Goal: Transaction & Acquisition: Purchase product/service

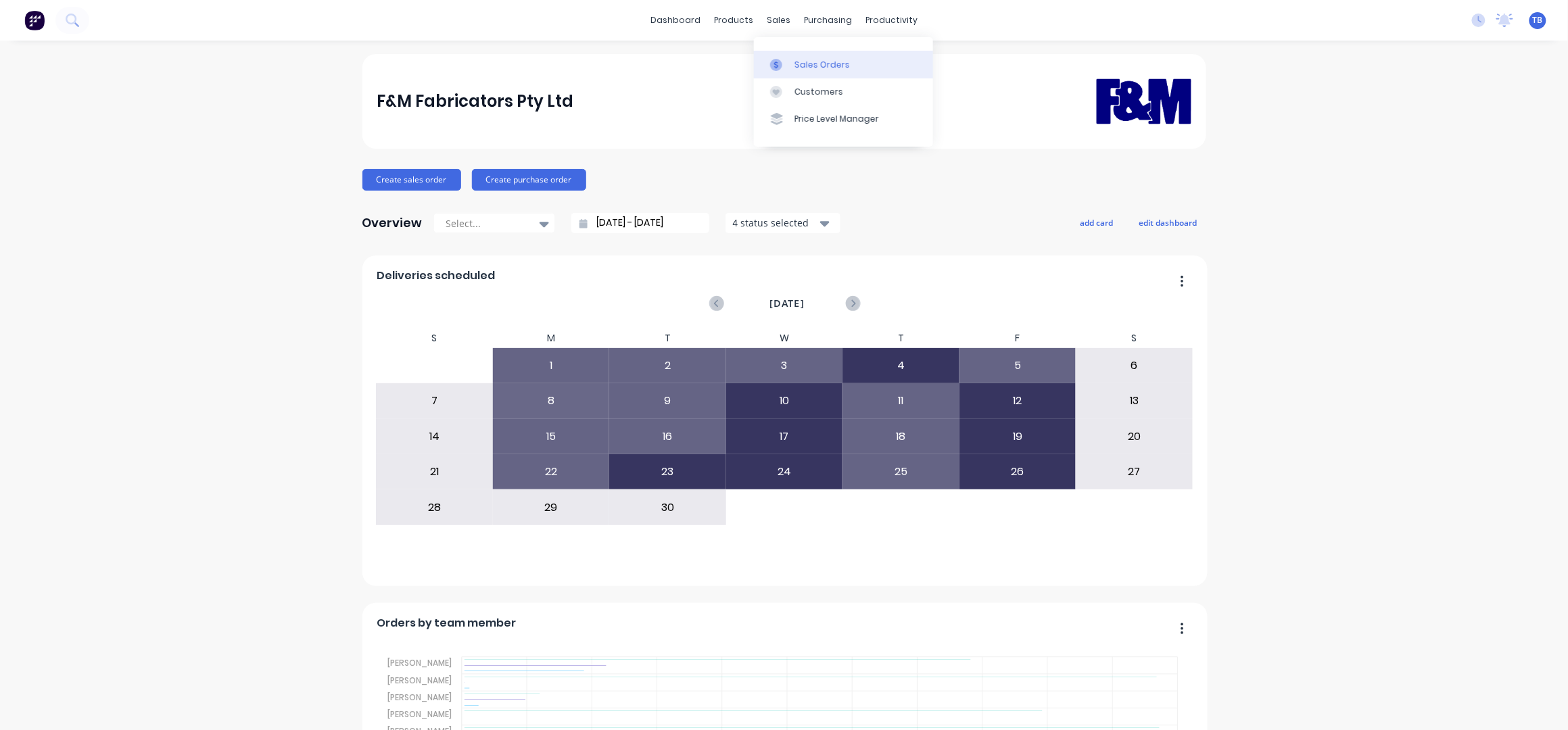
click at [800, 59] on div "Sales Orders" at bounding box center [822, 65] width 55 height 12
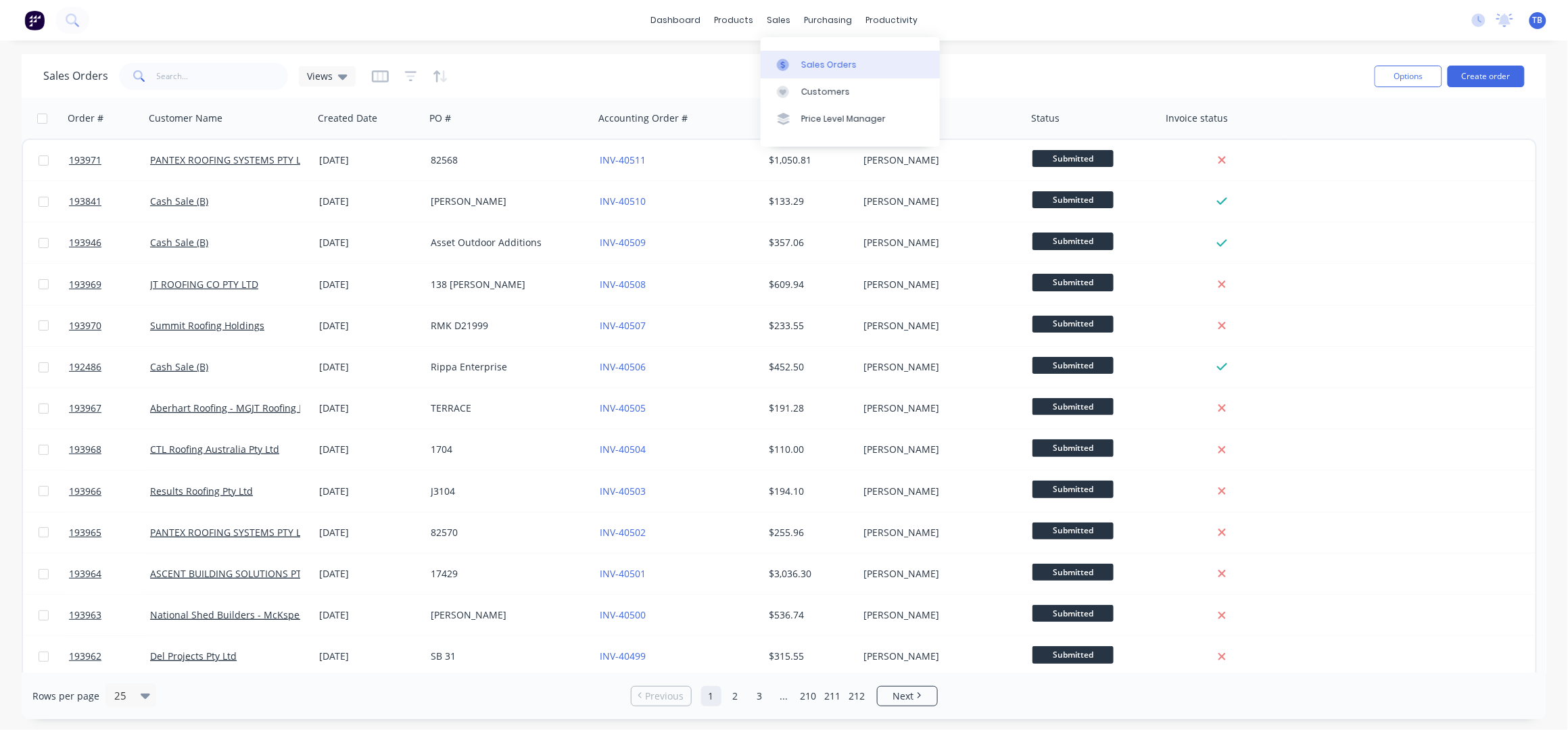
click at [809, 67] on div "Sales Orders" at bounding box center [829, 65] width 55 height 12
click at [1488, 79] on button "Create order" at bounding box center [1485, 76] width 77 height 22
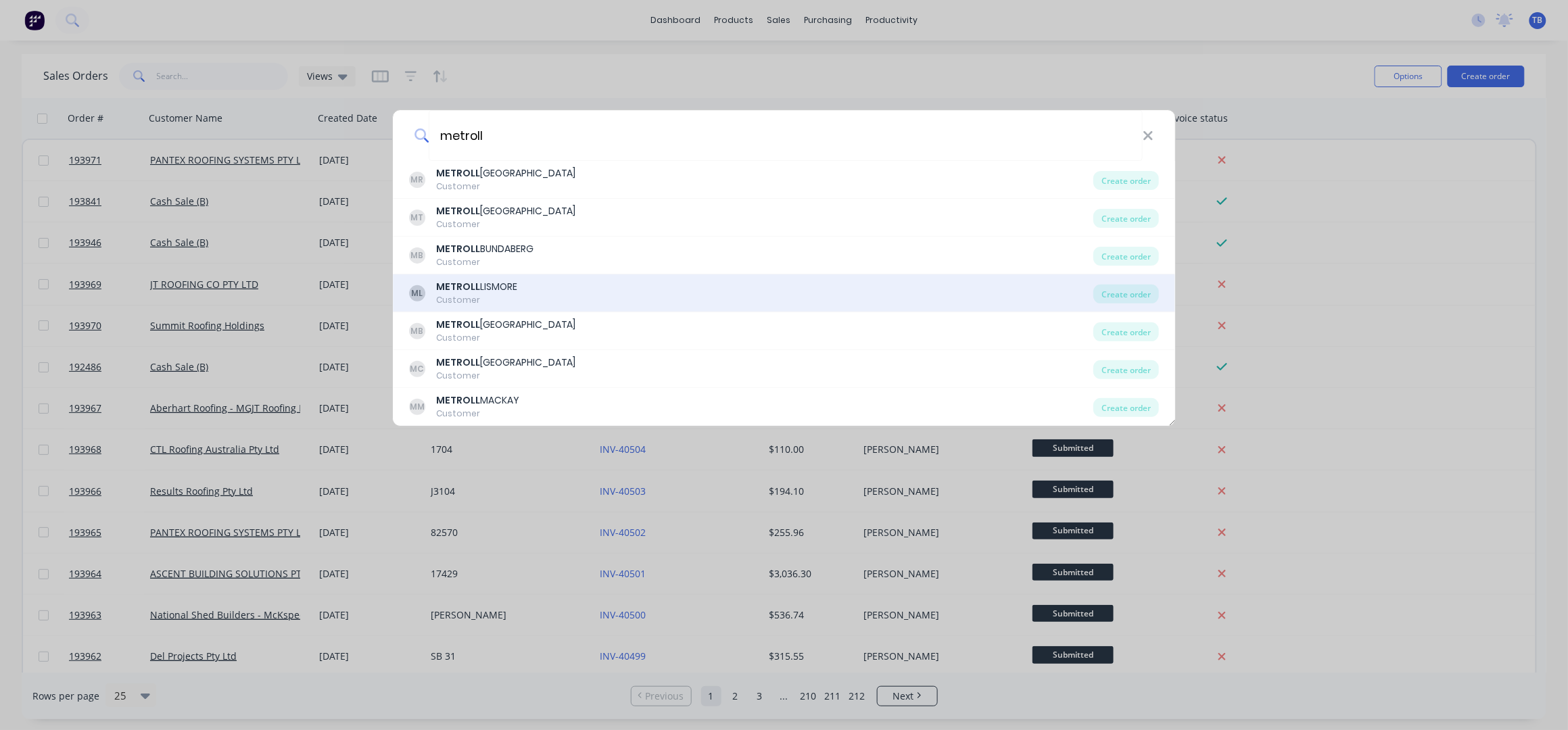
type input "metroll"
click at [516, 296] on div "Customer" at bounding box center [477, 300] width 81 height 12
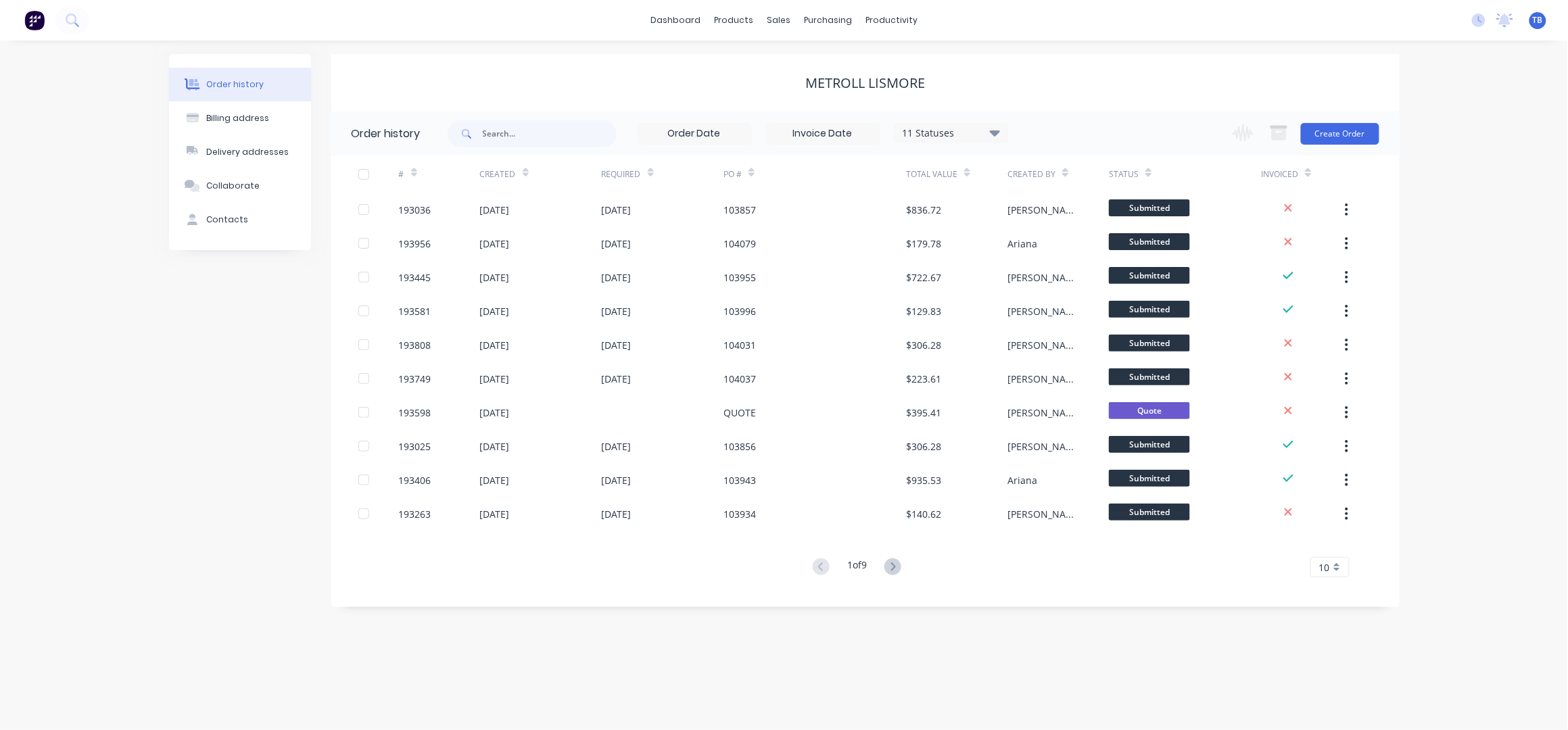
click at [1332, 145] on div "Change order status Submitted Manufactured Ready for pick up Slitting Delivered…" at bounding box center [1301, 133] width 155 height 44
click at [1332, 139] on button "Create Order" at bounding box center [1340, 134] width 79 height 22
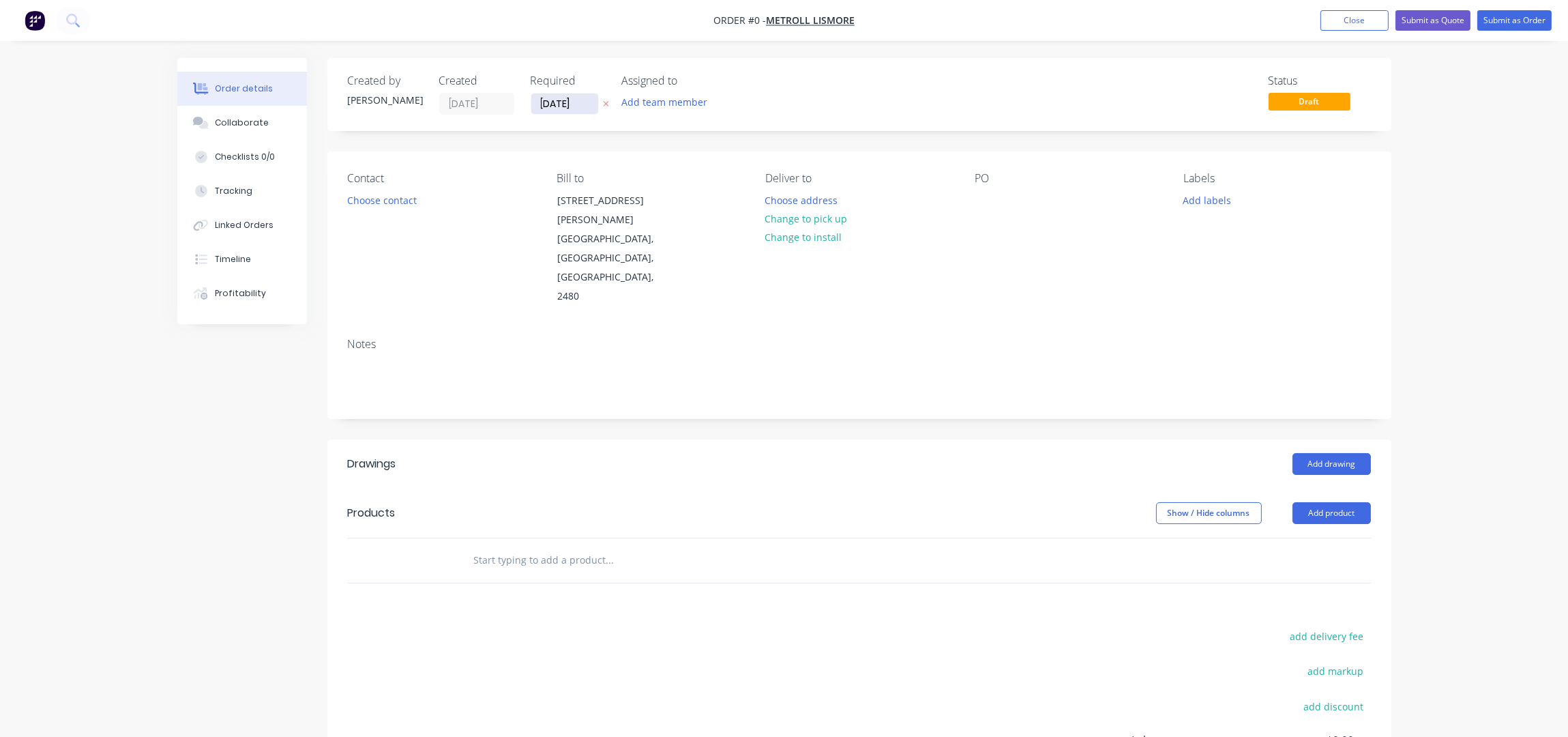
click at [544, 102] on input "[DATE]" at bounding box center [564, 103] width 67 height 20
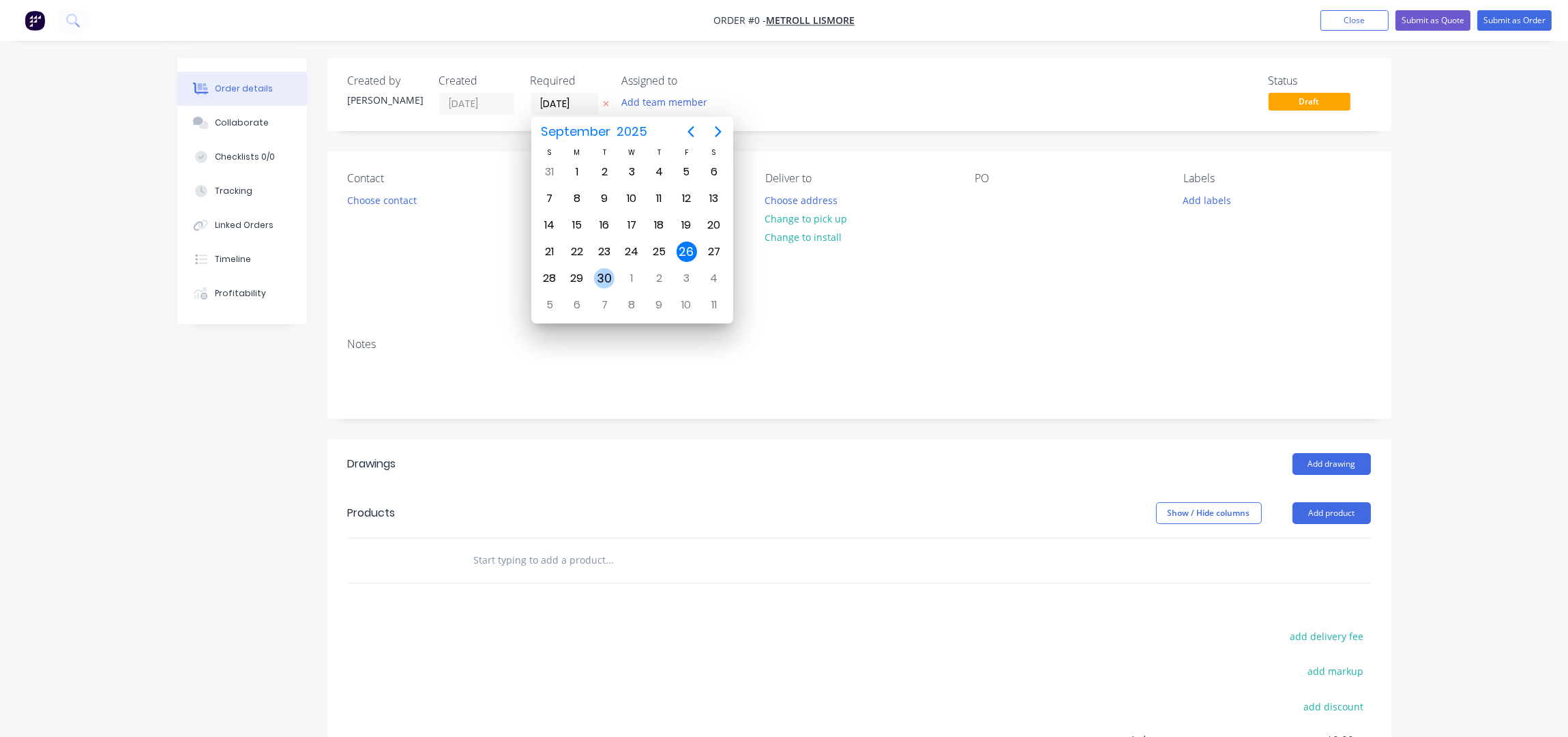
click at [604, 281] on div "30" at bounding box center [604, 278] width 20 height 20
type input "[DATE]"
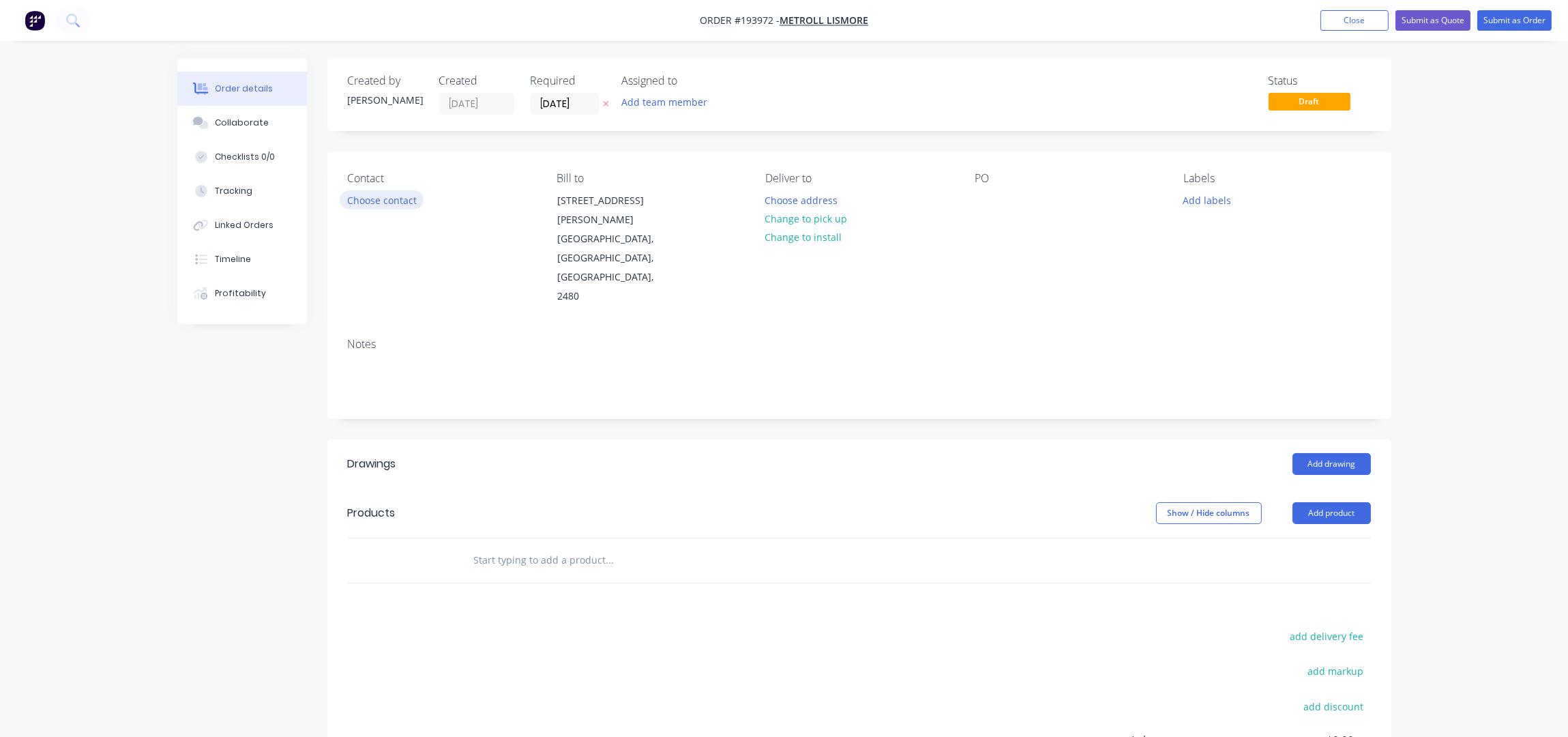
click at [391, 201] on button "Choose contact" at bounding box center [382, 199] width 84 height 18
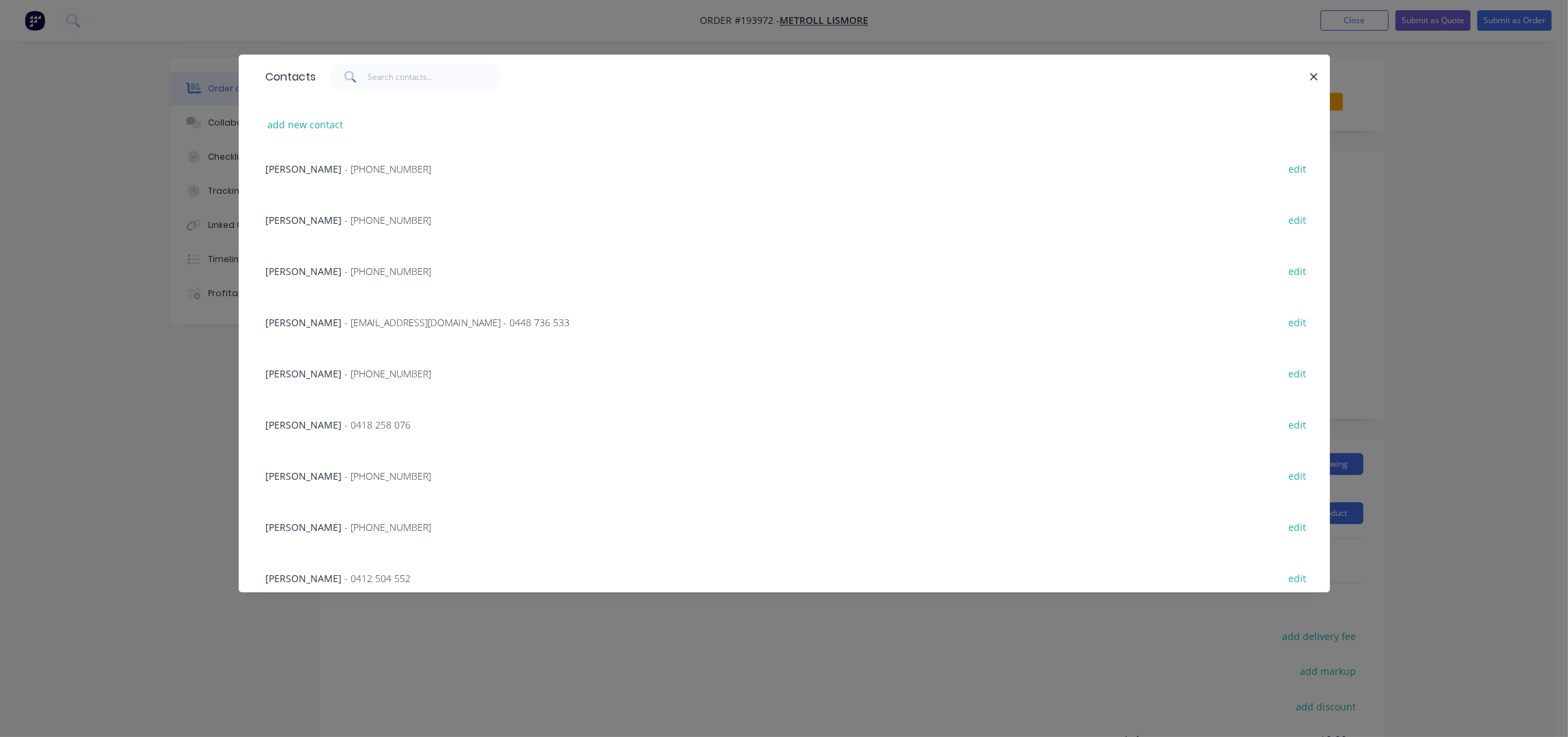
scroll to position [324, 0]
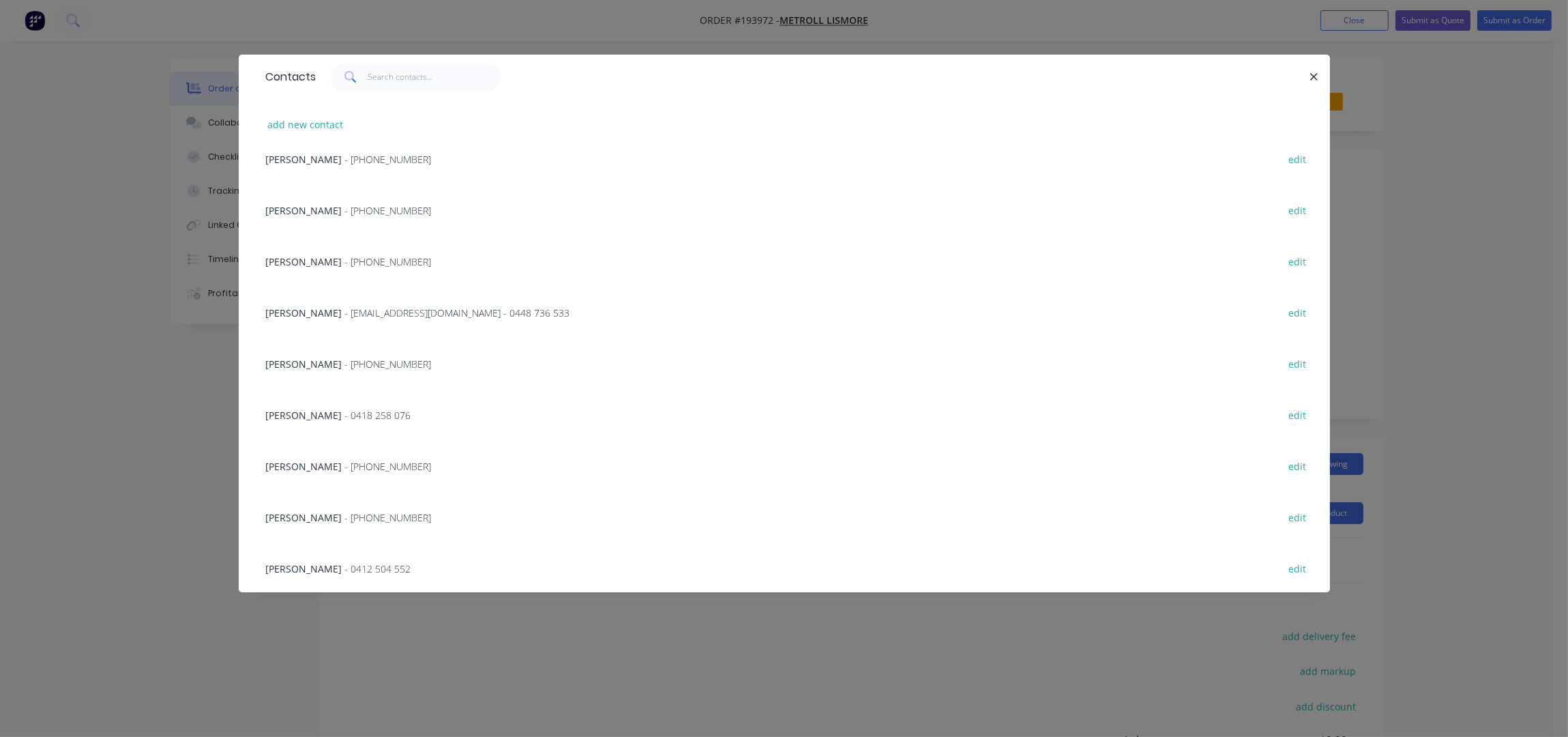
click at [345, 314] on span "- accounts@lismore.metroll.com.au - 0448 736 533" at bounding box center [457, 313] width 225 height 13
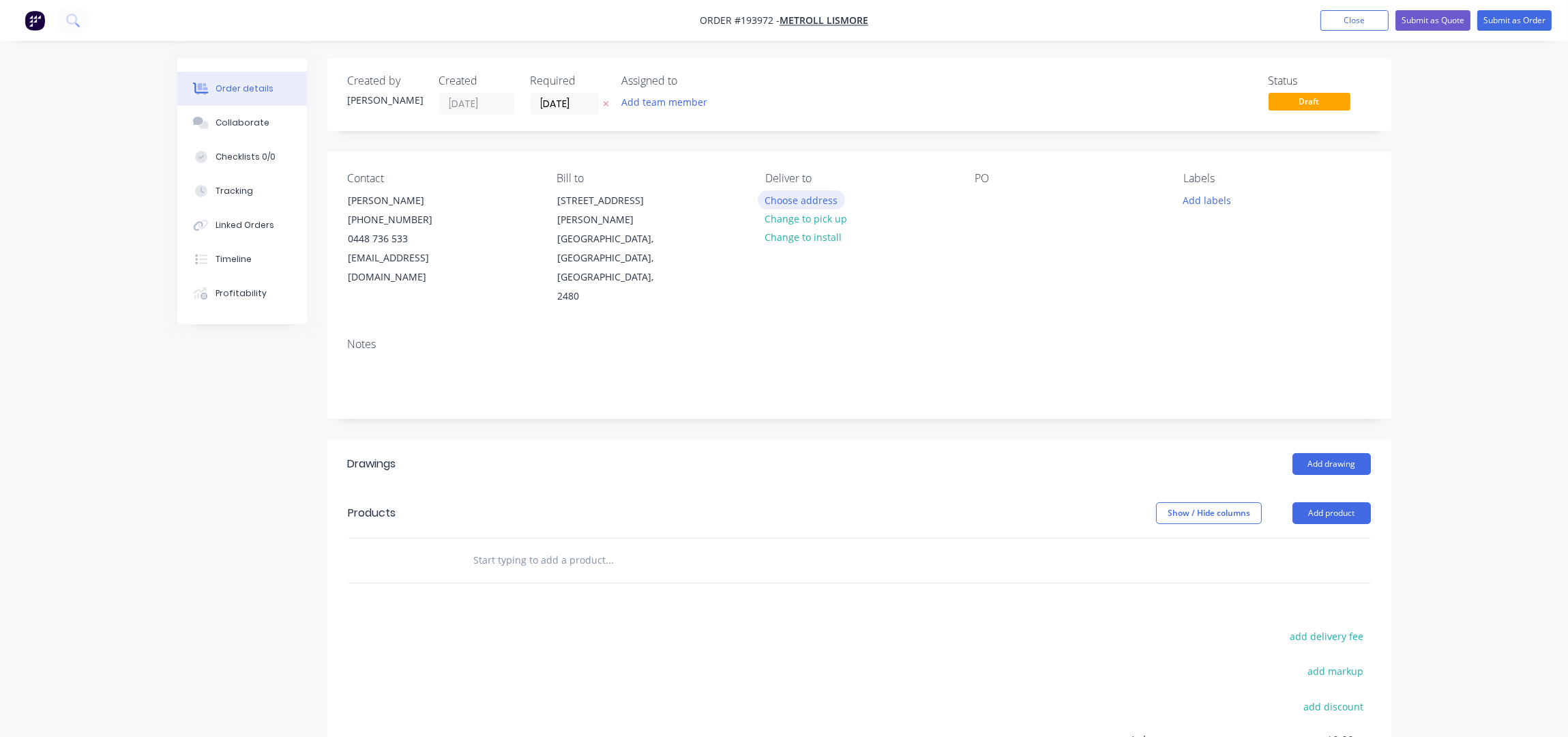
click at [779, 197] on button "Choose address" at bounding box center [801, 199] width 87 height 18
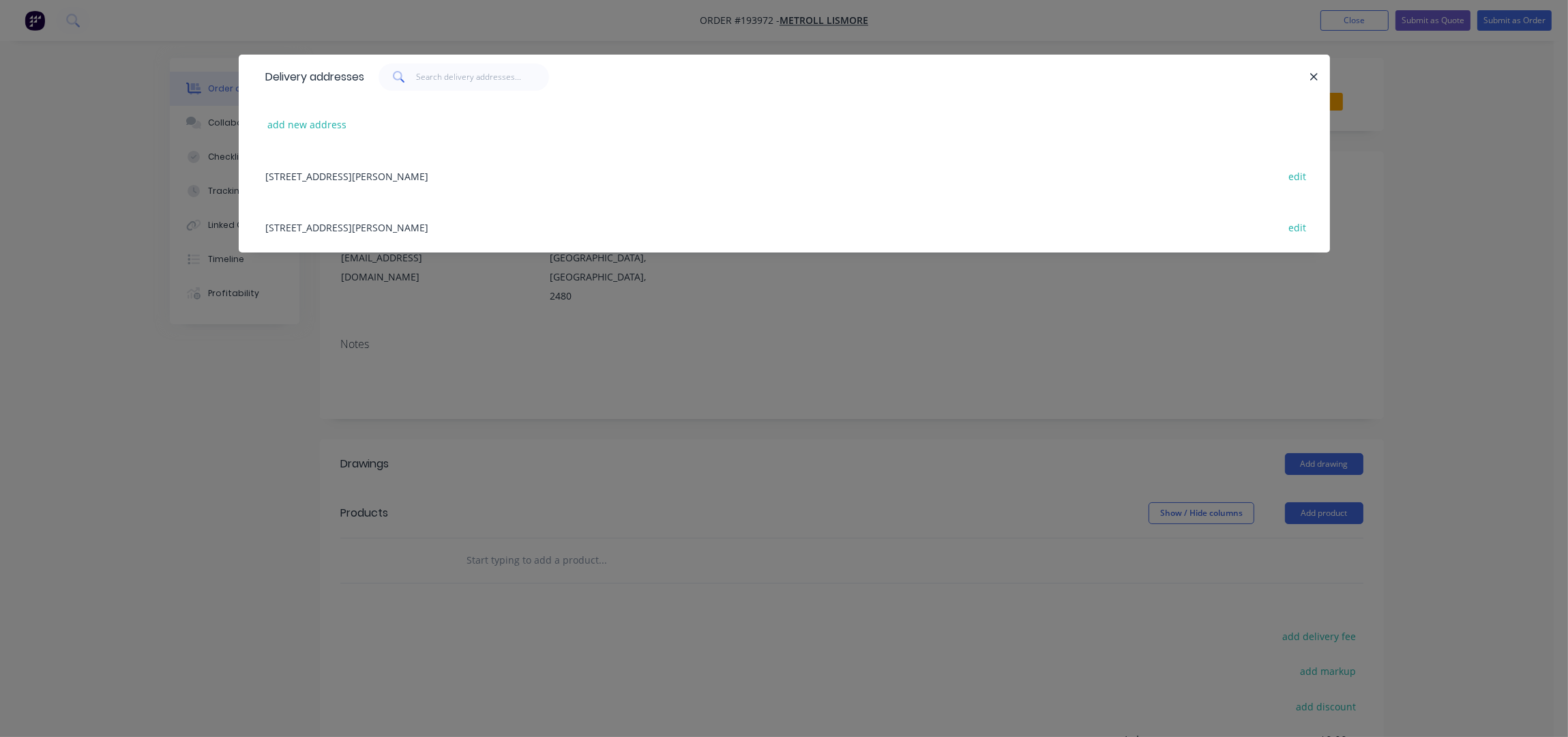
click at [517, 231] on div "29 KRAUSS AV, (STORE), SOUTH LISMORE, New South Wales, Australia, 2480 edit" at bounding box center [785, 227] width 1051 height 51
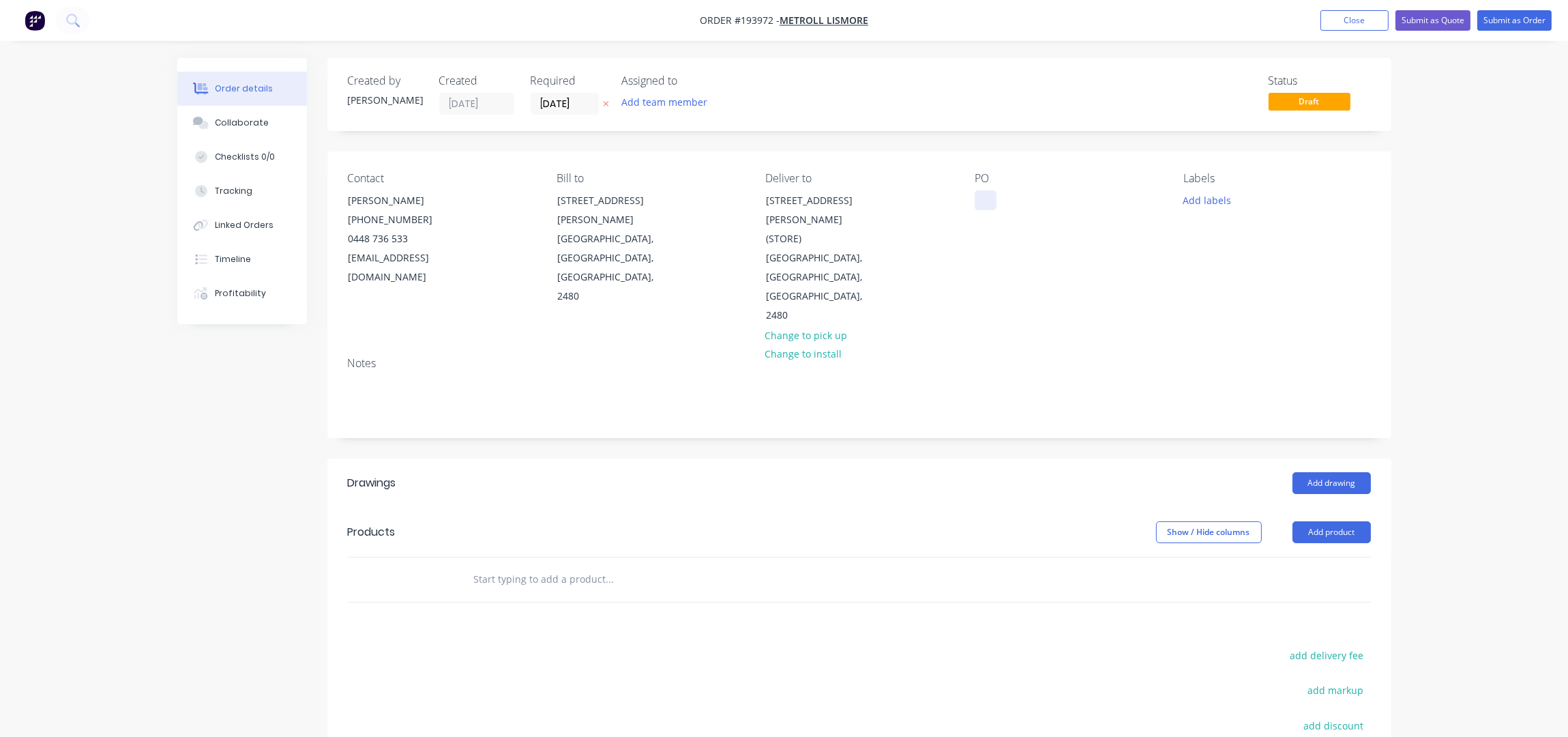
click at [989, 201] on div at bounding box center [985, 199] width 22 height 20
click at [1010, 245] on div "PO 104095" at bounding box center [1068, 248] width 187 height 153
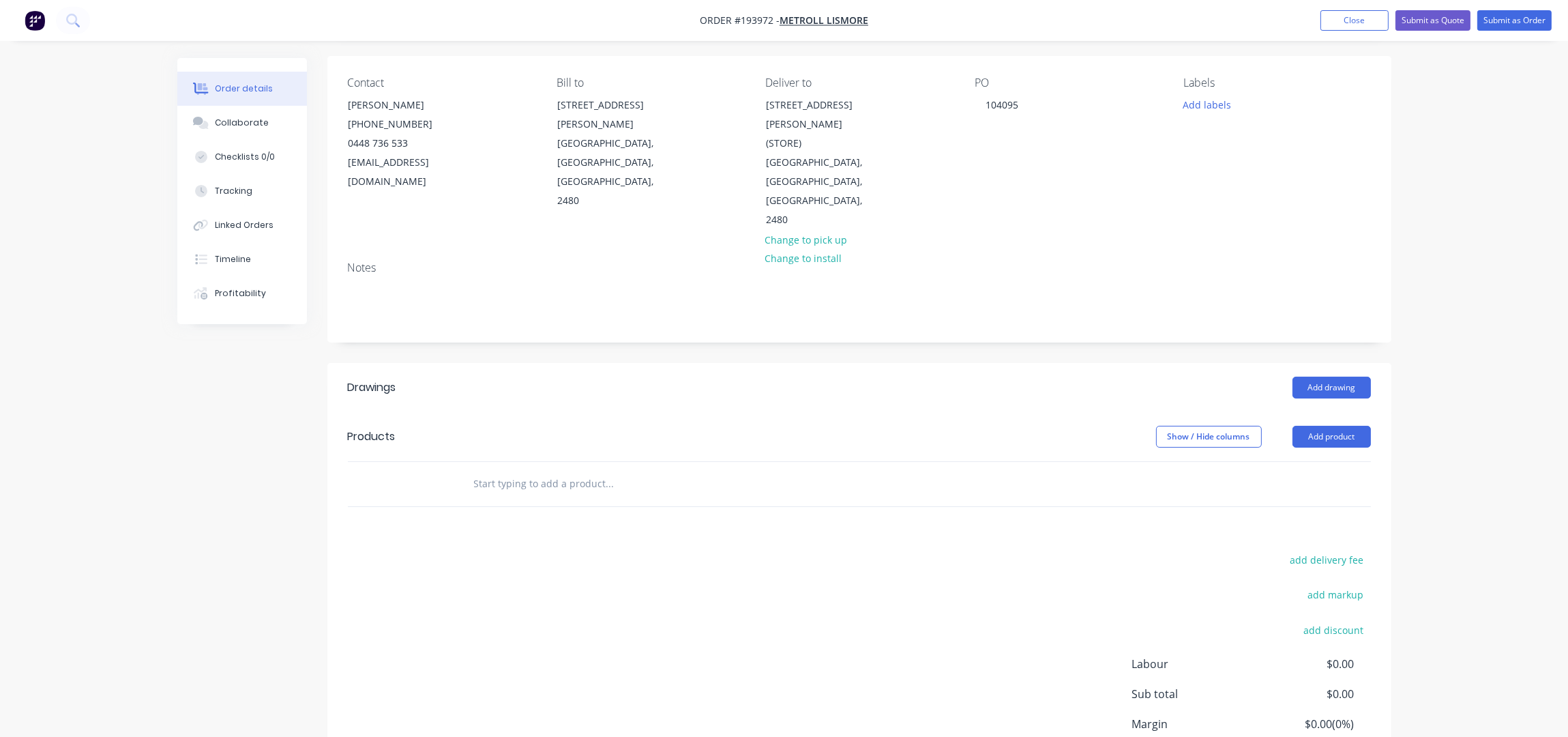
scroll to position [157, 0]
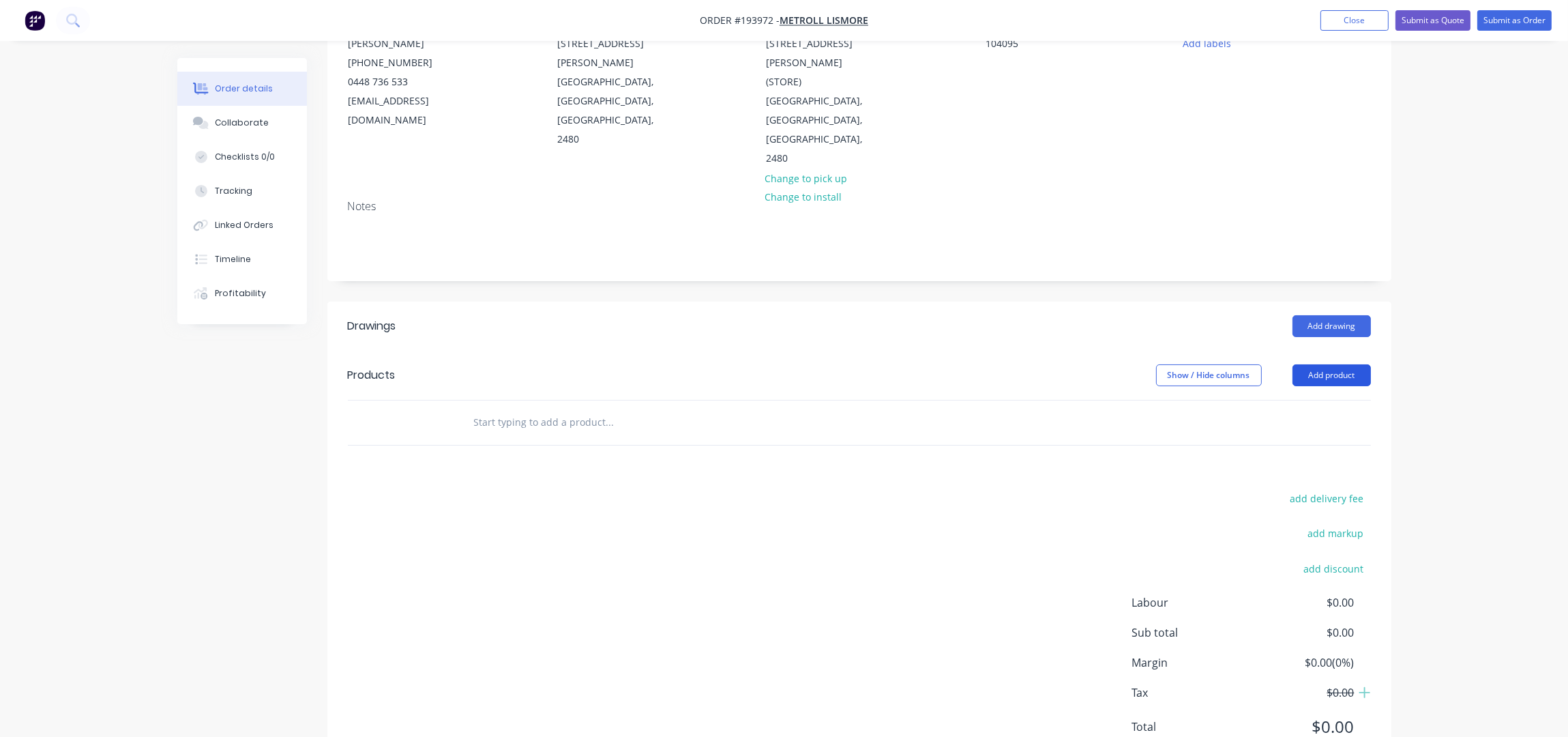
click at [1308, 364] on button "Add product" at bounding box center [1332, 375] width 78 height 22
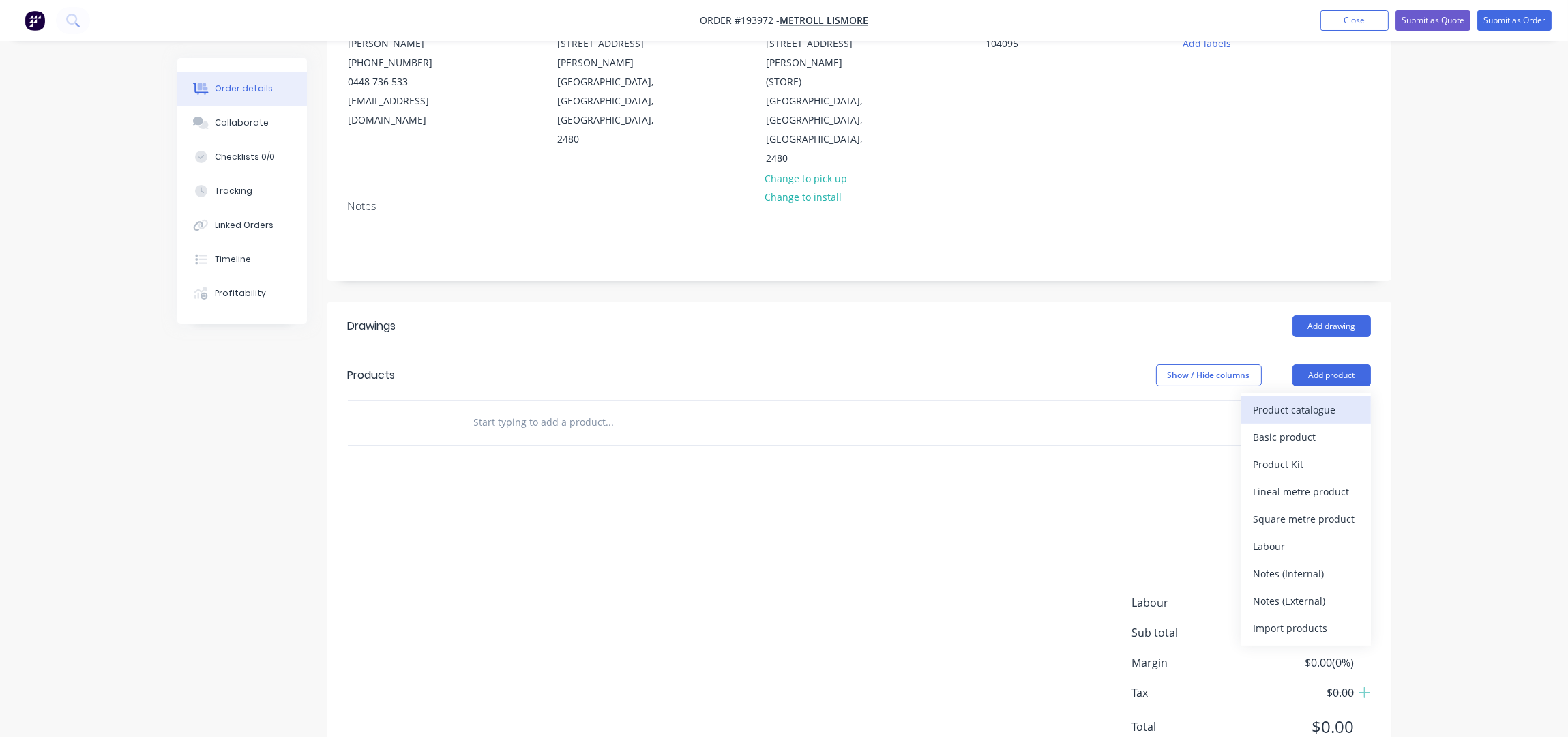
click at [1298, 400] on div "Product catalogue" at bounding box center [1306, 409] width 105 height 20
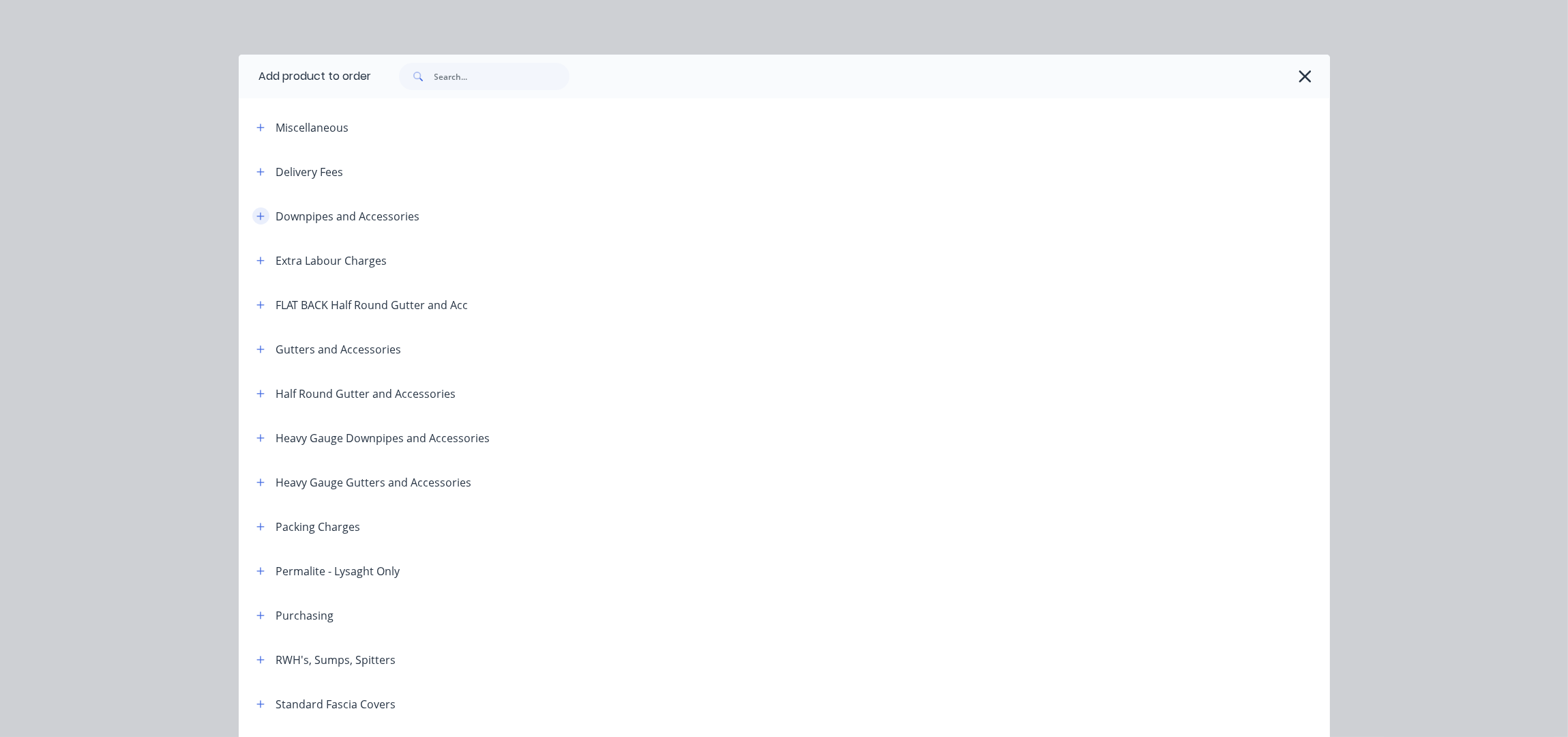
click at [260, 212] on button "button" at bounding box center [261, 216] width 17 height 17
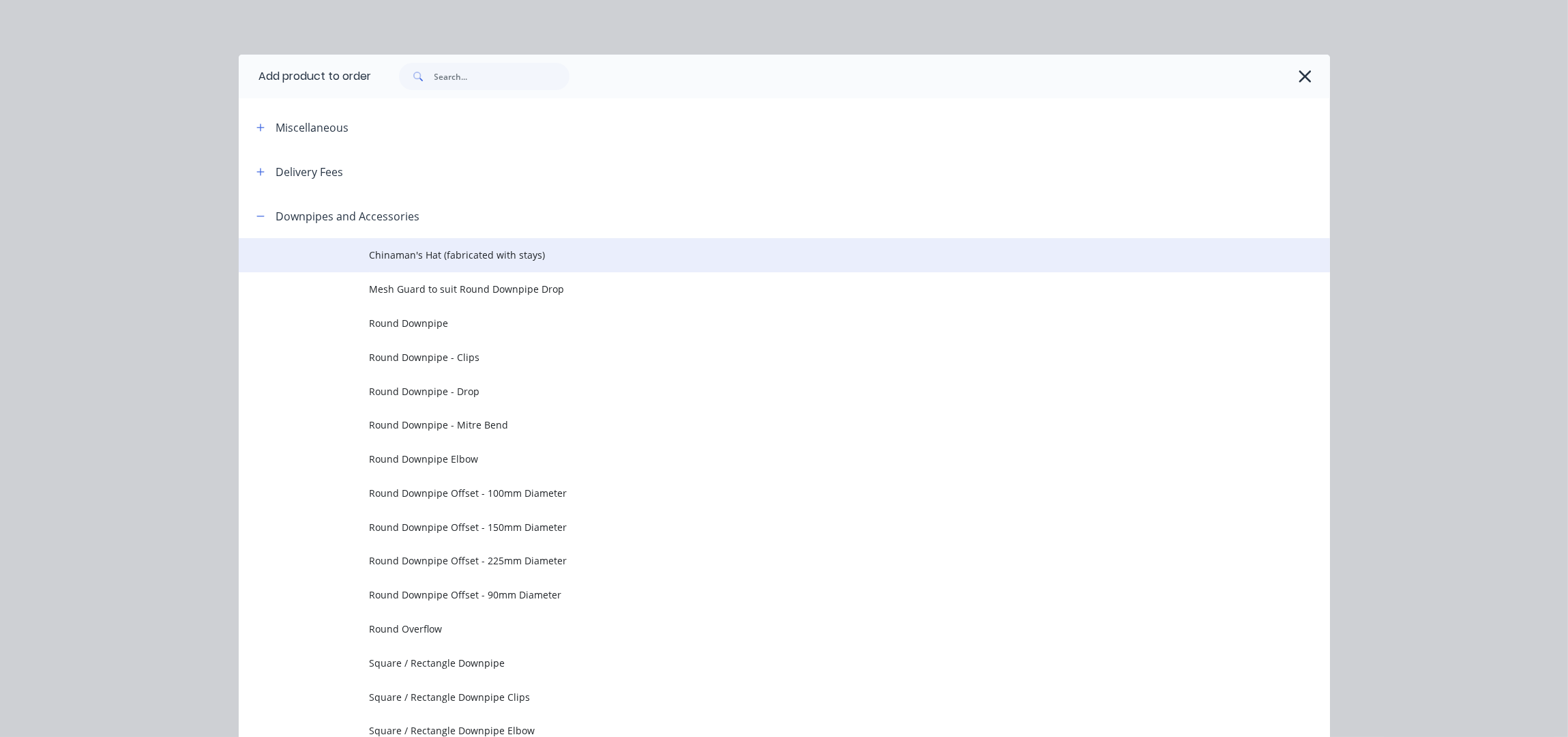
click at [398, 251] on span "Chinaman's Hat (fabricated with stays)" at bounding box center [754, 254] width 768 height 14
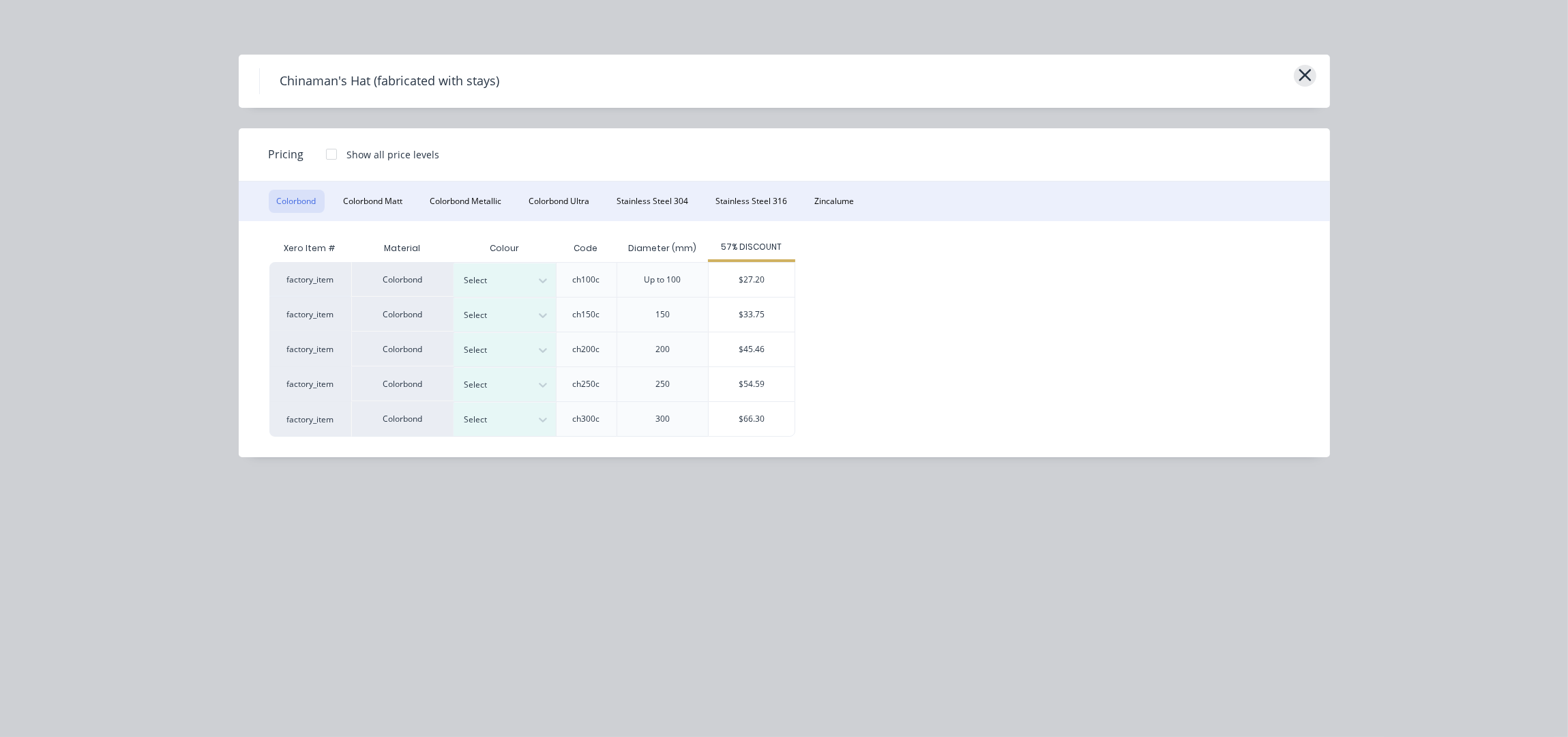
click at [1302, 76] on icon "button" at bounding box center [1305, 75] width 14 height 19
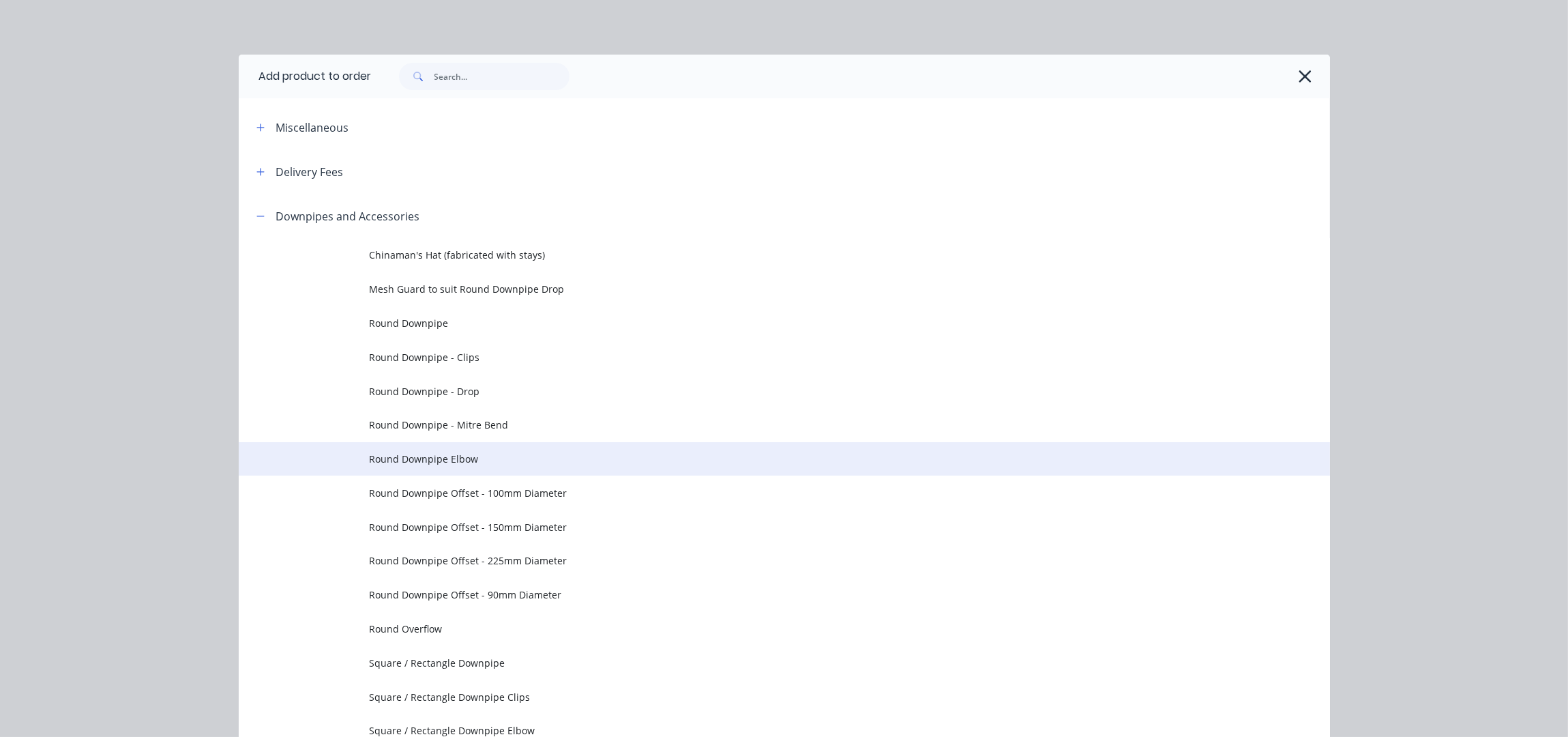
scroll to position [193, 0]
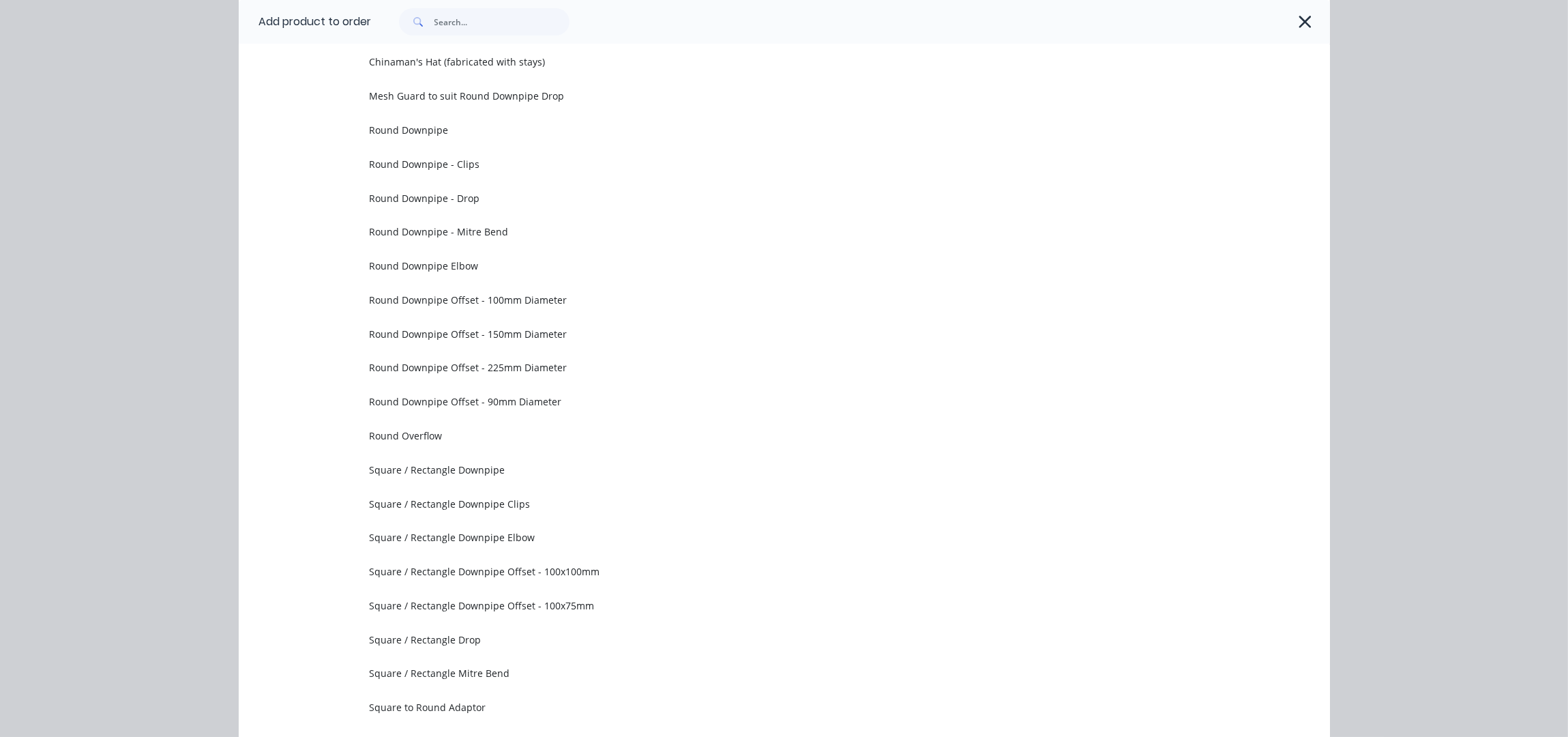
drag, startPoint x: 459, startPoint y: 143, endPoint x: 553, endPoint y: 159, distance: 95.4
click at [459, 142] on td "Round Downpipe" at bounding box center [849, 130] width 960 height 34
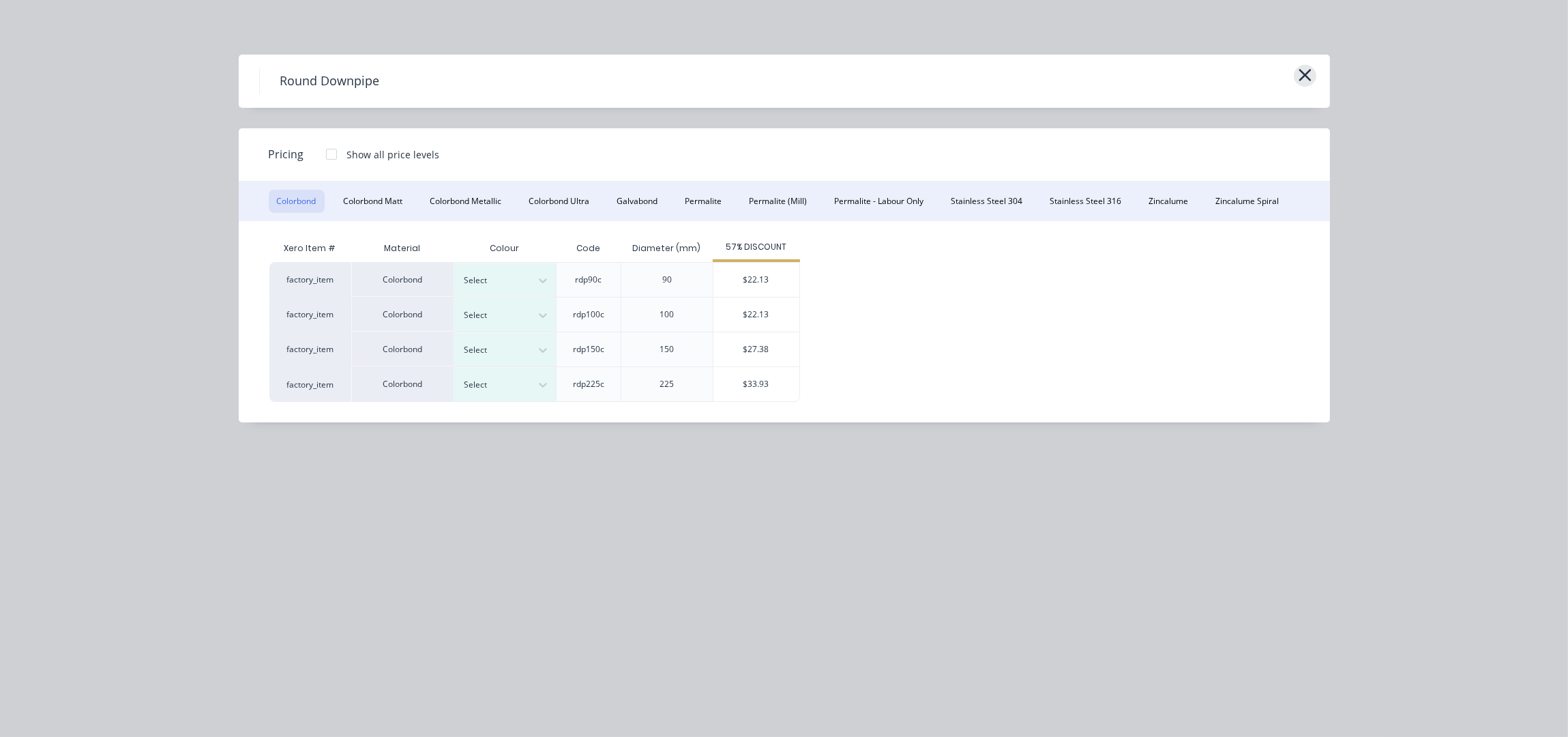
click at [1308, 74] on icon "button" at bounding box center [1305, 75] width 14 height 19
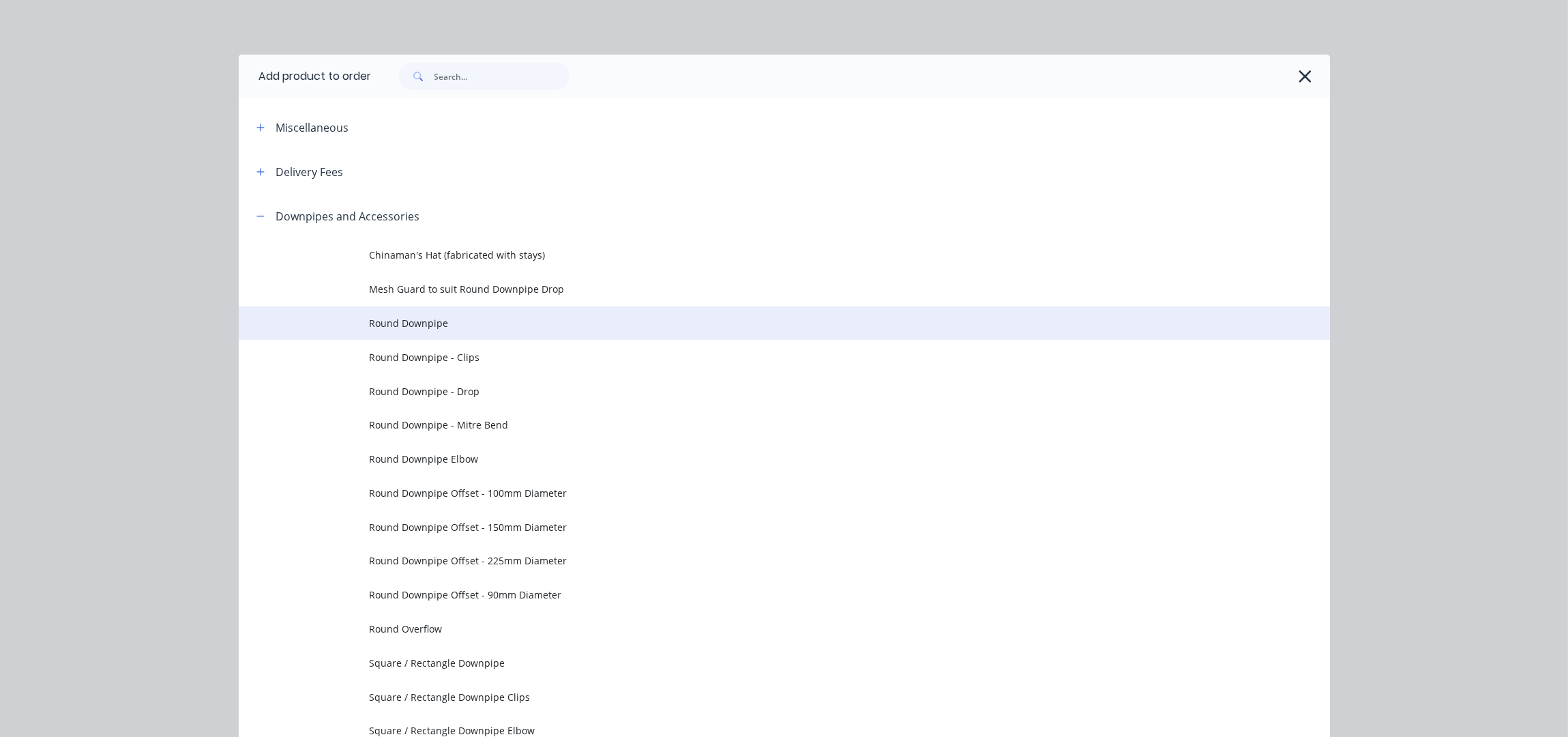
scroll to position [193, 0]
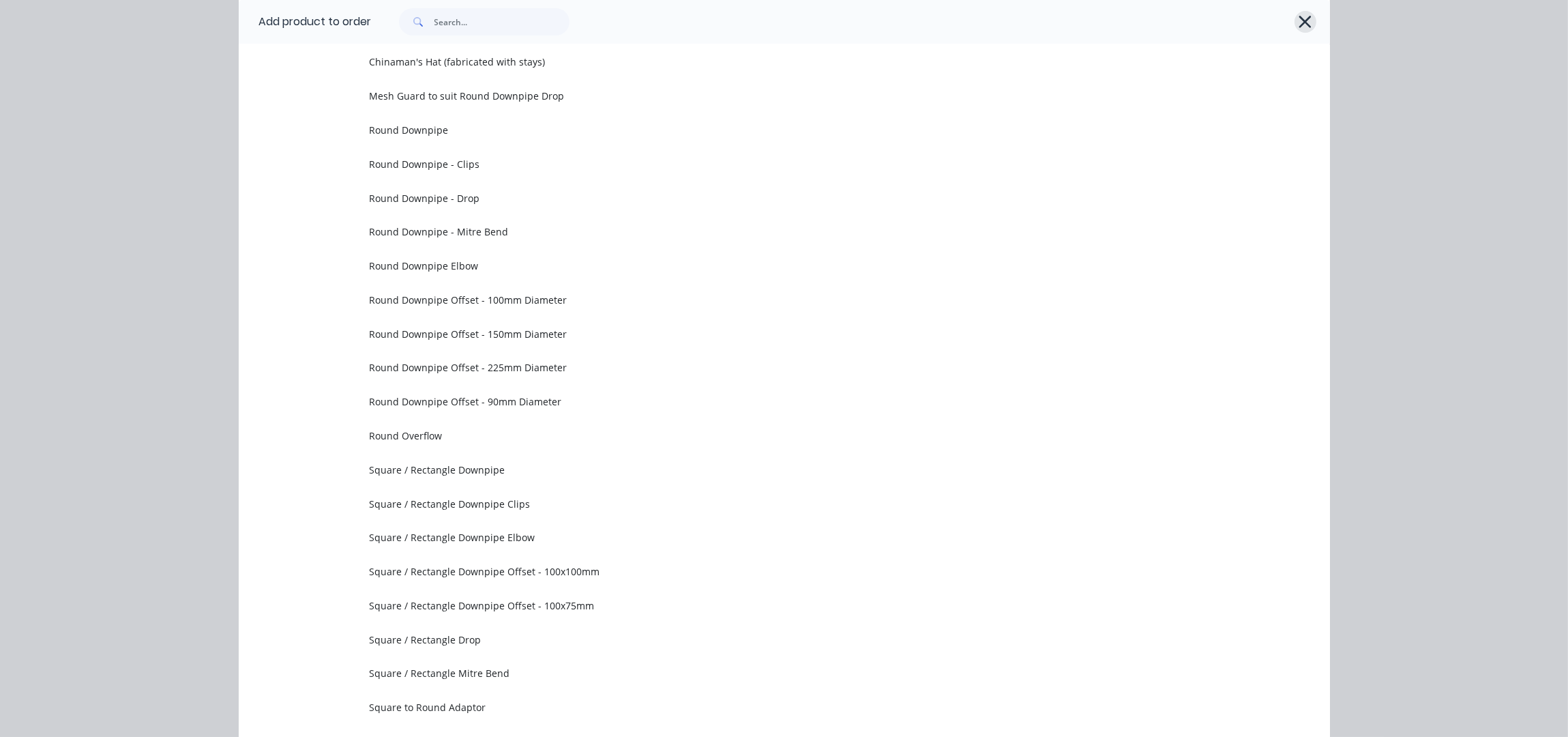
click at [1301, 21] on icon "button" at bounding box center [1305, 22] width 14 height 19
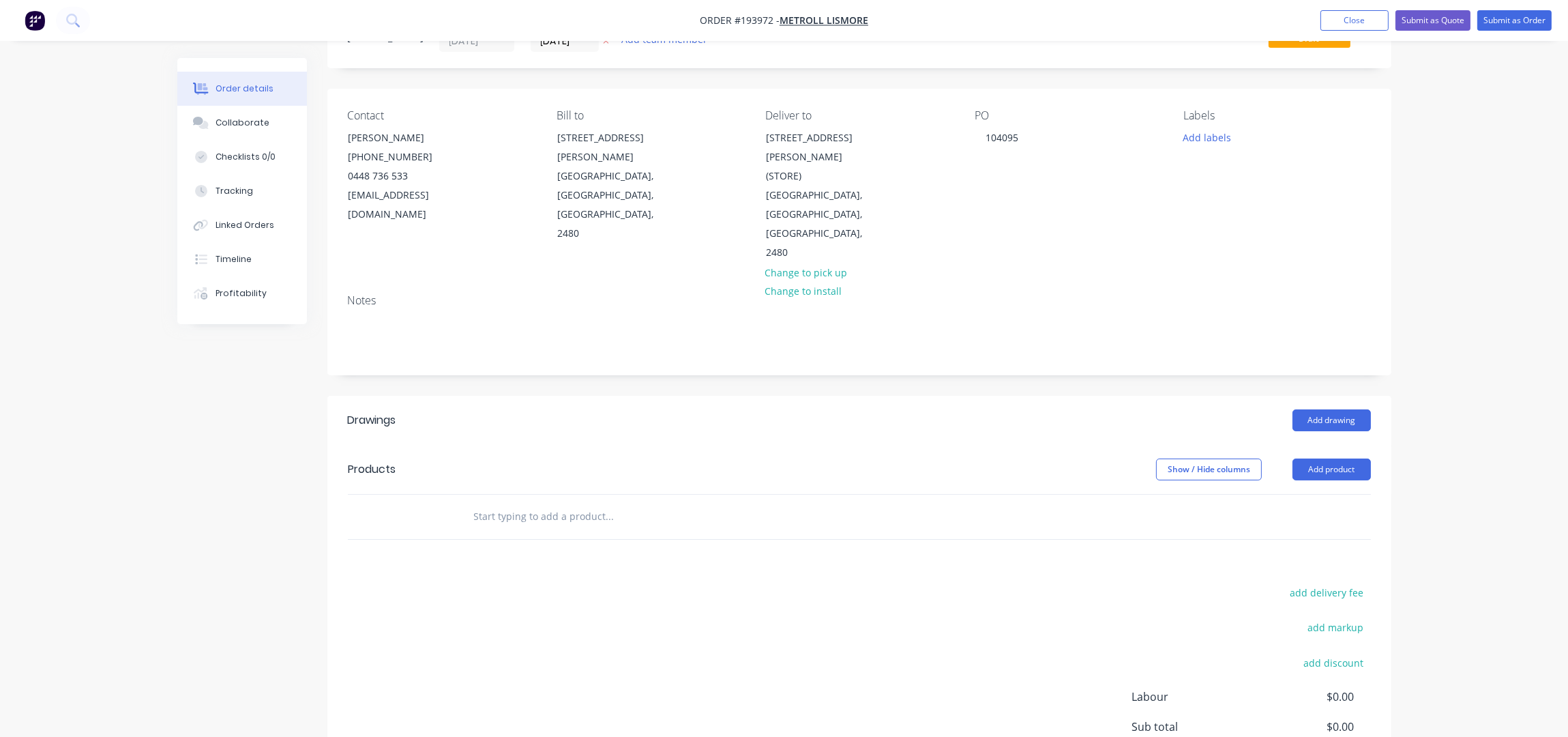
scroll to position [0, 0]
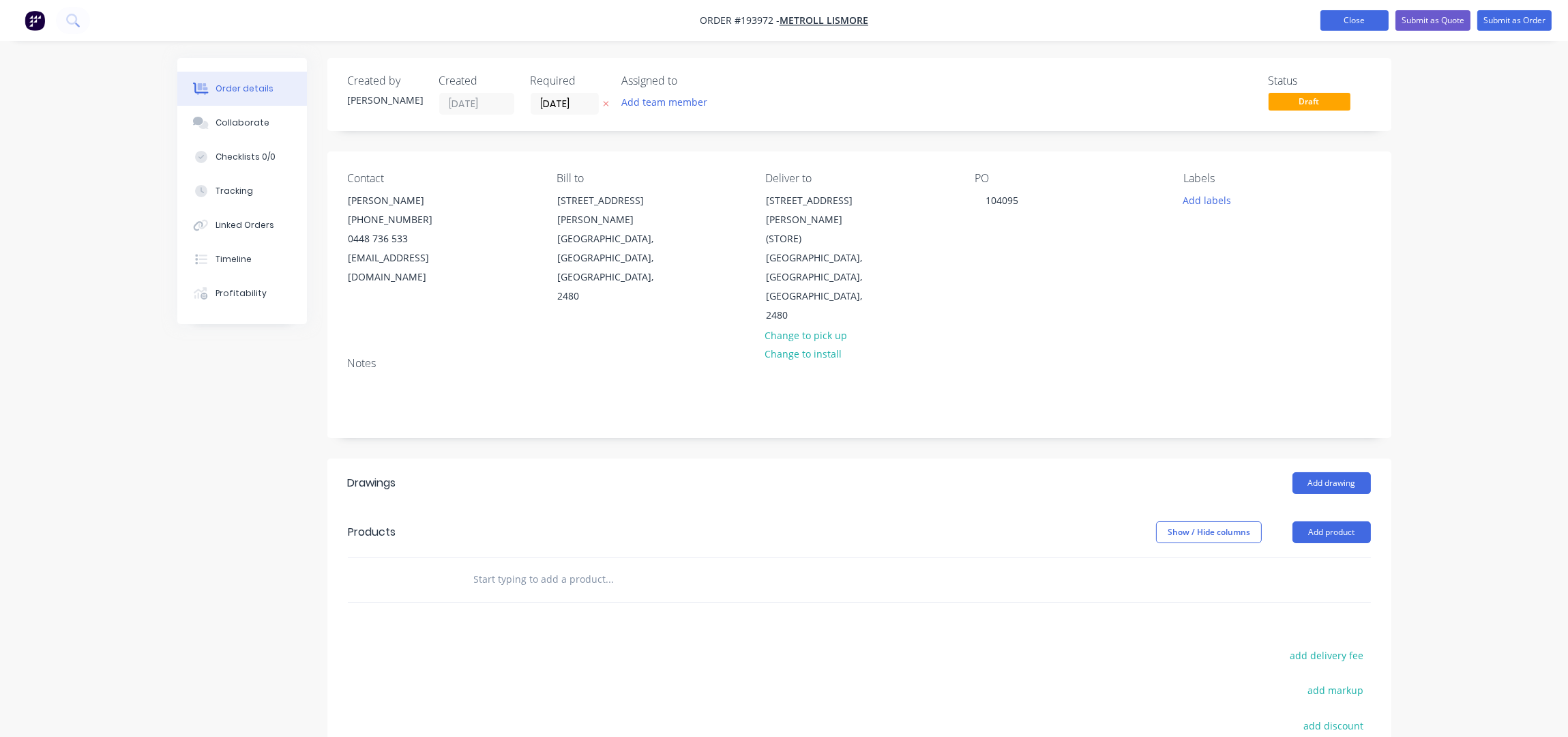
click at [1339, 14] on button "Close" at bounding box center [1355, 20] width 68 height 20
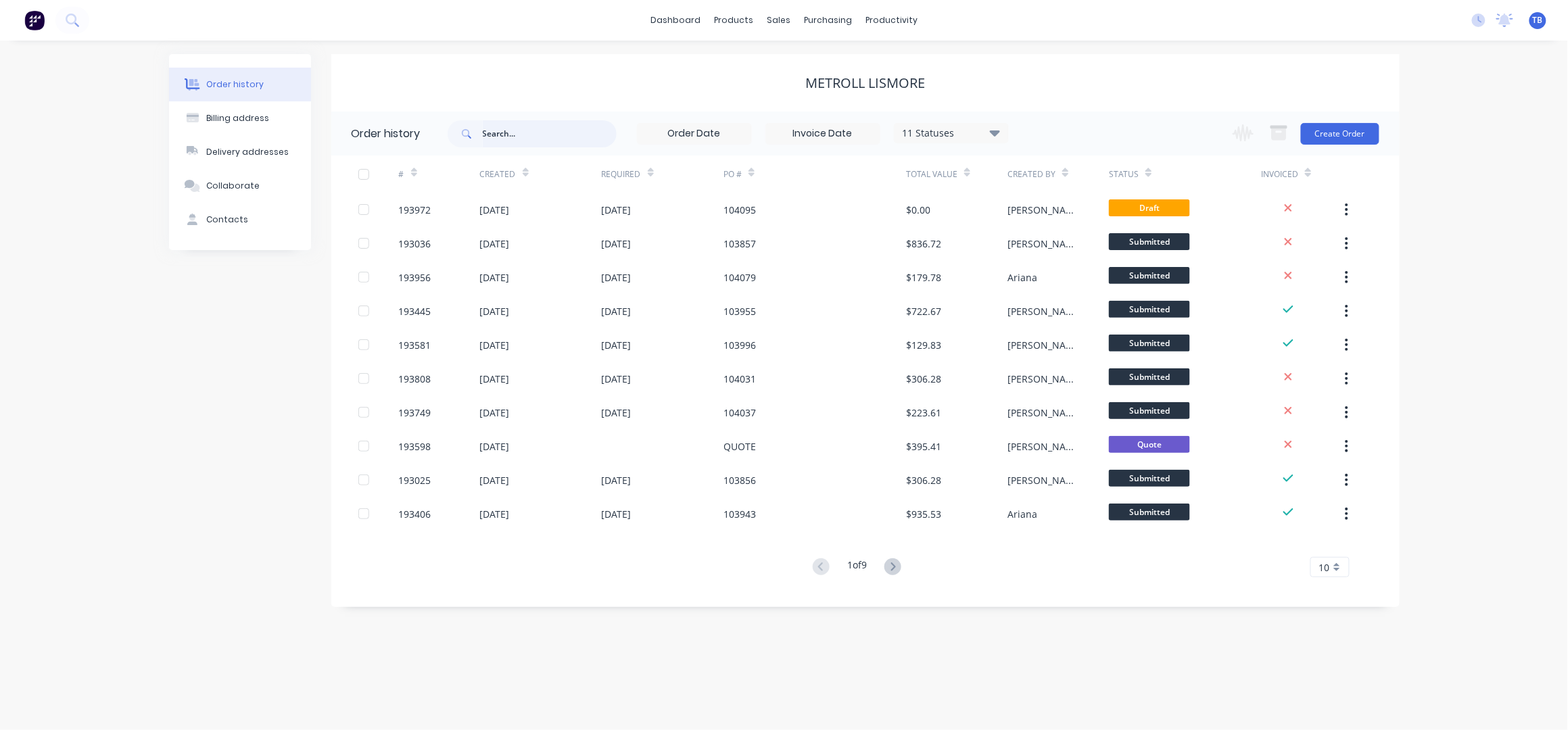
click at [541, 141] on input "text" at bounding box center [549, 133] width 134 height 27
type input "287"
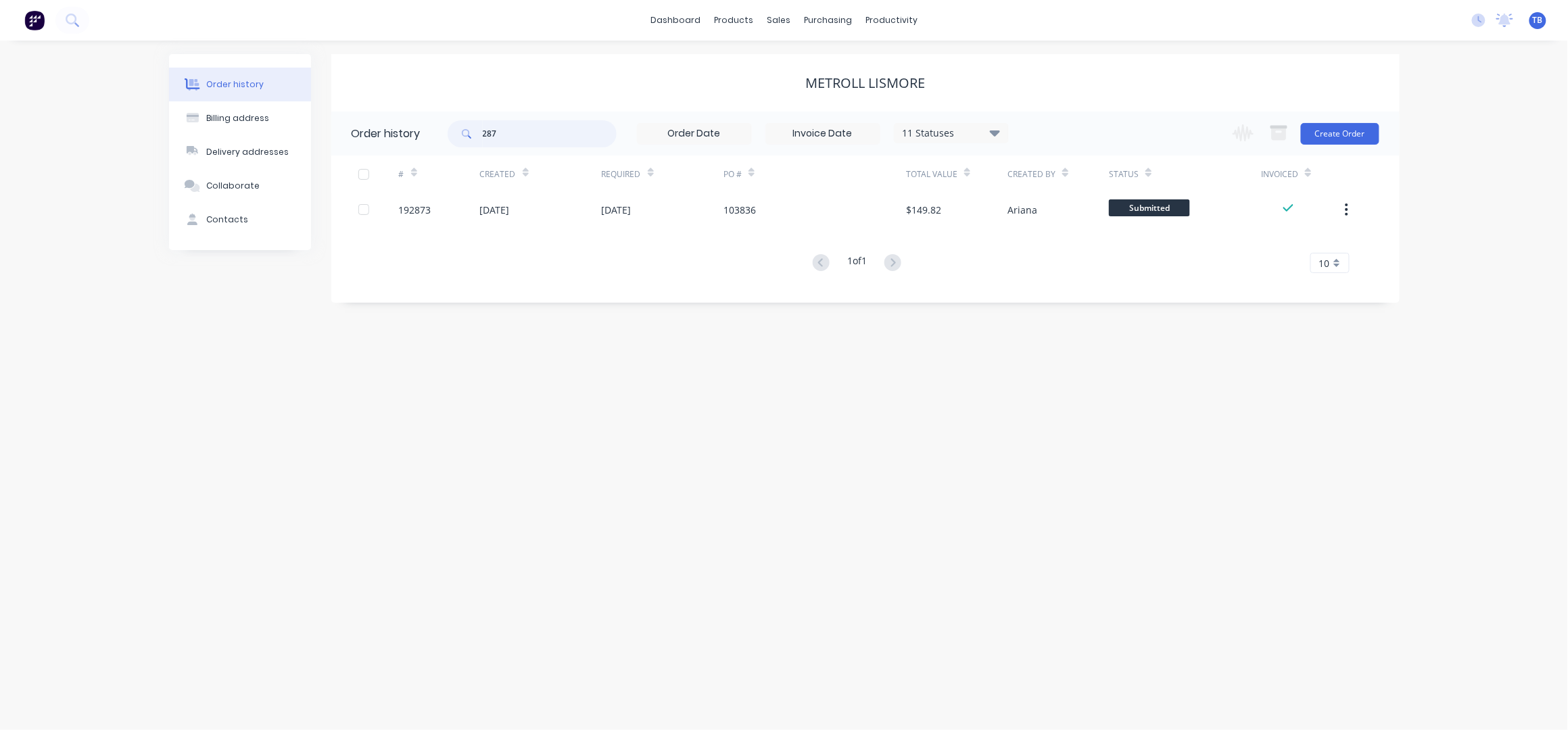
click at [509, 138] on input "287" at bounding box center [549, 133] width 134 height 27
drag, startPoint x: 509, startPoint y: 138, endPoint x: 446, endPoint y: 145, distance: 63.4
click at [450, 142] on div "287" at bounding box center [532, 133] width 169 height 27
type input "187377"
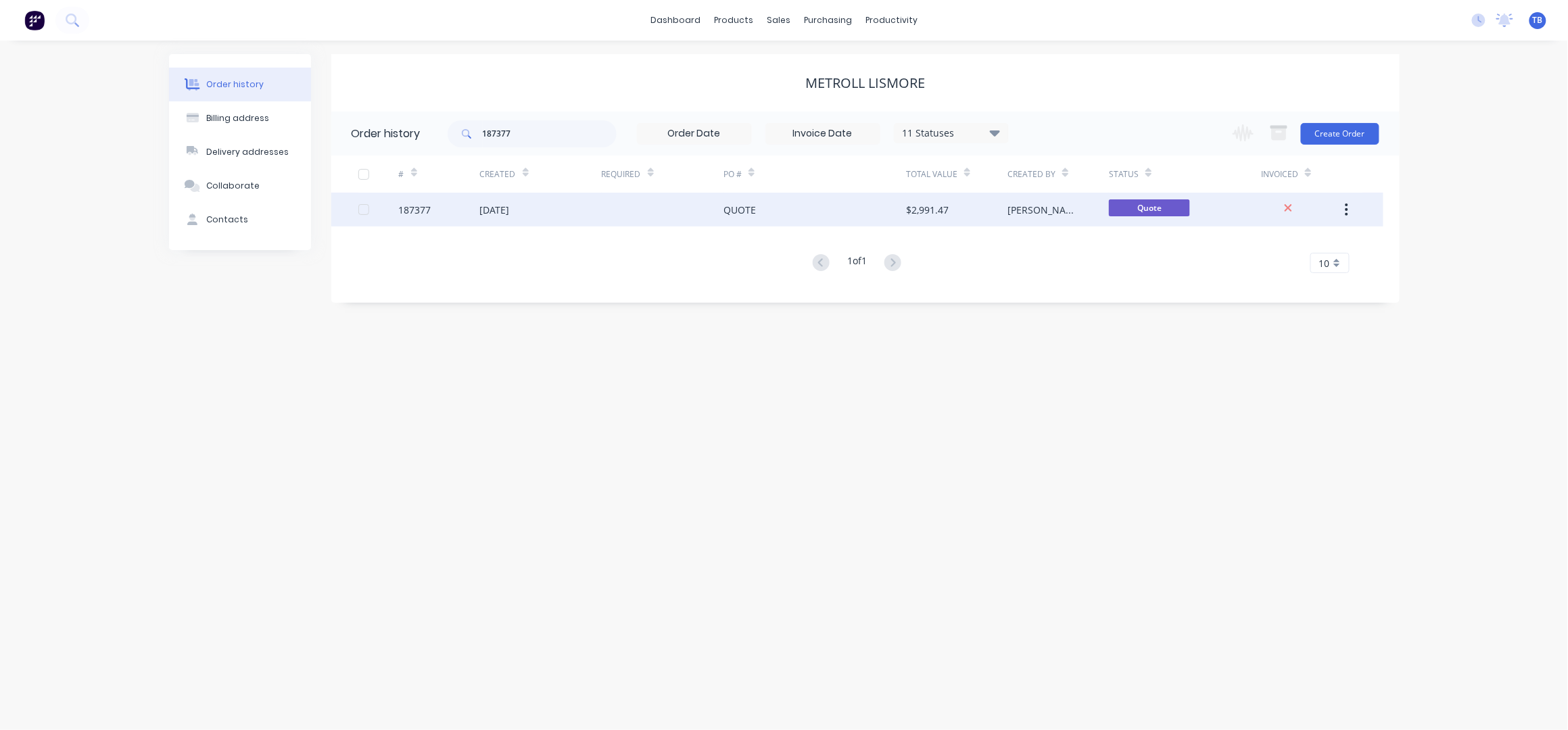
click at [642, 222] on div at bounding box center [662, 209] width 122 height 34
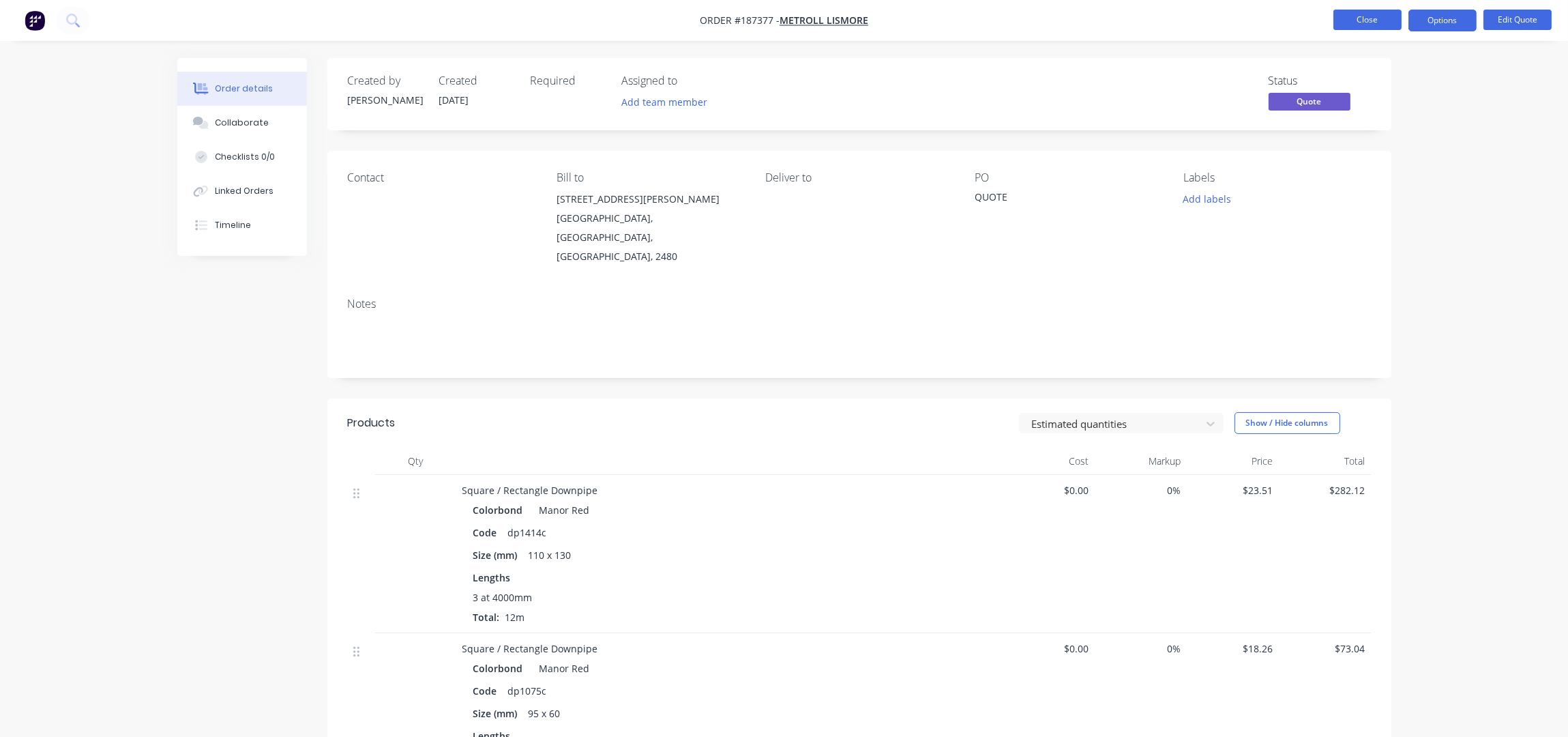
click at [1384, 17] on button "Close" at bounding box center [1368, 19] width 68 height 20
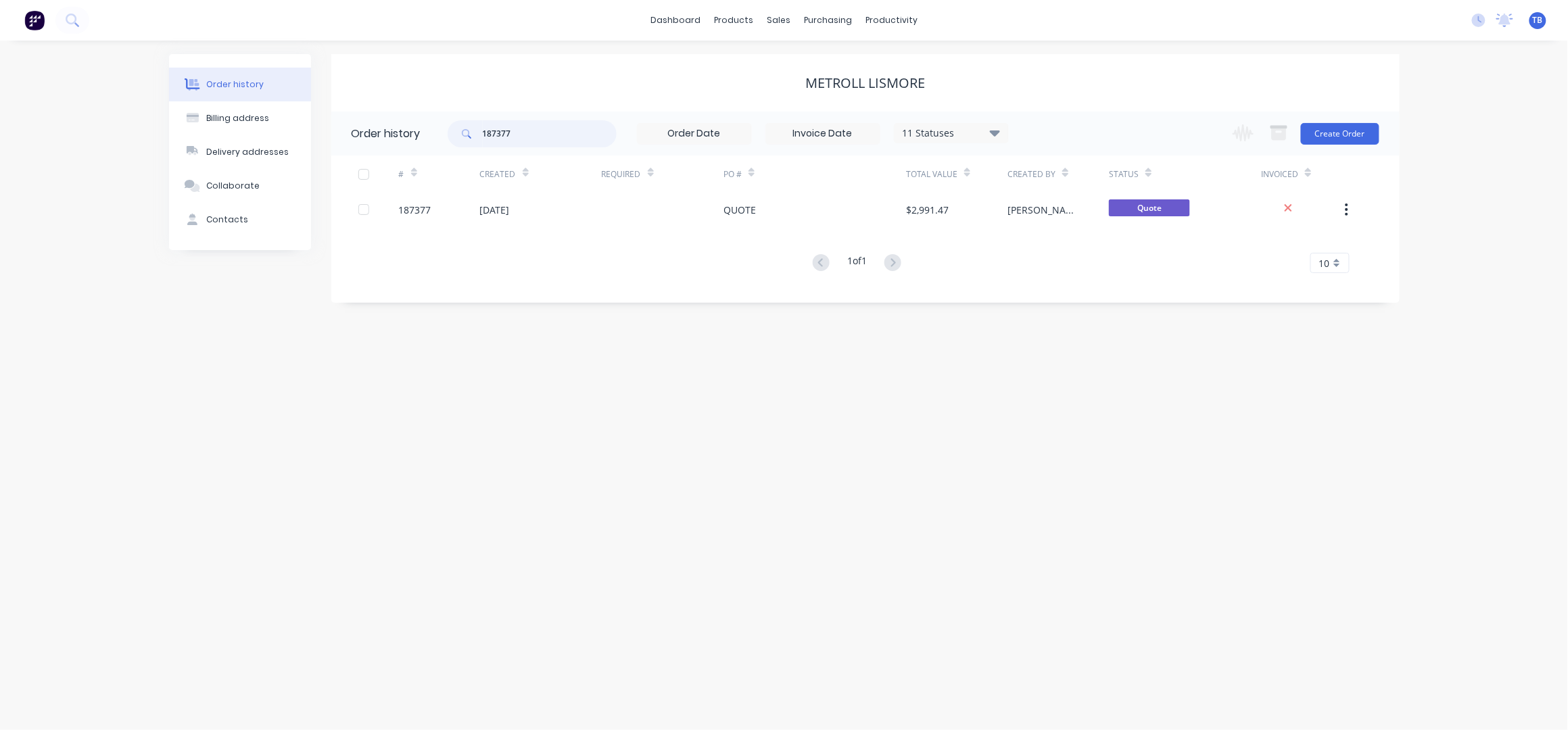
drag, startPoint x: 531, startPoint y: 133, endPoint x: 360, endPoint y: 158, distance: 172.8
click at [360, 158] on div "Order history 187377 11 Statuses Invoice Status Invoiced Not Invoiced Partial O…" at bounding box center [865, 200] width 1068 height 178
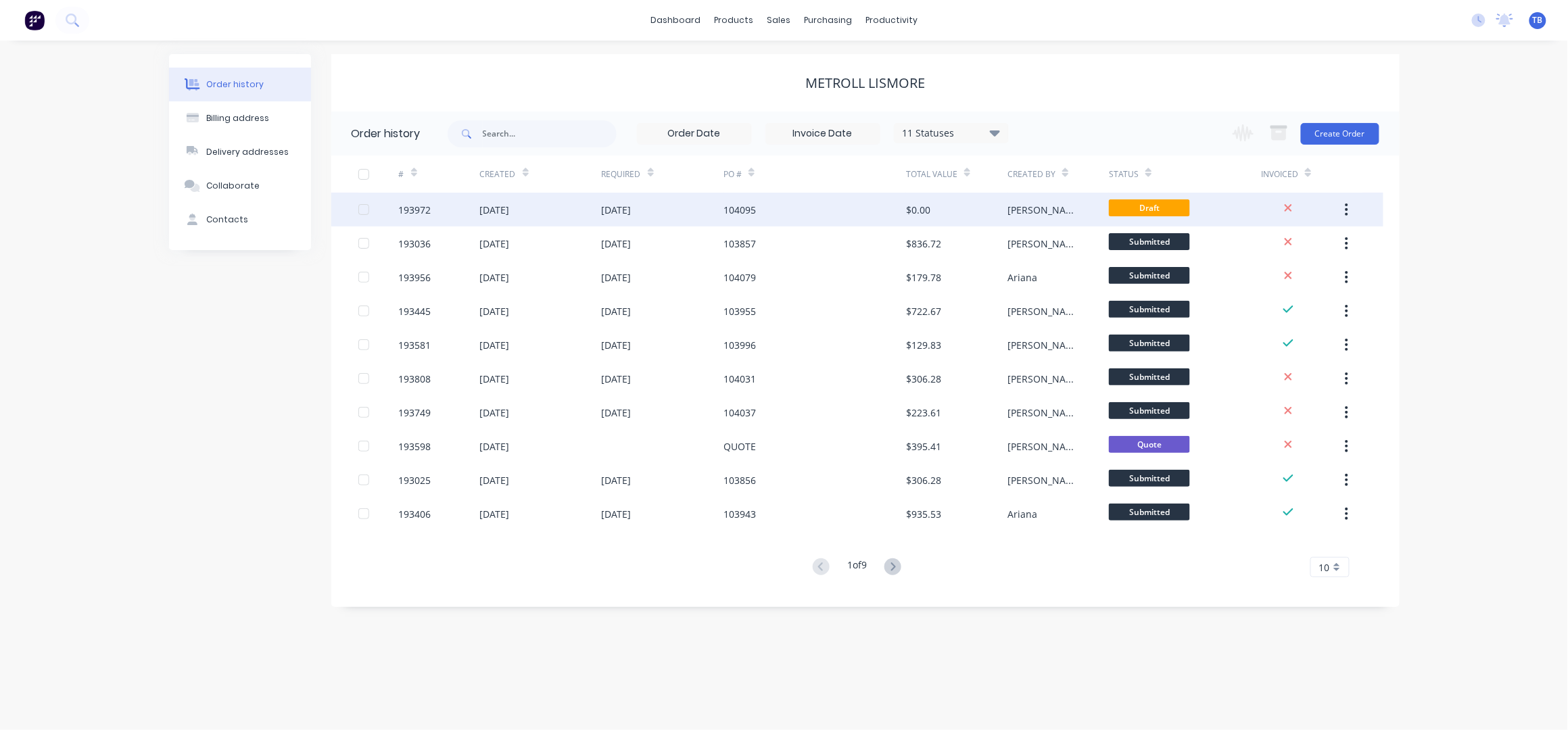
click at [792, 205] on div "104095" at bounding box center [814, 209] width 182 height 34
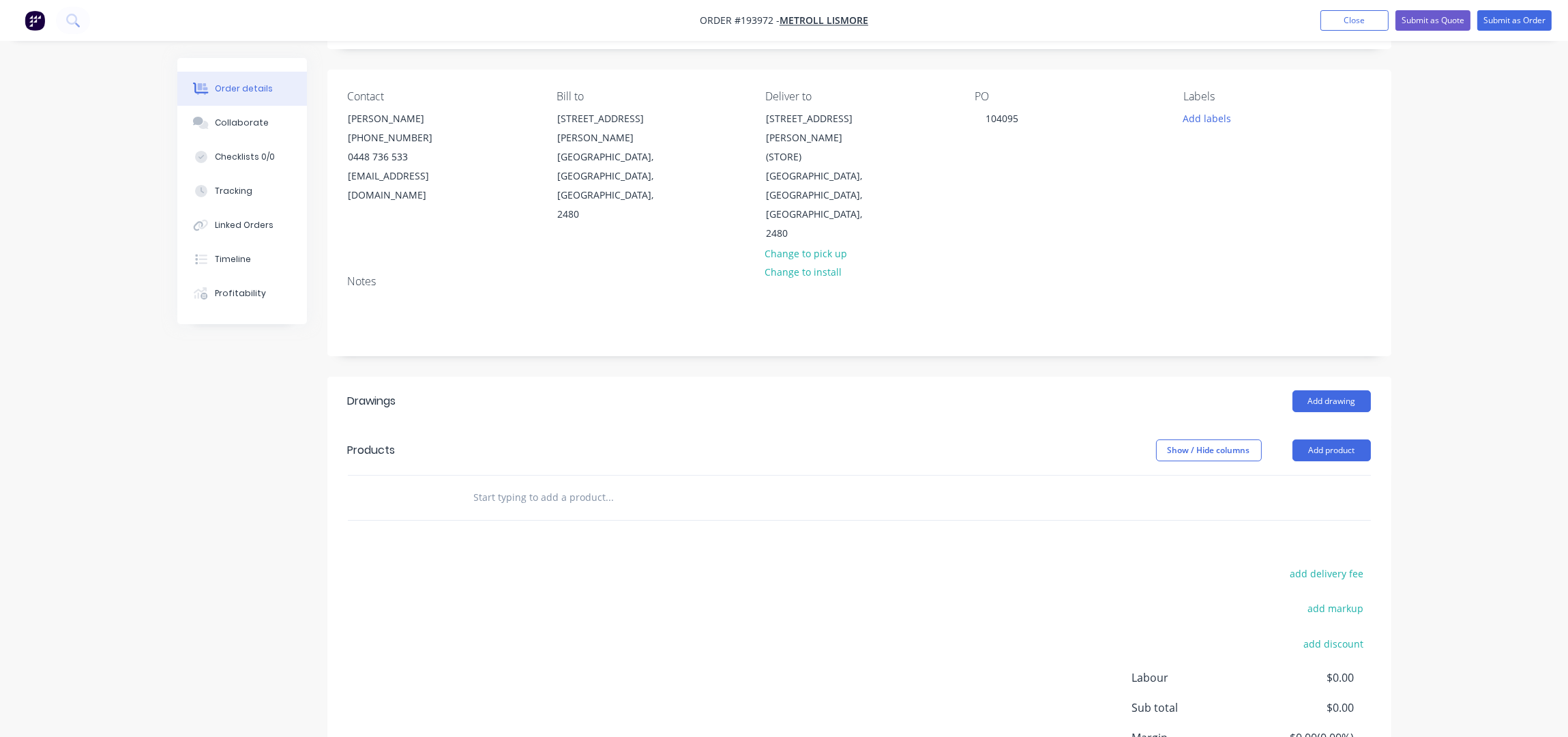
scroll to position [157, 0]
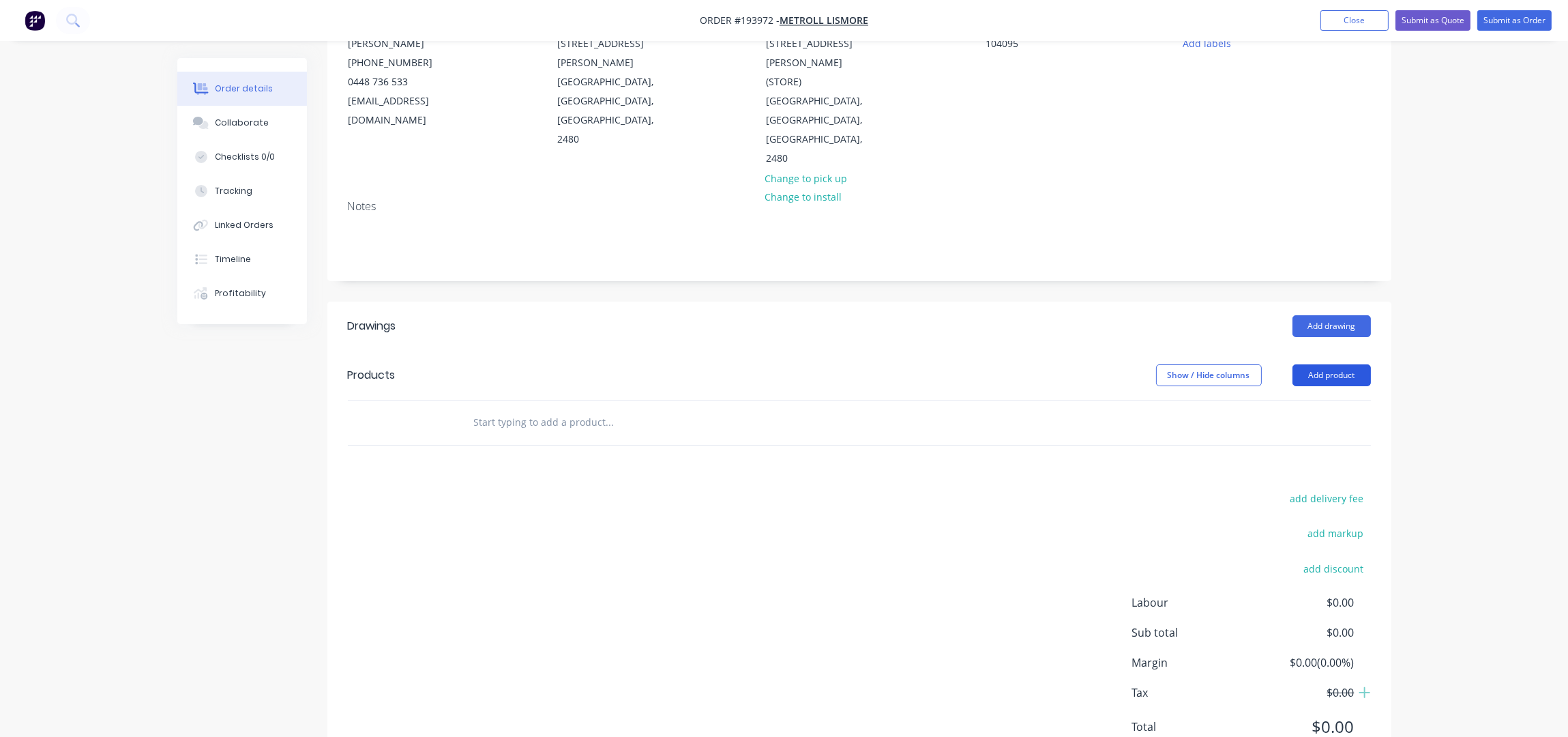
click at [1319, 364] on button "Add product" at bounding box center [1332, 375] width 78 height 22
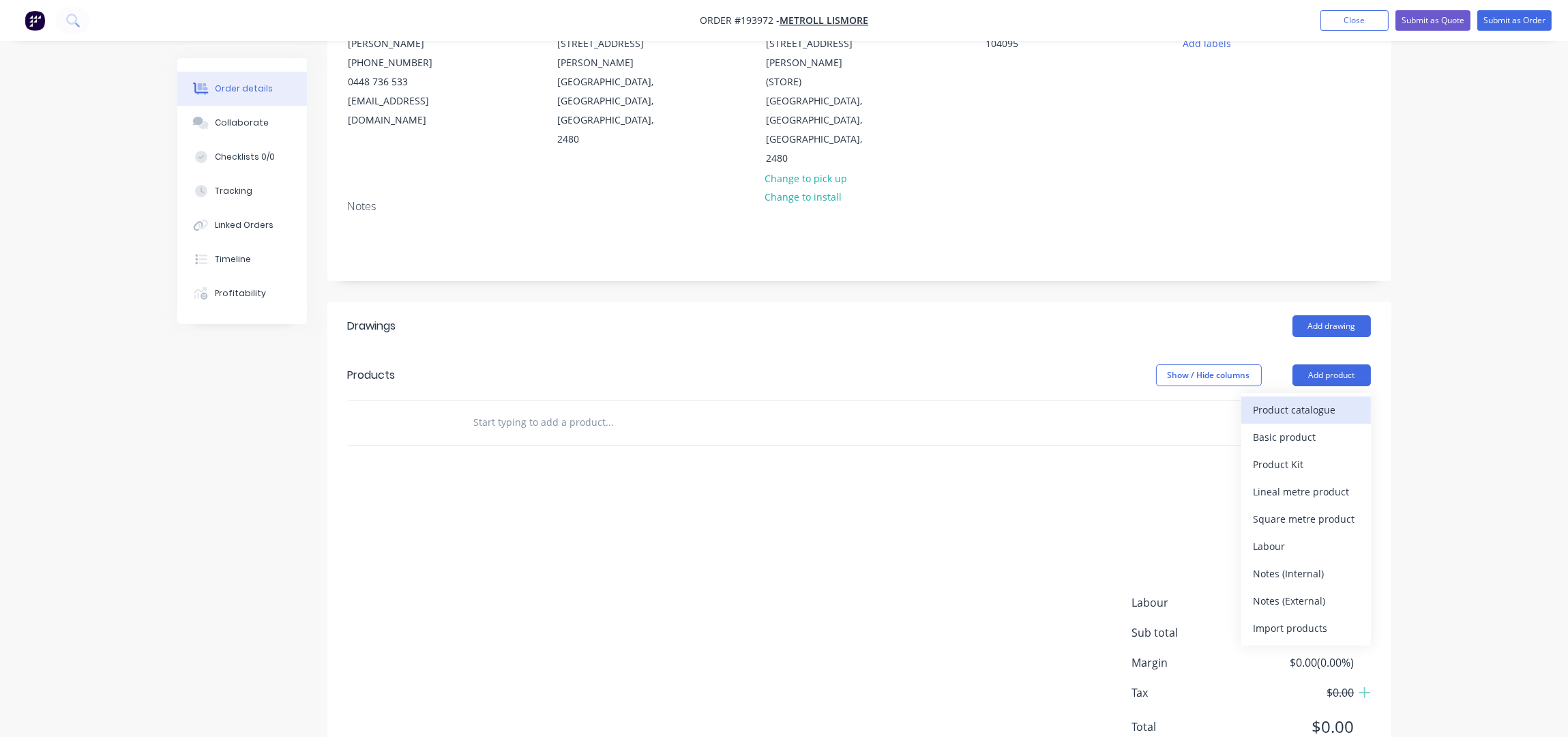
click at [1312, 400] on div "Product catalogue" at bounding box center [1306, 409] width 105 height 20
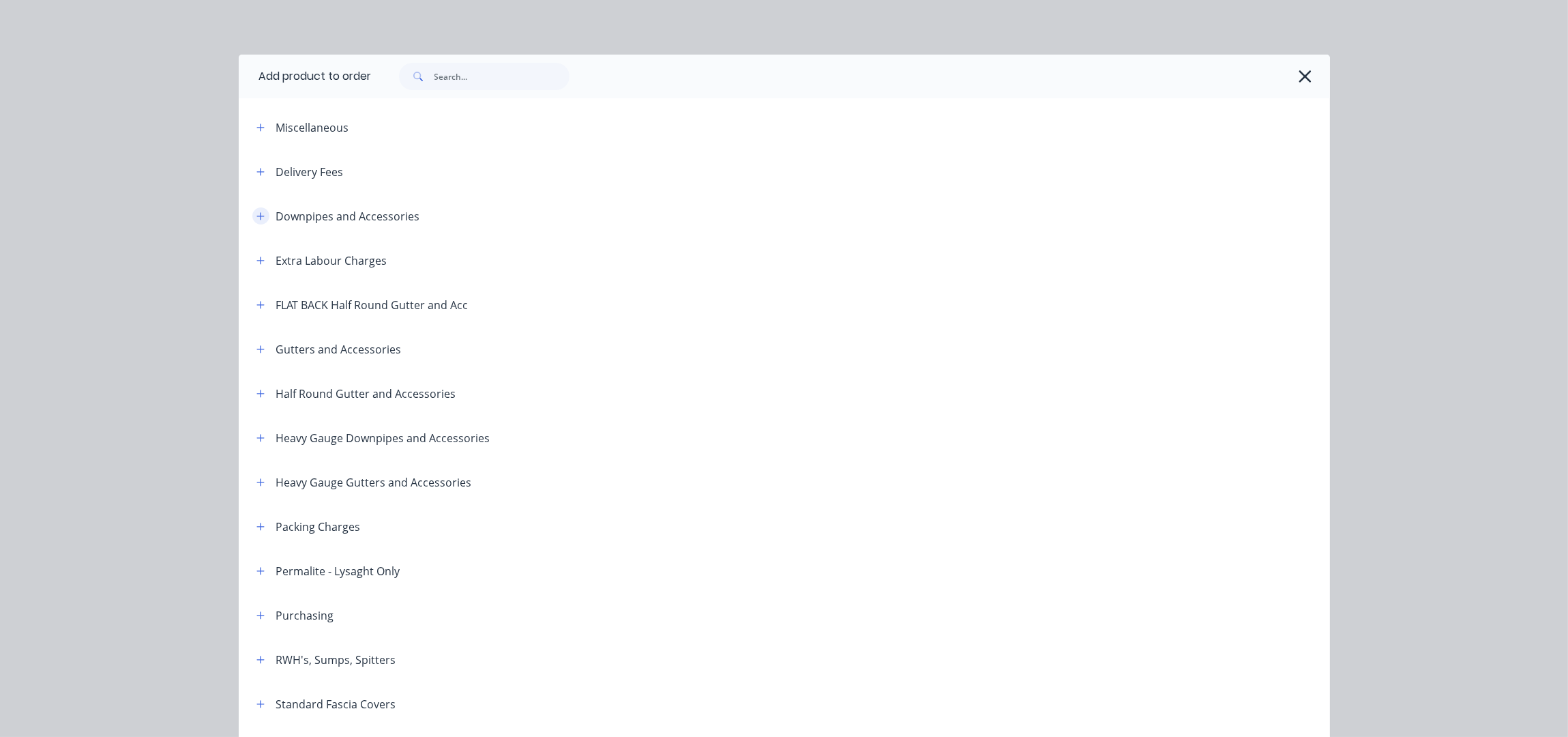
click at [256, 219] on icon "button" at bounding box center [260, 216] width 8 height 10
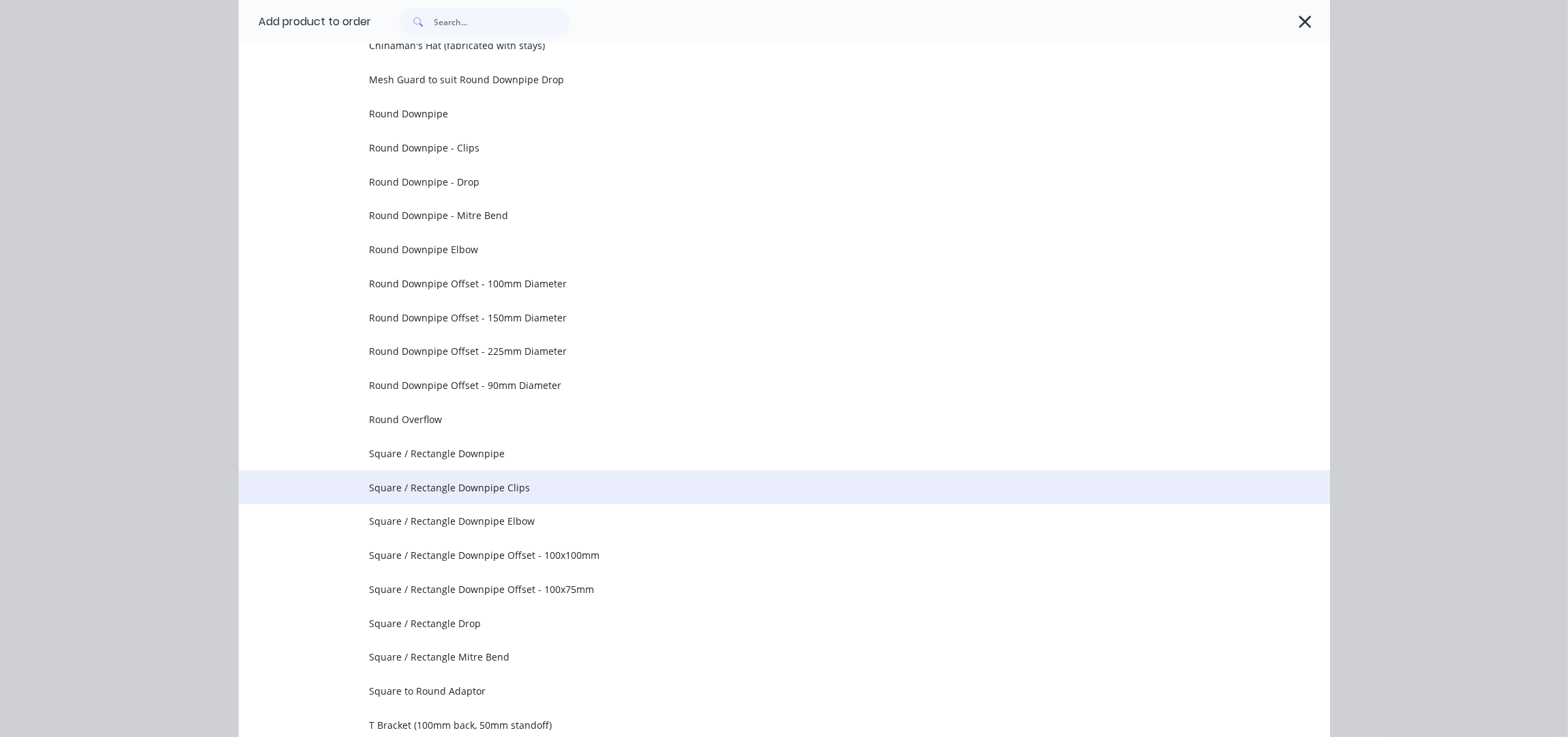
scroll to position [363, 0]
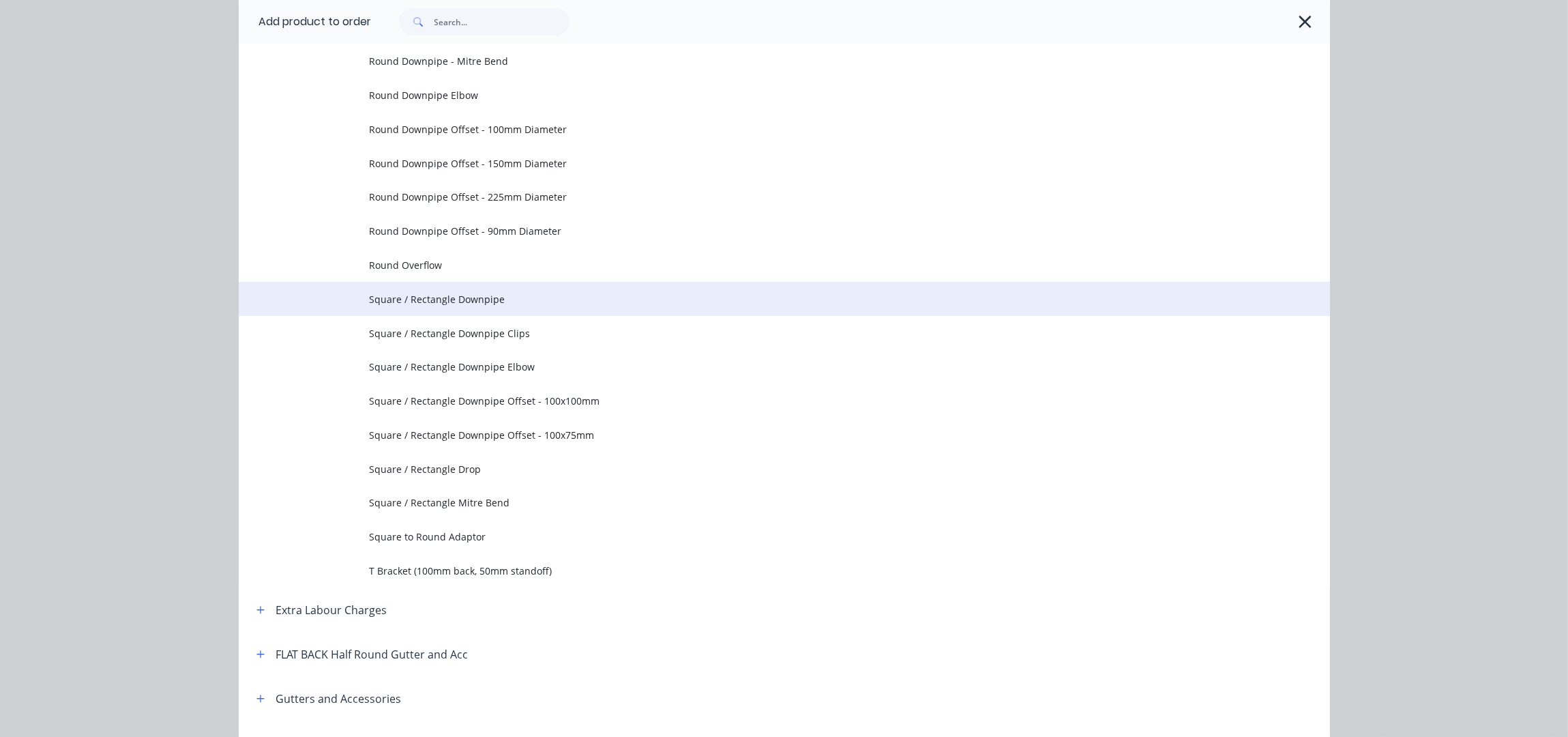
click at [481, 294] on span "Square / Rectangle Downpipe" at bounding box center [754, 299] width 768 height 14
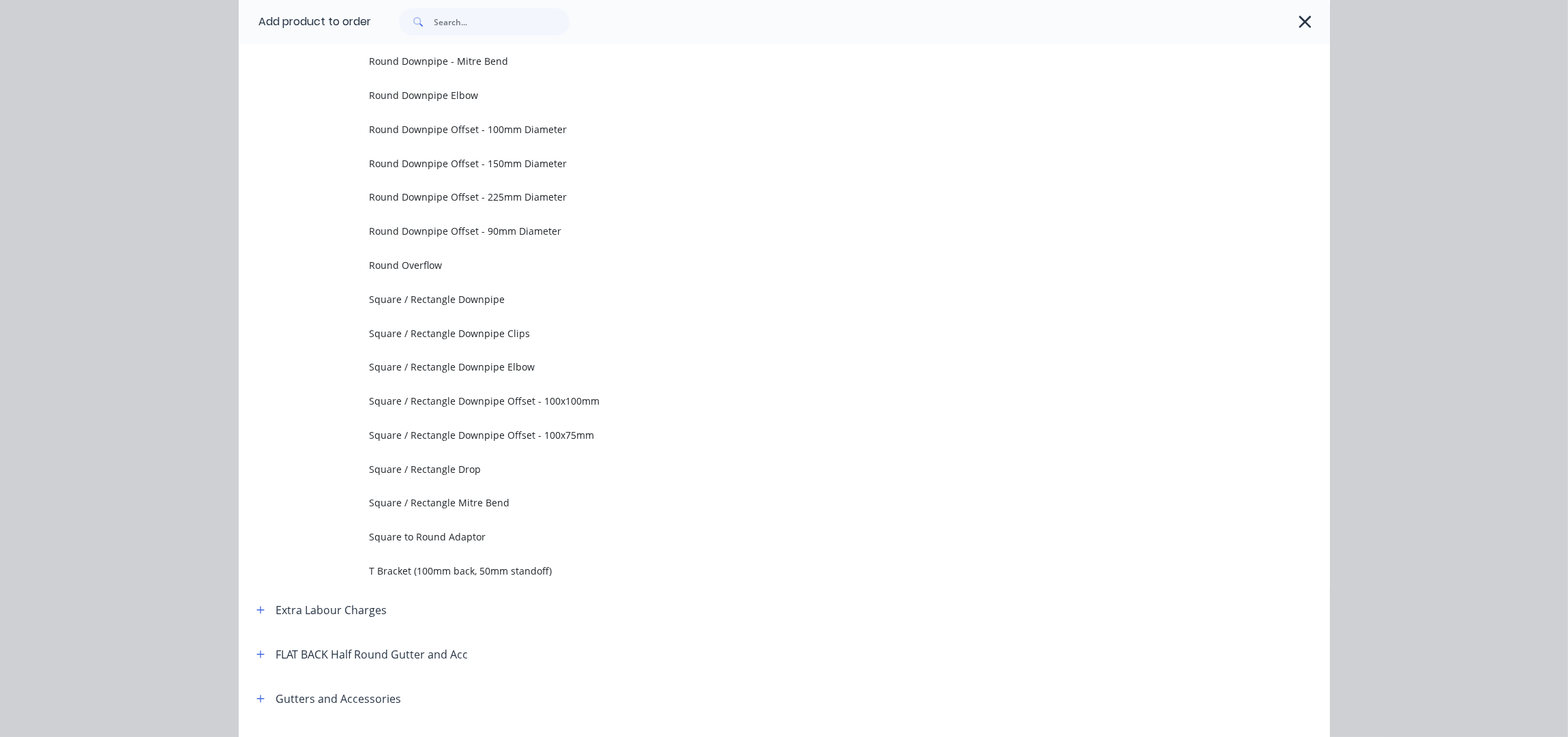
scroll to position [0, 0]
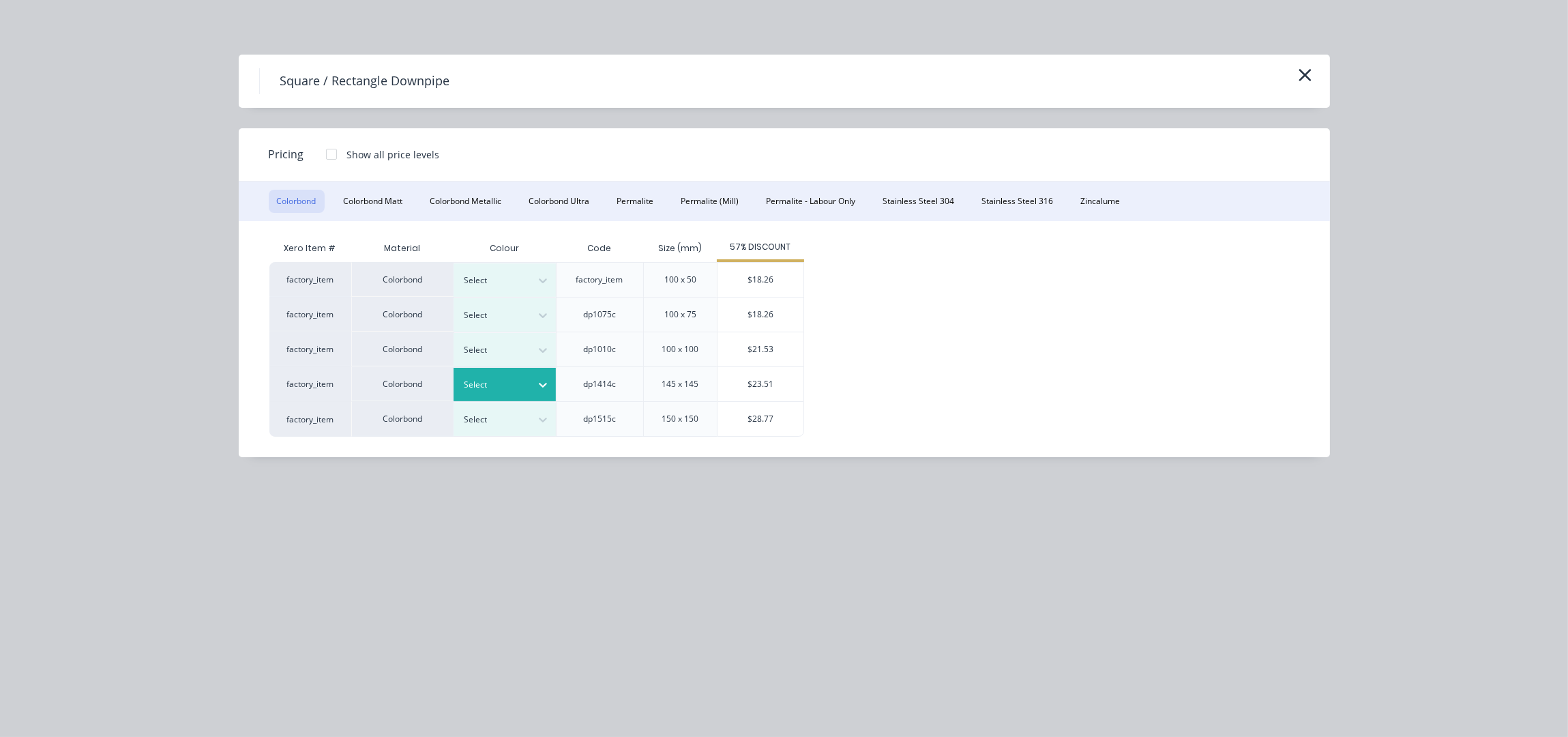
click at [502, 393] on div "Select" at bounding box center [492, 384] width 77 height 17
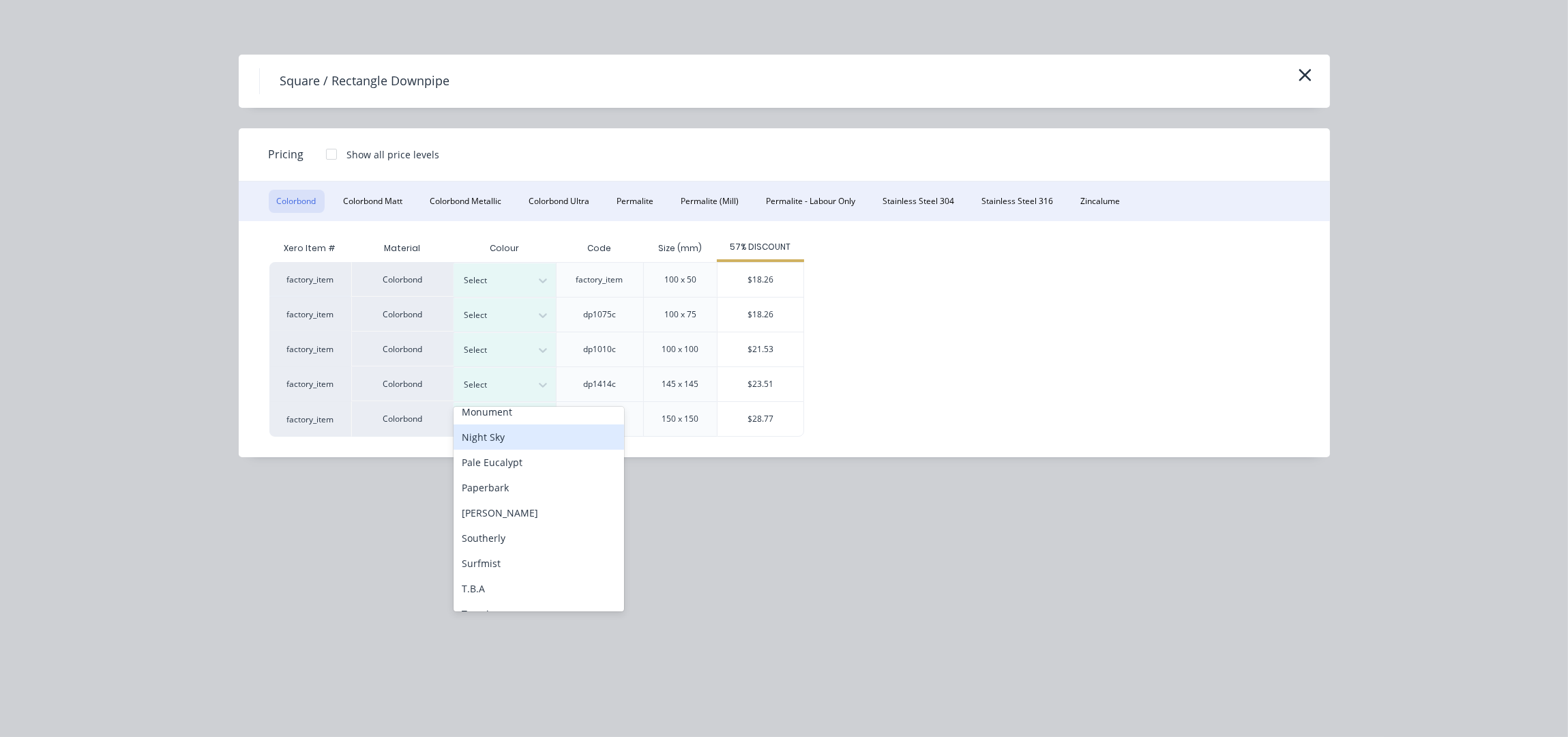
scroll to position [272, 0]
click at [504, 471] on div "Manor Red" at bounding box center [539, 477] width 171 height 25
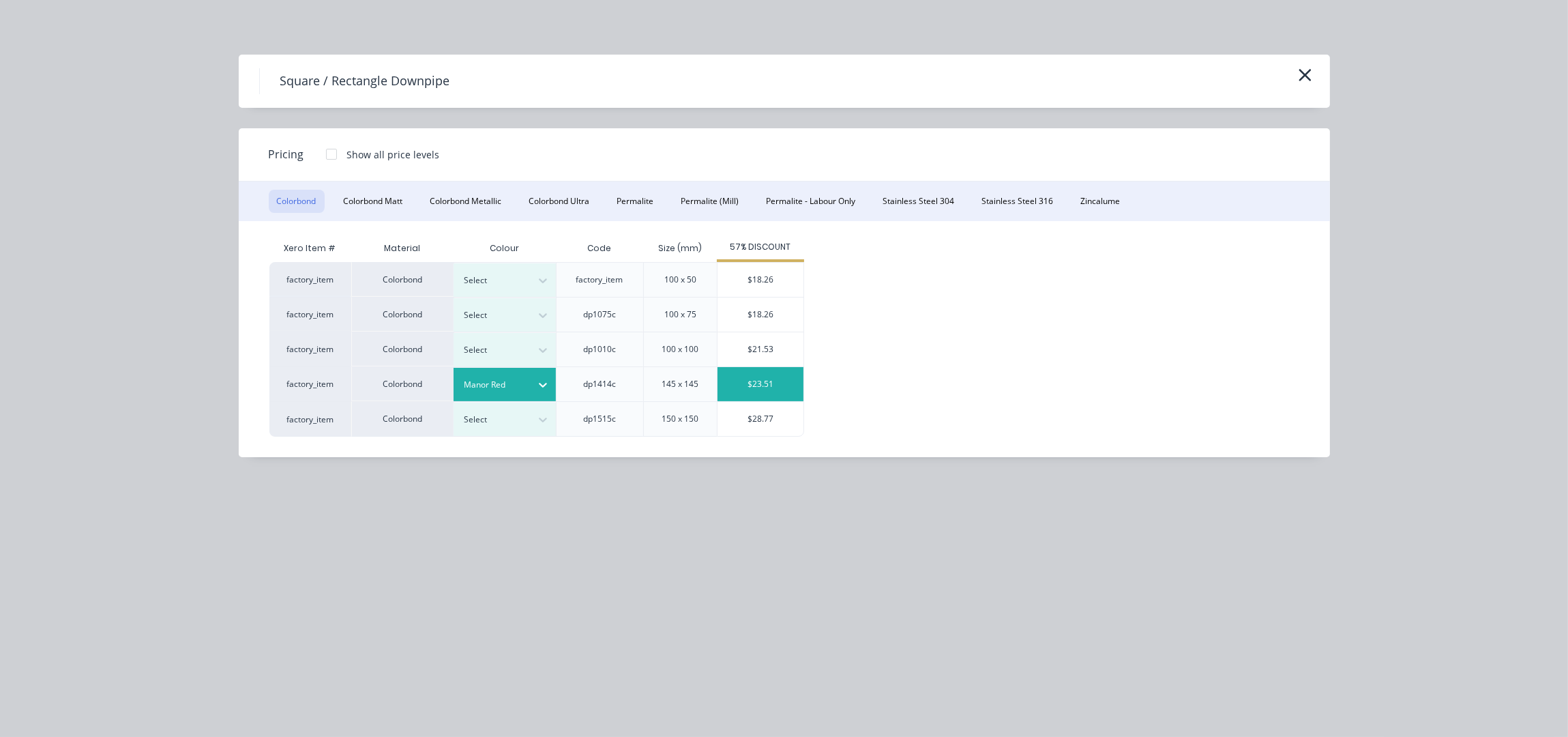
click at [748, 393] on div "$23.51" at bounding box center [760, 383] width 86 height 34
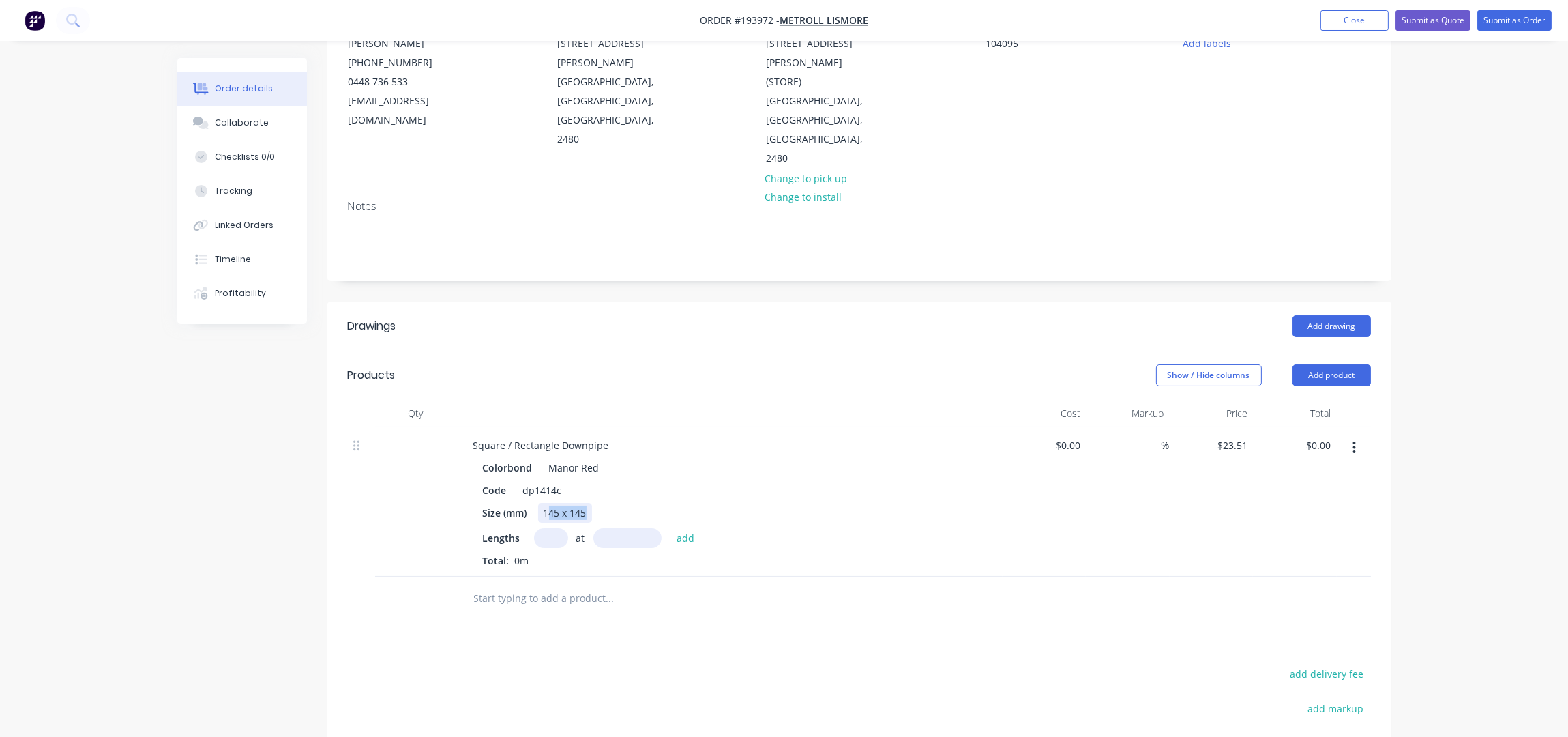
drag, startPoint x: 588, startPoint y: 452, endPoint x: 545, endPoint y: 465, distance: 44.9
click at [545, 503] on div "145 x 145" at bounding box center [565, 512] width 54 height 20
click at [545, 528] on input "text" at bounding box center [551, 538] width 34 height 20
type input "3"
type input "4000"
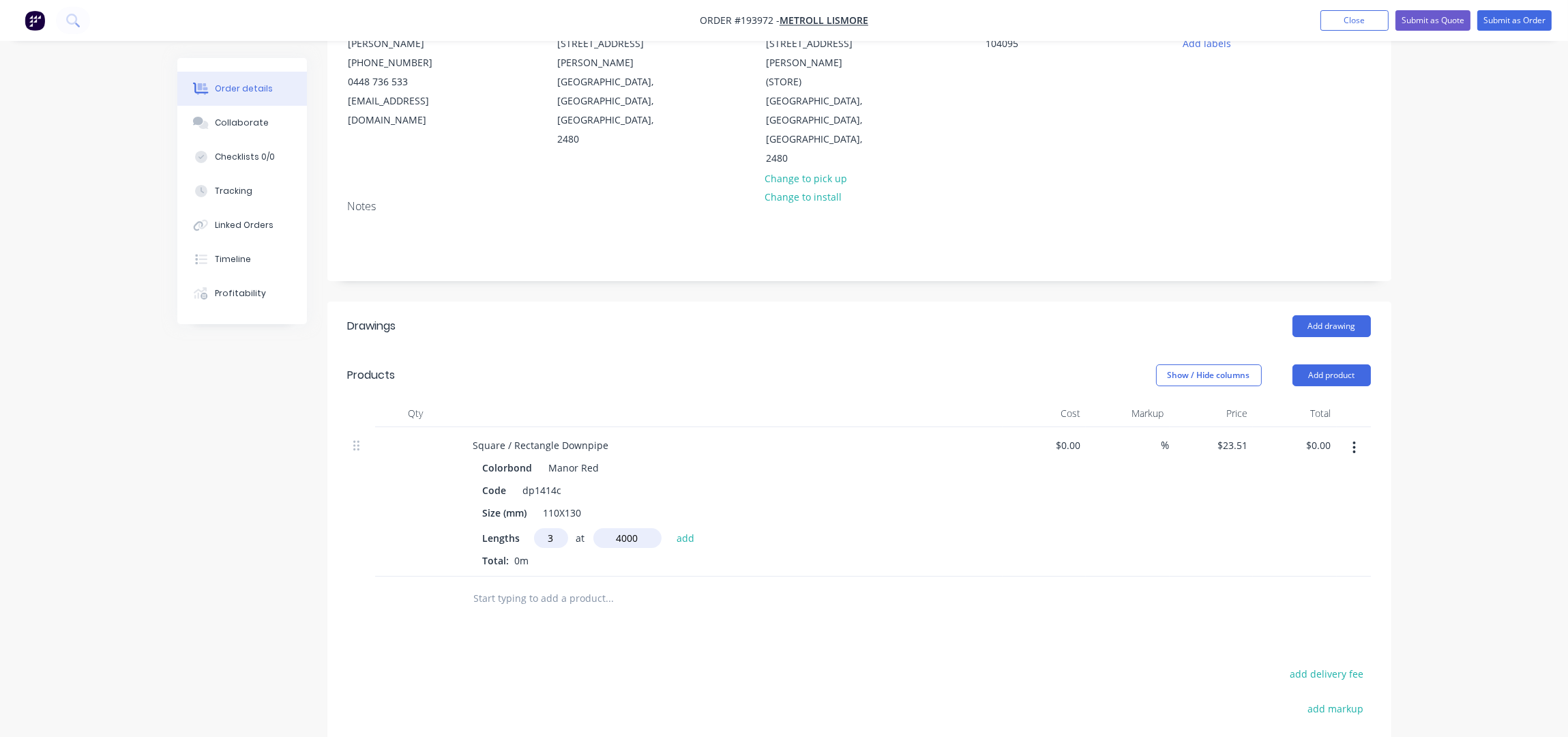
click at [670, 528] on button "add" at bounding box center [686, 537] width 32 height 18
type input "$282.12"
click at [1344, 364] on button "Add product" at bounding box center [1332, 375] width 78 height 22
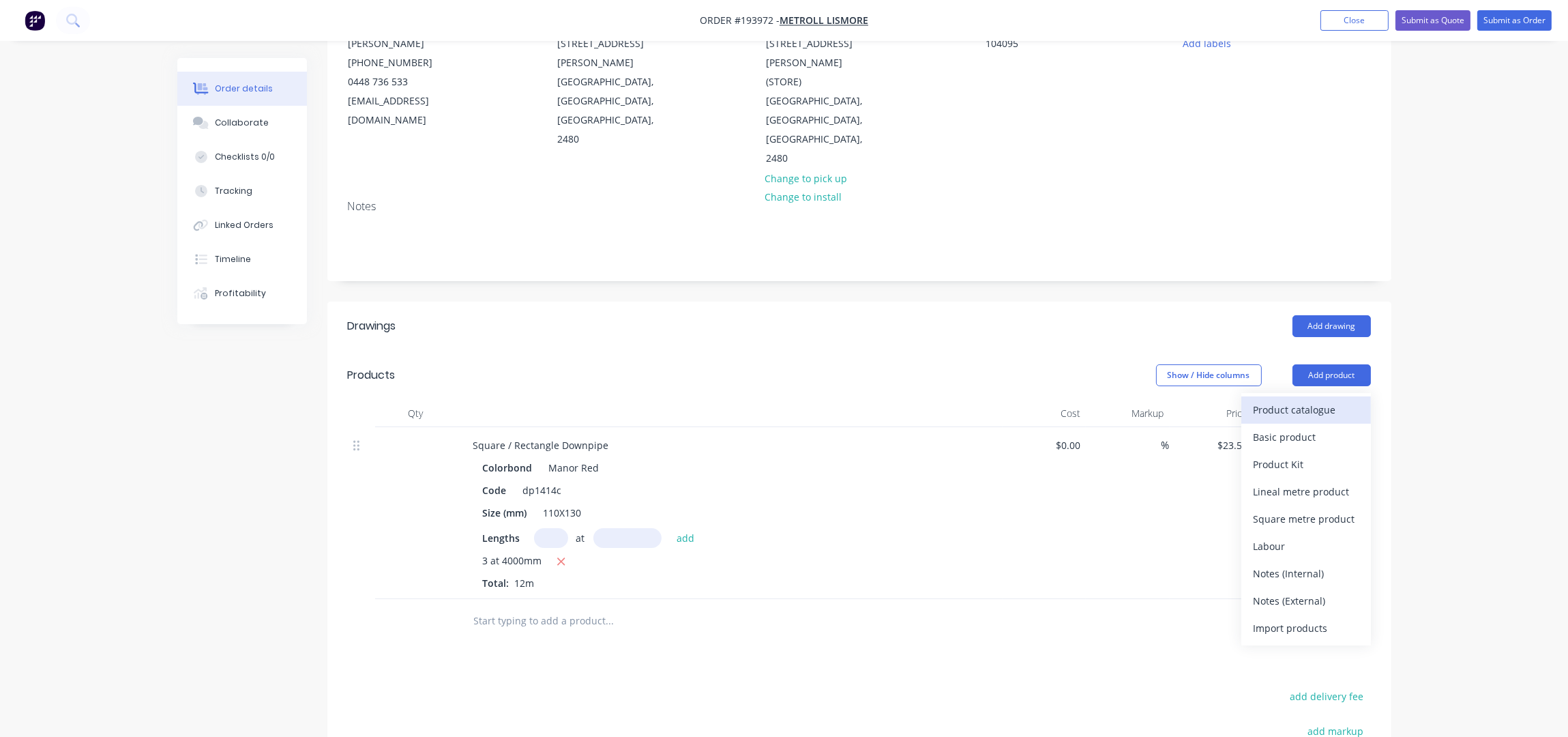
click at [1319, 400] on div "Product catalogue" at bounding box center [1306, 409] width 105 height 20
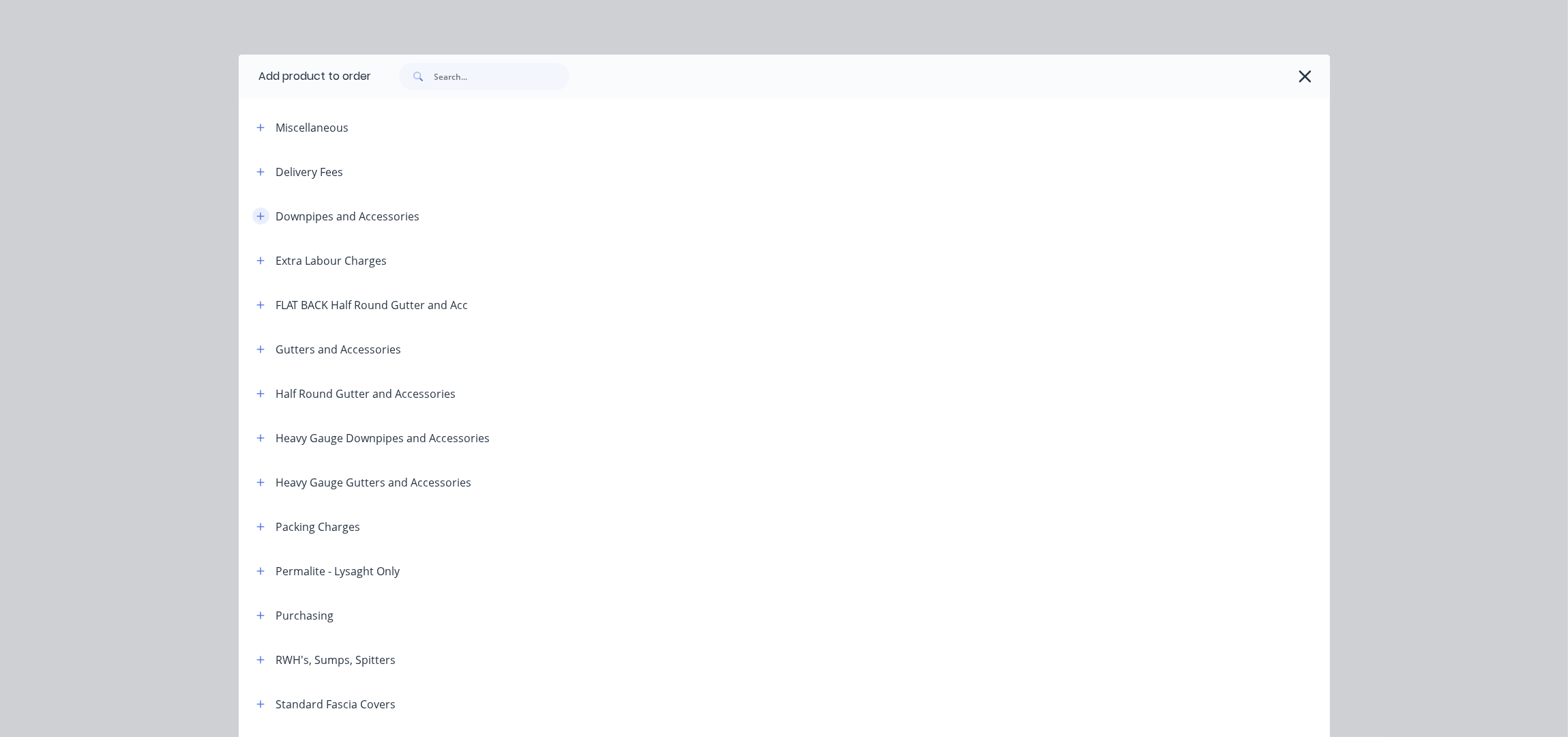
click at [256, 217] on icon "button" at bounding box center [260, 216] width 8 height 10
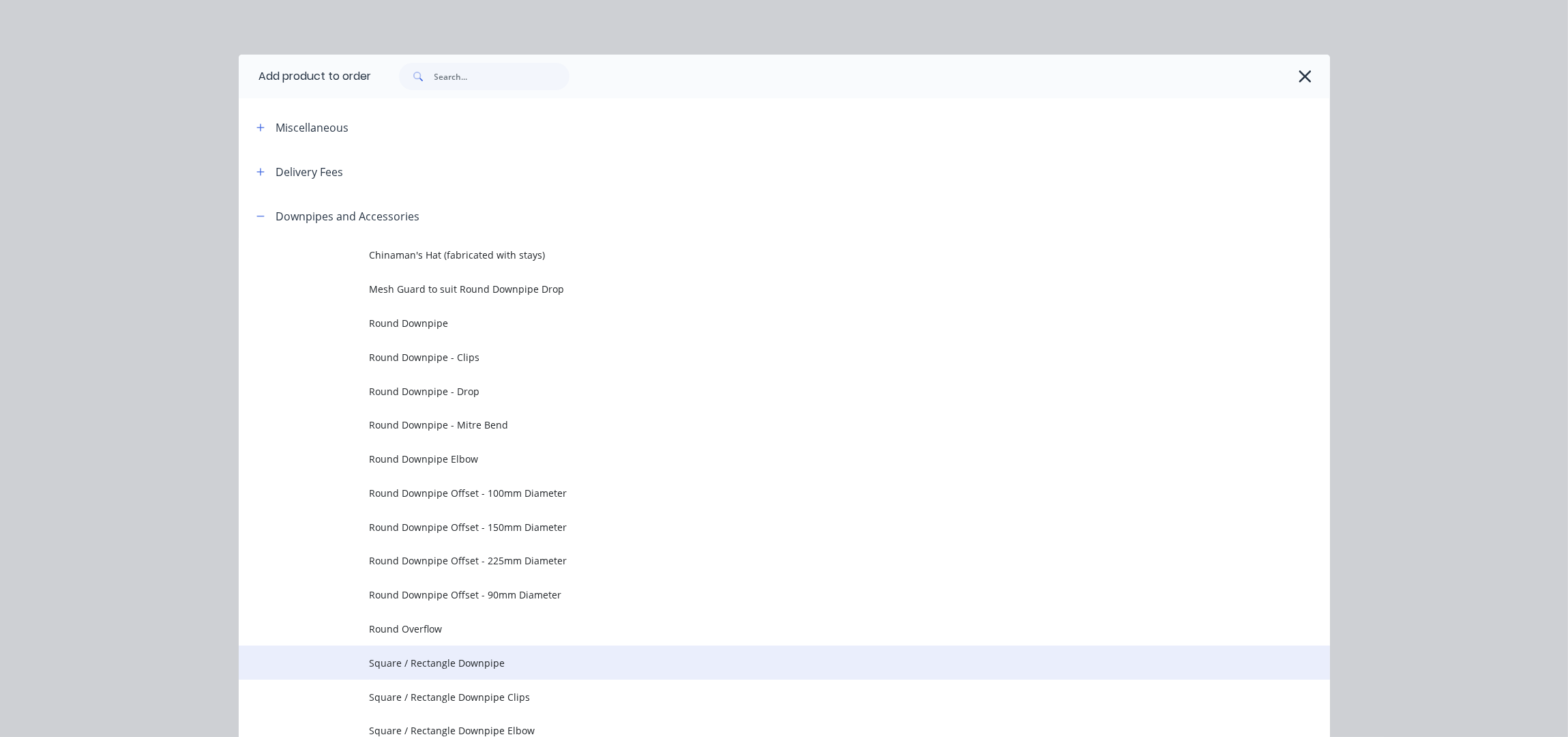
click at [492, 655] on span "Square / Rectangle Downpipe" at bounding box center [754, 662] width 768 height 14
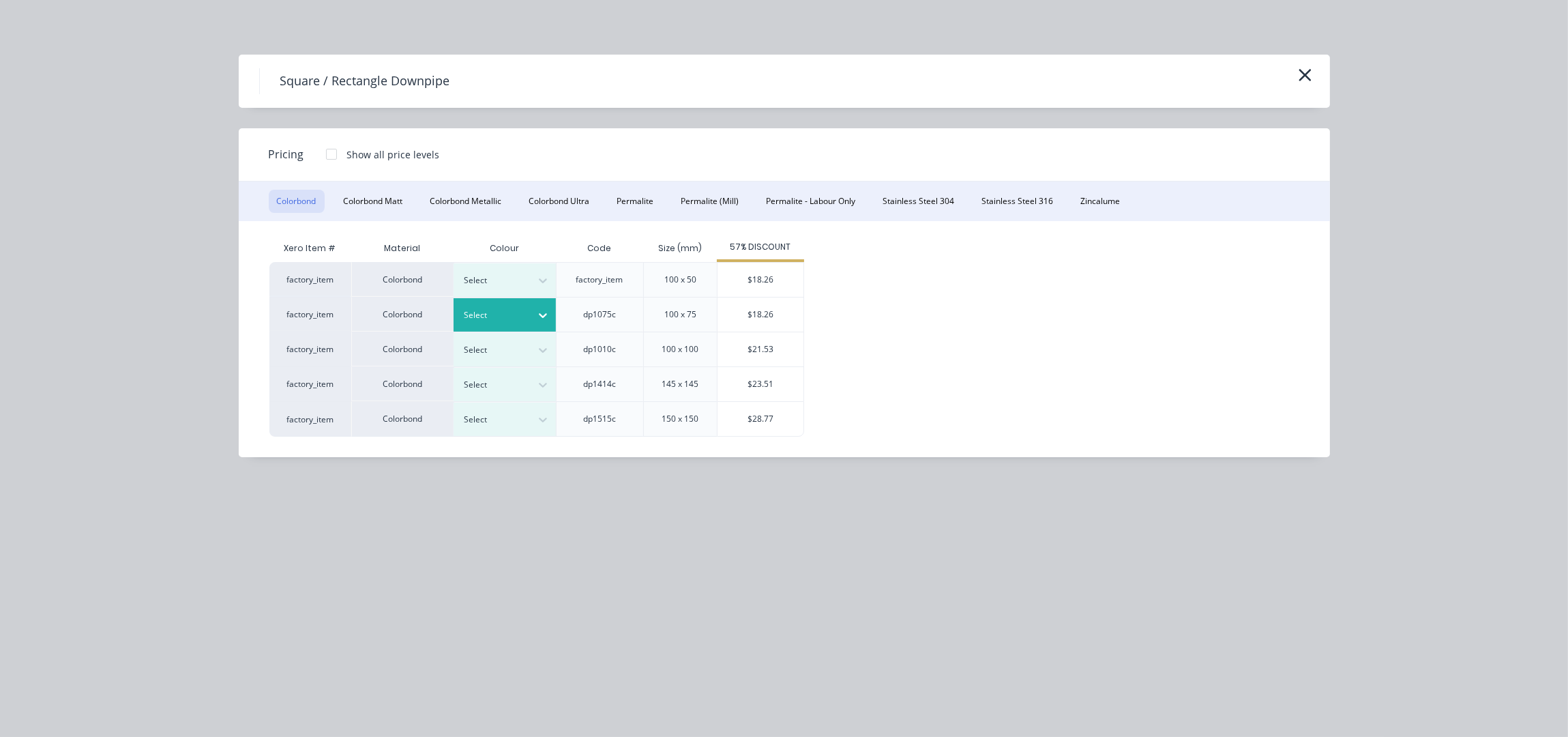
click at [530, 318] on div "Select" at bounding box center [492, 315] width 77 height 17
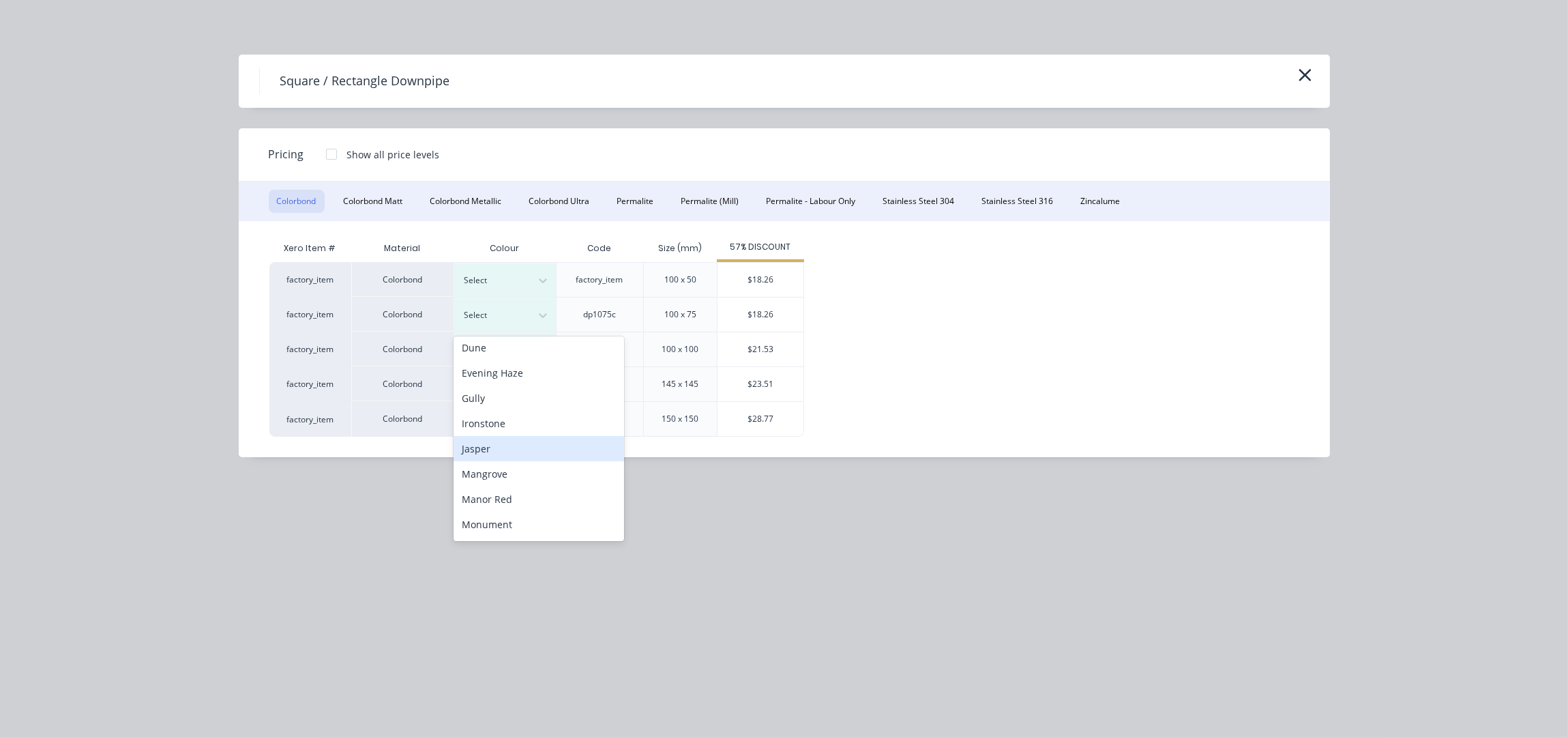
scroll to position [181, 0]
click at [498, 499] on div "Manor Red" at bounding box center [539, 498] width 171 height 25
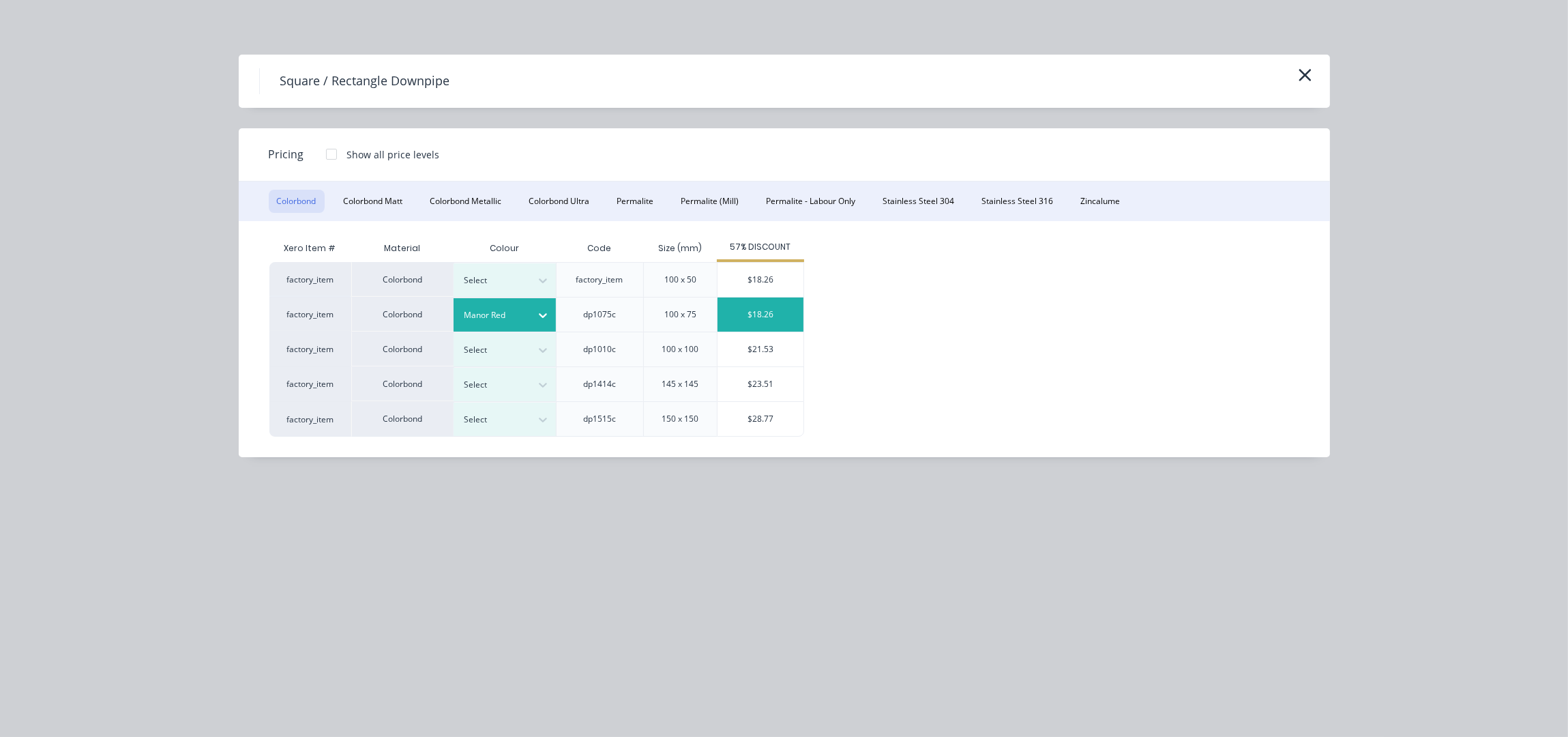
click at [757, 322] on div "$18.26" at bounding box center [760, 314] width 86 height 34
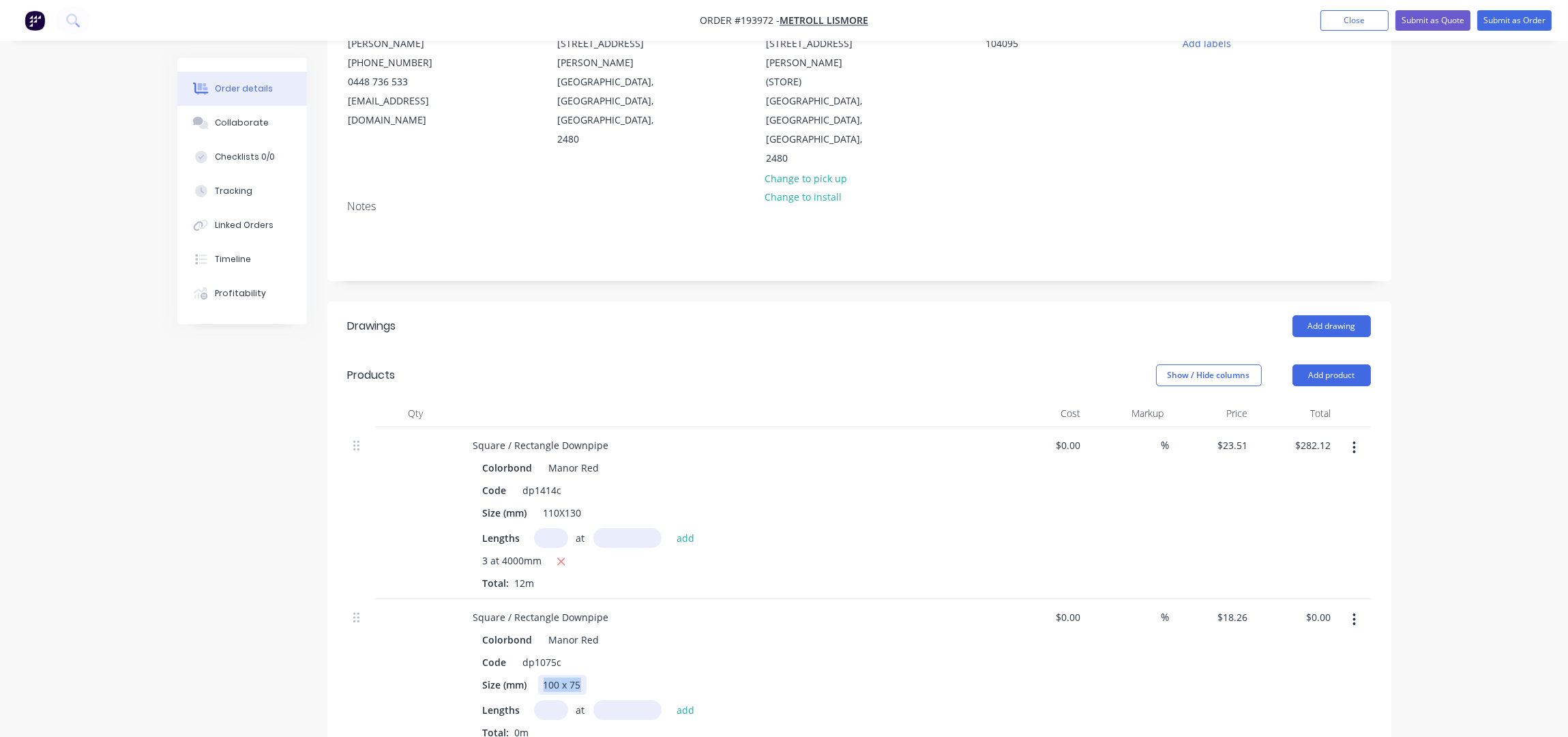
drag, startPoint x: 583, startPoint y: 630, endPoint x: 543, endPoint y: 627, distance: 40.1
click at [543, 674] on div "100 x 75" at bounding box center [563, 684] width 49 height 20
click at [541, 700] on input "text" at bounding box center [551, 709] width 34 height 20
type input "1"
type input "4000"
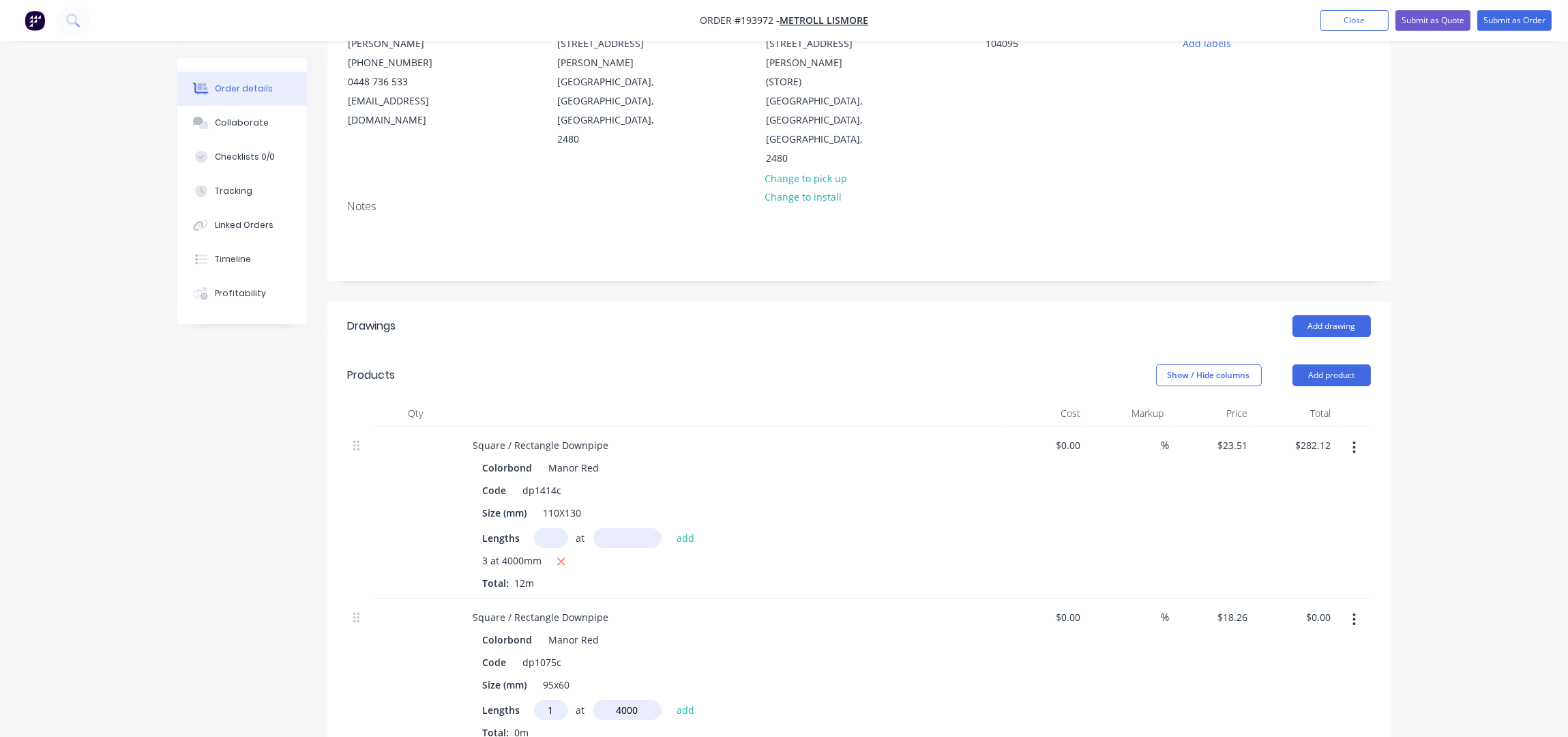
click at [670, 700] on button "add" at bounding box center [686, 708] width 32 height 18
type input "$73.04"
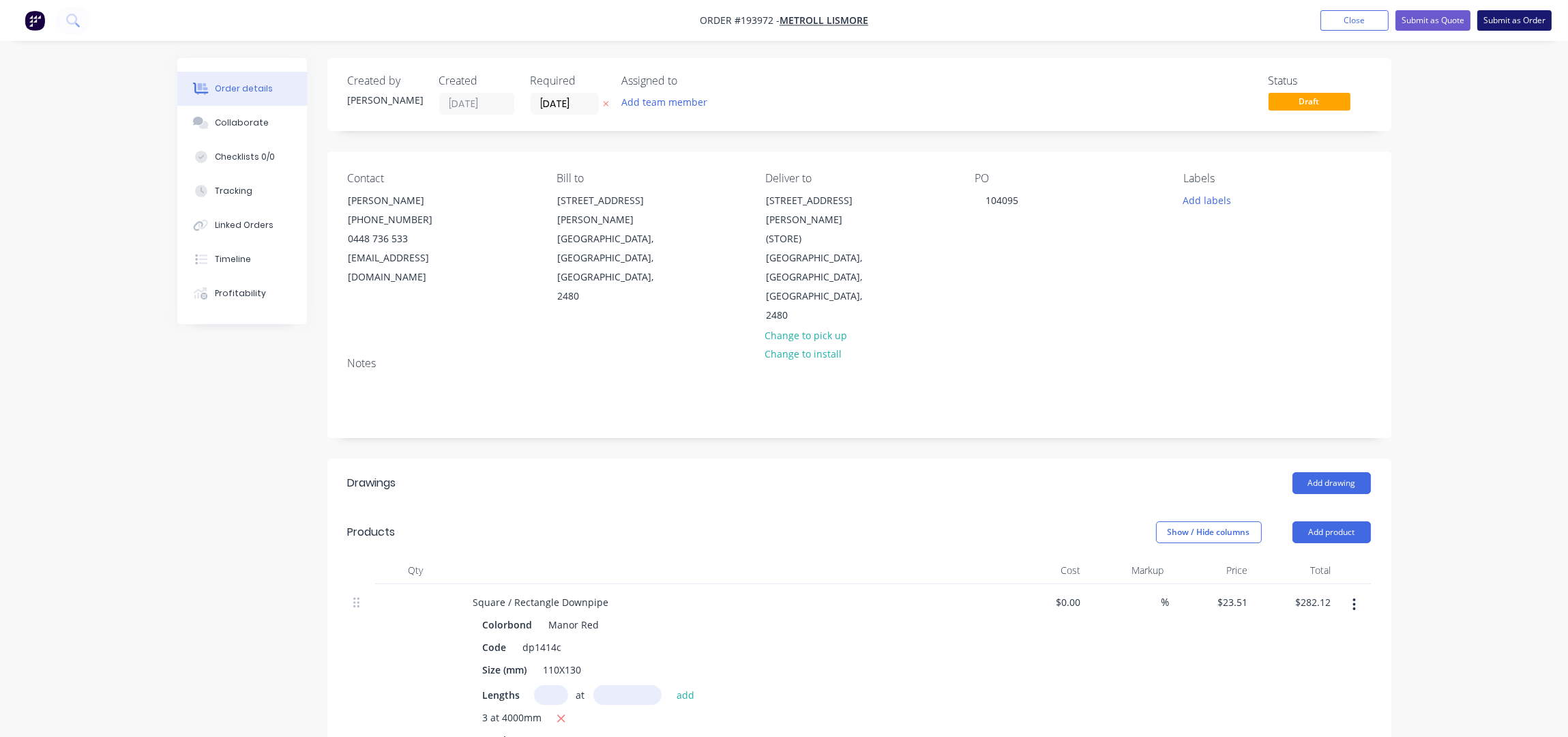
click at [1517, 15] on button "Submit as Order" at bounding box center [1514, 20] width 74 height 20
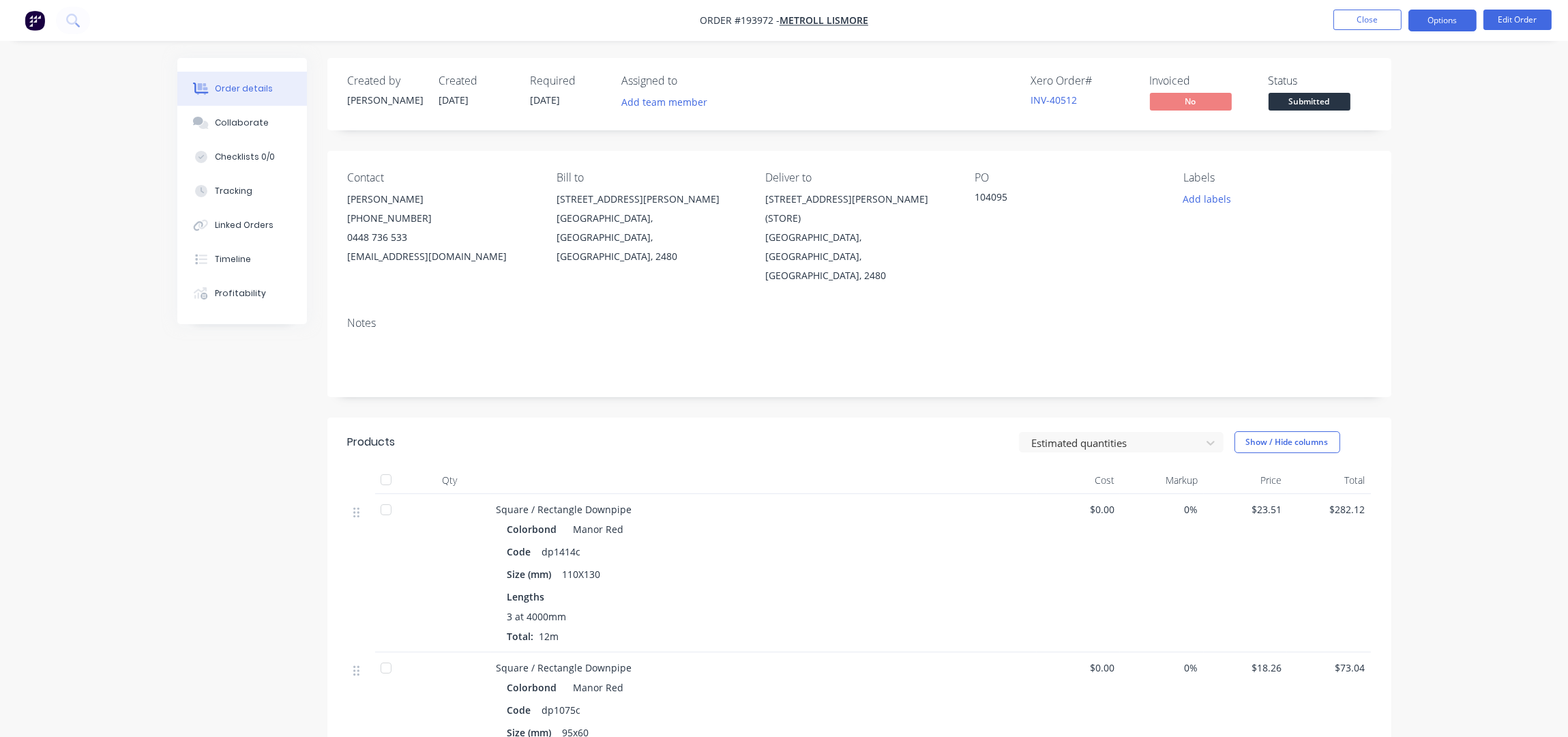
click at [1473, 17] on button "Options" at bounding box center [1443, 20] width 68 height 22
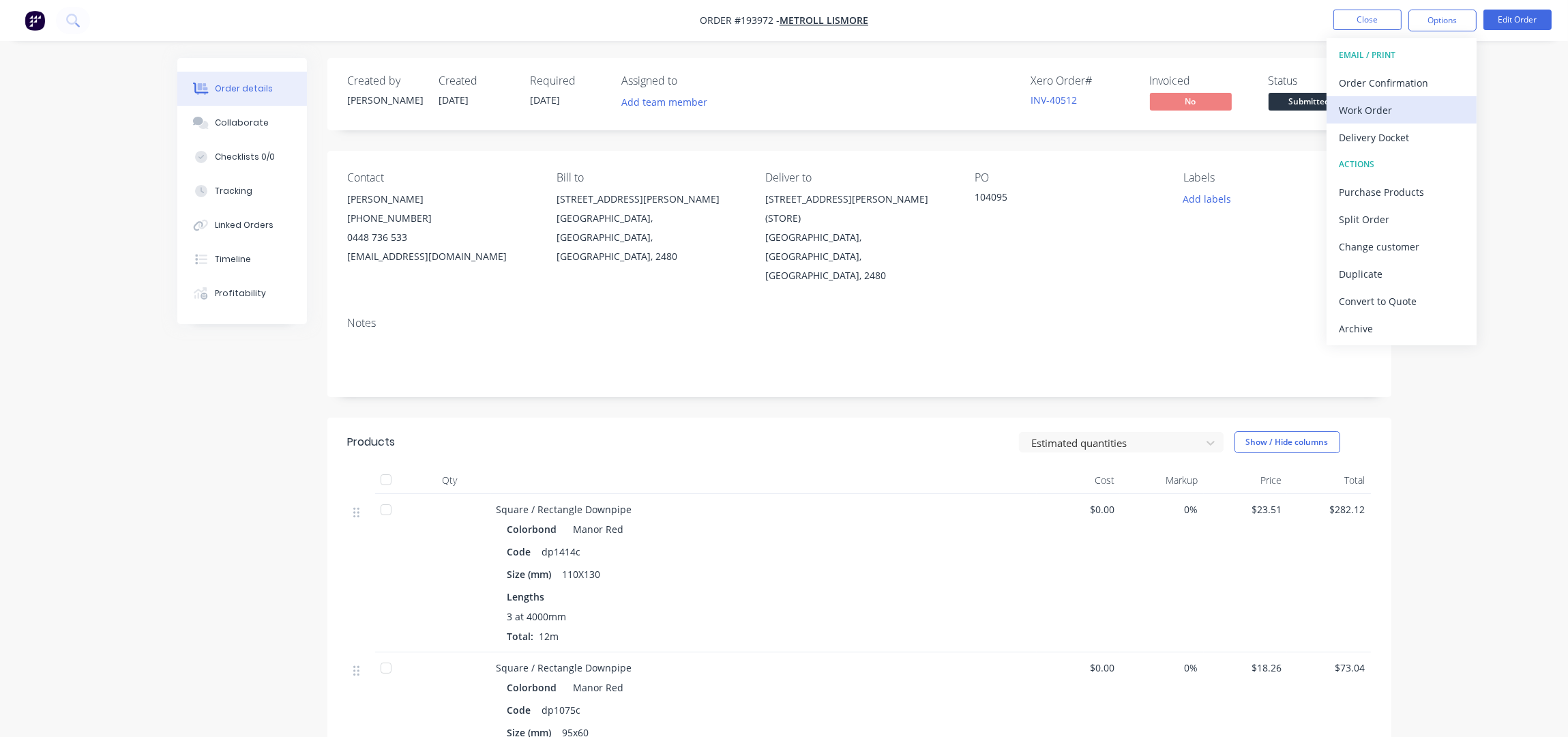
click at [1423, 112] on div "Work Order" at bounding box center [1402, 110] width 125 height 20
click at [1423, 125] on button "Without pricing" at bounding box center [1402, 137] width 150 height 27
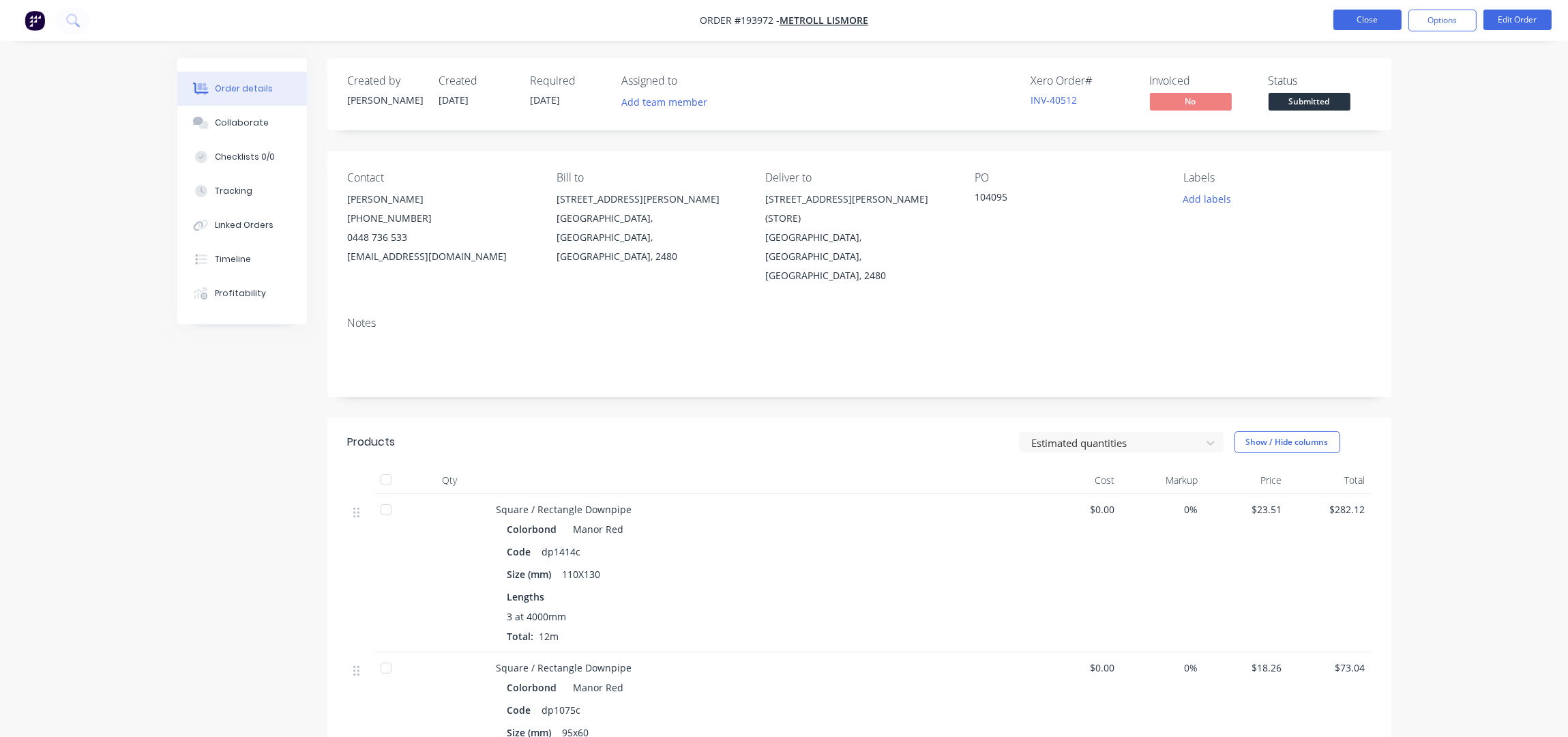
click at [1344, 17] on button "Close" at bounding box center [1368, 19] width 68 height 20
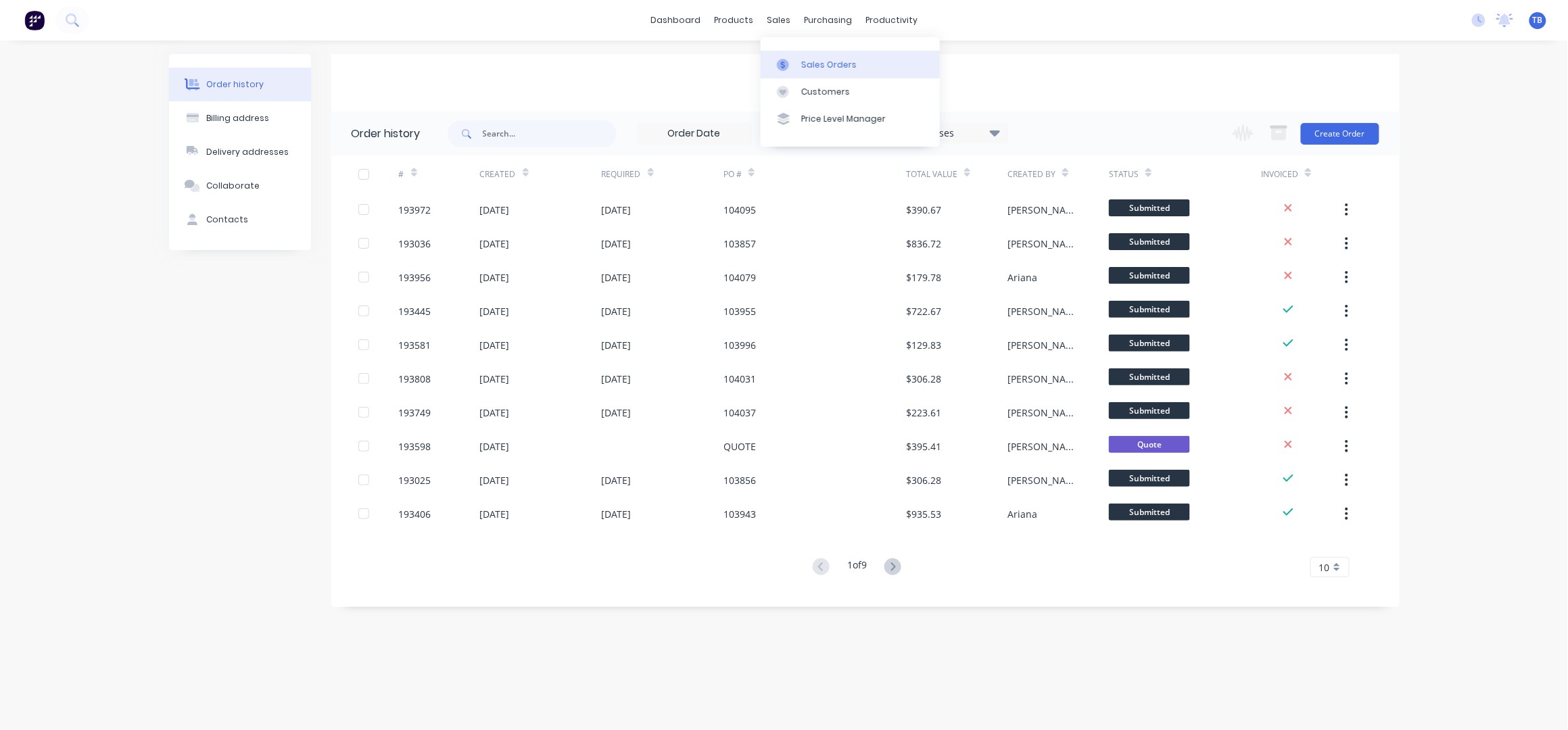
click at [822, 56] on link "Sales Orders" at bounding box center [850, 64] width 179 height 27
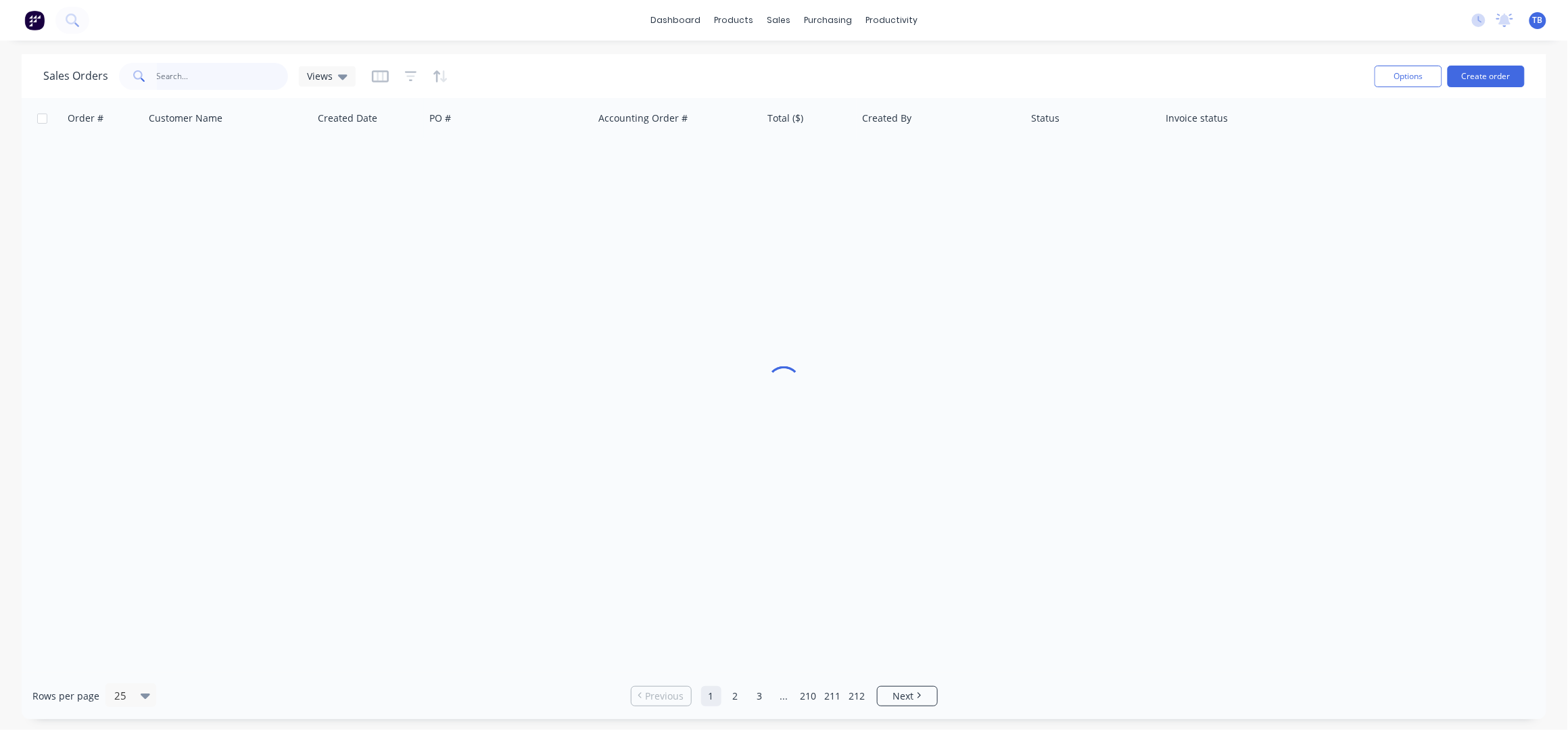
click at [203, 76] on input "text" at bounding box center [223, 76] width 132 height 27
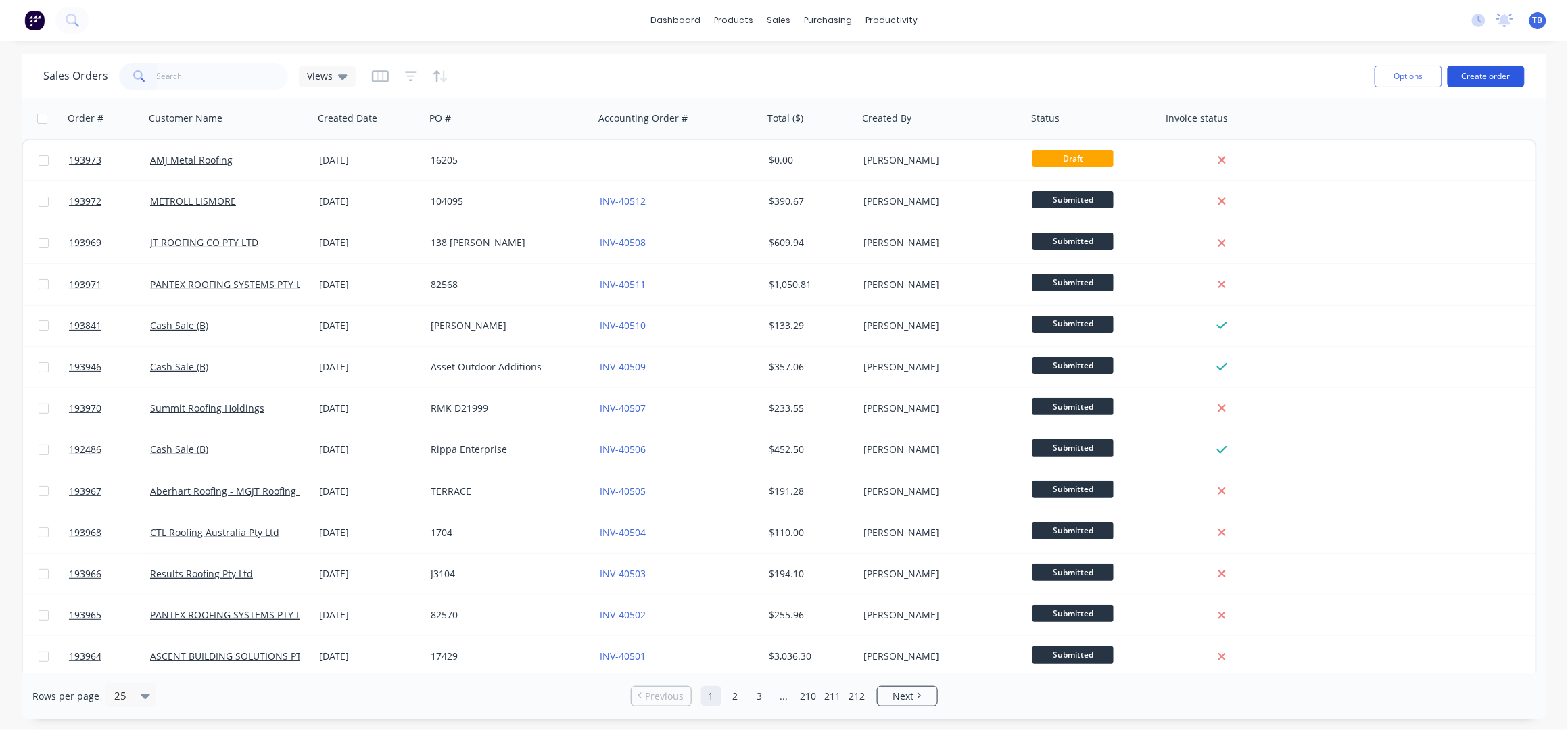
click at [1506, 79] on button "Create order" at bounding box center [1485, 76] width 77 height 22
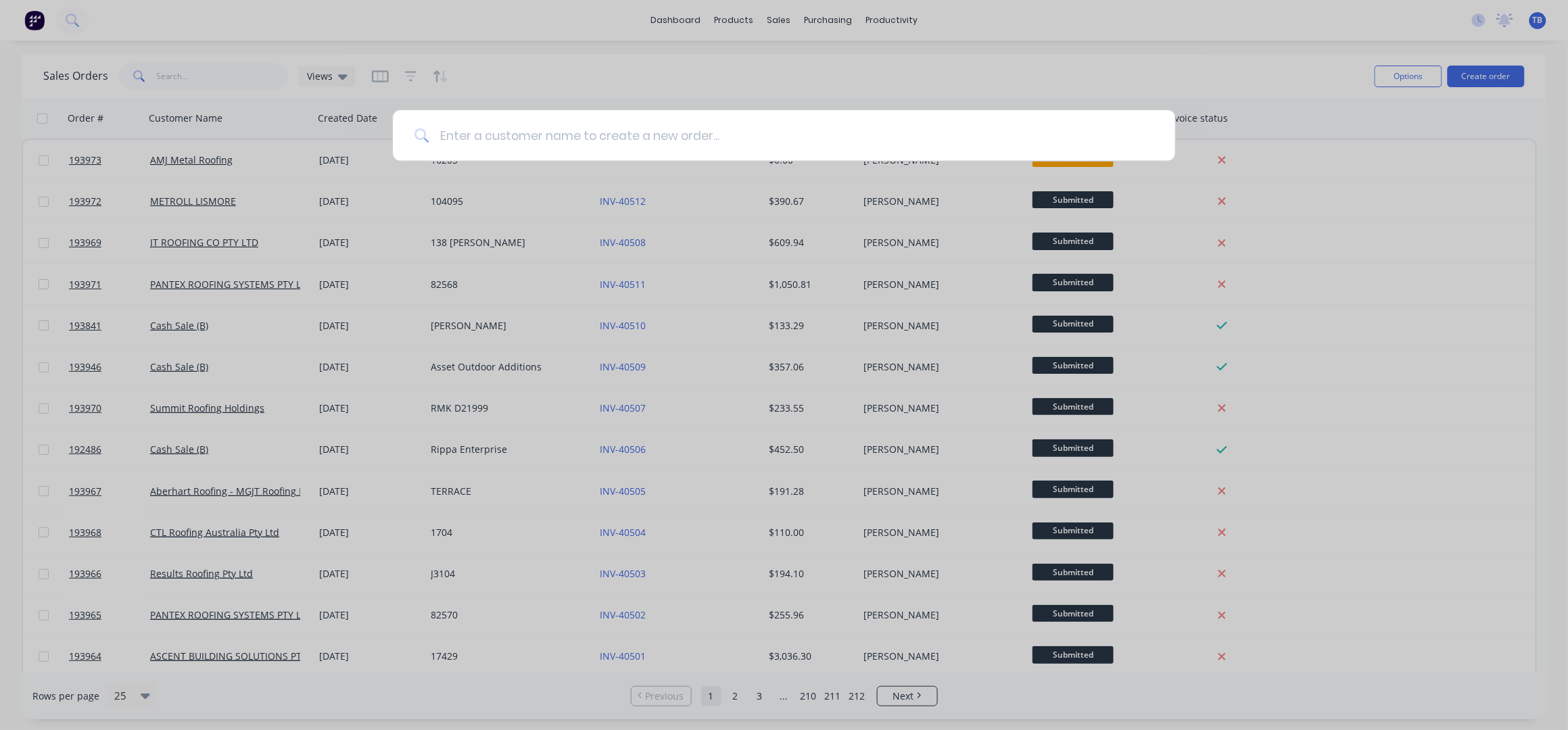
click at [818, 151] on input at bounding box center [790, 135] width 724 height 51
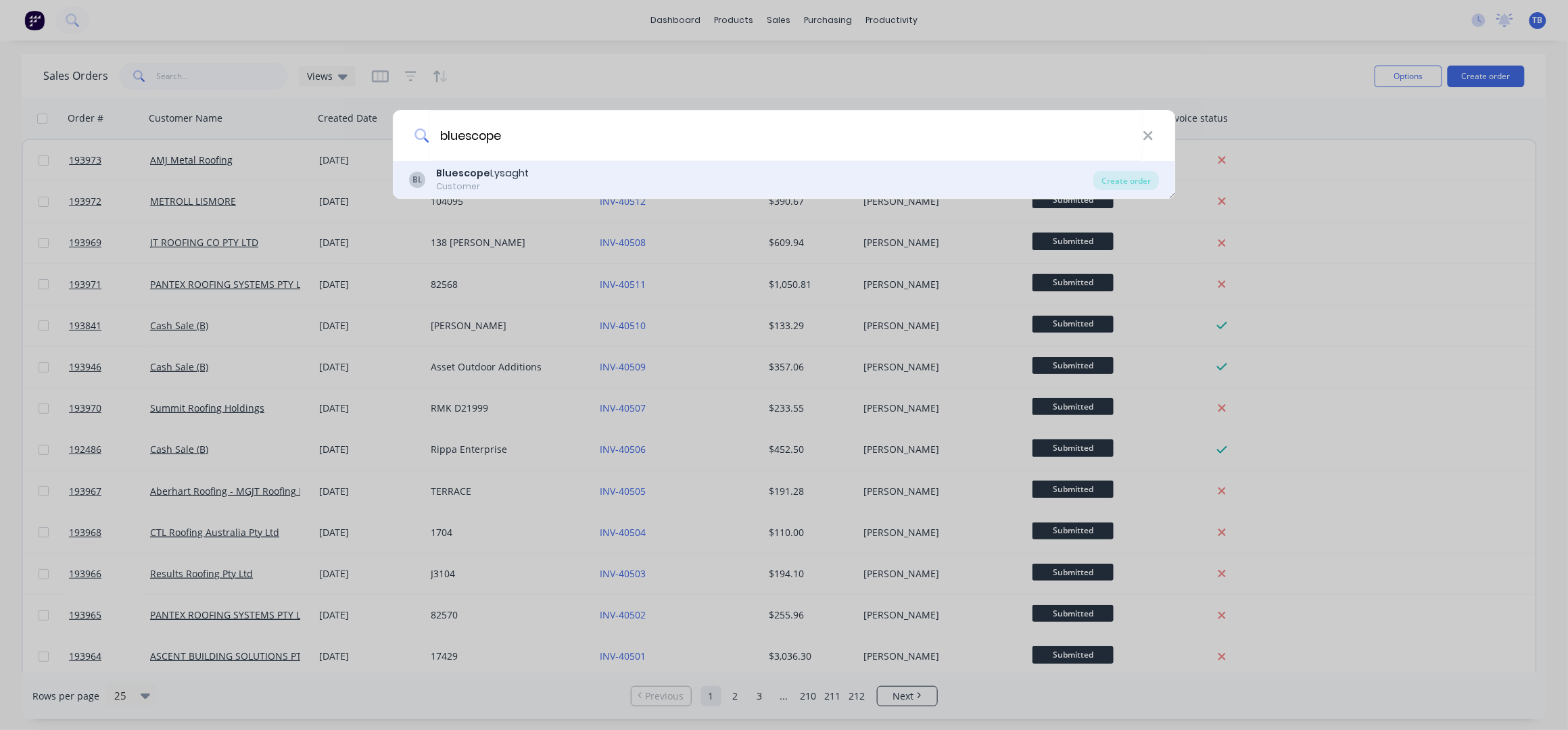
type input "bluescope"
click at [655, 188] on div "BL Bluescope Lysaght Customer" at bounding box center [751, 179] width 685 height 27
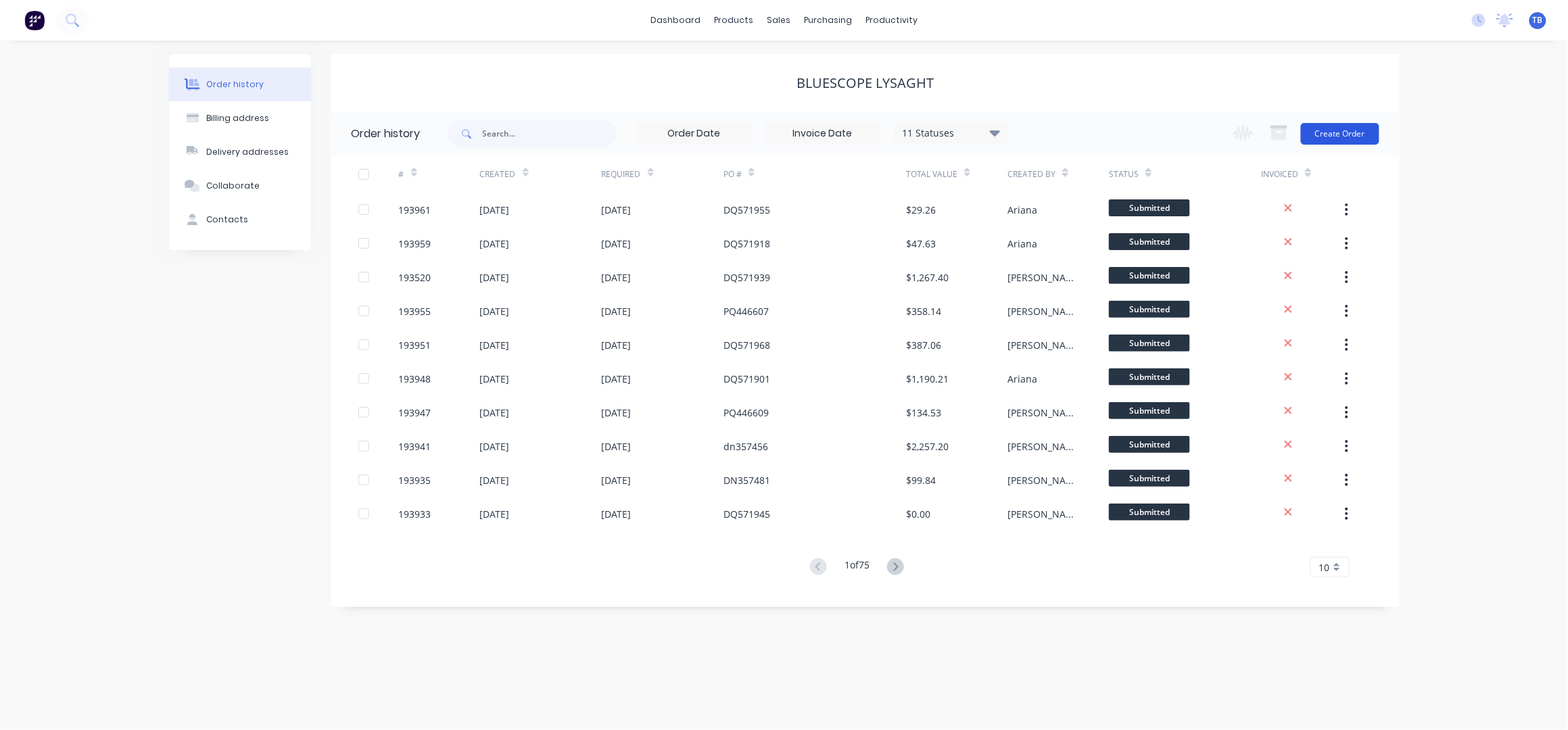
click at [1367, 126] on button "Create Order" at bounding box center [1340, 134] width 79 height 22
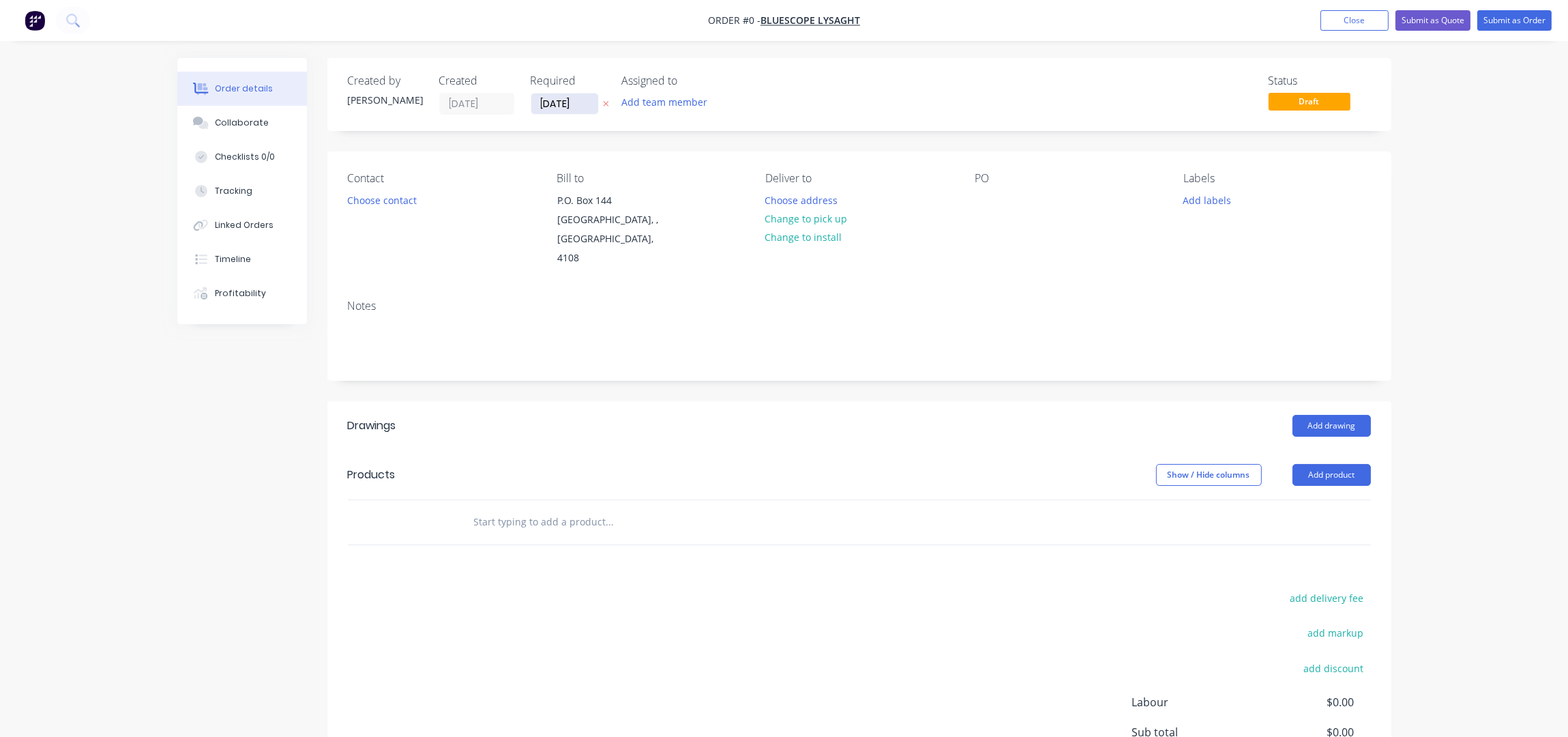
click at [545, 96] on input "[DATE]" at bounding box center [564, 103] width 67 height 20
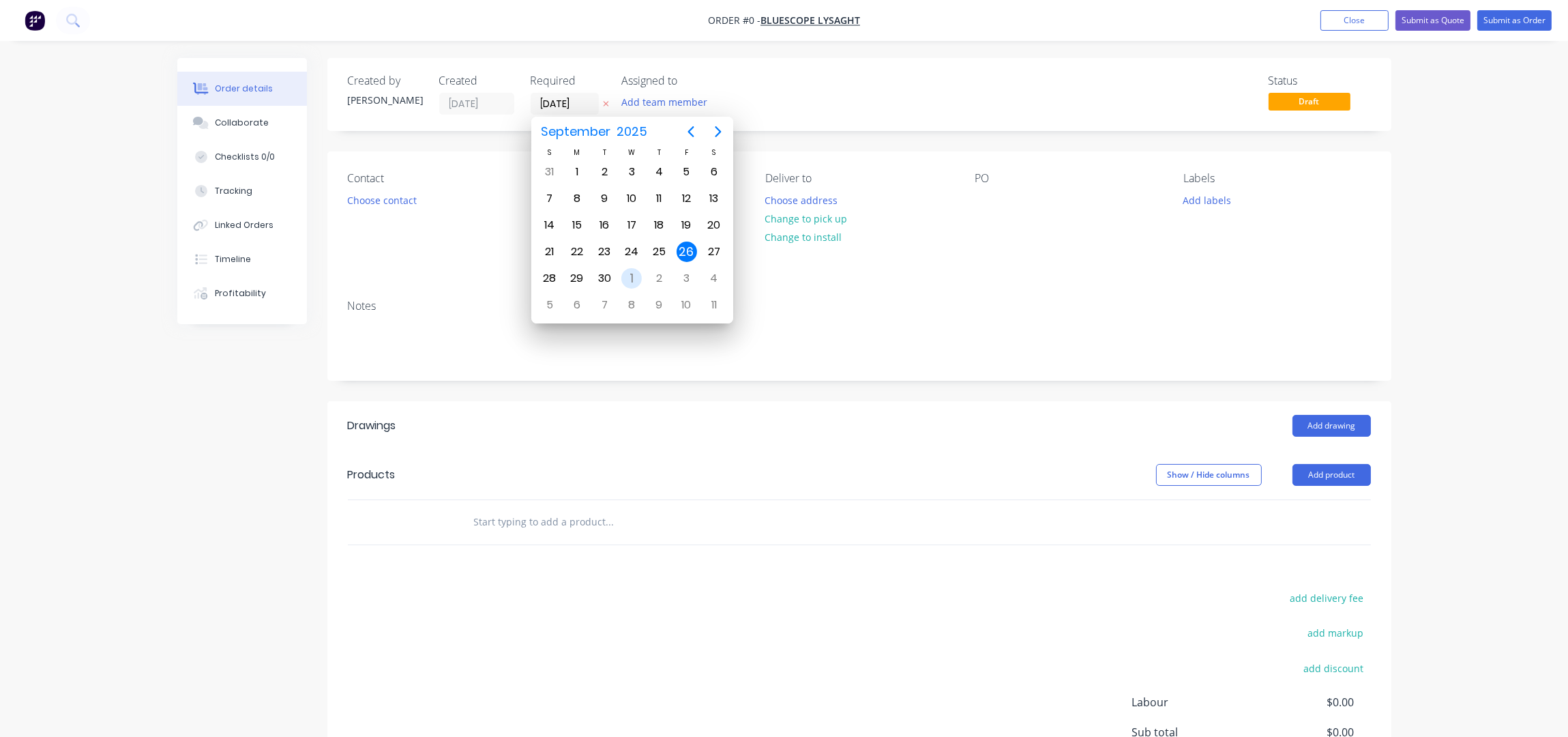
click at [637, 285] on div "Oct 1" at bounding box center [631, 279] width 27 height 26
type input "[DATE]"
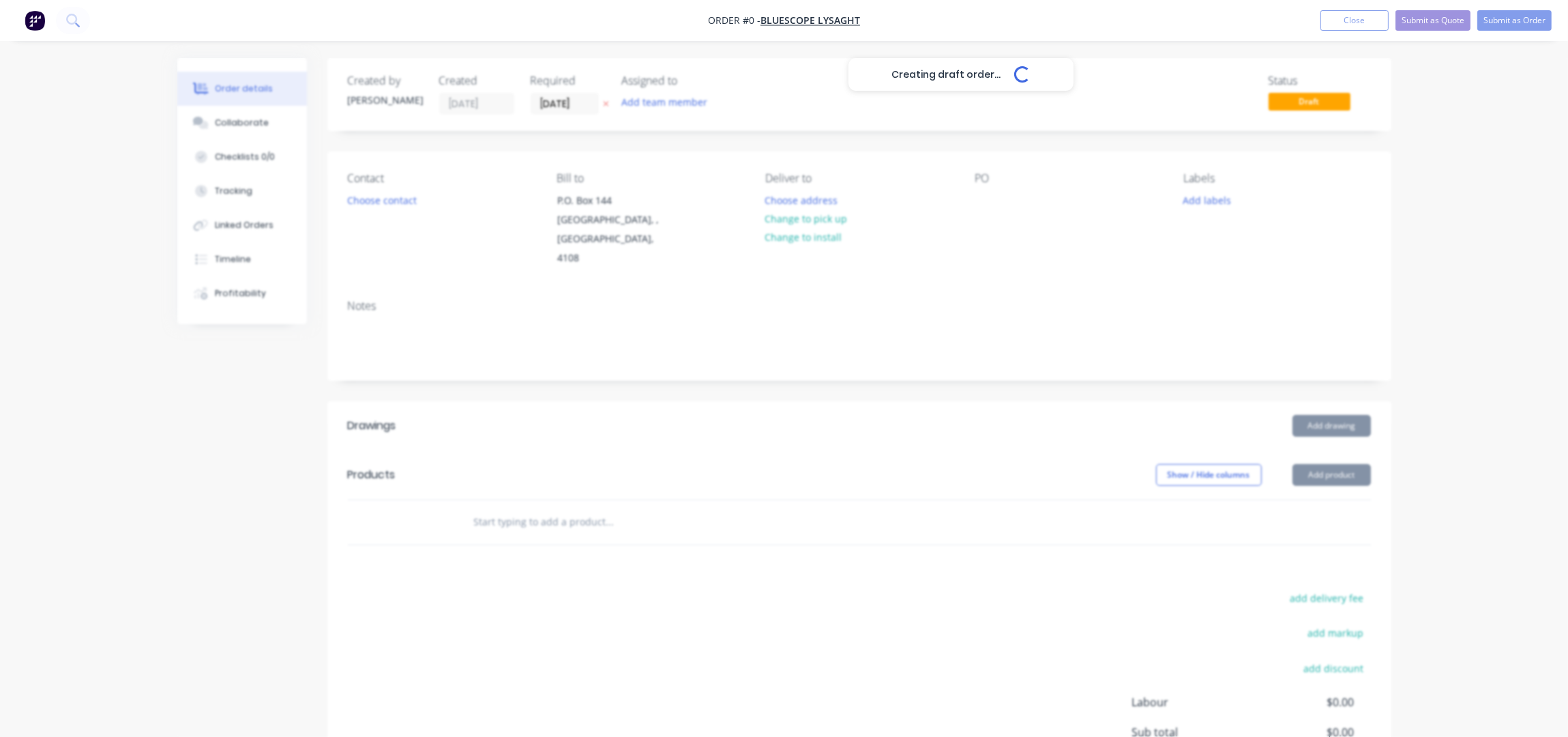
click at [395, 206] on div "Creating draft order... Loading..." at bounding box center [962, 427] width 1568 height 737
click at [393, 206] on button "Choose contact" at bounding box center [382, 199] width 84 height 18
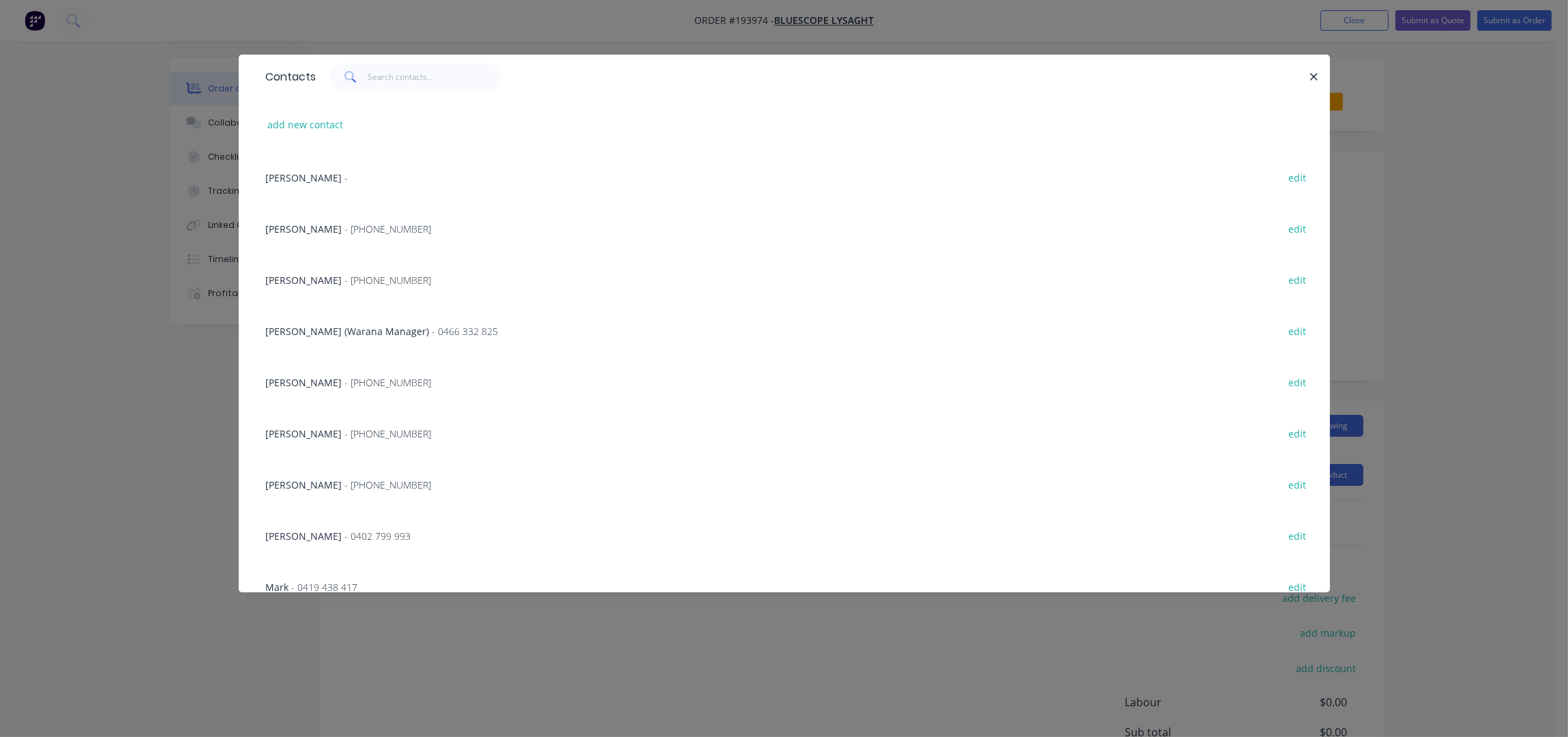
scroll to position [90, 0]
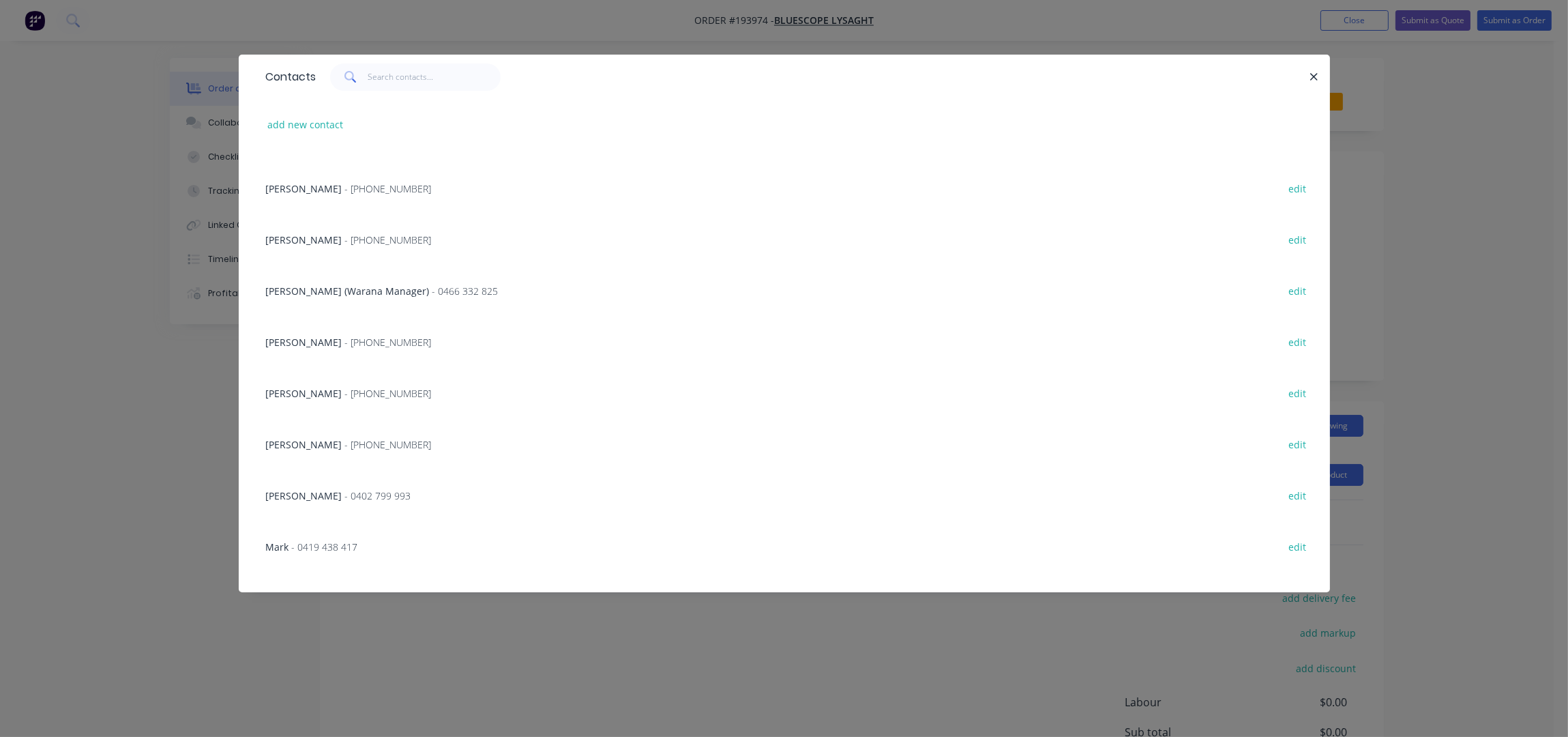
drag, startPoint x: 372, startPoint y: 238, endPoint x: 564, endPoint y: 243, distance: 192.1
click at [373, 238] on span "- (07) 3365 7777" at bounding box center [388, 240] width 86 height 13
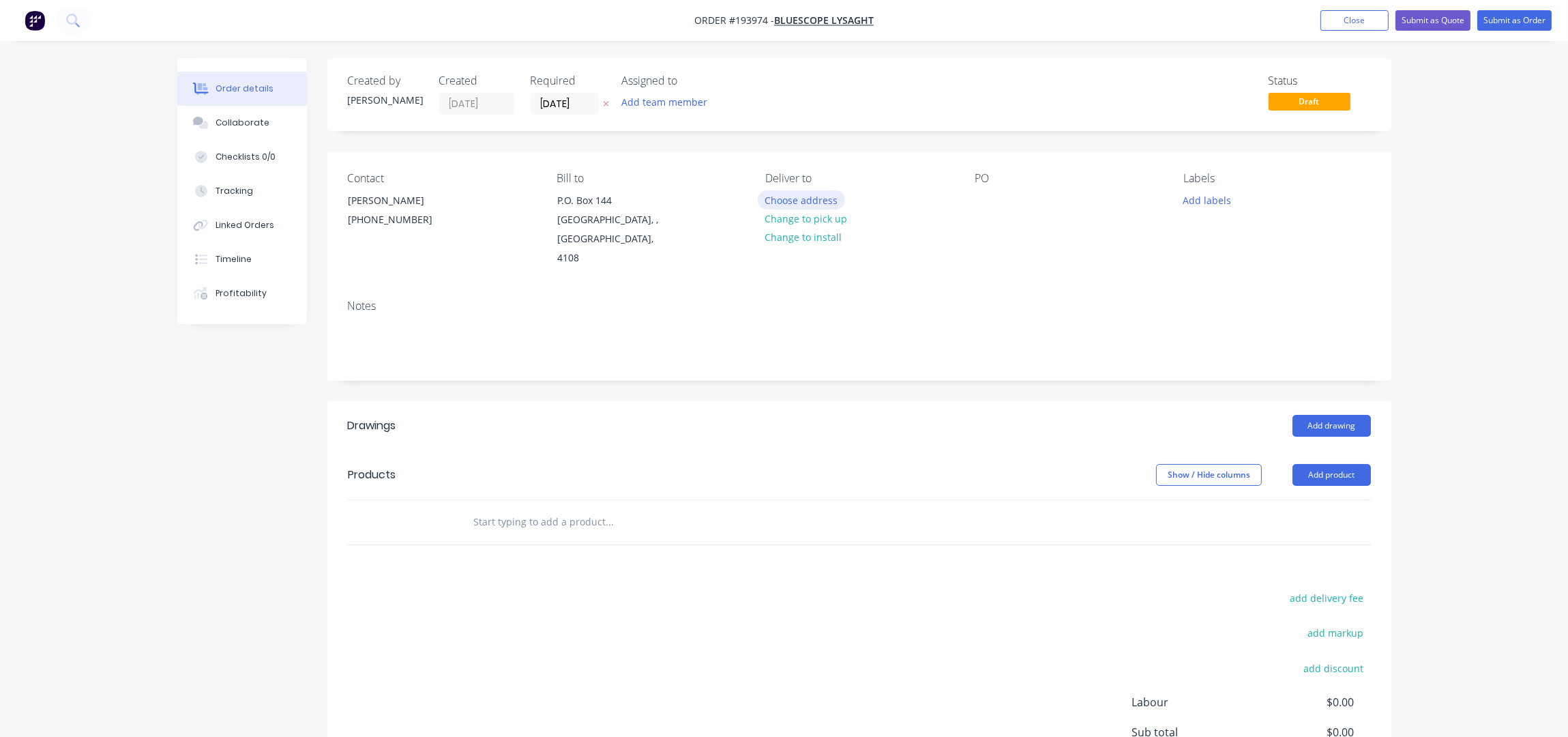
click at [770, 201] on button "Choose address" at bounding box center [801, 199] width 87 height 18
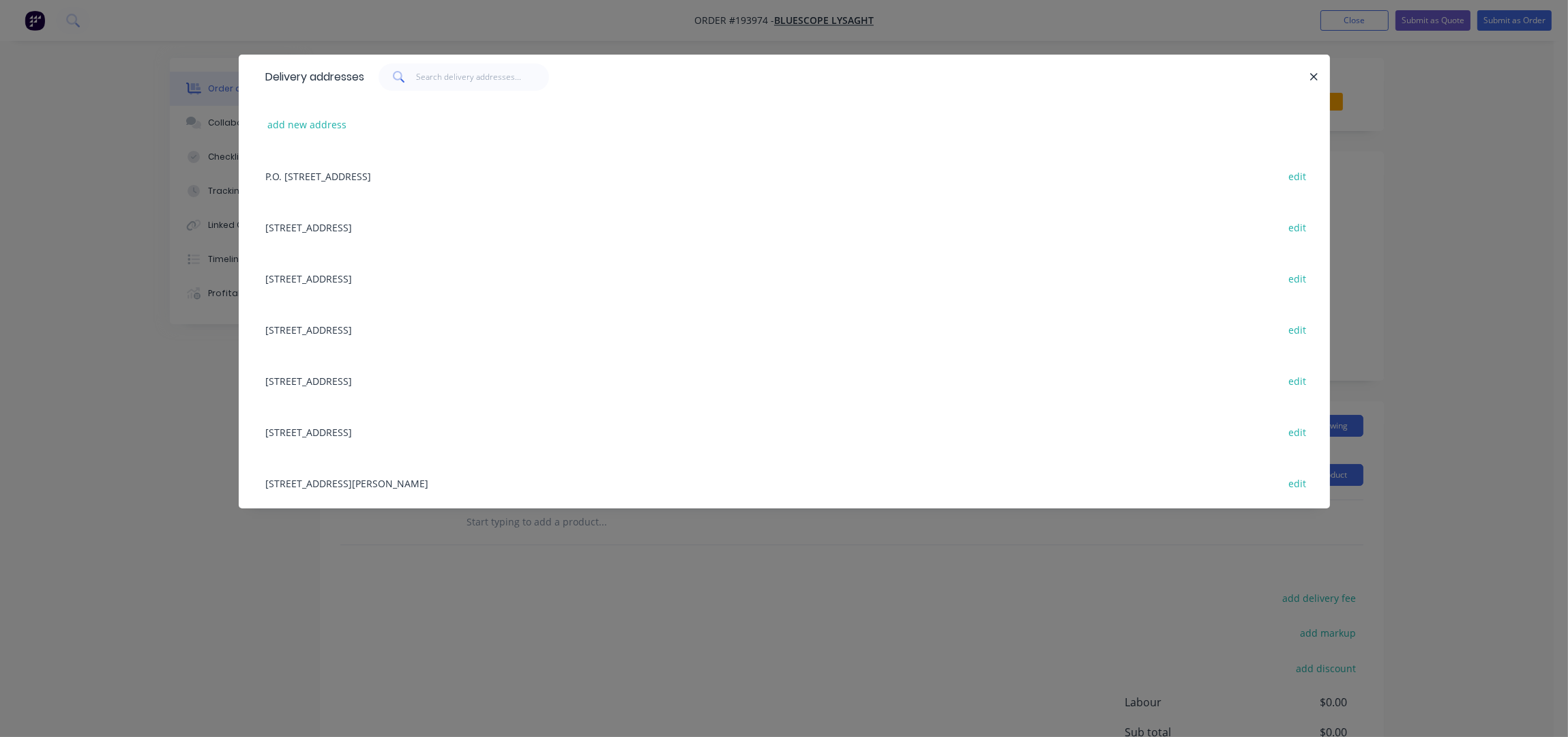
click at [399, 495] on div "UNIT 4, 125 KERRY RD, (STORE), ARCHERFIELD, Queensland, Australia, 4108 edit" at bounding box center [785, 483] width 1051 height 51
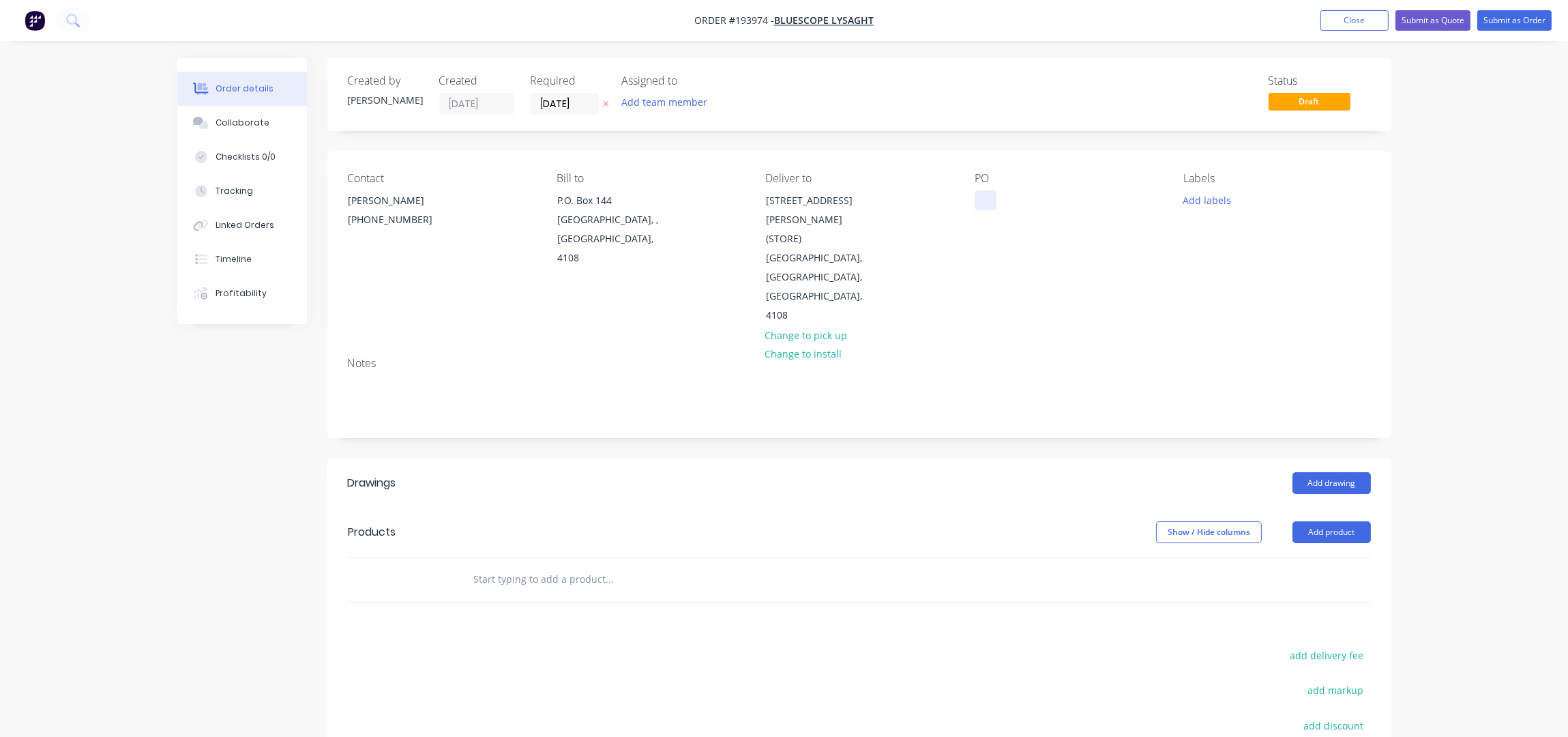
click at [973, 204] on div "Contact JEMIMA BOURKE (07) 3365 7777 Bill to P.O. Box 144 Archerfield, , Austra…" at bounding box center [860, 248] width 1064 height 194
click at [987, 203] on div at bounding box center [985, 199] width 22 height 20
click at [997, 202] on div "dq571957" at bounding box center [1008, 199] width 67 height 20
click at [1186, 199] on button "Add labels" at bounding box center [1207, 199] width 63 height 18
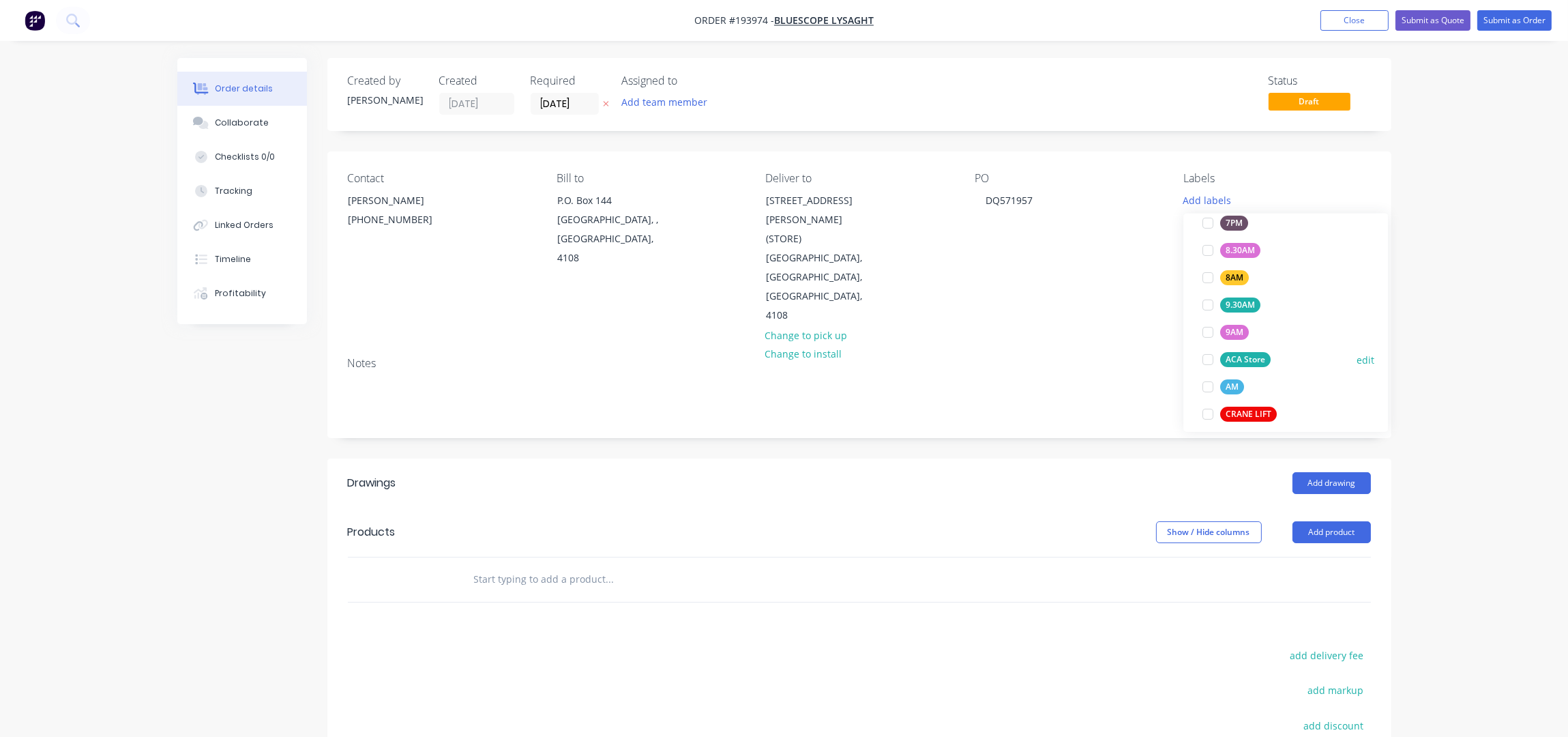
click at [1248, 359] on div "ACA Store" at bounding box center [1246, 359] width 51 height 15
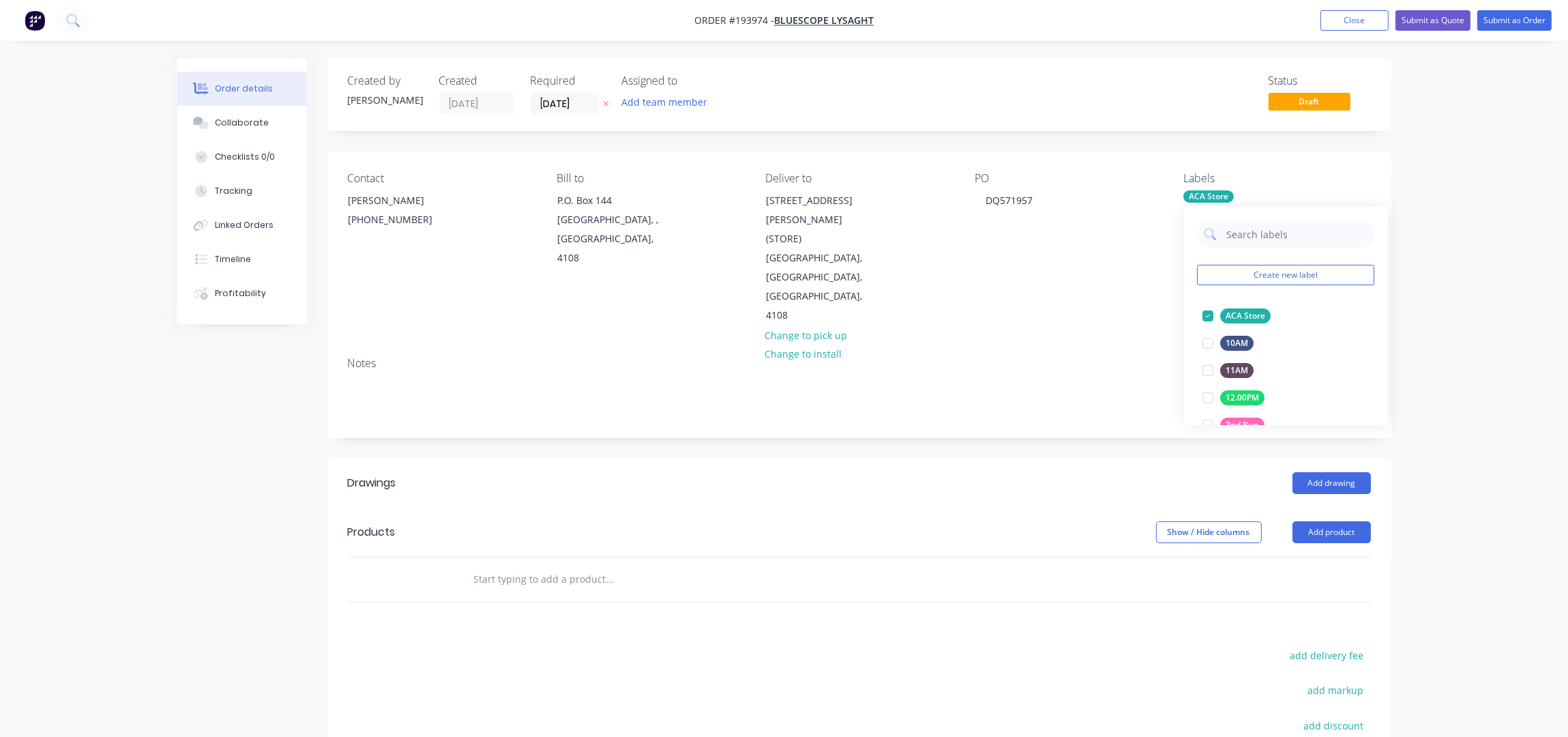
click at [828, 397] on div "Notes" at bounding box center [860, 391] width 1064 height 91
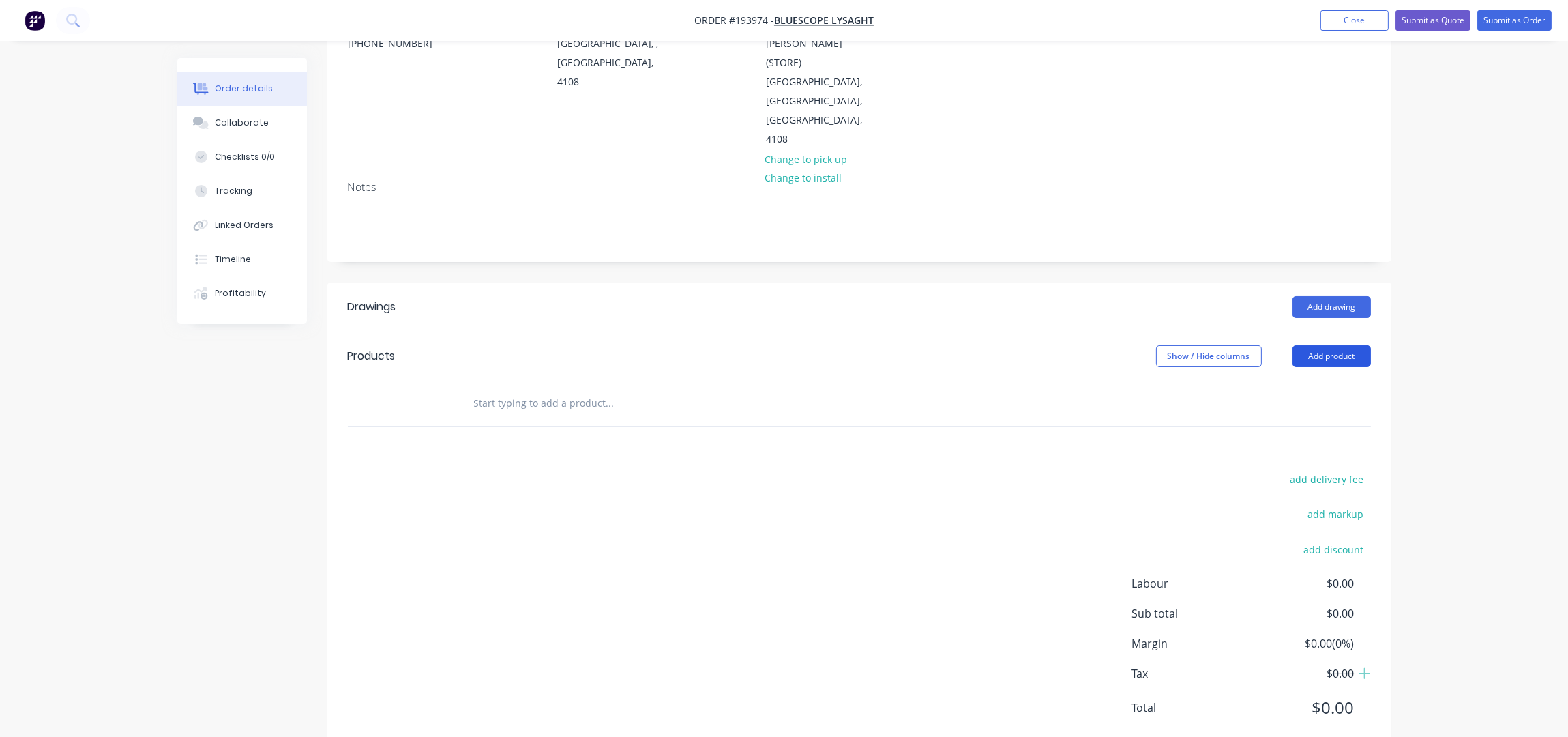
click at [1347, 345] on button "Add product" at bounding box center [1332, 355] width 78 height 22
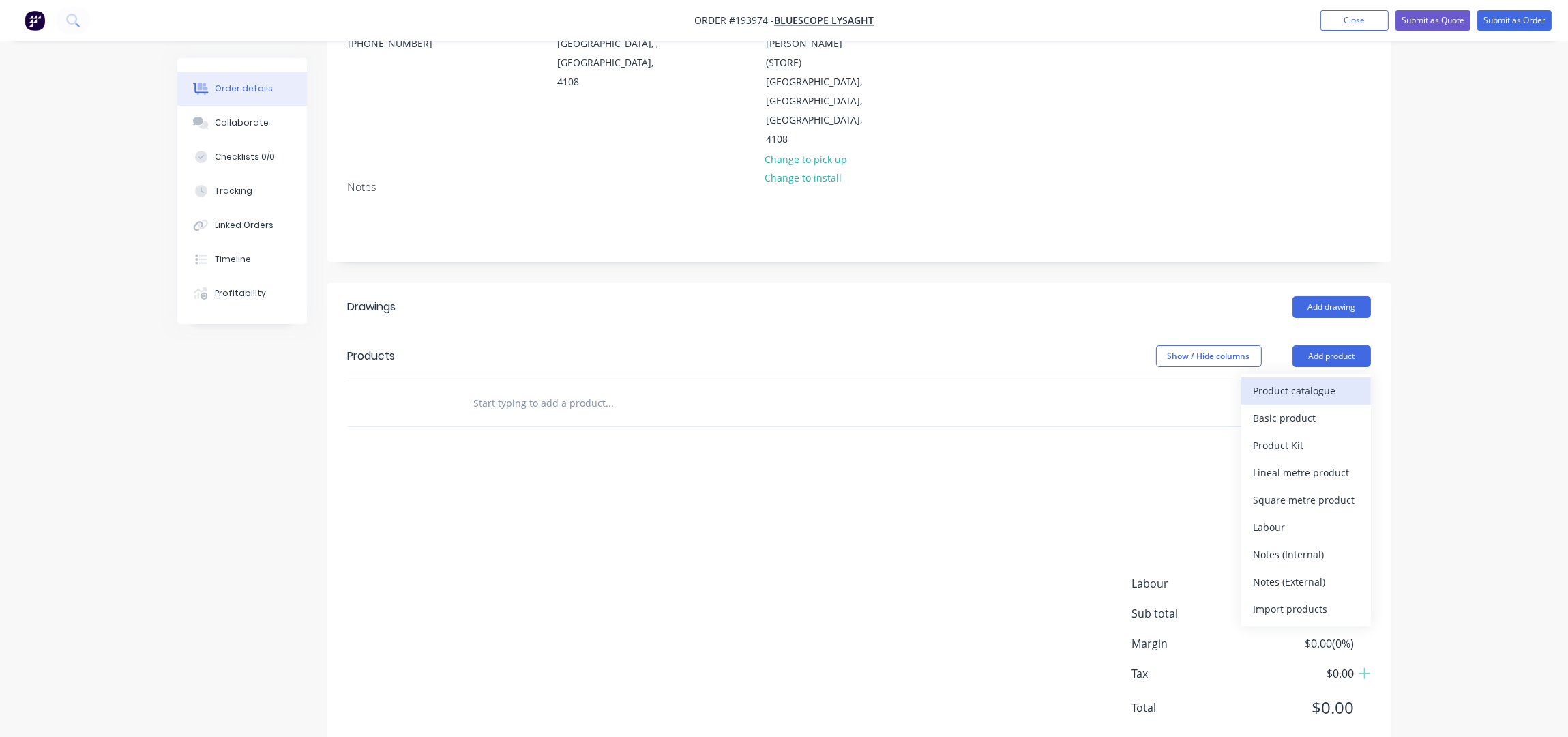
click at [1319, 381] on div "Product catalogue" at bounding box center [1306, 390] width 105 height 20
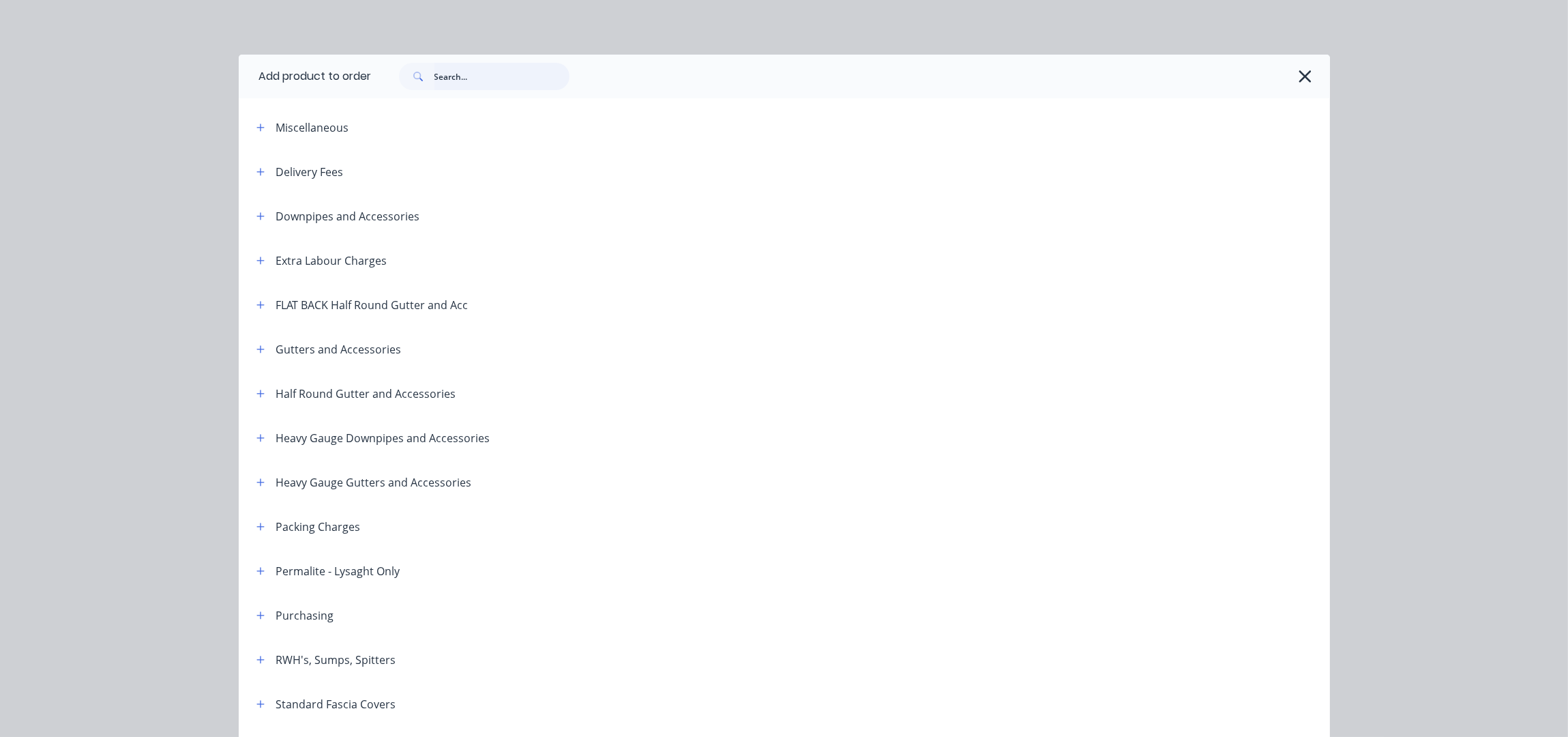
click at [481, 74] on input "text" at bounding box center [502, 76] width 135 height 27
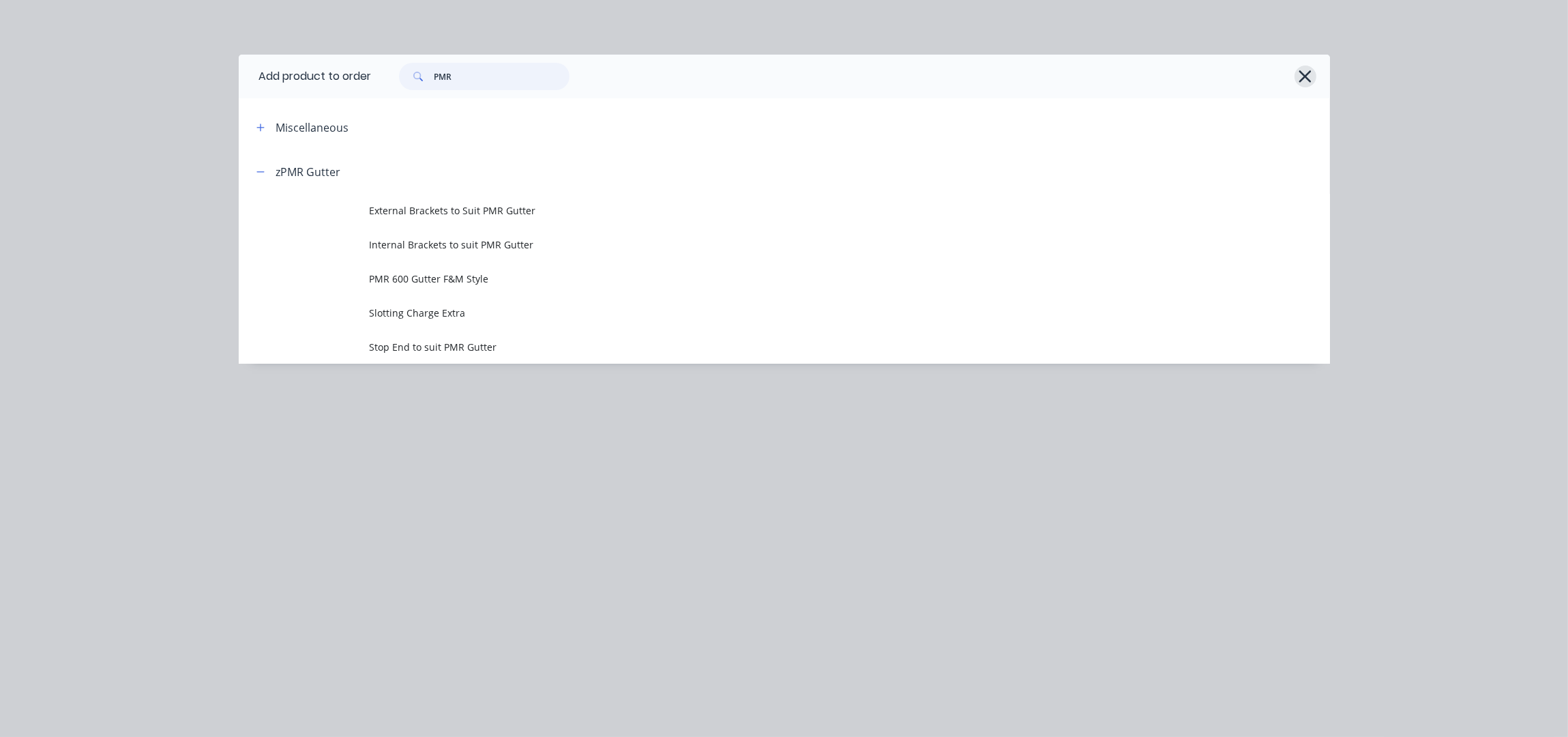
type input "PMR"
click at [1299, 77] on icon "button" at bounding box center [1305, 77] width 14 height 19
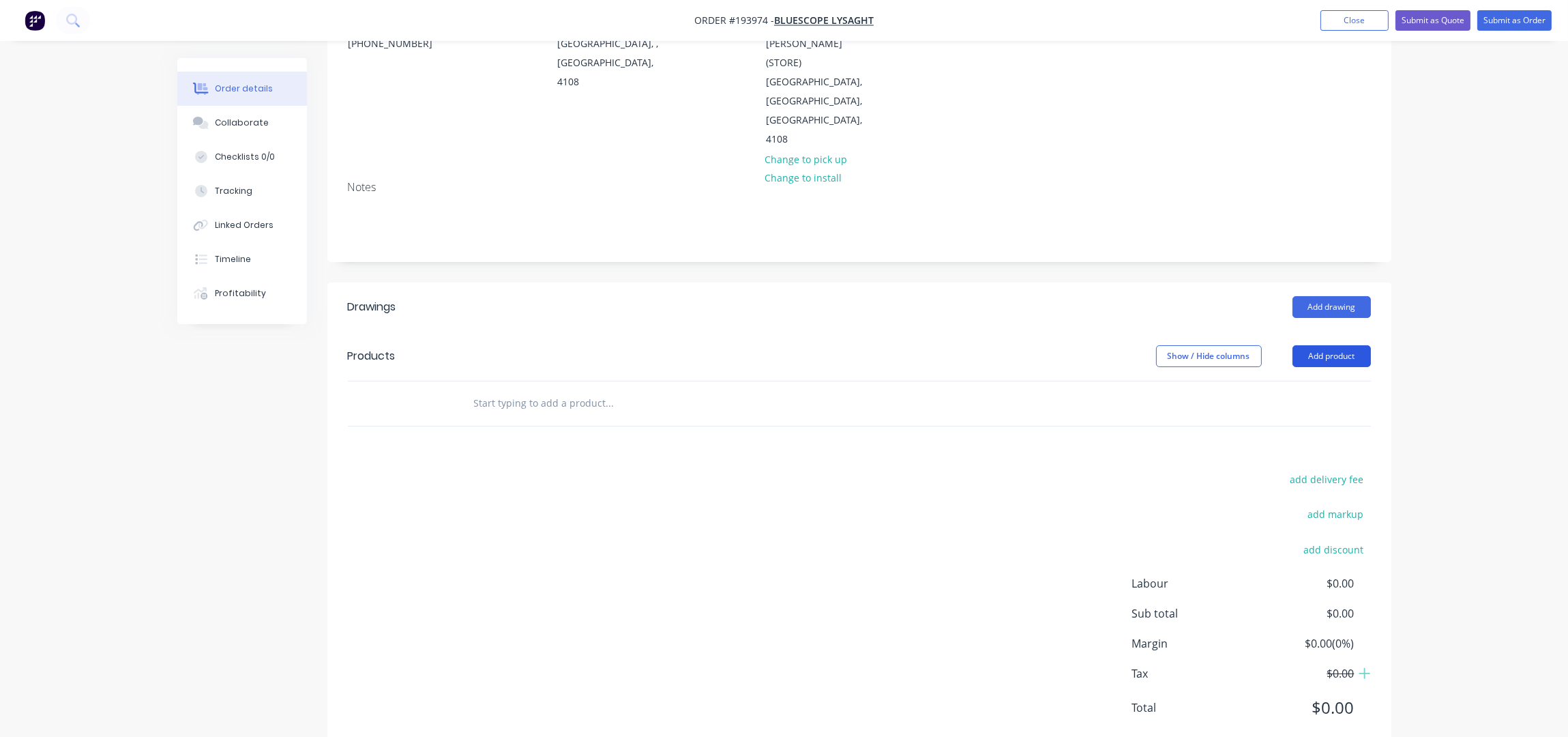
click at [1325, 345] on button "Add product" at bounding box center [1332, 355] width 78 height 22
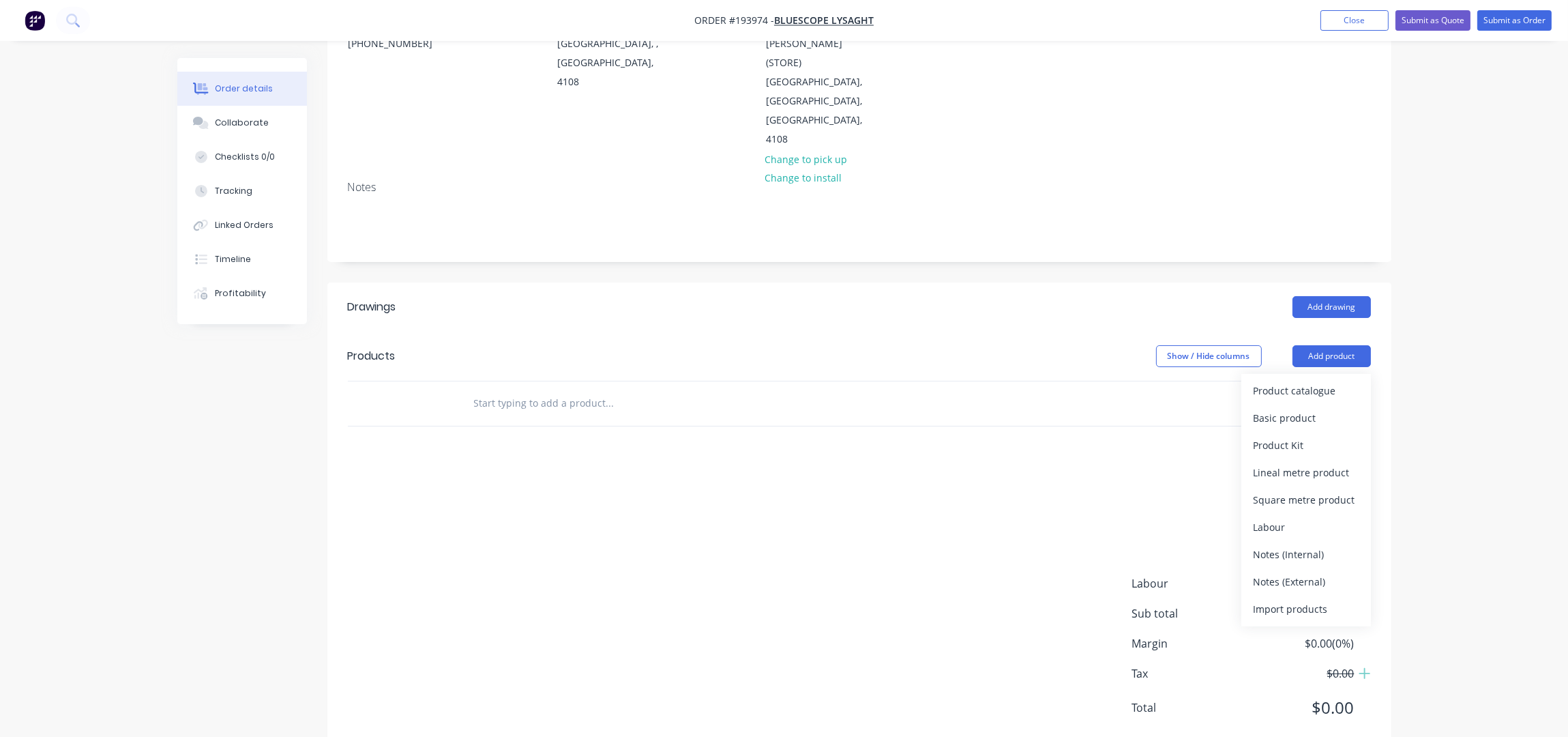
click at [1419, 210] on div "Order details Collaborate Checklists 0/0 Tracking Linked Orders Timeline Profit…" at bounding box center [784, 299] width 1568 height 950
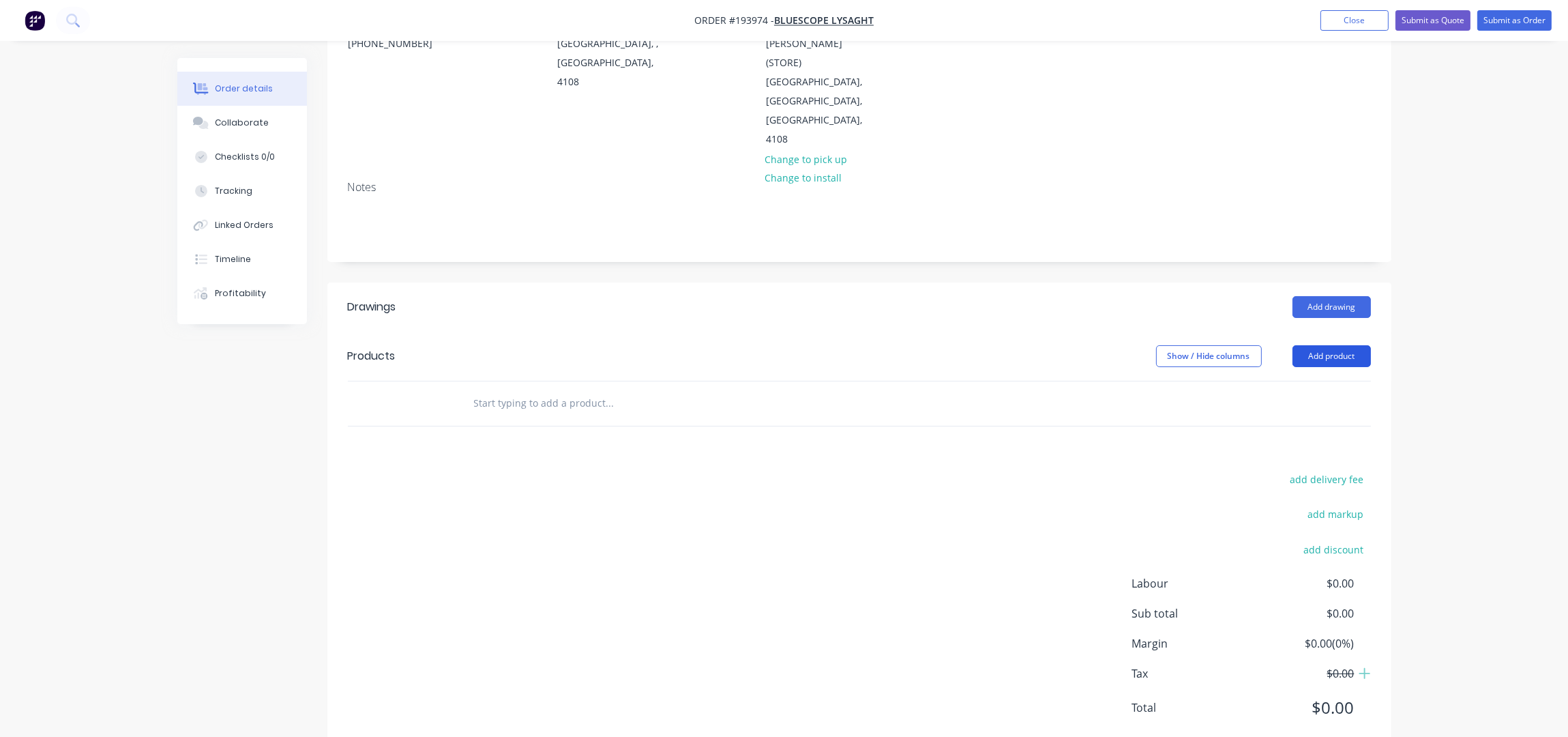
click at [1362, 345] on button "Add product" at bounding box center [1332, 355] width 78 height 22
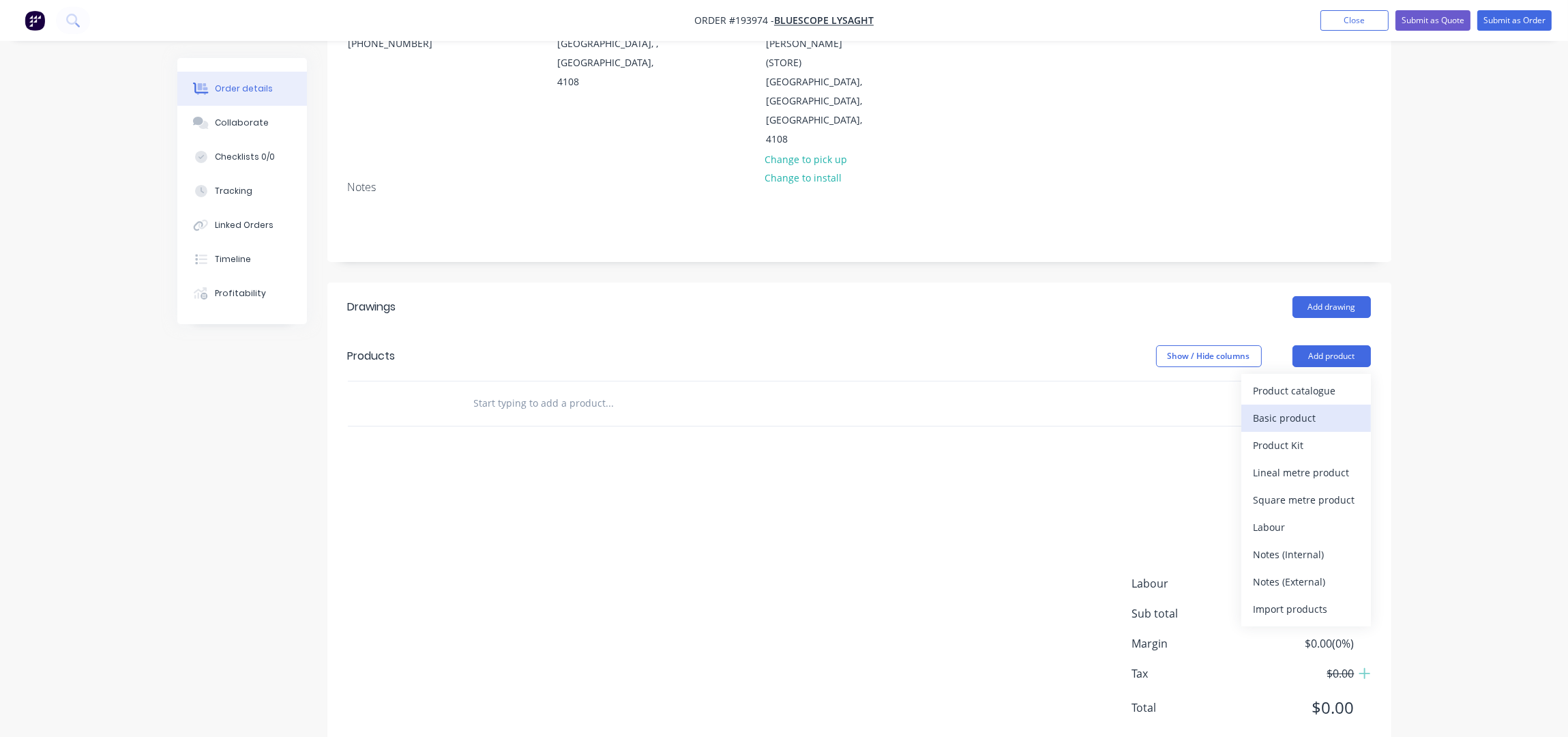
click at [1284, 408] on div "Basic product" at bounding box center [1306, 417] width 105 height 20
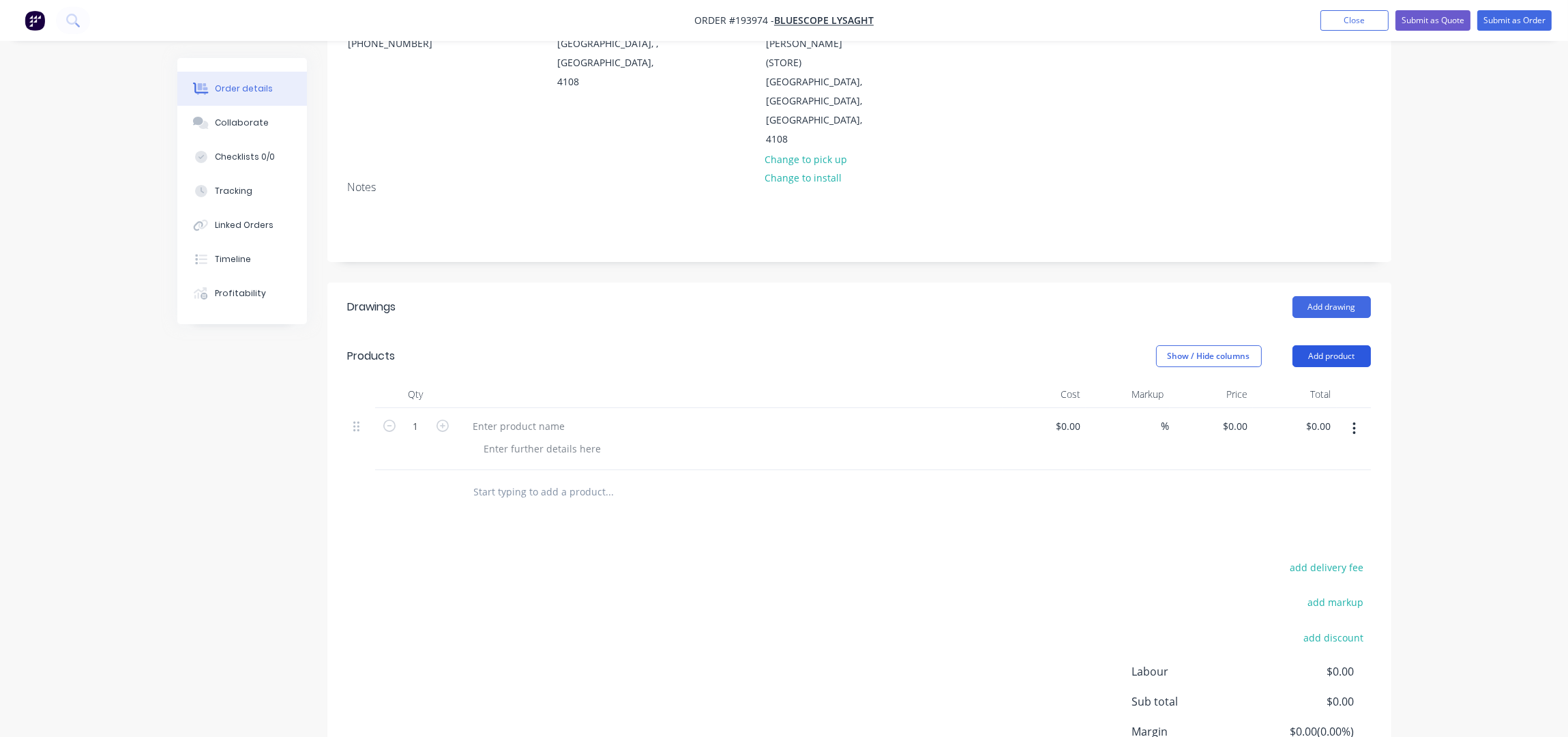
click at [1344, 345] on button "Add product" at bounding box center [1332, 355] width 78 height 22
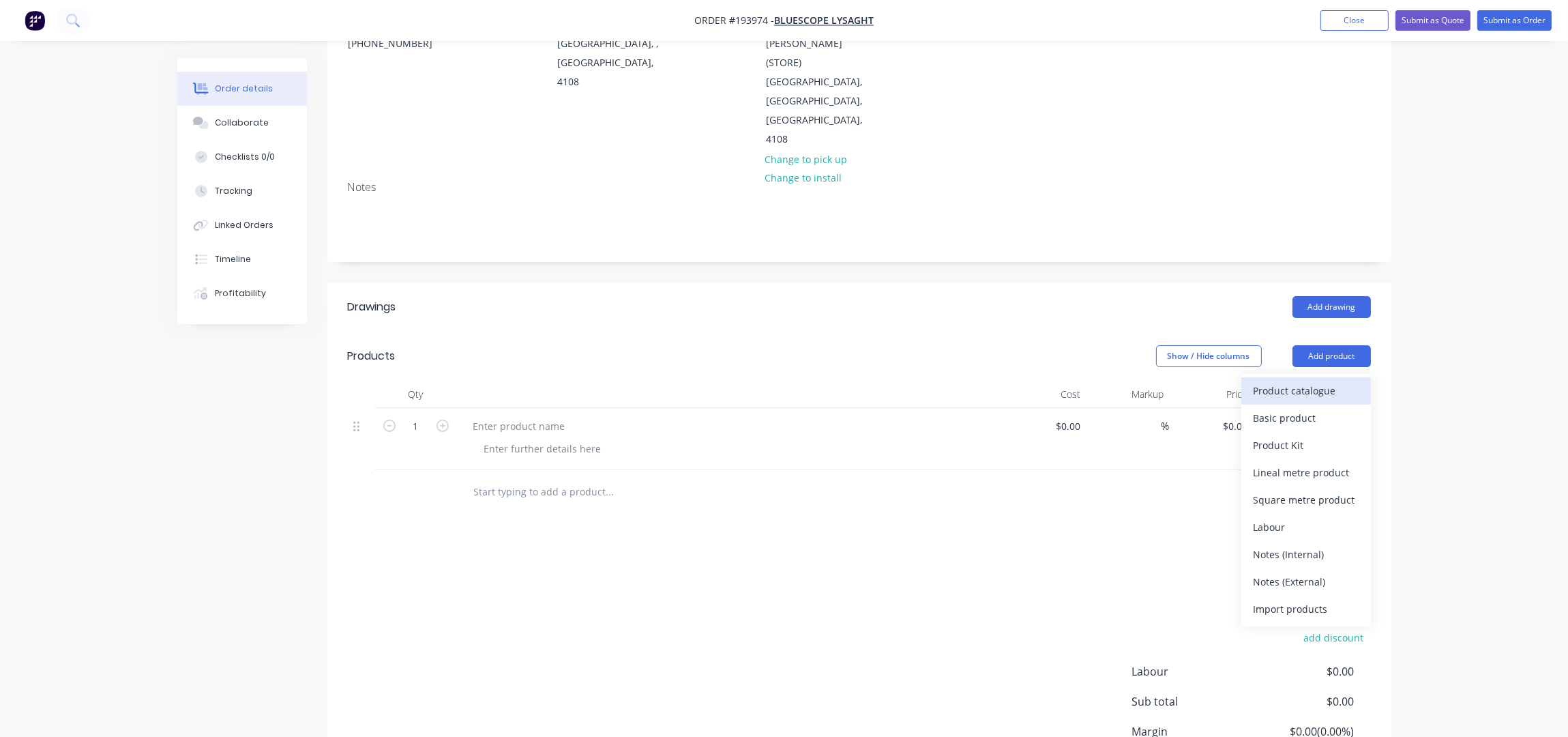
click at [1320, 381] on div "Product catalogue" at bounding box center [1306, 390] width 105 height 20
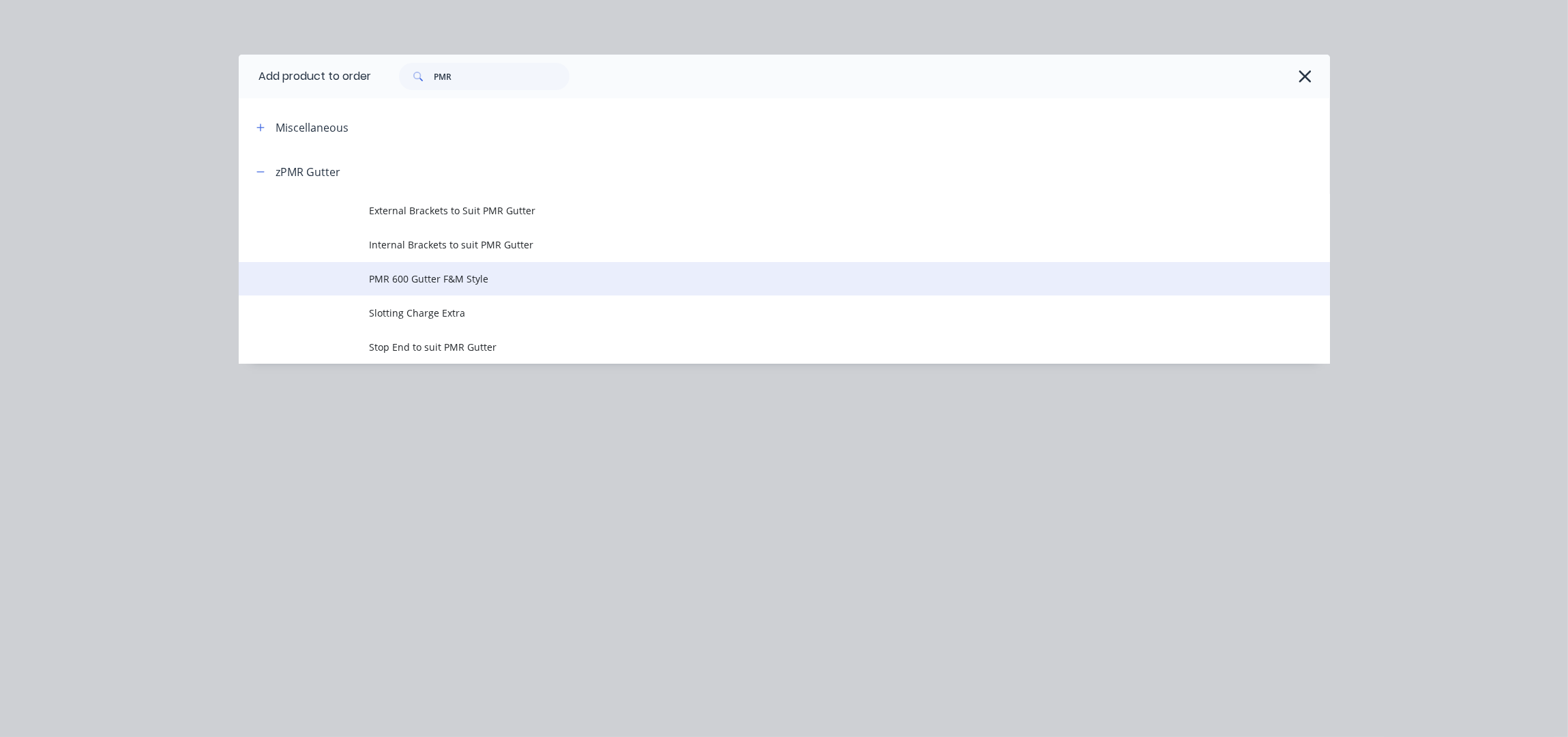
click at [470, 265] on td "PMR 600 Gutter F&M Style" at bounding box center [849, 279] width 960 height 34
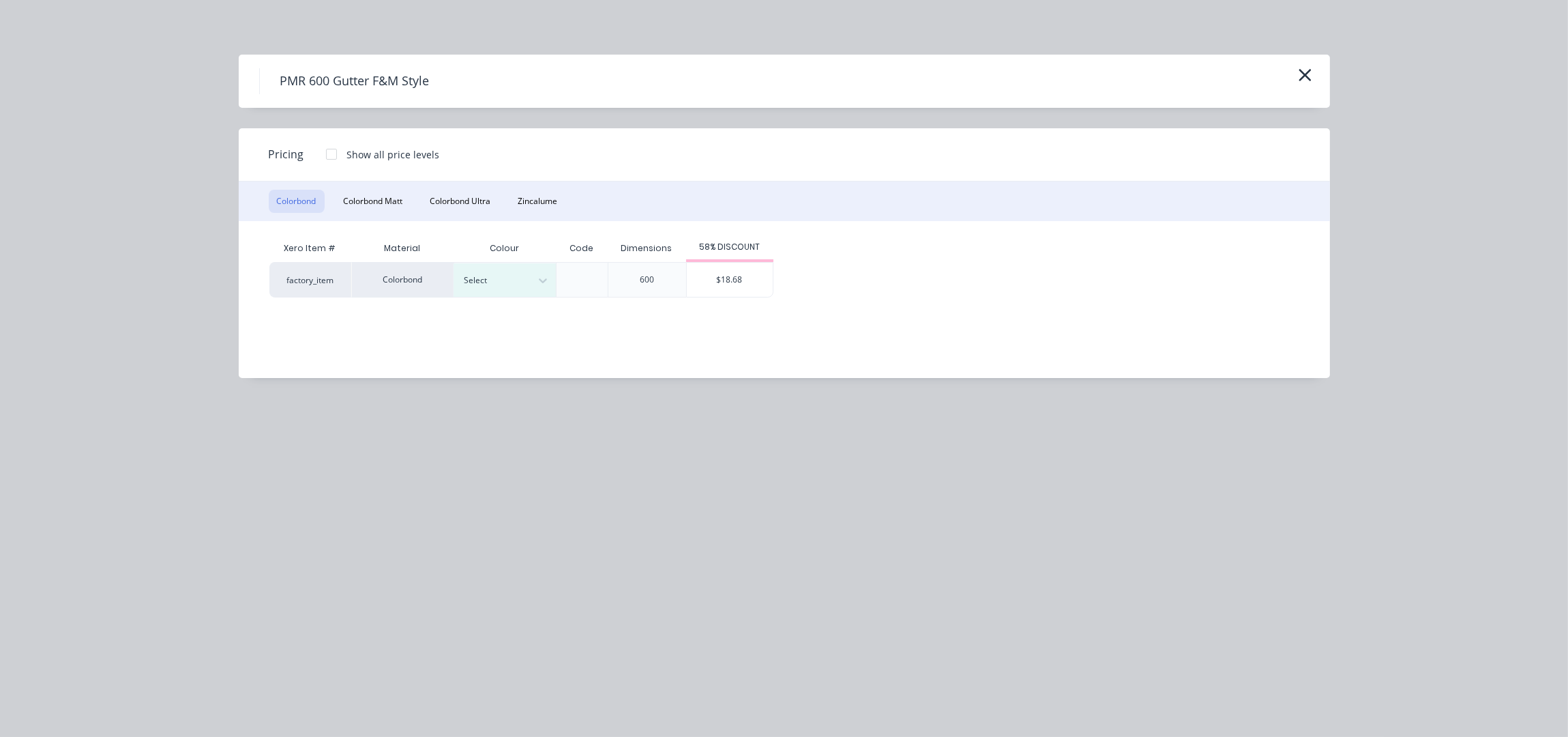
click at [1315, 76] on div "PMR 600 Gutter F&M Style" at bounding box center [784, 81] width 1092 height 53
click at [1310, 83] on icon "button" at bounding box center [1305, 75] width 14 height 19
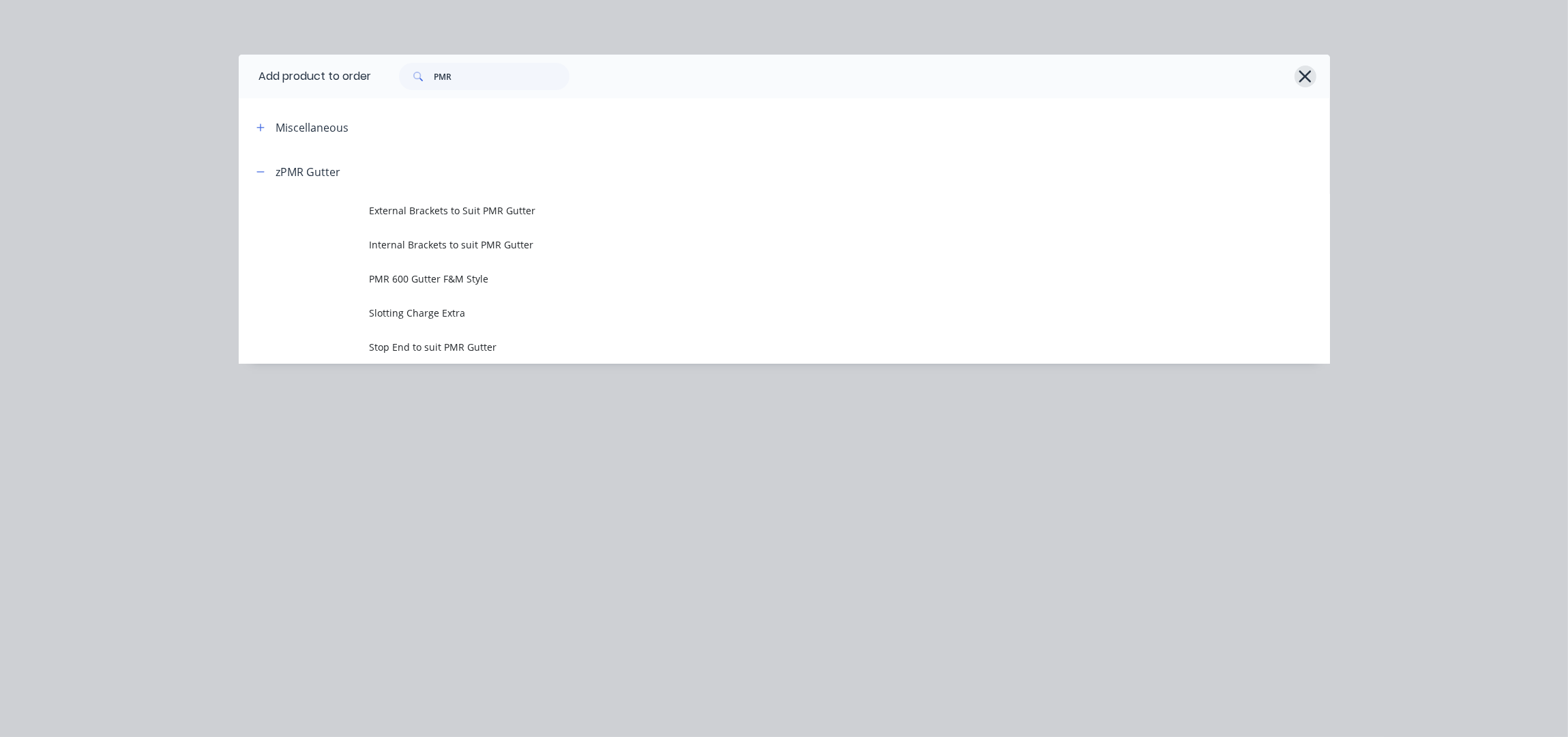
click at [1300, 82] on icon "button" at bounding box center [1306, 77] width 12 height 12
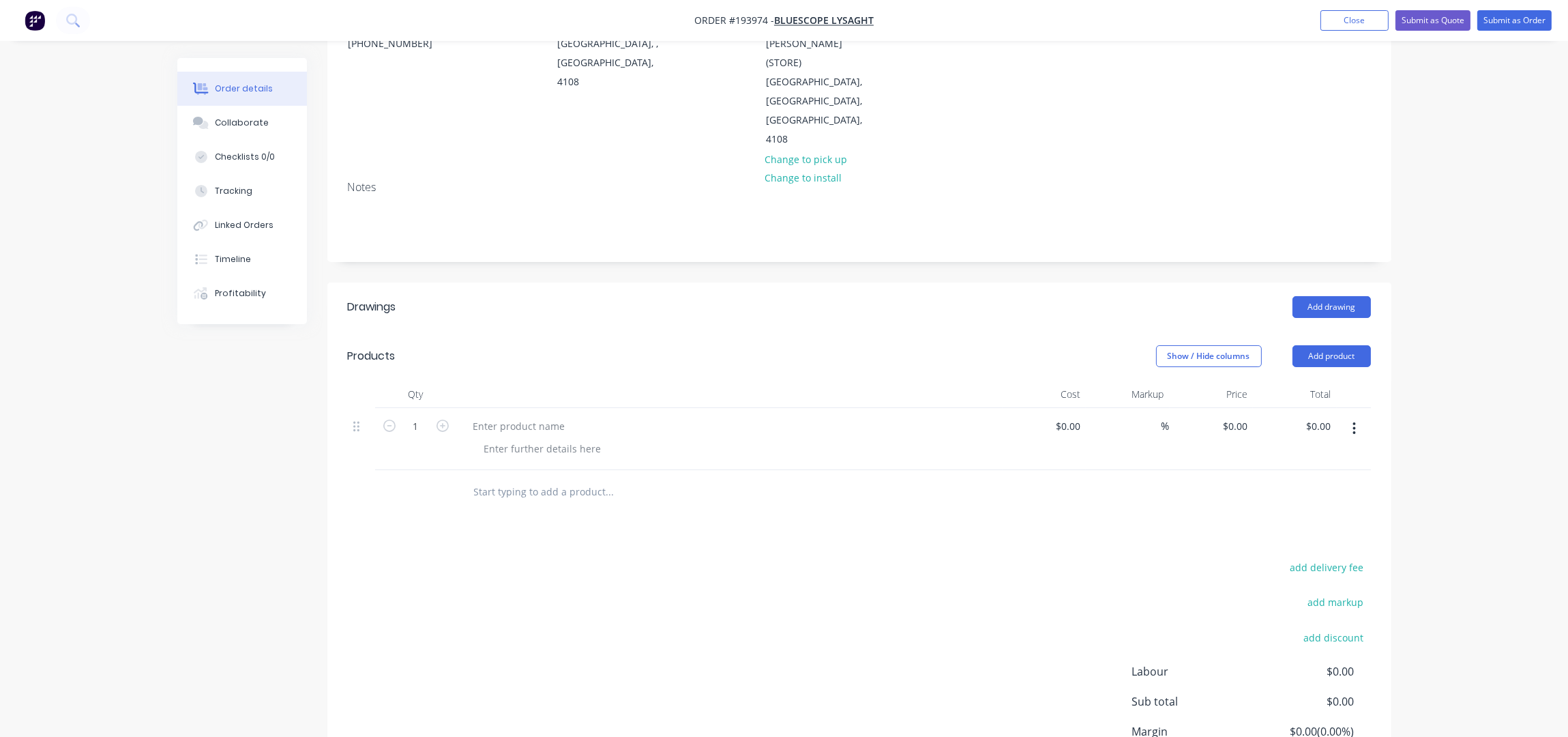
click at [1350, 416] on button "button" at bounding box center [1354, 429] width 32 height 24
click at [1315, 477] on button "Exclude from tax" at bounding box center [1306, 490] width 130 height 27
click at [1352, 416] on button "button" at bounding box center [1354, 429] width 32 height 24
click at [1314, 509] on div "Delete" at bounding box center [1306, 518] width 105 height 20
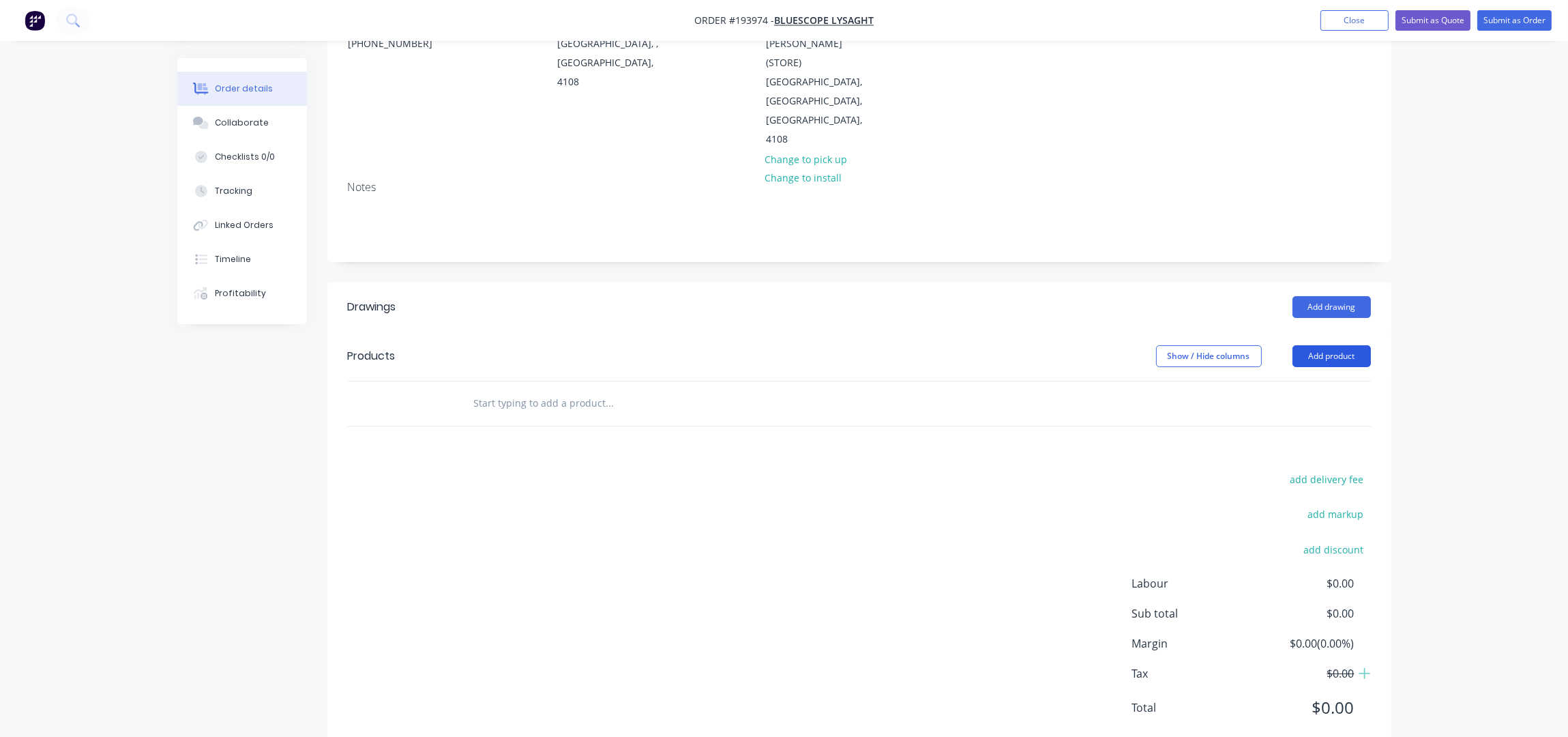
click at [1355, 345] on button "Add product" at bounding box center [1332, 355] width 78 height 22
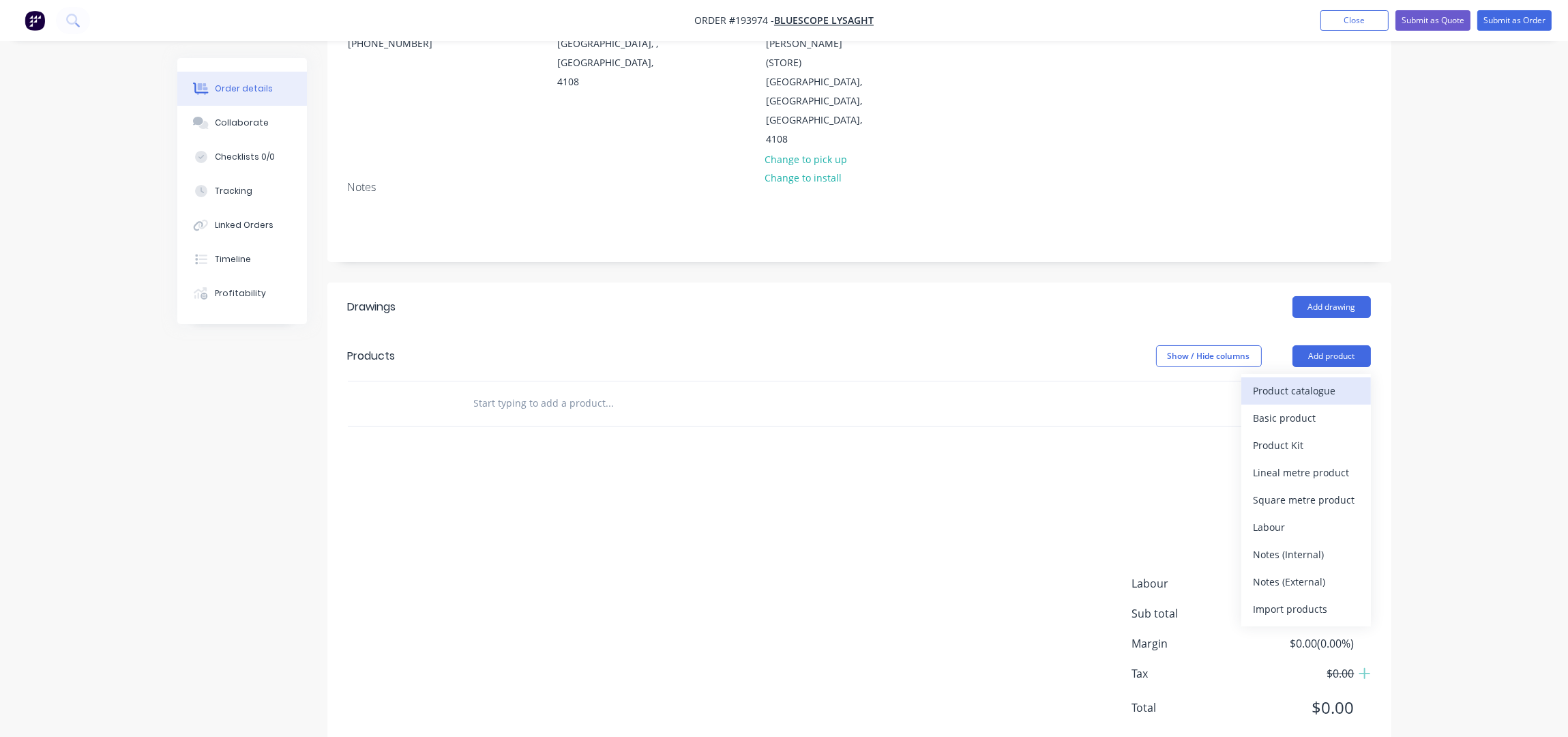
click at [1319, 381] on div "Product catalogue" at bounding box center [1306, 390] width 105 height 20
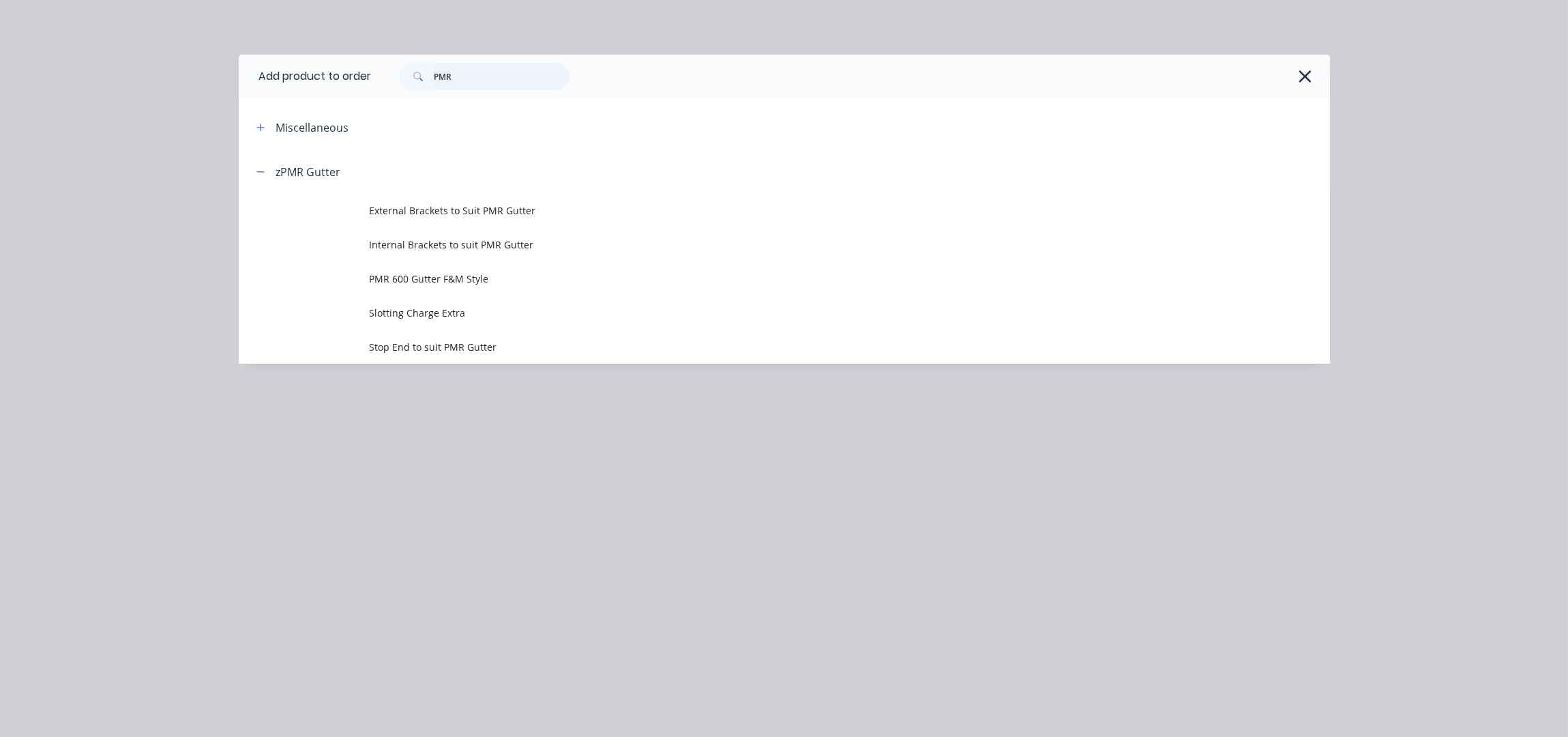
drag, startPoint x: 483, startPoint y: 84, endPoint x: 352, endPoint y: 85, distance: 131.0
click at [352, 85] on header "Add product to order PMR" at bounding box center [784, 77] width 1092 height 44
click at [260, 127] on icon "button" at bounding box center [260, 127] width 8 height 10
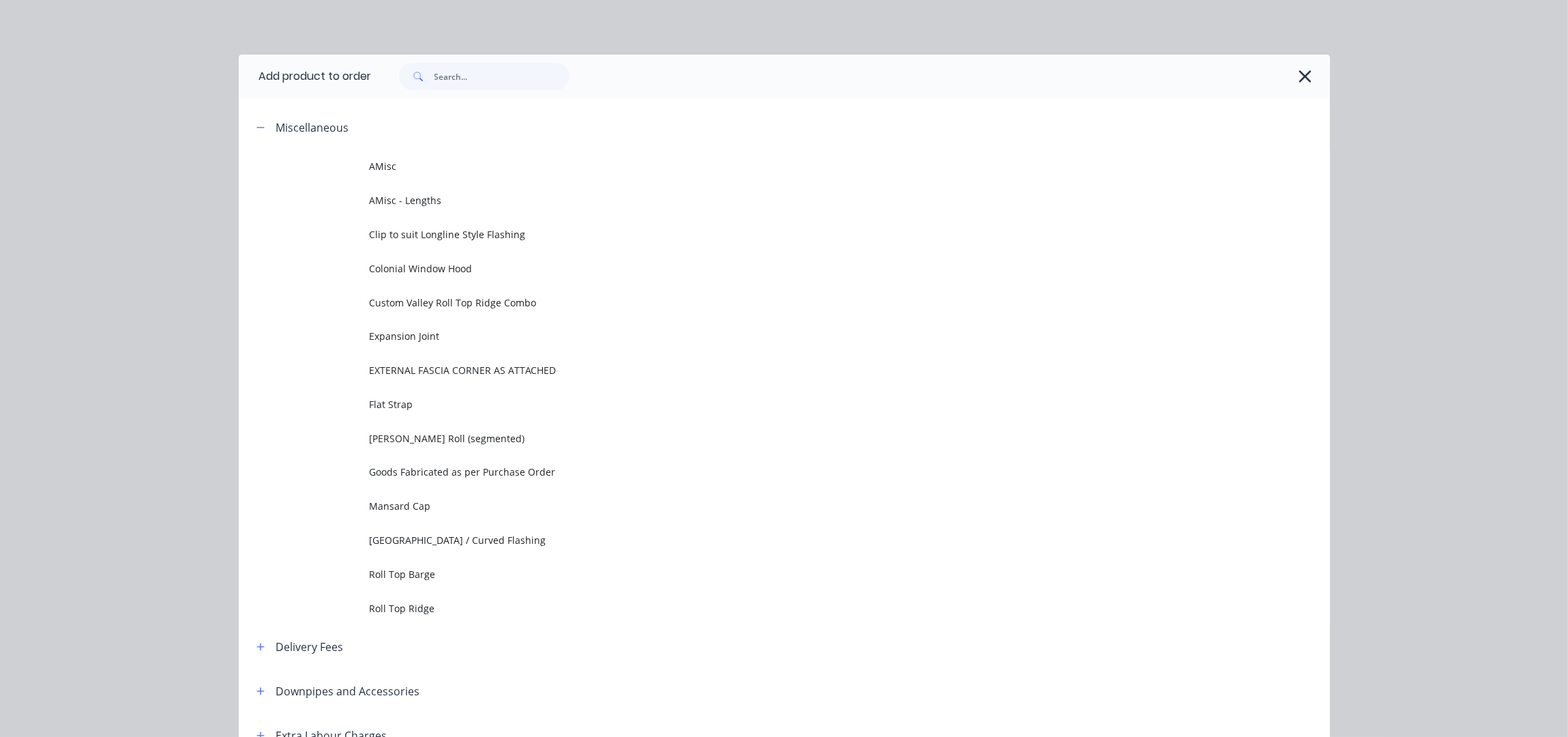
drag, startPoint x: 395, startPoint y: 191, endPoint x: 483, endPoint y: 237, distance: 99.3
click at [397, 191] on td "AMisc - Lengths" at bounding box center [849, 200] width 960 height 34
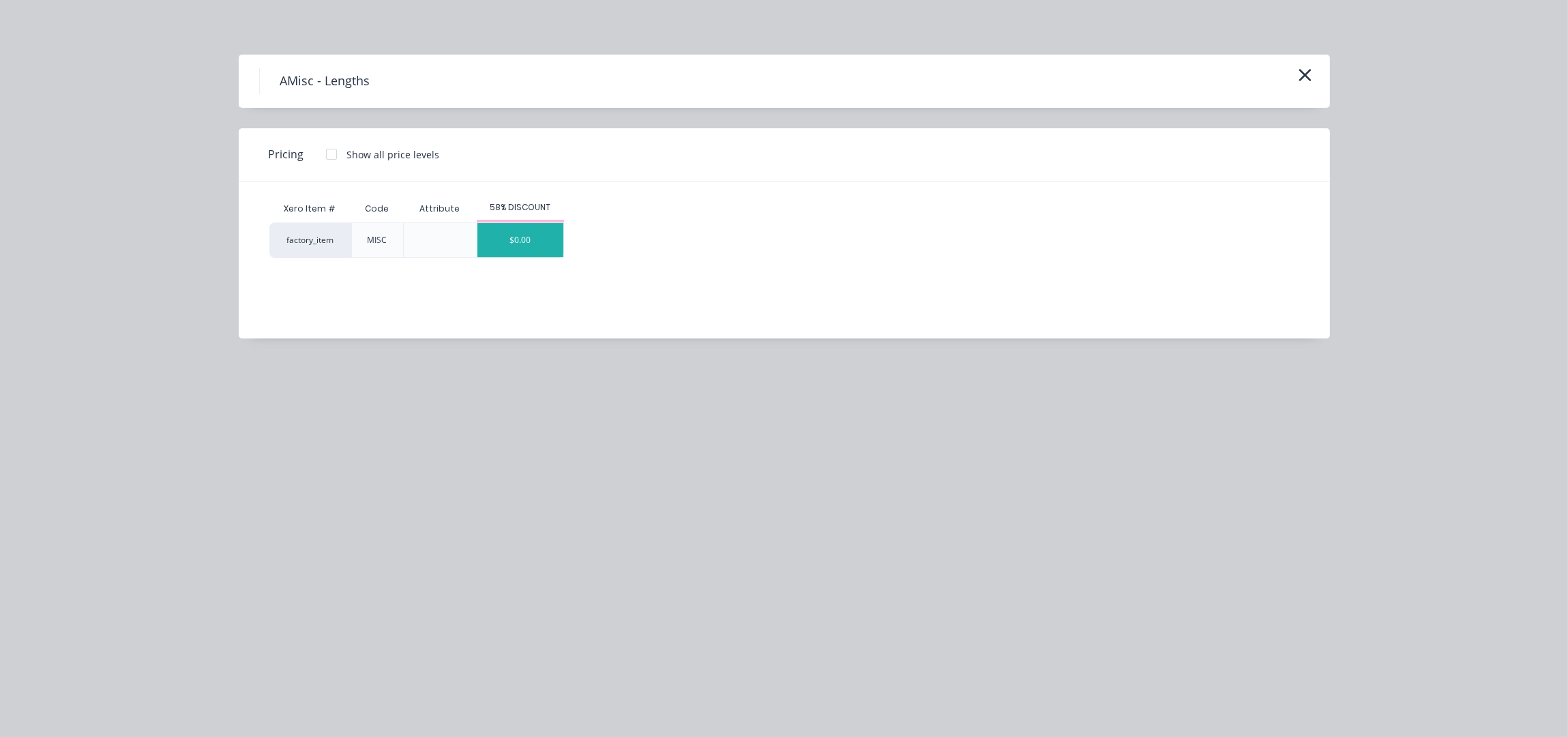
click at [503, 247] on div "$0.00" at bounding box center [520, 240] width 86 height 34
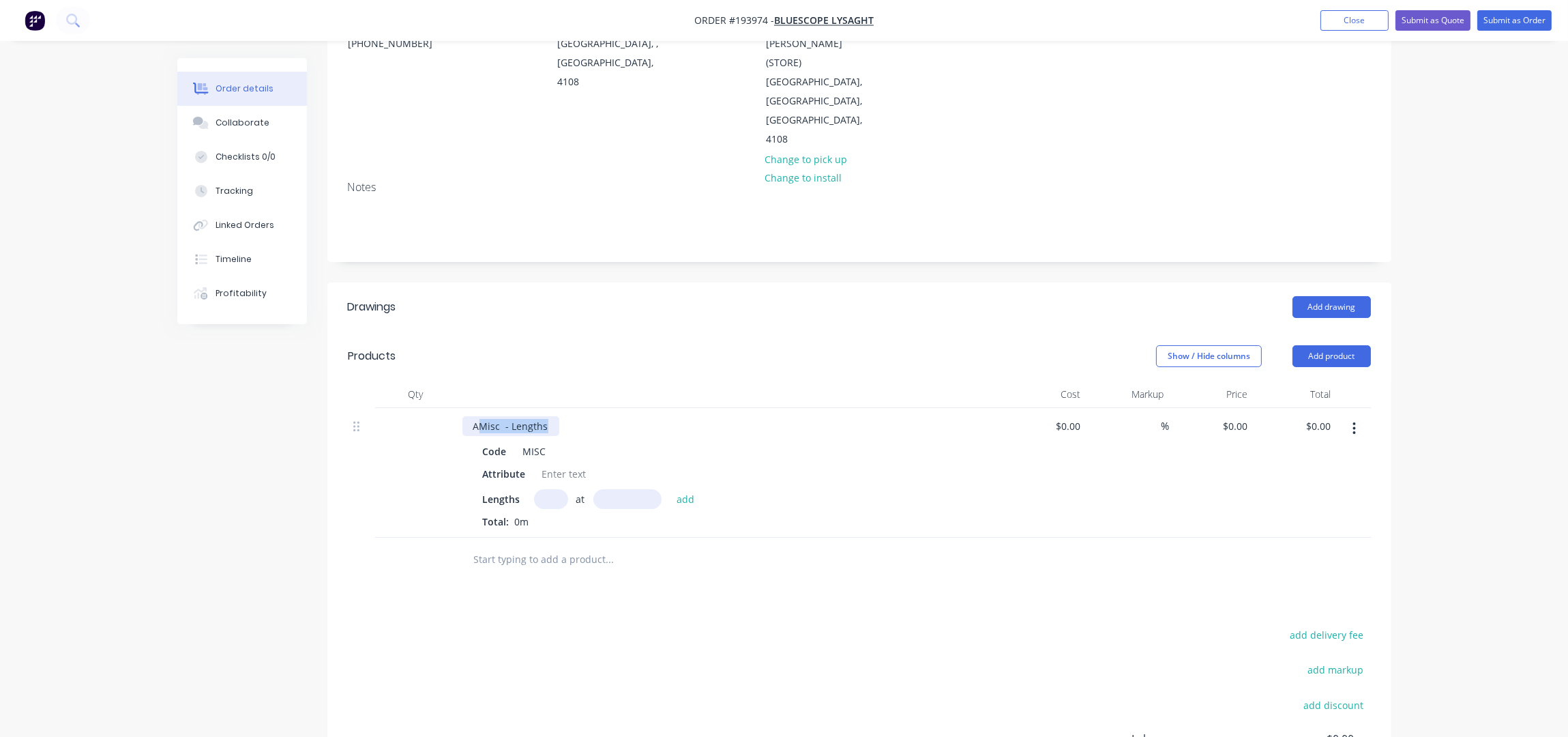
drag, startPoint x: 509, startPoint y: 390, endPoint x: 478, endPoint y: 393, distance: 31.1
click at [478, 416] on div "AMisc - Lengths" at bounding box center [510, 426] width 97 height 20
drag, startPoint x: 524, startPoint y: 433, endPoint x: 478, endPoint y: 433, distance: 46.0
click at [478, 463] on div "Attribute" at bounding box center [504, 473] width 54 height 20
click at [521, 463] on div "Attribute" at bounding box center [504, 473] width 54 height 20
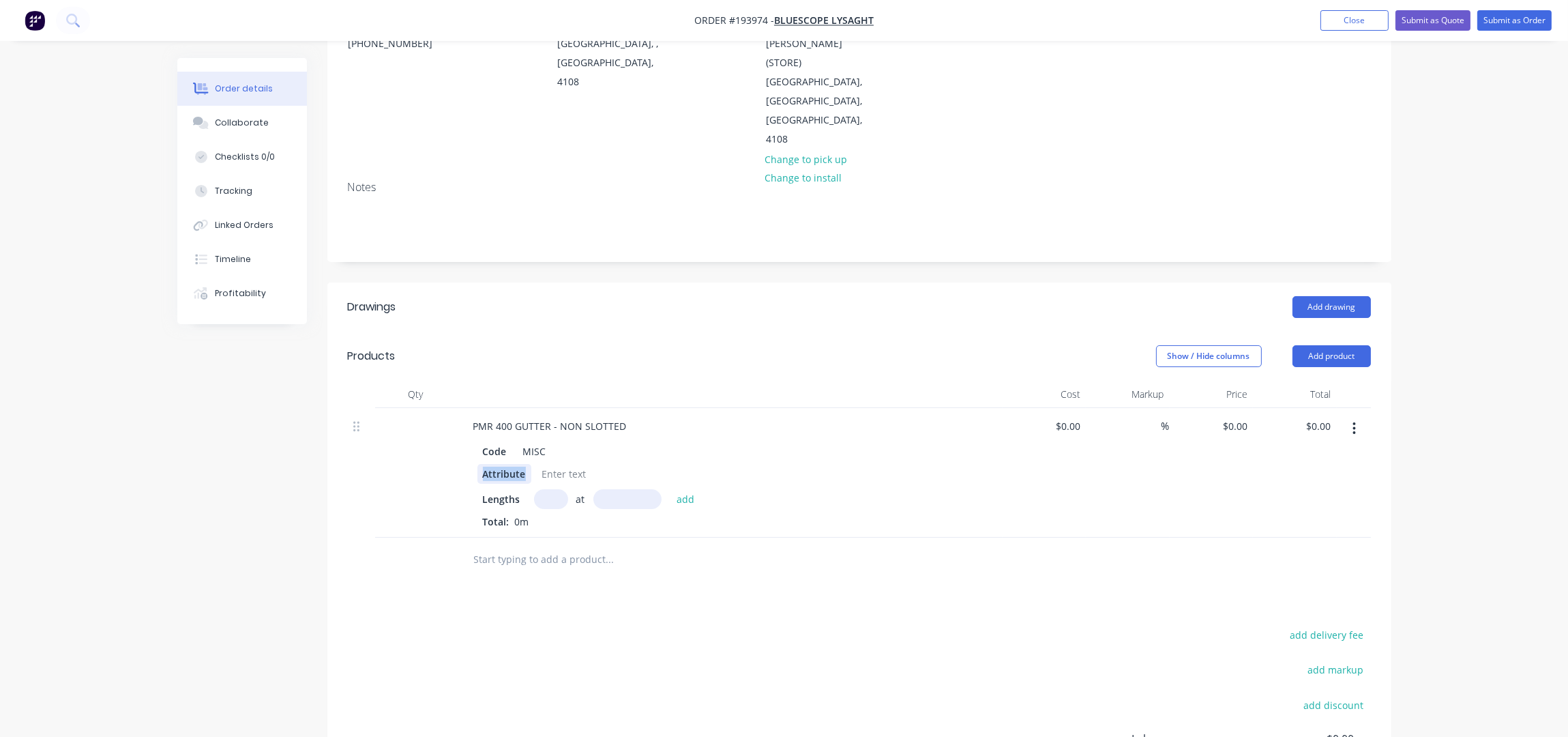
drag, startPoint x: 524, startPoint y: 439, endPoint x: 483, endPoint y: 438, distance: 41.0
click at [483, 463] on div "Attribute" at bounding box center [504, 473] width 54 height 20
click at [545, 463] on div at bounding box center [560, 473] width 55 height 20
click at [546, 463] on div at bounding box center [560, 473] width 55 height 20
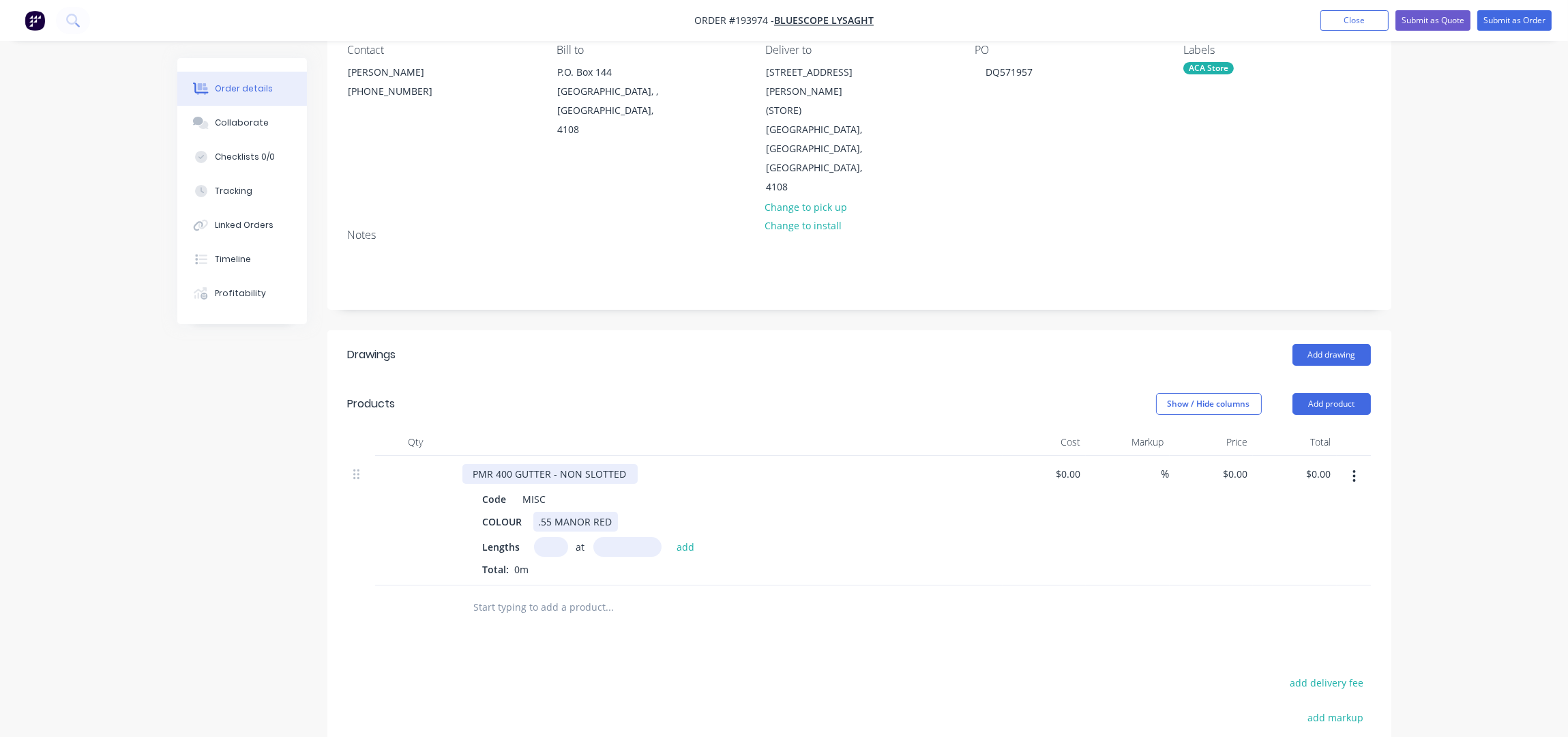
scroll to position [85, 0]
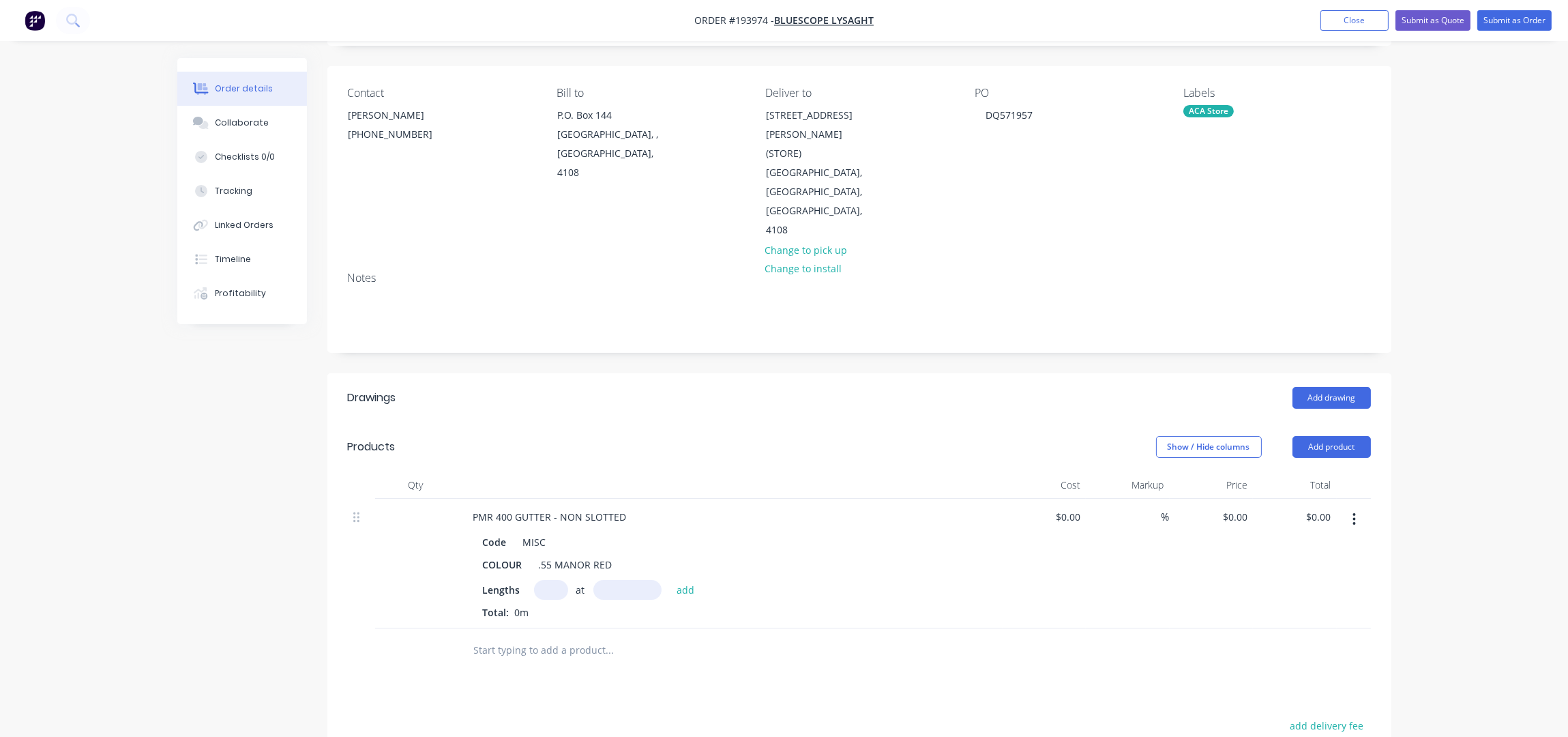
click at [549, 580] on input "text" at bounding box center [551, 590] width 34 height 20
type input "1"
type input "2000"
click at [670, 580] on button "add" at bounding box center [686, 589] width 32 height 18
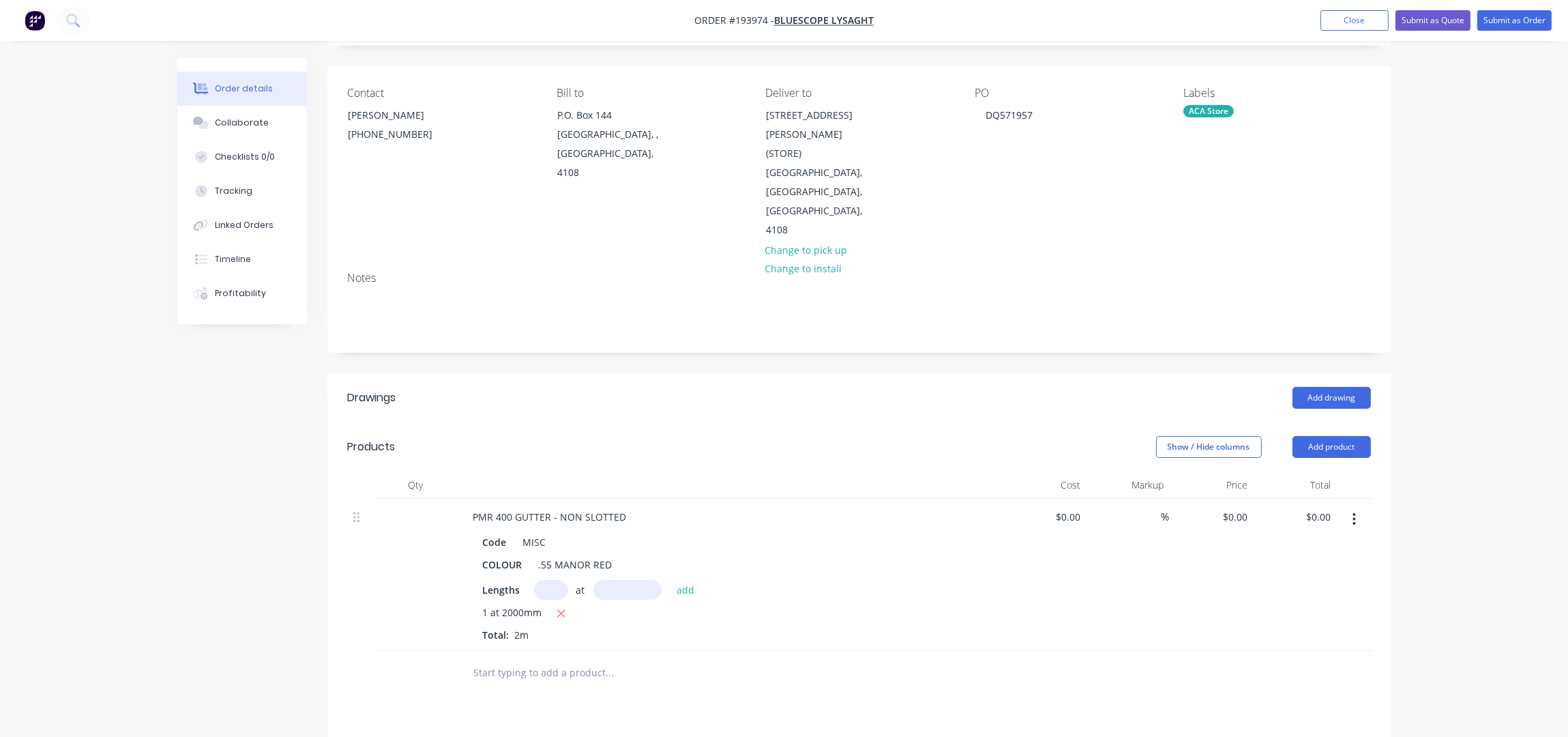
drag, startPoint x: 590, startPoint y: 401, endPoint x: 602, endPoint y: 391, distance: 15.6
click at [588, 436] on div "Show / Hide columns Add product" at bounding box center [967, 446] width 806 height 22
drag, startPoint x: 1335, startPoint y: 405, endPoint x: 1315, endPoint y: 423, distance: 26.9
click at [1335, 436] on button "Add product" at bounding box center [1332, 446] width 78 height 22
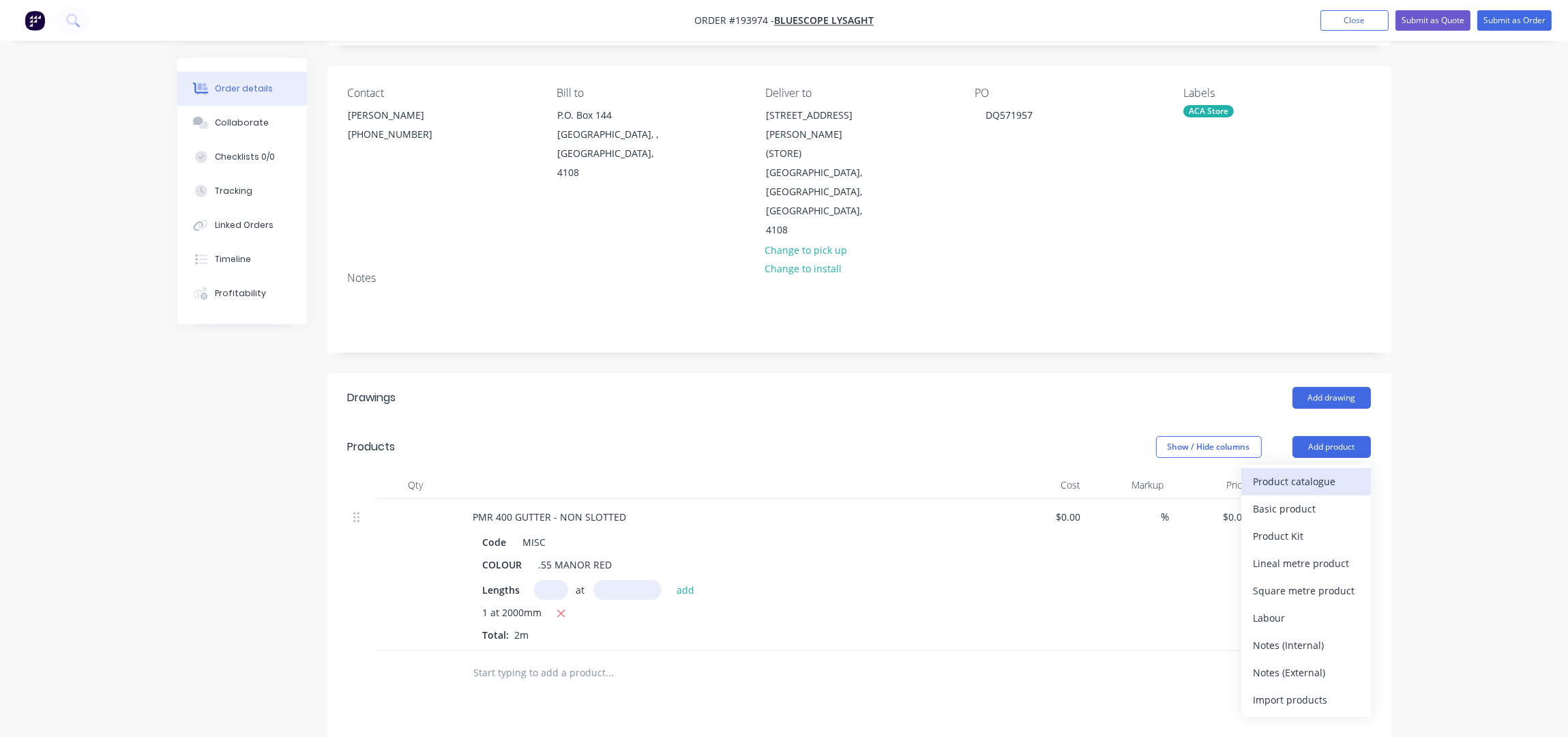
click at [1309, 471] on div "Product catalogue" at bounding box center [1306, 481] width 105 height 20
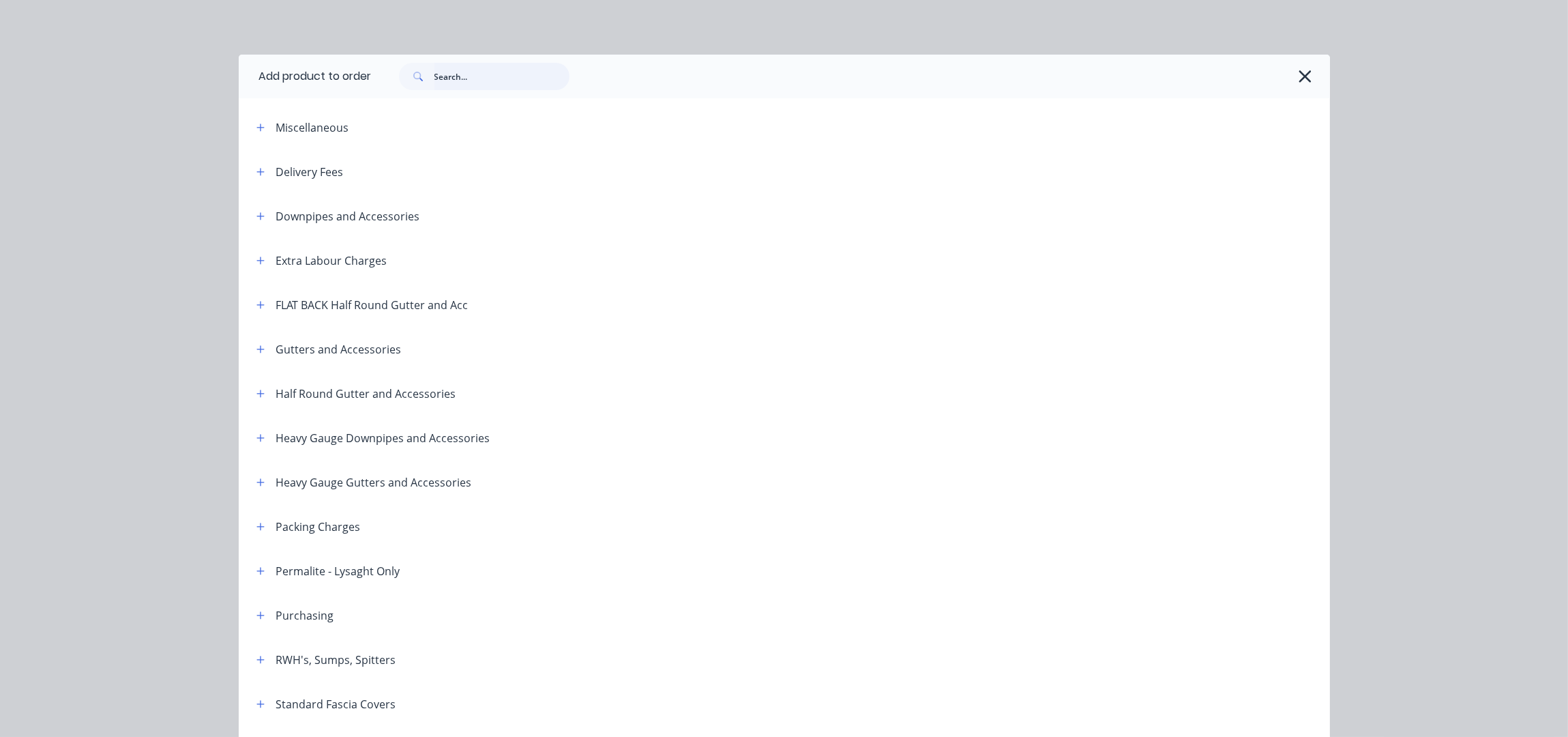
click at [481, 71] on input "text" at bounding box center [502, 76] width 135 height 27
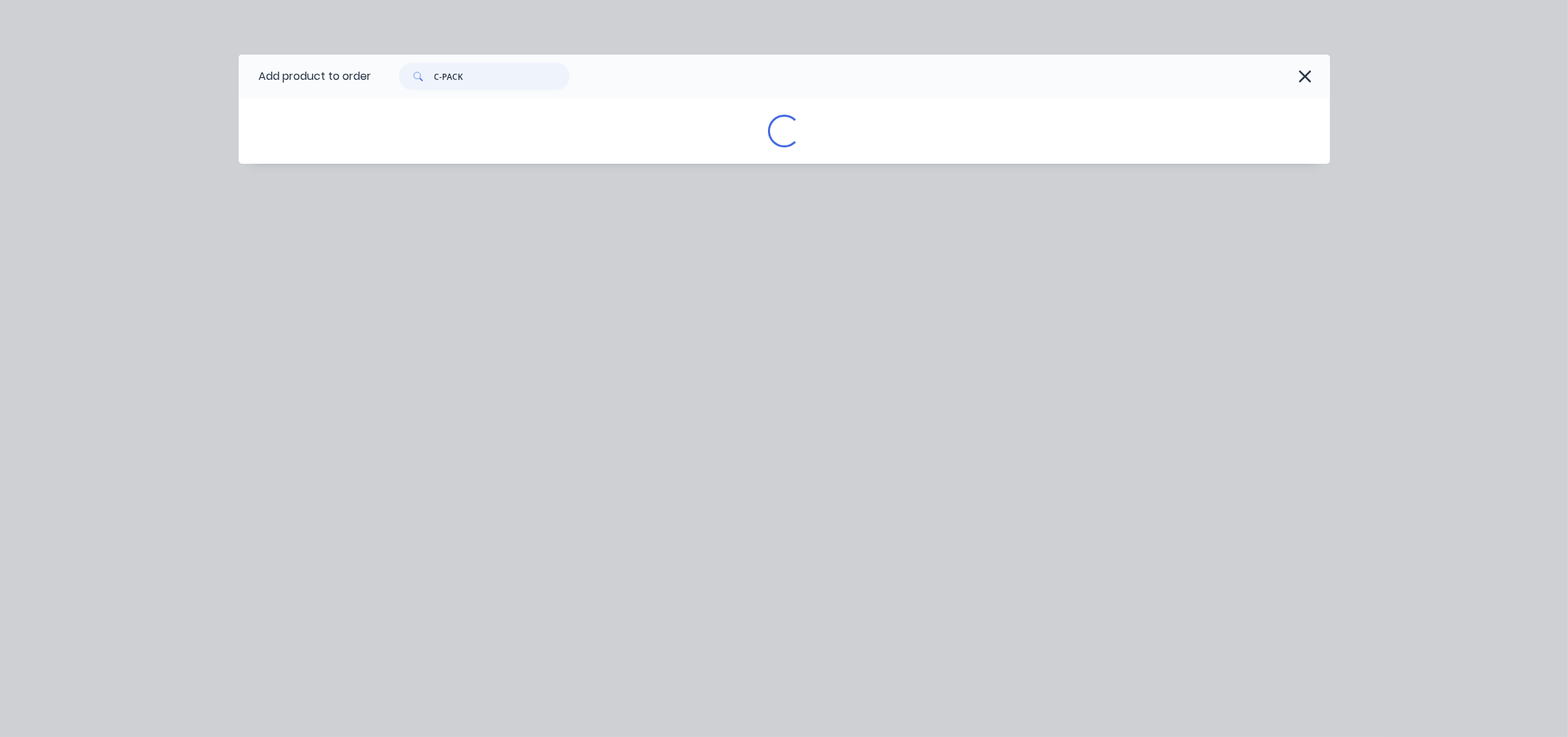
type input "C-PACK"
drag, startPoint x: 479, startPoint y: 71, endPoint x: 346, endPoint y: 77, distance: 133.1
click at [346, 77] on div "Add product to order" at bounding box center [305, 77] width 133 height 44
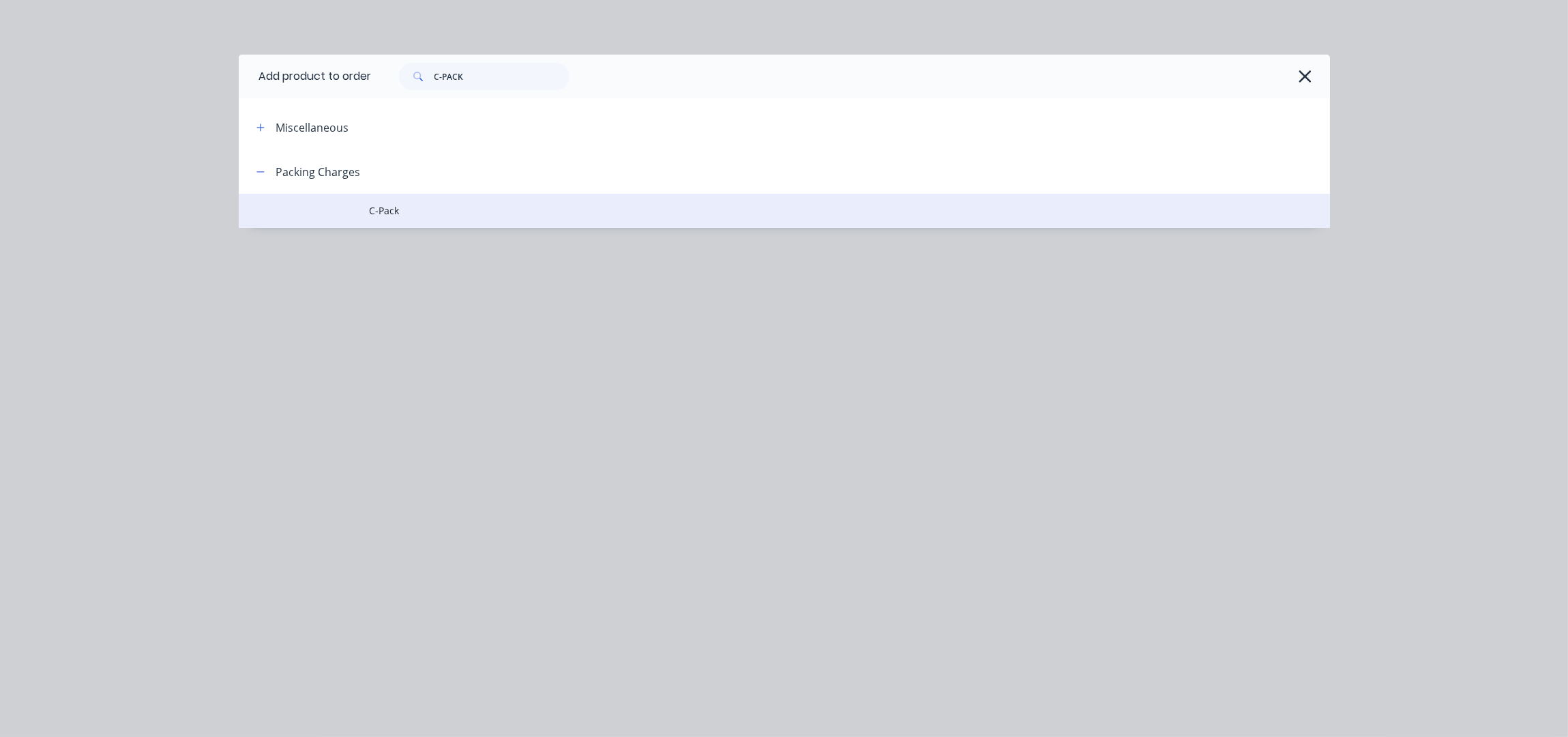
click at [382, 212] on span "C-Pack" at bounding box center [754, 210] width 768 height 14
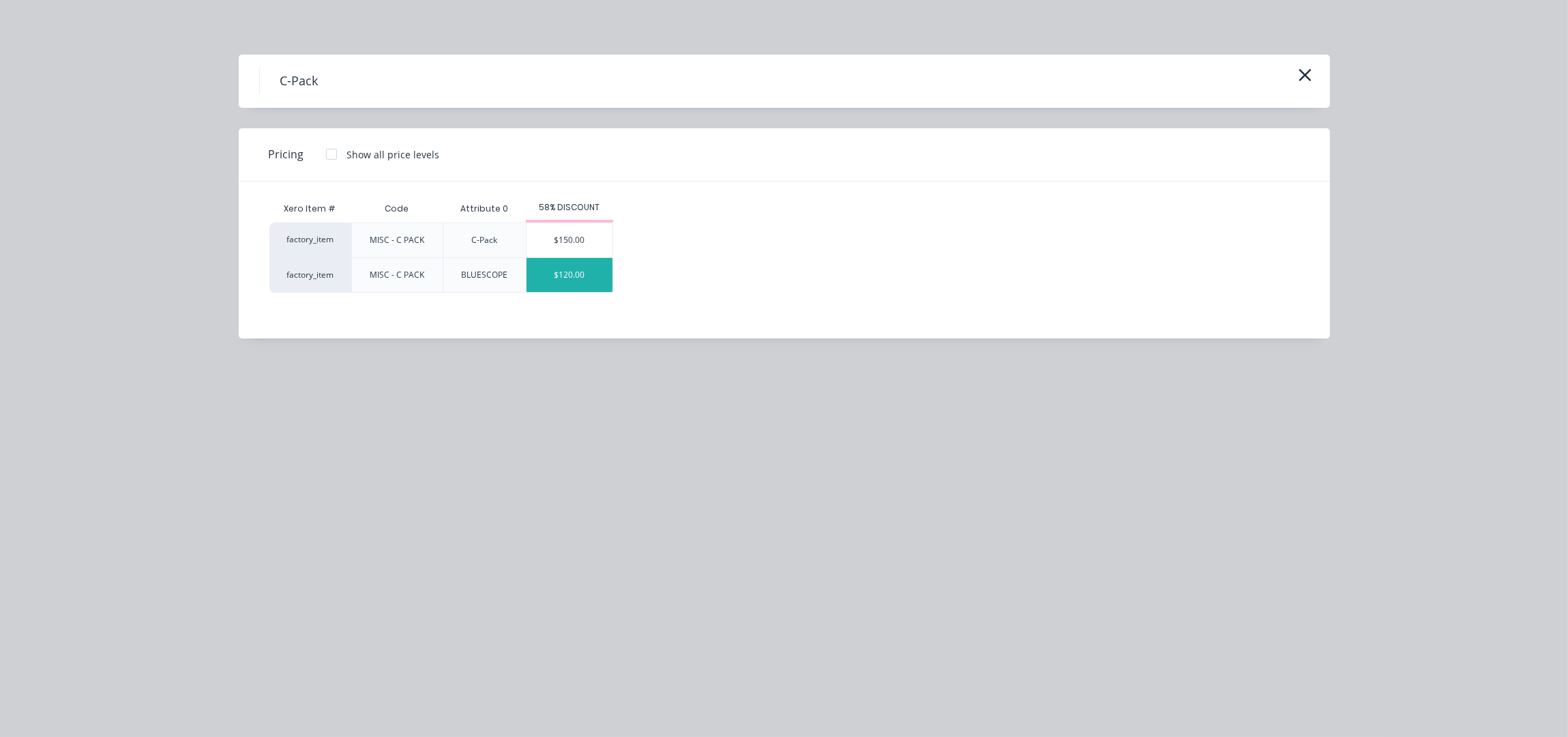
click at [584, 276] on div "$120.00" at bounding box center [569, 274] width 86 height 34
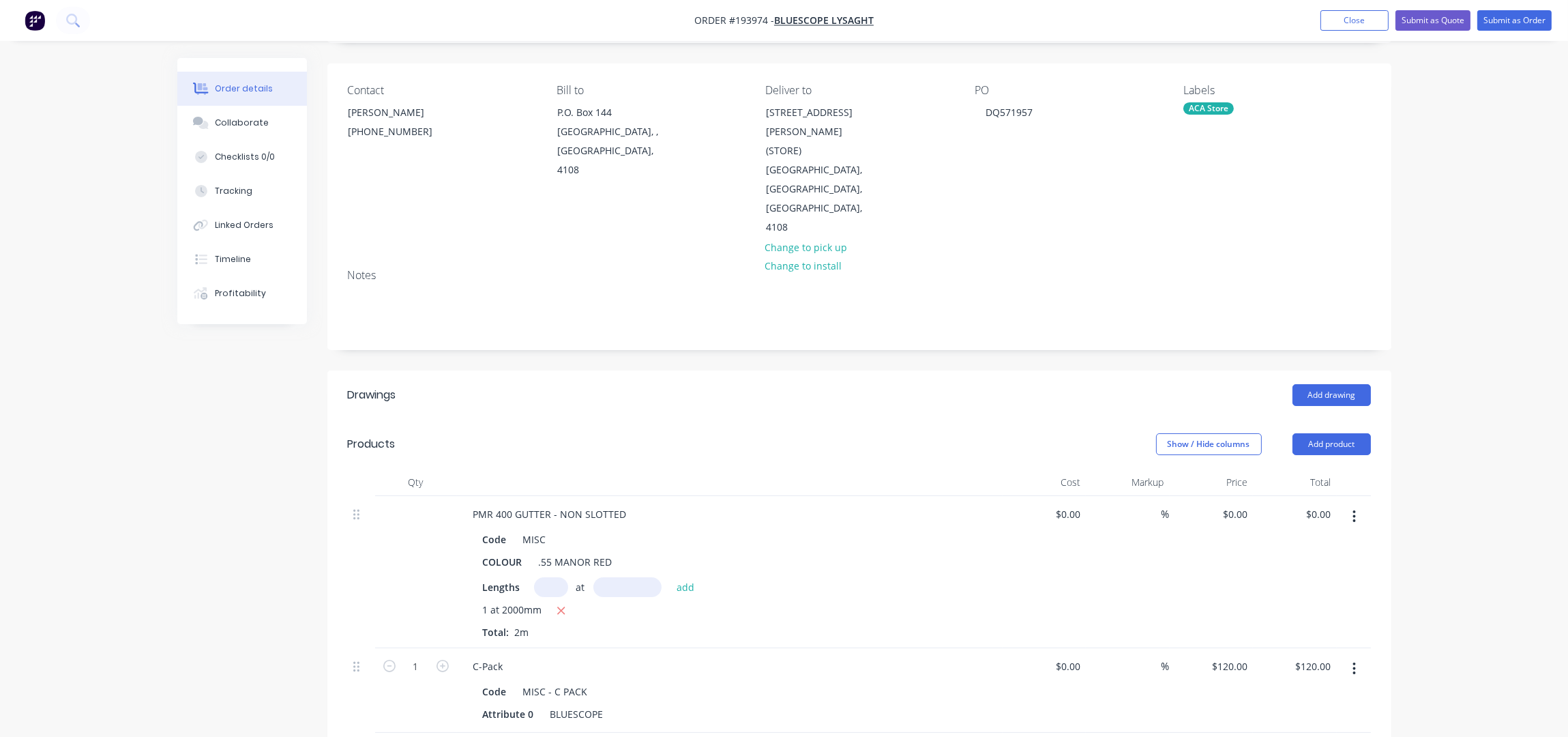
scroll to position [0, 0]
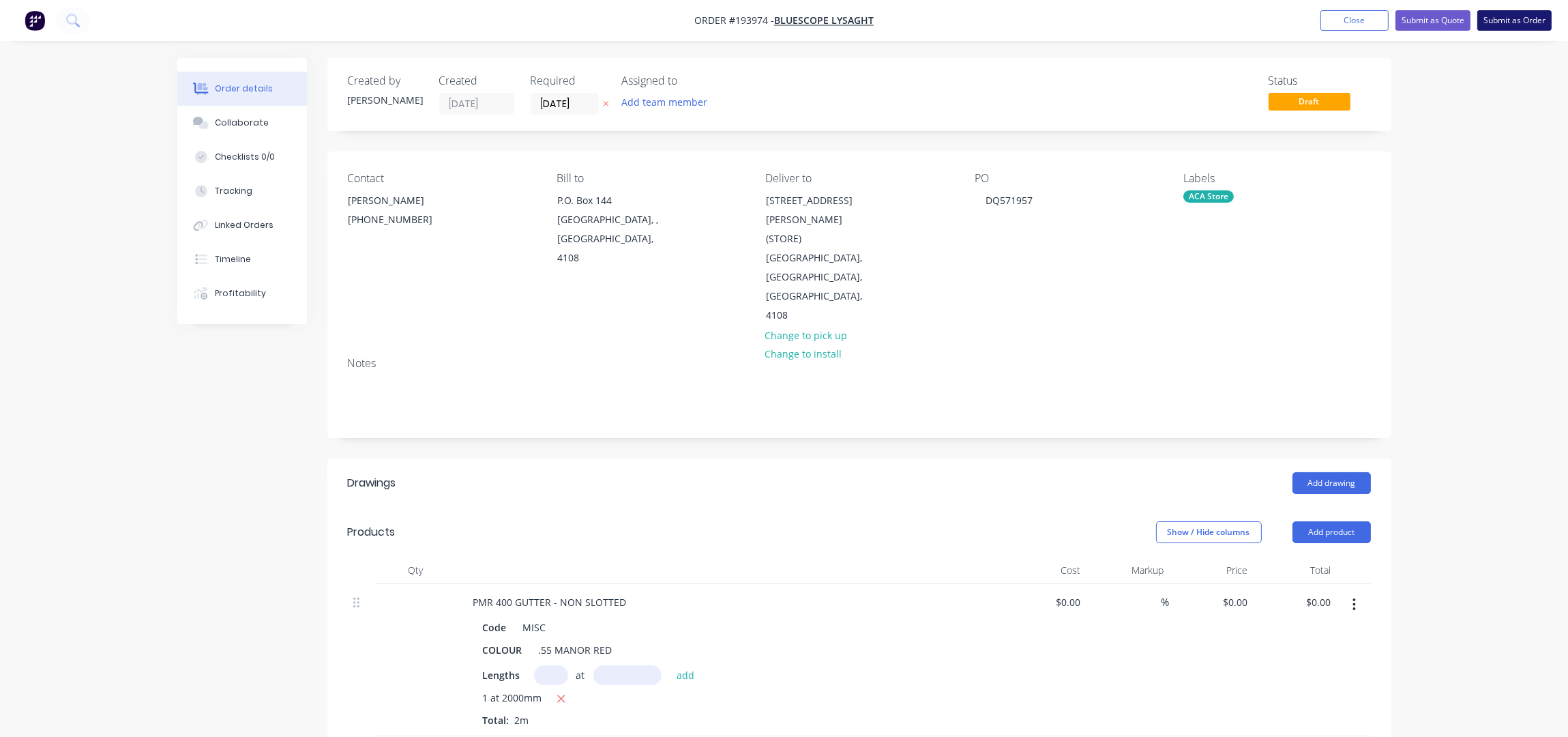
click at [1493, 20] on button "Submit as Order" at bounding box center [1514, 20] width 74 height 20
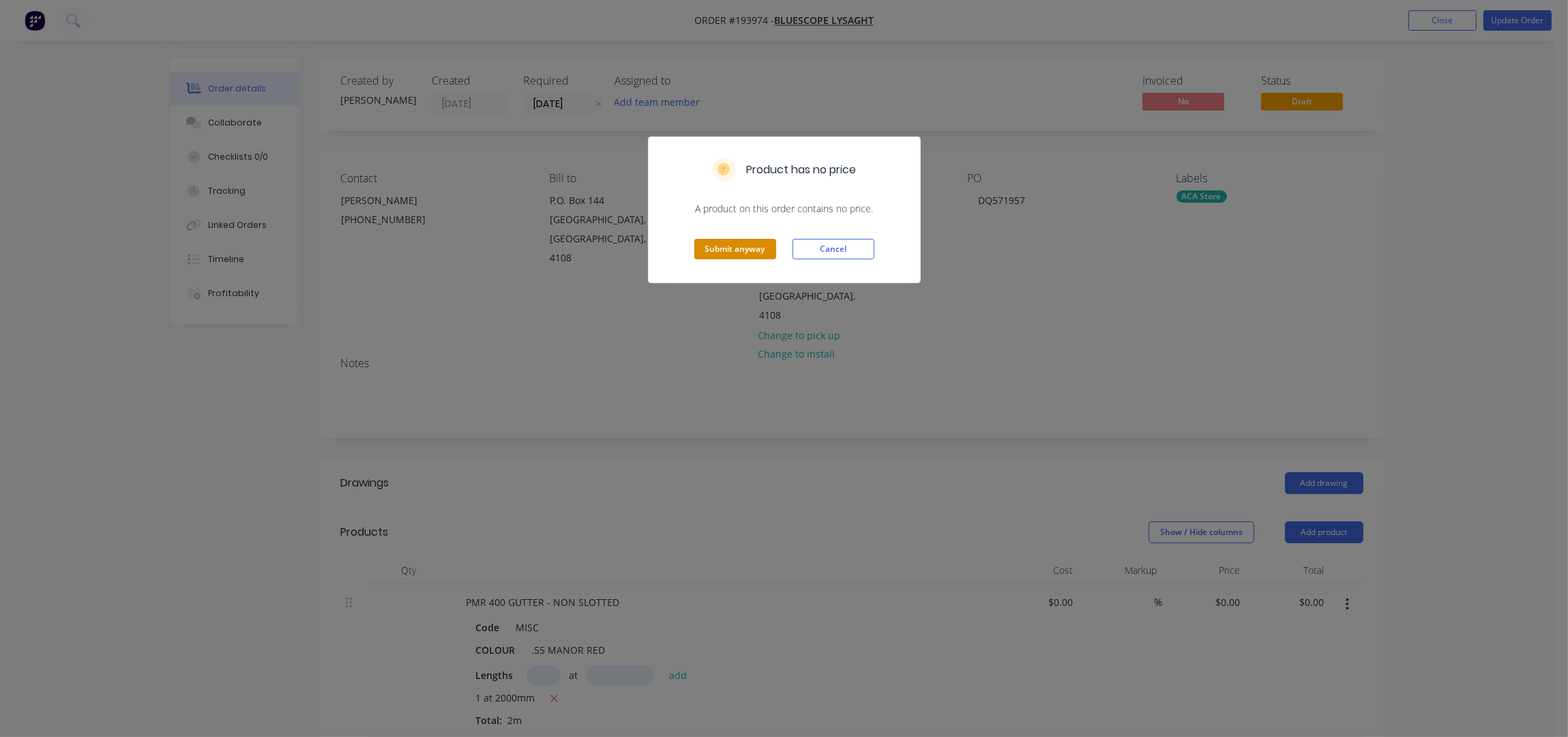
click at [755, 247] on button "Submit anyway" at bounding box center [735, 248] width 82 height 20
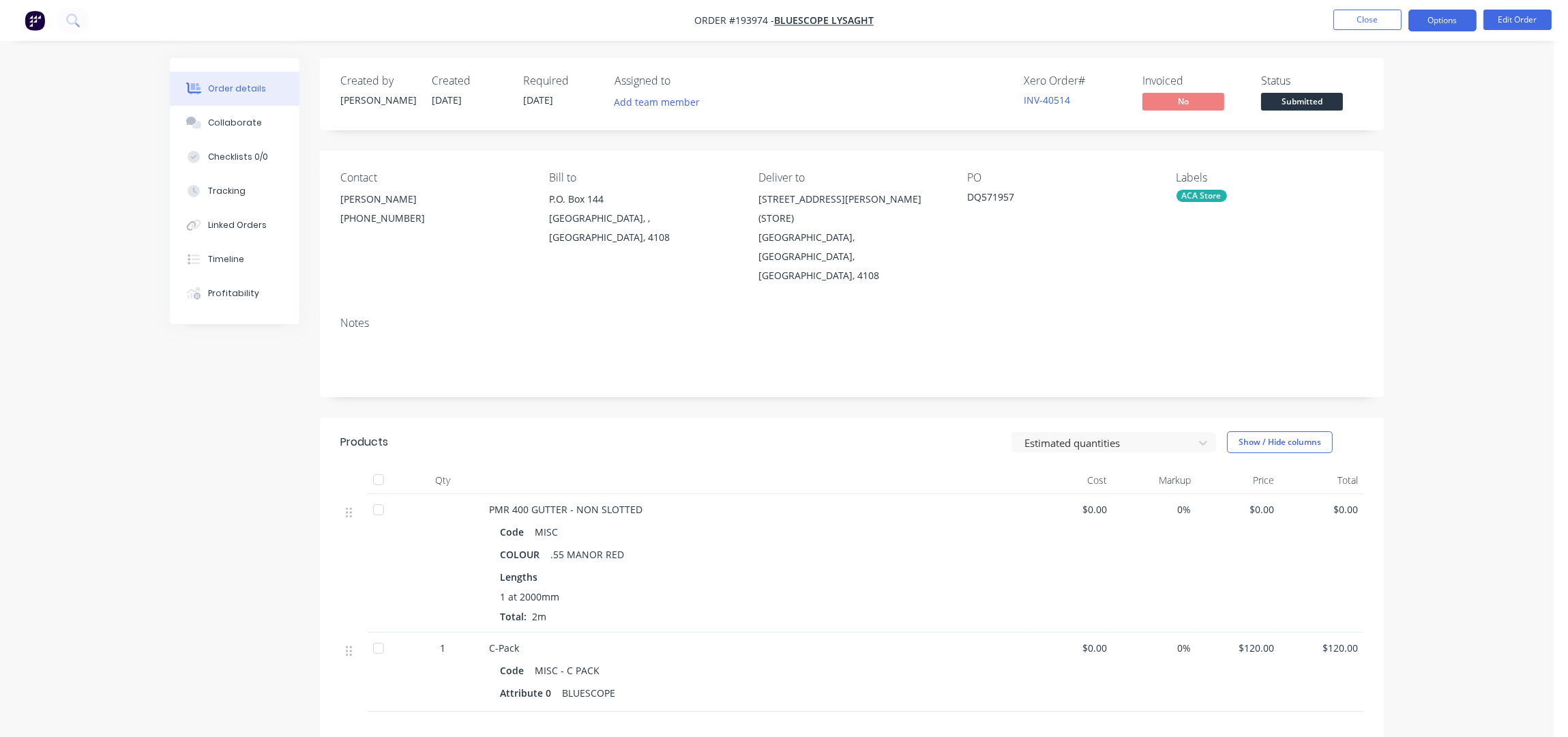
click at [1470, 20] on button "Options" at bounding box center [1443, 20] width 68 height 22
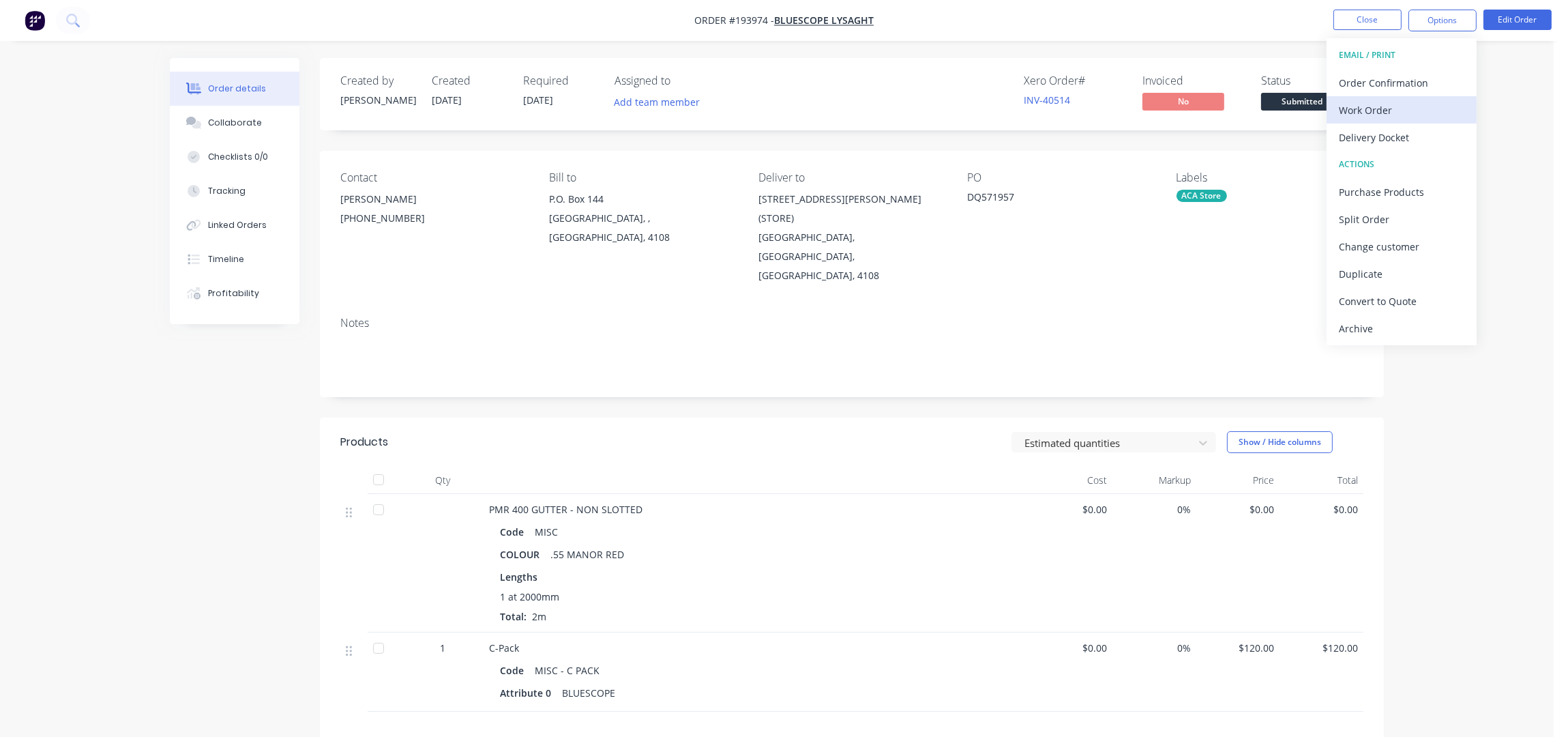
click at [1394, 107] on div "Work Order" at bounding box center [1402, 110] width 125 height 20
click at [1401, 127] on div "Without pricing" at bounding box center [1402, 137] width 125 height 20
click at [1354, 5] on nav "Order #193974 - Bluescope Lysaght Close Options EMAIL / PRINT Order Confirmatio…" at bounding box center [784, 20] width 1568 height 41
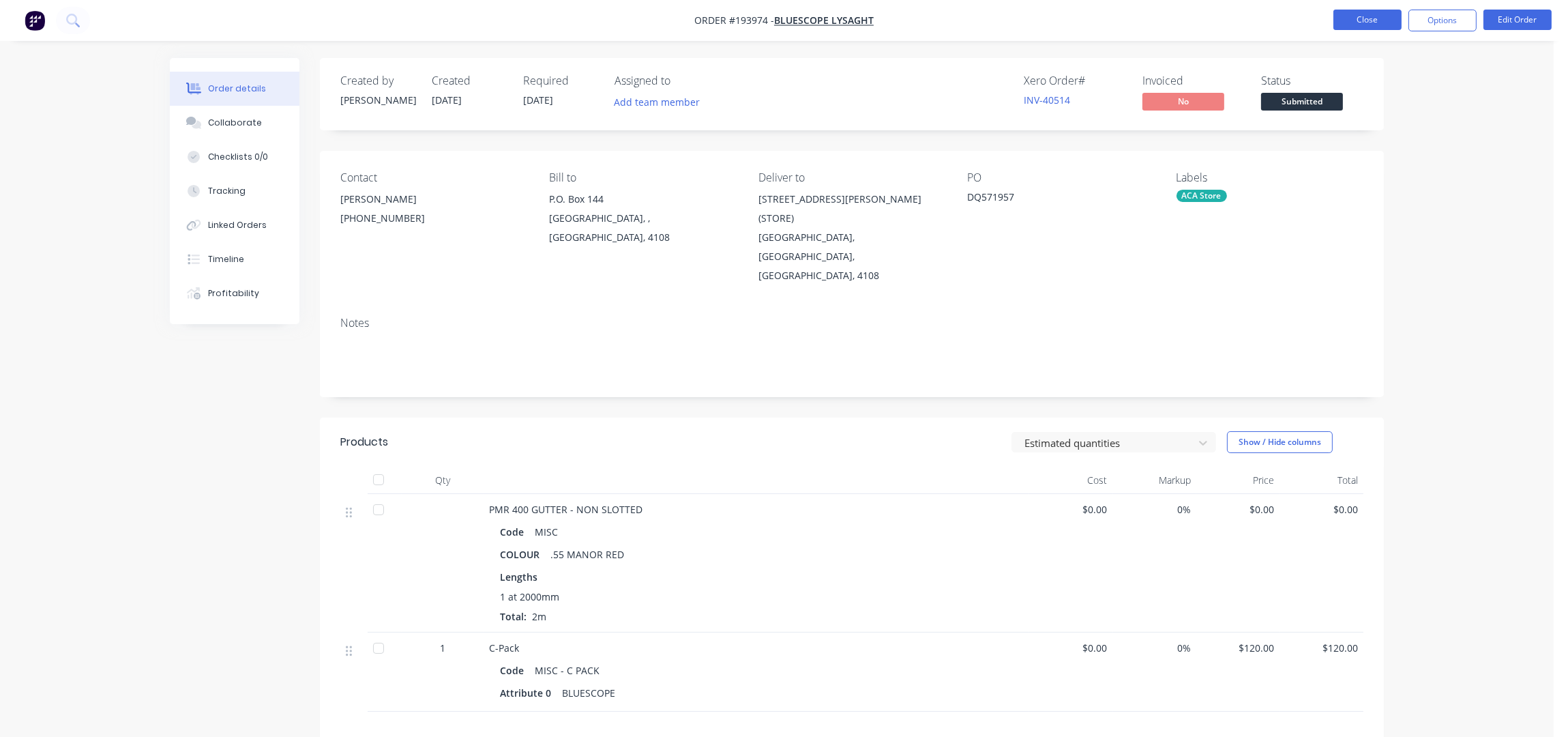
click at [1353, 13] on button "Close" at bounding box center [1368, 19] width 68 height 20
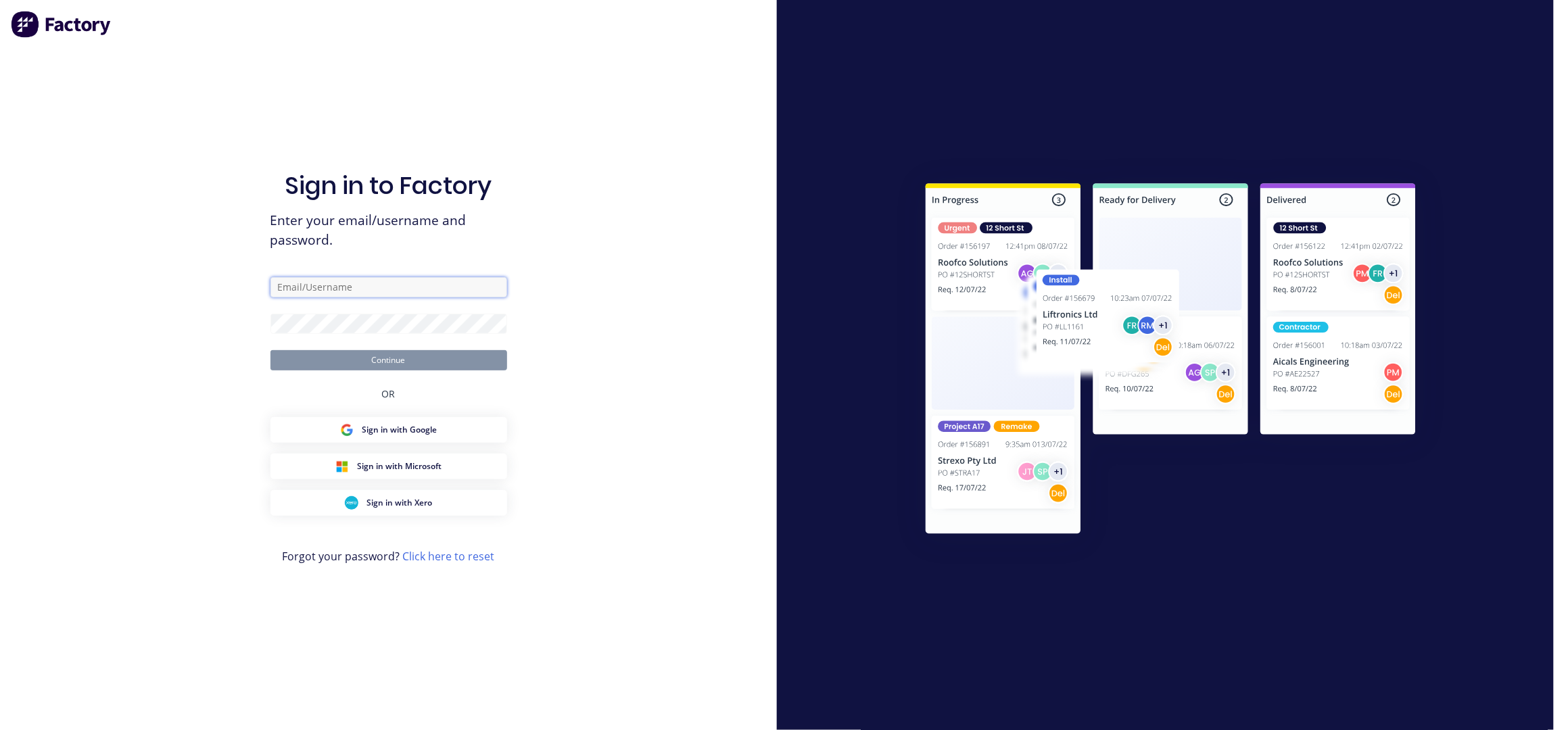
type input "taylor@fmfabricators.com.au"
click at [410, 362] on button "Continue" at bounding box center [389, 360] width 237 height 20
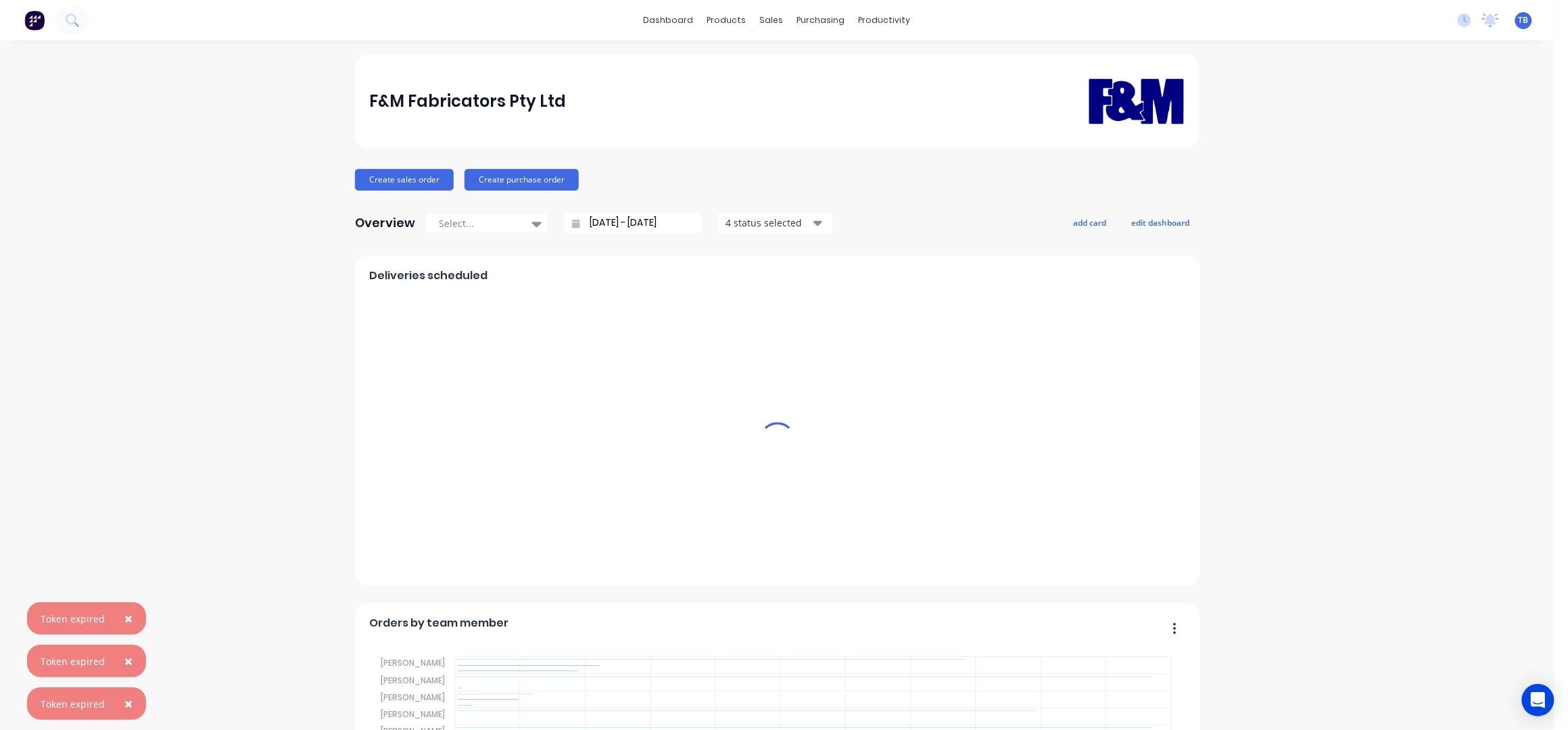
click at [764, 21] on div "sales" at bounding box center [771, 20] width 37 height 20
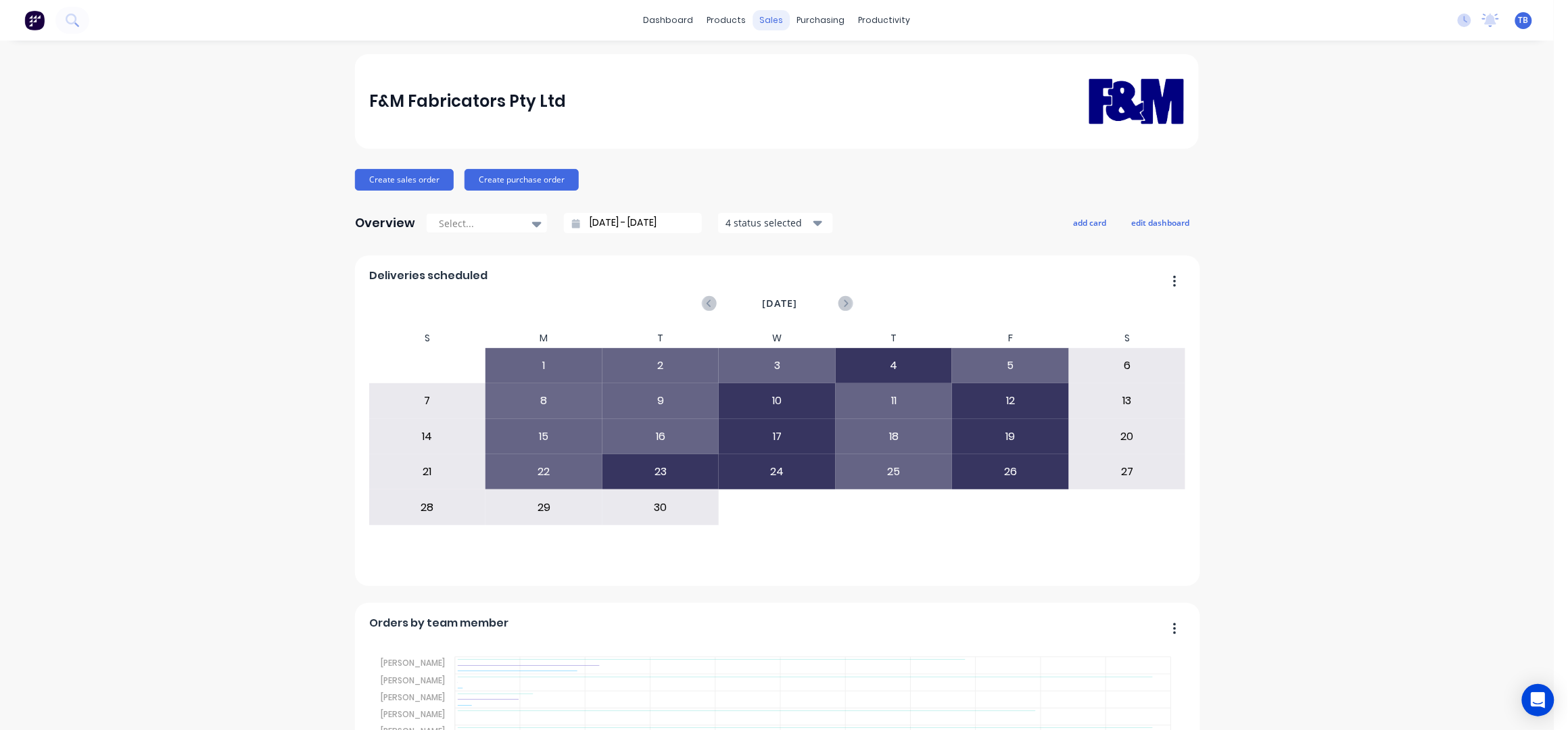
click at [765, 20] on div "sales" at bounding box center [771, 20] width 37 height 20
click at [784, 58] on link "Sales Orders" at bounding box center [836, 64] width 179 height 27
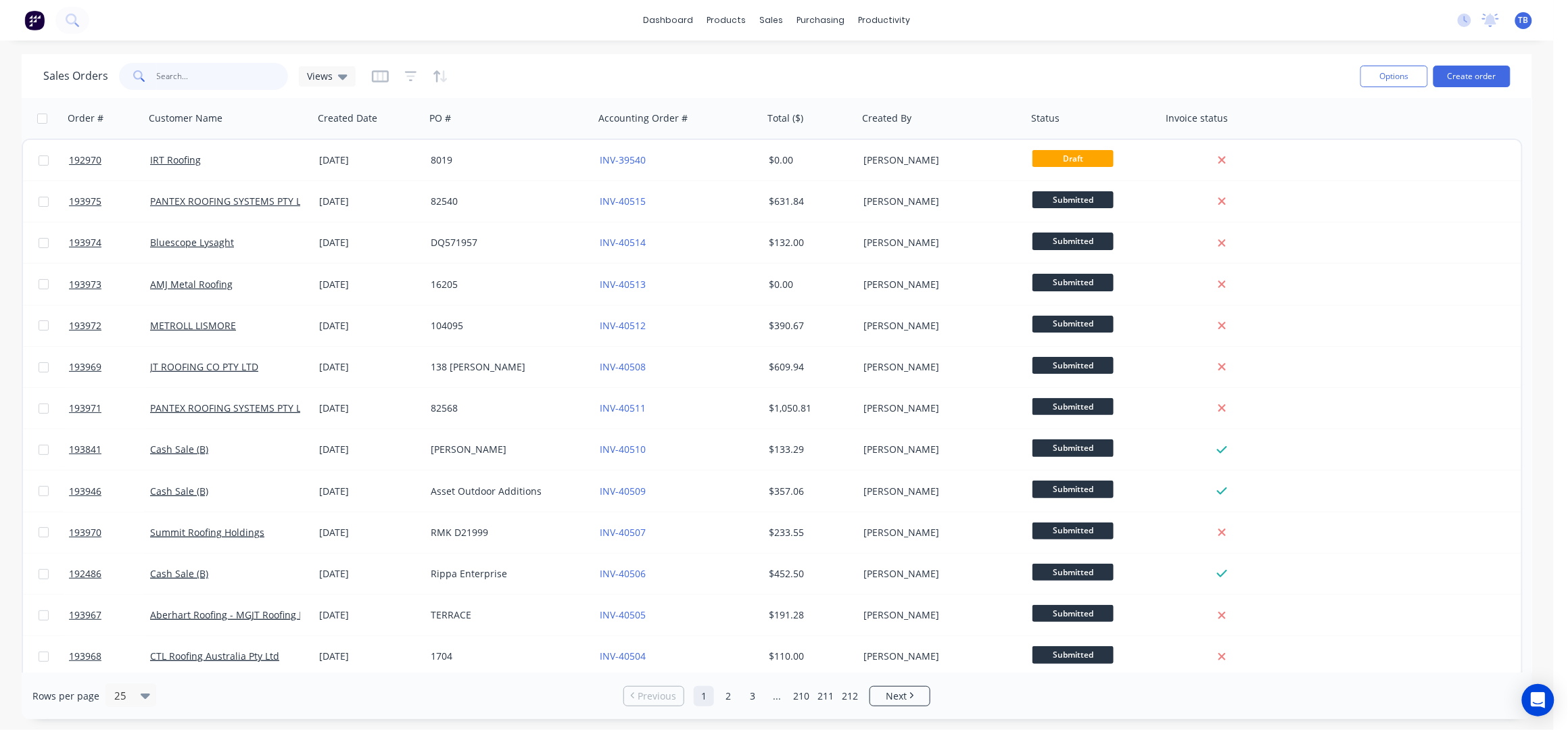
click at [218, 83] on input "text" at bounding box center [223, 76] width 132 height 27
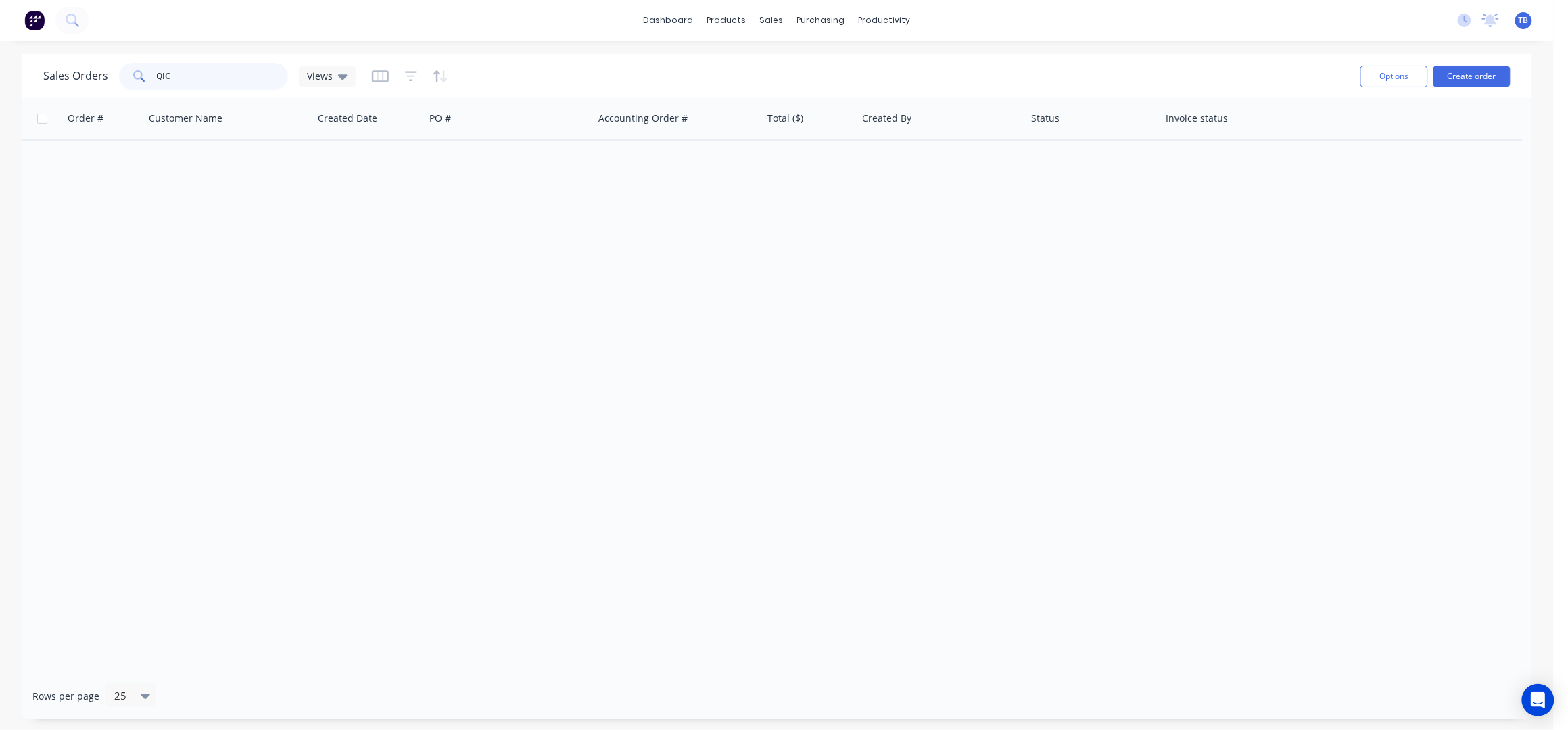
drag, startPoint x: 213, startPoint y: 79, endPoint x: 60, endPoint y: 72, distance: 153.2
click at [60, 72] on div "Sales Orders QIC Views" at bounding box center [199, 76] width 313 height 27
click at [161, 75] on input "WUEENSLAND INDUSTRIAL" at bounding box center [223, 76] width 132 height 27
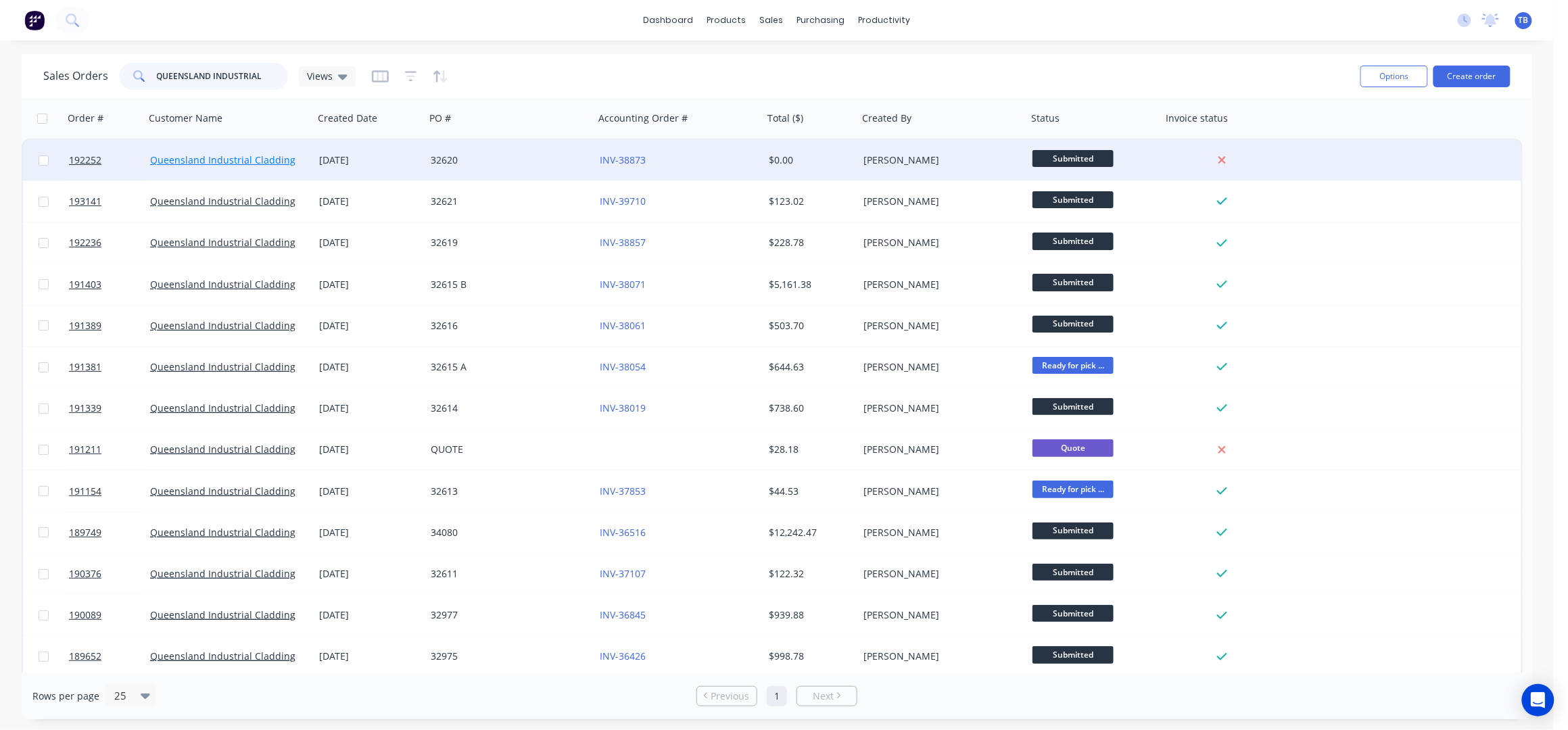
type input "QUEENSLAND INDUSTRIAL"
click at [233, 165] on link "Queensland Industrial Cladding" at bounding box center [223, 160] width 145 height 13
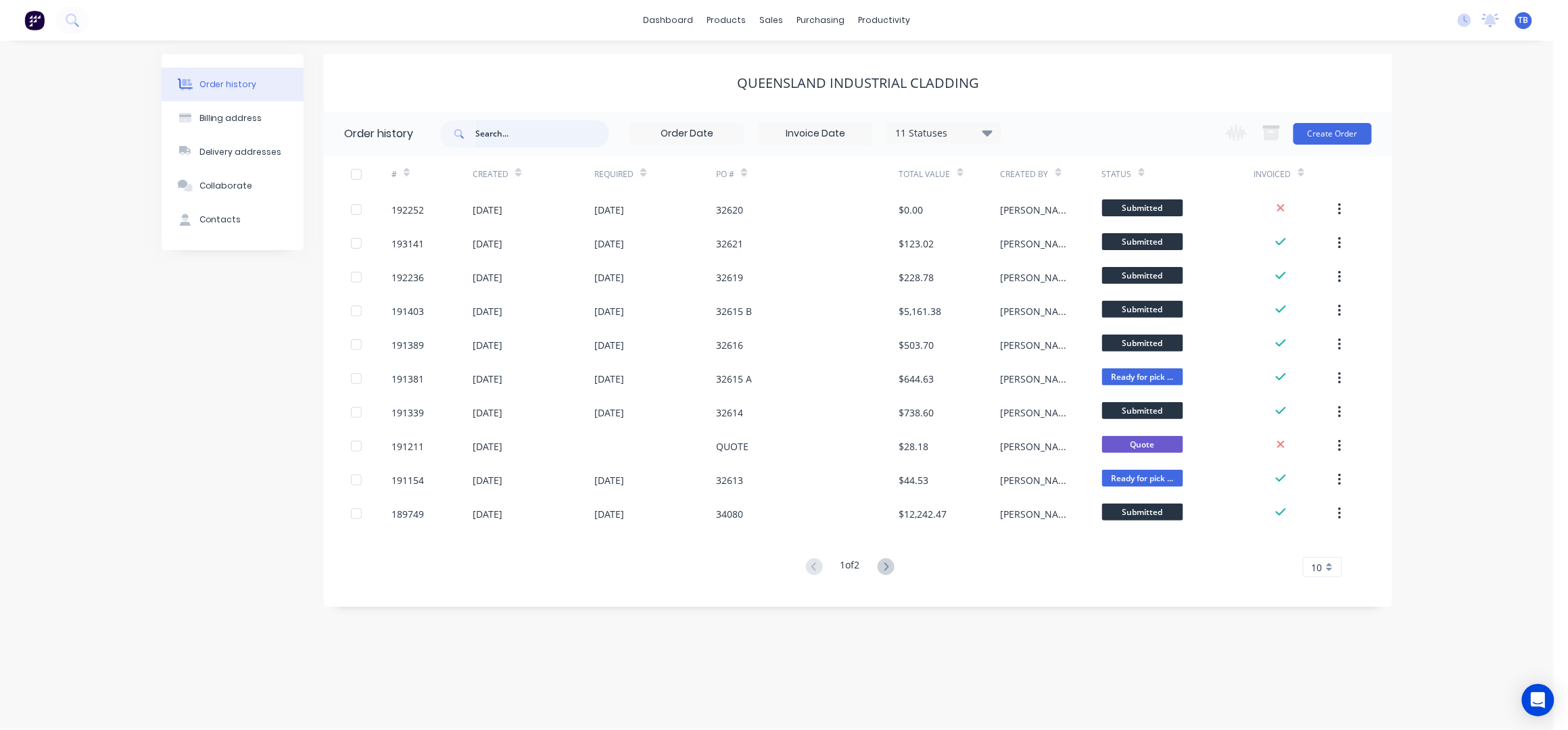
click at [490, 139] on input "text" at bounding box center [541, 133] width 134 height 27
type input "TOP HAT"
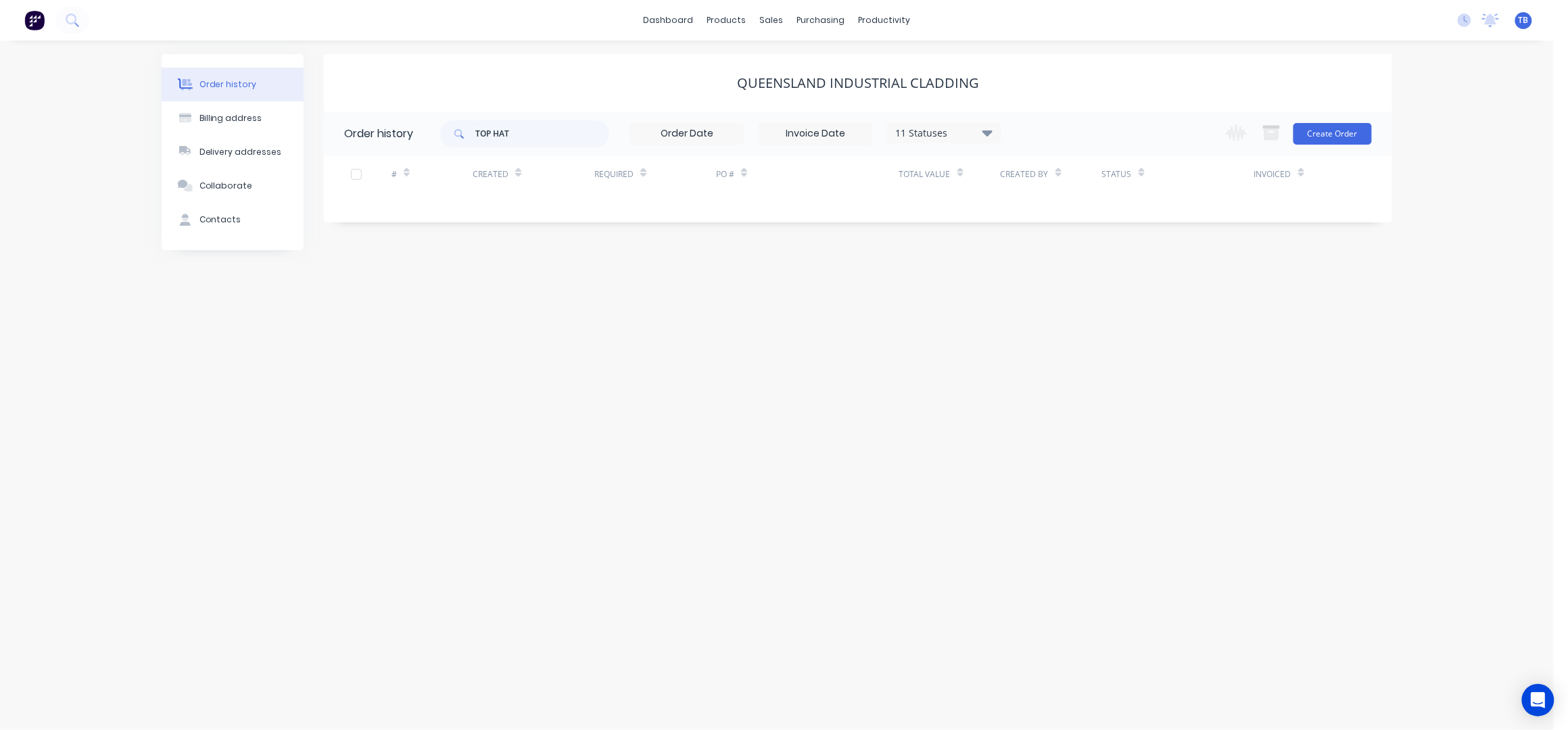
click at [917, 134] on div "11 Statuses" at bounding box center [944, 133] width 114 height 15
click at [1055, 288] on label at bounding box center [1055, 288] width 0 height 0
click at [1055, 294] on input "checkbox" at bounding box center [1060, 294] width 11 height 13
checkbox input "true"
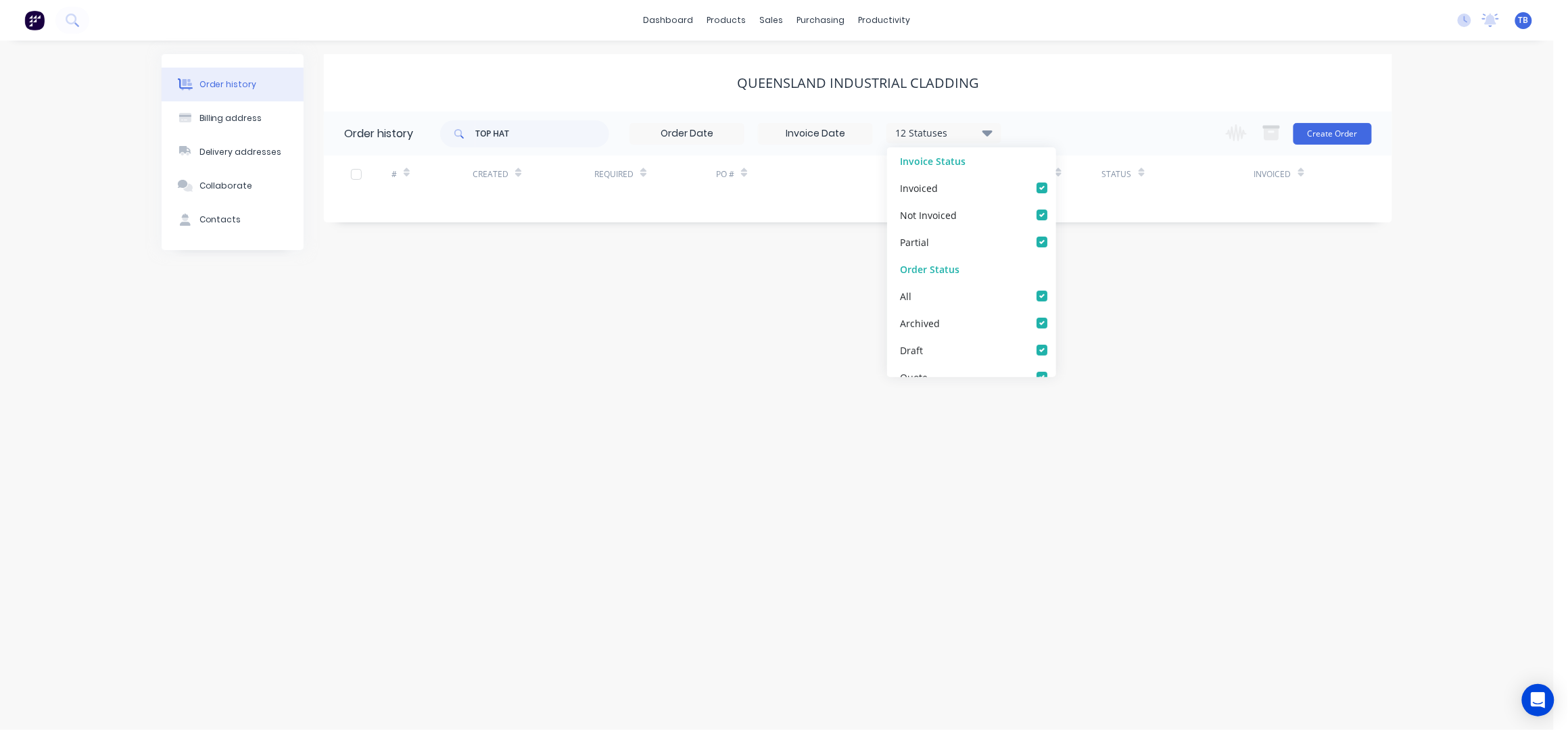
click at [1167, 79] on div "Queensland Industrial Cladding" at bounding box center [857, 83] width 1068 height 16
drag, startPoint x: 561, startPoint y: 138, endPoint x: 369, endPoint y: 133, distance: 192.1
click at [370, 133] on header "Order history TOP HAT 12 Statuses Invoice Status Invoiced Not Invoiced Partial …" at bounding box center [857, 133] width 1068 height 44
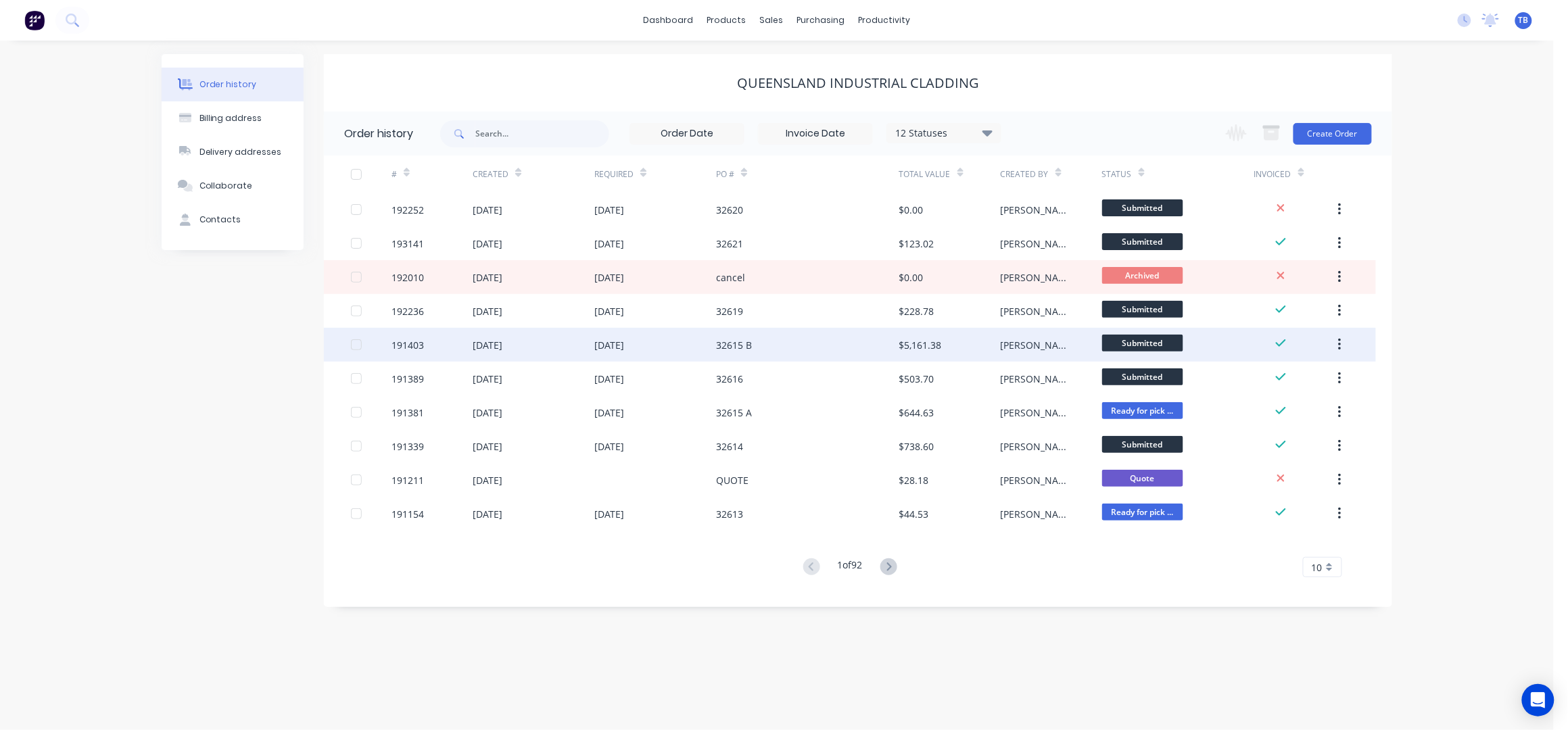
click at [798, 345] on div "32615 B" at bounding box center [806, 344] width 182 height 34
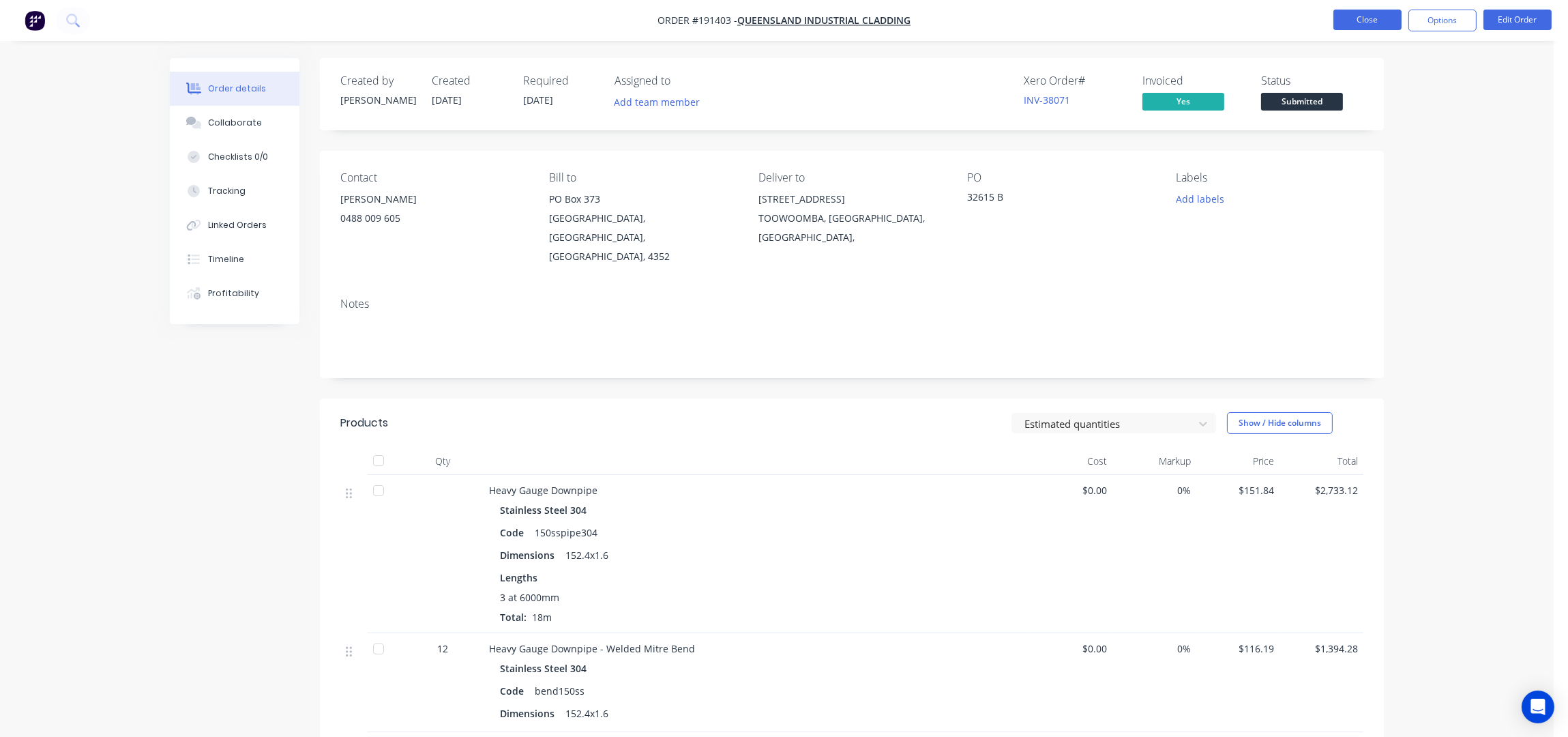
click at [1375, 13] on button "Close" at bounding box center [1368, 19] width 68 height 20
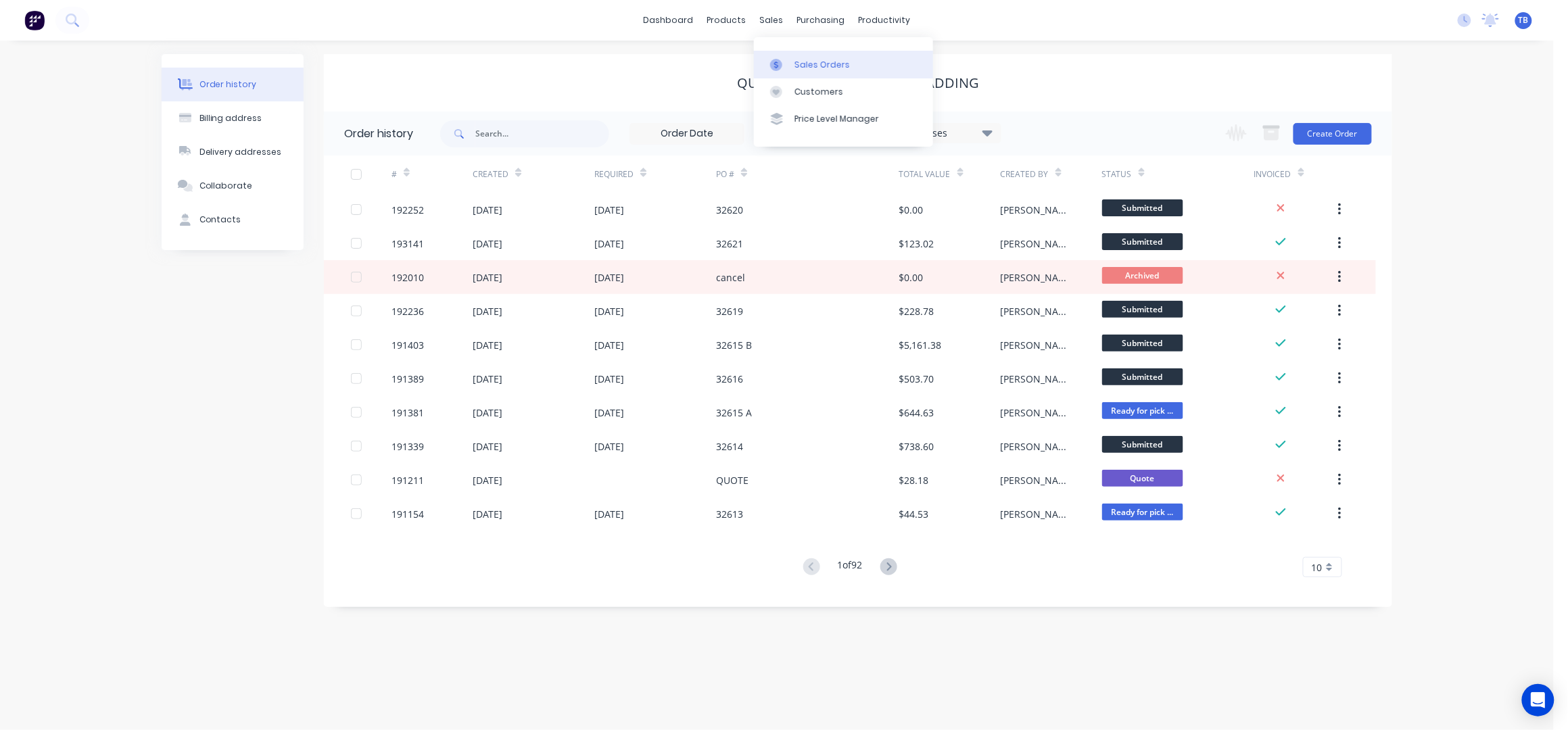
click at [825, 63] on div "Sales Orders" at bounding box center [822, 65] width 55 height 12
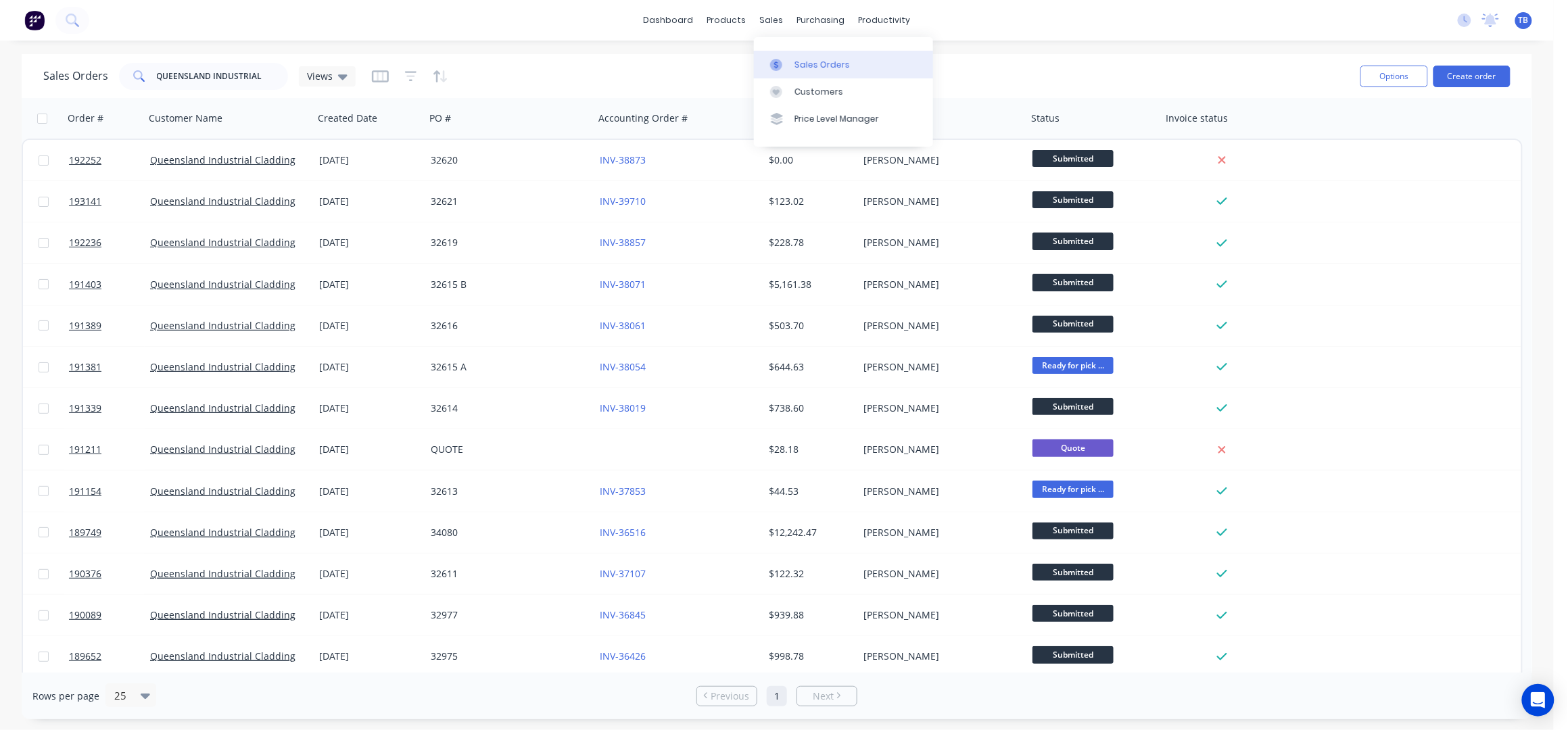
click at [793, 56] on link "Sales Orders" at bounding box center [843, 64] width 179 height 27
drag, startPoint x: 273, startPoint y: 74, endPoint x: 48, endPoint y: 98, distance: 226.3
click at [48, 98] on div "Sales Orders QUEENSLAND INDUSTRIAL Views Options Create order Order # Customer …" at bounding box center [776, 387] width 1510 height 664
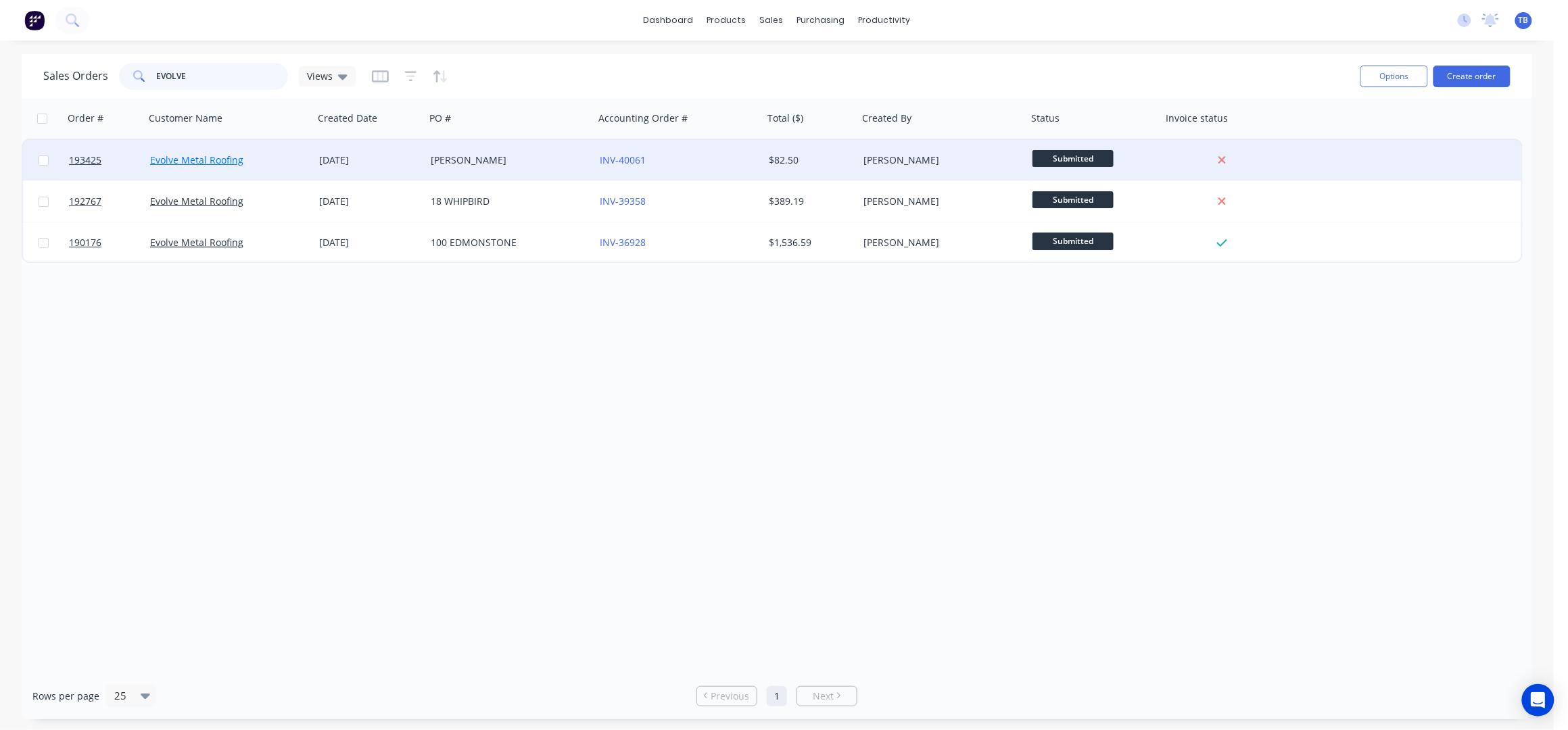
type input "EVOLVE"
click at [163, 159] on link "Evolve Metal Roofing" at bounding box center [197, 160] width 93 height 13
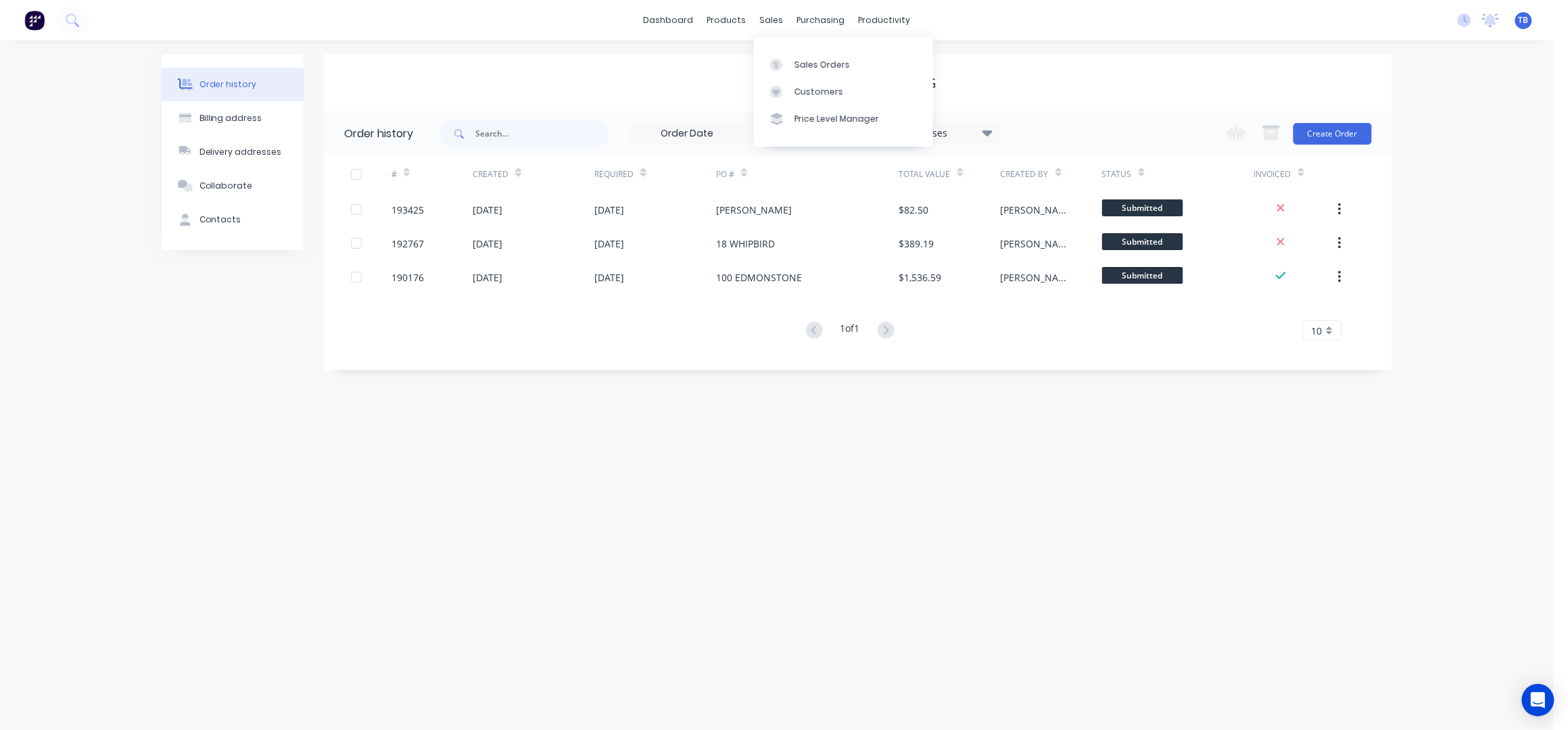
click at [1046, 79] on div "Evolve Metal Roofing" at bounding box center [857, 83] width 1068 height 16
click at [919, 129] on div "11 Statuses" at bounding box center [944, 133] width 114 height 15
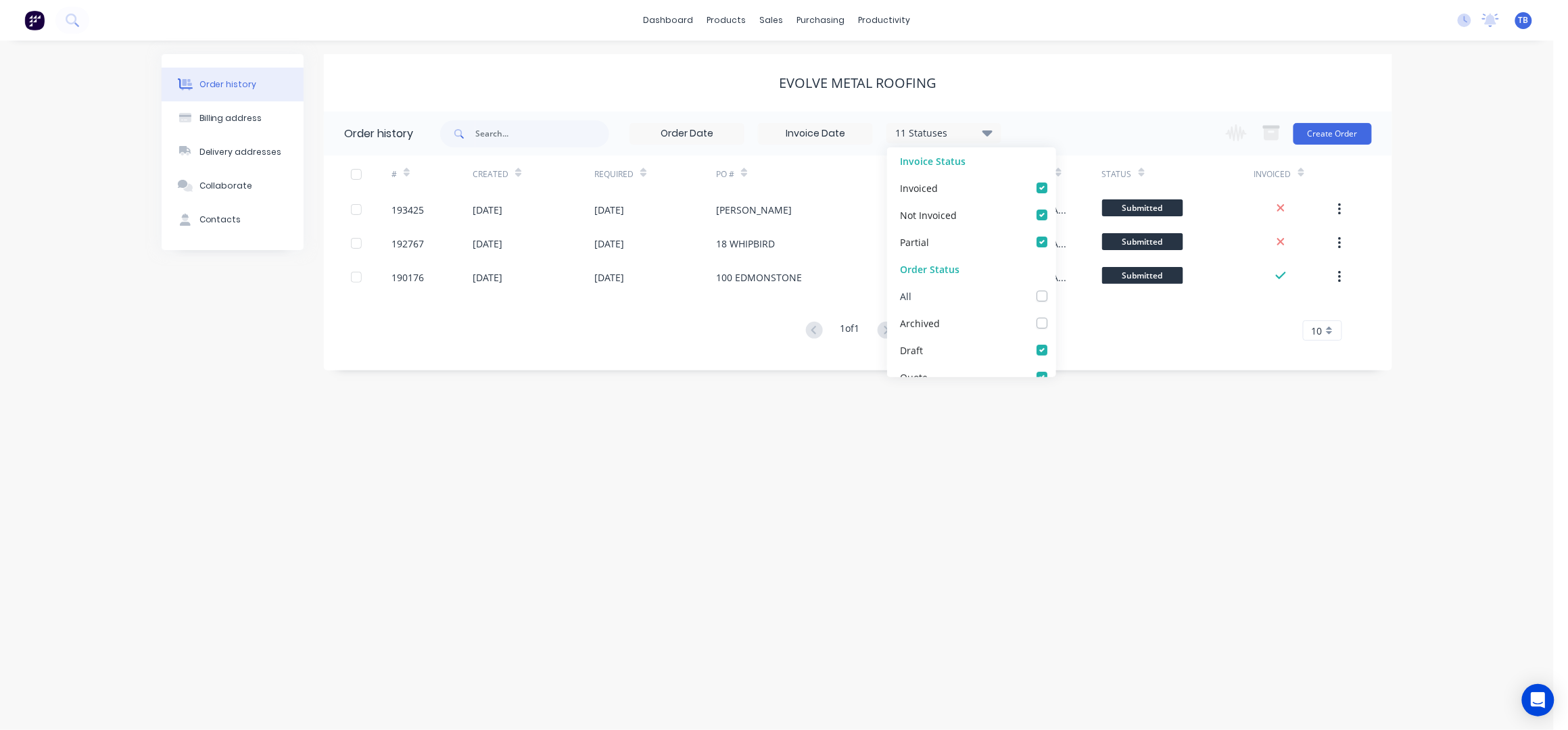
click at [1055, 288] on label at bounding box center [1055, 288] width 0 height 0
click at [1055, 294] on input "checkbox" at bounding box center [1060, 294] width 11 height 13
checkbox input "true"
click at [1139, 106] on div "Evolve Metal Roofing" at bounding box center [857, 83] width 1068 height 58
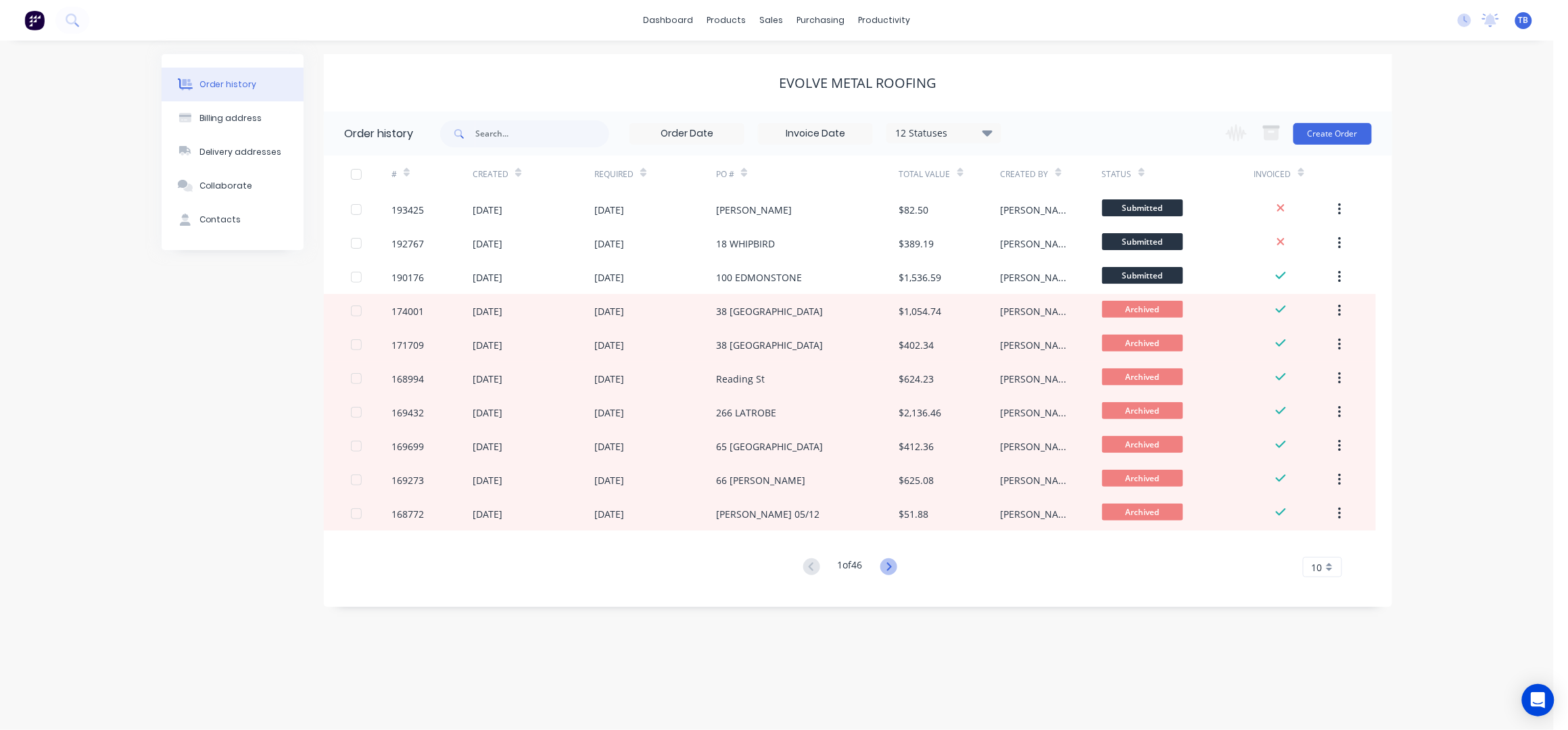
click at [889, 561] on icon at bounding box center [888, 567] width 17 height 17
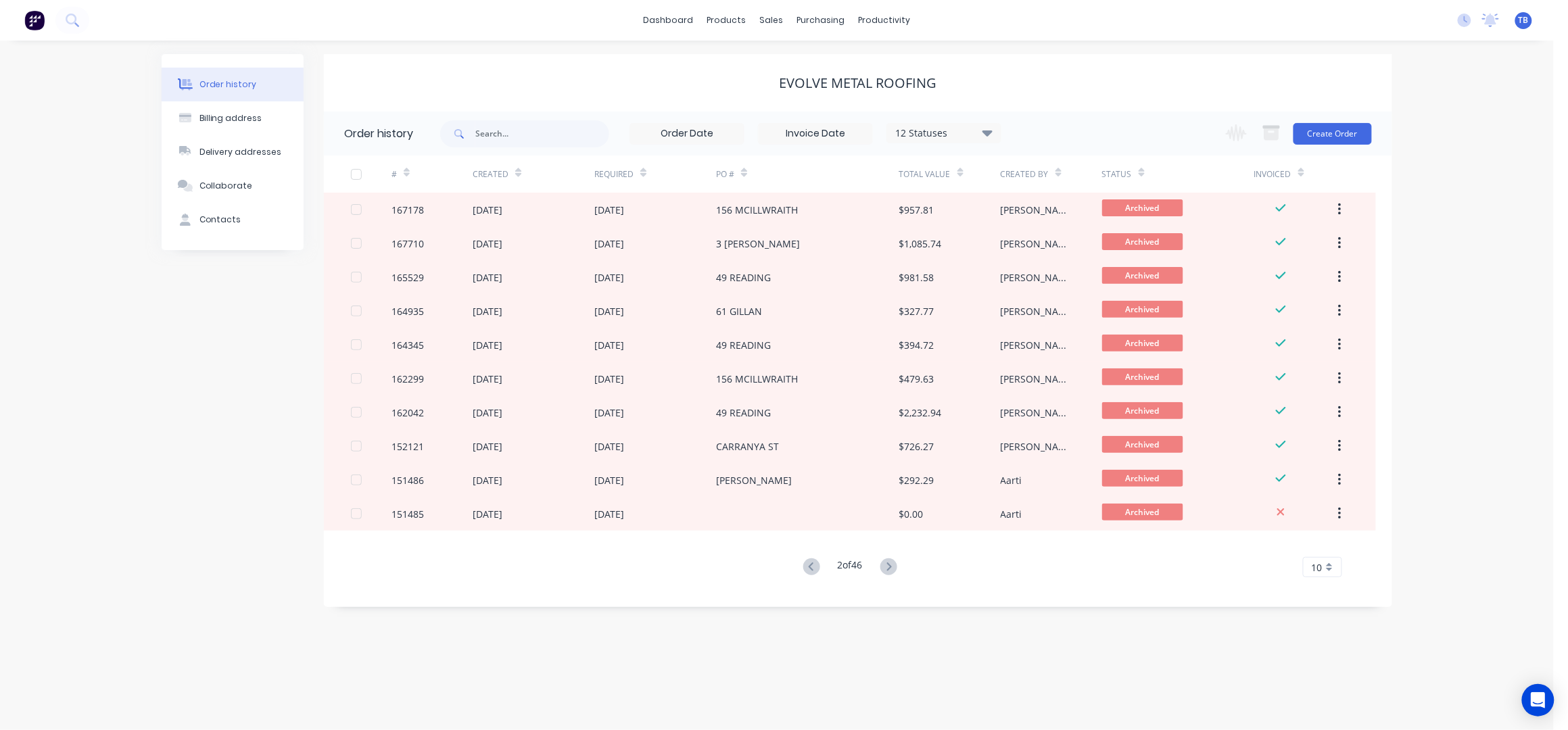
click at [889, 561] on icon at bounding box center [888, 567] width 17 height 17
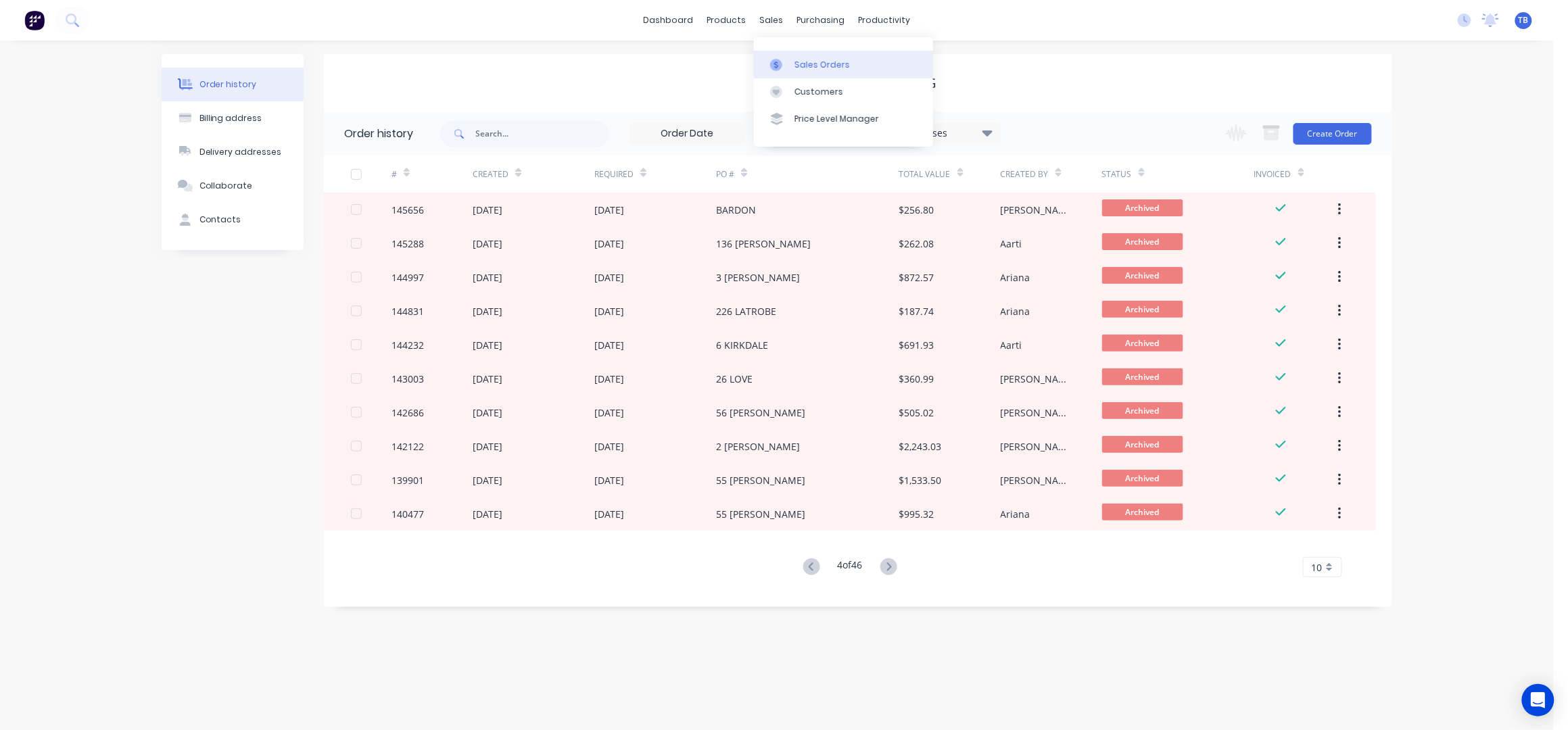
click at [827, 67] on div "Sales Orders" at bounding box center [822, 65] width 55 height 12
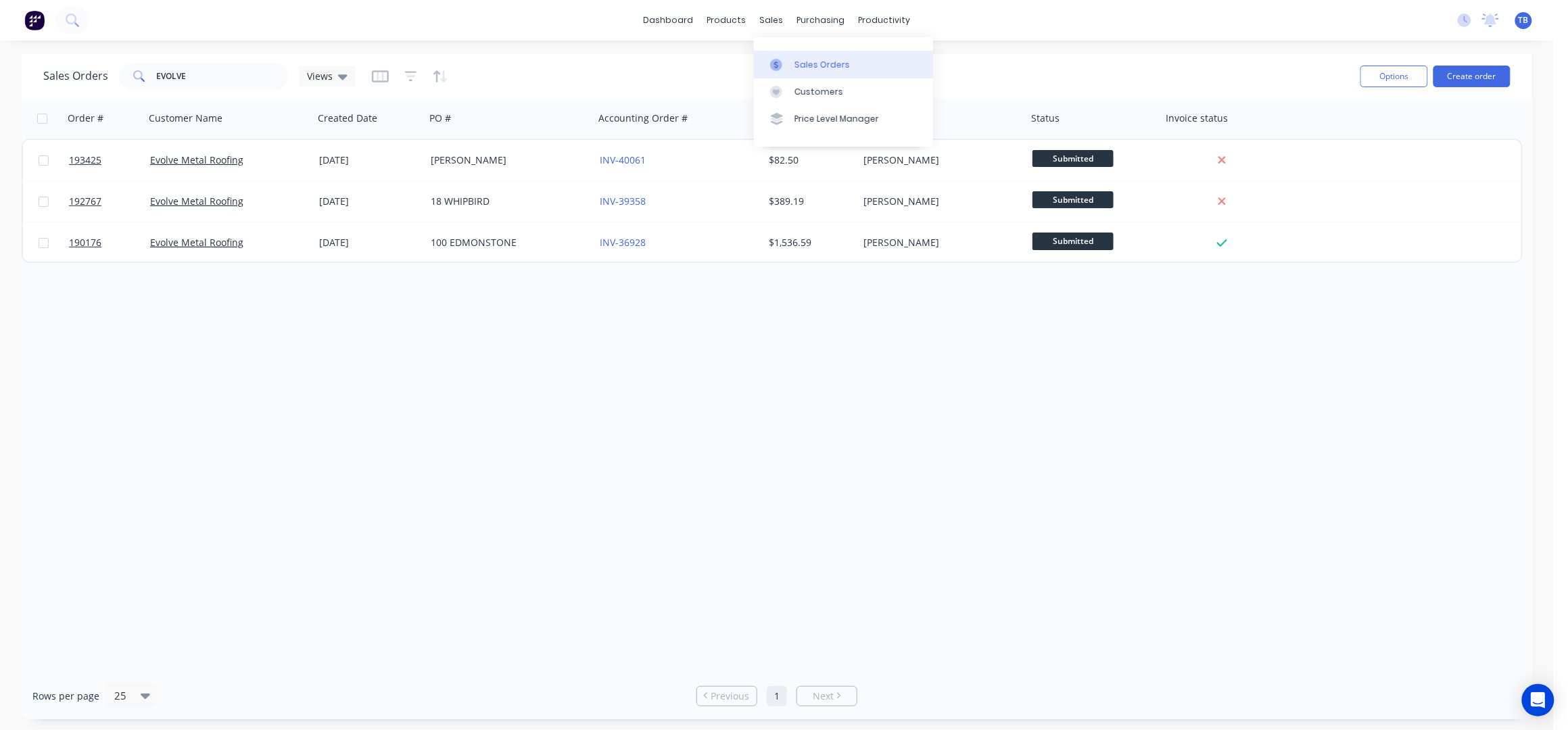
click at [834, 63] on div "Sales Orders" at bounding box center [822, 65] width 55 height 12
drag, startPoint x: 204, startPoint y: 88, endPoint x: 0, endPoint y: 91, distance: 204.0
click at [0, 91] on div "Sales Orders EVOLVE Views Options Create order Order # Customer Name Created Da…" at bounding box center [776, 387] width 1553 height 664
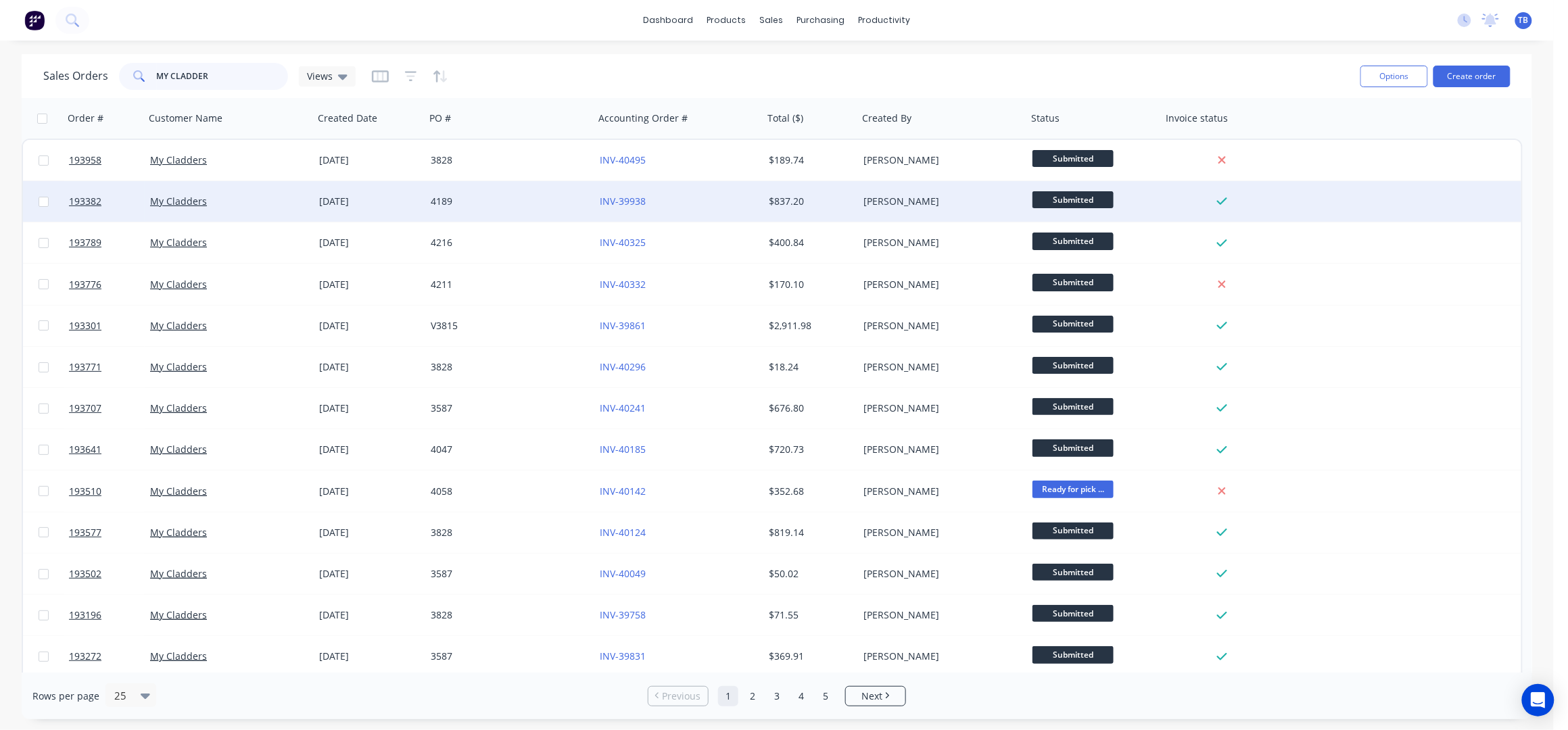
type input "MY CLADDER"
click at [506, 207] on div "4189" at bounding box center [506, 202] width 150 height 14
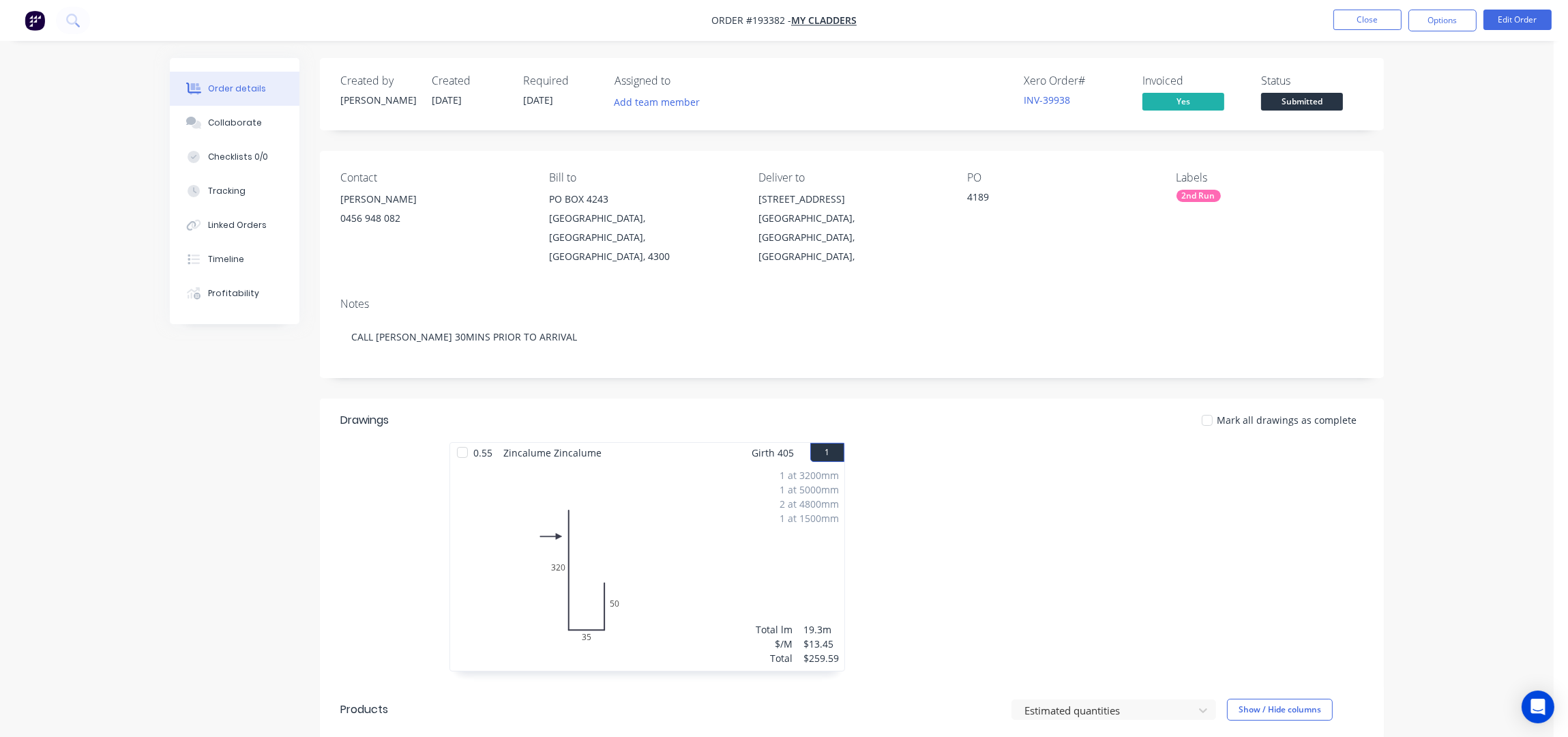
click at [1347, 36] on nav "Order #193382 - My Cladders Close Options Edit Order" at bounding box center [784, 20] width 1568 height 41
click at [1356, 24] on button "Close" at bounding box center [1368, 19] width 68 height 20
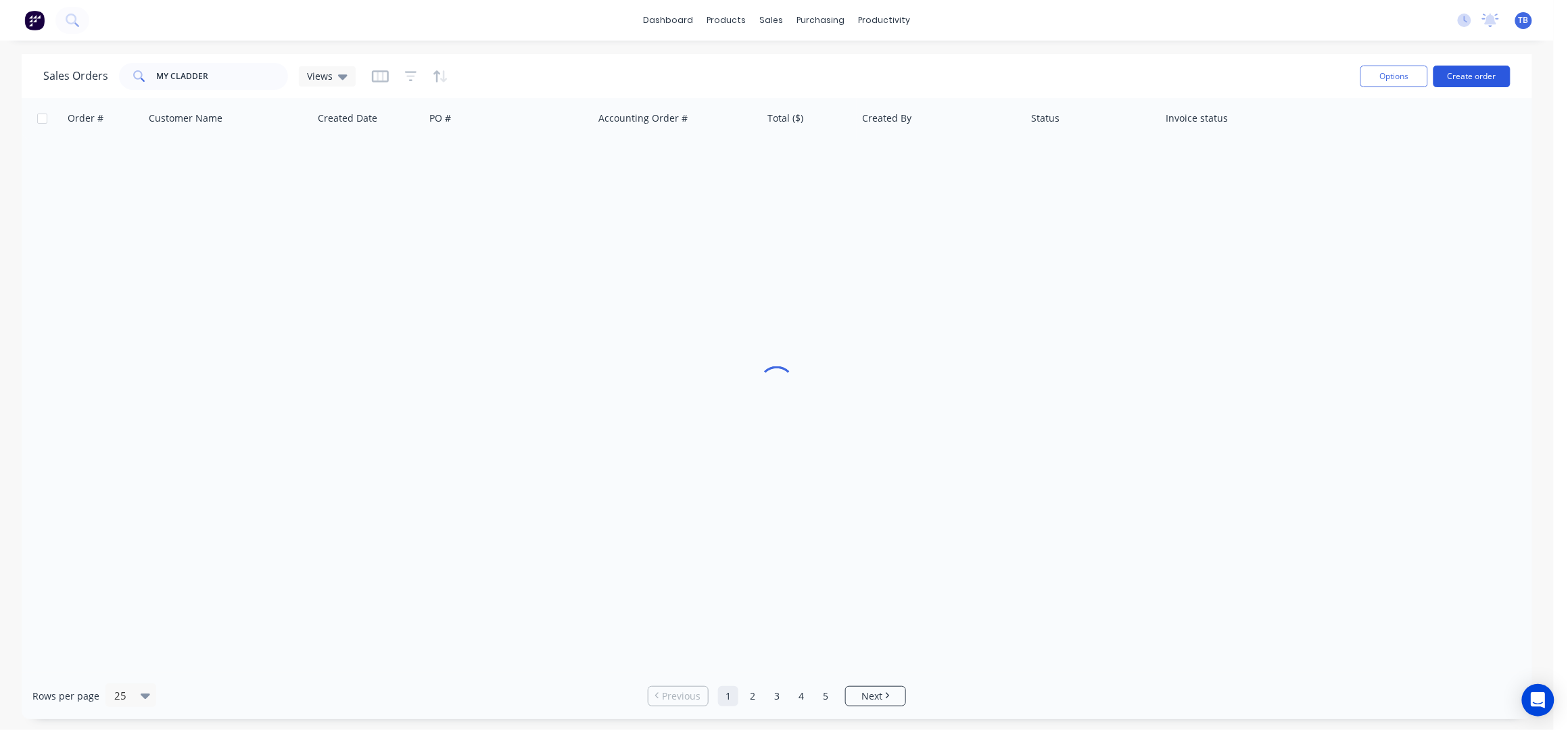
click at [1452, 73] on button "Create order" at bounding box center [1471, 76] width 77 height 22
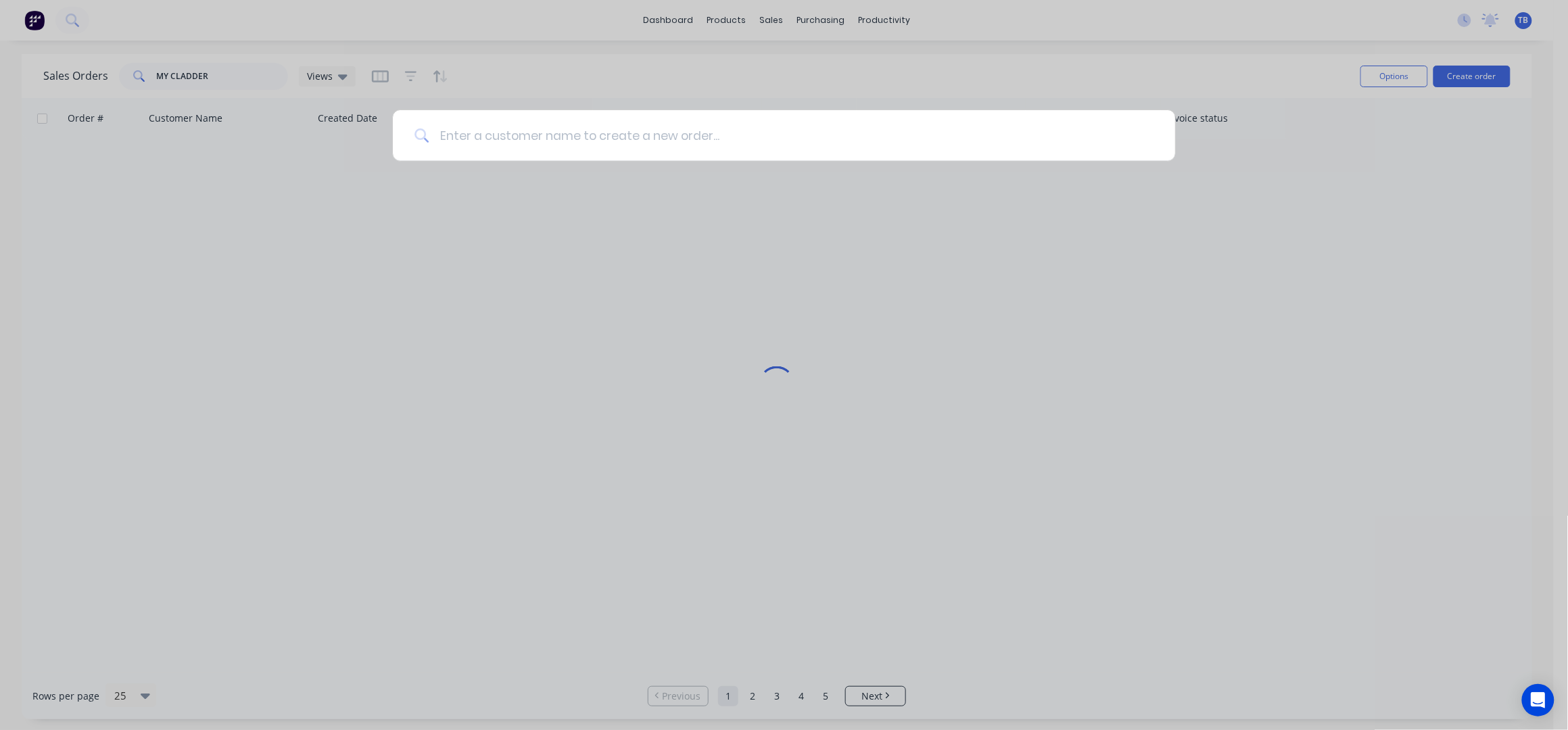
click at [608, 134] on input at bounding box center [790, 135] width 724 height 51
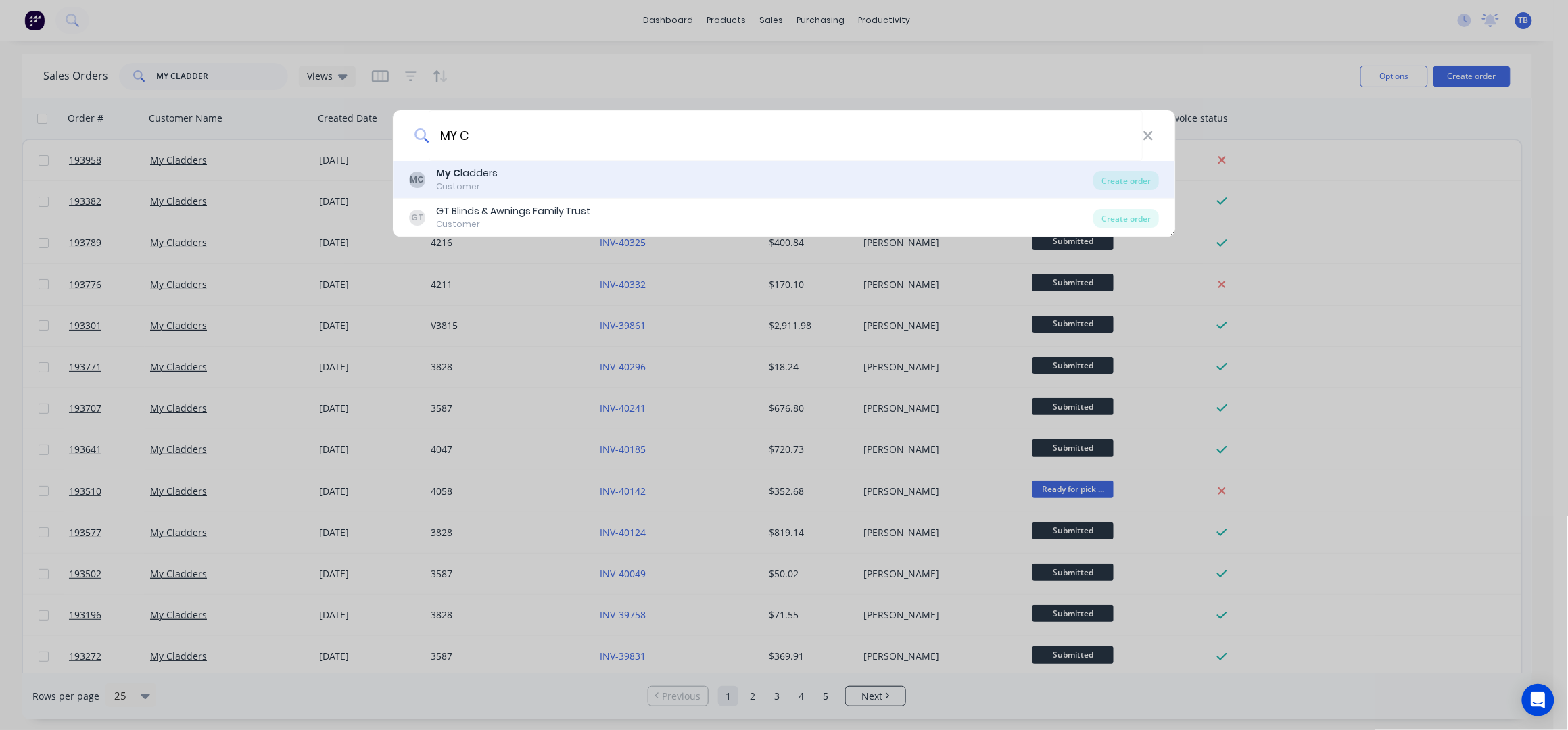
type input "MY C"
click at [509, 179] on div "MC My C ladders Customer" at bounding box center [751, 179] width 685 height 27
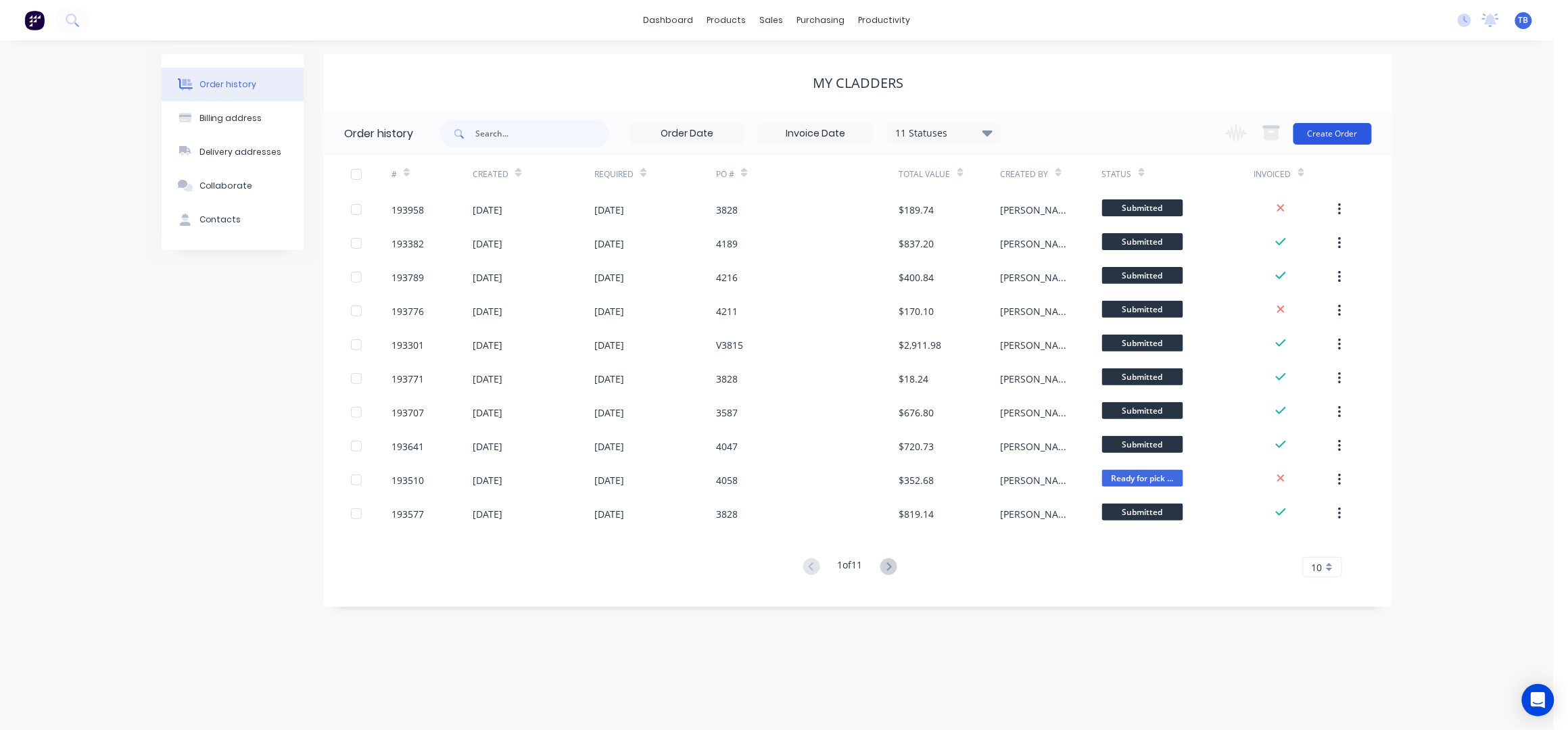
click at [1370, 129] on button "Create Order" at bounding box center [1332, 134] width 79 height 22
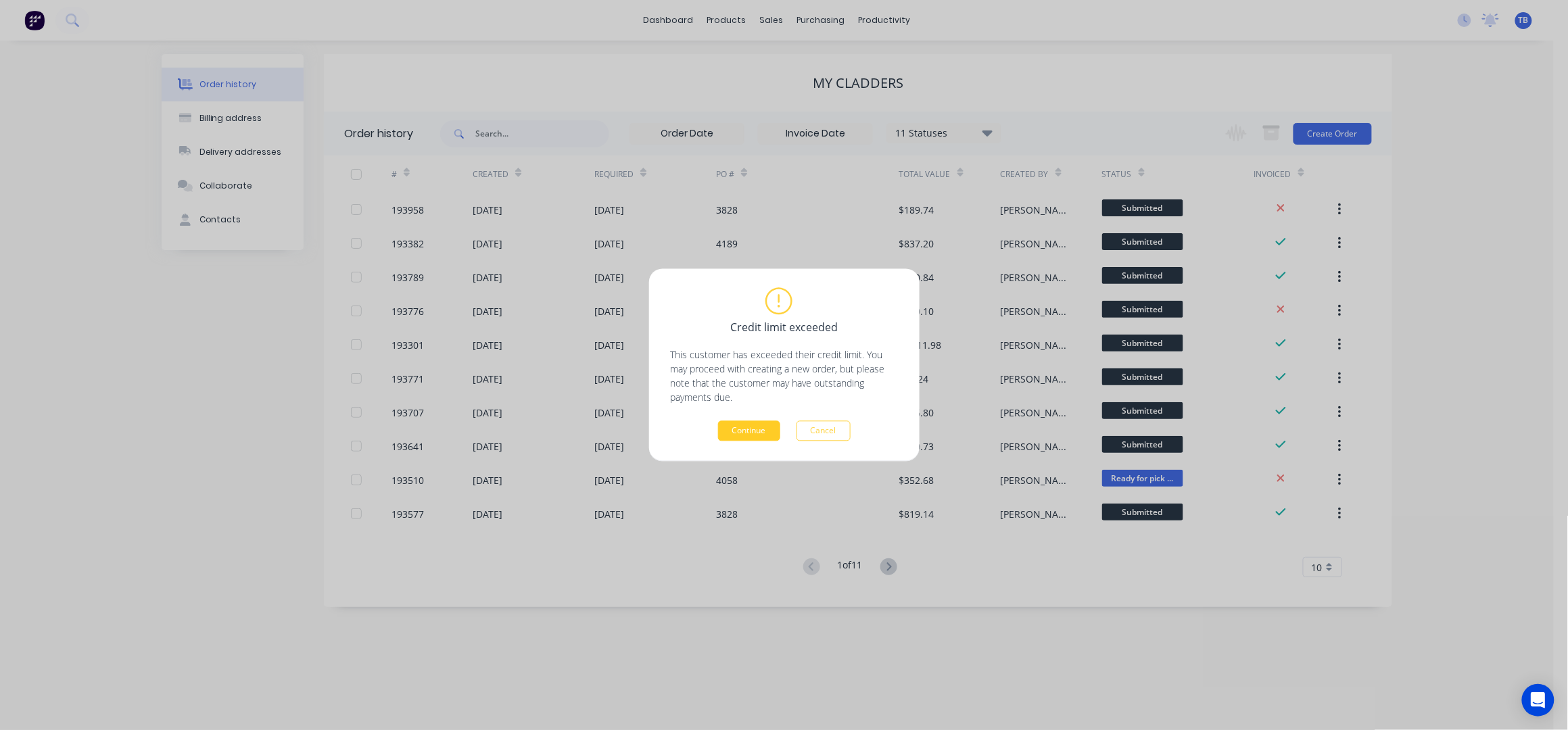
click at [759, 425] on button "Continue" at bounding box center [749, 431] width 62 height 20
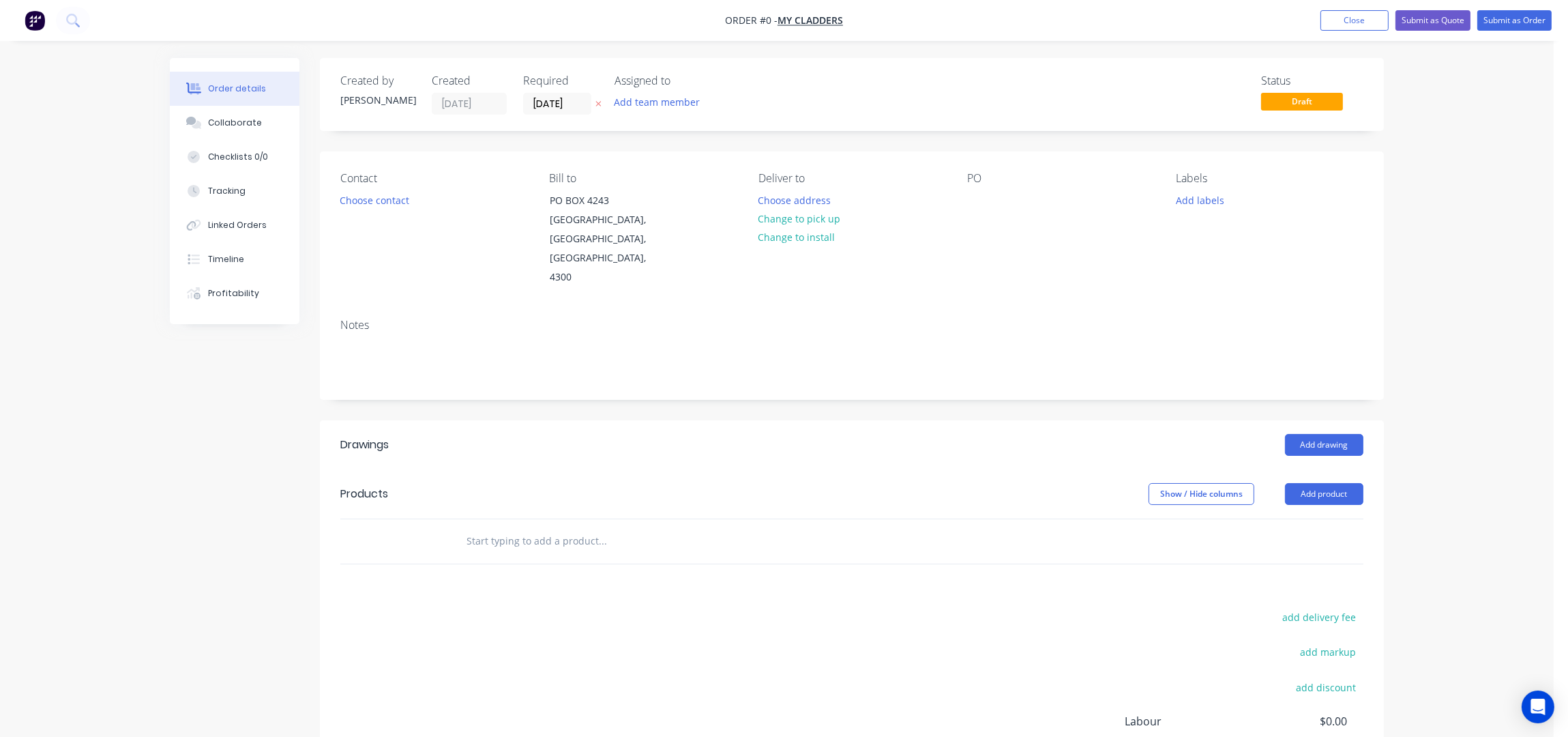
click at [389, 213] on div "Contact Choose contact" at bounding box center [434, 229] width 187 height 115
click at [382, 202] on button "Choose contact" at bounding box center [375, 199] width 84 height 18
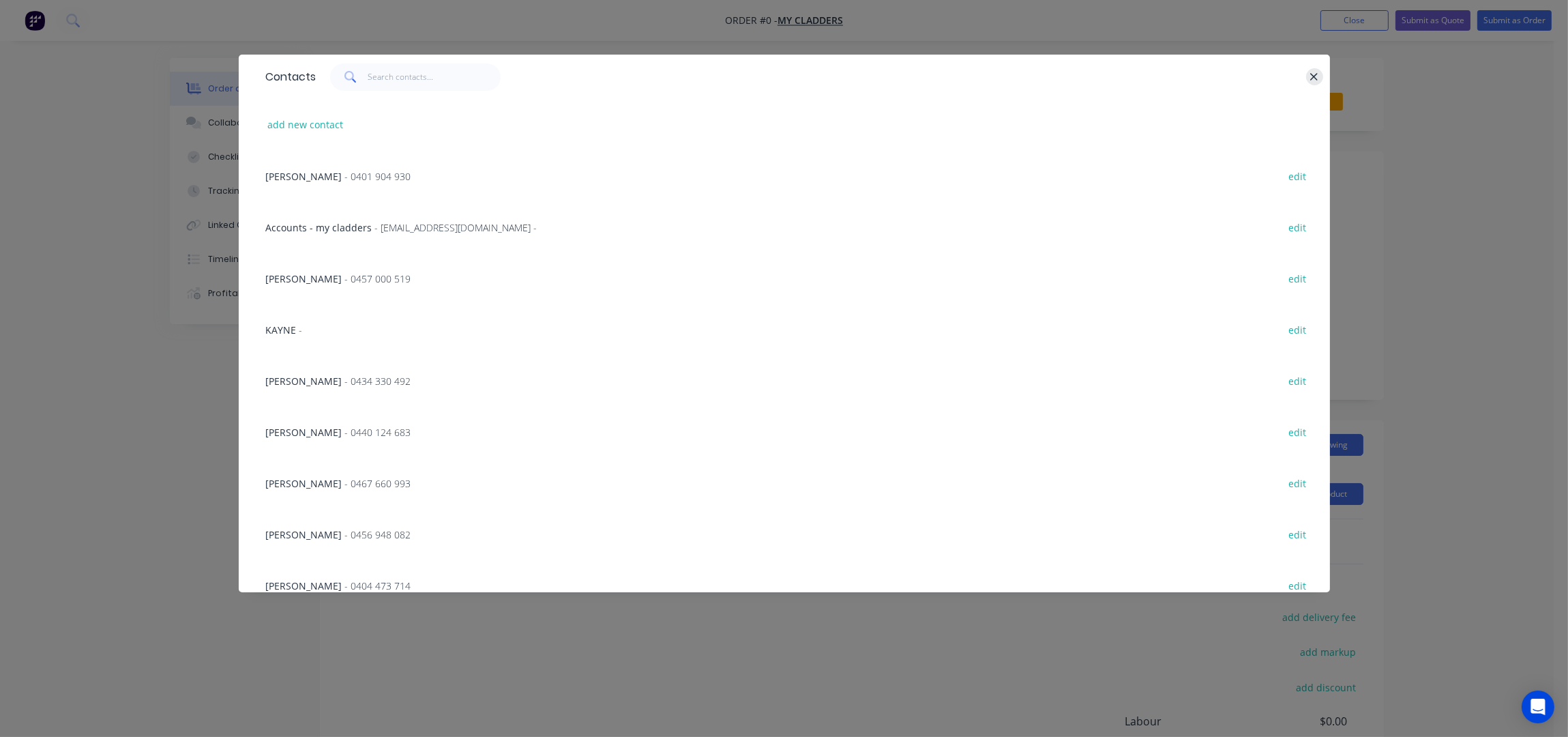
click at [1310, 74] on icon "button" at bounding box center [1314, 77] width 9 height 12
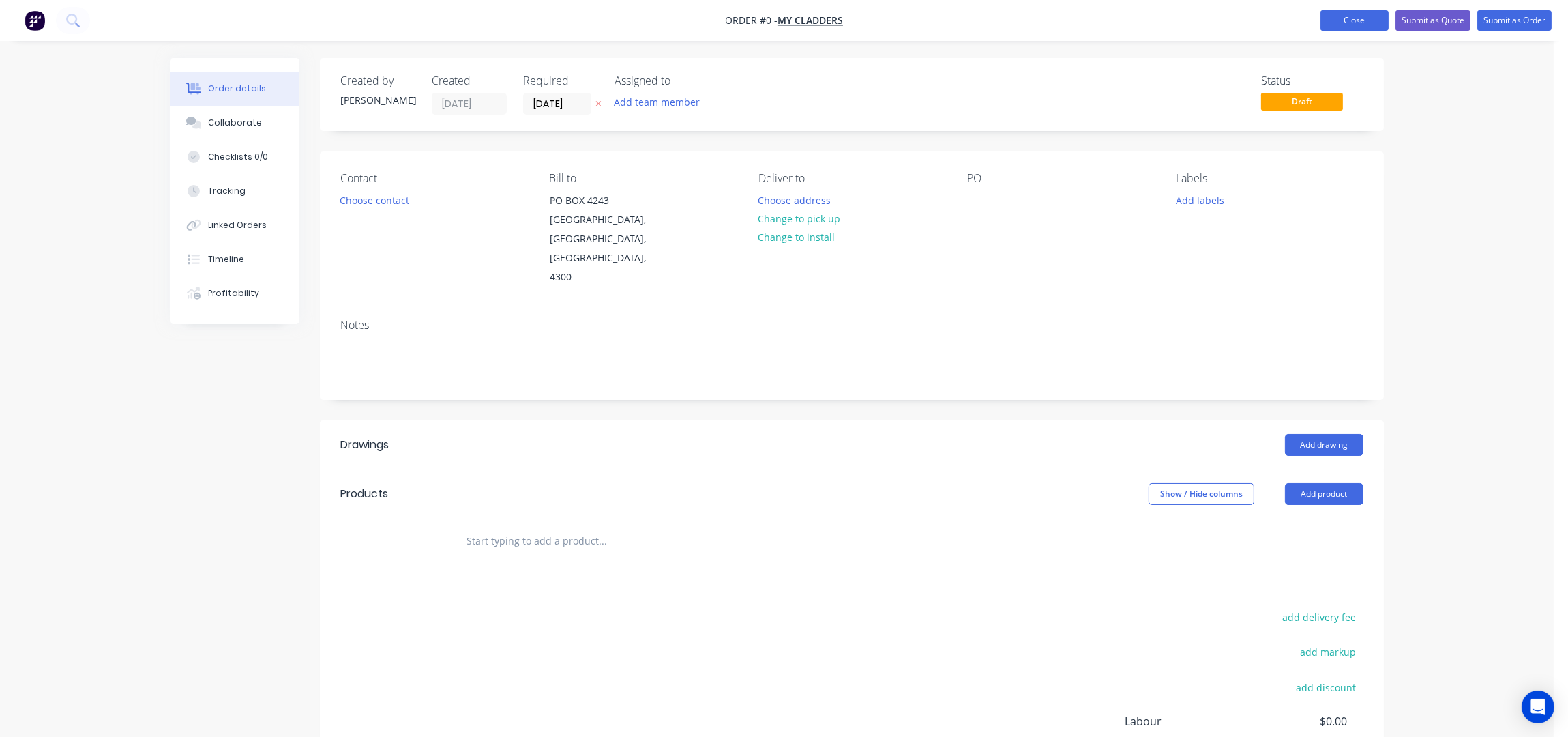
click at [1340, 16] on button "Close" at bounding box center [1355, 20] width 68 height 20
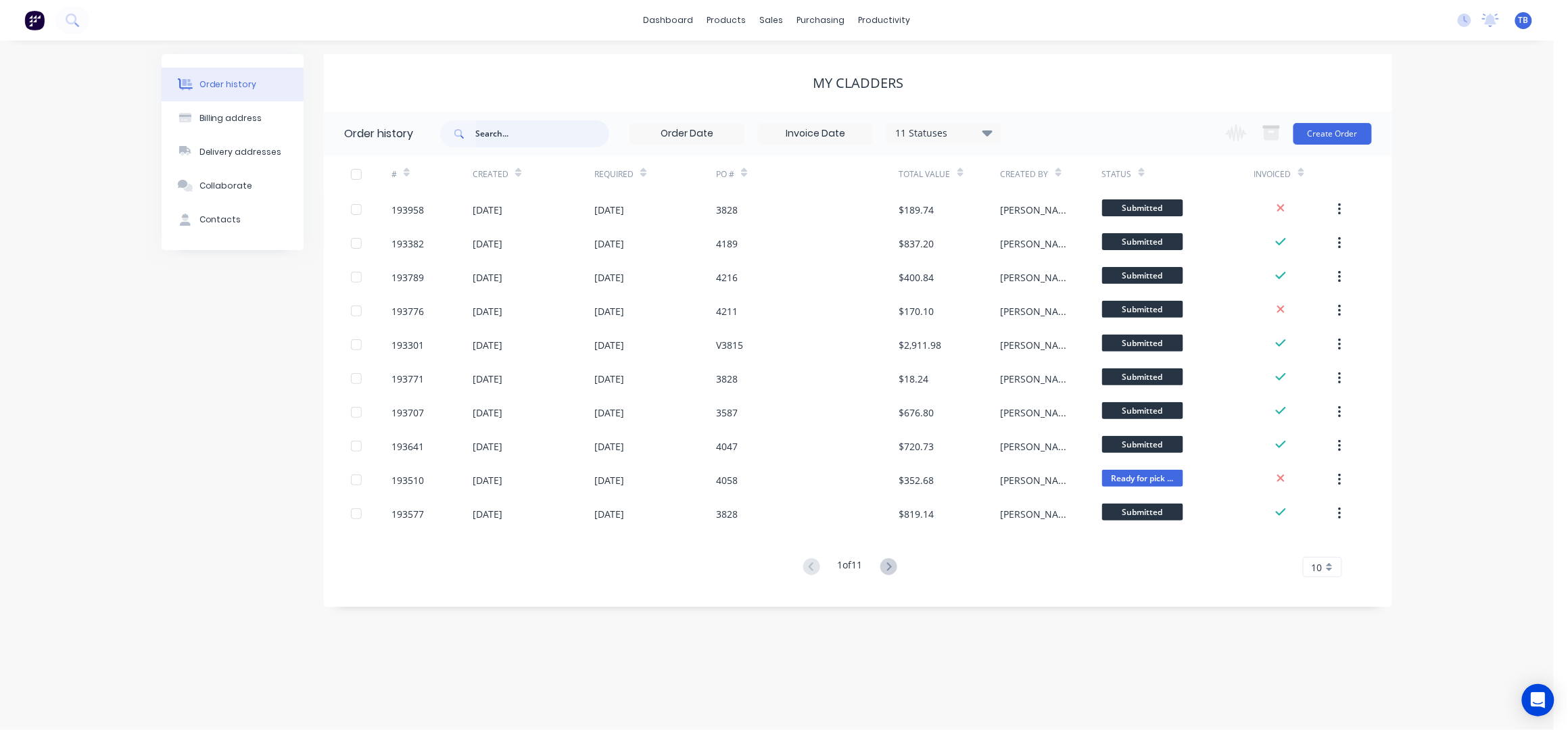
click at [547, 126] on input "text" at bounding box center [541, 133] width 134 height 27
click at [808, 67] on div "Sales Orders" at bounding box center [822, 65] width 55 height 12
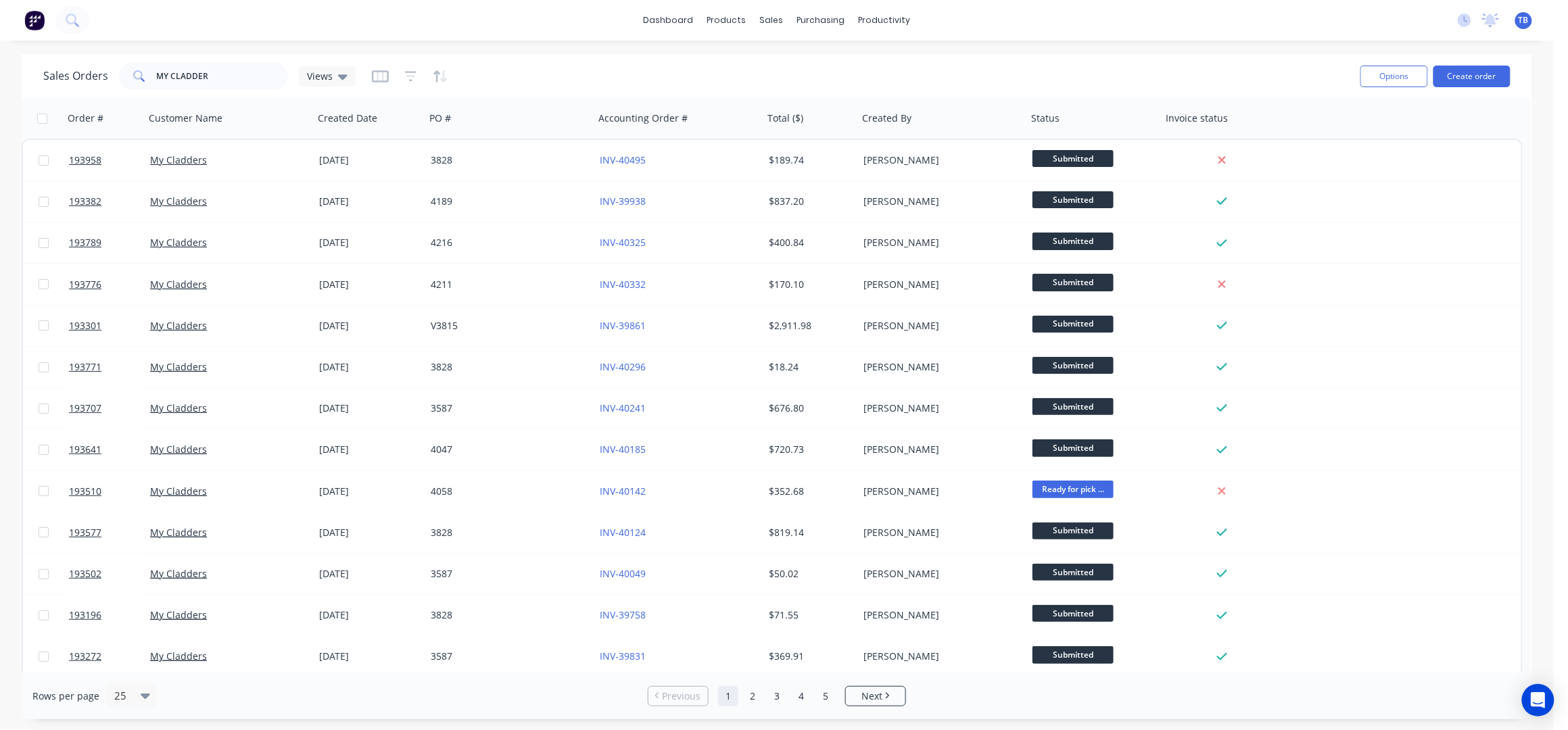
drag, startPoint x: 670, startPoint y: 11, endPoint x: 1555, endPoint y: 167, distance: 898.6
click at [670, 11] on link "dashboard" at bounding box center [669, 20] width 64 height 20
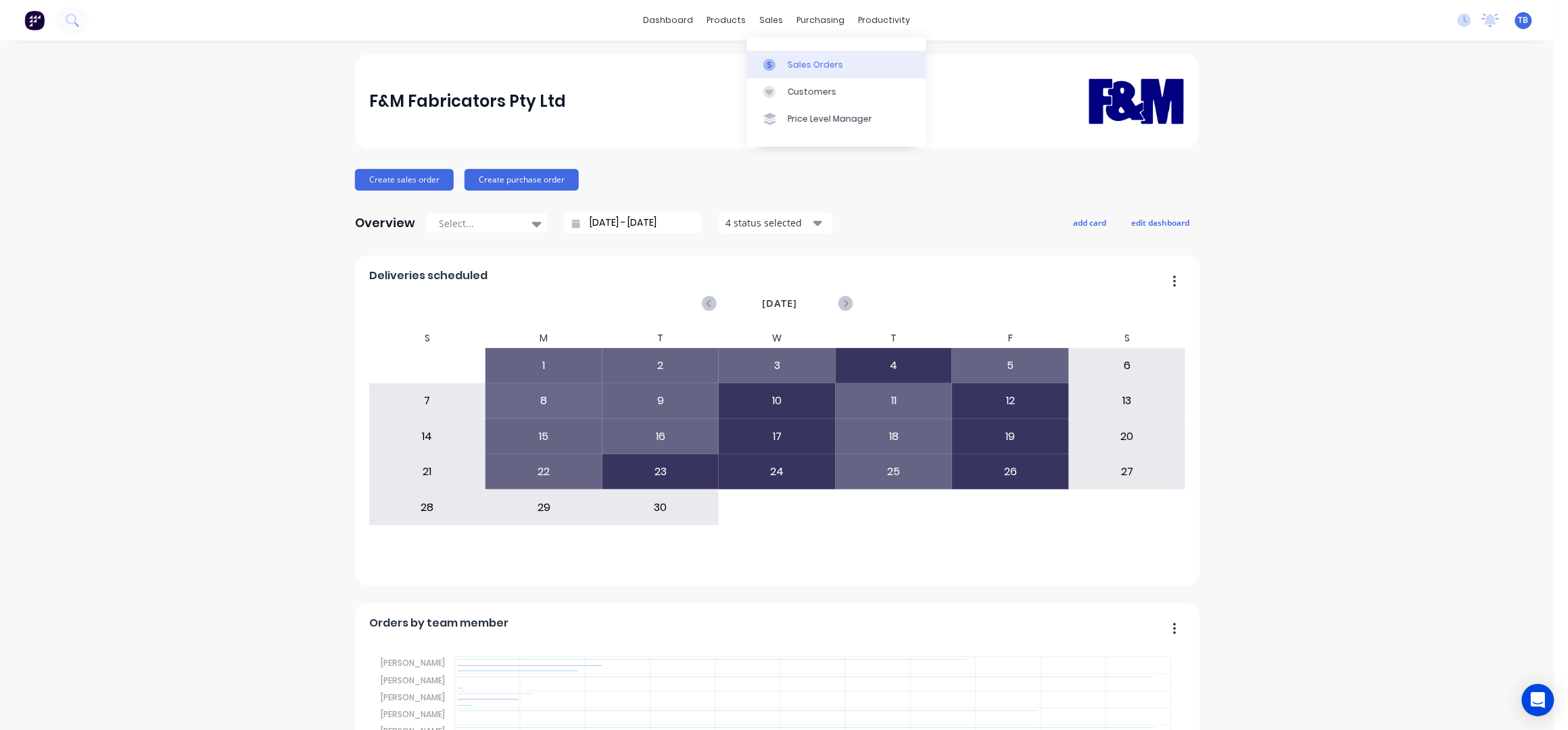
click at [800, 60] on div "Sales Orders" at bounding box center [815, 65] width 55 height 12
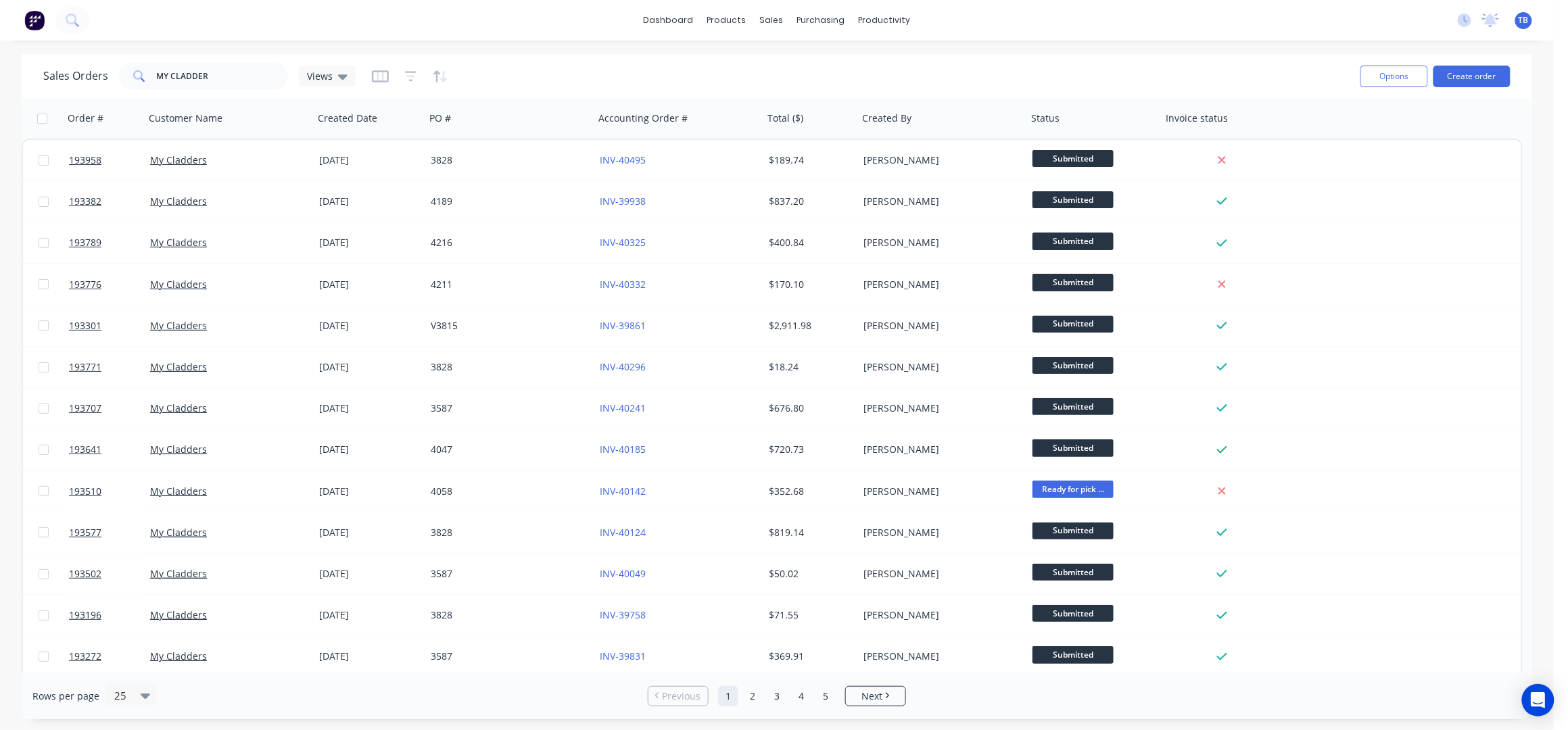
click at [964, 56] on div "Sales Orders MY CLADDER Views Options Create order" at bounding box center [776, 76] width 1510 height 44
drag, startPoint x: 258, startPoint y: 75, endPoint x: 3, endPoint y: 90, distance: 255.4
click at [3, 90] on div "Sales Orders MY CLADDER Views Options Create order Order # Customer Name Create…" at bounding box center [776, 387] width 1553 height 664
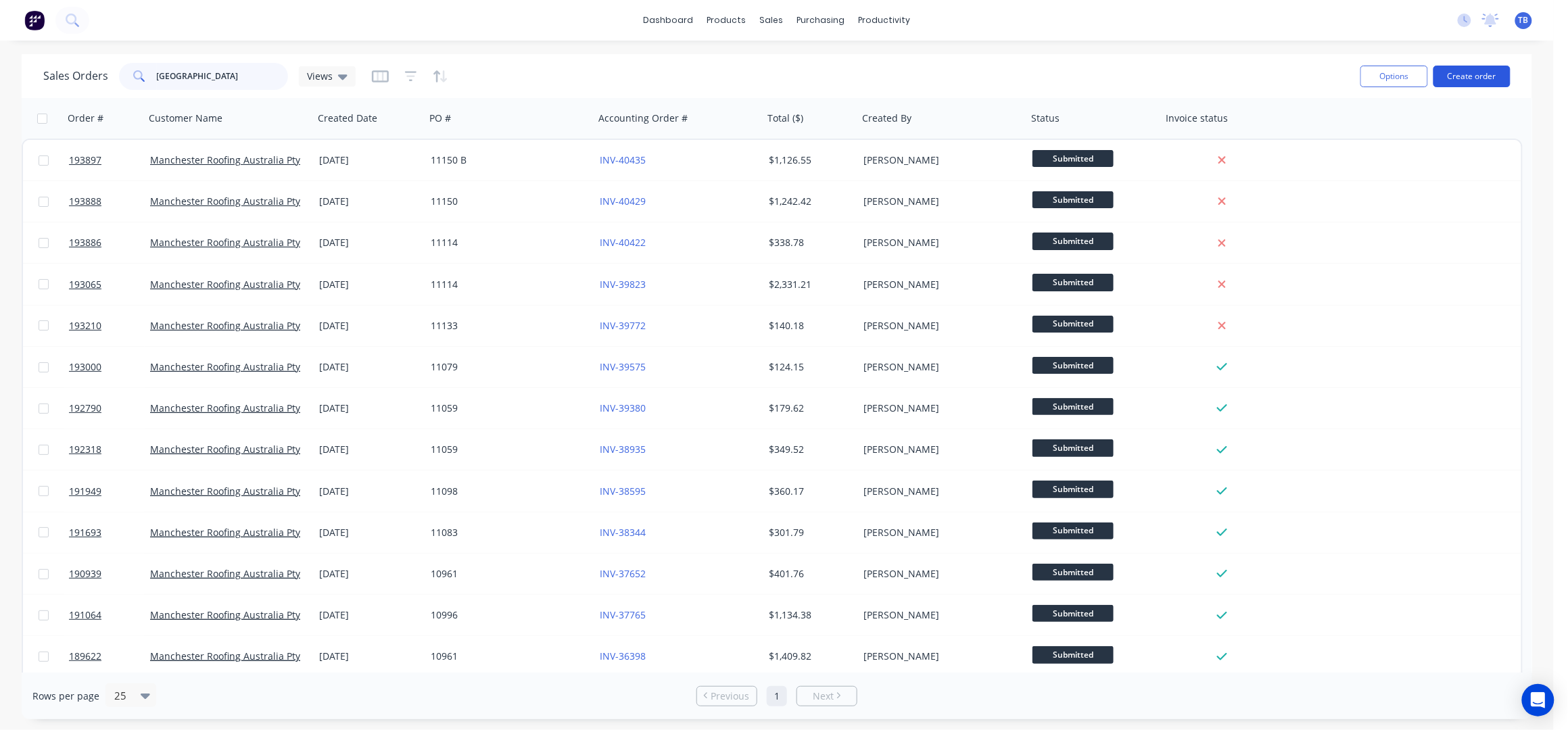
type input "manchester"
click at [1476, 72] on button "Create order" at bounding box center [1471, 76] width 77 height 22
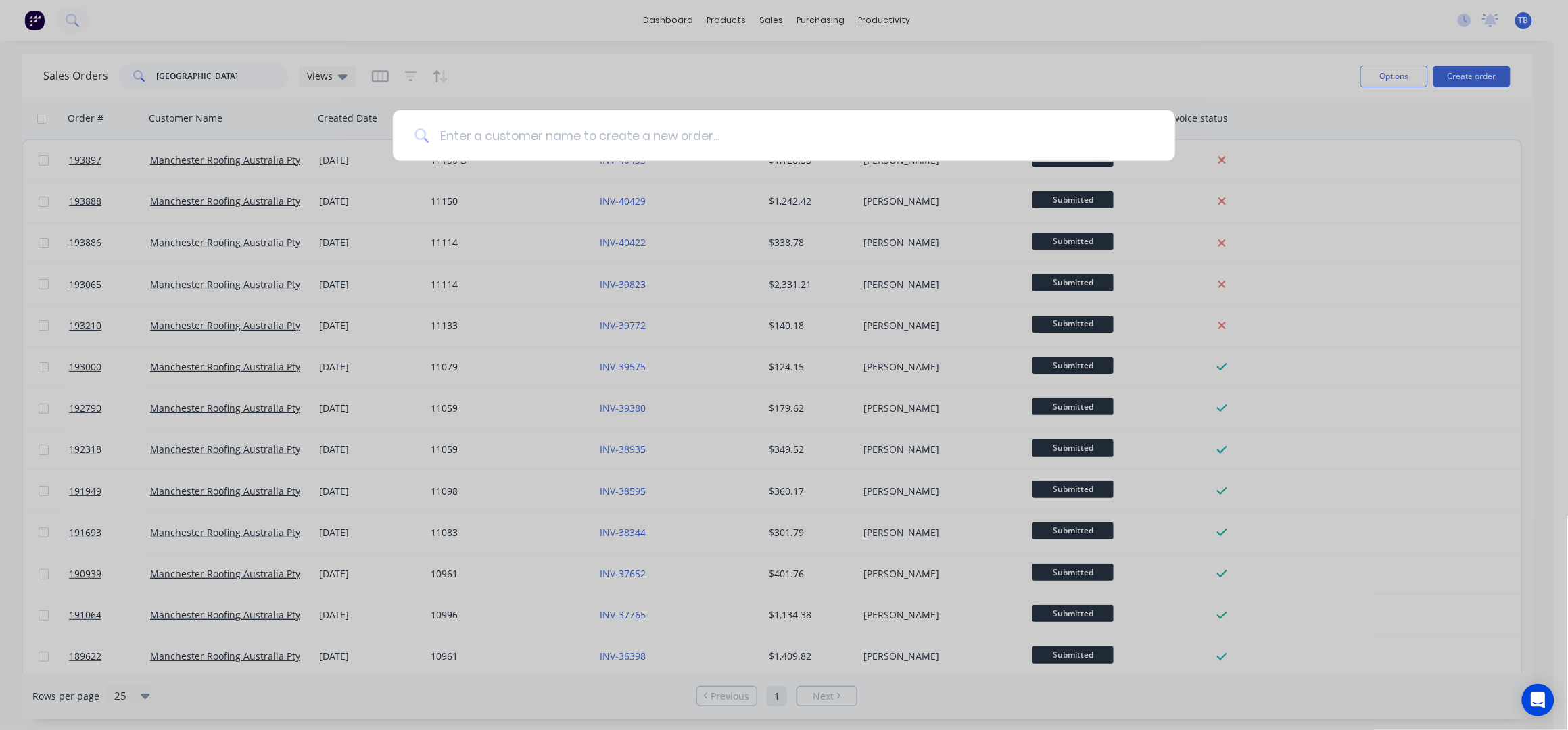
click at [567, 146] on input at bounding box center [790, 135] width 724 height 51
click at [545, 136] on input at bounding box center [790, 135] width 724 height 51
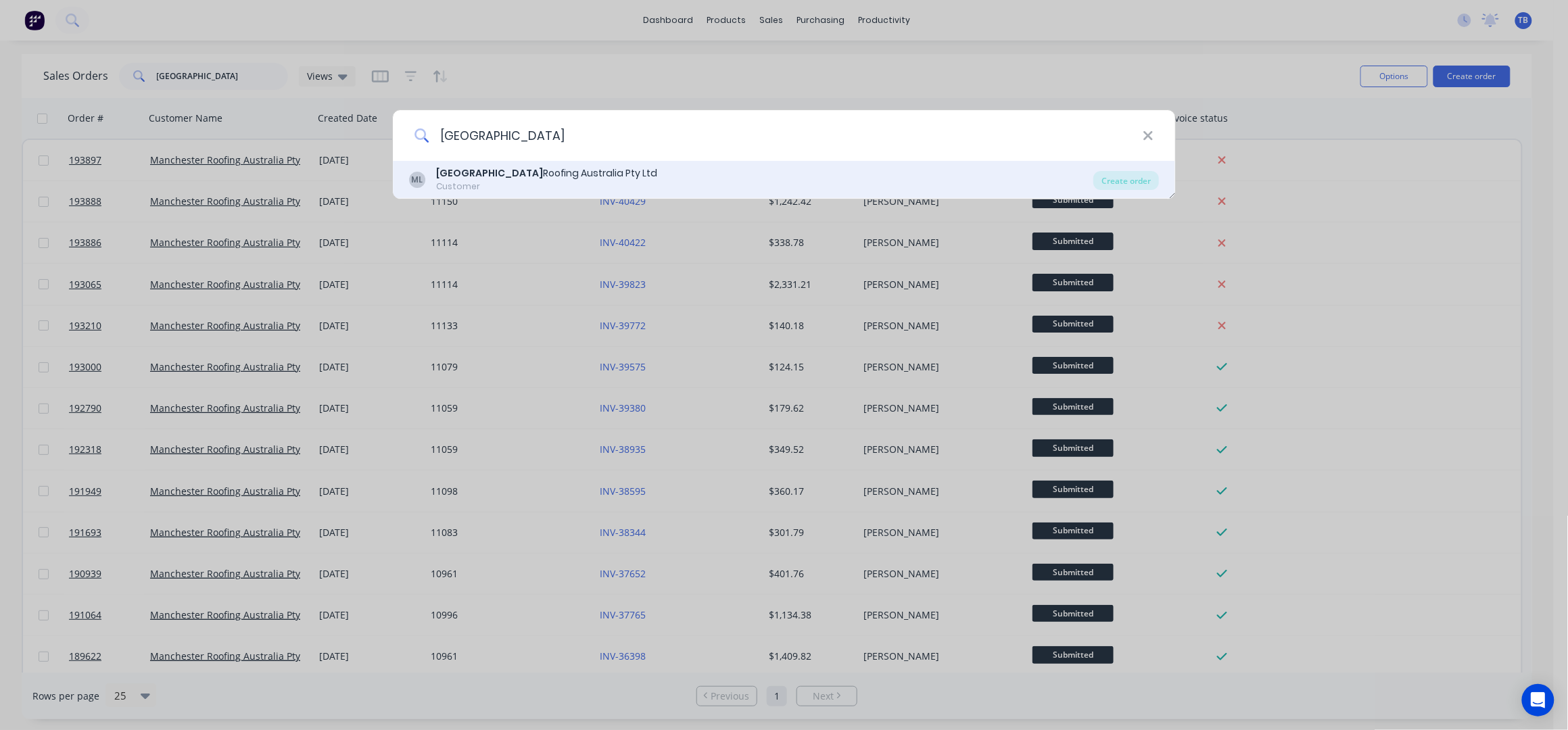
type input "manchester"
click at [560, 192] on div "ML Manchester Roofing Australia Pty Ltd Customer Create order" at bounding box center [784, 179] width 783 height 38
click at [1122, 173] on div "Create order" at bounding box center [1126, 180] width 66 height 19
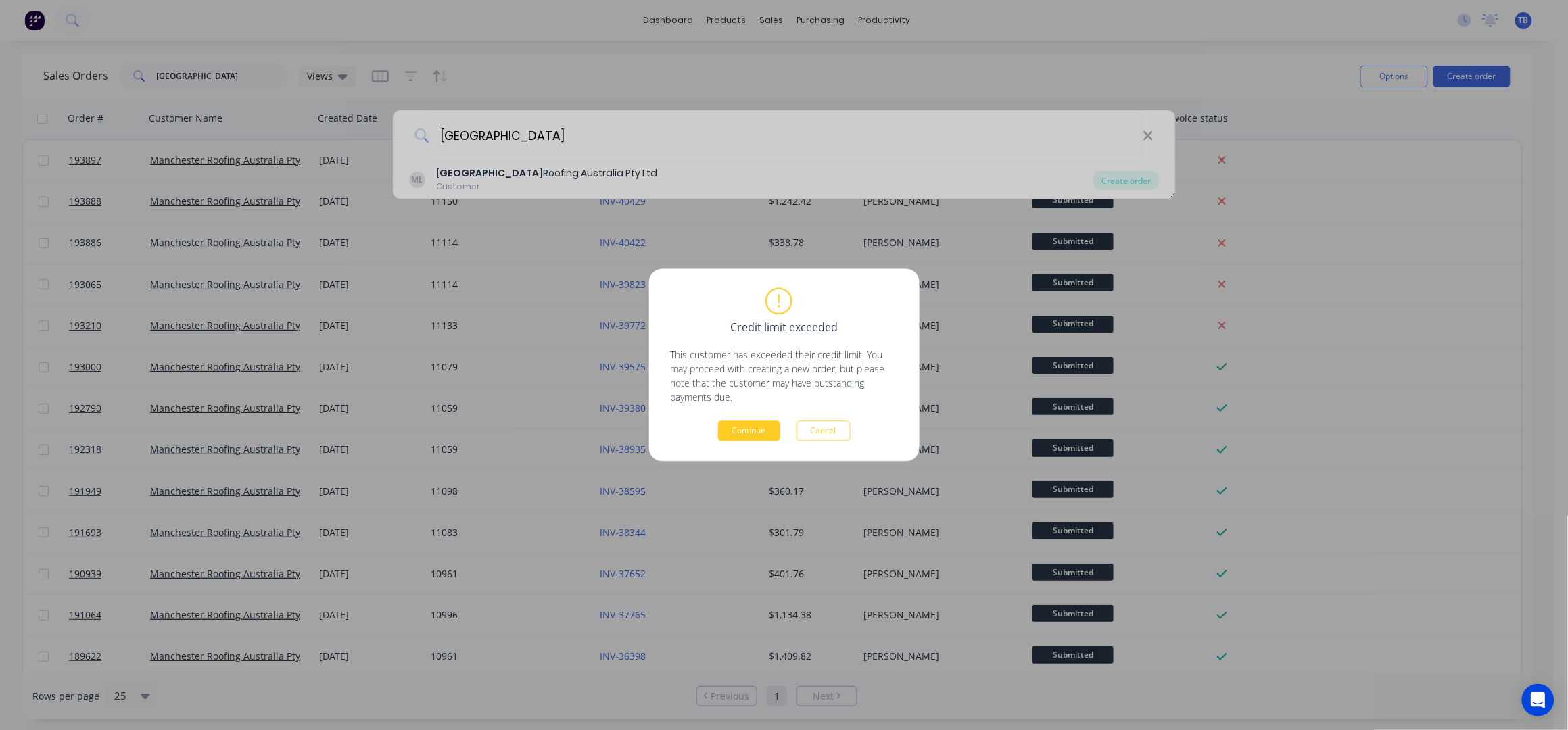
click at [762, 429] on button "Continue" at bounding box center [749, 431] width 62 height 20
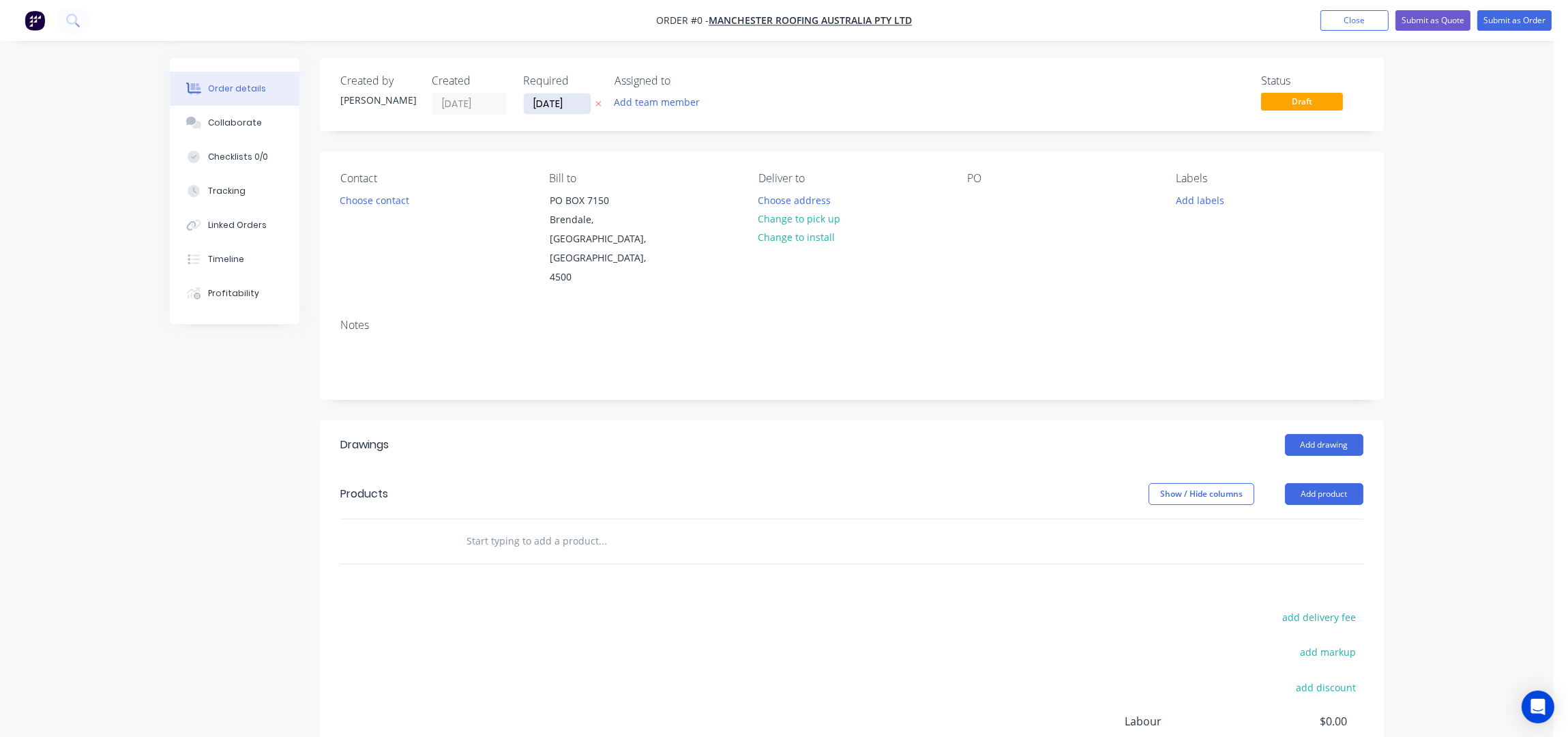
click at [534, 100] on input "[DATE]" at bounding box center [557, 103] width 67 height 20
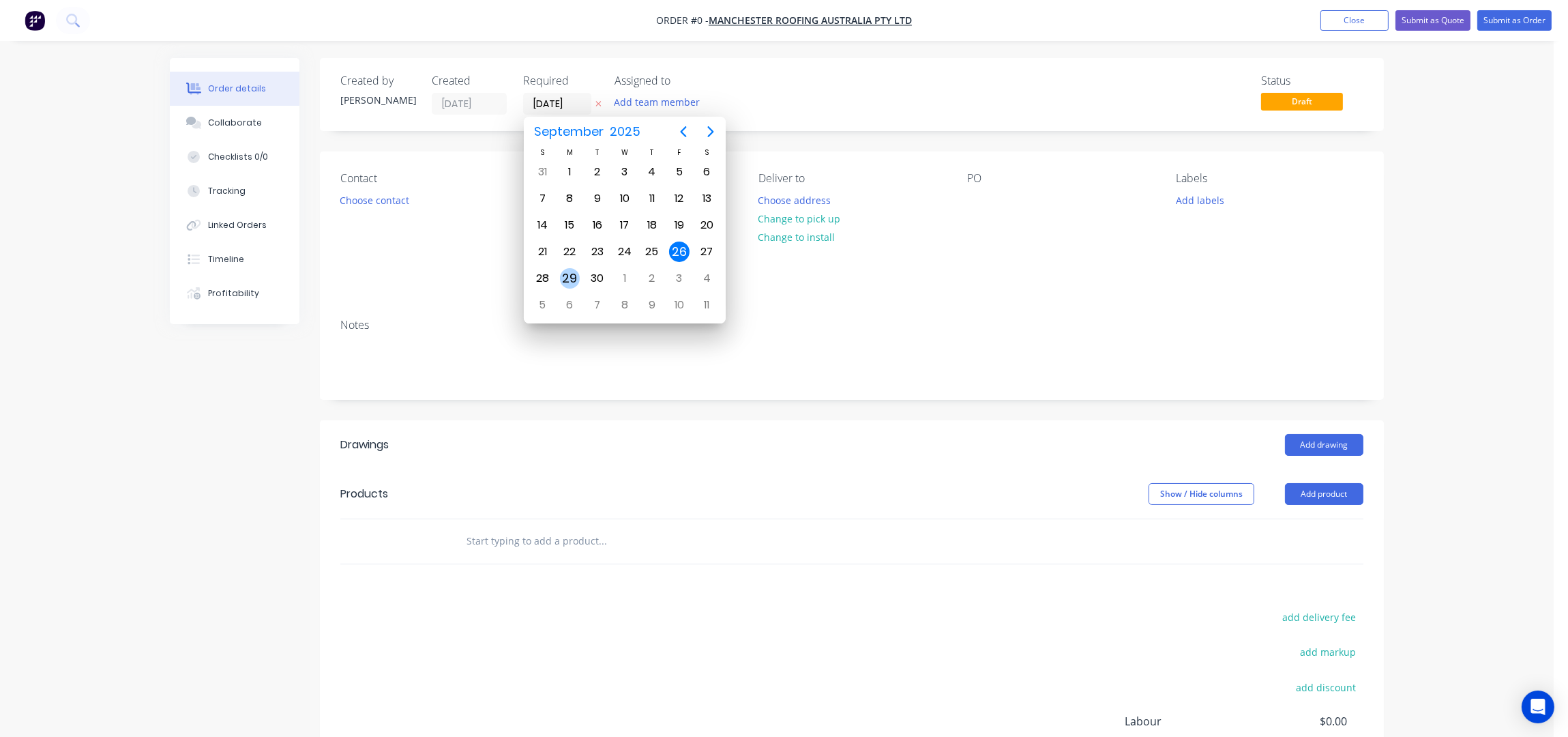
click at [578, 272] on div "29" at bounding box center [570, 278] width 20 height 20
type input "[DATE]"
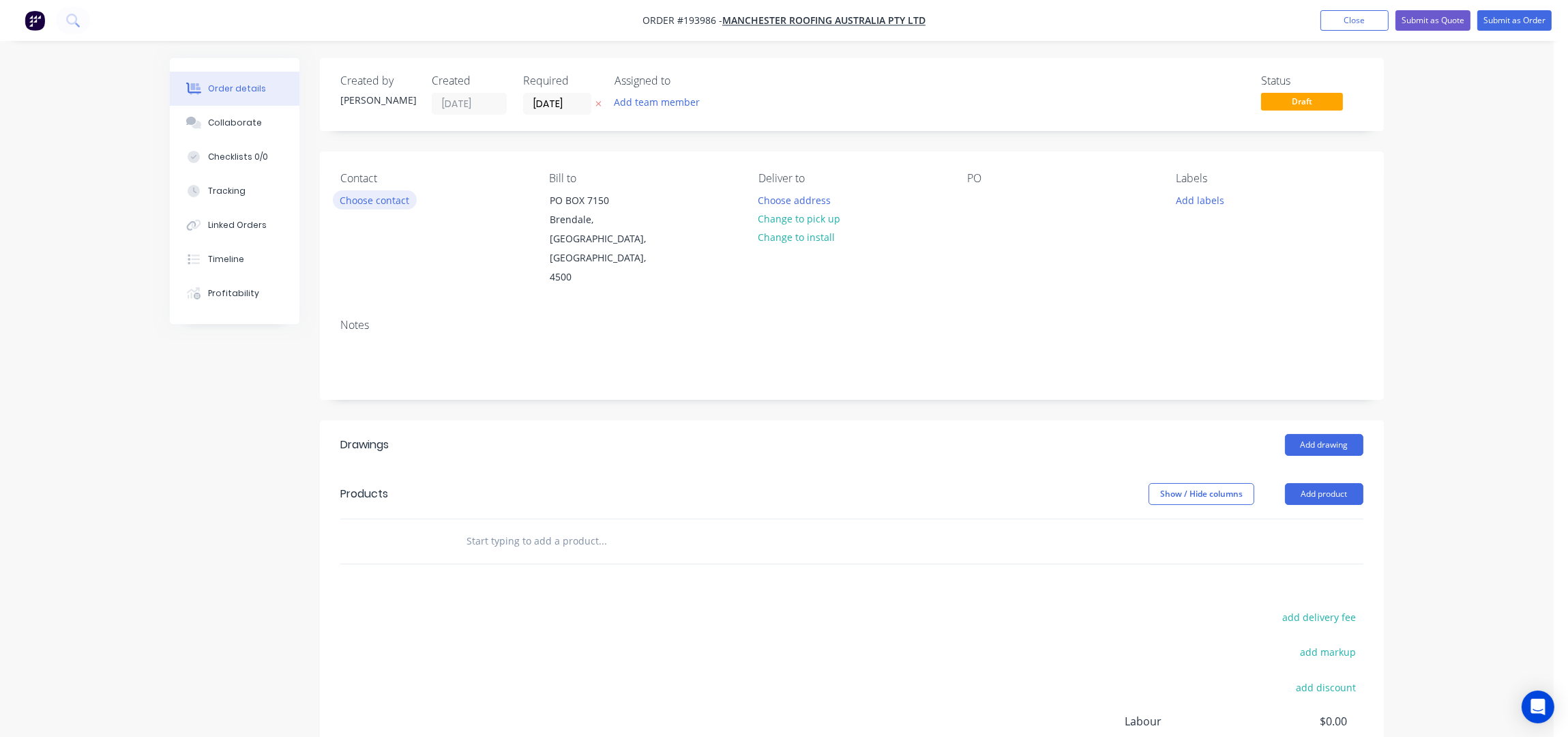
click at [371, 199] on button "Choose contact" at bounding box center [375, 199] width 84 height 18
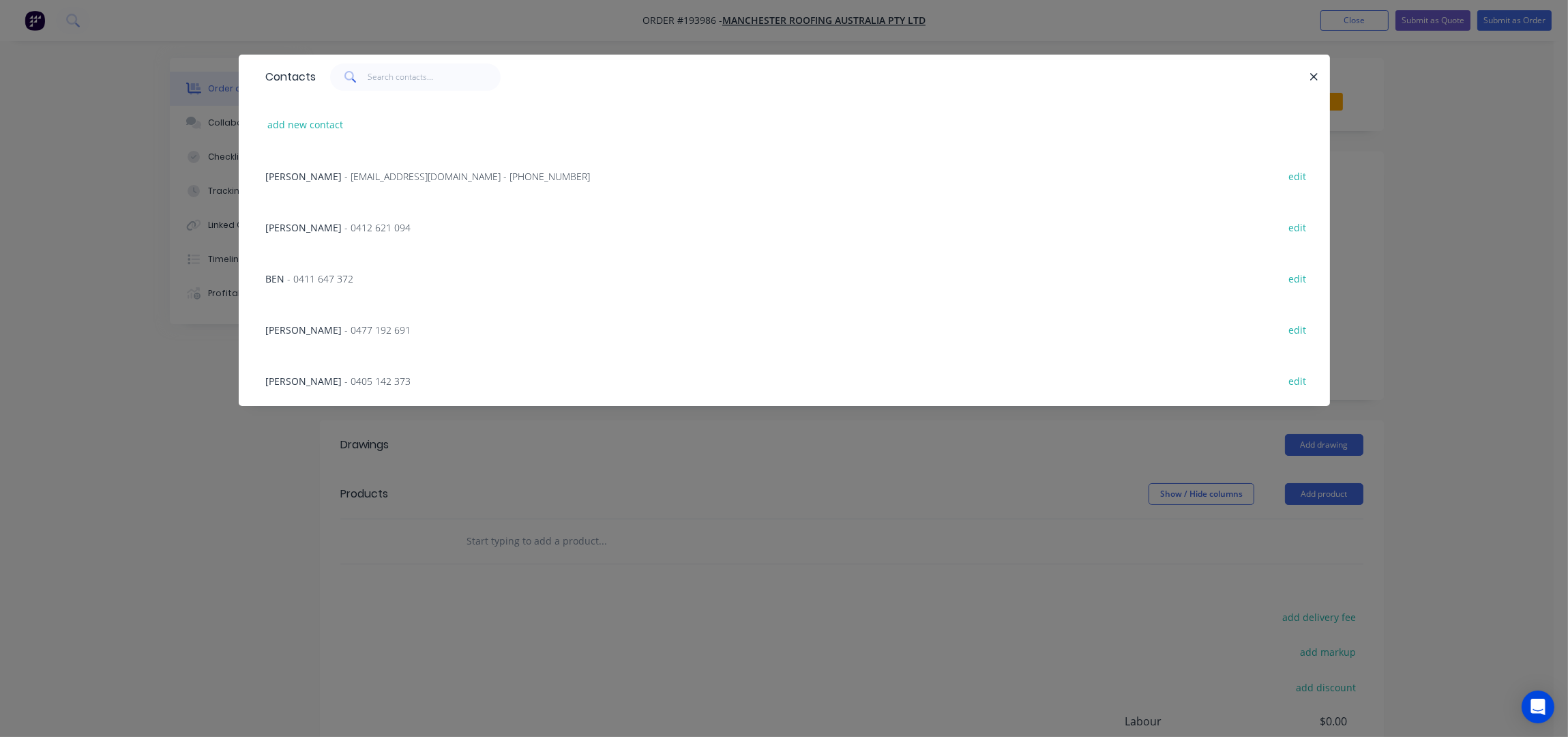
click at [375, 174] on span "- accounts@manchesterroofing.com.au - (07) 3490 8480" at bounding box center [468, 176] width 246 height 13
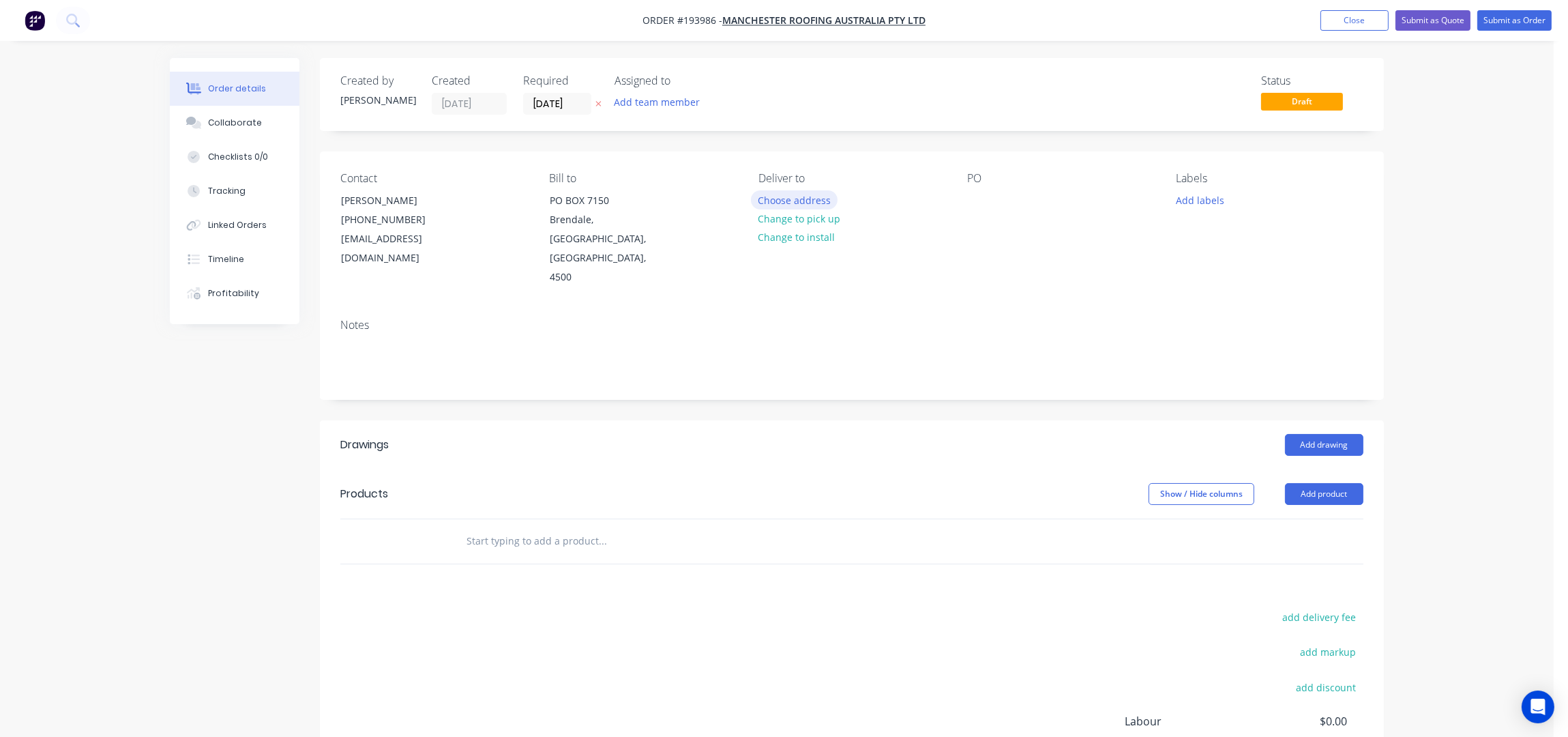
click at [774, 195] on button "Choose address" at bounding box center [794, 199] width 87 height 18
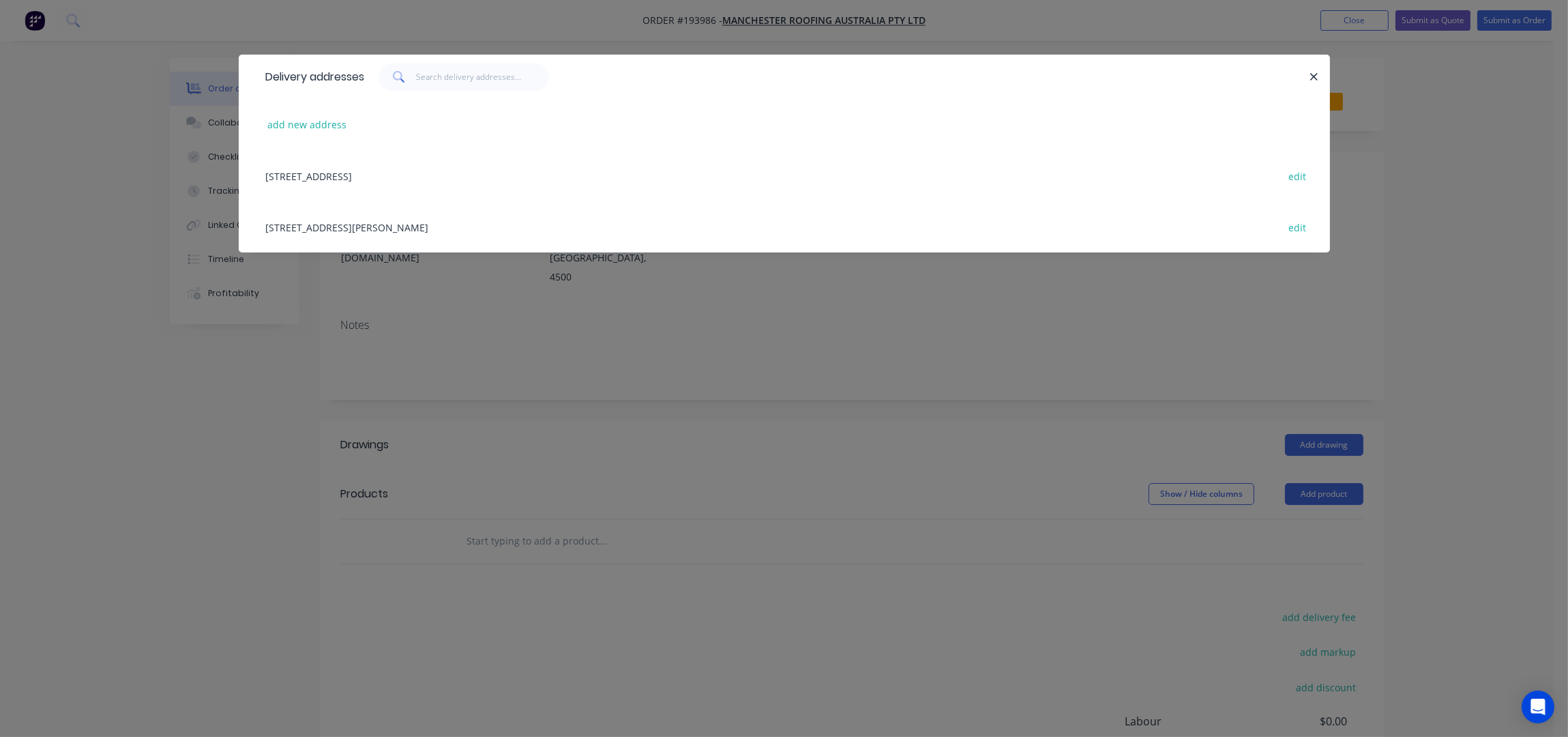
click at [301, 114] on div "add new address" at bounding box center [785, 125] width 1051 height 51
click at [314, 131] on button "add new address" at bounding box center [307, 124] width 93 height 18
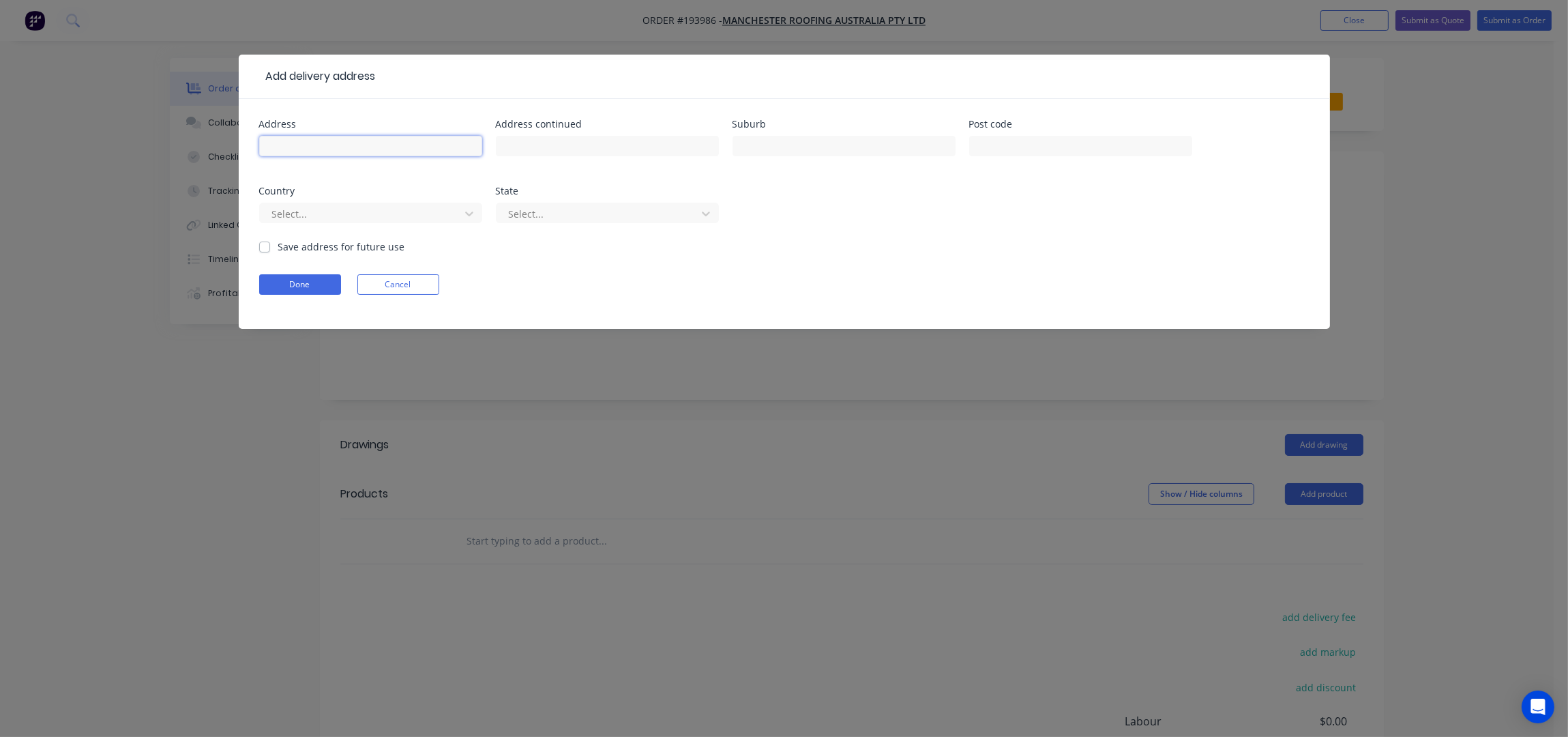
click at [331, 152] on input "text" at bounding box center [371, 145] width 223 height 20
type input "41 SMALLS ROAD"
type input "HIGHVALE"
click at [303, 285] on button "Done" at bounding box center [301, 284] width 82 height 20
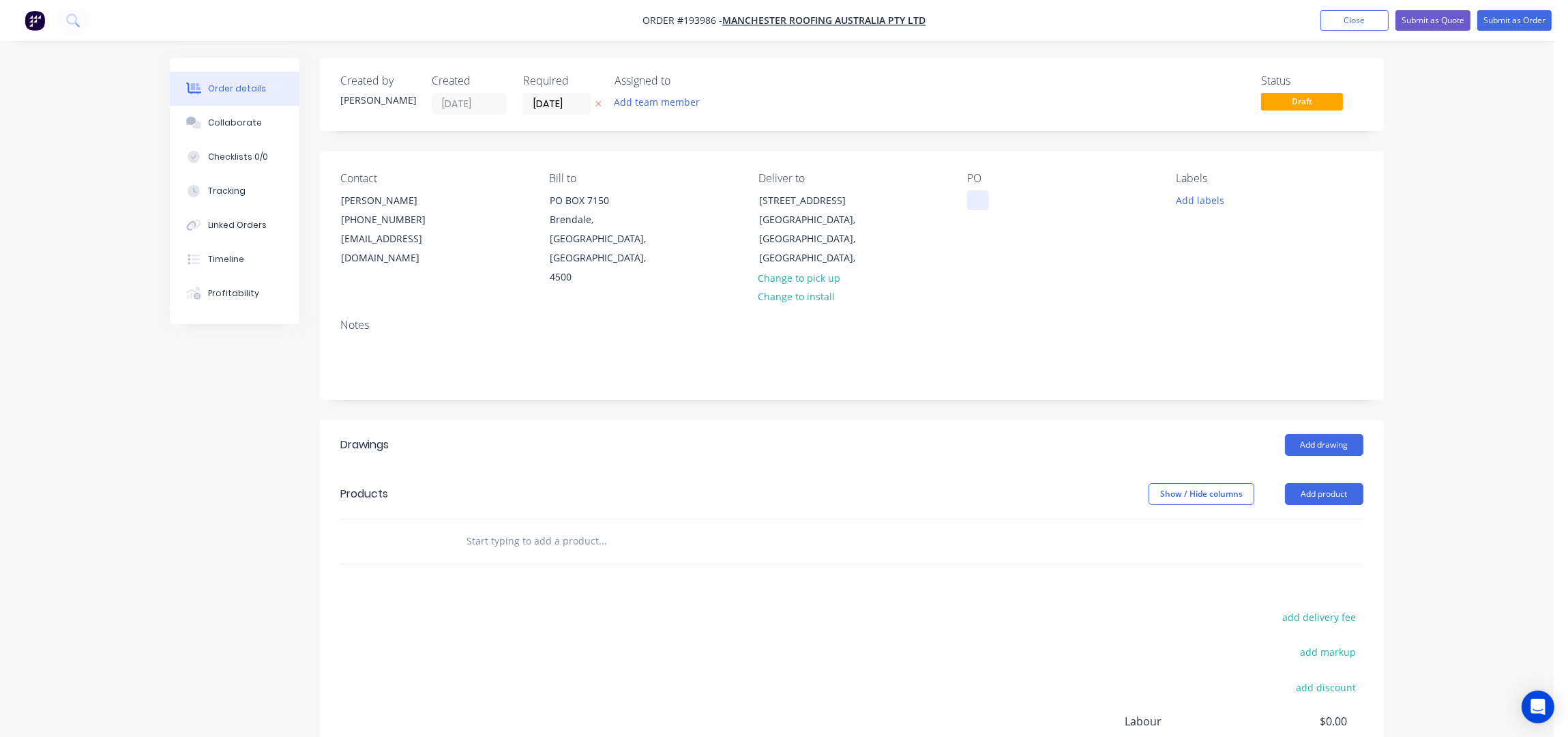
click at [974, 197] on div at bounding box center [977, 199] width 22 height 20
drag, startPoint x: 1092, startPoint y: 314, endPoint x: 783, endPoint y: 520, distance: 371.4
click at [778, 521] on div at bounding box center [695, 541] width 491 height 44
drag, startPoint x: 1300, startPoint y: 456, endPoint x: 1315, endPoint y: 461, distance: 15.8
click at [1302, 483] on button "Add product" at bounding box center [1324, 493] width 78 height 22
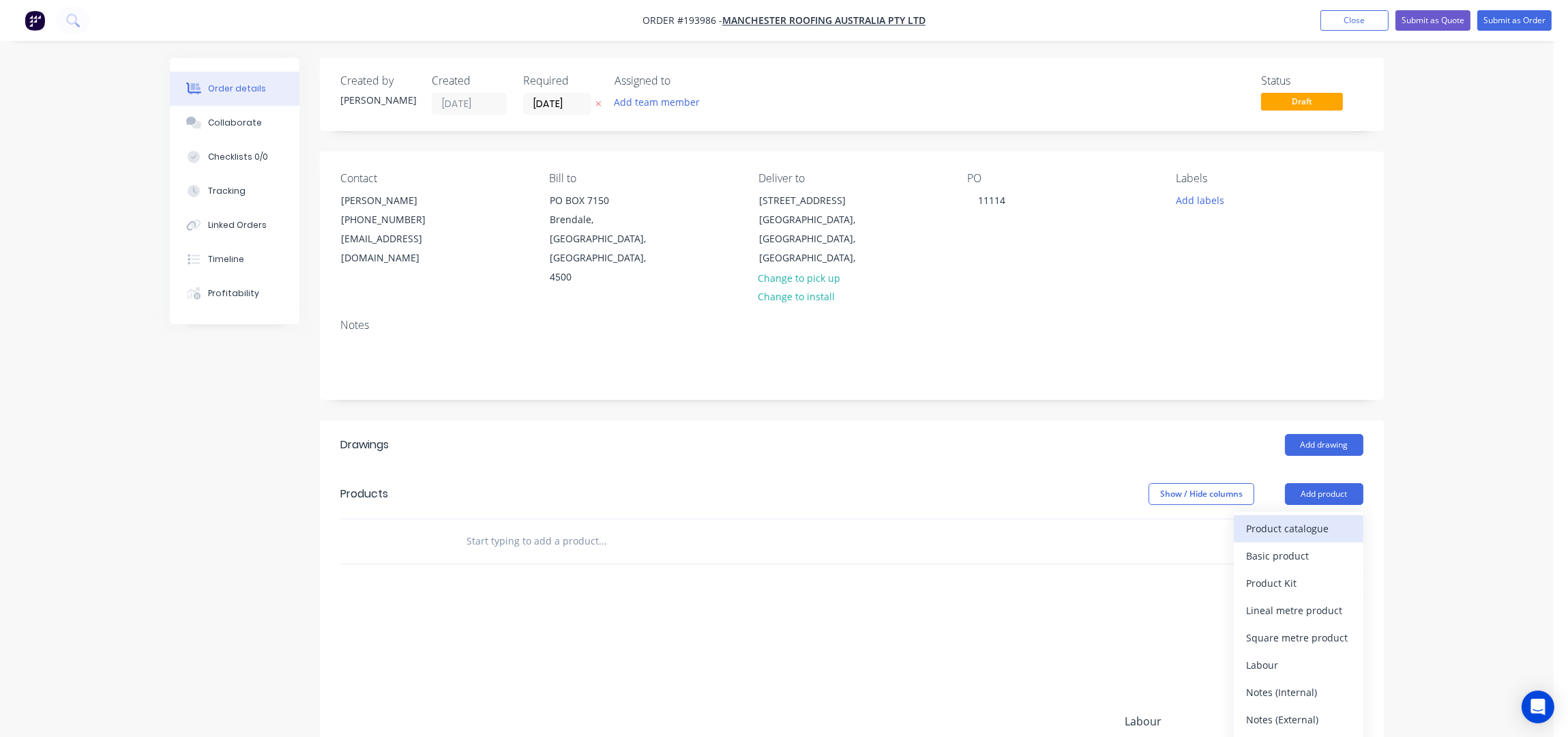
click at [1300, 518] on div "Product catalogue" at bounding box center [1299, 528] width 105 height 20
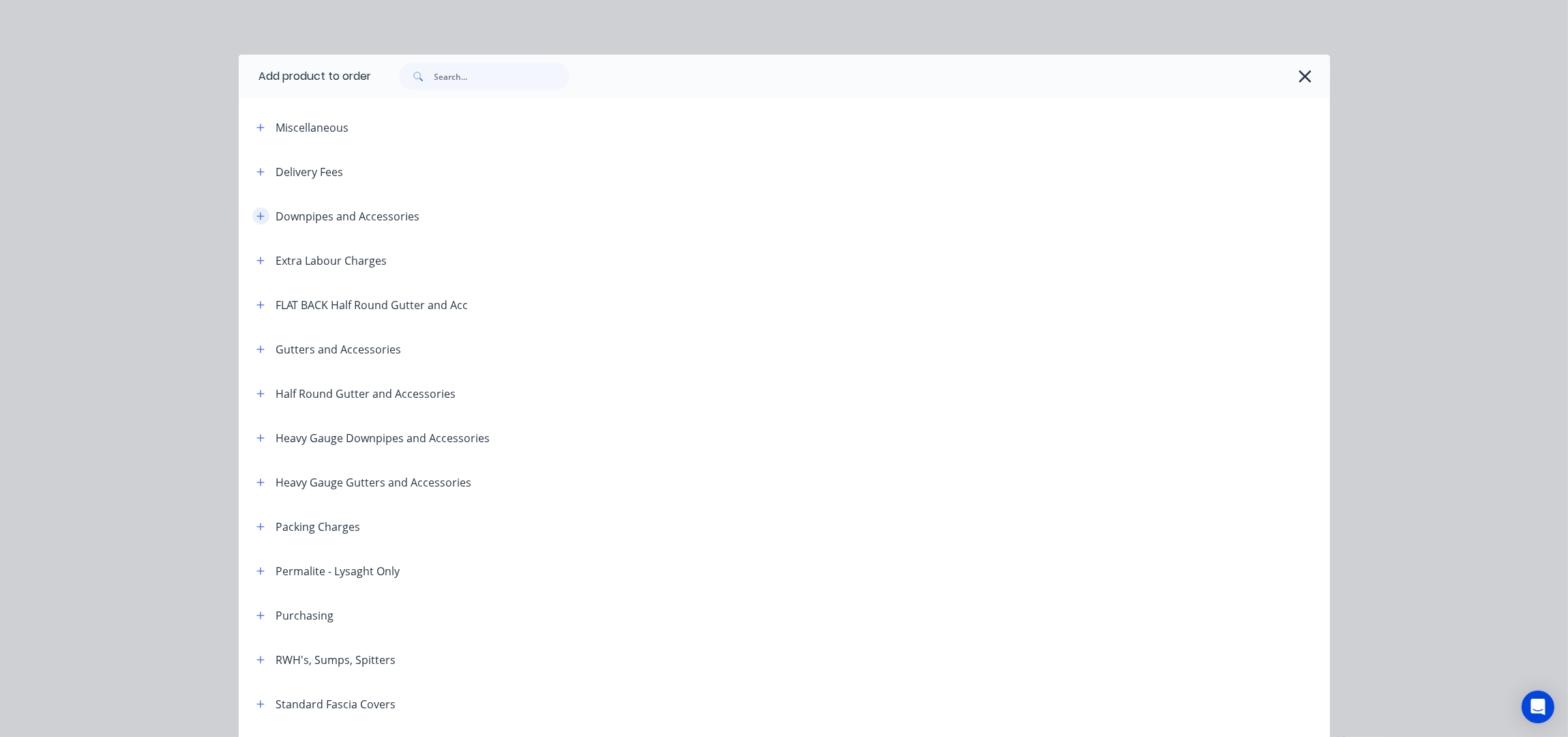
click at [256, 215] on icon "button" at bounding box center [260, 216] width 8 height 10
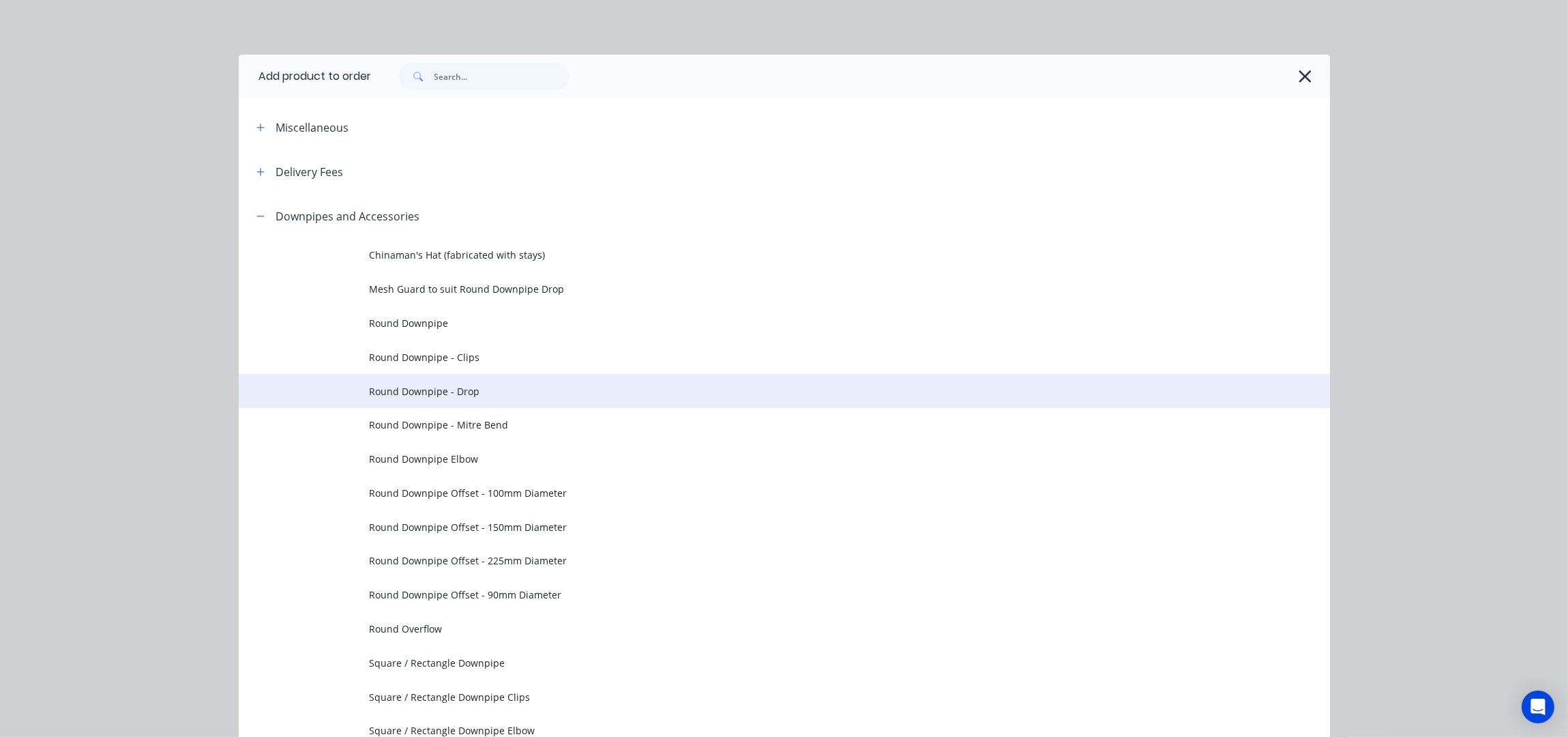
click at [459, 393] on span "Round Downpipe - Drop" at bounding box center [754, 391] width 768 height 14
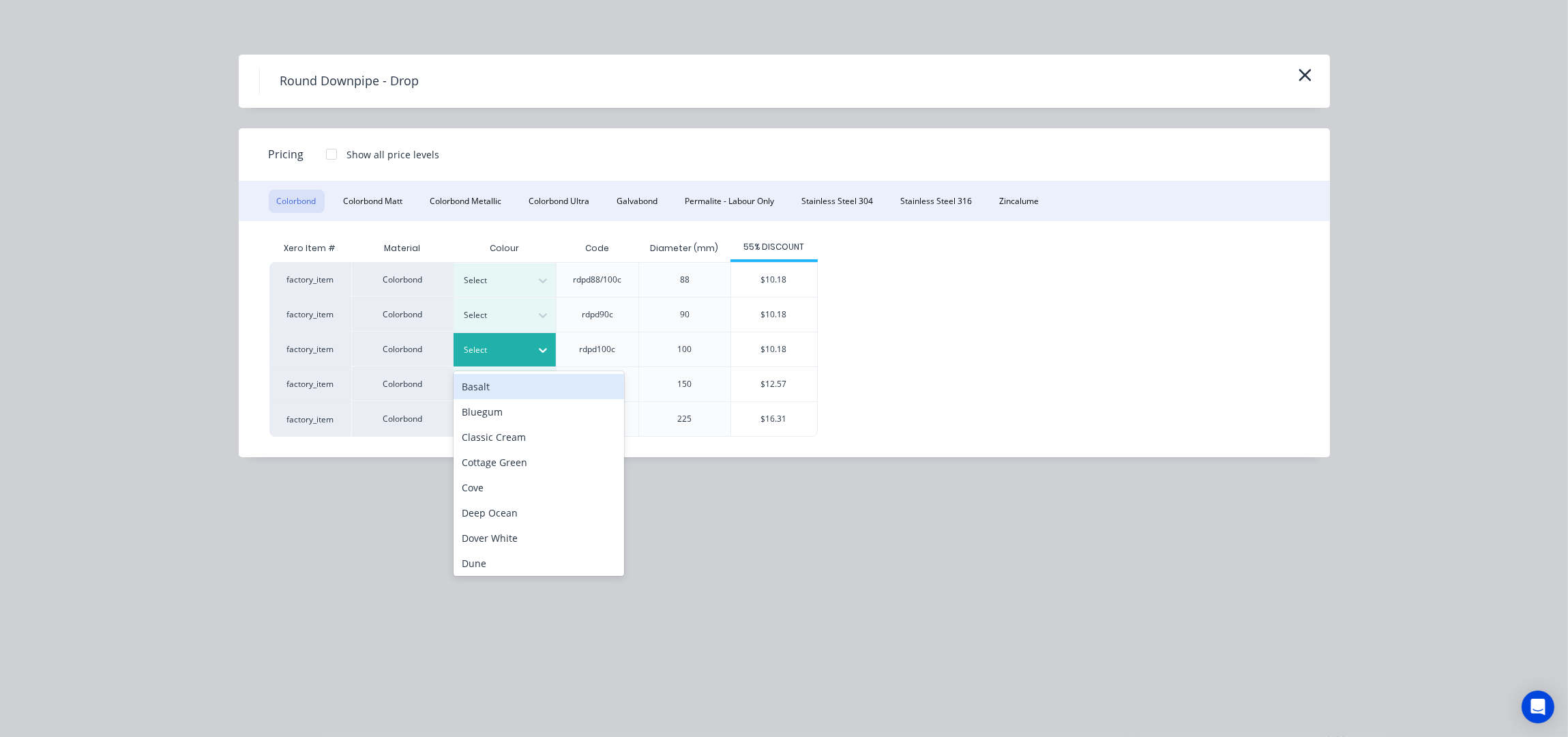
click at [544, 345] on icon at bounding box center [543, 350] width 14 height 14
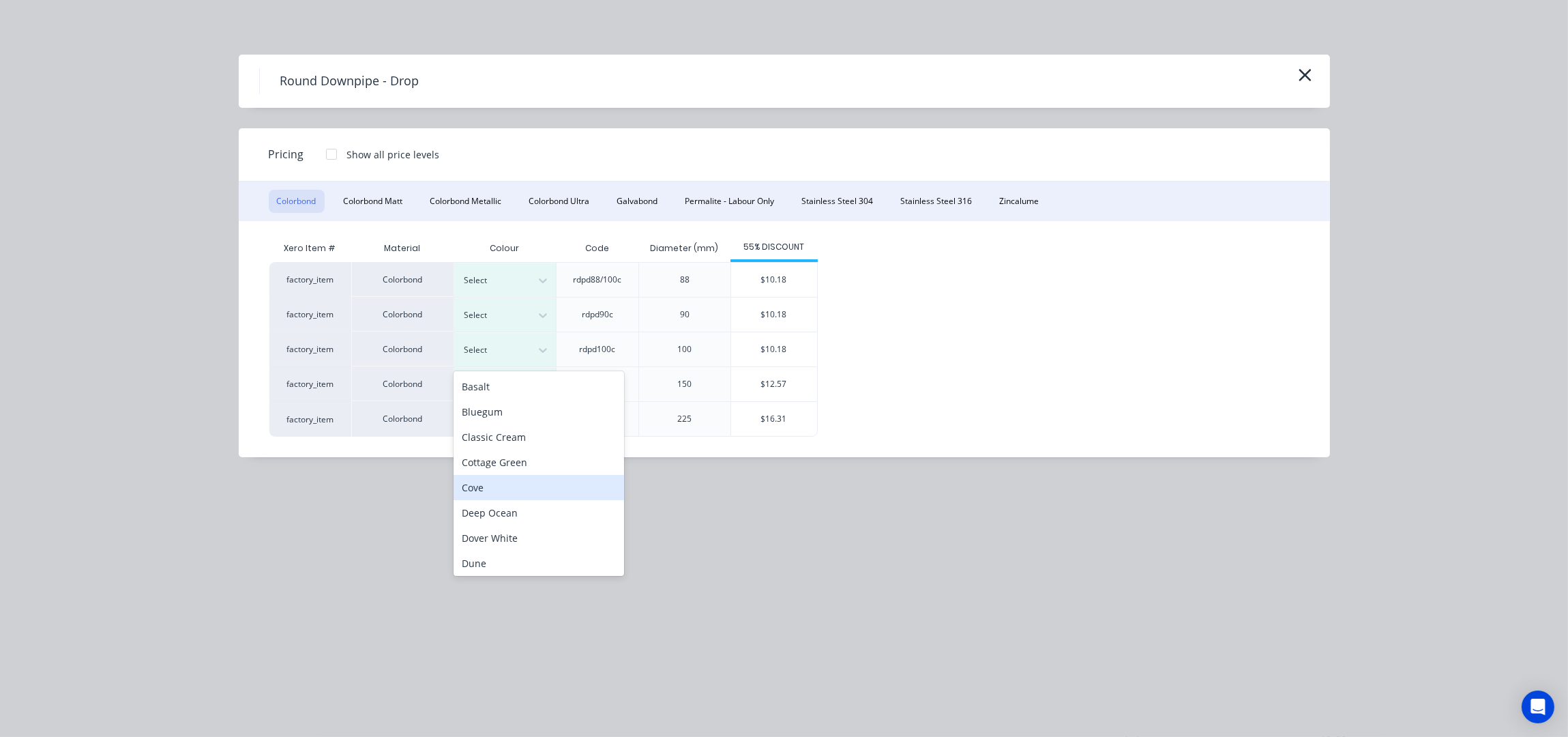
click at [645, 187] on div "Colorbond Colorbond Matt Colorbond Metallic Colorbond Ultra Galvabond Permalite…" at bounding box center [784, 200] width 1092 height 39
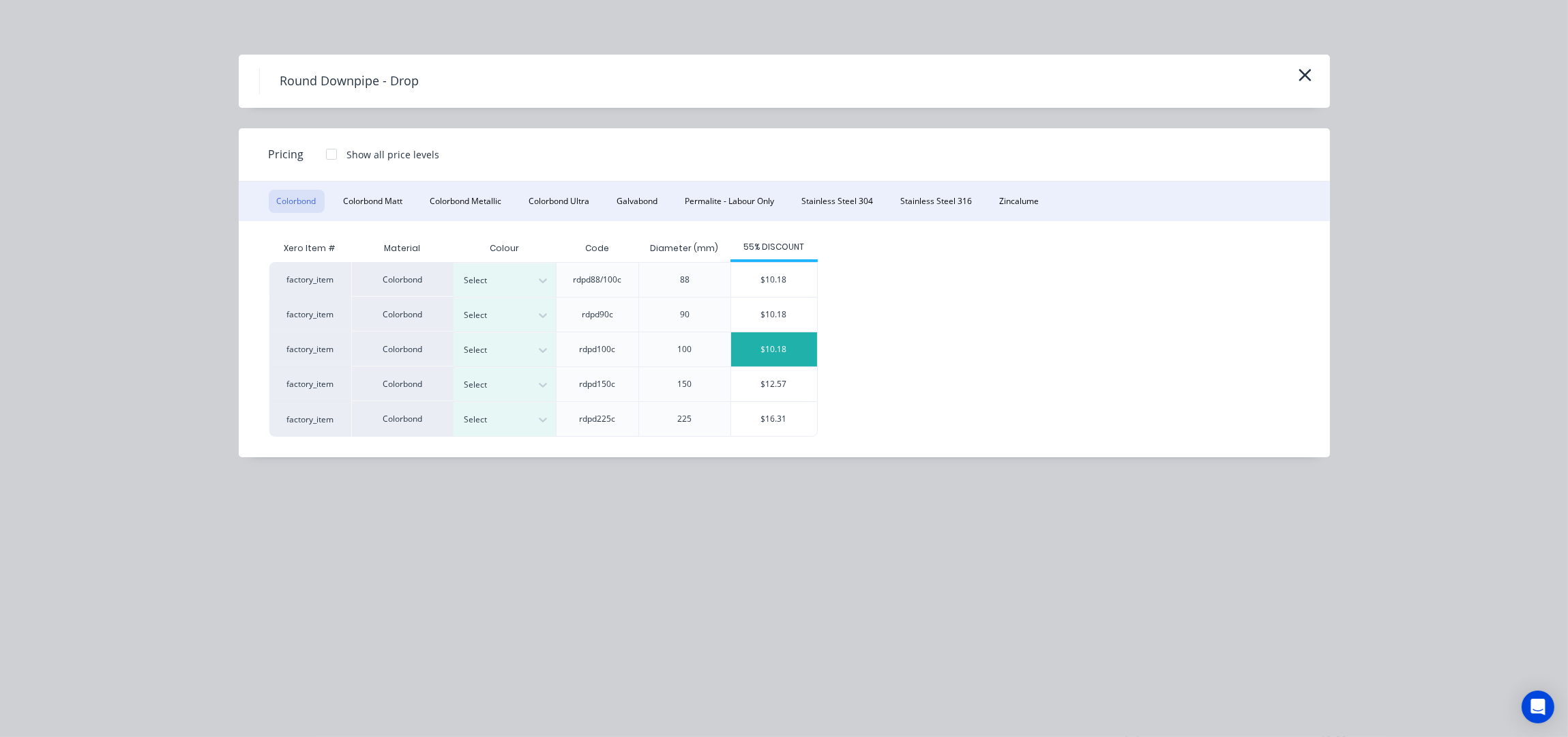
click at [800, 358] on div "$10.18" at bounding box center [774, 348] width 86 height 34
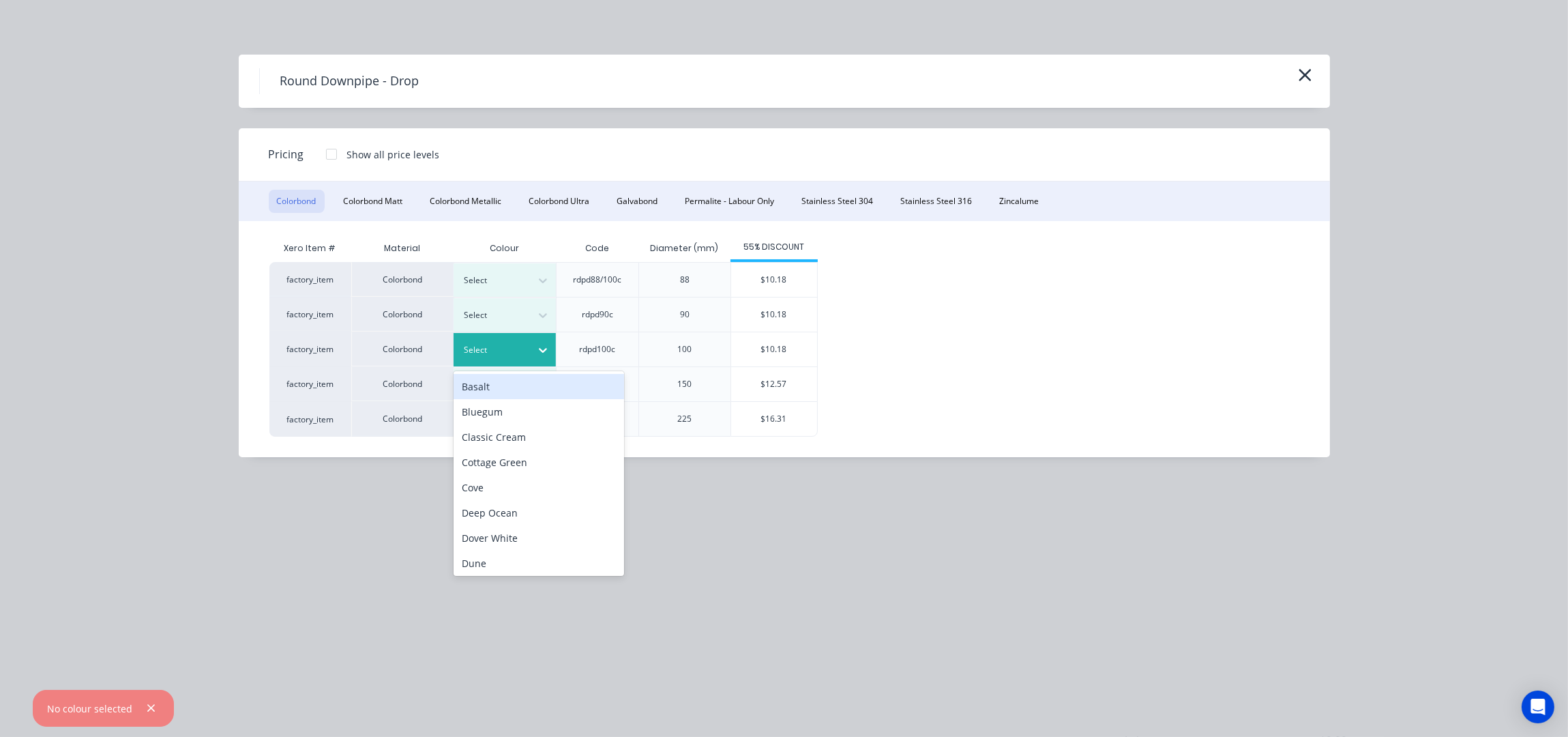
click at [506, 349] on div at bounding box center [494, 349] width 61 height 15
click at [892, 271] on div "factory_item Colorbond Select rdpd88/100c 88 $10.18 factory_item Colorbond Sele…" at bounding box center [774, 349] width 1010 height 174
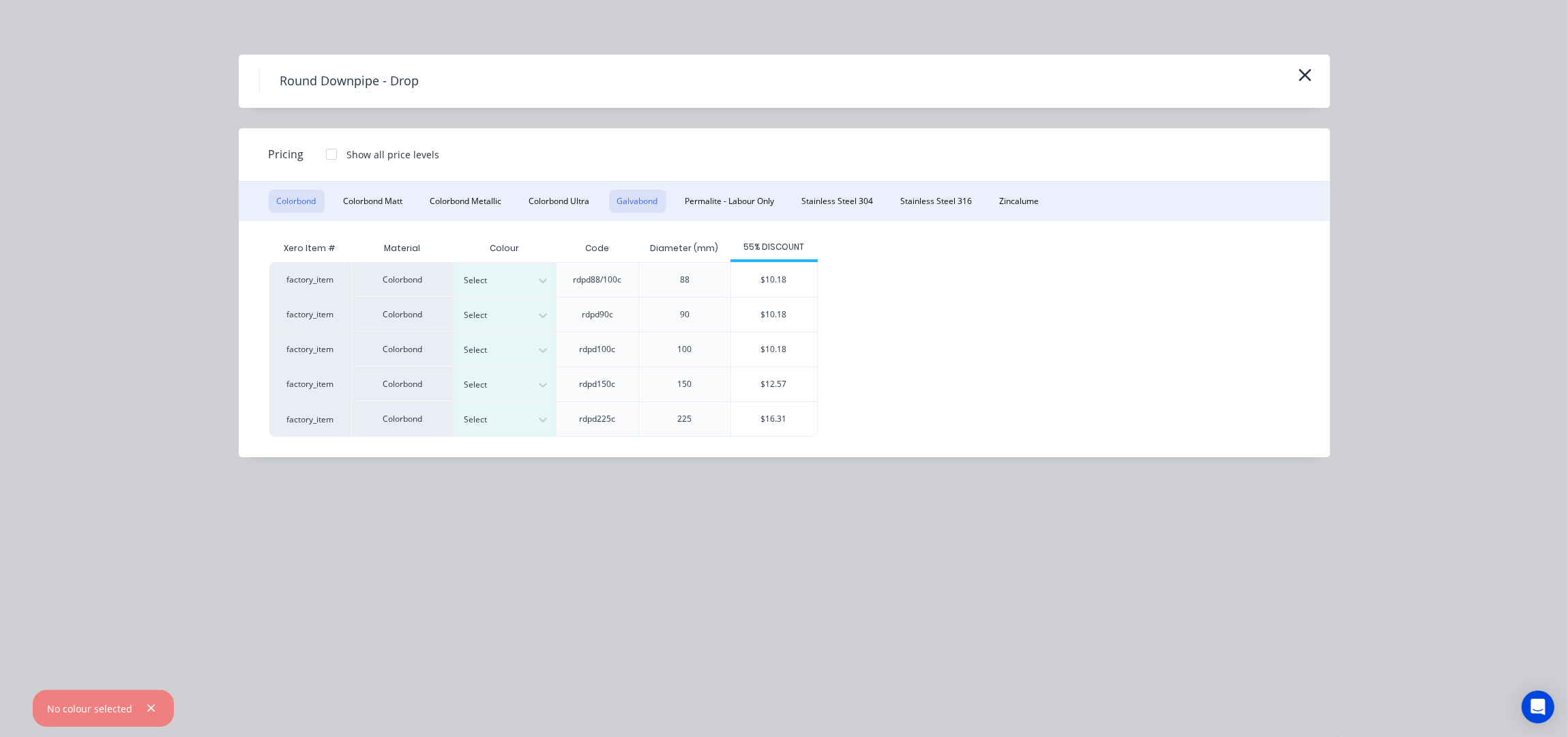
click at [667, 203] on div "Colorbond Colorbond Matt Colorbond Metallic Colorbond Ultra Galvabond Permalite…" at bounding box center [784, 200] width 1092 height 39
click at [653, 201] on button "Galvabond" at bounding box center [638, 201] width 57 height 24
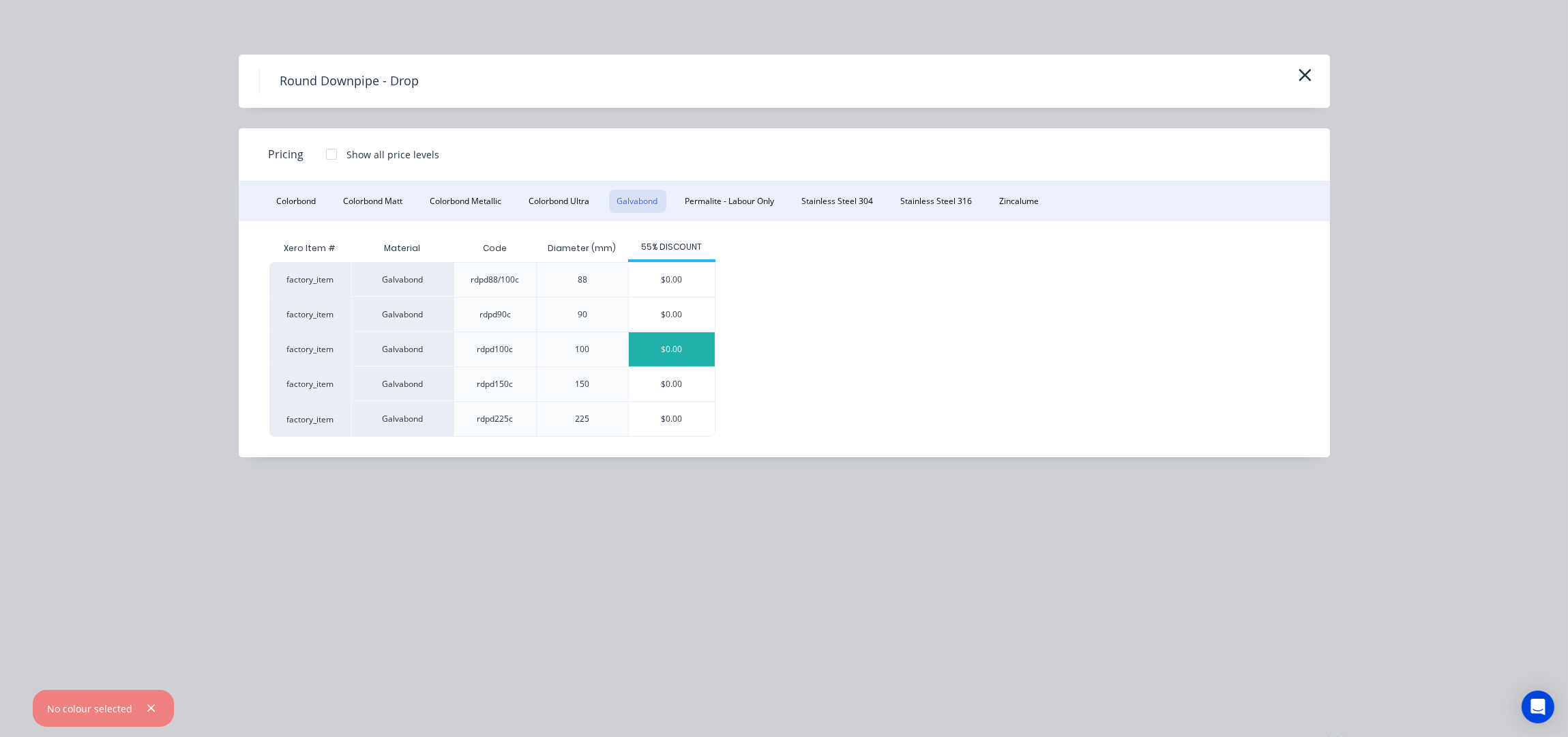
click at [671, 344] on div "$0.00" at bounding box center [672, 348] width 86 height 34
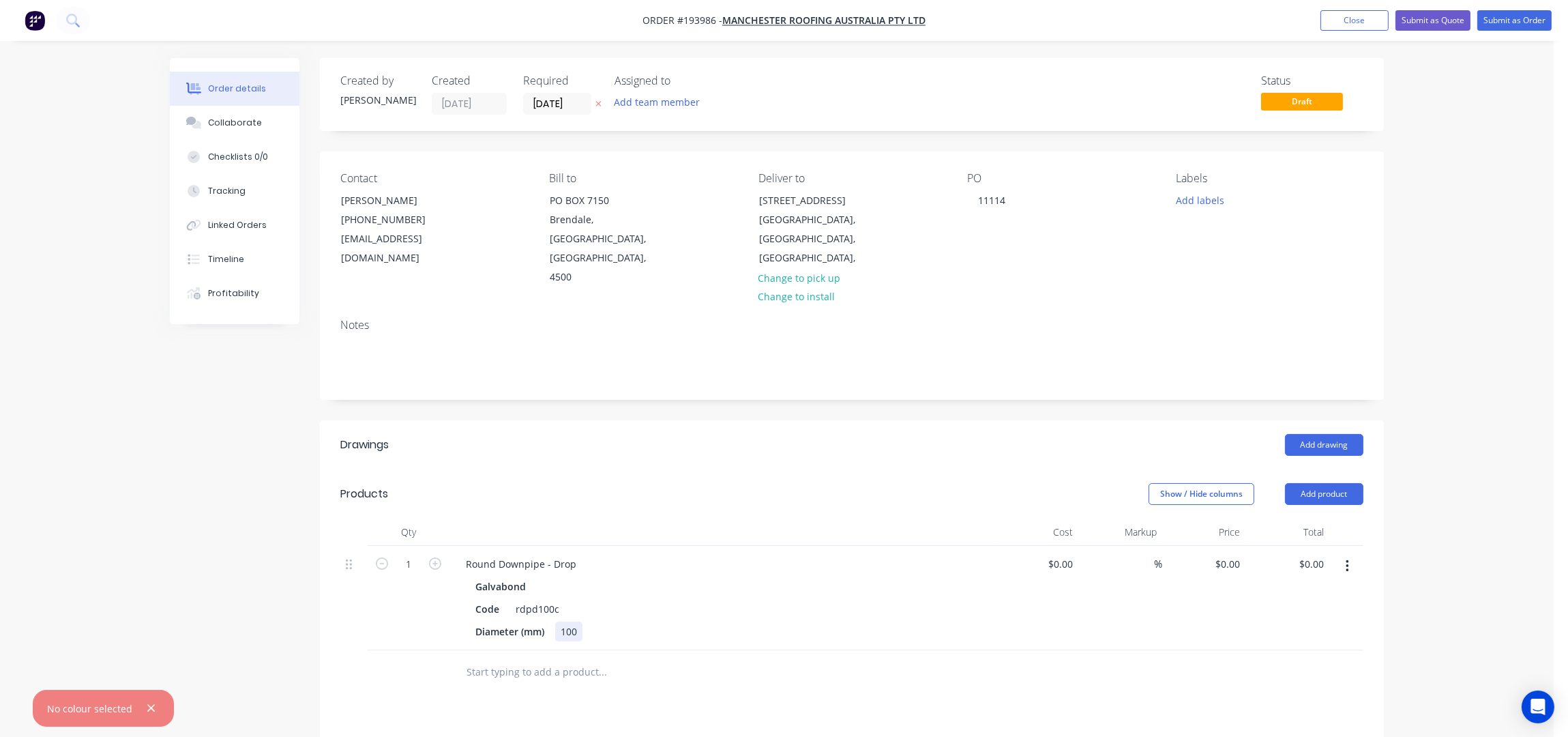
click at [578, 621] on div "100" at bounding box center [568, 631] width 27 height 20
click at [467, 554] on div "Round Downpipe - Drop" at bounding box center [521, 564] width 132 height 20
click at [923, 483] on div "Show / Hide columns Add product" at bounding box center [961, 493] width 806 height 22
click at [443, 555] on button "button" at bounding box center [435, 562] width 17 height 14
drag, startPoint x: 438, startPoint y: 531, endPoint x: 656, endPoint y: 529, distance: 218.0
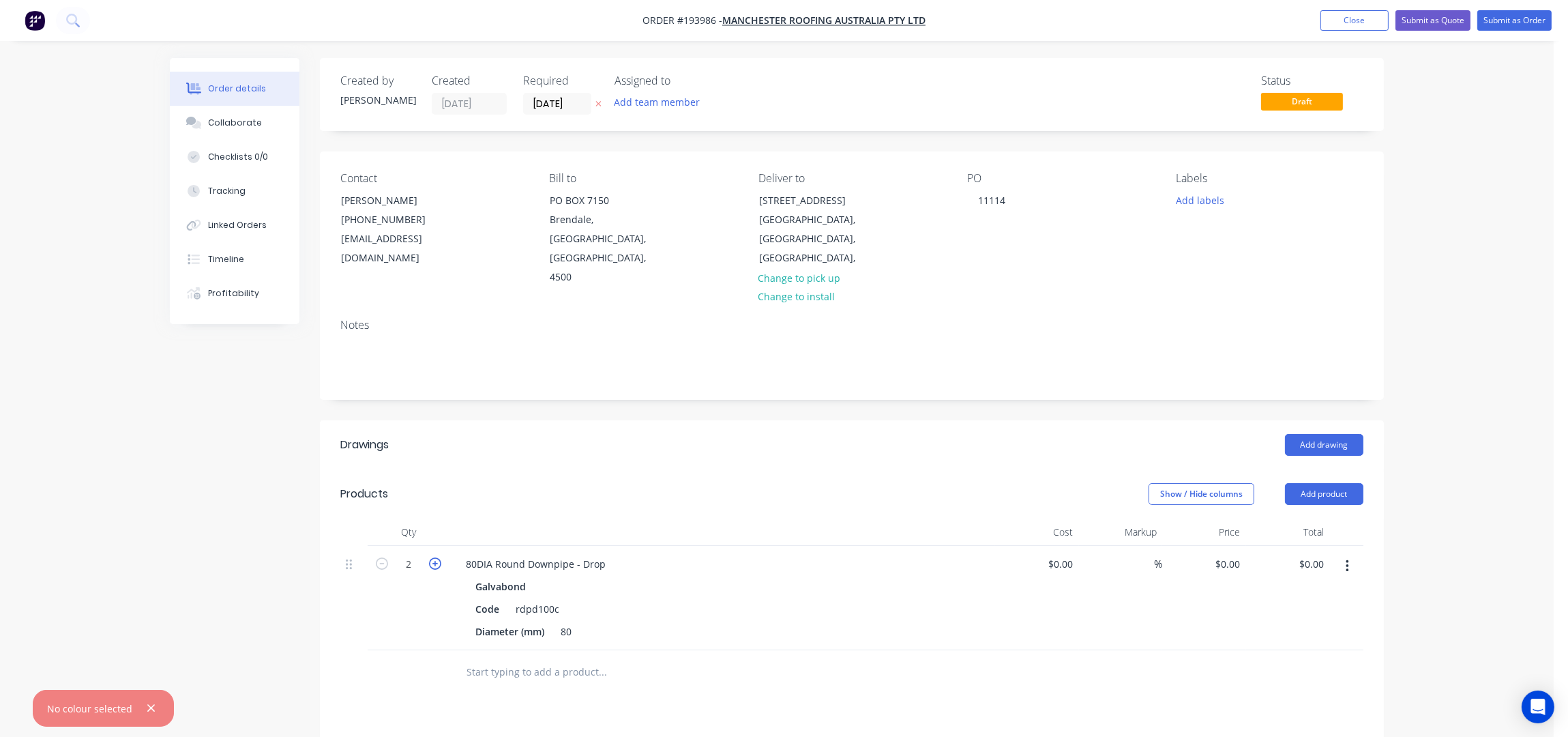
click at [438, 558] on icon "button" at bounding box center [436, 564] width 12 height 12
type input "3"
drag, startPoint x: 1233, startPoint y: 526, endPoint x: 1240, endPoint y: 535, distance: 11.4
click at [1233, 554] on input "0" at bounding box center [1231, 564] width 31 height 20
type input "$10.18"
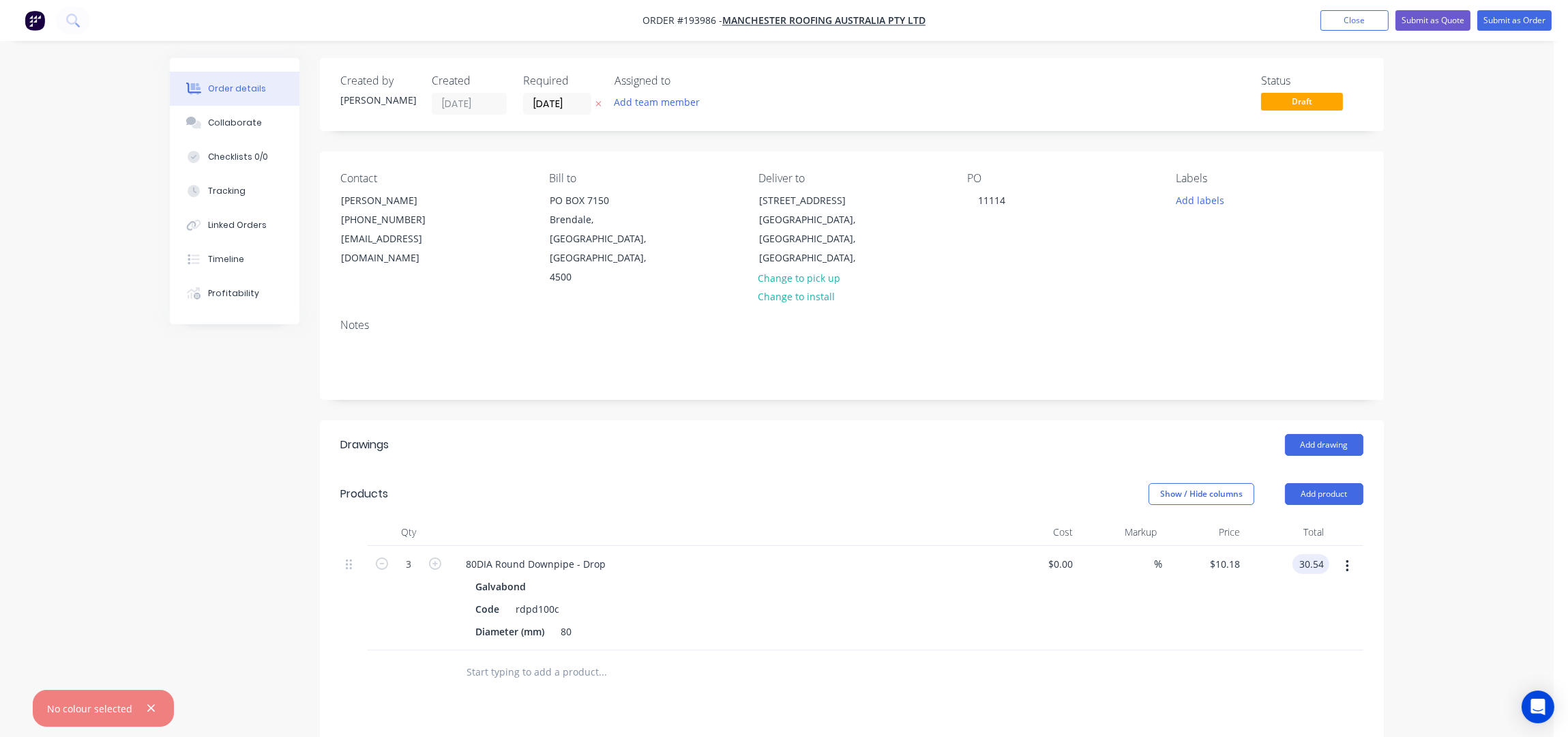
type input "$30.54"
click at [1542, 267] on div "Order details Collaborate Checklists 0/0 Tracking Linked Orders Timeline Profit…" at bounding box center [777, 521] width 1554 height 1042
click at [1517, 20] on button "Submit as Order" at bounding box center [1514, 20] width 74 height 20
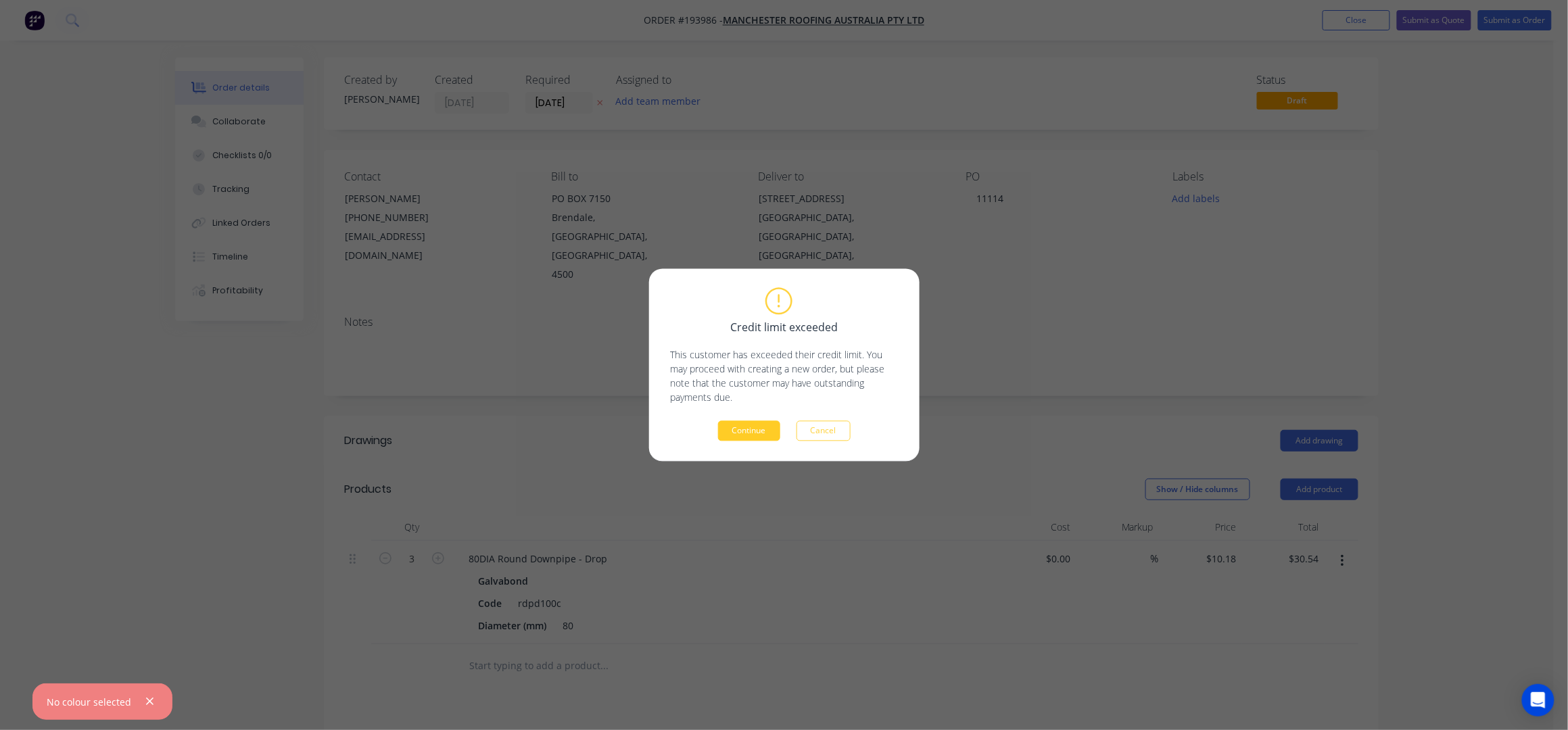
click at [765, 428] on button "Continue" at bounding box center [749, 431] width 62 height 20
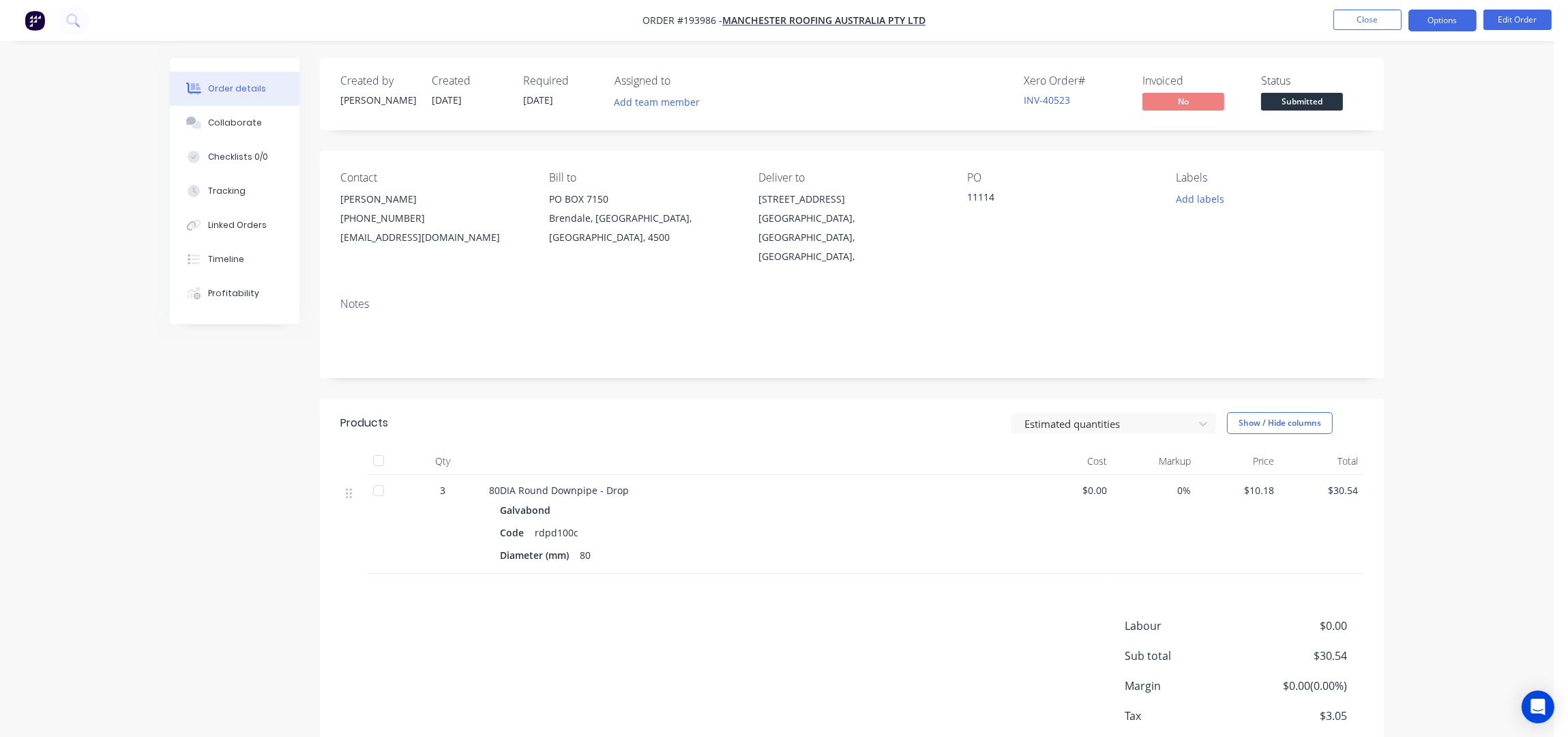
click at [1460, 24] on button "Options" at bounding box center [1443, 20] width 68 height 22
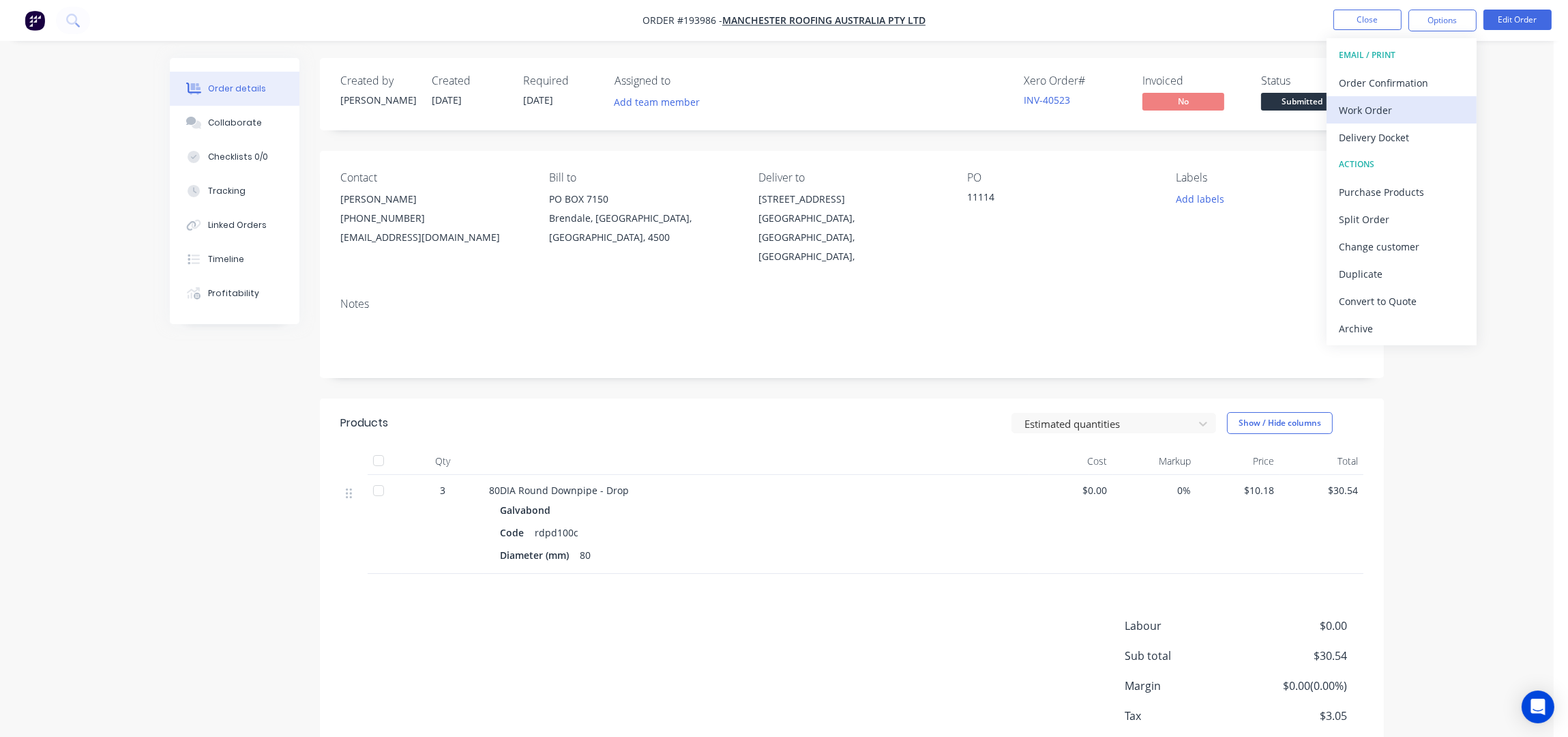
click at [1360, 118] on div "Work Order" at bounding box center [1402, 110] width 125 height 20
click at [1367, 136] on div "Without pricing" at bounding box center [1402, 137] width 125 height 20
click at [748, 287] on div "Notes" at bounding box center [852, 332] width 1064 height 91
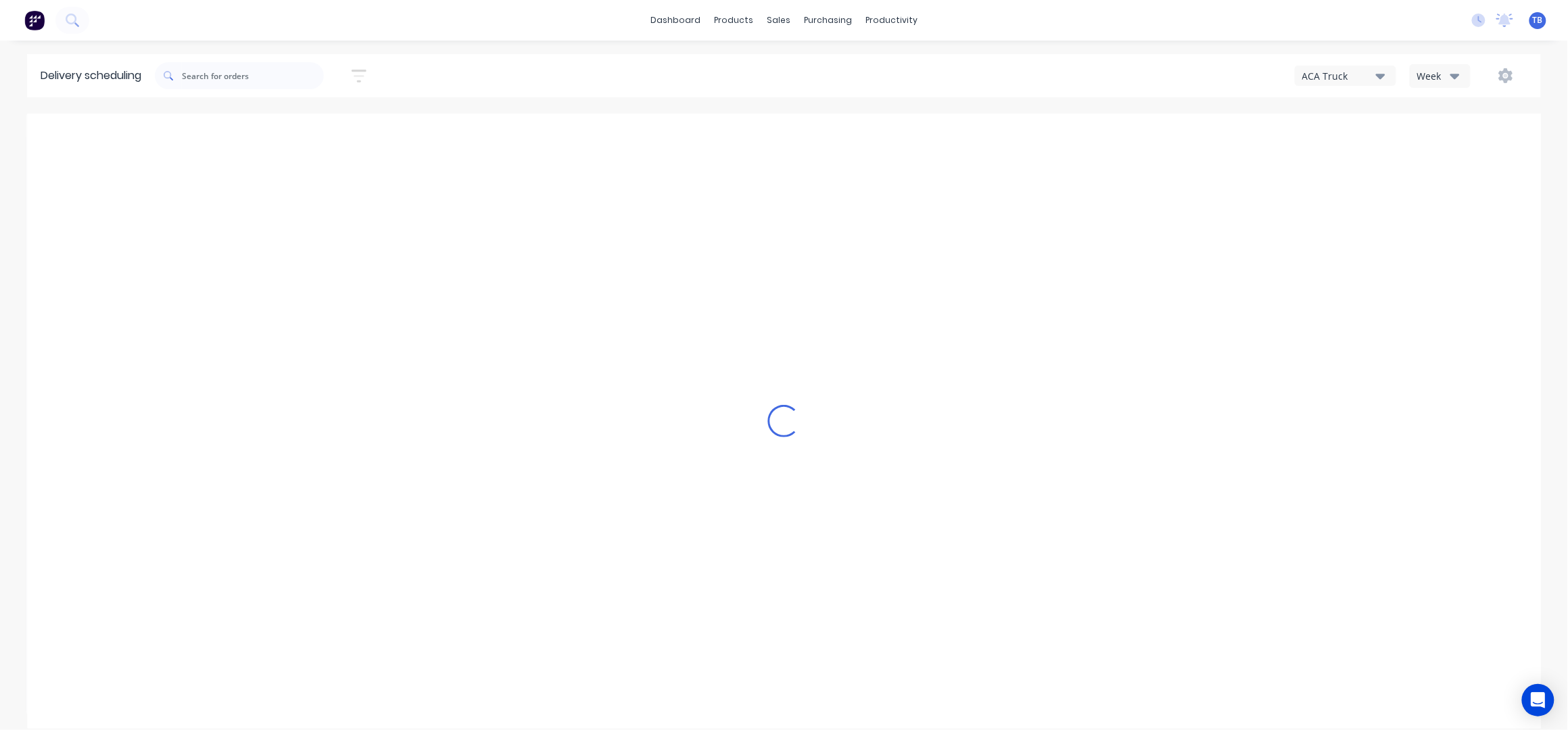
click at [1453, 79] on icon "button" at bounding box center [1455, 75] width 9 height 15
click at [1437, 129] on div "Vehicle" at bounding box center [1476, 138] width 134 height 27
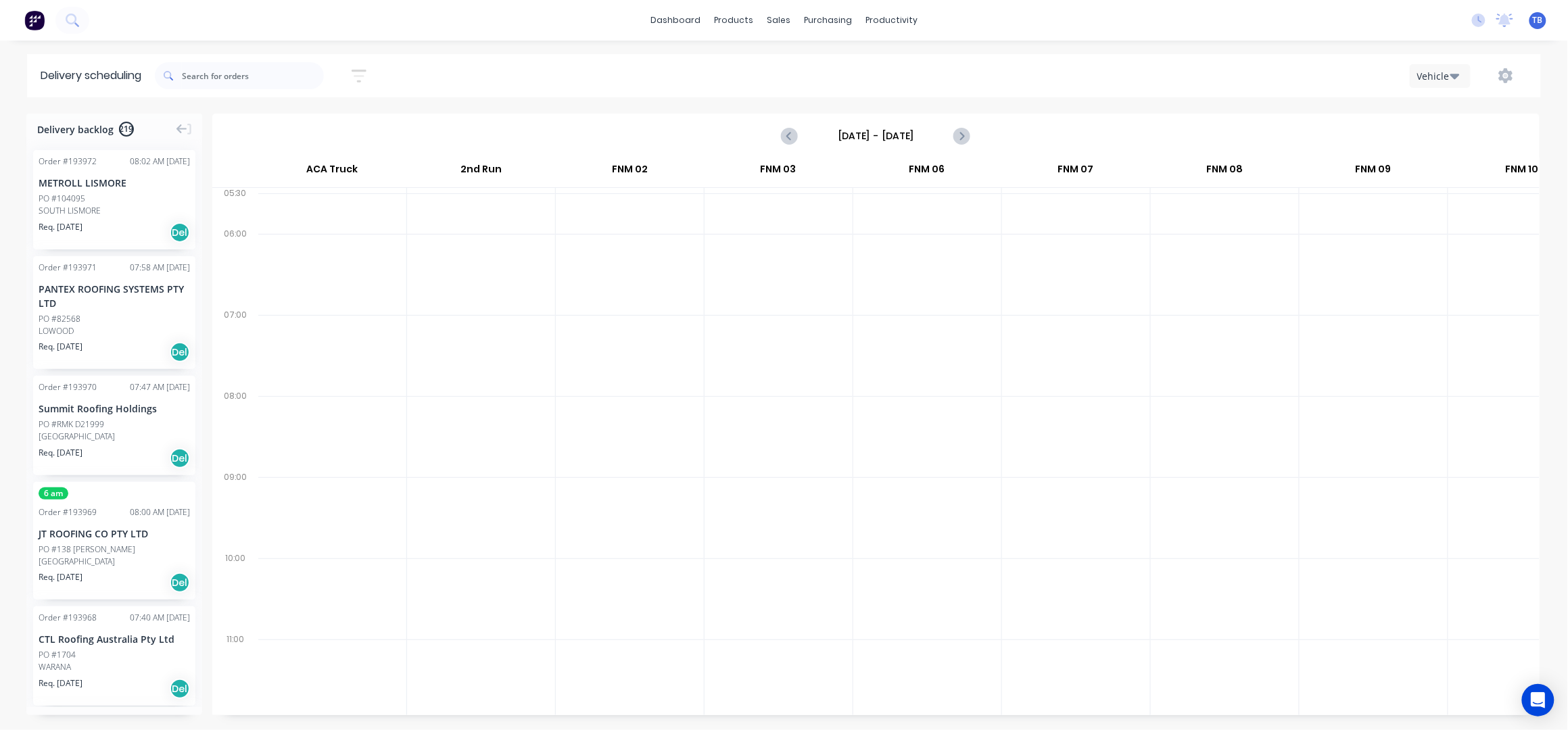
click at [861, 130] on input "Sunday - 21/09/25" at bounding box center [875, 135] width 134 height 20
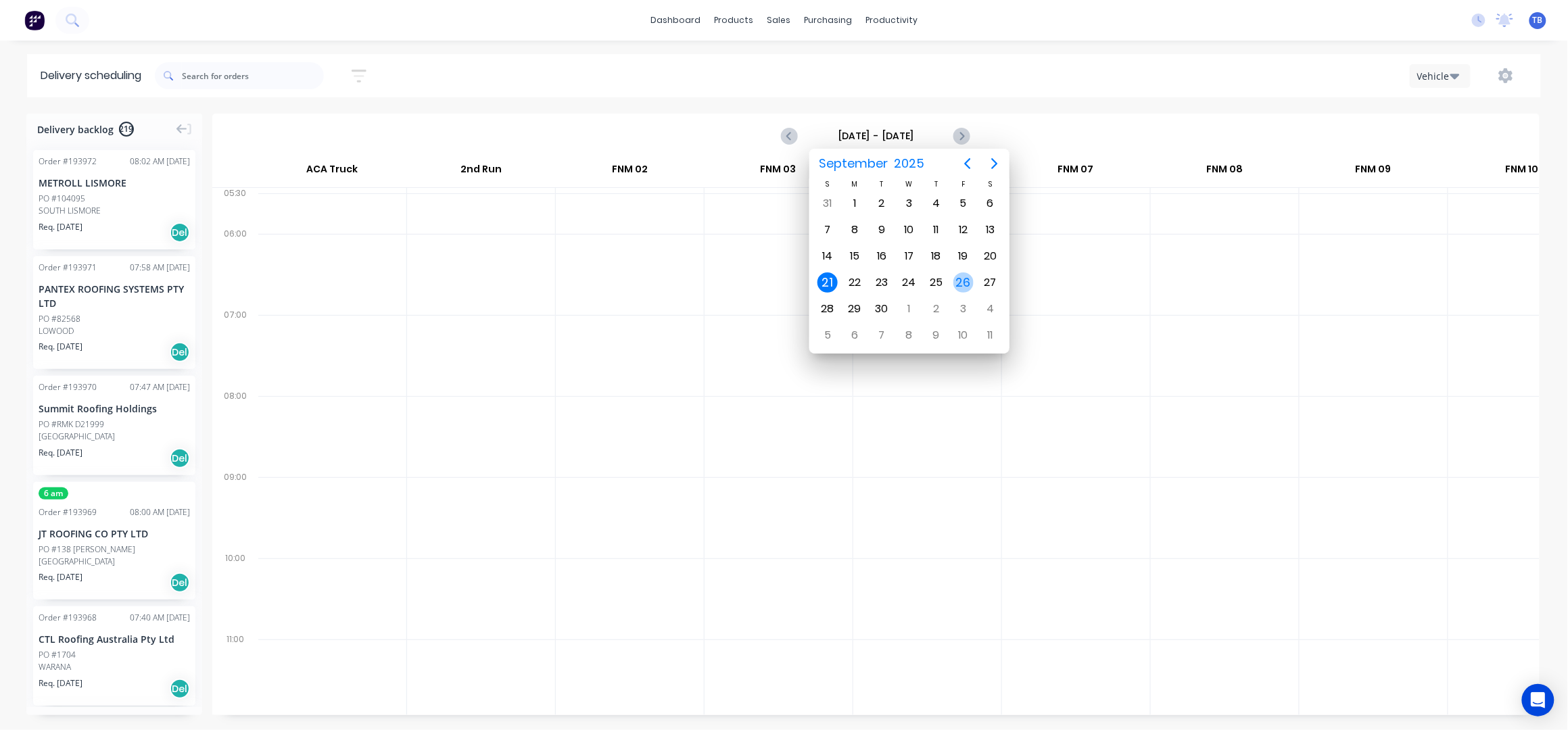
click at [968, 278] on div "26" at bounding box center [963, 282] width 20 height 20
type input "Friday - 26/09/25"
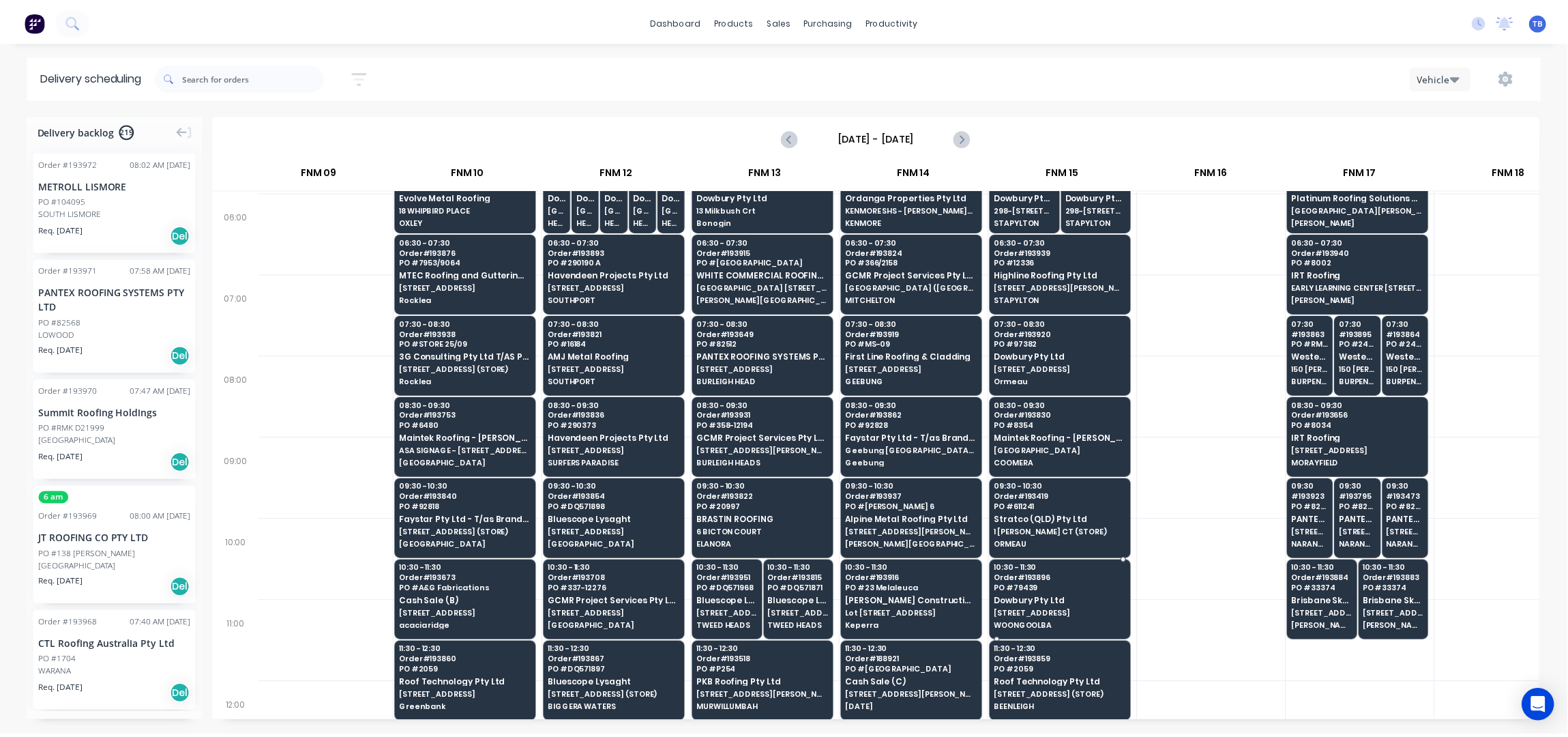
scroll to position [0, 1064]
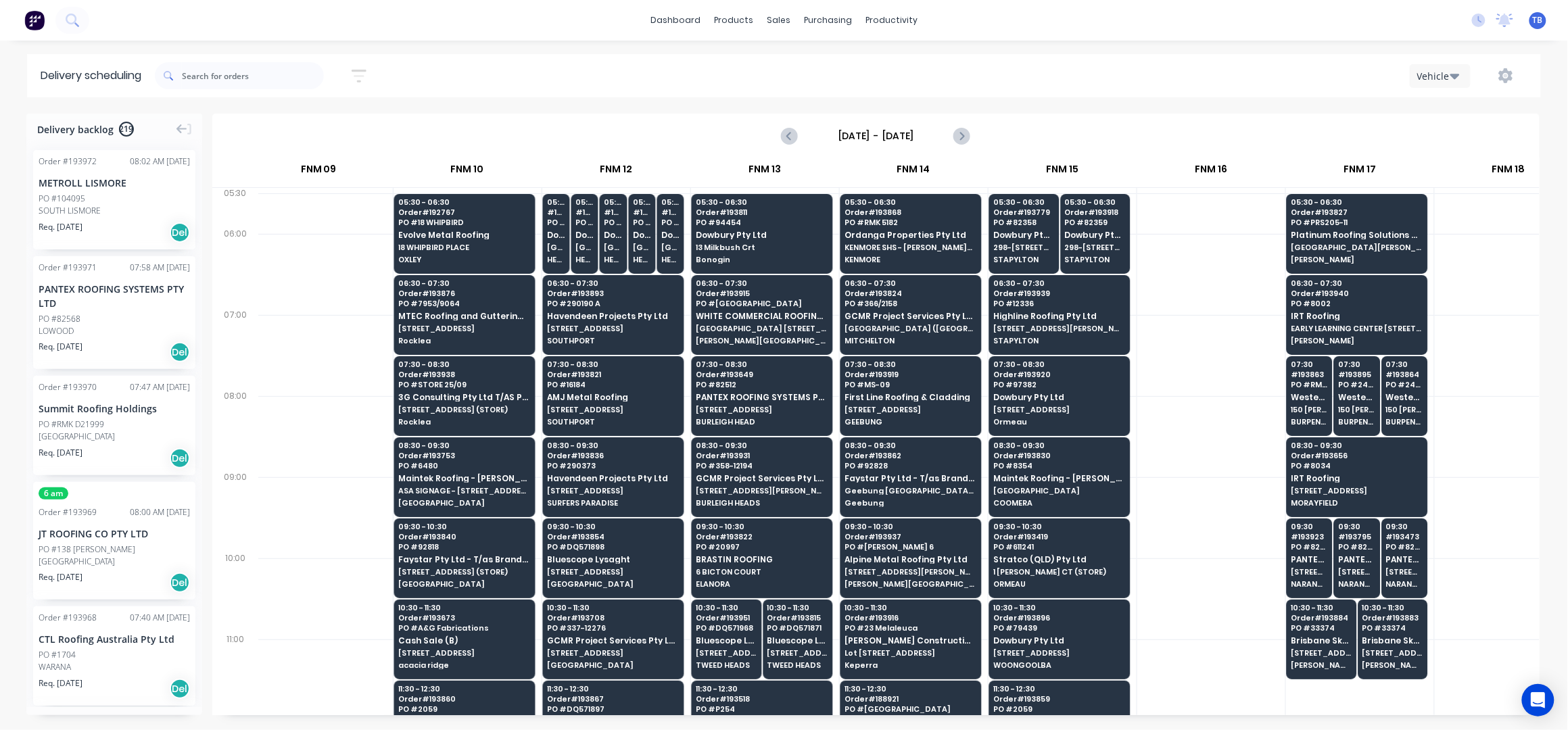
click at [1202, 303] on div at bounding box center [1211, 274] width 148 height 81
click at [1154, 72] on div "Vehicle" at bounding box center [1180, 76] width 693 height 24
click at [844, 66] on div "Purchase Orders" at bounding box center [872, 65] width 72 height 12
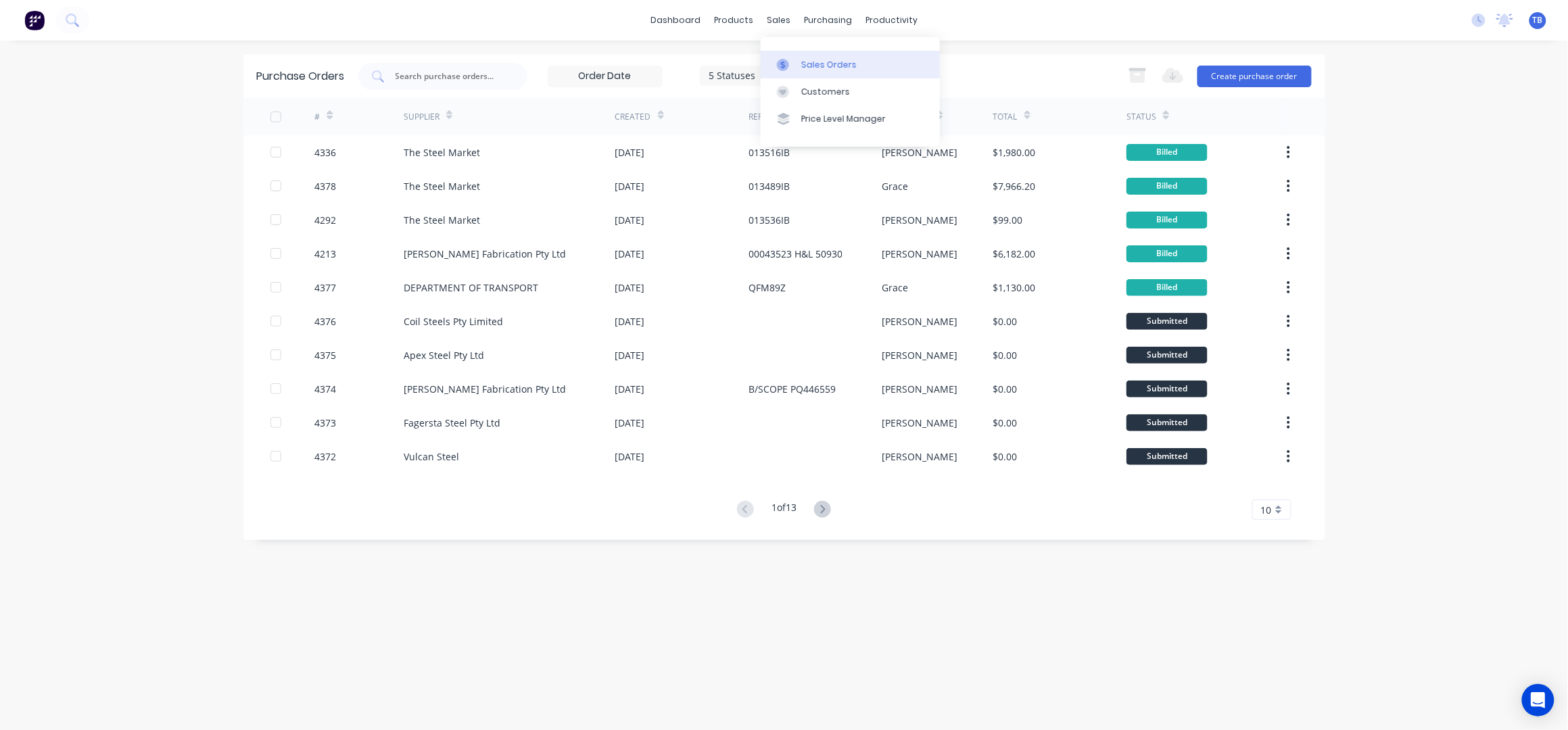
click at [815, 51] on link "Sales Orders" at bounding box center [850, 64] width 179 height 27
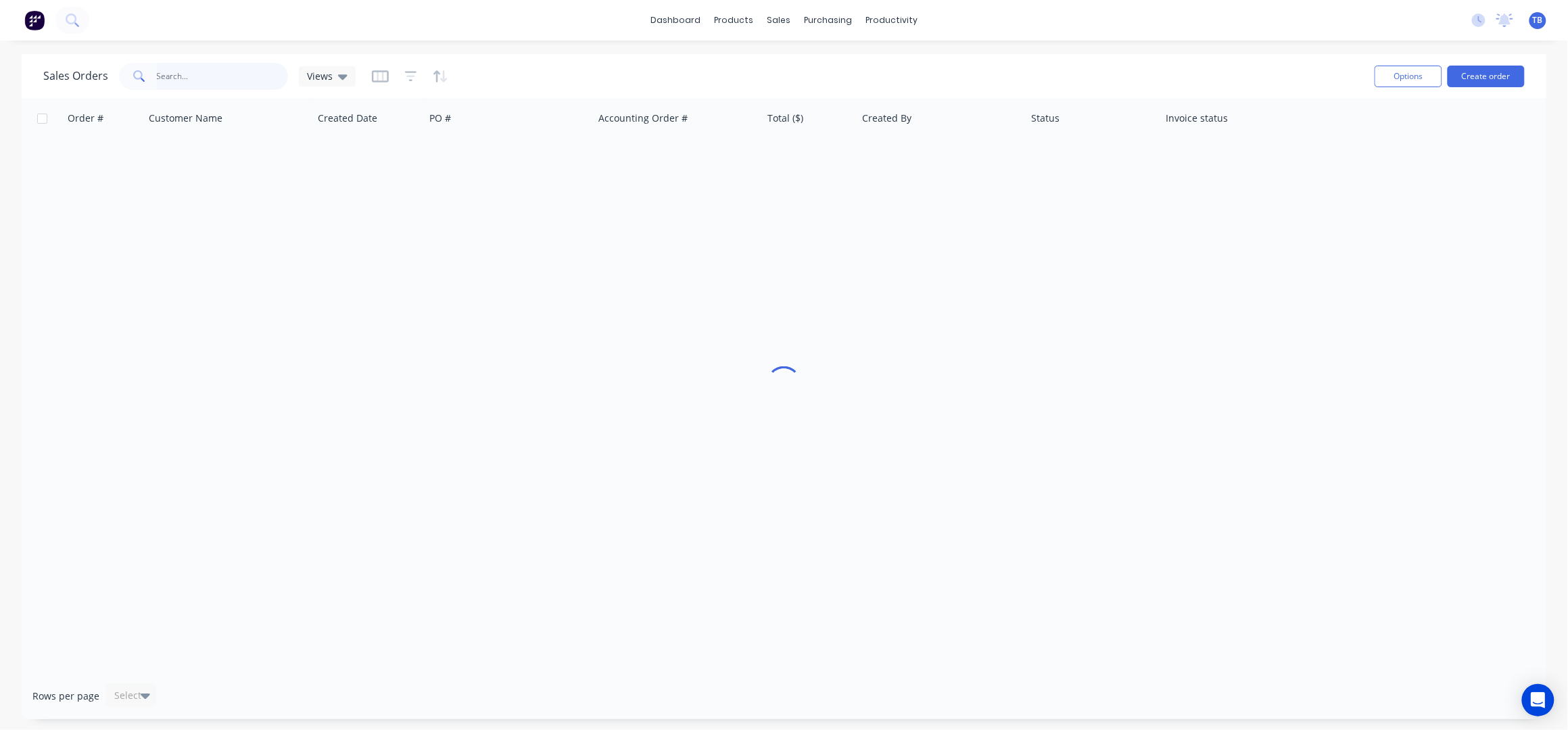
click at [215, 79] on input "text" at bounding box center [223, 76] width 132 height 27
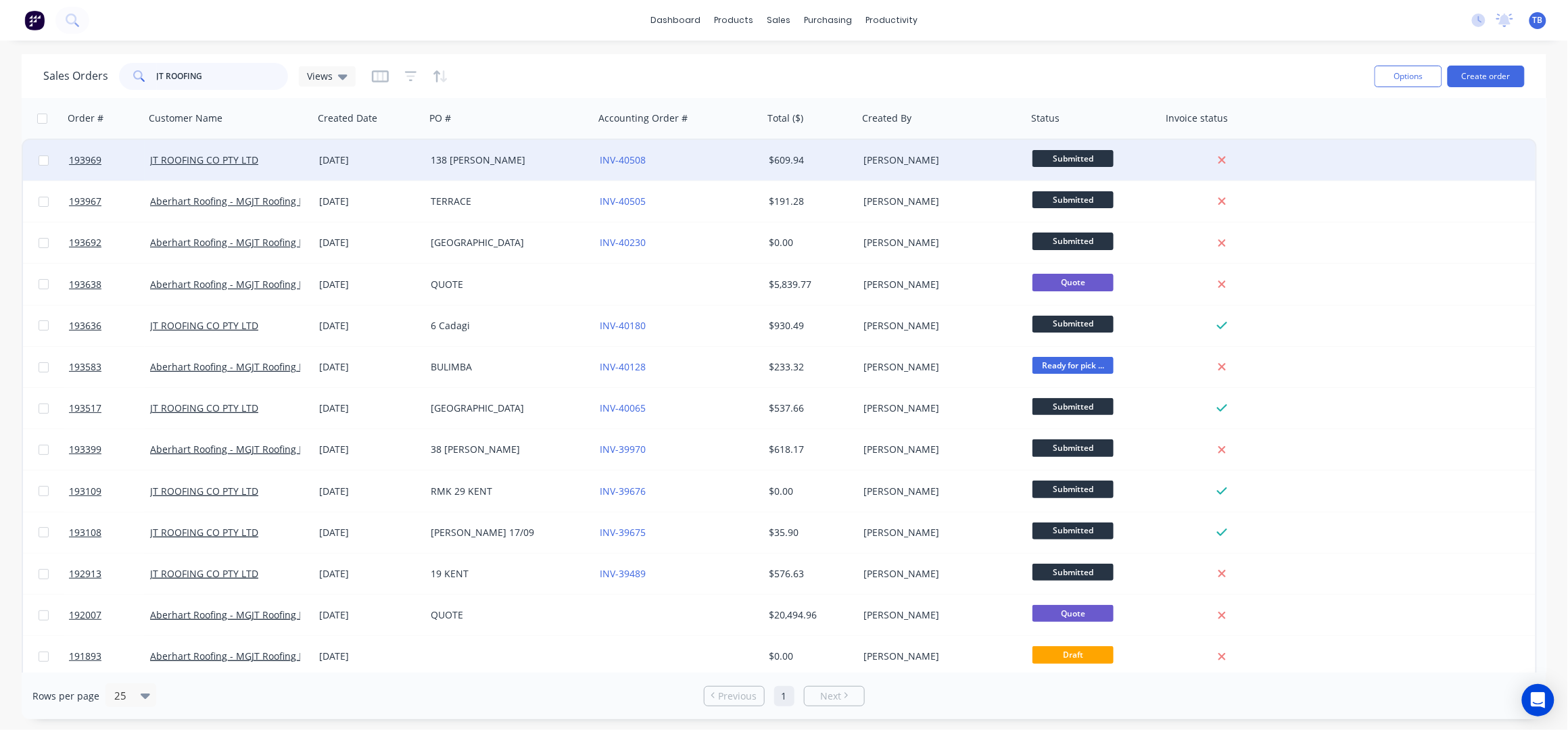
type input "JT ROOFING"
click at [501, 154] on div "138 ALBERT" at bounding box center [506, 160] width 150 height 14
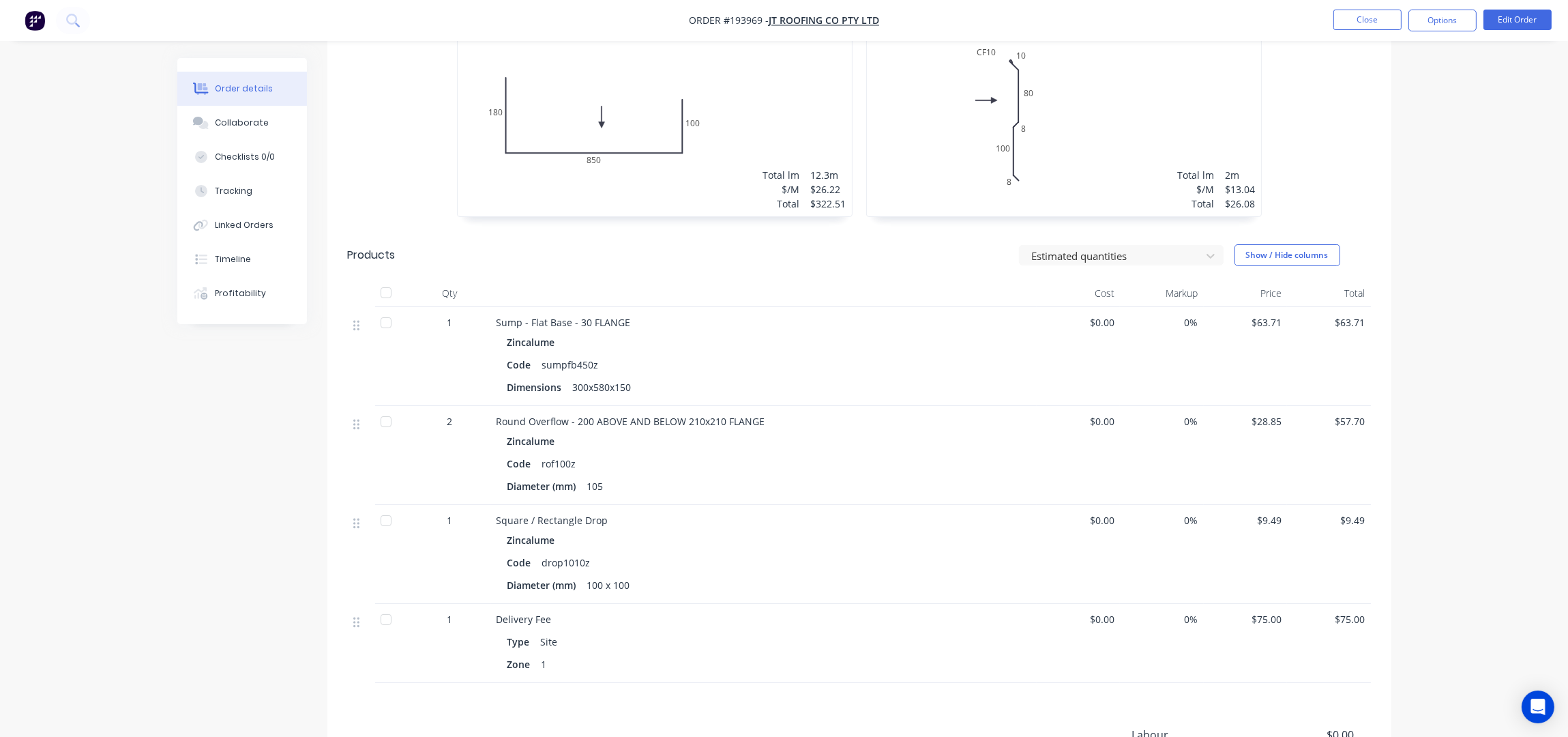
scroll to position [90, 0]
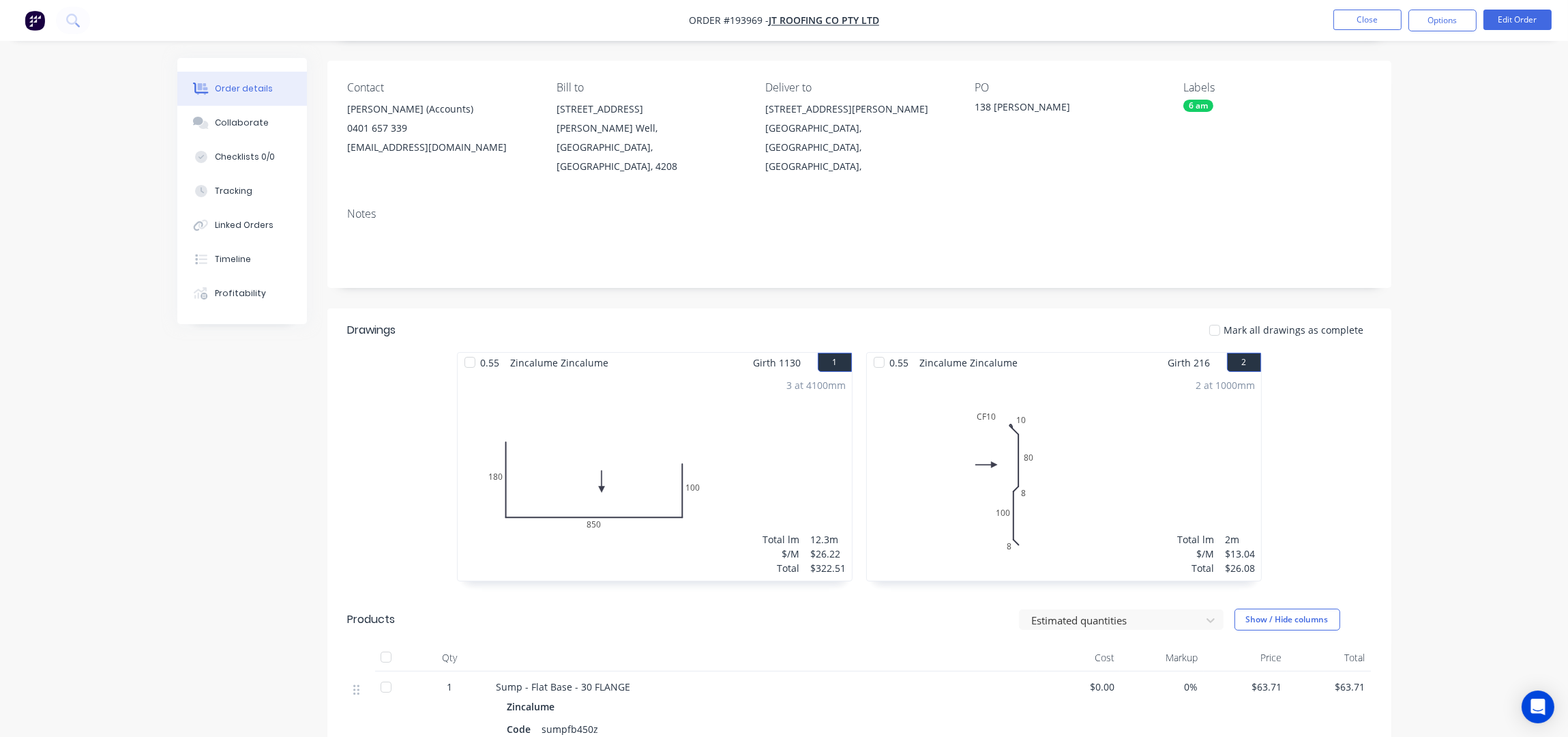
click at [1362, 4] on nav "Order #193969 - JT ROOFING CO PTY LTD Close Options Edit Order" at bounding box center [784, 20] width 1568 height 41
click at [1367, 11] on button "Close" at bounding box center [1368, 19] width 68 height 20
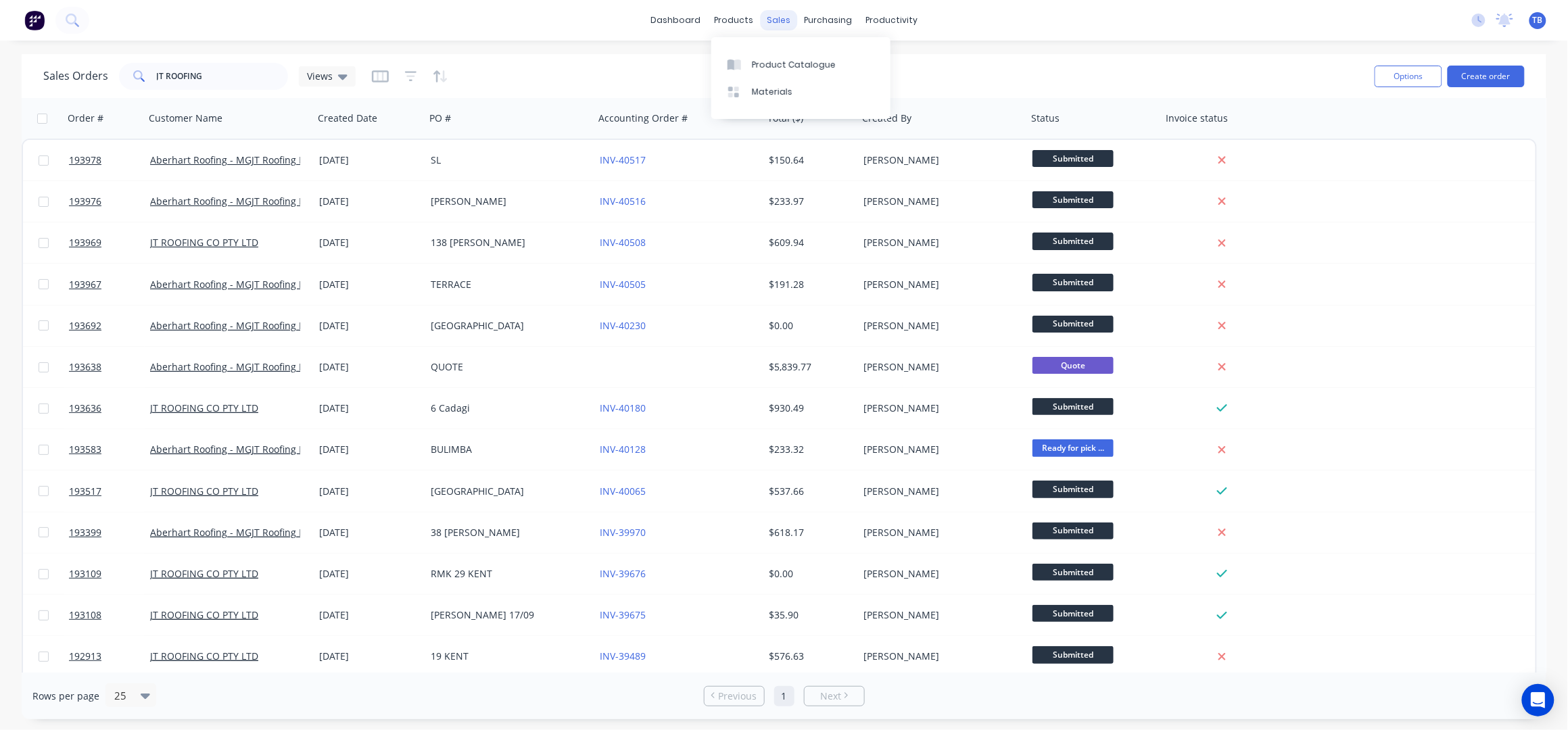
click at [775, 19] on div "sales" at bounding box center [778, 20] width 37 height 20
click at [804, 59] on div "Sales Orders" at bounding box center [829, 65] width 55 height 12
click at [803, 59] on div "Sales Orders" at bounding box center [829, 65] width 55 height 12
drag, startPoint x: 232, startPoint y: 76, endPoint x: 139, endPoint y: 74, distance: 93.0
click at [139, 74] on div "JT ROOFING" at bounding box center [204, 76] width 169 height 27
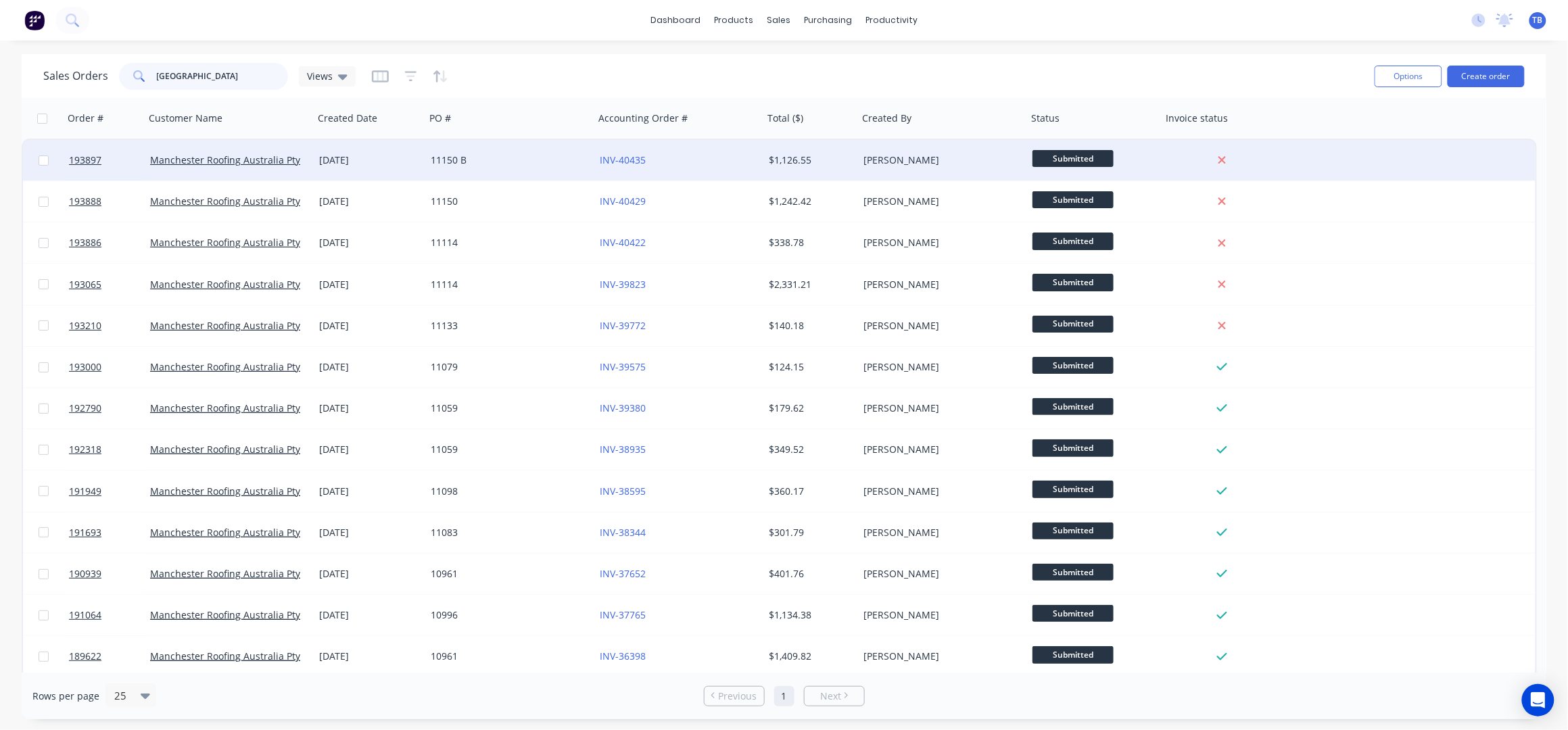
type input "MANCHESTER"
click at [518, 160] on div "11150 B" at bounding box center [506, 160] width 150 height 14
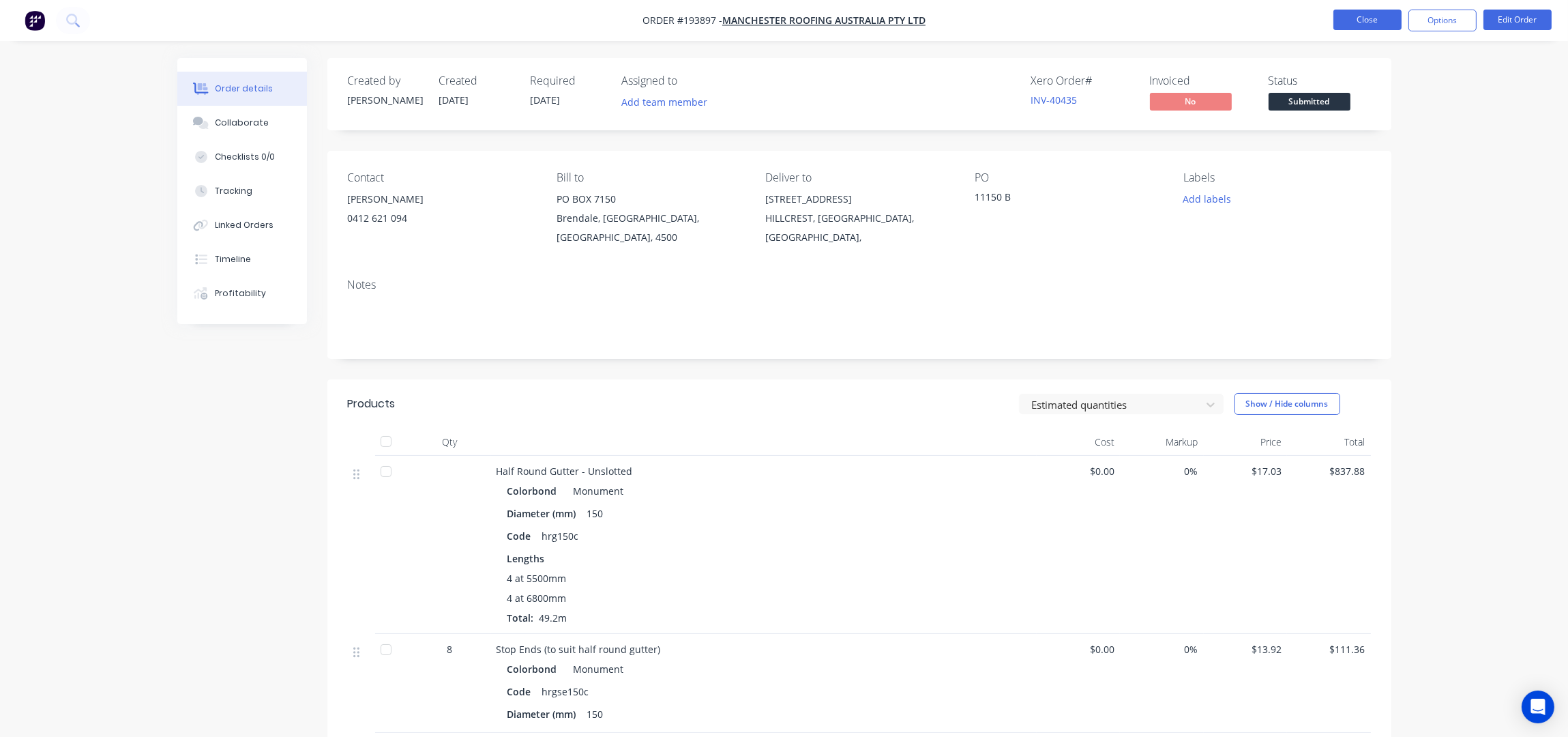
click at [1379, 12] on button "Close" at bounding box center [1368, 19] width 68 height 20
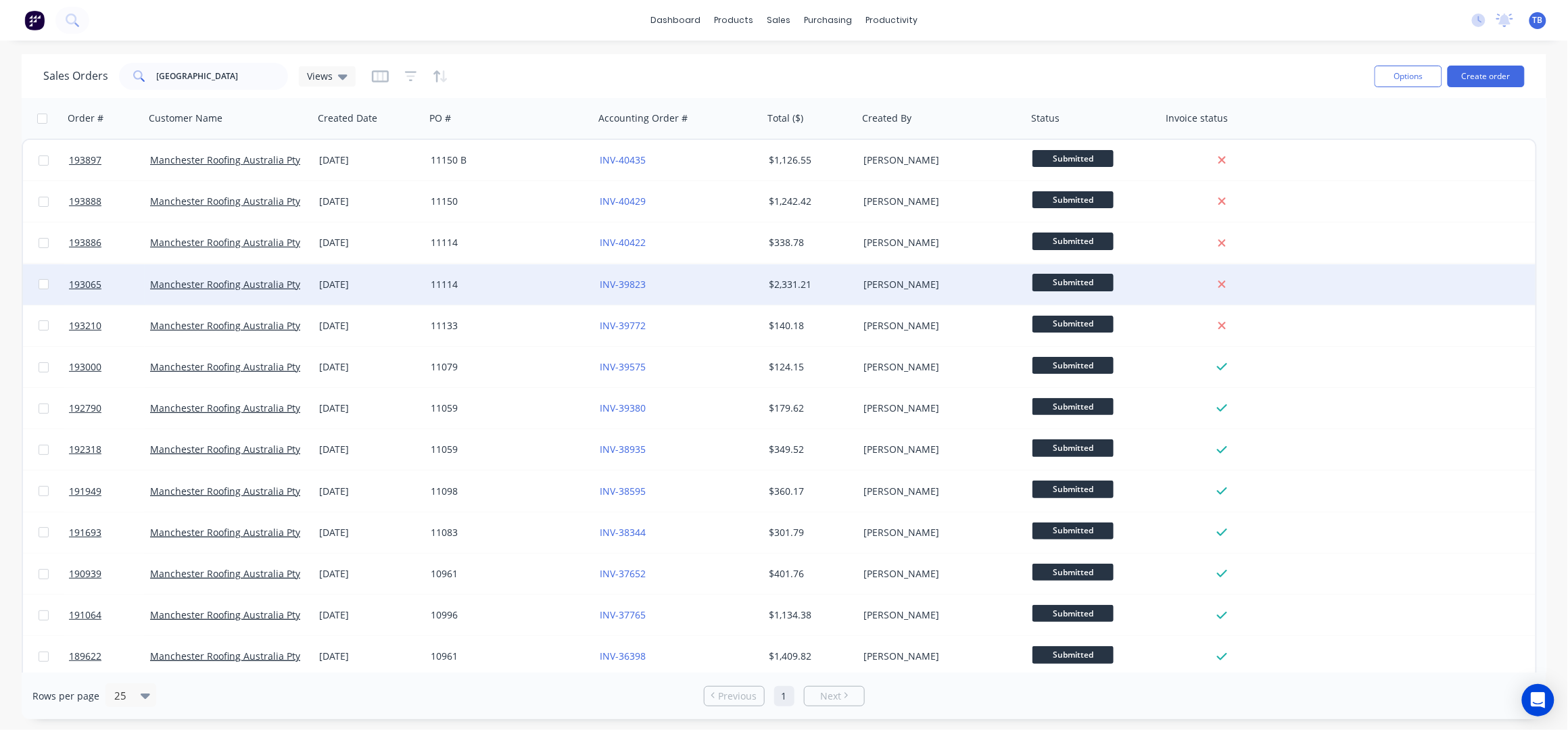
click at [528, 285] on div "11114" at bounding box center [506, 285] width 150 height 14
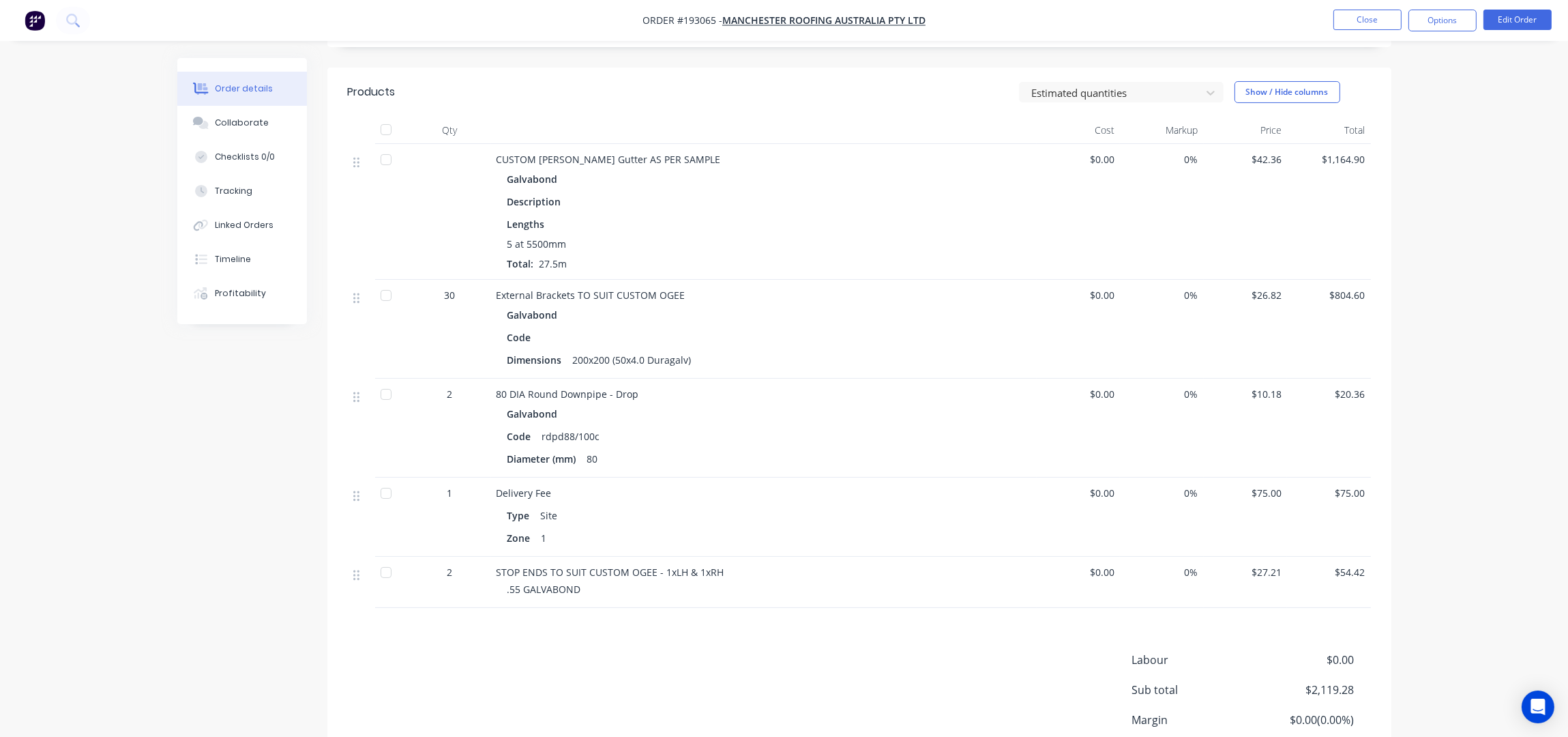
scroll to position [363, 0]
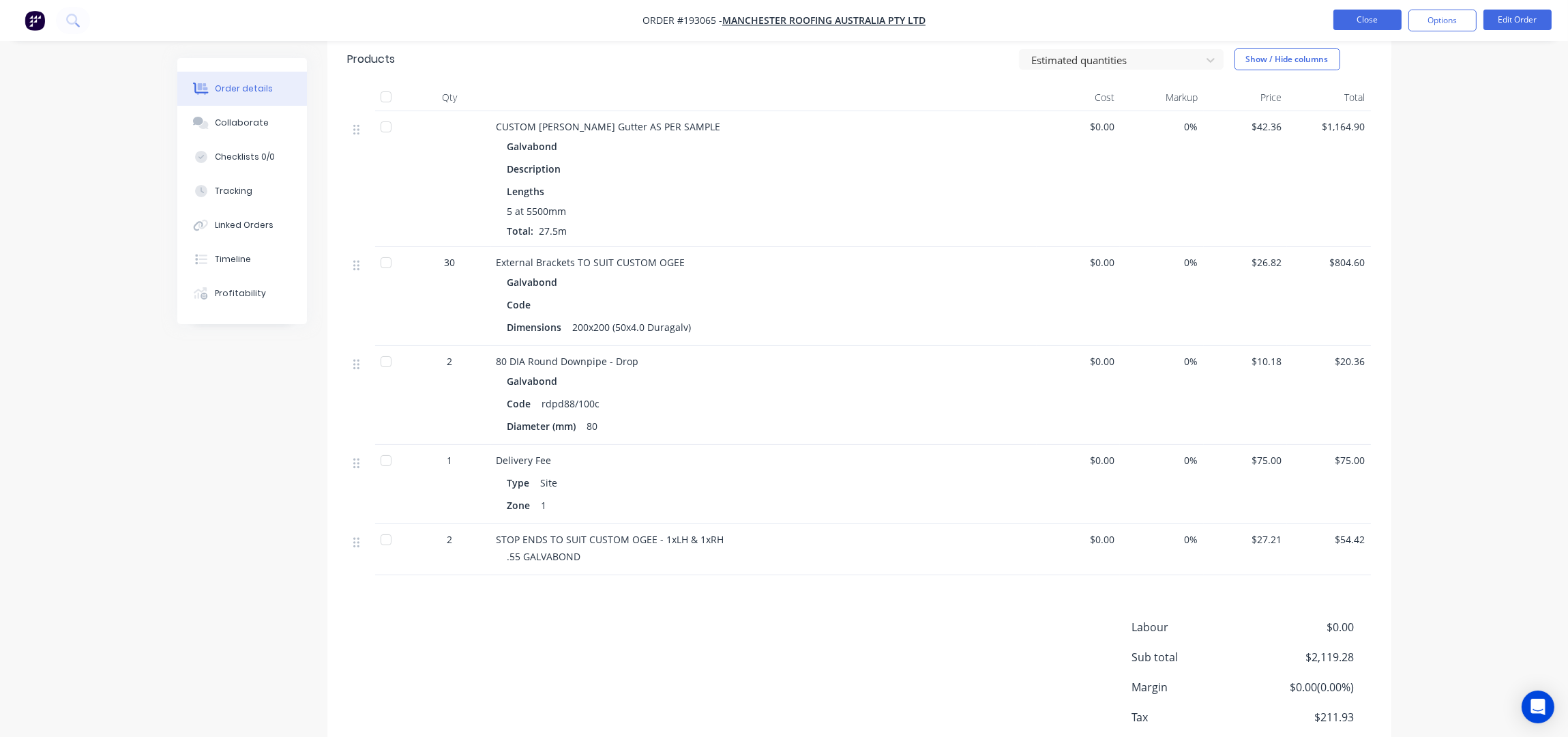
click at [1364, 23] on button "Close" at bounding box center [1368, 19] width 68 height 20
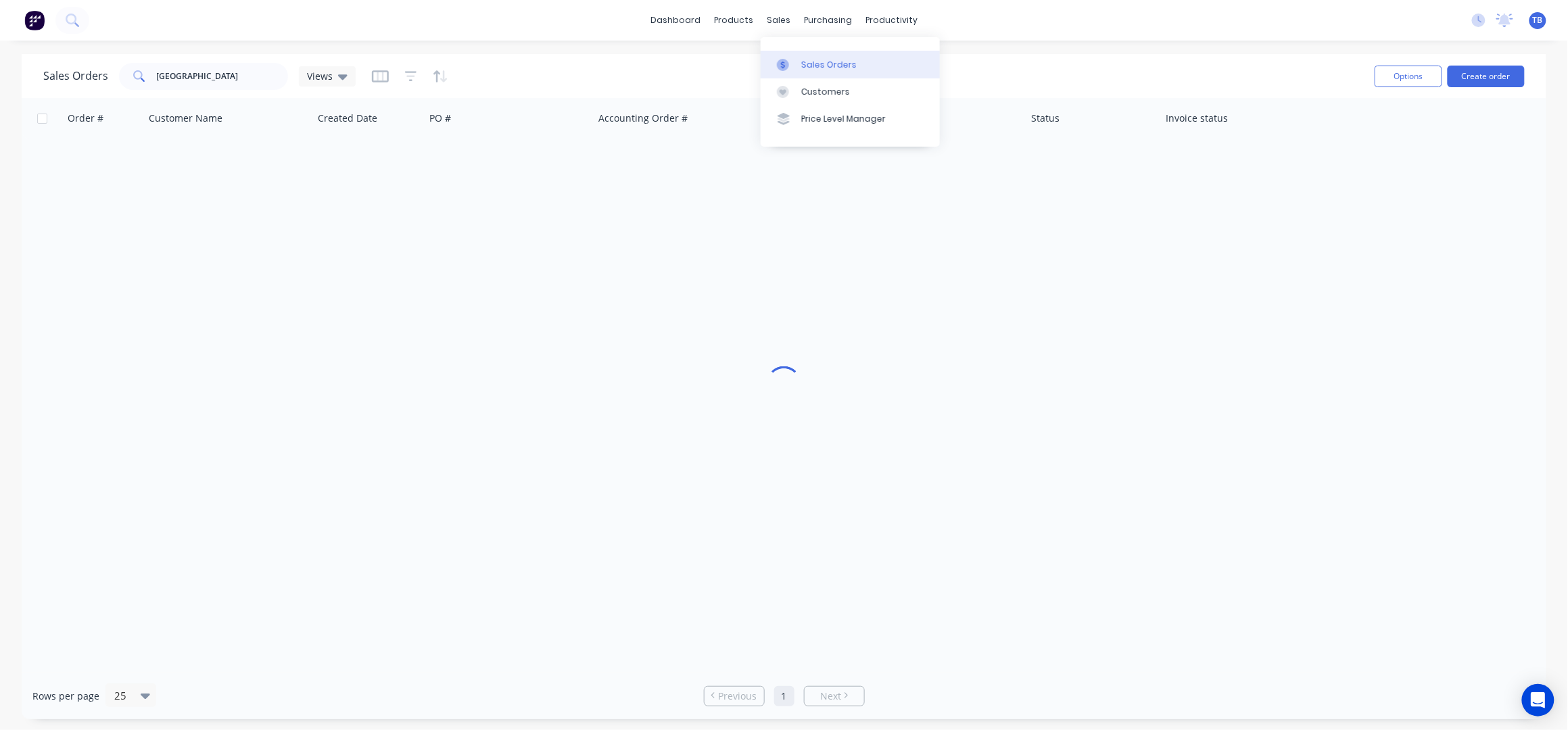
click at [815, 62] on div "Sales Orders" at bounding box center [829, 65] width 55 height 12
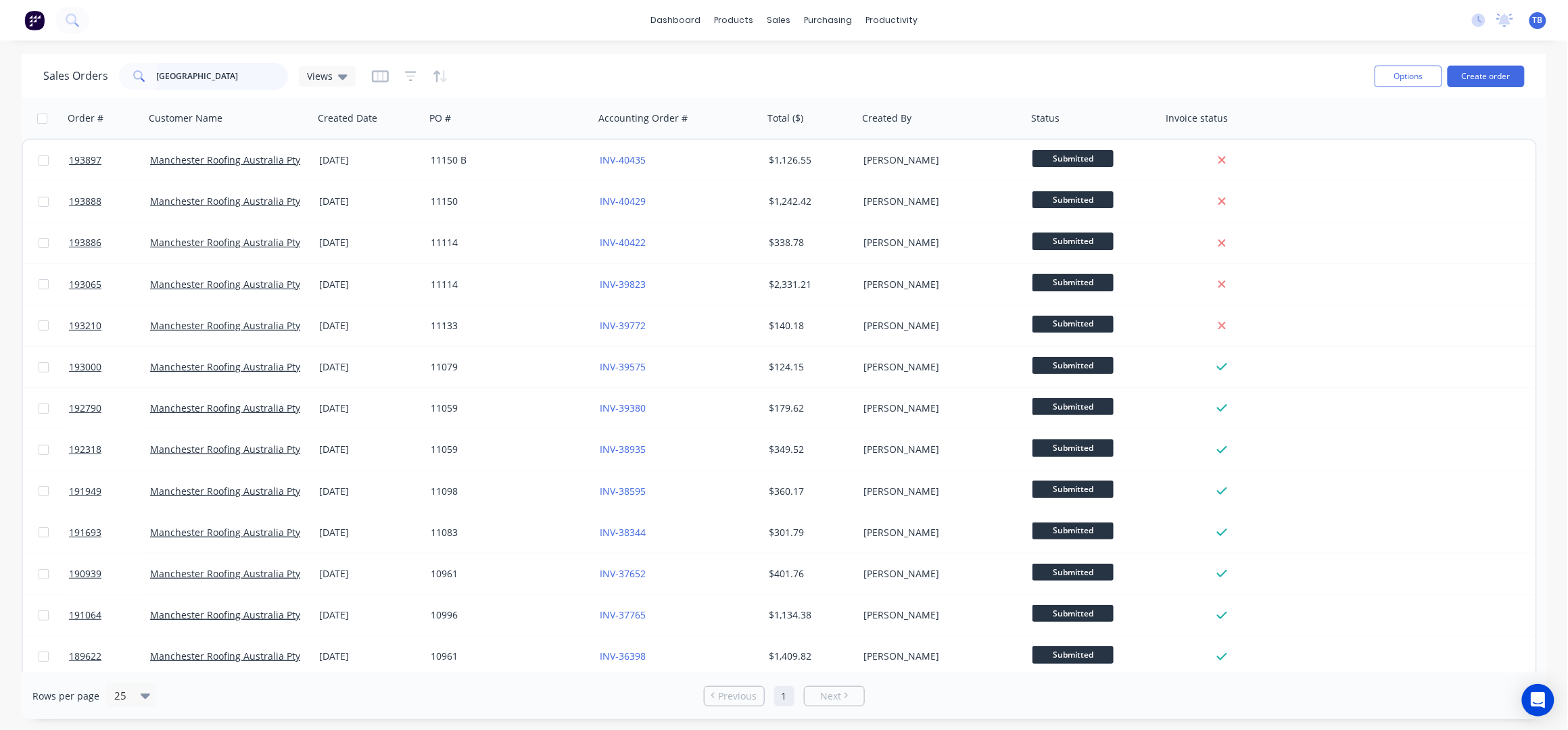
drag, startPoint x: 174, startPoint y: 67, endPoint x: 0, endPoint y: 51, distance: 174.7
click at [0, 51] on div "dashboard products sales purchasing productivity dashboard products Product Cat…" at bounding box center [784, 365] width 1568 height 730
click at [255, 68] on input "MANCHESTER" at bounding box center [223, 76] width 132 height 27
drag, startPoint x: 255, startPoint y: 68, endPoint x: 0, endPoint y: 98, distance: 256.8
click at [177, 66] on input "MANCHESTER" at bounding box center [223, 76] width 132 height 27
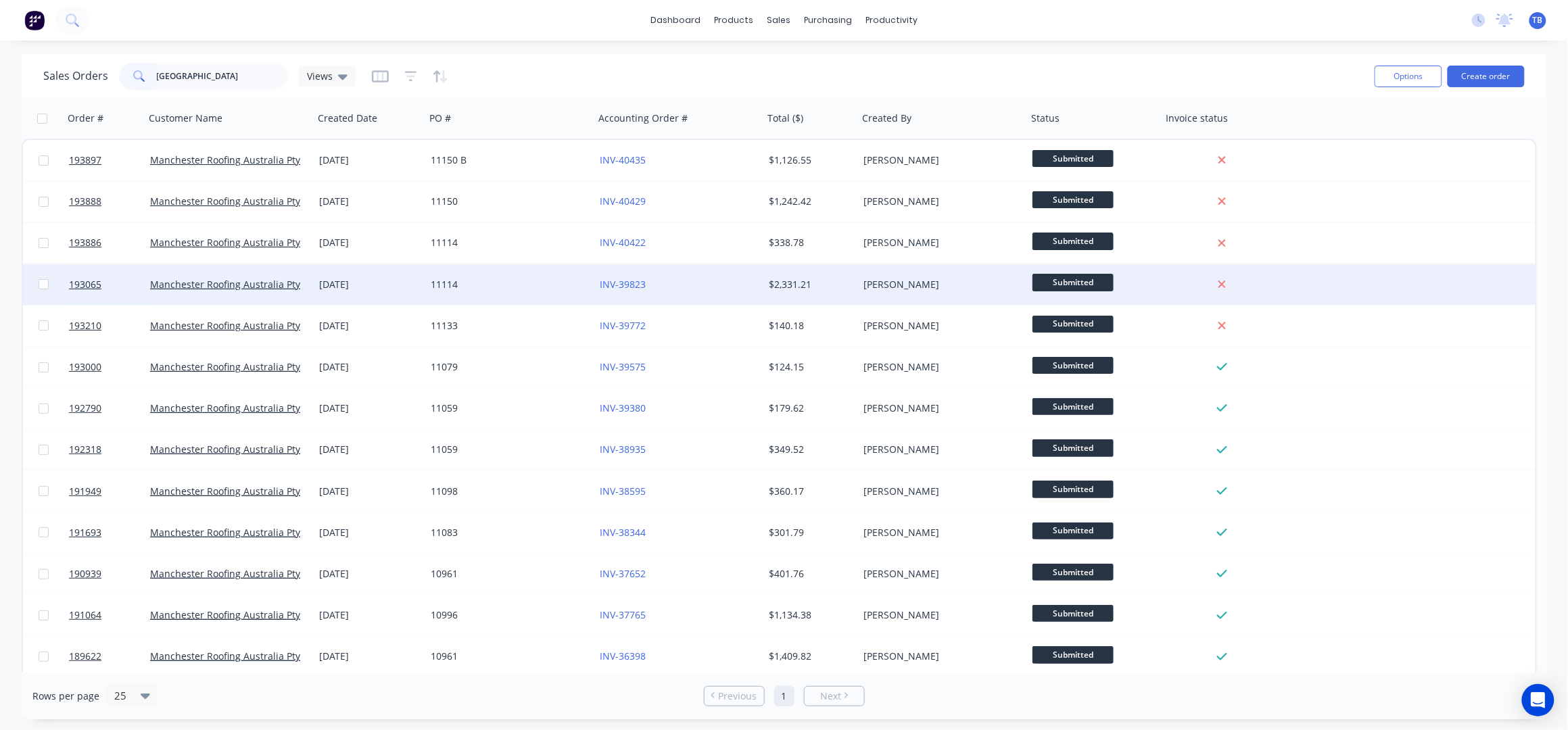
click at [699, 286] on div "INV-39823" at bounding box center [675, 285] width 150 height 14
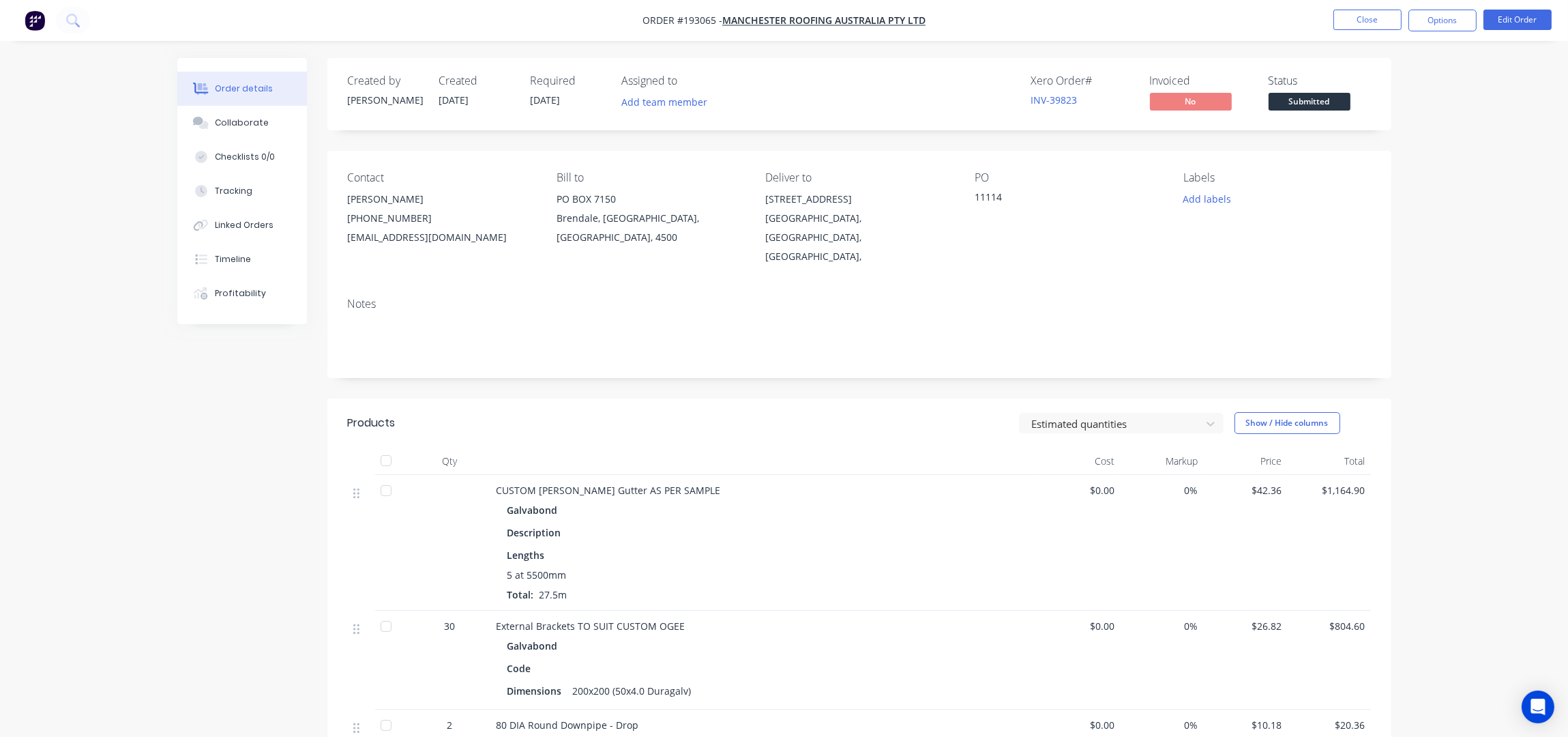
click at [209, 511] on div "Created by Hayden Created 19/09/25 Required 25/09/25 Assigned to Add team membe…" at bounding box center [785, 620] width 1214 height 1124
click at [1357, 16] on button "Close" at bounding box center [1368, 19] width 68 height 20
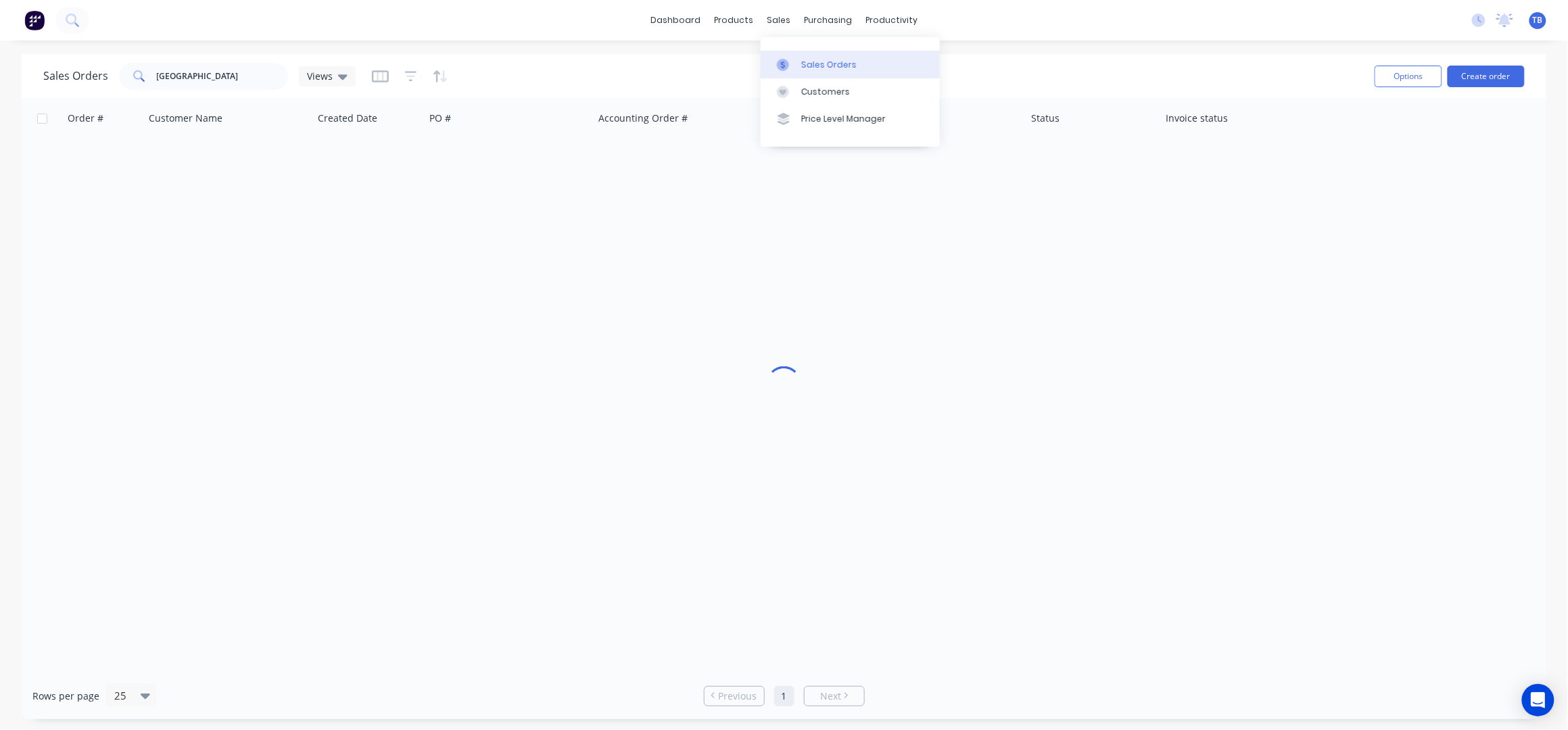
click at [809, 51] on link "Sales Orders" at bounding box center [850, 64] width 179 height 27
click at [1464, 81] on button "Create order" at bounding box center [1485, 76] width 77 height 22
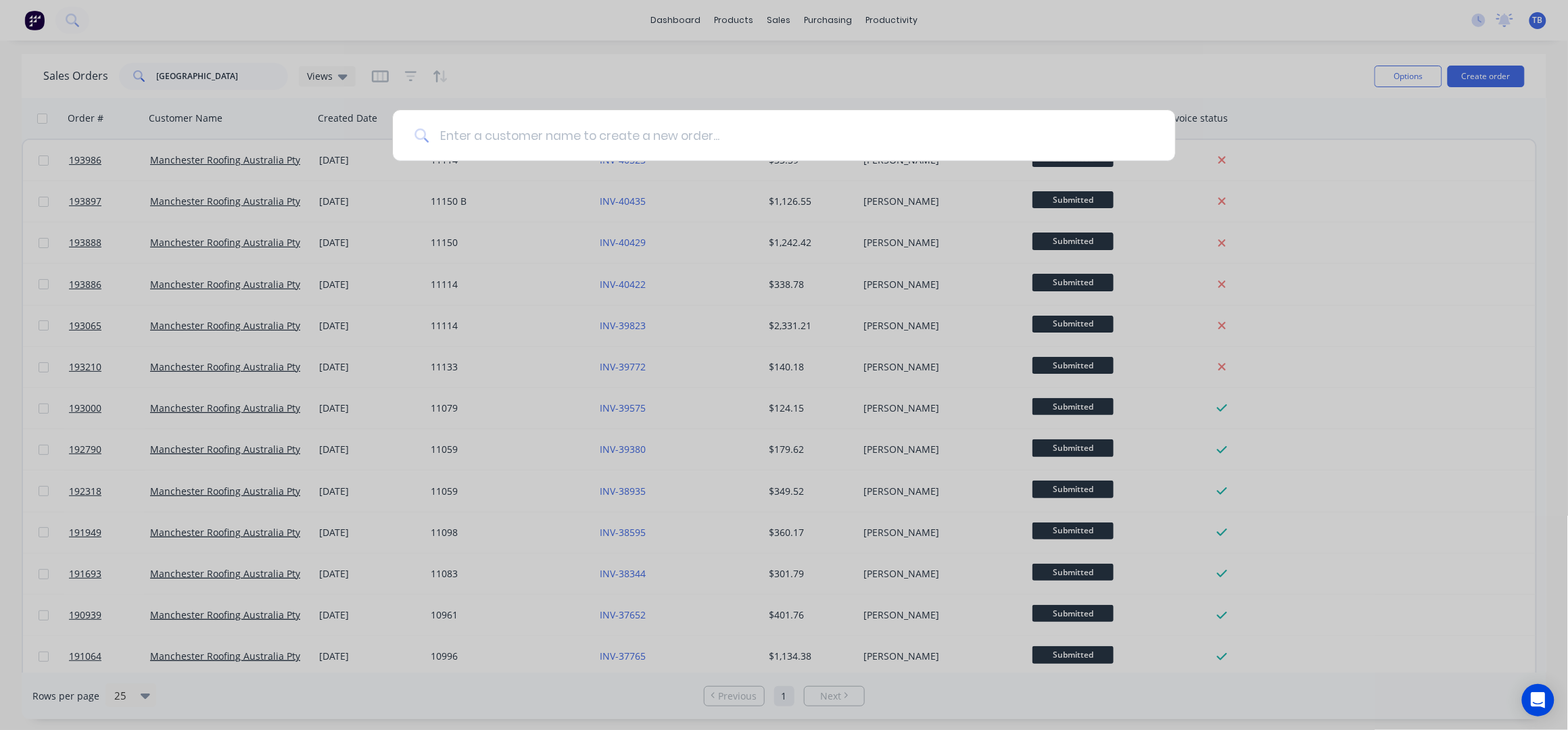
drag, startPoint x: 730, startPoint y: 141, endPoint x: 716, endPoint y: 125, distance: 21.3
click at [730, 139] on input at bounding box center [790, 135] width 724 height 51
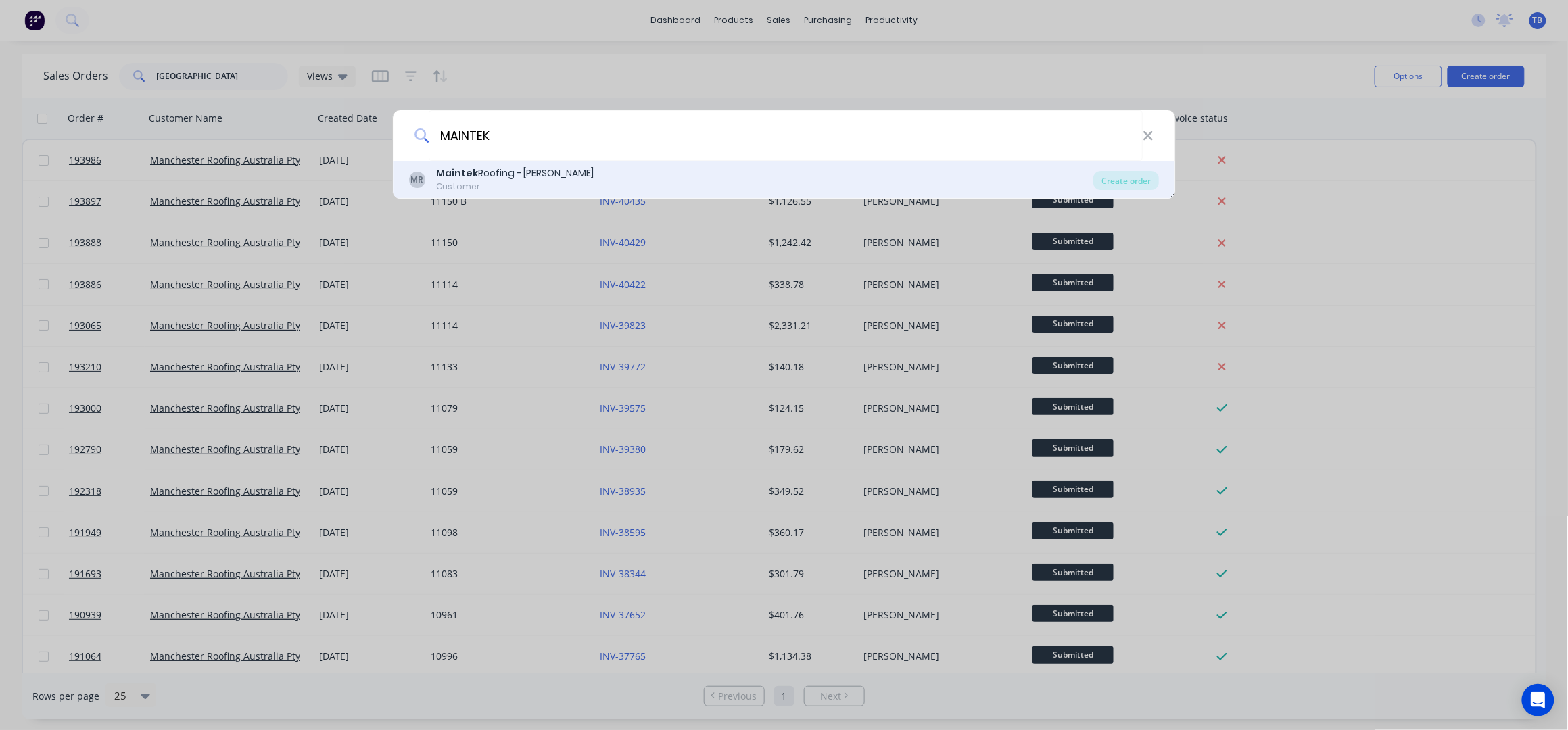
type input "MAINTEK"
click at [616, 165] on div "MR Maintek Roofing - Shaun Rahurahu Customer Create order" at bounding box center [784, 179] width 783 height 38
click at [1110, 180] on div "Create order" at bounding box center [1126, 180] width 66 height 19
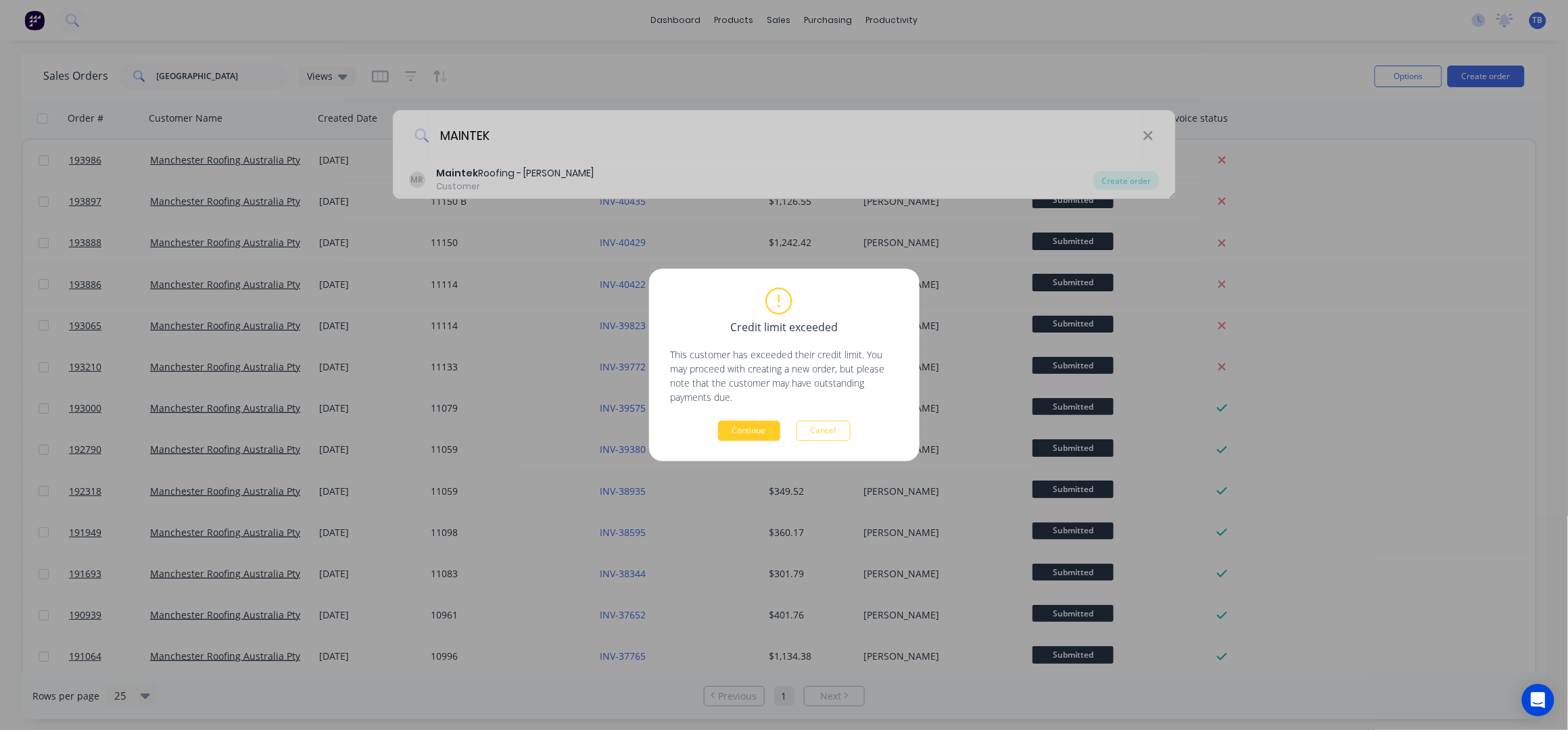
click at [749, 427] on button "Continue" at bounding box center [749, 431] width 62 height 20
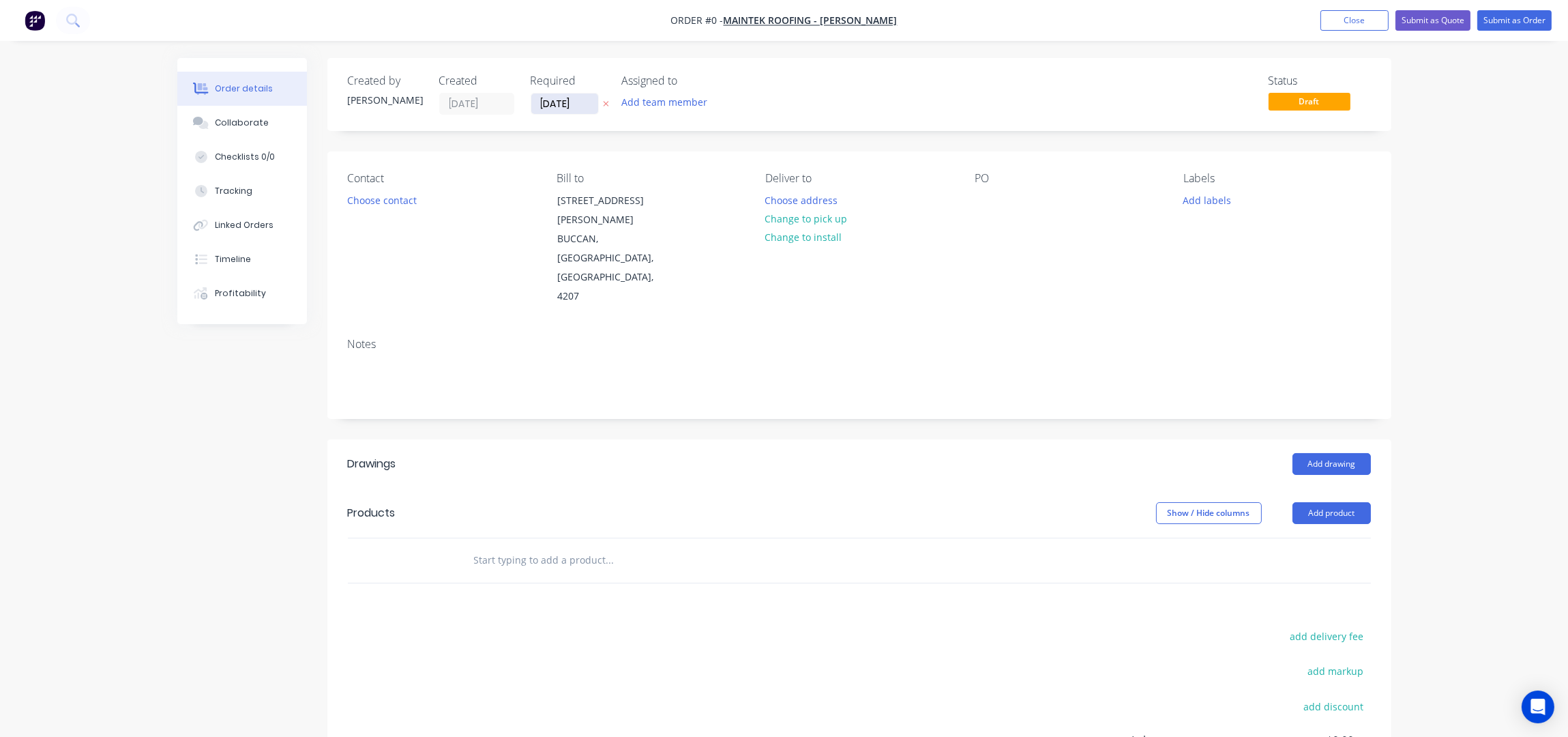
click at [551, 96] on input "[DATE]" at bounding box center [564, 103] width 67 height 20
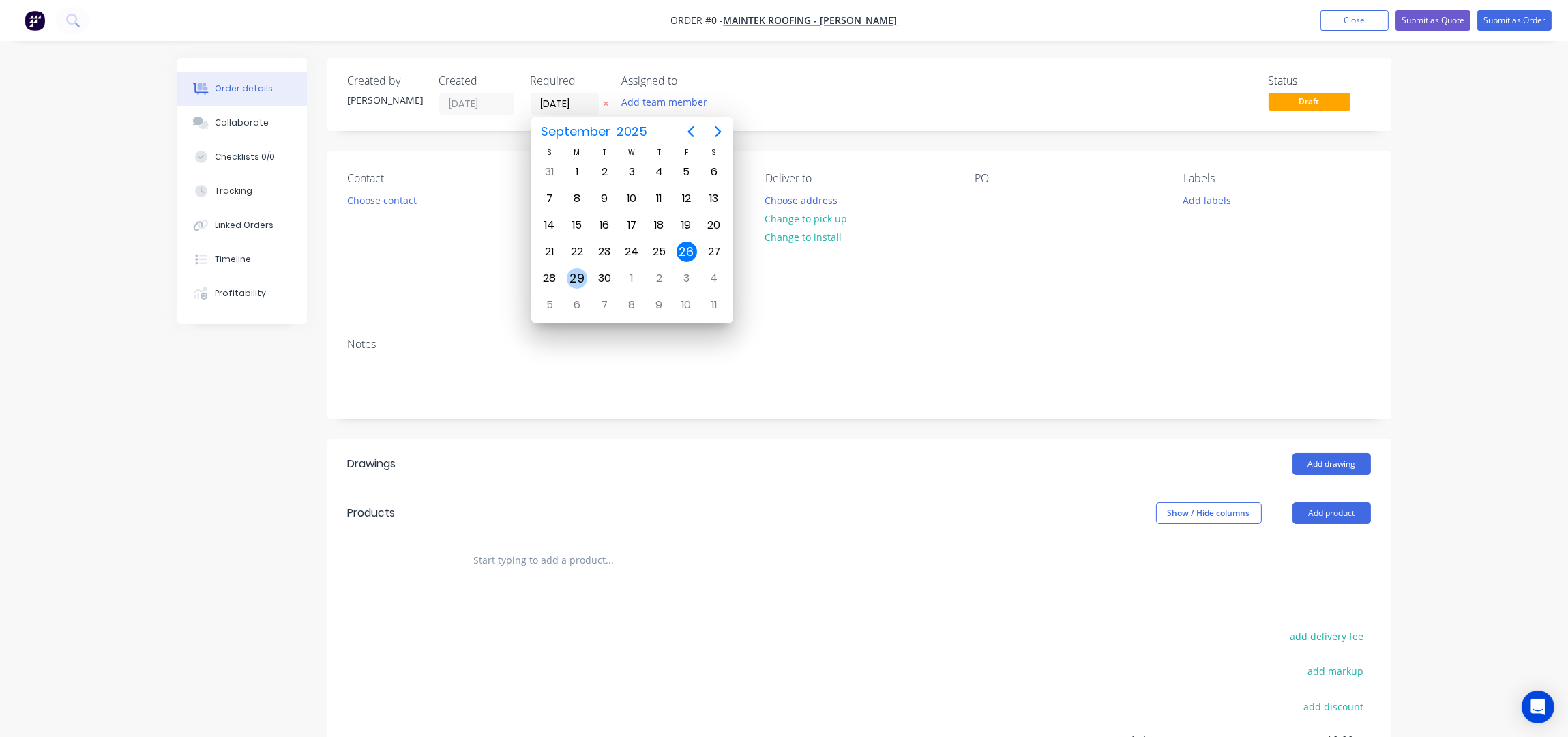
click at [582, 274] on div "29" at bounding box center [577, 278] width 20 height 20
type input "29/09/25"
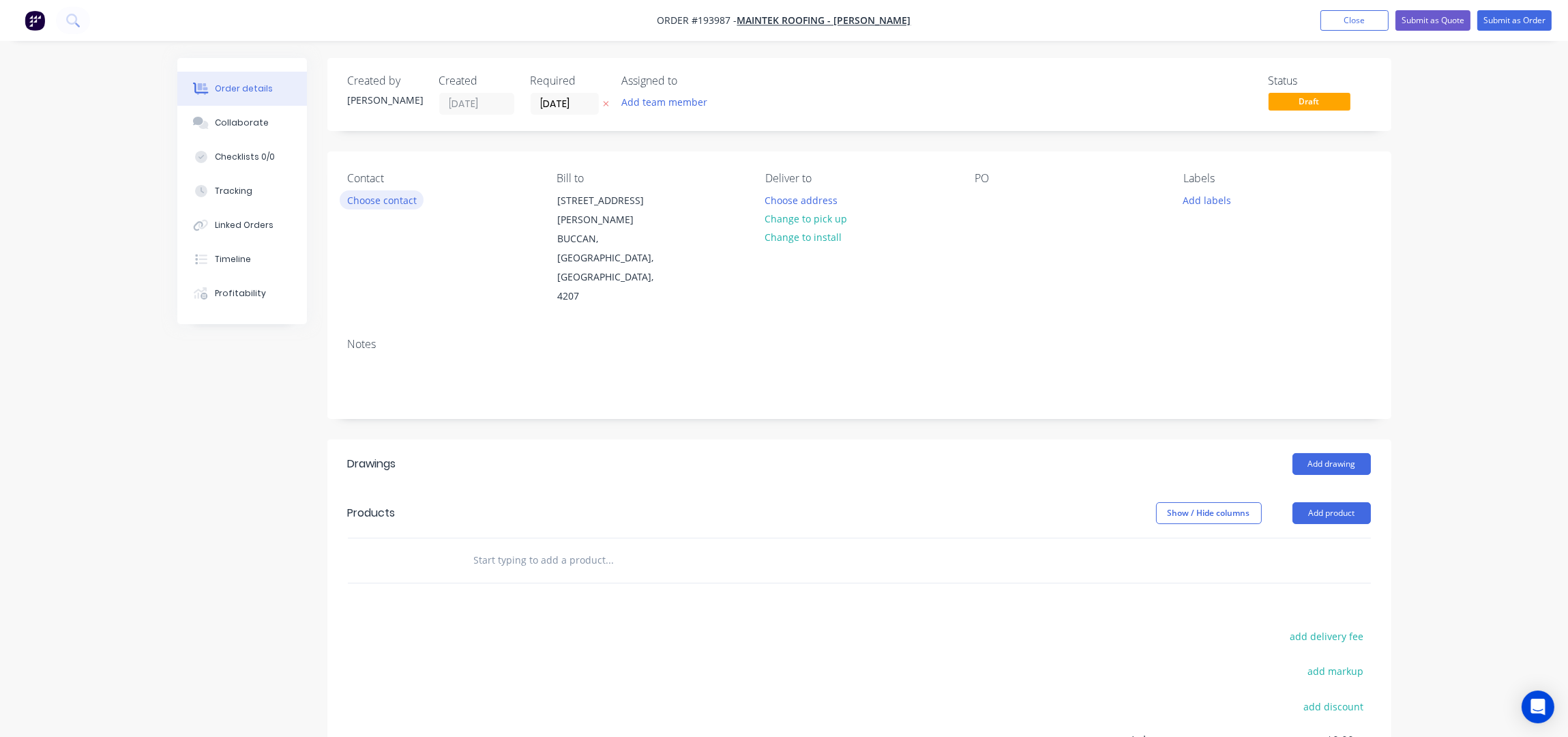
click at [391, 194] on button "Choose contact" at bounding box center [382, 199] width 84 height 18
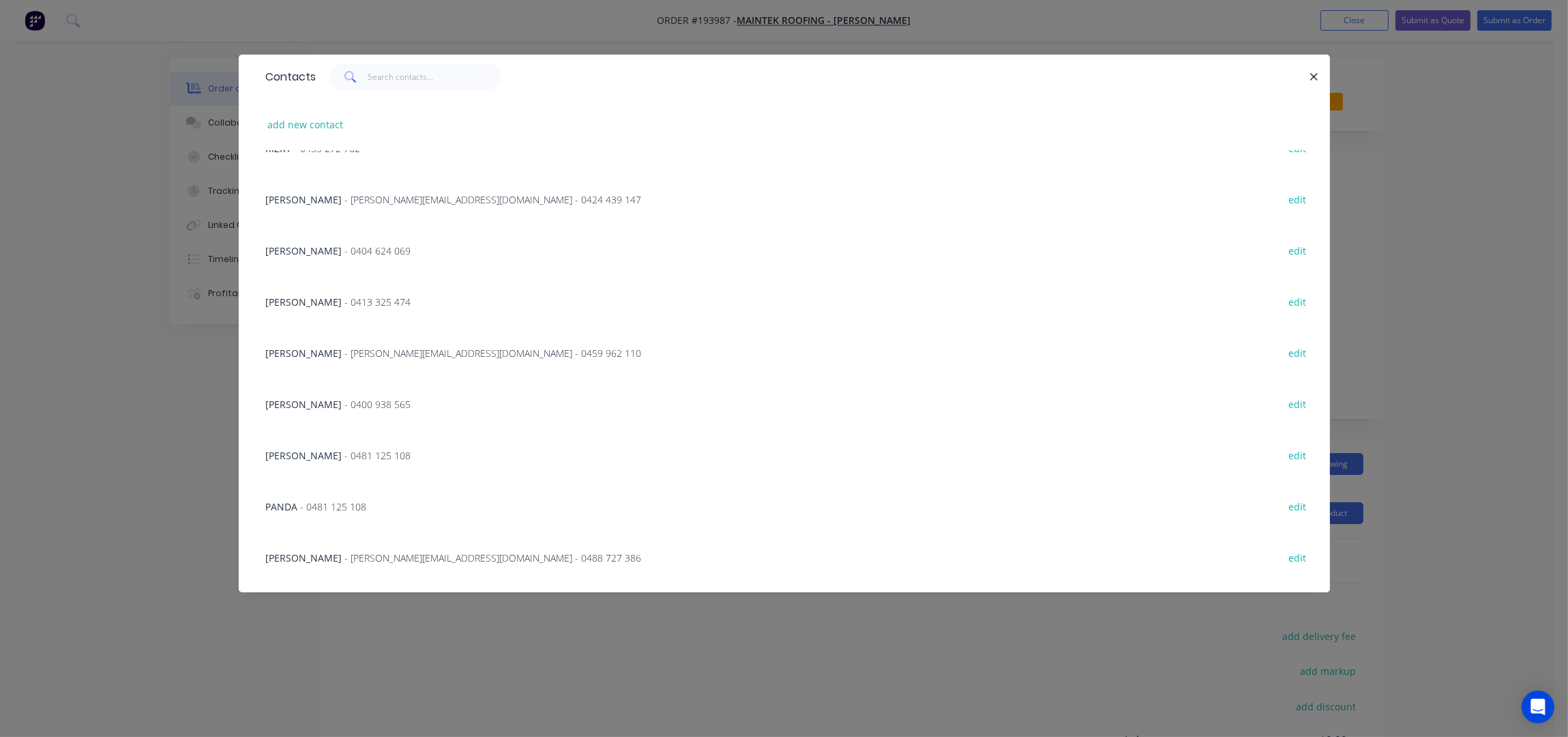
scroll to position [273, 0]
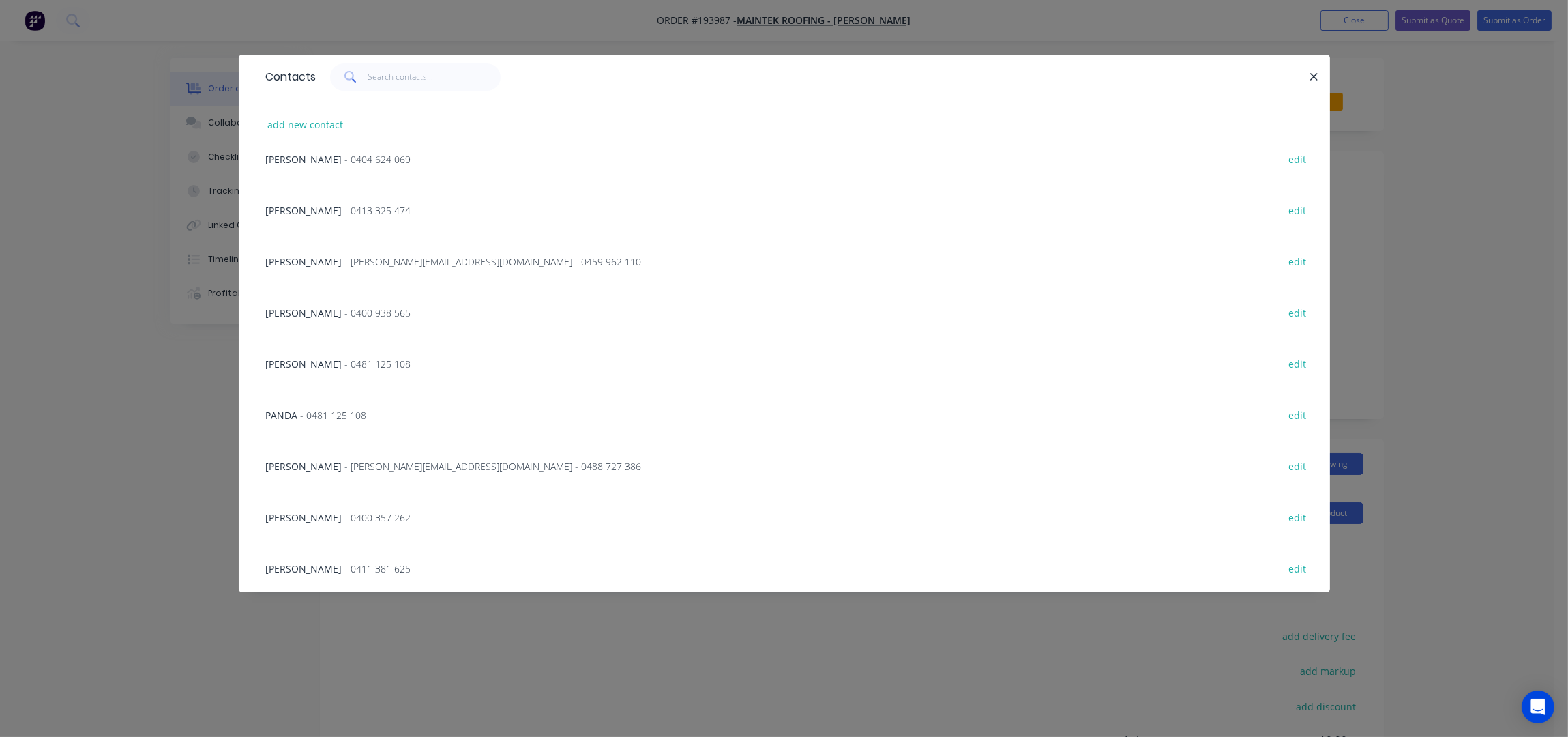
click at [320, 467] on span "COREY BUDD" at bounding box center [304, 466] width 77 height 13
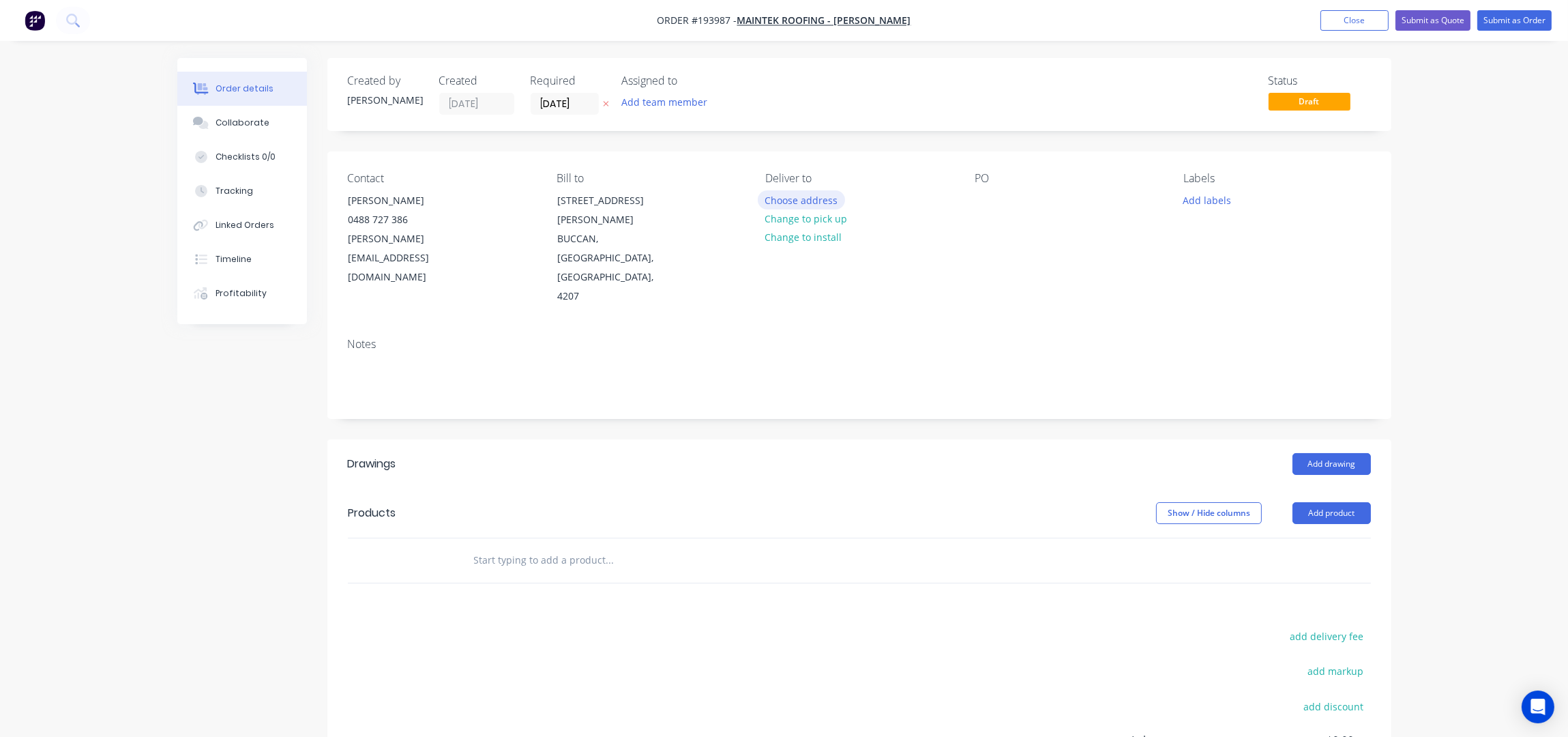
click at [819, 193] on button "Choose address" at bounding box center [801, 199] width 87 height 18
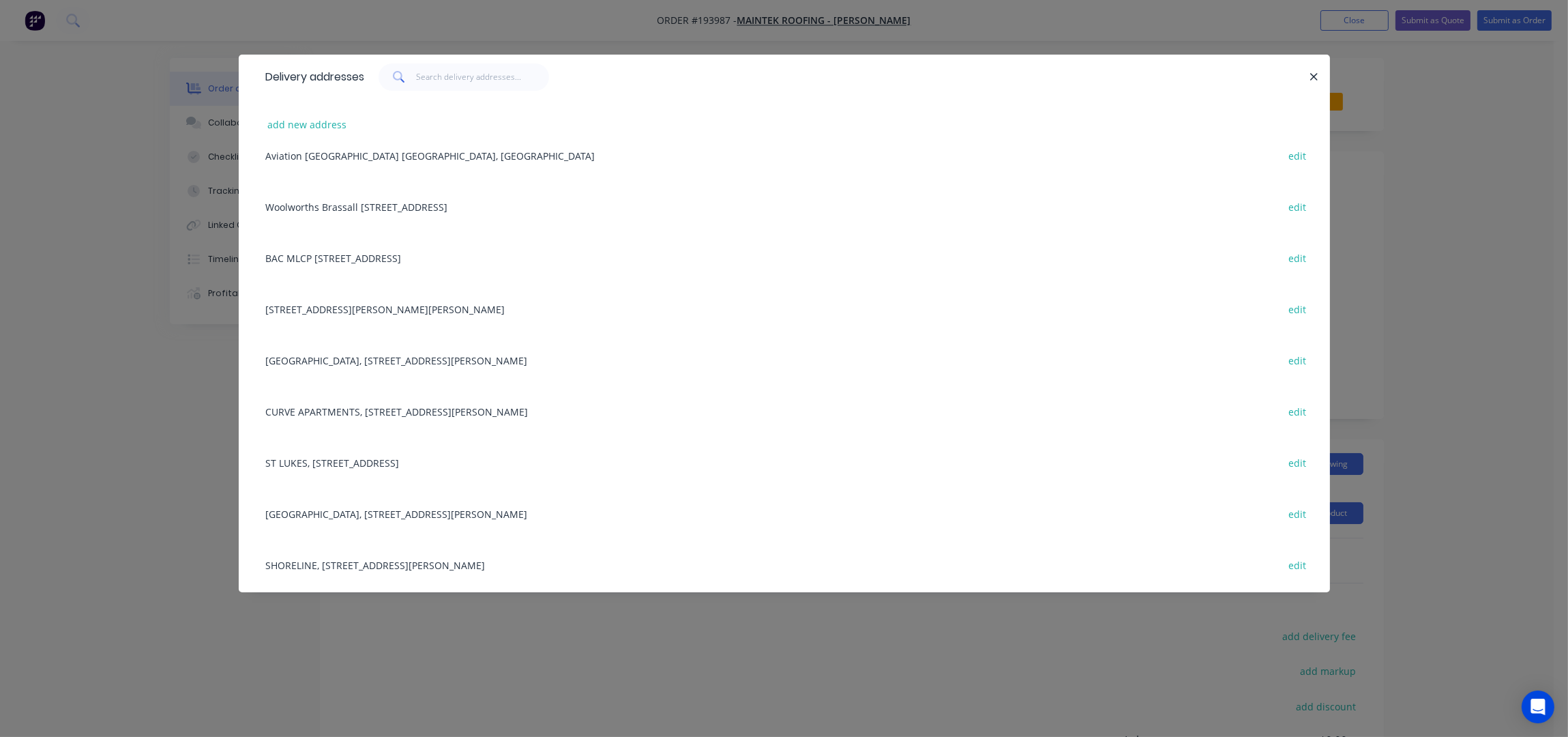
scroll to position [272, 0]
click at [1315, 77] on icon "button" at bounding box center [1314, 77] width 9 height 12
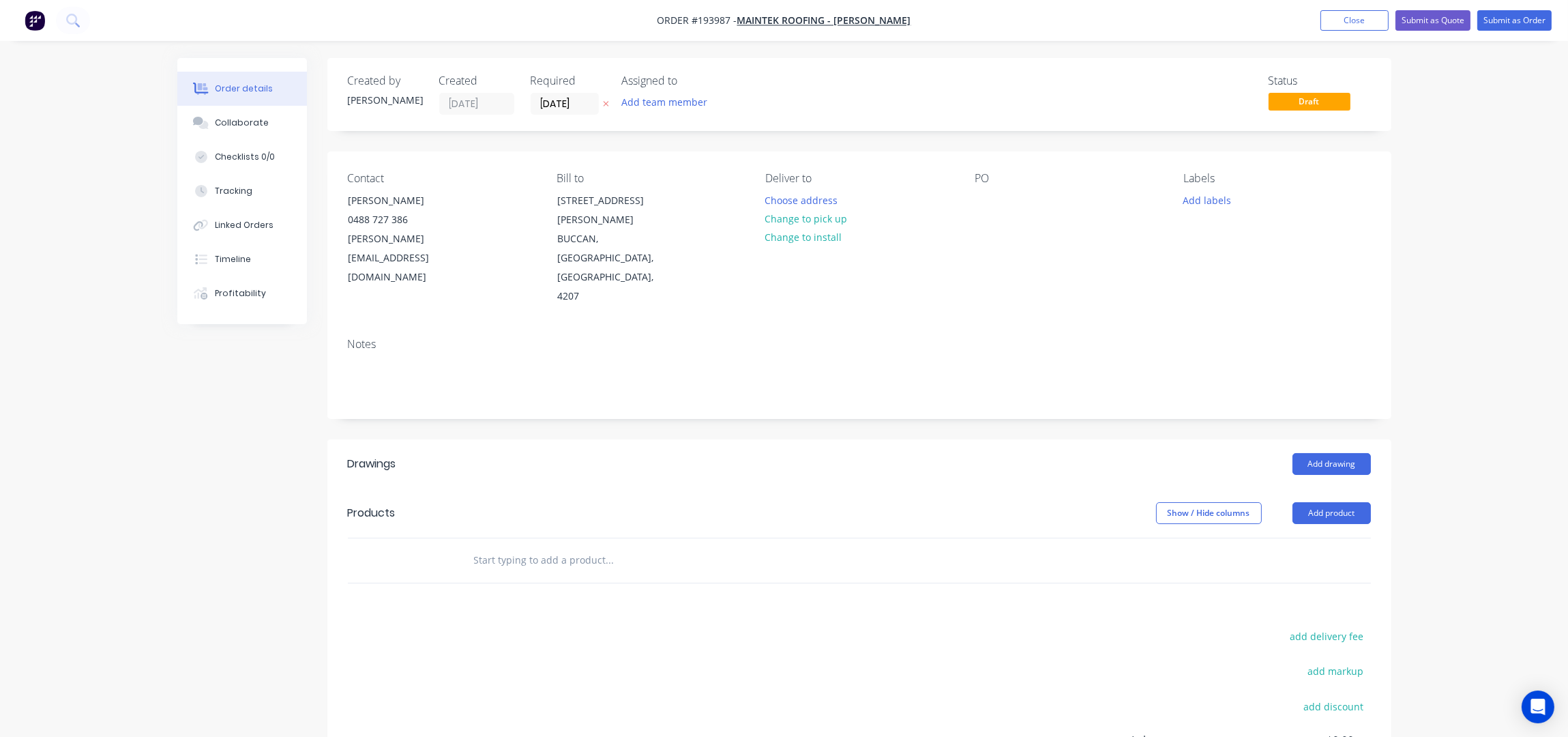
drag, startPoint x: 1497, startPoint y: 263, endPoint x: 1546, endPoint y: 269, distance: 49.4
click at [1497, 262] on div "Order details Collaborate Checklists 0/0 Tracking Linked Orders Timeline Profit…" at bounding box center [784, 465] width 1568 height 931
click at [793, 190] on button "Choose address" at bounding box center [801, 199] width 87 height 18
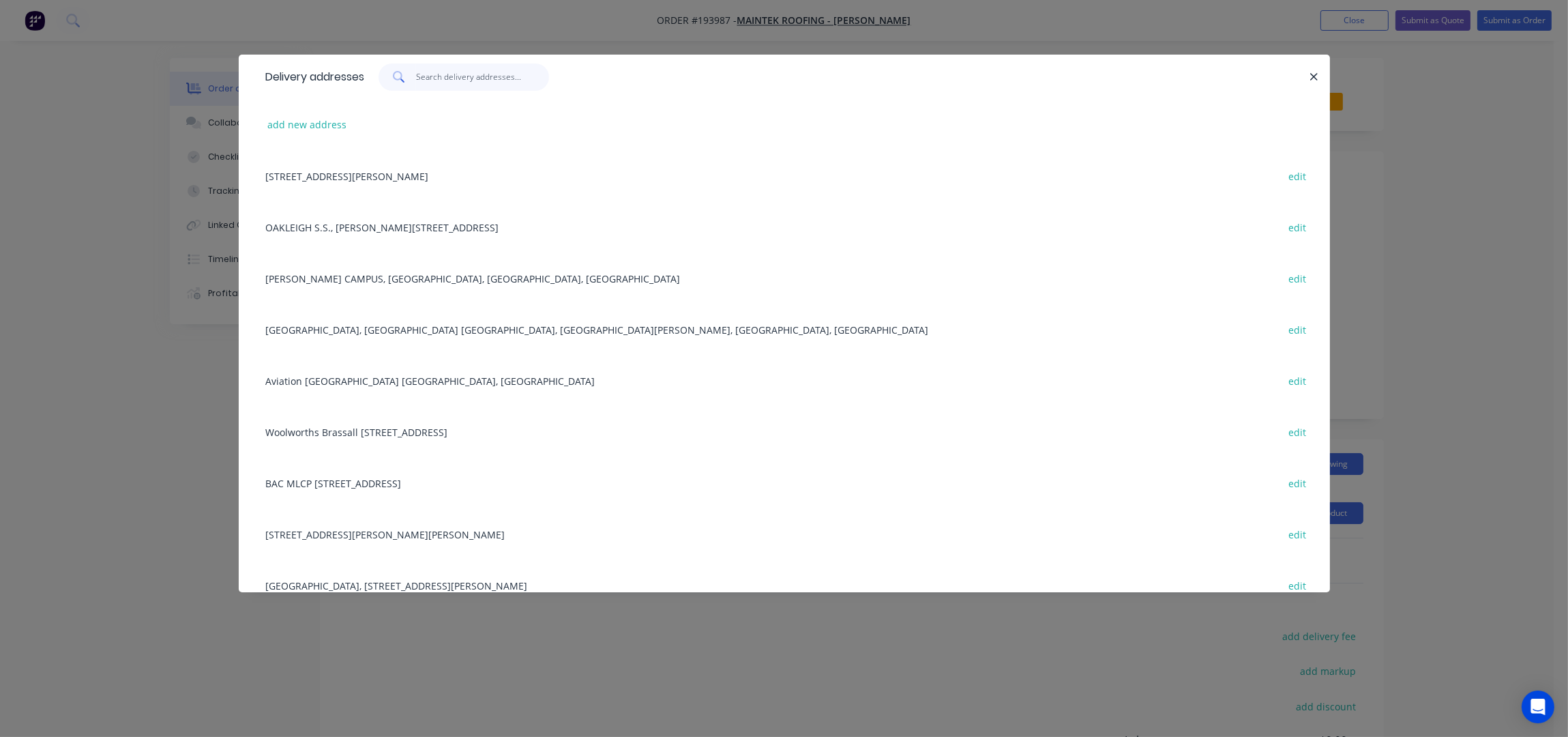
click at [451, 71] on input "text" at bounding box center [483, 77] width 133 height 27
click at [285, 132] on button "add new address" at bounding box center [307, 124] width 93 height 18
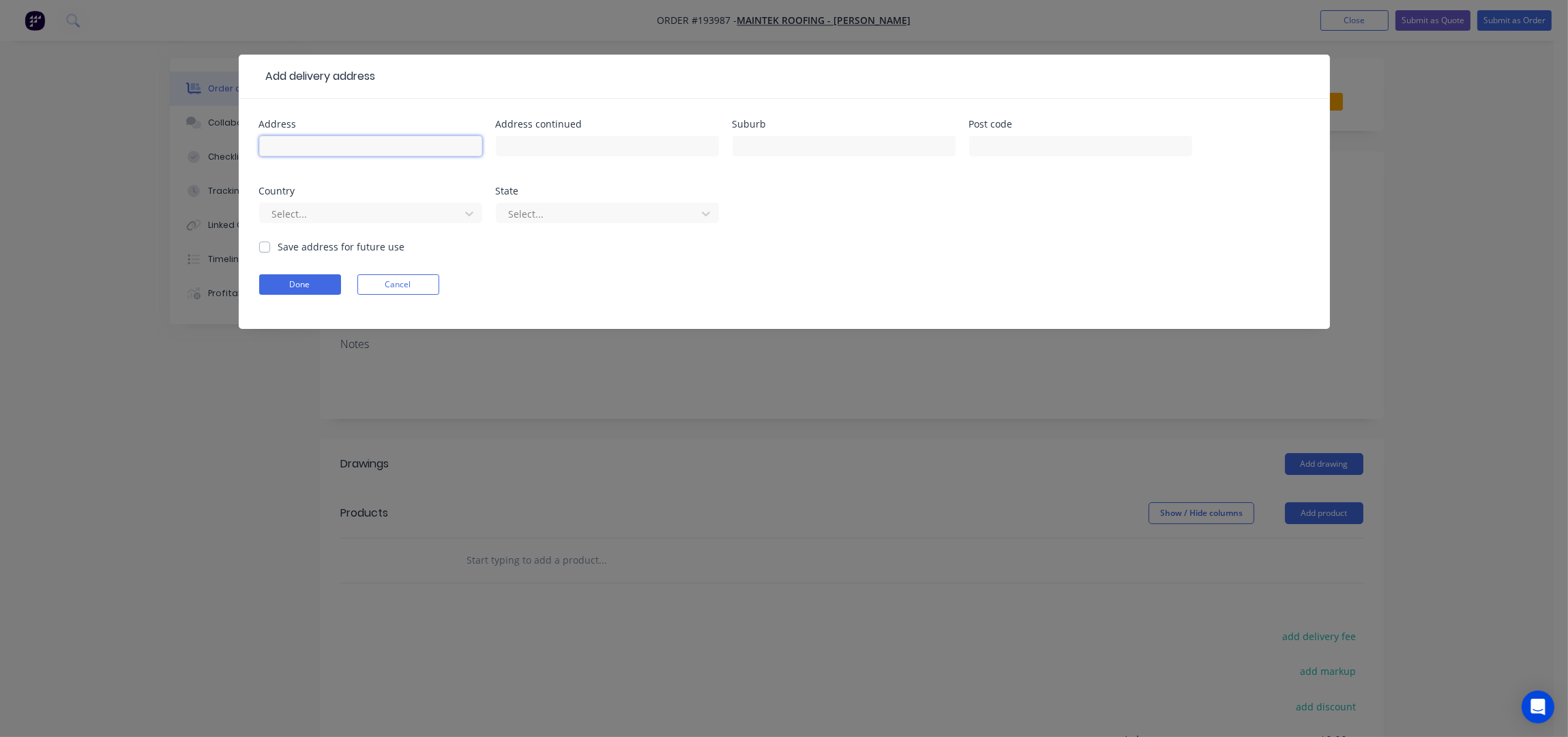
click at [308, 149] on input "text" at bounding box center [371, 145] width 223 height 20
type input "B"
click at [422, 138] on input "WOOLWORTHS BRASSAL" at bounding box center [371, 145] width 223 height 20
click at [423, 144] on input "WOOLWORTHS BRASSAL" at bounding box center [371, 145] width 223 height 20
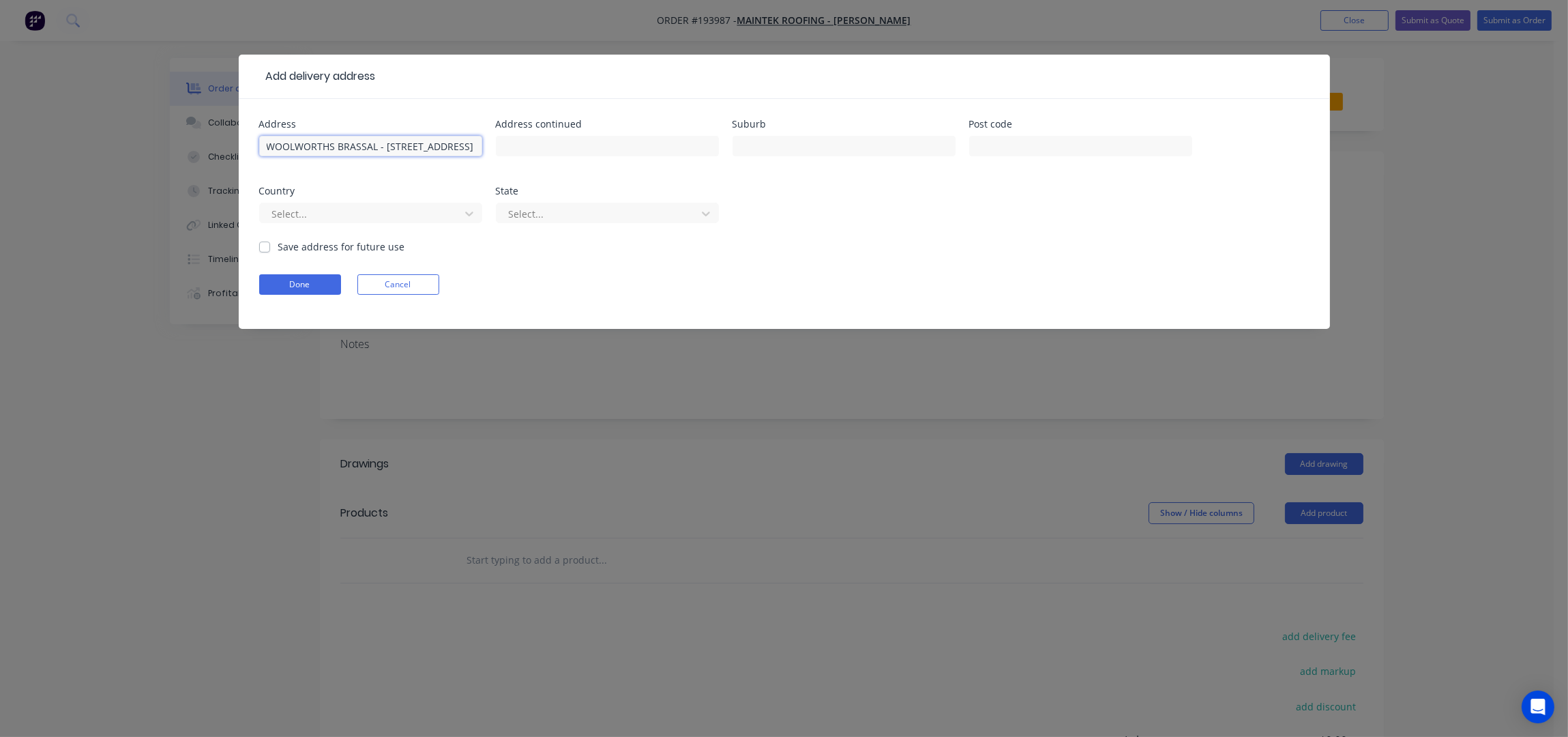
drag, startPoint x: 478, startPoint y: 143, endPoint x: 430, endPoint y: 143, distance: 48.0
click at [430, 143] on input "WOOLWORTHS BRASSAL - 68 HUNTER STREET BRASSALL" at bounding box center [371, 145] width 223 height 20
type input "WOOLWORTHS BRASSAL - 68 HUNTER STREET"
type input "BRASSALL"
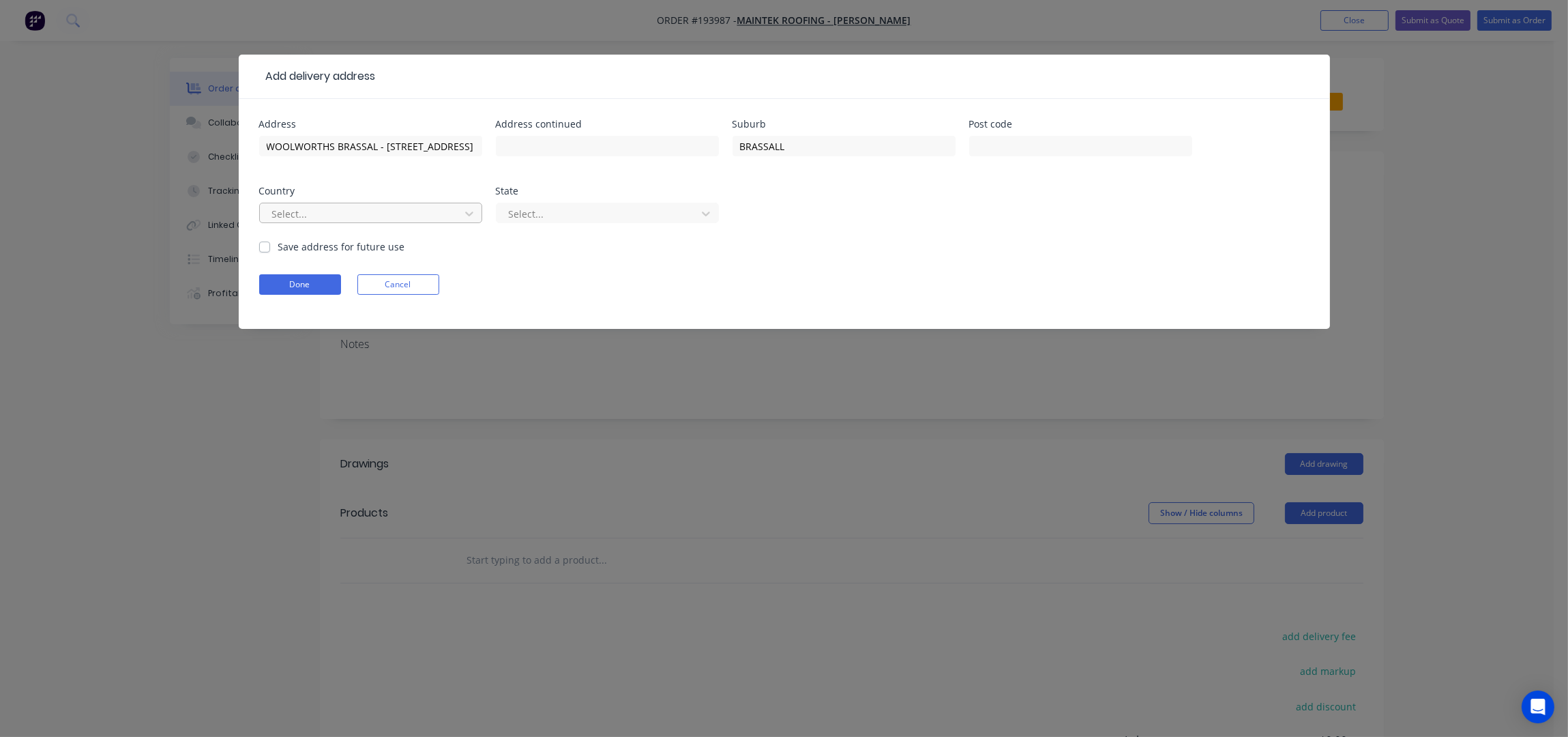
click at [410, 206] on div at bounding box center [362, 214] width 182 height 17
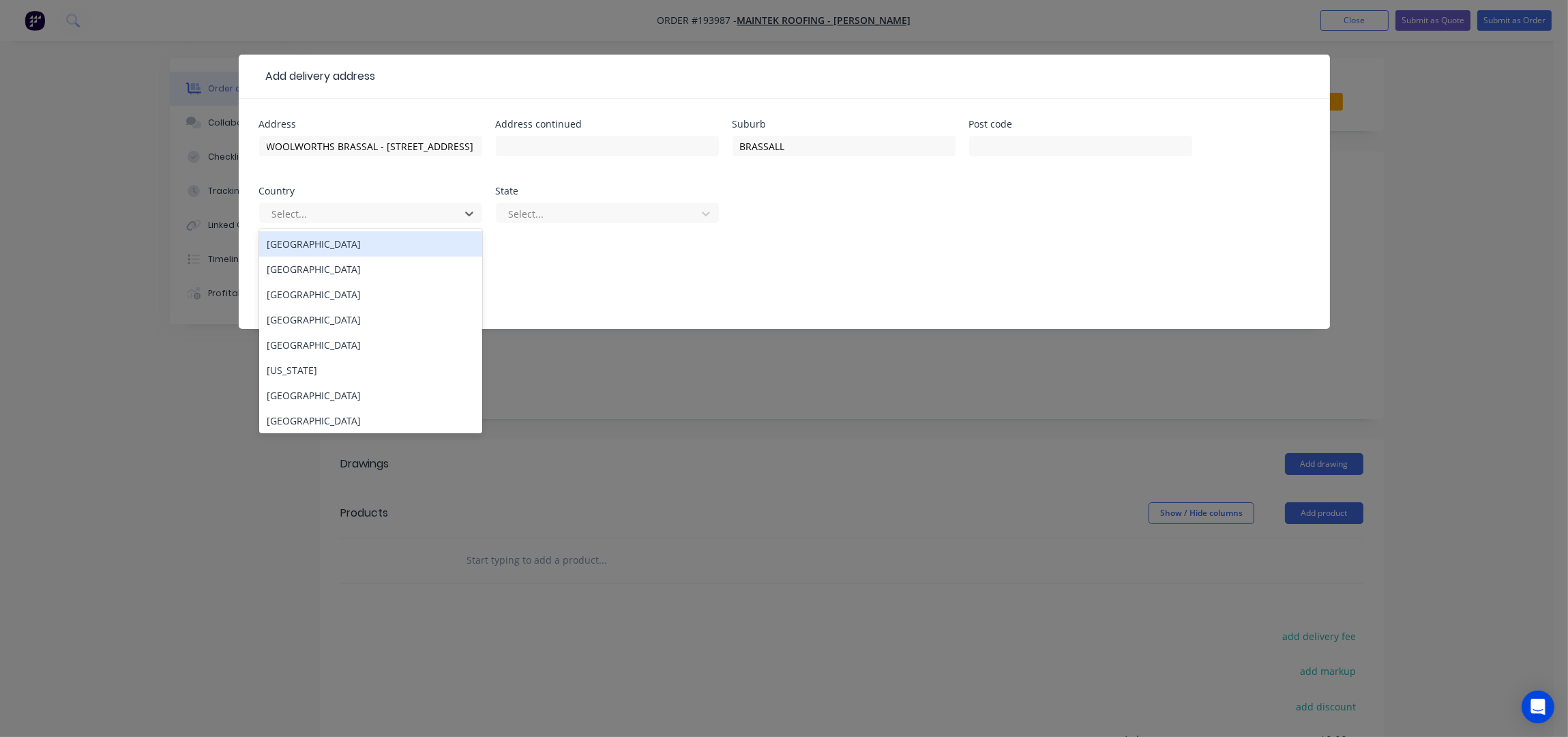
click at [391, 233] on div "[GEOGRAPHIC_DATA]" at bounding box center [371, 243] width 223 height 25
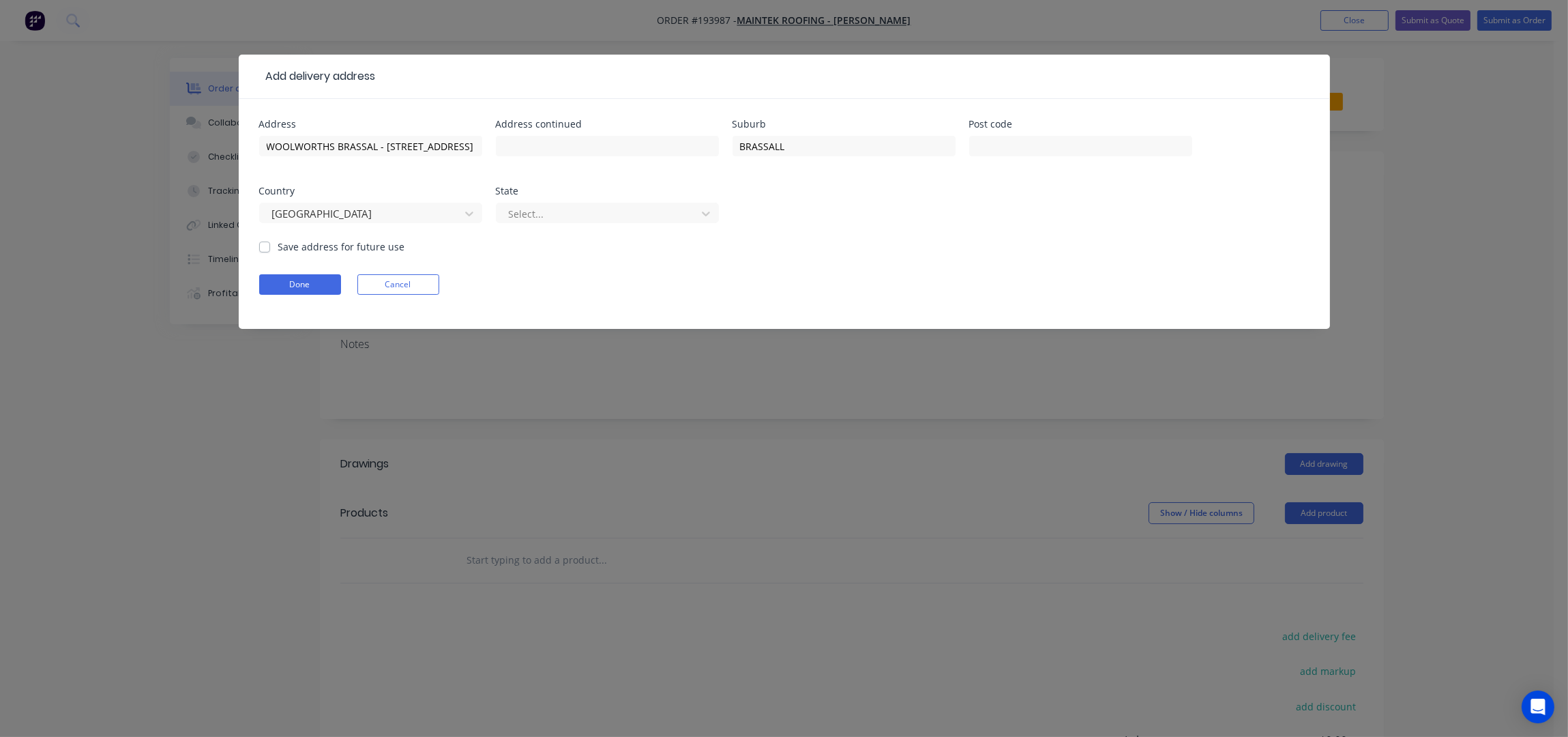
click at [656, 193] on div "State" at bounding box center [607, 191] width 223 height 10
click at [655, 206] on div at bounding box center [598, 214] width 182 height 17
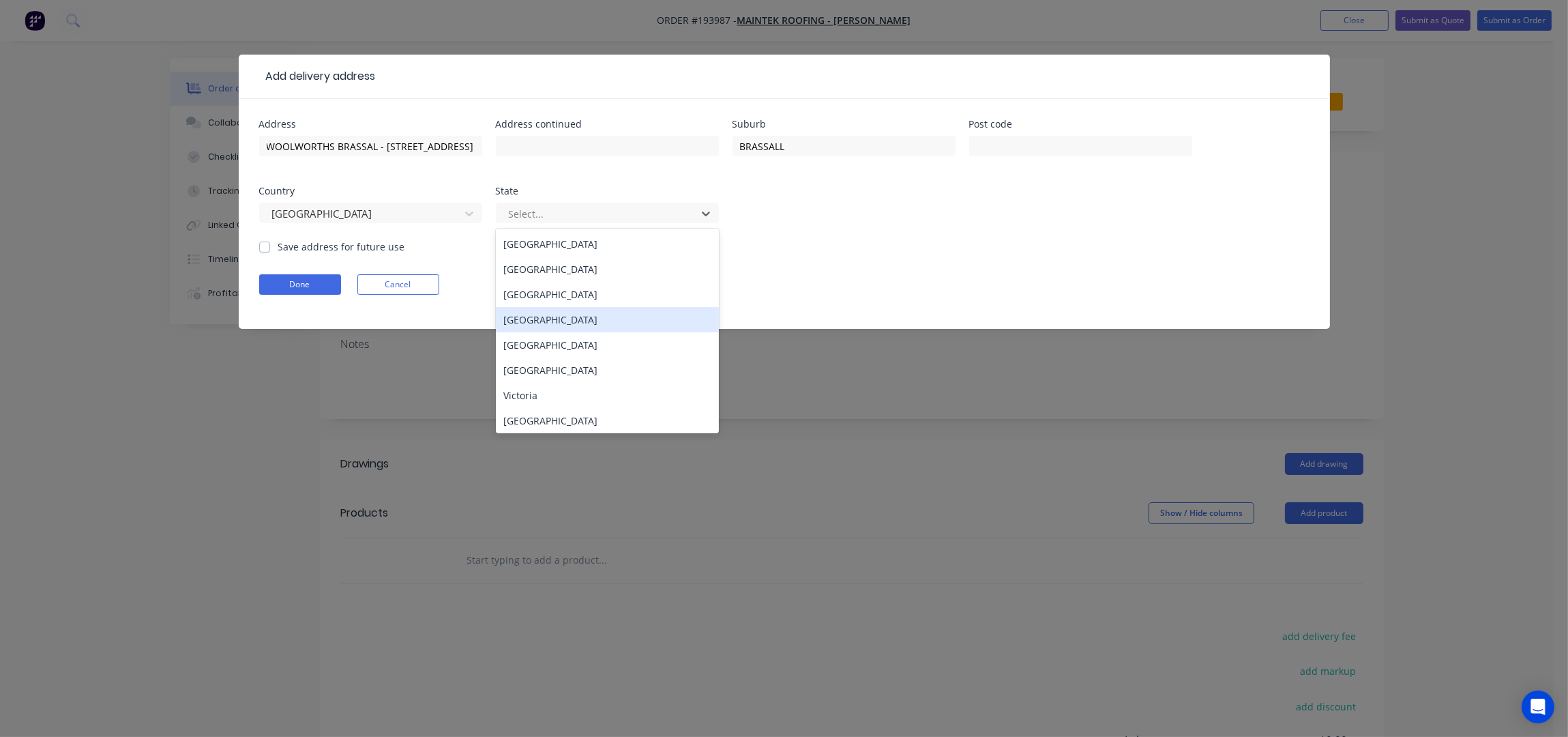
click at [565, 327] on div "[GEOGRAPHIC_DATA]" at bounding box center [607, 319] width 223 height 25
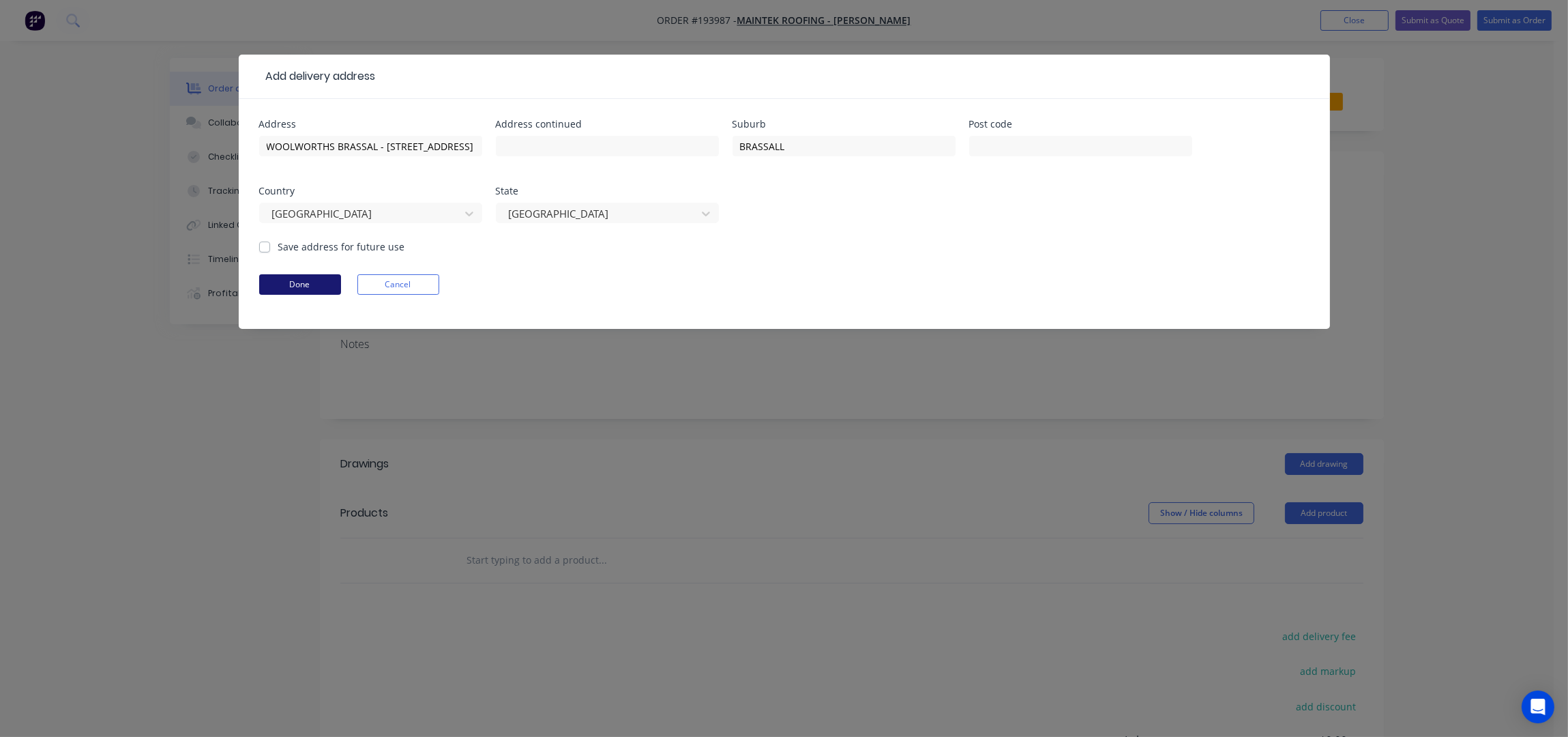
drag, startPoint x: 278, startPoint y: 286, endPoint x: 297, endPoint y: 281, distance: 19.6
click at [279, 286] on button "Done" at bounding box center [301, 284] width 82 height 20
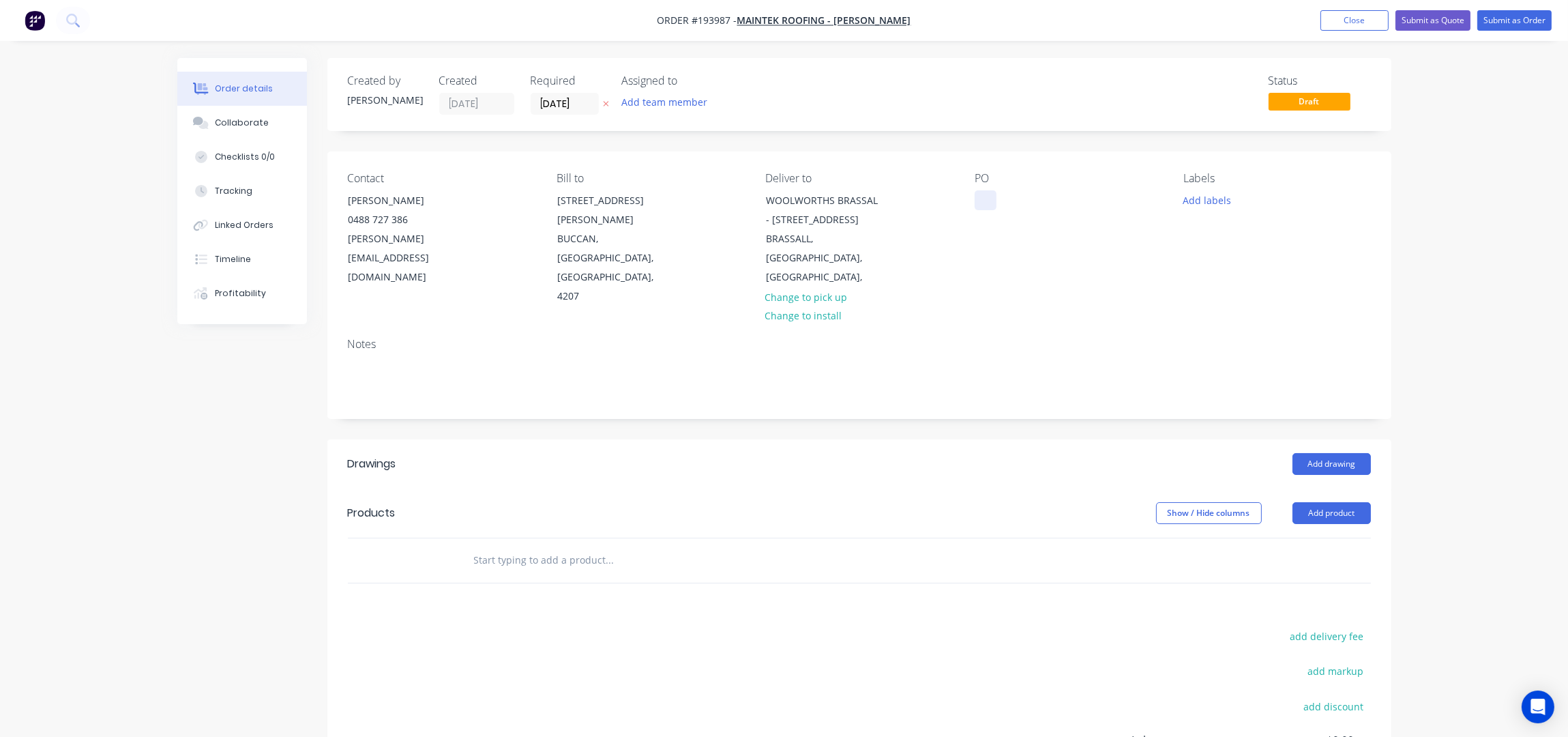
click at [993, 199] on div at bounding box center [985, 199] width 22 height 20
click at [1045, 282] on div "Contact COREY BUDD 0488 727 386 corey@maintekroofing.com.au Bill to 247-251 Wil…" at bounding box center [860, 239] width 1064 height 175
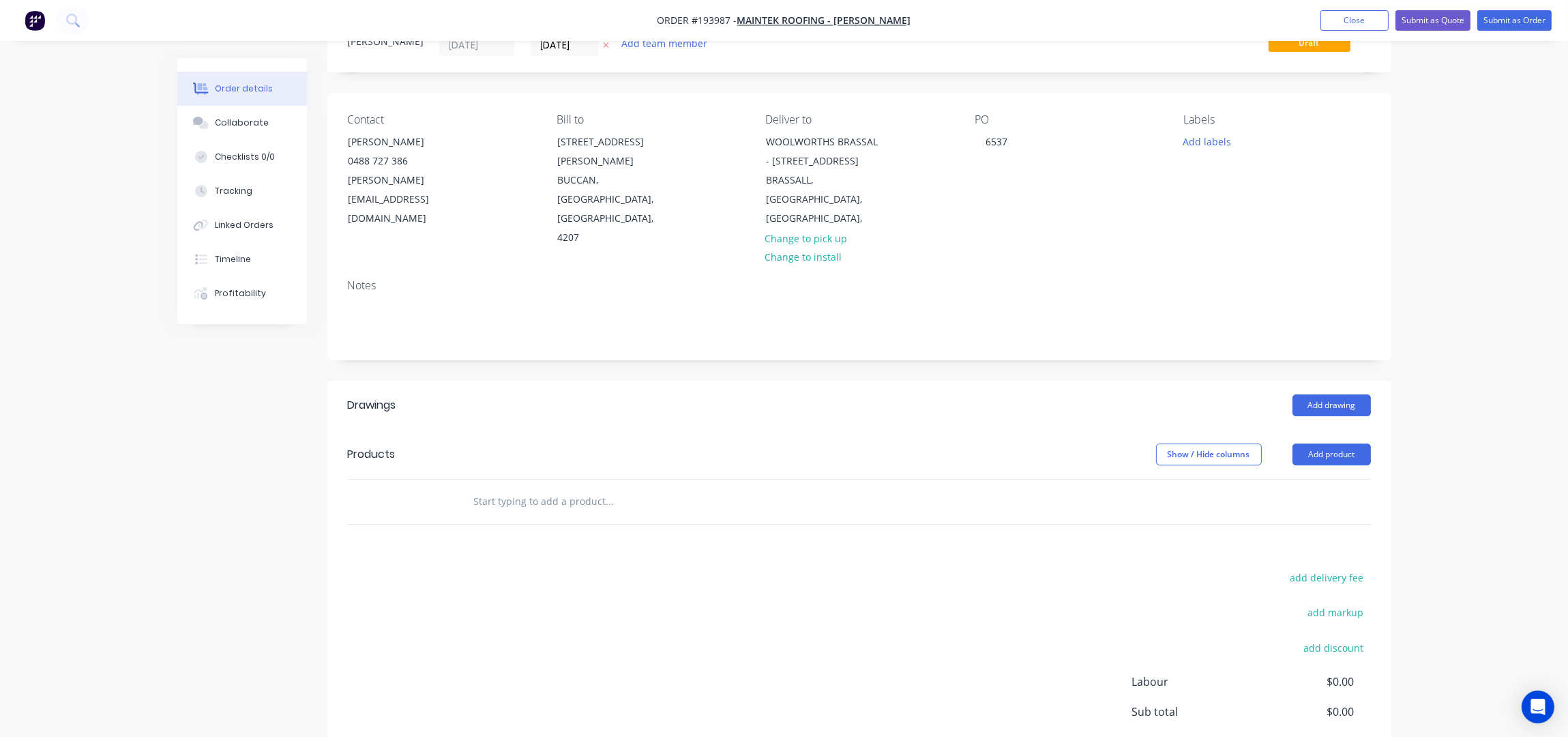
scroll to position [90, 0]
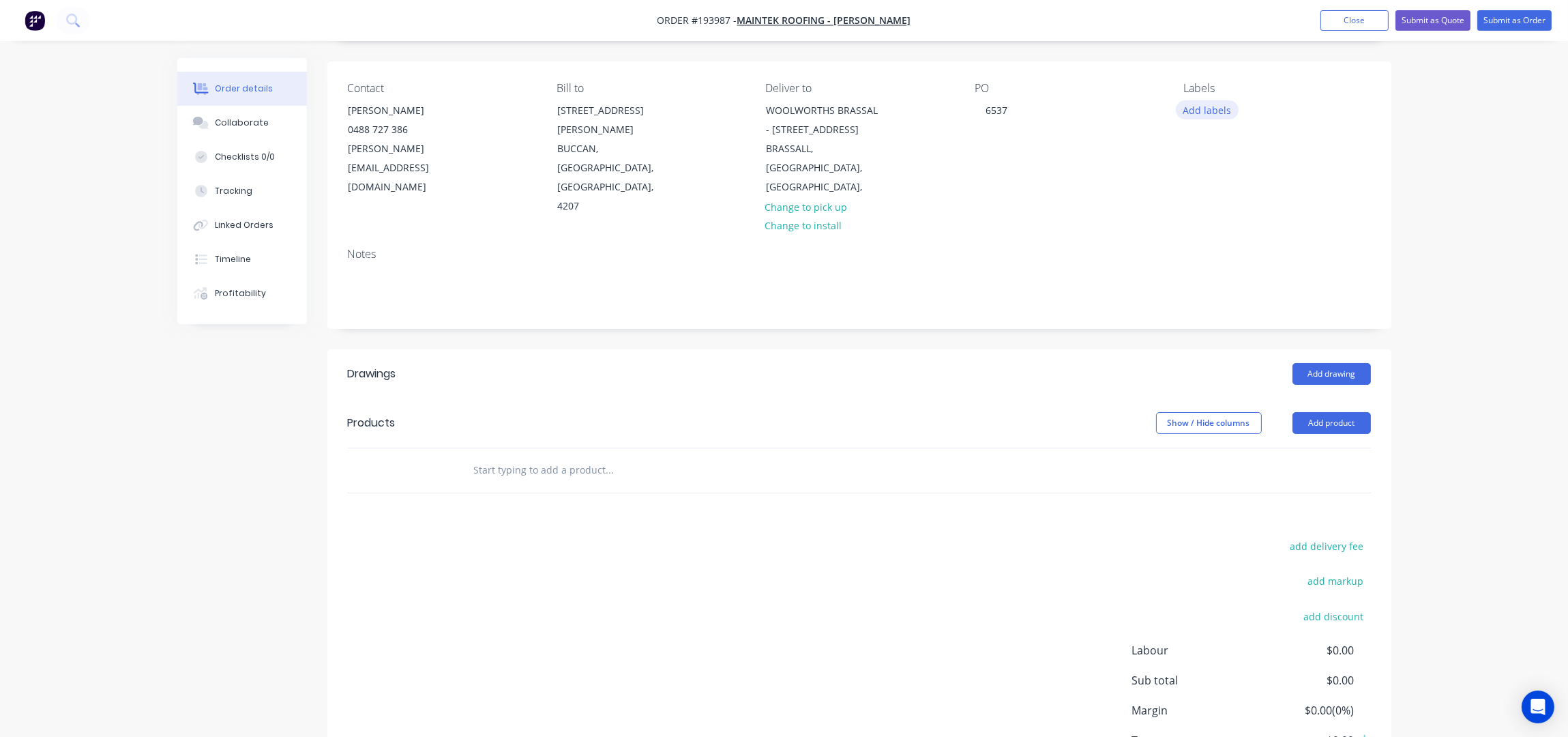
click at [1192, 105] on button "Add labels" at bounding box center [1207, 109] width 63 height 18
click at [1250, 226] on div "6:30 am" at bounding box center [1241, 233] width 42 height 15
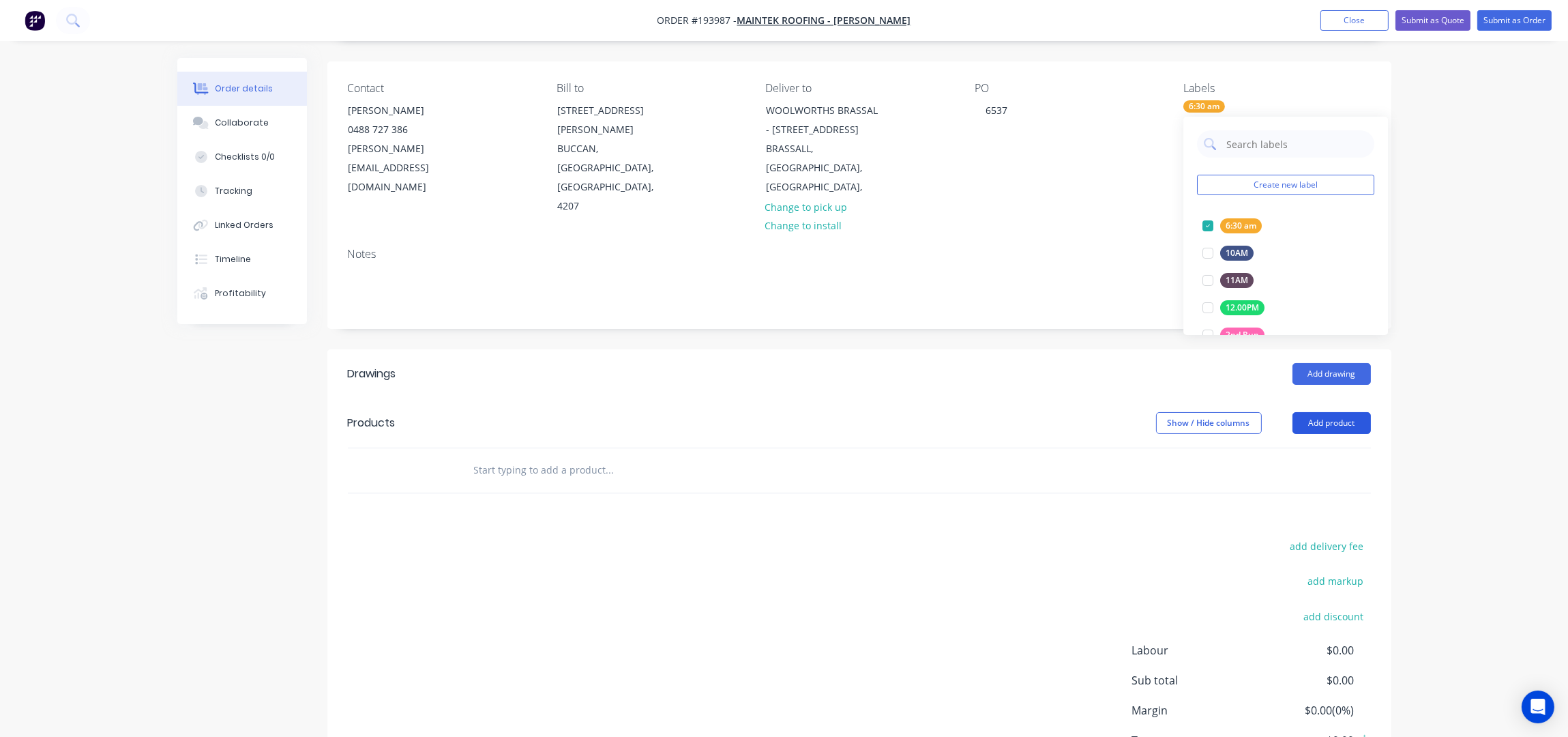
click at [1311, 412] on button "Add product" at bounding box center [1332, 423] width 78 height 22
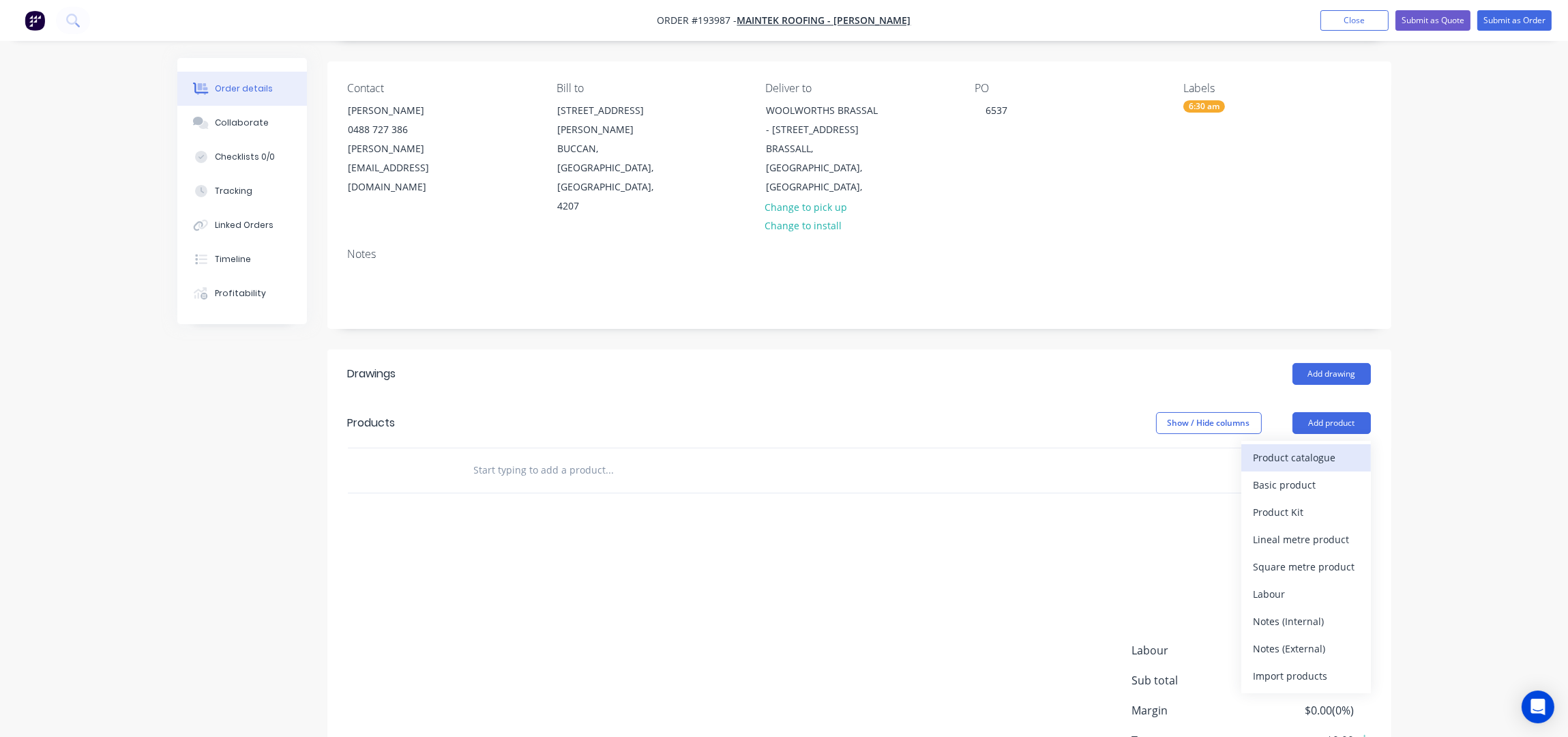
click at [1328, 448] on div "Product catalogue" at bounding box center [1306, 457] width 105 height 20
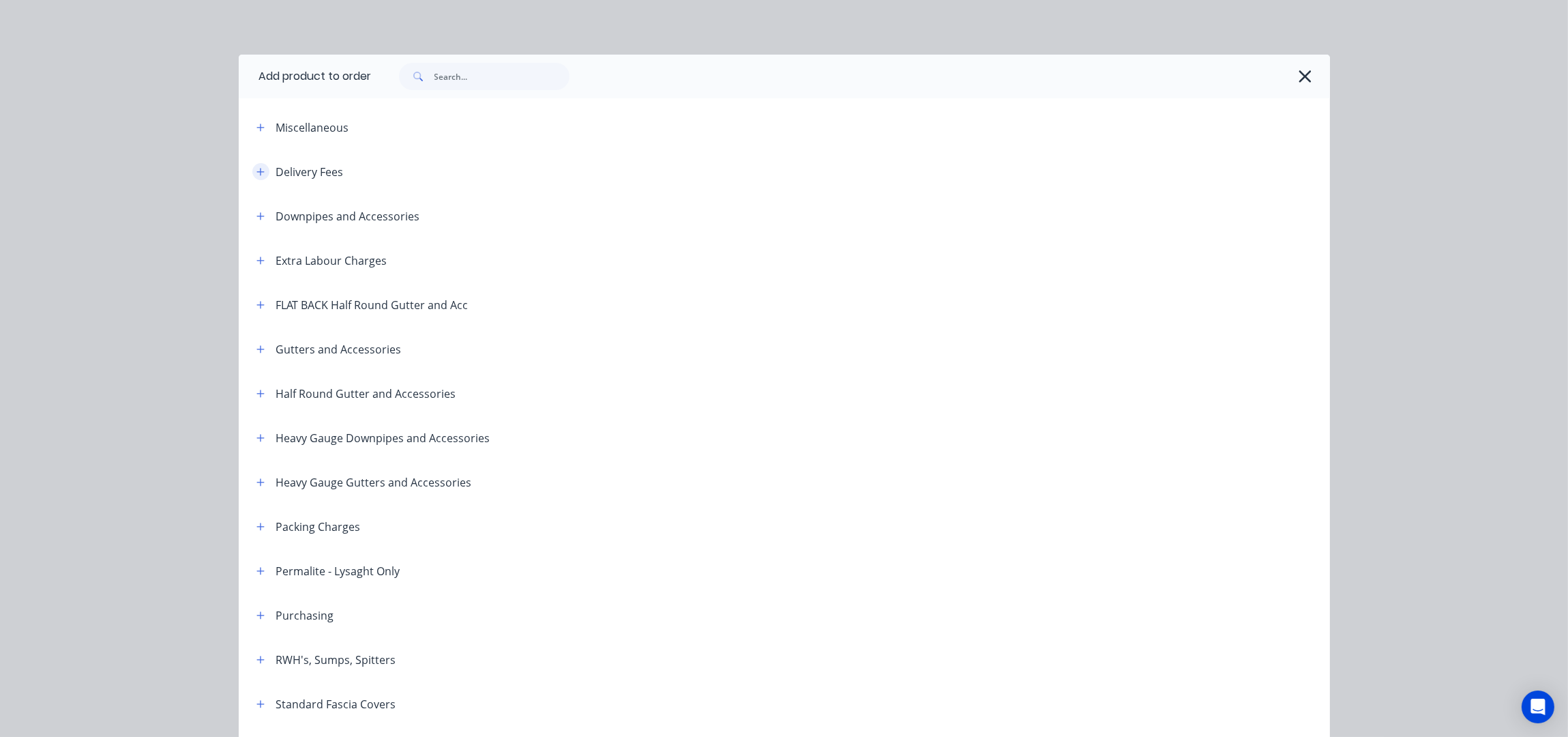
click at [255, 176] on button "button" at bounding box center [261, 172] width 17 height 17
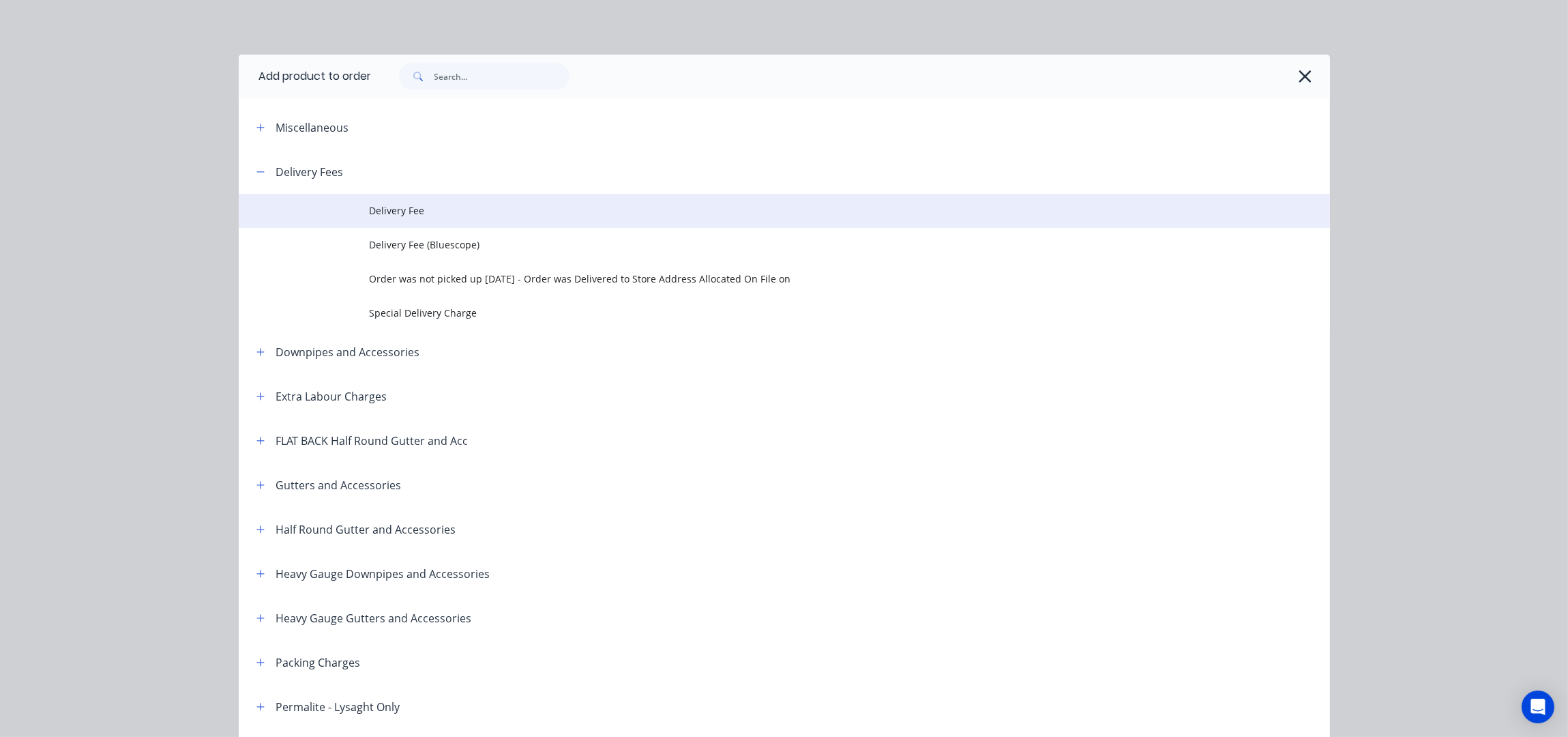
click at [342, 218] on td at bounding box center [304, 210] width 131 height 34
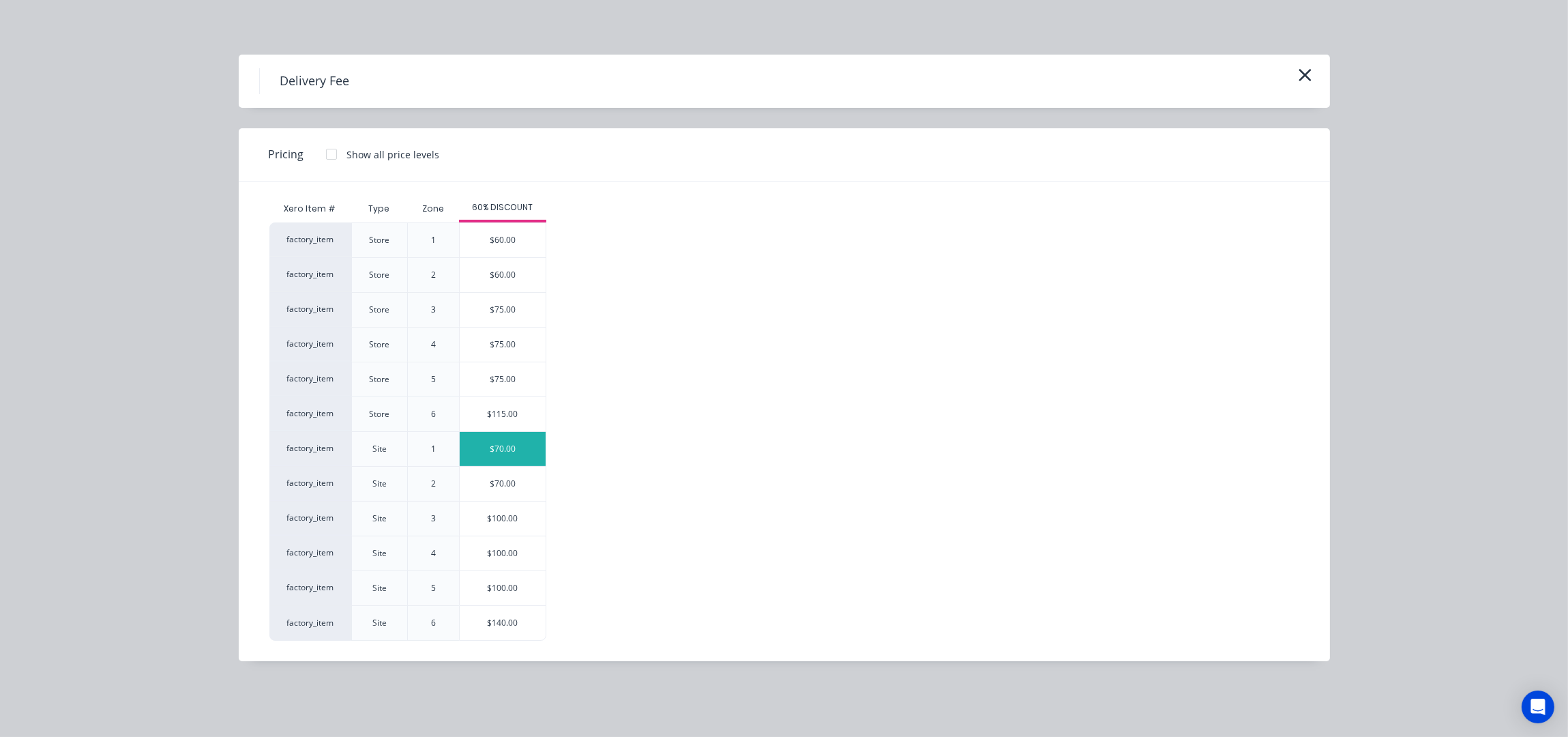
click at [507, 448] on div "$70.00" at bounding box center [503, 449] width 86 height 34
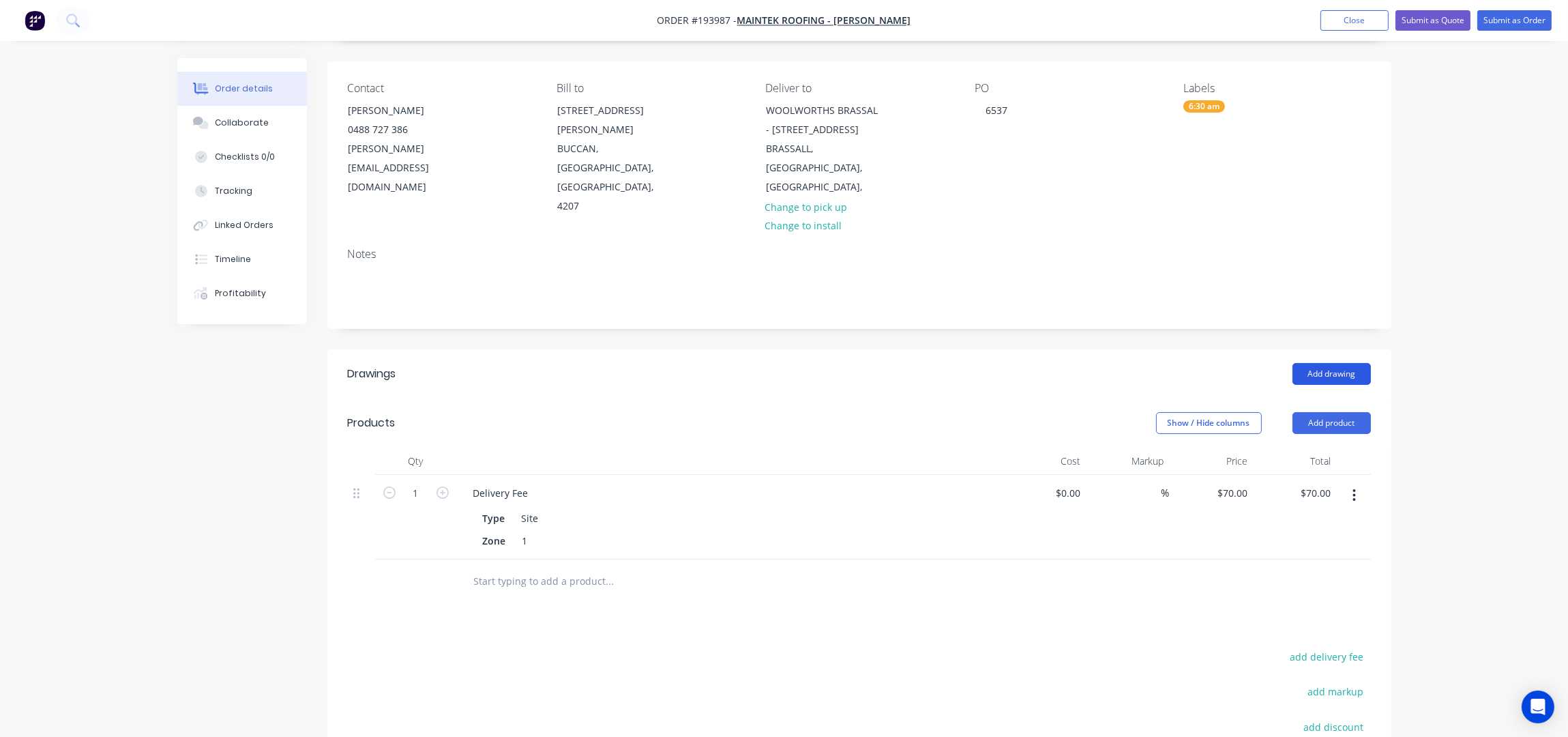
click at [1328, 363] on button "Add drawing" at bounding box center [1332, 374] width 78 height 22
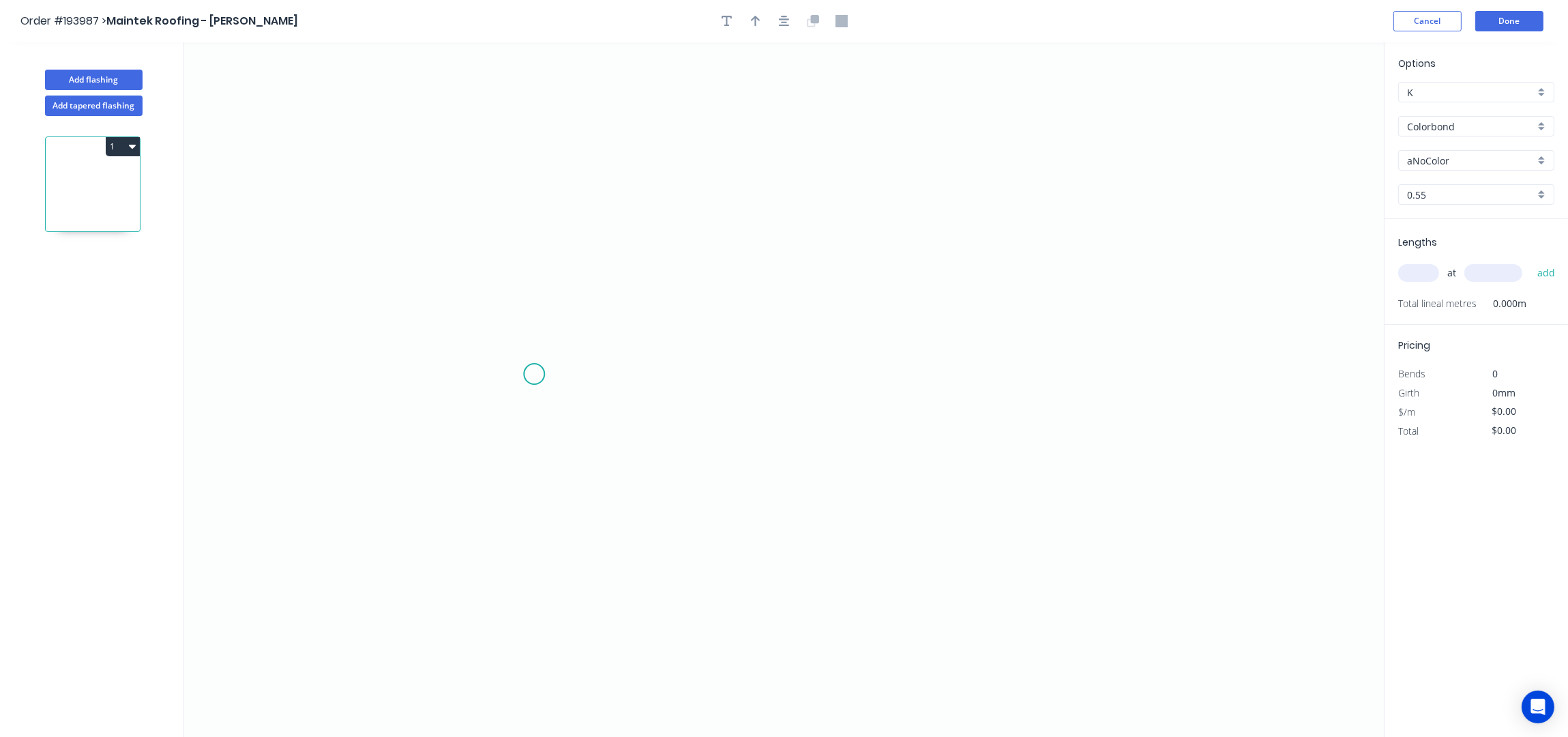
click at [536, 377] on icon "0" at bounding box center [783, 390] width 1200 height 695
click at [541, 283] on icon "0" at bounding box center [783, 390] width 1200 height 695
click at [1086, 294] on icon "0 ?" at bounding box center [783, 390] width 1200 height 695
click at [1092, 388] on icon "0 ? ?" at bounding box center [783, 390] width 1200 height 695
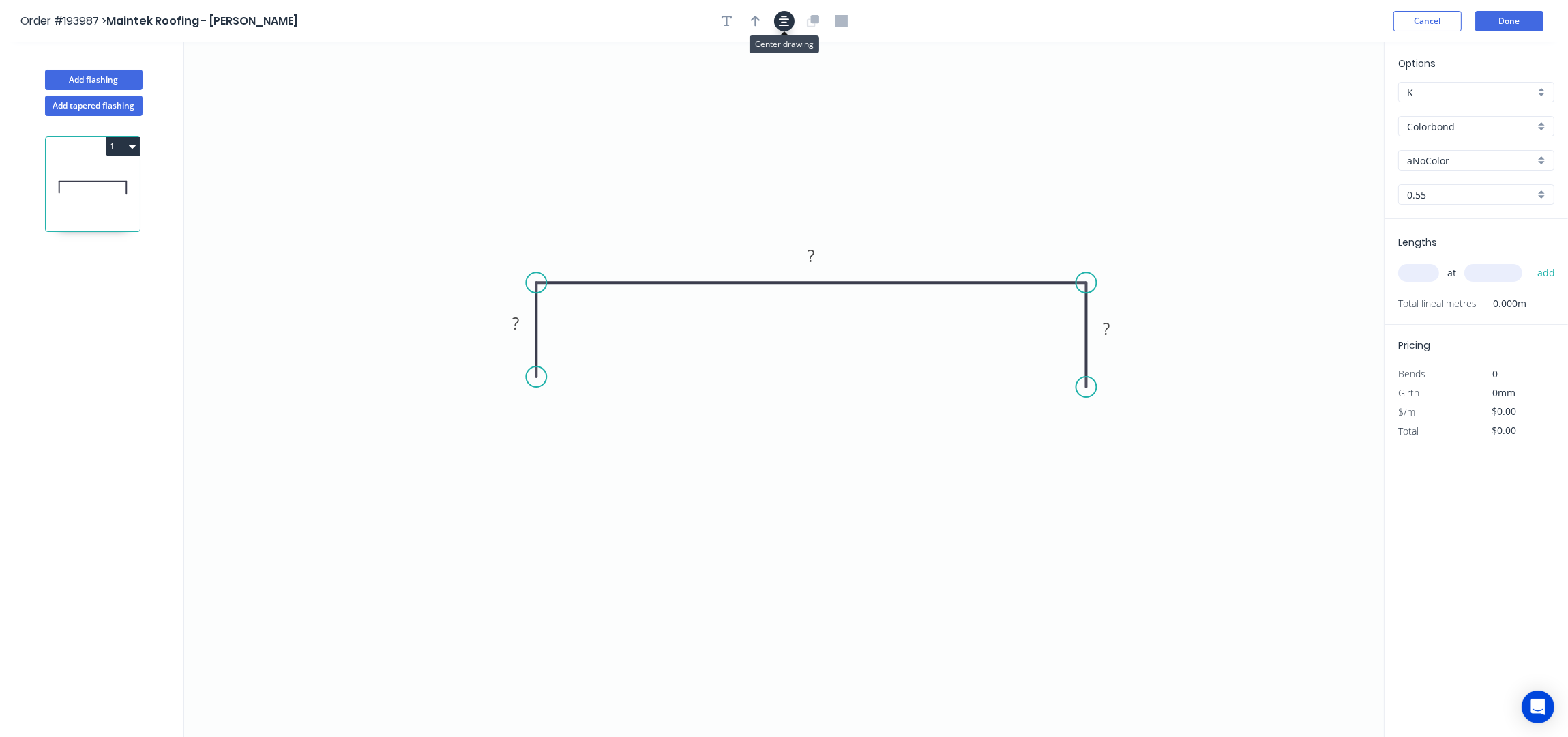
click at [784, 24] on icon "button" at bounding box center [784, 21] width 11 height 12
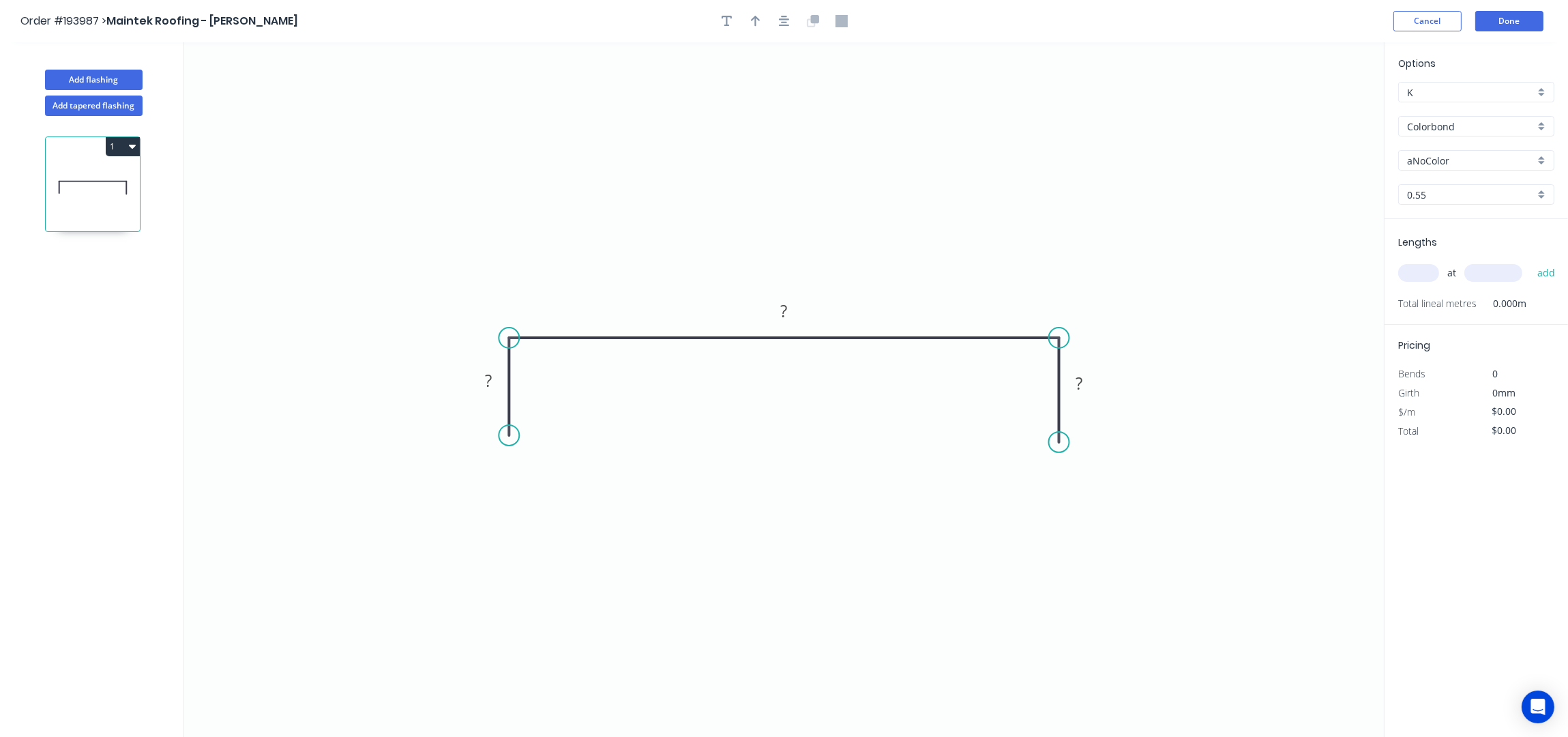
click at [509, 436] on circle at bounding box center [508, 435] width 20 height 20
click at [486, 393] on rect at bounding box center [489, 380] width 44 height 28
click at [490, 375] on tspan "?" at bounding box center [489, 381] width 7 height 23
click at [1421, 272] on input "text" at bounding box center [1418, 273] width 41 height 17
click at [1435, 131] on input "Colorbond" at bounding box center [1470, 126] width 127 height 14
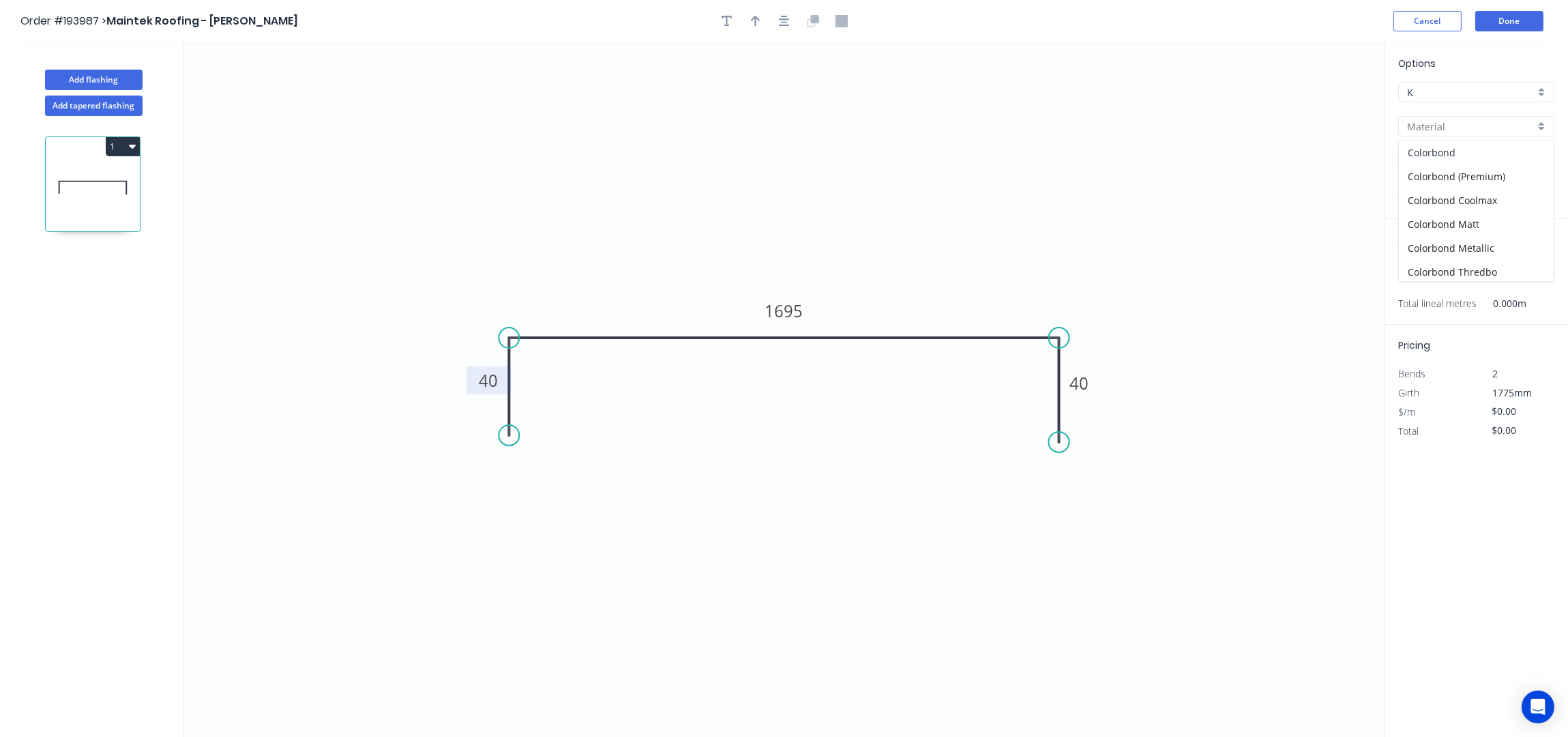
click at [1450, 158] on div "Colorbond" at bounding box center [1477, 152] width 155 height 24
type input "Colorbond"
click at [1438, 159] on input "aNoColor" at bounding box center [1470, 160] width 127 height 14
click at [1448, 266] on div "Surfmist" at bounding box center [1477, 257] width 155 height 24
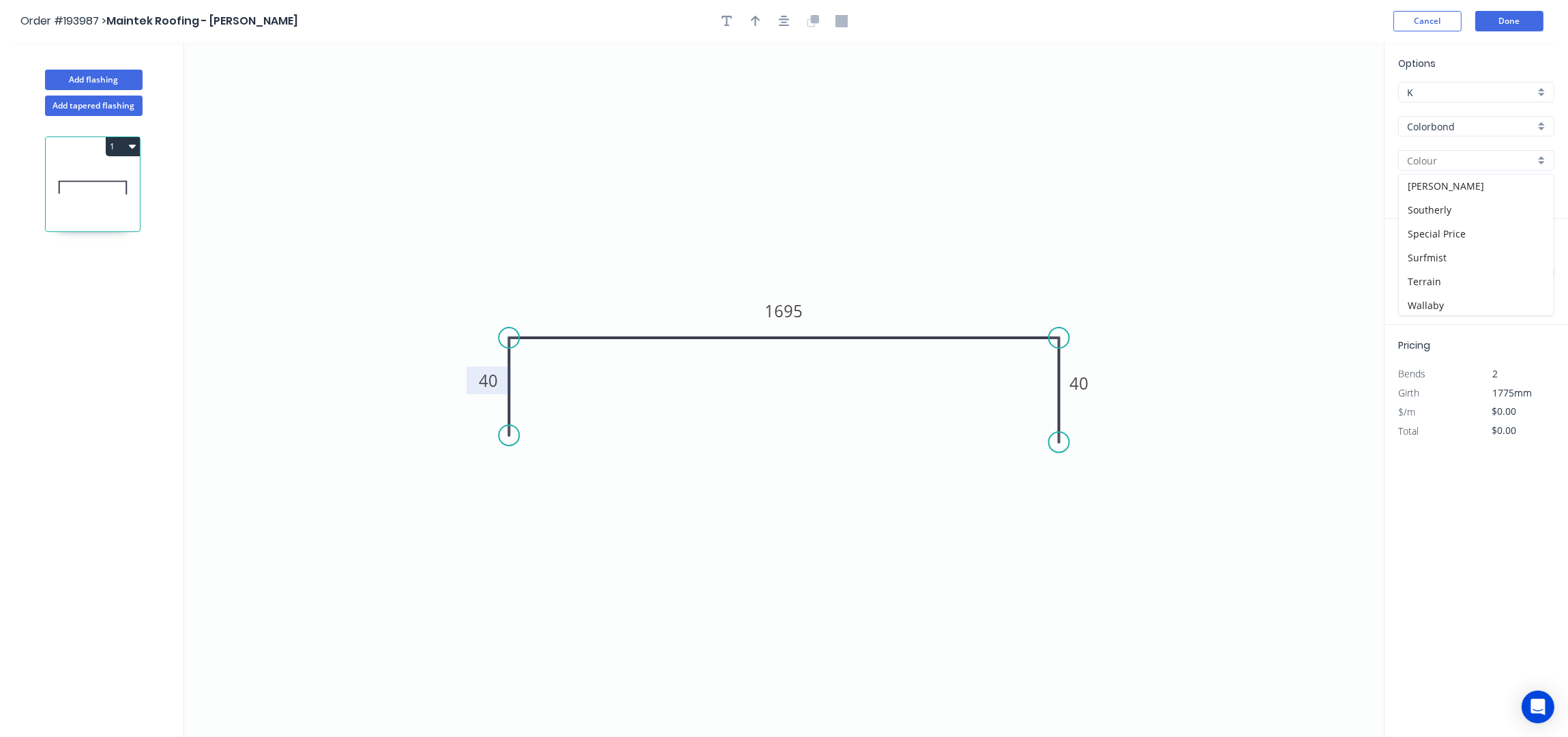
type input "Surfmist"
click at [1419, 277] on input "text" at bounding box center [1418, 273] width 41 height 17
type input "1"
type input "1200"
click at [1531, 261] on button "add" at bounding box center [1546, 273] width 32 height 24
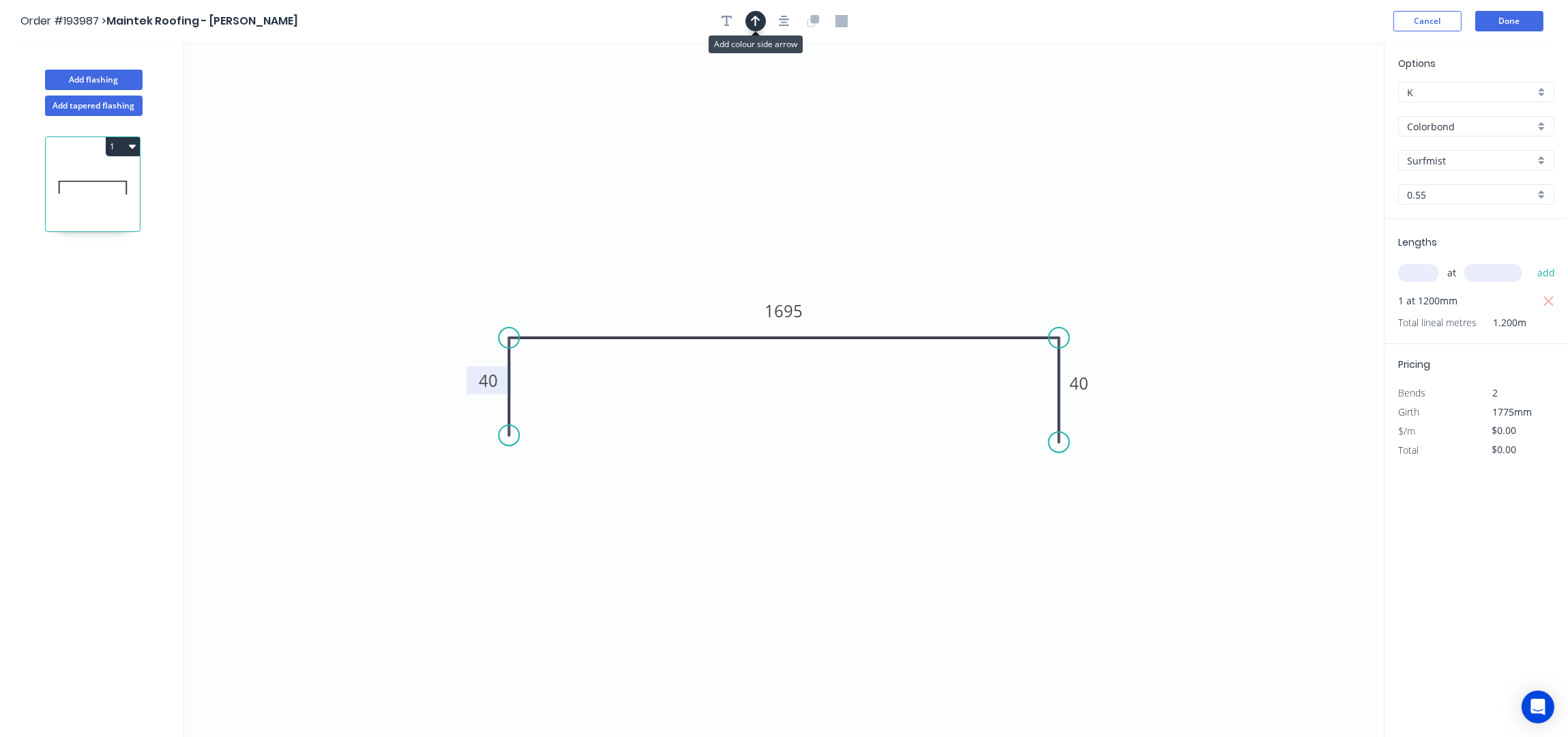
click at [755, 25] on icon "button" at bounding box center [755, 21] width 10 height 11
drag, startPoint x: 1313, startPoint y: 110, endPoint x: 668, endPoint y: 304, distance: 673.5
click at [670, 302] on icon at bounding box center [674, 284] width 12 height 44
click at [108, 85] on button "Add flashing" at bounding box center [94, 79] width 98 height 20
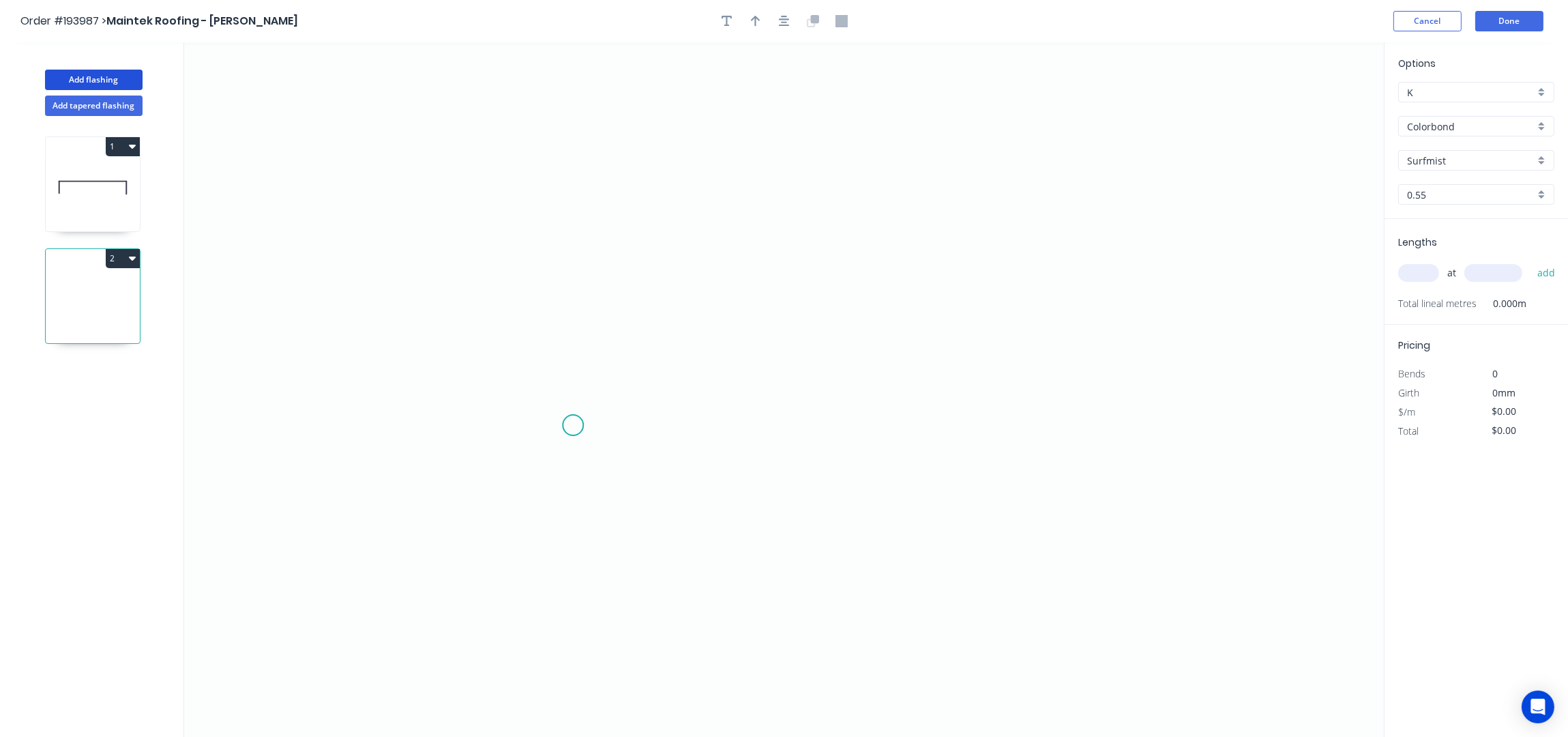
click at [573, 424] on icon "0" at bounding box center [783, 390] width 1200 height 695
click at [564, 317] on icon "0" at bounding box center [783, 390] width 1200 height 695
drag, startPoint x: 567, startPoint y: 318, endPoint x: 576, endPoint y: 318, distance: 9.0
click at [576, 318] on circle at bounding box center [572, 316] width 20 height 20
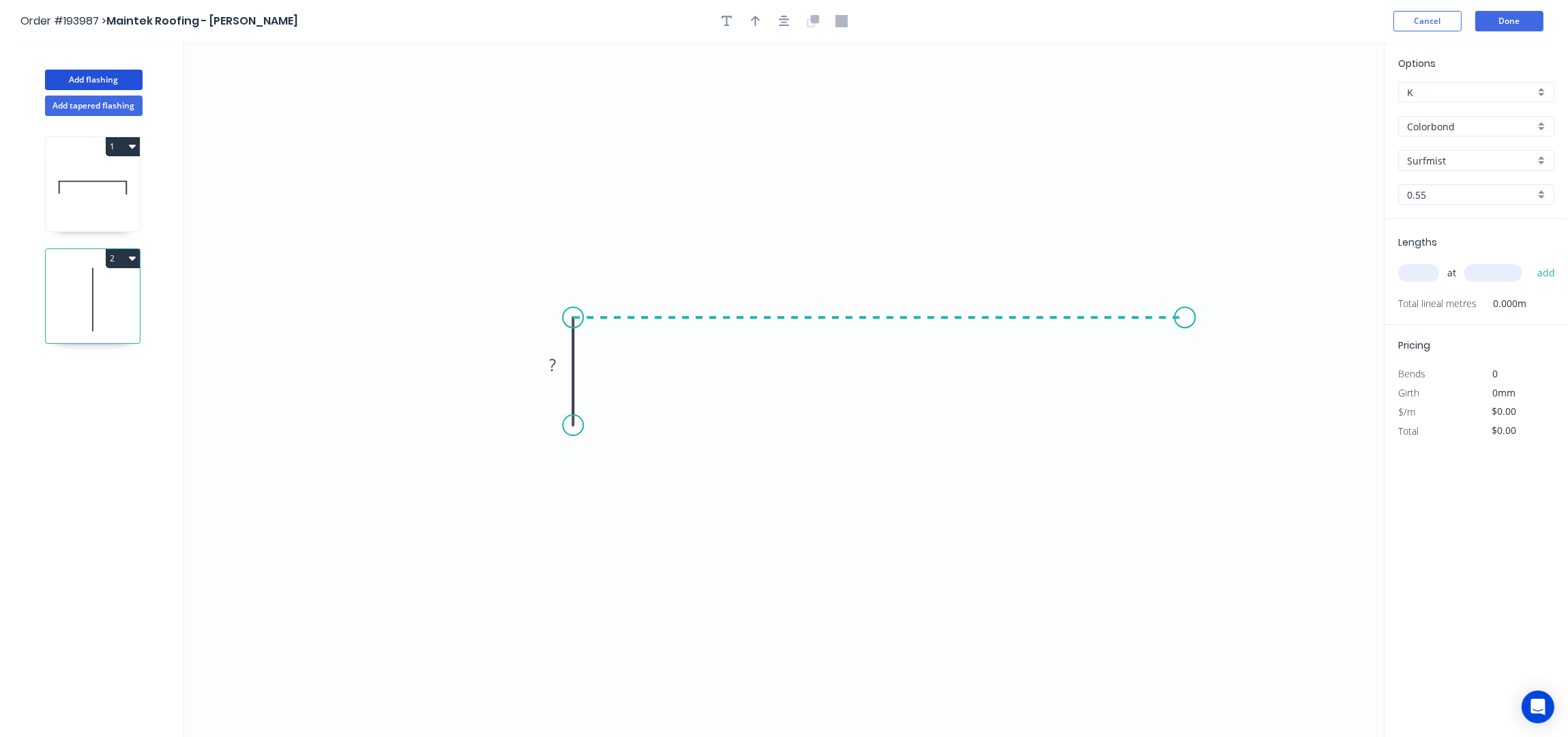
click at [1186, 328] on icon "0 ?" at bounding box center [783, 390] width 1200 height 695
click at [1185, 436] on icon "0 ? ?" at bounding box center [783, 390] width 1200 height 695
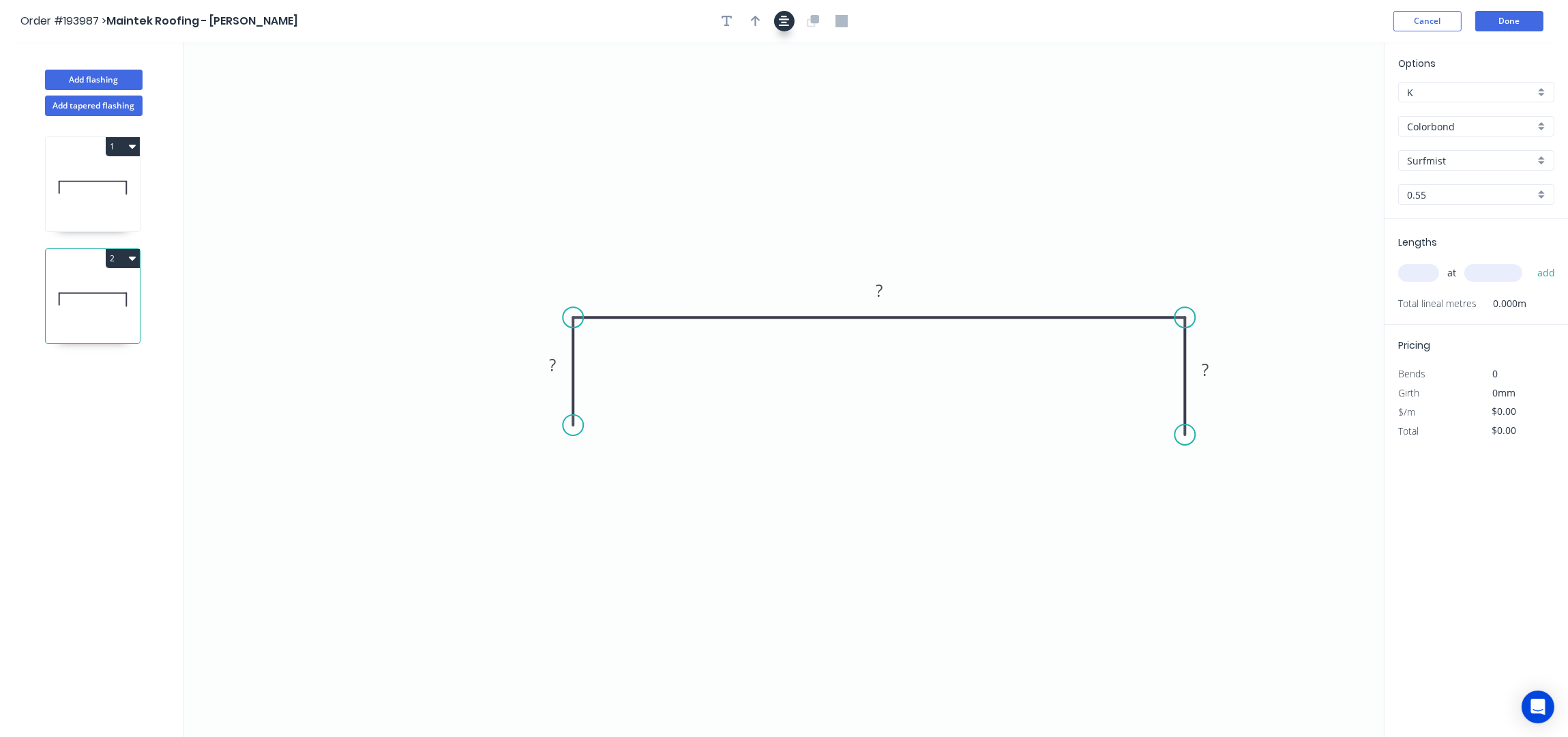
click at [781, 20] on icon "button" at bounding box center [784, 21] width 11 height 12
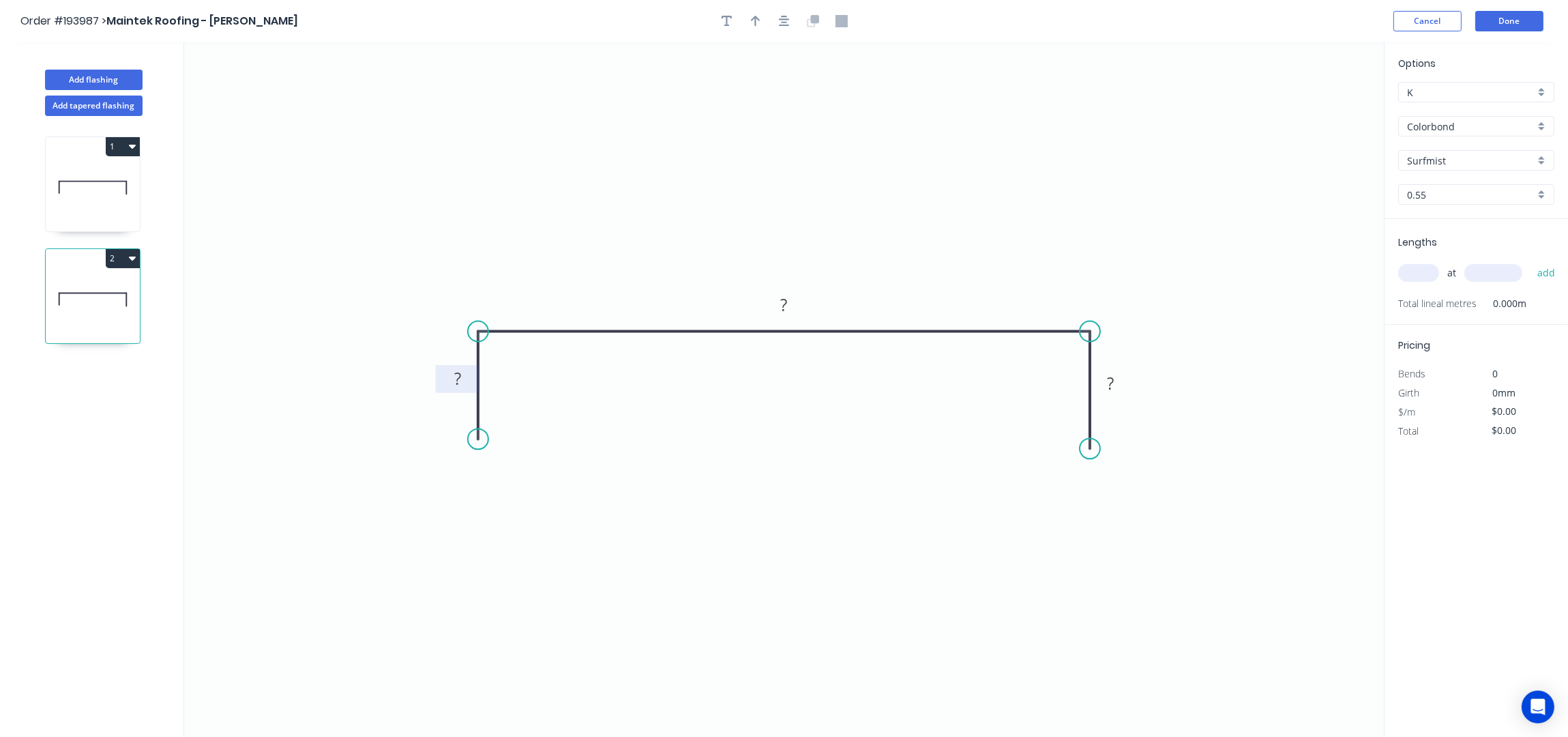
click at [457, 378] on tspan "?" at bounding box center [457, 379] width 7 height 23
type input "$25.97"
click at [1429, 269] on input "text" at bounding box center [1418, 273] width 41 height 17
type input "1"
type input "1200"
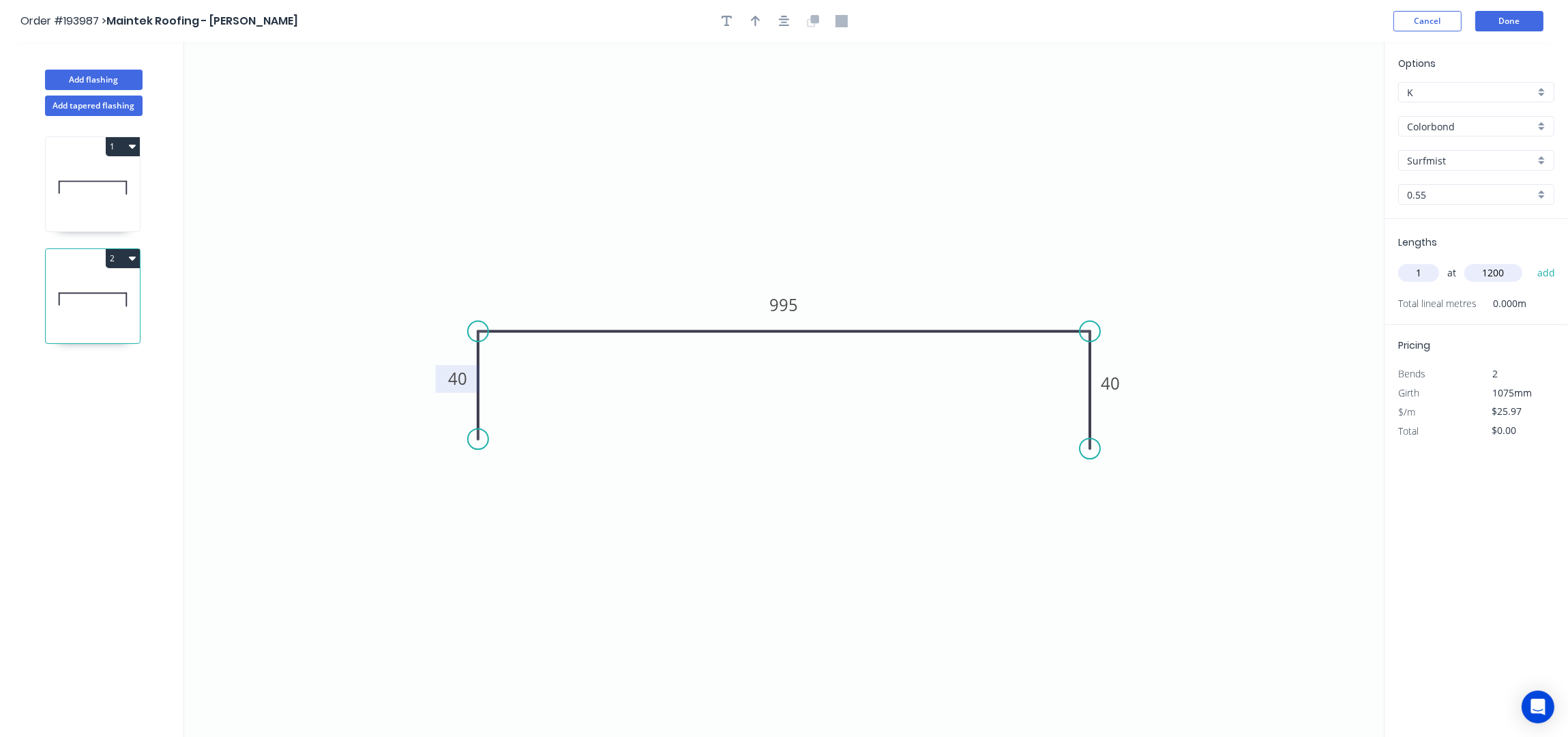
click at [1531, 261] on button "add" at bounding box center [1546, 273] width 32 height 24
type input "$31.16"
click at [89, 76] on button "Add flashing" at bounding box center [94, 79] width 98 height 20
type input "$0.00"
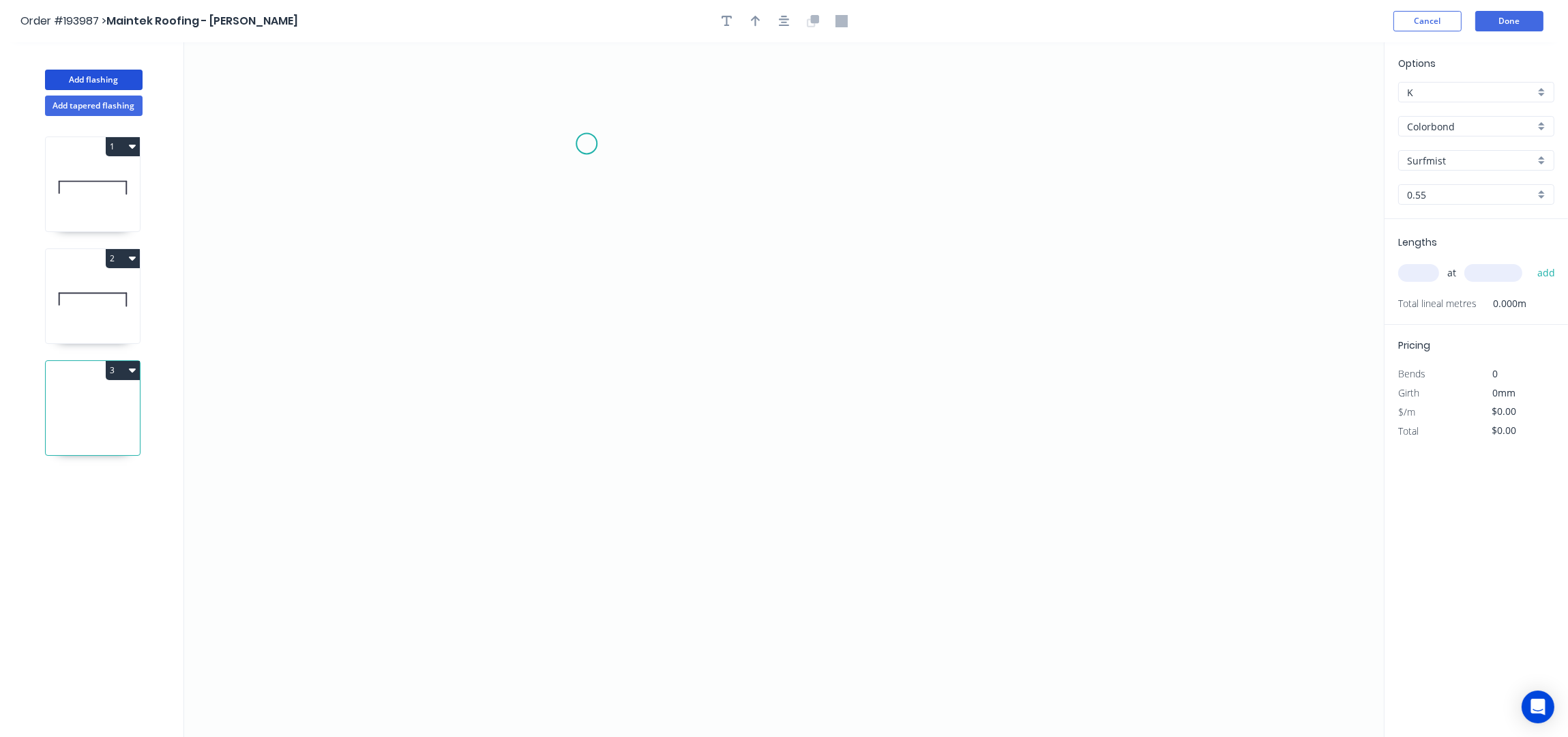
click at [588, 143] on icon "0" at bounding box center [783, 390] width 1200 height 695
click at [577, 357] on icon "0" at bounding box center [783, 390] width 1200 height 695
click at [1051, 369] on icon "0 ?" at bounding box center [783, 390] width 1200 height 695
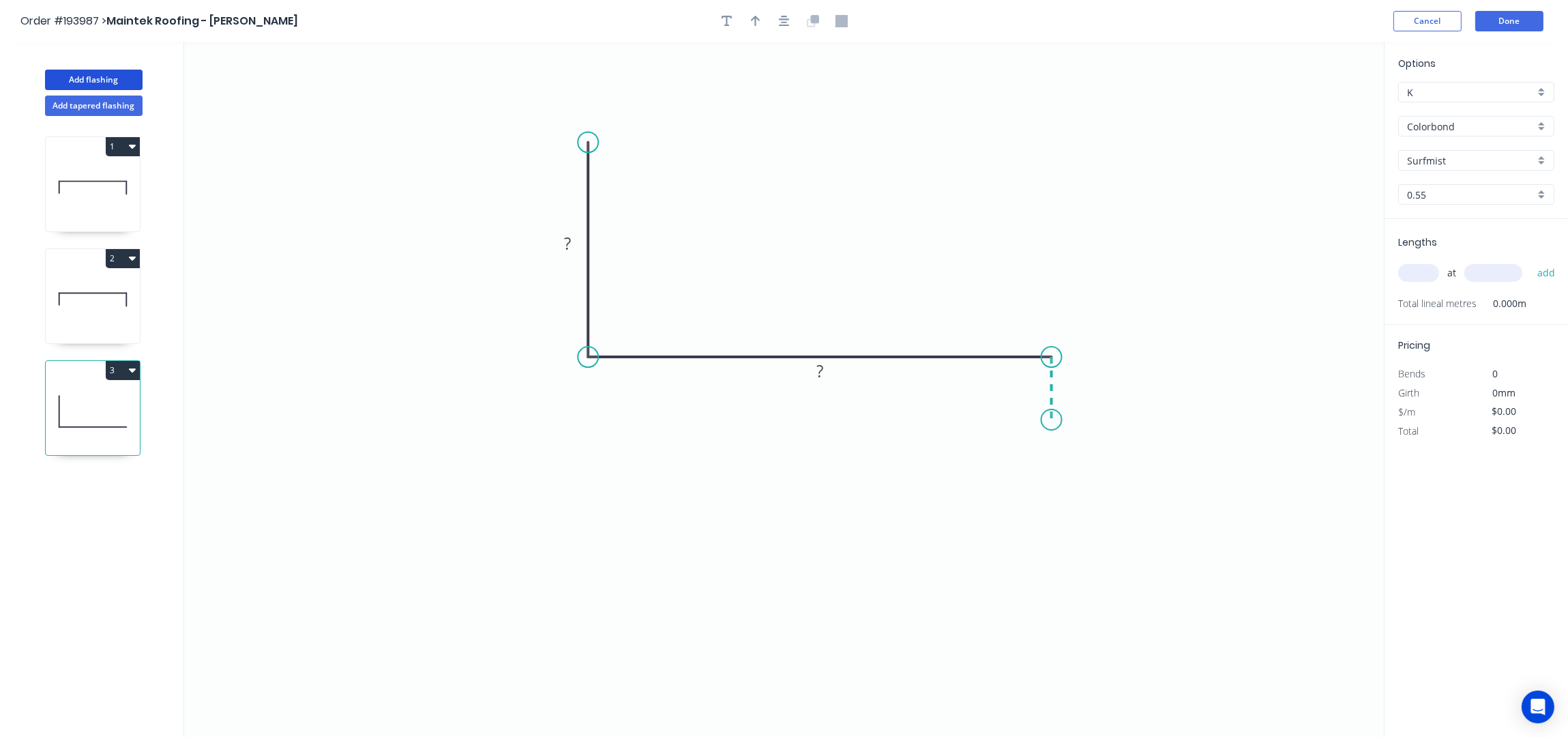
click at [1055, 420] on icon "0 ? ?" at bounding box center [783, 390] width 1200 height 695
click at [792, 17] on button "button" at bounding box center [784, 21] width 20 height 20
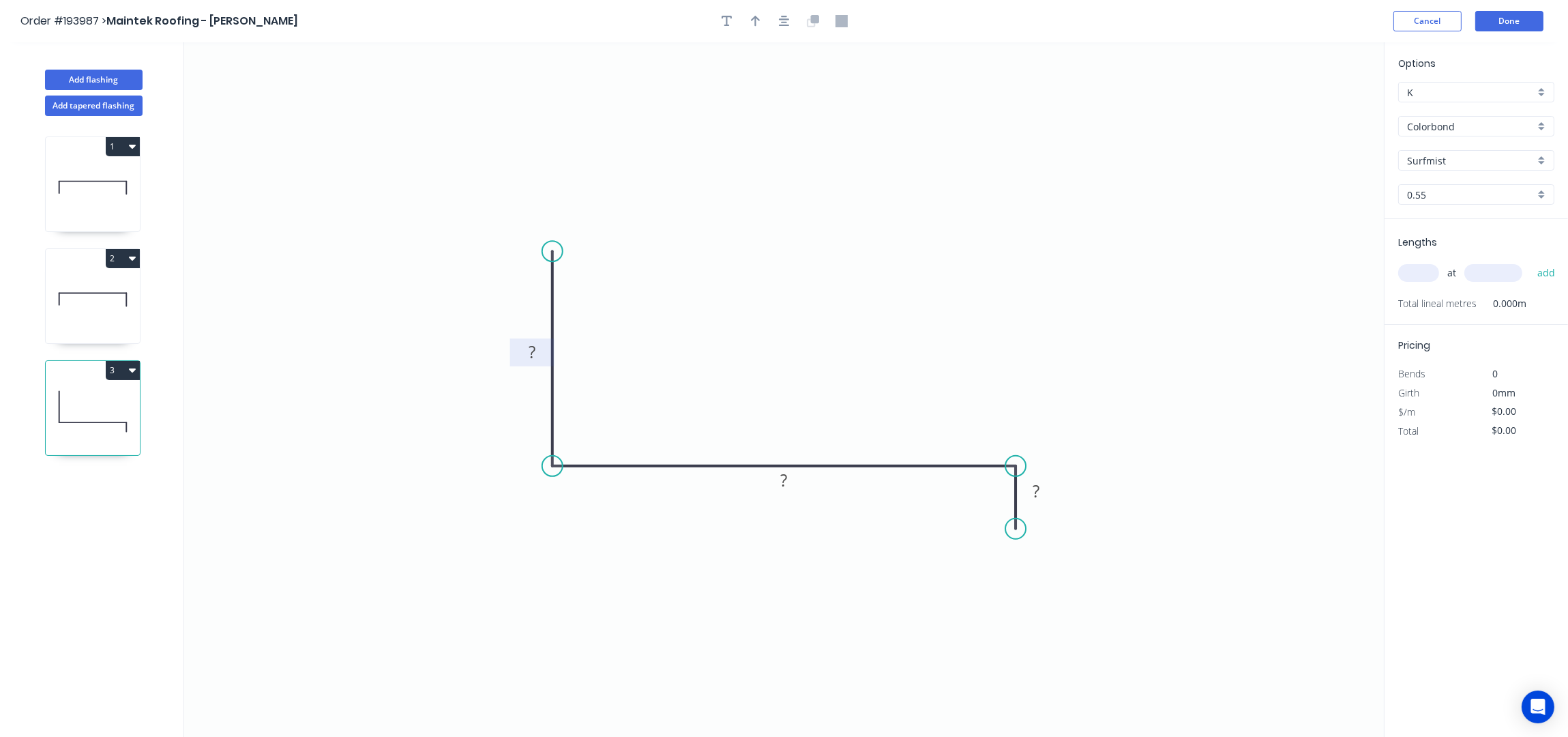
click at [533, 352] on tspan "?" at bounding box center [532, 353] width 7 height 23
type input "$18.59"
click at [748, 25] on button "button" at bounding box center [755, 21] width 20 height 20
drag, startPoint x: 1315, startPoint y: 112, endPoint x: 809, endPoint y: 350, distance: 559.2
click at [841, 348] on icon at bounding box center [847, 325] width 12 height 44
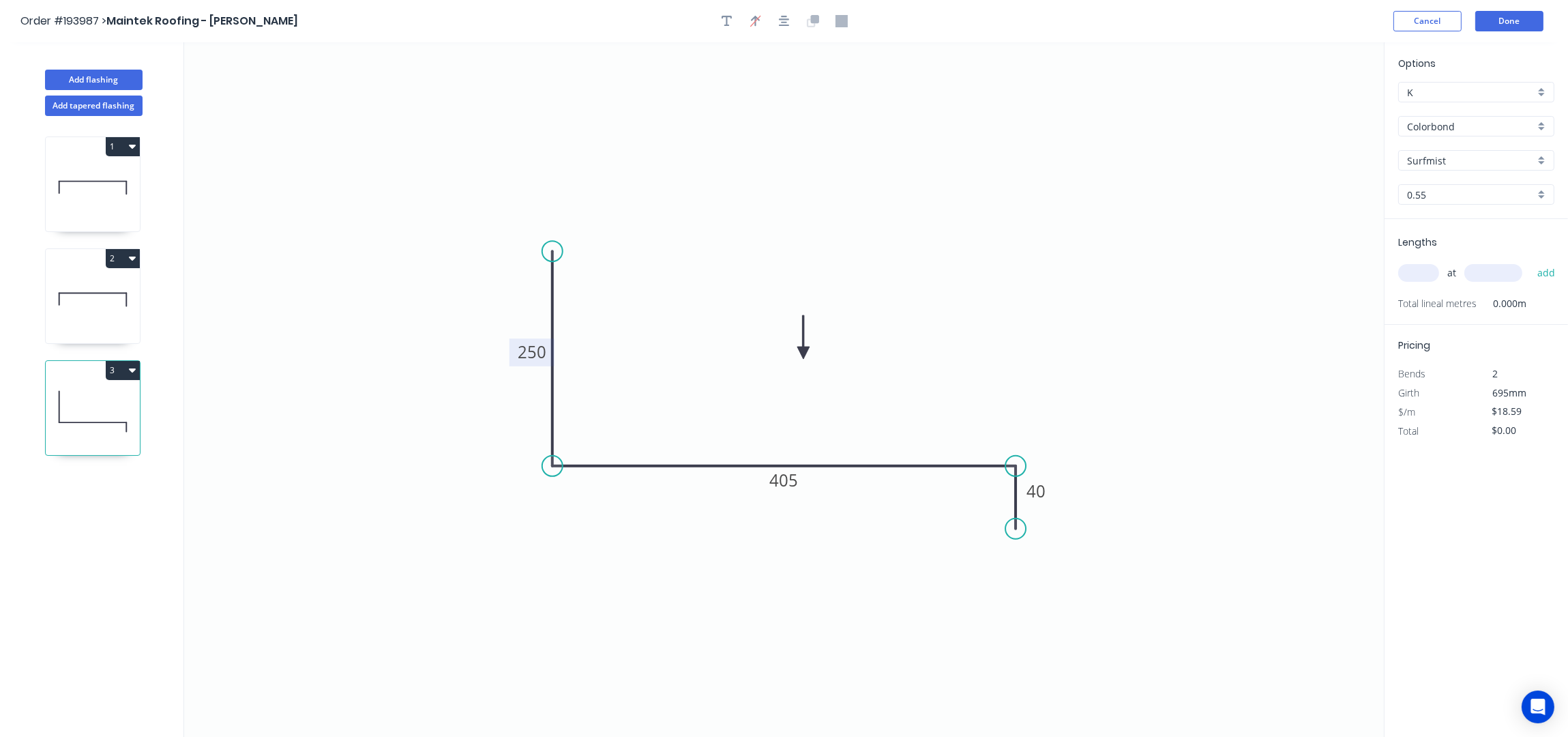
click at [1427, 269] on input "text" at bounding box center [1418, 273] width 41 height 17
type input "1"
type input "1300"
click at [1531, 261] on button "add" at bounding box center [1546, 273] width 32 height 24
click at [128, 376] on button "3" at bounding box center [122, 370] width 34 height 19
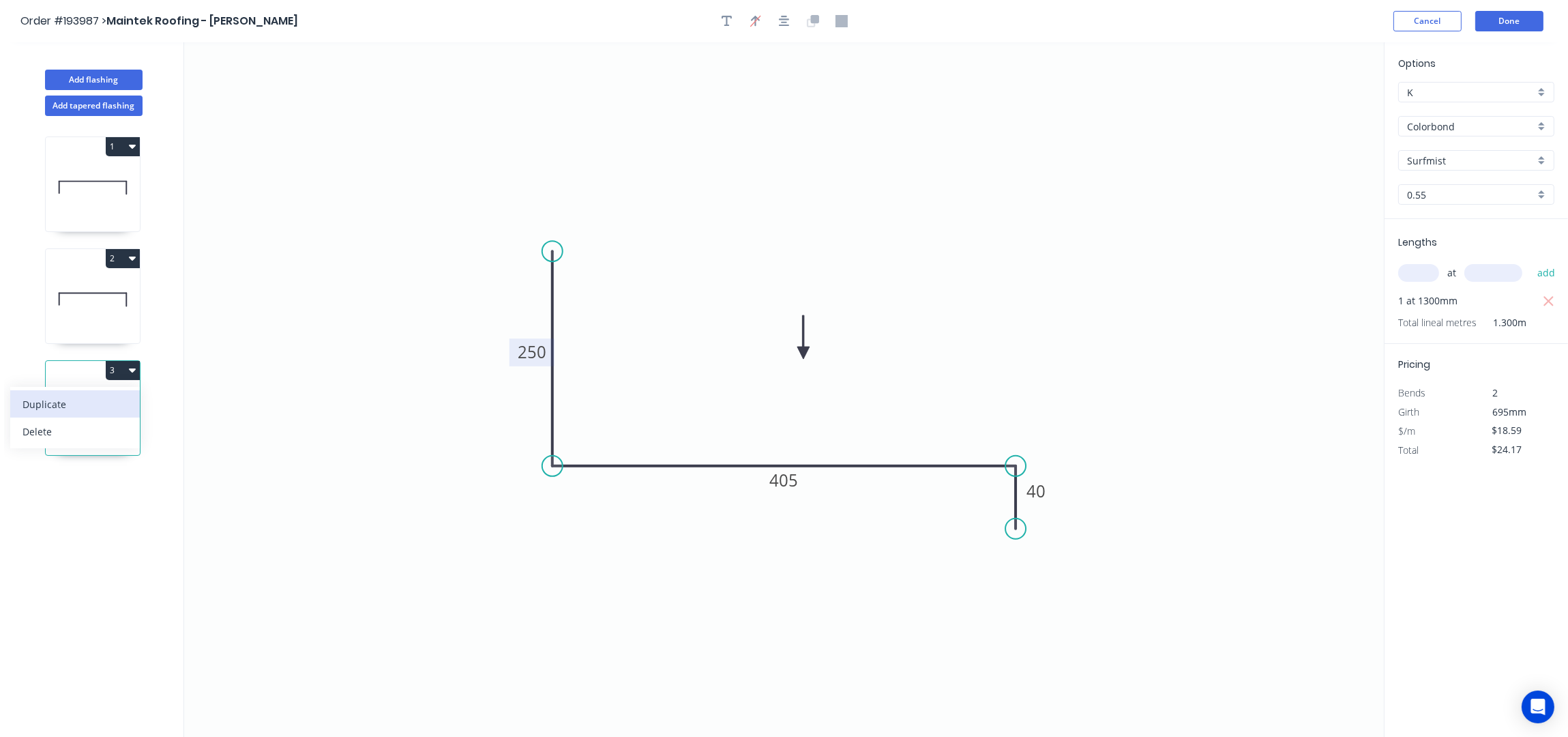
click at [91, 401] on div "Duplicate" at bounding box center [75, 404] width 105 height 20
type input "$0.00"
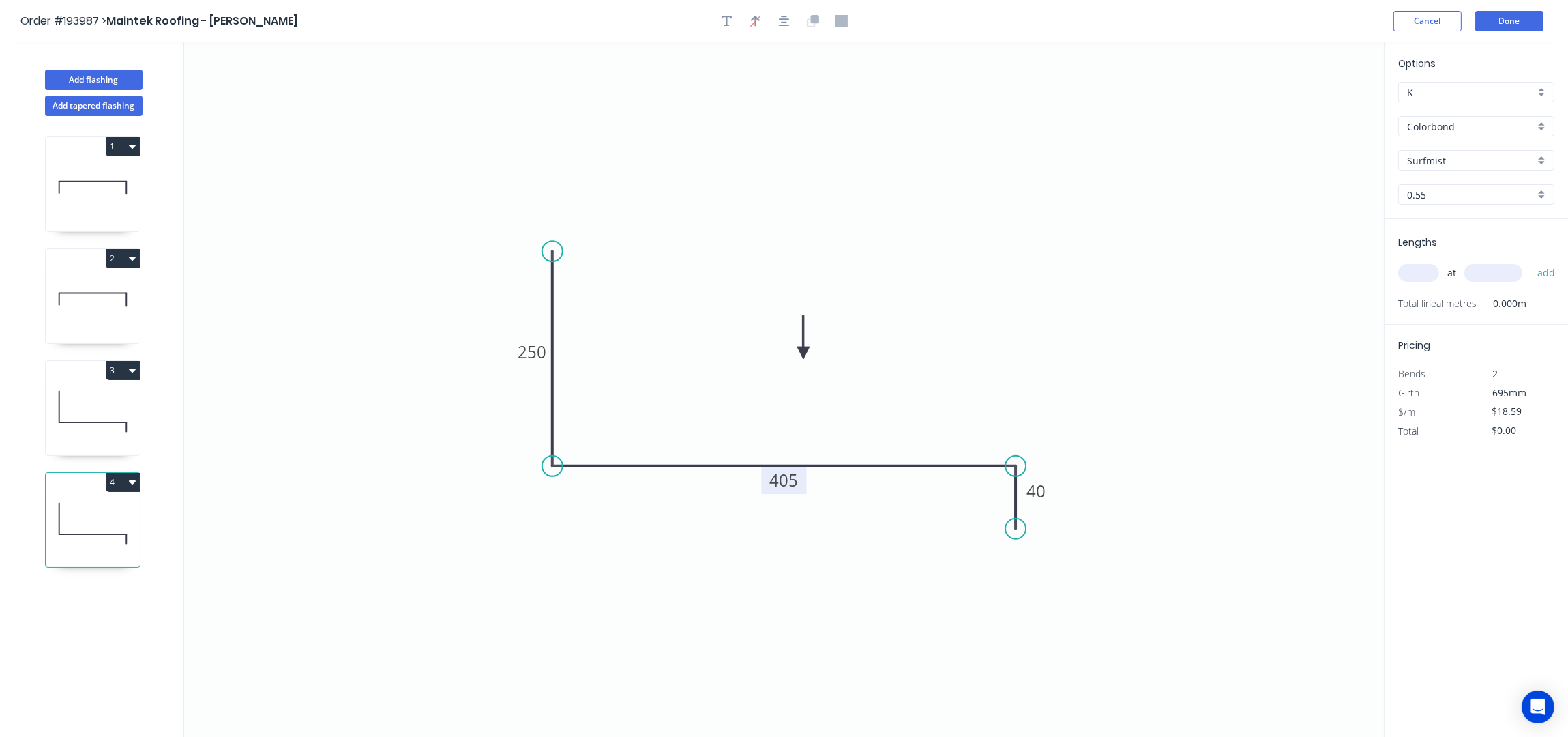
click at [787, 482] on tspan "405" at bounding box center [784, 480] width 29 height 23
click at [1429, 273] on input "text" at bounding box center [1418, 273] width 41 height 17
type input "1"
type input "1300"
click at [1531, 261] on button "add" at bounding box center [1546, 273] width 32 height 24
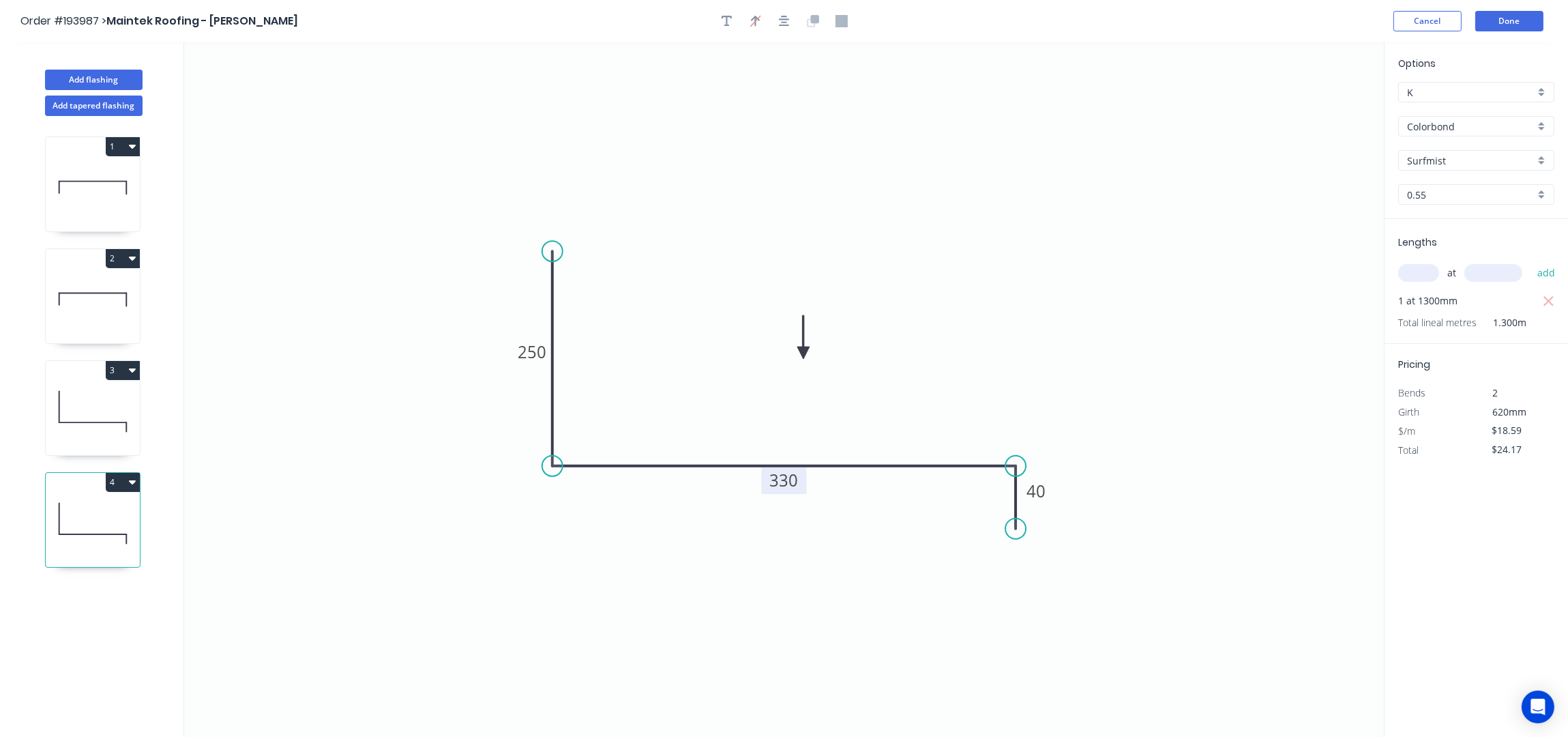
click at [124, 488] on button "4" at bounding box center [122, 483] width 34 height 19
click at [77, 517] on div "Duplicate" at bounding box center [75, 516] width 105 height 20
type input "$0.00"
click at [786, 484] on tspan "330" at bounding box center [784, 480] width 29 height 23
click at [1423, 262] on div "at add" at bounding box center [1477, 273] width 159 height 24
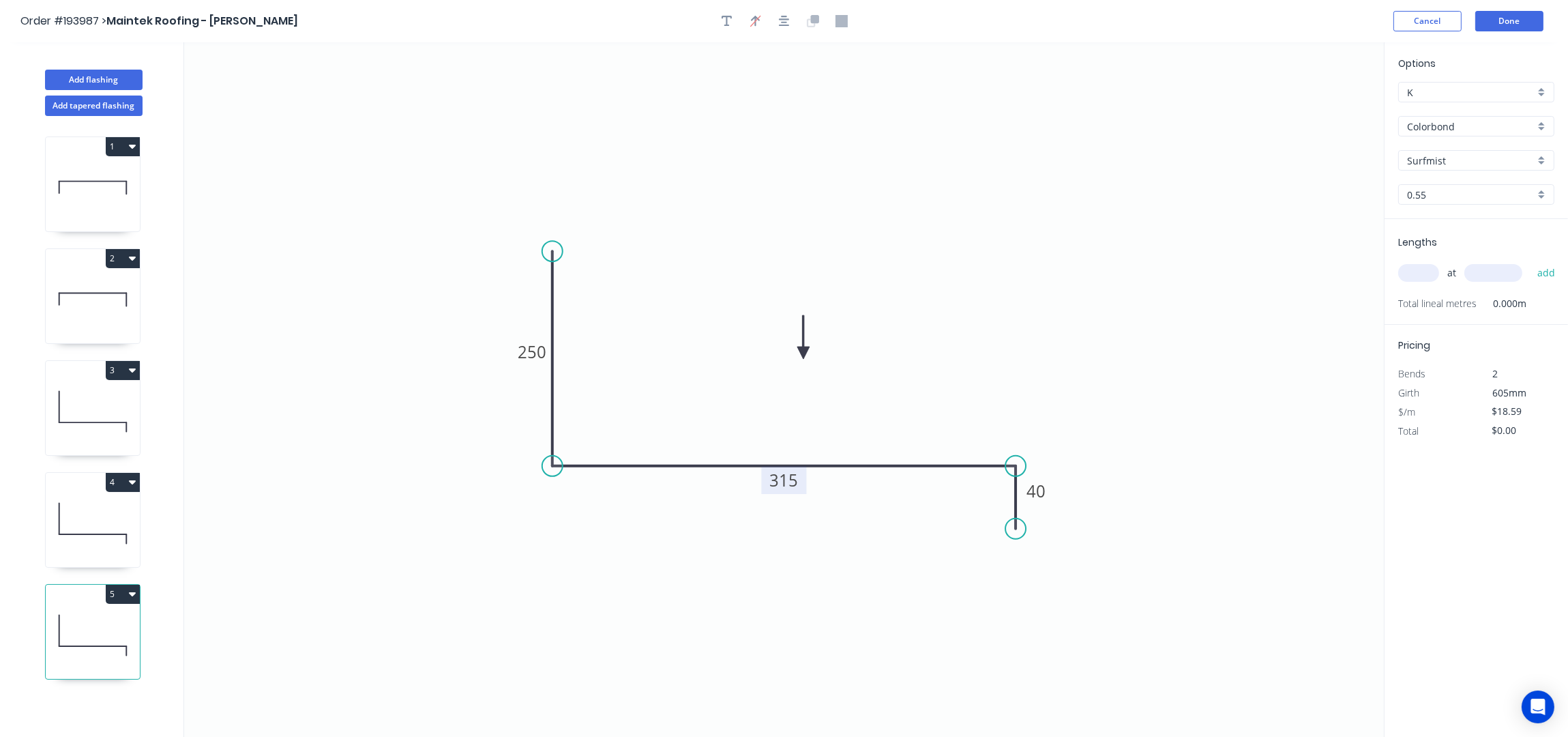
click at [1426, 271] on input "text" at bounding box center [1418, 273] width 41 height 17
type input "2"
type input "700"
click at [1531, 261] on button "add" at bounding box center [1546, 273] width 32 height 24
click at [129, 596] on icon "button" at bounding box center [132, 593] width 7 height 11
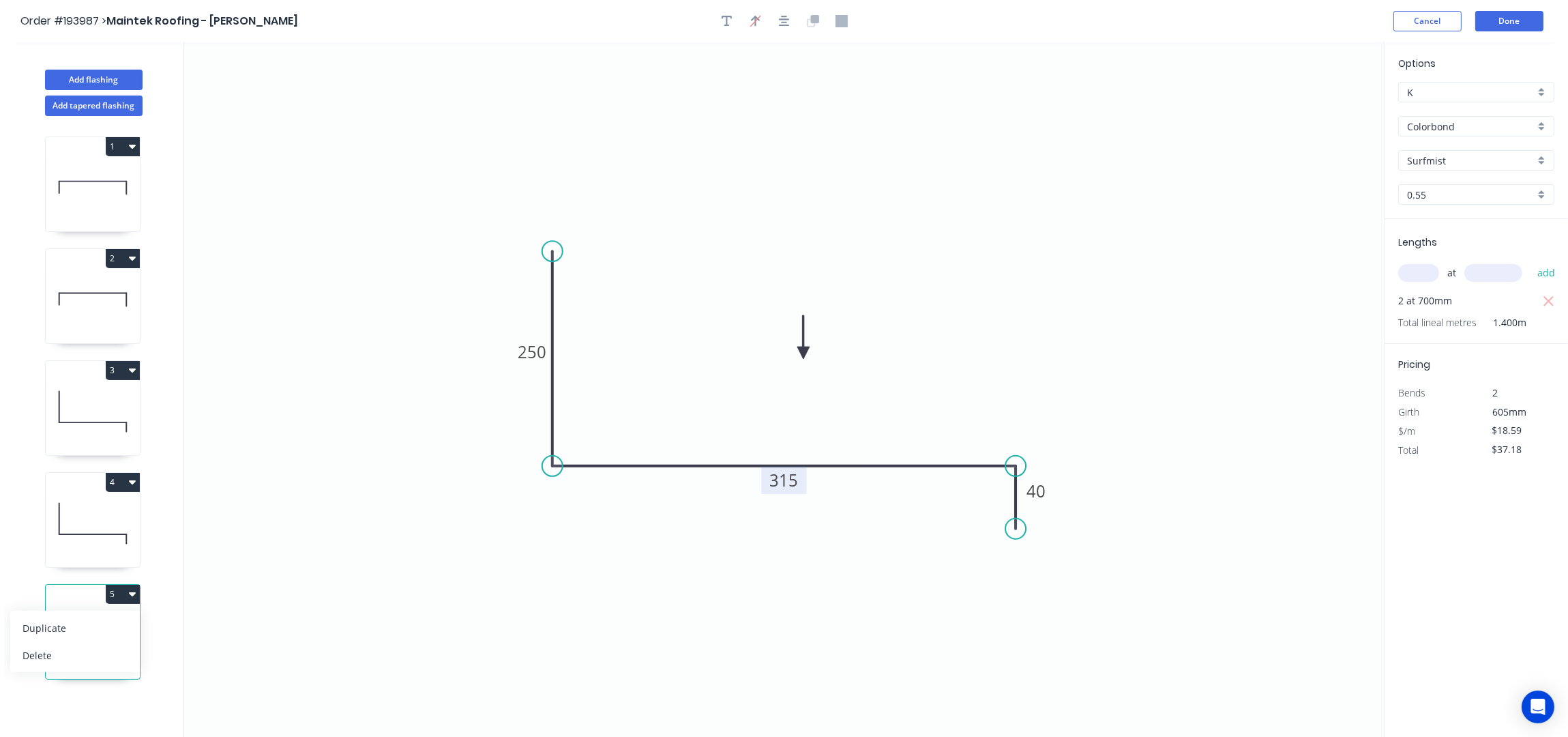
click at [58, 628] on div "Duplicate" at bounding box center [75, 627] width 105 height 20
type input "$0.00"
click at [796, 489] on tspan "315" at bounding box center [784, 480] width 29 height 23
type input "$14.90"
click at [1435, 274] on input "text" at bounding box center [1418, 273] width 41 height 17
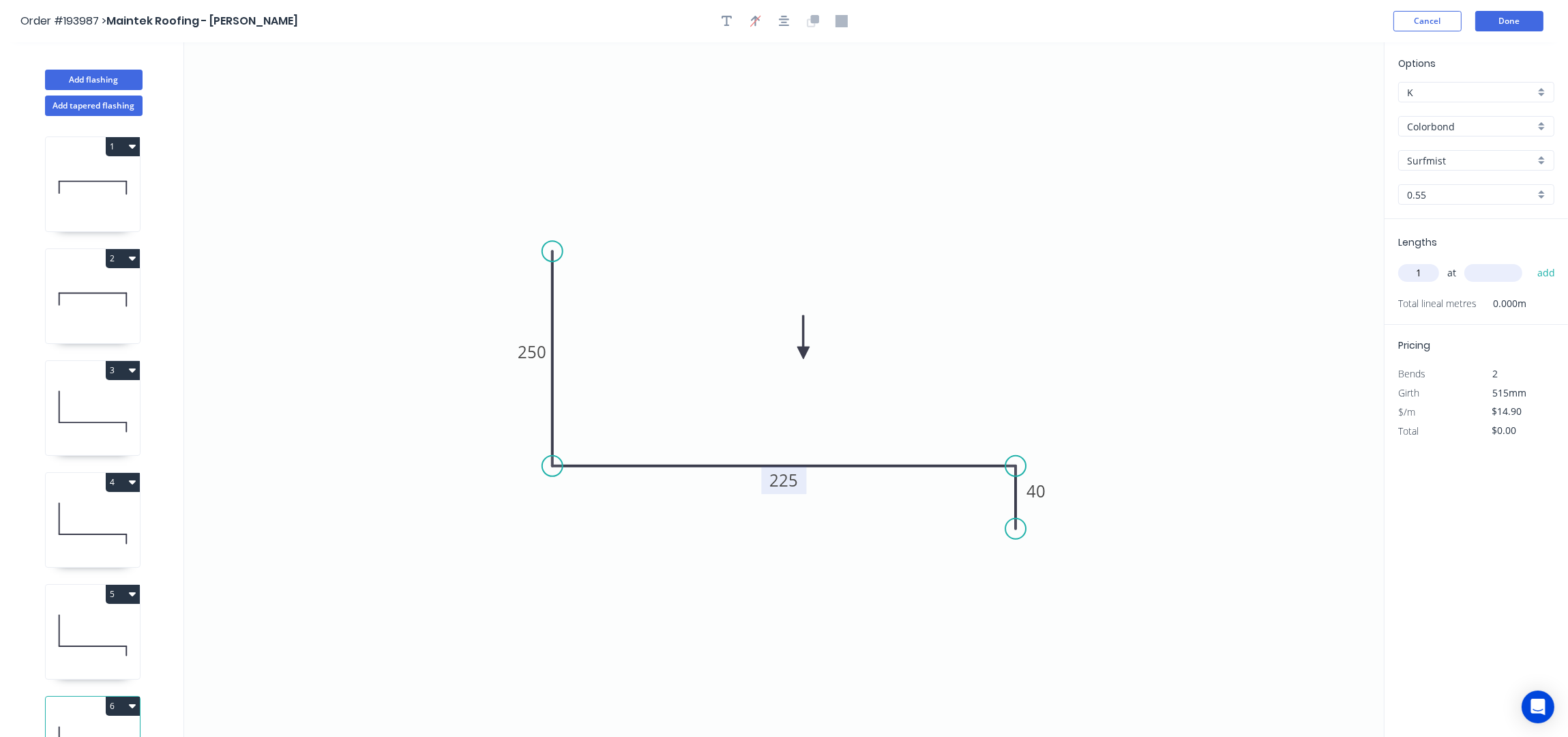
type input "1"
type input "700"
click at [1531, 261] on button "add" at bounding box center [1546, 273] width 32 height 24
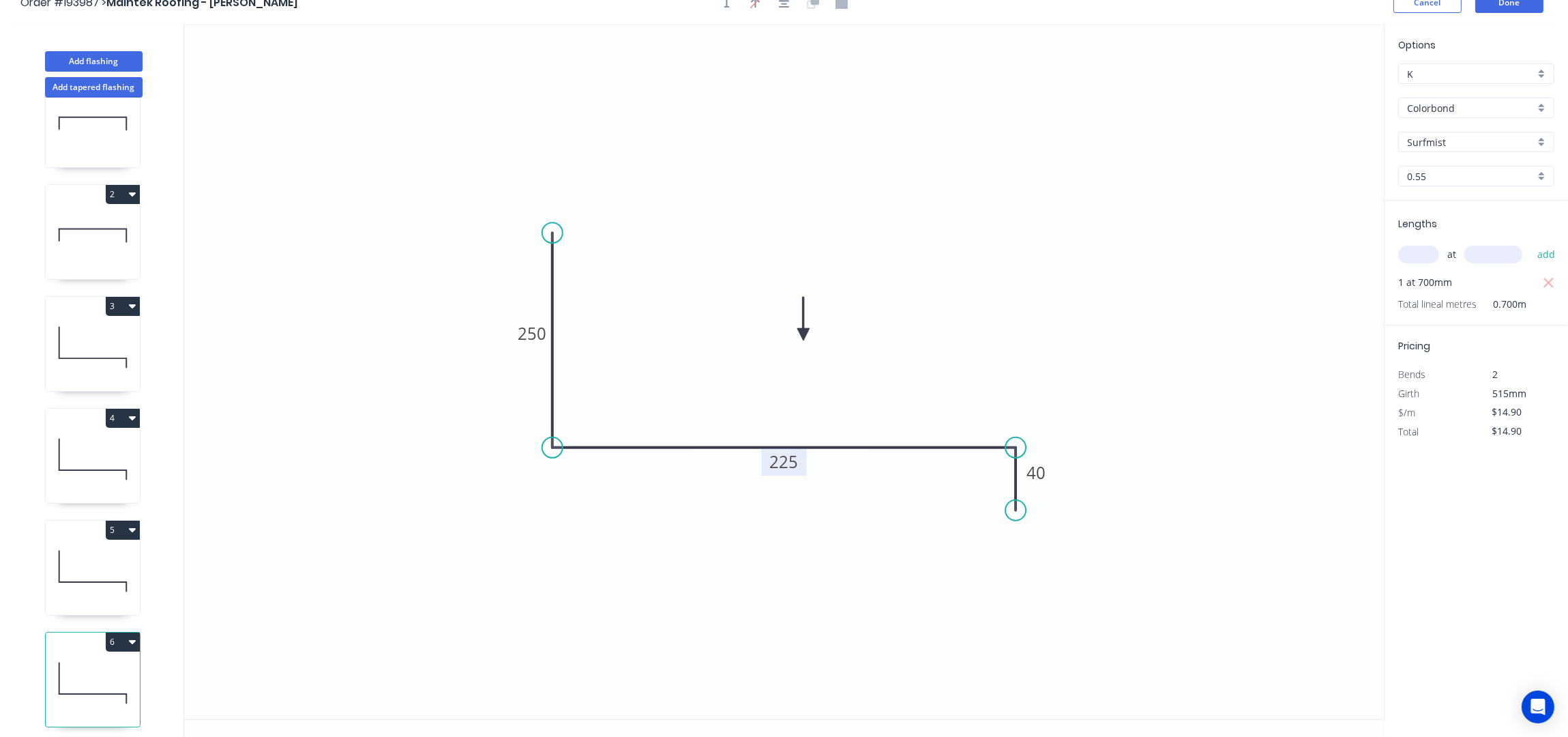
scroll to position [26, 0]
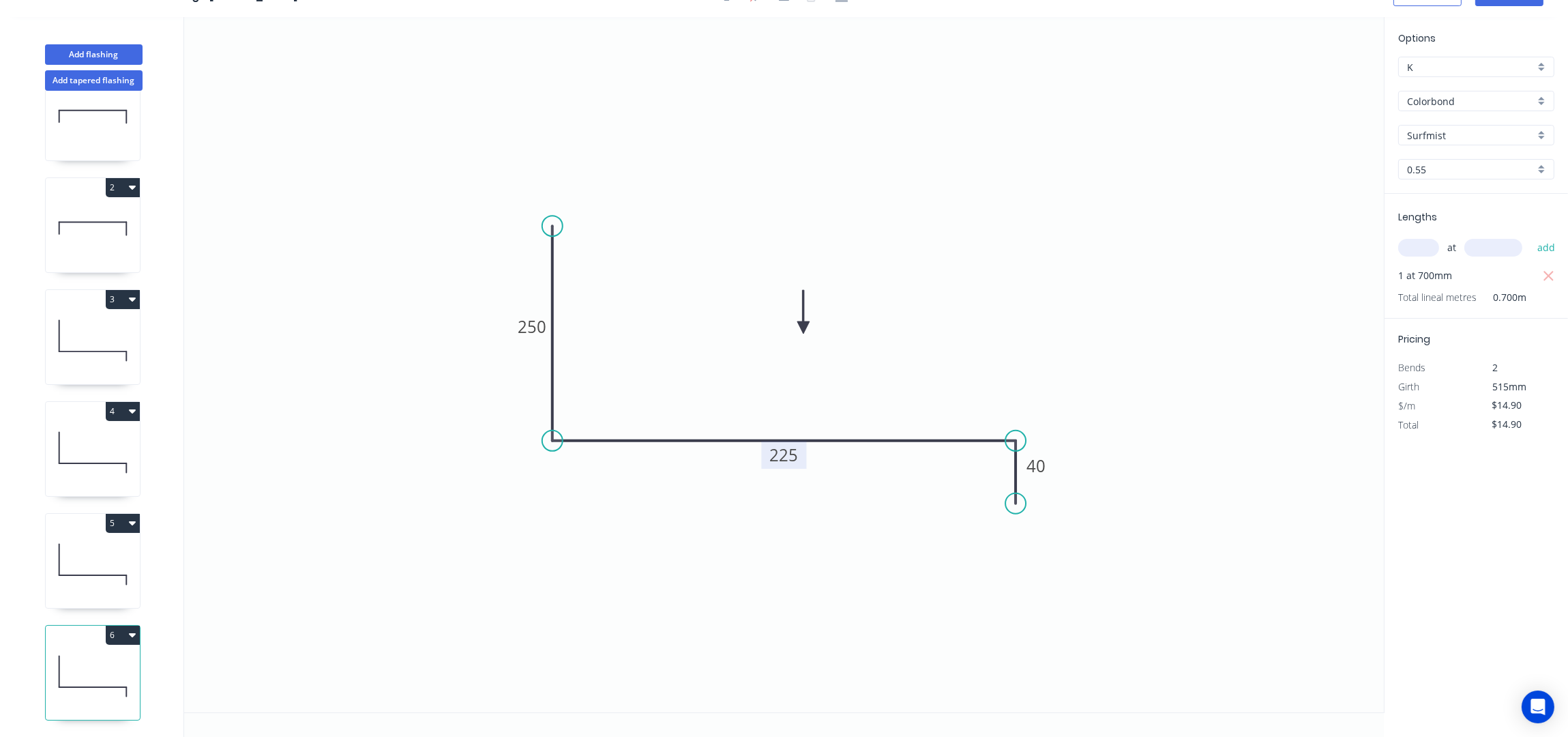
click at [131, 629] on icon "button" at bounding box center [132, 634] width 7 height 11
click at [92, 659] on div "Duplicate" at bounding box center [75, 668] width 105 height 20
type input "$0.00"
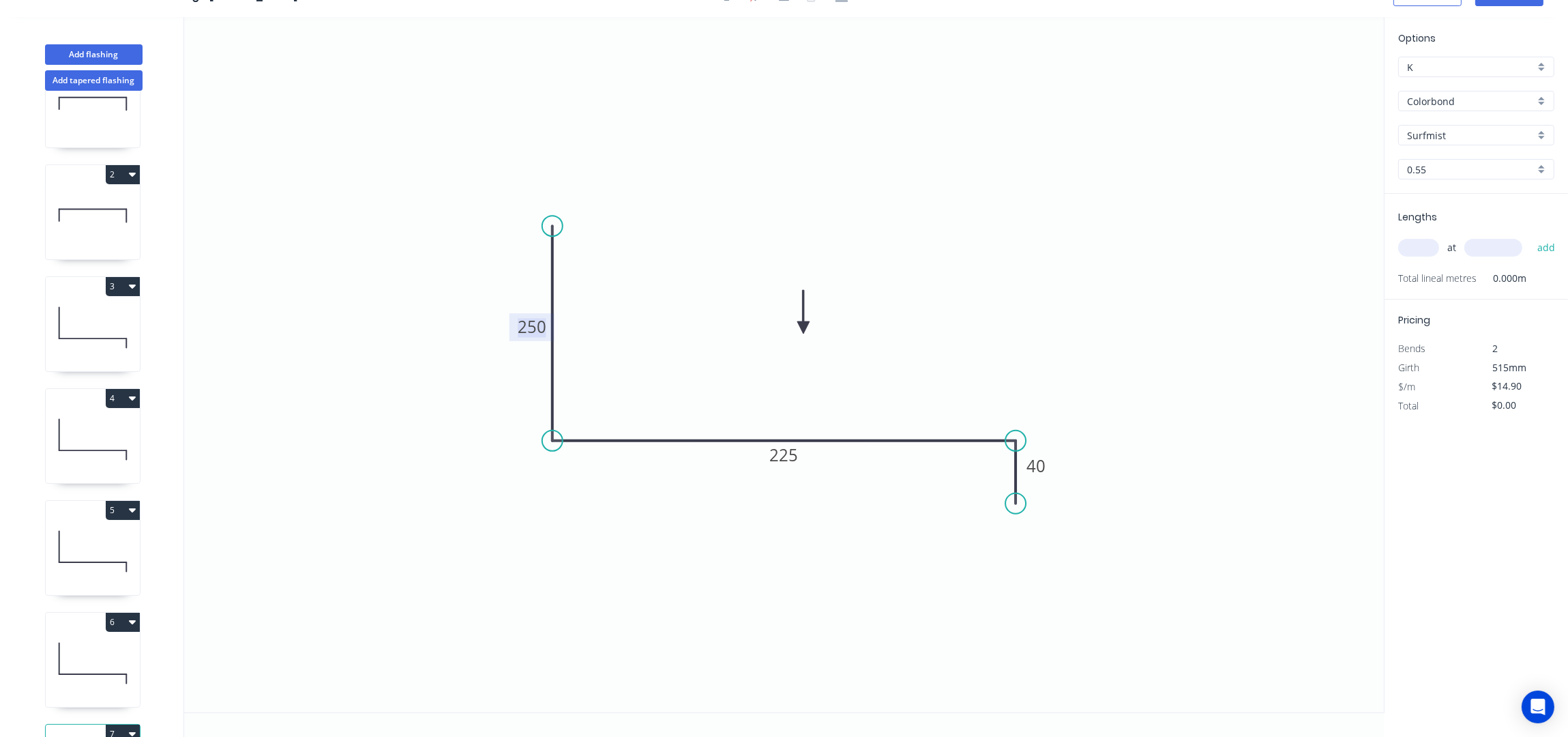
click at [533, 331] on tspan "250" at bounding box center [531, 328] width 29 height 23
type input "$13.06"
click at [1416, 247] on input "text" at bounding box center [1418, 247] width 41 height 17
type input "2"
type input "6600"
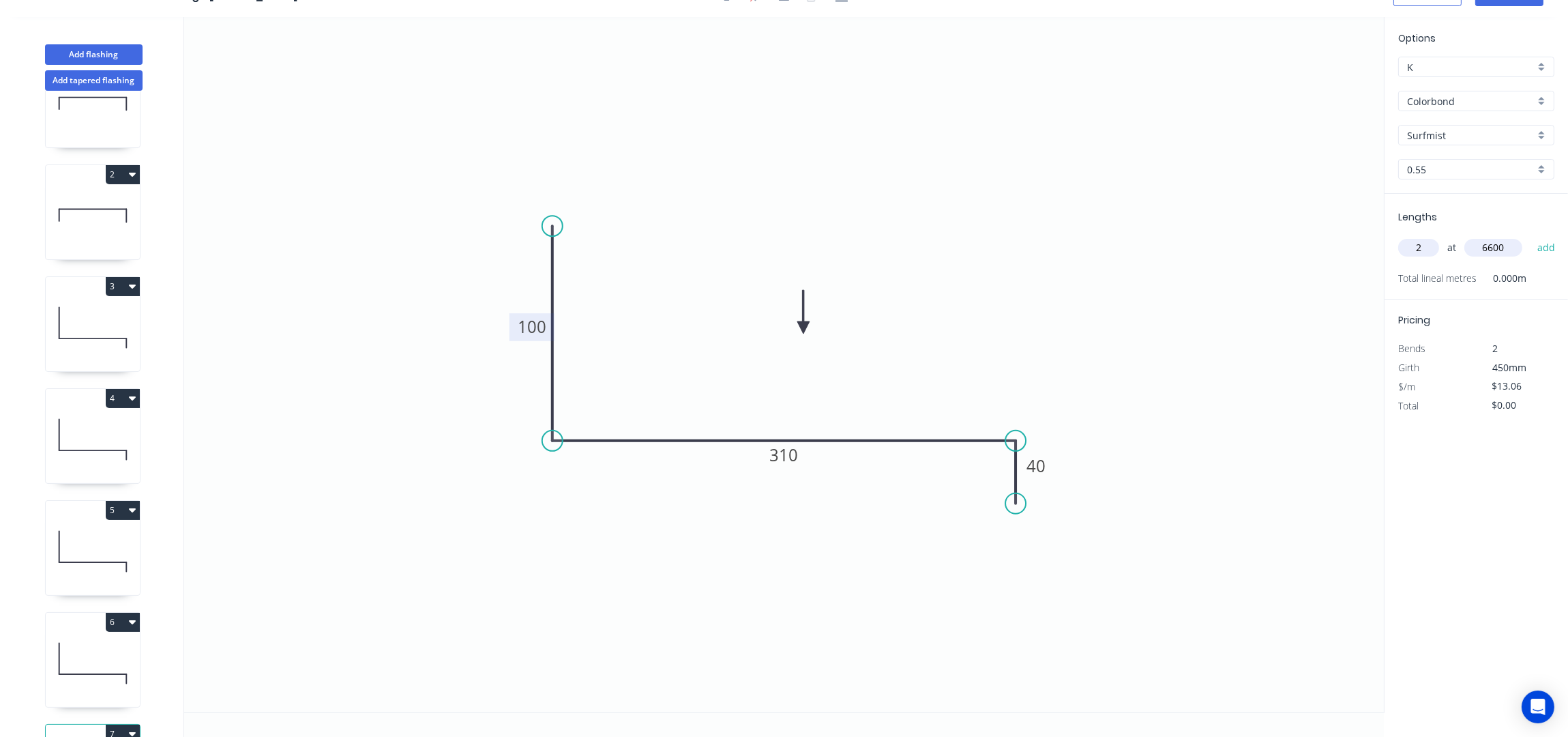
click at [1531, 236] on button "add" at bounding box center [1546, 247] width 32 height 24
type input "$172.39"
click at [113, 53] on button "Add flashing" at bounding box center [94, 54] width 98 height 20
type input "$0.00"
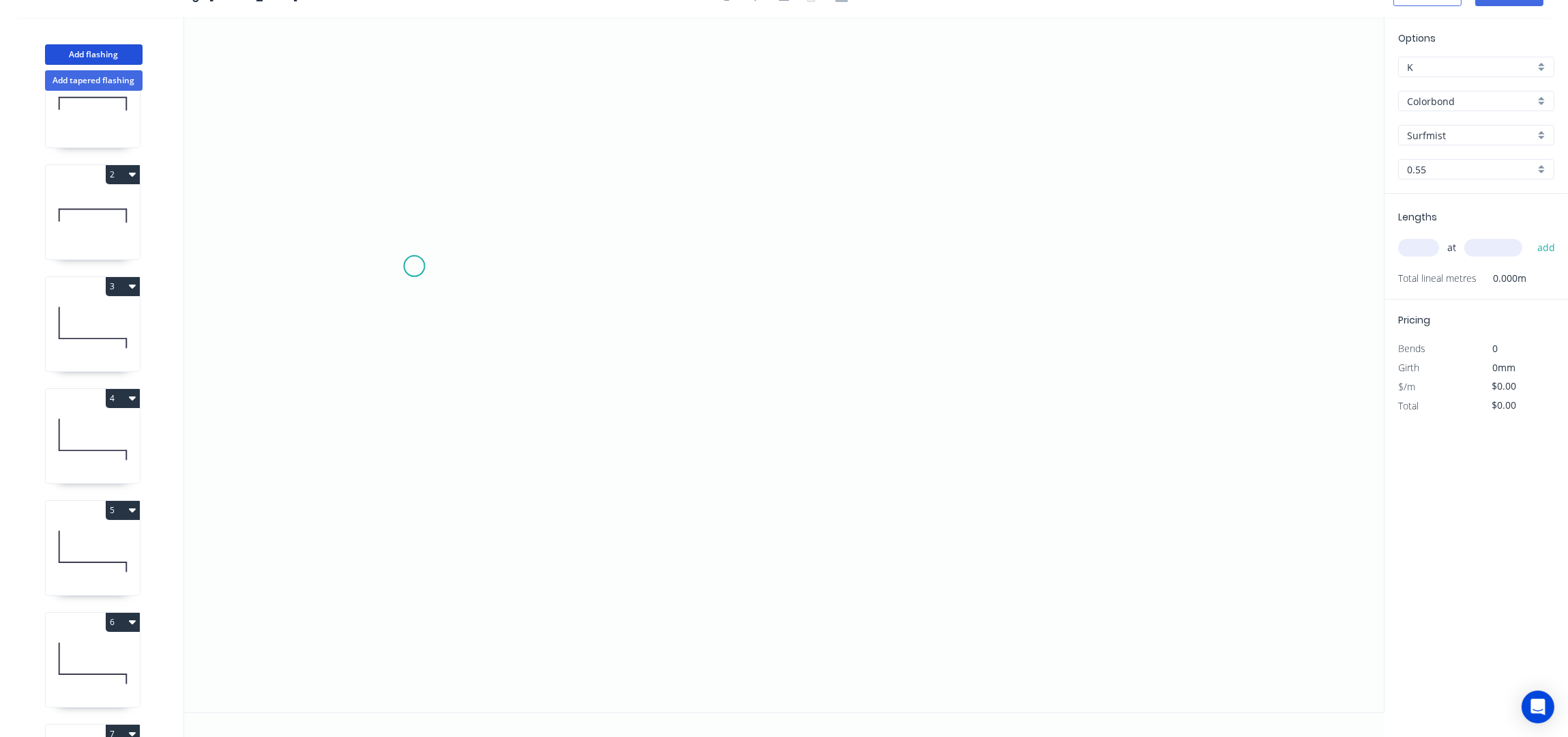
click at [414, 258] on icon "0" at bounding box center [783, 365] width 1200 height 695
click at [419, 468] on icon "0" at bounding box center [783, 365] width 1200 height 695
drag, startPoint x: 1093, startPoint y: 453, endPoint x: 1081, endPoint y: 396, distance: 58.2
click at [1092, 445] on icon "0 ?" at bounding box center [783, 365] width 1200 height 695
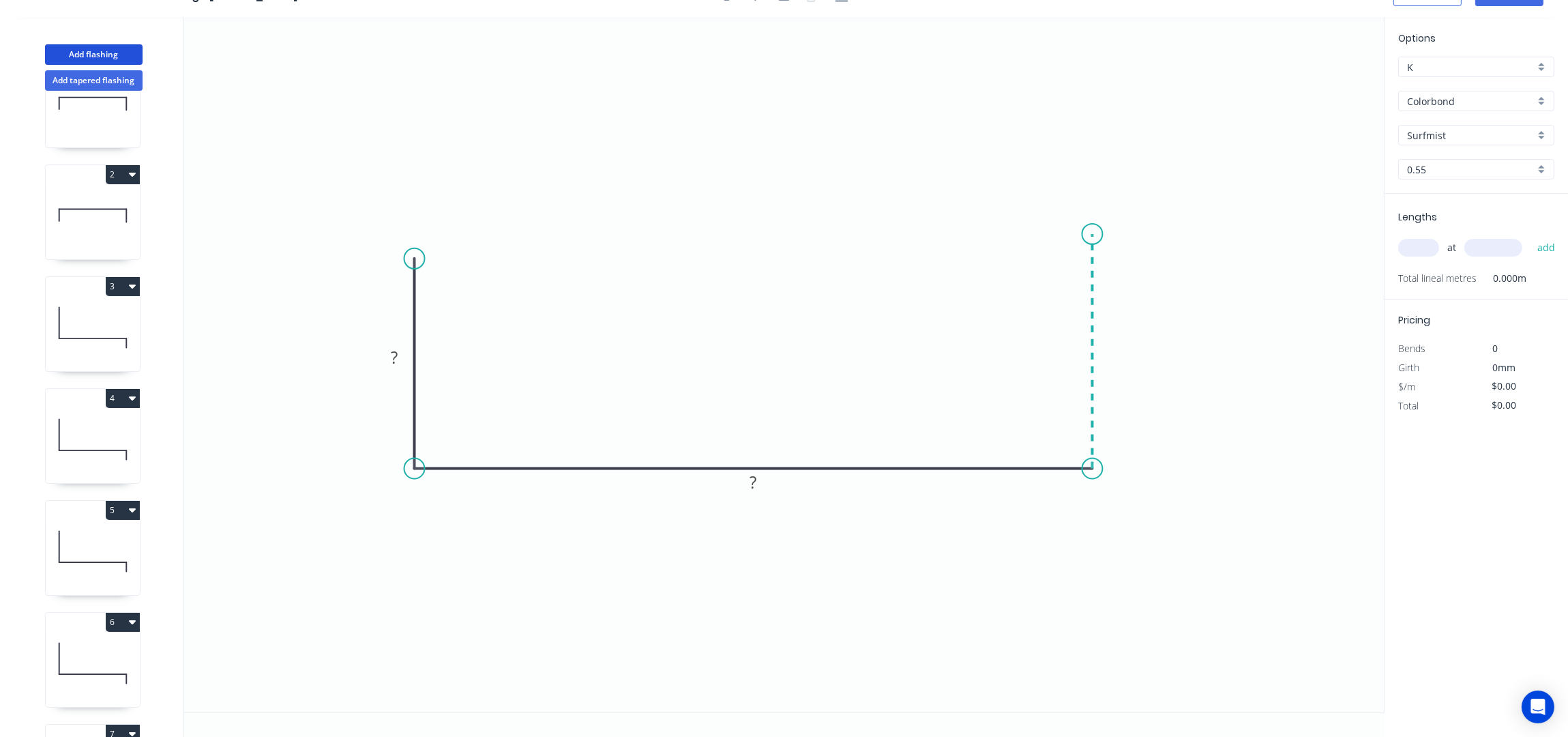
click at [1096, 233] on icon "0 ? ?" at bounding box center [783, 365] width 1200 height 695
click at [419, 248] on circle at bounding box center [414, 258] width 20 height 20
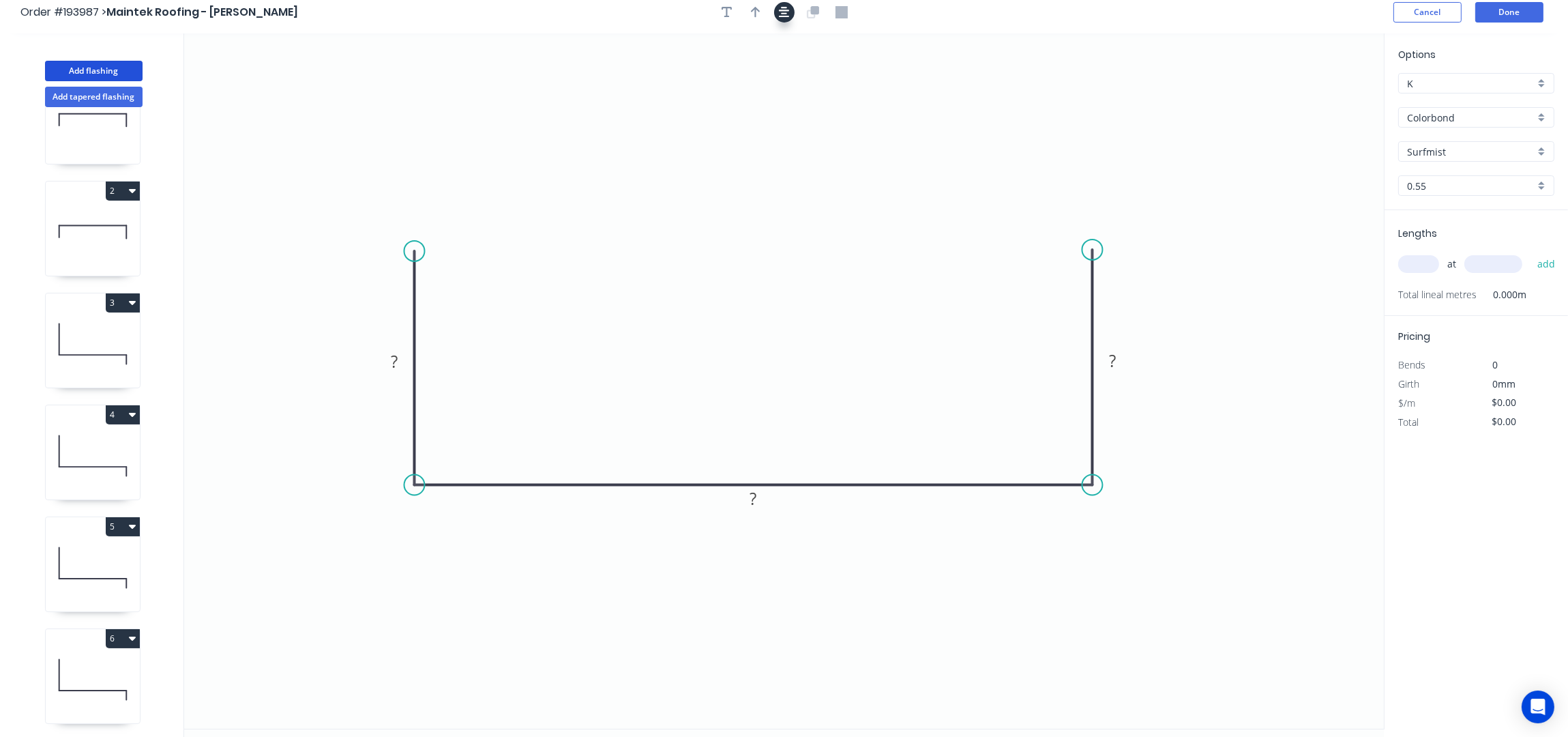
scroll to position [0, 0]
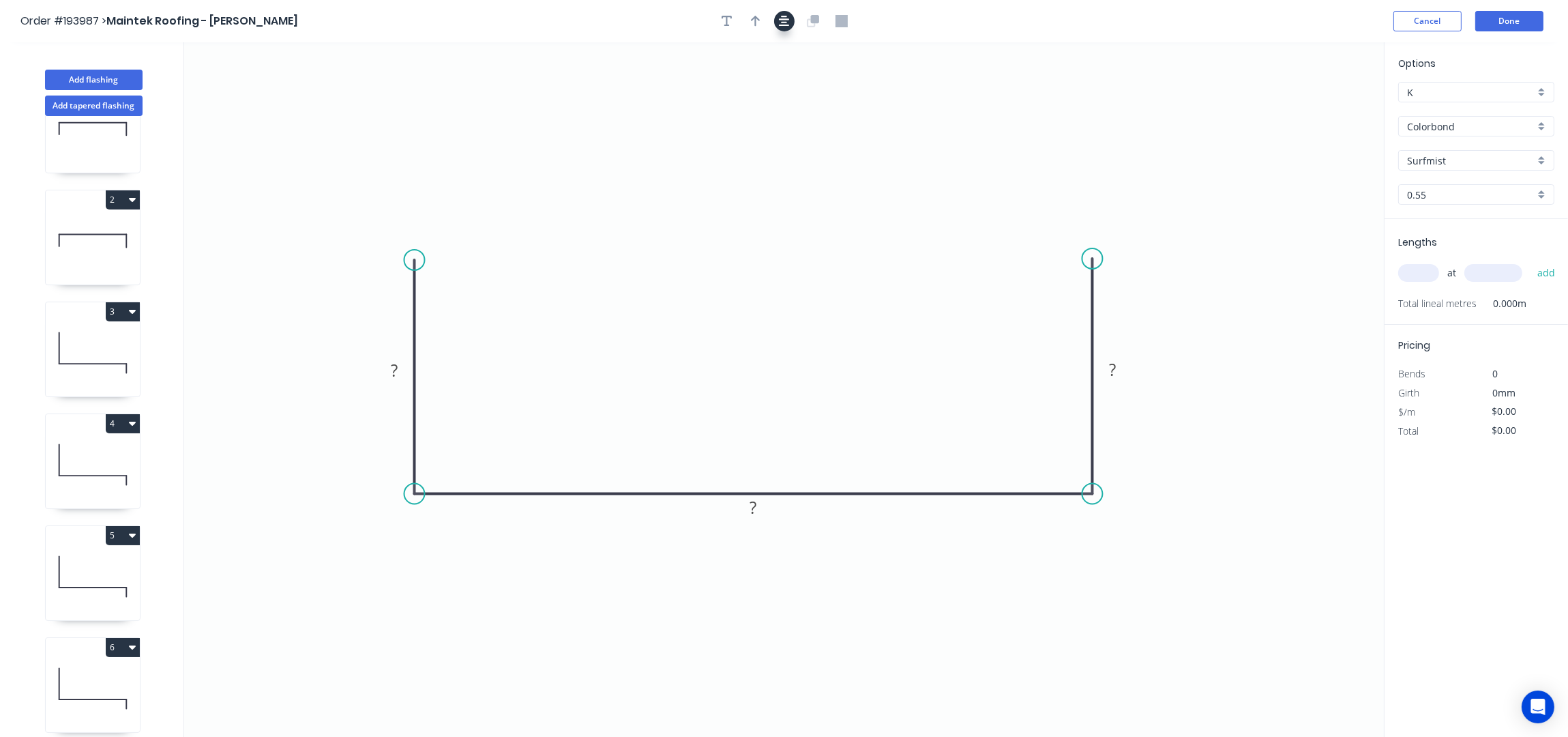
click at [782, 17] on icon "button" at bounding box center [784, 21] width 11 height 11
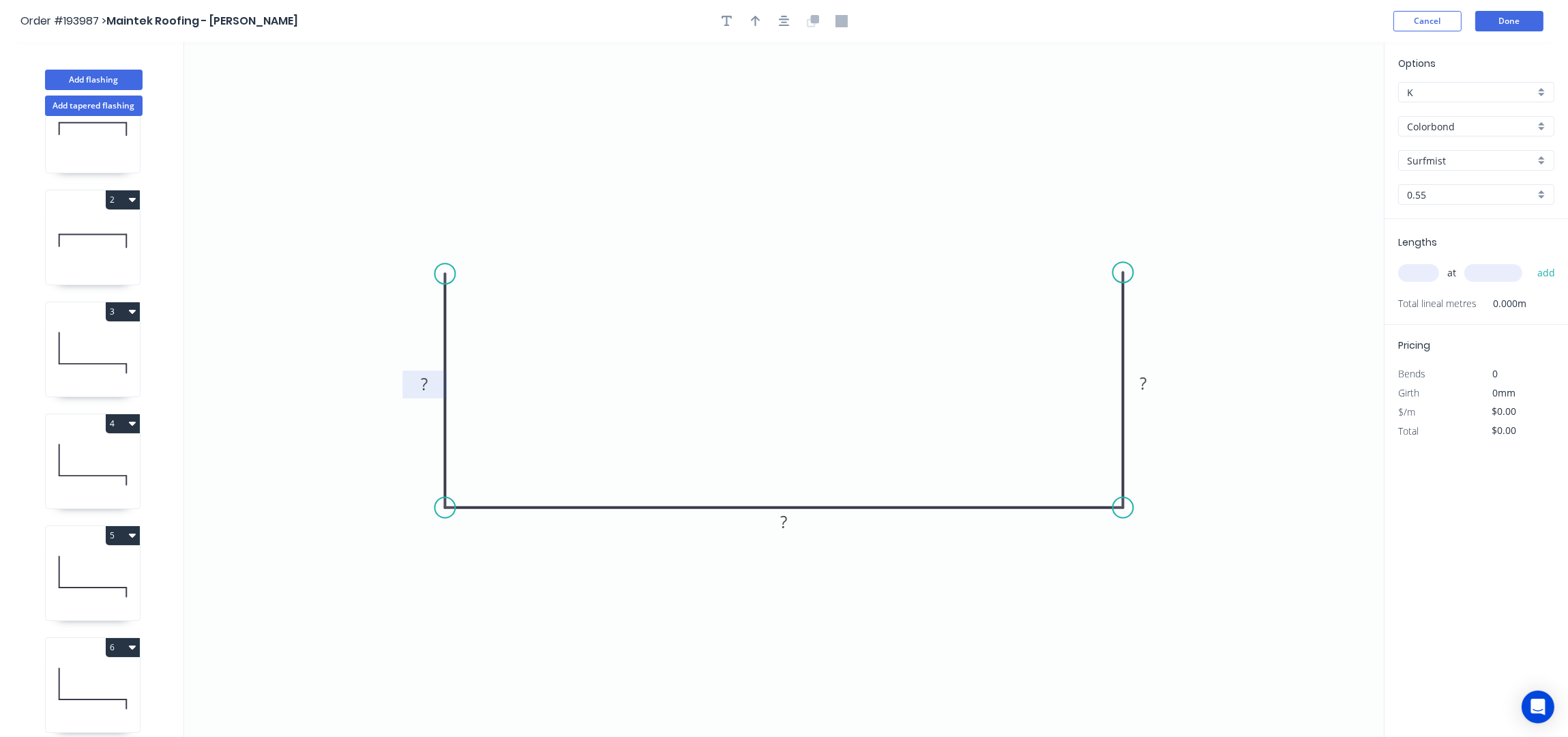
click at [422, 381] on tspan "?" at bounding box center [425, 384] width 7 height 23
type input "$25.97"
click at [756, 12] on button "button" at bounding box center [755, 21] width 20 height 20
drag, startPoint x: 1315, startPoint y: 105, endPoint x: 795, endPoint y: 381, distance: 588.7
click at [772, 267] on icon at bounding box center [766, 246] width 12 height 44
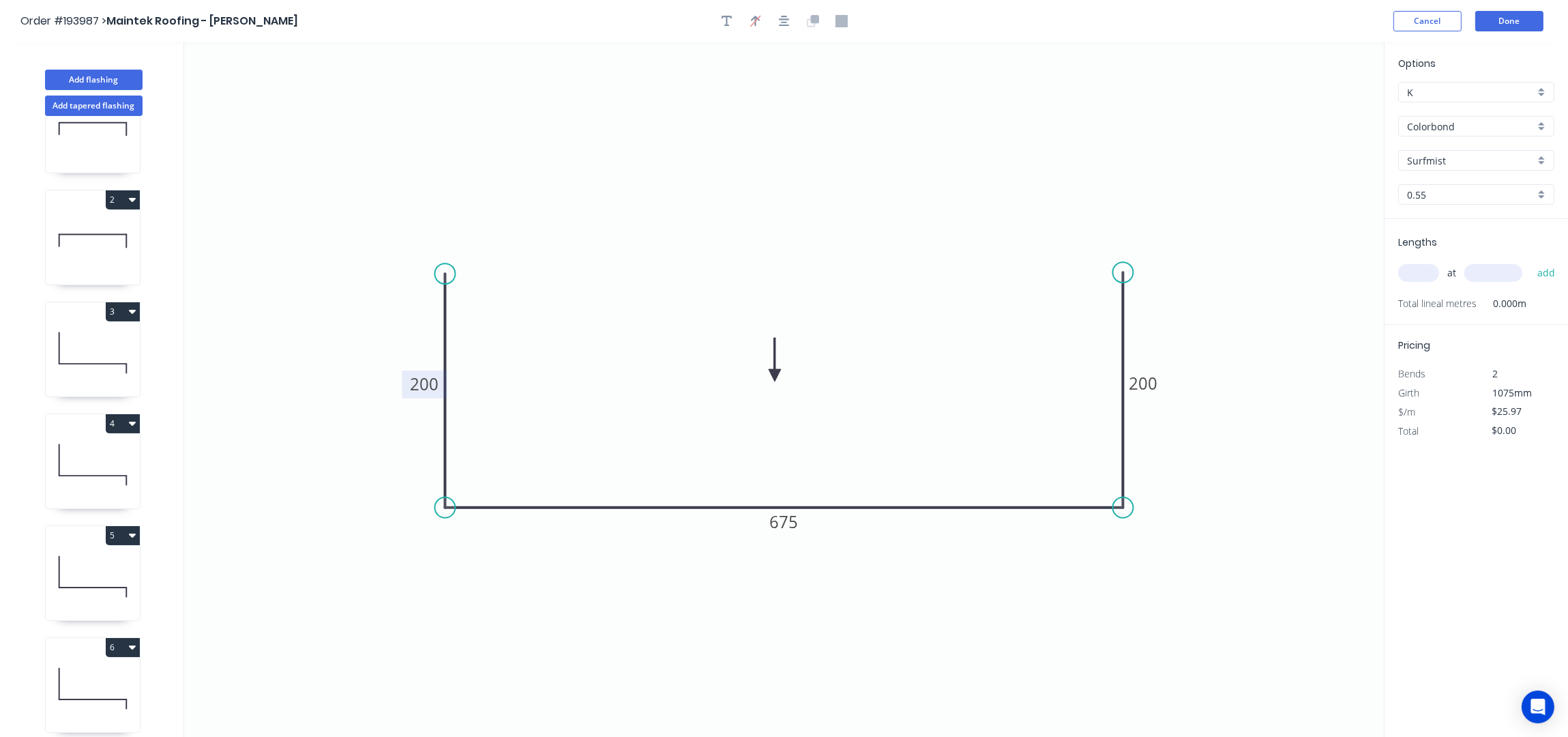
click at [1431, 281] on input "text" at bounding box center [1418, 273] width 41 height 17
type input "3"
type input "5000"
click at [1531, 261] on button "add" at bounding box center [1546, 273] width 32 height 24
type input "$389.55"
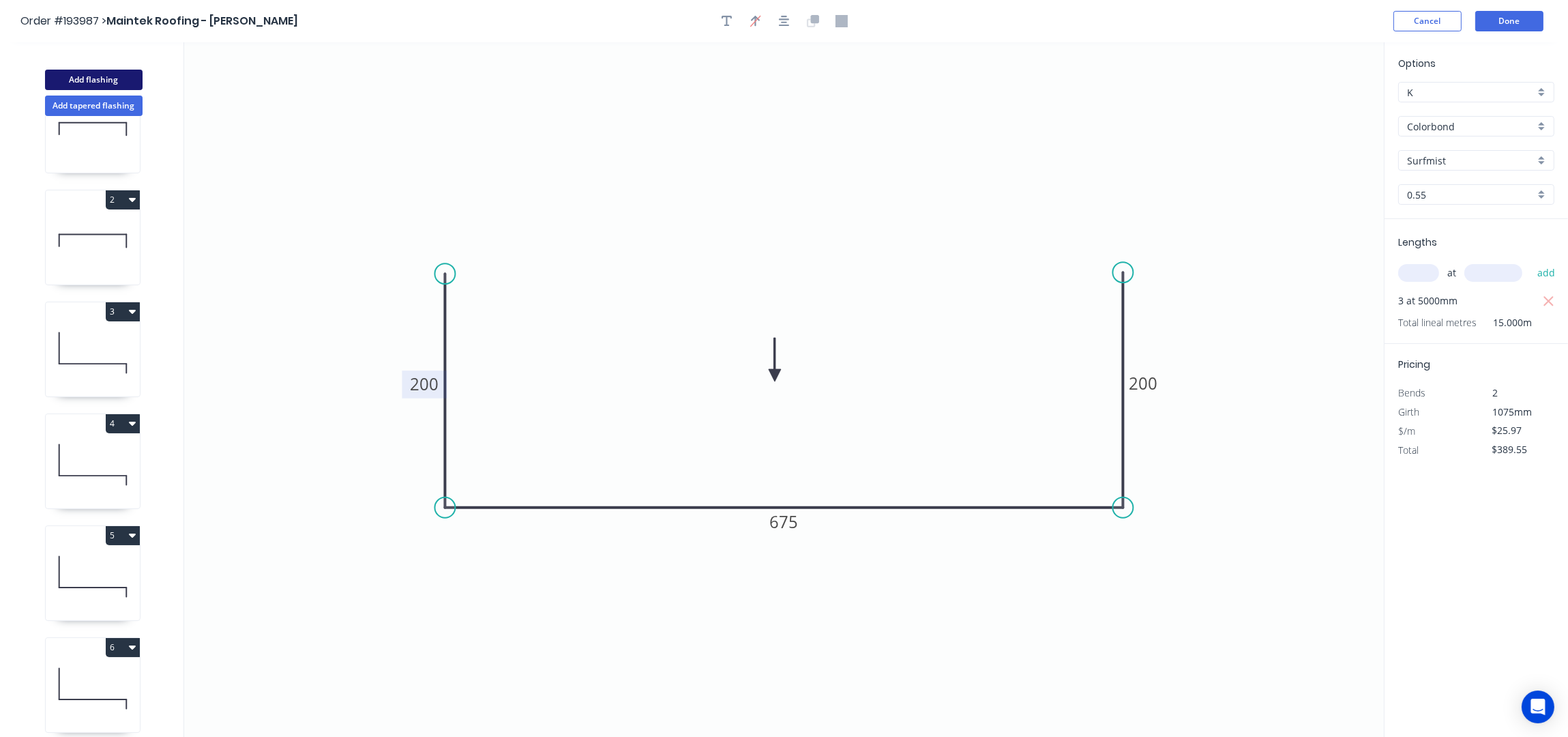
click at [99, 77] on button "Add flashing" at bounding box center [94, 79] width 98 height 20
type input "$0.00"
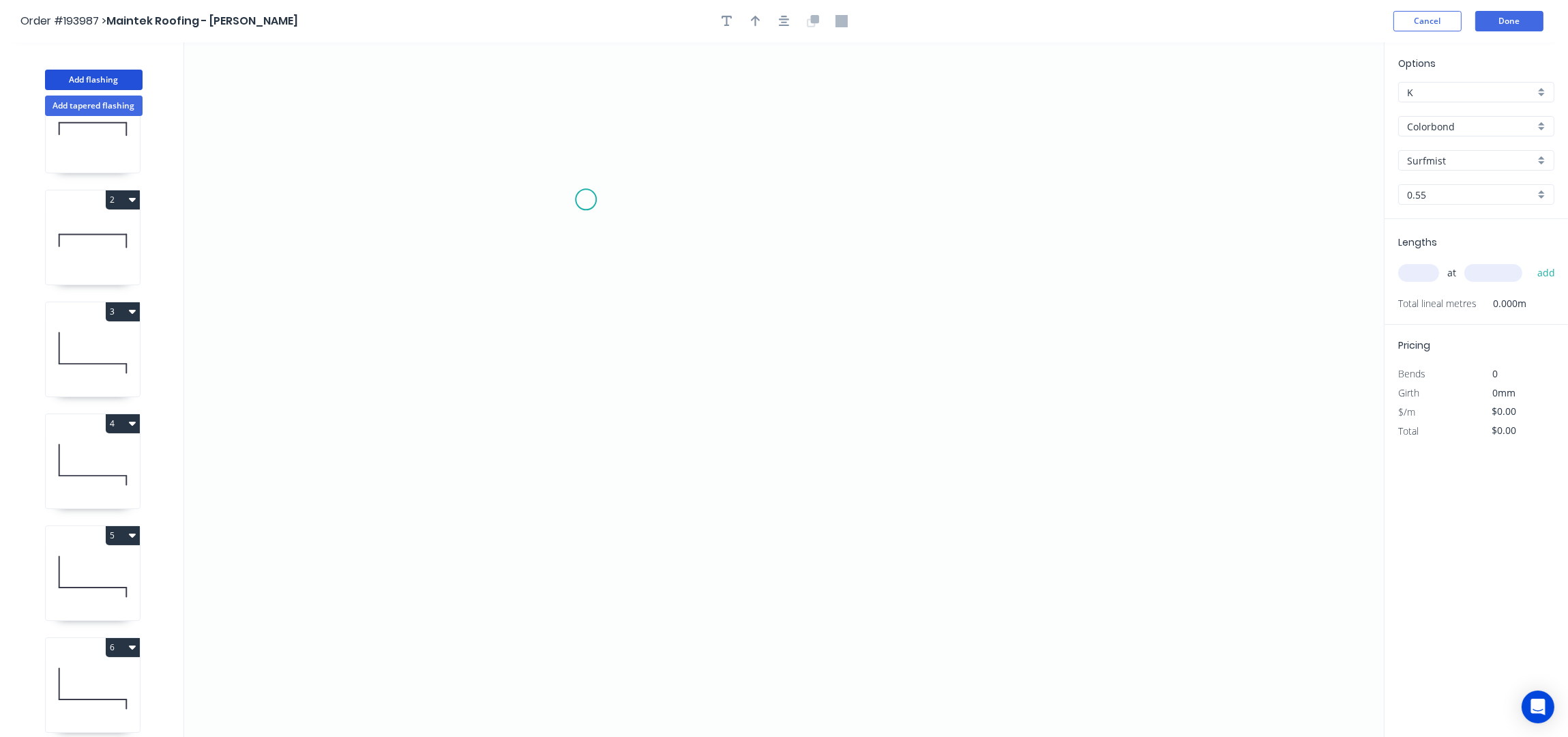
click at [591, 199] on icon "0" at bounding box center [783, 390] width 1200 height 695
drag, startPoint x: 938, startPoint y: 196, endPoint x: 917, endPoint y: 442, distance: 246.9
click at [938, 197] on icon "0" at bounding box center [783, 390] width 1200 height 695
drag, startPoint x: 917, startPoint y: 448, endPoint x: 907, endPoint y: 412, distance: 37.4
click at [917, 445] on icon "0 ?" at bounding box center [783, 390] width 1200 height 695
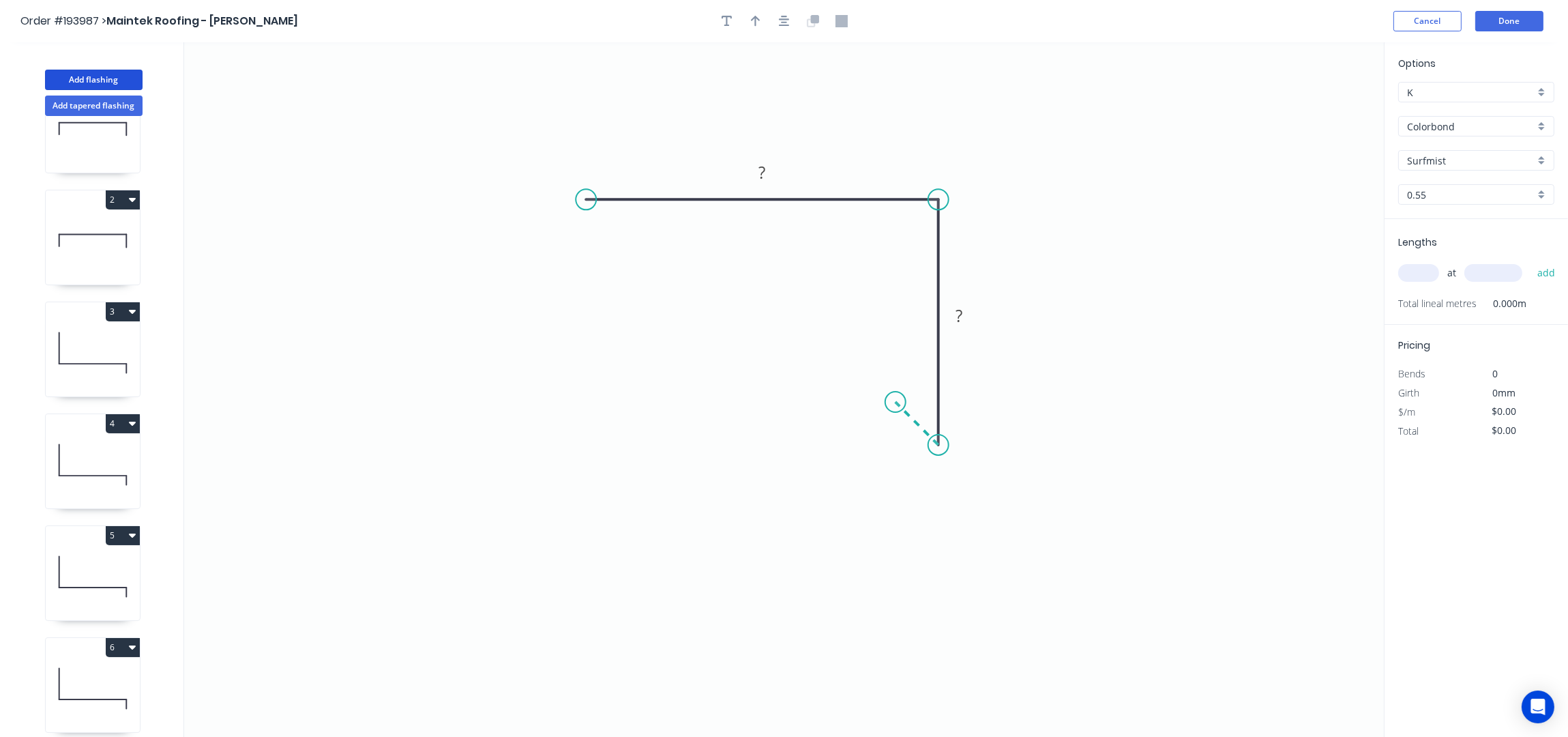
click at [896, 404] on icon "0 ? ?" at bounding box center [783, 390] width 1200 height 695
click at [790, 27] on button "button" at bounding box center [784, 21] width 20 height 20
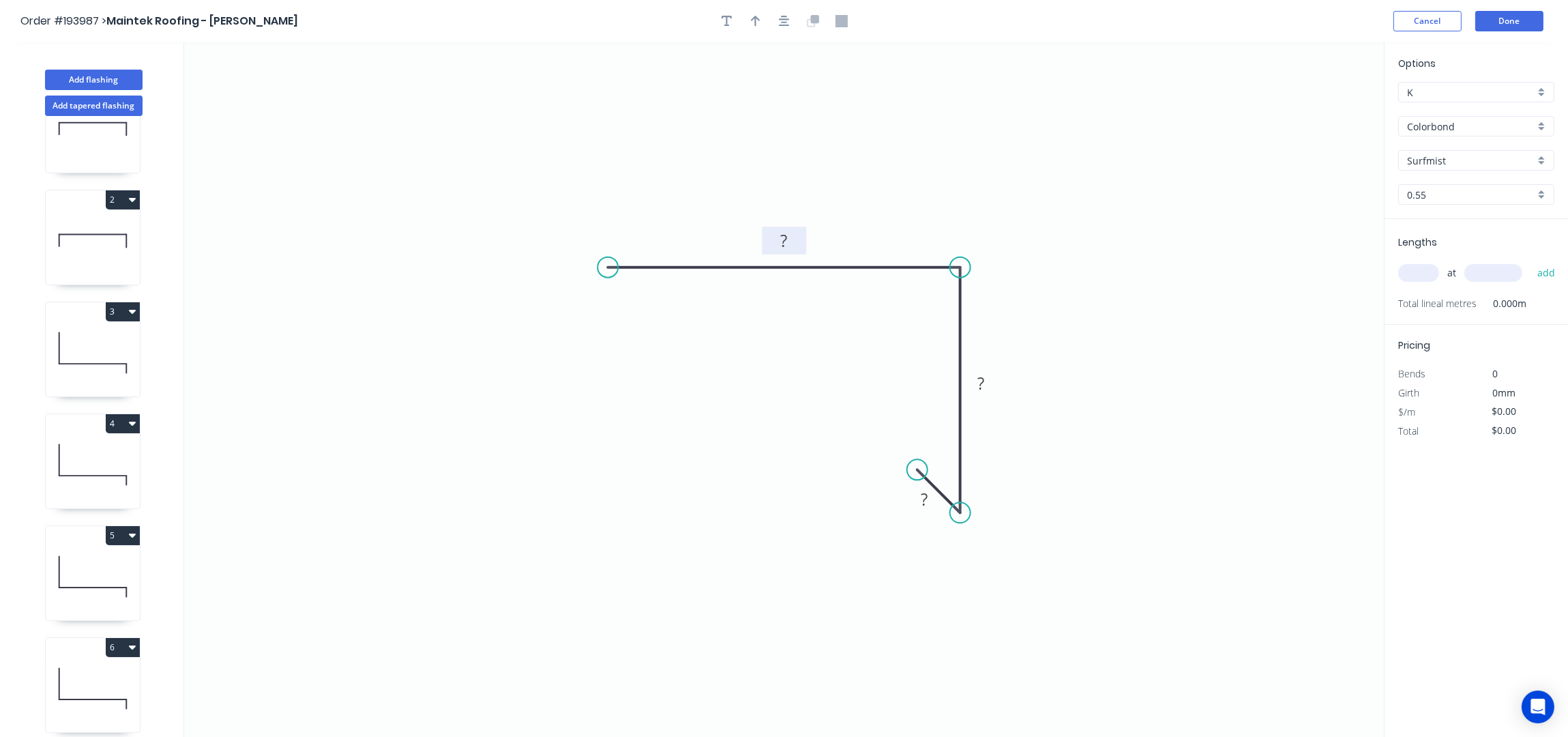
click at [781, 247] on tspan "?" at bounding box center [785, 240] width 7 height 23
type input "$7.53"
click at [760, 17] on button "button" at bounding box center [755, 21] width 20 height 20
click at [1313, 112] on icon at bounding box center [1315, 95] width 12 height 44
drag, startPoint x: 1315, startPoint y: 112, endPoint x: 932, endPoint y: 228, distance: 400.2
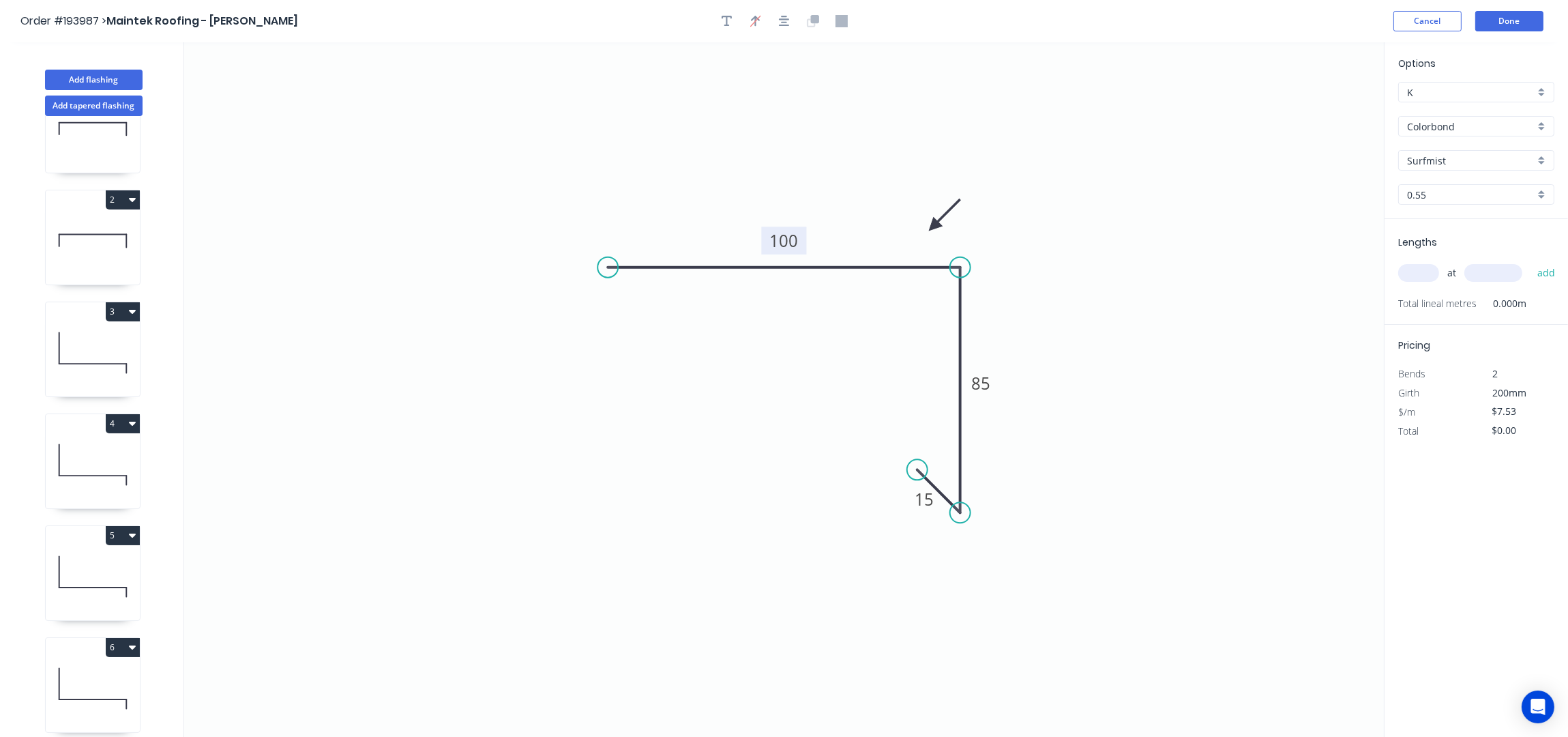
click at [932, 228] on icon at bounding box center [944, 214] width 39 height 39
drag, startPoint x: 1425, startPoint y: 289, endPoint x: 1429, endPoint y: 277, distance: 12.6
click at [1426, 289] on div "at add" at bounding box center [1477, 273] width 159 height 37
click at [1429, 275] on input "text" at bounding box center [1418, 273] width 41 height 17
type input "5"
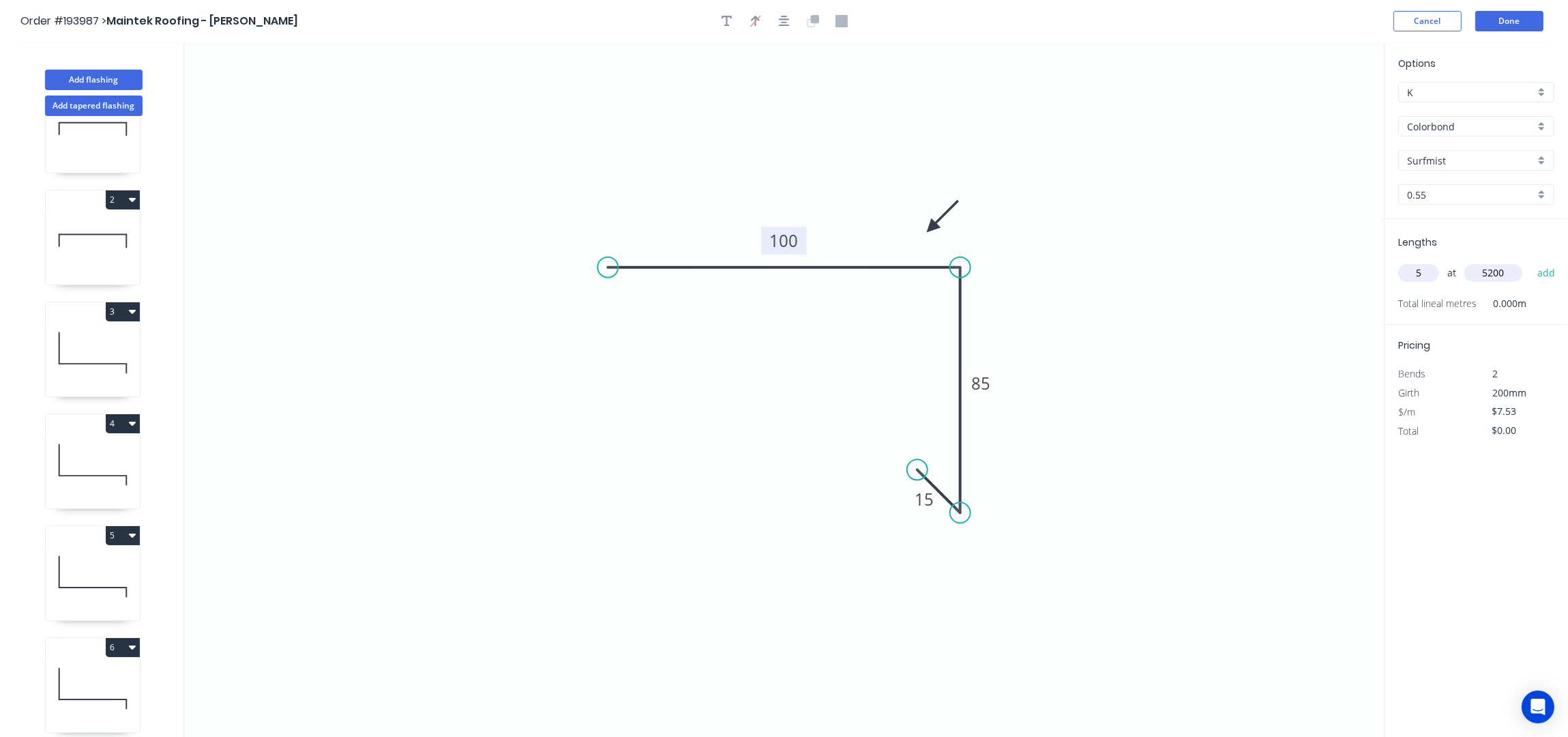
type input "5200"
click at [1531, 261] on button "add" at bounding box center [1546, 273] width 32 height 24
type input "$195.78"
type input "3"
type input "4900"
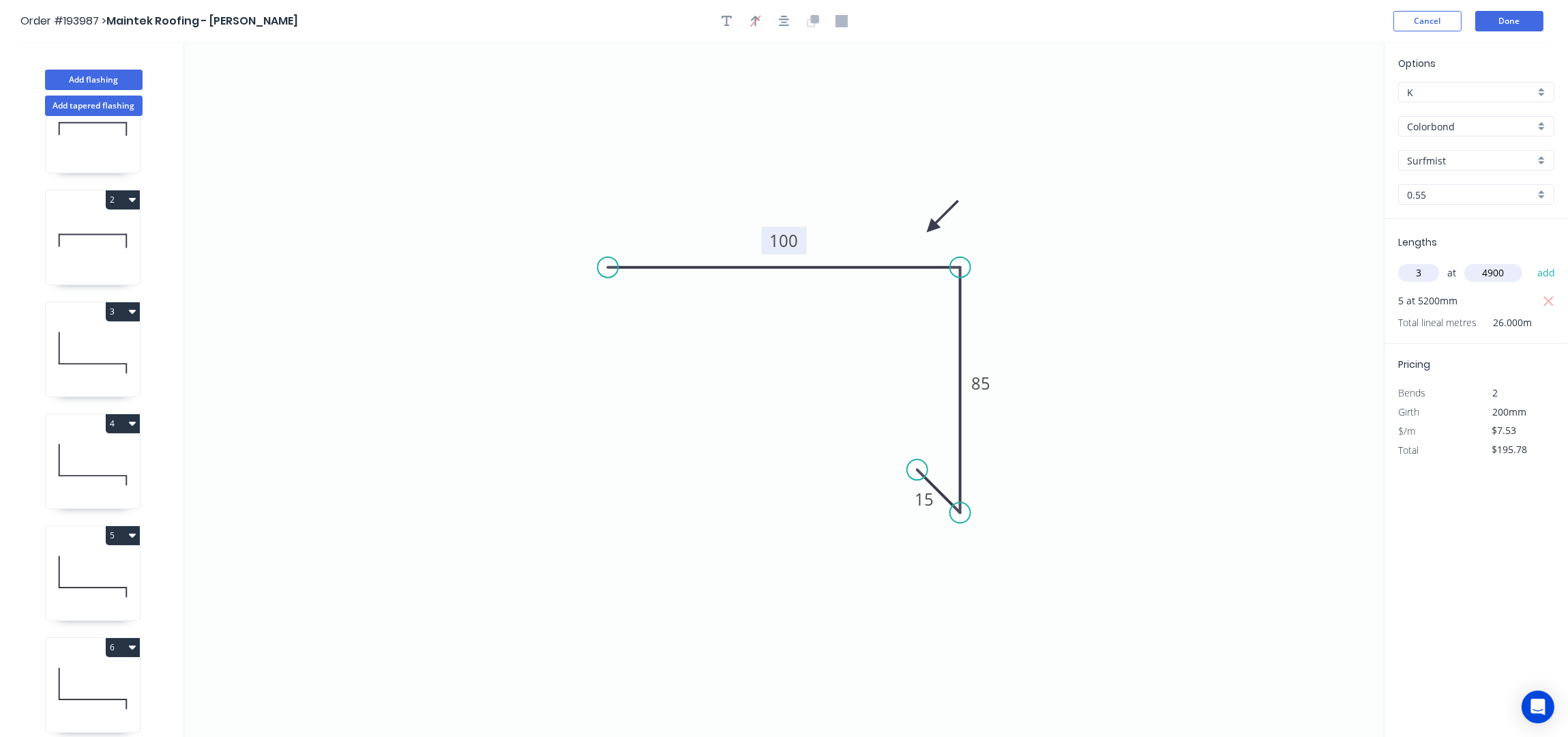
click at [1531, 261] on button "add" at bounding box center [1546, 273] width 32 height 24
type input "$306.47"
click at [68, 77] on button "Add flashing" at bounding box center [94, 79] width 98 height 20
type input "$0.00"
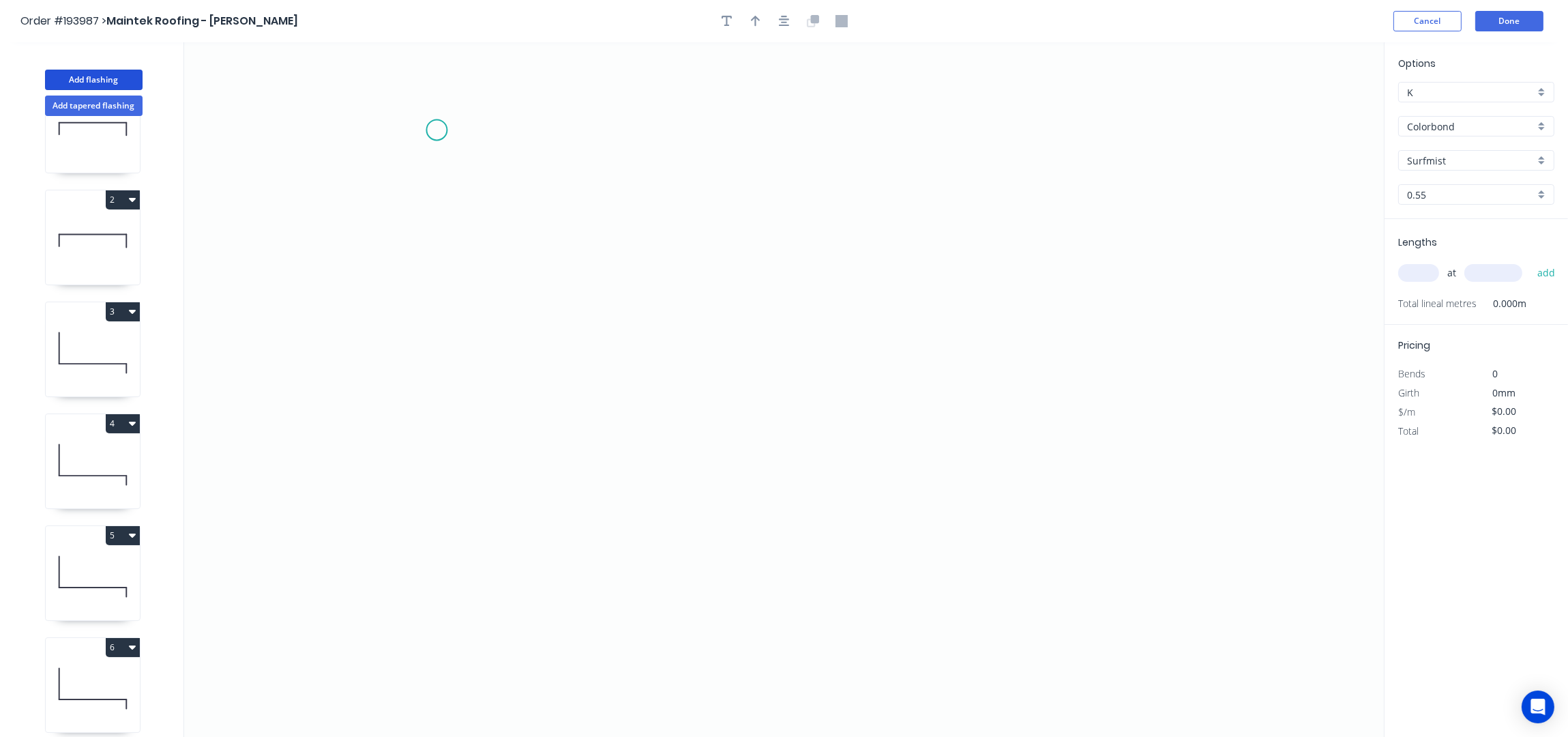
click at [443, 125] on icon "0" at bounding box center [783, 390] width 1200 height 695
click at [422, 336] on icon "0" at bounding box center [783, 390] width 1200 height 695
click at [430, 337] on icon "0 ?" at bounding box center [783, 390] width 1200 height 695
click at [451, 335] on circle at bounding box center [443, 335] width 20 height 20
click at [1002, 406] on icon "0 ?" at bounding box center [783, 390] width 1200 height 695
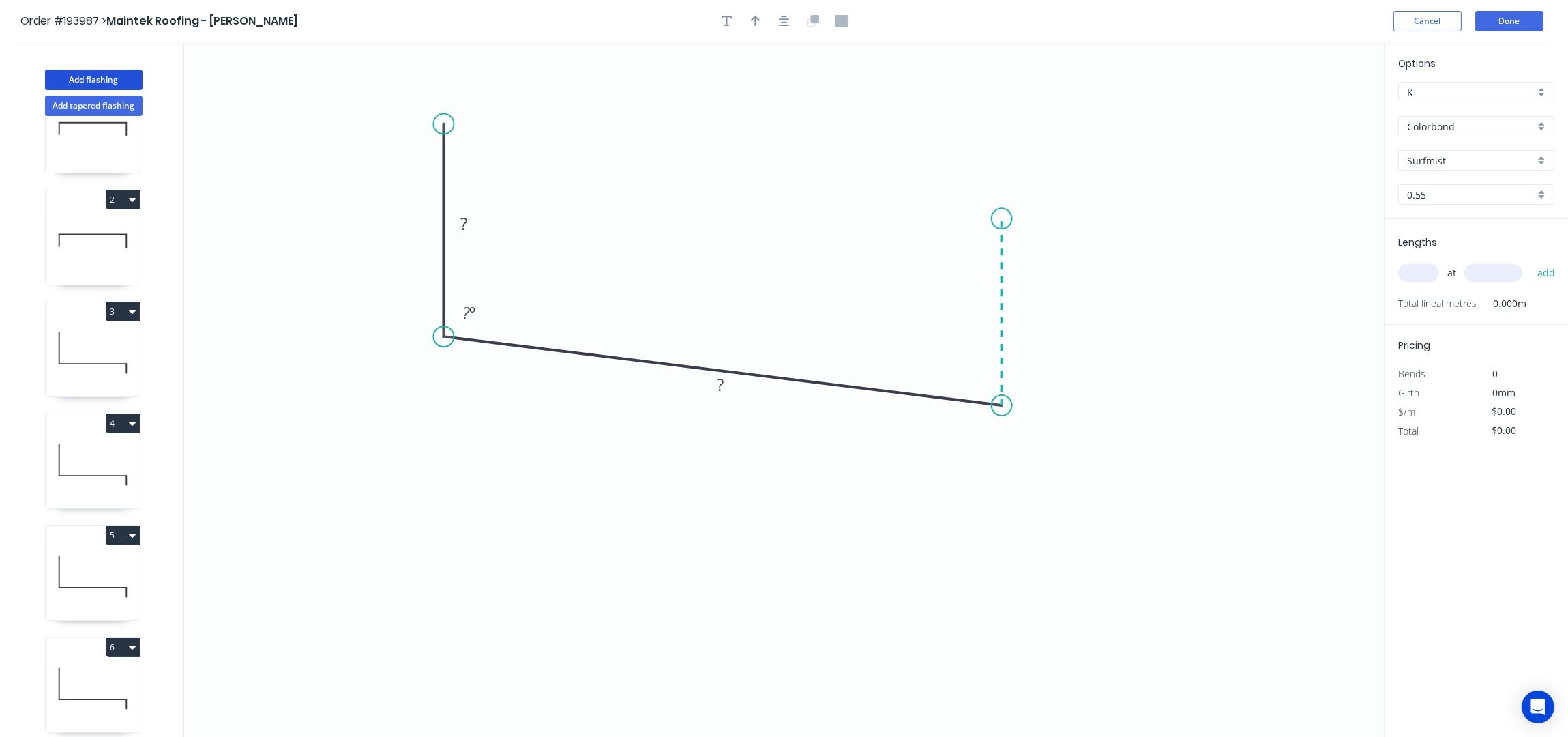
click at [1001, 211] on icon "0 ? ? ? º" at bounding box center [783, 390] width 1200 height 695
click at [779, 24] on icon "button" at bounding box center [784, 21] width 11 height 12
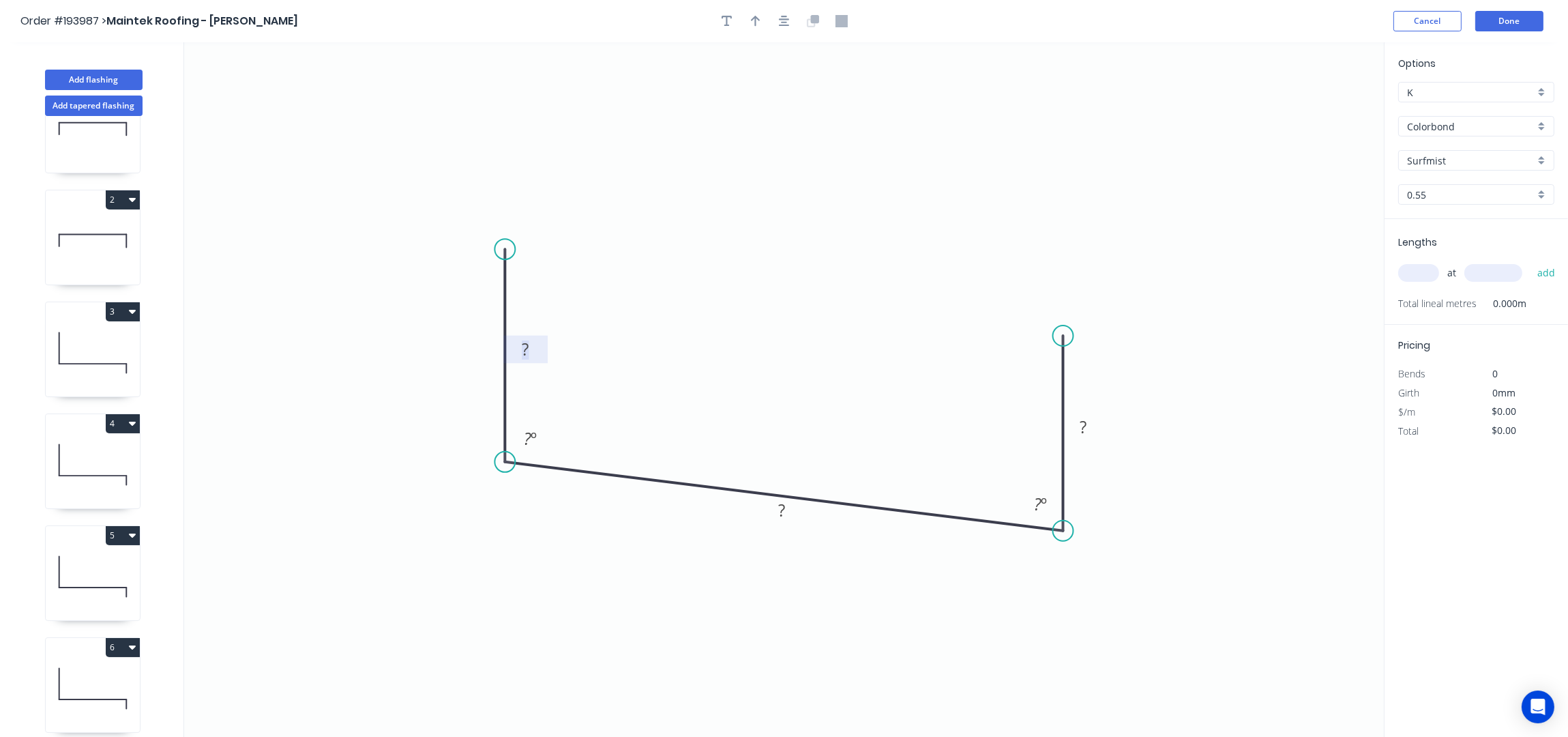
click at [524, 357] on tspan "?" at bounding box center [525, 349] width 7 height 23
type input "$22.28"
drag, startPoint x: 787, startPoint y: 25, endPoint x: 787, endPoint y: 5, distance: 20.0
click at [787, 24] on icon "button" at bounding box center [784, 21] width 11 height 12
click at [748, 13] on button "button" at bounding box center [755, 21] width 20 height 20
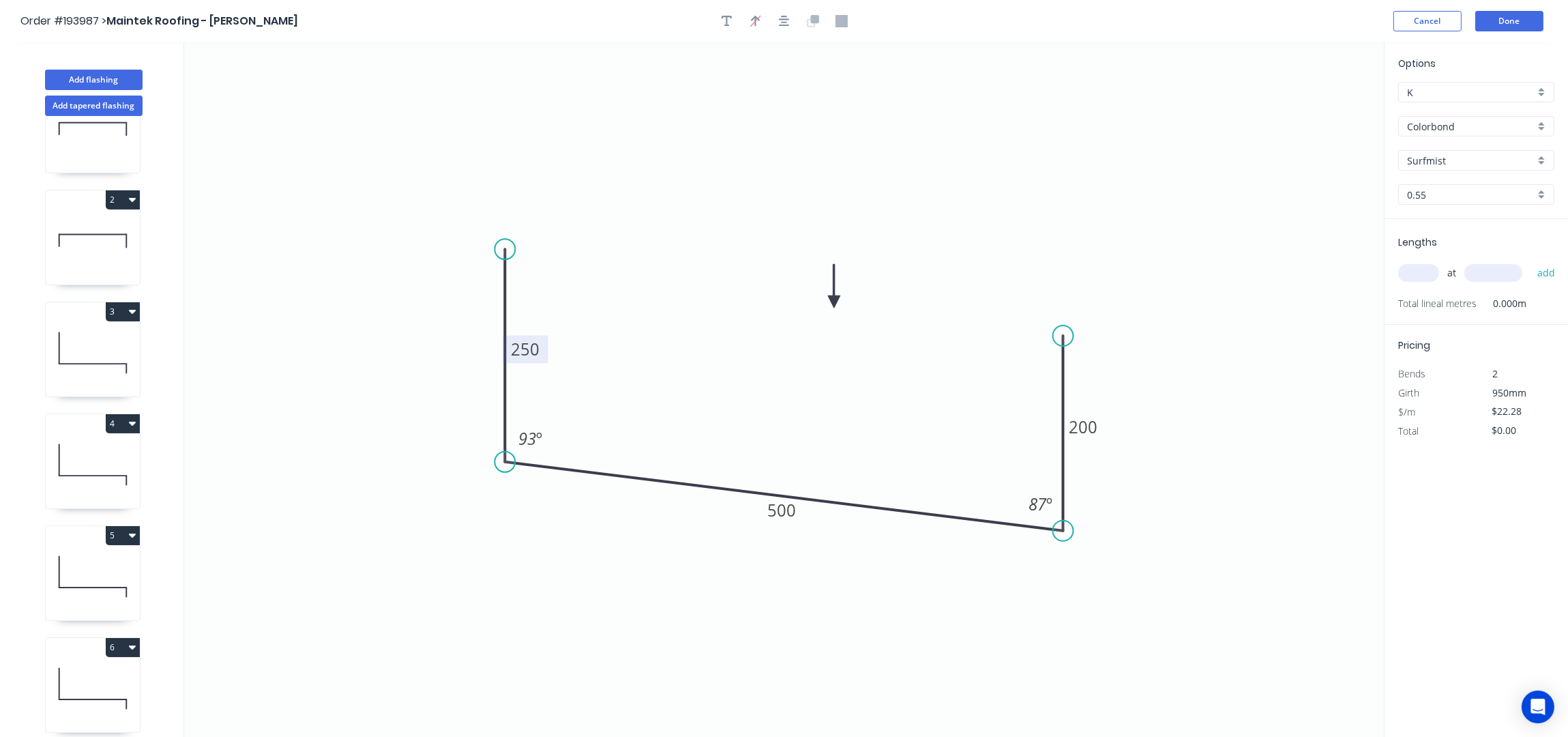
drag, startPoint x: 1313, startPoint y: 111, endPoint x: 781, endPoint y: 329, distance: 574.9
click at [828, 308] on icon at bounding box center [835, 286] width 12 height 44
click at [1419, 278] on input "text" at bounding box center [1418, 273] width 41 height 17
type input "1"
type input "1000"
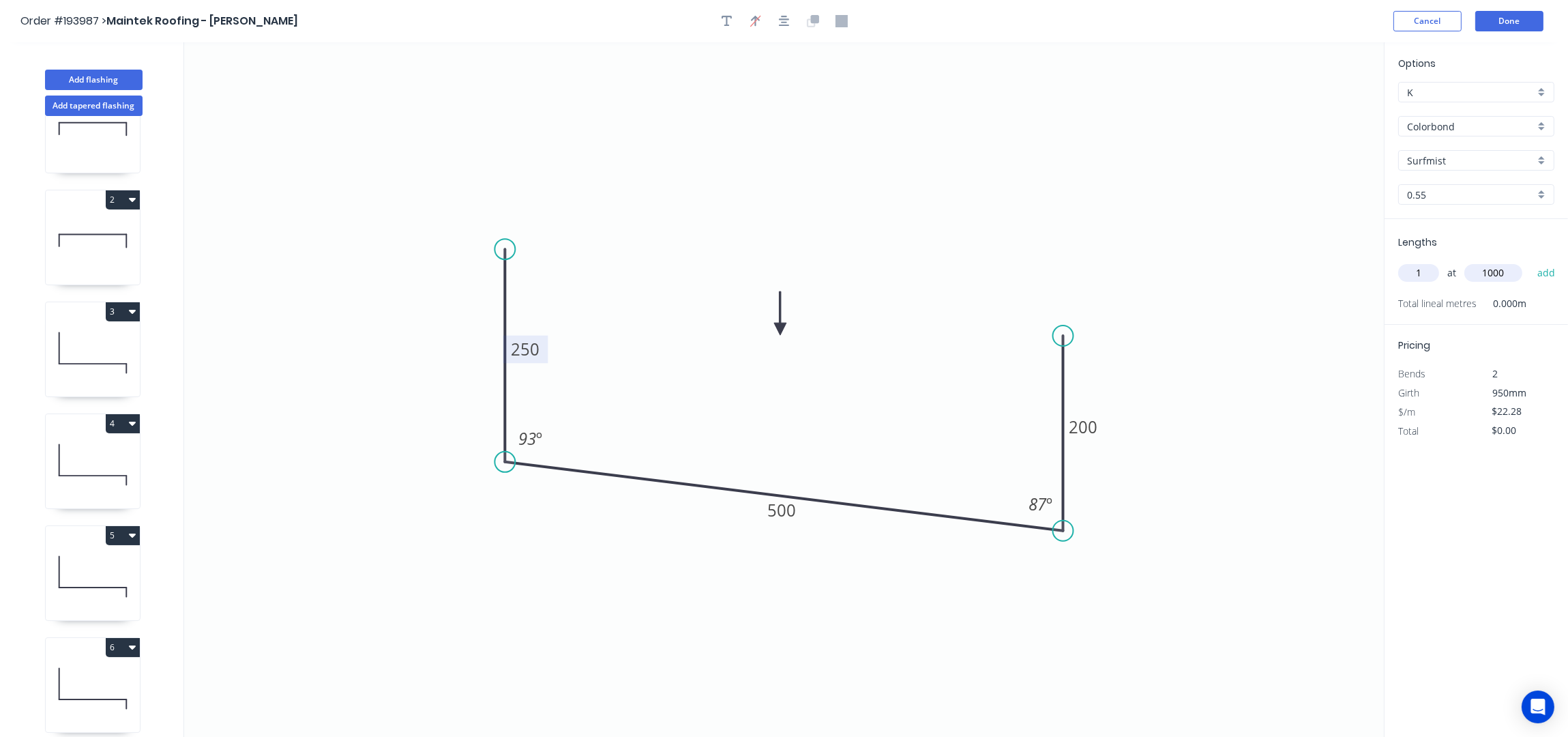
click at [1531, 261] on button "add" at bounding box center [1546, 273] width 32 height 24
type input "$22.28"
click at [102, 74] on button "Add flashing" at bounding box center [94, 79] width 98 height 20
type input "$0.00"
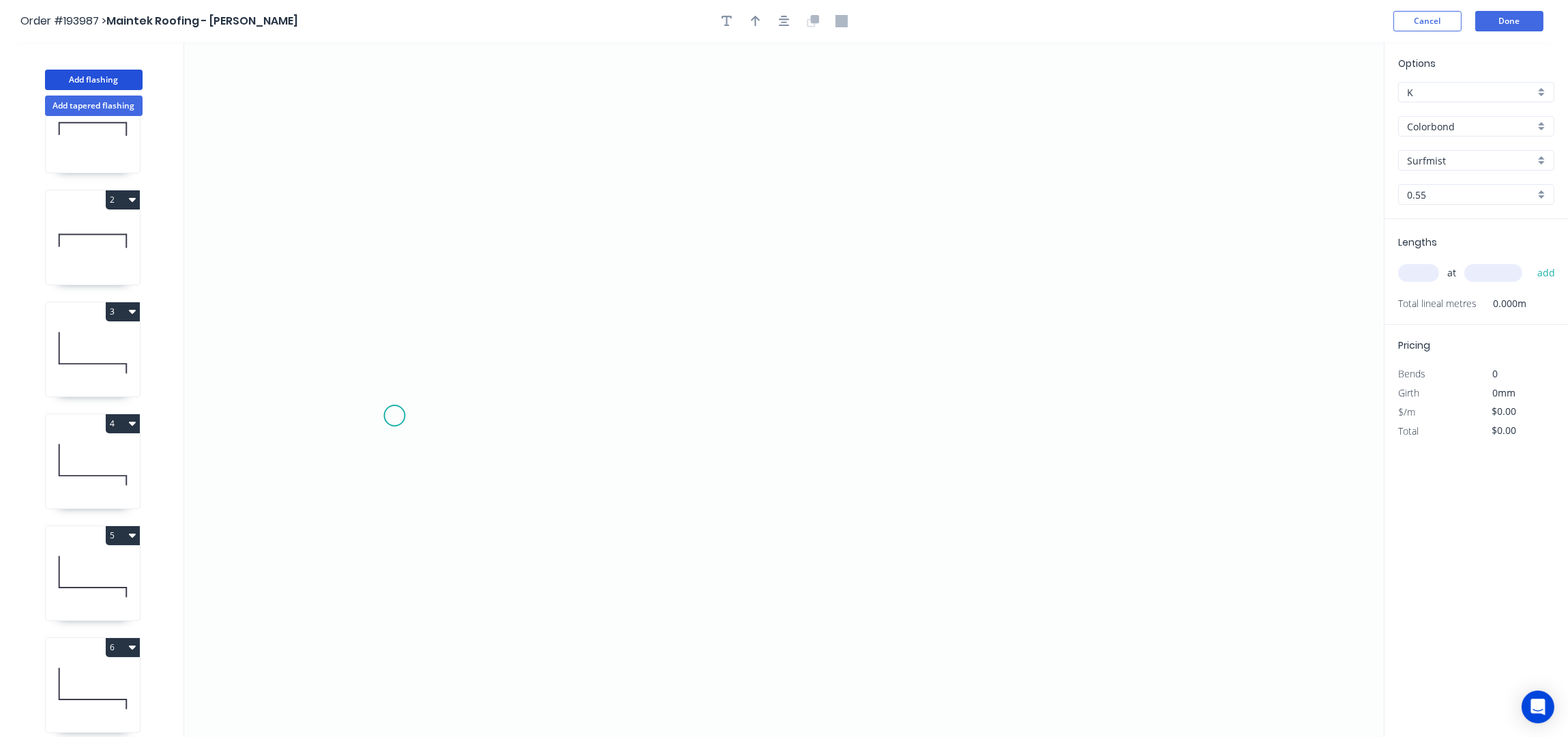
click at [404, 426] on icon "0" at bounding box center [783, 390] width 1200 height 695
click at [415, 302] on icon "0" at bounding box center [783, 390] width 1200 height 695
drag, startPoint x: 414, startPoint y: 303, endPoint x: 408, endPoint y: 314, distance: 12.5
click at [408, 314] on circle at bounding box center [404, 313] width 20 height 20
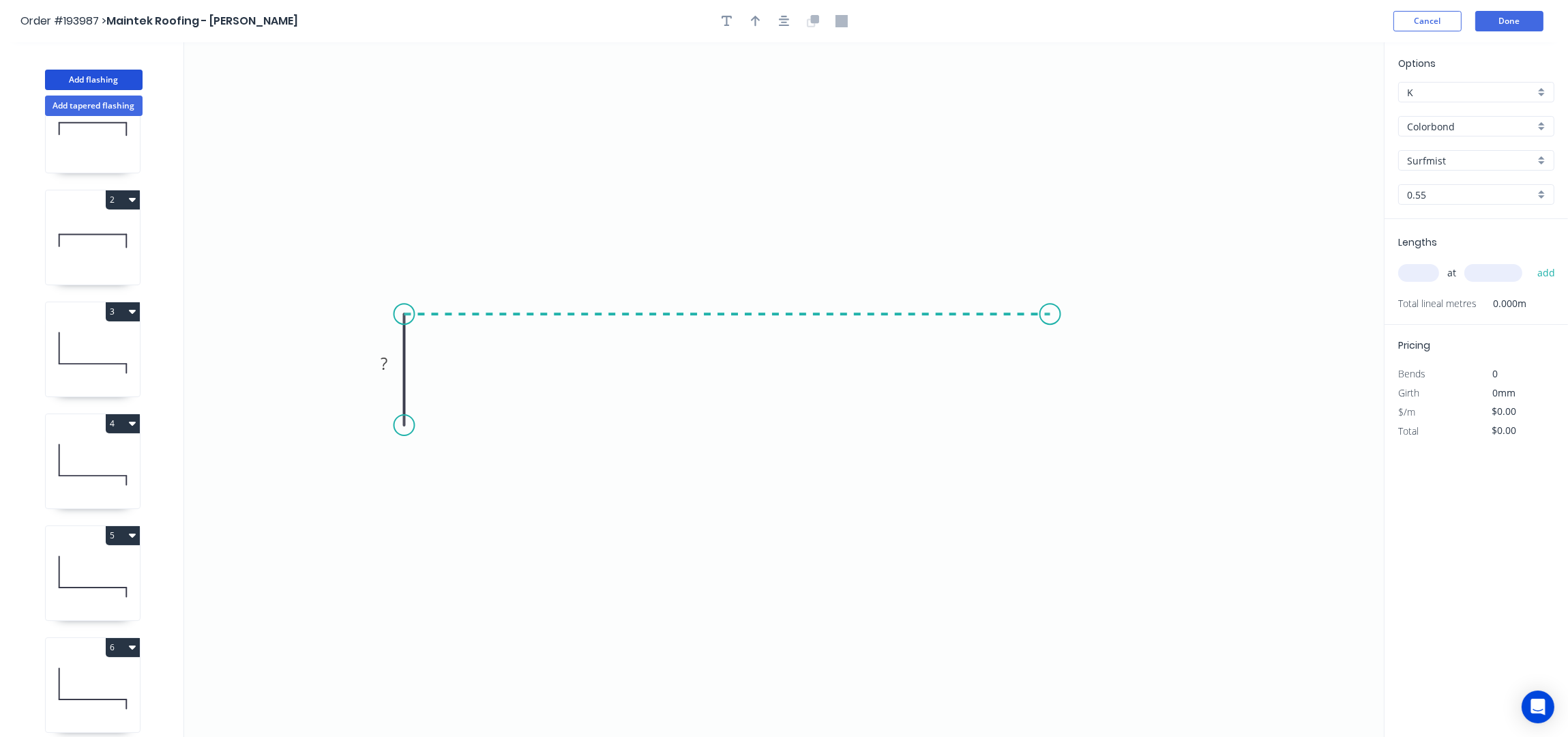
click at [1071, 346] on icon "0 ?" at bounding box center [783, 390] width 1200 height 695
click at [1069, 423] on icon "0 ? ?" at bounding box center [783, 390] width 1200 height 695
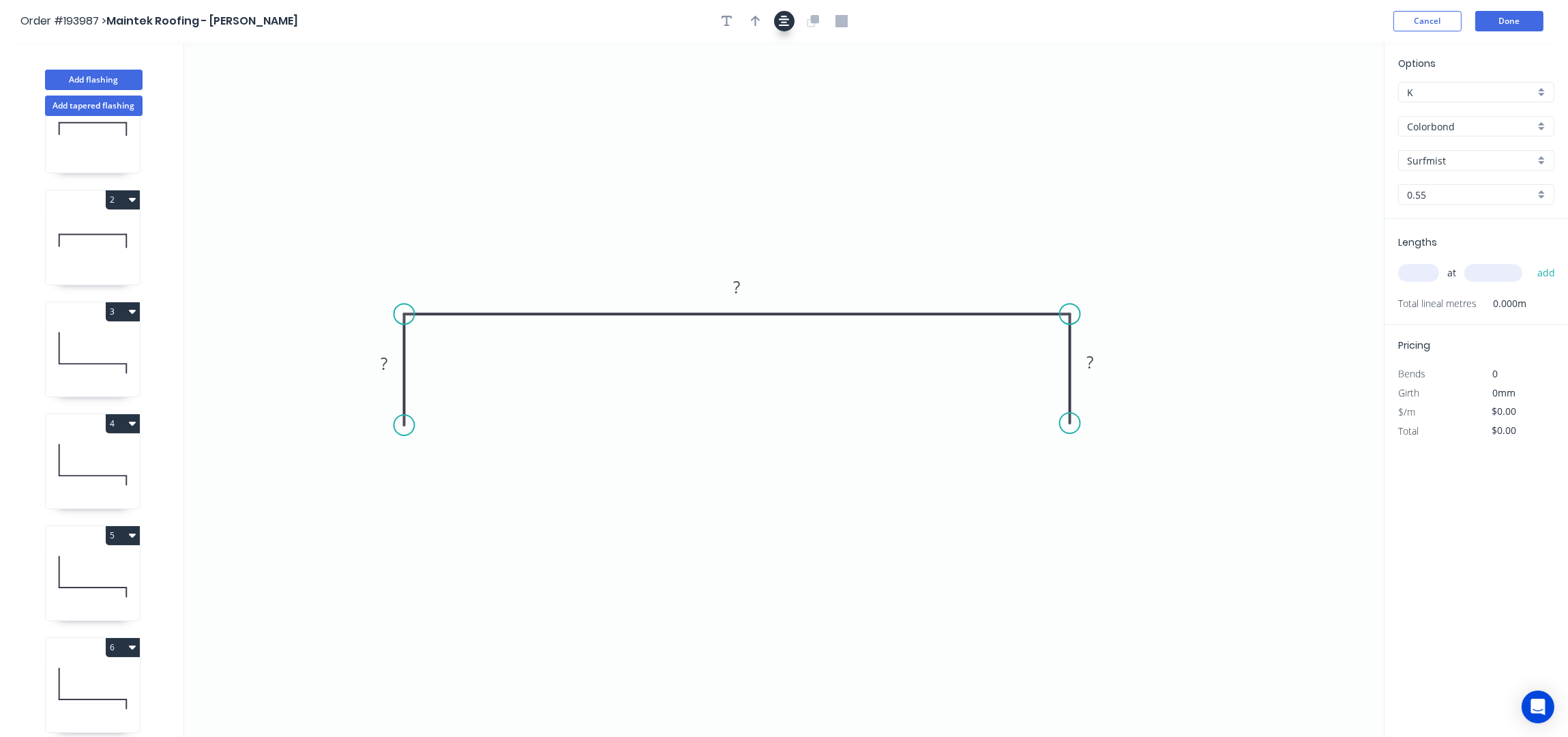
click at [787, 19] on icon "button" at bounding box center [784, 21] width 11 height 11
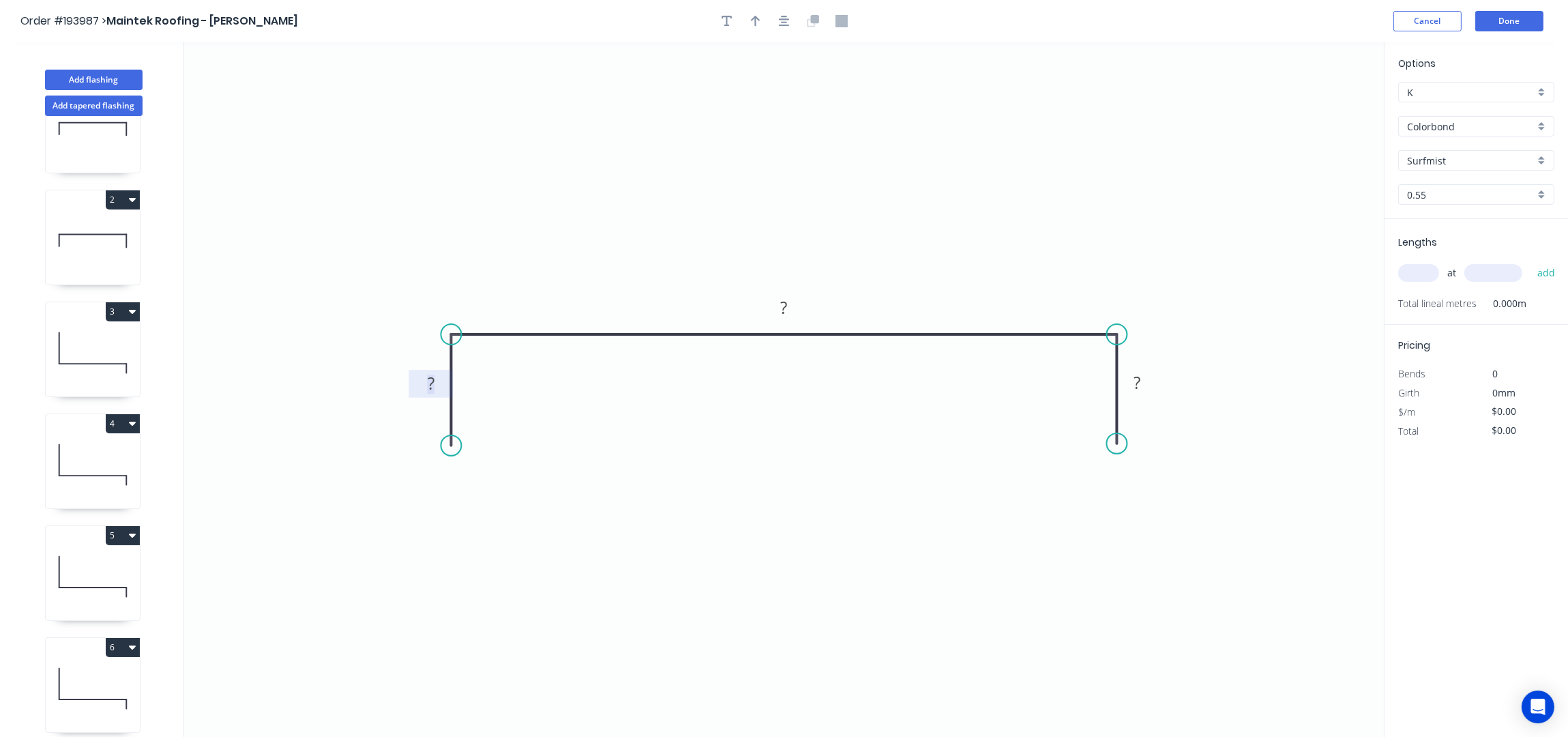
click at [441, 389] on rect at bounding box center [430, 385] width 27 height 19
click at [760, 19] on button "button" at bounding box center [755, 21] width 20 height 20
drag, startPoint x: 1315, startPoint y: 105, endPoint x: 963, endPoint y: 301, distance: 402.9
click at [963, 297] on icon at bounding box center [965, 274] width 12 height 44
click at [1429, 269] on input "text" at bounding box center [1418, 273] width 41 height 17
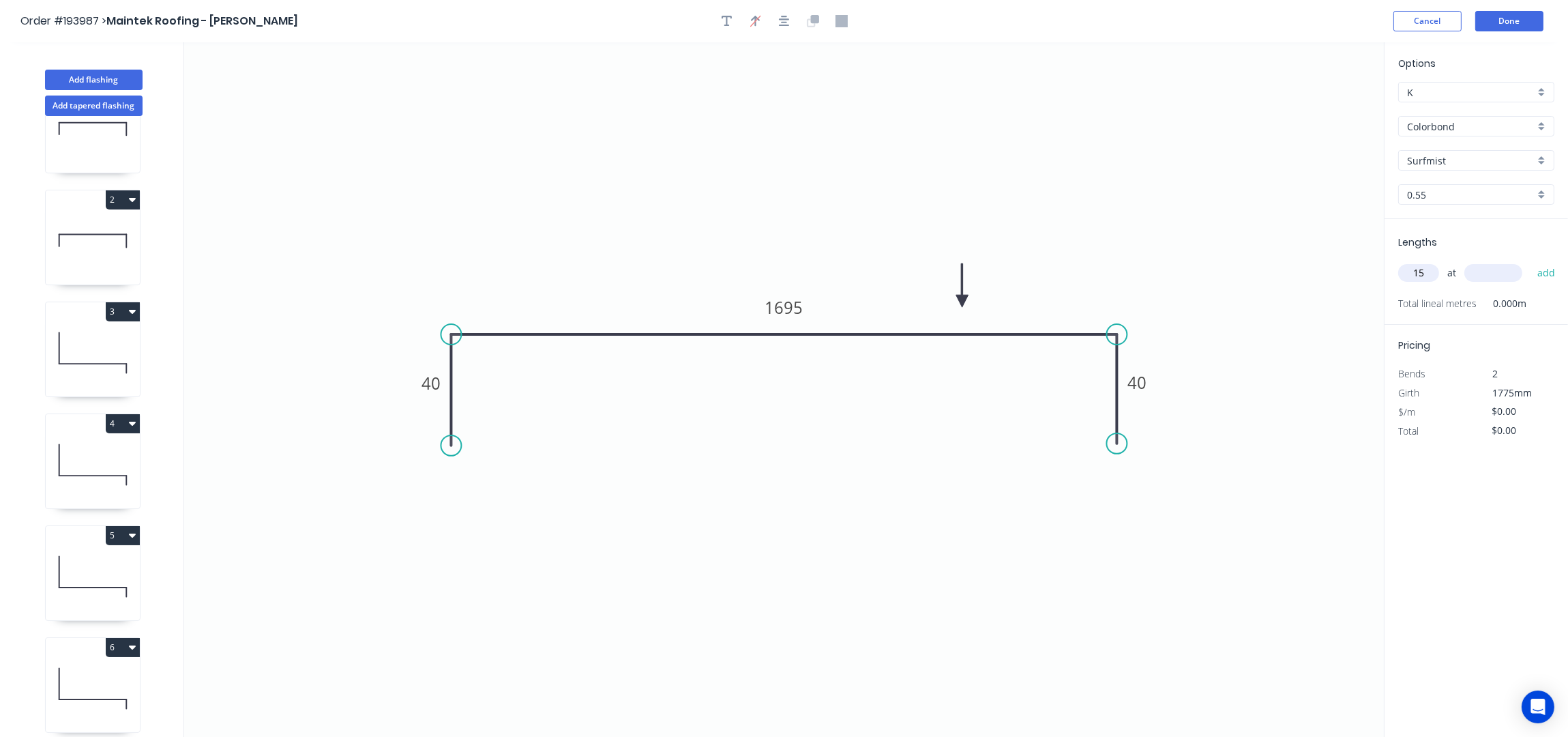
type input "15"
type input "1200"
click at [1531, 261] on button "add" at bounding box center [1546, 273] width 32 height 24
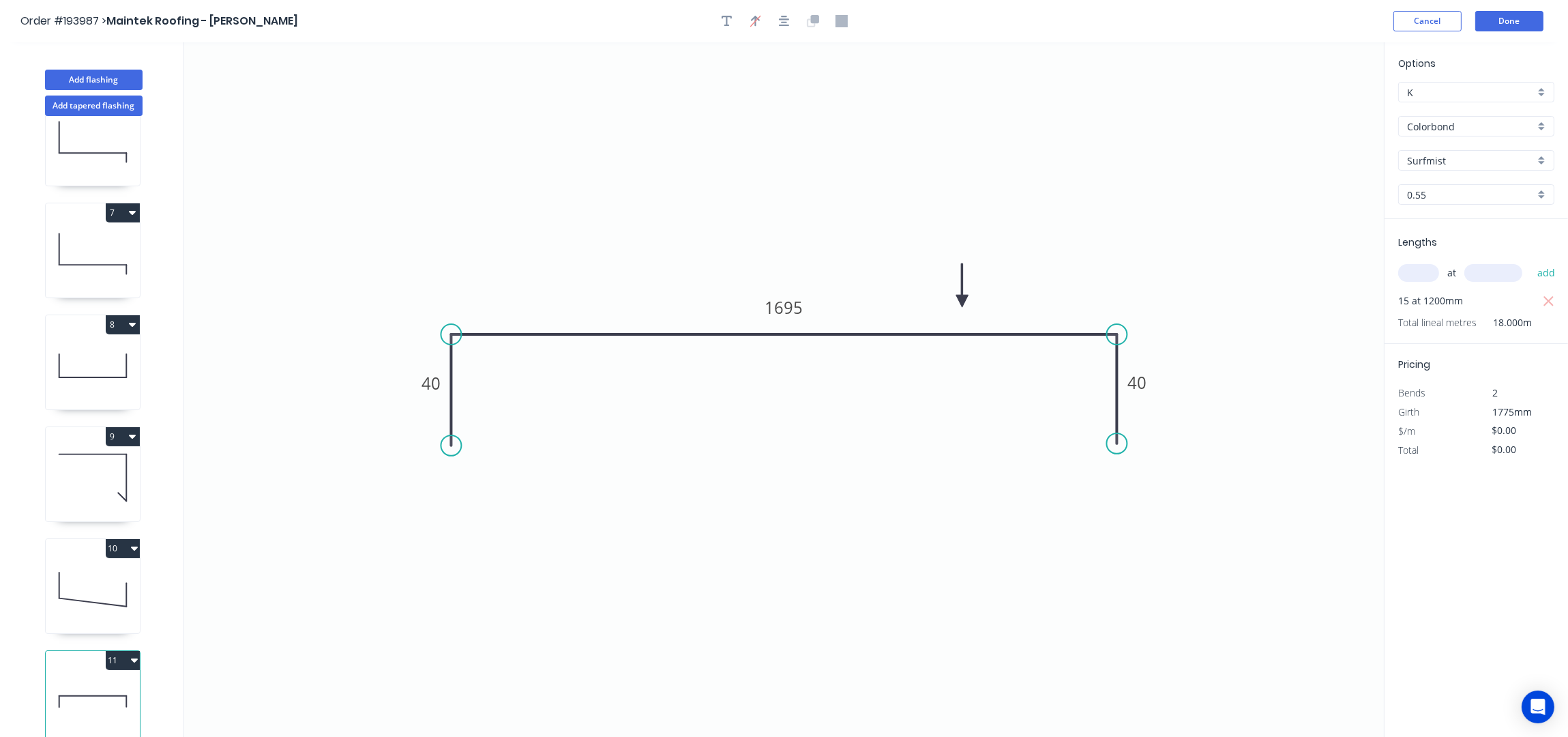
scroll to position [26, 0]
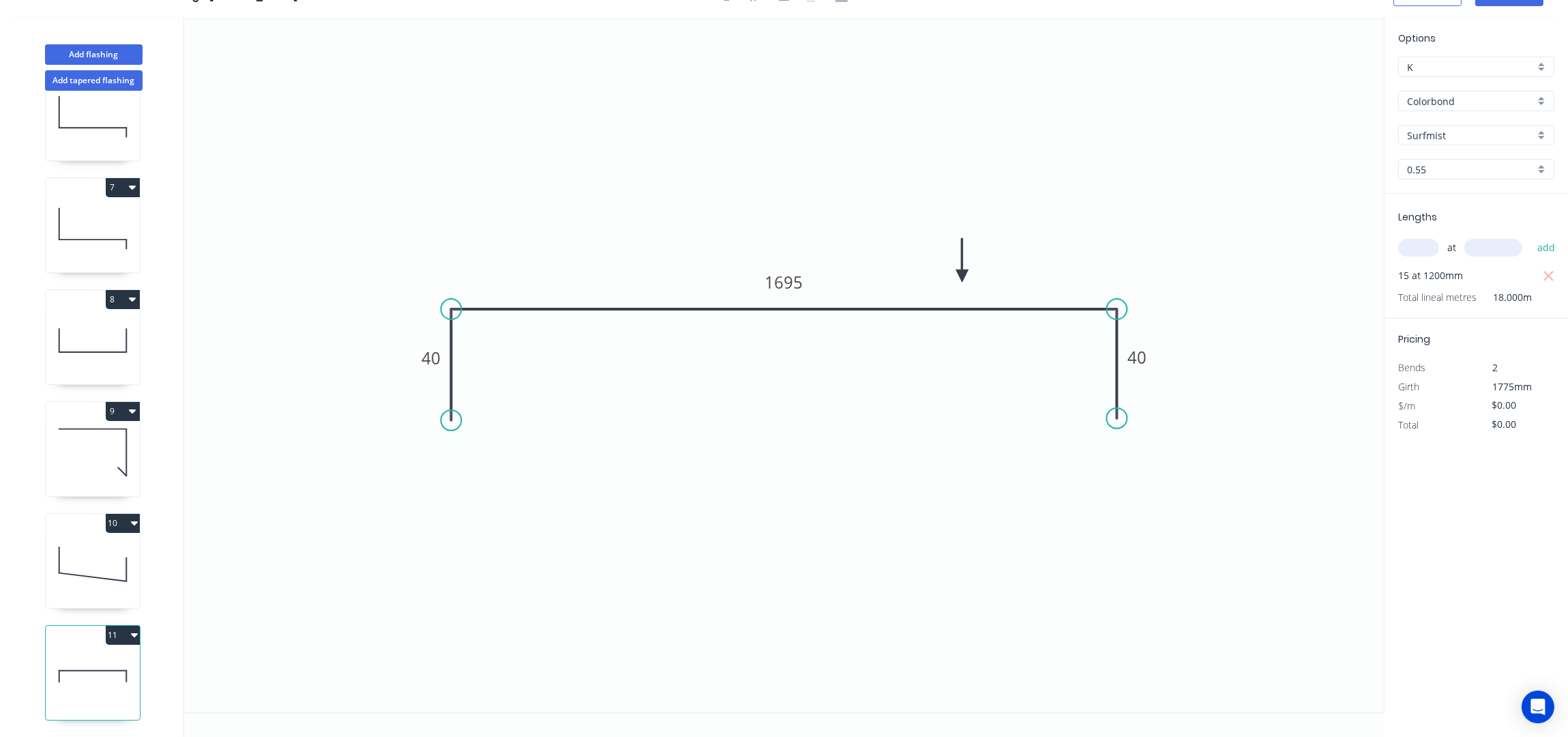
click at [129, 625] on button "11" at bounding box center [122, 635] width 34 height 19
click at [90, 659] on div "Duplicate" at bounding box center [75, 668] width 105 height 20
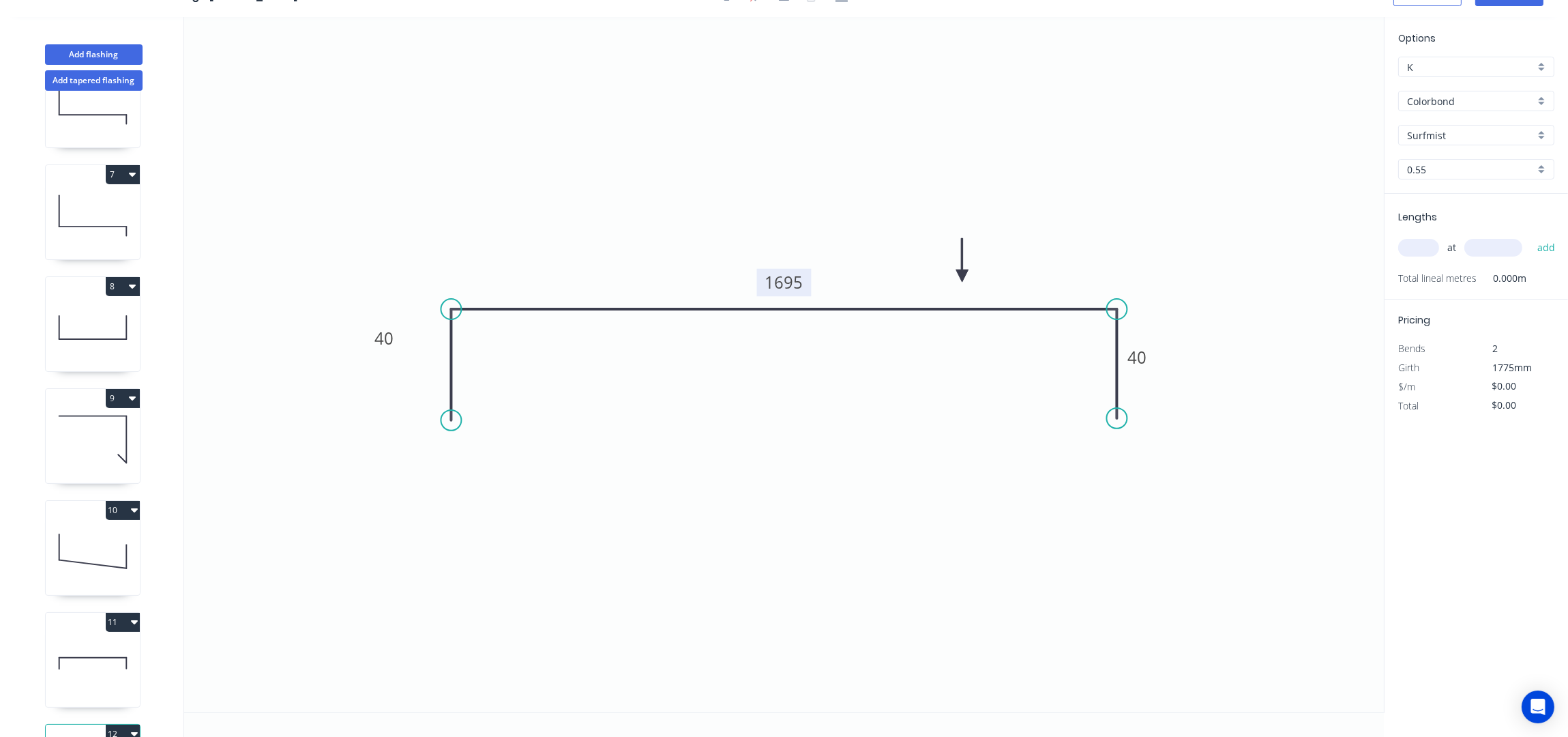
click at [778, 288] on tspan "1695" at bounding box center [785, 282] width 38 height 23
click at [799, 285] on tspan "1695" at bounding box center [785, 282] width 38 height 23
type input "$25.97"
click at [1410, 249] on input "text" at bounding box center [1418, 247] width 41 height 17
type input "3"
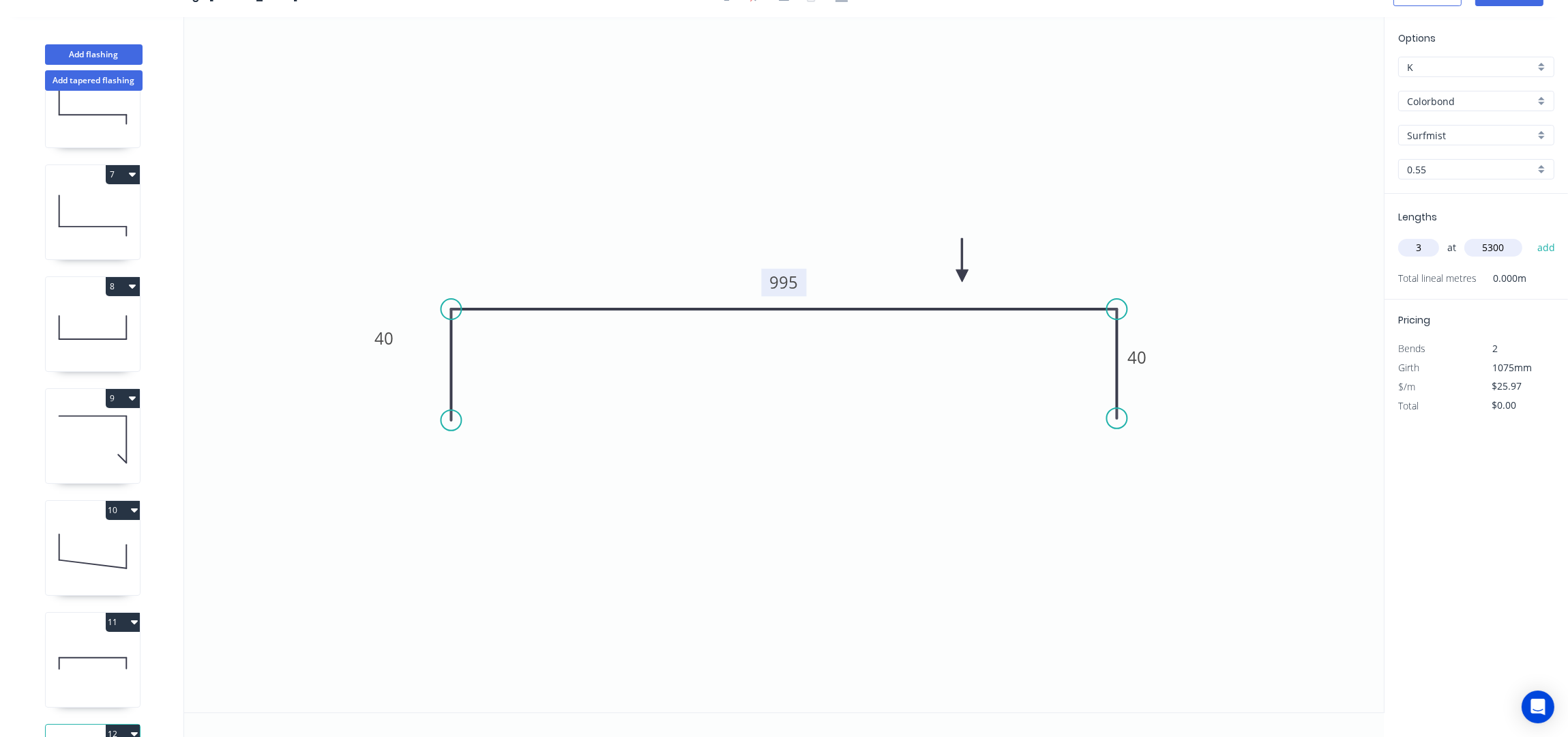
type input "5300"
click at [1531, 236] on button "add" at bounding box center [1546, 247] width 32 height 24
type input "$412.92"
click at [108, 57] on button "Add flashing" at bounding box center [94, 54] width 98 height 20
type input "$0.00"
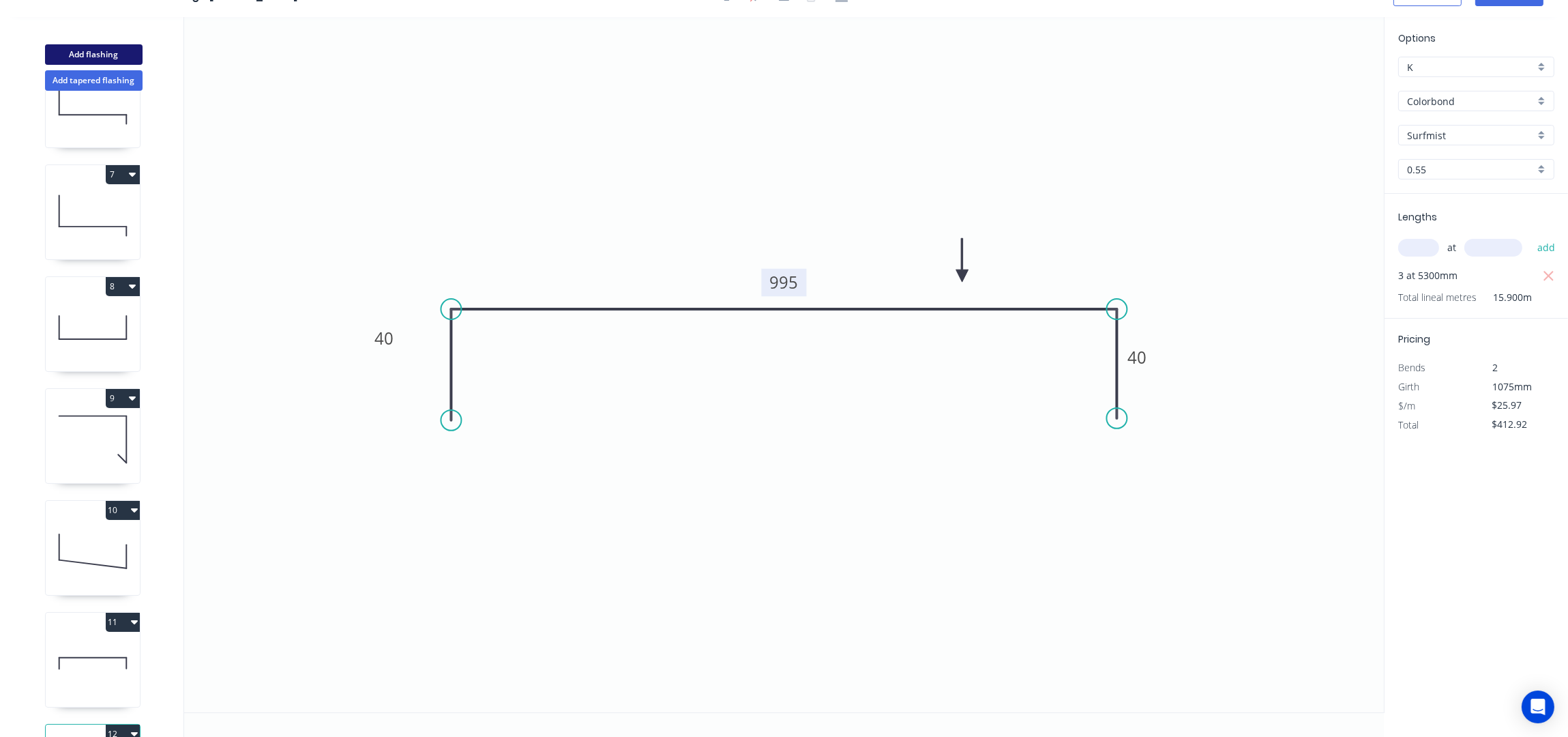
type input "$0.00"
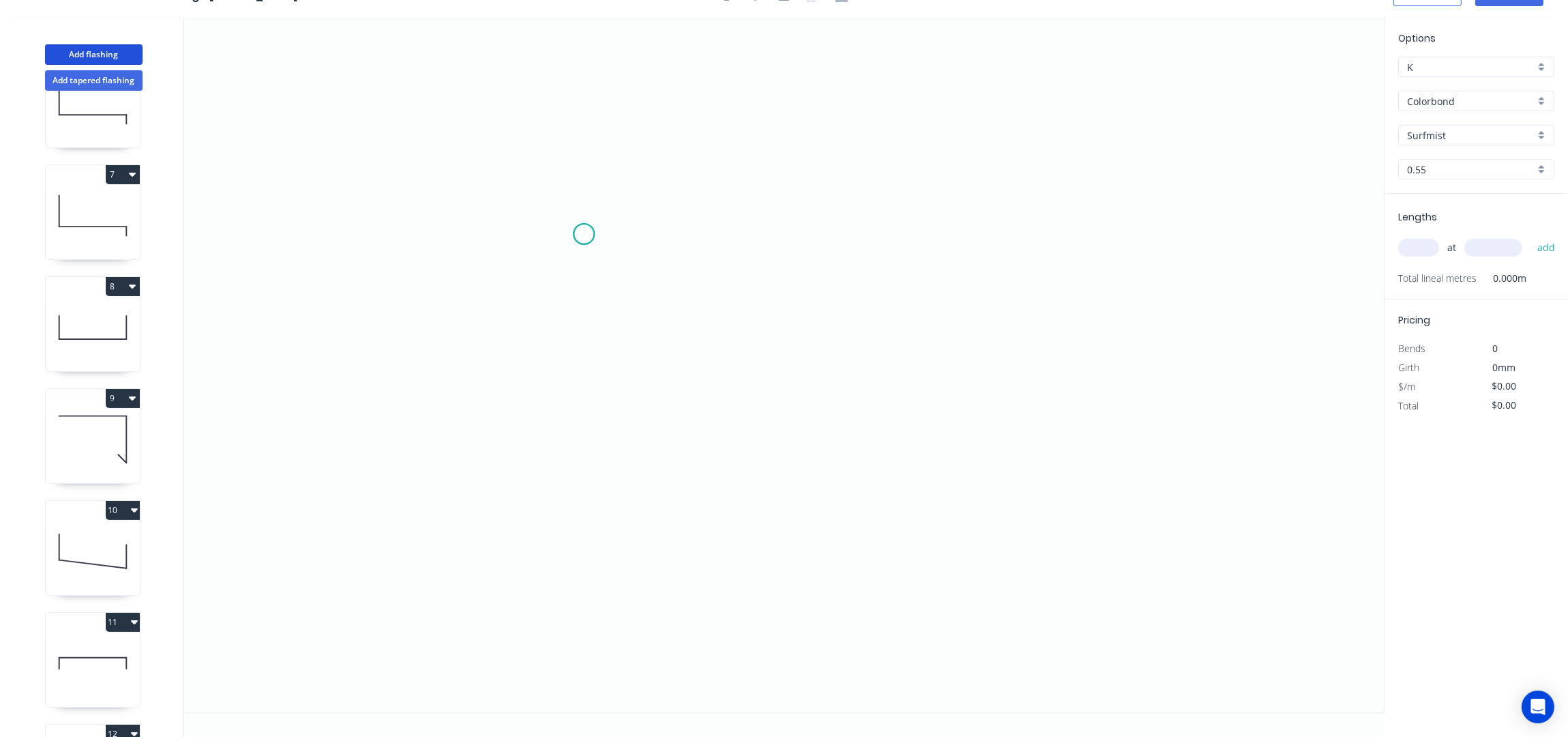
click at [584, 233] on icon "0" at bounding box center [783, 365] width 1200 height 695
click at [621, 463] on icon "0" at bounding box center [783, 365] width 1200 height 695
drag, startPoint x: 967, startPoint y: 479, endPoint x: 966, endPoint y: 498, distance: 19.0
click at [967, 480] on icon "0 ?" at bounding box center [783, 365] width 1200 height 695
click at [961, 544] on icon "0 ? ? ? º" at bounding box center [783, 365] width 1200 height 695
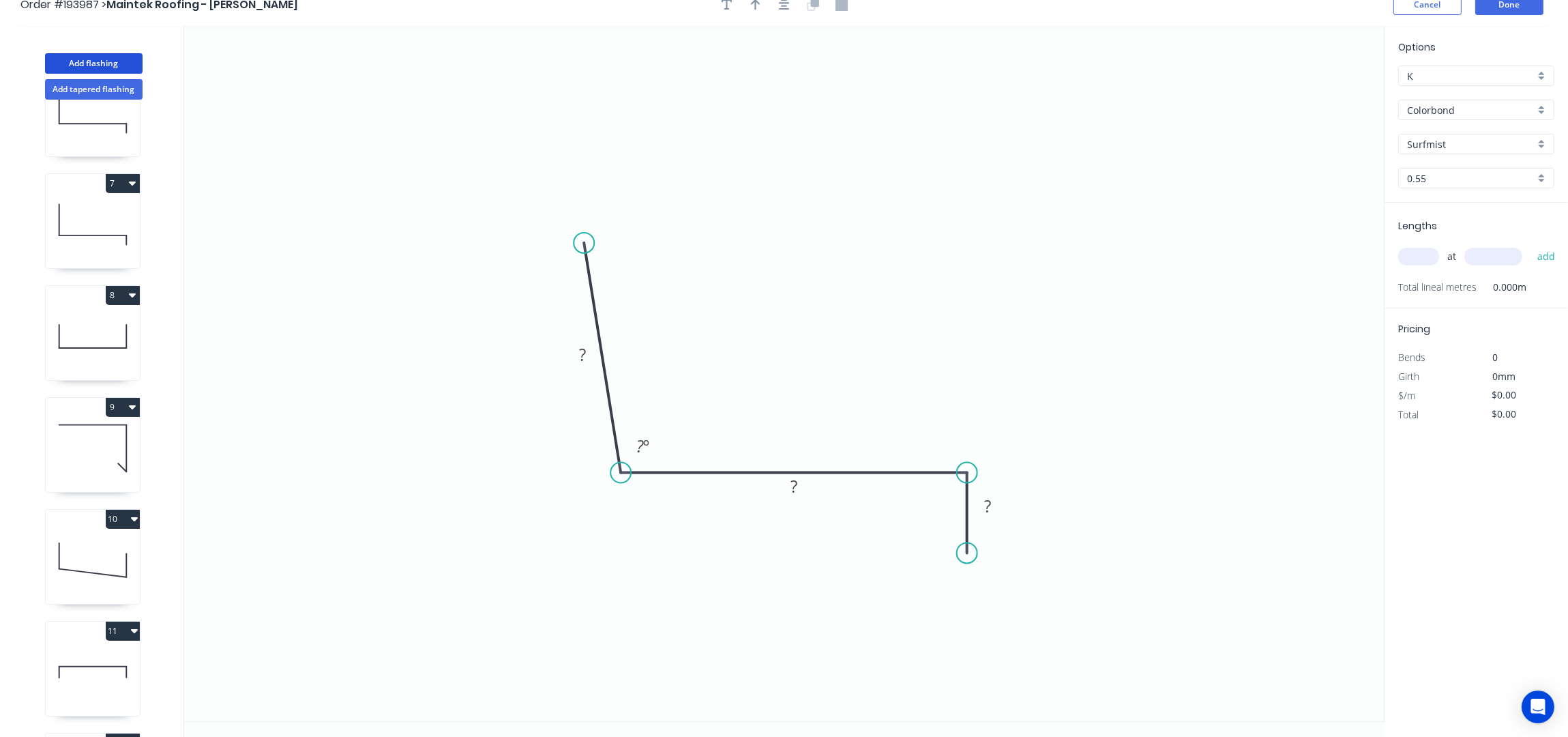
scroll to position [0, 0]
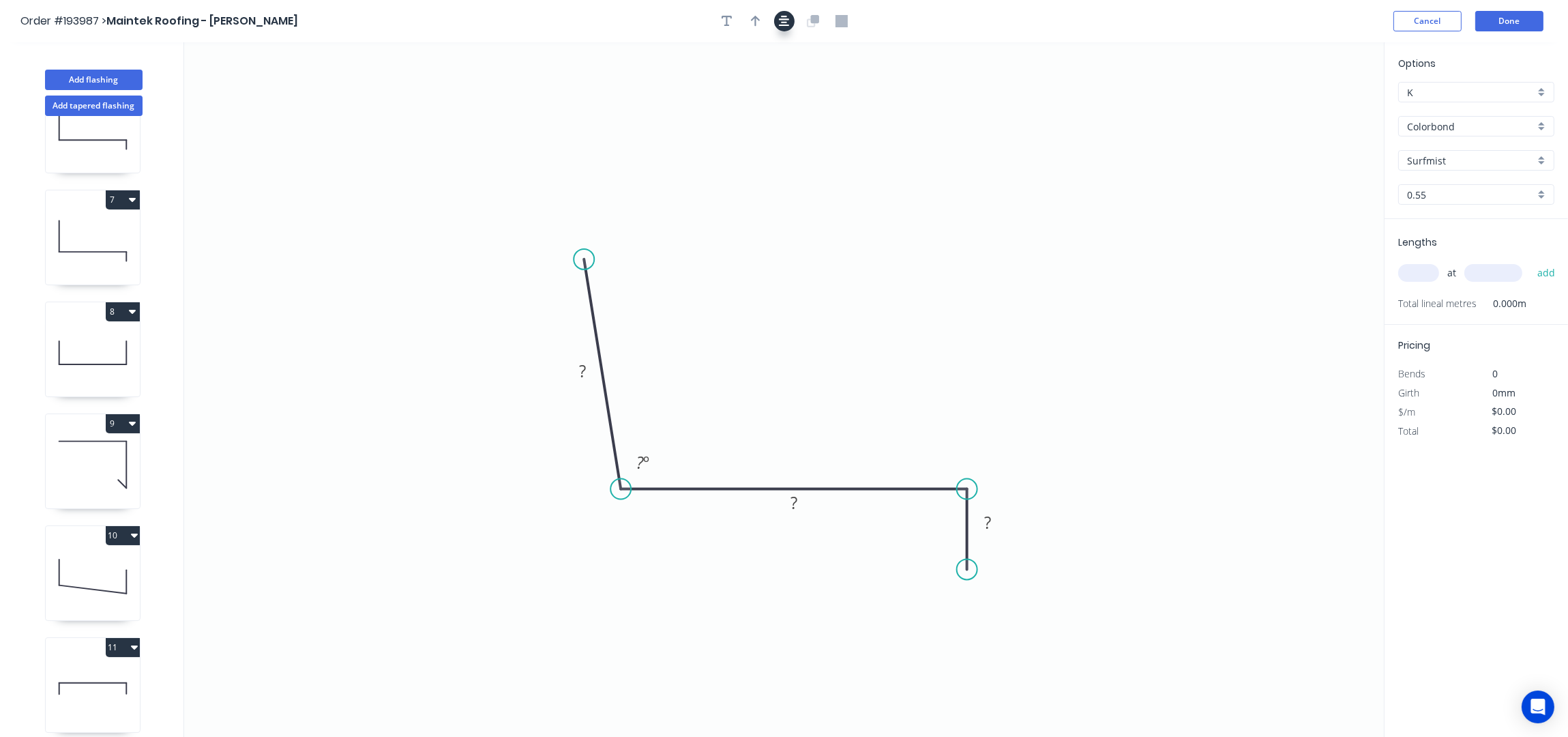
click at [787, 18] on icon "button" at bounding box center [784, 21] width 11 height 12
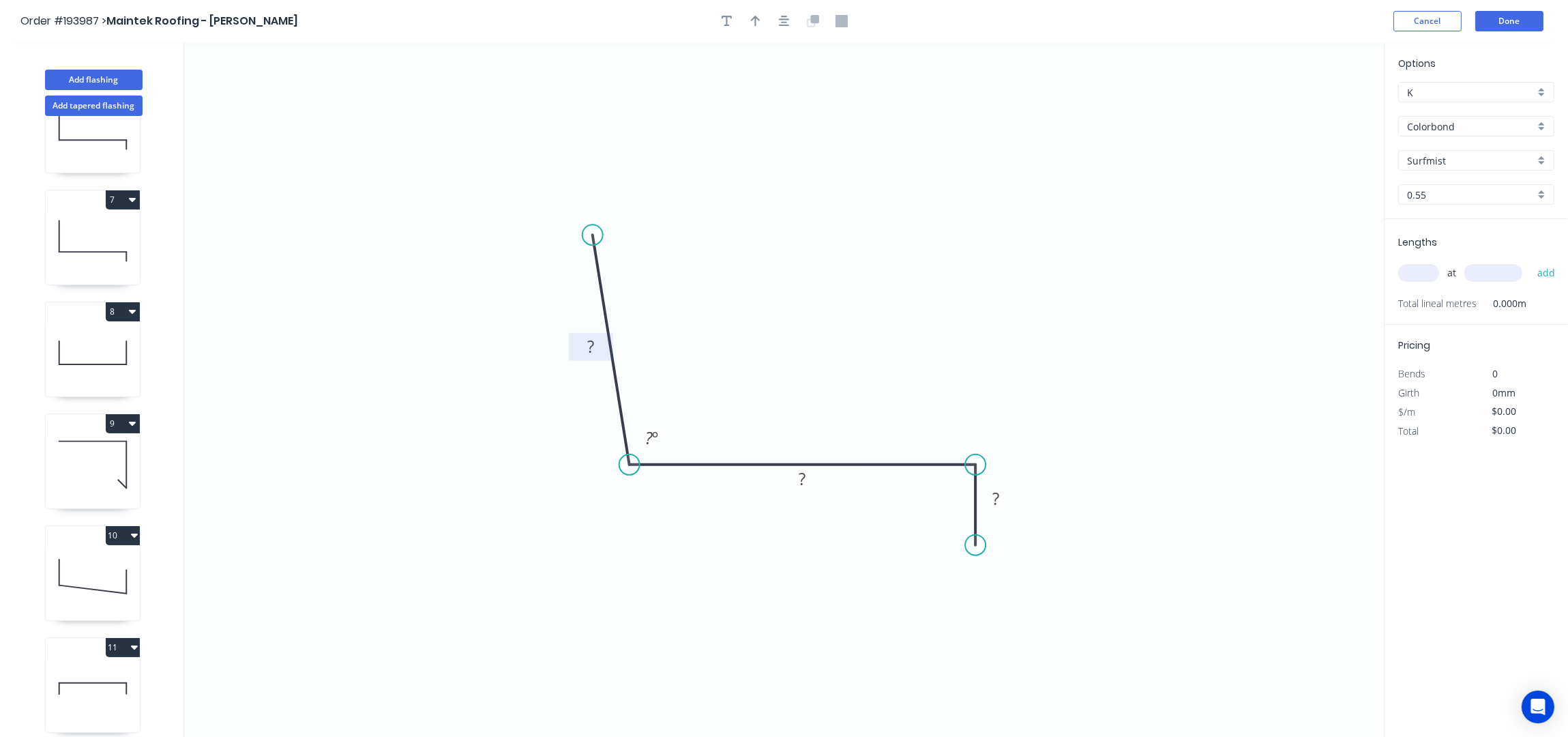
click at [598, 339] on rect at bounding box center [590, 348] width 27 height 19
type input "$13.06"
click at [771, 21] on div at bounding box center [784, 21] width 143 height 20
click at [760, 20] on button "button" at bounding box center [755, 21] width 20 height 20
drag, startPoint x: 1312, startPoint y: 105, endPoint x: 765, endPoint y: 382, distance: 613.1
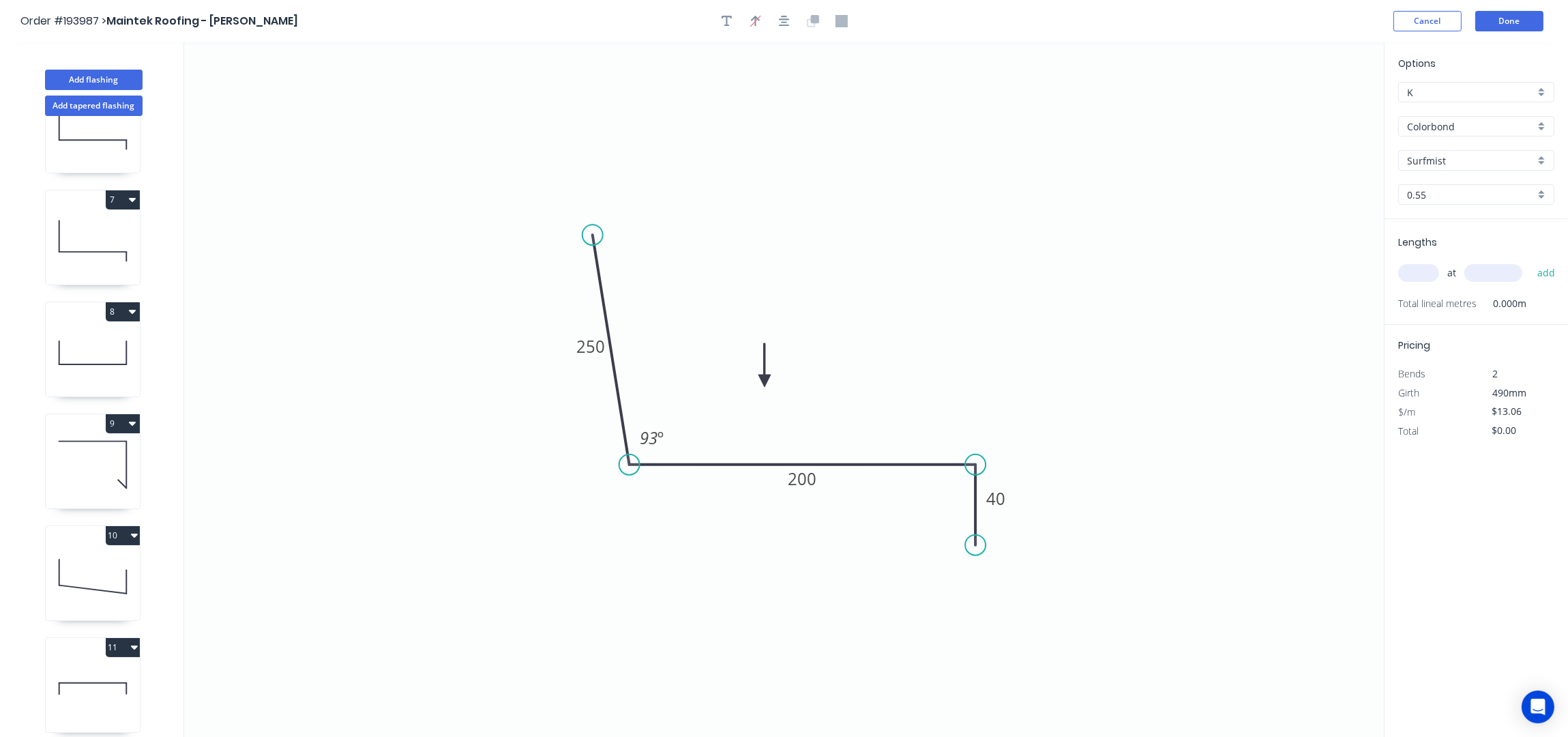
click at [765, 382] on icon at bounding box center [765, 365] width 12 height 44
click at [1413, 281] on input "text" at bounding box center [1418, 273] width 41 height 17
type input "1"
type input "1700"
click at [1531, 261] on button "add" at bounding box center [1546, 273] width 32 height 24
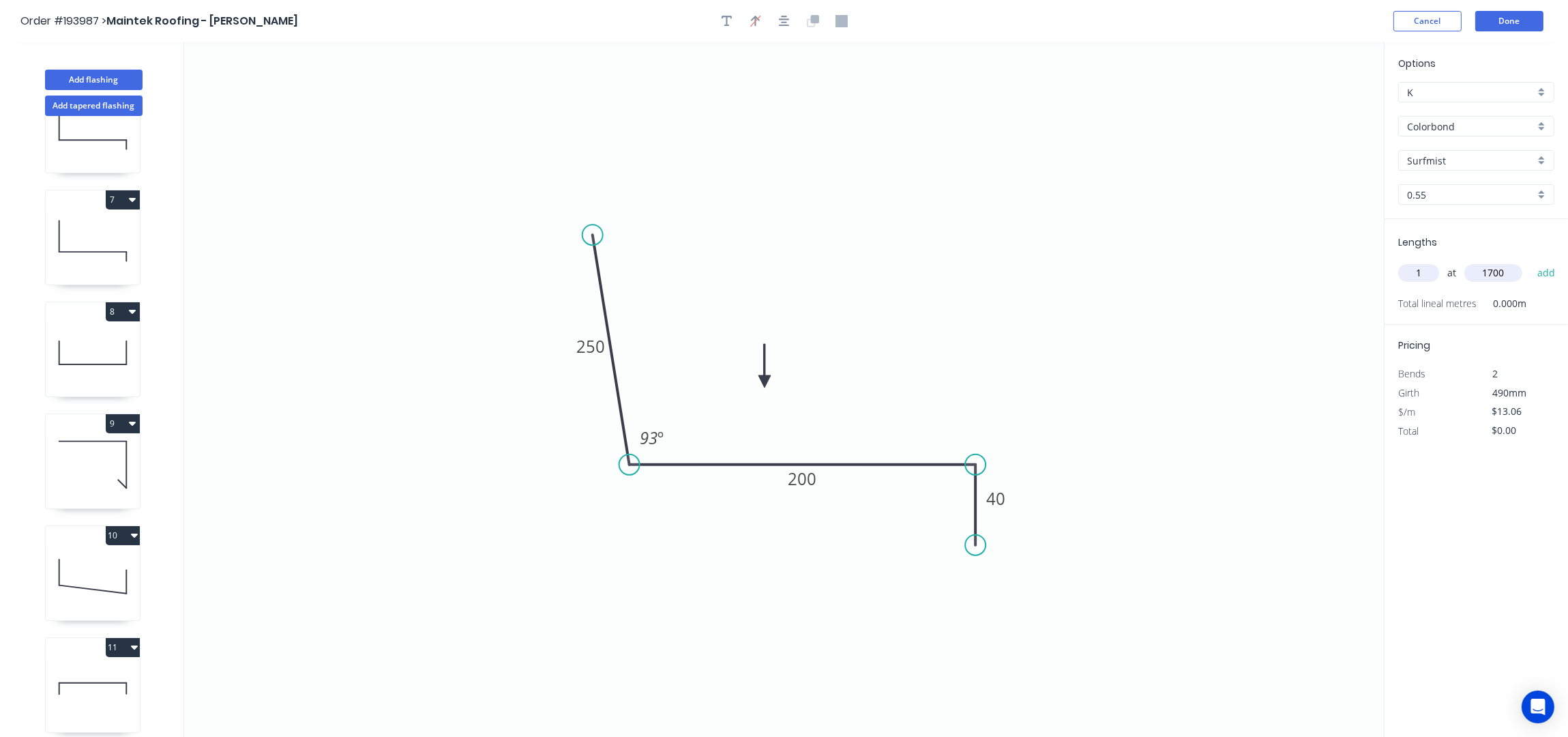
type input "$22.20"
type input "1"
type input "1000"
click at [1531, 261] on button "add" at bounding box center [1546, 273] width 32 height 24
type input "$35.26"
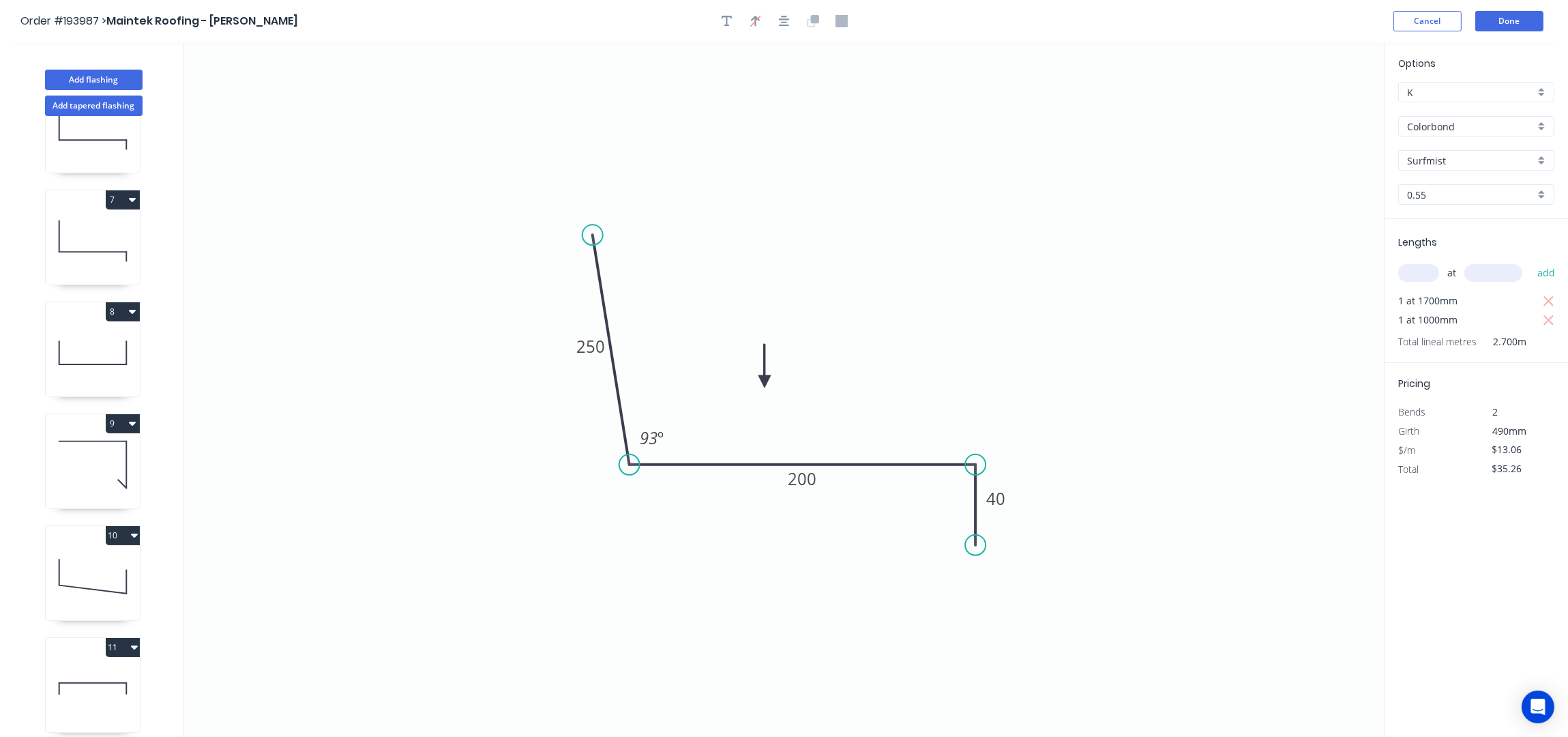
click at [97, 68] on div "Add flashing" at bounding box center [94, 69] width 179 height 41
click at [102, 80] on button "Add flashing" at bounding box center [94, 79] width 98 height 20
type input "$0.00"
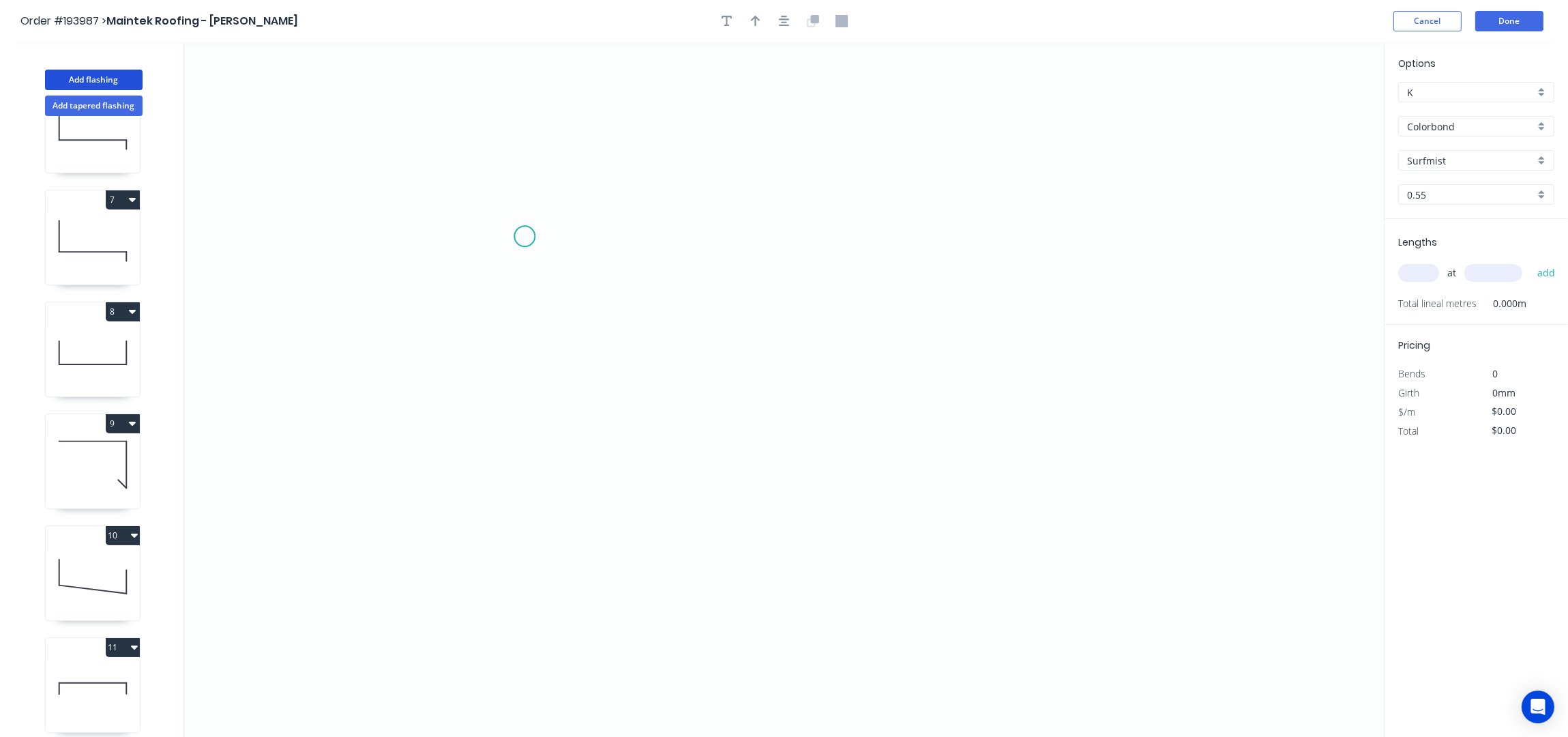
click at [526, 237] on icon "0" at bounding box center [783, 390] width 1200 height 695
click at [514, 466] on icon "0" at bounding box center [783, 390] width 1200 height 695
click at [1157, 475] on icon "0 ?" at bounding box center [783, 390] width 1200 height 695
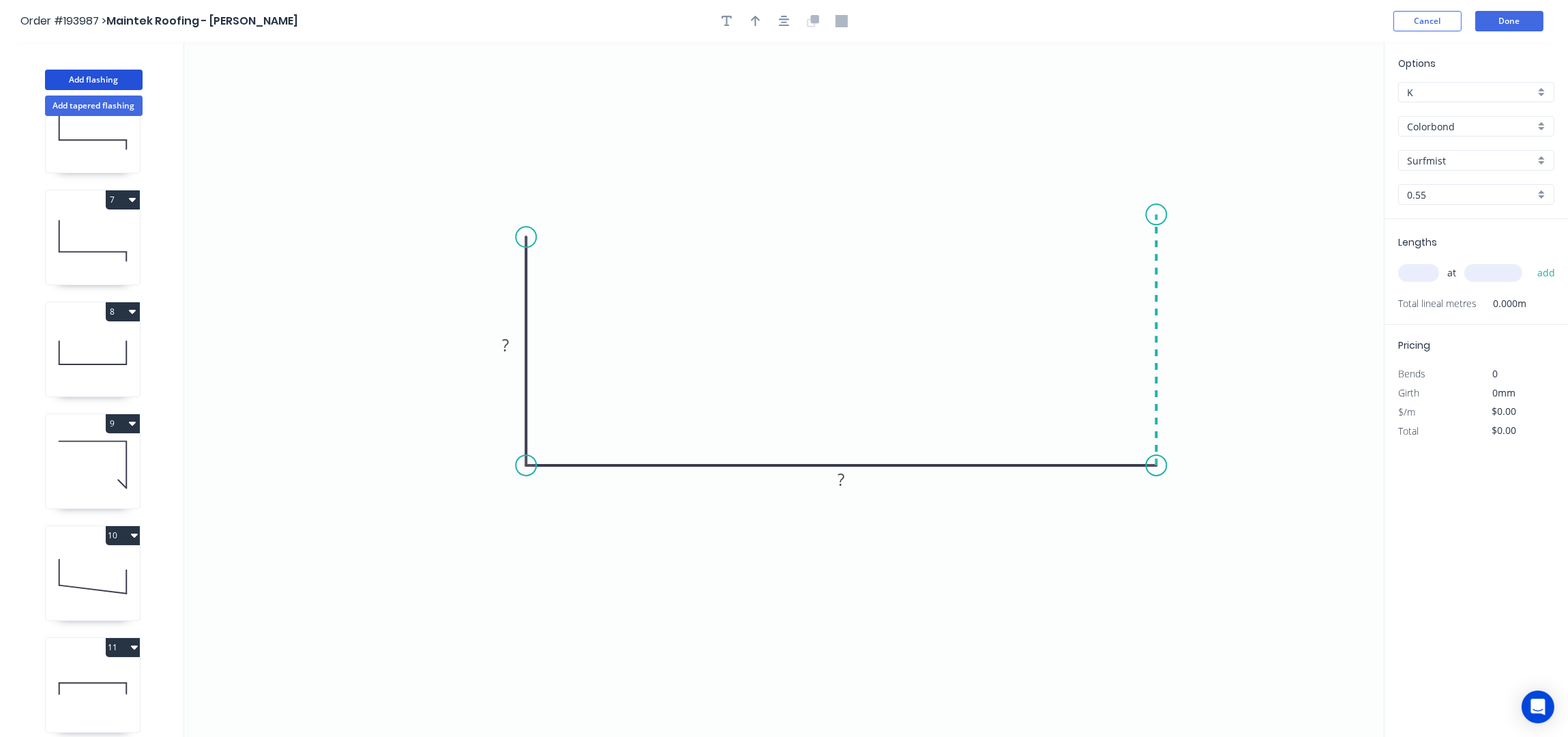
click at [1172, 214] on icon "0 ? ?" at bounding box center [783, 390] width 1200 height 695
click at [784, 20] on icon "button" at bounding box center [784, 21] width 11 height 11
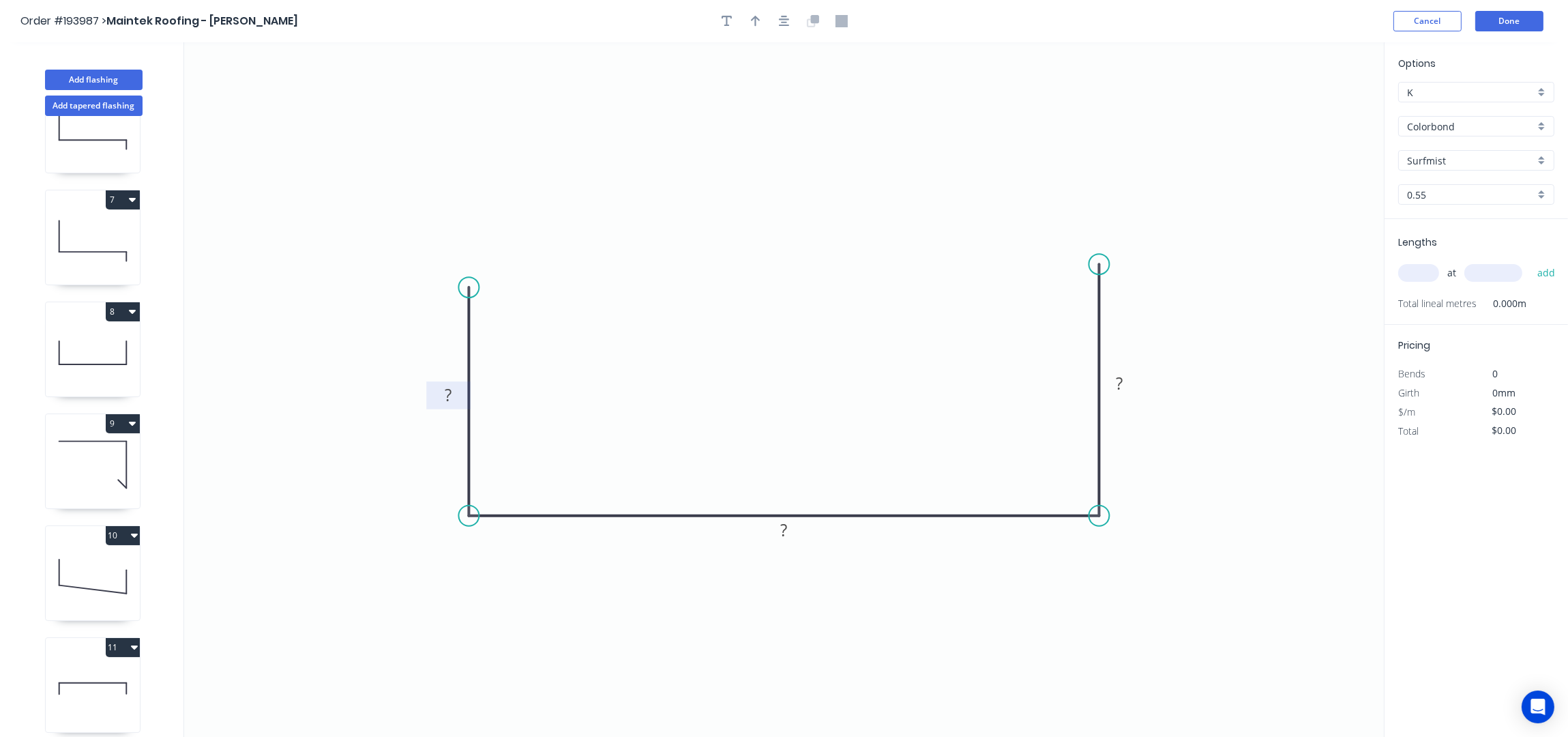
click at [447, 401] on tspan "?" at bounding box center [449, 395] width 7 height 23
type input "$18.59"
click at [754, 27] on icon "button" at bounding box center [755, 21] width 10 height 12
drag, startPoint x: 1312, startPoint y: 112, endPoint x: 1092, endPoint y: 331, distance: 310.4
click at [747, 362] on icon at bounding box center [747, 344] width 12 height 44
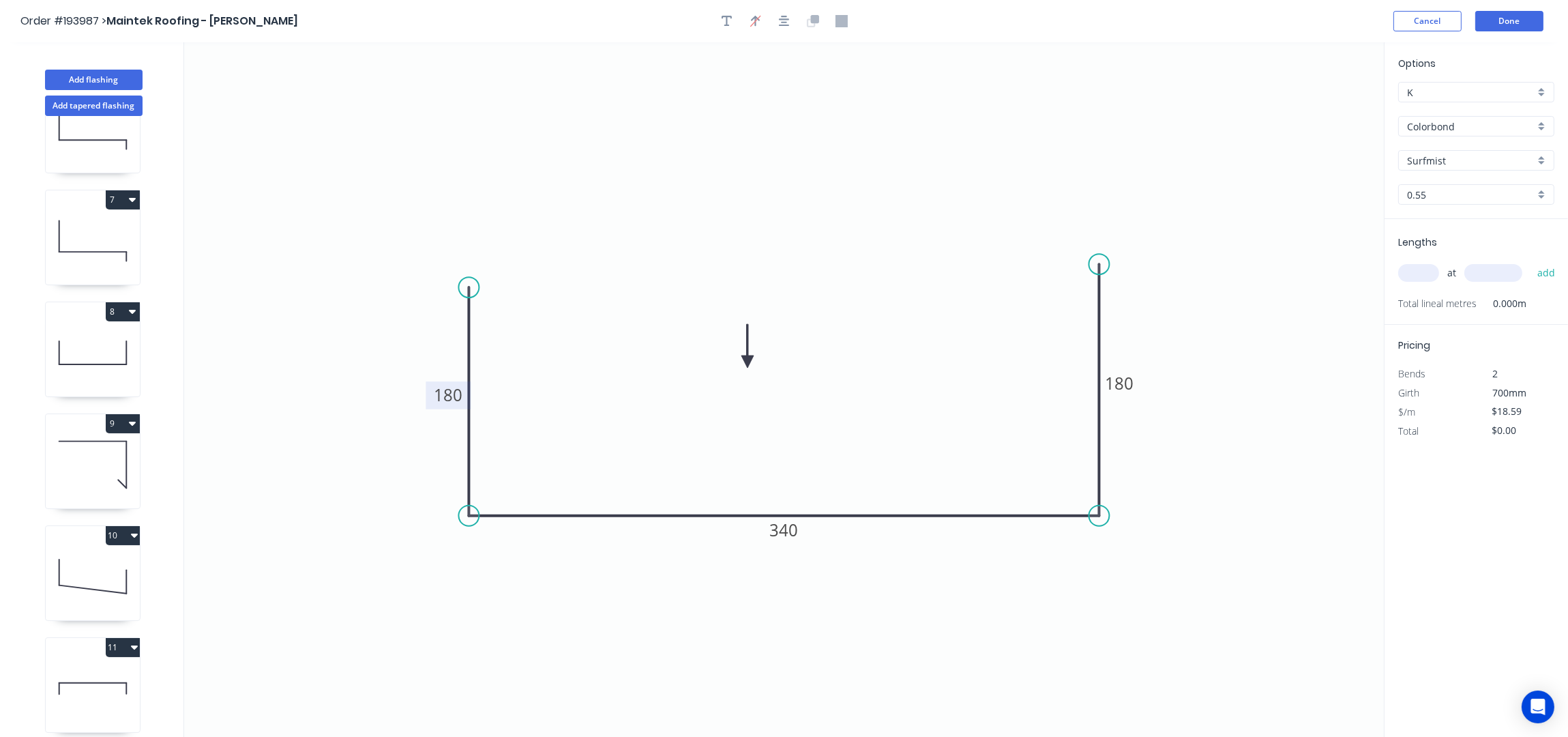
click at [1409, 272] on input "text" at bounding box center [1418, 273] width 41 height 17
type input "5"
type input "5400"
click at [1531, 261] on button "add" at bounding box center [1546, 273] width 32 height 24
type input "$501.93"
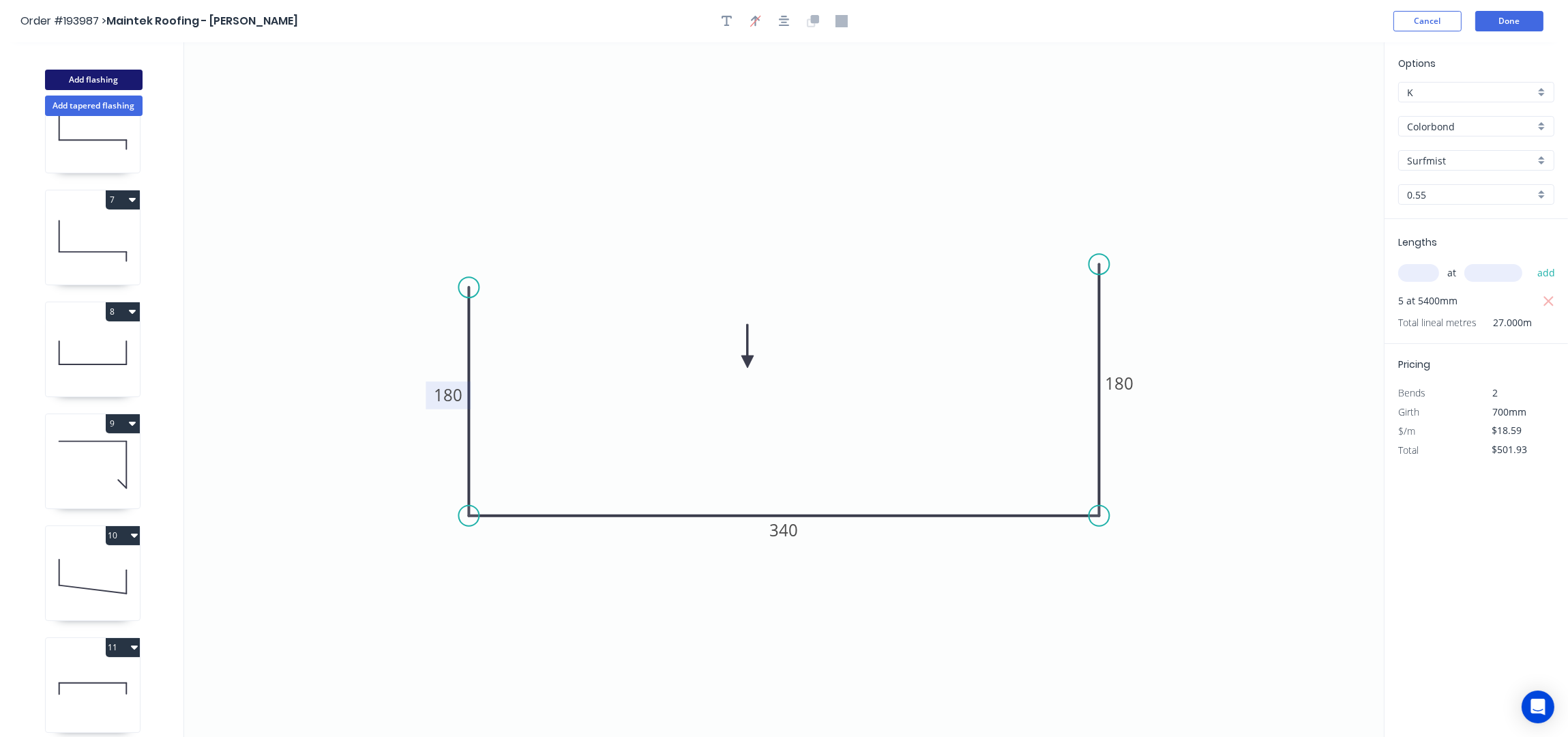
click at [119, 87] on button "Add flashing" at bounding box center [94, 79] width 98 height 20
type input "$0.00"
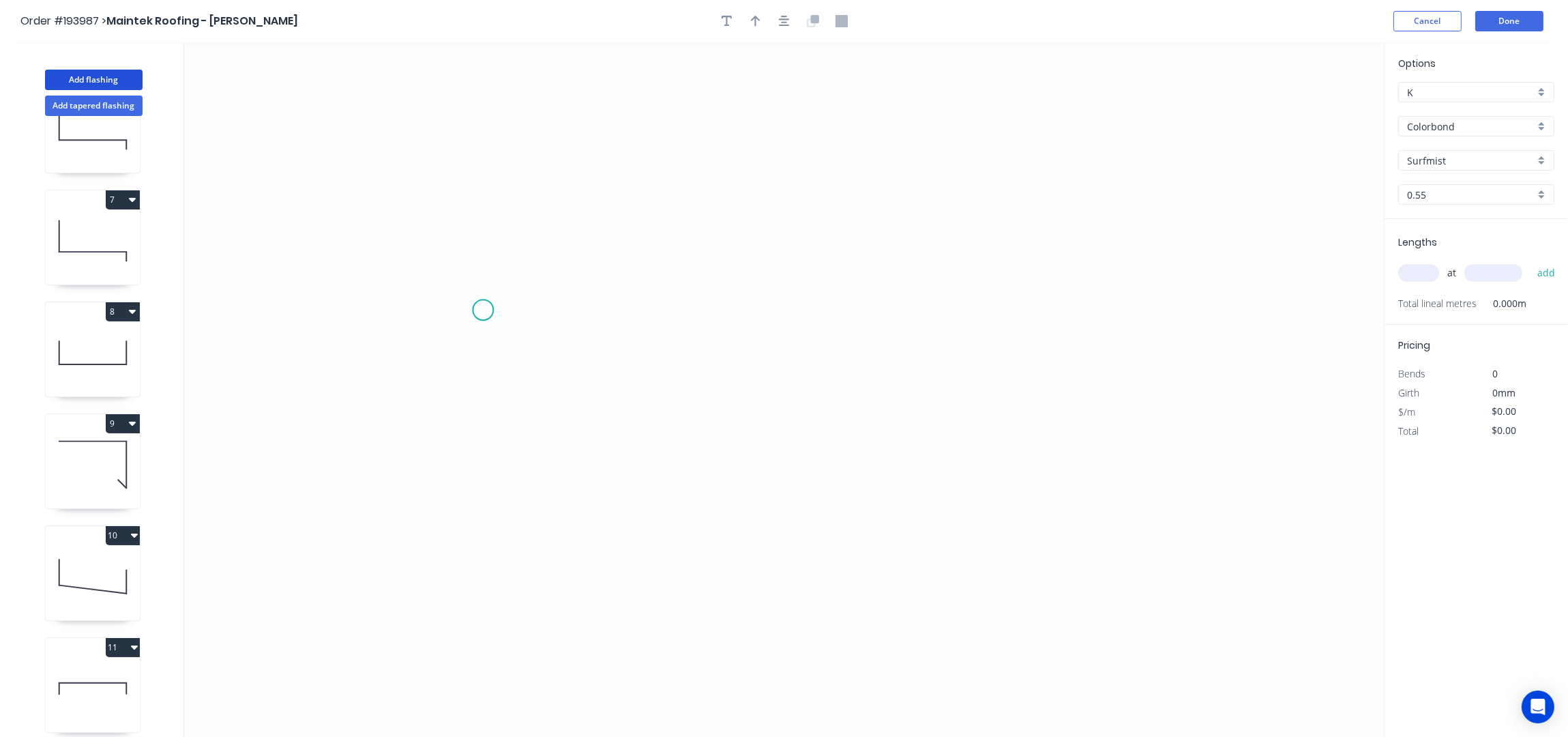
click at [486, 313] on icon "0" at bounding box center [783, 390] width 1200 height 695
drag, startPoint x: 491, startPoint y: 428, endPoint x: 507, endPoint y: 426, distance: 16.1
click at [492, 428] on icon "0" at bounding box center [783, 390] width 1200 height 695
drag, startPoint x: 1096, startPoint y: 442, endPoint x: 1200, endPoint y: 16, distance: 438.5
click at [1109, 442] on icon "0 ?" at bounding box center [783, 390] width 1200 height 695
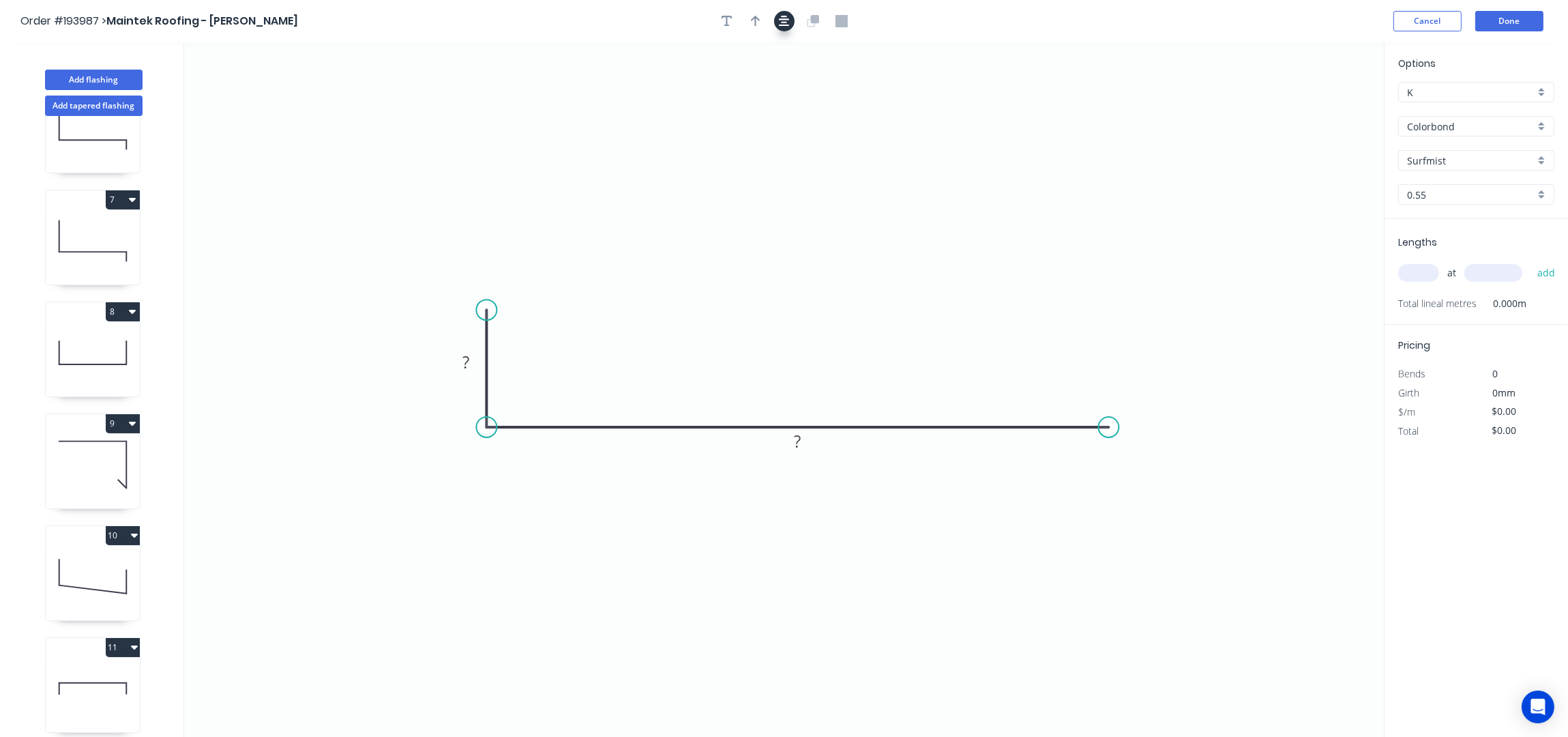
click at [787, 15] on icon "button" at bounding box center [784, 21] width 11 height 12
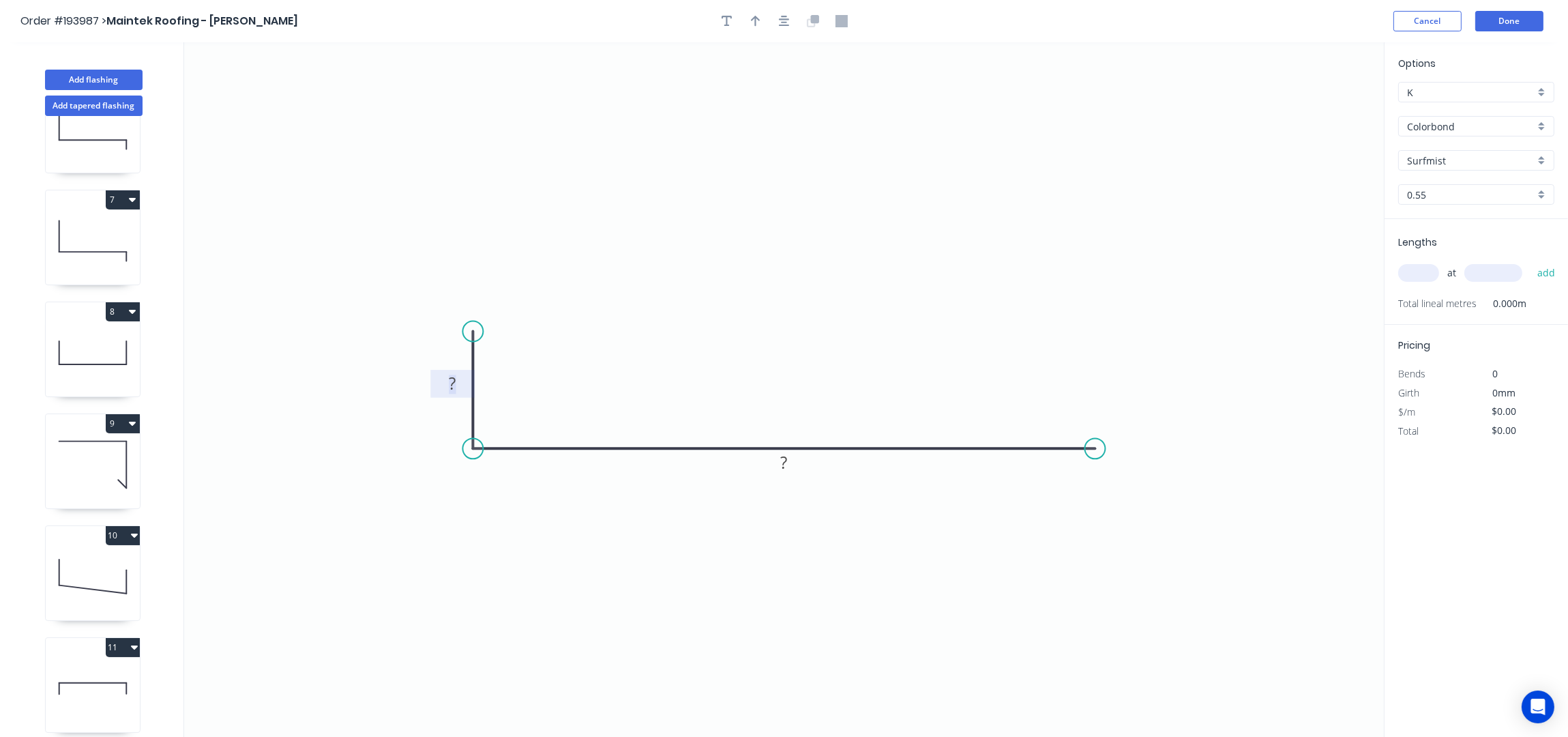
click at [461, 388] on rect at bounding box center [451, 385] width 27 height 19
type input "$8.65"
click at [752, 19] on icon "button" at bounding box center [755, 21] width 10 height 11
drag, startPoint x: 1313, startPoint y: 111, endPoint x: 802, endPoint y: 376, distance: 575.6
click at [824, 356] on icon at bounding box center [830, 335] width 12 height 44
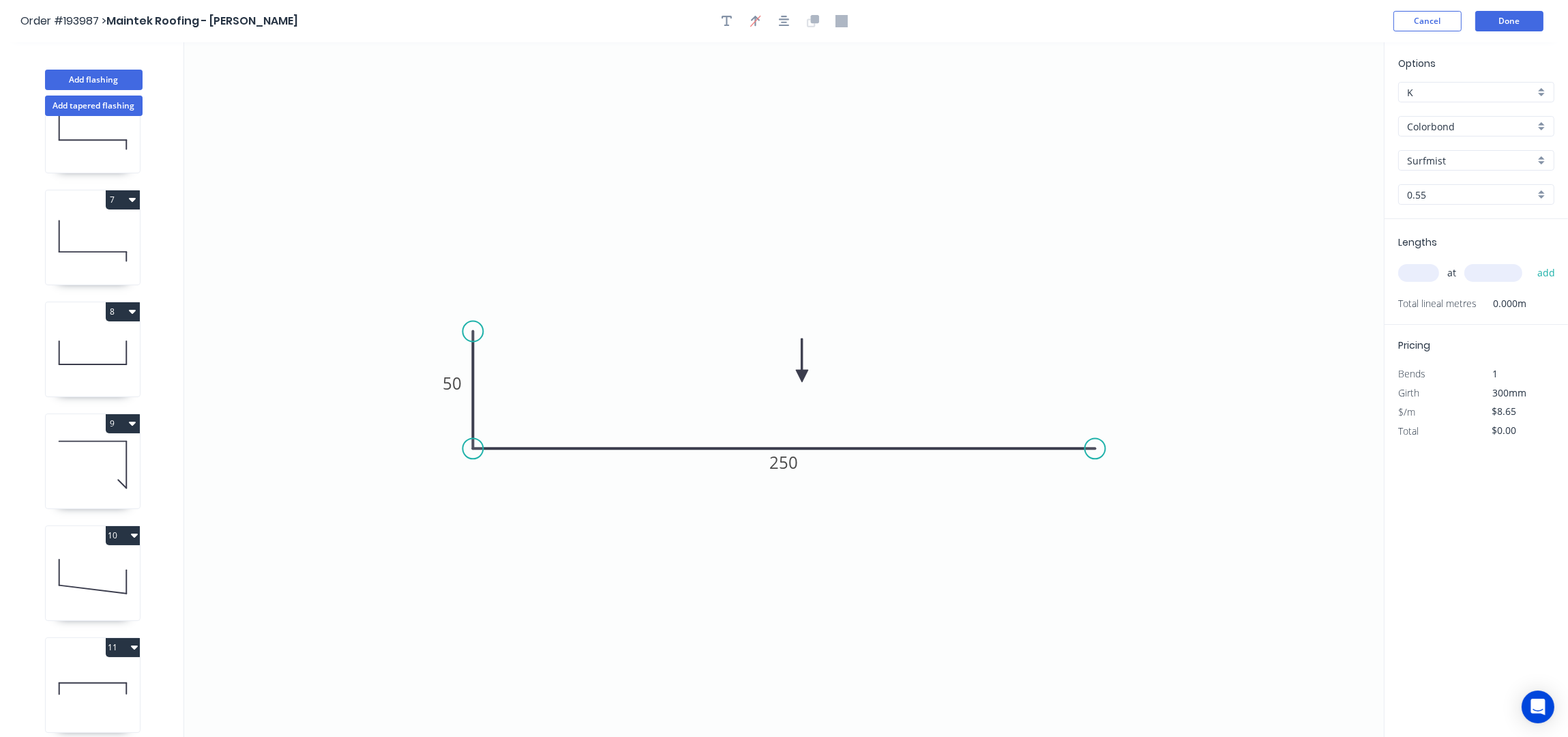
click at [1419, 281] on input "text" at bounding box center [1418, 273] width 41 height 17
type input "2"
type input "2800"
click at [1531, 261] on button "add" at bounding box center [1546, 273] width 32 height 24
type input "$48.44"
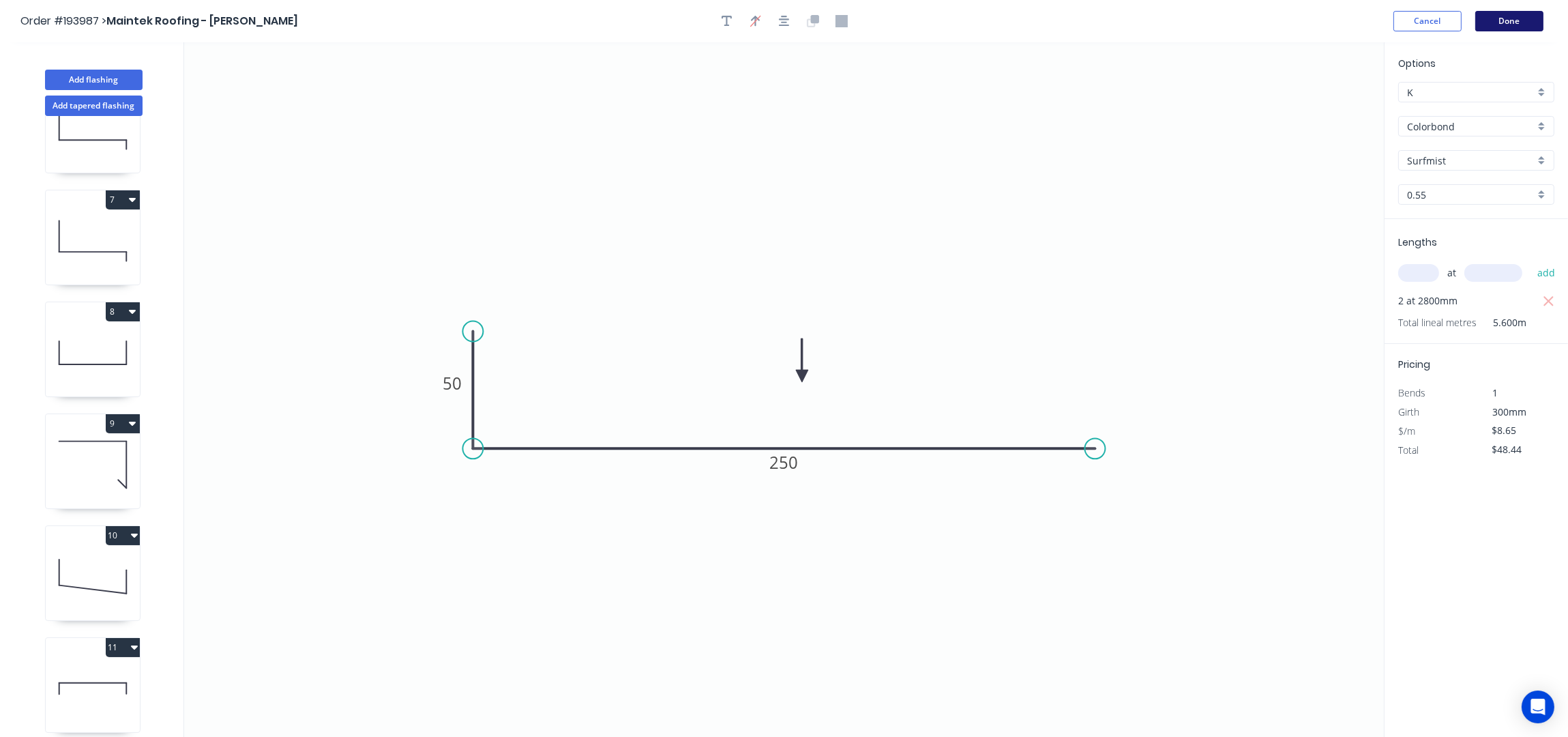
click at [1526, 17] on button "Done" at bounding box center [1510, 21] width 68 height 20
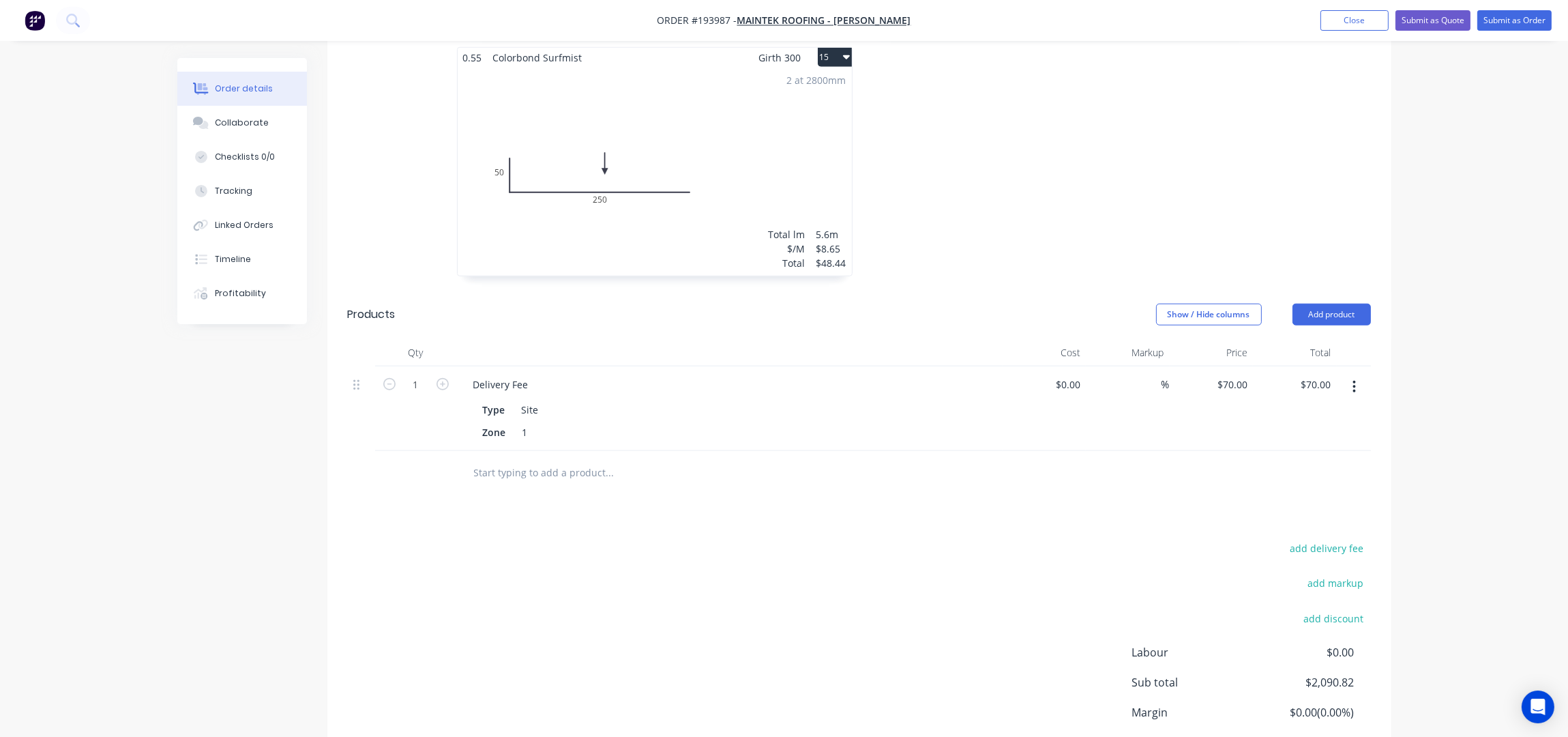
scroll to position [2183, 0]
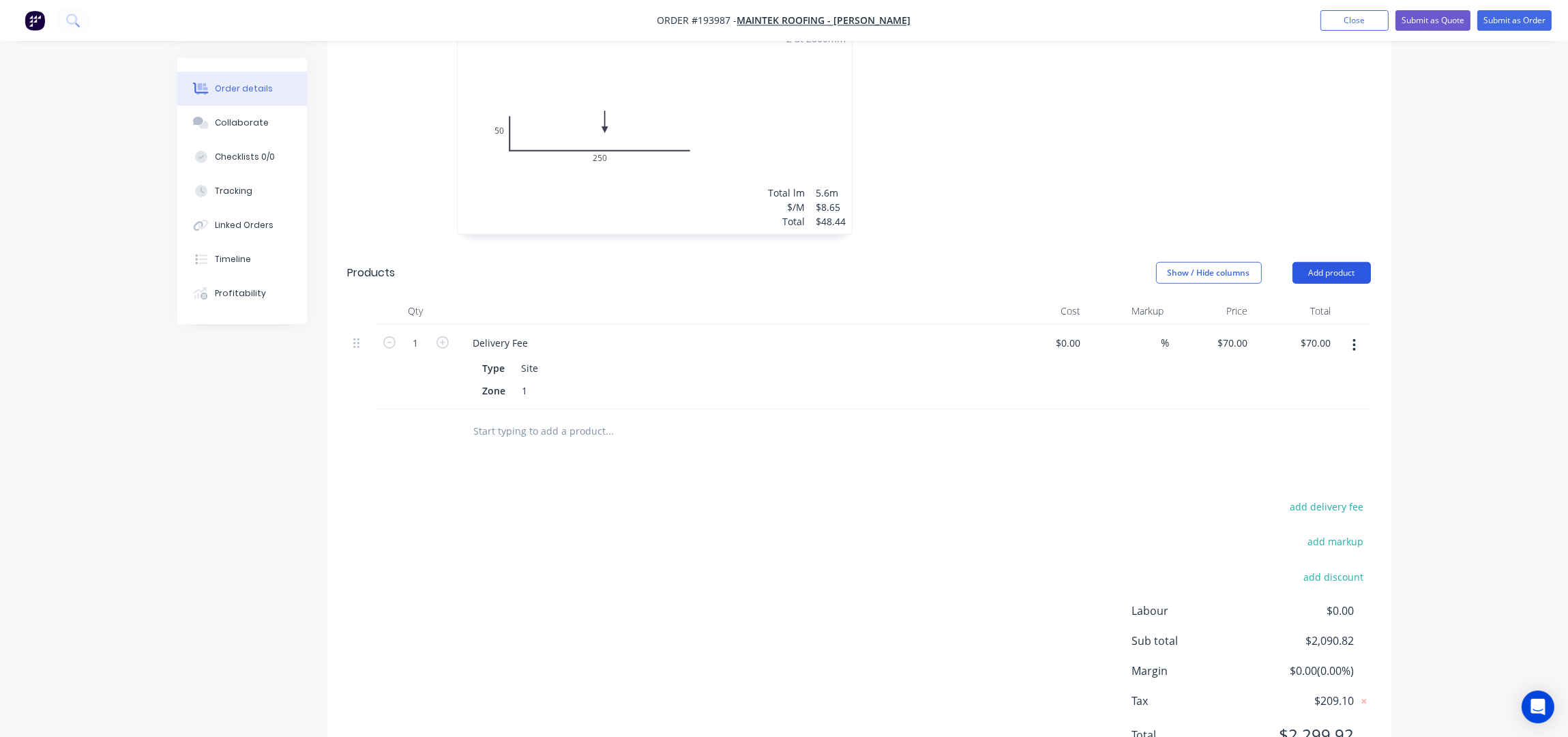
click at [1362, 262] on button "Add product" at bounding box center [1332, 273] width 78 height 22
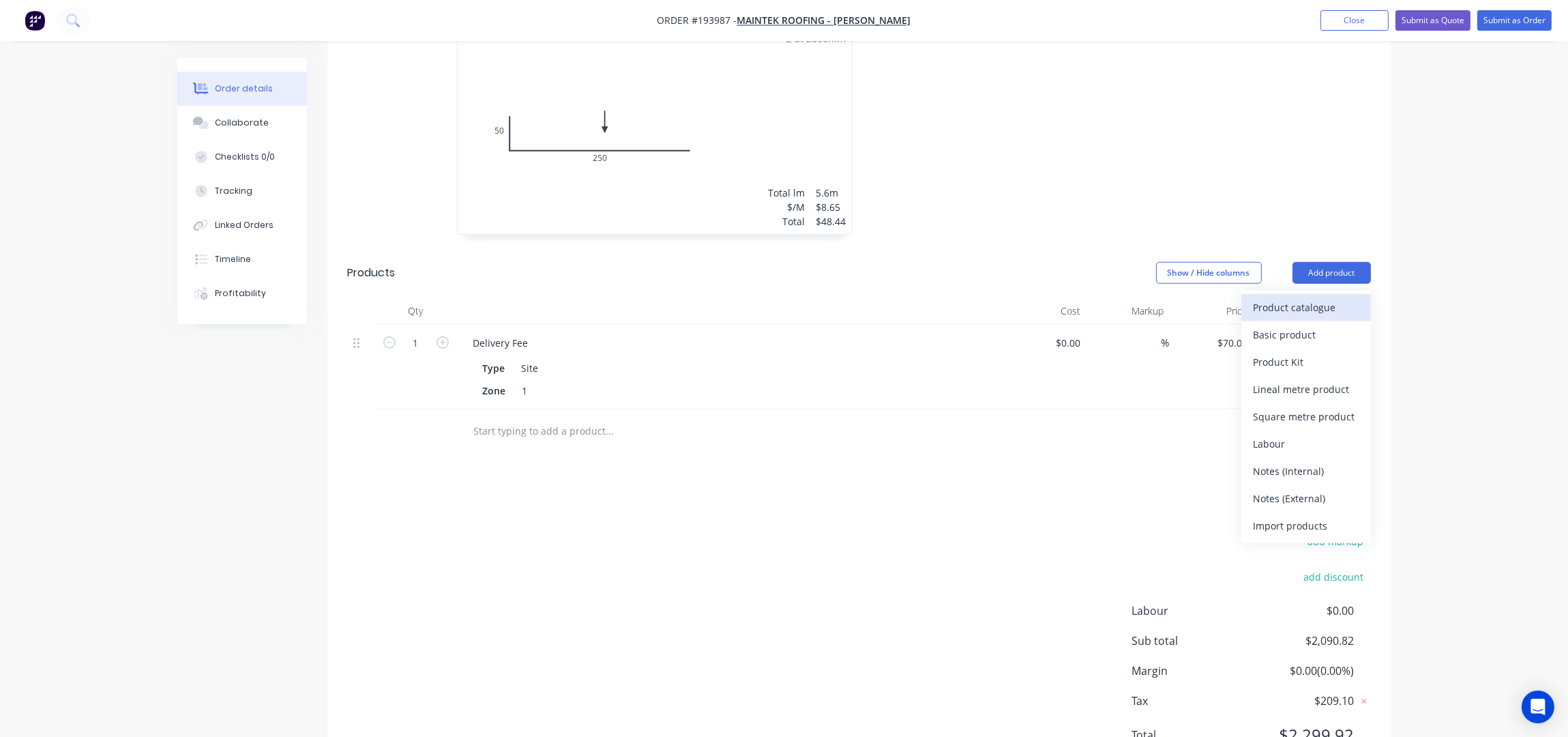
click at [1348, 297] on div "Product catalogue" at bounding box center [1306, 307] width 105 height 20
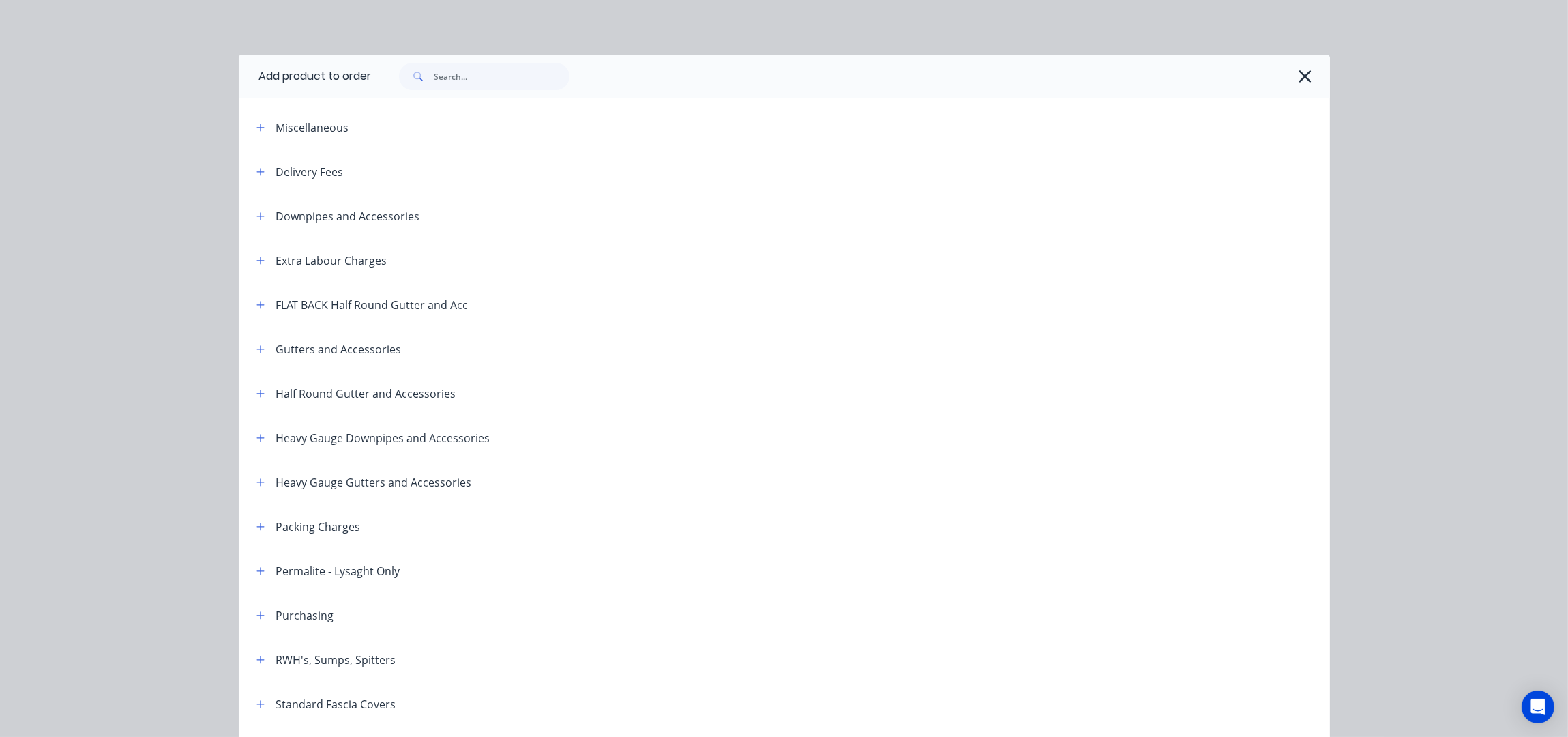
click at [418, 86] on span at bounding box center [416, 76] width 36 height 27
click at [464, 77] on input "text" at bounding box center [502, 76] width 135 height 27
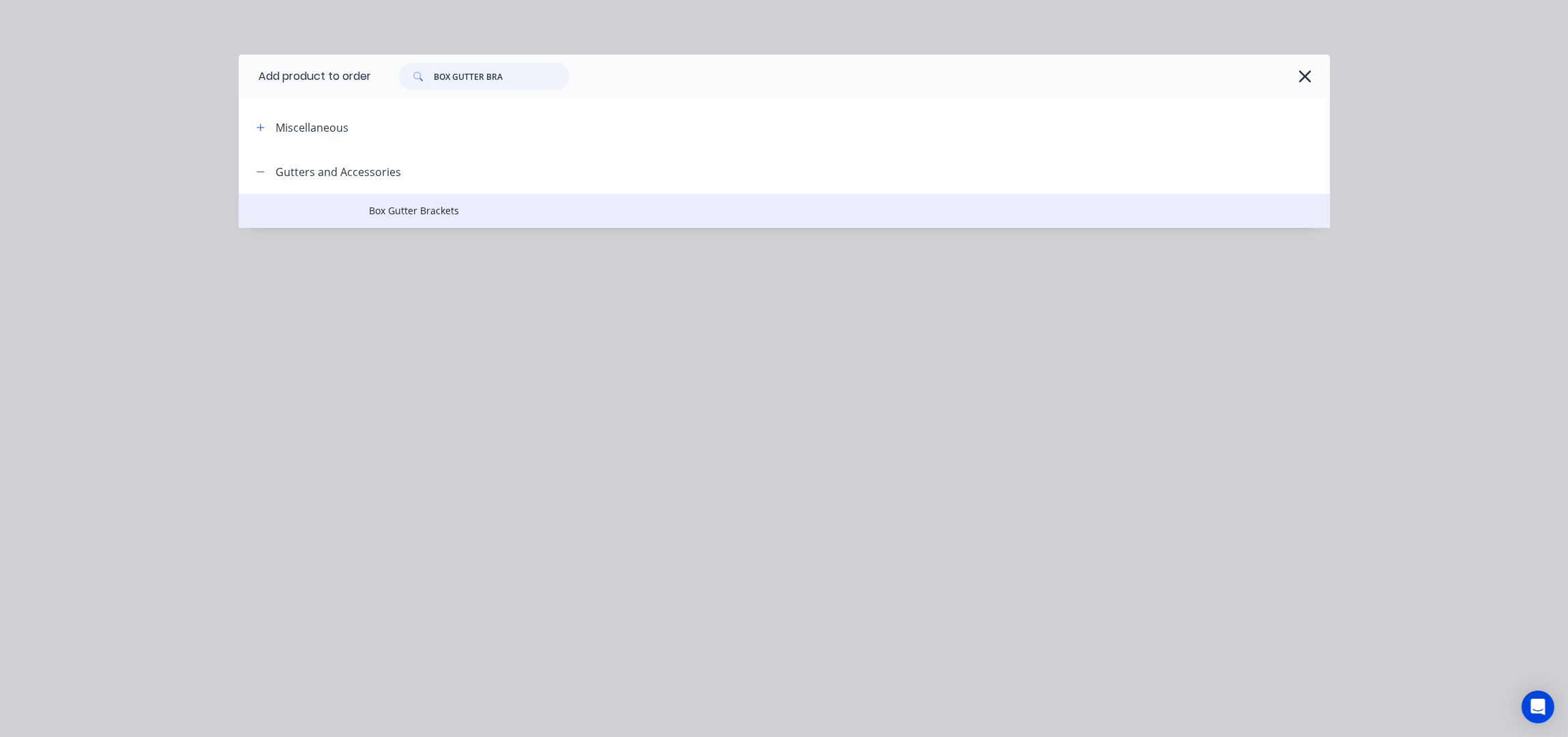
type input "BOX GUTTER BRA"
click at [391, 211] on span "Box Gutter Brackets" at bounding box center [754, 210] width 768 height 14
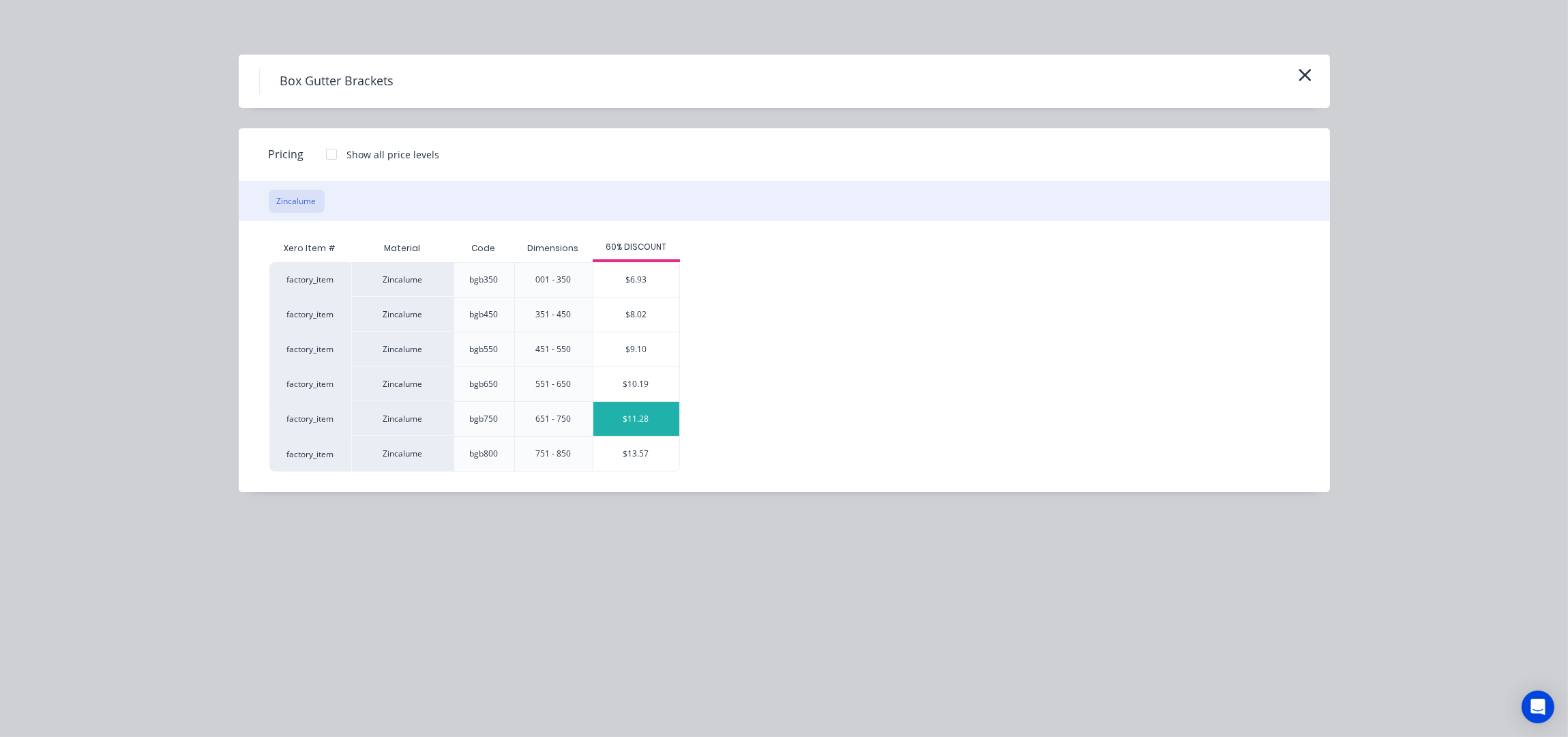
click at [644, 418] on div "$11.28" at bounding box center [636, 418] width 86 height 34
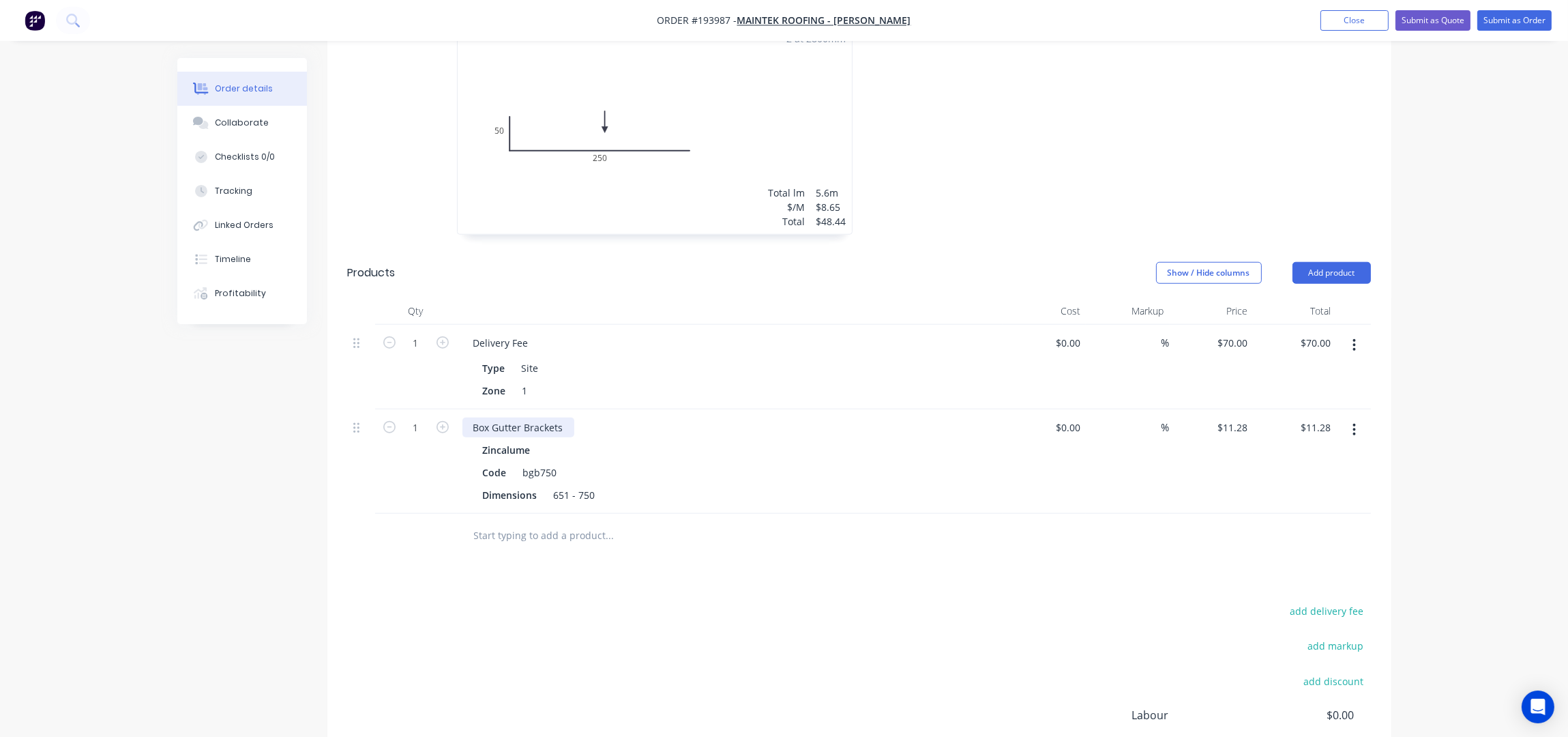
click at [563, 417] on div "Box Gutter Brackets" at bounding box center [518, 427] width 112 height 20
click at [426, 417] on input "1" at bounding box center [416, 427] width 36 height 20
type input "15"
type input "$169.20"
click at [593, 602] on div "add delivery fee add markup add discount Labour $0.00 Sub total $2,102.10 Margi…" at bounding box center [859, 734] width 1024 height 263
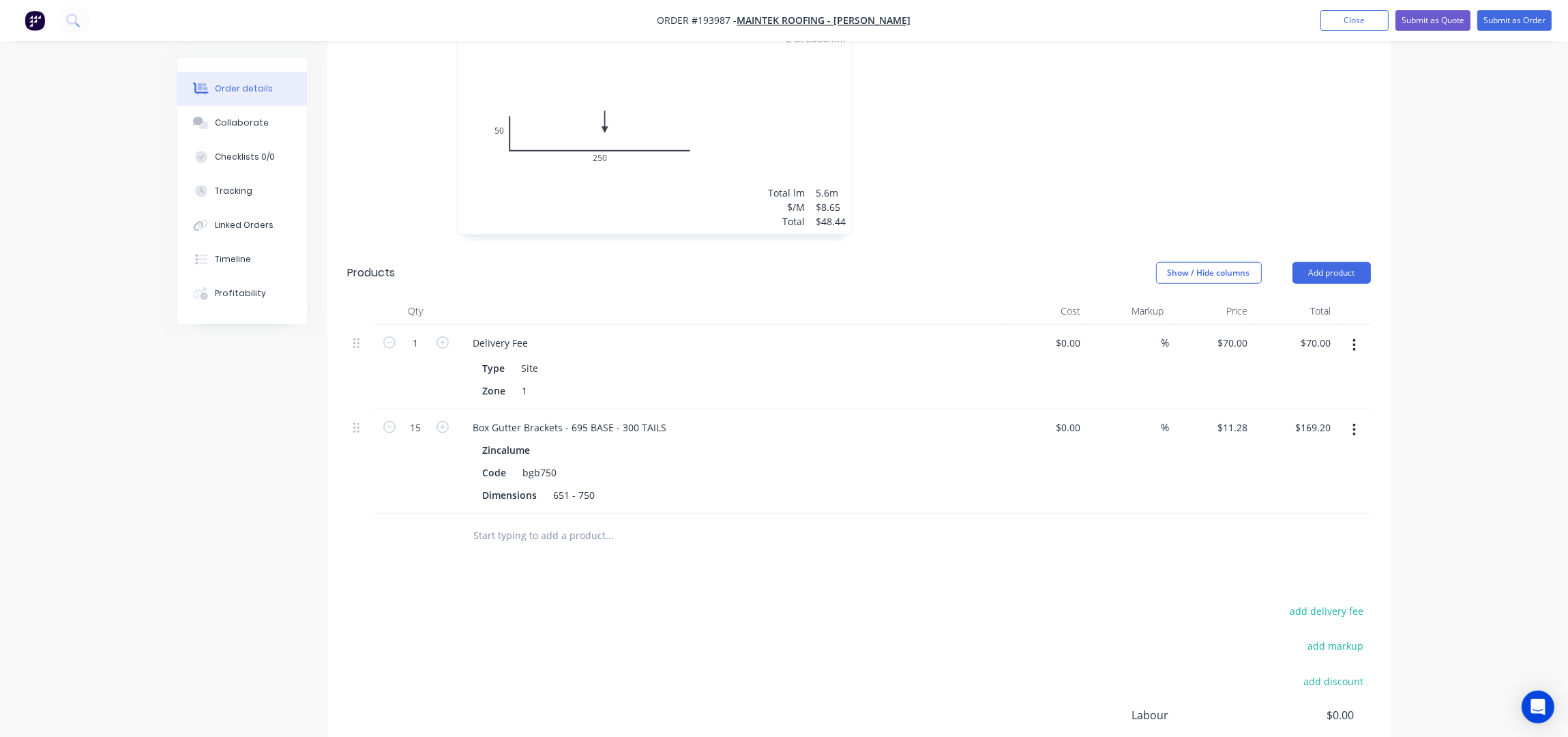
click at [561, 522] on input "text" at bounding box center [609, 535] width 273 height 27
click at [1328, 262] on button "Add product" at bounding box center [1332, 273] width 78 height 22
click at [1284, 297] on div "Product catalogue" at bounding box center [1306, 307] width 105 height 20
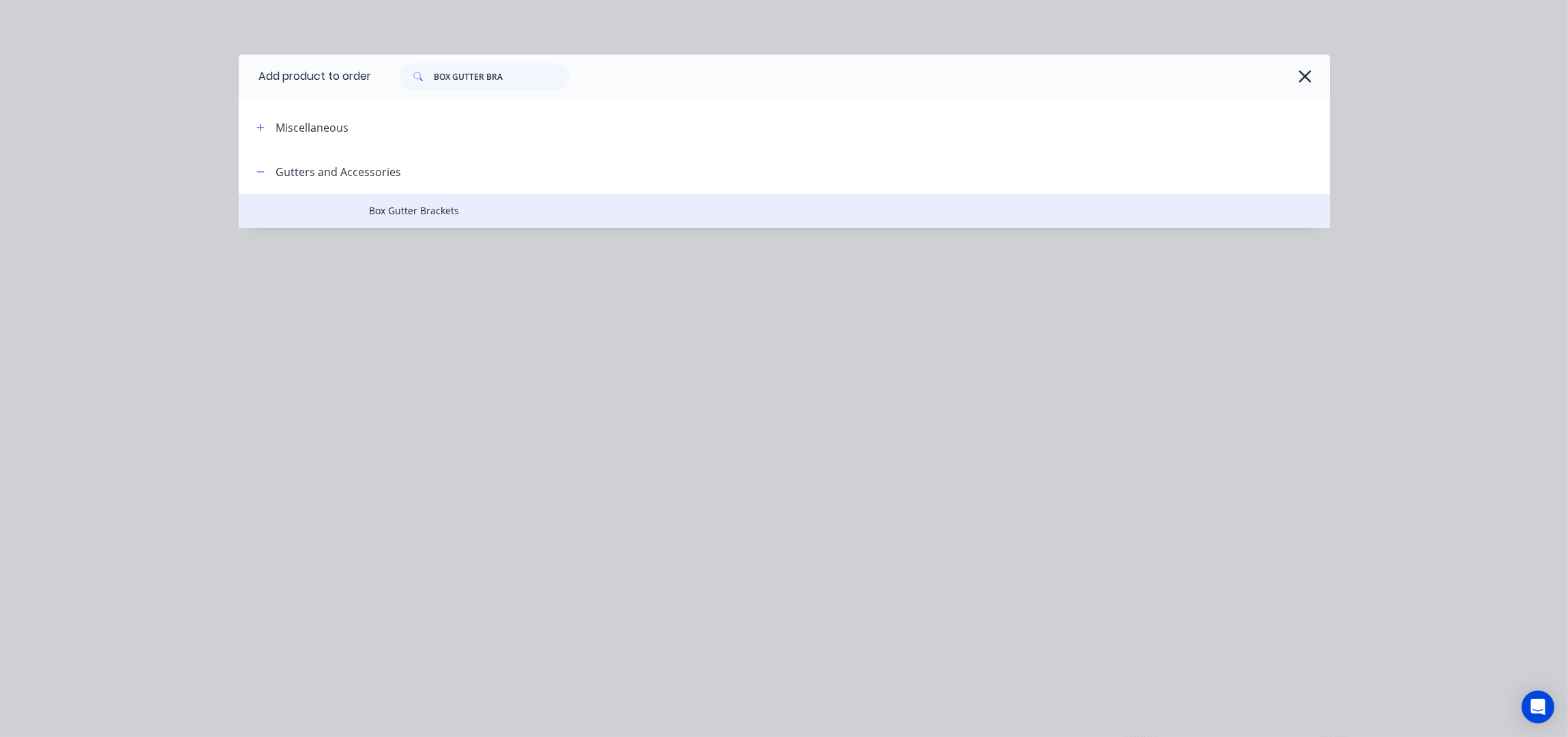
click at [455, 197] on td "Box Gutter Brackets" at bounding box center [849, 210] width 960 height 34
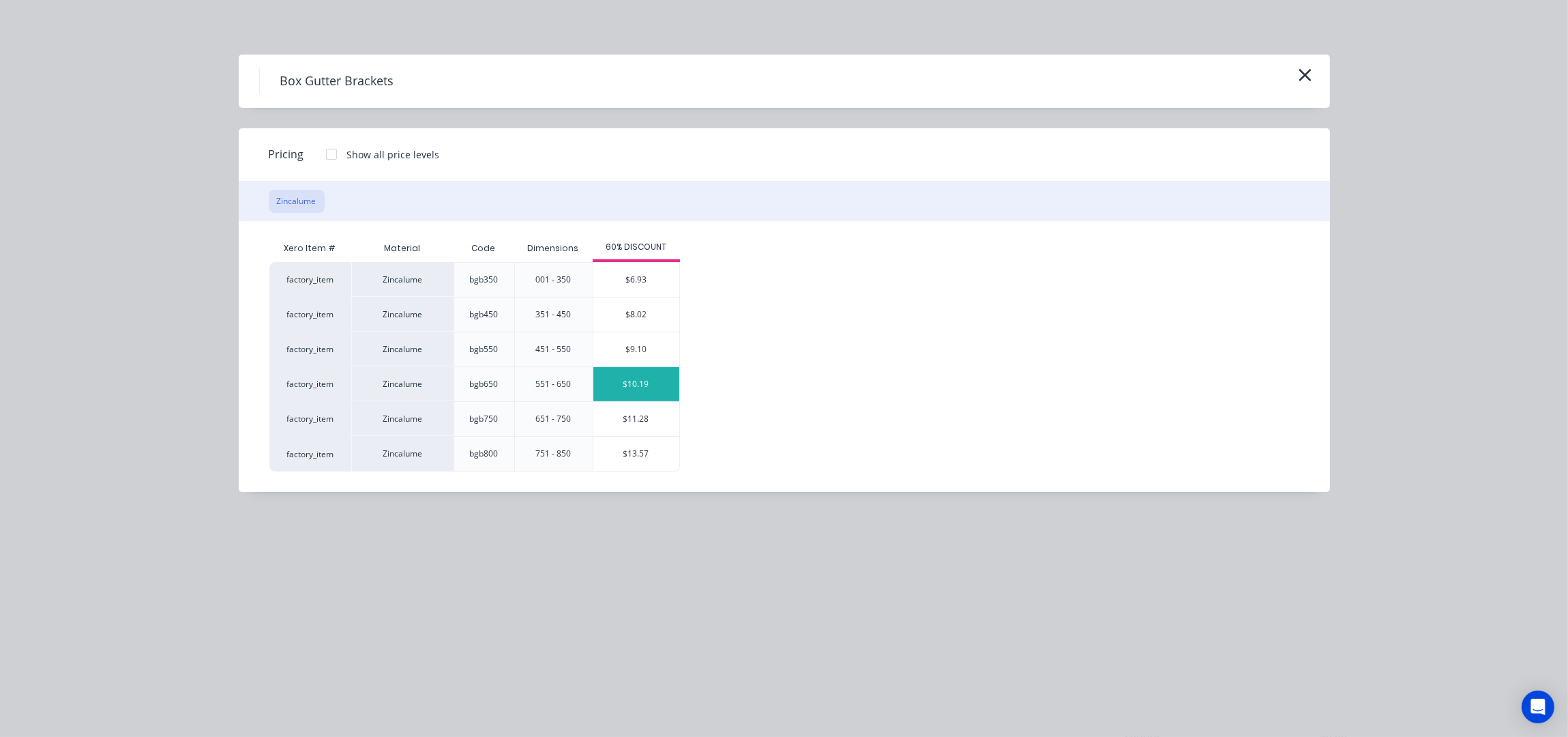
click at [646, 372] on div "$10.19" at bounding box center [636, 383] width 86 height 34
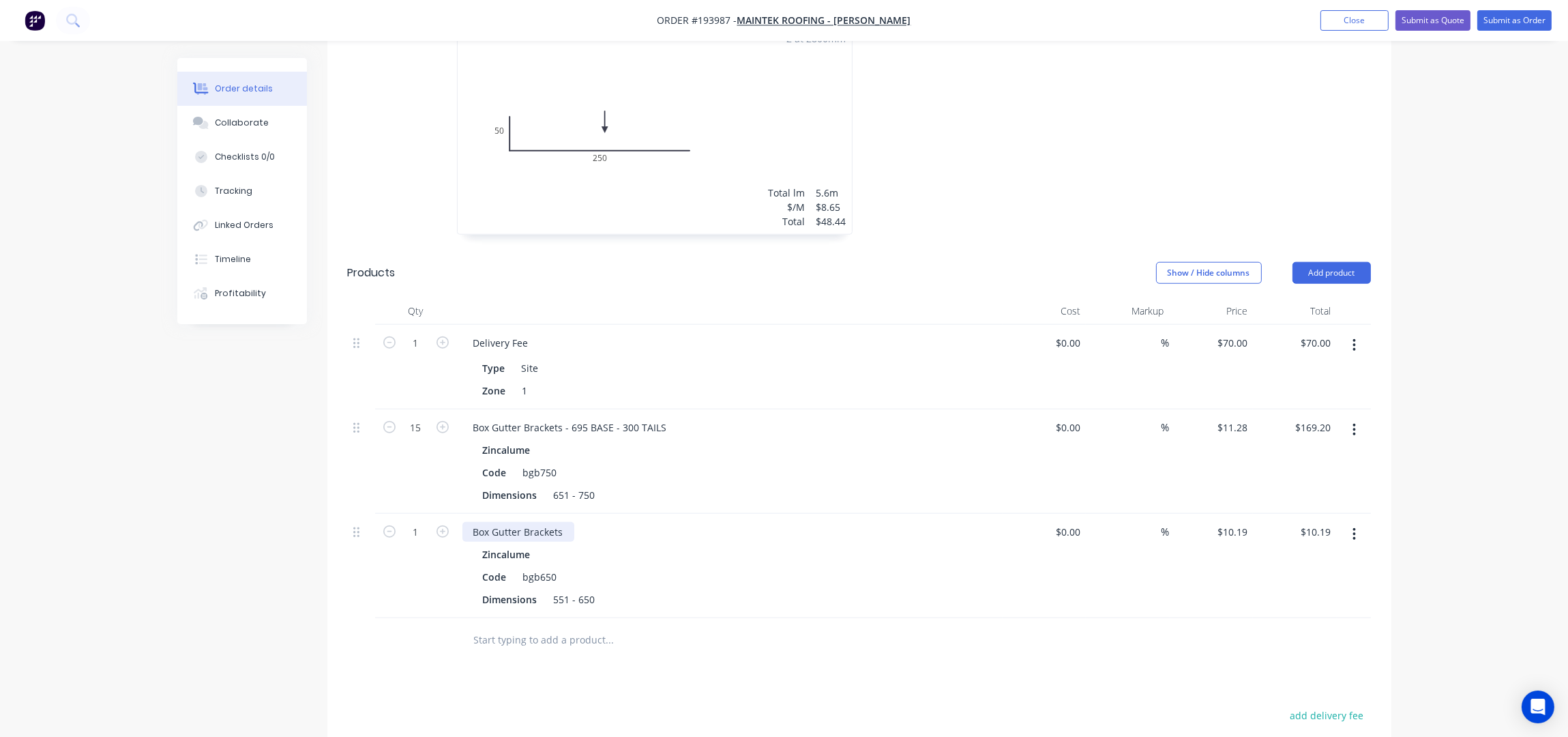
drag, startPoint x: 565, startPoint y: 497, endPoint x: 571, endPoint y: 508, distance: 12.5
click at [565, 522] on div "Box Gutter Brackets" at bounding box center [518, 531] width 112 height 20
click at [418, 522] on input "1" at bounding box center [416, 531] width 36 height 20
type input "27"
type input "$275.13"
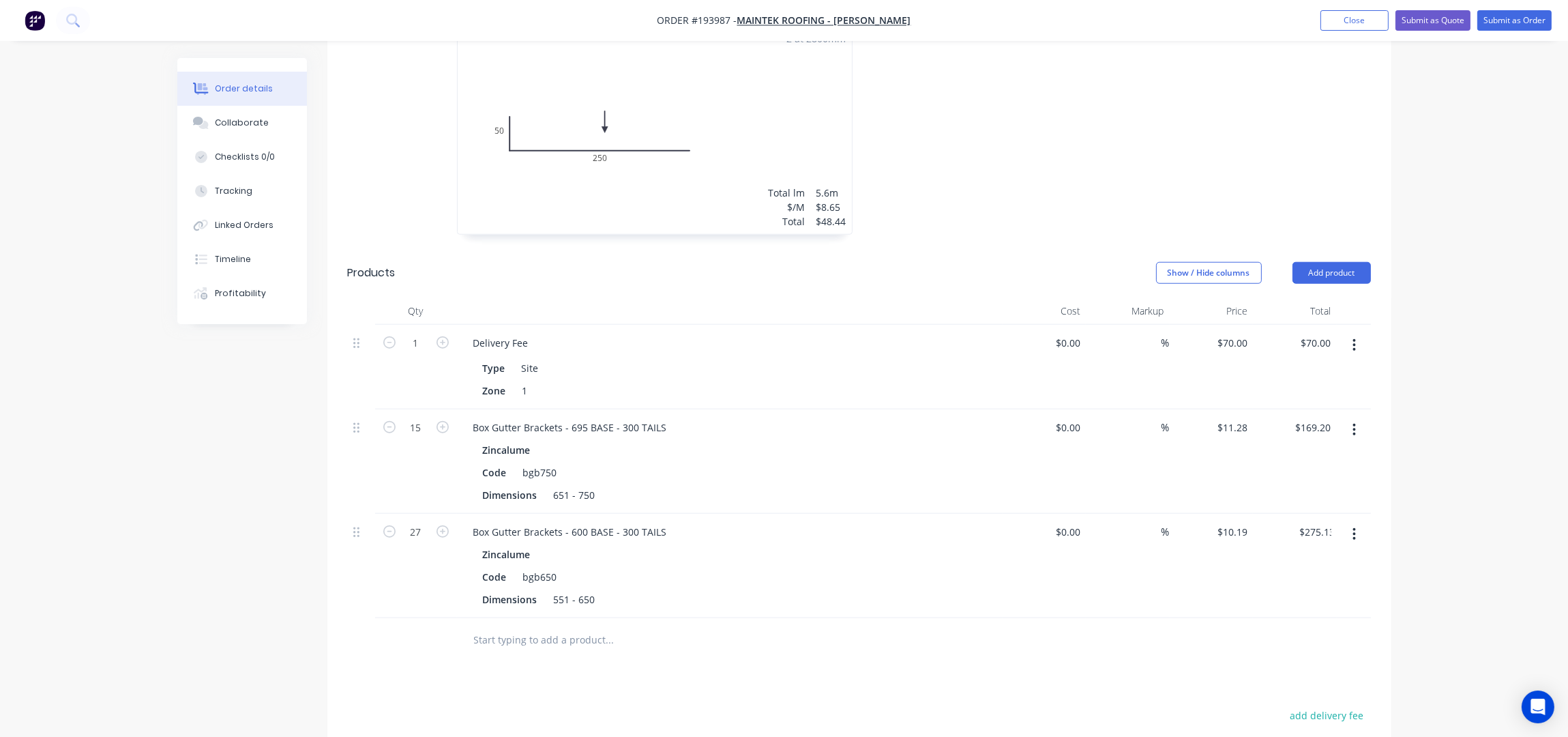
drag, startPoint x: 592, startPoint y: 655, endPoint x: 606, endPoint y: 650, distance: 14.9
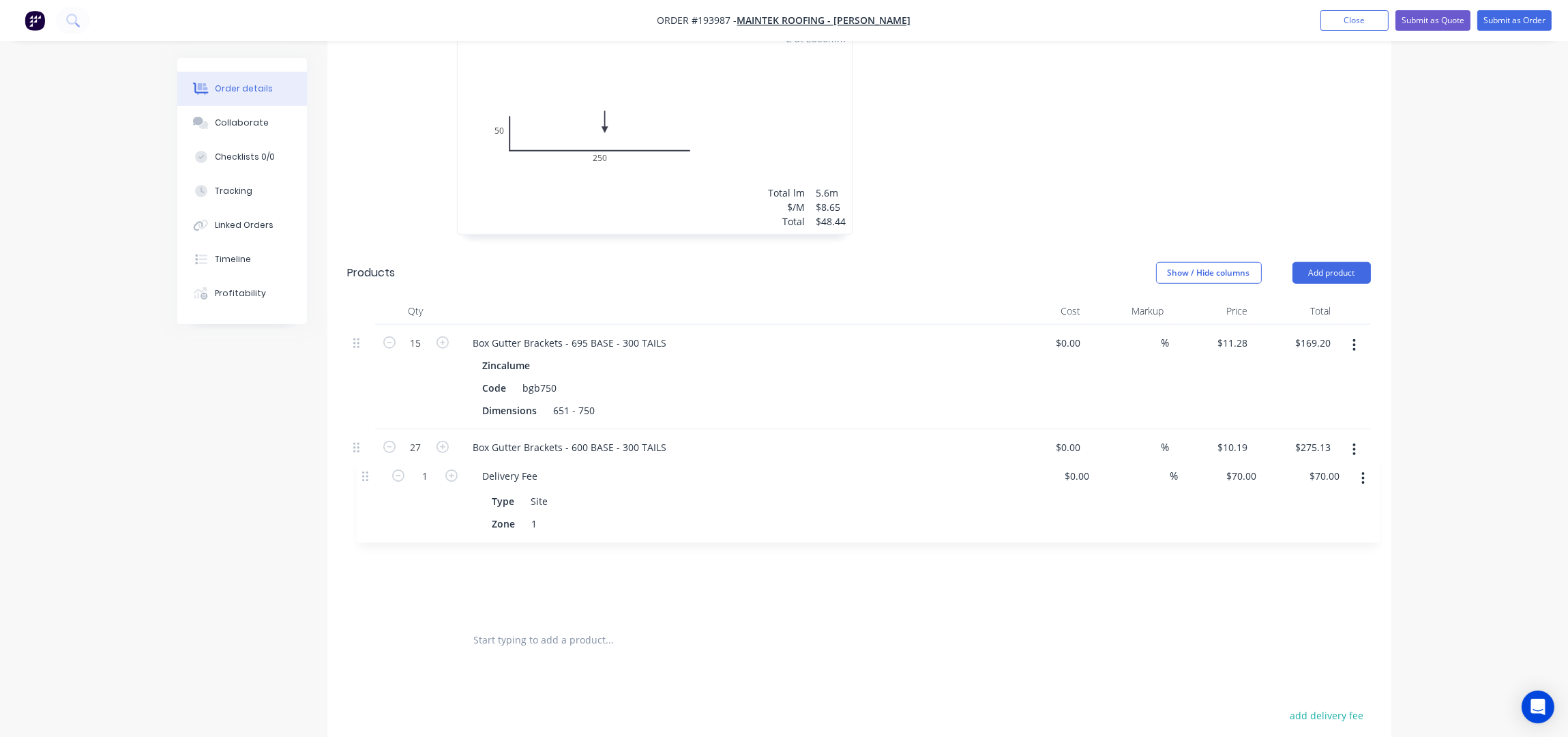
drag, startPoint x: 366, startPoint y: 307, endPoint x: 375, endPoint y: 479, distance: 172.2
click at [375, 479] on div "1 Delivery Fee Type Site Zone 1 $0.00 $0.00 % $70.00 $70.00 $70.00 $70.00 15 Bo…" at bounding box center [859, 471] width 1024 height 294
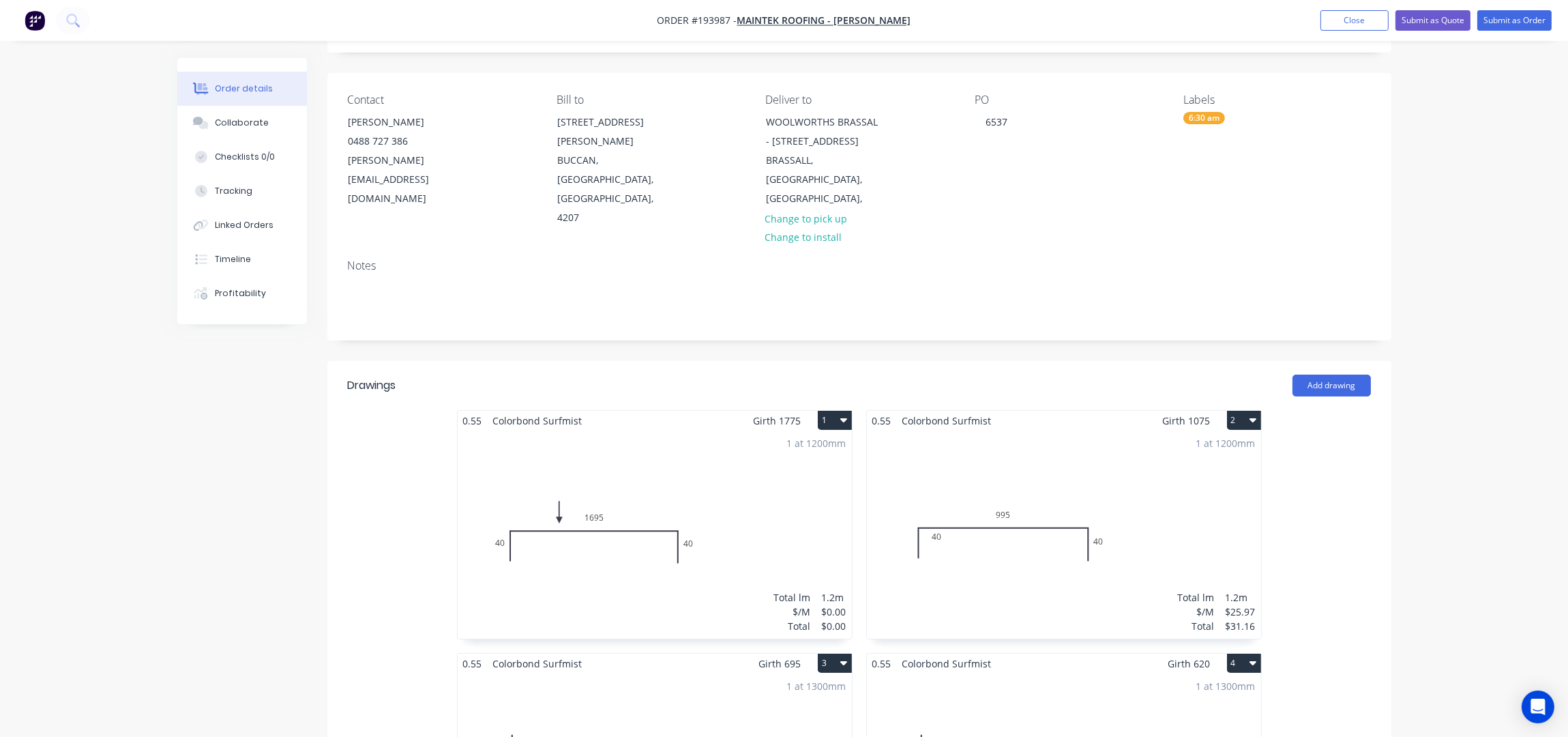
scroll to position [0, 0]
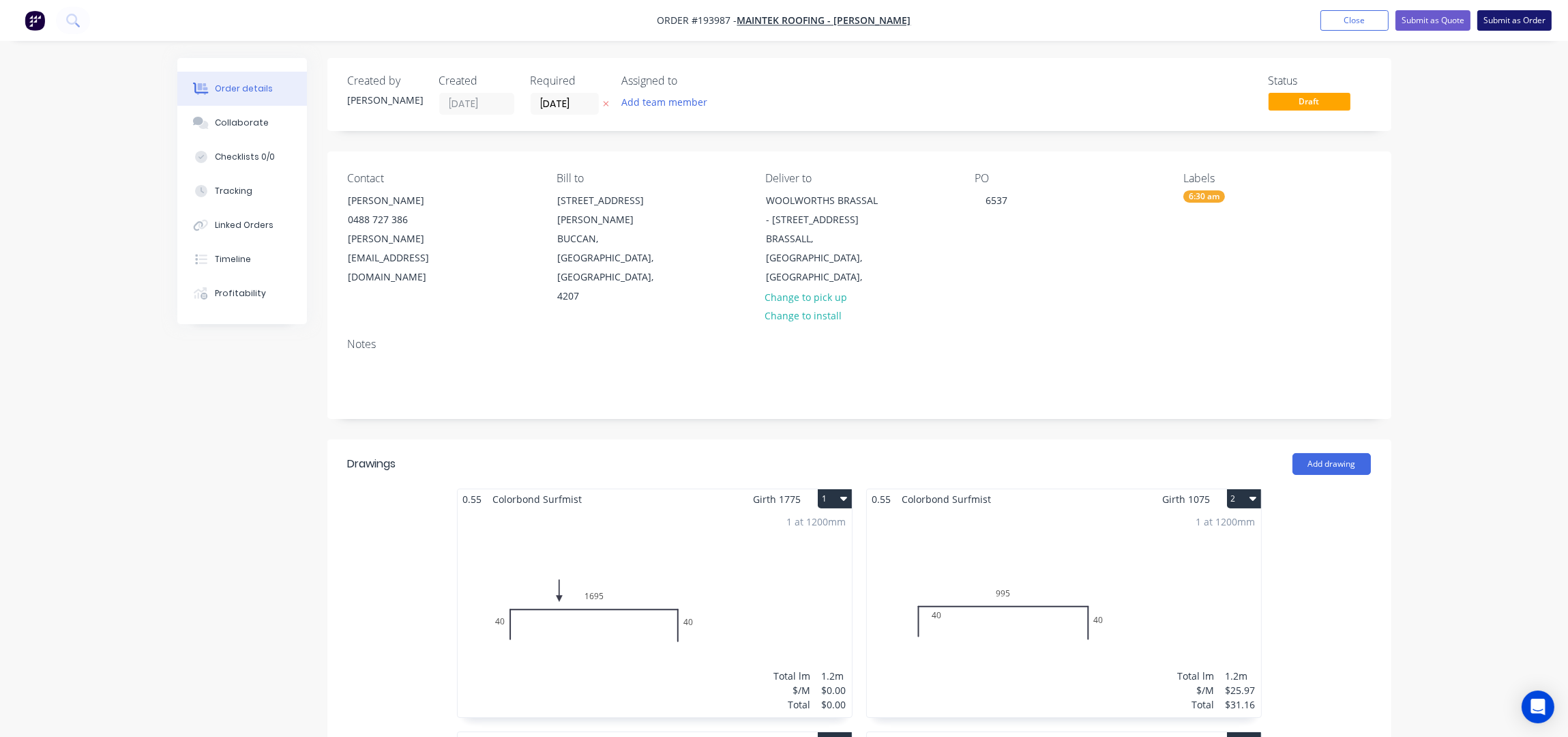
click at [1514, 15] on button "Submit as Order" at bounding box center [1514, 20] width 74 height 20
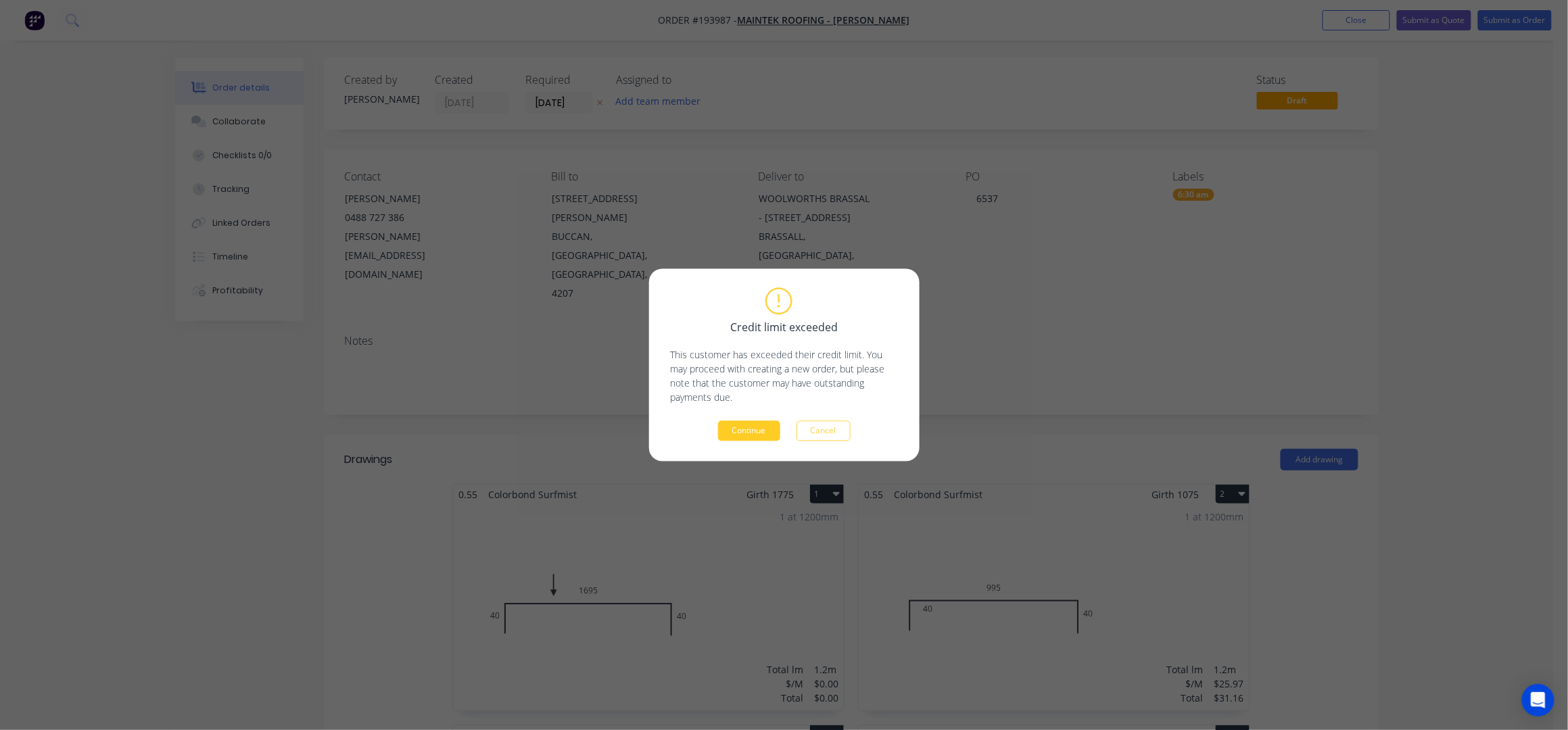
click at [737, 427] on button "Continue" at bounding box center [749, 431] width 62 height 20
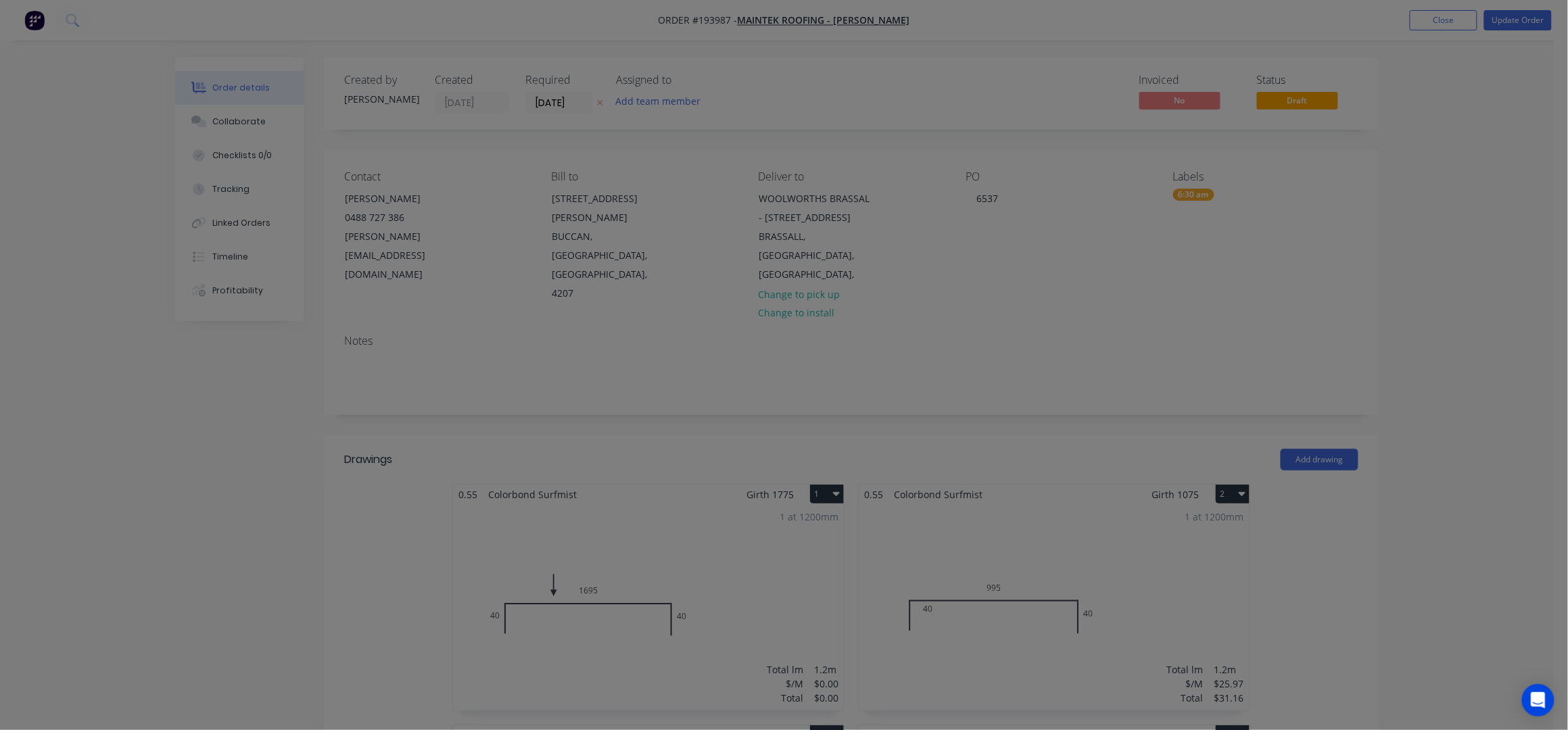
type input "$11.28"
type input "$169.20"
type input "$10.19"
type input "$275.13"
type input "$70.00"
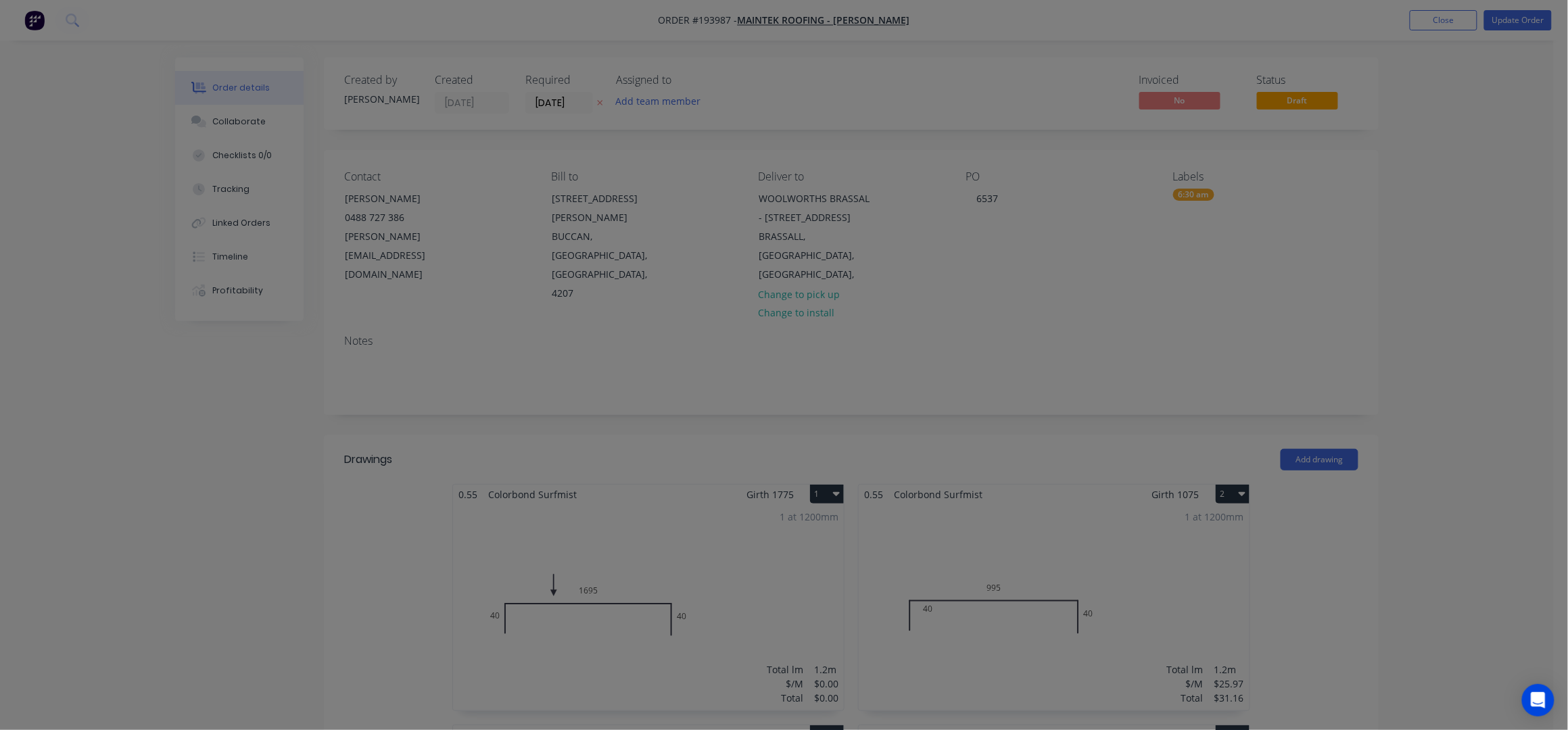
type input "$70.00"
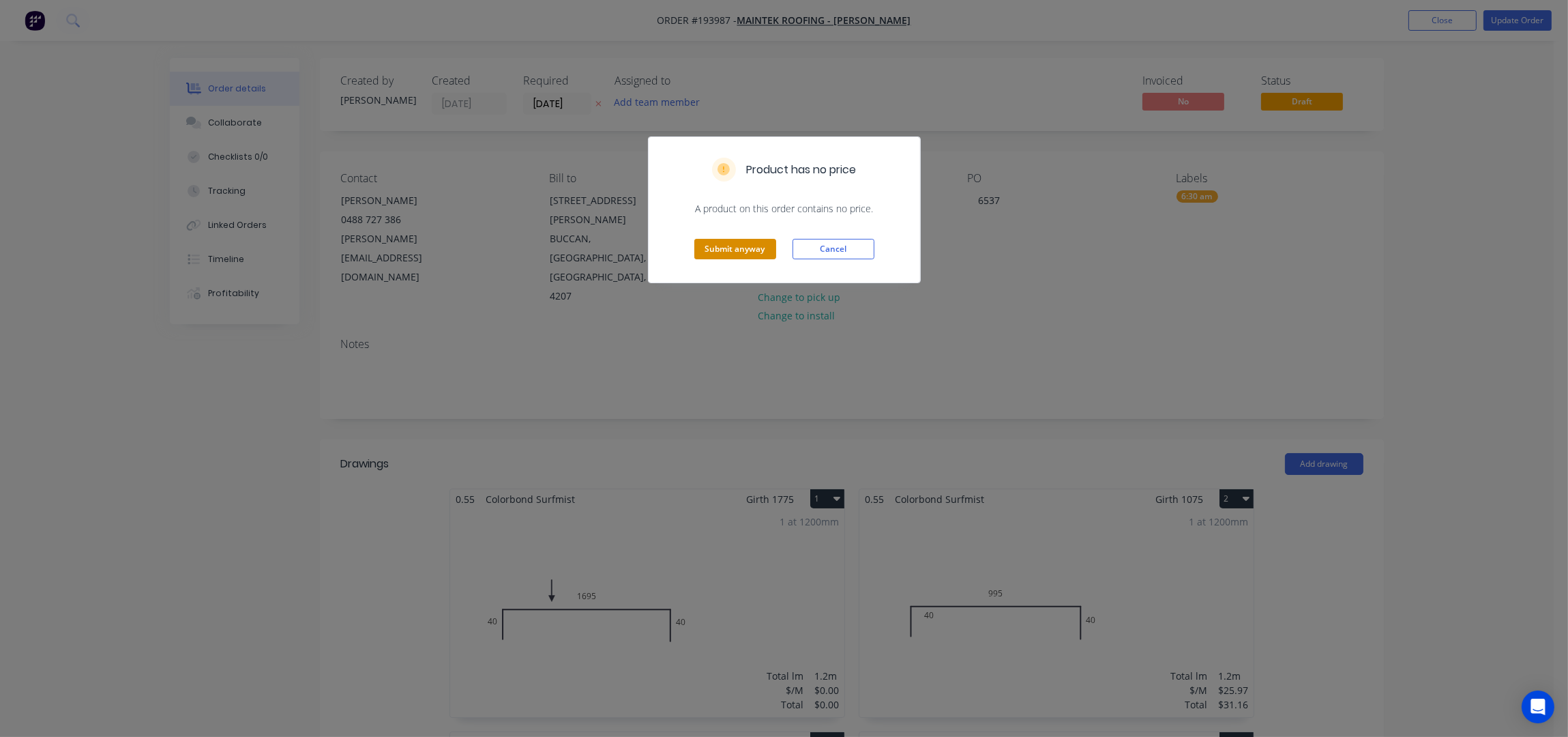
click at [736, 250] on button "Submit anyway" at bounding box center [735, 248] width 82 height 20
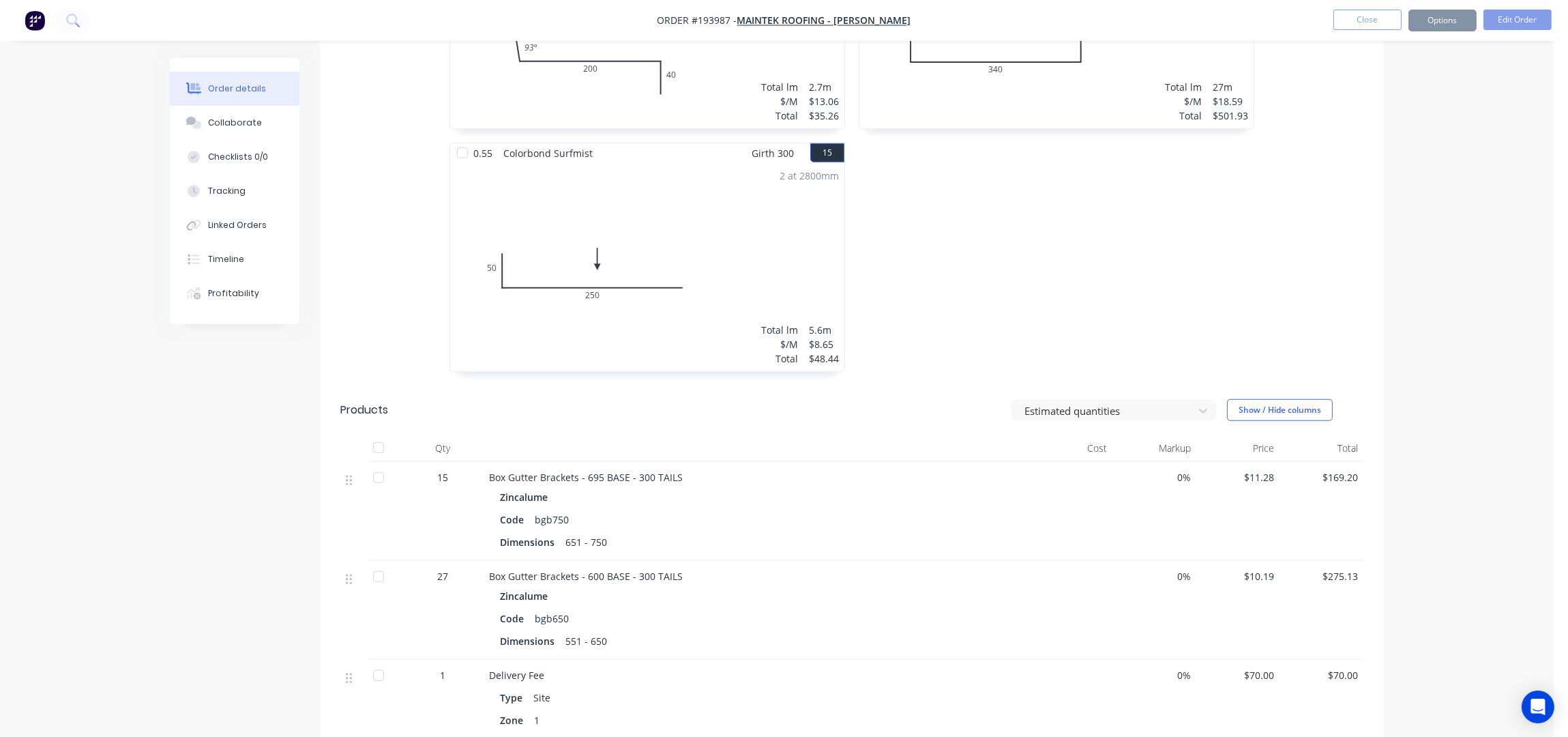
scroll to position [2001, 0]
click at [1448, 20] on button "Options" at bounding box center [1443, 20] width 68 height 22
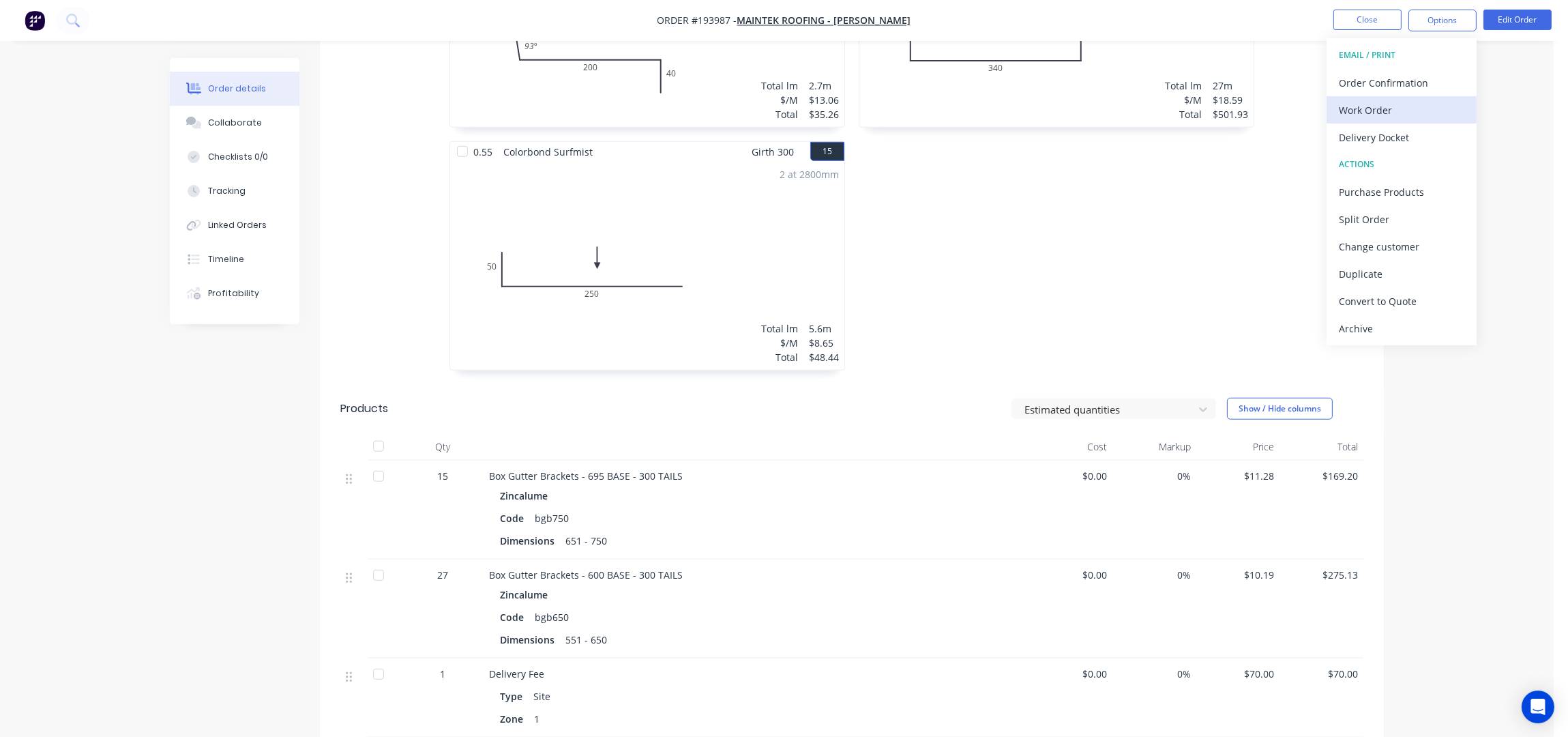
click at [1402, 105] on div "Work Order" at bounding box center [1402, 110] width 125 height 20
click at [1402, 132] on div "Without pricing" at bounding box center [1402, 137] width 125 height 20
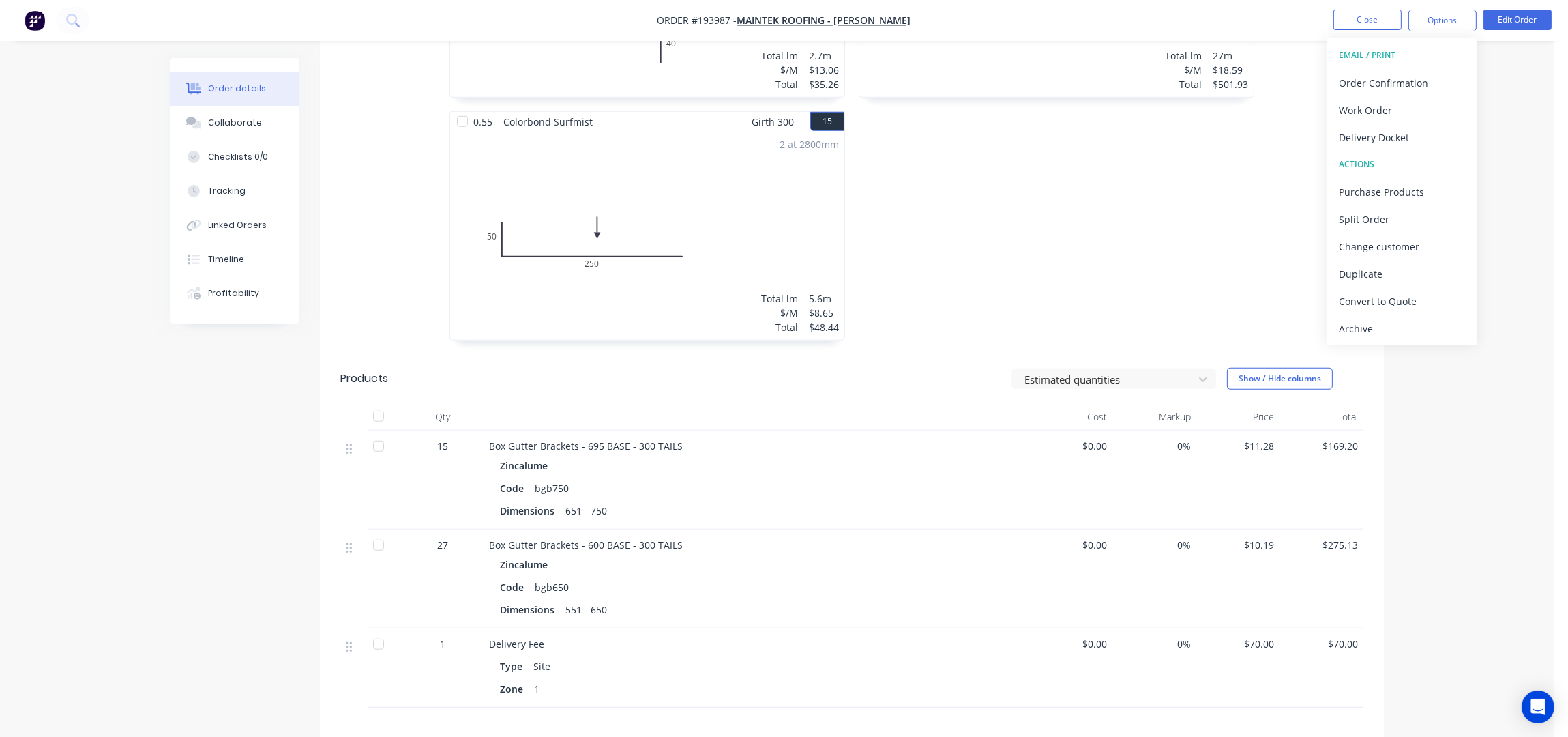
scroll to position [2228, 0]
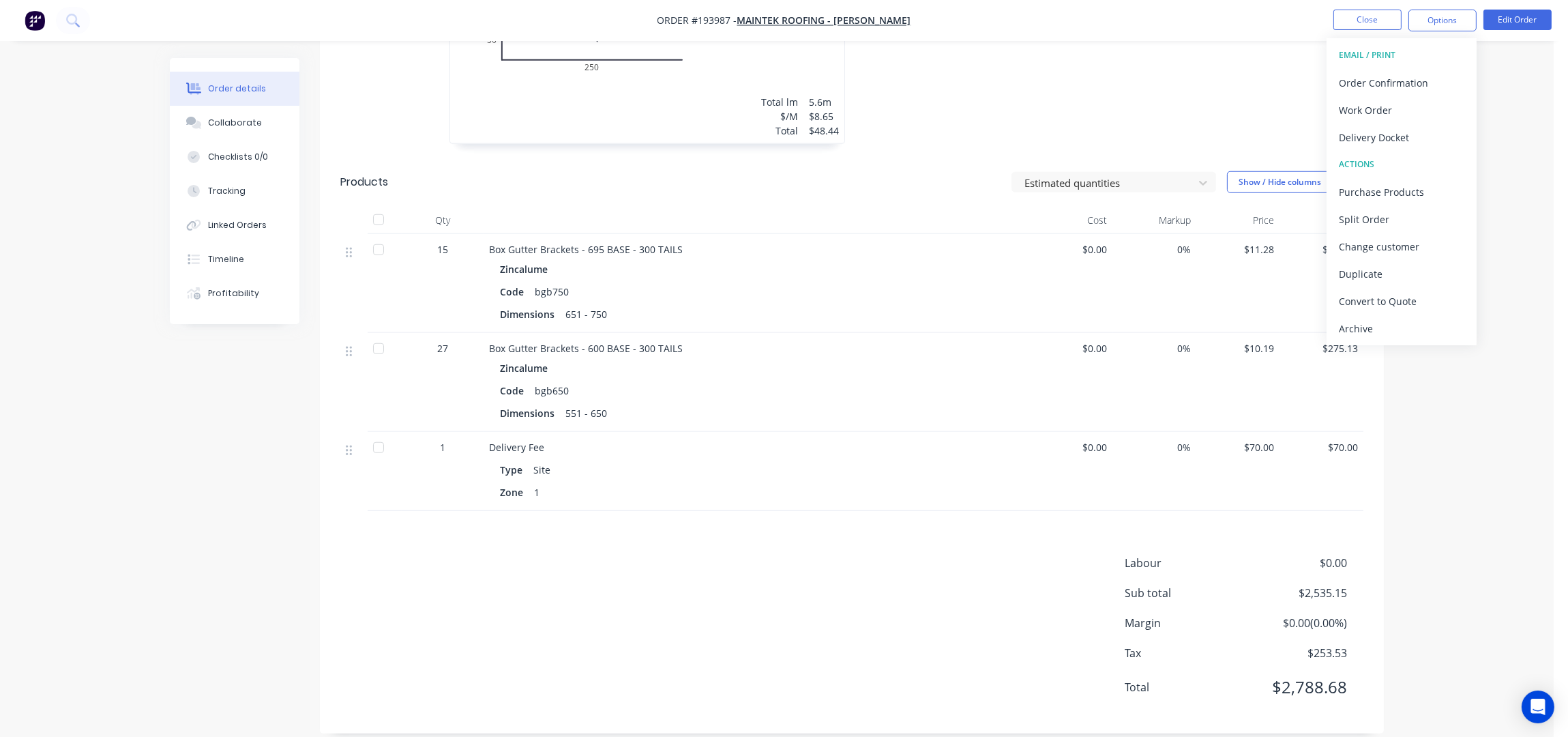
click at [1350, 24] on button "Close" at bounding box center [1368, 19] width 68 height 20
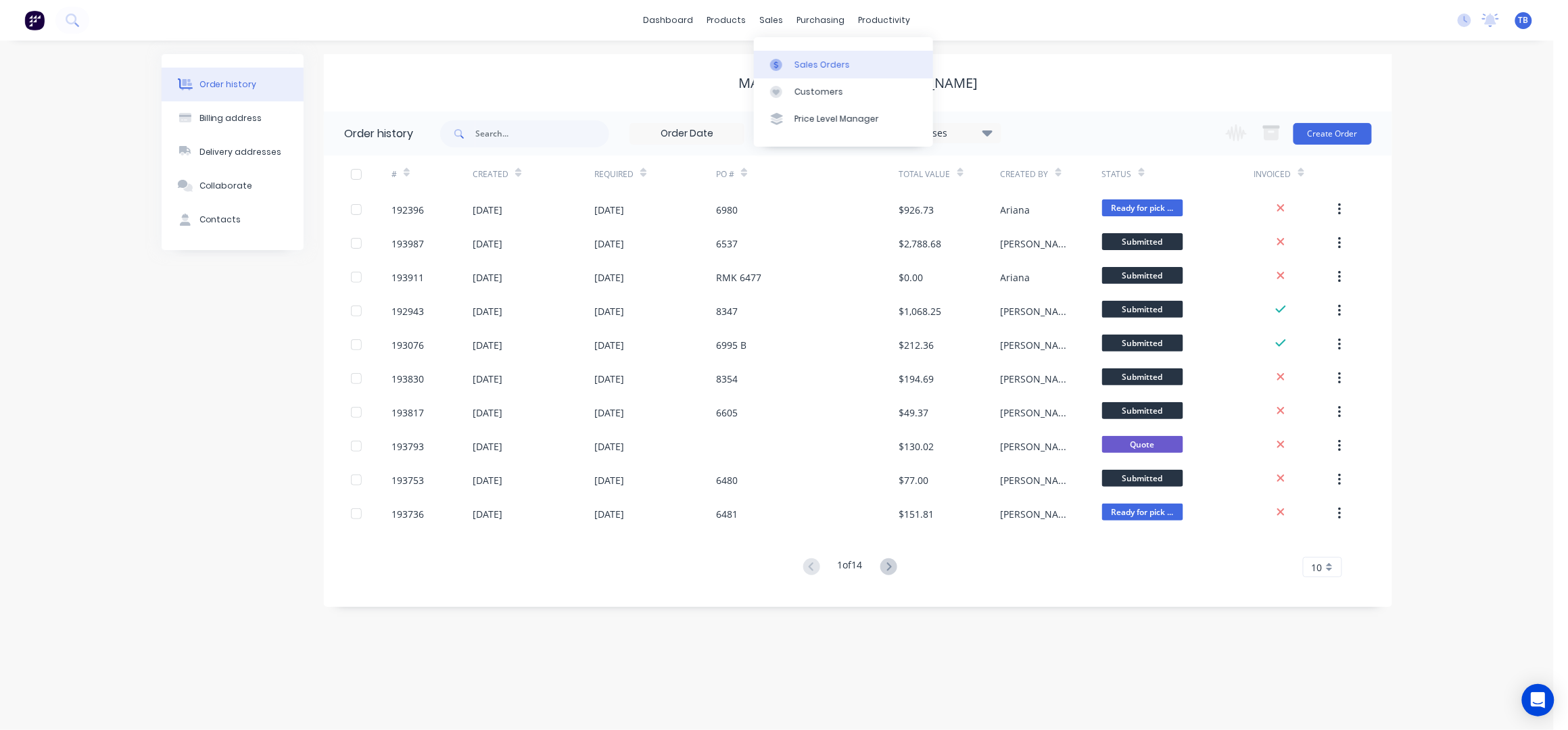
click at [817, 62] on div "Sales Orders" at bounding box center [822, 65] width 55 height 12
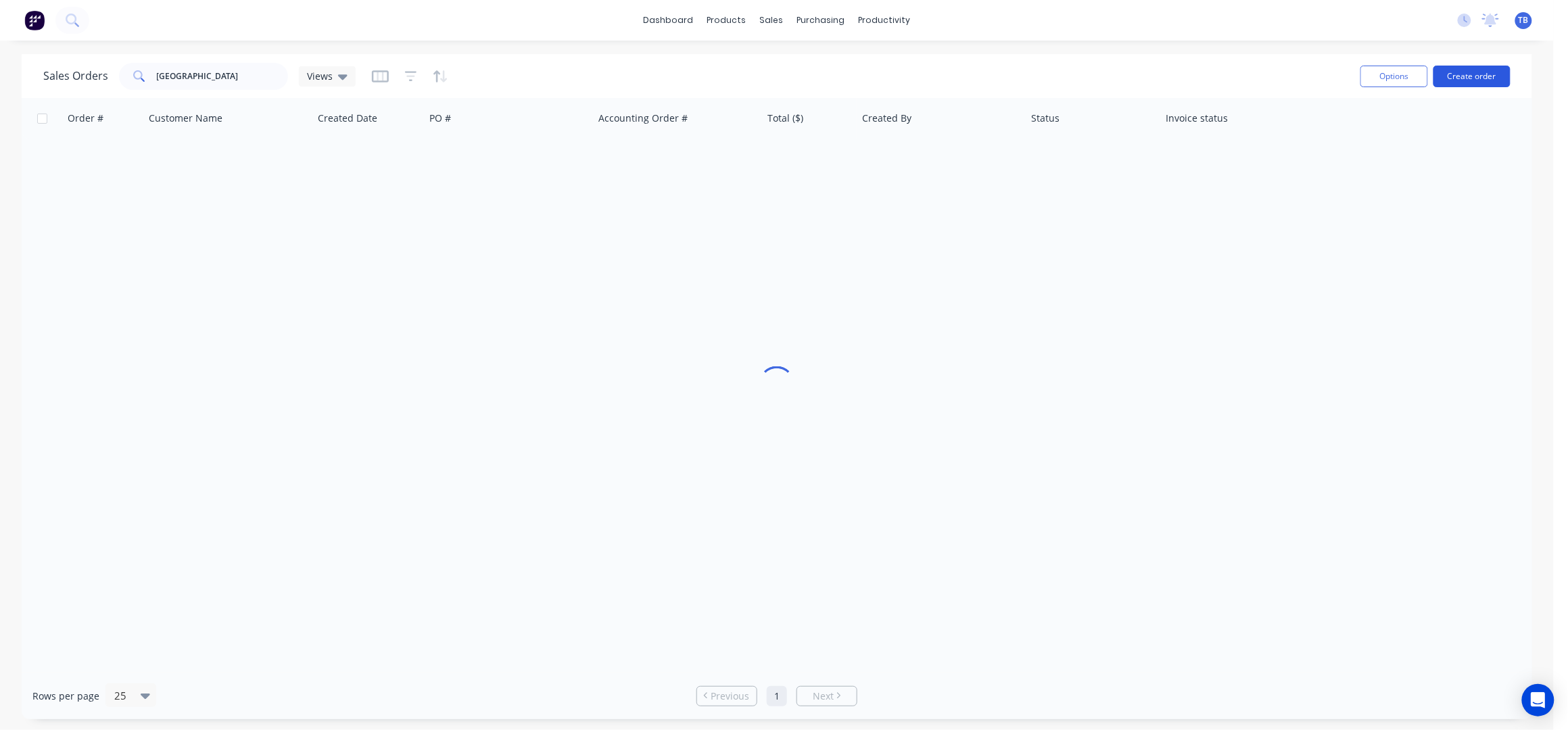
click at [1476, 72] on button "Create order" at bounding box center [1471, 76] width 77 height 22
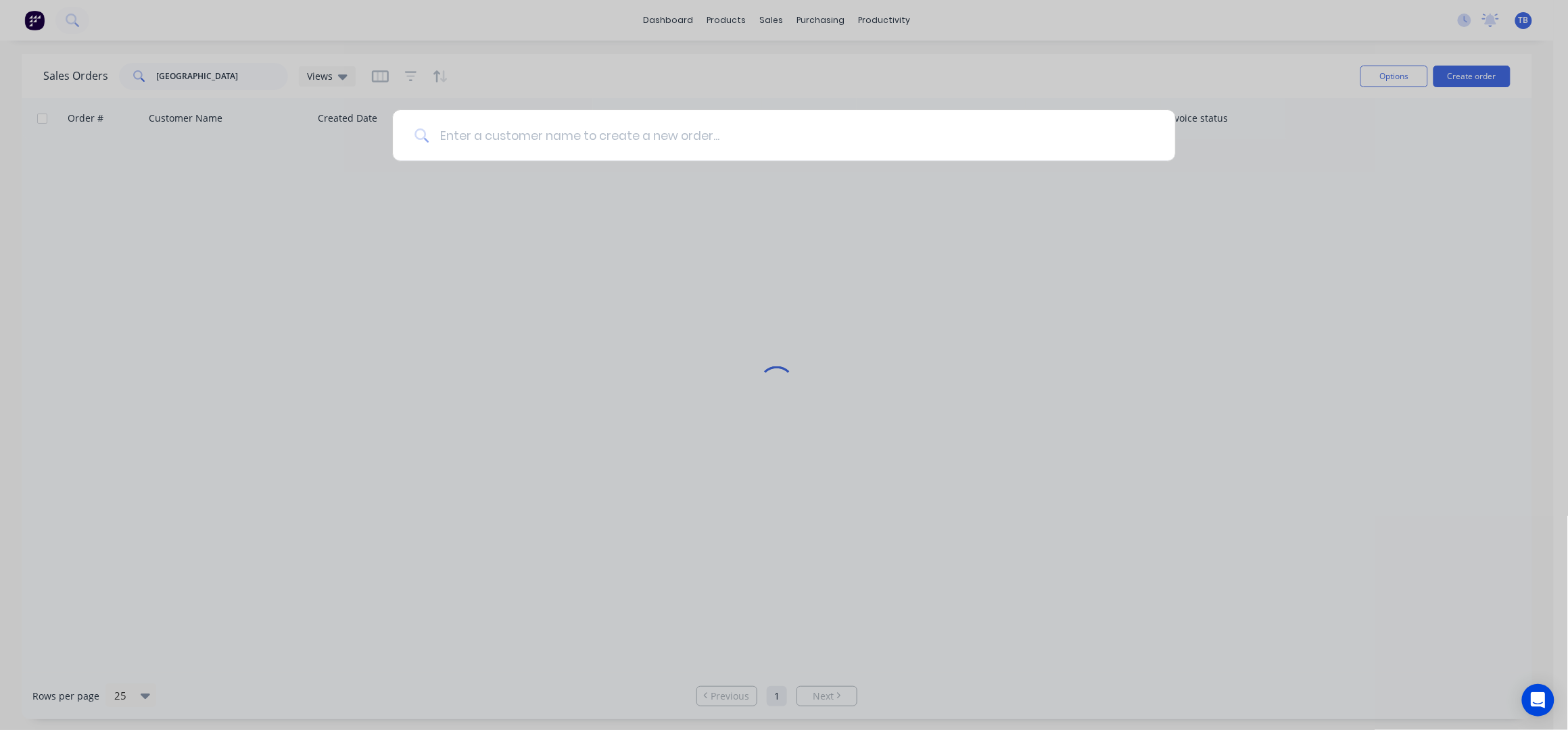
click at [856, 137] on input at bounding box center [790, 135] width 724 height 51
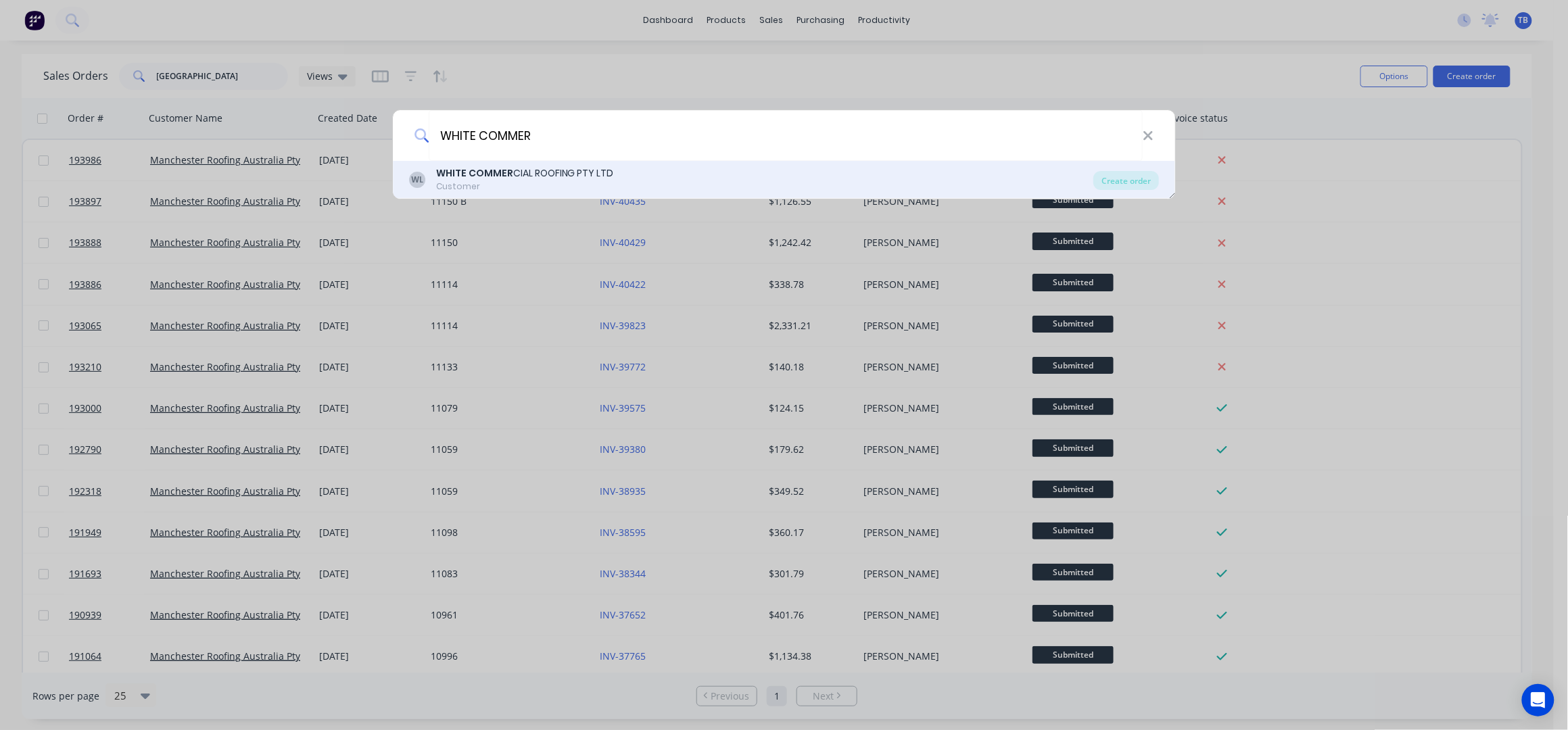
type input "WHITE COMMER"
click at [566, 167] on div "WHITE COMMER CIAL ROOFING PTY LTD" at bounding box center [525, 173] width 178 height 14
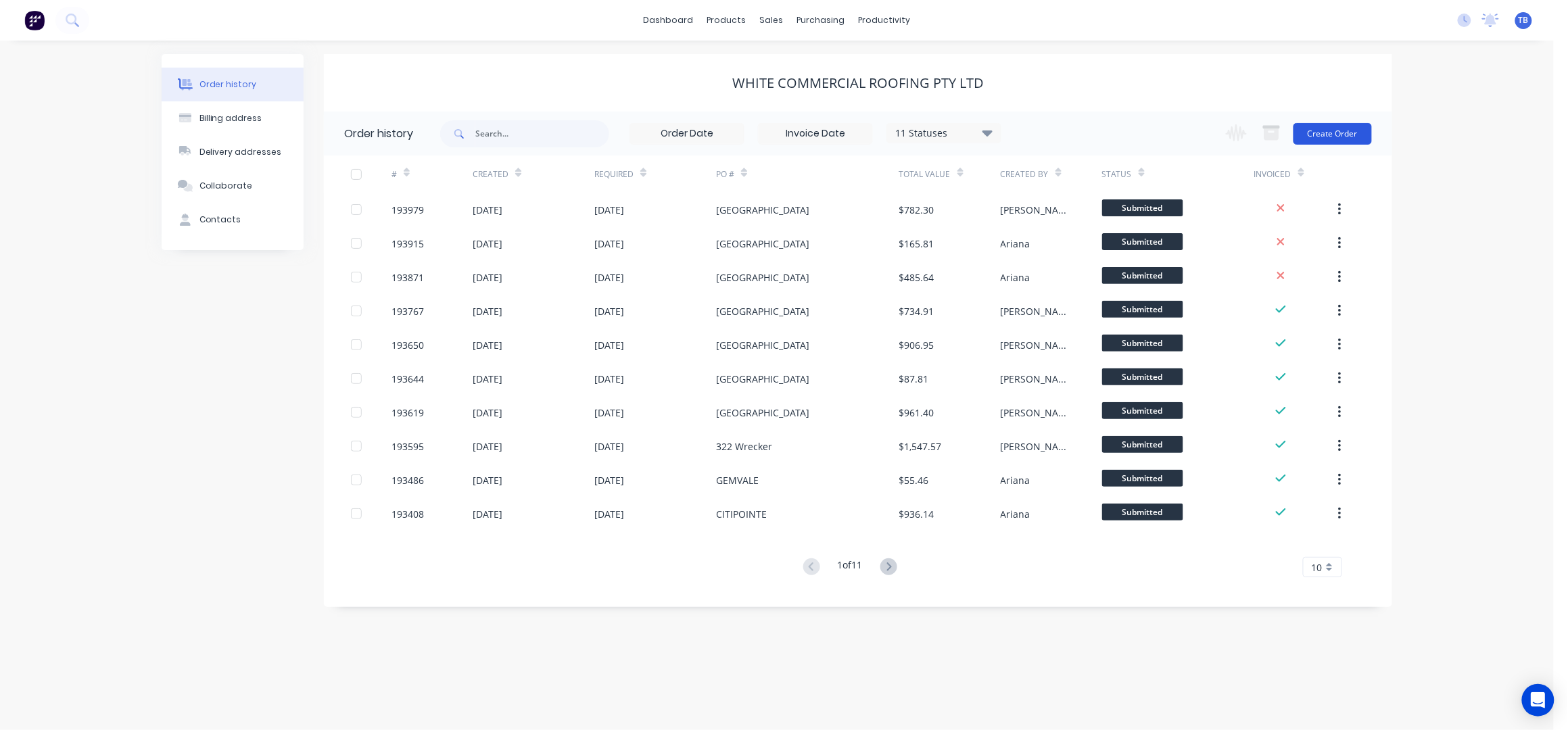
click at [1339, 125] on button "Create Order" at bounding box center [1332, 134] width 79 height 22
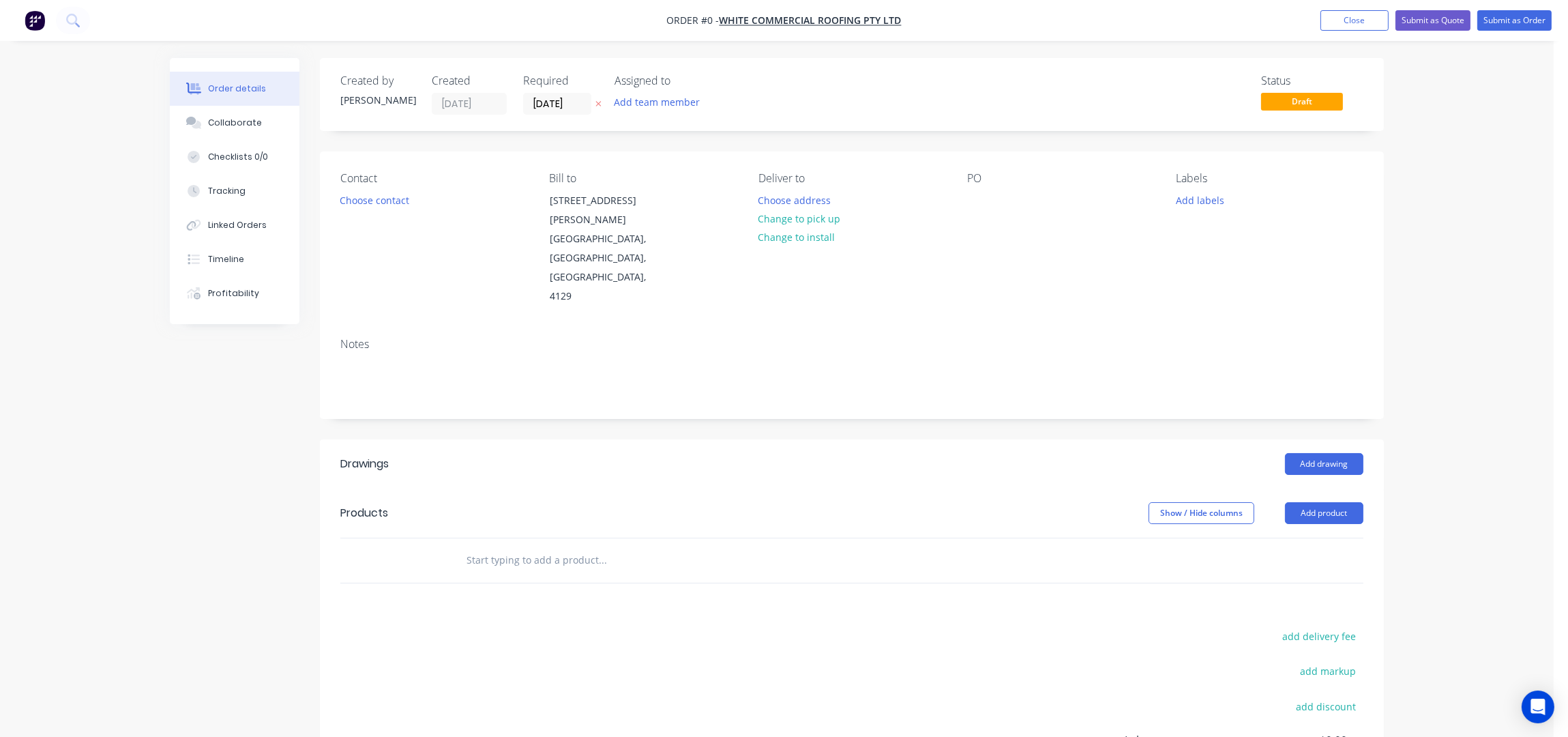
click at [545, 107] on input "[DATE]" at bounding box center [557, 103] width 67 height 20
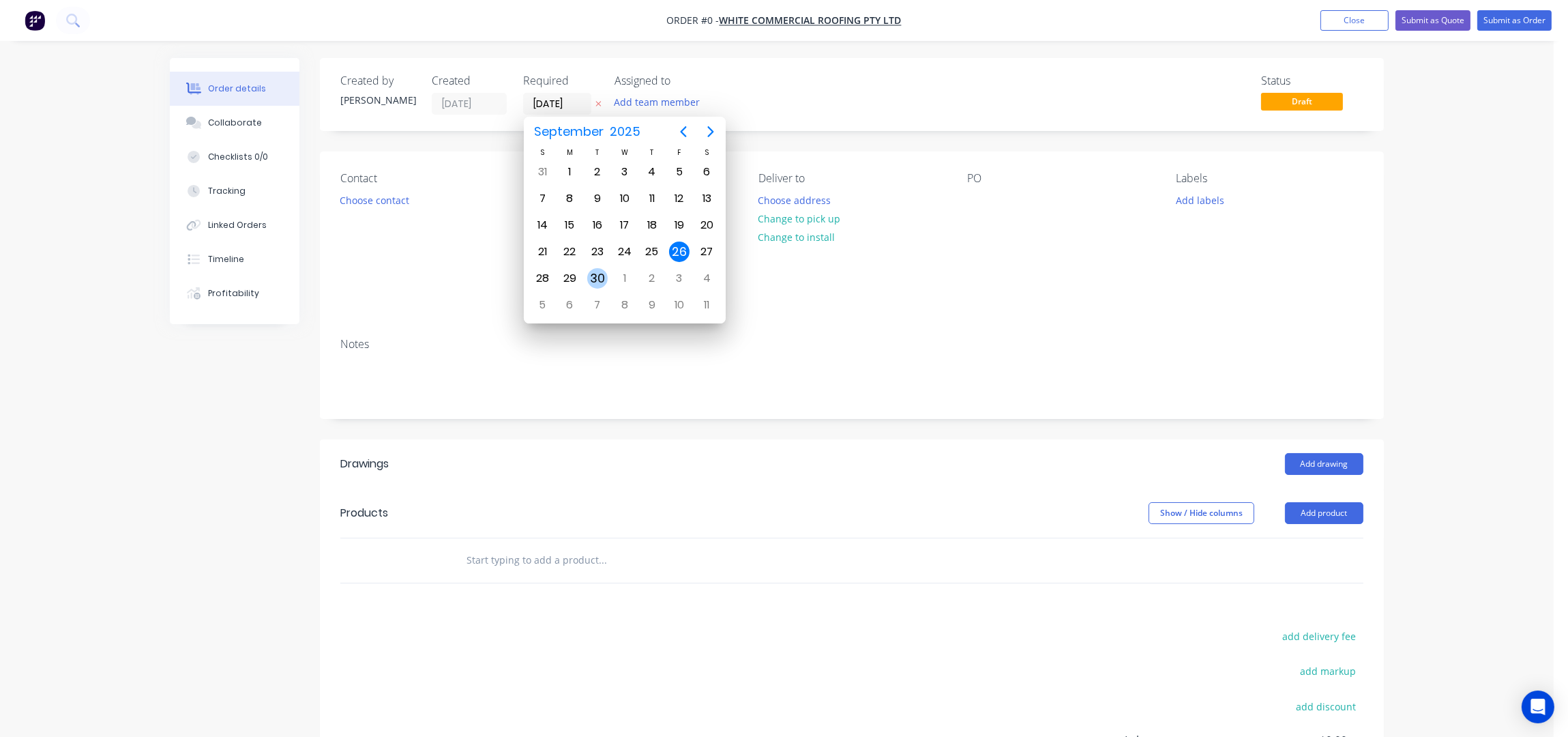
click at [592, 281] on div "30" at bounding box center [597, 278] width 20 height 20
type input "[DATE]"
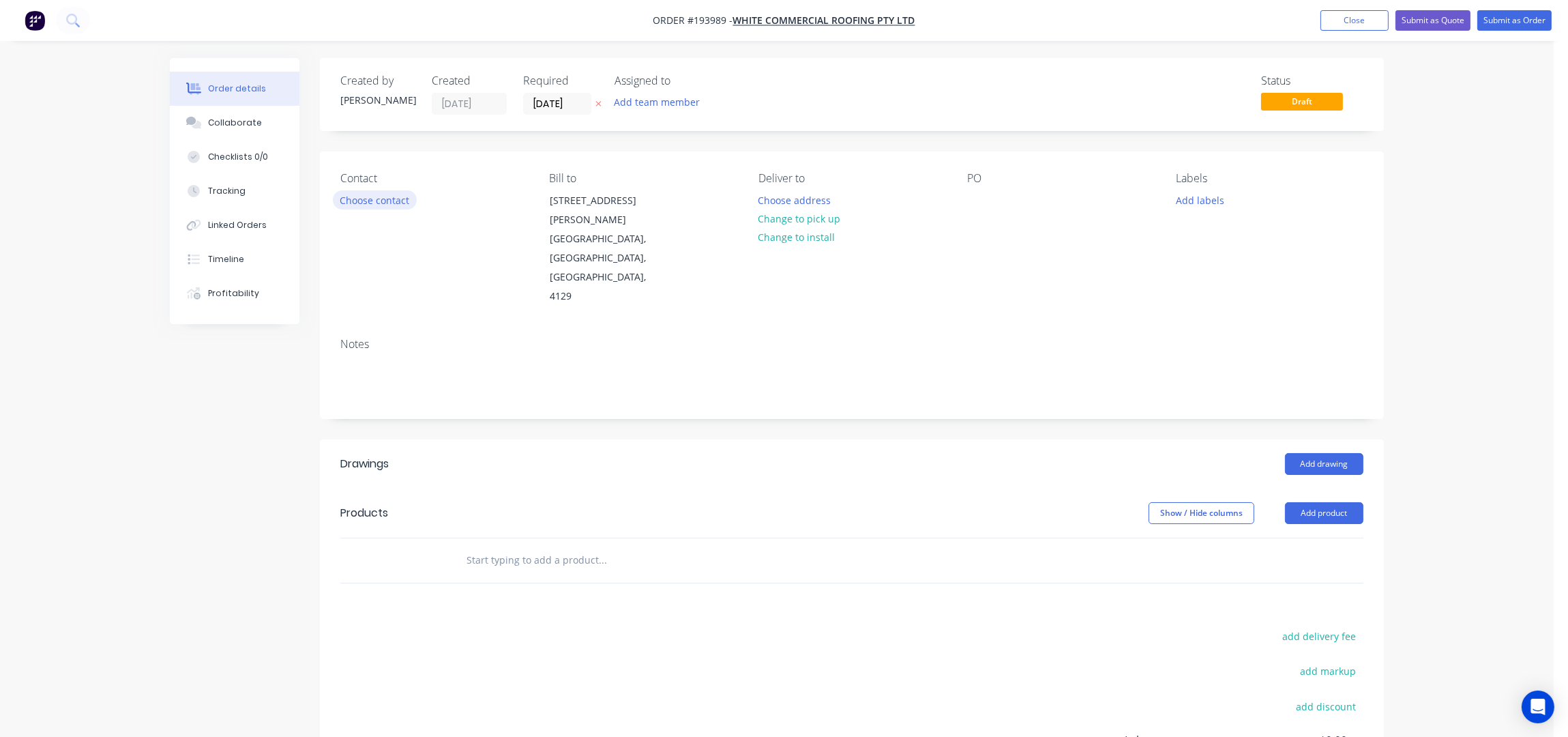
click at [383, 199] on button "Choose contact" at bounding box center [375, 199] width 84 height 18
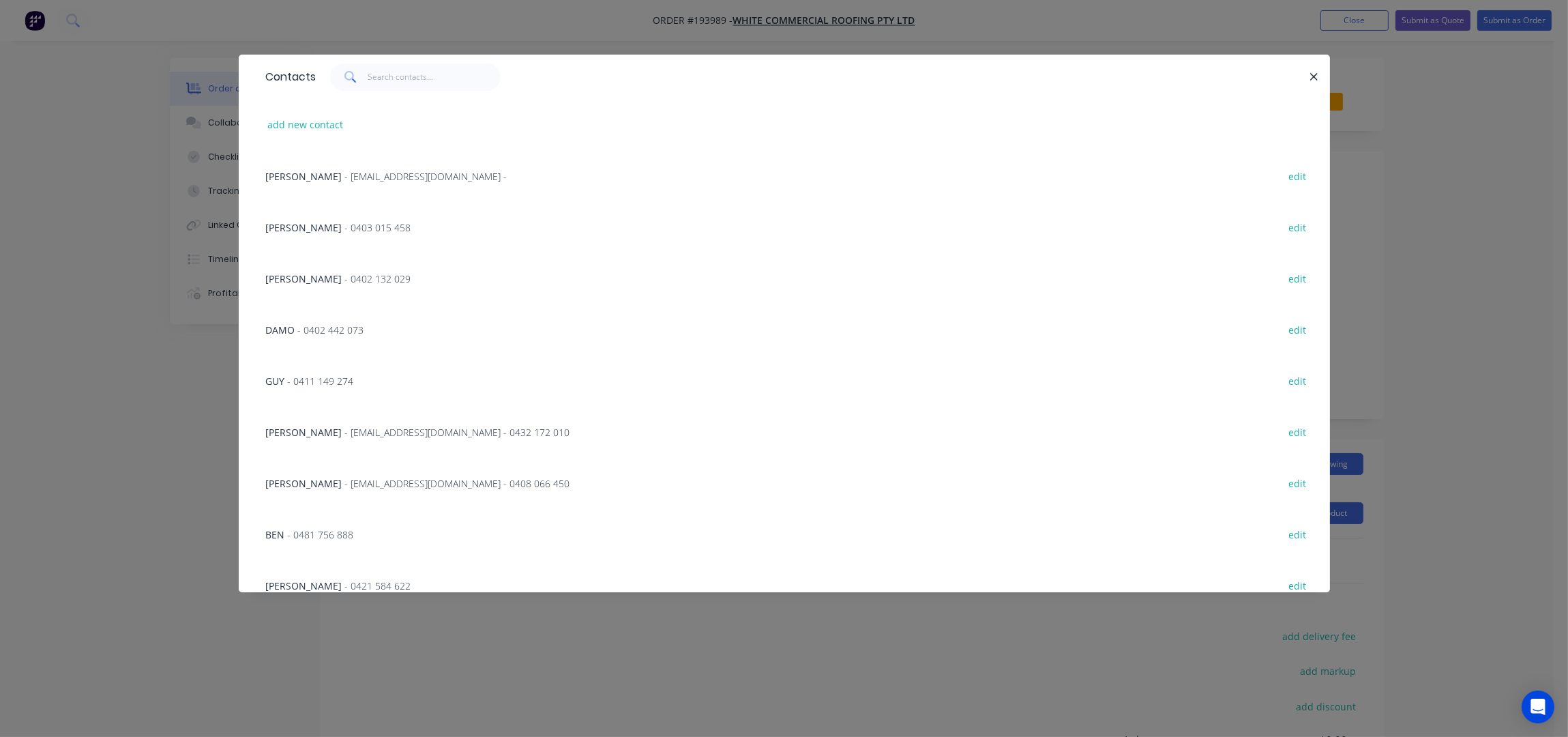
click at [322, 325] on span "- 0402 442 073" at bounding box center [331, 329] width 66 height 13
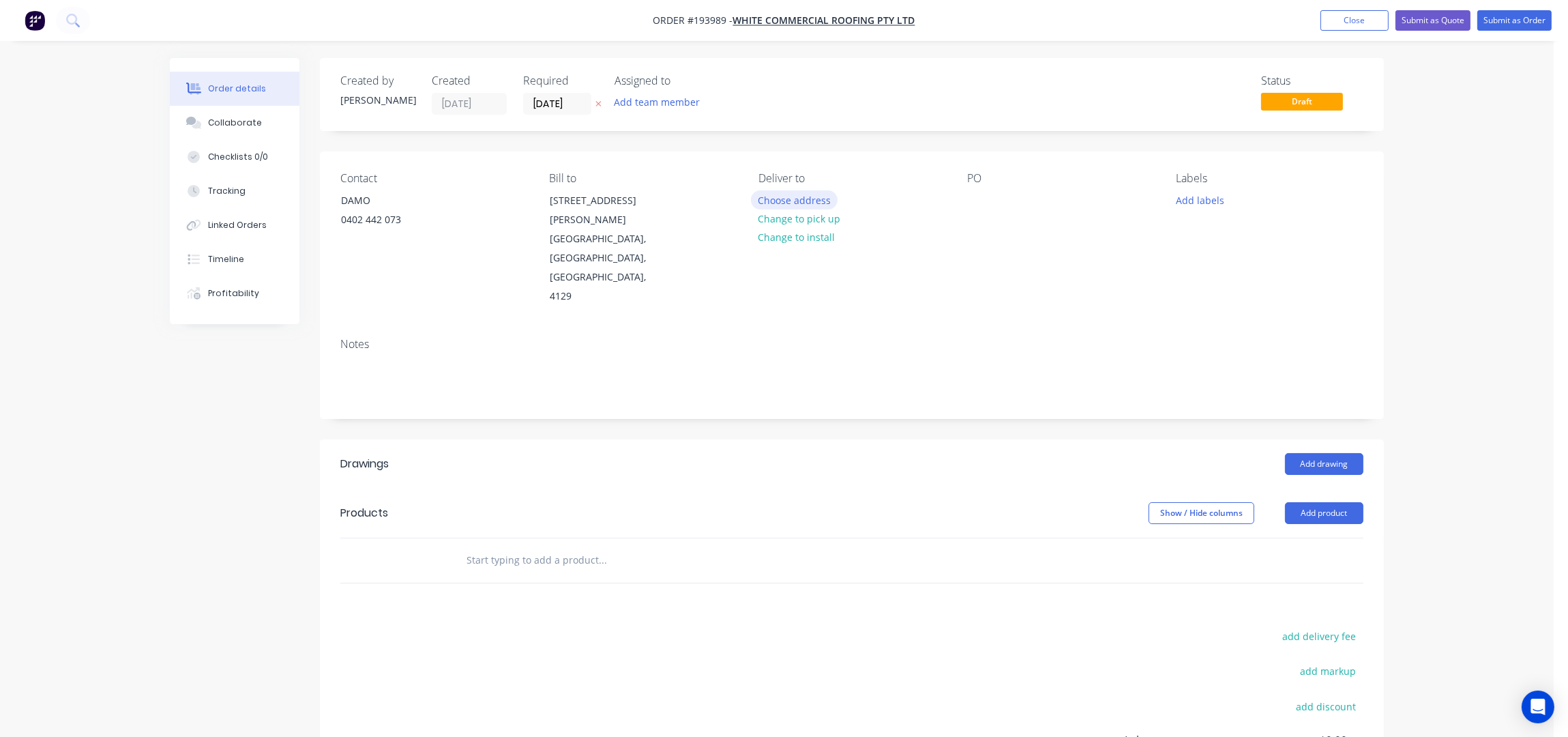
click at [802, 192] on button "Choose address" at bounding box center [794, 199] width 87 height 18
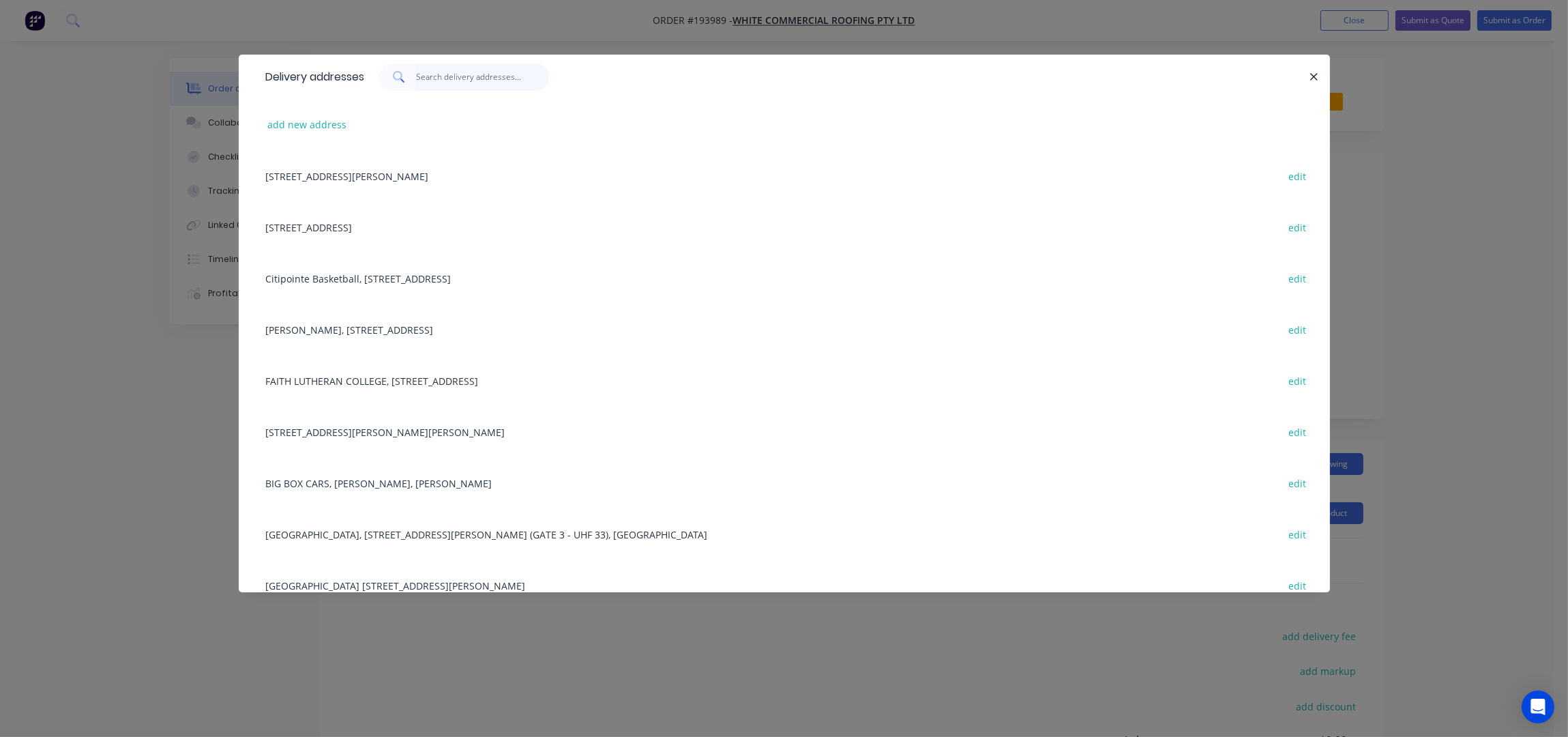
click at [447, 88] on input "text" at bounding box center [483, 77] width 133 height 27
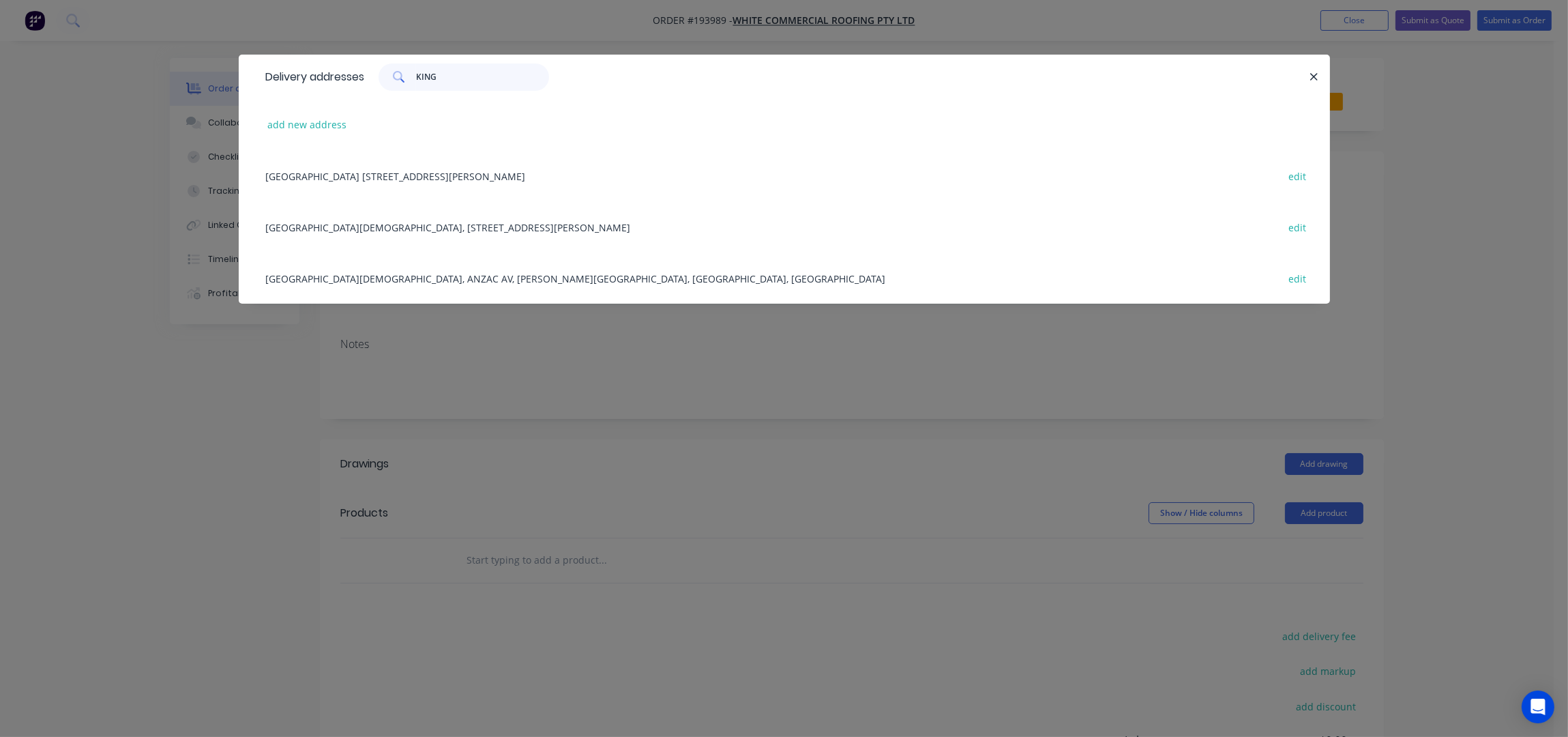
type input "KINGS"
click at [483, 175] on div "Kings College 68 Gemvale Rd, REEDY CREEK, Queensland, Australia, 4227 edit" at bounding box center [785, 175] width 1051 height 51
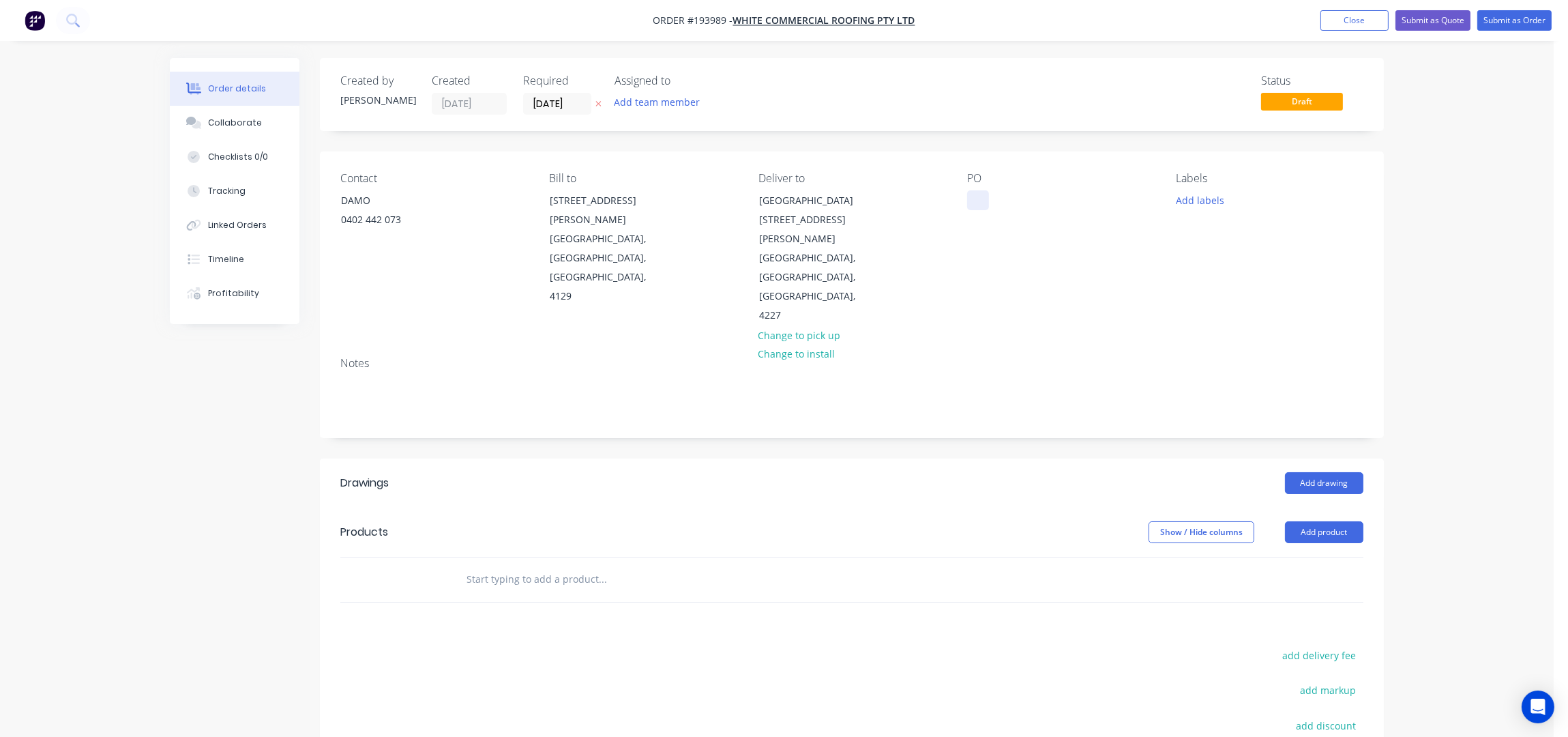
click at [969, 203] on div at bounding box center [977, 199] width 22 height 20
click at [977, 201] on div at bounding box center [977, 199] width 22 height 20
click at [1212, 198] on button "Add labels" at bounding box center [1200, 199] width 63 height 18
click at [1240, 329] on div "6:30 am" at bounding box center [1233, 323] width 42 height 15
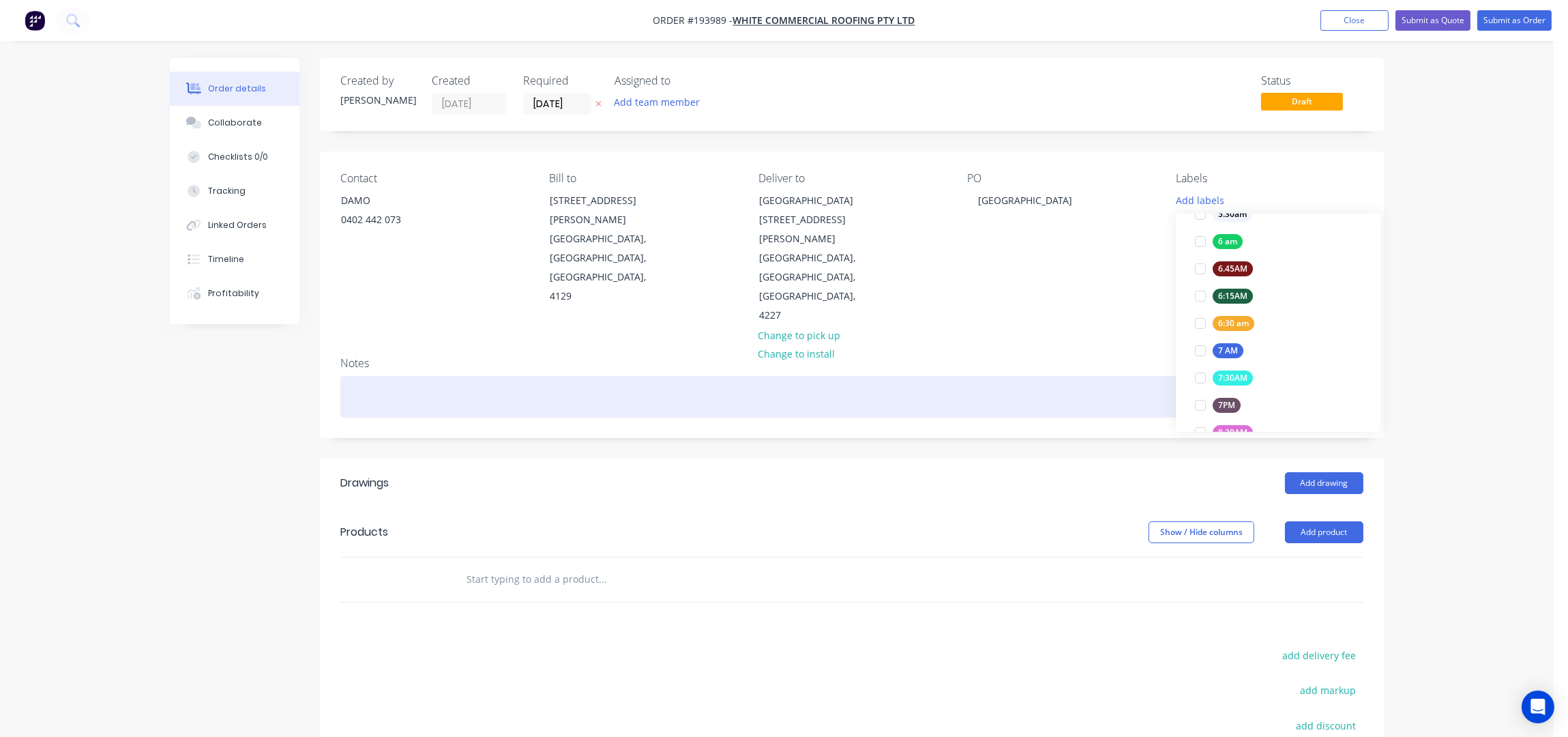
scroll to position [0, 0]
click at [1083, 375] on div at bounding box center [852, 396] width 1024 height 42
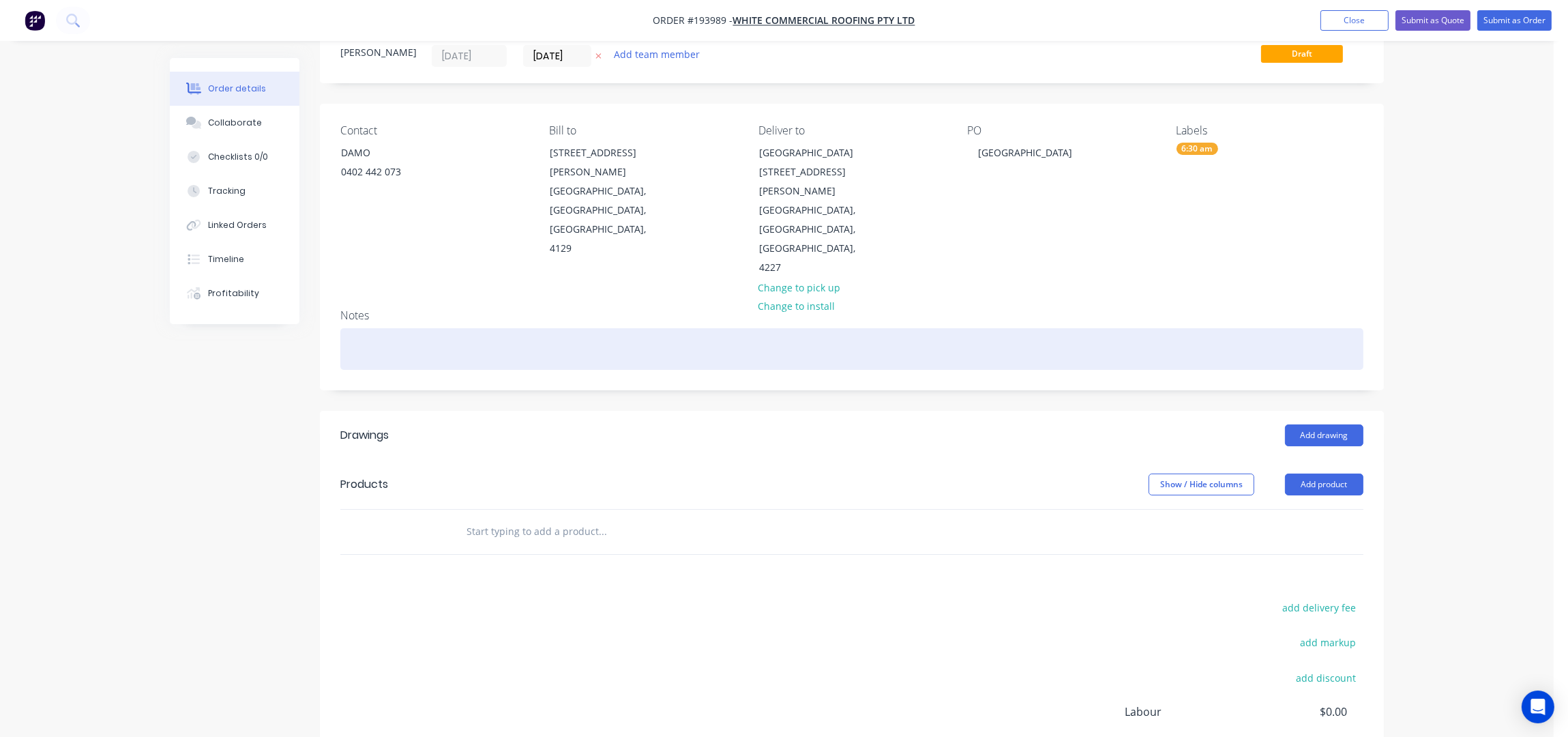
scroll to position [176, 0]
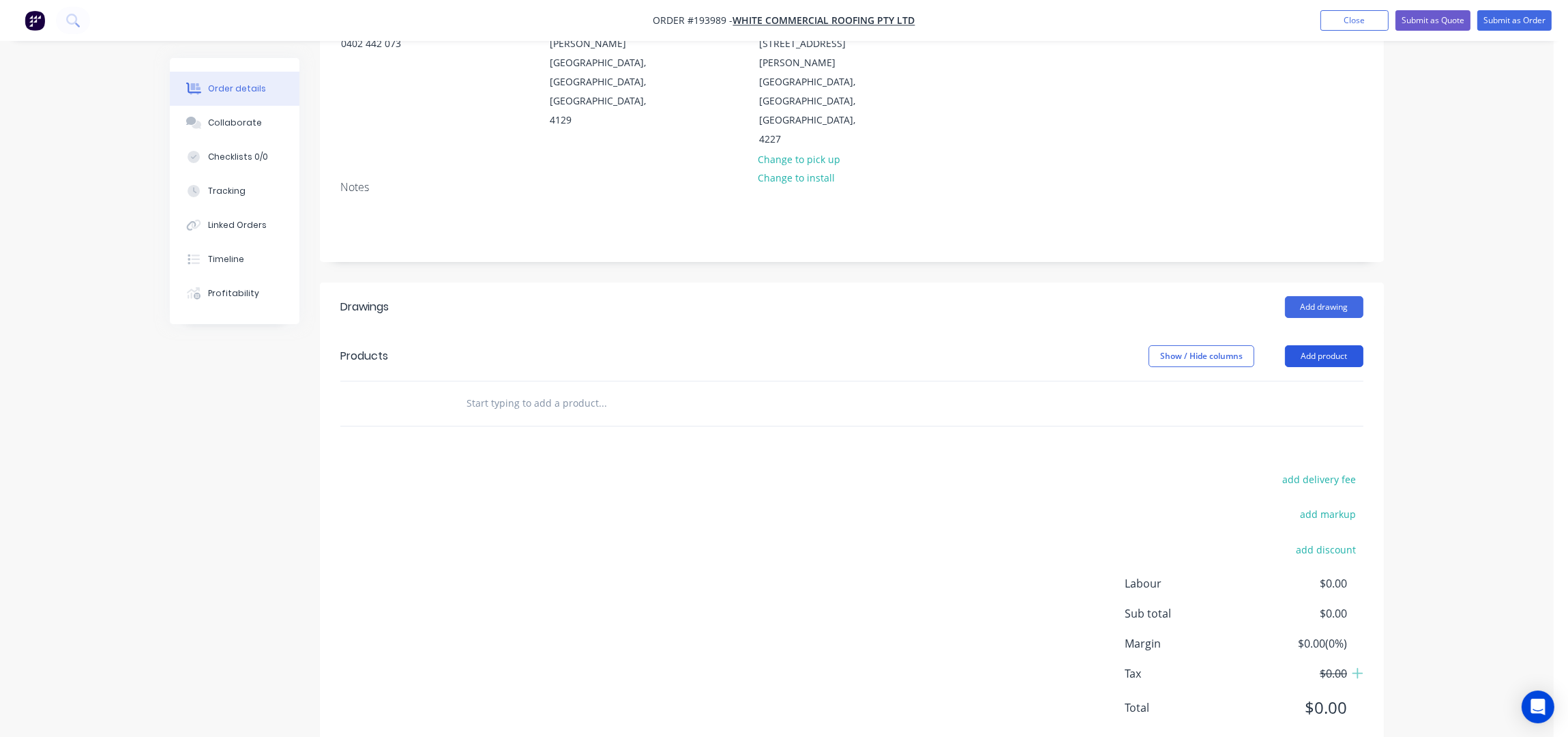
click at [1303, 345] on button "Add product" at bounding box center [1324, 355] width 78 height 22
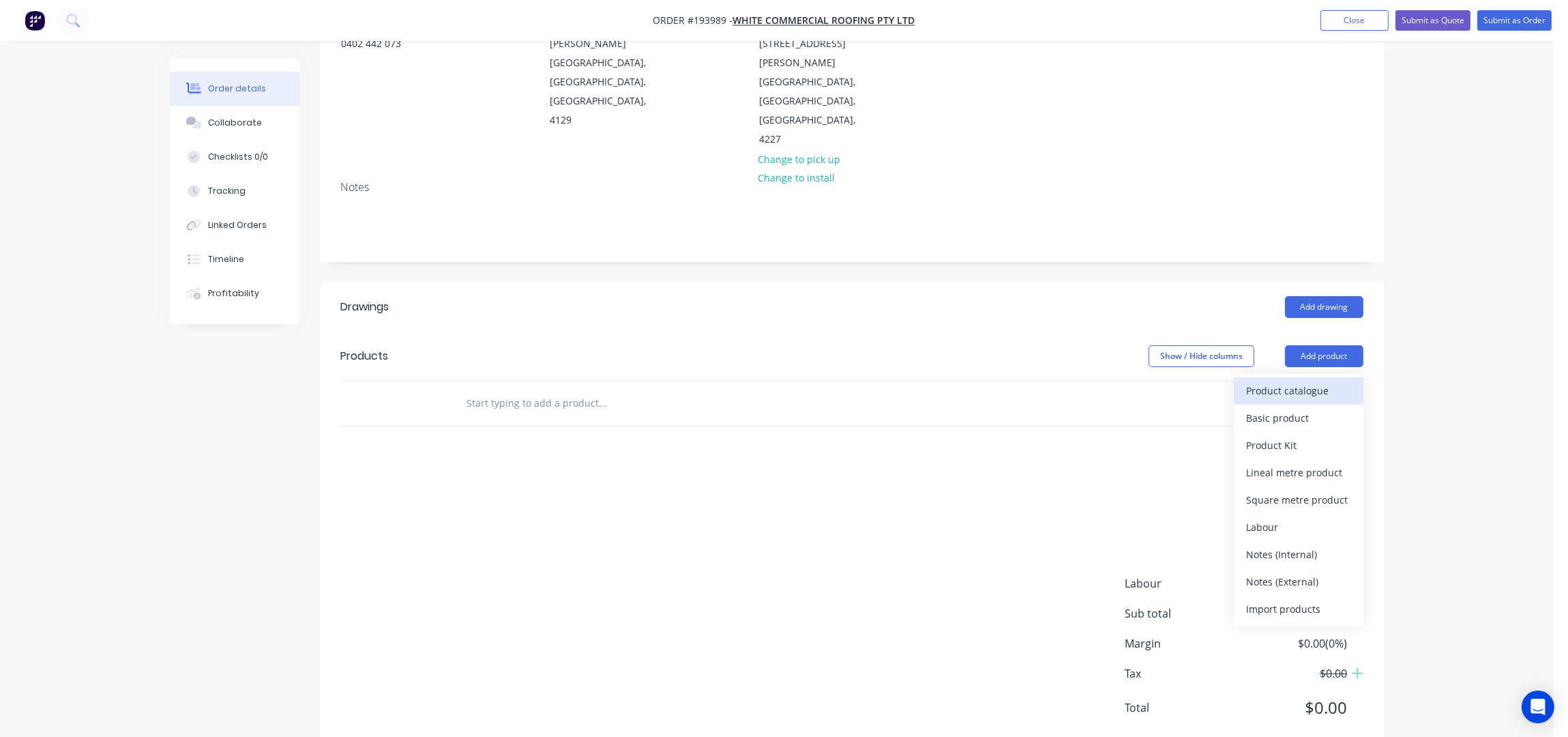
click at [1305, 381] on div "Product catalogue" at bounding box center [1299, 390] width 105 height 20
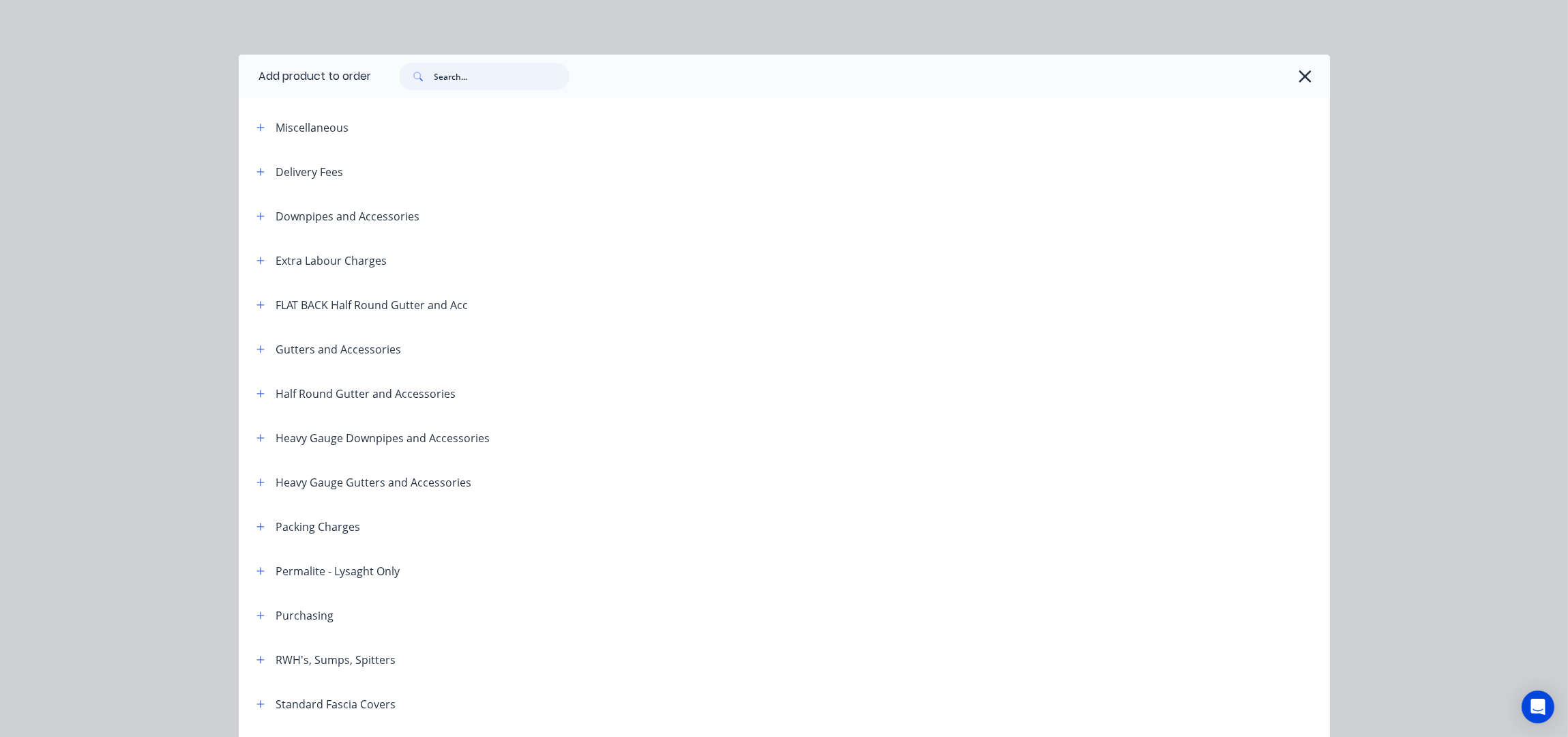
drag, startPoint x: 443, startPoint y: 71, endPoint x: 451, endPoint y: 72, distance: 8.1
click at [447, 71] on input "text" at bounding box center [502, 76] width 135 height 27
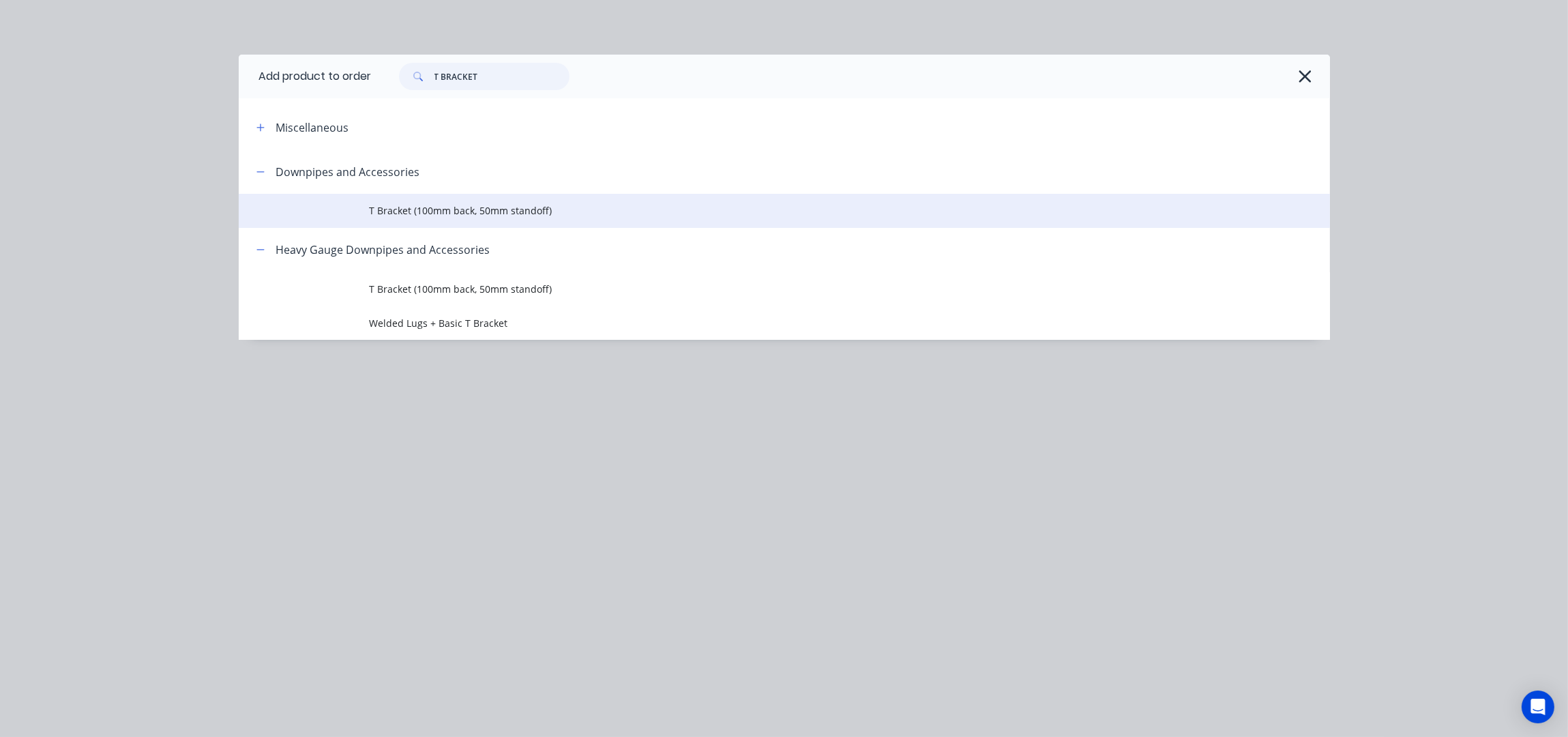
type input "T BRACKET"
click at [540, 224] on td "T Bracket (100mm back, 50mm standoff)" at bounding box center [849, 210] width 960 height 34
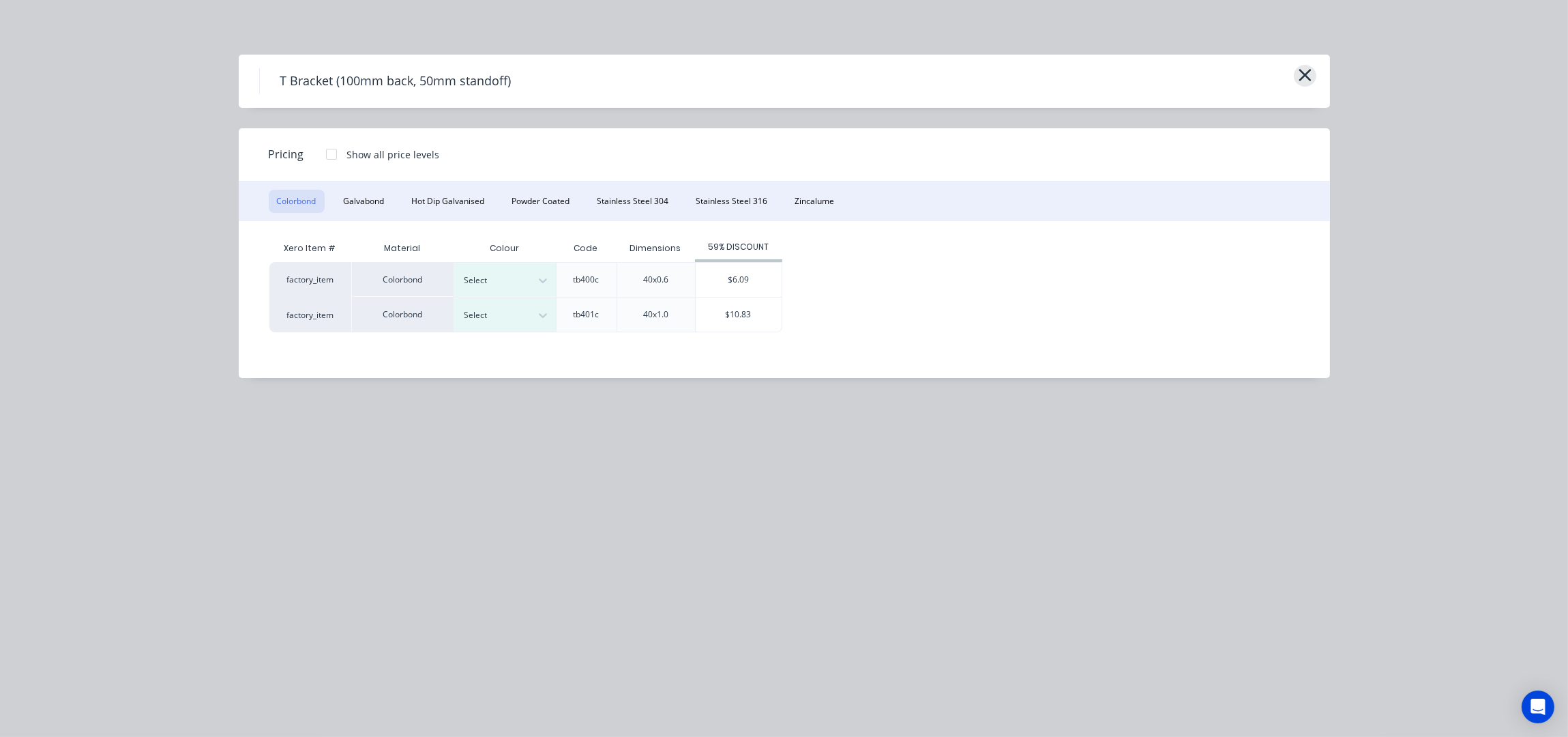
click at [1308, 75] on icon "button" at bounding box center [1305, 75] width 14 height 19
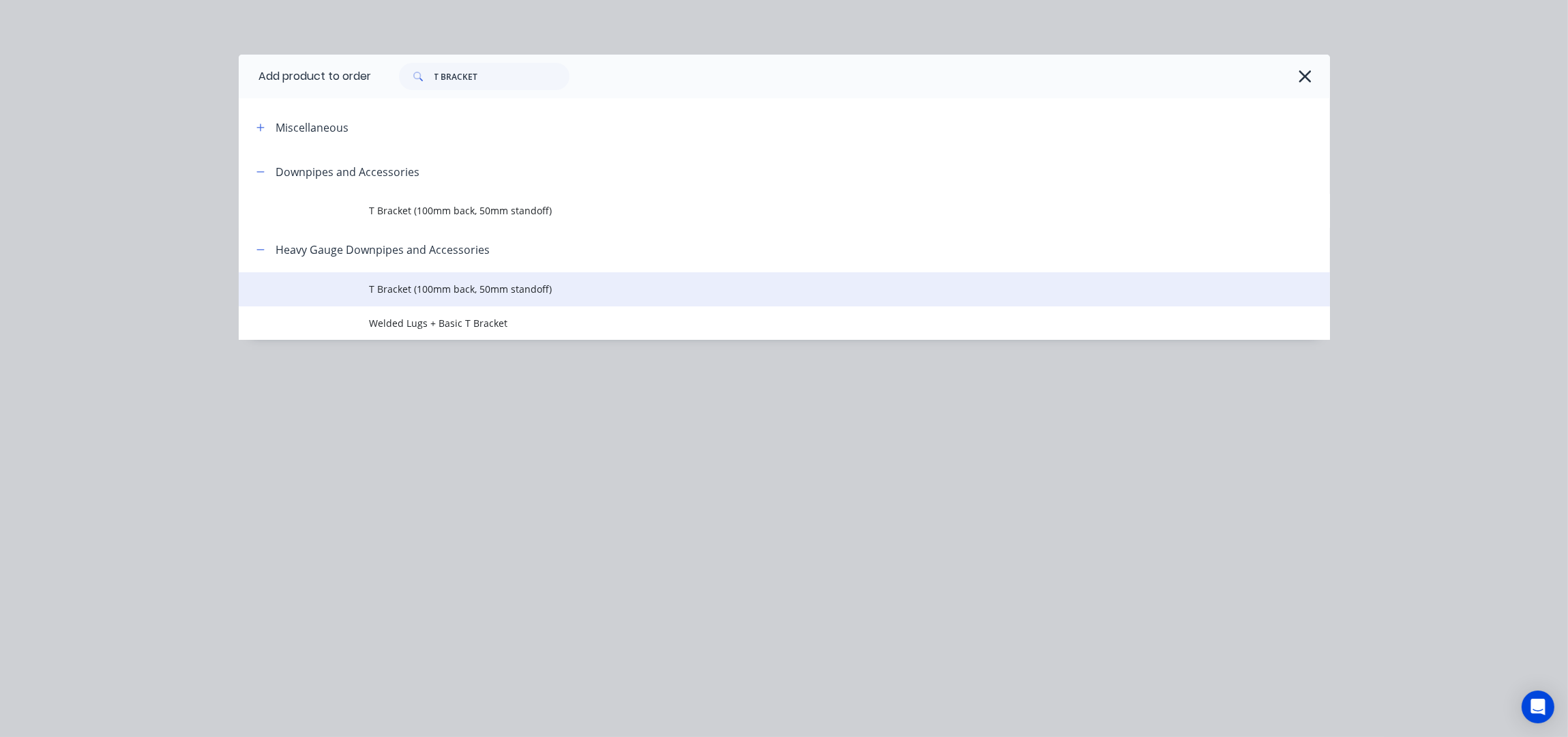
click at [549, 281] on span "T Bracket (100mm back, 50mm standoff)" at bounding box center [754, 288] width 768 height 14
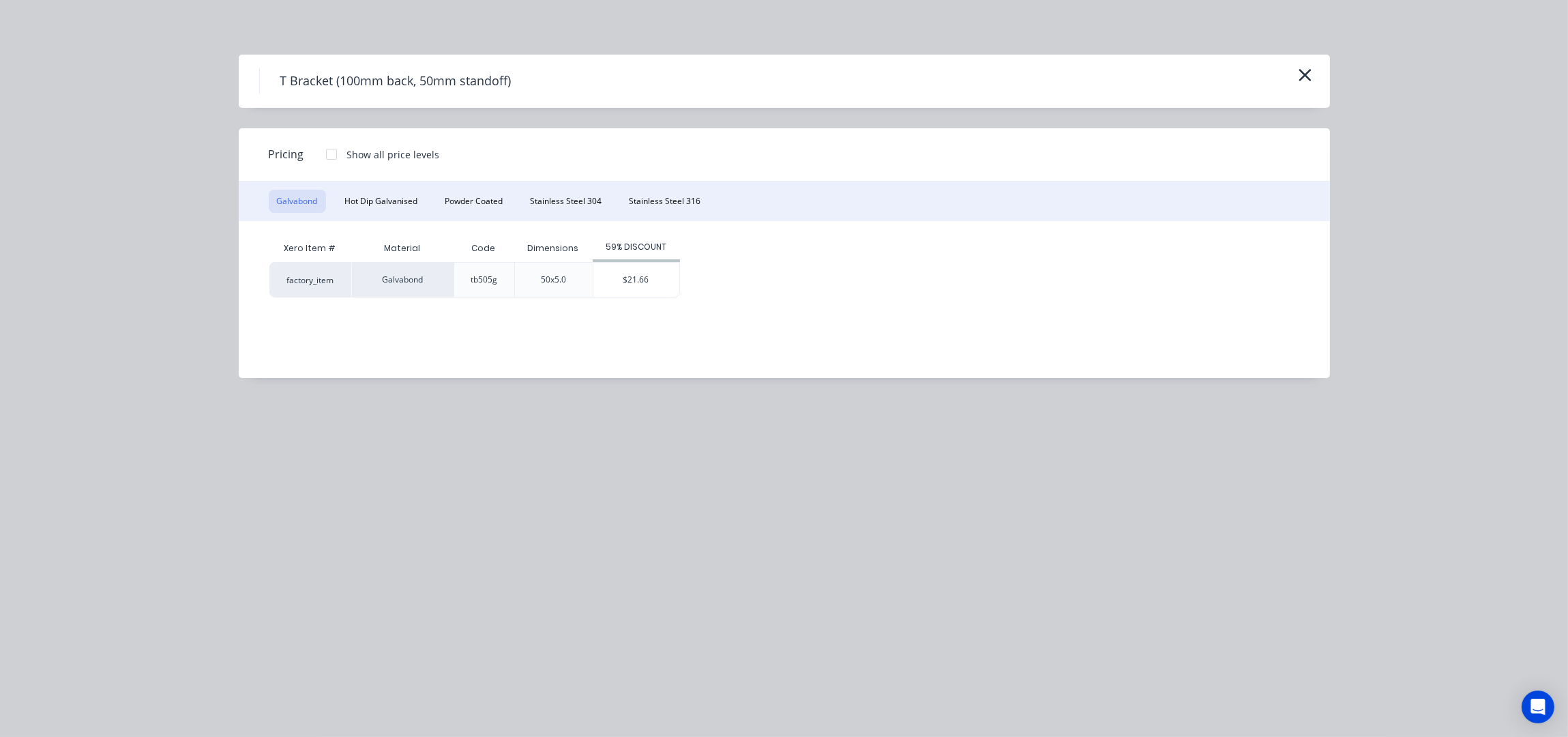
click at [1319, 71] on div "T Bracket (100mm back, 50mm standoff)" at bounding box center [784, 81] width 1092 height 53
click at [1308, 77] on icon "button" at bounding box center [1305, 75] width 12 height 12
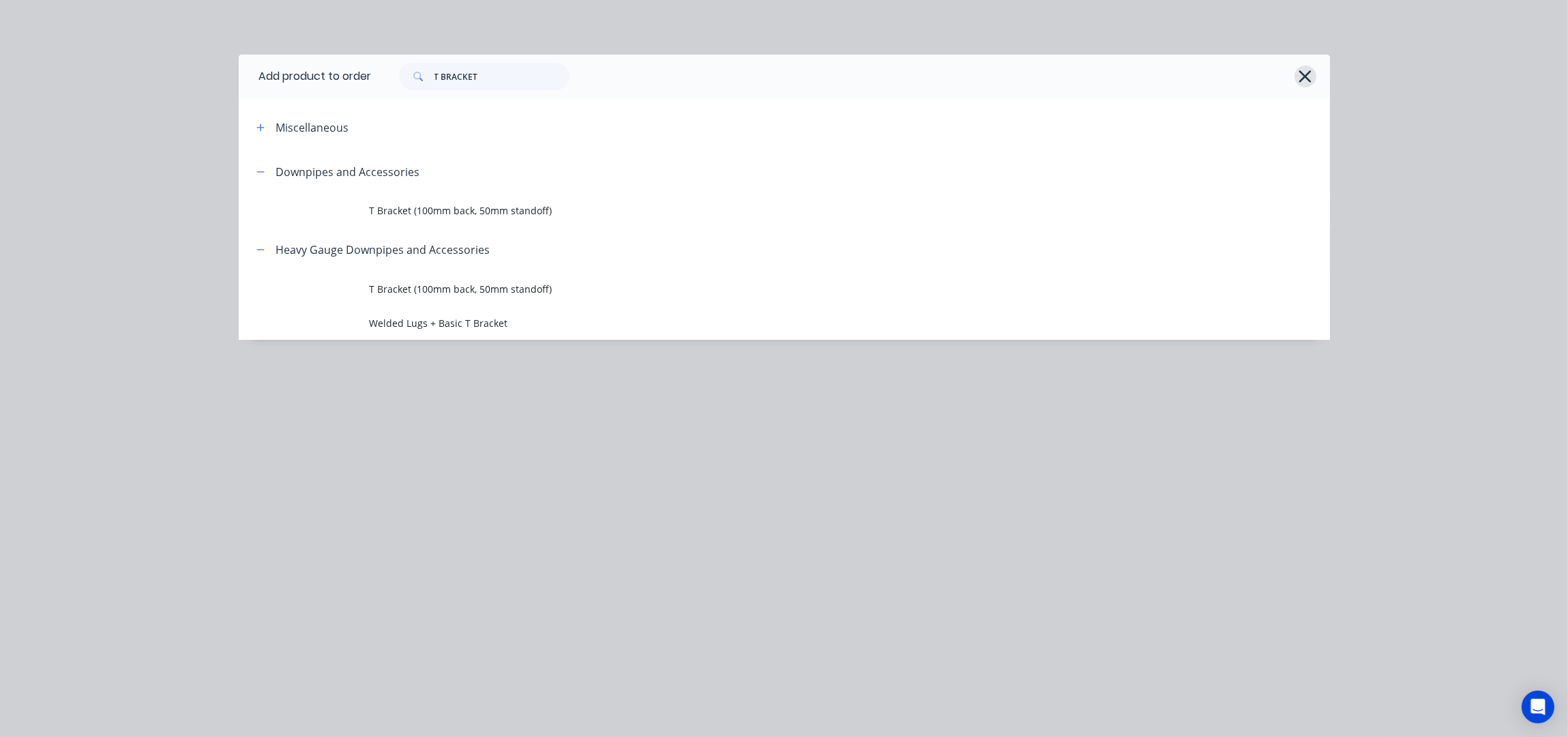
click at [1300, 67] on icon "button" at bounding box center [1305, 77] width 14 height 19
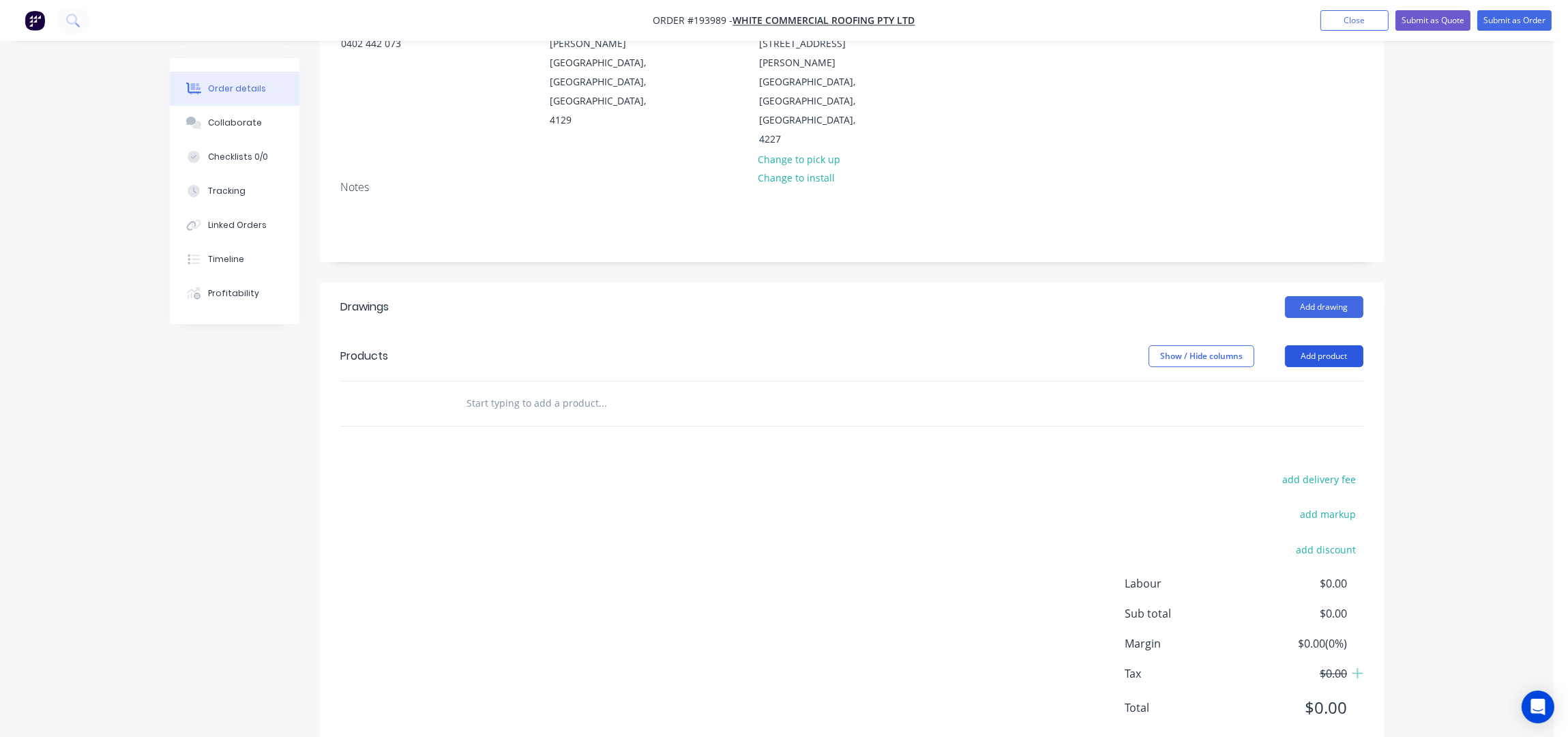
click at [1341, 345] on button "Add product" at bounding box center [1324, 355] width 78 height 22
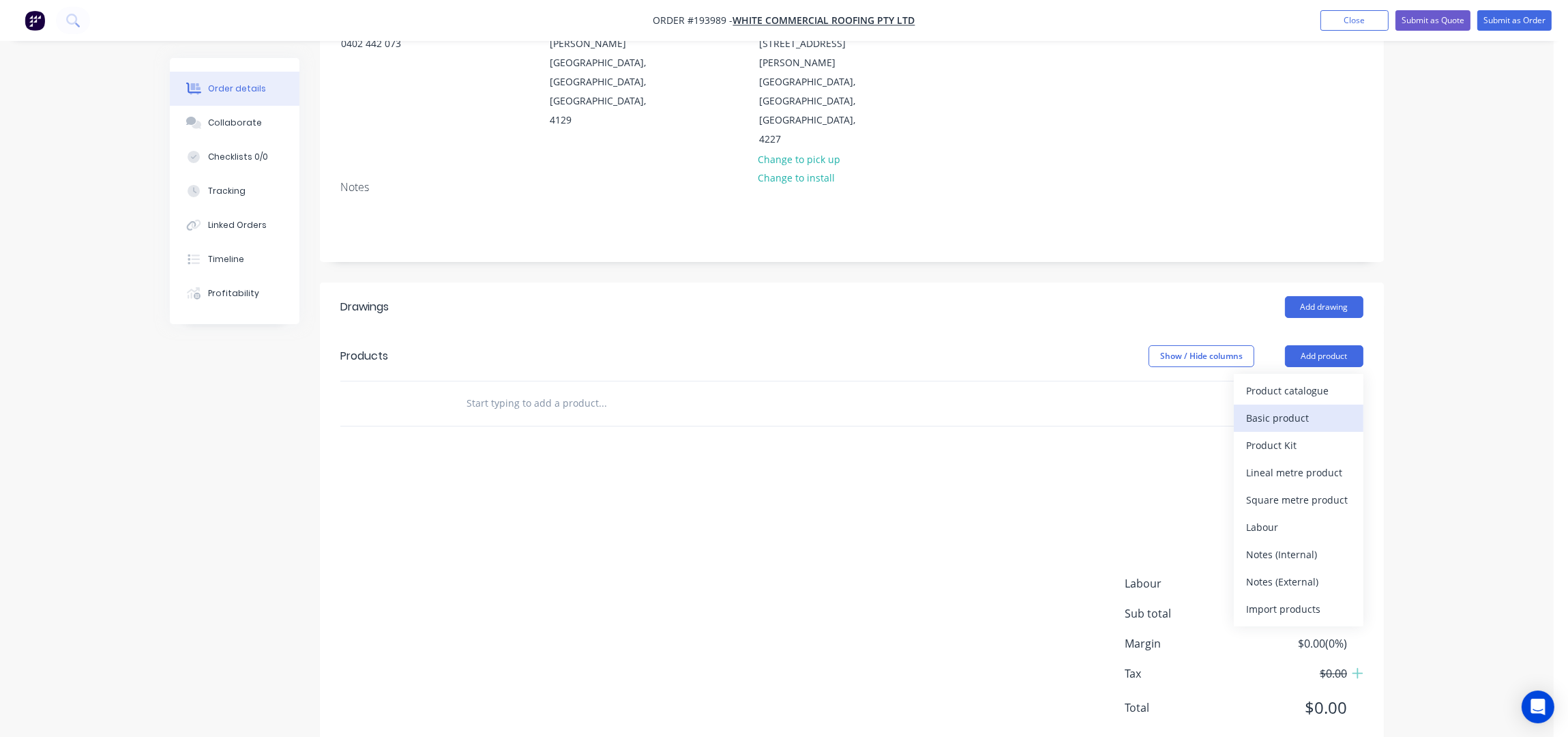
click at [1314, 408] on div "Basic product" at bounding box center [1299, 417] width 105 height 20
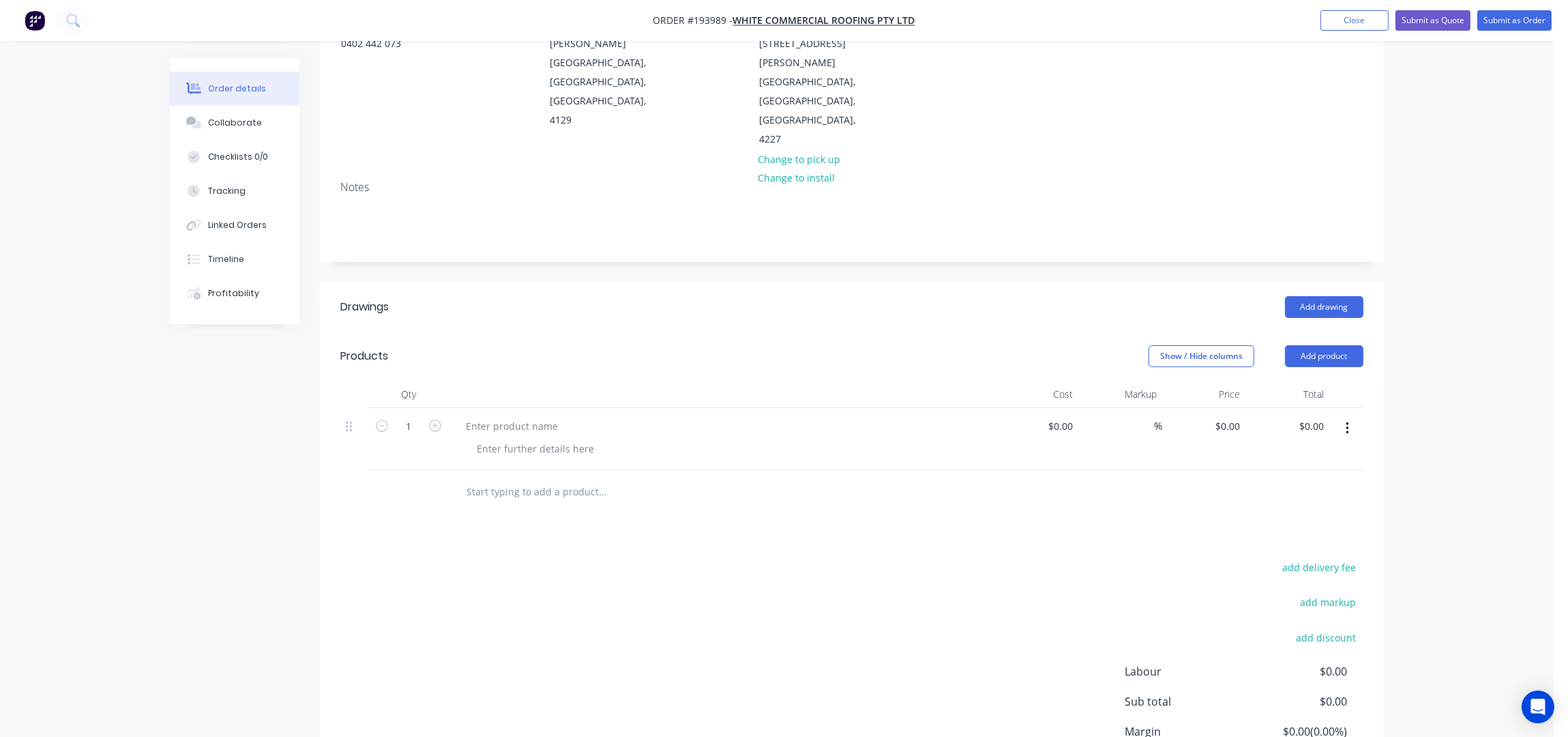
click at [532, 408] on div at bounding box center [722, 438] width 545 height 62
click at [521, 416] on div at bounding box center [511, 426] width 114 height 20
click at [526, 438] on div at bounding box center [536, 448] width 139 height 20
click at [529, 438] on div at bounding box center [536, 448] width 139 height 20
click at [429, 420] on icon "button" at bounding box center [436, 426] width 12 height 12
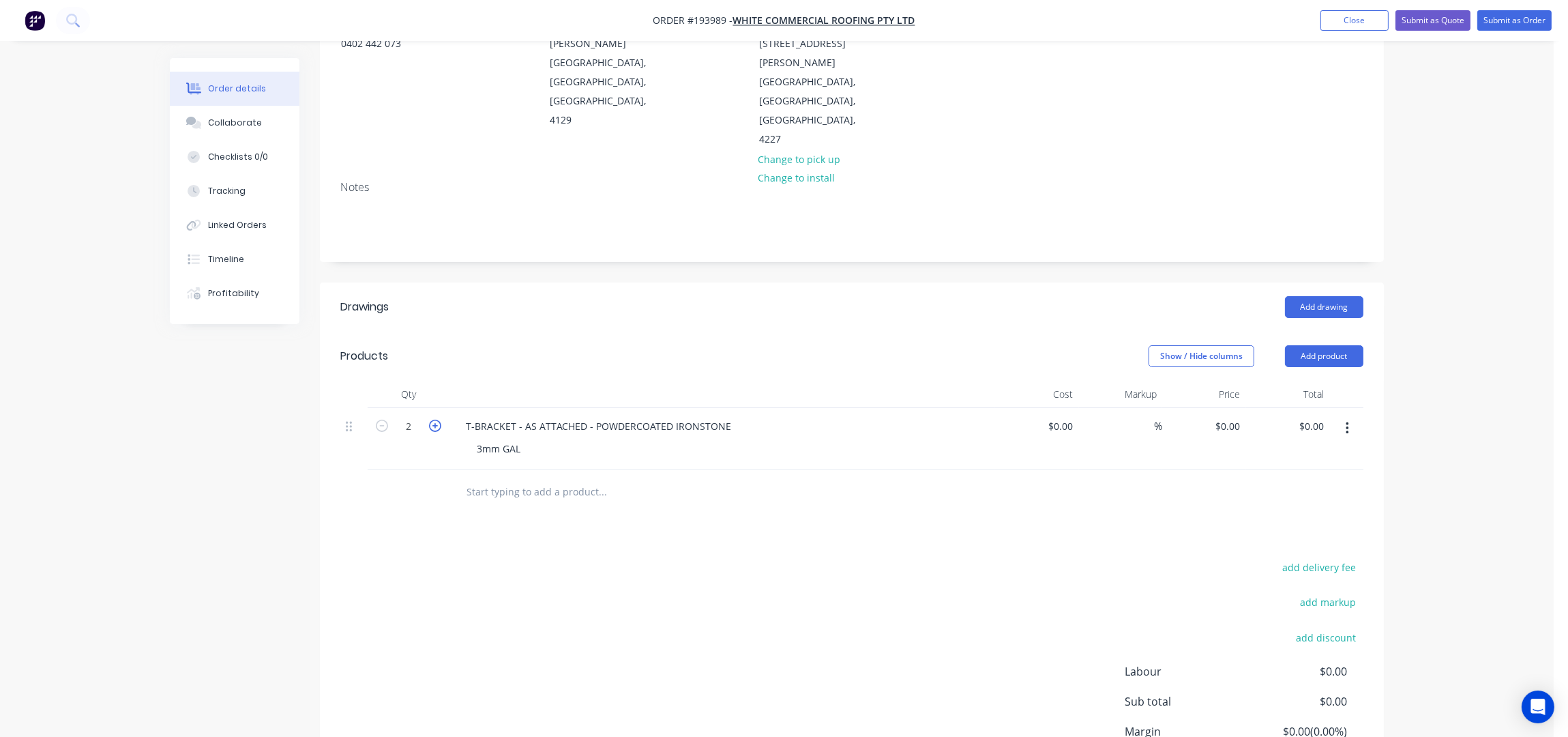
click at [429, 420] on icon "button" at bounding box center [436, 426] width 12 height 12
type input "3"
click at [544, 341] on header "Products Show / Hide columns Add product" at bounding box center [852, 356] width 1064 height 49
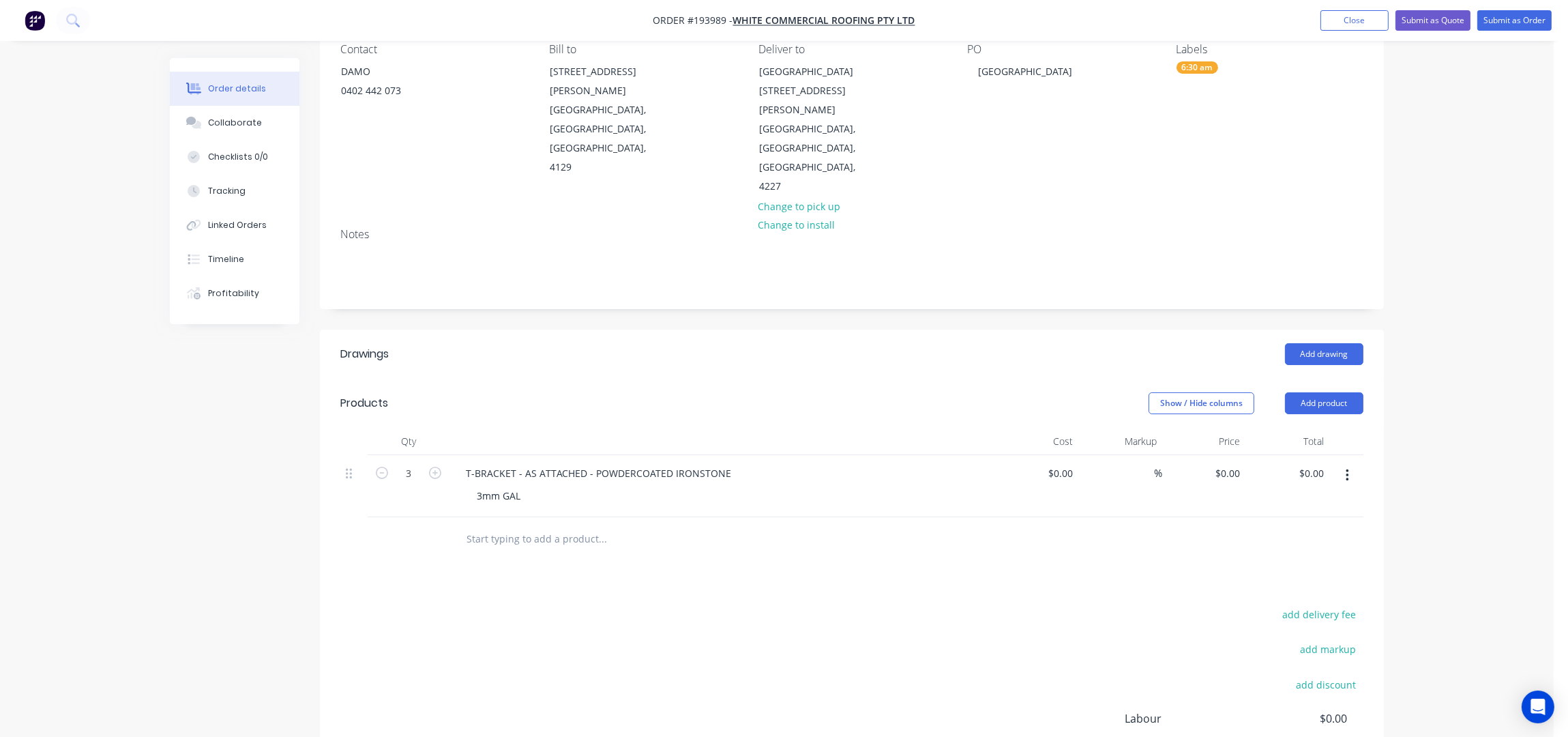
scroll to position [85, 0]
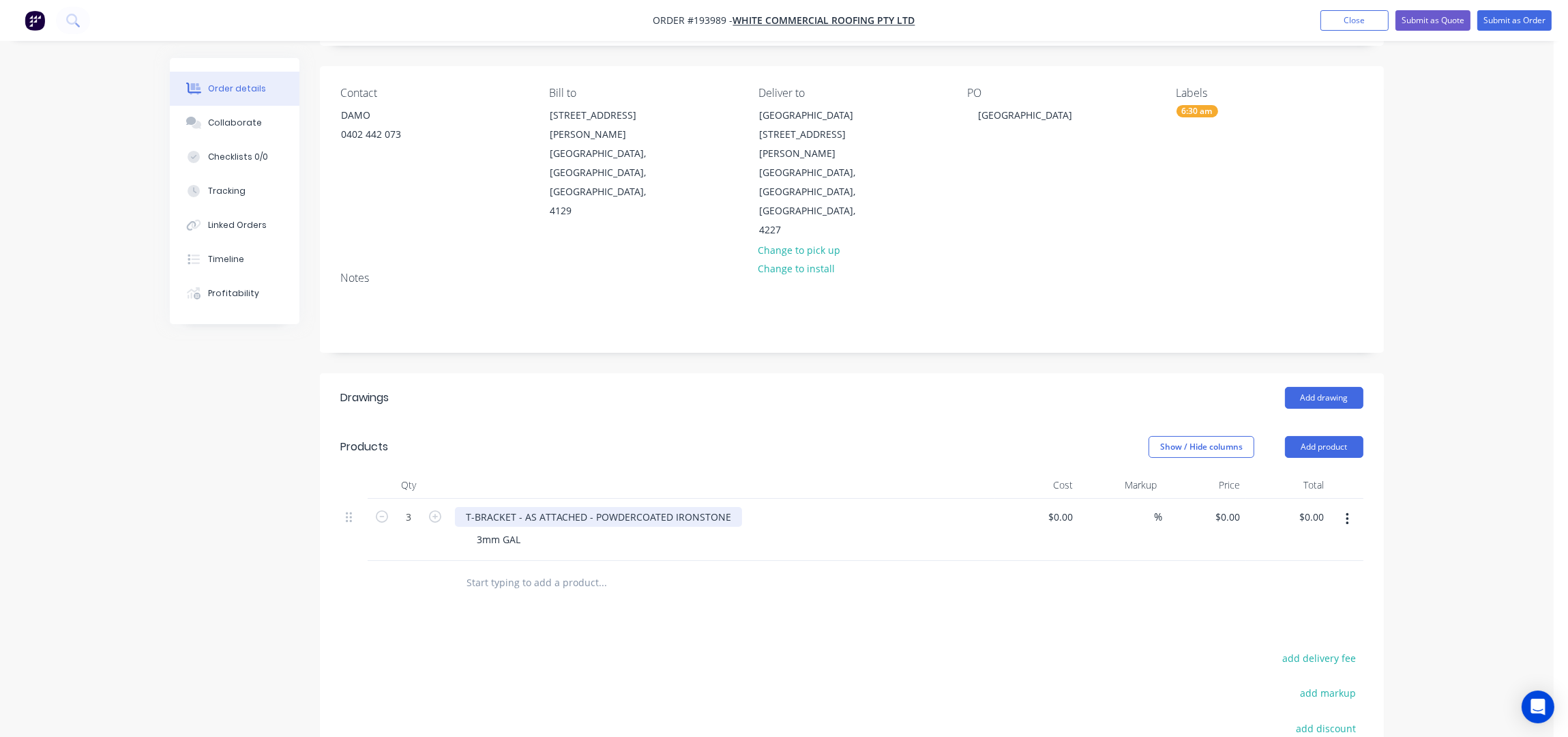
click at [727, 507] on div "T-BRACKET - AS ATTACHED - POWDERCOATED IRONSTONE" at bounding box center [598, 517] width 287 height 20
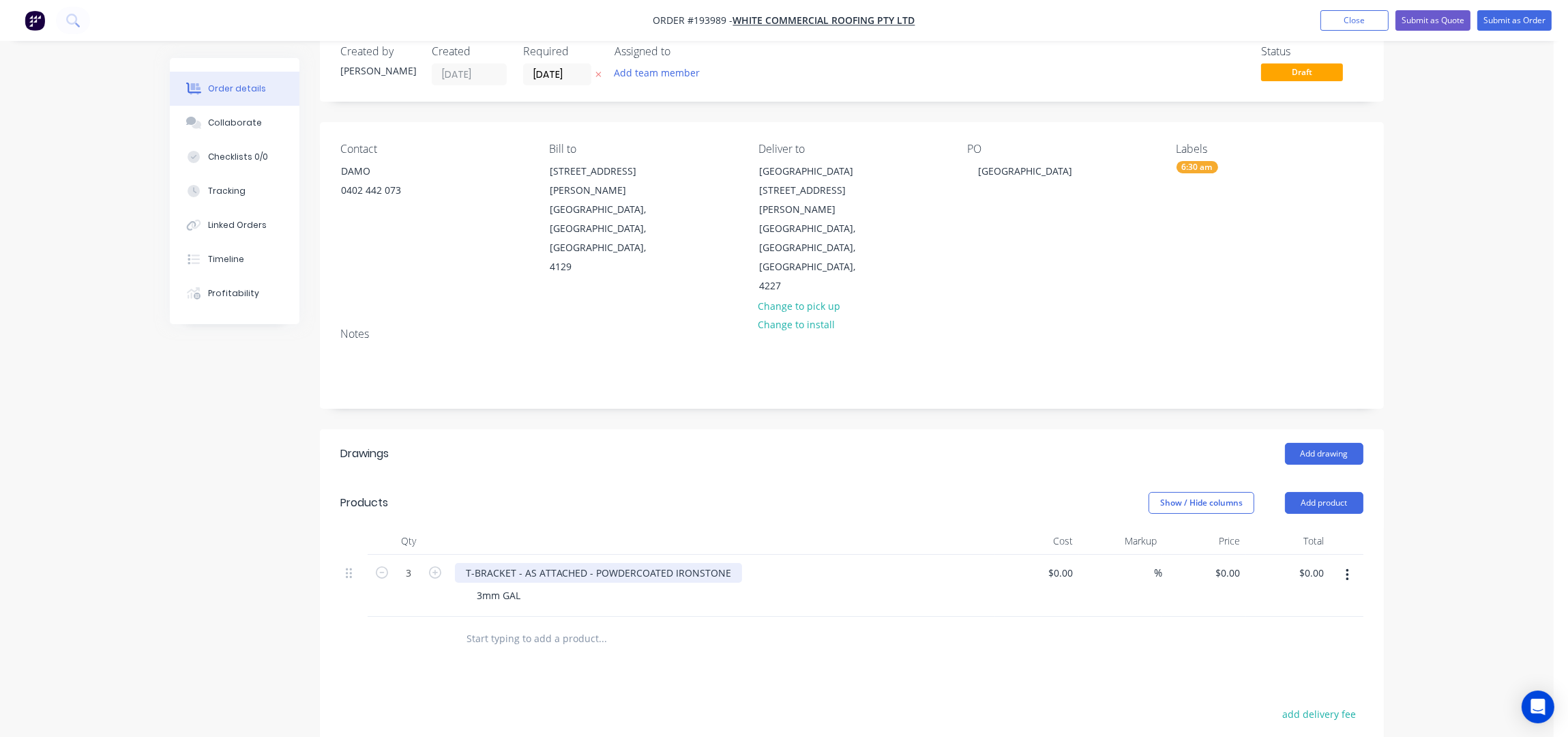
scroll to position [0, 0]
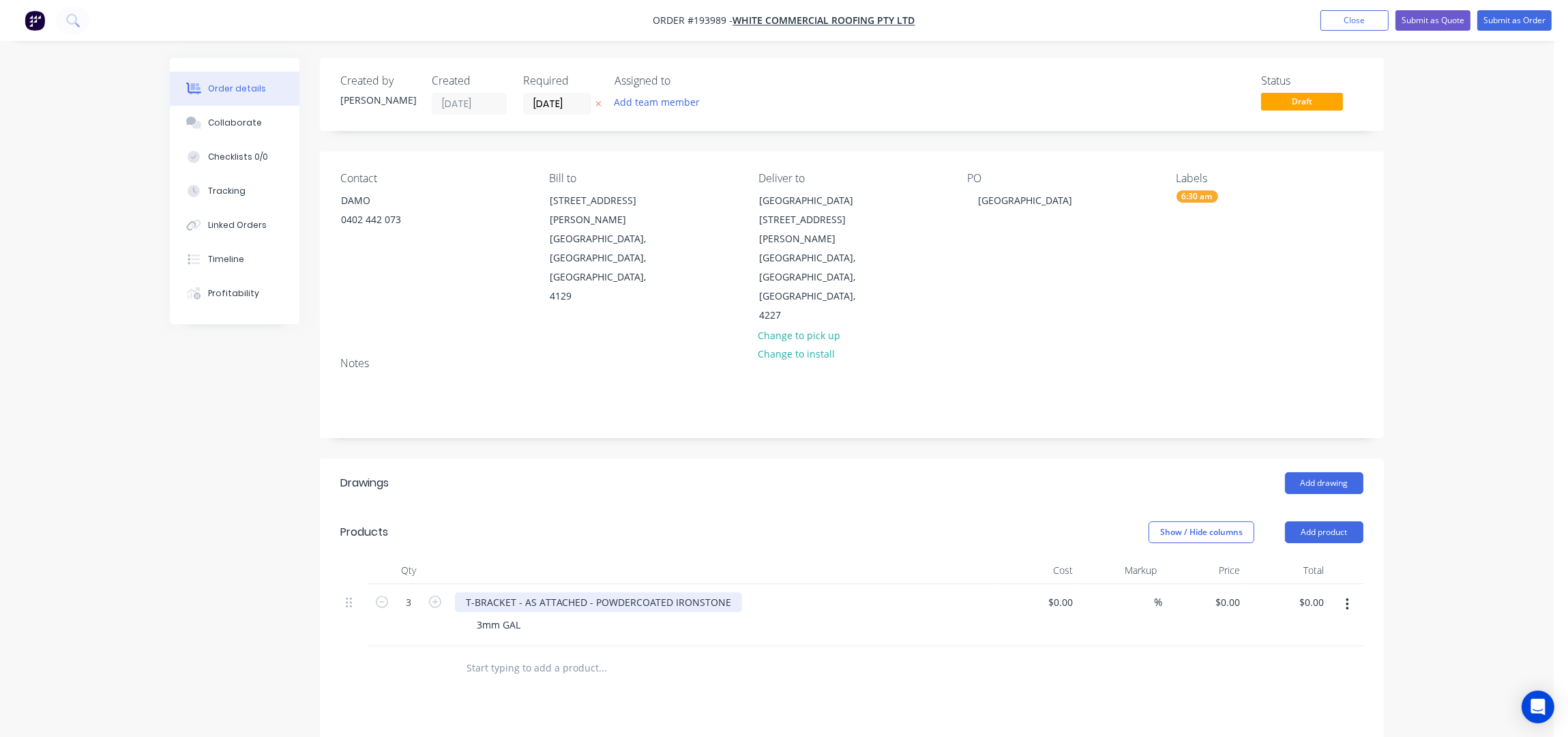
click at [466, 592] on div "T-BRACKET - AS ATTACHED - POWDERCOATED IRONSTONE" at bounding box center [598, 602] width 287 height 20
click at [1503, 24] on button "Submit as Order" at bounding box center [1514, 20] width 74 height 20
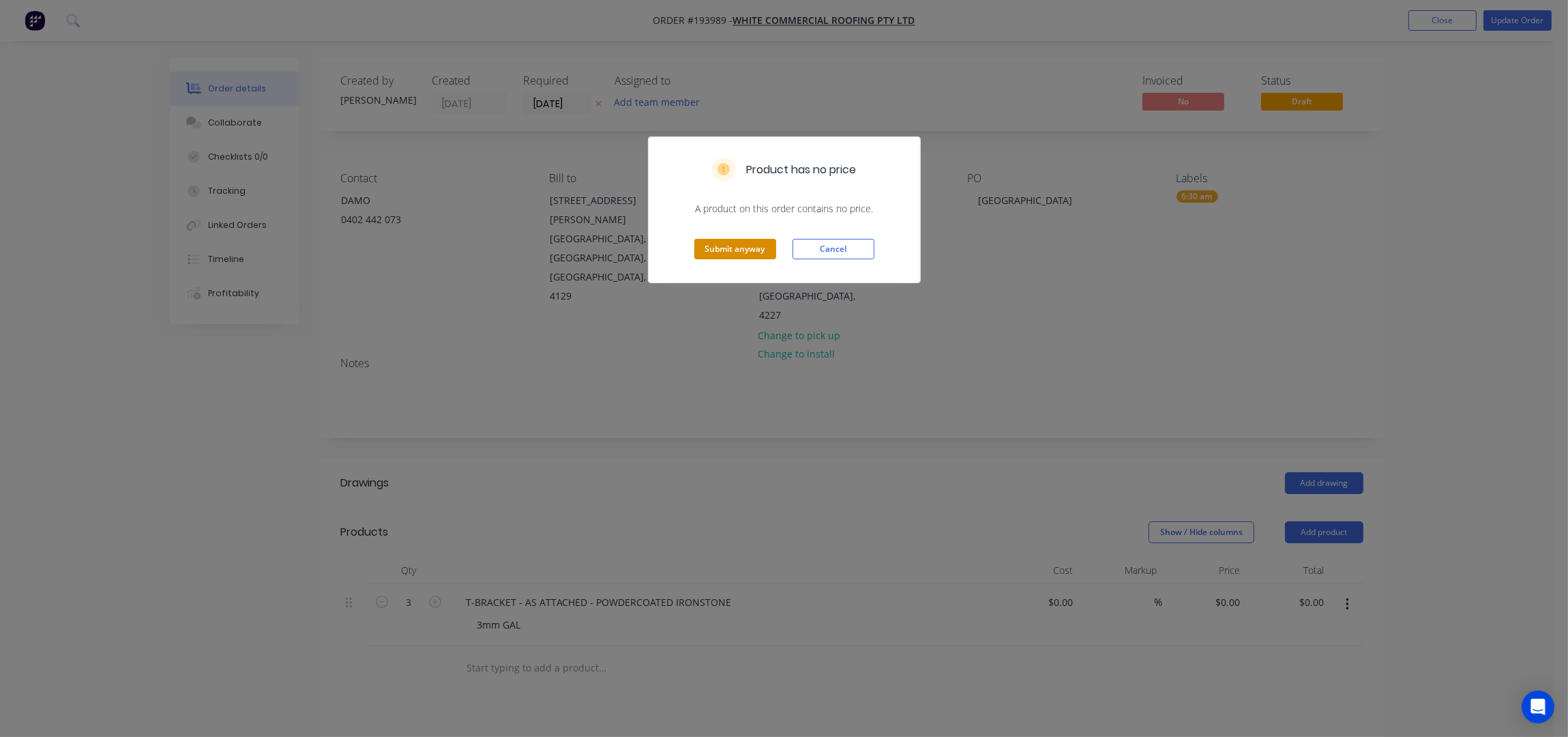
click at [749, 239] on button "Submit anyway" at bounding box center [735, 248] width 82 height 20
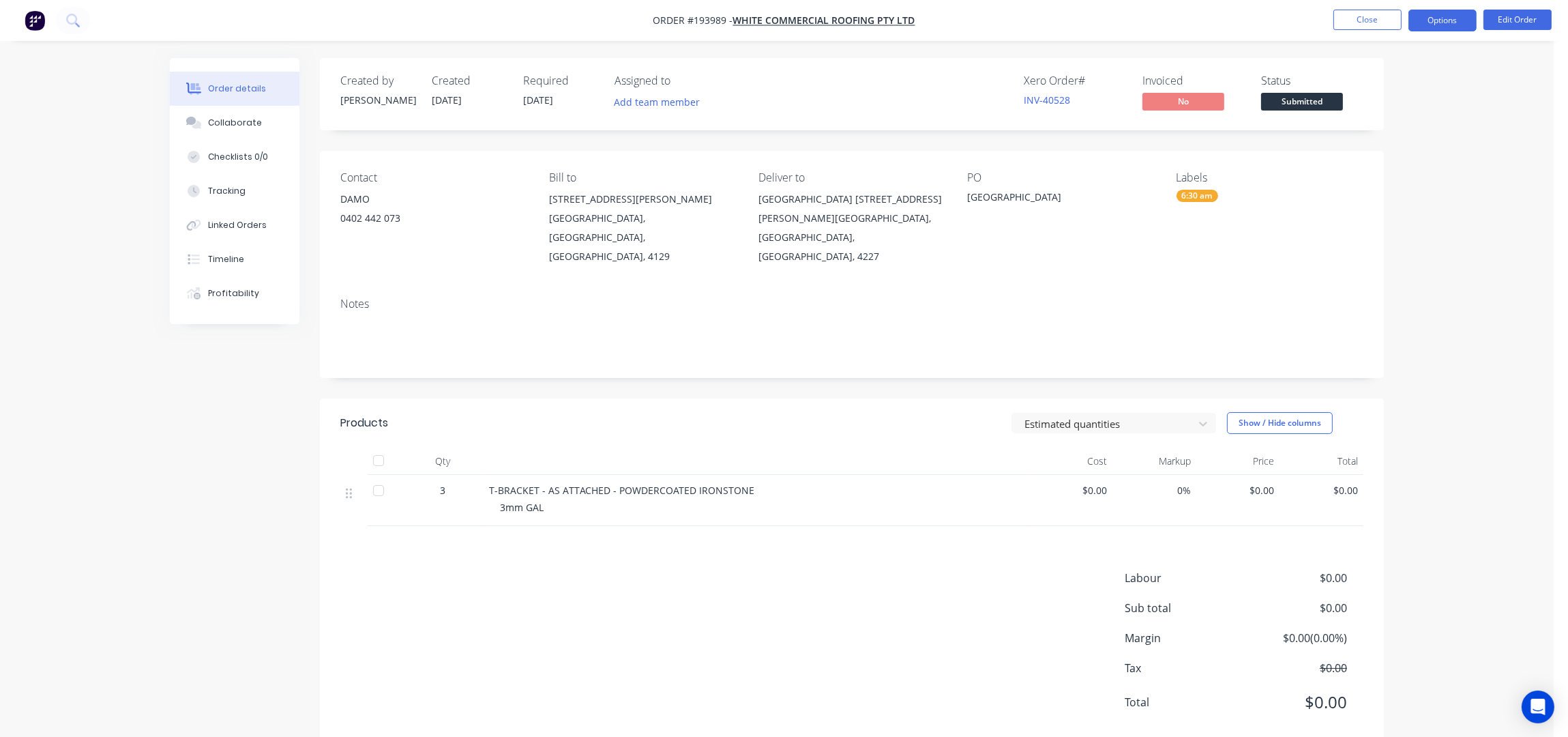
click at [1450, 16] on button "Options" at bounding box center [1443, 20] width 68 height 22
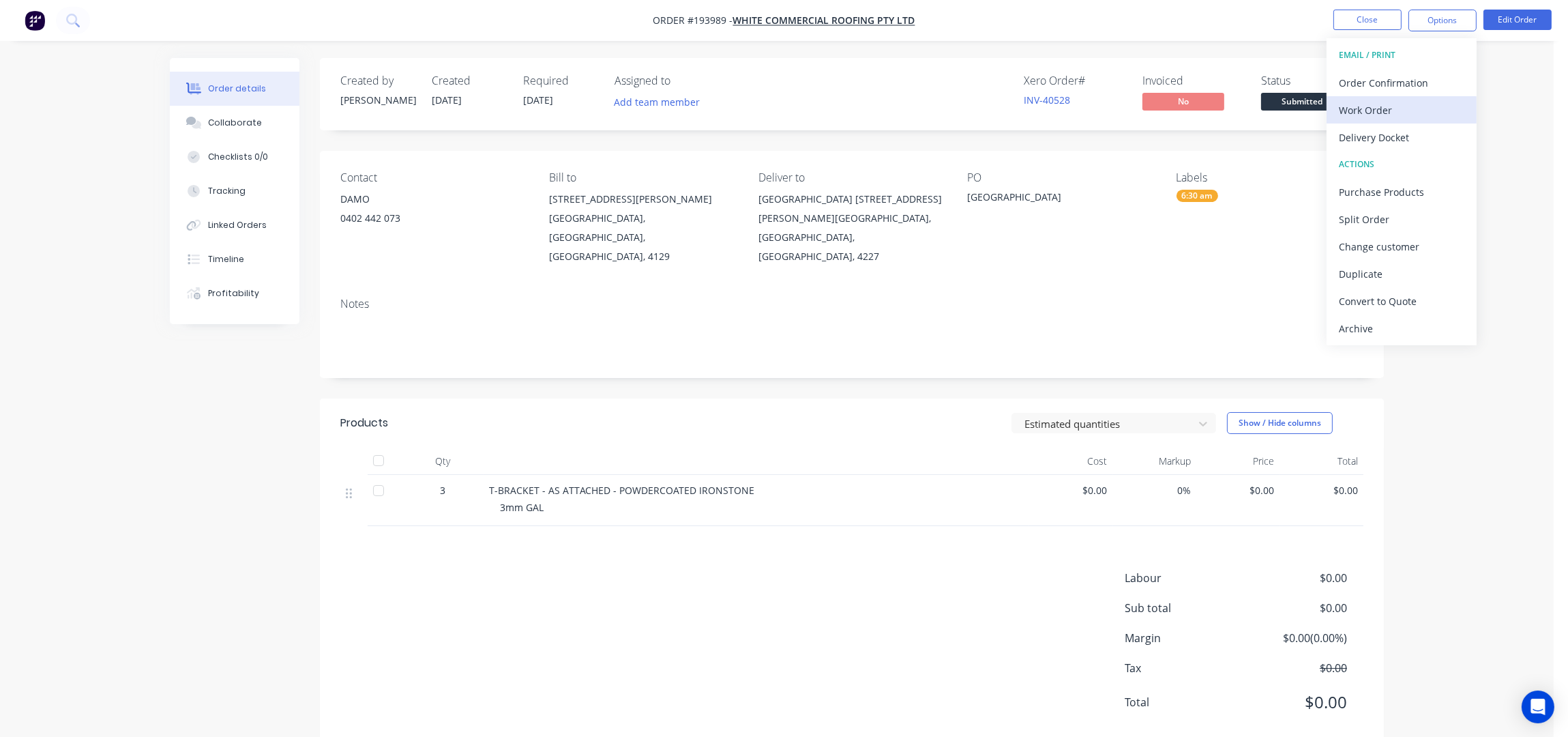
click at [1427, 108] on div "Work Order" at bounding box center [1402, 110] width 125 height 20
click at [1432, 138] on div "Without pricing" at bounding box center [1402, 137] width 125 height 20
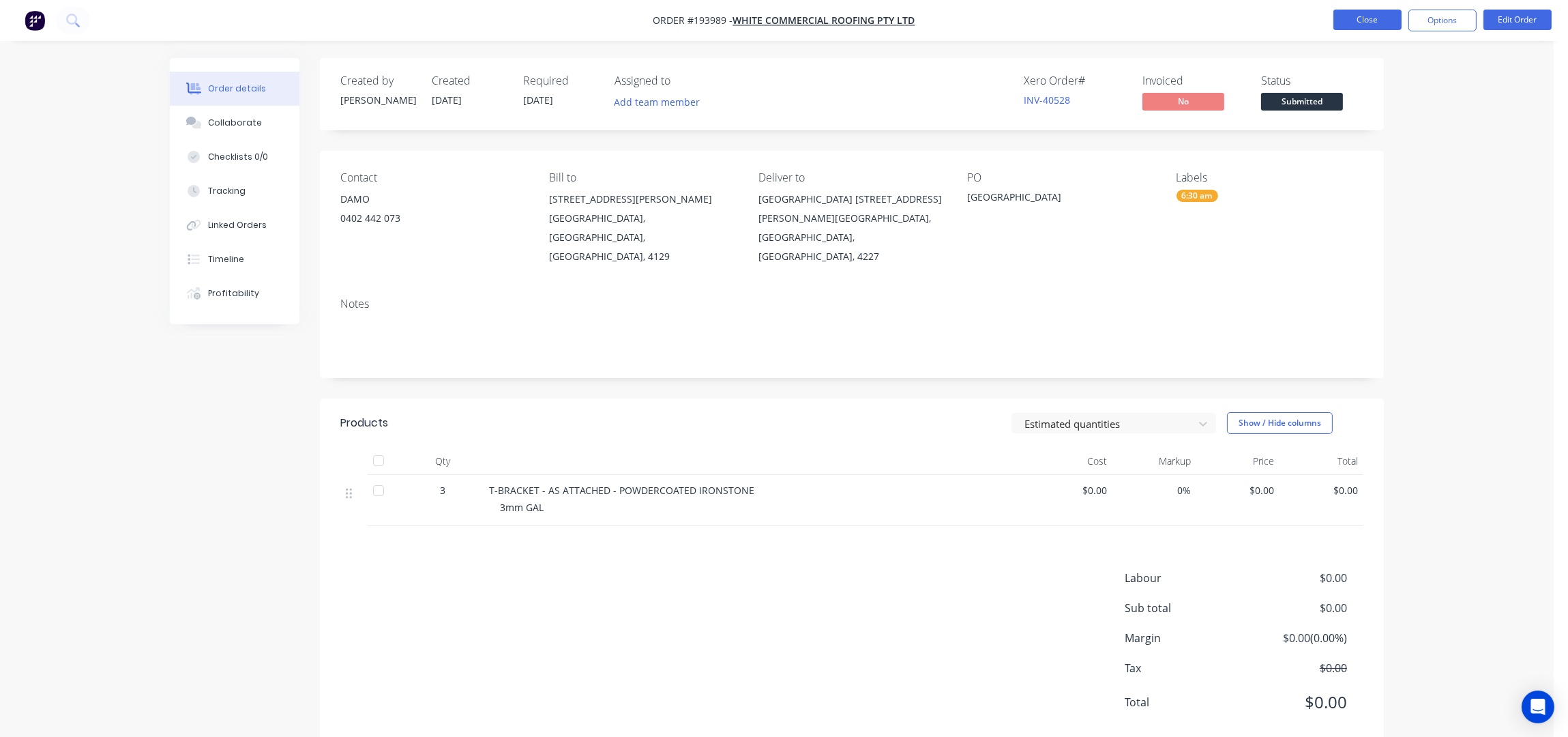
click at [1355, 12] on button "Close" at bounding box center [1368, 19] width 68 height 20
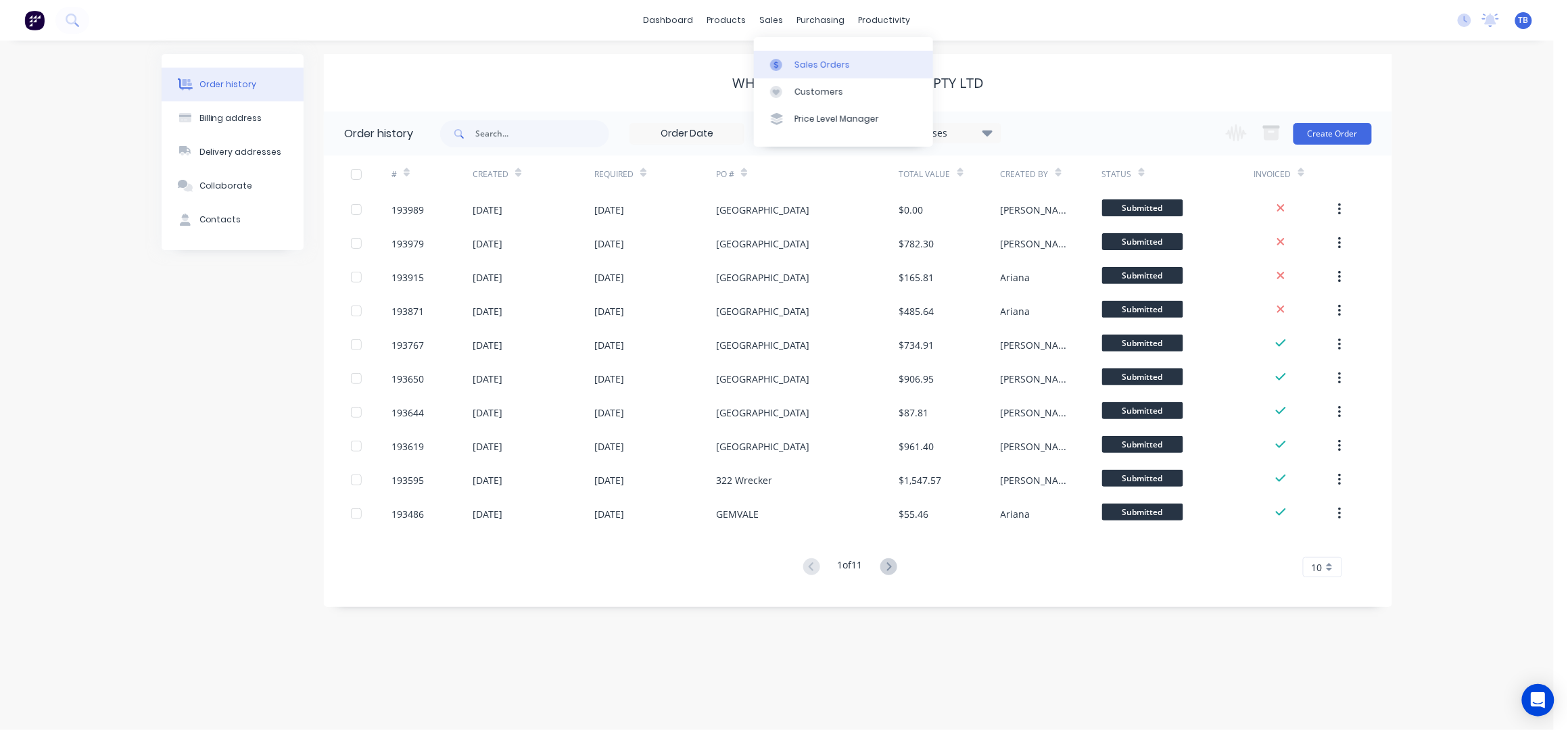
click at [821, 64] on div "Sales Orders" at bounding box center [822, 65] width 55 height 12
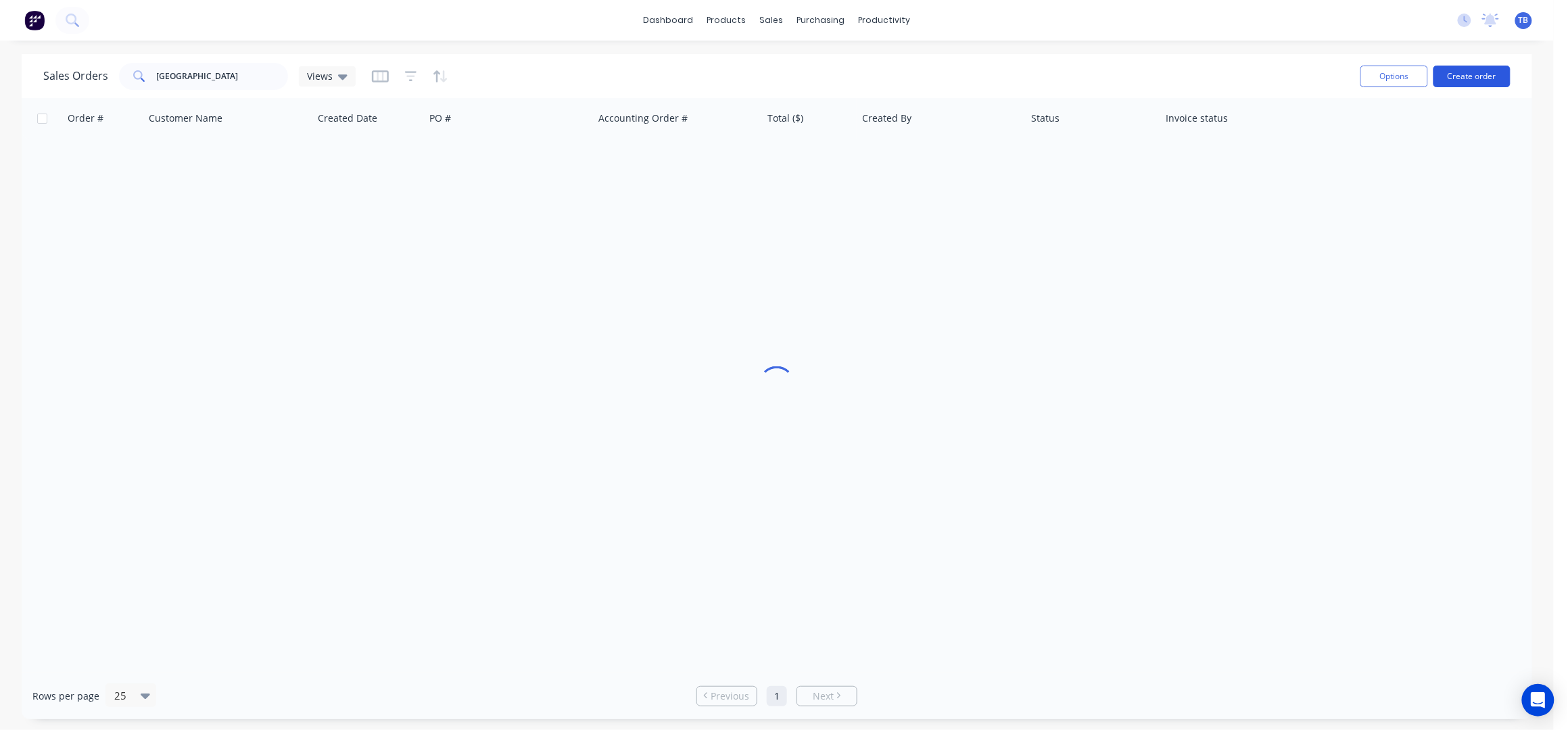
click at [1456, 76] on button "Create order" at bounding box center [1471, 76] width 77 height 22
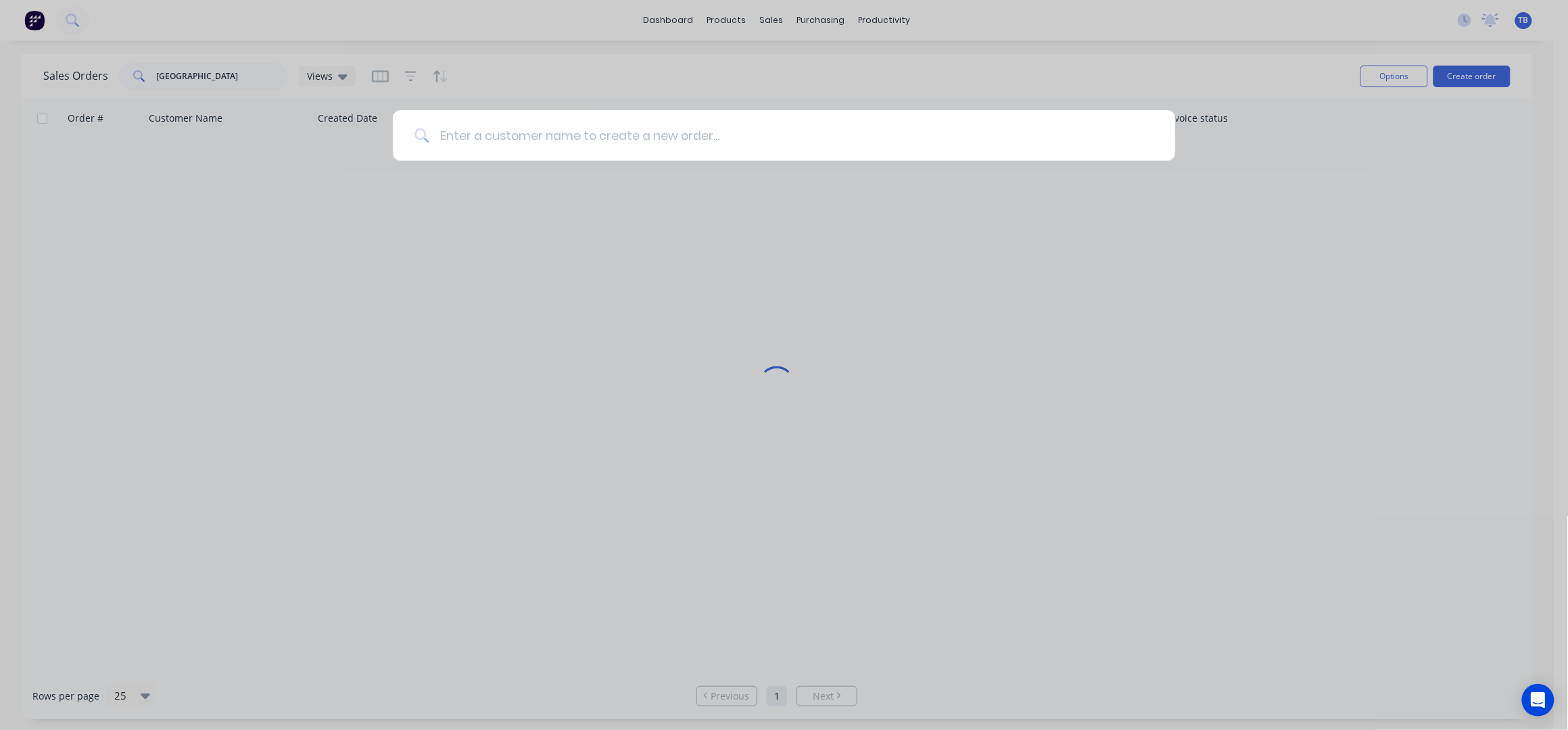
click at [597, 122] on input at bounding box center [790, 135] width 724 height 51
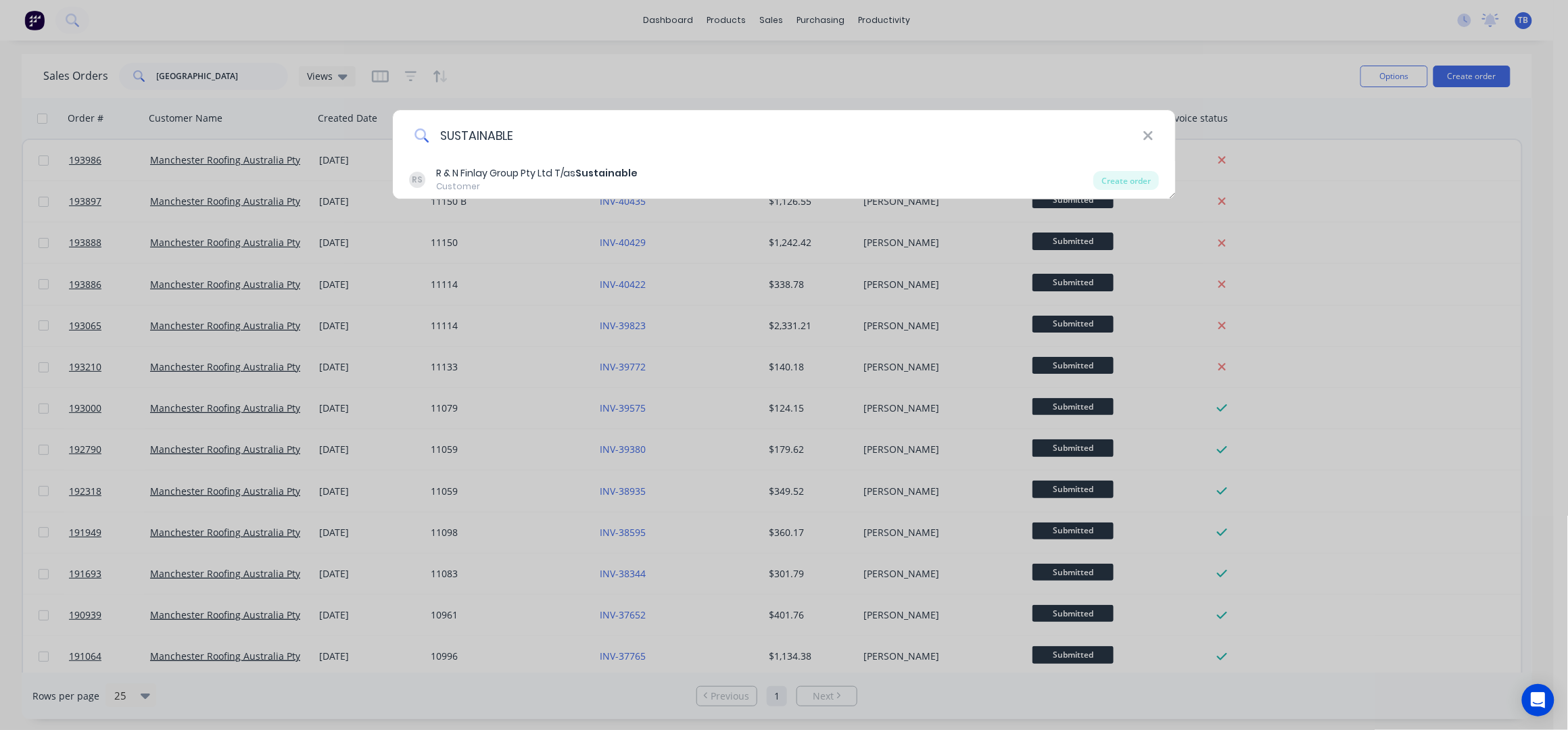
click at [597, 159] on input "SUSTAINABLE" at bounding box center [785, 135] width 714 height 51
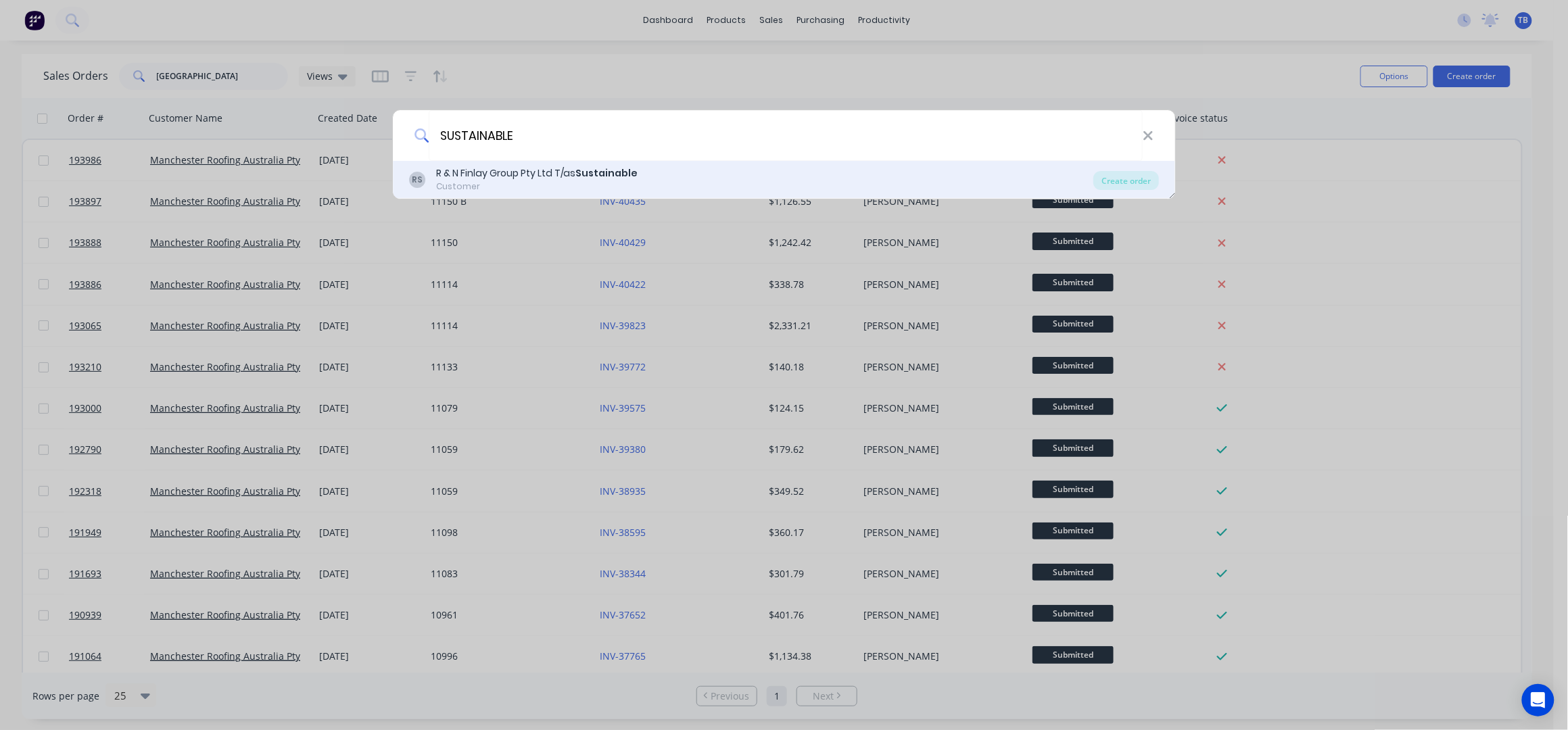
type input "SUSTAINABLE"
click at [680, 181] on div "RS R & N Finlay Group Pty Ltd T/as Sustainable Customer" at bounding box center [751, 179] width 685 height 27
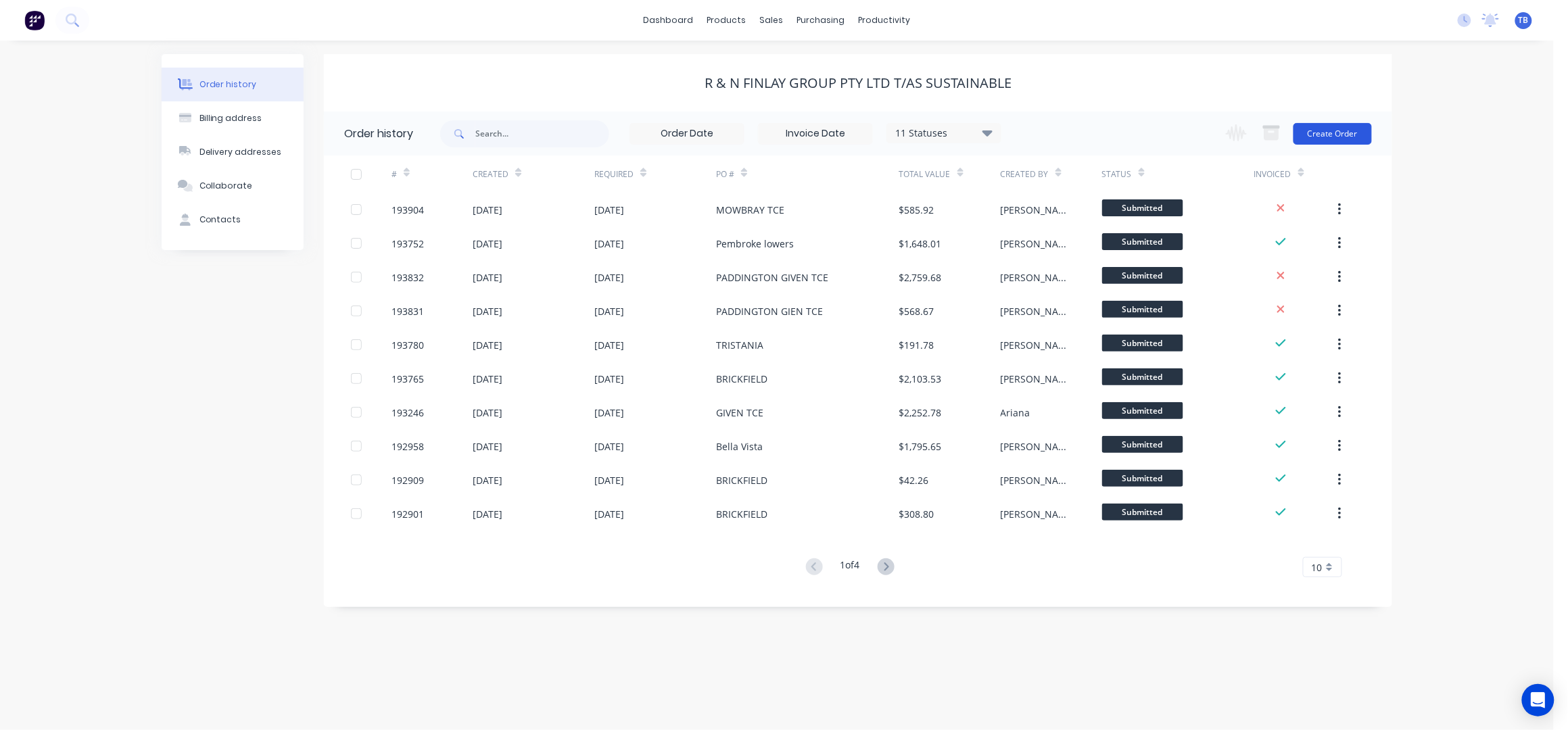
click at [1331, 139] on button "Create Order" at bounding box center [1332, 134] width 79 height 22
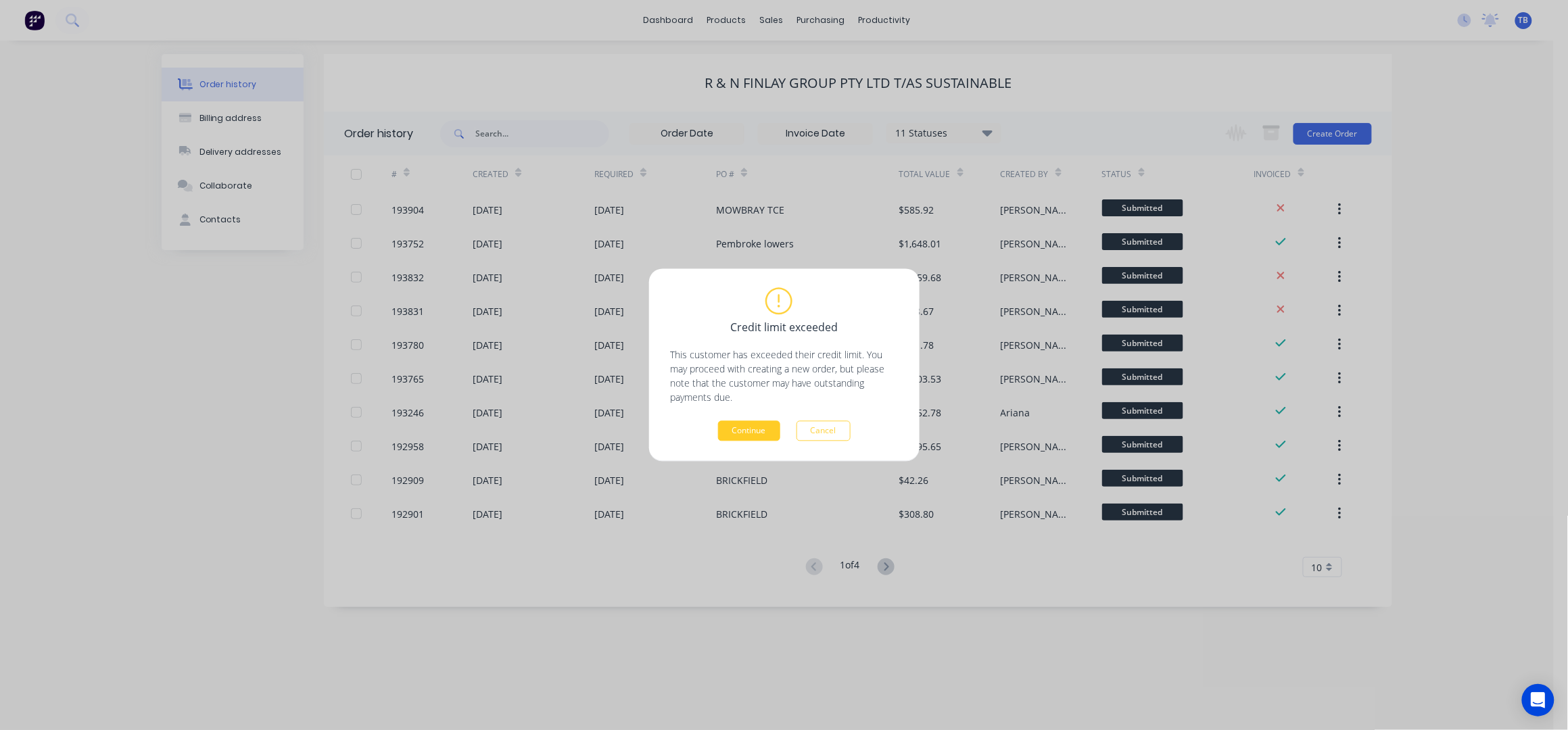
click at [768, 435] on button "Continue" at bounding box center [749, 431] width 62 height 20
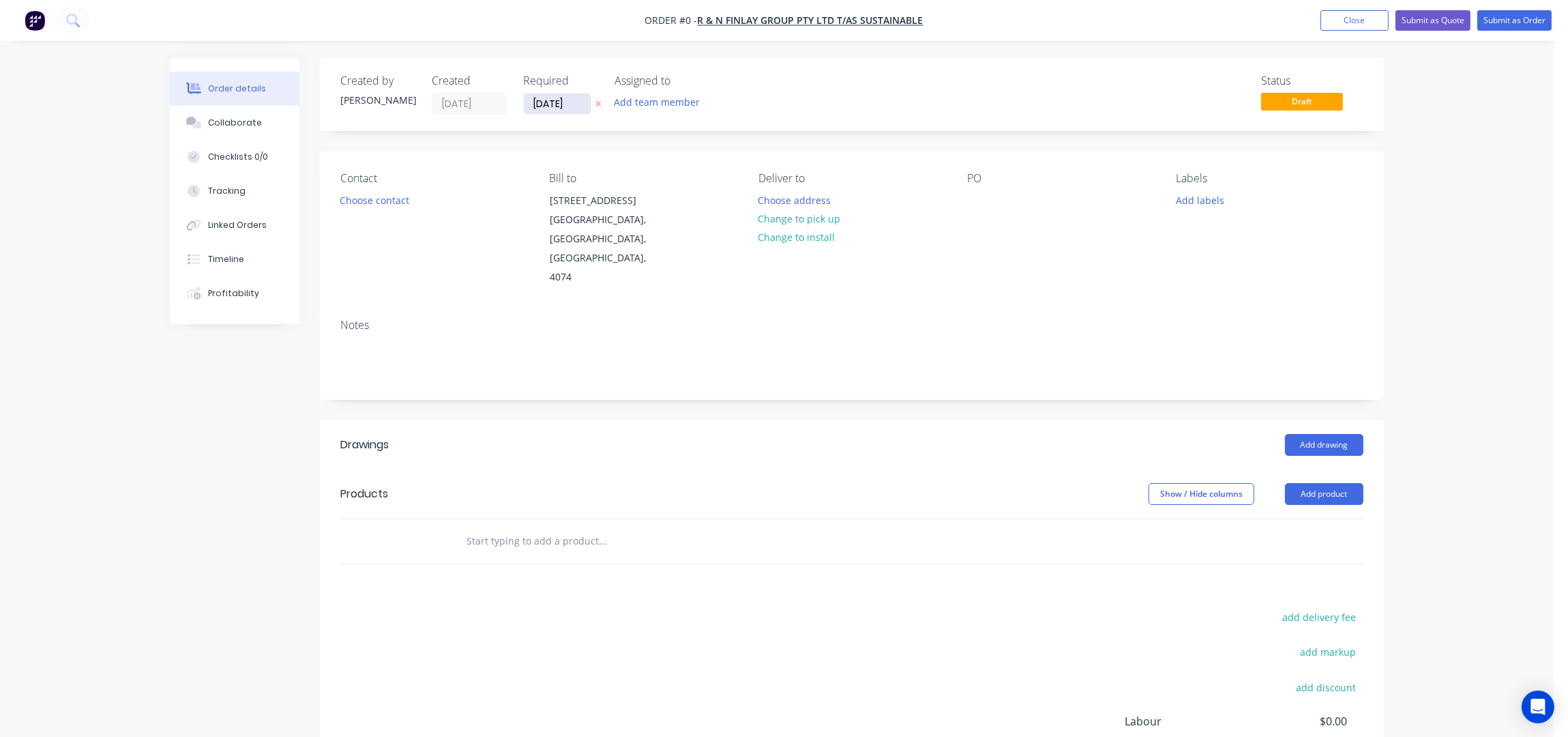
click at [537, 99] on input "[DATE]" at bounding box center [557, 103] width 67 height 20
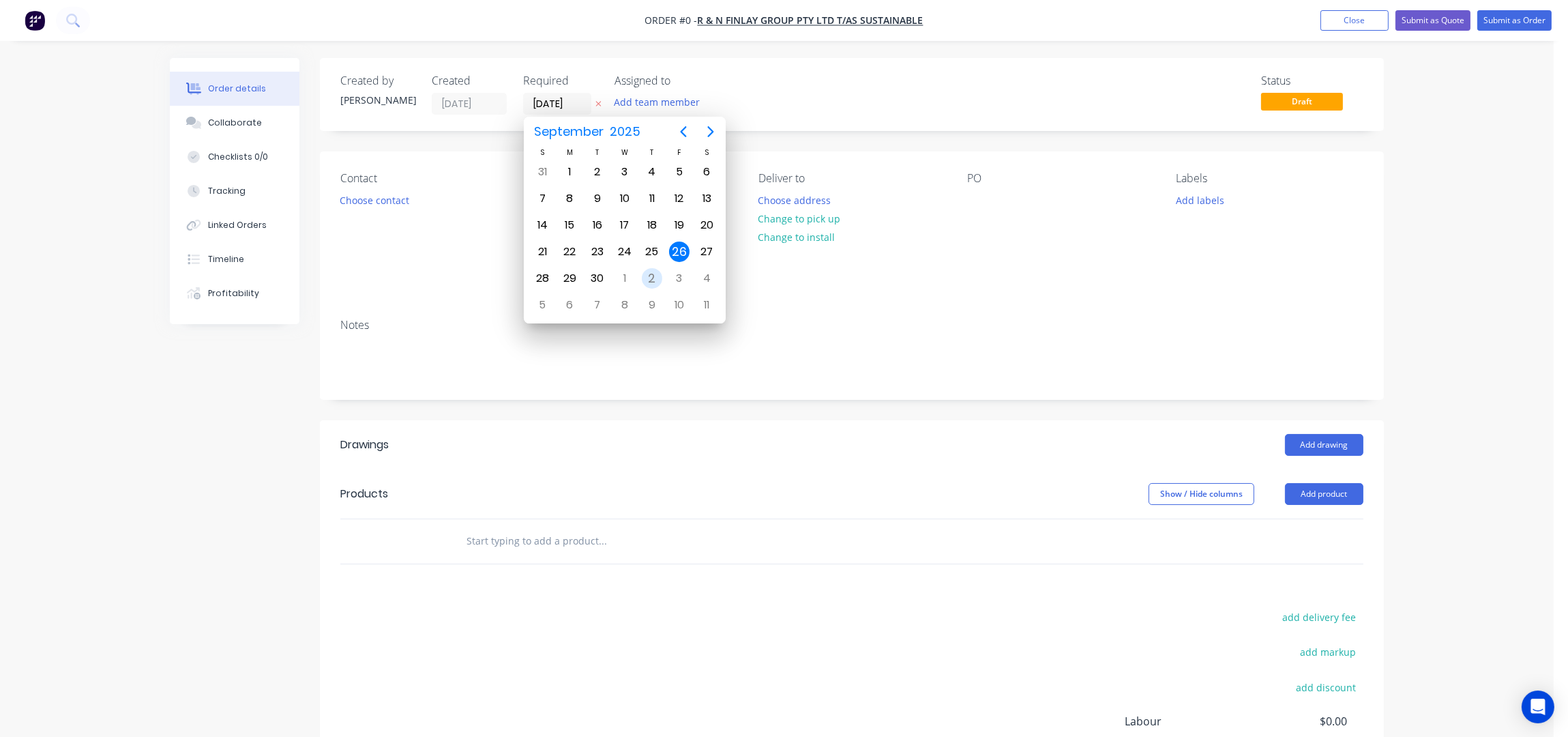
click at [661, 274] on div "2" at bounding box center [652, 278] width 20 height 20
type input "[DATE]"
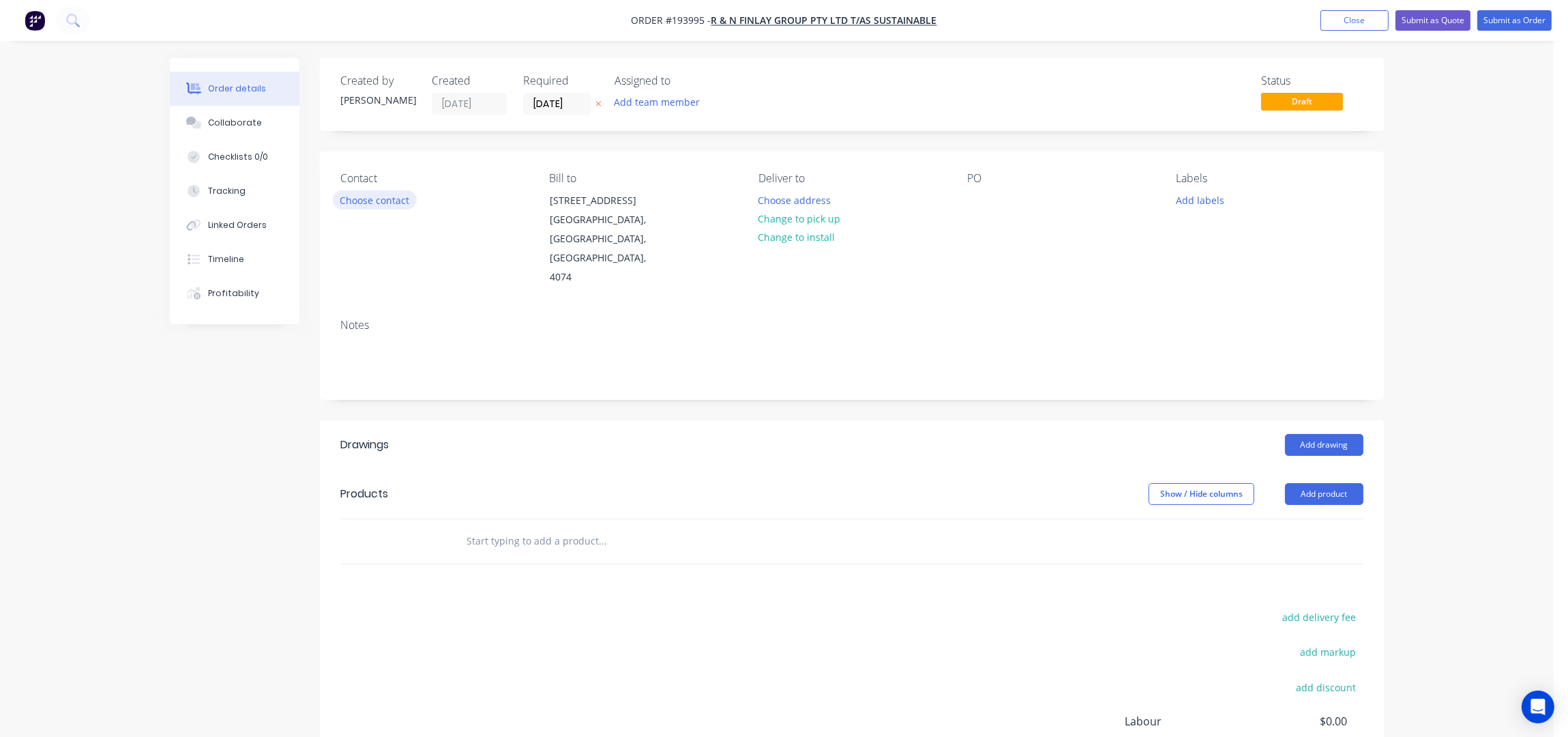
click at [393, 203] on button "Choose contact" at bounding box center [375, 199] width 84 height 18
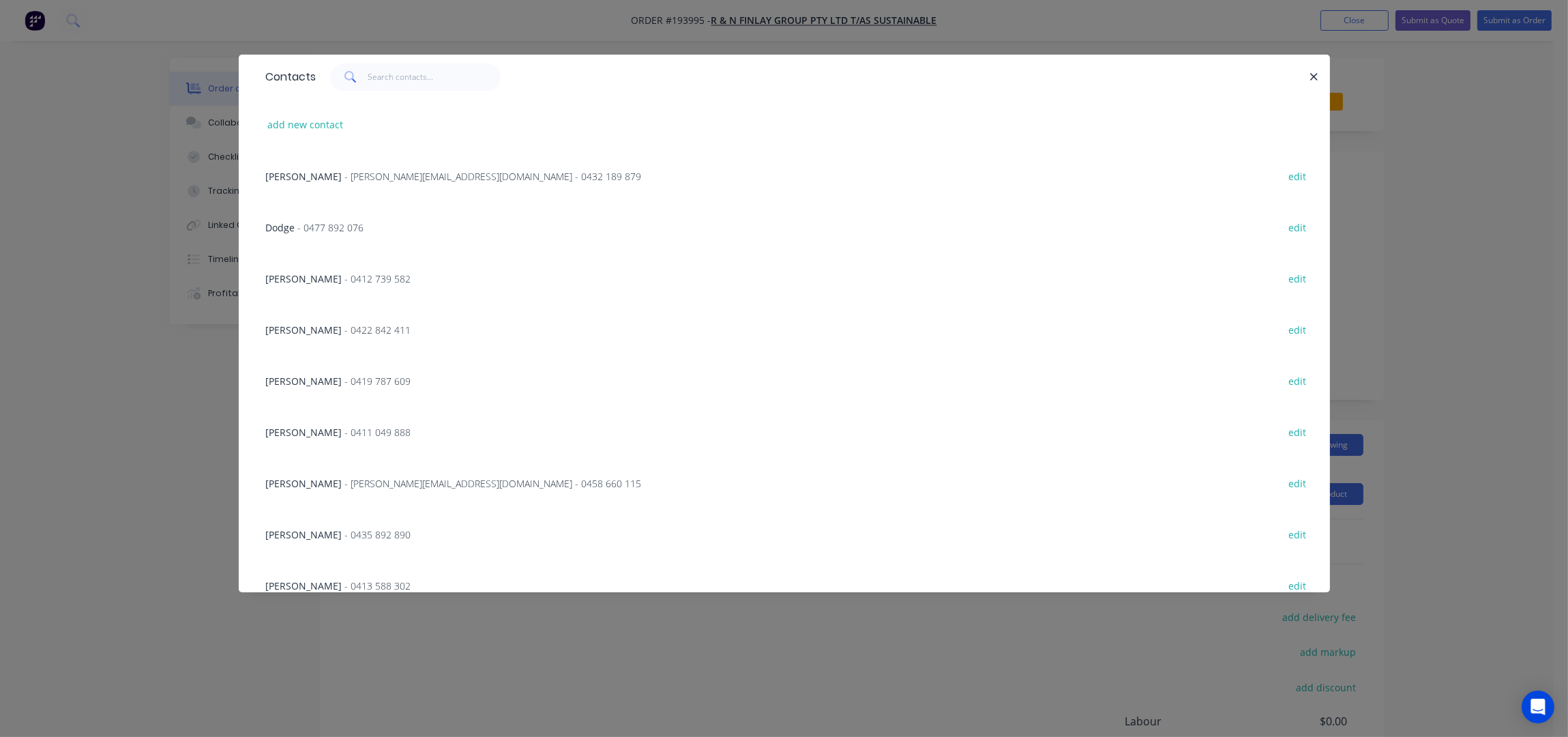
click at [391, 479] on span "- matthew@sustainablecladding.com.au - 0458 660 115" at bounding box center [493, 483] width 297 height 13
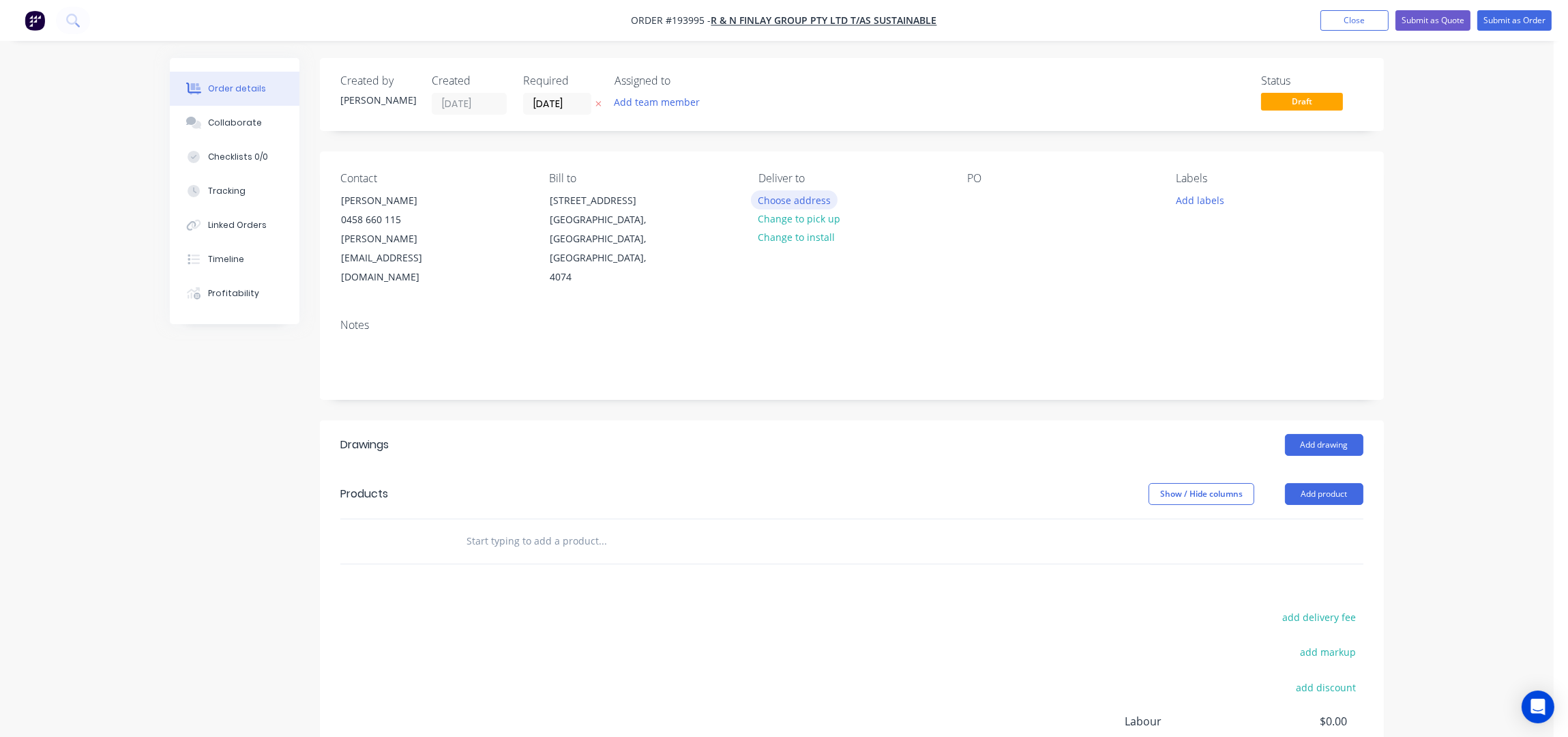
click at [804, 202] on button "Choose address" at bounding box center [794, 199] width 87 height 18
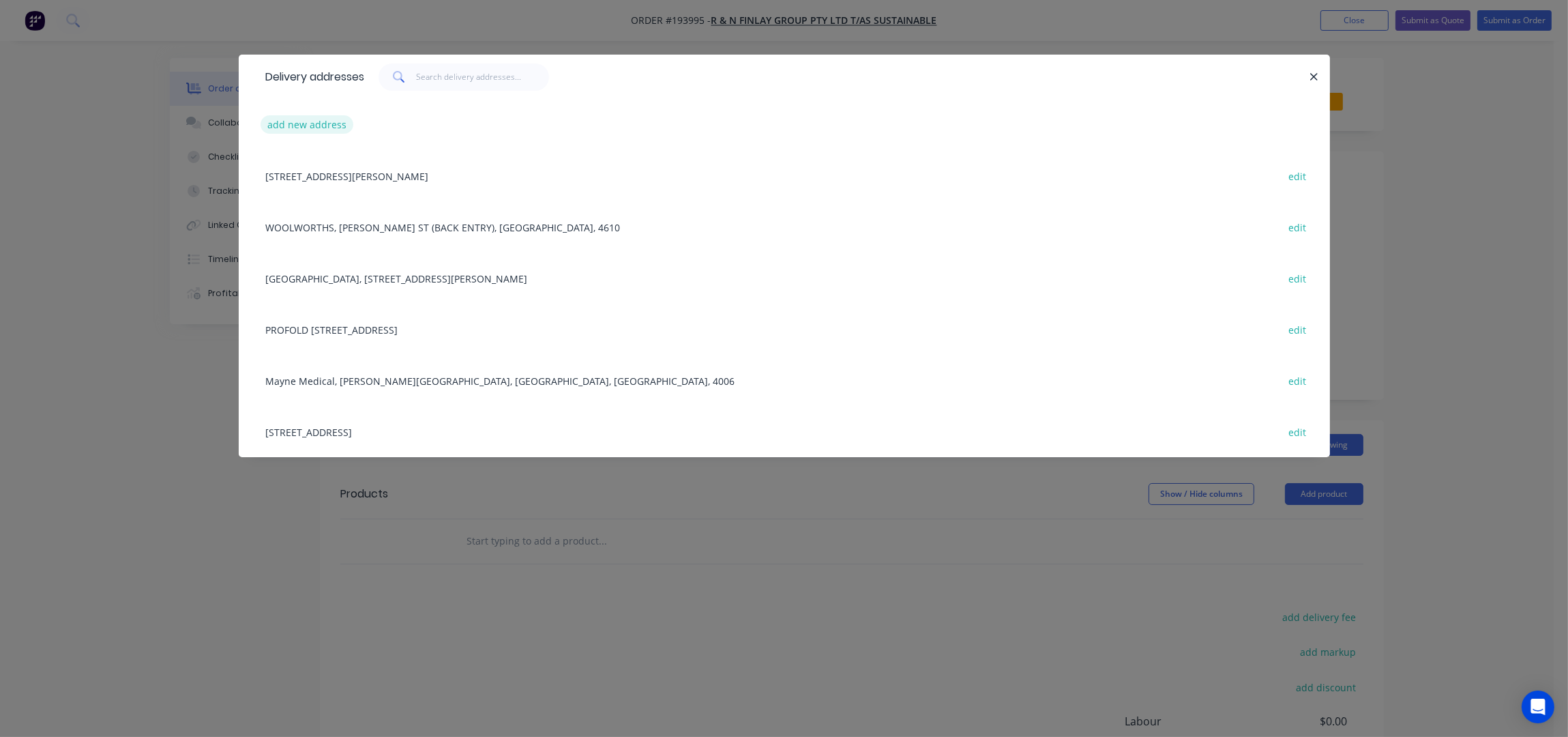
click at [293, 125] on button "add new address" at bounding box center [307, 124] width 93 height 18
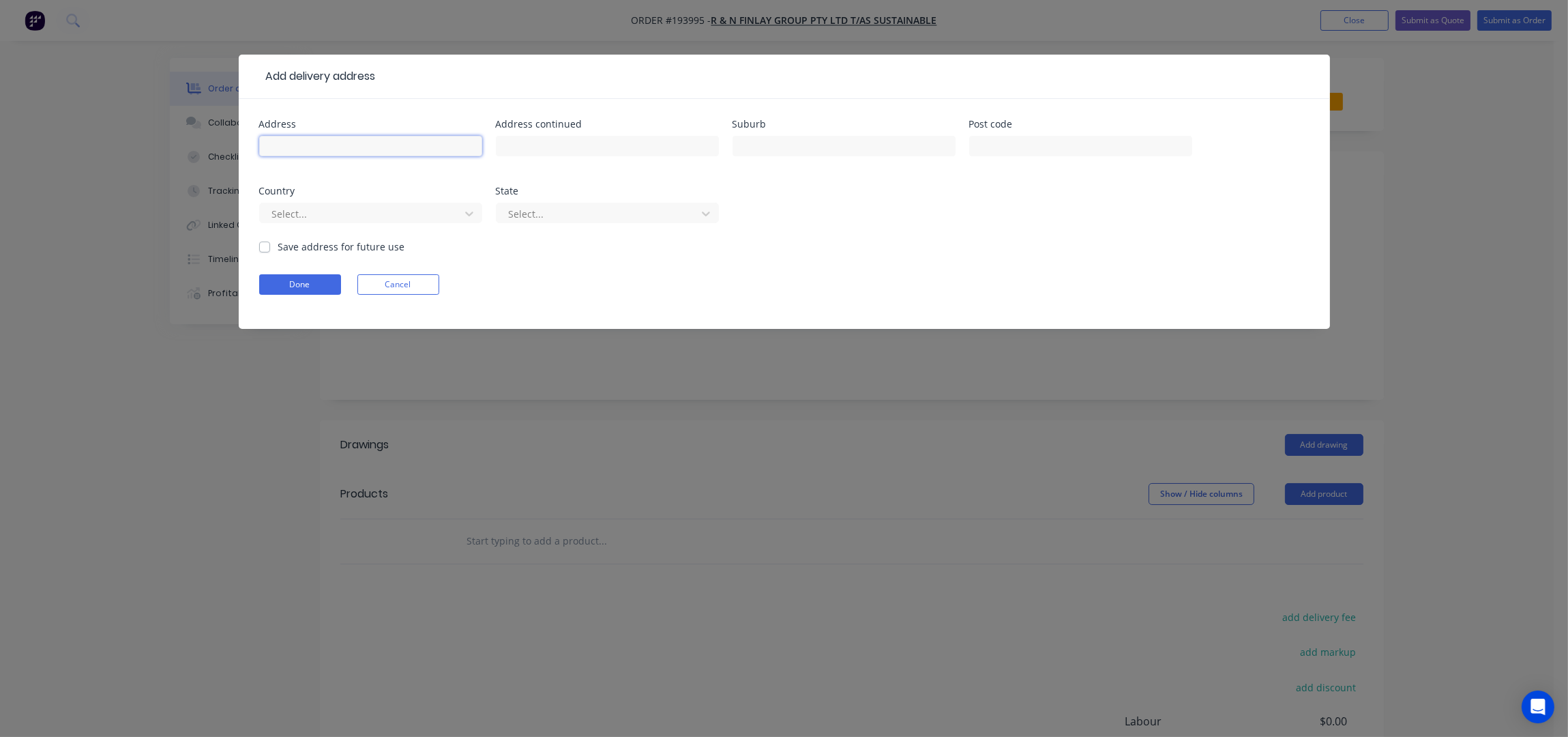
click at [309, 140] on input "text" at bounding box center [371, 145] width 223 height 20
type input "ATTENBOROUGH DRIVE - APGC CONSTRUCTION - FIRST GATE ON RIGHT"
drag, startPoint x: 310, startPoint y: 140, endPoint x: 784, endPoint y: 146, distance: 474.0
click at [784, 146] on input "text" at bounding box center [844, 145] width 223 height 20
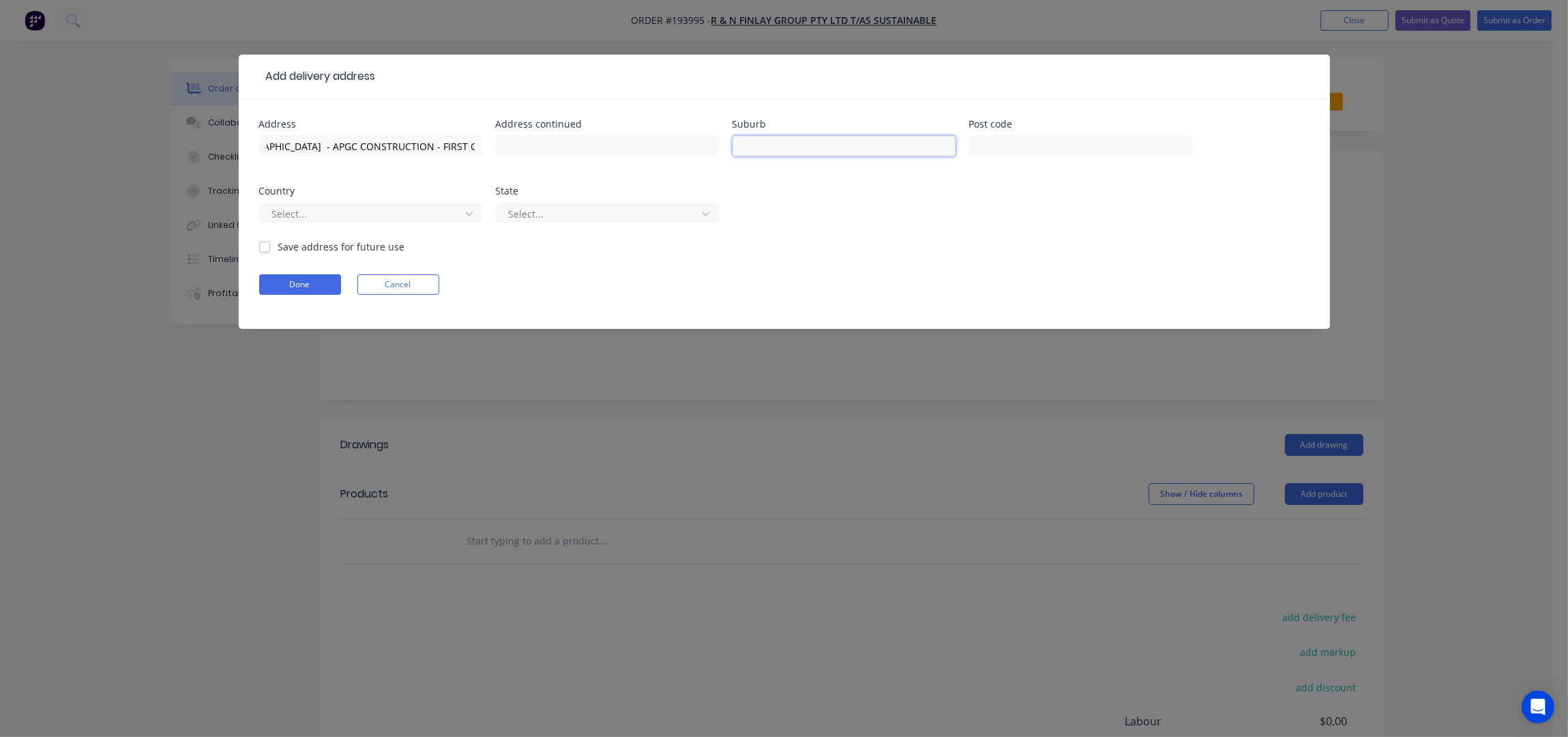
scroll to position [0, 0]
click at [803, 132] on div at bounding box center [844, 152] width 223 height 40
click at [800, 145] on input "text" at bounding box center [844, 145] width 223 height 20
type input "BANYA"
click at [301, 294] on button "Done" at bounding box center [301, 284] width 82 height 20
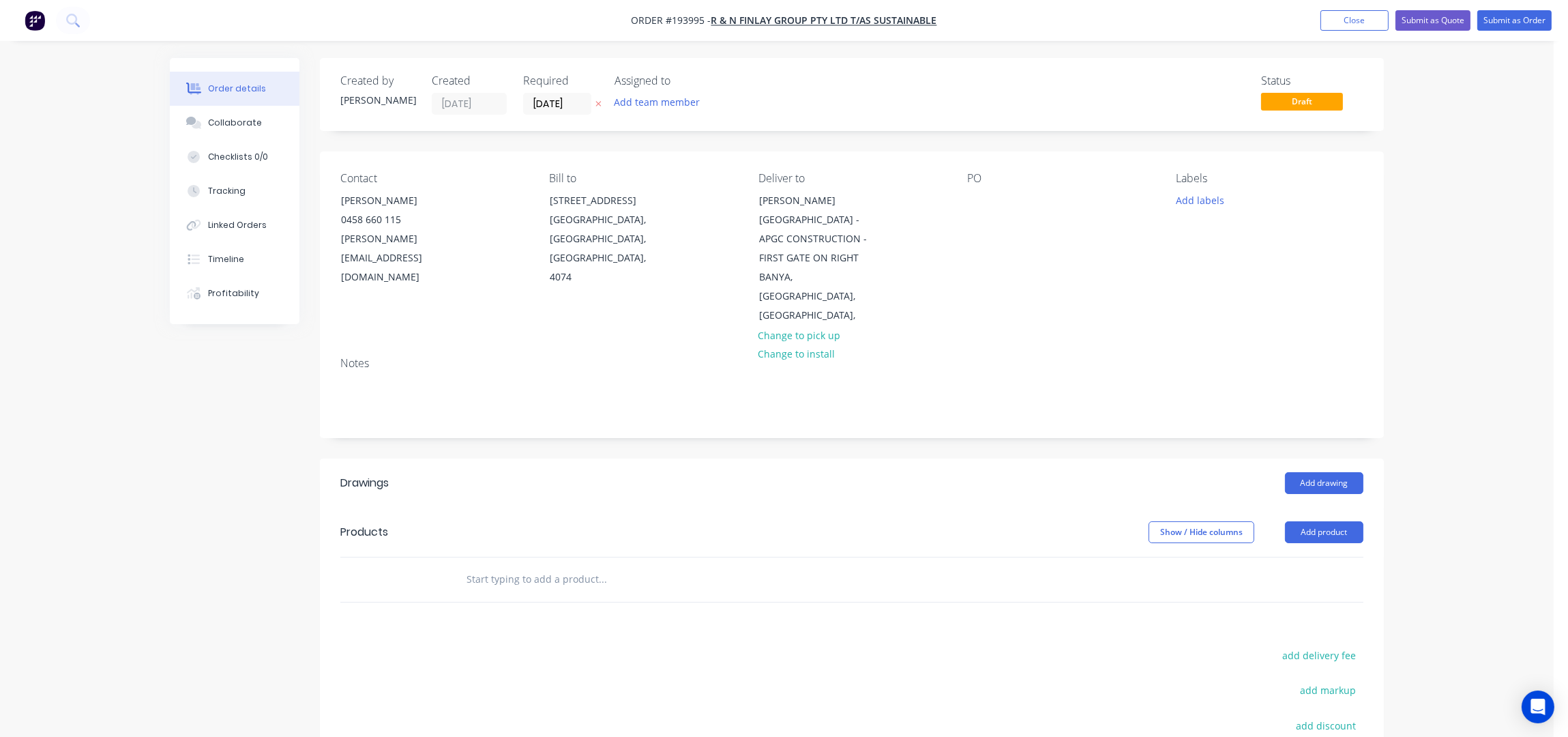
click at [994, 202] on div "PO" at bounding box center [1060, 248] width 187 height 153
drag, startPoint x: 983, startPoint y: 199, endPoint x: 1004, endPoint y: 213, distance: 25.2
click at [983, 198] on div at bounding box center [977, 199] width 22 height 20
click at [991, 266] on div "PO BANYA" at bounding box center [1060, 248] width 187 height 153
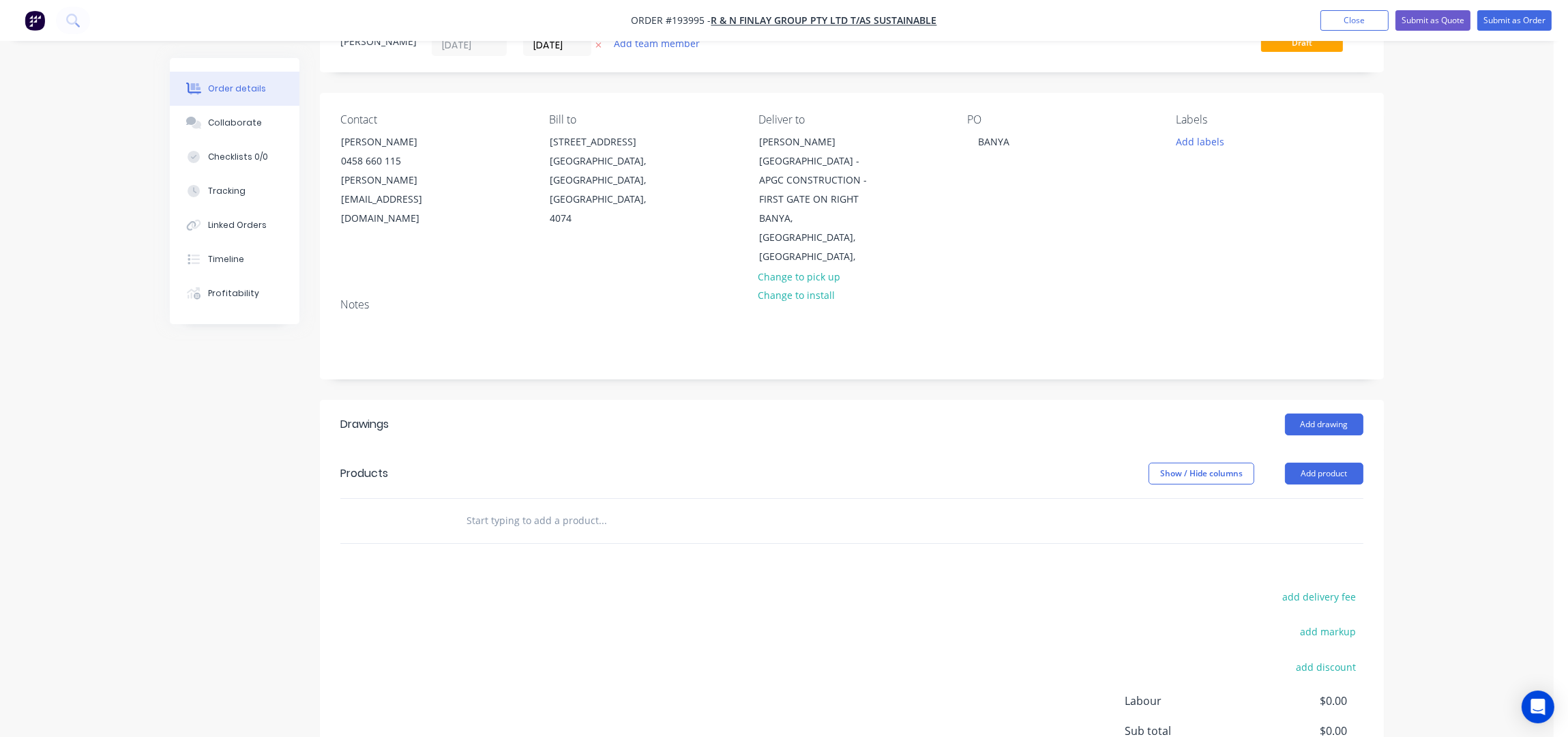
scroll to position [90, 0]
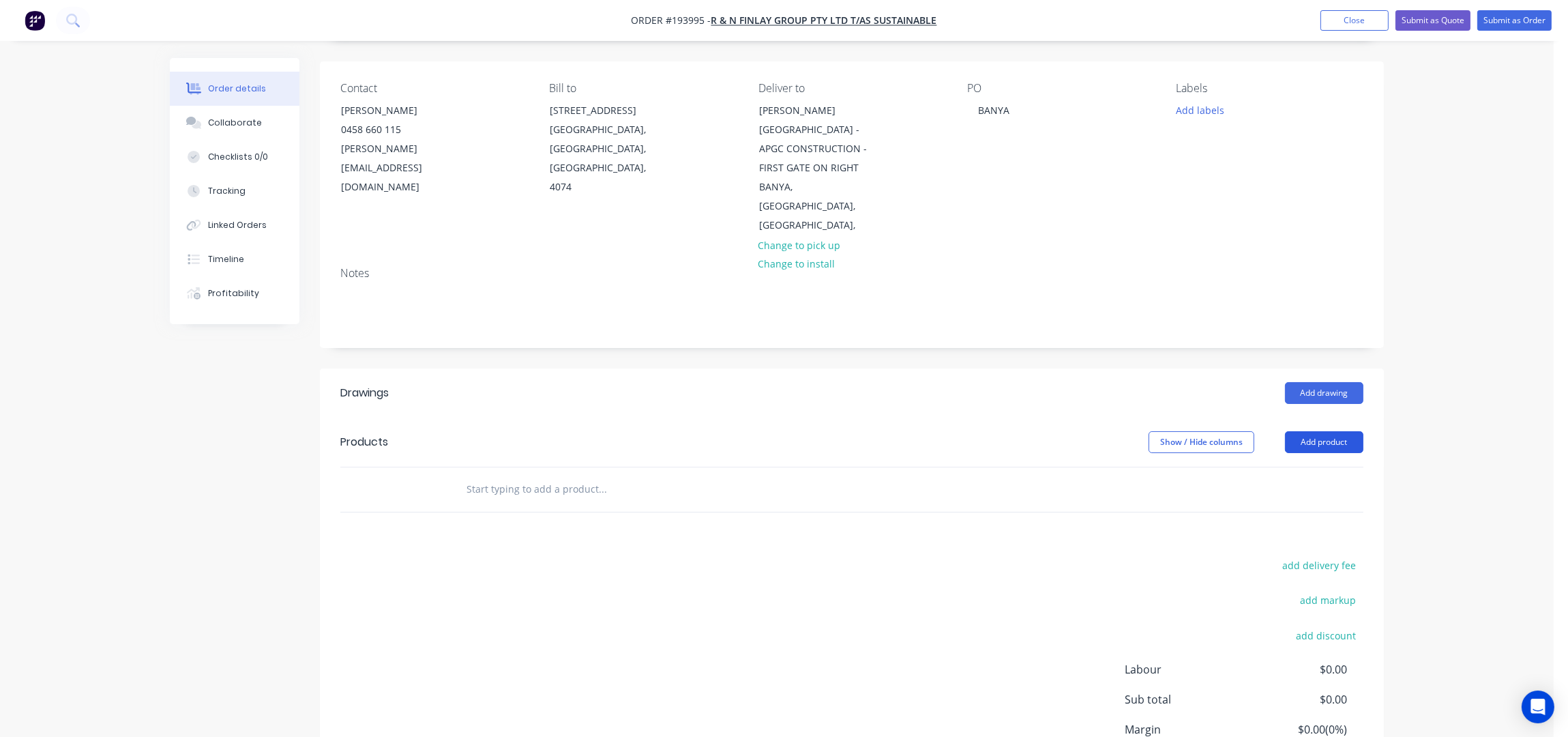
click at [1328, 431] on button "Add product" at bounding box center [1324, 442] width 78 height 22
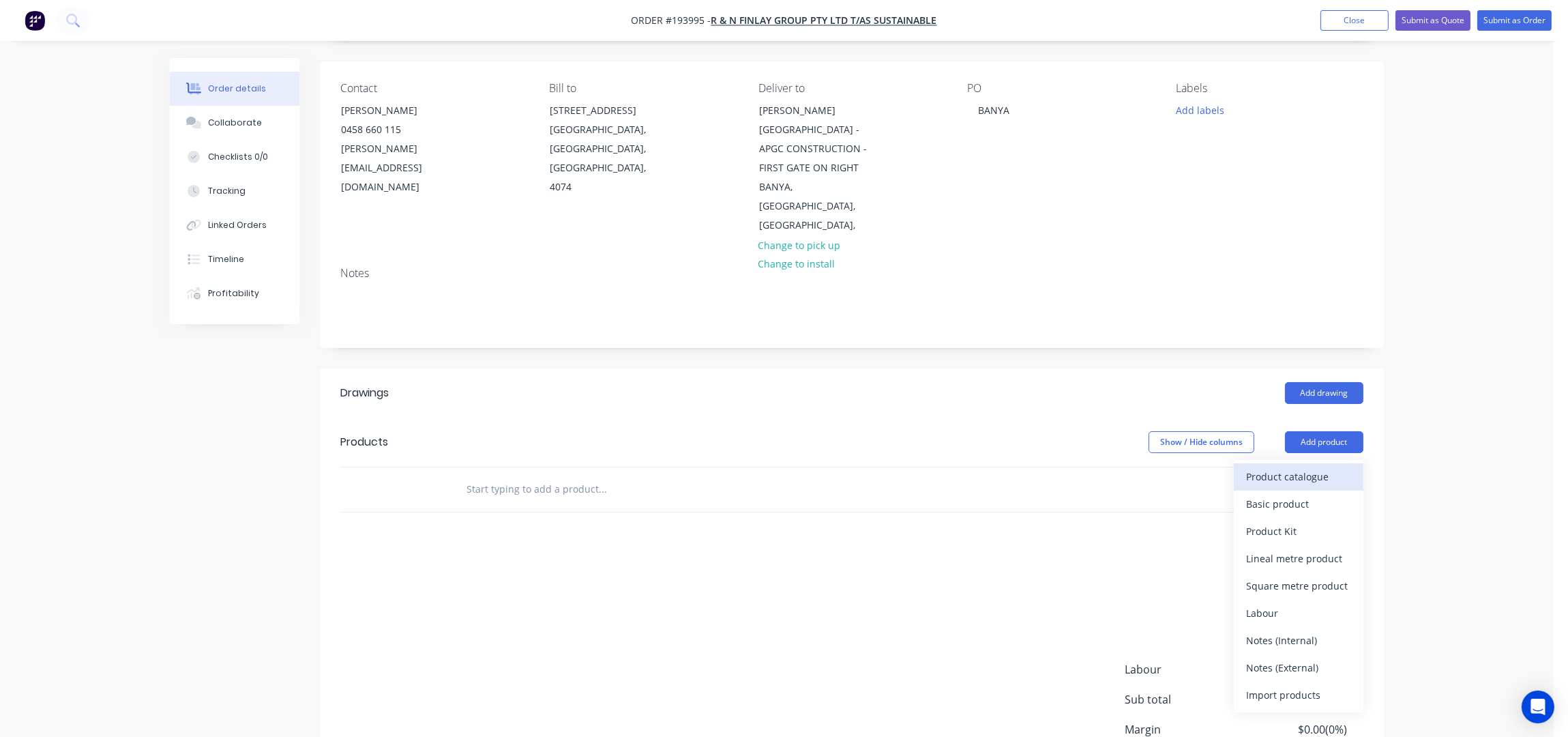
click at [1325, 467] on div "Product catalogue" at bounding box center [1299, 477] width 105 height 20
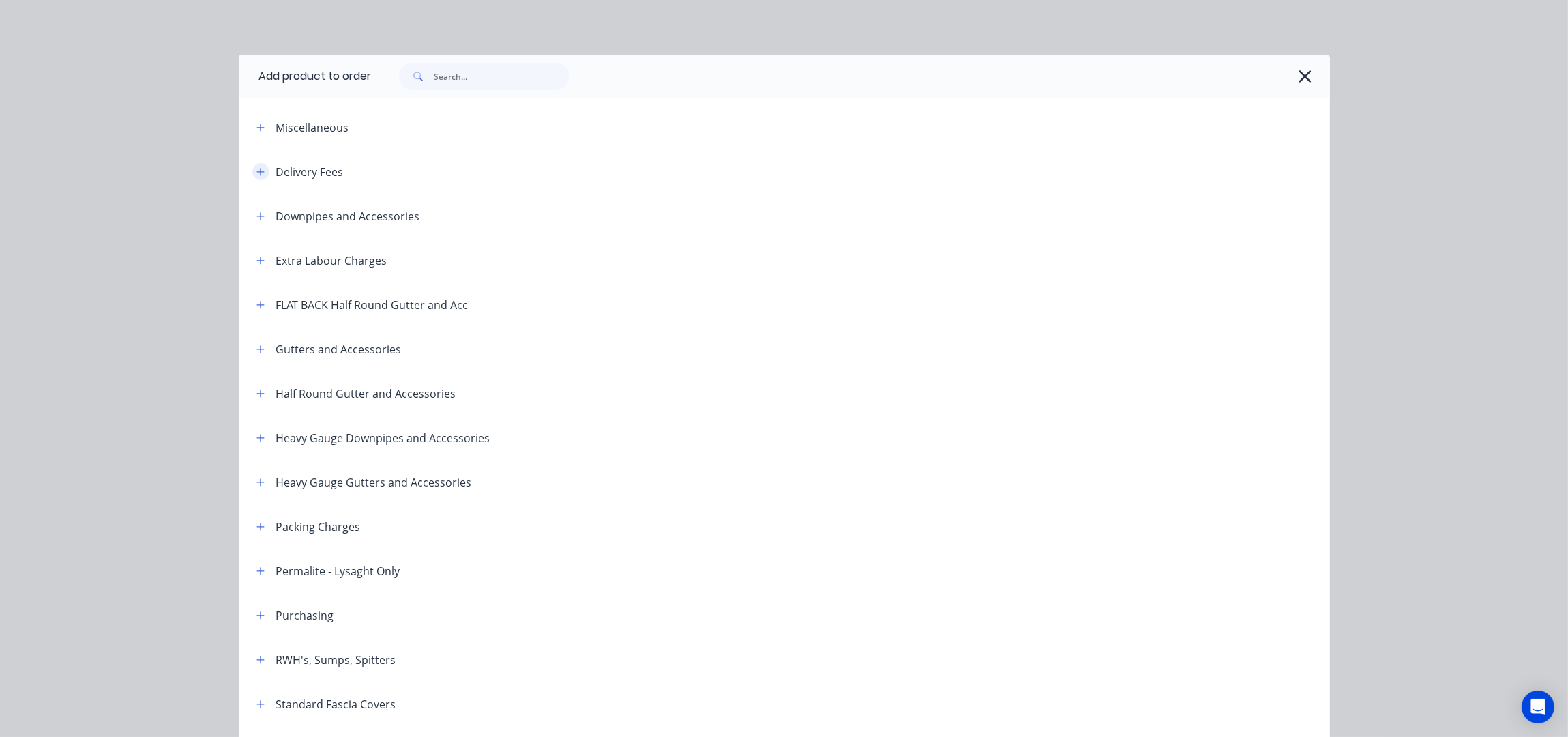
drag, startPoint x: 257, startPoint y: 166, endPoint x: 292, endPoint y: 178, distance: 37.0
click at [259, 166] on button "button" at bounding box center [261, 172] width 17 height 17
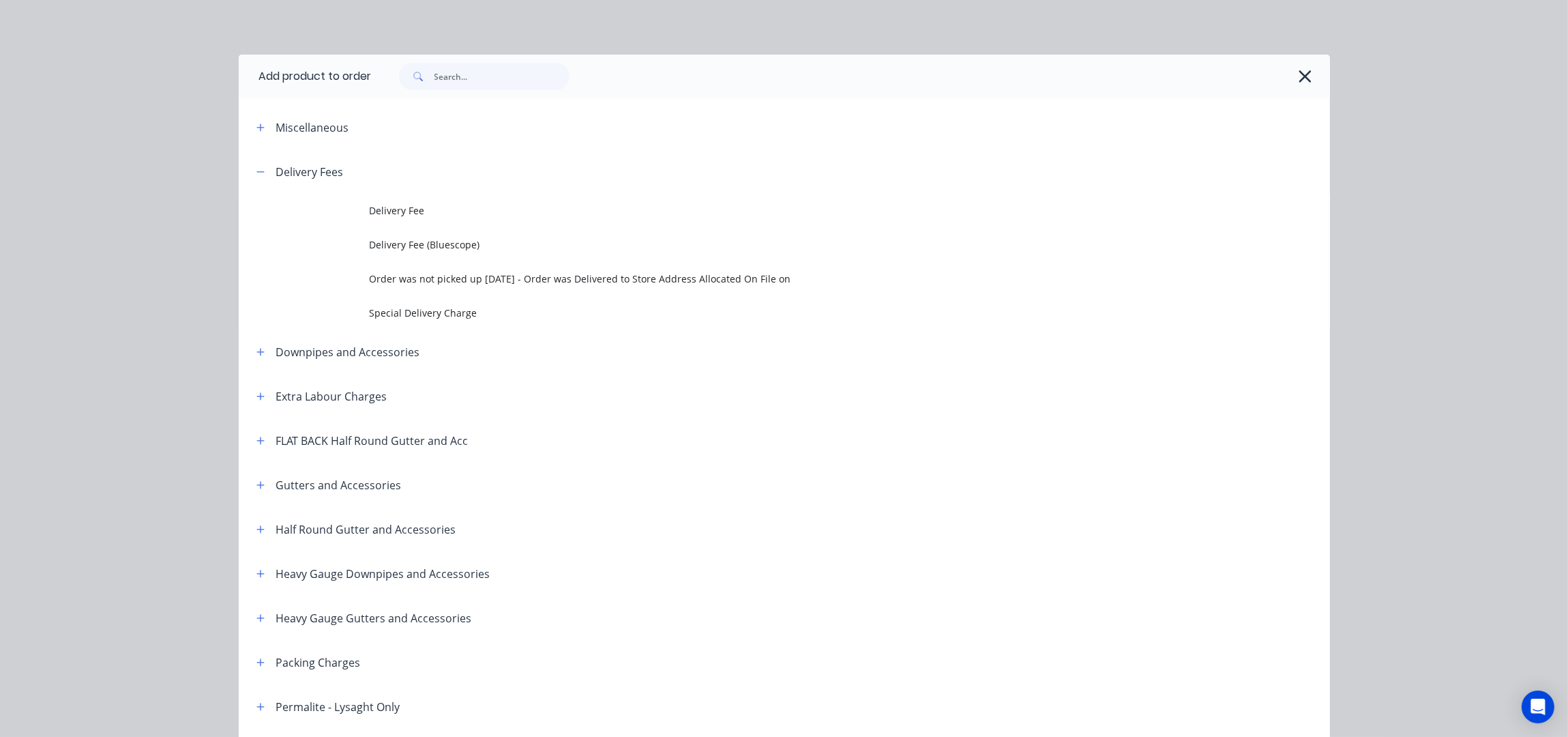
click at [465, 199] on td "Delivery Fee" at bounding box center [849, 210] width 960 height 34
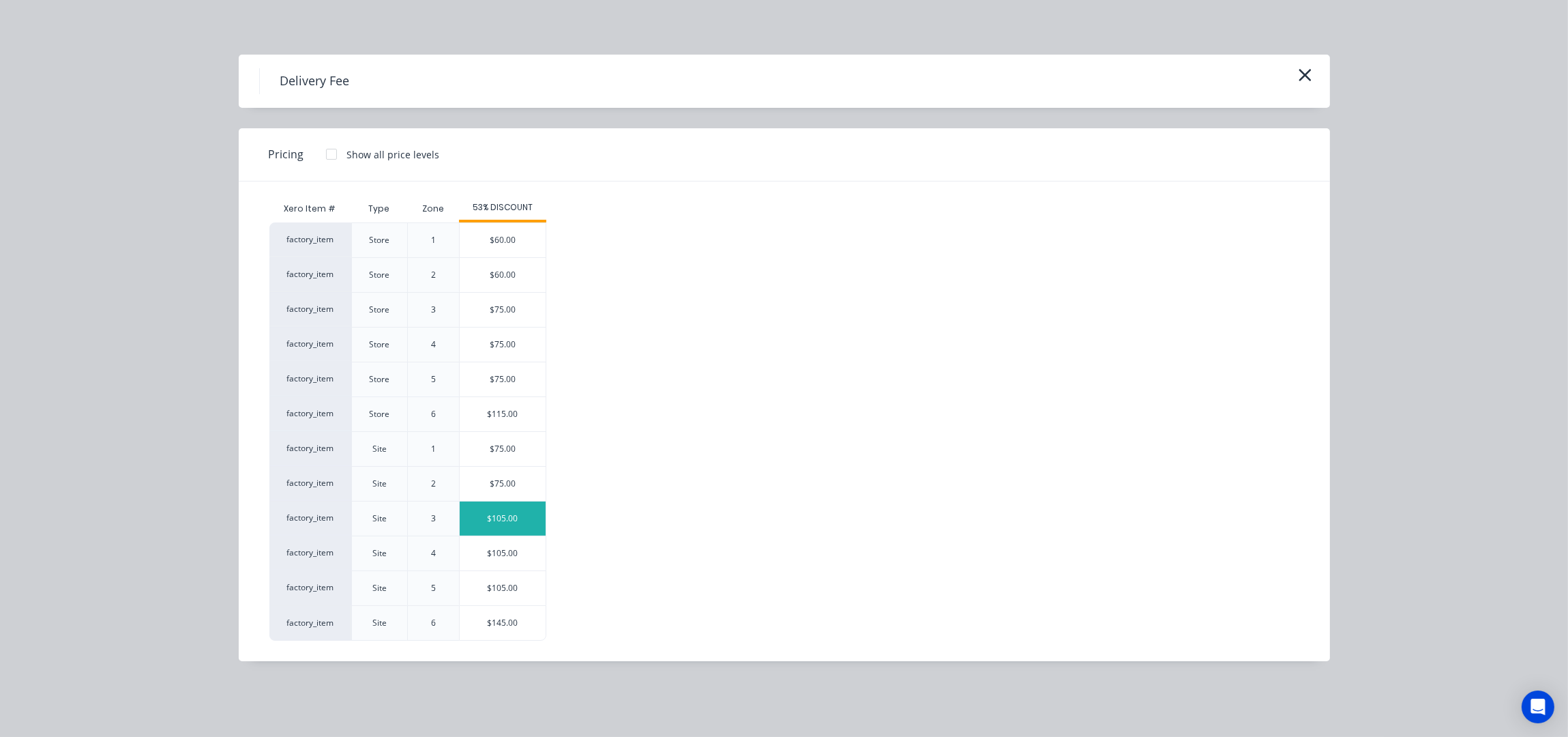
click at [517, 509] on div "$105.00" at bounding box center [503, 518] width 86 height 34
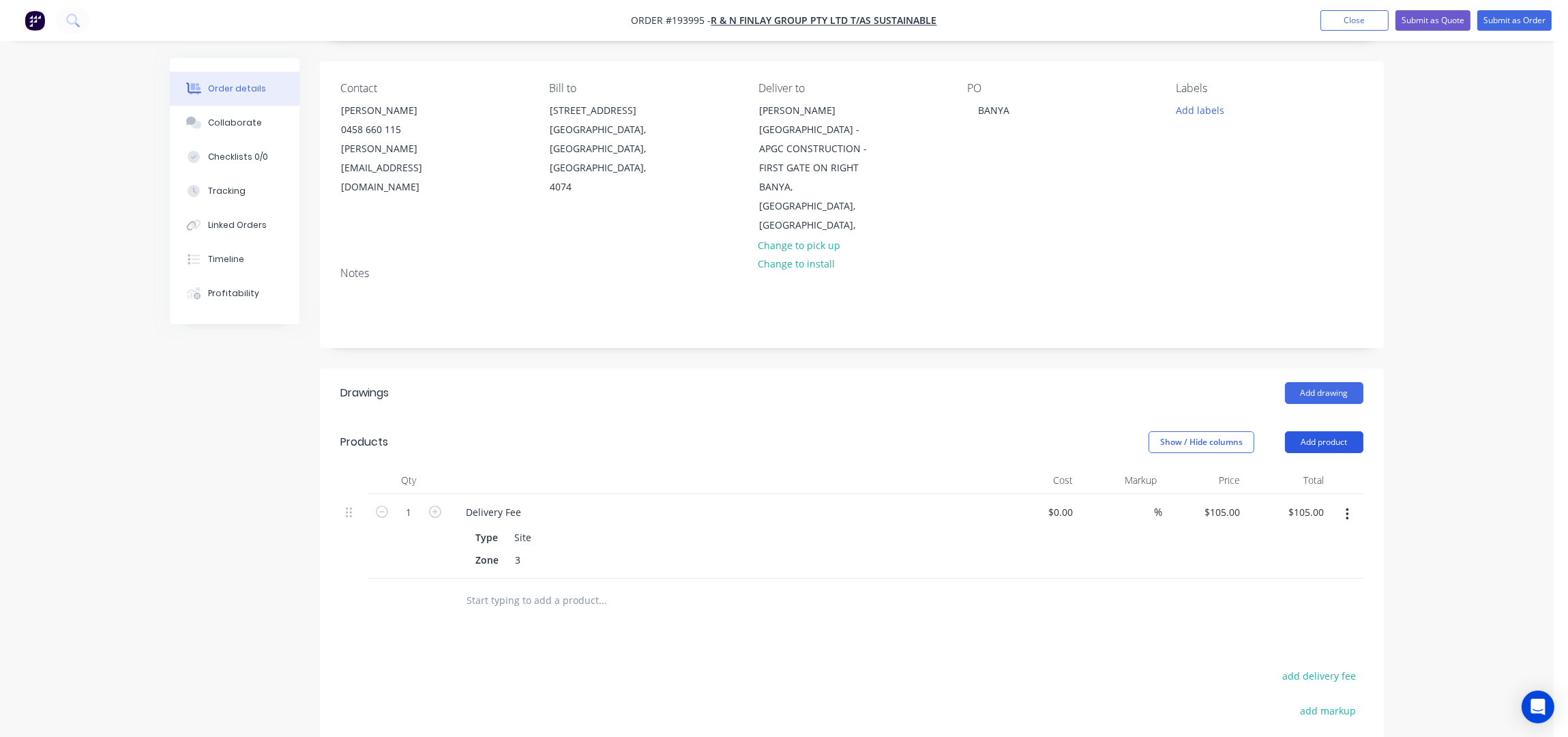
click at [1331, 431] on button "Add product" at bounding box center [1324, 442] width 78 height 22
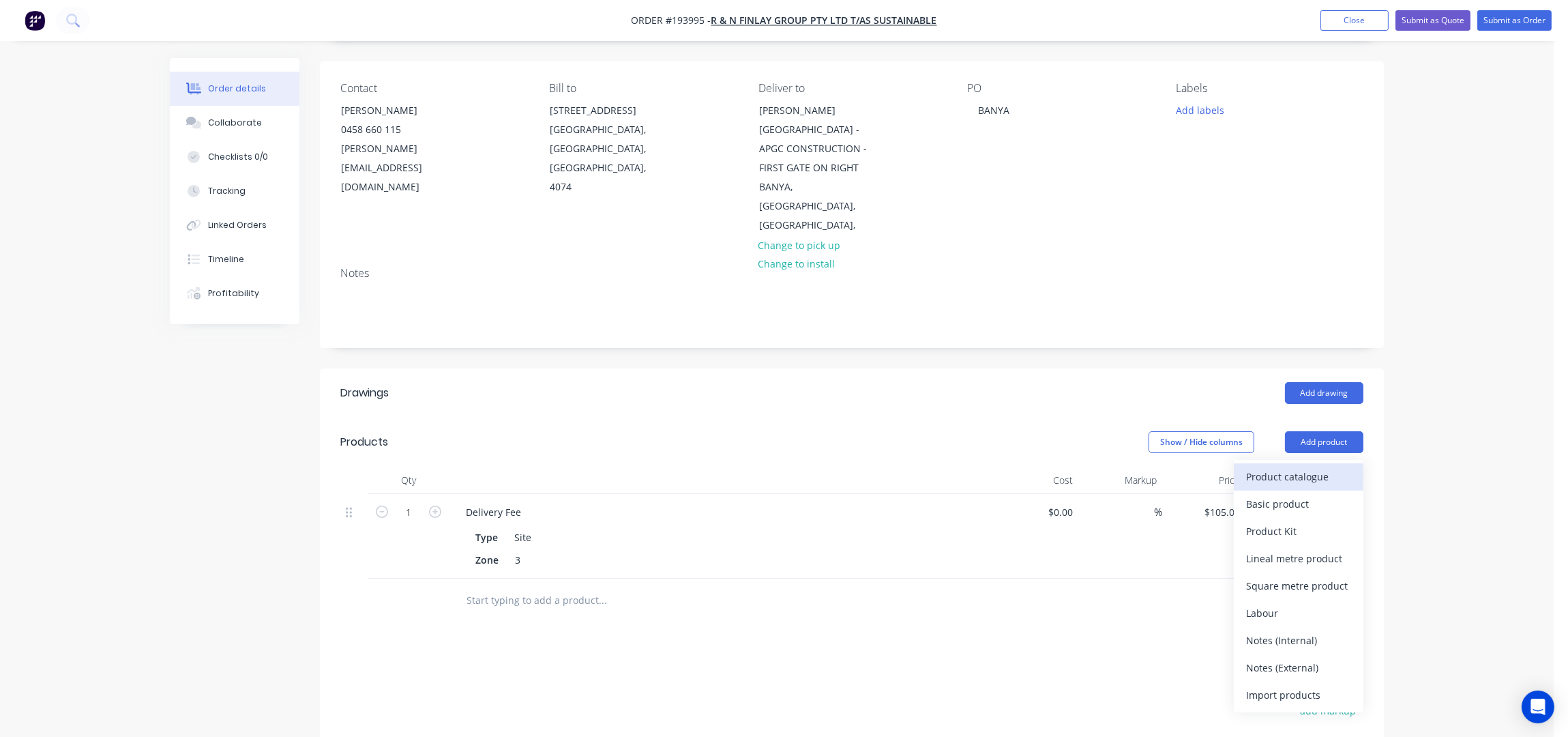
click at [1334, 467] on div "Product catalogue" at bounding box center [1299, 477] width 105 height 20
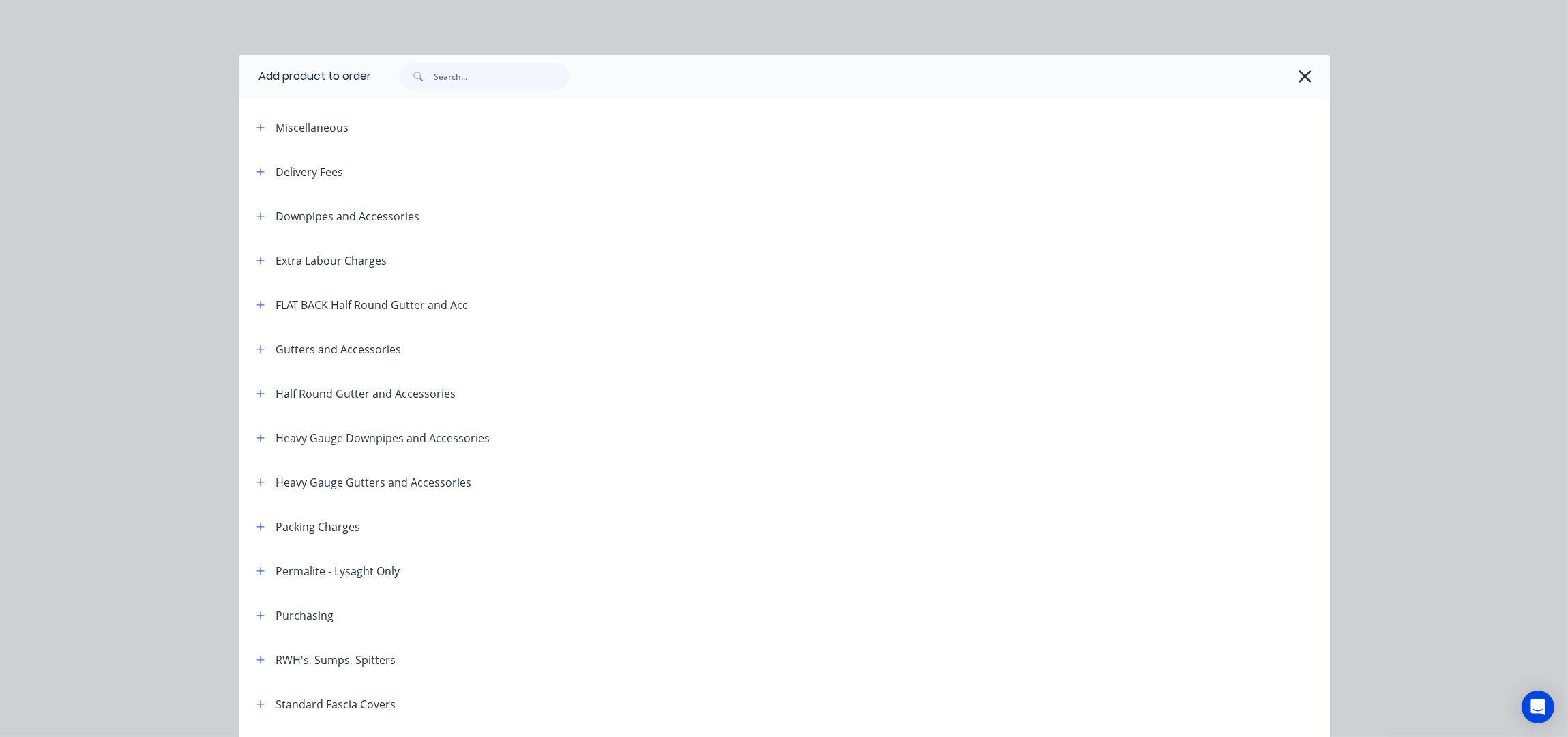
drag, startPoint x: 253, startPoint y: 398, endPoint x: 335, endPoint y: 394, distance: 82.1
click at [253, 398] on button "button" at bounding box center [261, 394] width 17 height 17
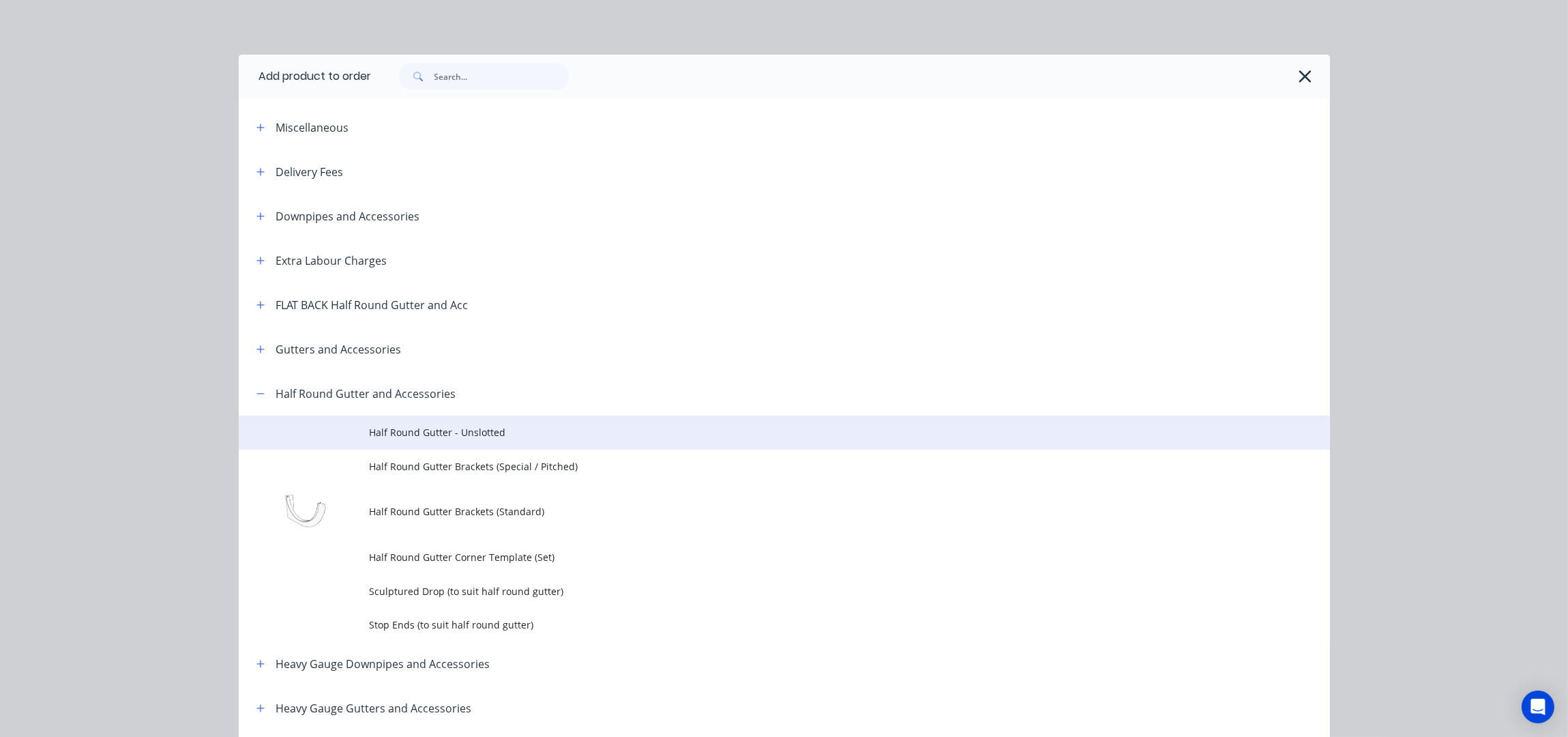
click at [474, 428] on span "Half Round Gutter - Unslotted" at bounding box center [754, 432] width 768 height 14
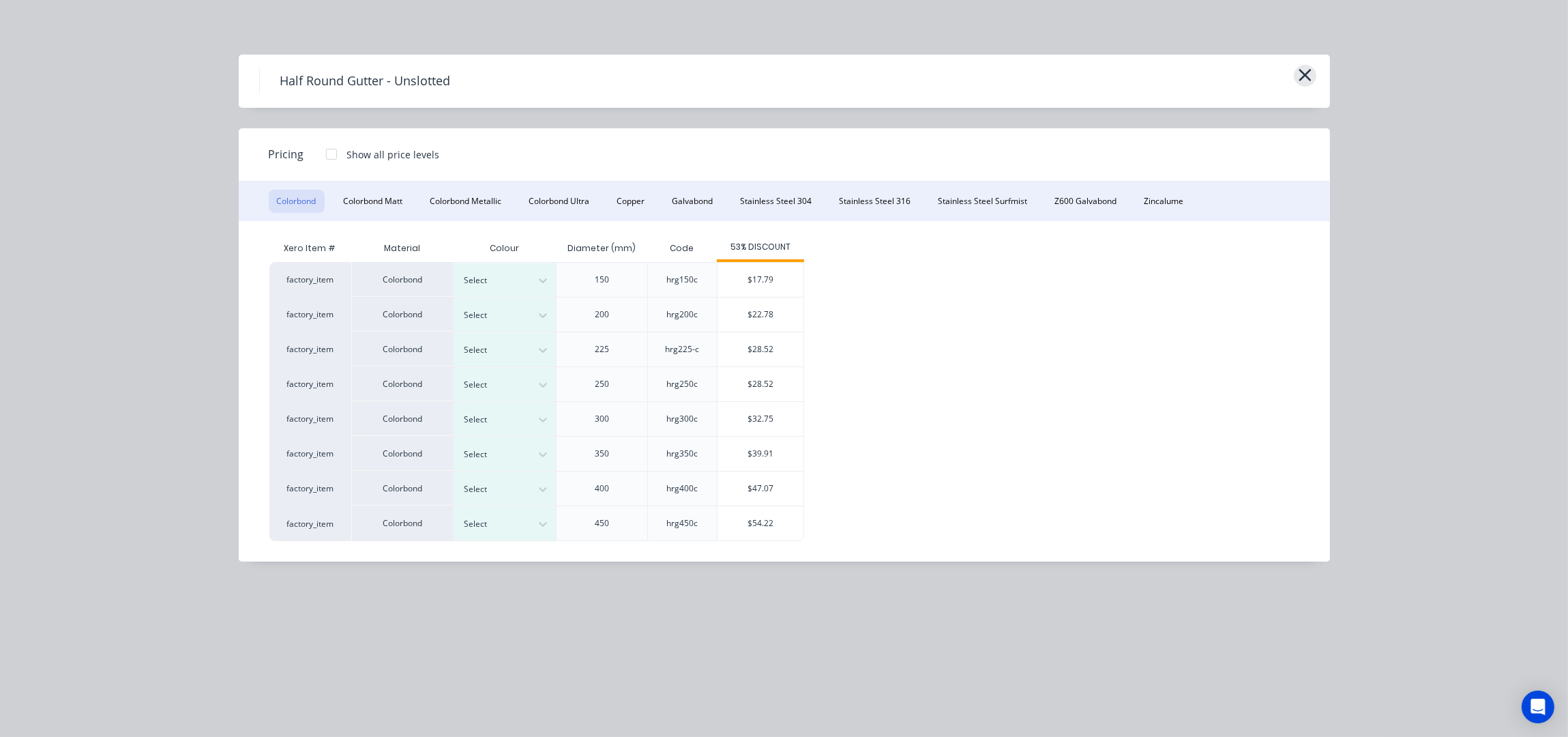
click at [1311, 80] on icon "button" at bounding box center [1305, 75] width 14 height 19
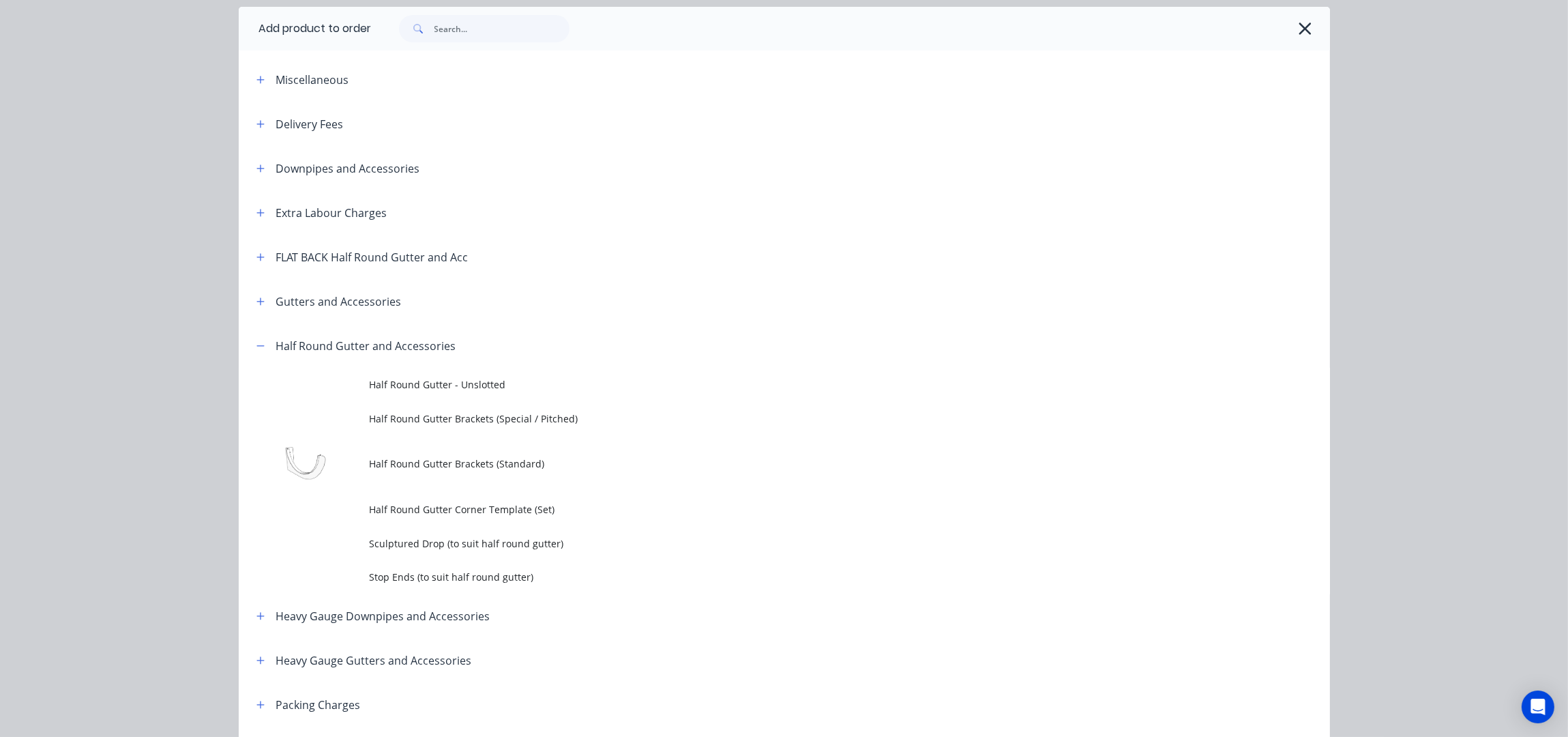
scroll to position [0, 0]
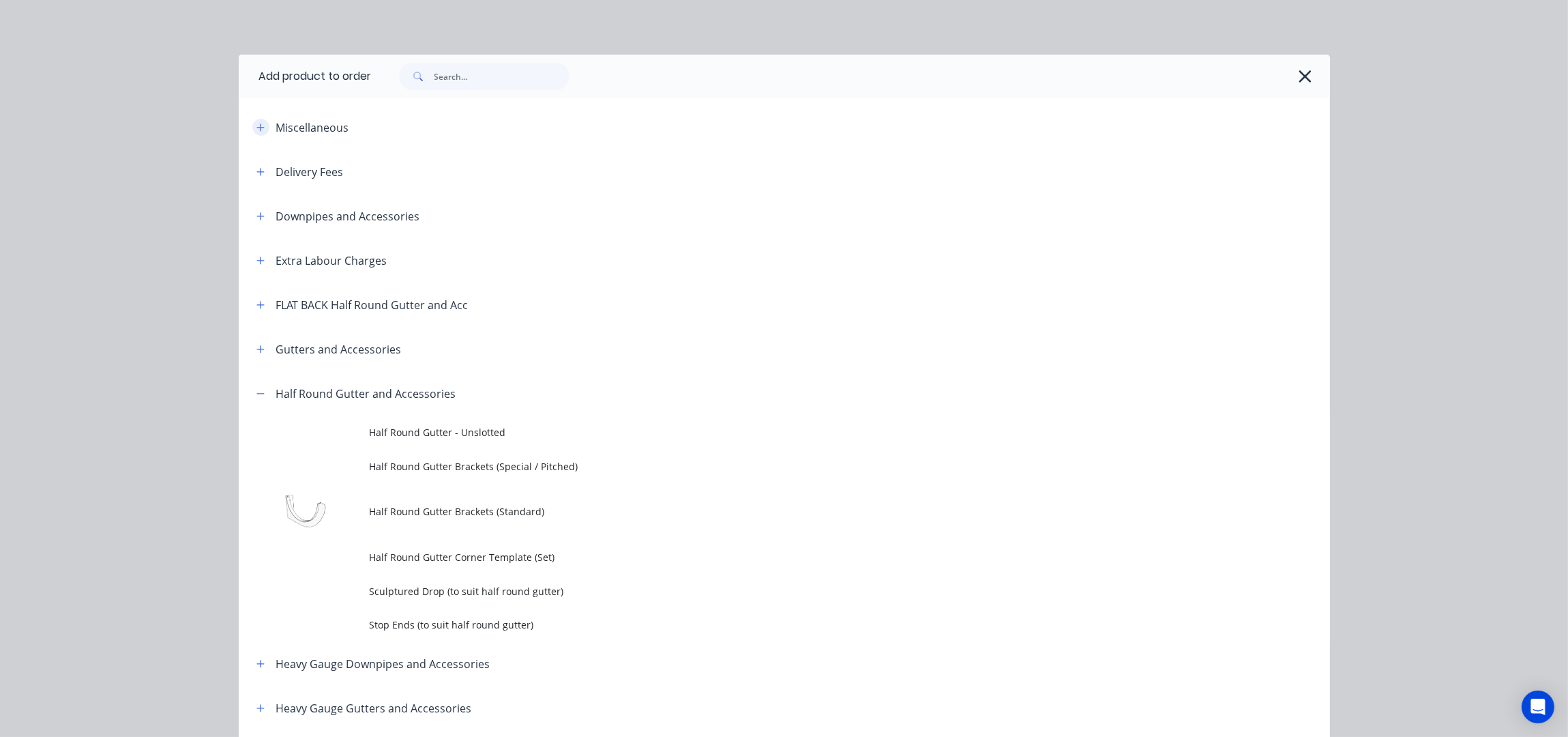
click at [257, 125] on button "button" at bounding box center [261, 127] width 17 height 17
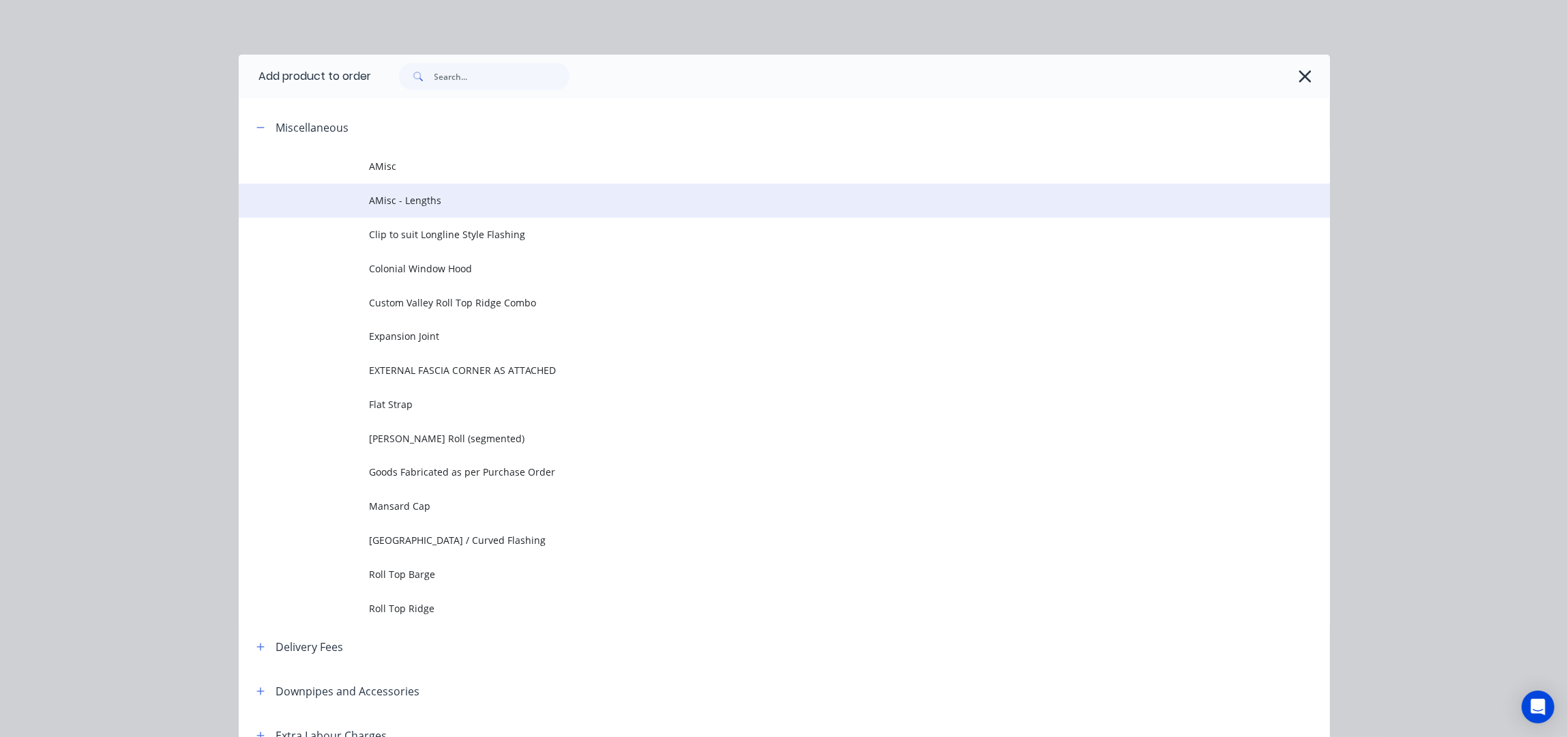
click at [412, 204] on span "AMisc - Lengths" at bounding box center [754, 200] width 768 height 14
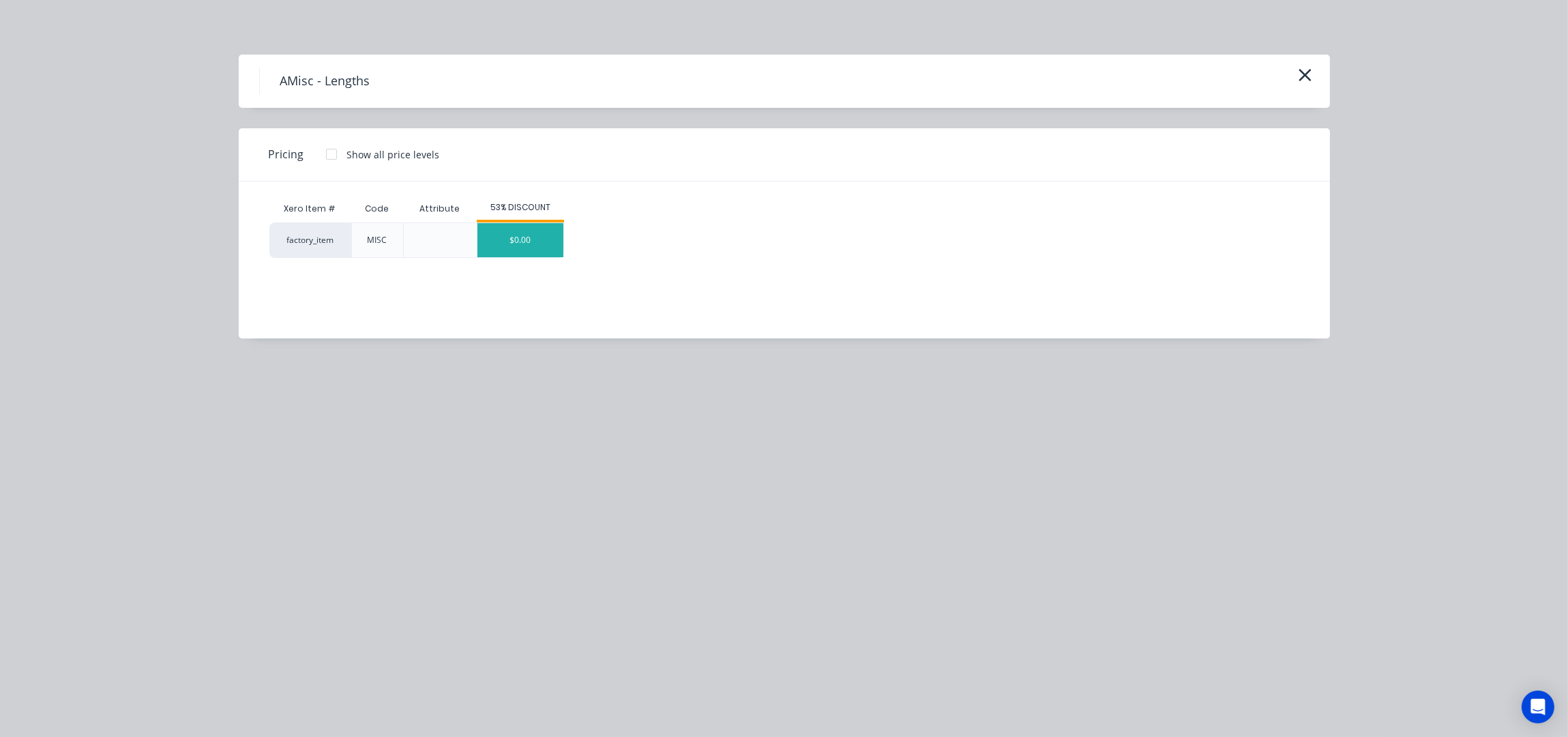
click at [502, 250] on div "$0.00" at bounding box center [520, 240] width 86 height 34
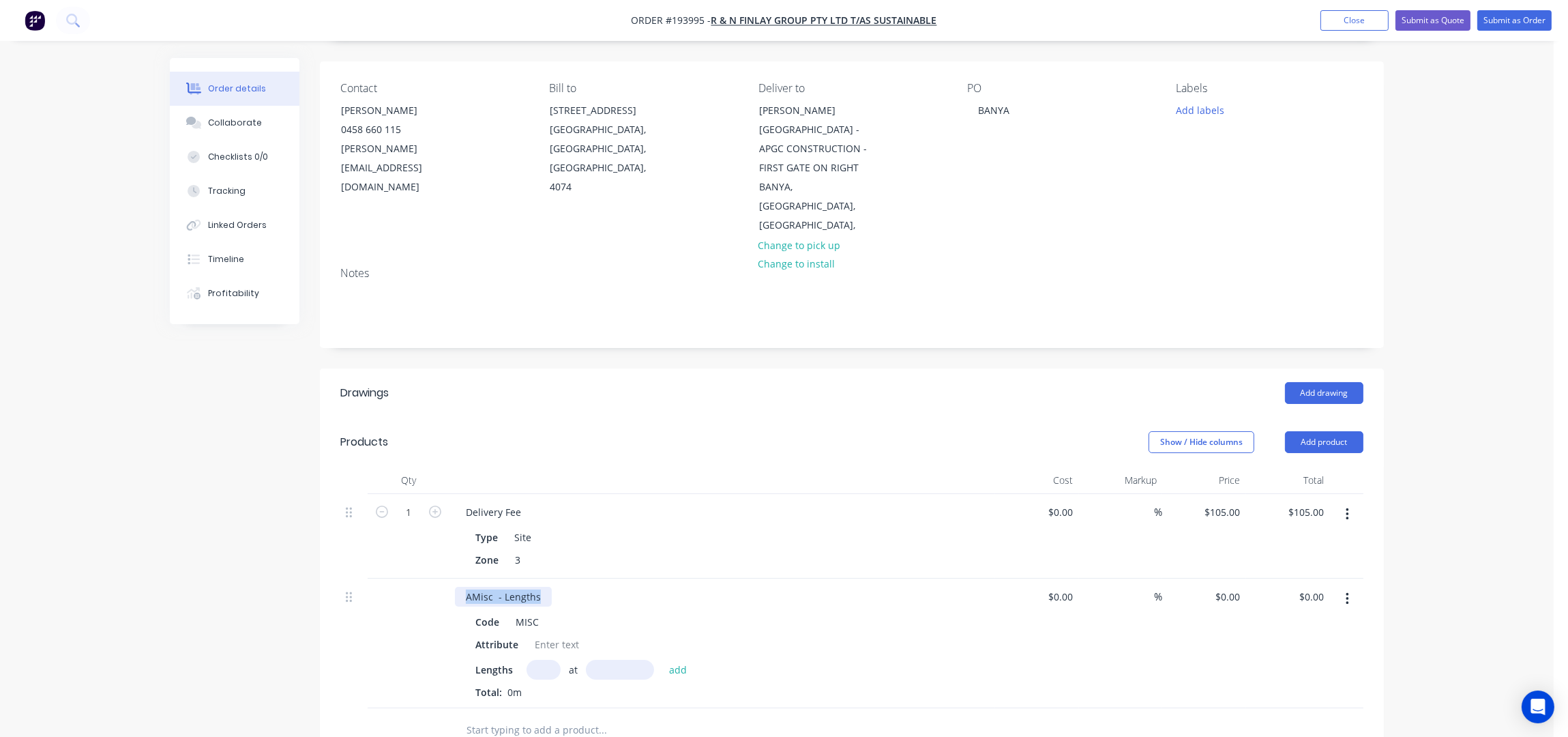
drag, startPoint x: 541, startPoint y: 565, endPoint x: 461, endPoint y: 559, distance: 80.2
click at [461, 586] on div "AMisc - Lengths" at bounding box center [503, 596] width 97 height 20
click at [548, 659] on input "text" at bounding box center [543, 669] width 34 height 20
drag, startPoint x: 517, startPoint y: 606, endPoint x: 453, endPoint y: 611, distance: 64.2
click at [453, 611] on div "175mm HALF ROUND GUTTER - UNSLOTTED Code MISC Attribute Lengths at add Total: 0m" at bounding box center [722, 643] width 545 height 130
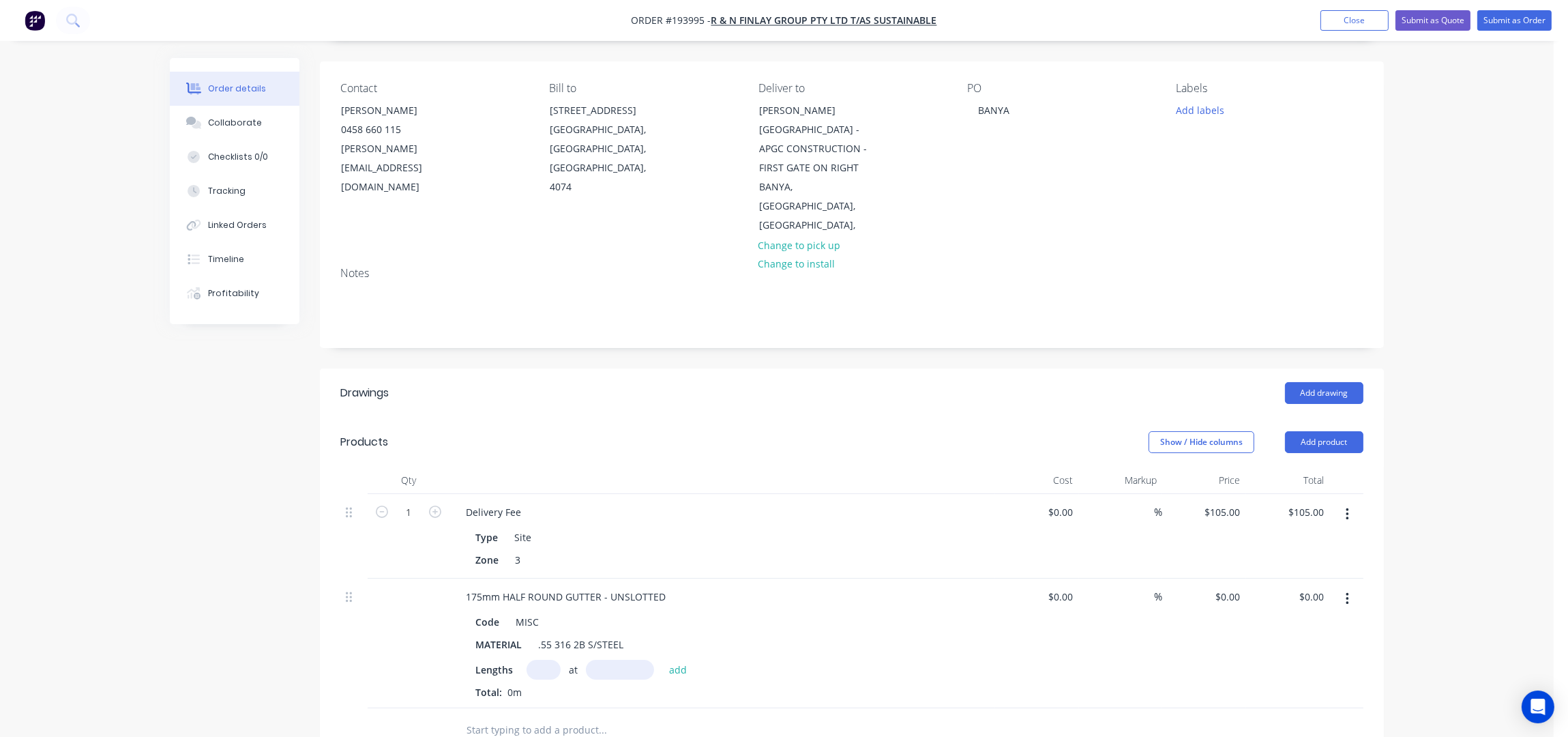
click at [544, 659] on input "text" at bounding box center [543, 669] width 34 height 20
type input "7"
type input "5200"
click at [662, 659] on button "add" at bounding box center [678, 668] width 32 height 18
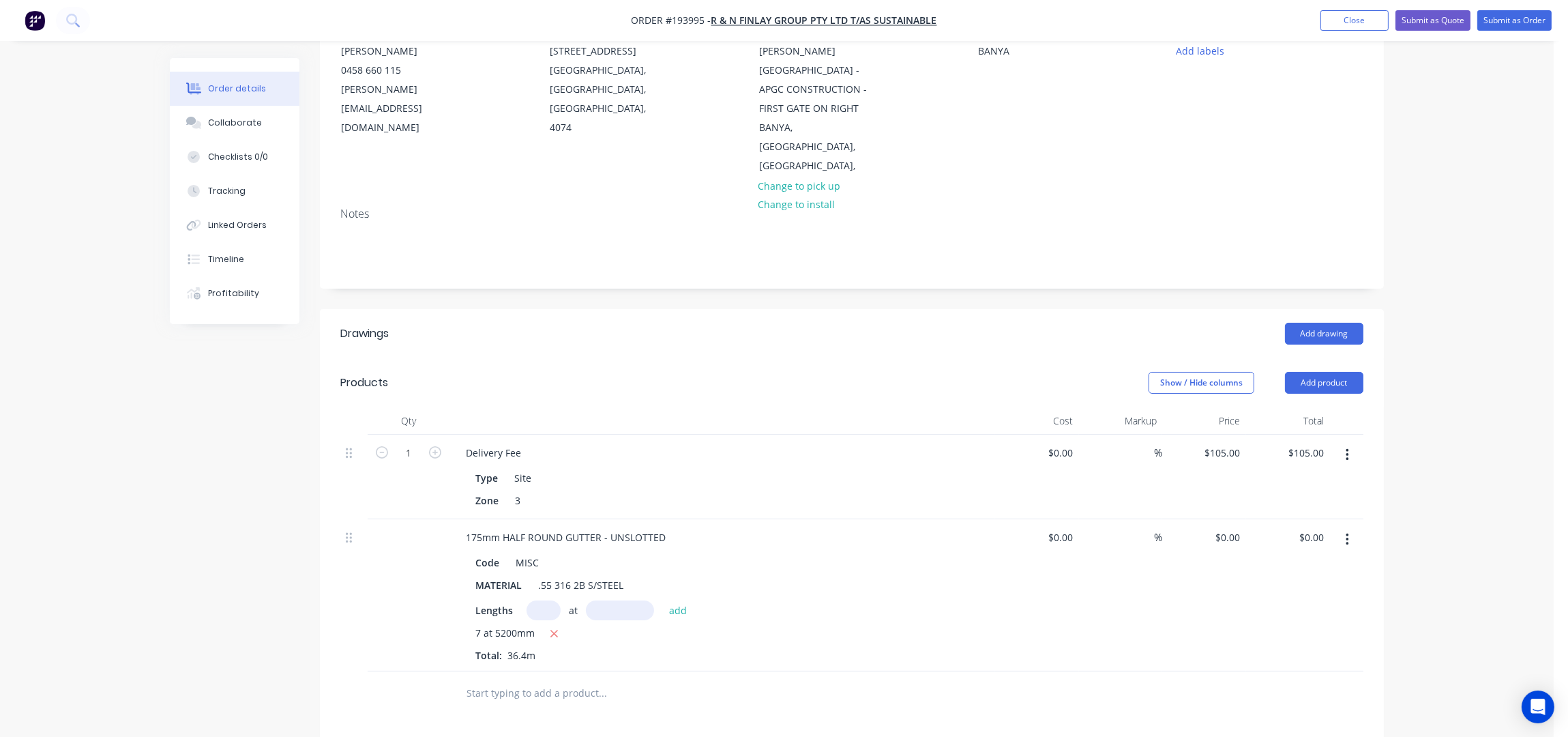
scroll to position [272, 0]
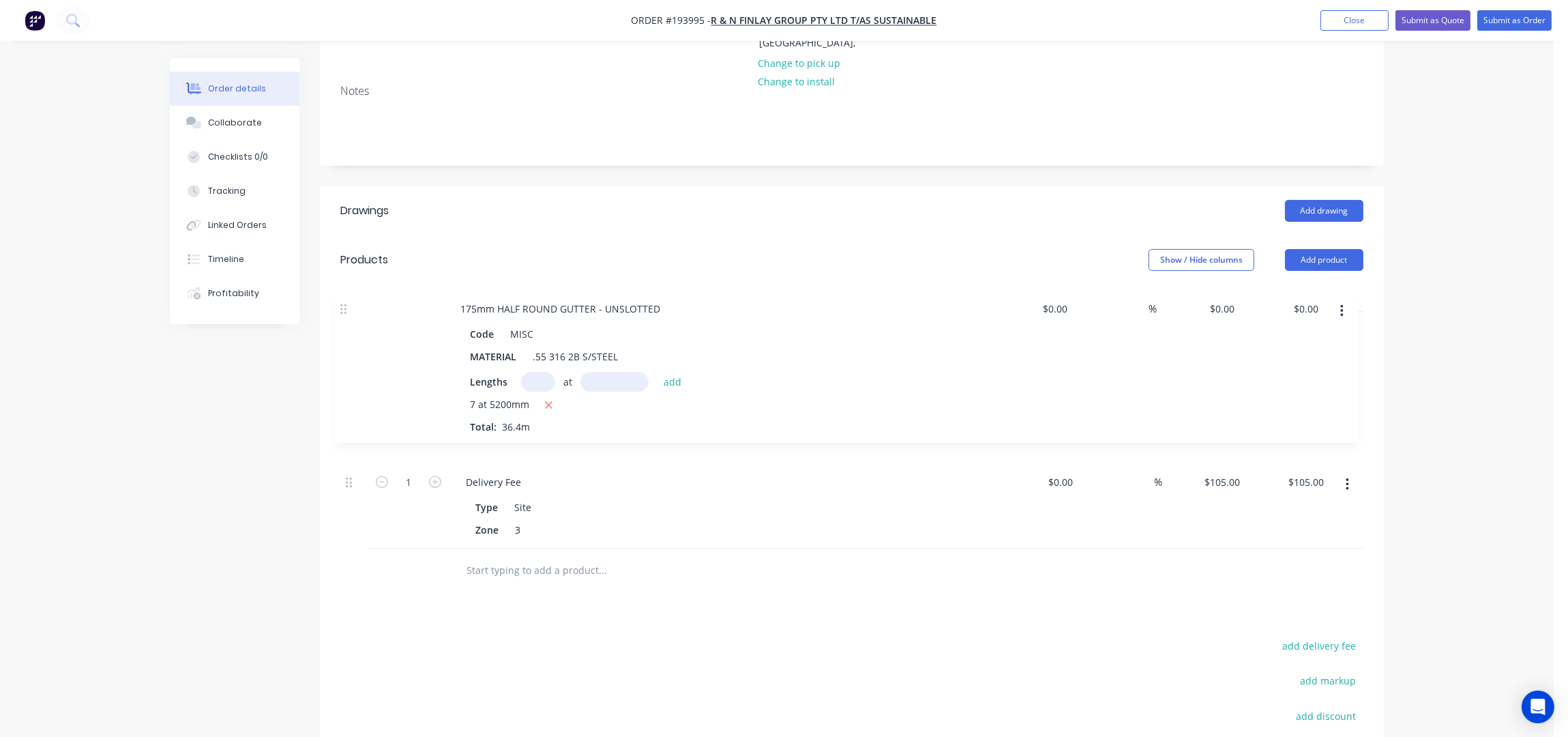
drag, startPoint x: 348, startPoint y: 377, endPoint x: 342, endPoint y: 288, distance: 89.2
click at [342, 312] on div "1 Delivery Fee Type Site Zone 3 $0.00 $0.00 % $105.00 $105.00 $105.00 $105.00 1…" at bounding box center [852, 430] width 1024 height 237
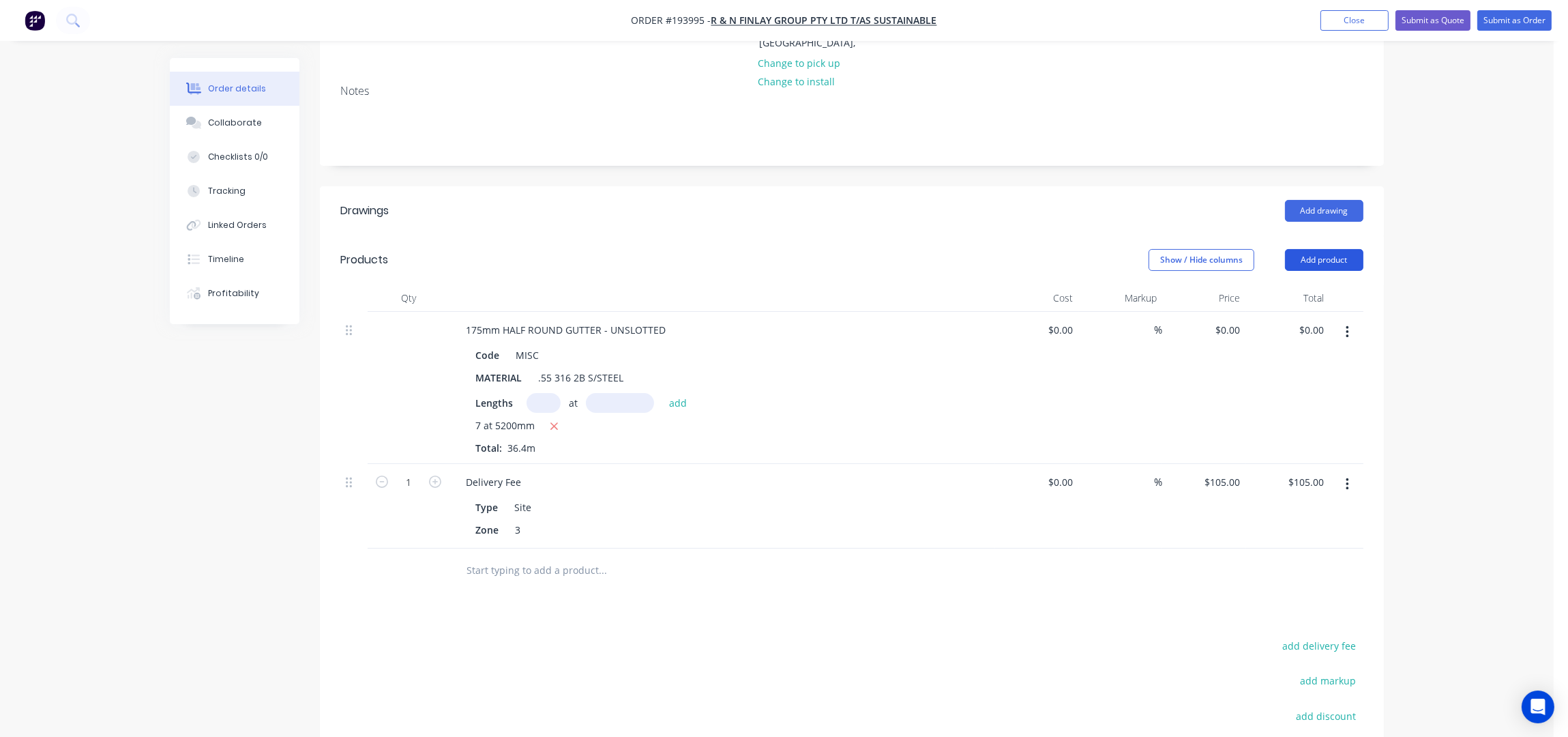
click at [1316, 249] on button "Add product" at bounding box center [1324, 260] width 78 height 22
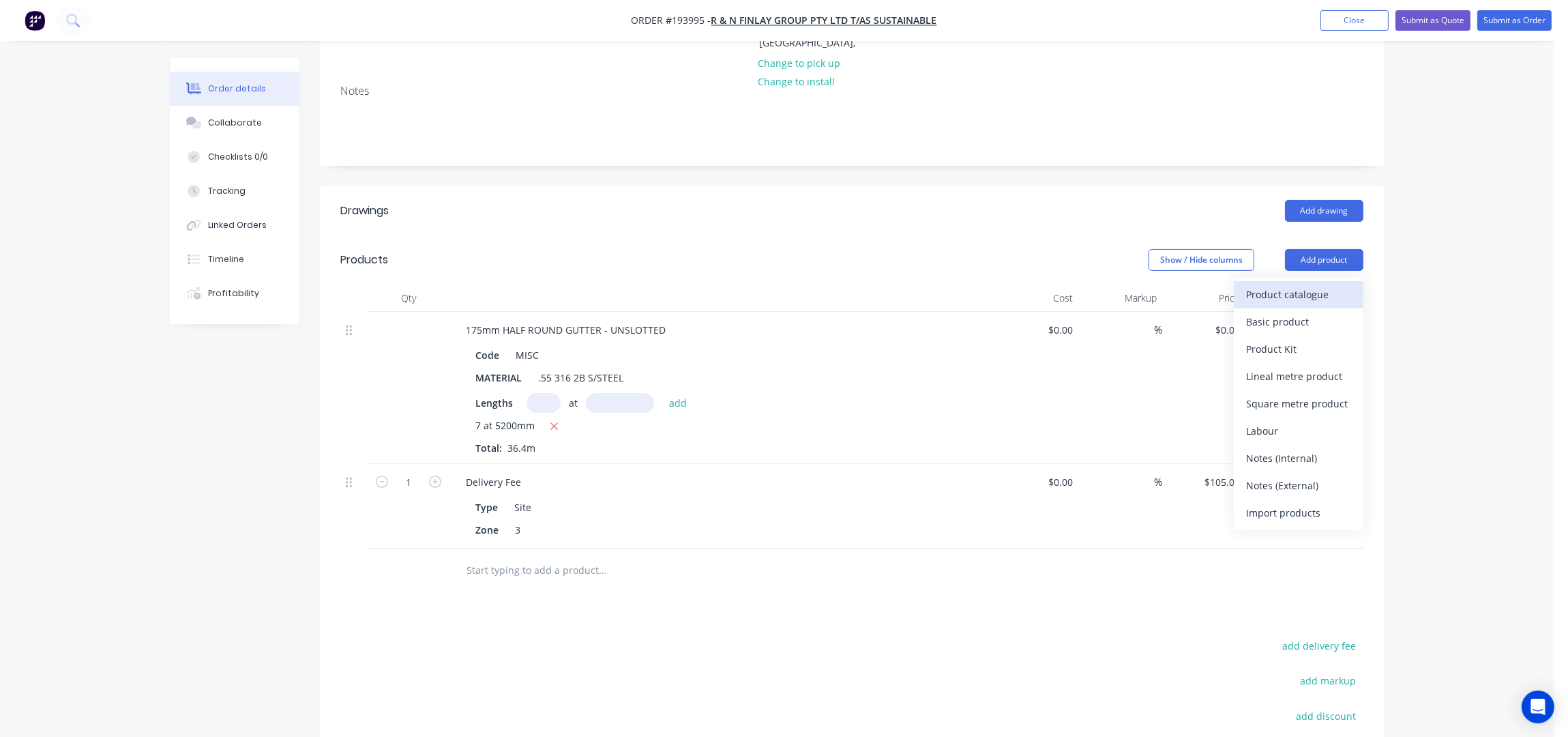
click at [1294, 285] on div "Product catalogue" at bounding box center [1299, 294] width 105 height 20
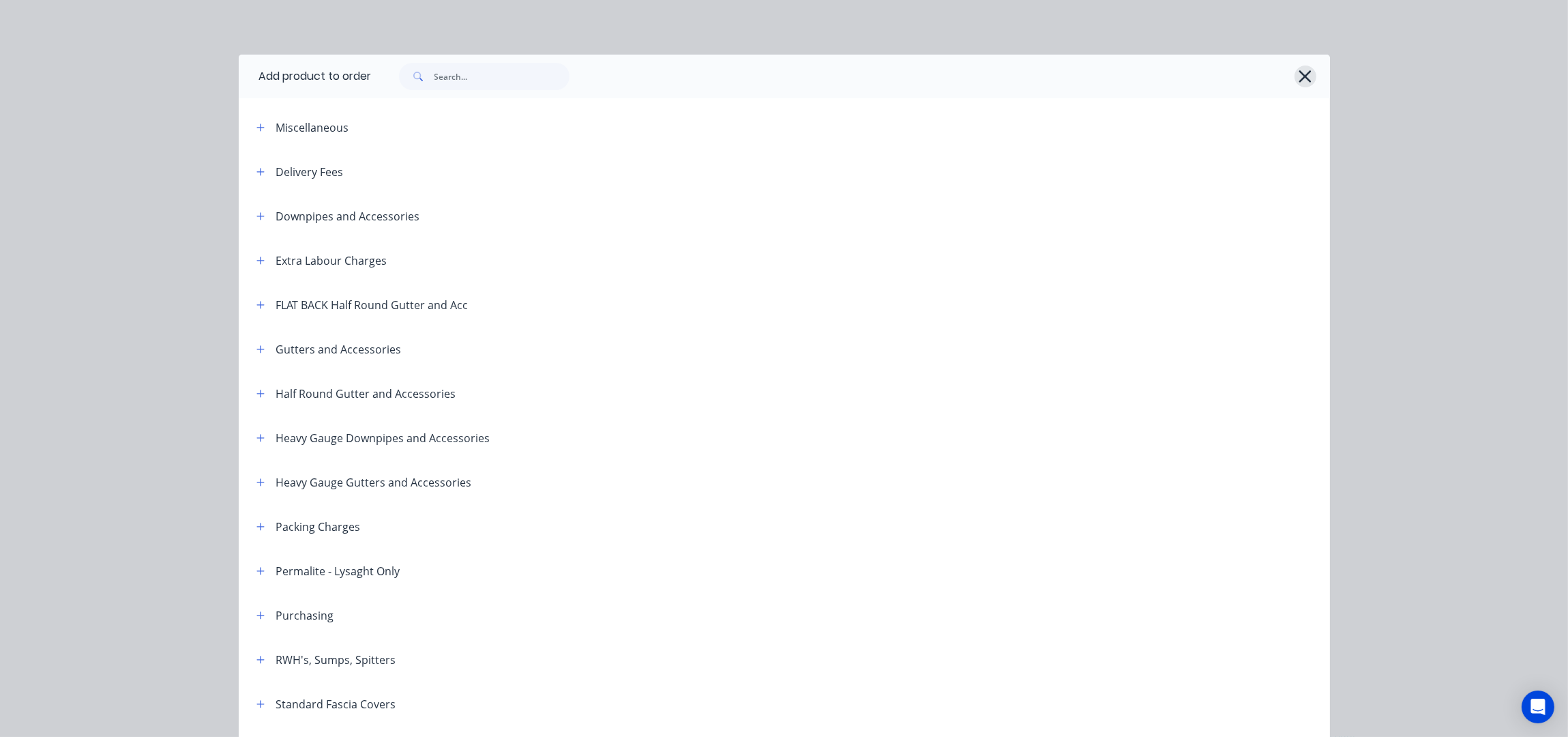
click at [1298, 76] on icon "button" at bounding box center [1305, 77] width 14 height 19
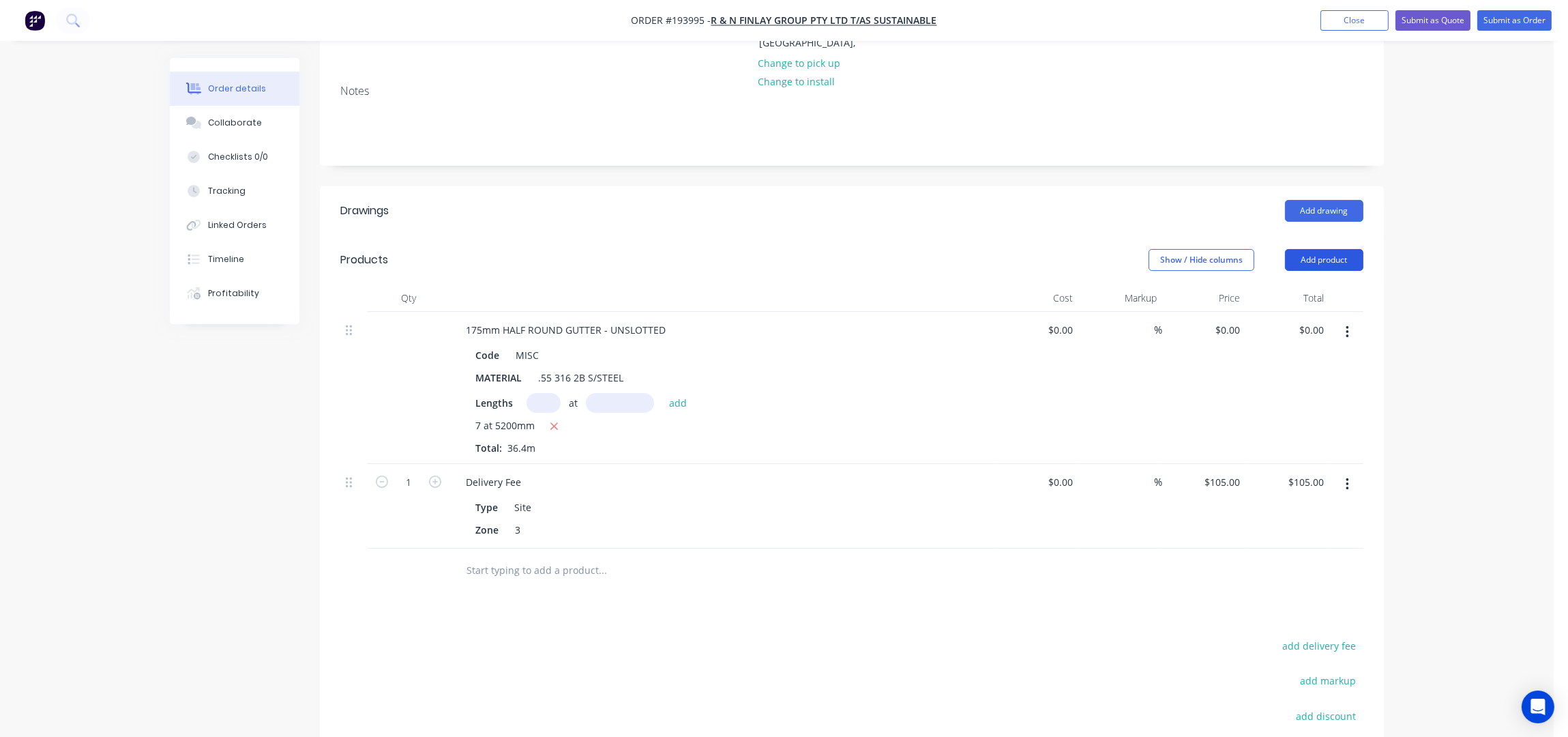
click at [1305, 249] on button "Add product" at bounding box center [1324, 260] width 78 height 22
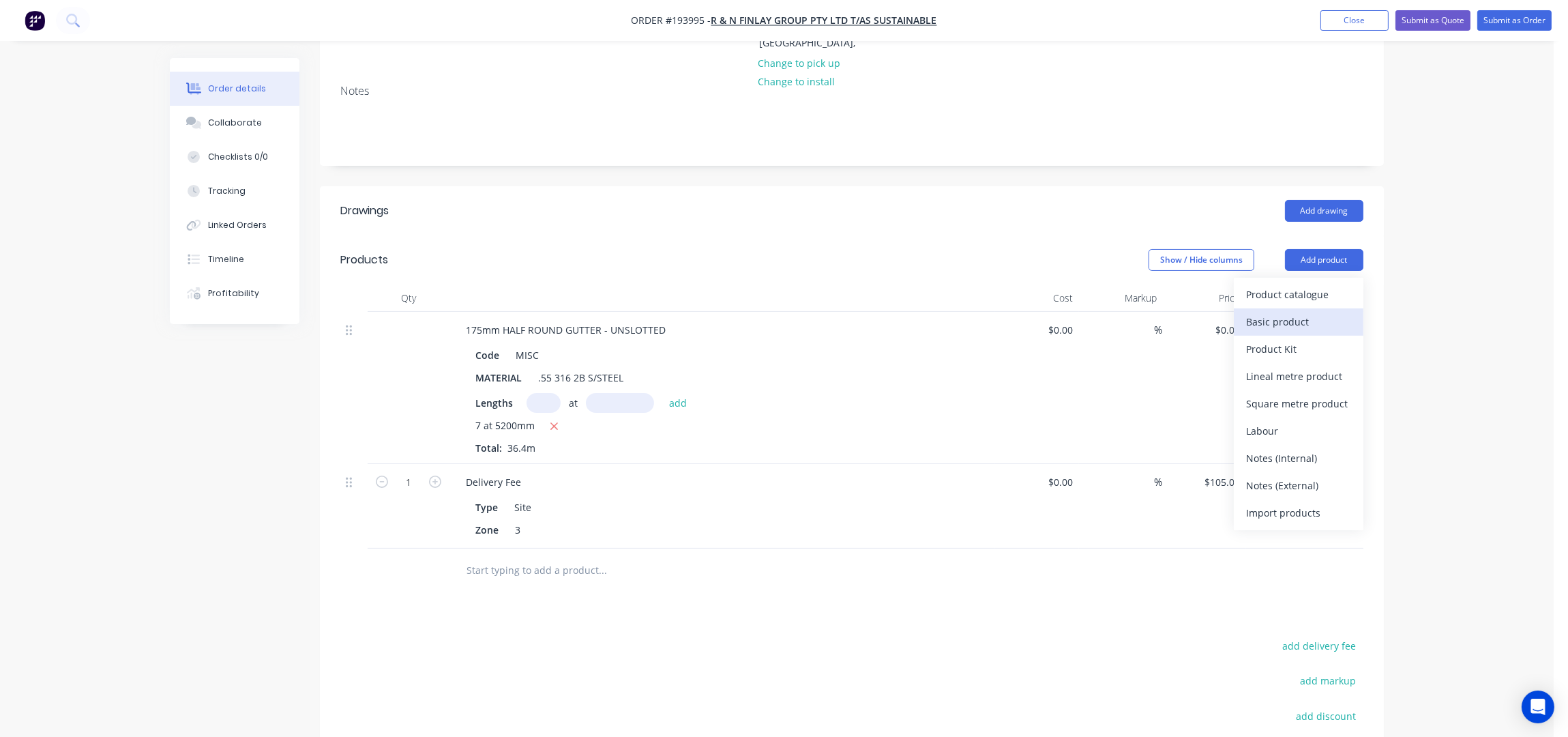
click at [1294, 312] on div "Basic product" at bounding box center [1299, 321] width 105 height 20
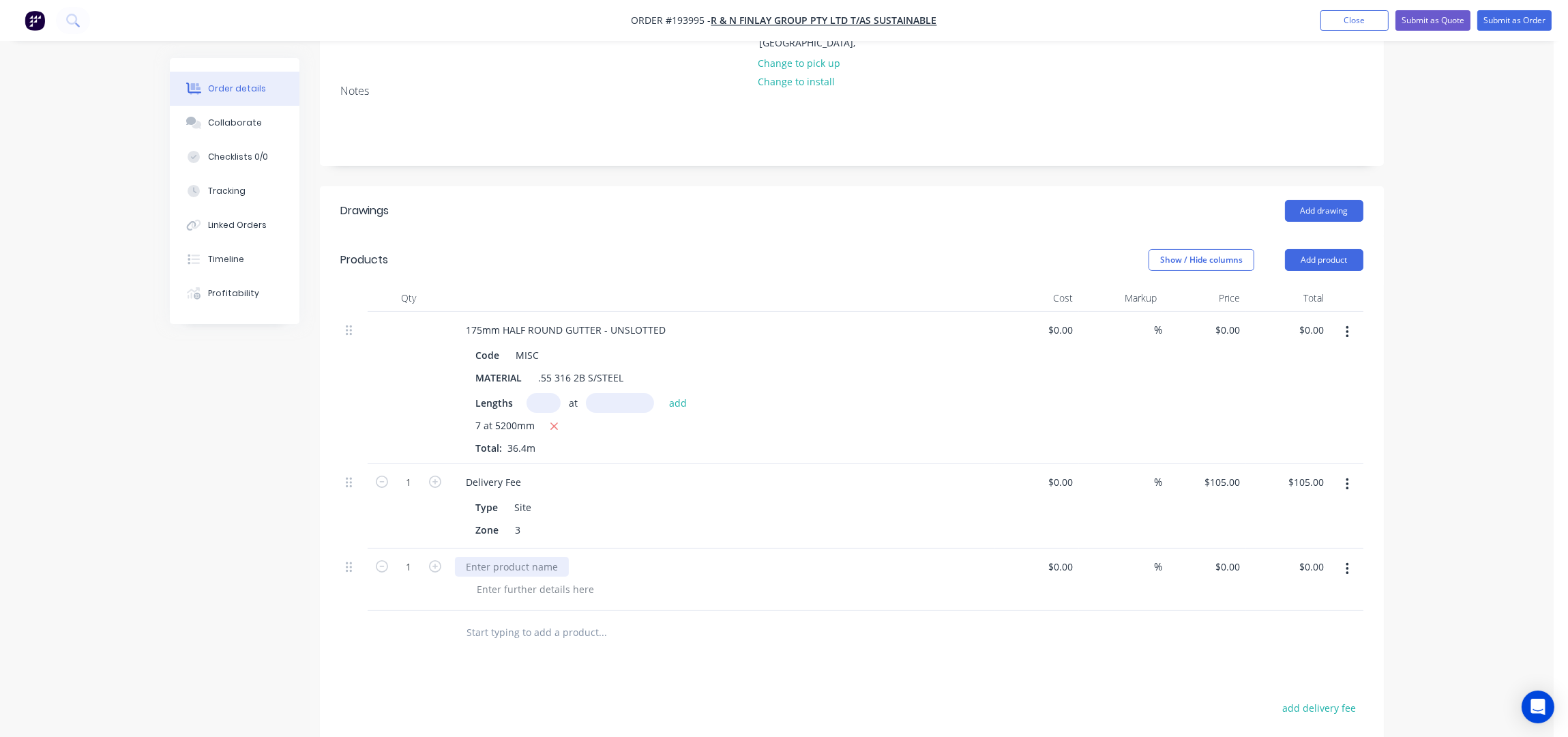
click at [517, 557] on div at bounding box center [511, 566] width 114 height 20
click at [529, 579] on div at bounding box center [536, 589] width 139 height 20
click at [526, 579] on div at bounding box center [536, 589] width 139 height 20
click at [434, 560] on icon "button" at bounding box center [436, 566] width 12 height 12
type input "2"
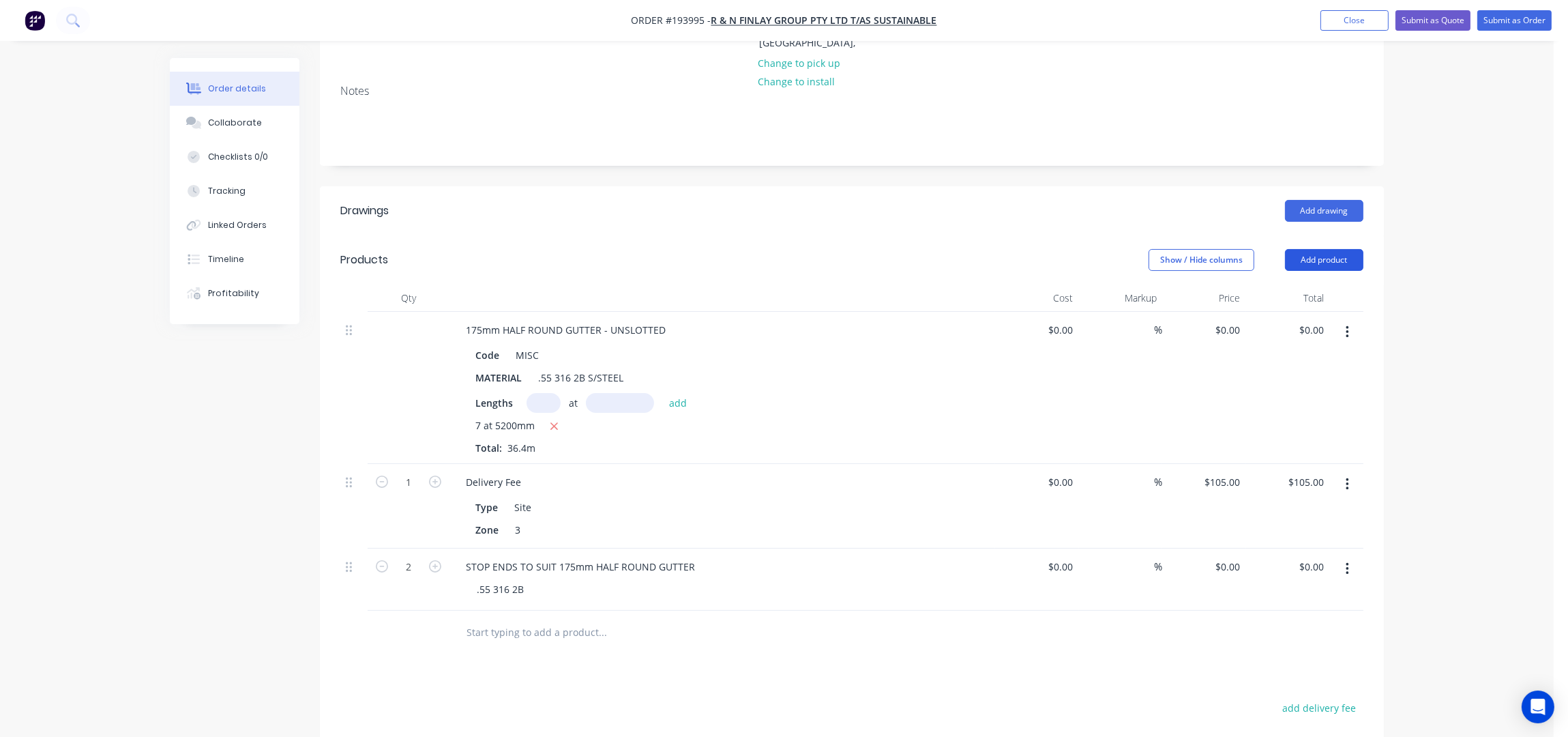
click at [1339, 249] on button "Add product" at bounding box center [1324, 260] width 78 height 22
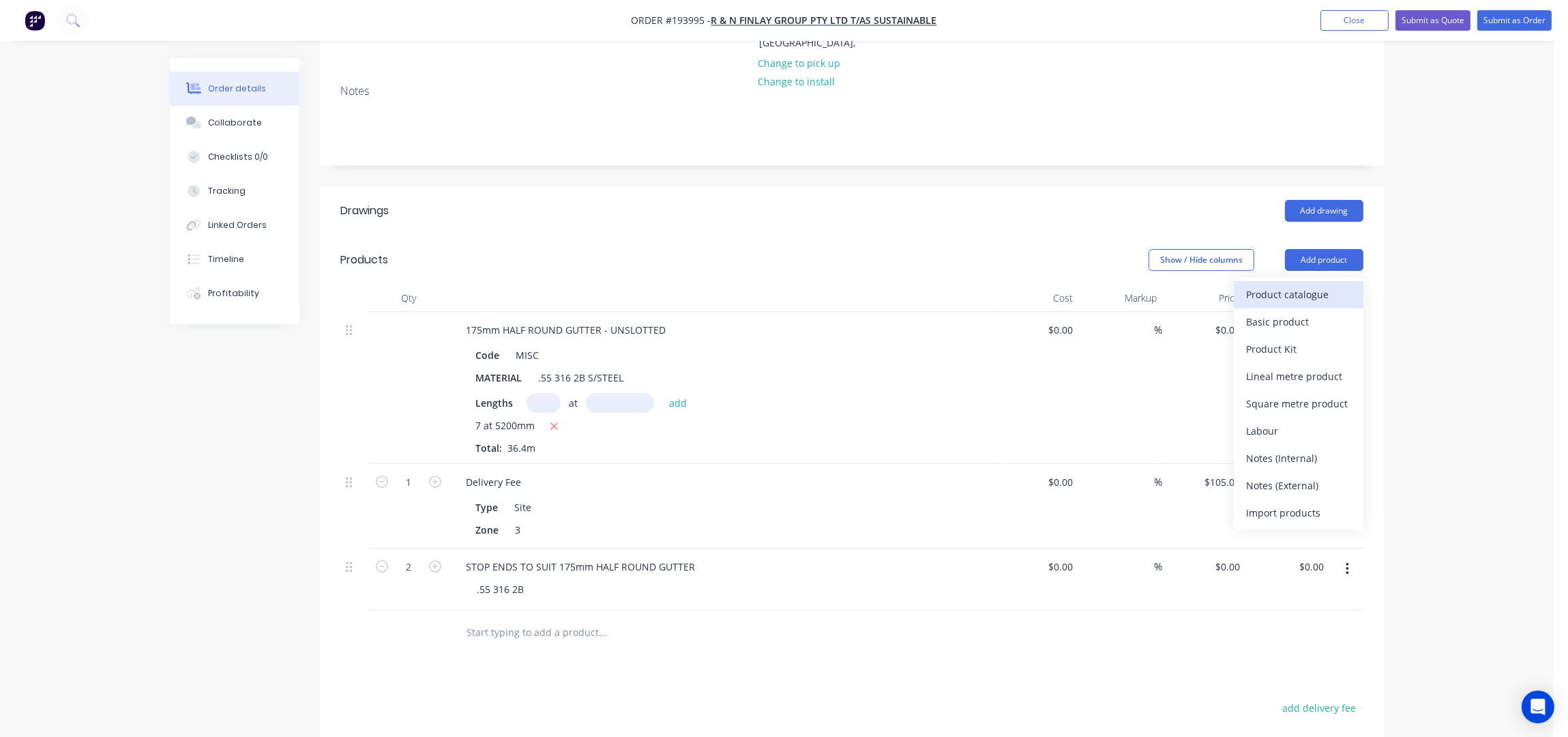
click at [1331, 285] on div "Product catalogue" at bounding box center [1299, 294] width 105 height 20
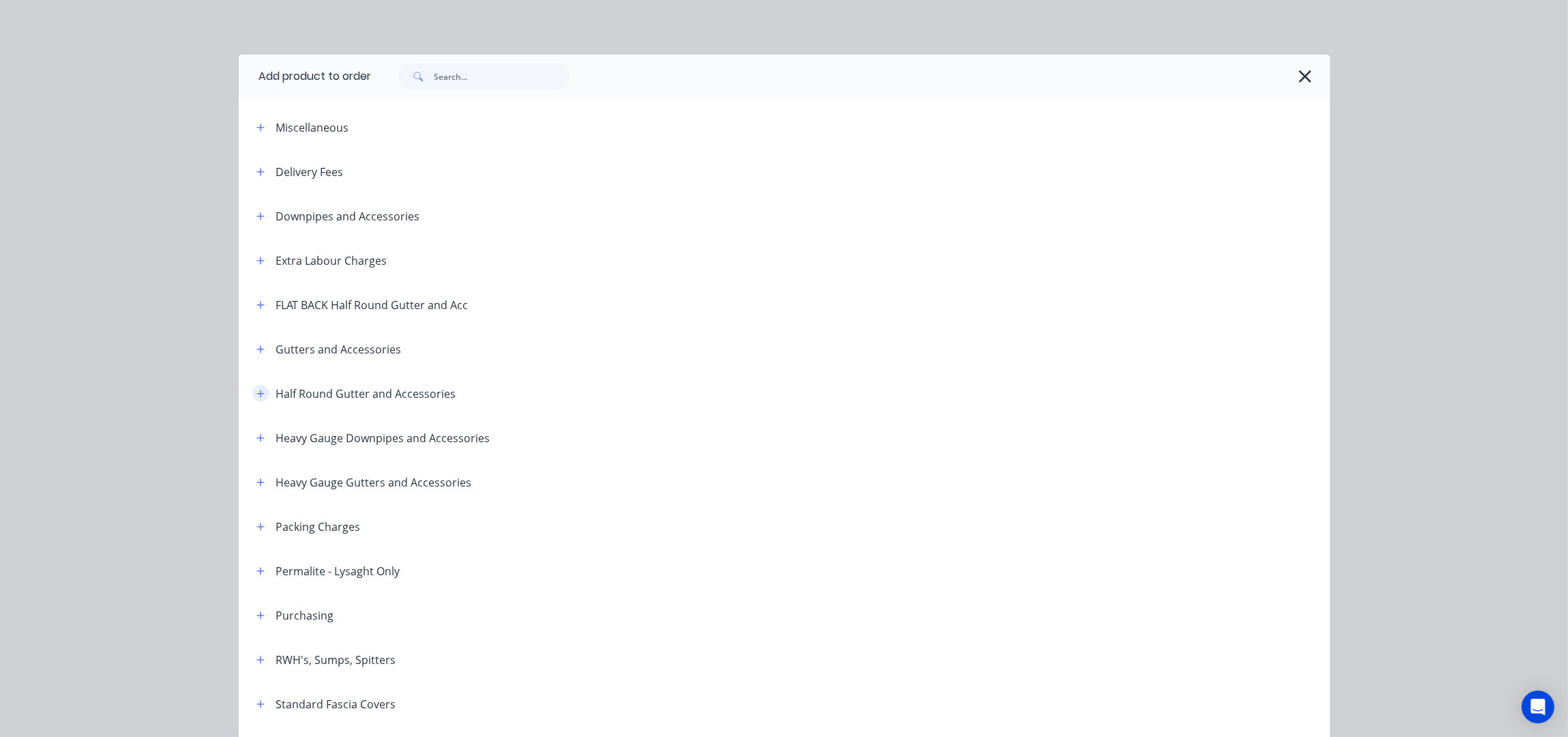
click at [259, 389] on button "button" at bounding box center [261, 394] width 17 height 17
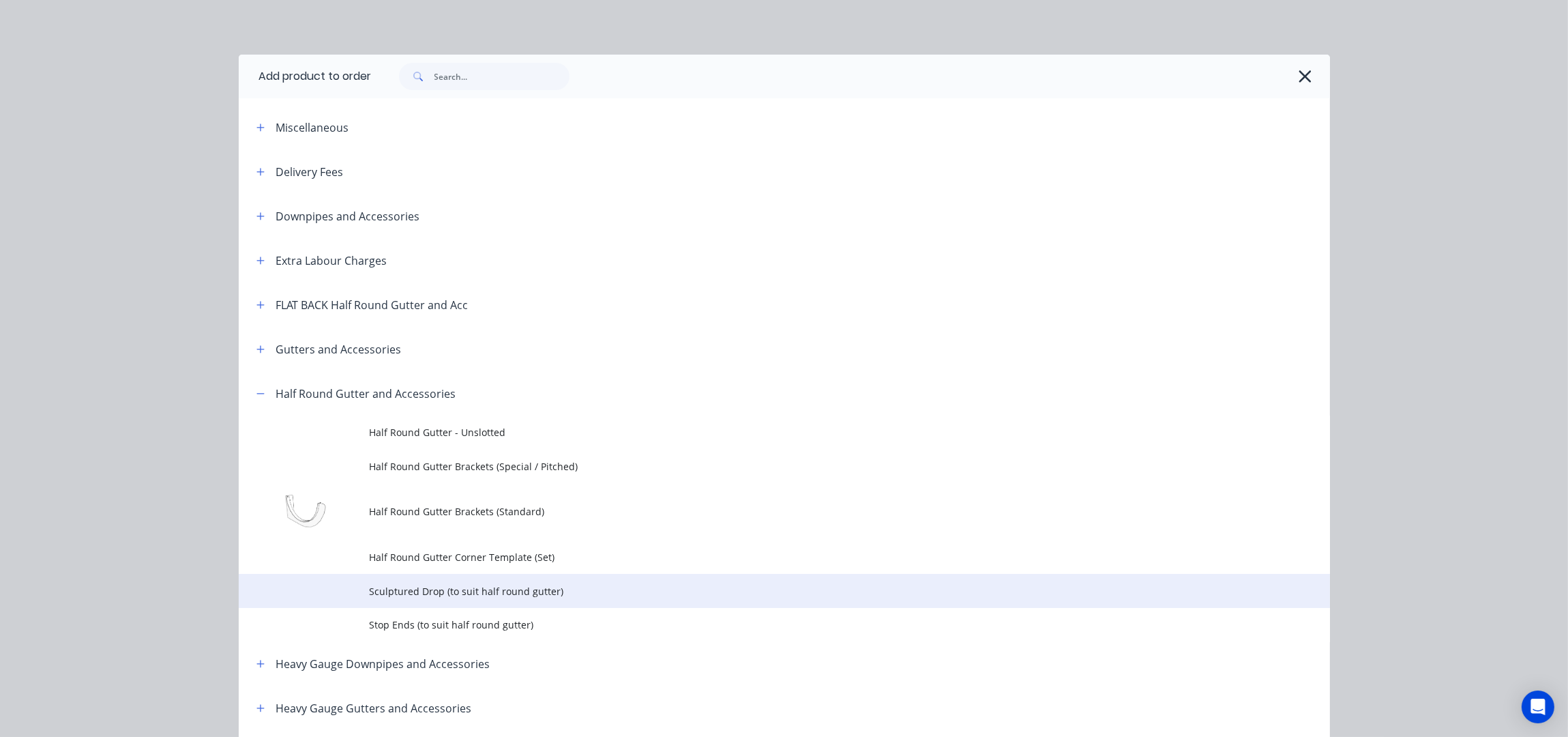
click at [476, 592] on span "Sculptured Drop (to suit half round gutter)" at bounding box center [754, 591] width 768 height 14
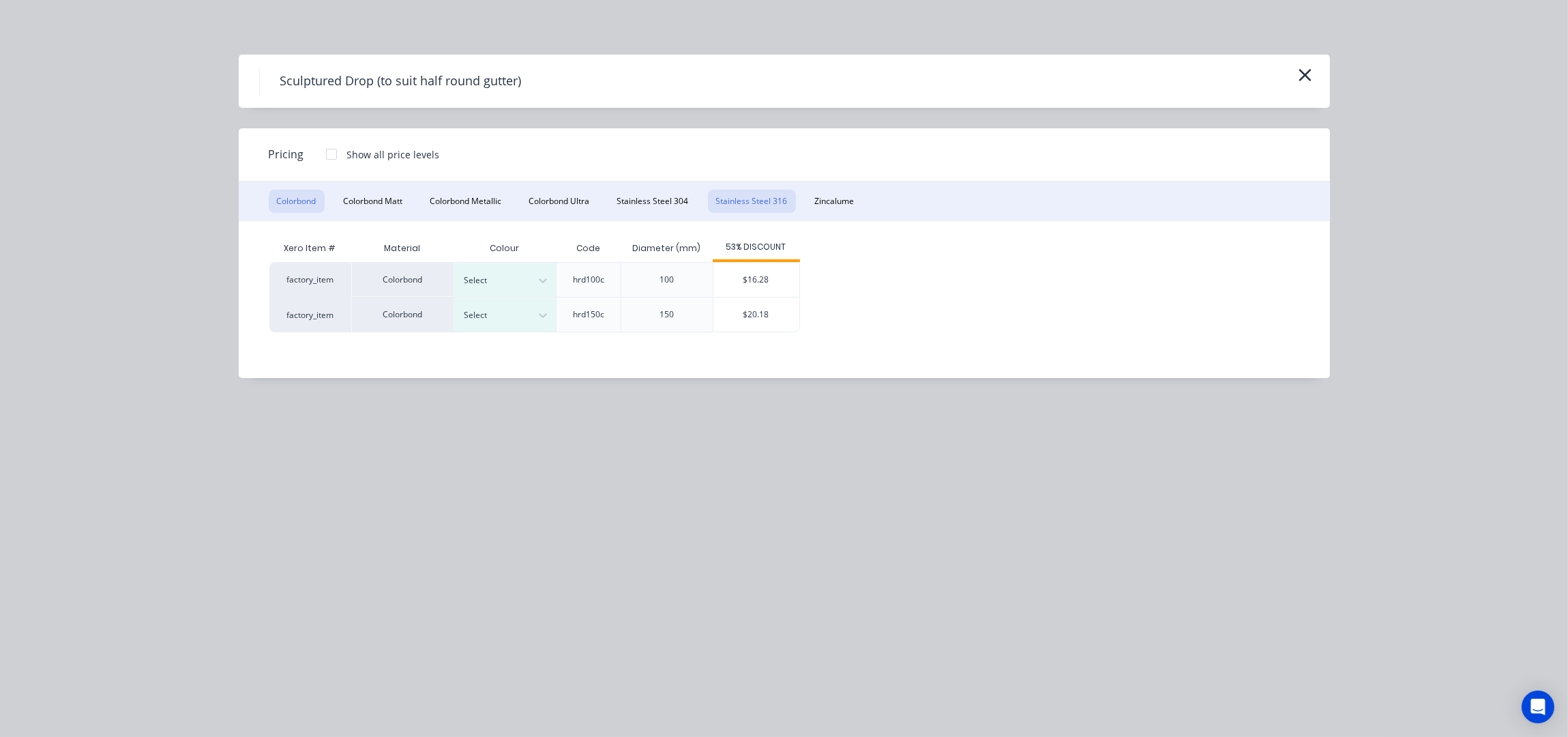
click at [733, 198] on button "Stainless Steel 316" at bounding box center [752, 201] width 88 height 24
click at [684, 286] on div "$23.87" at bounding box center [672, 279] width 86 height 34
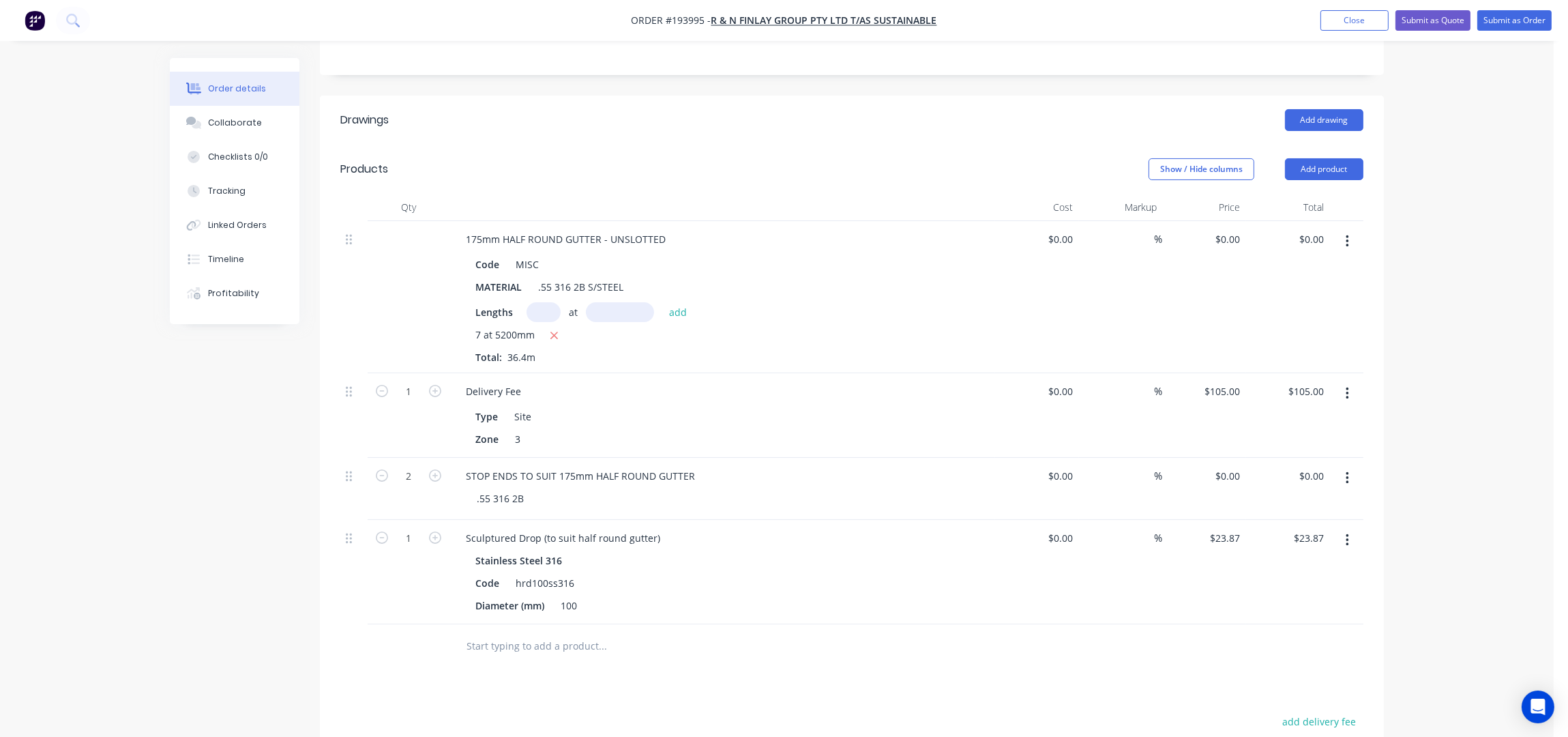
scroll to position [454, 0]
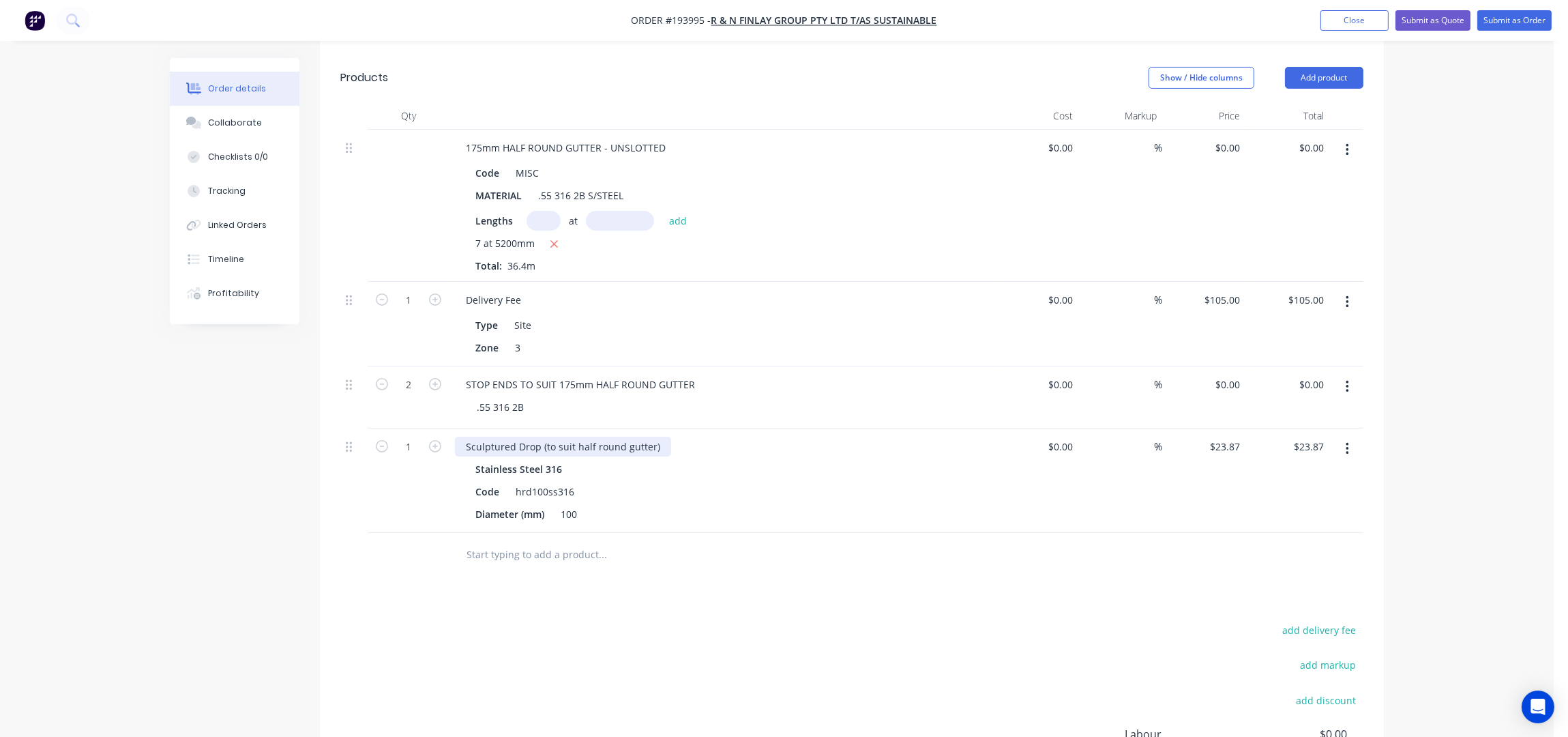
click at [658, 436] on div "Sculptured Drop (to suit half round gutter)" at bounding box center [563, 446] width 216 height 20
click at [419, 436] on input "1" at bounding box center [409, 446] width 36 height 20
type input "7"
type input "$167.09"
click at [679, 551] on div "Drawings Add drawing Products Show / Hide columns Add product Qty Cost Markup P…" at bounding box center [852, 455] width 1064 height 901
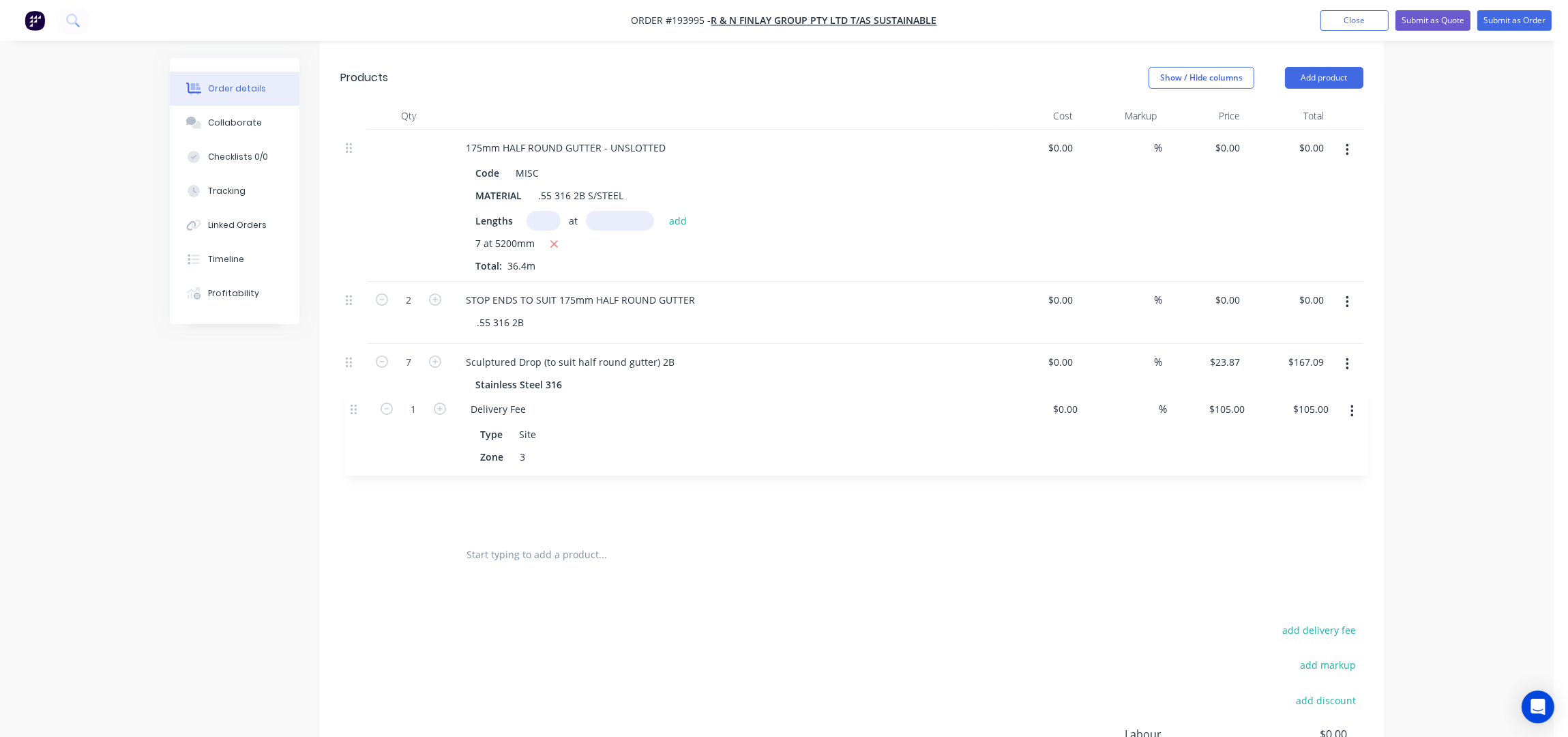
drag, startPoint x: 350, startPoint y: 259, endPoint x: 356, endPoint y: 438, distance: 179.1
click at [356, 438] on div "175mm HALF ROUND GUTTER - UNSLOTTED Code MISC MATERIAL .55 316 2B S/STEEL Lengt…" at bounding box center [852, 331] width 1024 height 403
click at [510, 541] on input "text" at bounding box center [602, 554] width 273 height 27
click at [498, 541] on input "text" at bounding box center [602, 554] width 273 height 27
click at [671, 352] on div "Sculptured Drop (to suit half round gutter) 2B" at bounding box center [570, 362] width 231 height 20
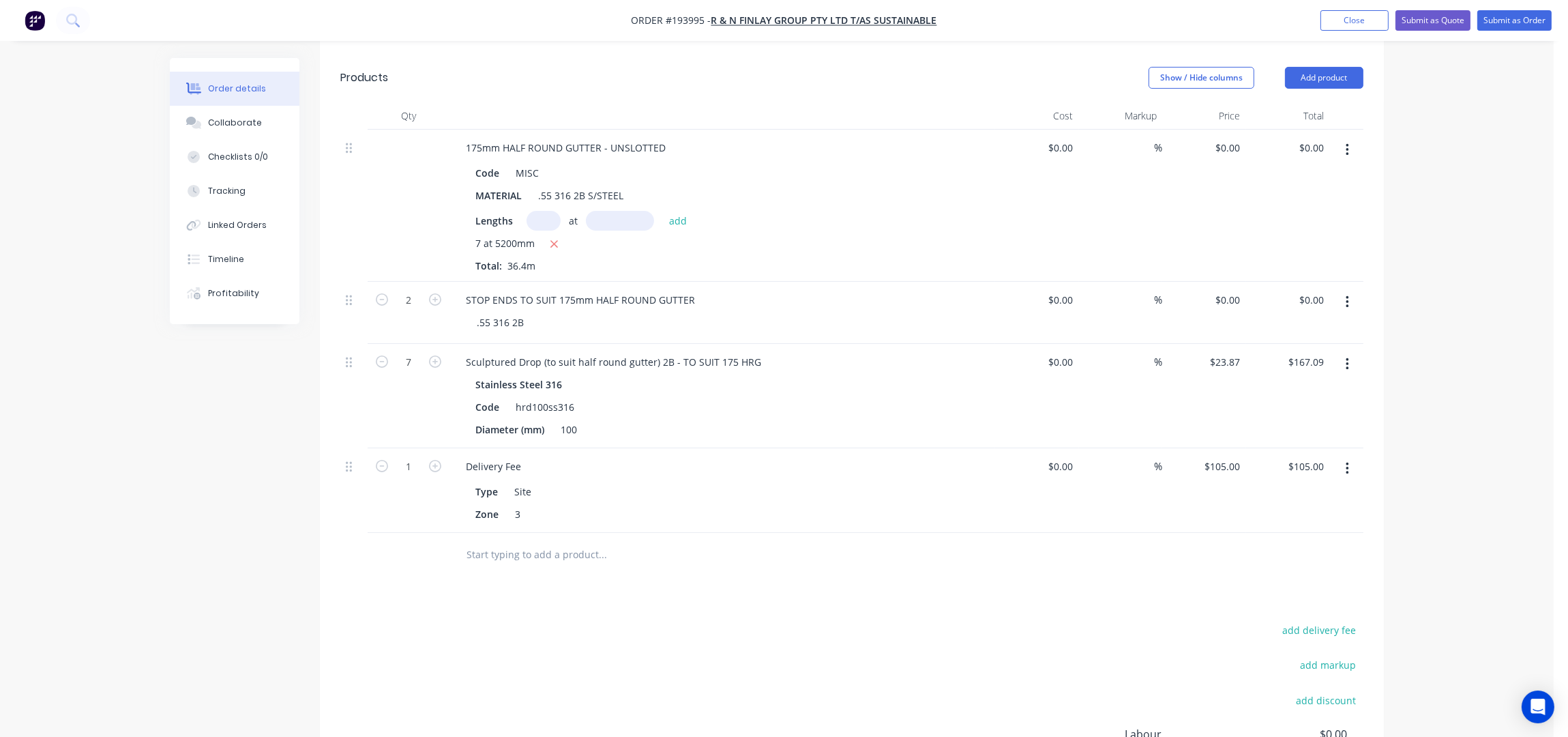
click at [526, 541] on input "text" at bounding box center [602, 554] width 273 height 27
click at [1473, 223] on div "Order details Collaborate Checklists 0/0 Tracking Linked Orders Timeline Profit…" at bounding box center [777, 235] width 1554 height 1379
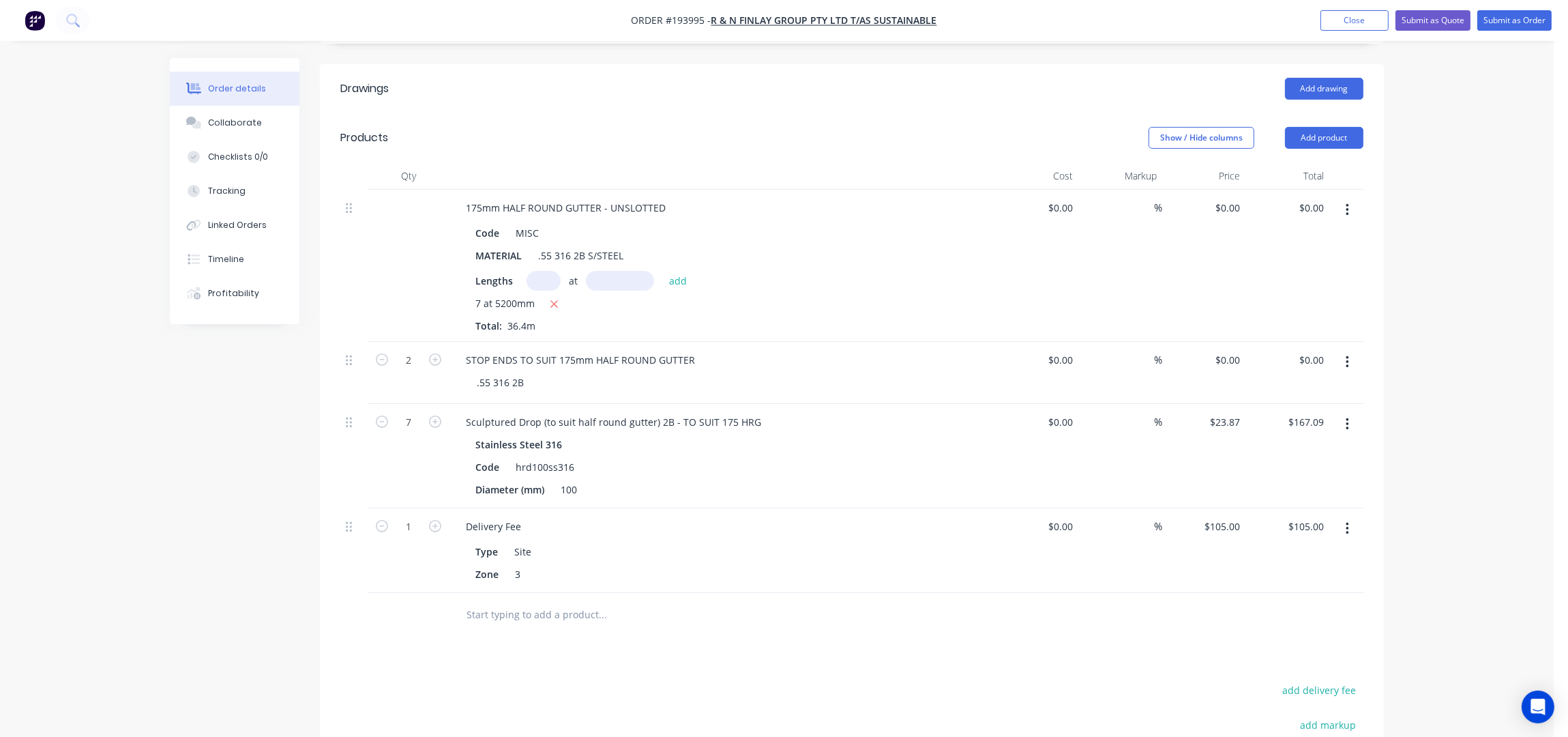
scroll to position [363, 0]
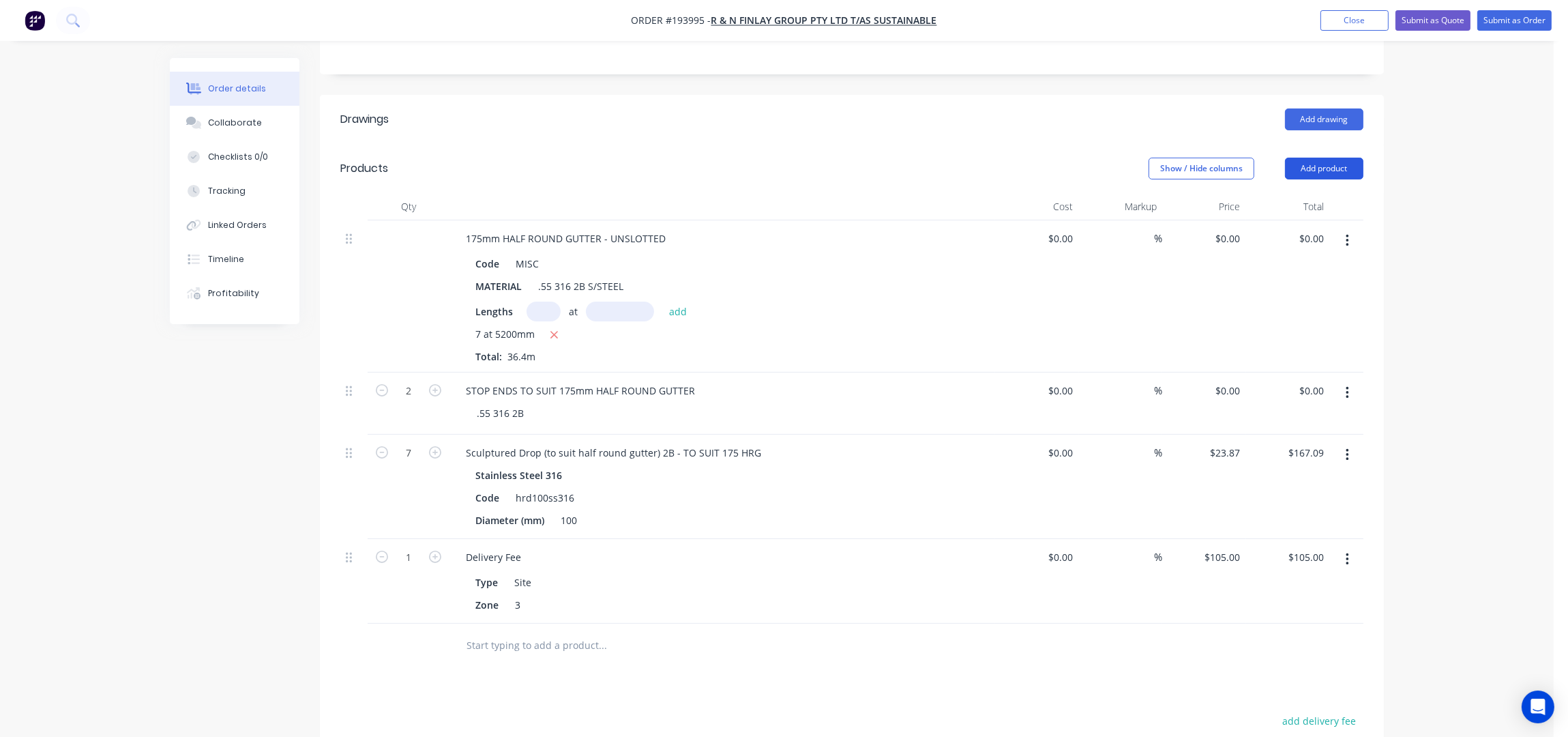
click at [1339, 158] on button "Add product" at bounding box center [1324, 168] width 78 height 22
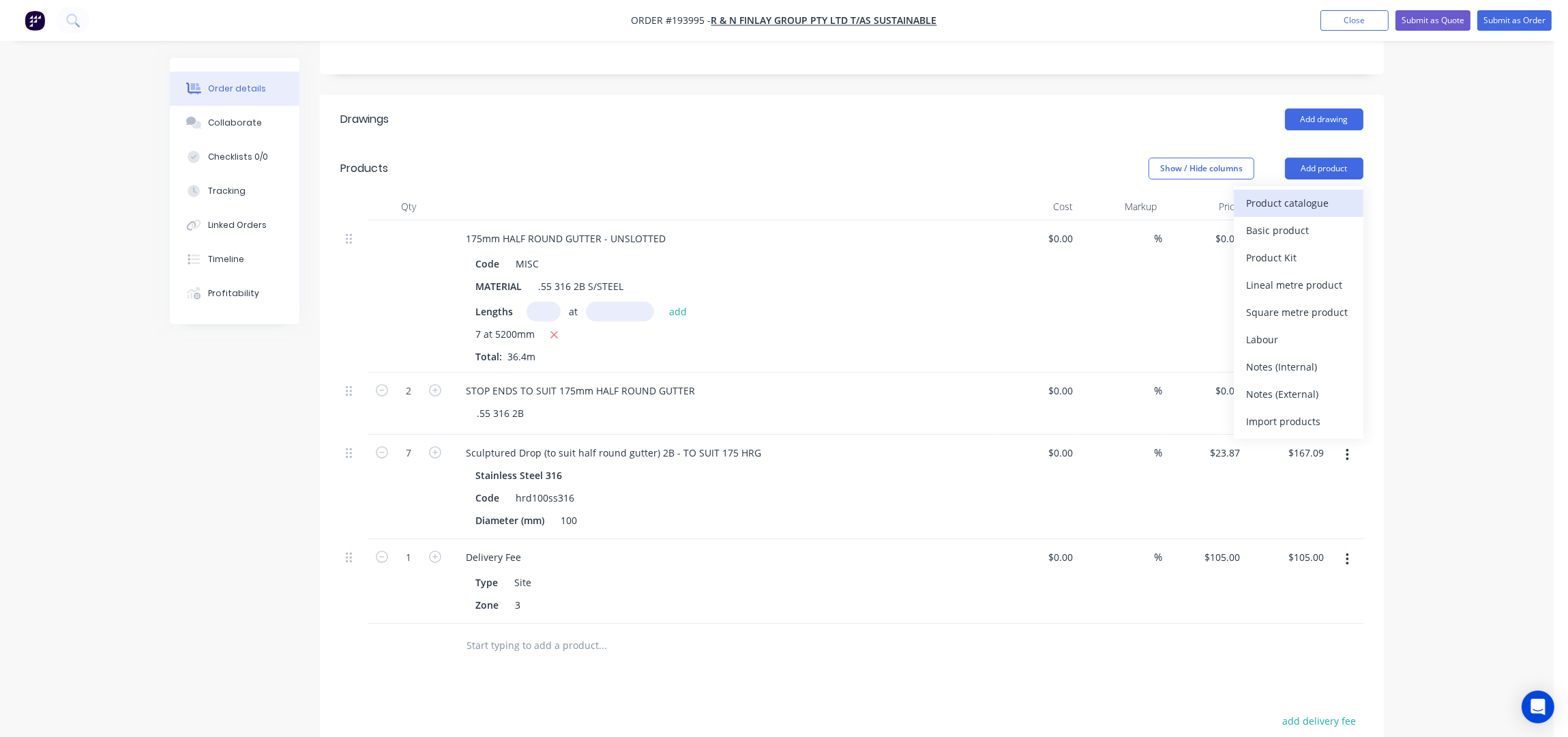
click at [1303, 193] on div "Product catalogue" at bounding box center [1299, 203] width 105 height 20
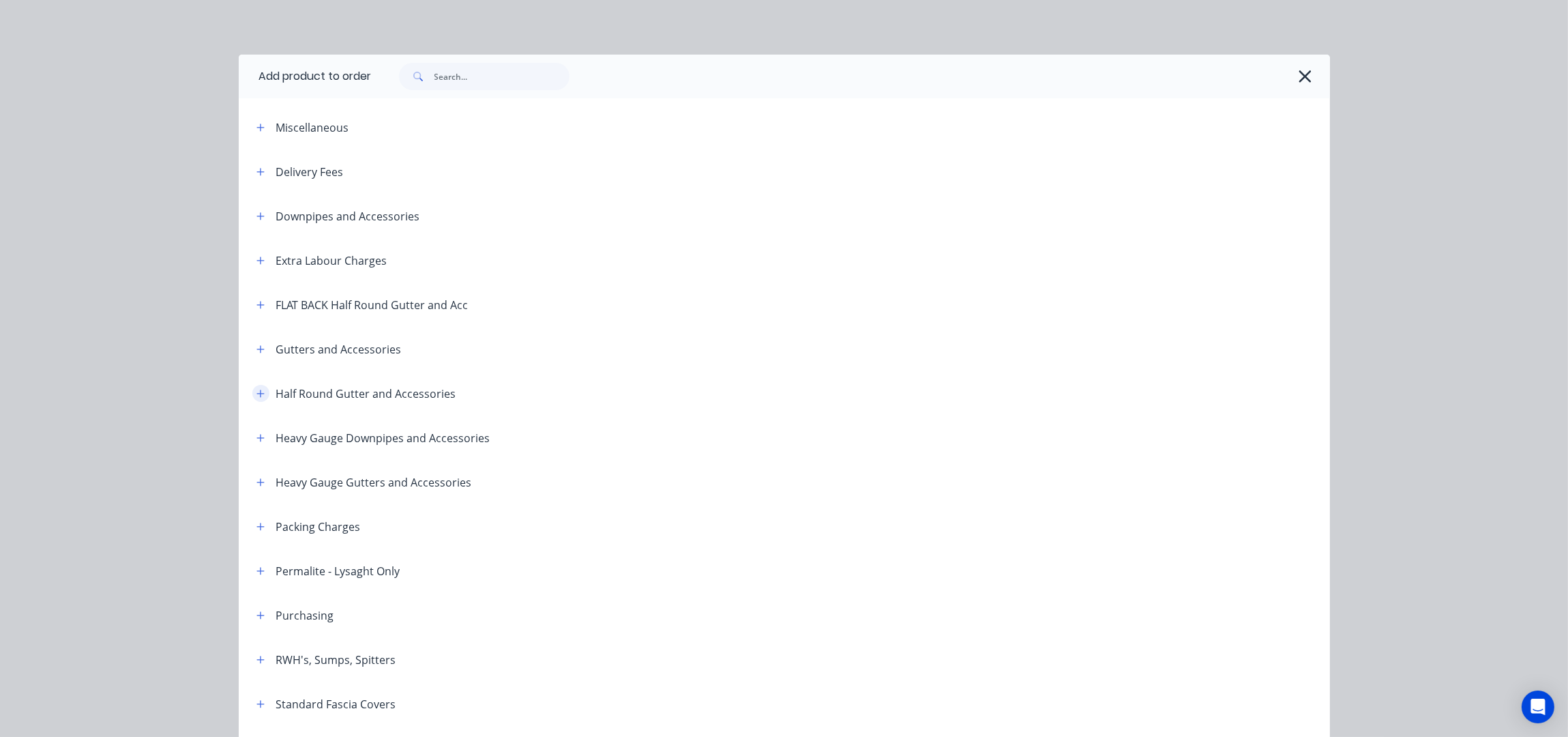
click at [256, 386] on button "button" at bounding box center [261, 394] width 17 height 17
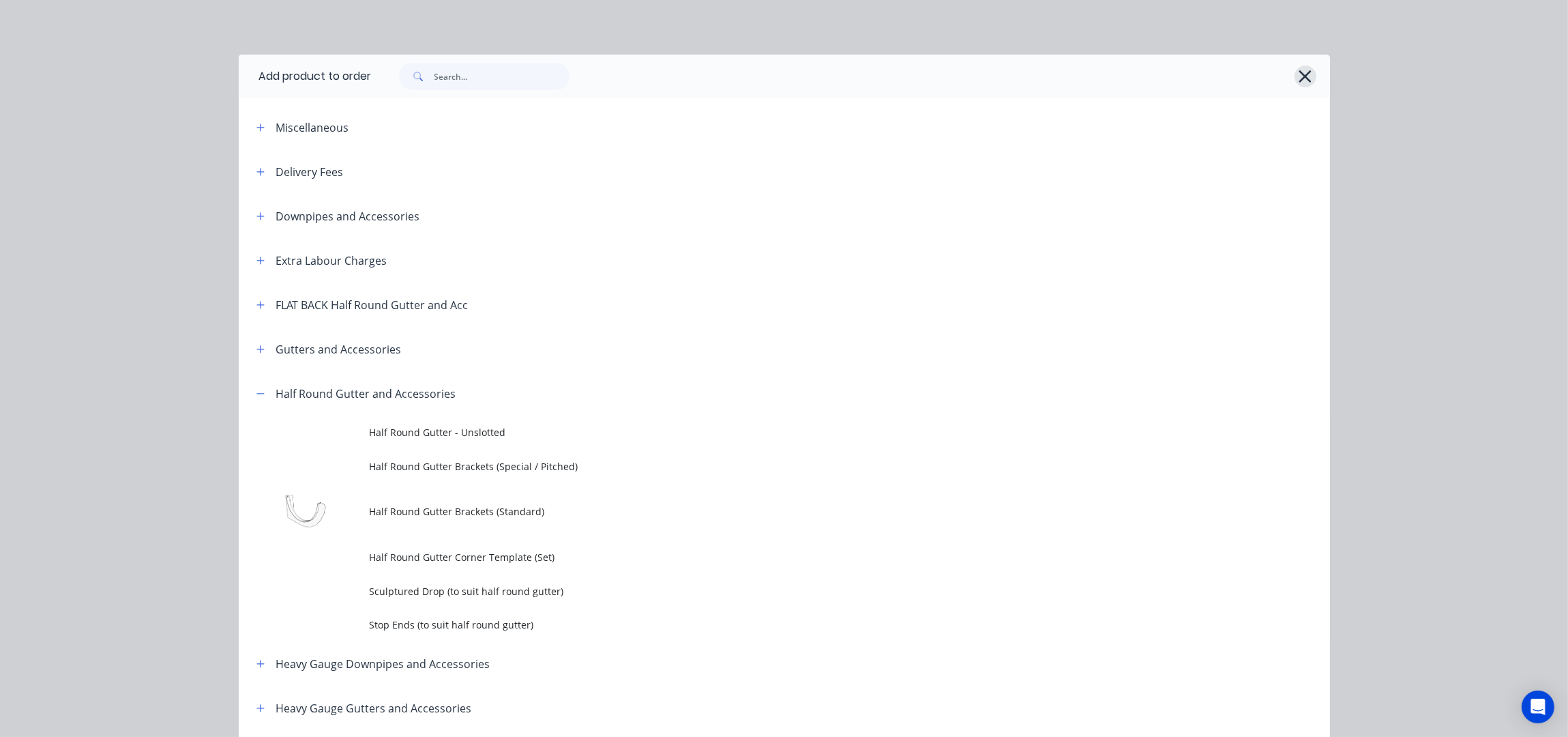
click at [1298, 82] on icon "button" at bounding box center [1305, 77] width 14 height 19
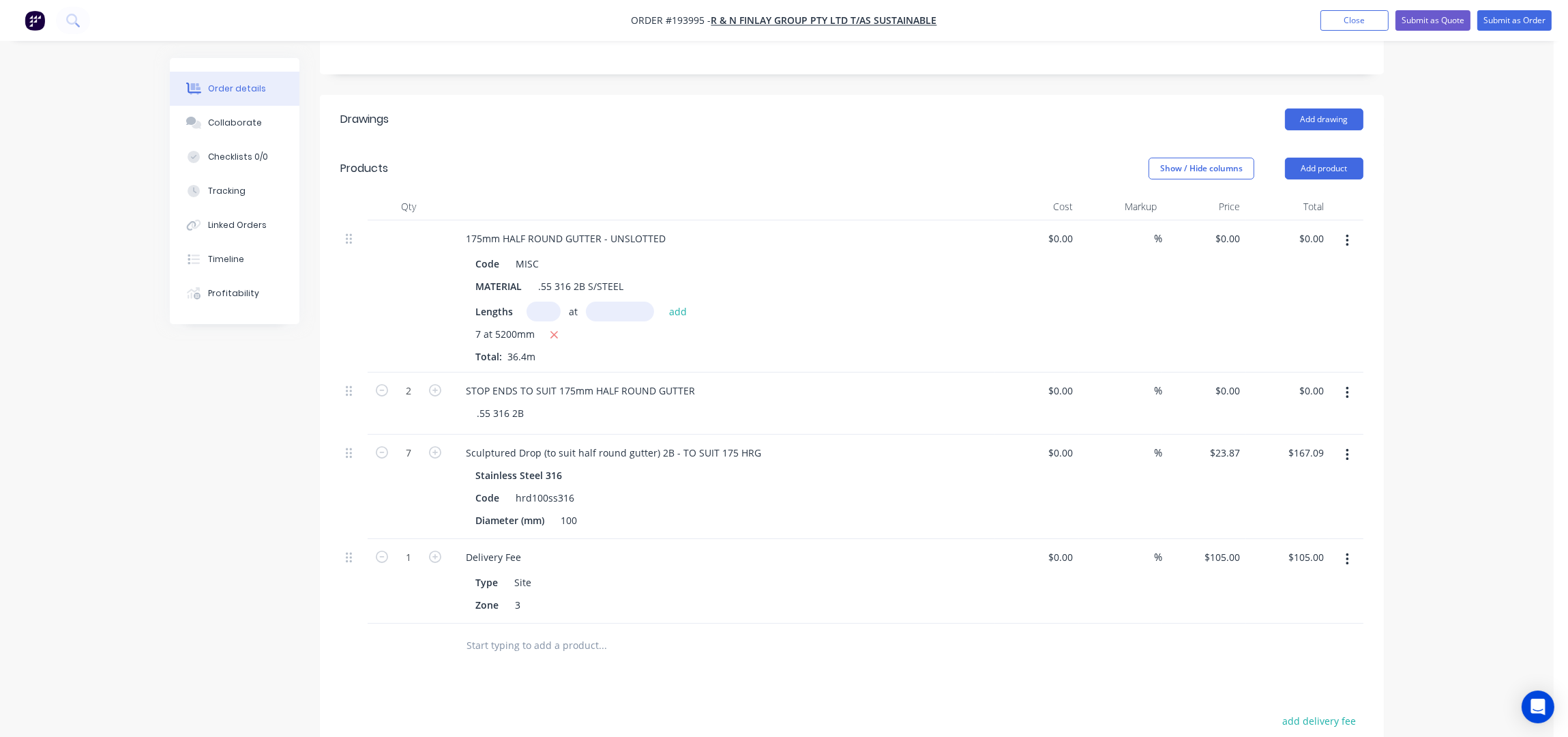
drag, startPoint x: 1328, startPoint y: 126, endPoint x: 1323, endPoint y: 144, distance: 18.7
click at [1328, 158] on button "Add product" at bounding box center [1324, 168] width 78 height 22
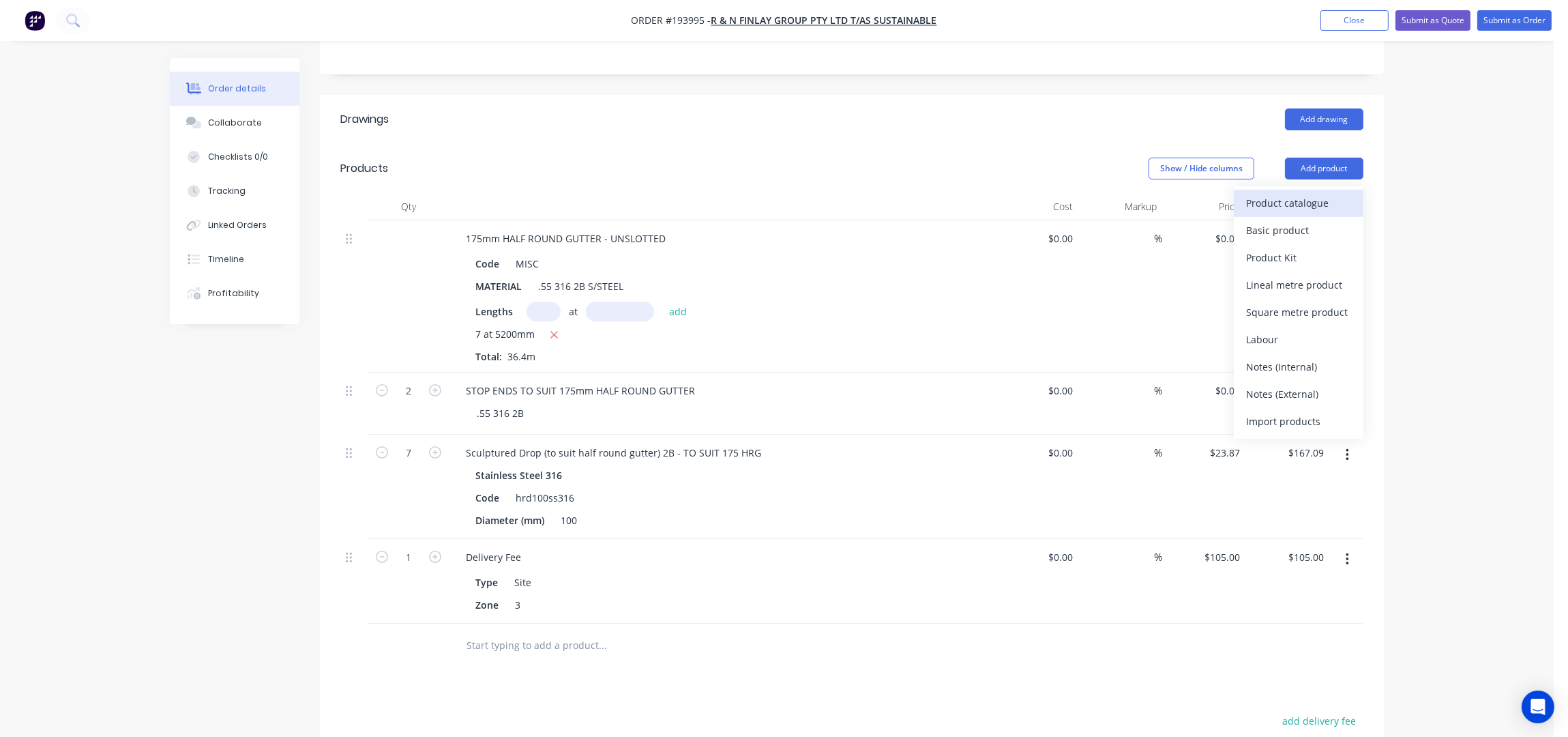
click at [1288, 193] on div "Product catalogue" at bounding box center [1299, 203] width 105 height 20
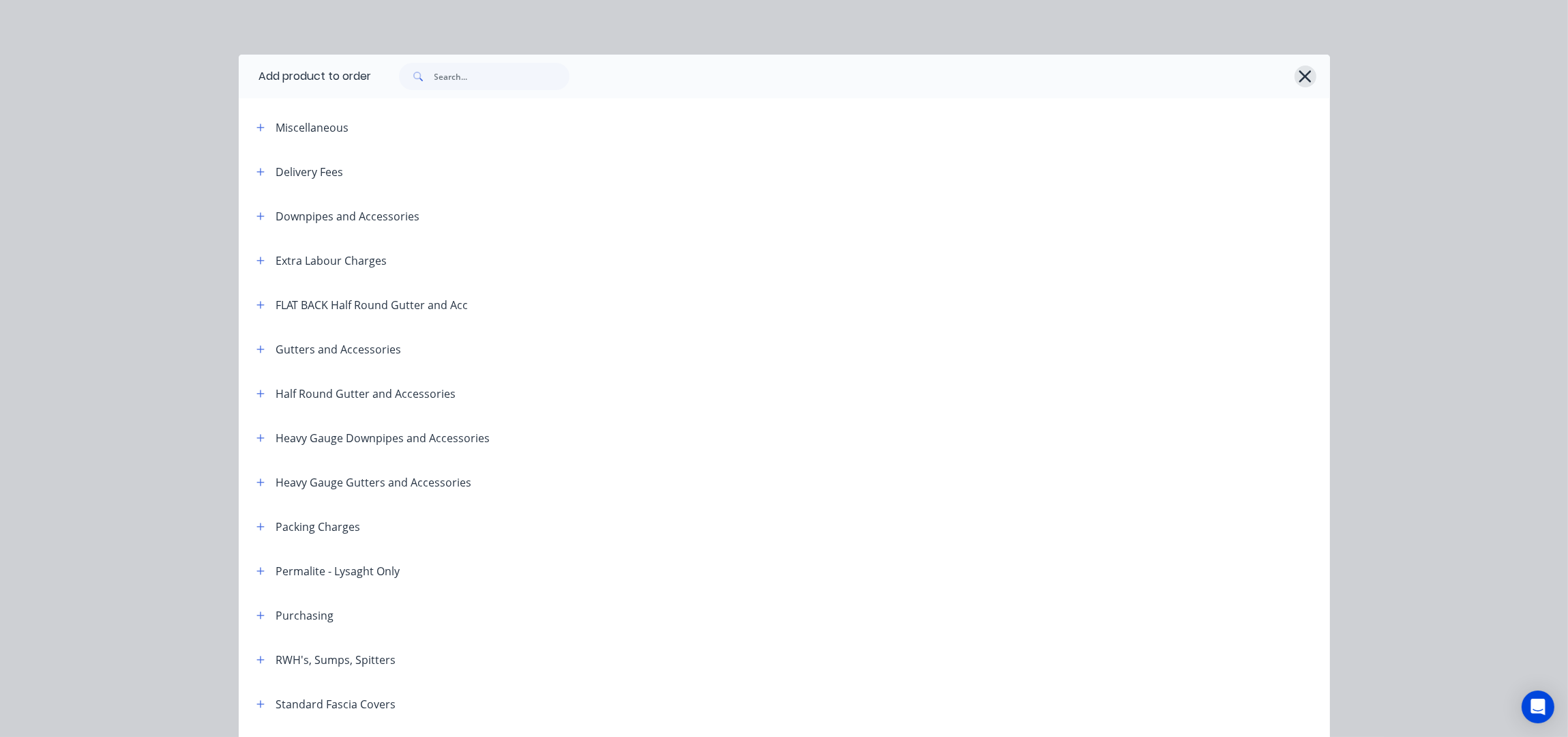
click at [1298, 83] on icon "button" at bounding box center [1305, 77] width 14 height 19
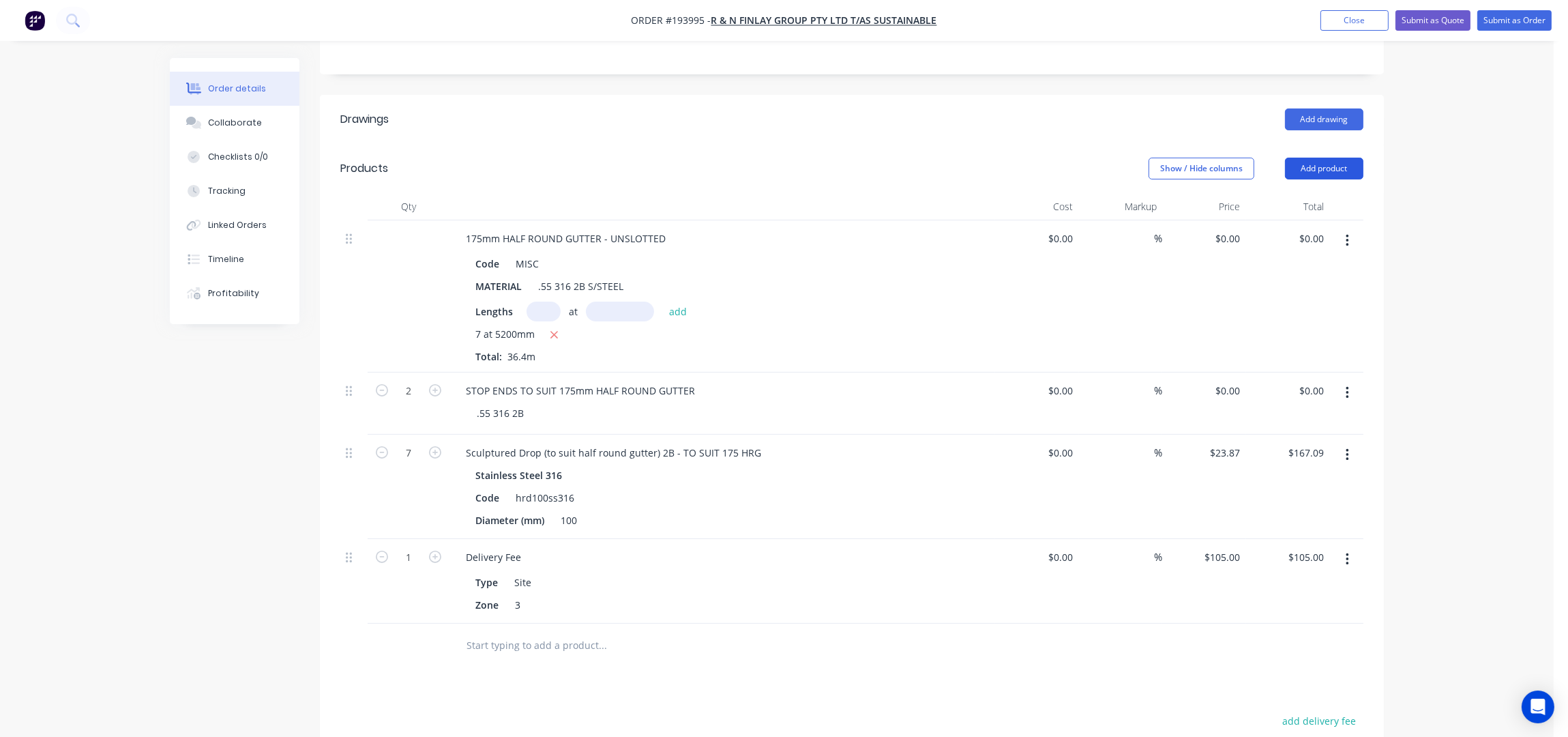
click at [1336, 158] on button "Add product" at bounding box center [1324, 168] width 78 height 22
click at [1284, 220] on div "Basic product" at bounding box center [1299, 230] width 105 height 20
click at [512, 632] on div at bounding box center [511, 641] width 114 height 20
click at [534, 654] on div at bounding box center [536, 664] width 139 height 20
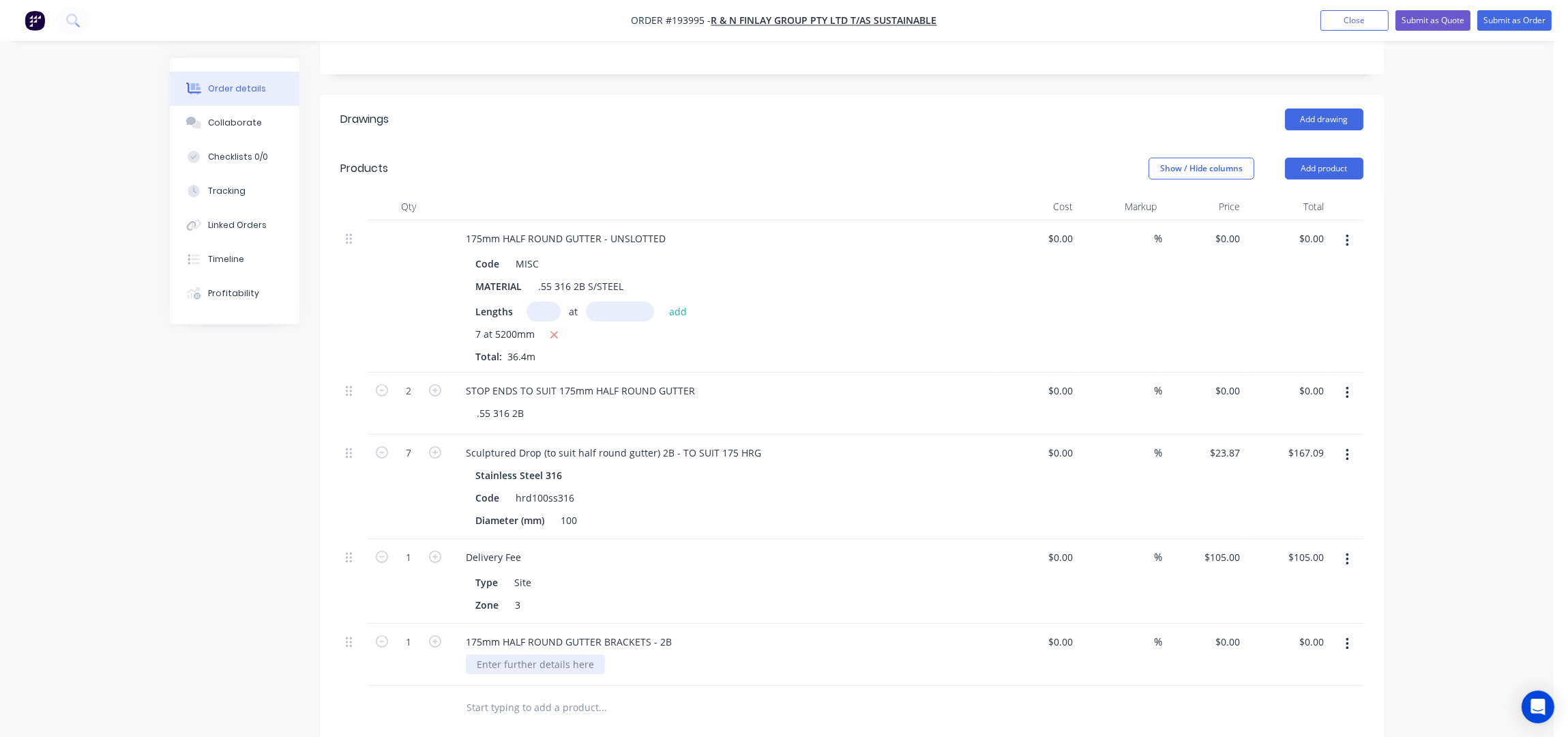
click at [526, 654] on div at bounding box center [536, 664] width 139 height 20
click at [668, 632] on div "175mm HALF ROUND GUTTER BRACKETS - 2B" at bounding box center [569, 641] width 228 height 20
click at [528, 654] on div at bounding box center [536, 664] width 139 height 20
click at [520, 654] on div at bounding box center [536, 664] width 139 height 20
drag, startPoint x: 1450, startPoint y: 479, endPoint x: 1394, endPoint y: 501, distance: 60.2
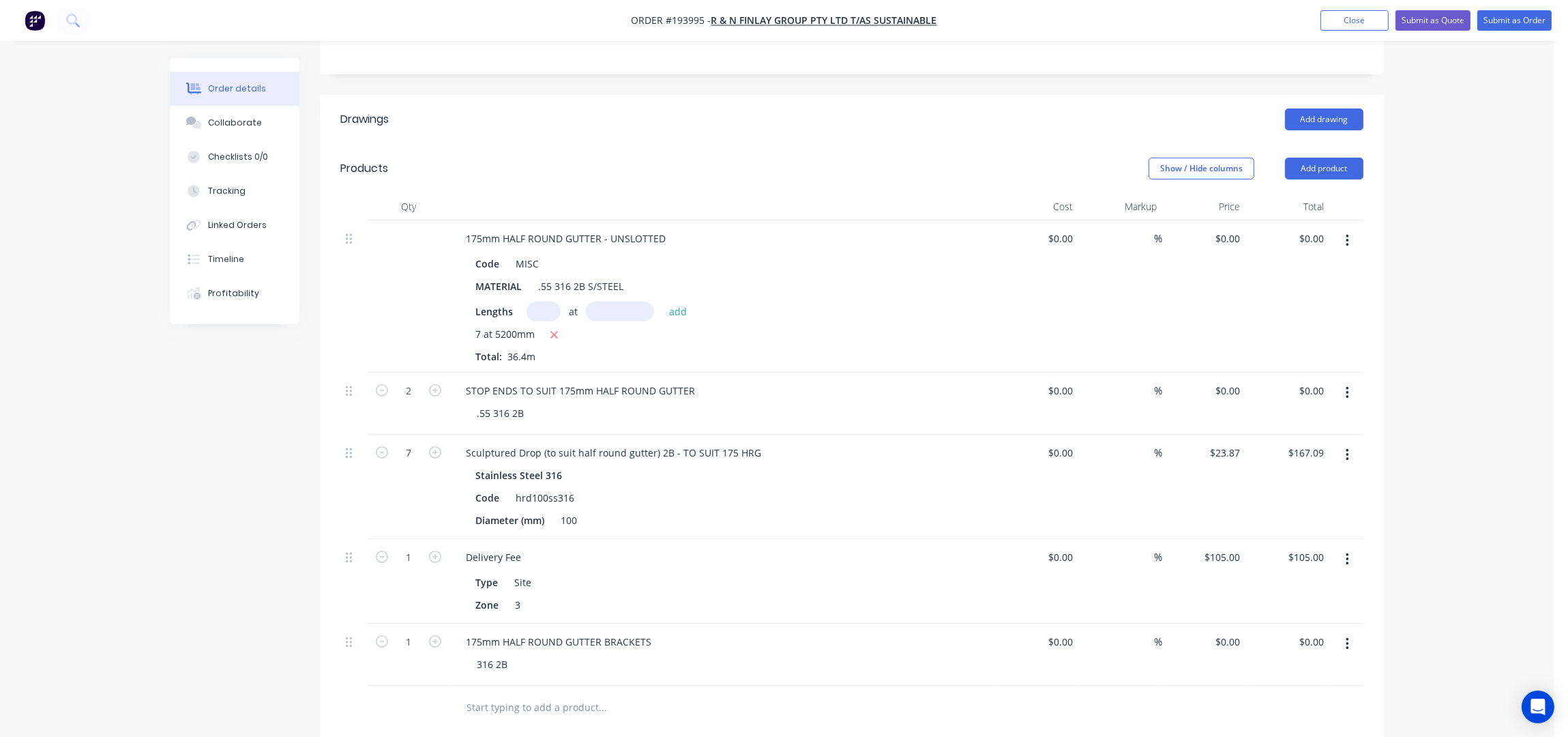
click at [1450, 477] on div "Order details Collaborate Checklists 0/0 Tracking Linked Orders Timeline Profit…" at bounding box center [777, 357] width 1554 height 1442
click at [410, 632] on input "1" at bounding box center [409, 641] width 36 height 20
type input "47"
click at [1454, 502] on div "Order details Collaborate Checklists 0/0 Tracking Linked Orders Timeline Profit…" at bounding box center [777, 357] width 1554 height 1442
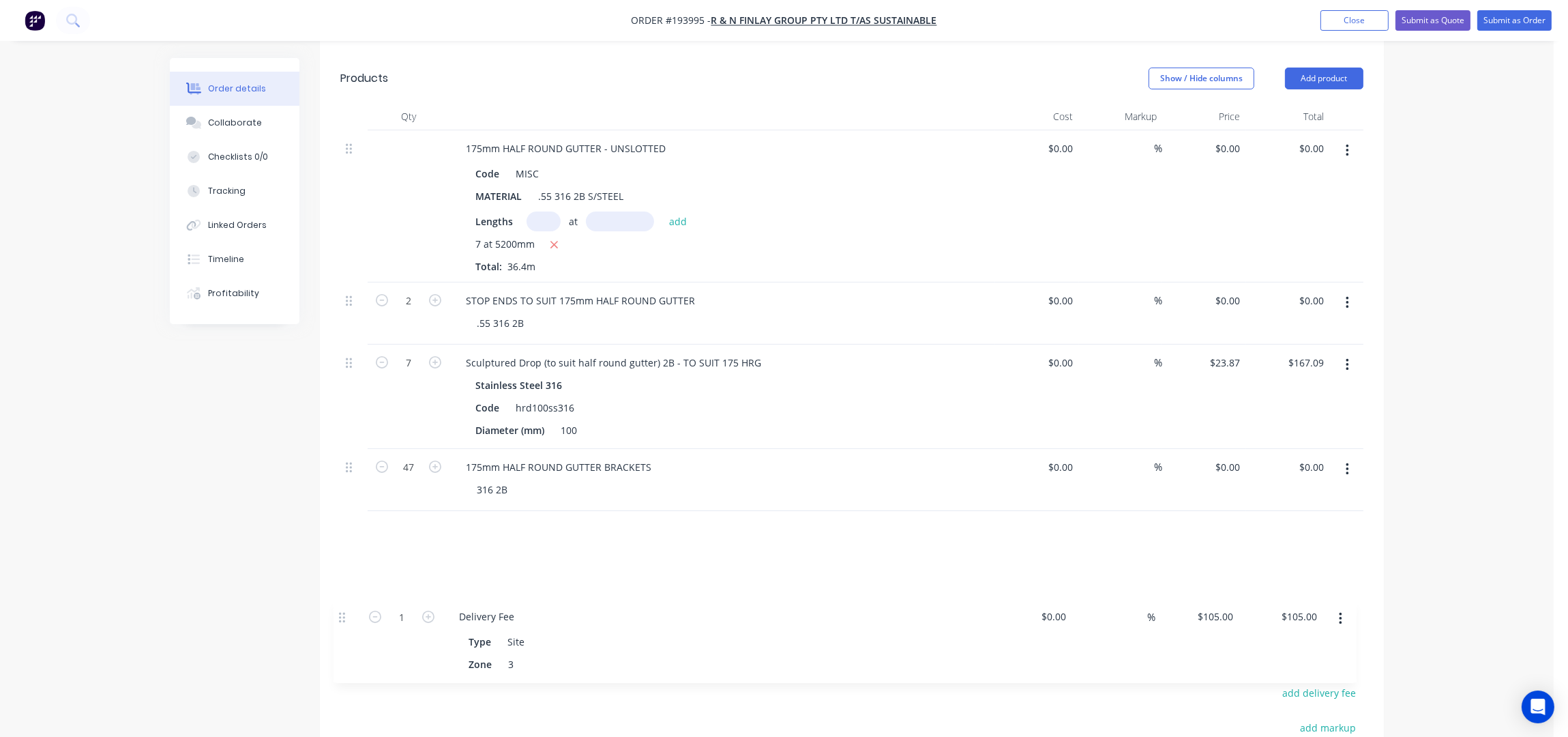
drag, startPoint x: 350, startPoint y: 517, endPoint x: 344, endPoint y: 624, distance: 107.2
click at [344, 624] on div "Drawings Add drawing Products Show / Hide columns Add product Qty Cost Markup P…" at bounding box center [852, 485] width 1064 height 963
drag, startPoint x: 349, startPoint y: 429, endPoint x: 366, endPoint y: 519, distance: 91.6
click at [356, 517] on div "175mm HALF ROUND GUTTER - UNSLOTTED Code MISC MATERIAL .55 316 2B S/STEEL Lengt…" at bounding box center [852, 363] width 1024 height 465
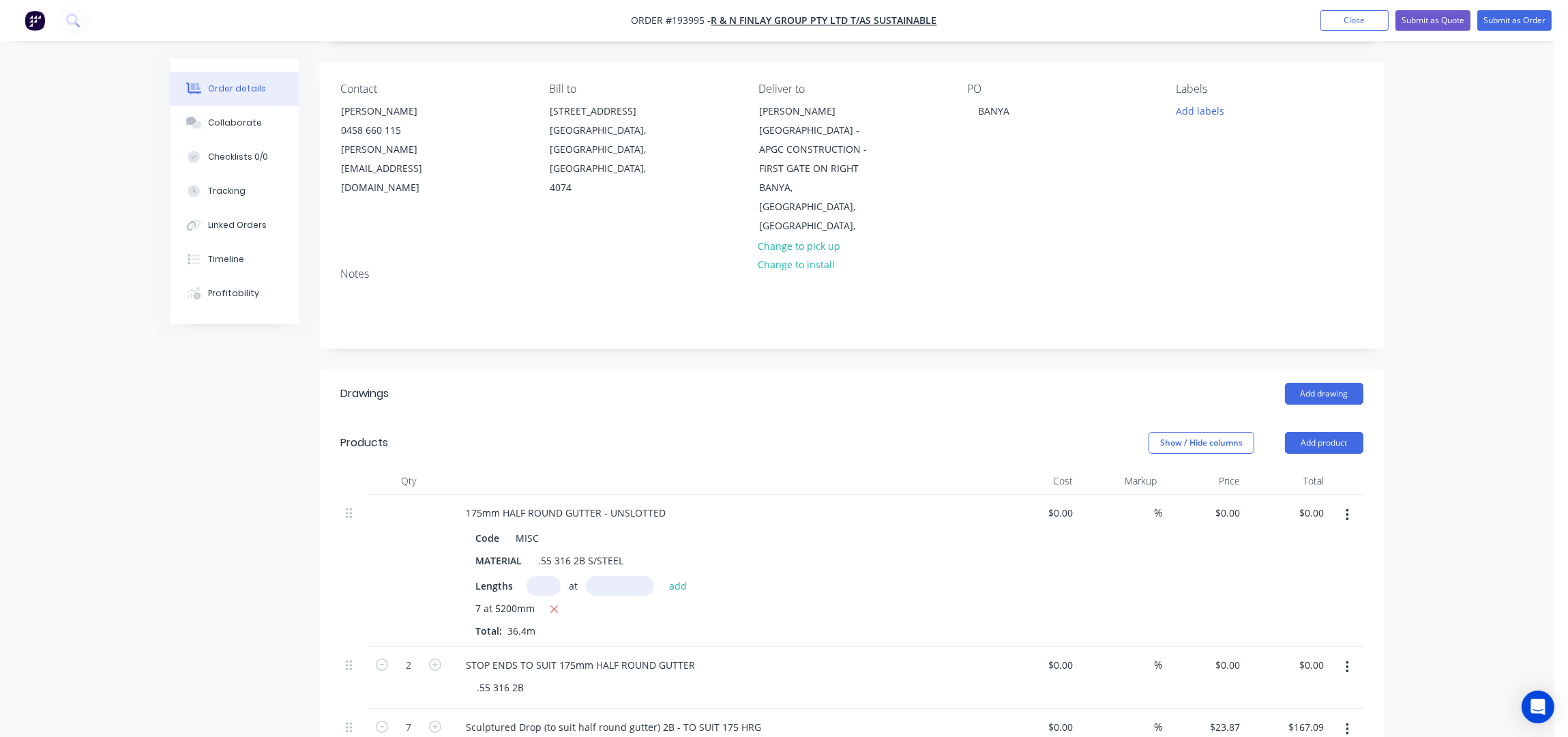
click at [1428, 235] on div "Order details Collaborate Checklists 0/0 Tracking Linked Orders Timeline Profit…" at bounding box center [777, 631] width 1554 height 1442
click at [1499, 158] on div "Order details Collaborate Checklists 0/0 Tracking Linked Orders Timeline Profit…" at bounding box center [777, 631] width 1554 height 1442
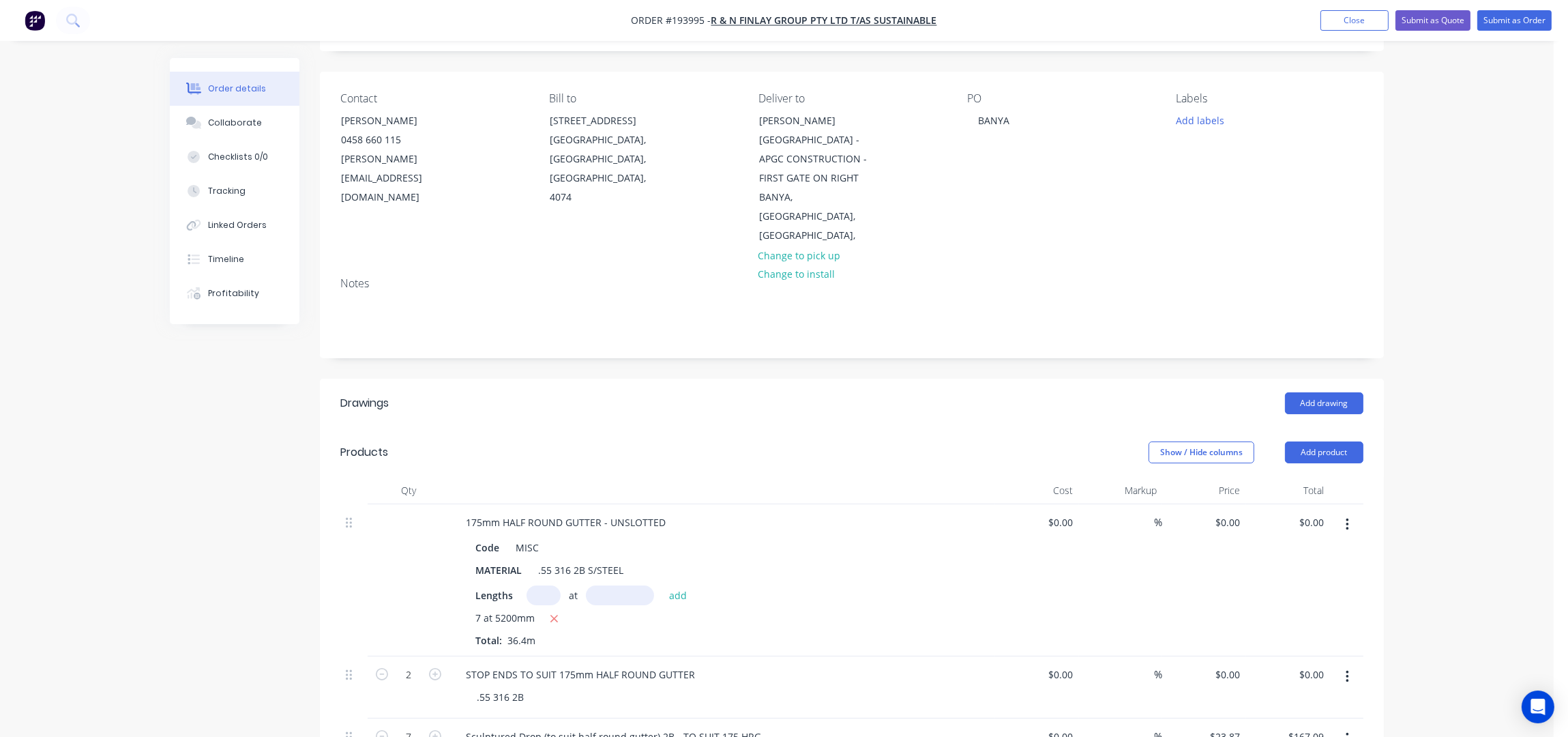
scroll to position [0, 0]
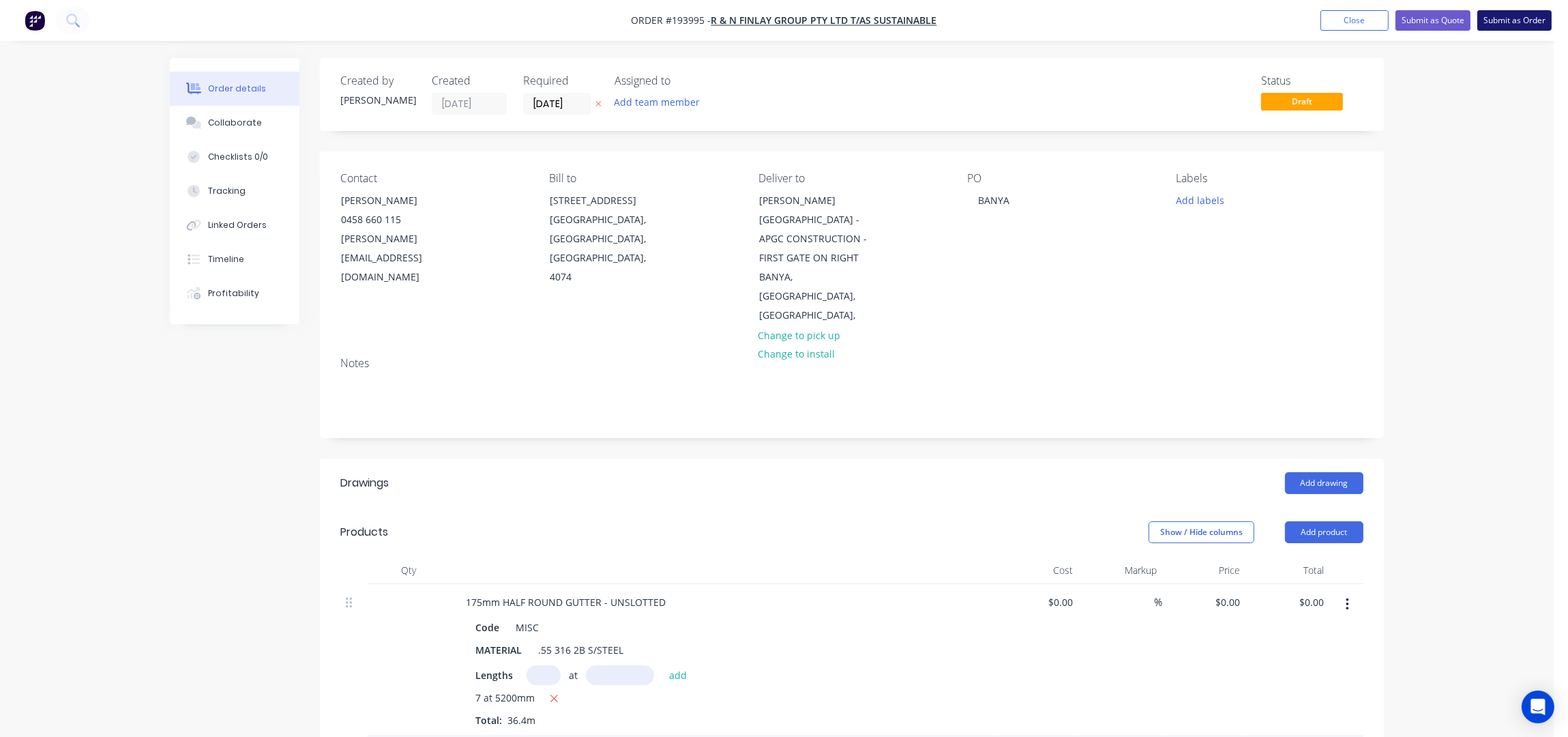
click at [1532, 24] on button "Submit as Order" at bounding box center [1514, 20] width 74 height 20
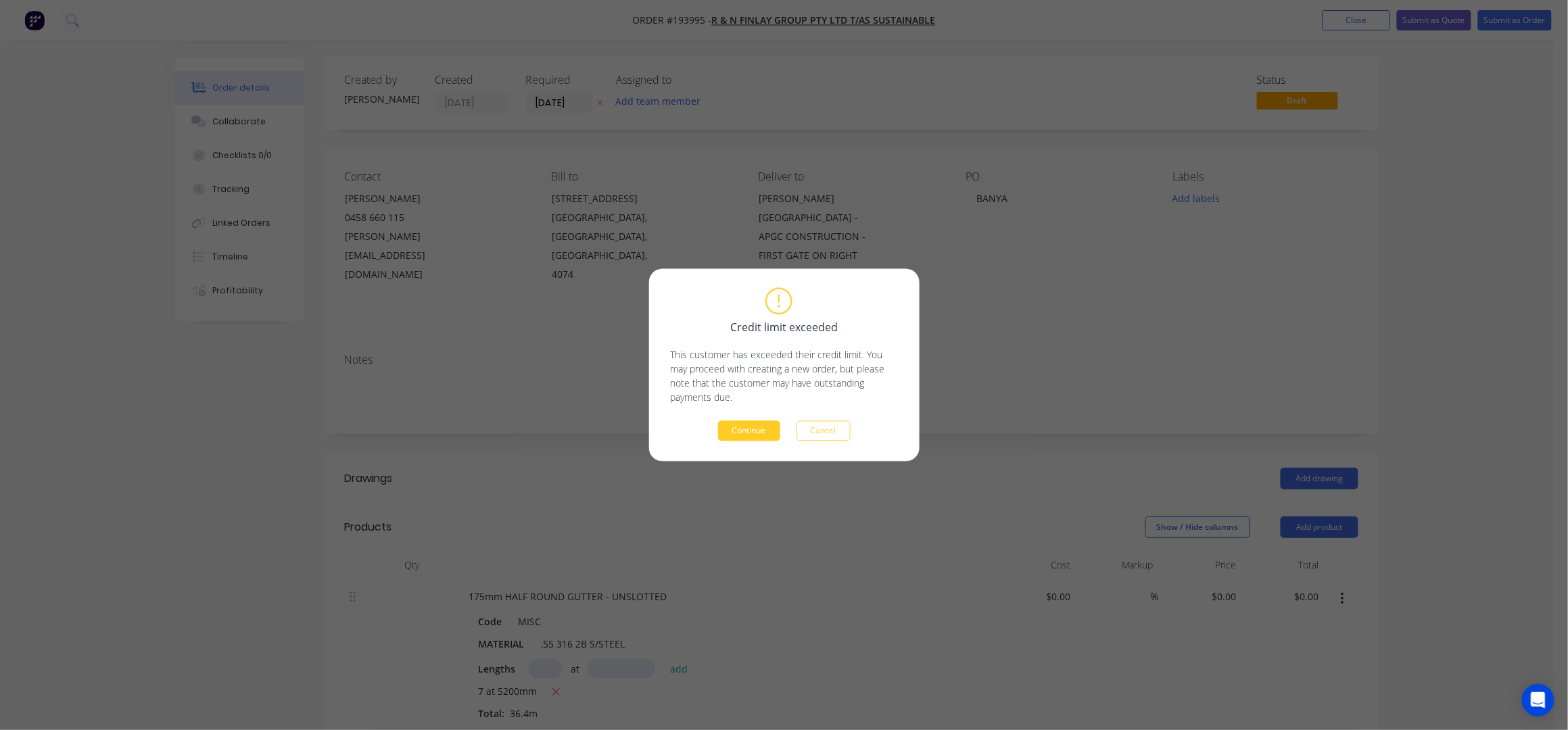
click at [737, 432] on button "Continue" at bounding box center [749, 431] width 62 height 20
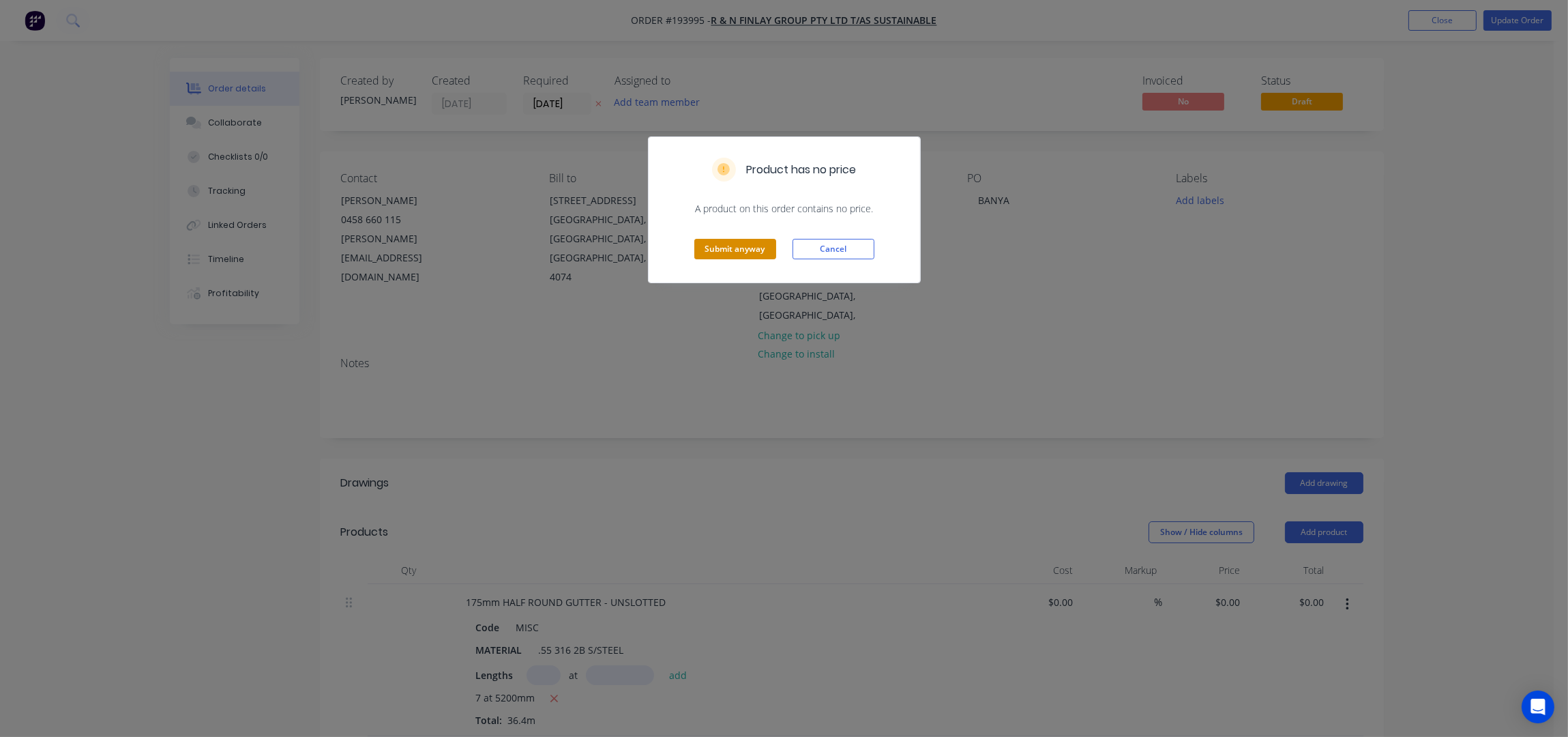
click at [744, 257] on button "Submit anyway" at bounding box center [735, 248] width 82 height 20
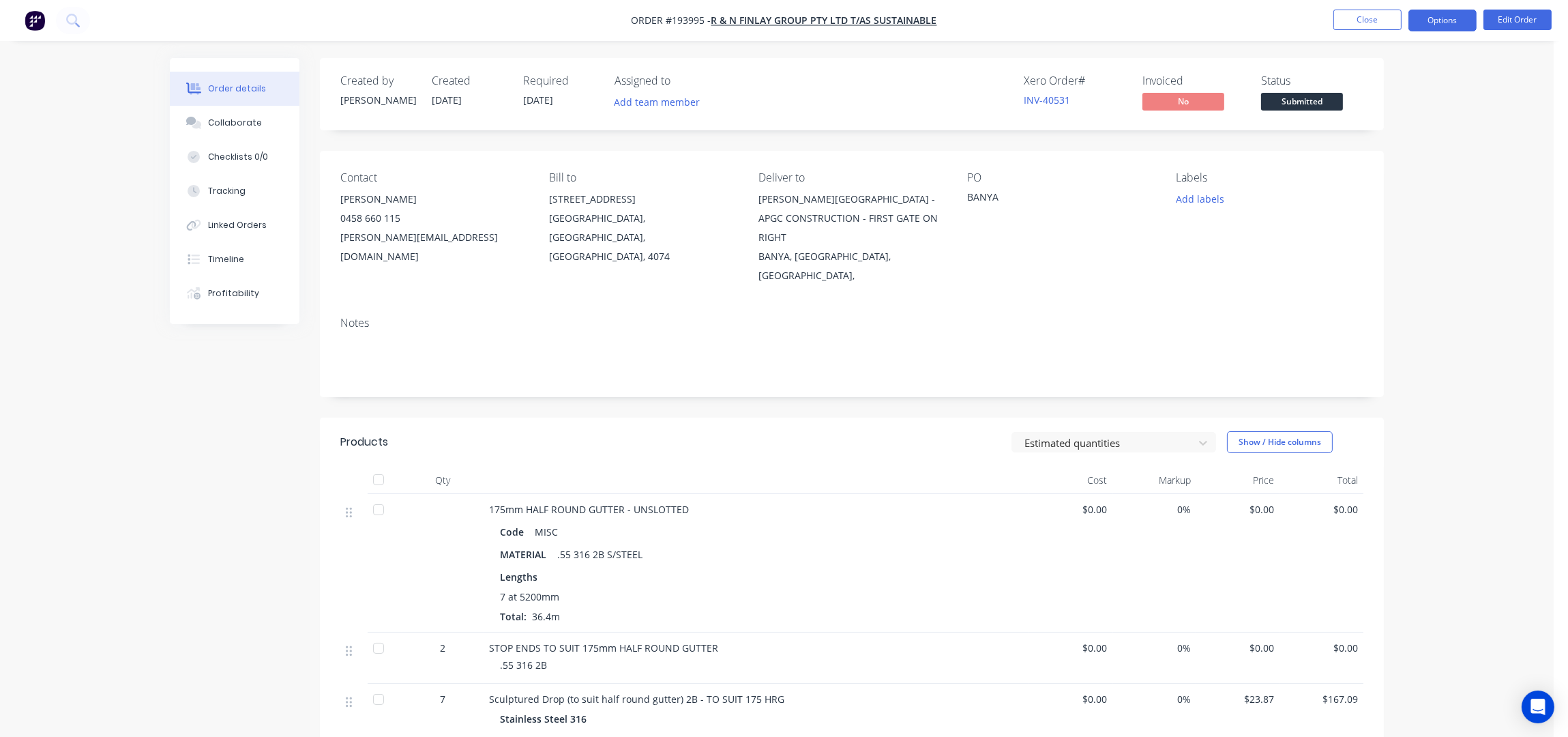
click at [1442, 12] on button "Options" at bounding box center [1443, 20] width 68 height 22
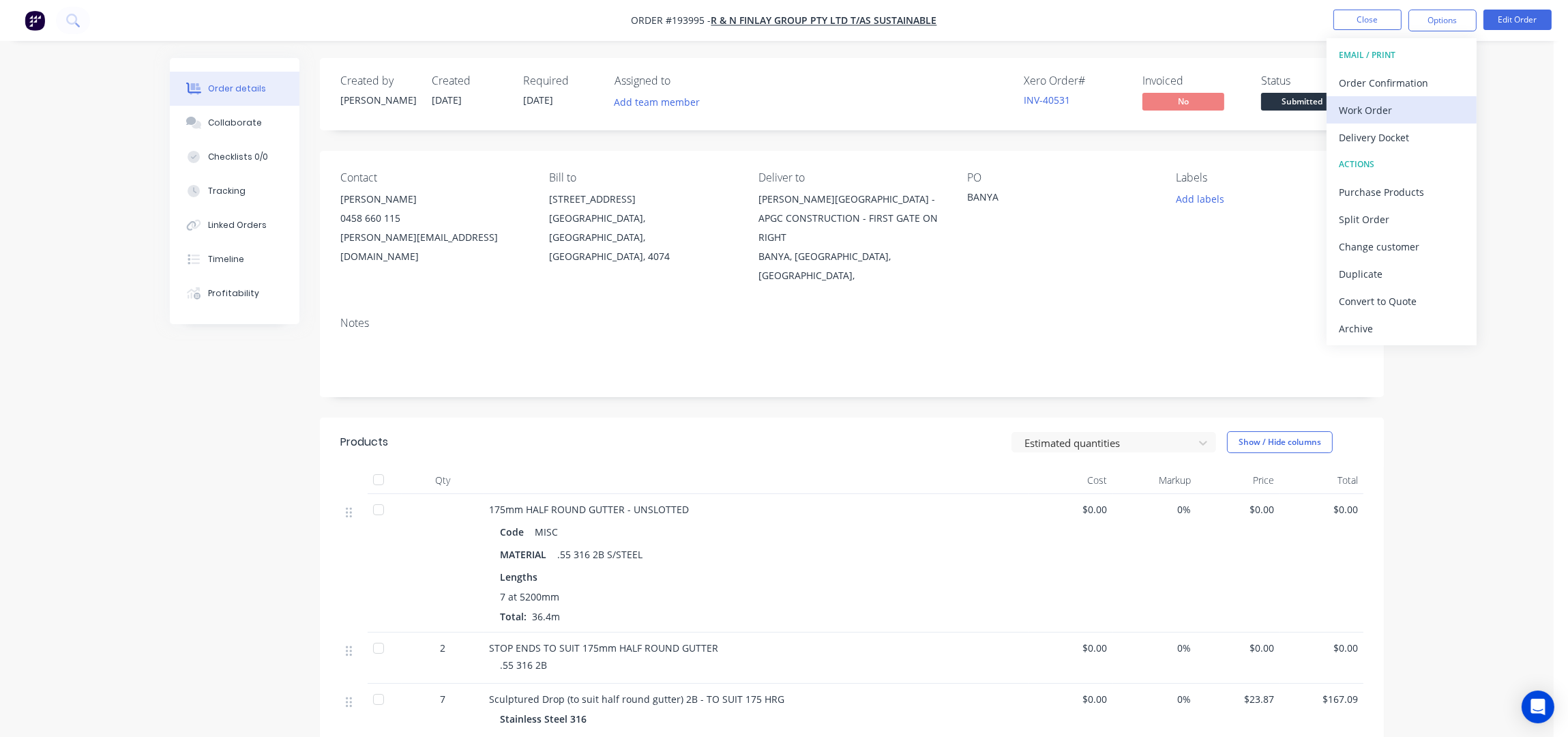
click at [1369, 115] on div "Work Order" at bounding box center [1402, 110] width 125 height 20
click at [1375, 128] on div "Without pricing" at bounding box center [1402, 137] width 125 height 20
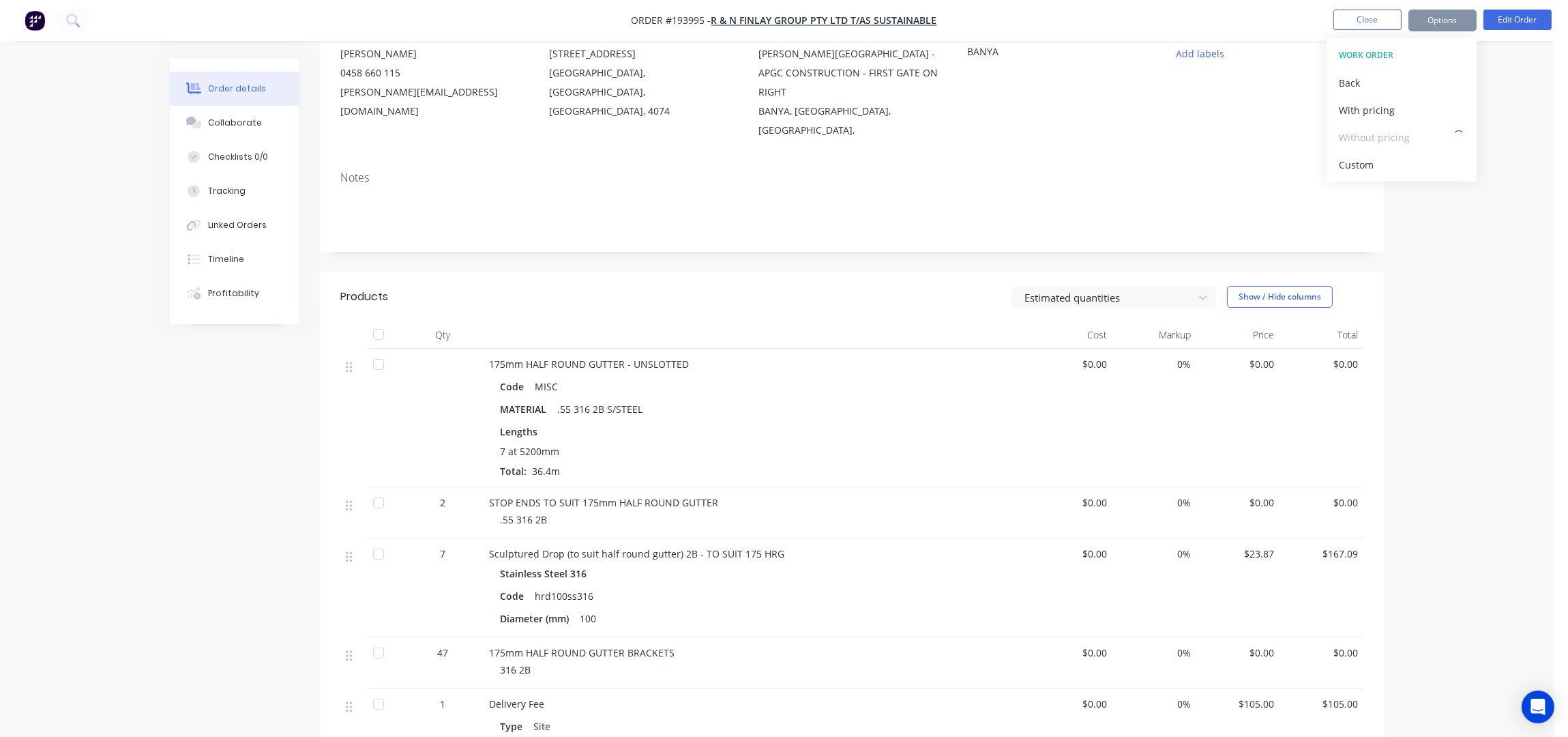
scroll to position [272, 0]
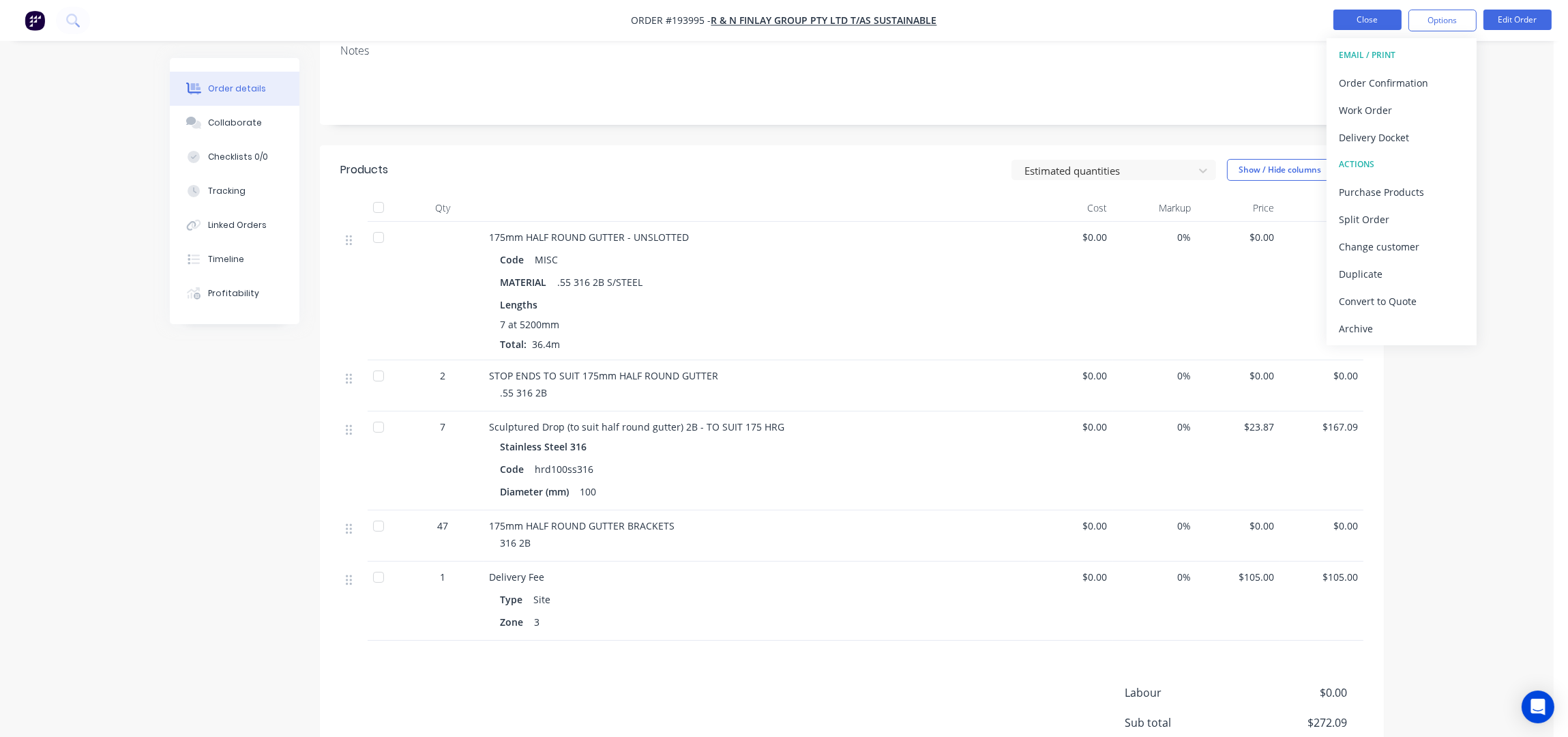
click at [1348, 23] on button "Close" at bounding box center [1368, 19] width 68 height 20
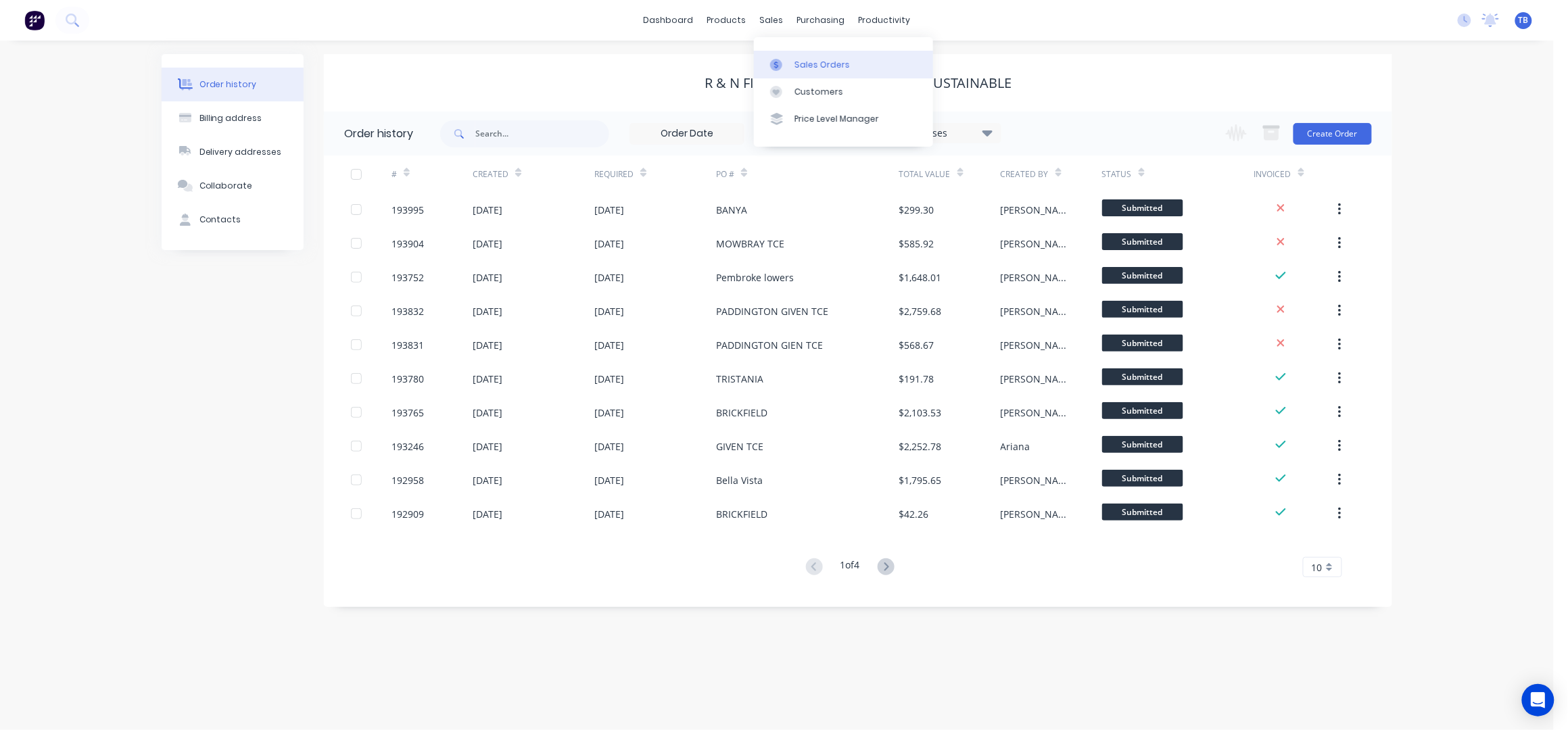
click at [802, 58] on link "Sales Orders" at bounding box center [843, 64] width 179 height 27
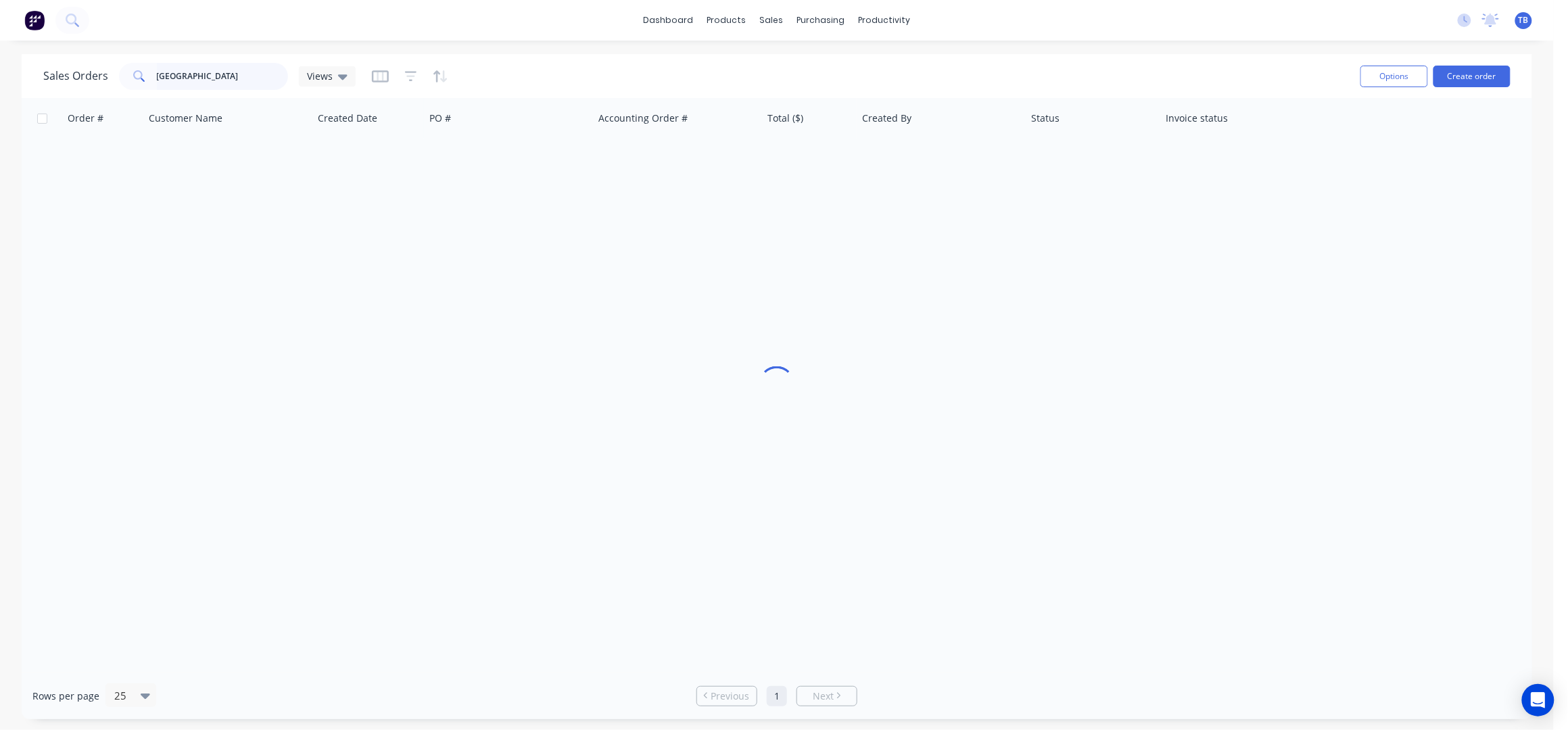
drag, startPoint x: 241, startPoint y: 79, endPoint x: 107, endPoint y: 91, distance: 134.5
click at [111, 89] on div "Sales Orders MANCHESTER Views" at bounding box center [199, 76] width 313 height 27
type input "POP UP"
click at [433, 76] on icon "button" at bounding box center [440, 77] width 16 height 14
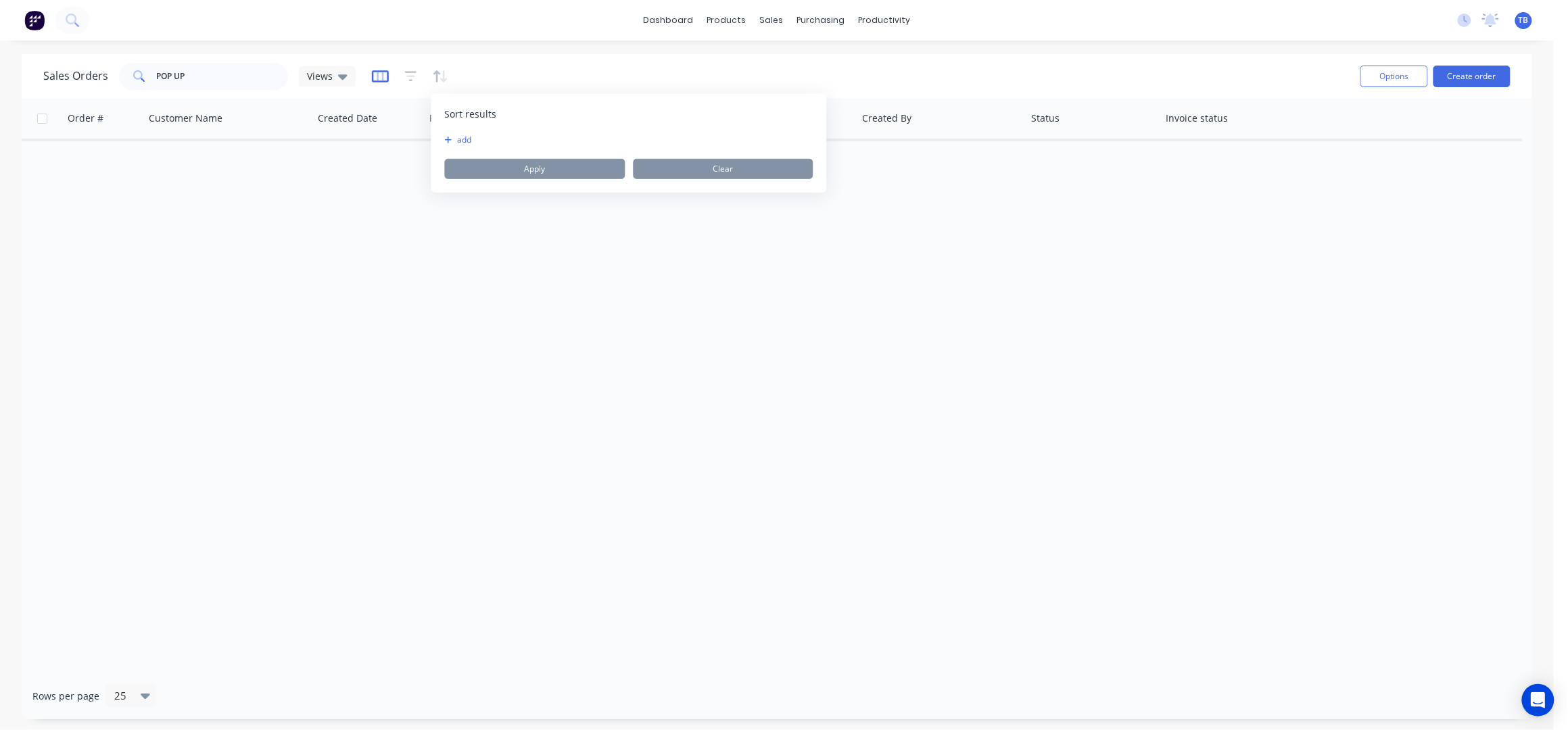
click at [379, 74] on icon "button" at bounding box center [381, 77] width 17 height 14
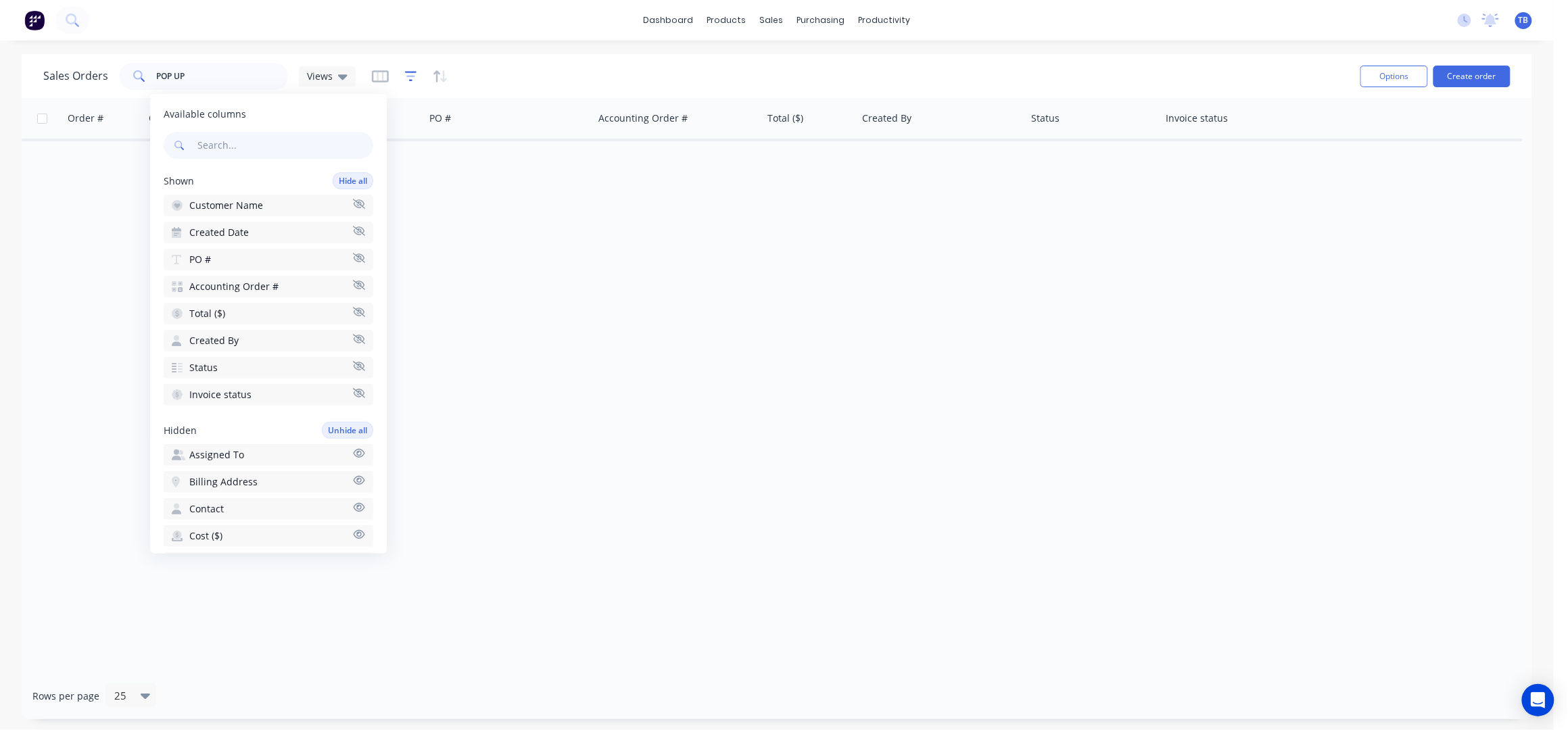
click at [407, 83] on icon "button" at bounding box center [411, 77] width 12 height 14
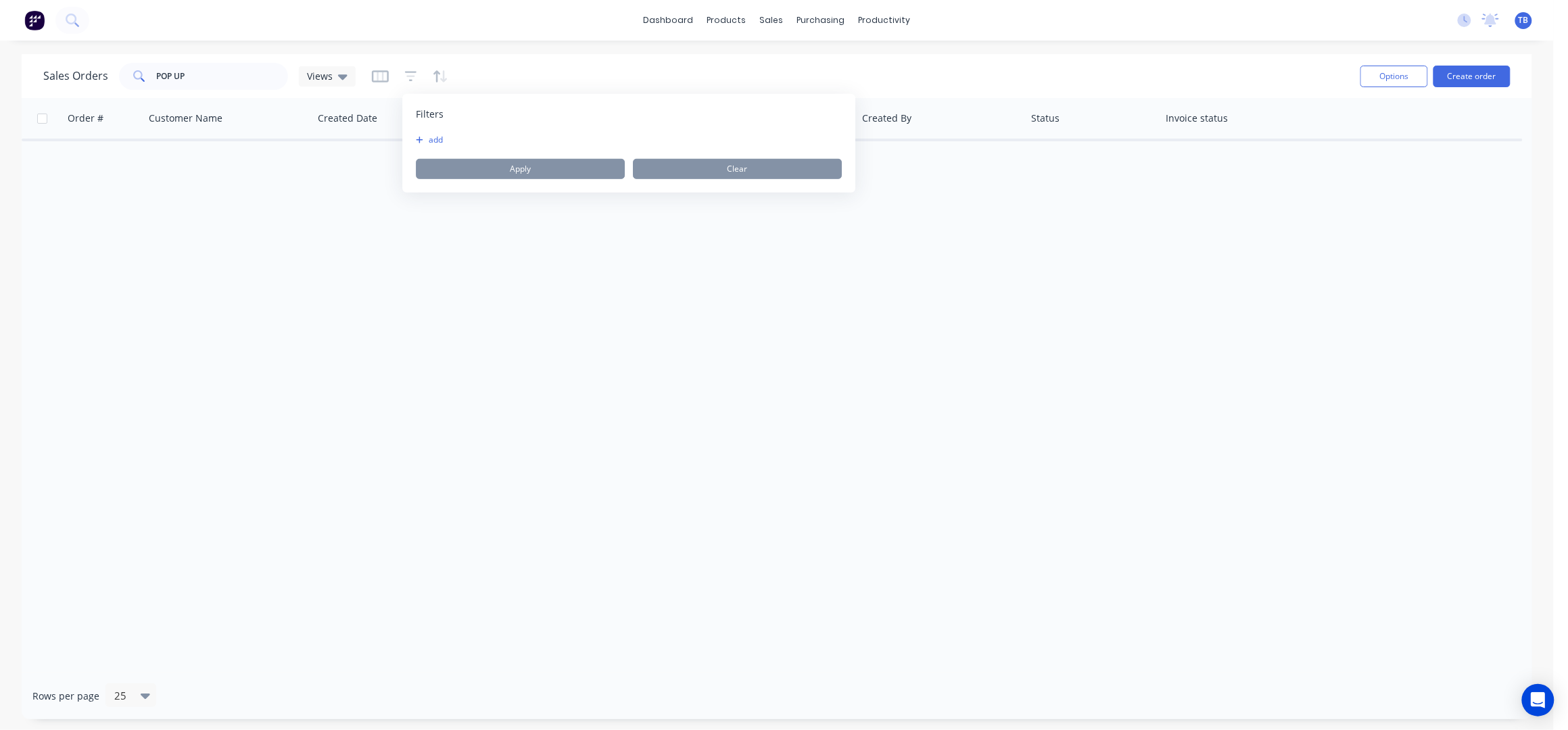
click at [433, 139] on button "add" at bounding box center [433, 140] width 34 height 11
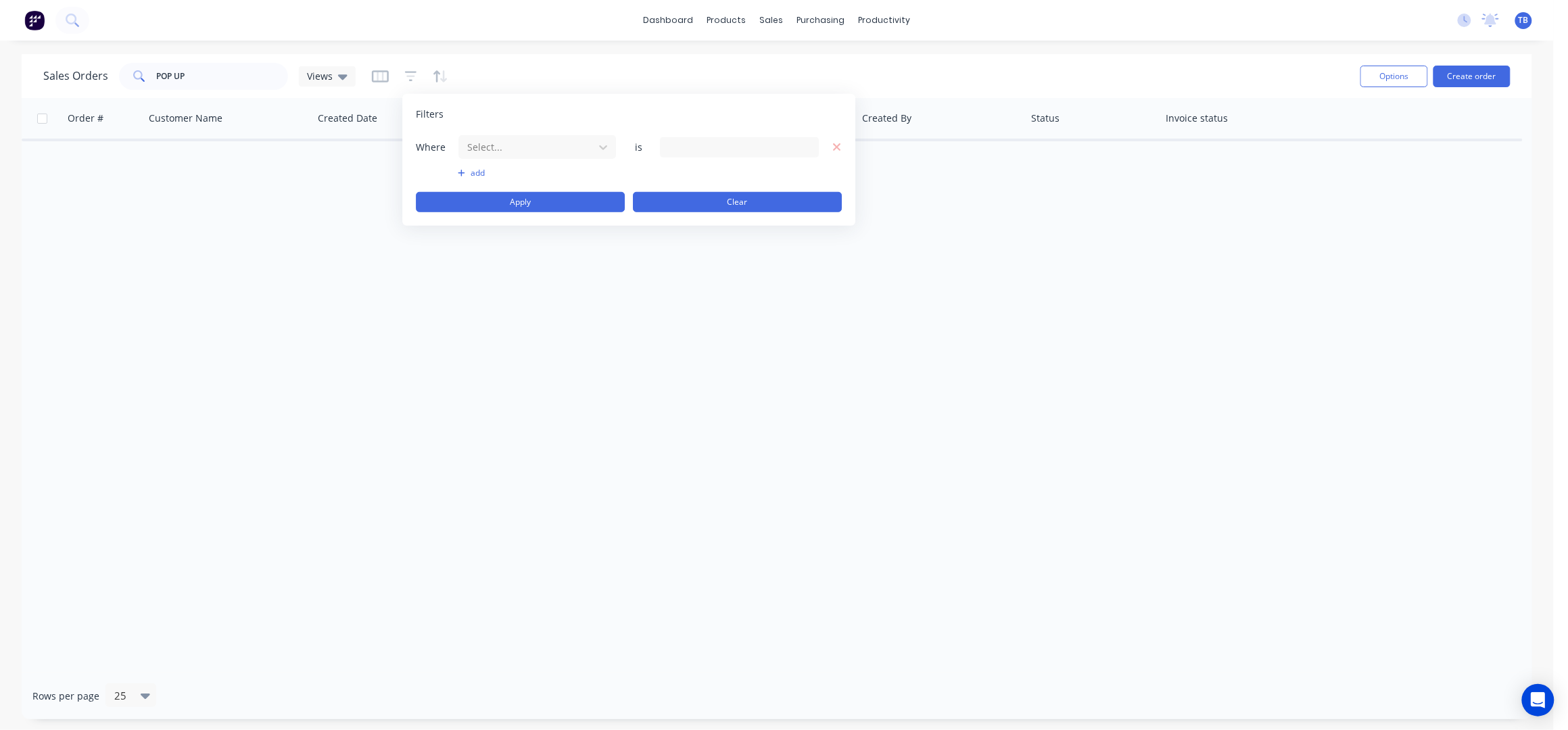
click at [702, 200] on button "Clear" at bounding box center [737, 201] width 209 height 20
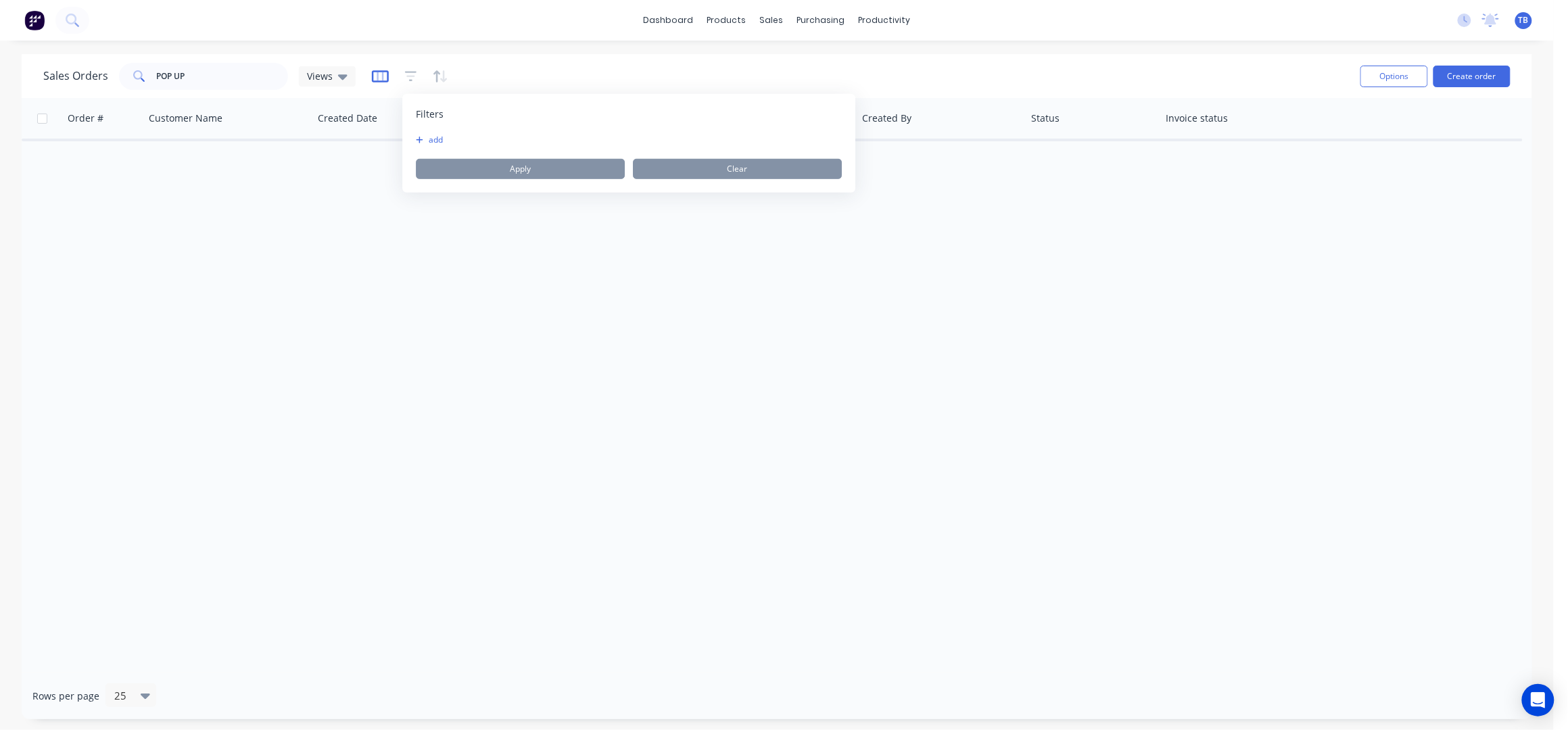
click at [385, 73] on icon "button" at bounding box center [381, 76] width 17 height 12
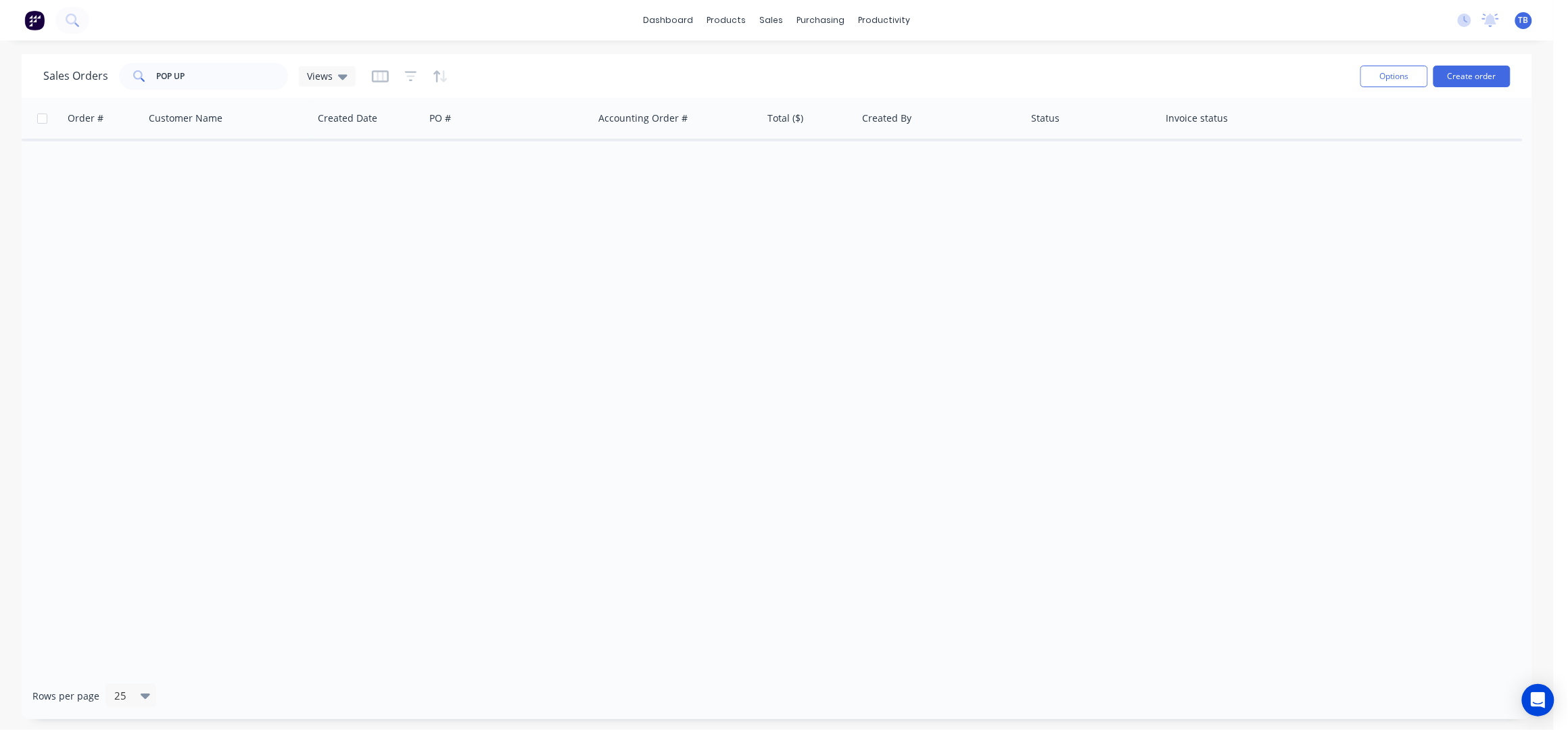
click at [472, 73] on div "Sales Orders POP UP Views" at bounding box center [696, 76] width 1306 height 33
click at [338, 76] on icon at bounding box center [343, 77] width 9 height 5
click at [347, 211] on button "ARCHIVED" at bounding box center [380, 218] width 155 height 16
click at [770, 60] on div "Sales Orders POP UP ARCHIVED Filters: Status Reset" at bounding box center [696, 76] width 1306 height 33
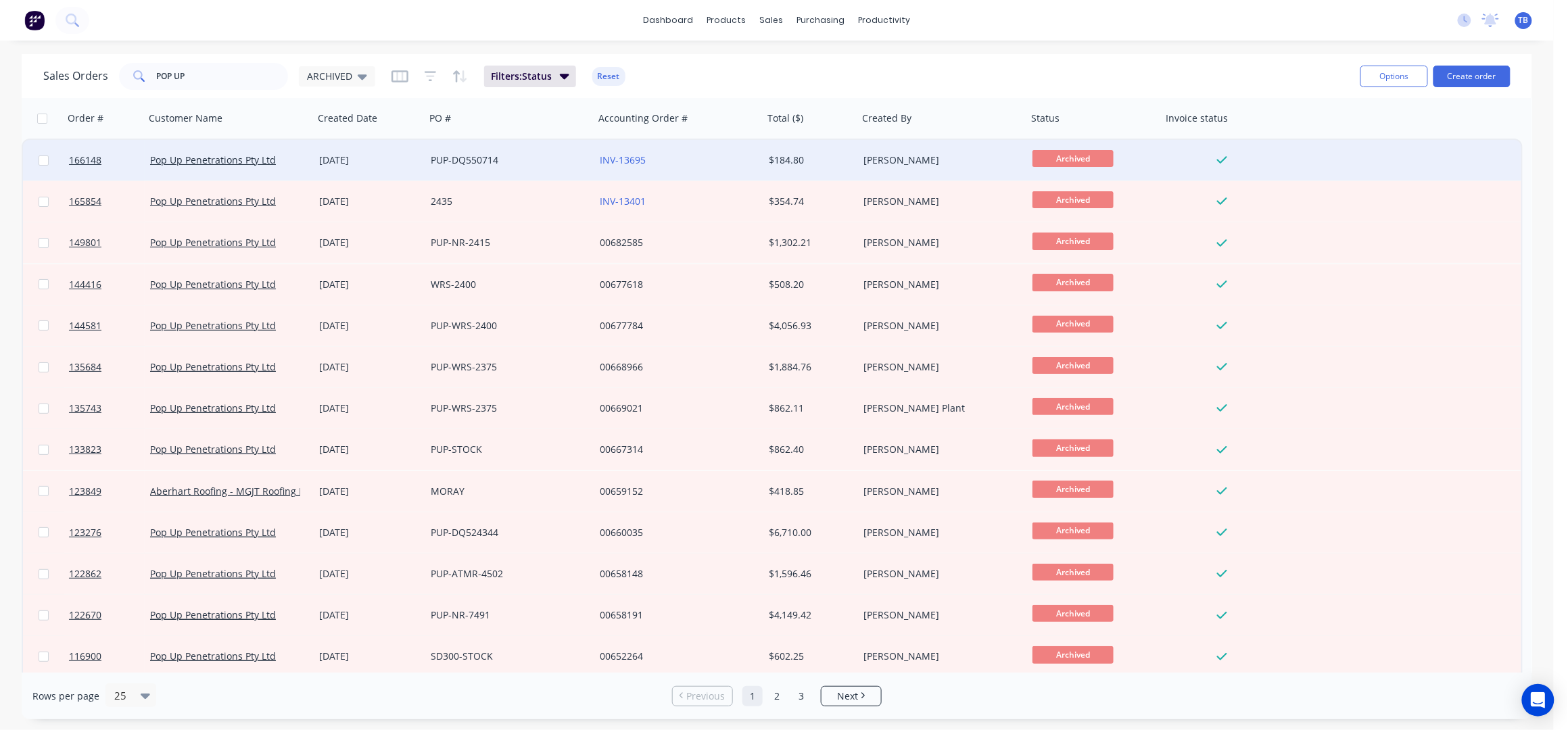
click at [521, 165] on div "PUP-DQ550714" at bounding box center [506, 160] width 150 height 14
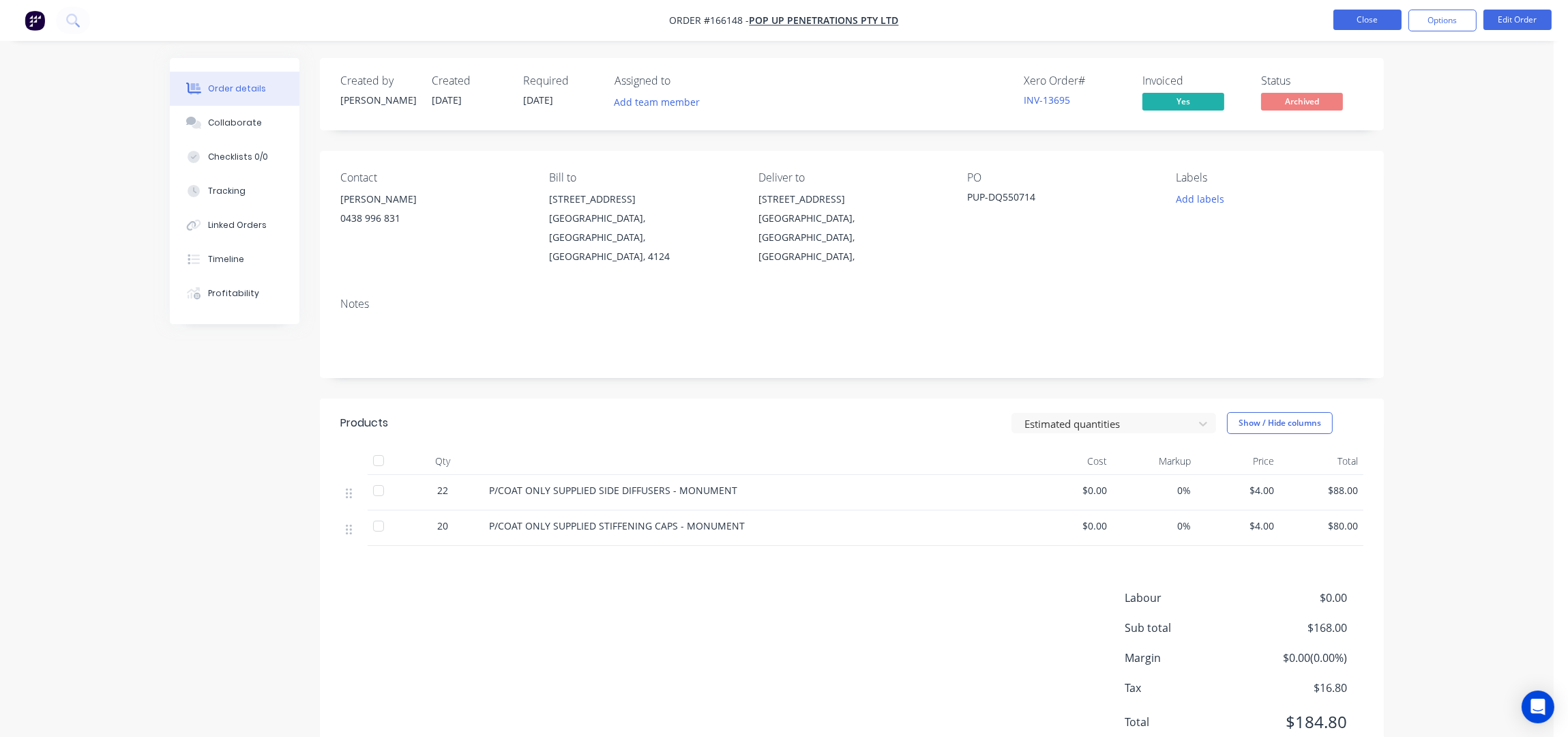
click at [1360, 11] on button "Close" at bounding box center [1368, 19] width 68 height 20
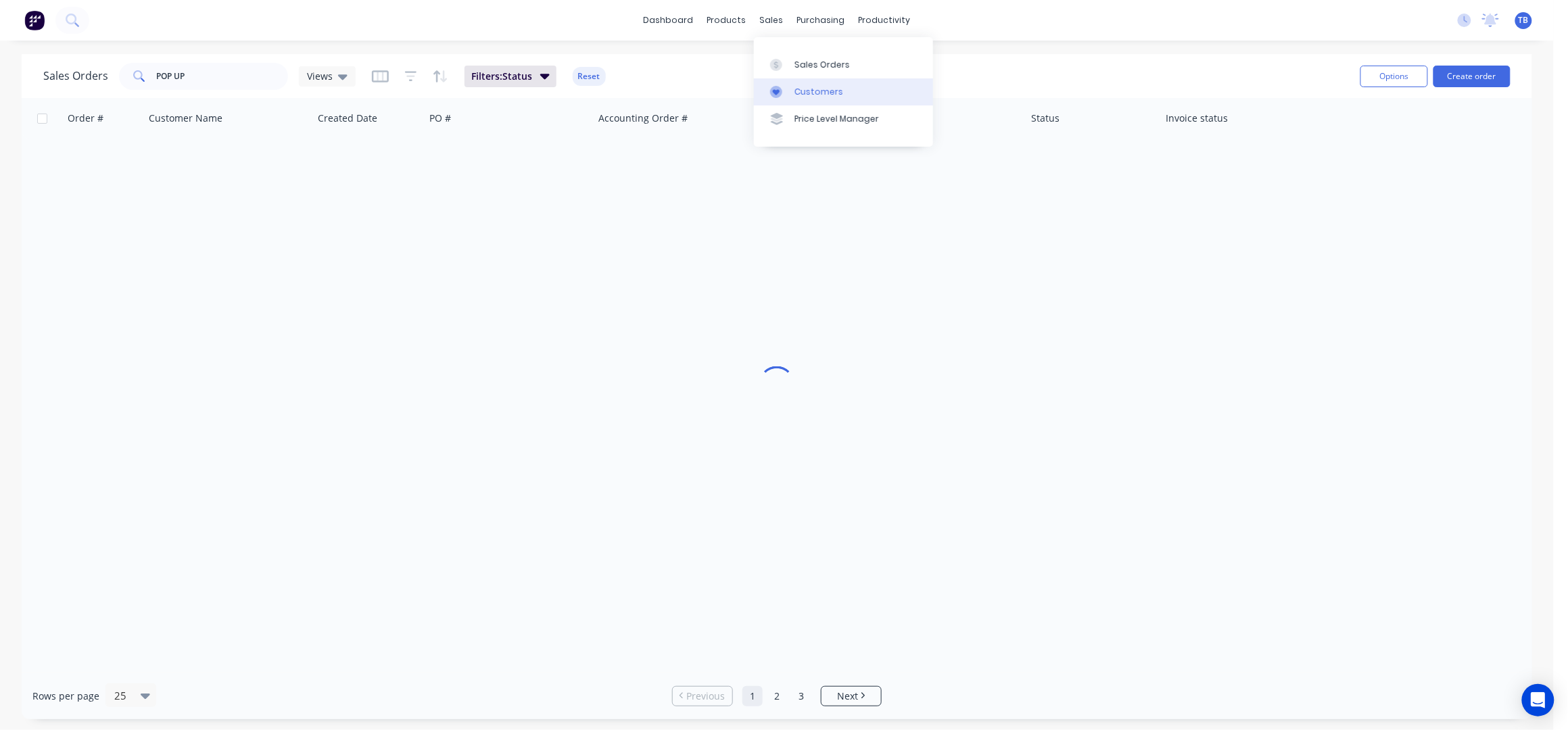
click at [812, 89] on div "Customers" at bounding box center [819, 91] width 48 height 12
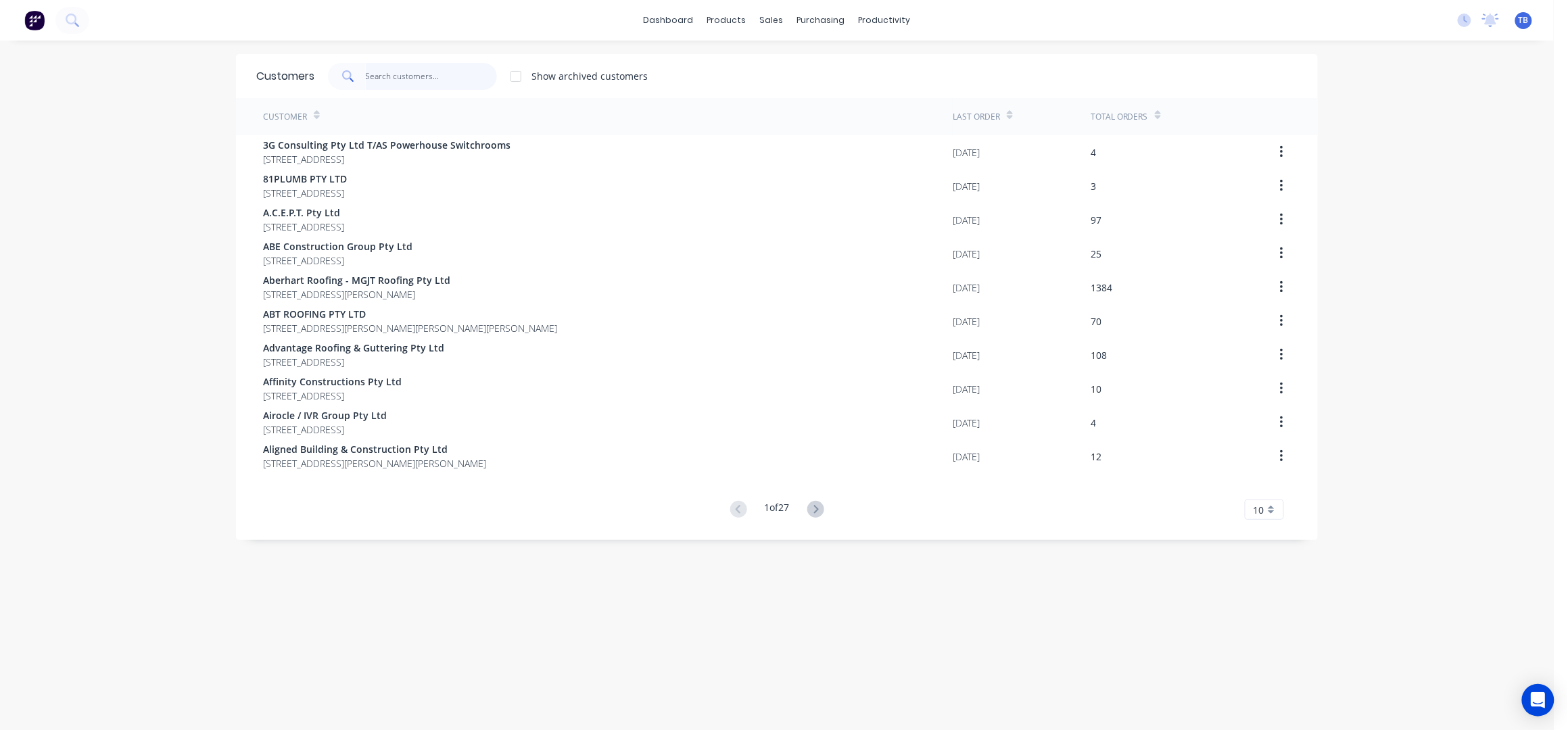
click at [370, 79] on input "text" at bounding box center [432, 76] width 132 height 27
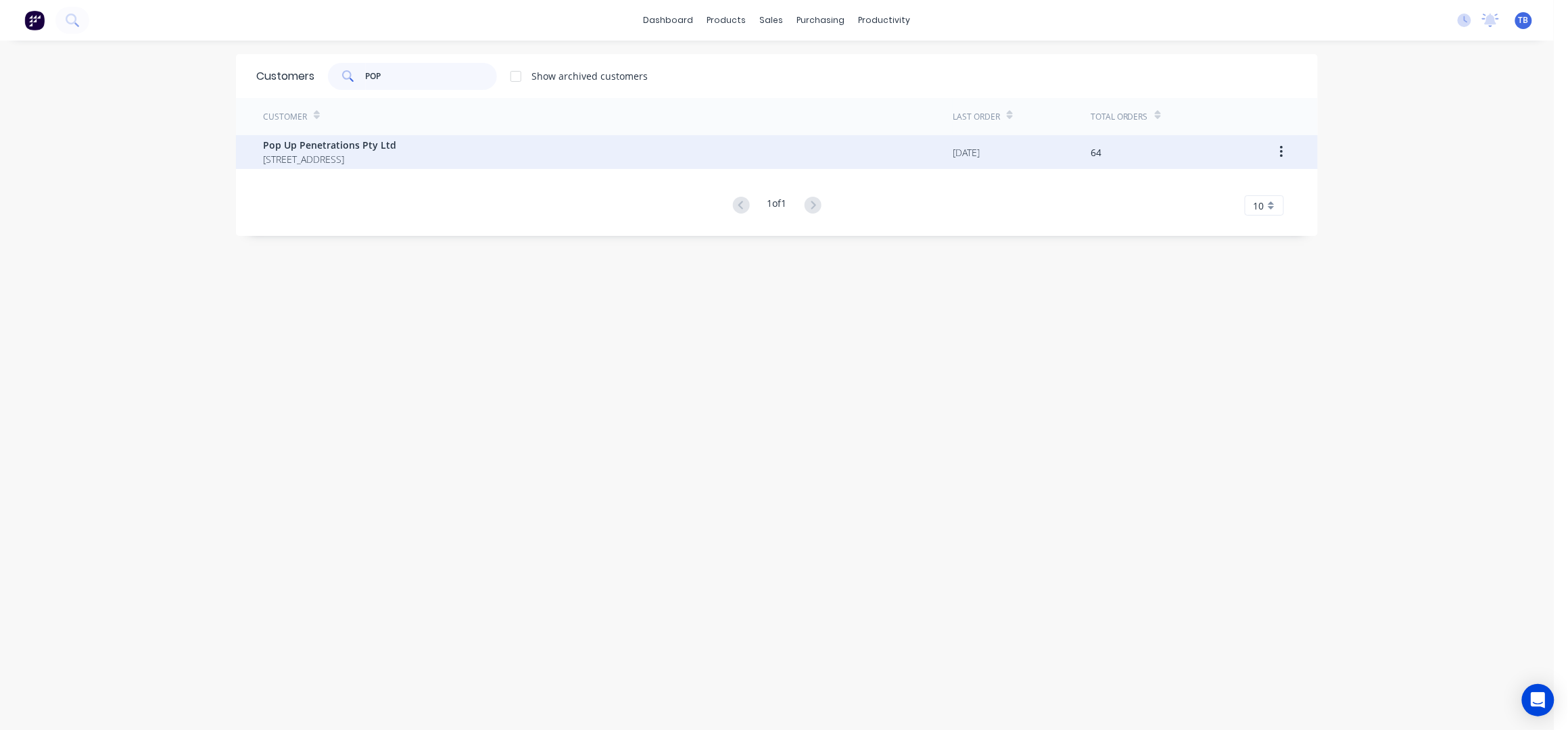
type input "POP"
click at [320, 154] on span "81-89 Pakenham Road Greenbank Queensland Australia 4124" at bounding box center [330, 159] width 133 height 14
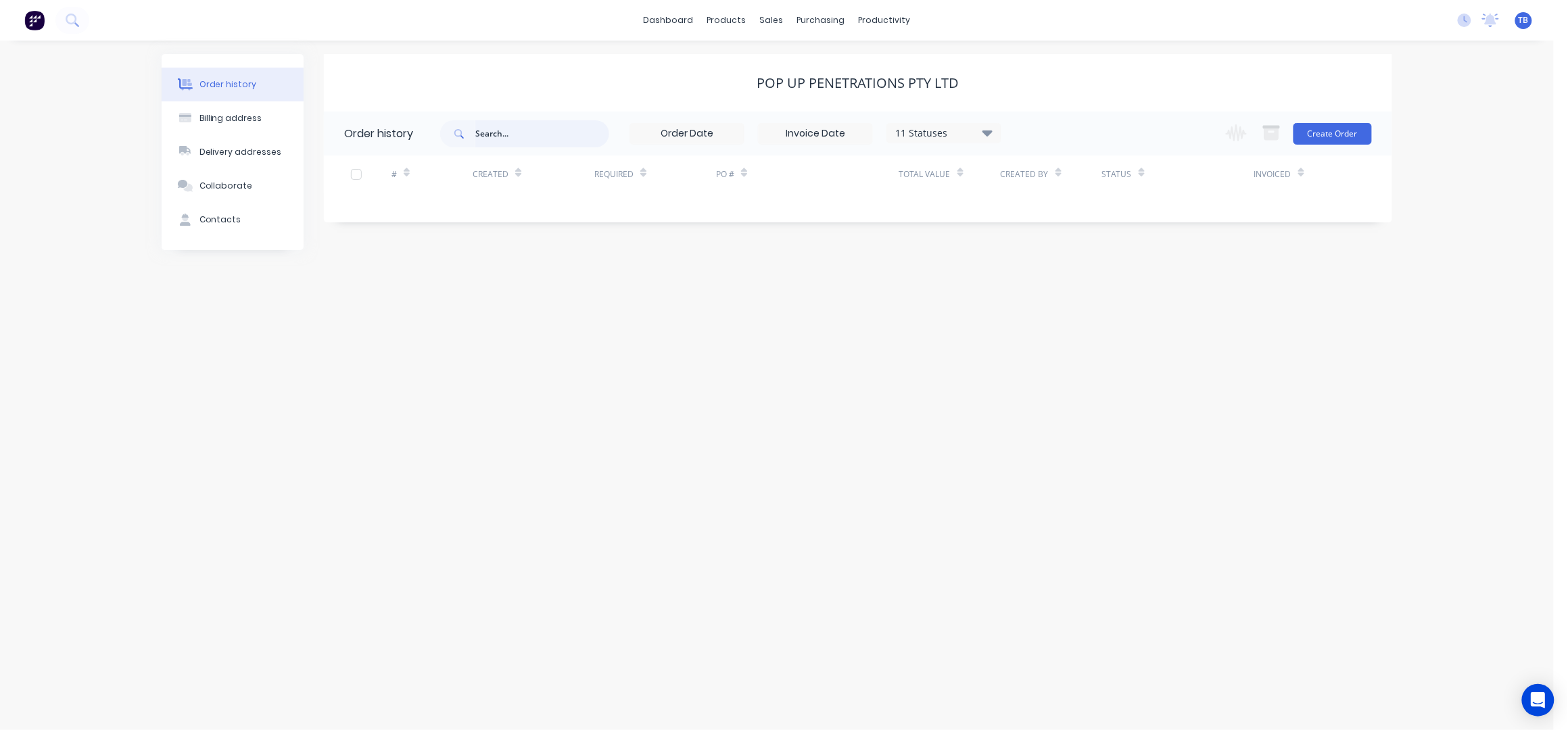
click at [515, 134] on input "text" at bounding box center [541, 133] width 134 height 27
click at [914, 133] on div "11 Statuses" at bounding box center [944, 133] width 114 height 15
click at [1055, 316] on label at bounding box center [1055, 316] width 0 height 0
click at [1055, 319] on input "checkbox" at bounding box center [1060, 322] width 11 height 13
checkbox input "true"
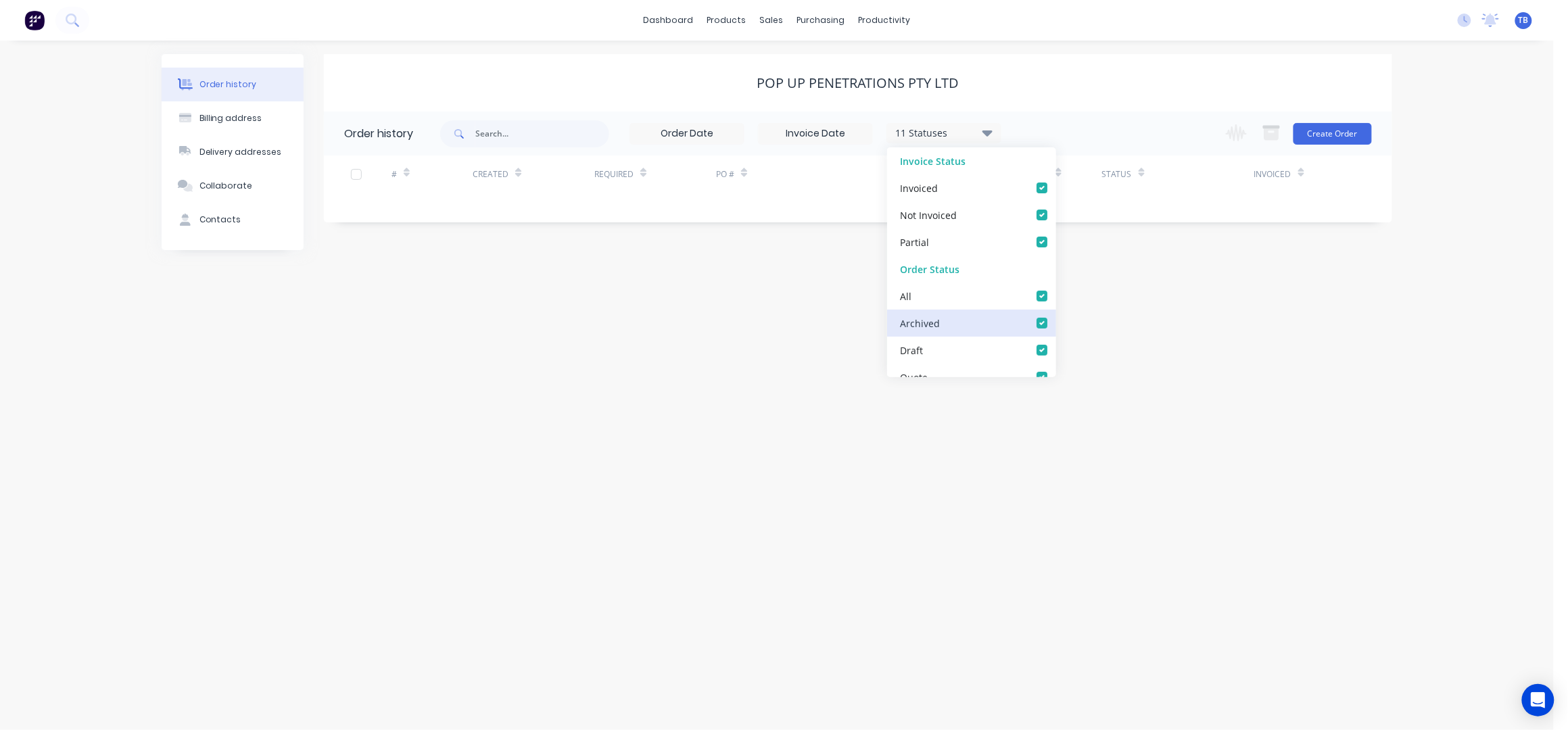
checkbox input "true"
click at [1166, 101] on div "Pop Up Penetrations Pty Ltd" at bounding box center [857, 83] width 1068 height 58
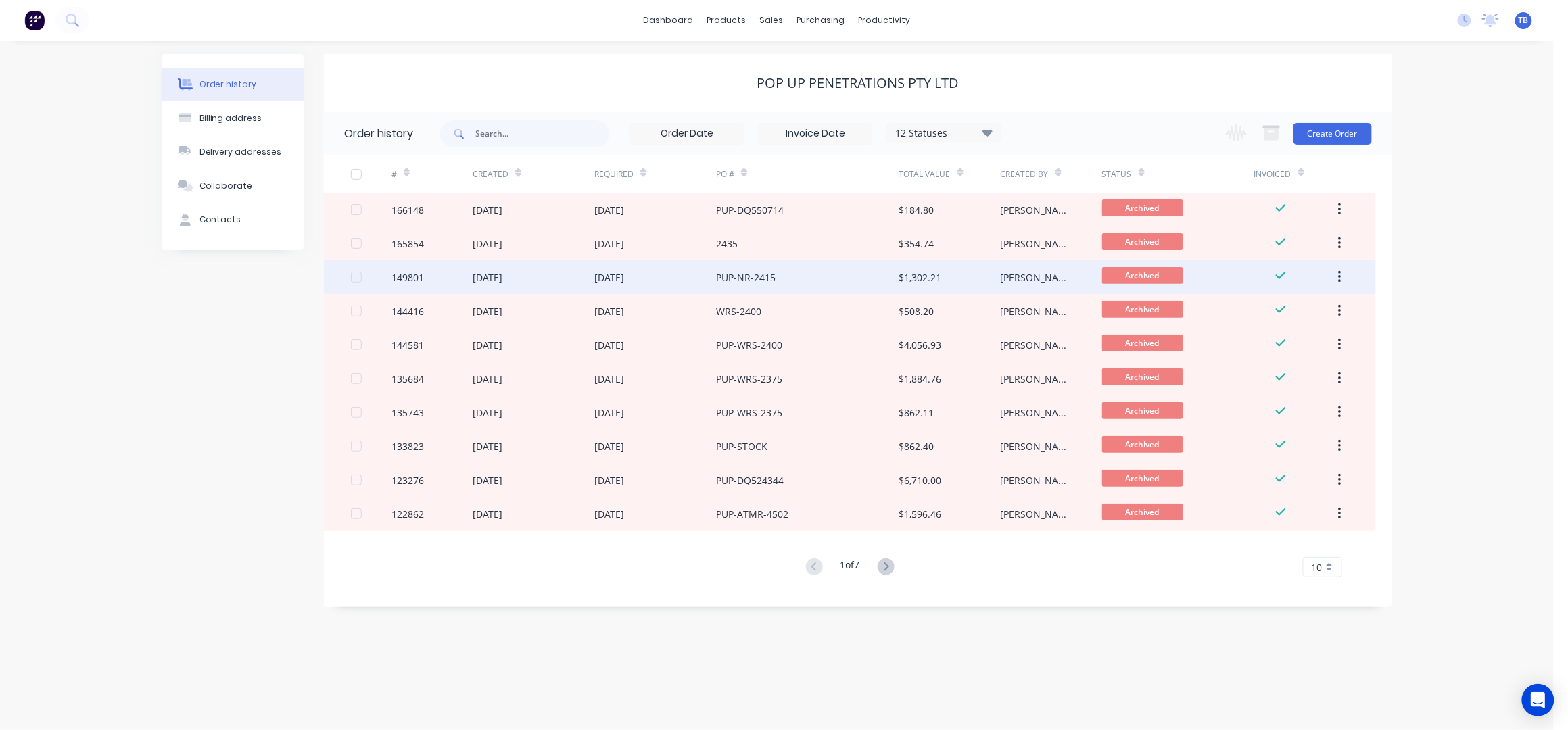
click at [809, 276] on div "PUP-NR-2415" at bounding box center [806, 276] width 182 height 34
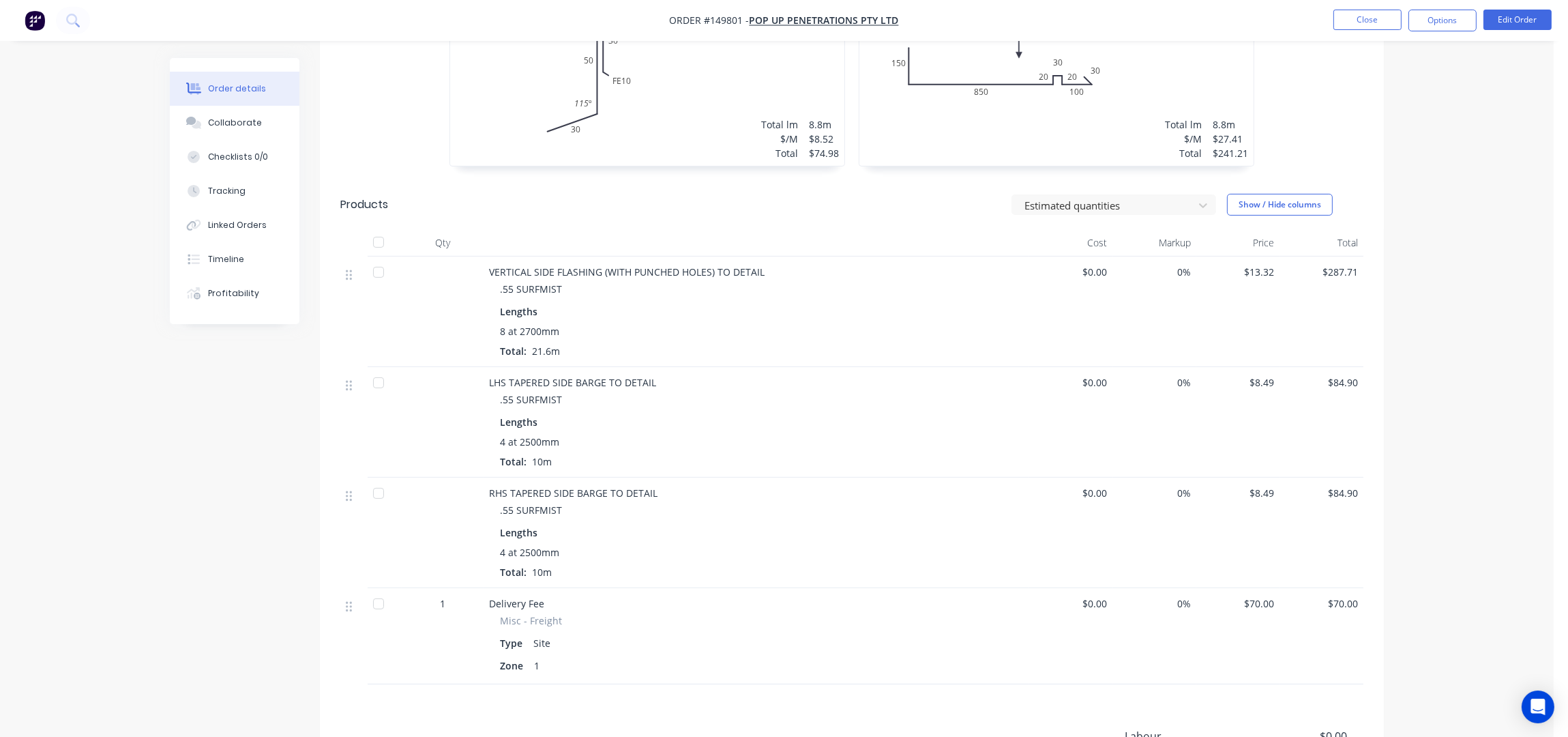
scroll to position [637, 0]
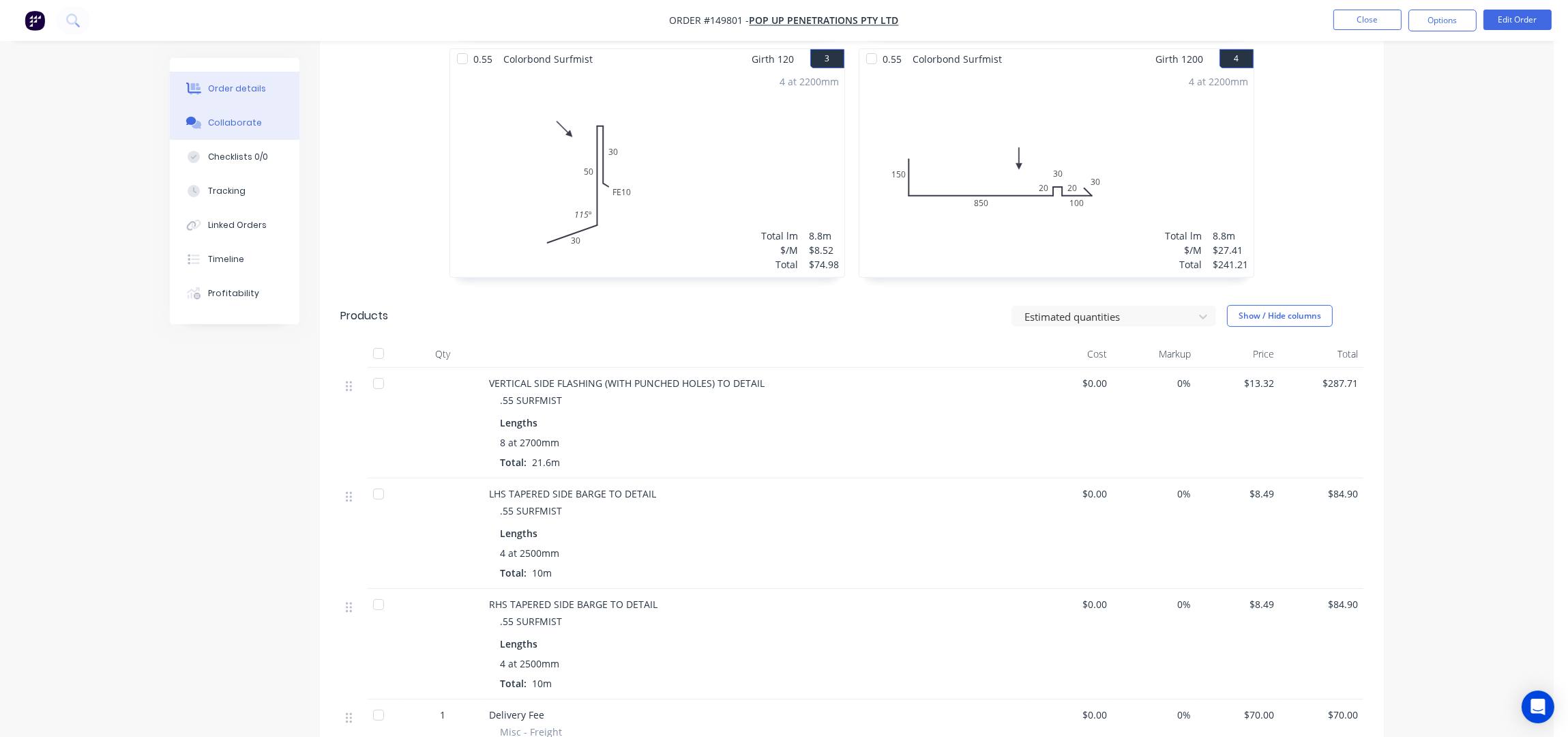
click at [222, 126] on div "Collaborate" at bounding box center [235, 123] width 54 height 12
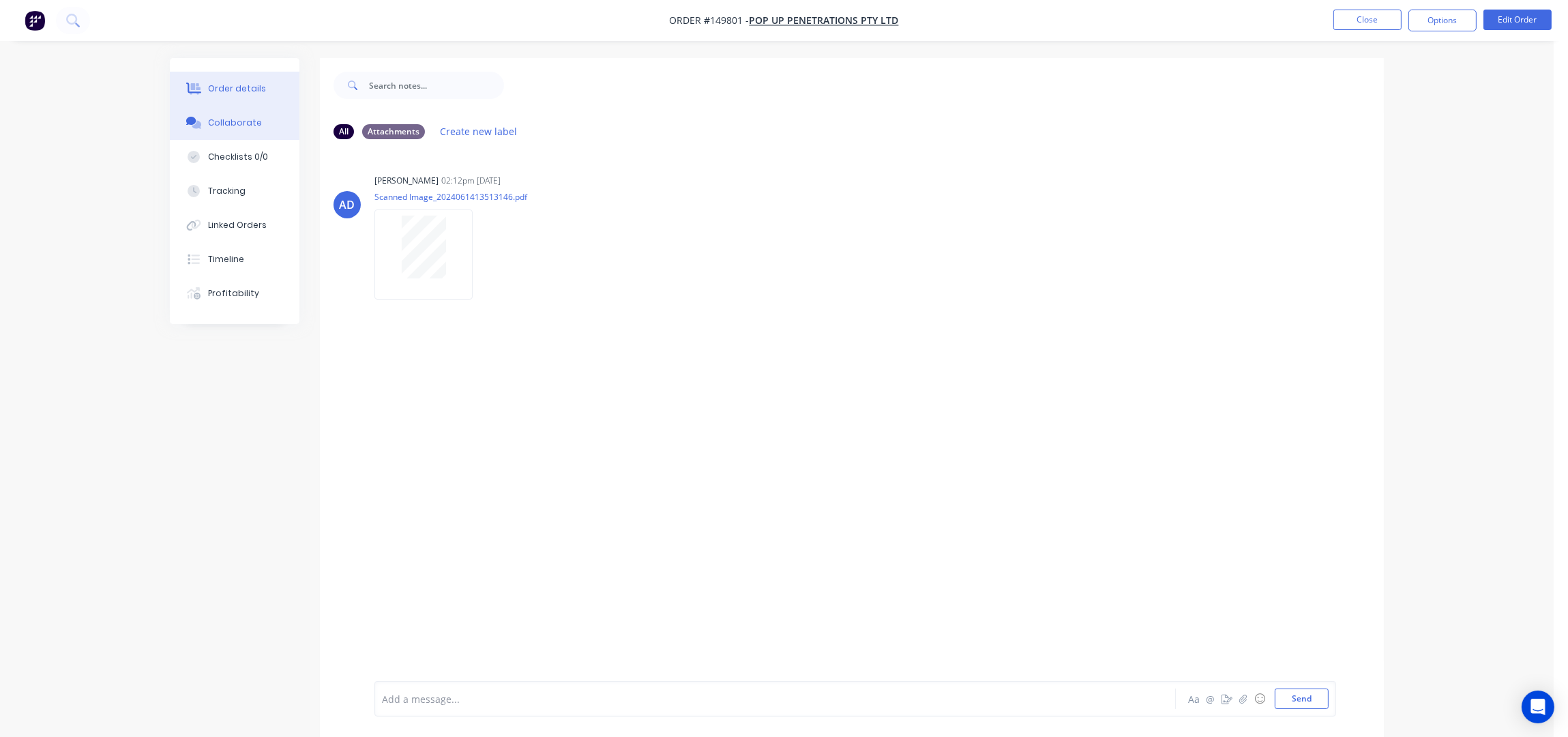
click at [270, 90] on button "Order details" at bounding box center [234, 88] width 130 height 34
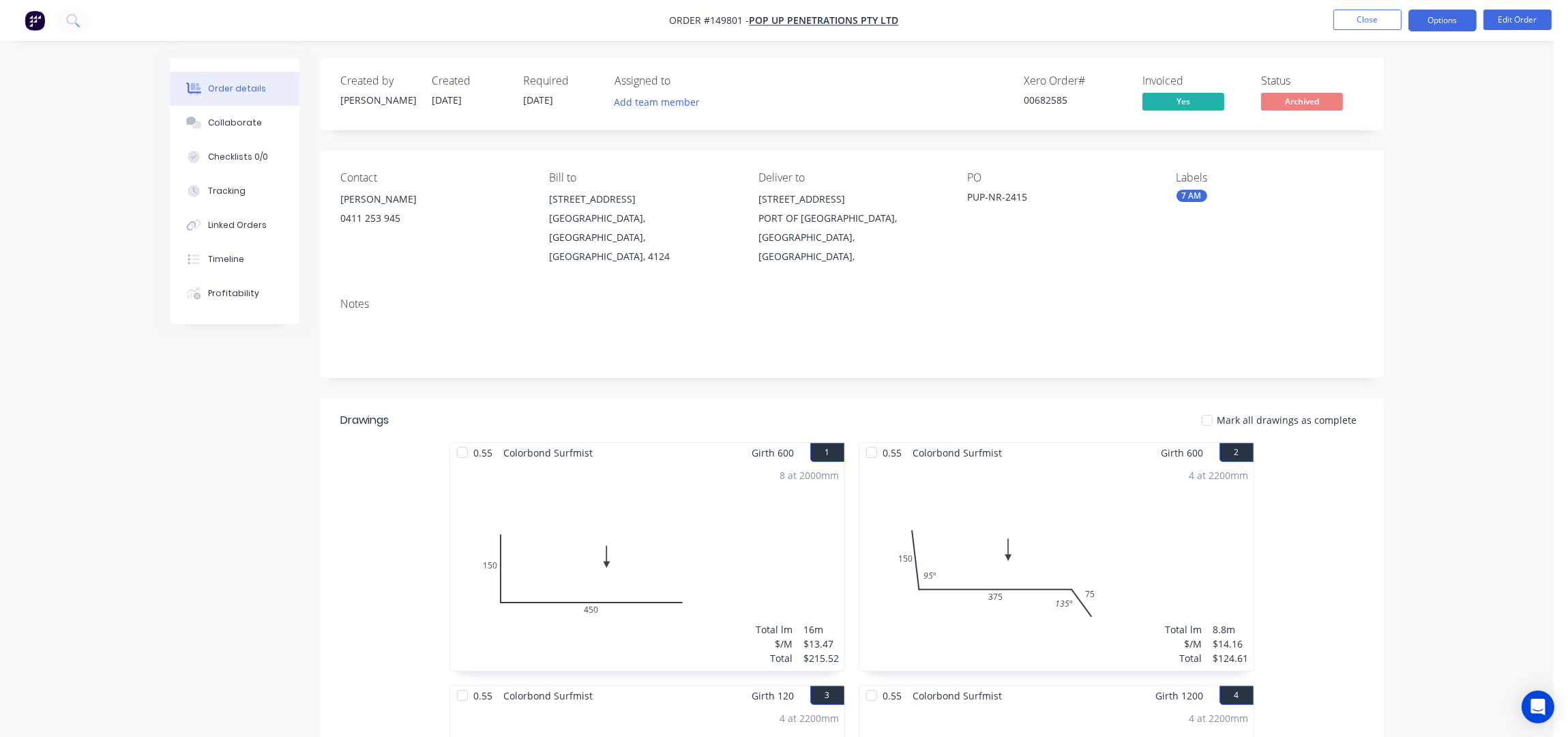
click at [1442, 21] on button "Options" at bounding box center [1443, 20] width 68 height 22
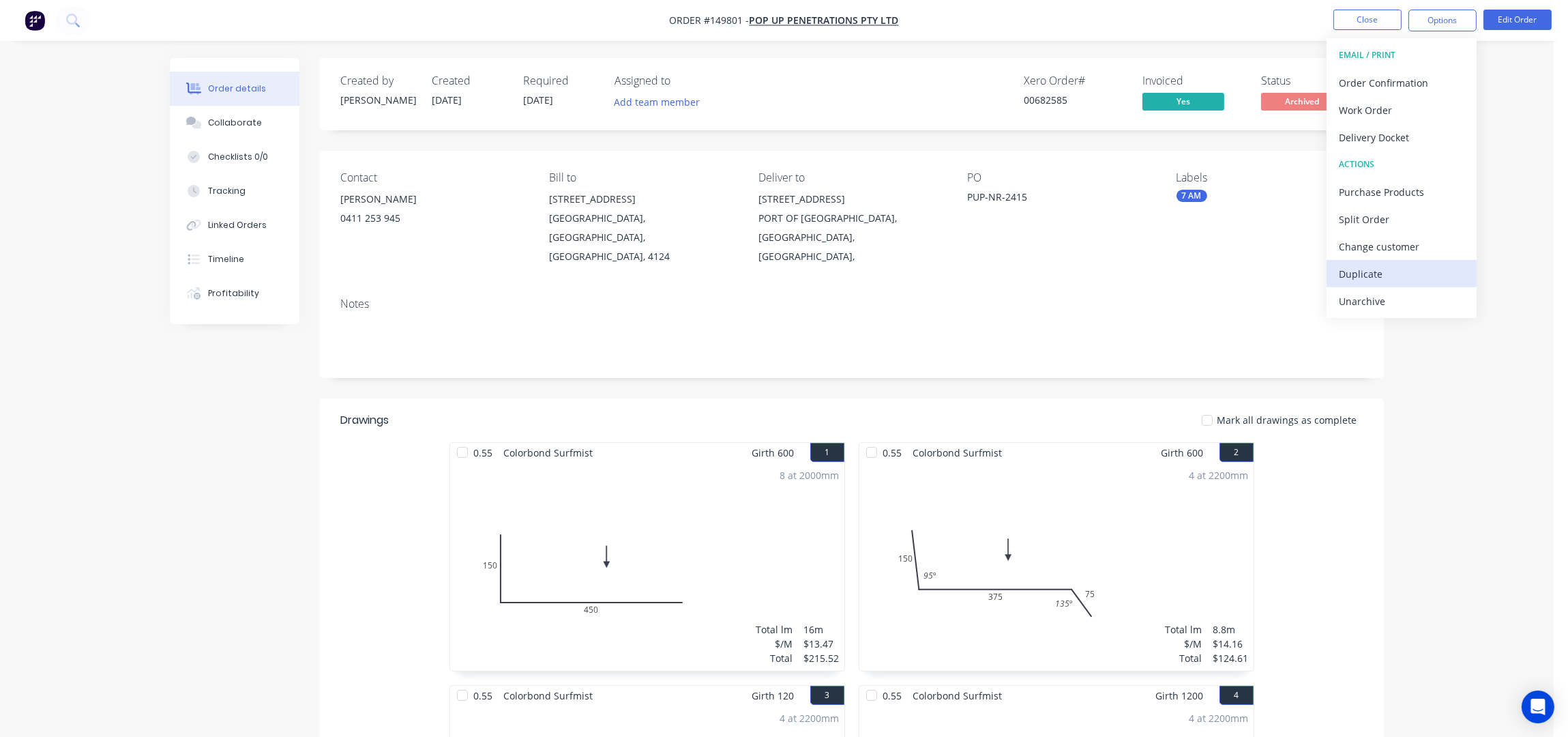
click at [1392, 273] on div "Duplicate" at bounding box center [1402, 274] width 125 height 20
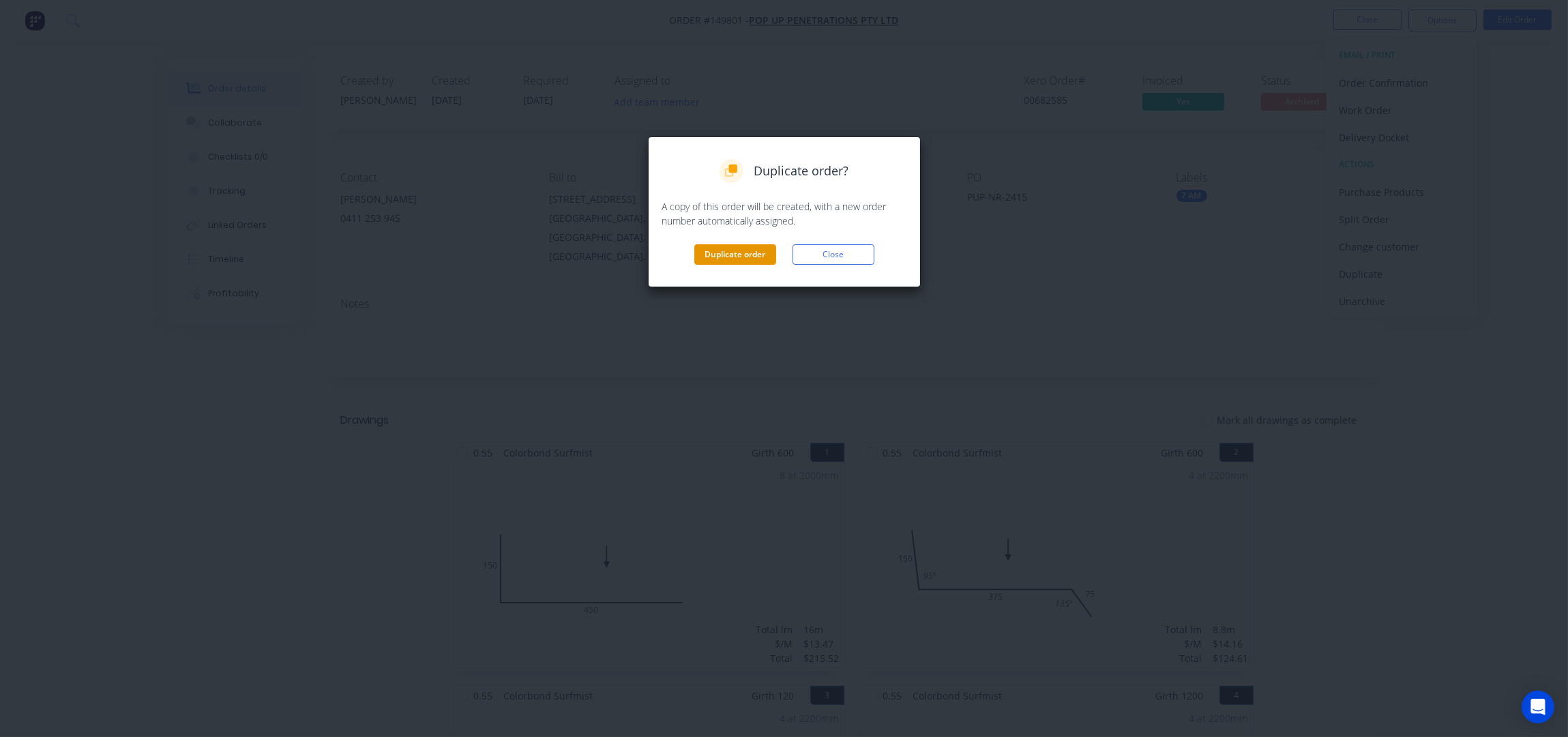
click at [740, 247] on button "Duplicate order" at bounding box center [735, 254] width 82 height 20
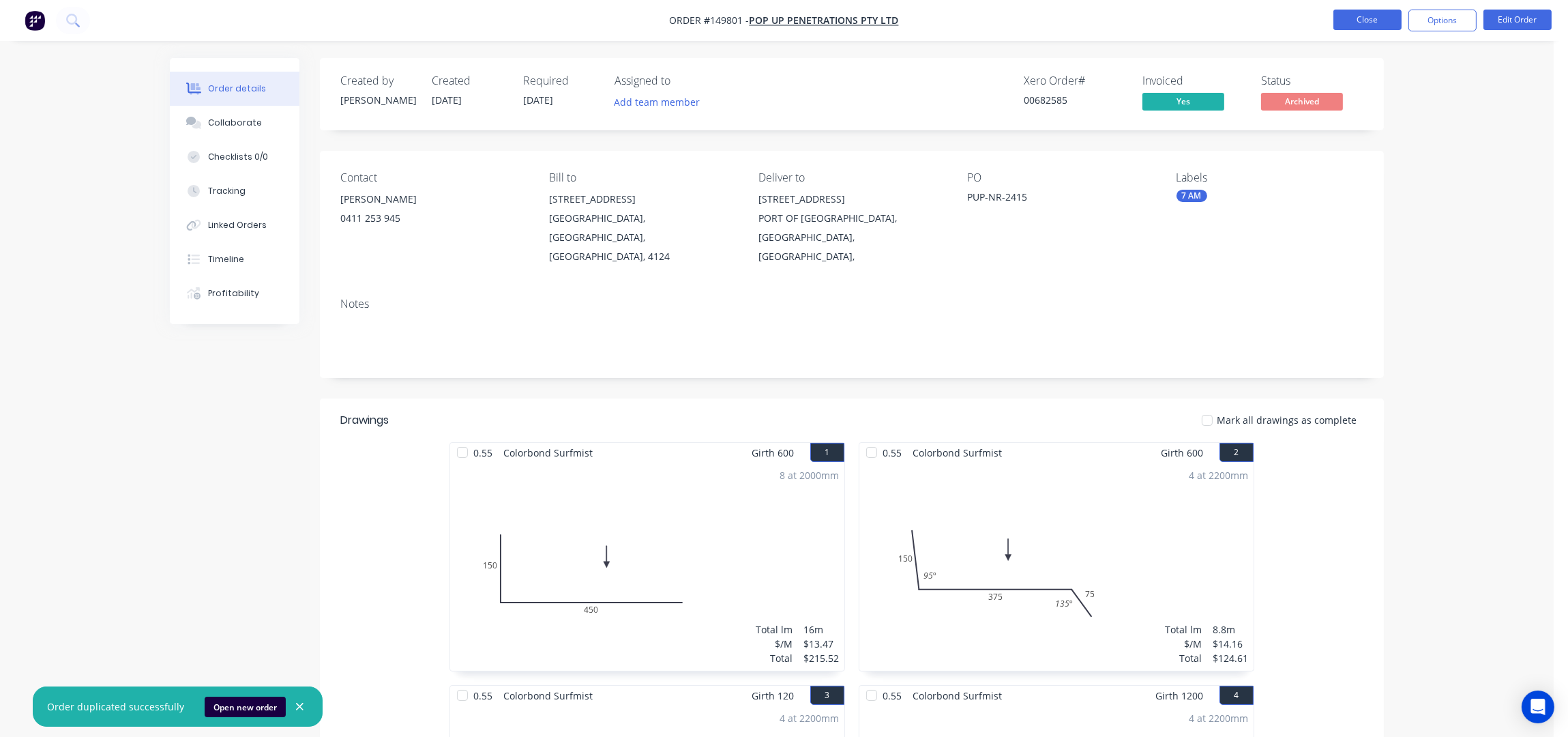
click at [1351, 10] on button "Close" at bounding box center [1368, 19] width 68 height 20
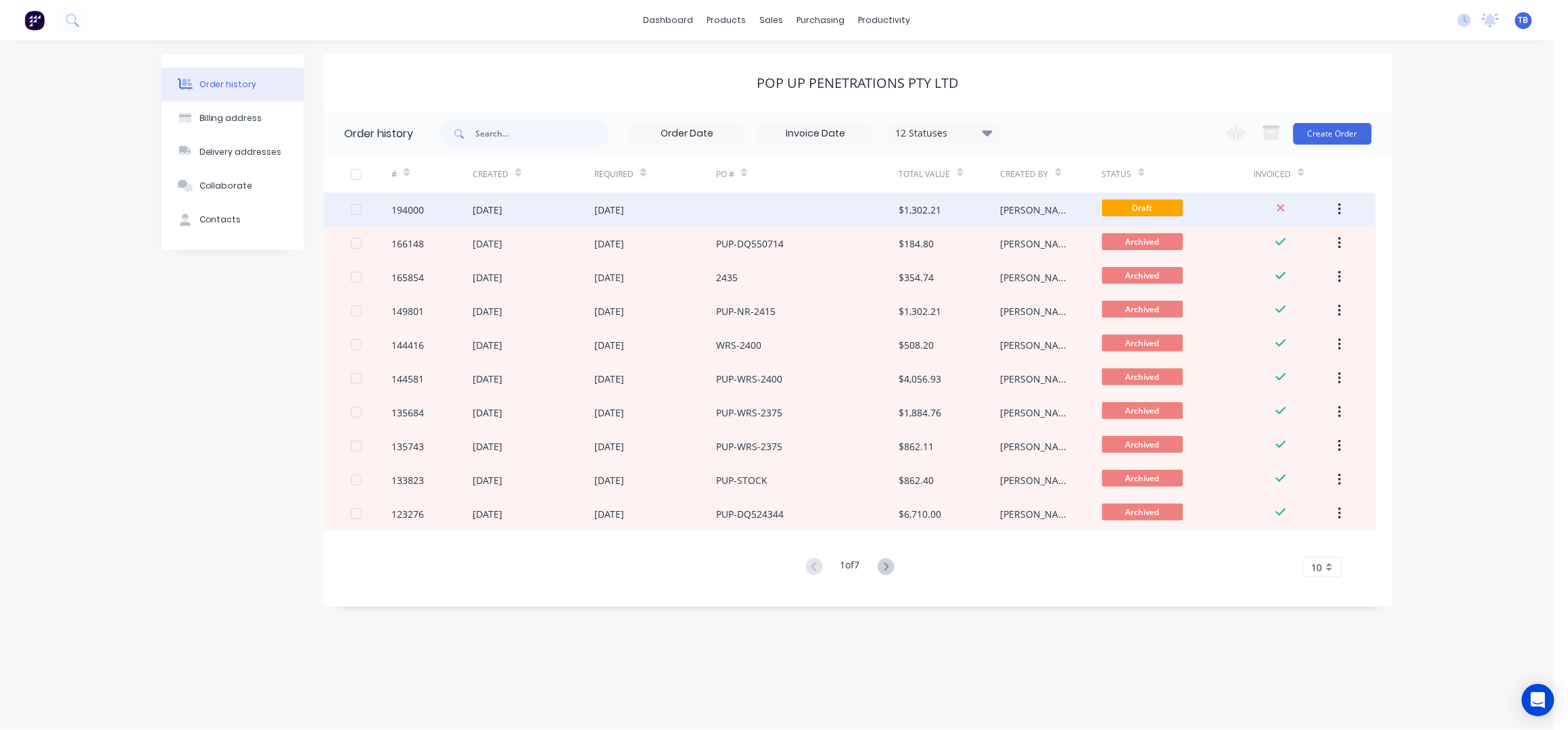
click at [737, 211] on div at bounding box center [806, 209] width 182 height 34
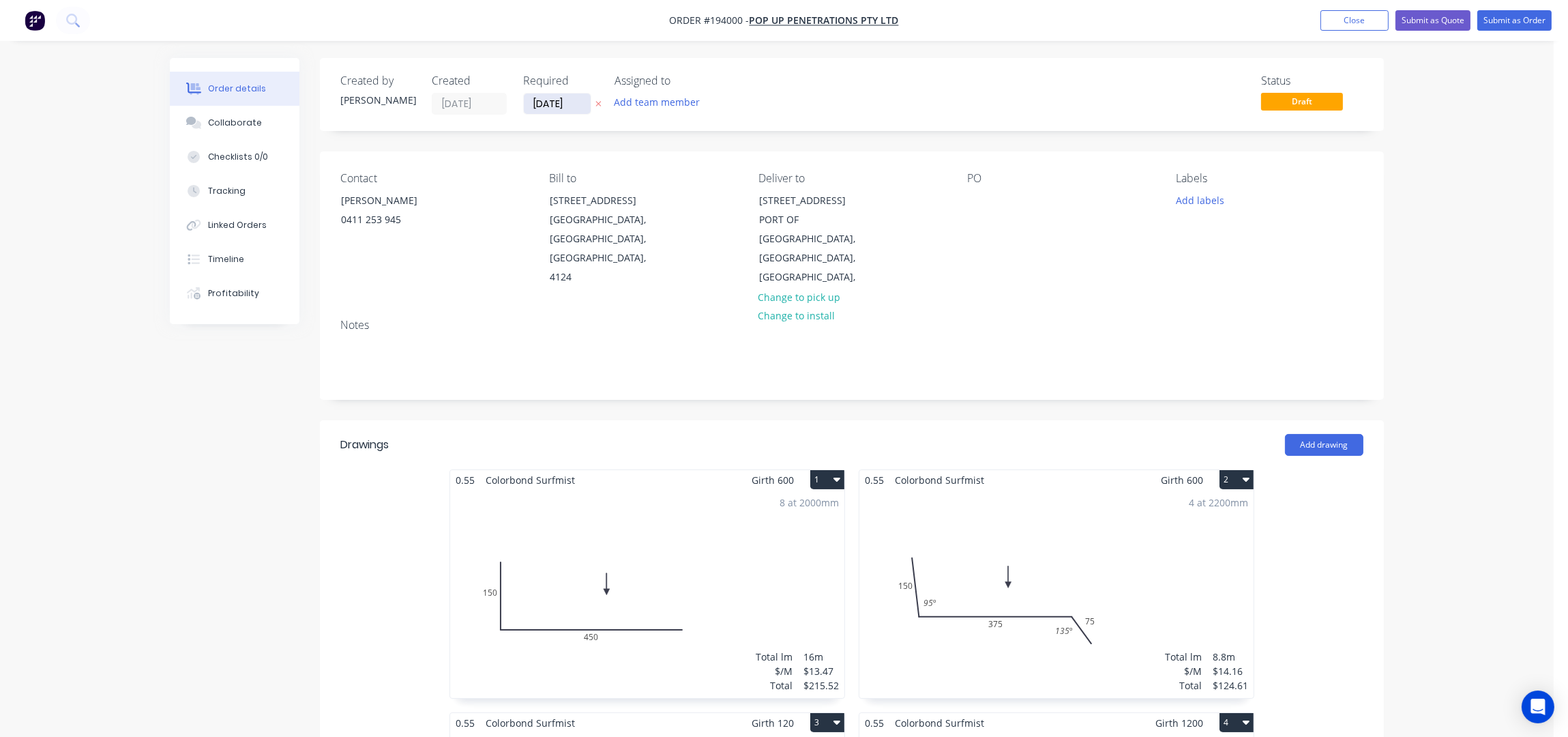
click at [549, 107] on input "[DATE]" at bounding box center [557, 103] width 67 height 20
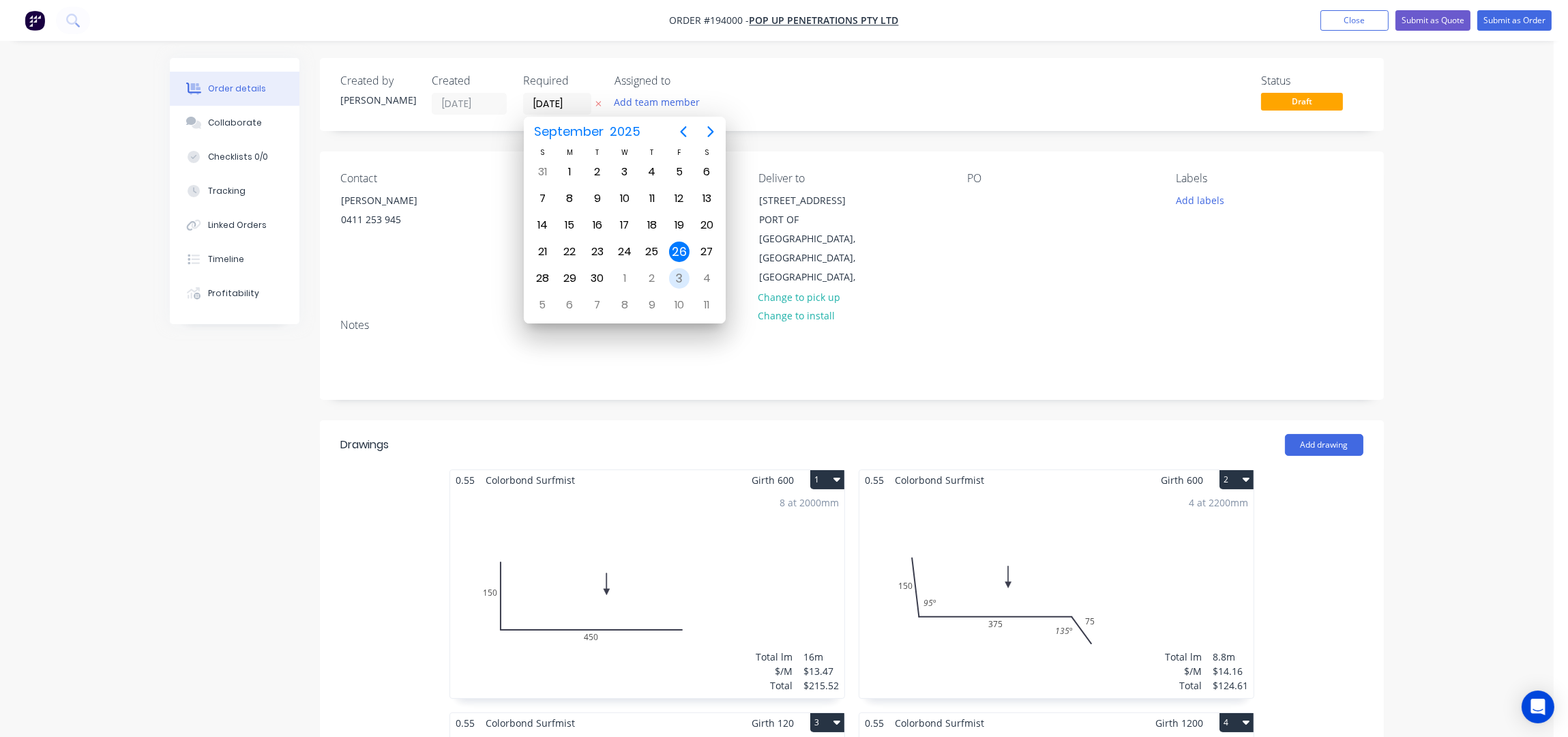
click at [668, 278] on div "3" at bounding box center [679, 279] width 27 height 26
type input "[DATE]"
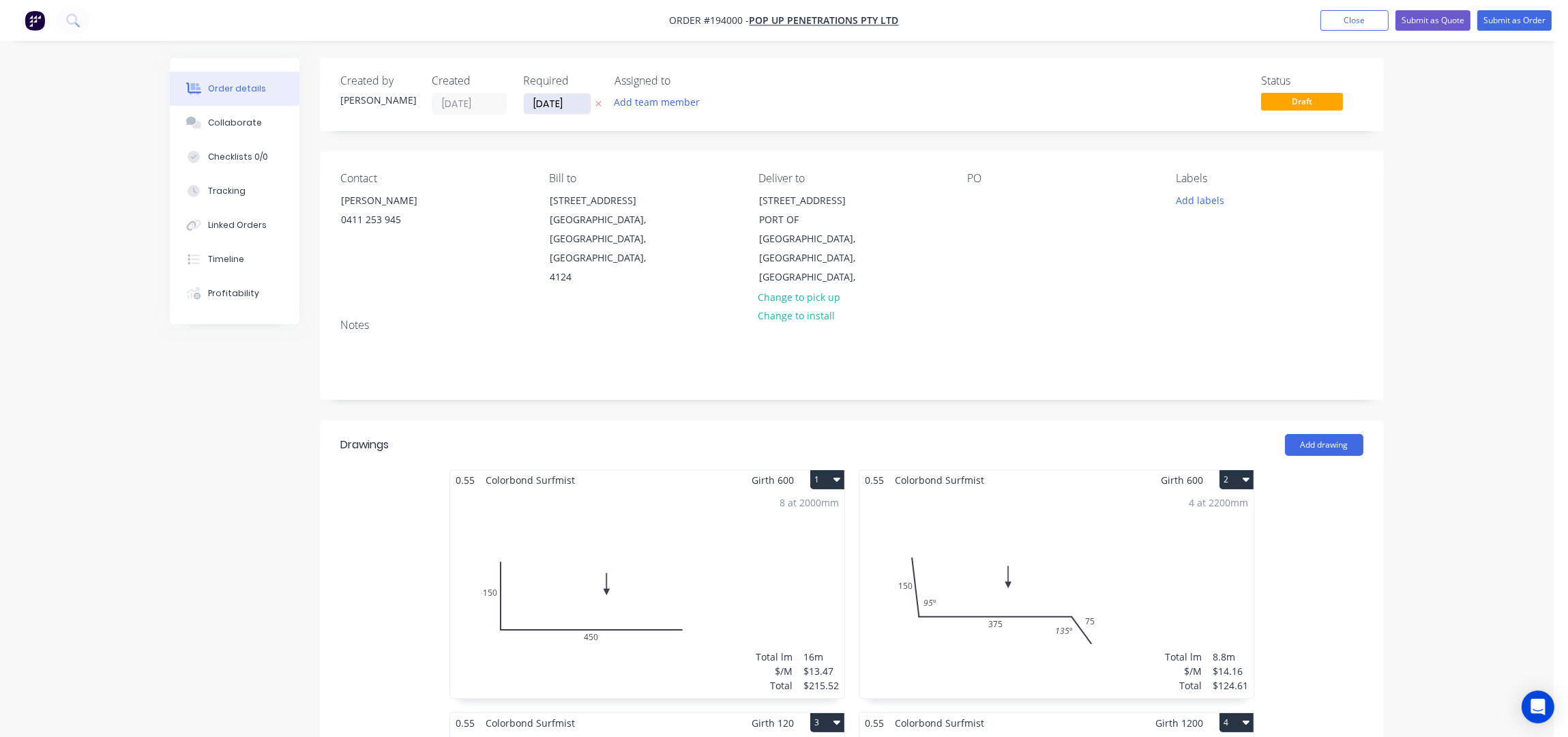
click at [534, 102] on input "[DATE]" at bounding box center [557, 103] width 67 height 20
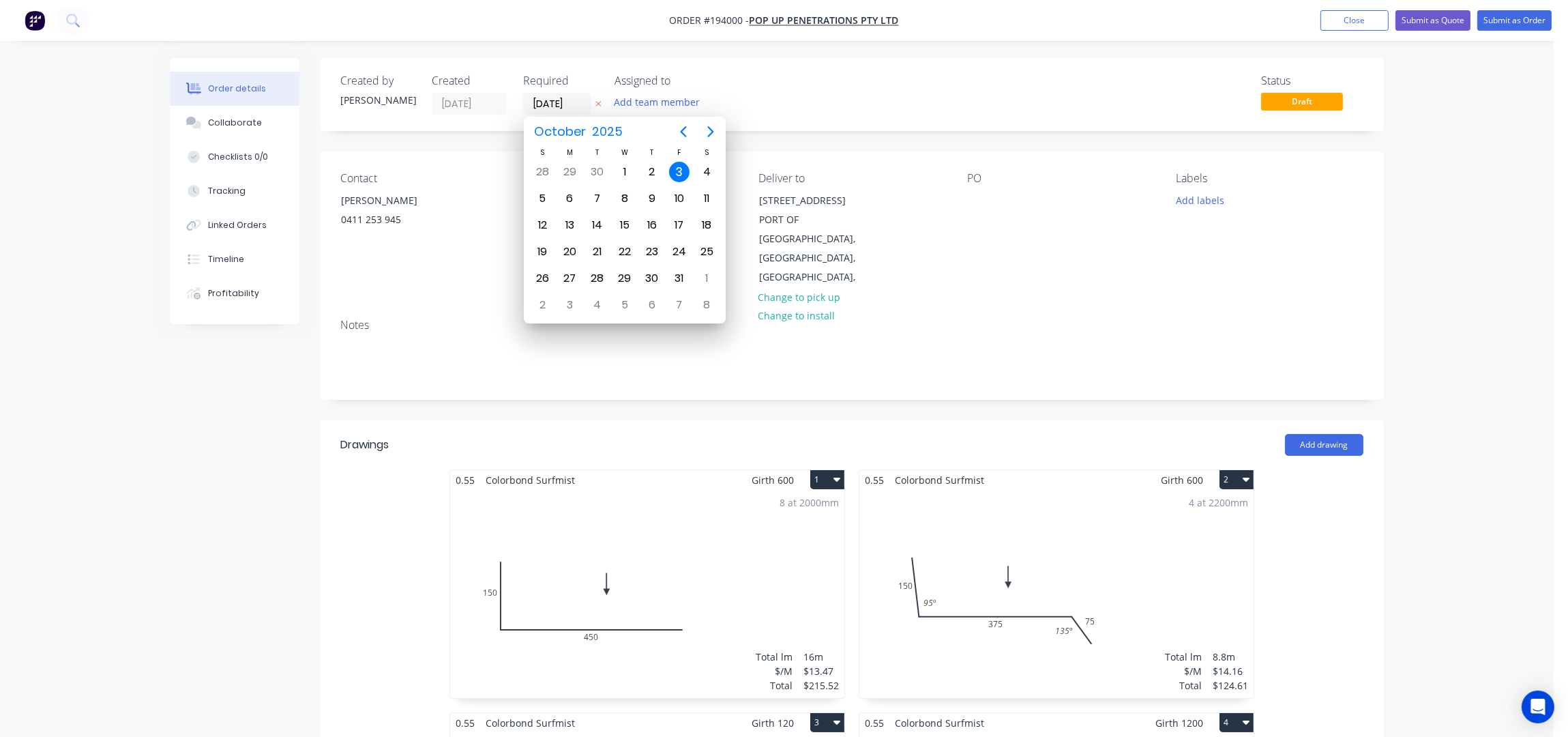
click at [676, 167] on div "3" at bounding box center [679, 172] width 20 height 20
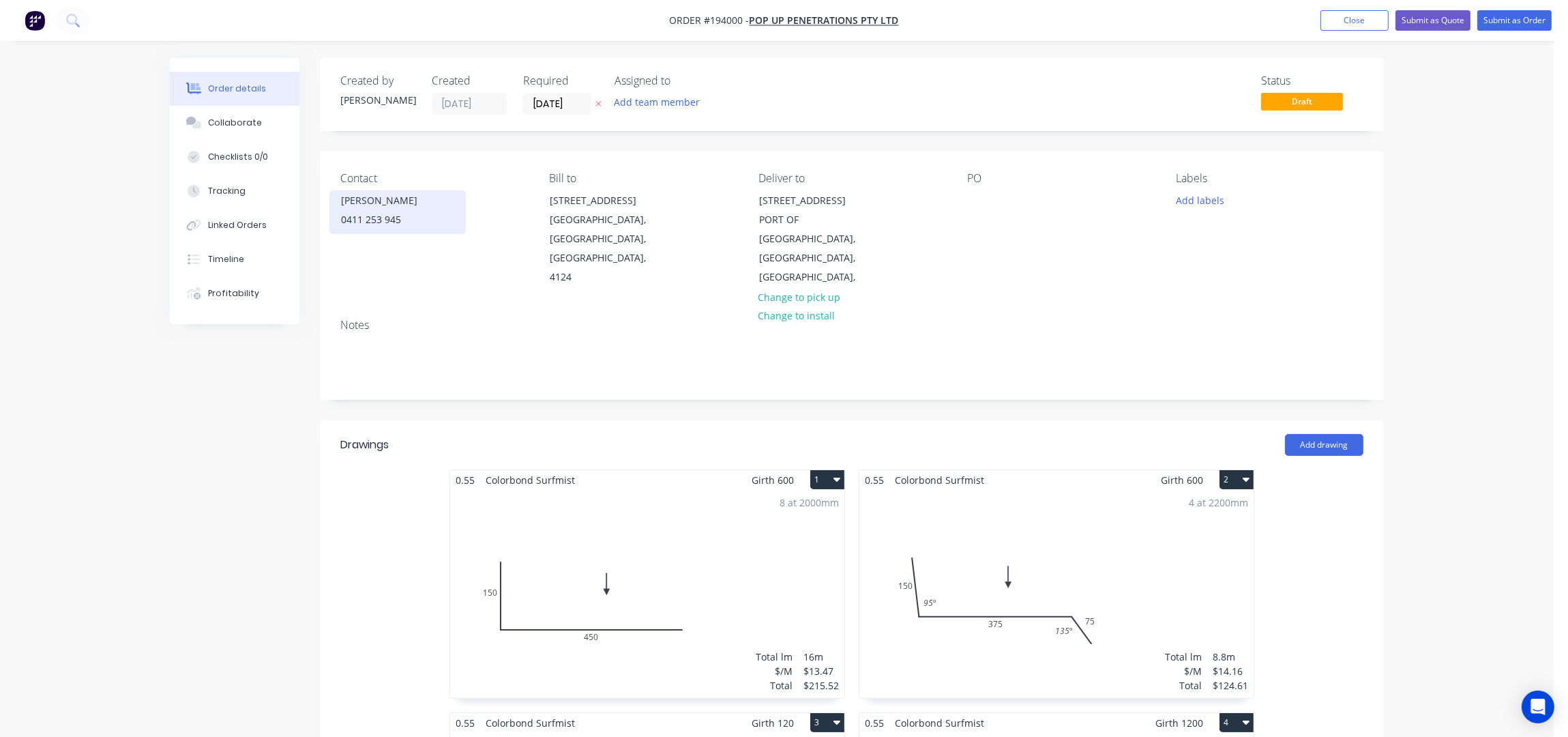
click at [433, 199] on div "JAY" at bounding box center [398, 200] width 113 height 19
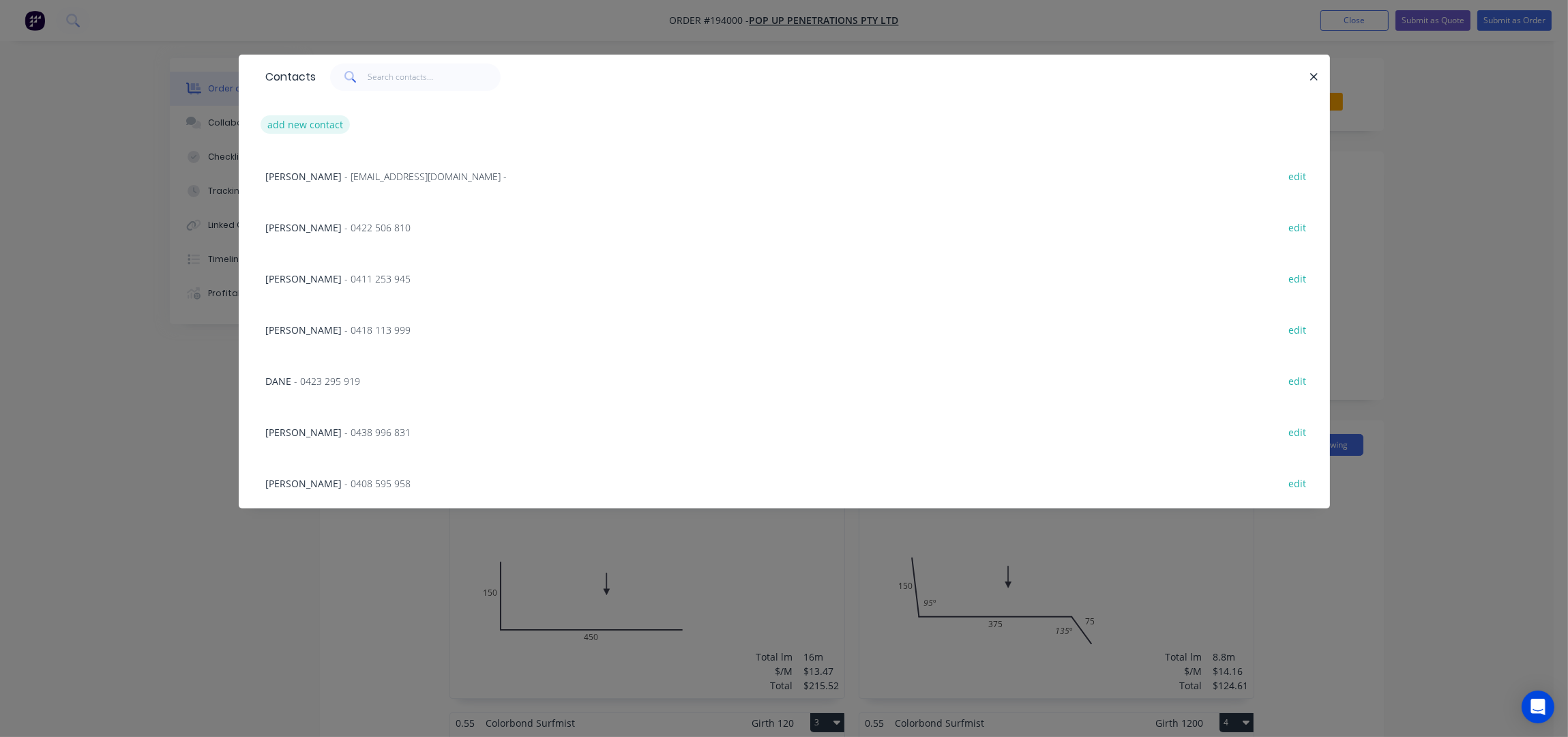
click at [286, 130] on button "add new contact" at bounding box center [305, 124] width 90 height 18
select select "AU"
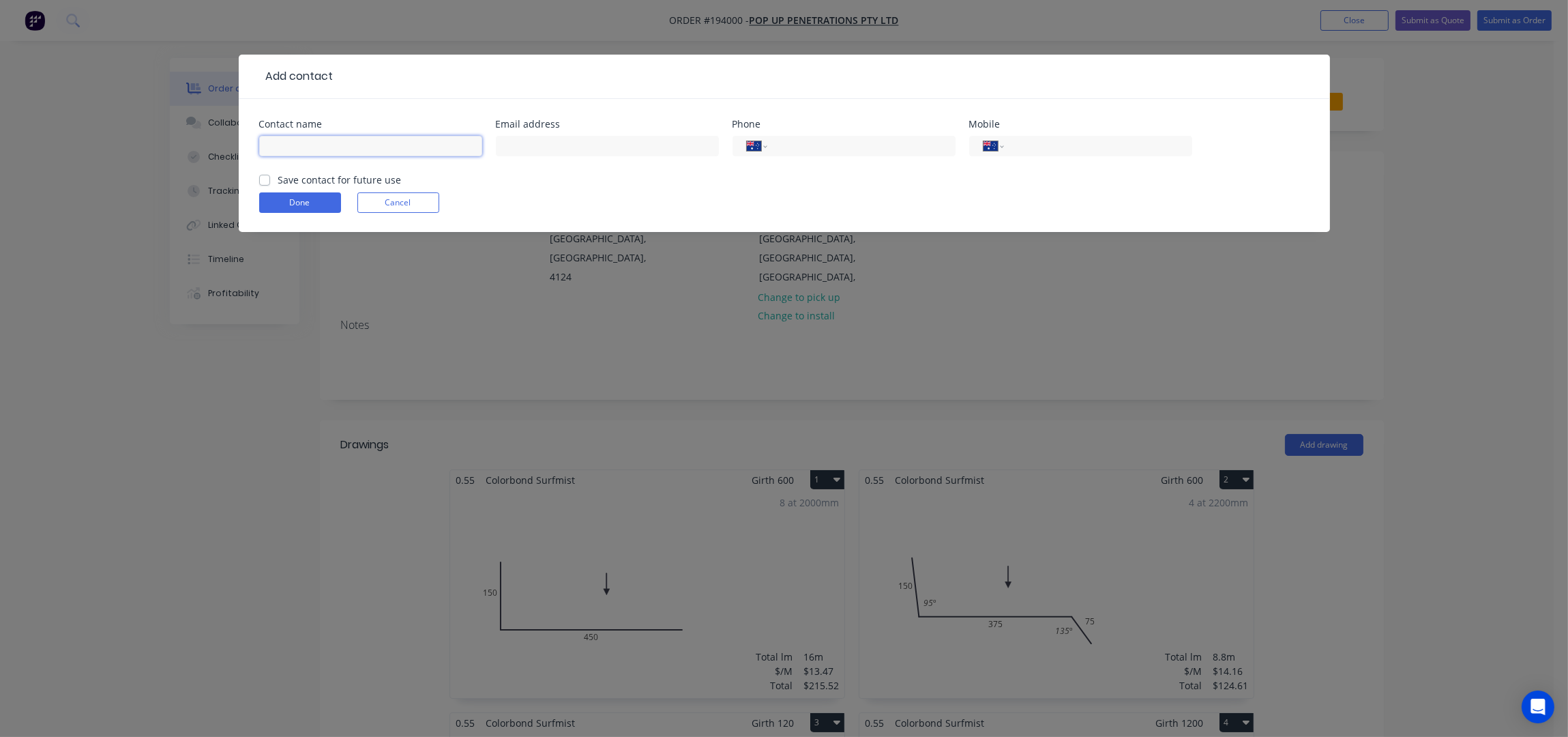
click at [299, 144] on input "text" at bounding box center [371, 145] width 223 height 20
type input "[PERSON_NAME]"
type input "0455 026 610"
click at [278, 182] on label "Save contact for future use" at bounding box center [340, 179] width 124 height 14
click at [263, 182] on input "Save contact for future use" at bounding box center [265, 179] width 11 height 13
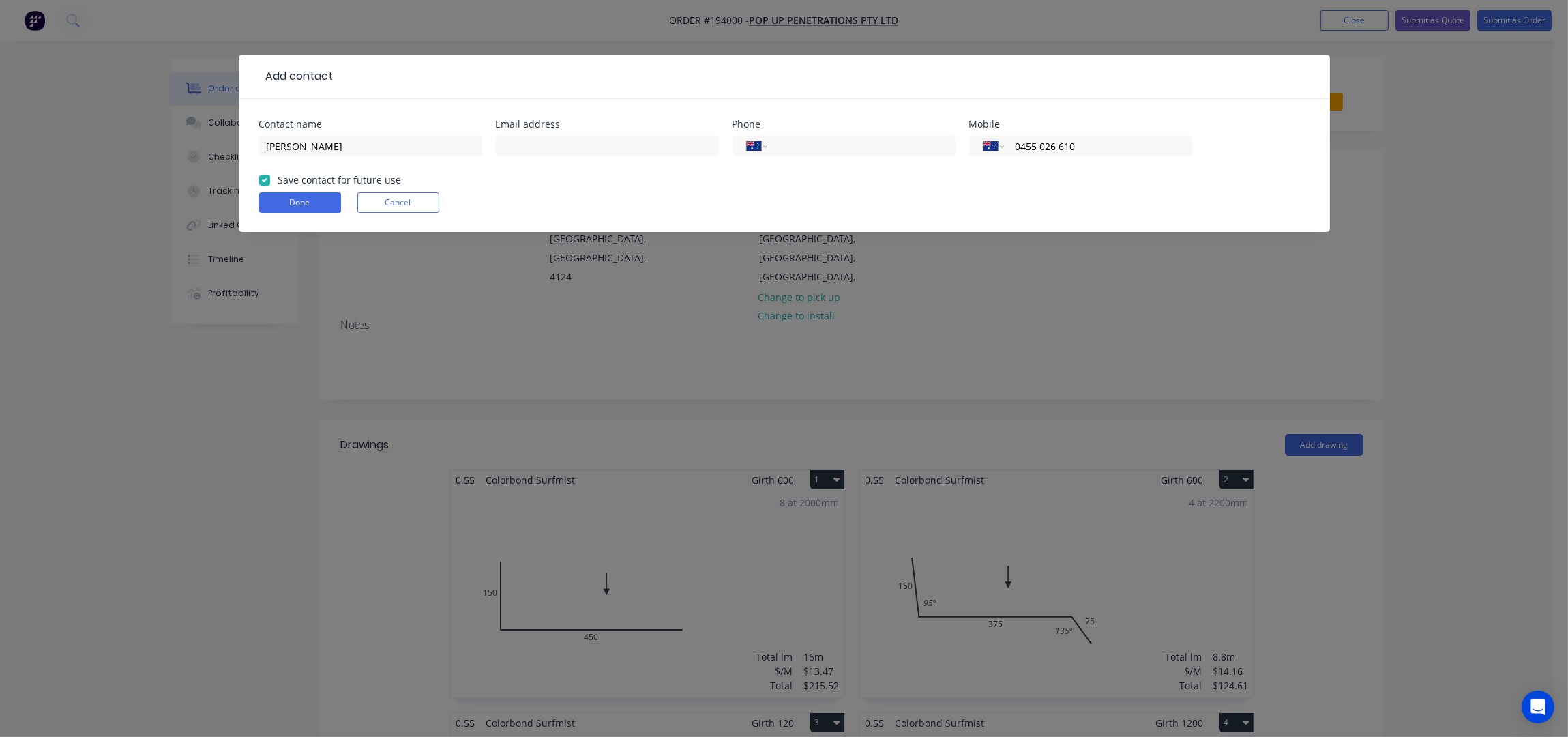
checkbox input "true"
click at [280, 199] on button "Done" at bounding box center [301, 202] width 82 height 20
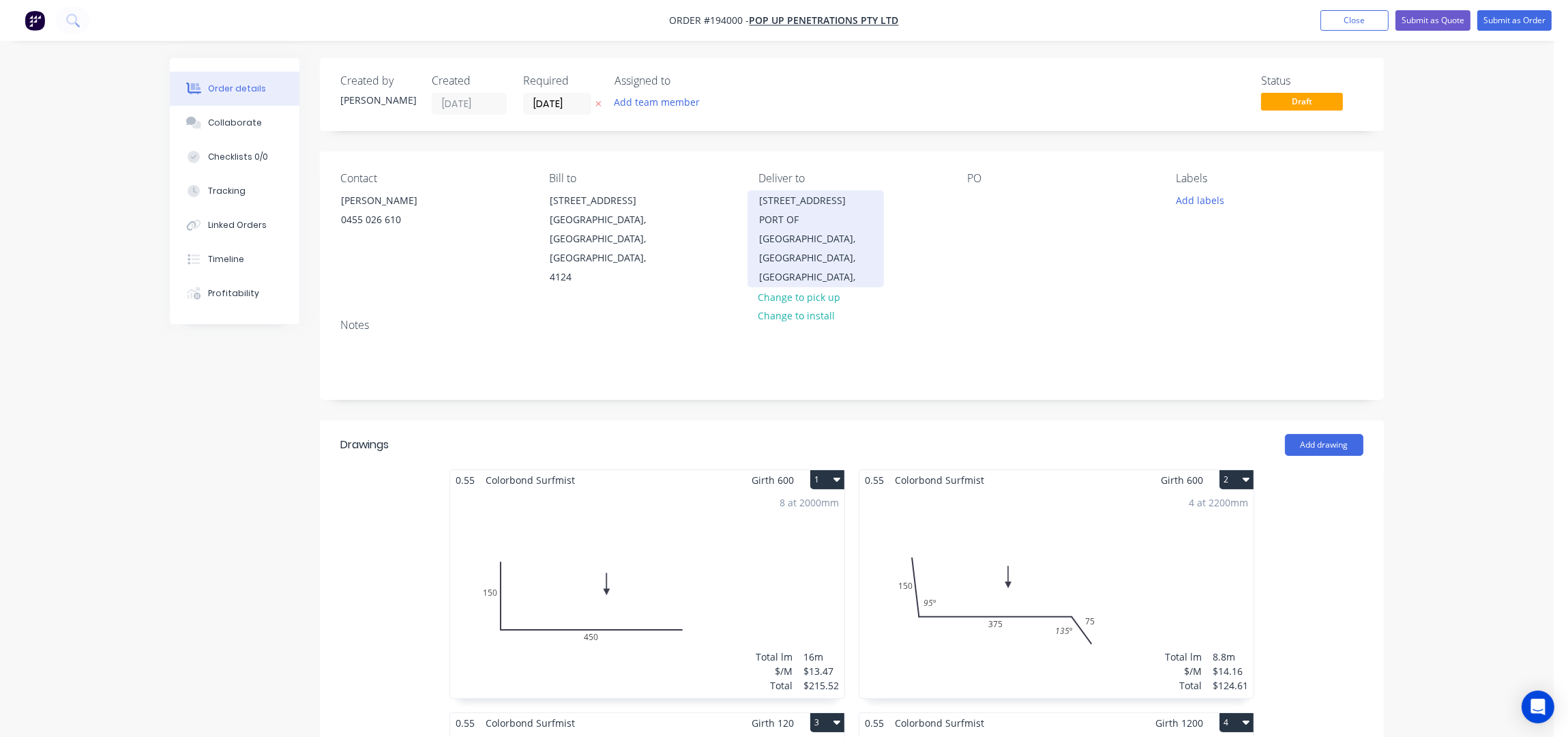
click at [862, 234] on div "PORT OF BRISBANE, Queensland, Australia," at bounding box center [815, 248] width 113 height 77
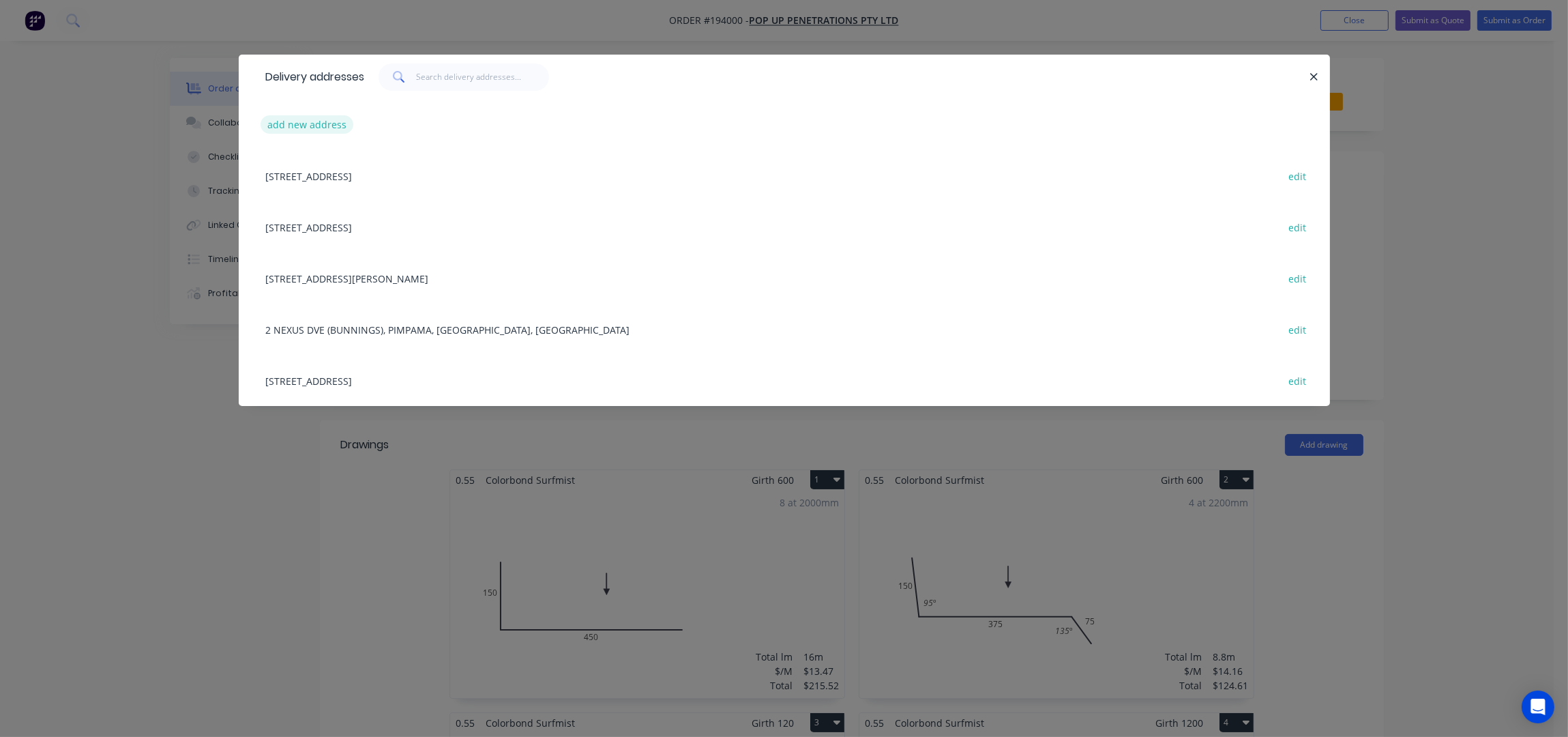
click at [323, 121] on button "add new address" at bounding box center [307, 124] width 93 height 18
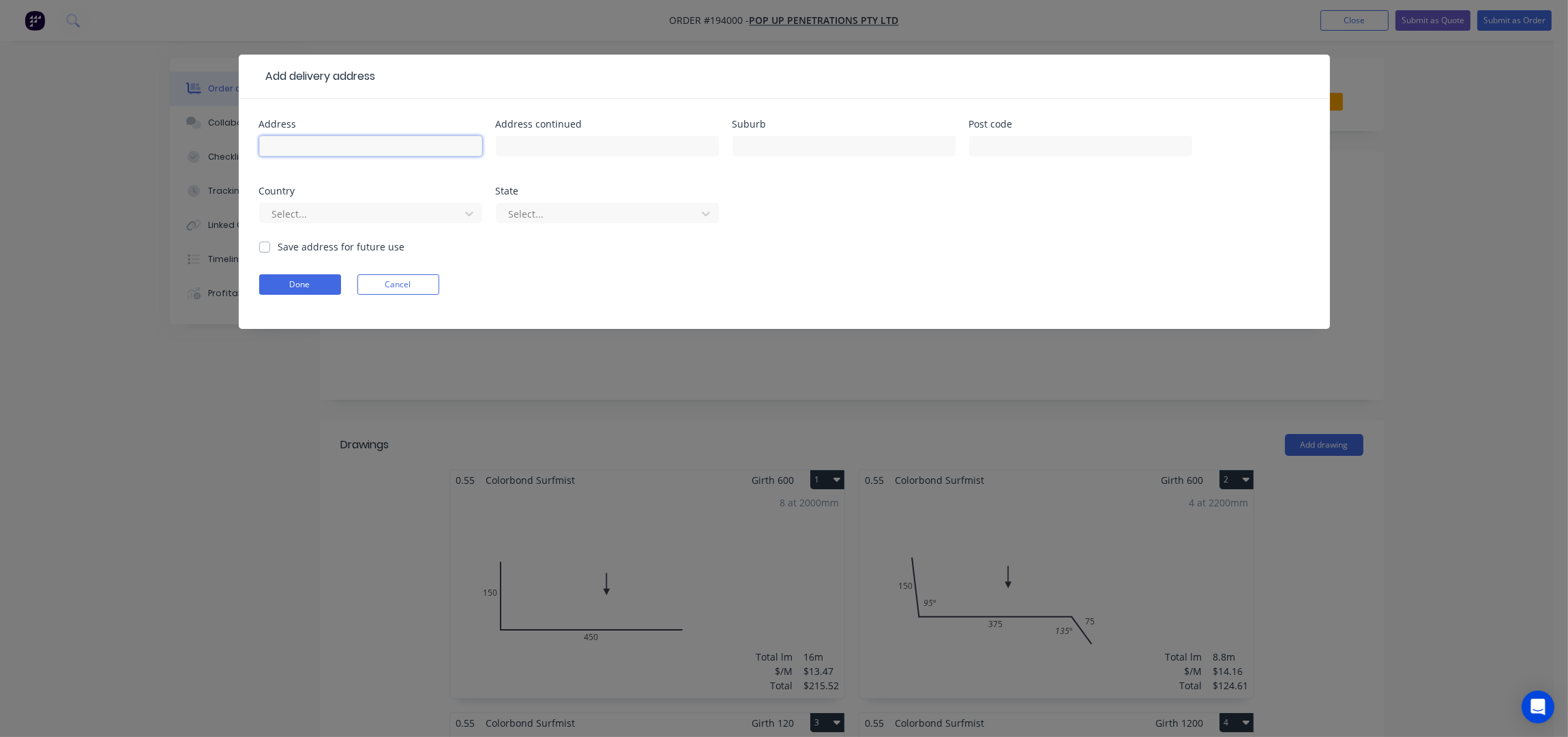
click at [334, 140] on input "text" at bounding box center [371, 145] width 223 height 20
type input "1 NEXUS DRIVE"
type input "["
type input "PIMPAMA"
click at [363, 133] on div "1 NEXUS DRIVE" at bounding box center [371, 152] width 223 height 40
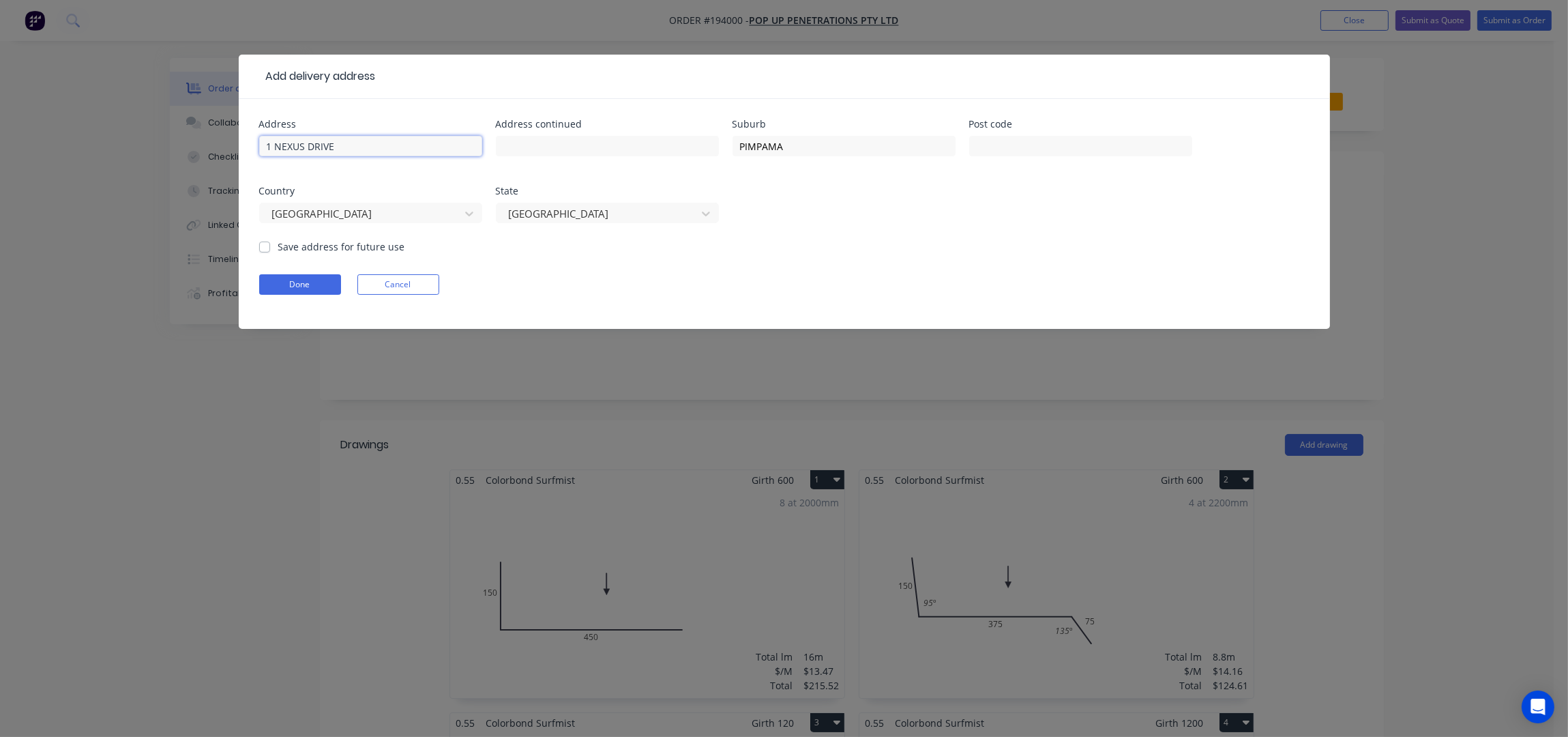
click at [366, 144] on input "1 NEXUS DRIVE" at bounding box center [371, 145] width 223 height 20
type input "1 NEXUS DRIVE - OFFICEWORKS"
click at [322, 278] on button "Done" at bounding box center [301, 284] width 82 height 20
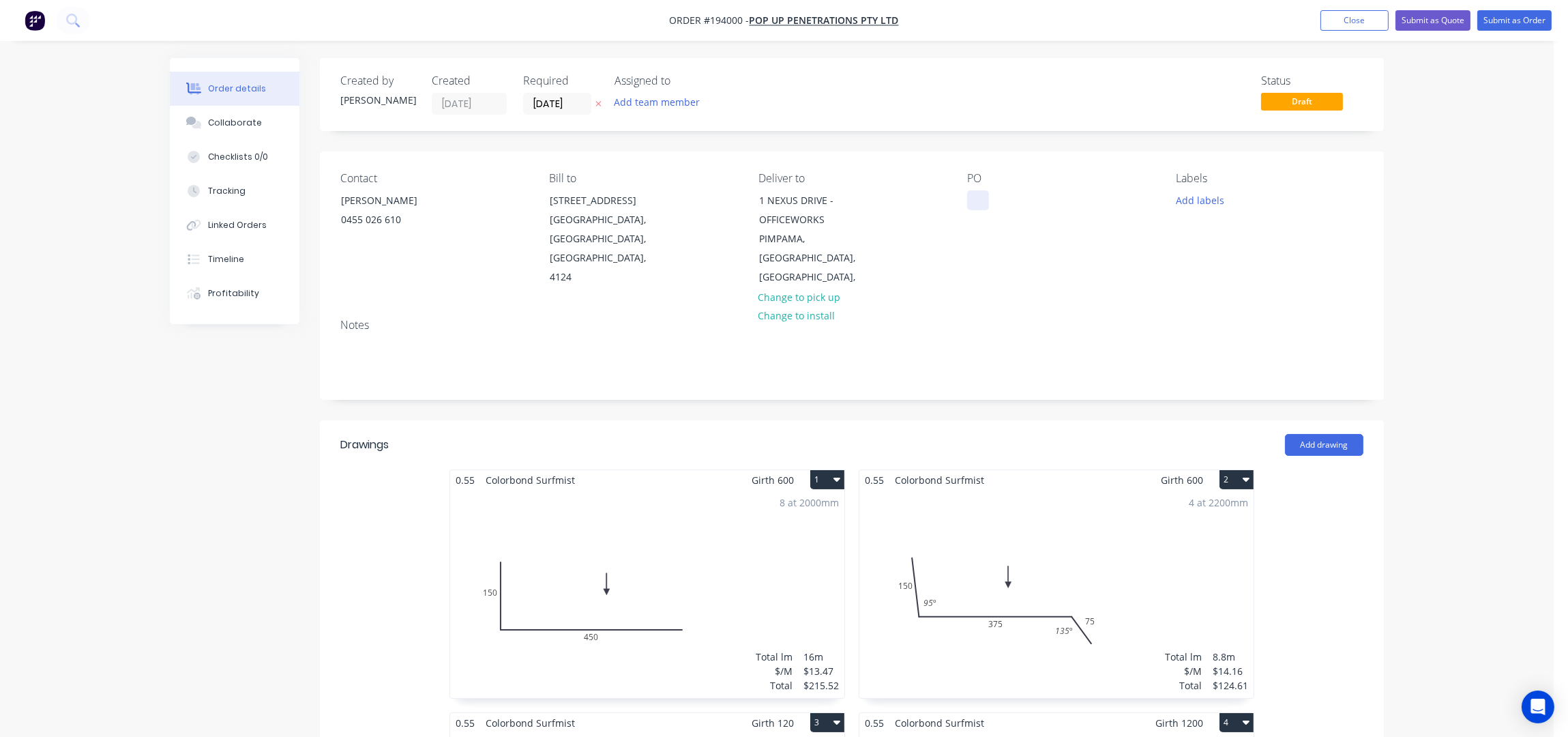
click at [971, 202] on div at bounding box center [977, 199] width 22 height 20
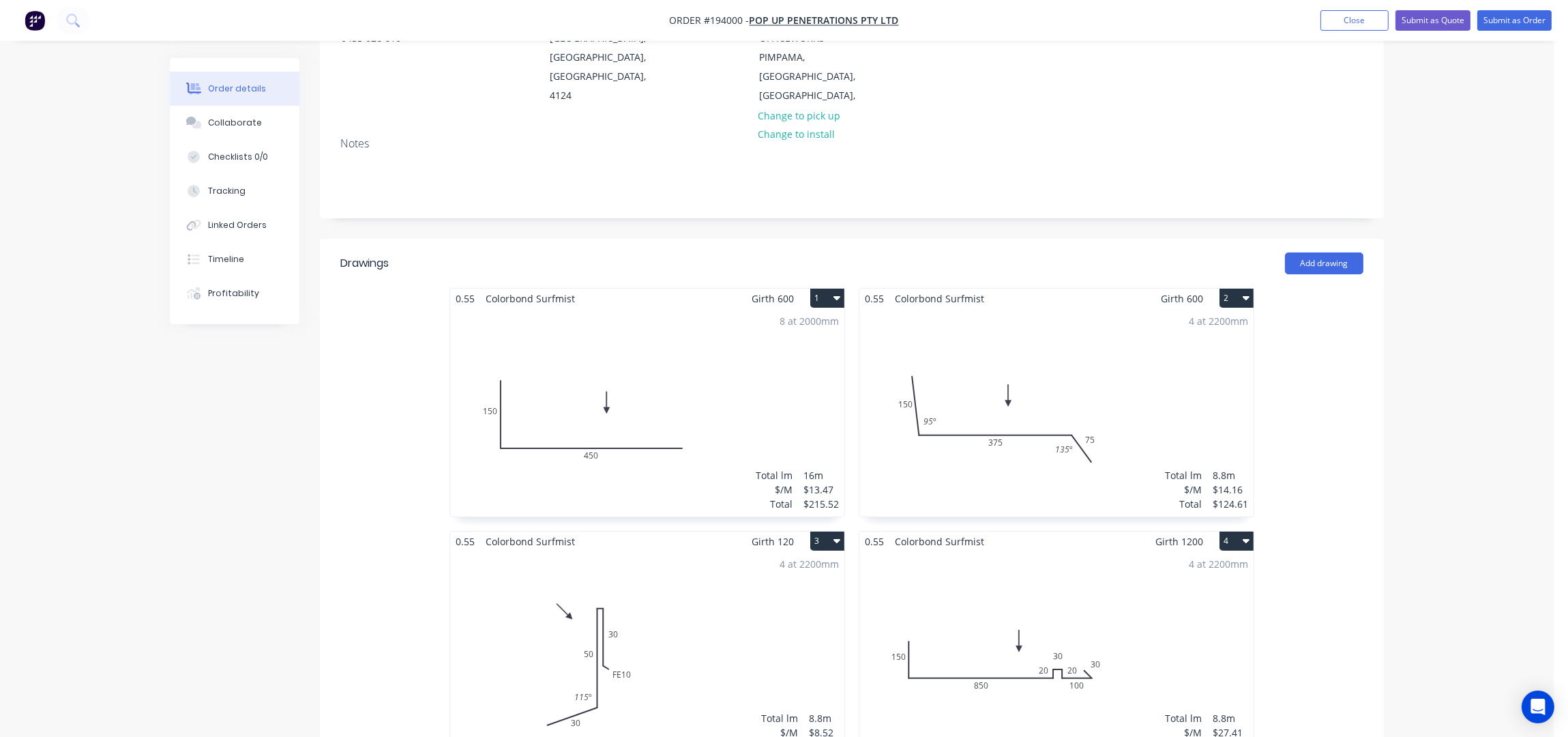
click at [763, 350] on div "8 at 2000mm Total lm $/M Total 16m $13.47 $215.52" at bounding box center [647, 412] width 395 height 208
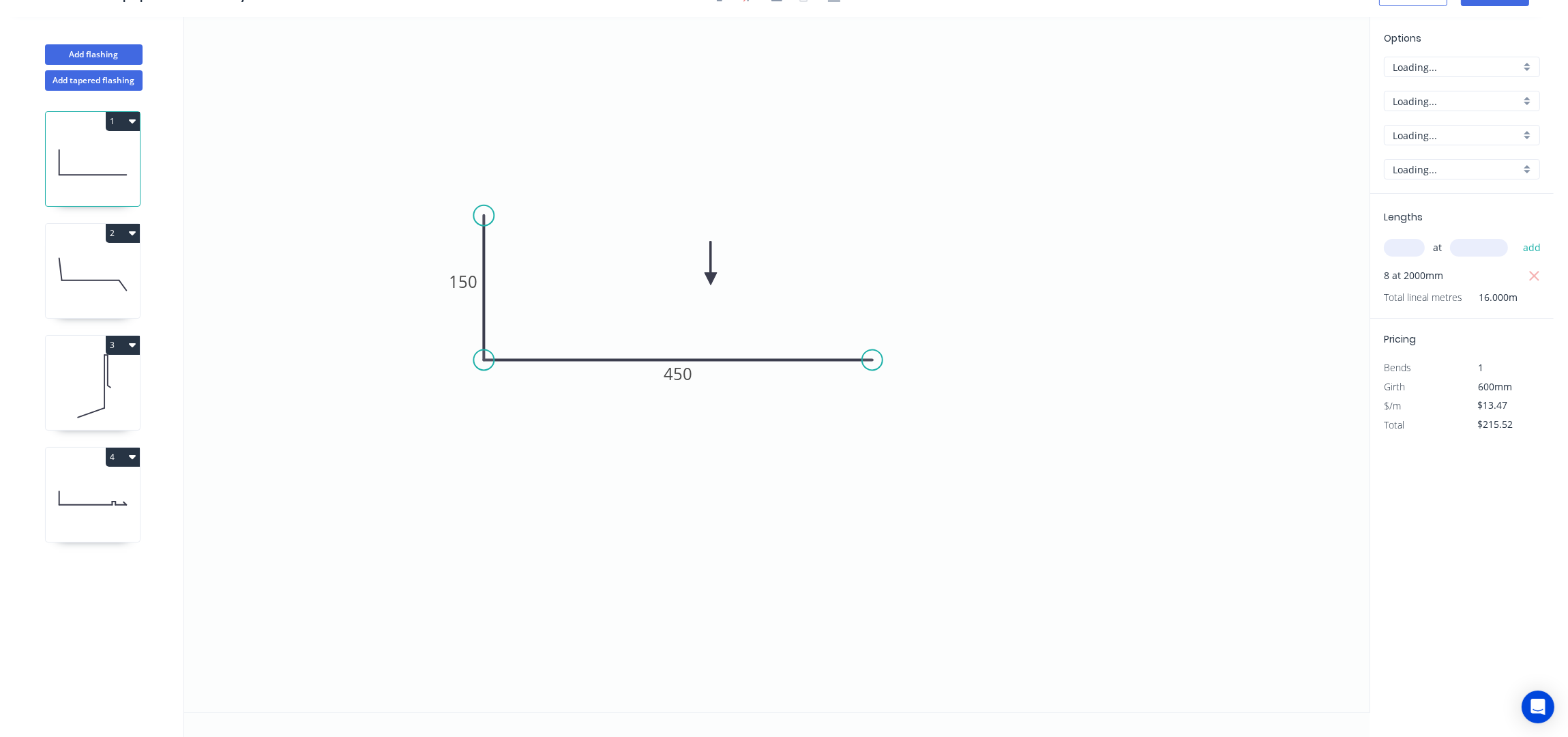
scroll to position [26, 0]
click at [1537, 269] on icon "button" at bounding box center [1535, 276] width 12 height 17
type input "$0.00"
click at [1391, 243] on input "text" at bounding box center [1404, 247] width 41 height 17
type input "6"
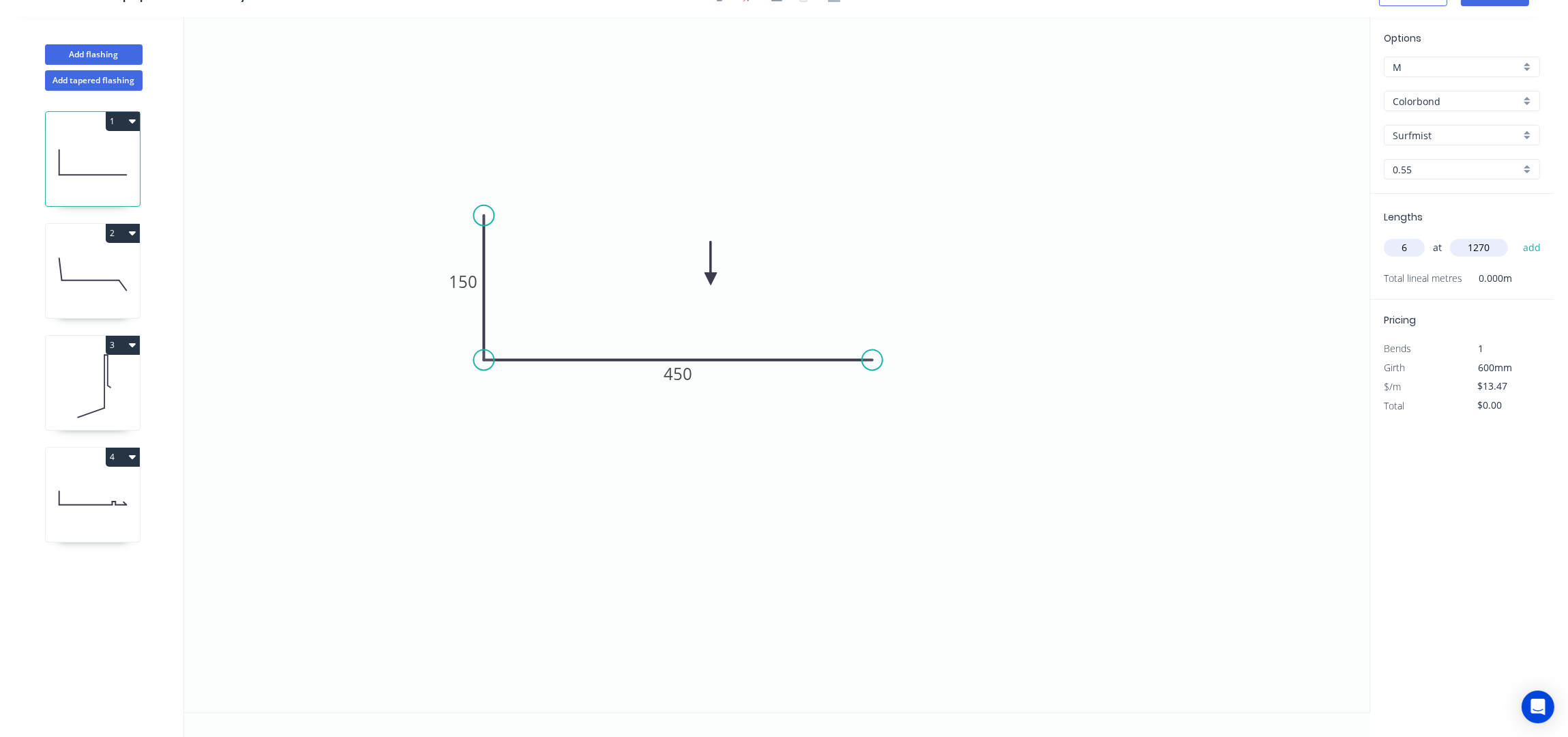
type input "1270"
click at [1517, 236] on button "add" at bounding box center [1532, 247] width 32 height 24
type input "$102.64"
click at [127, 278] on icon at bounding box center [92, 274] width 94 height 87
type input "$14.16"
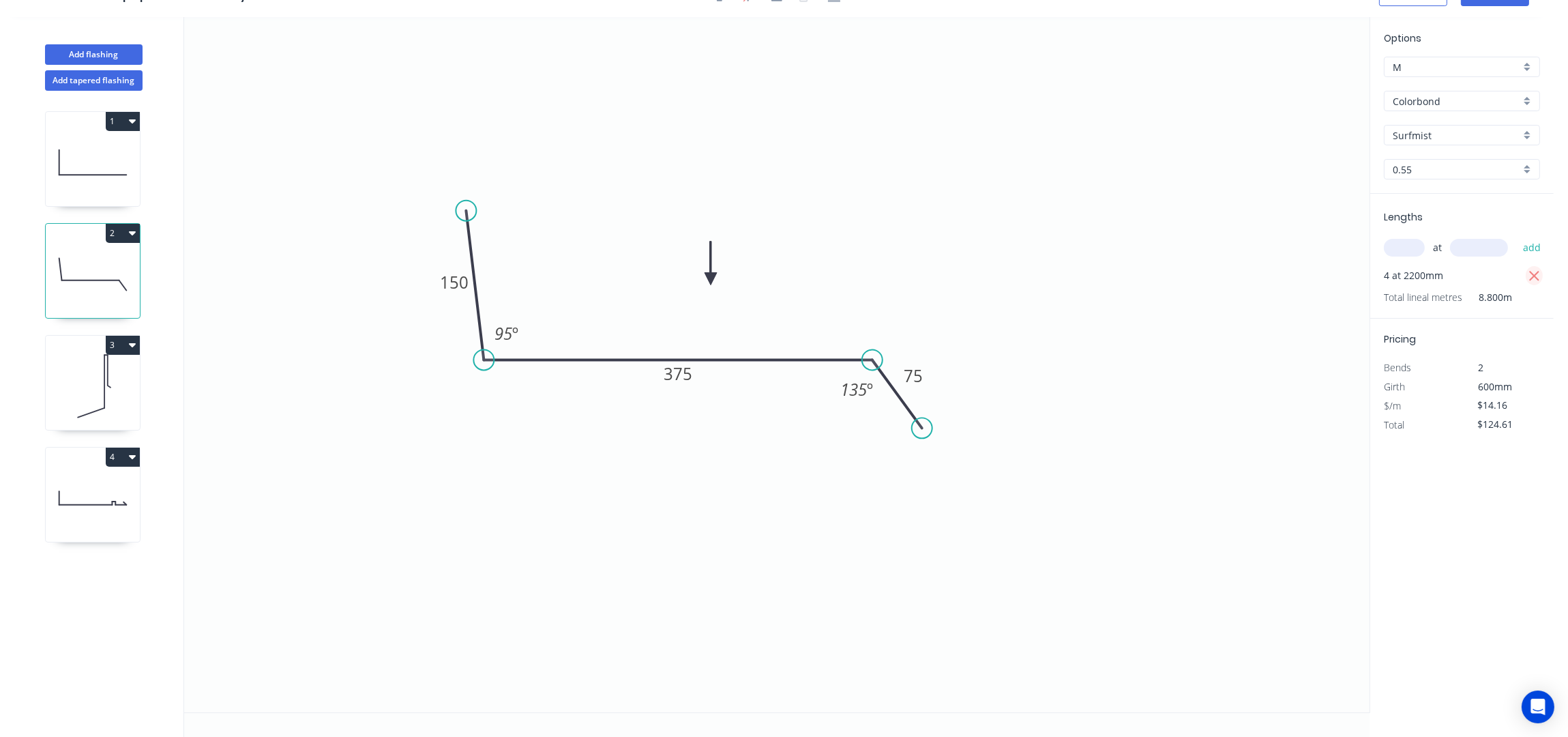
click at [1529, 268] on icon "button" at bounding box center [1535, 276] width 12 height 17
type input "$0.00"
click at [1403, 246] on input "text" at bounding box center [1404, 247] width 41 height 17
type input "3"
type input "1195"
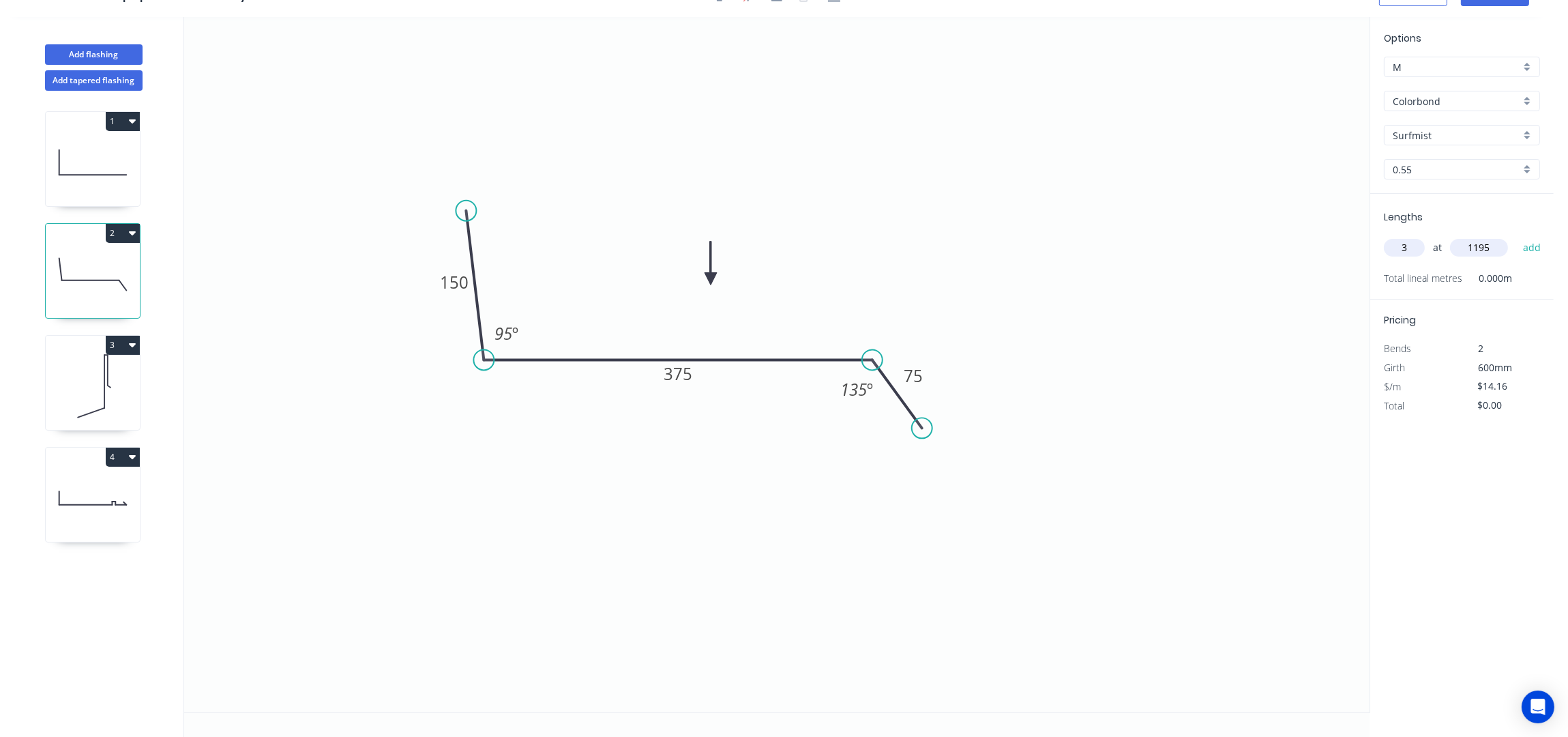
click at [1517, 236] on button "add" at bounding box center [1532, 247] width 32 height 24
type input "$50.76"
click at [90, 389] on icon at bounding box center [92, 386] width 94 height 87
type input "$8.52"
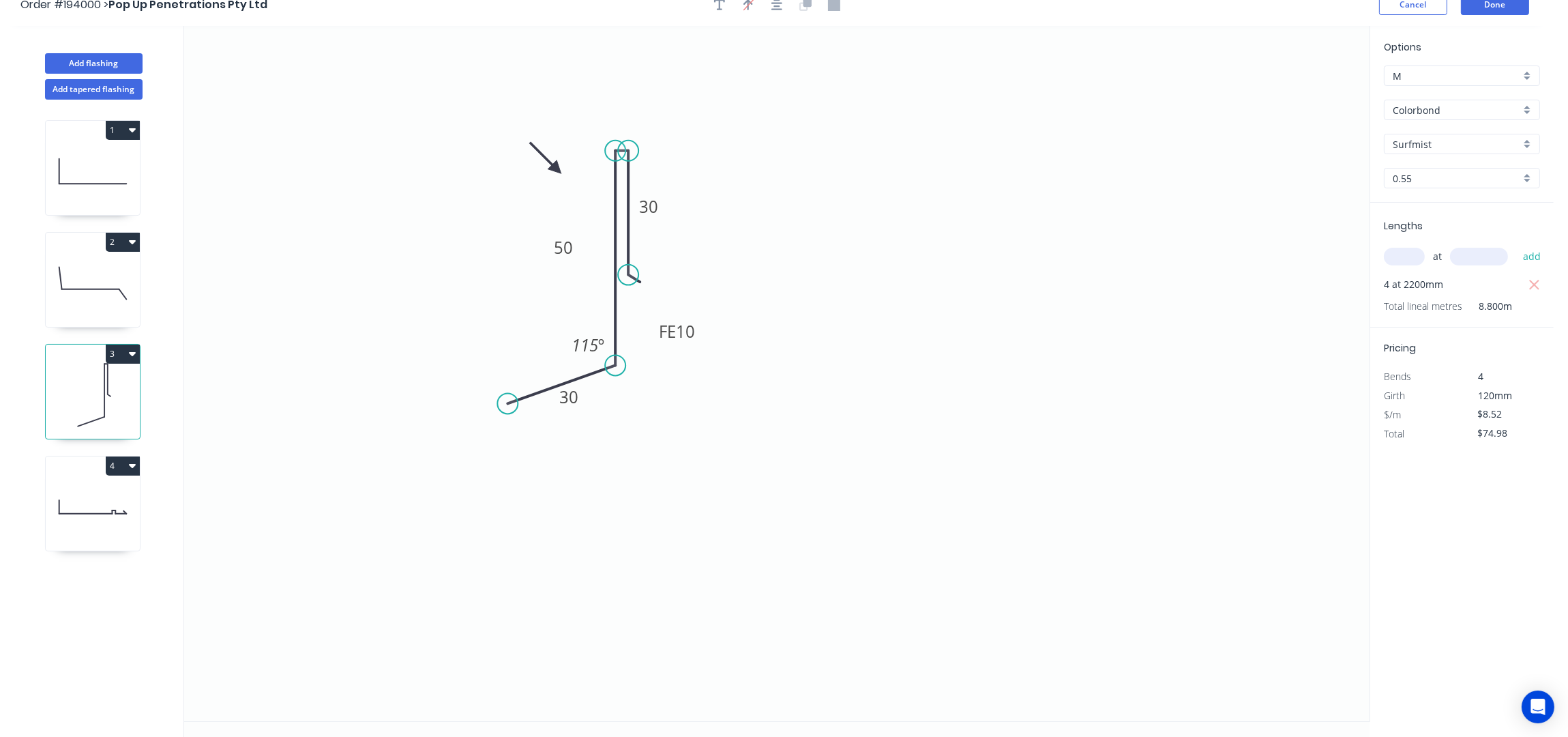
scroll to position [0, 0]
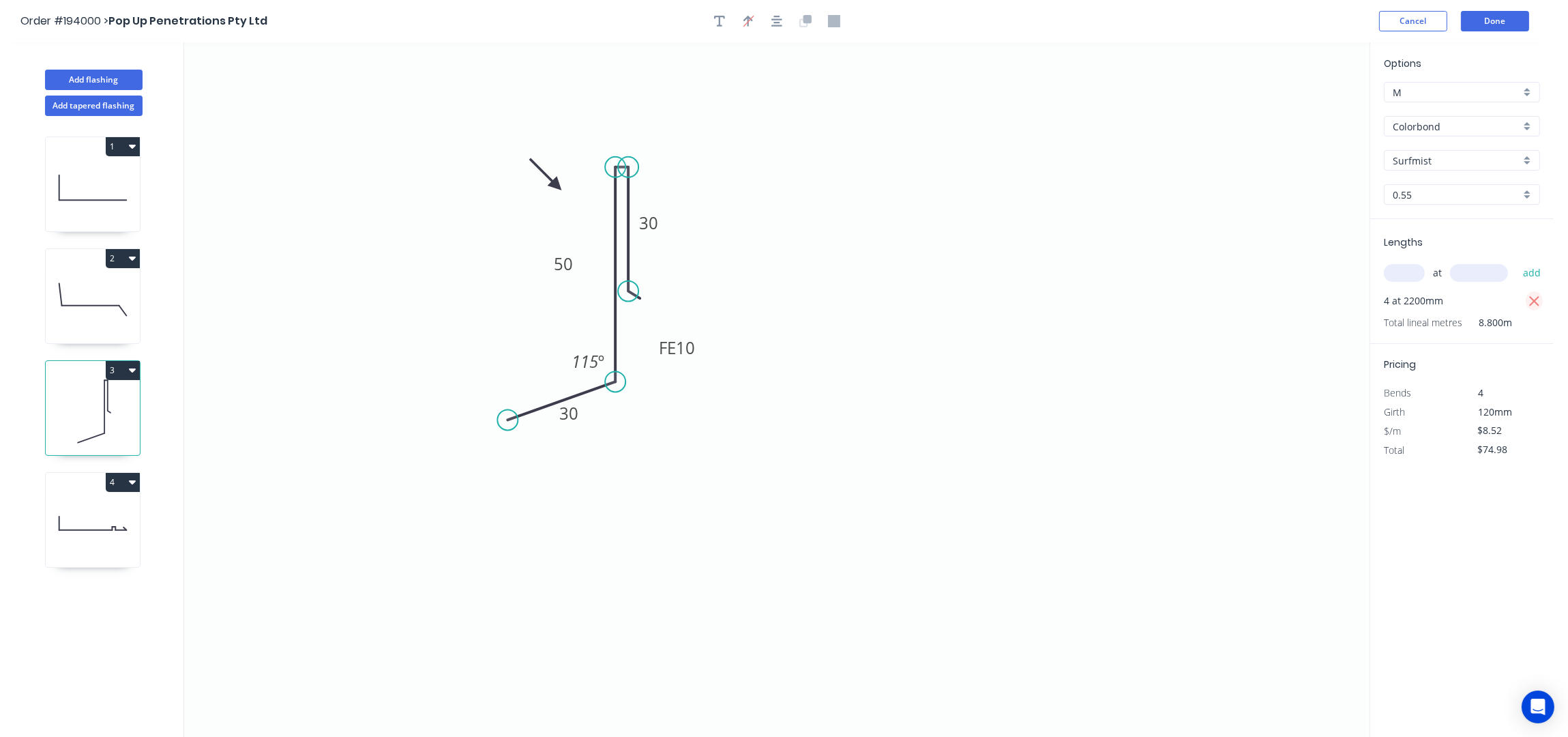
click at [1534, 301] on icon "button" at bounding box center [1535, 301] width 12 height 17
type input "$0.00"
click at [1394, 273] on input "text" at bounding box center [1404, 273] width 41 height 17
type input "3"
type input "1195"
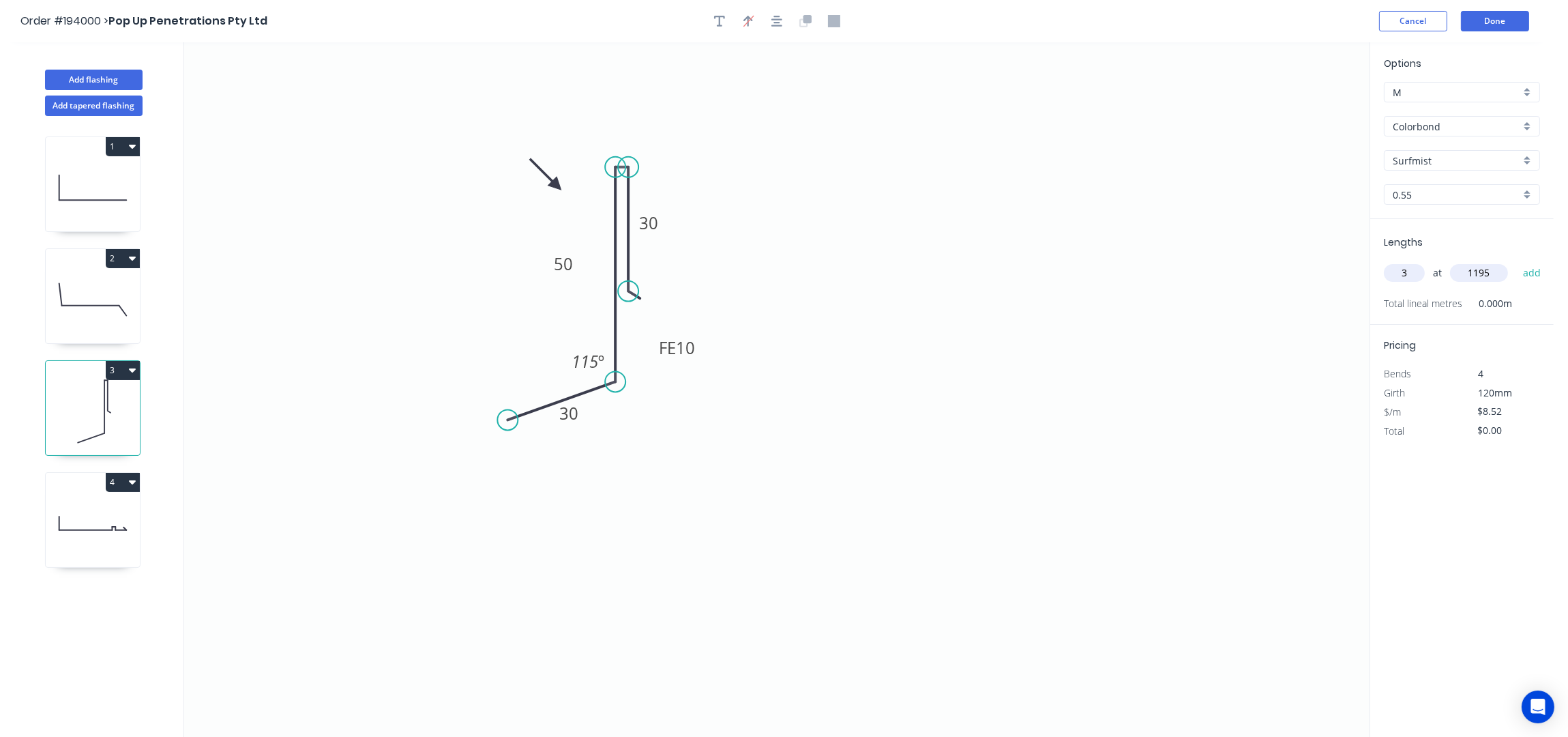
click at [1517, 261] on button "add" at bounding box center [1532, 273] width 32 height 24
type input "$30.54"
click at [112, 523] on icon at bounding box center [92, 523] width 94 height 87
type input "$27.41"
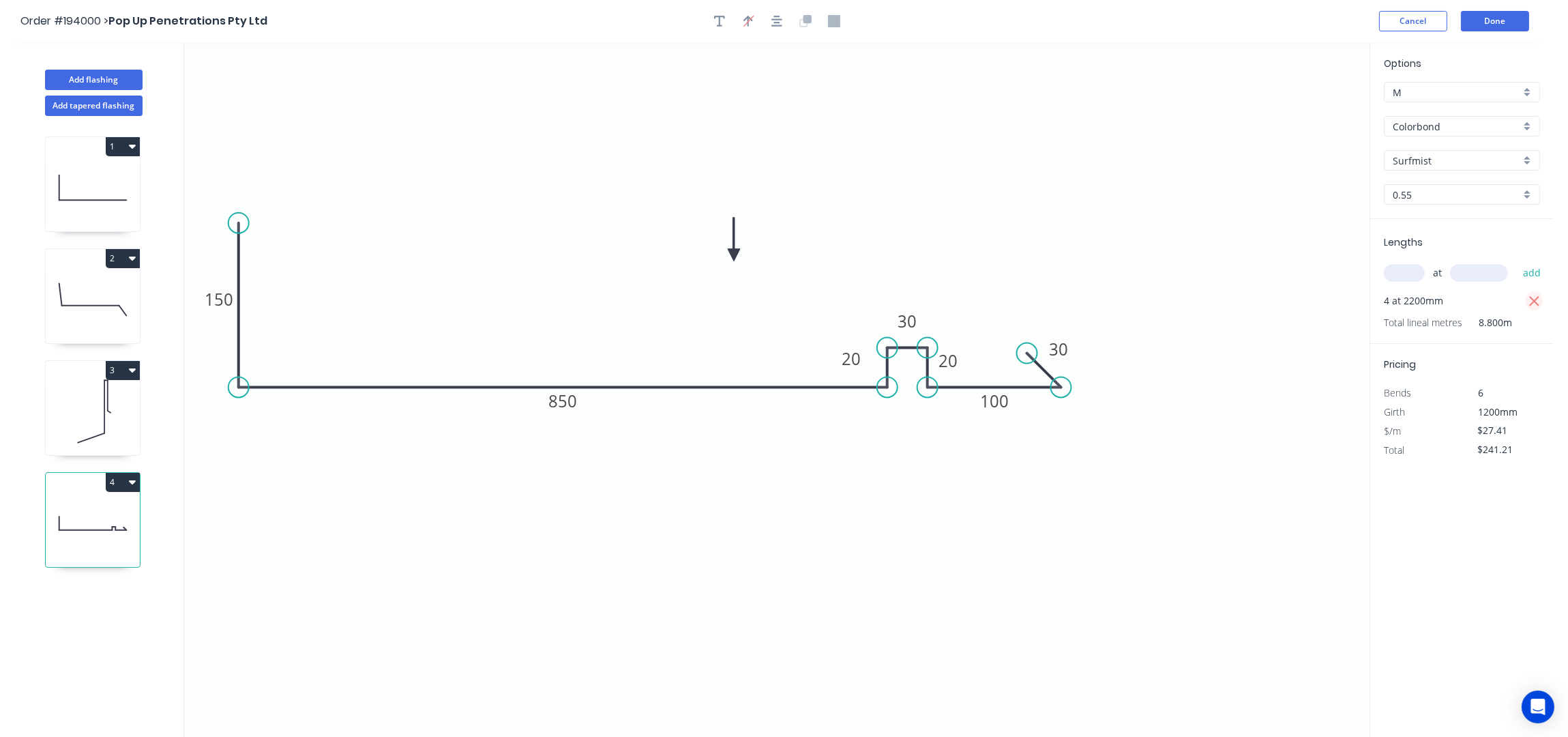
click at [1531, 304] on icon "button" at bounding box center [1535, 301] width 12 height 17
type input "$0.00"
click at [1412, 275] on input "text" at bounding box center [1404, 273] width 41 height 17
click at [1517, 261] on button "add" at bounding box center [1532, 273] width 32 height 24
click at [1515, 17] on button "Done" at bounding box center [1495, 21] width 68 height 20
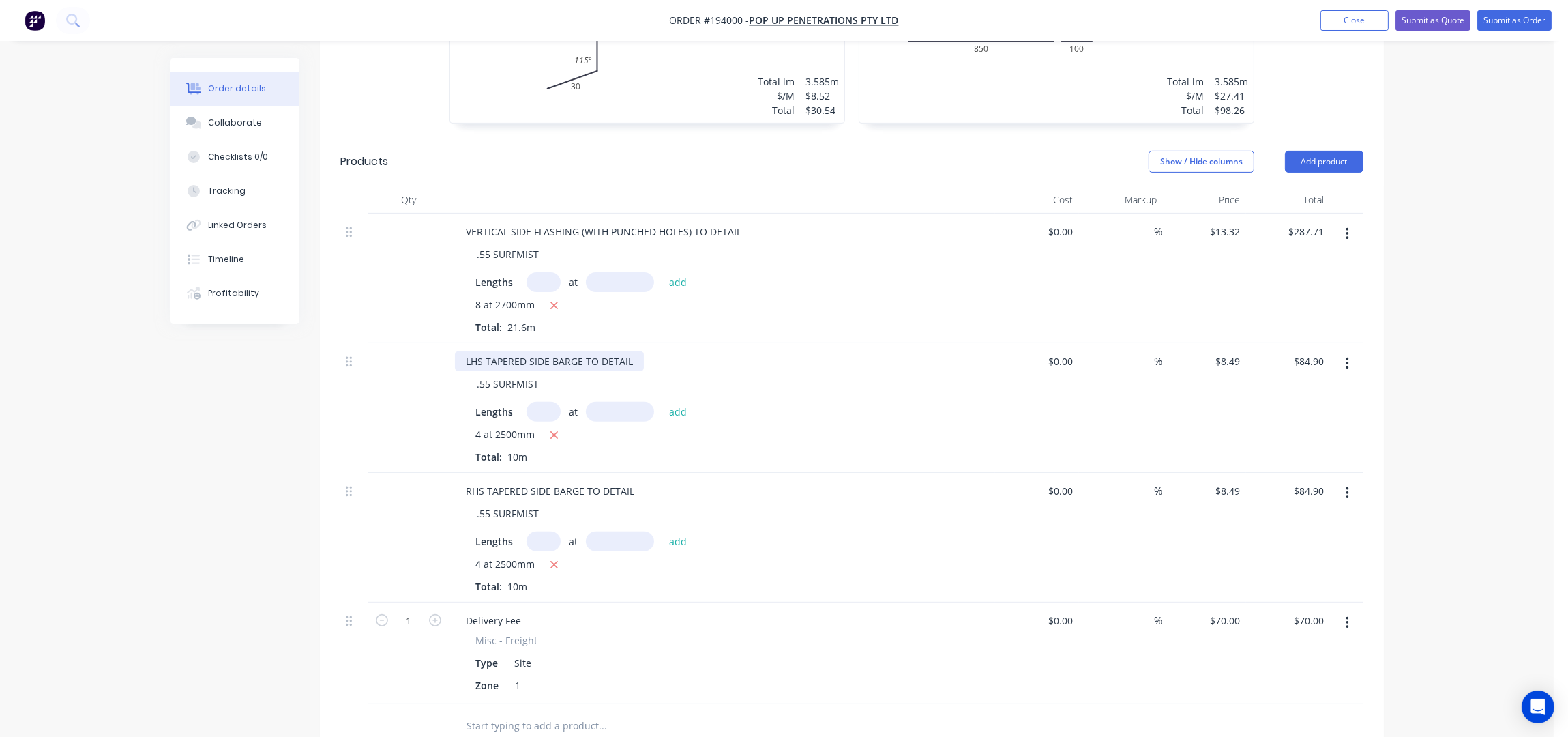
scroll to position [819, 0]
click at [556, 301] on icon "button" at bounding box center [554, 305] width 8 height 8
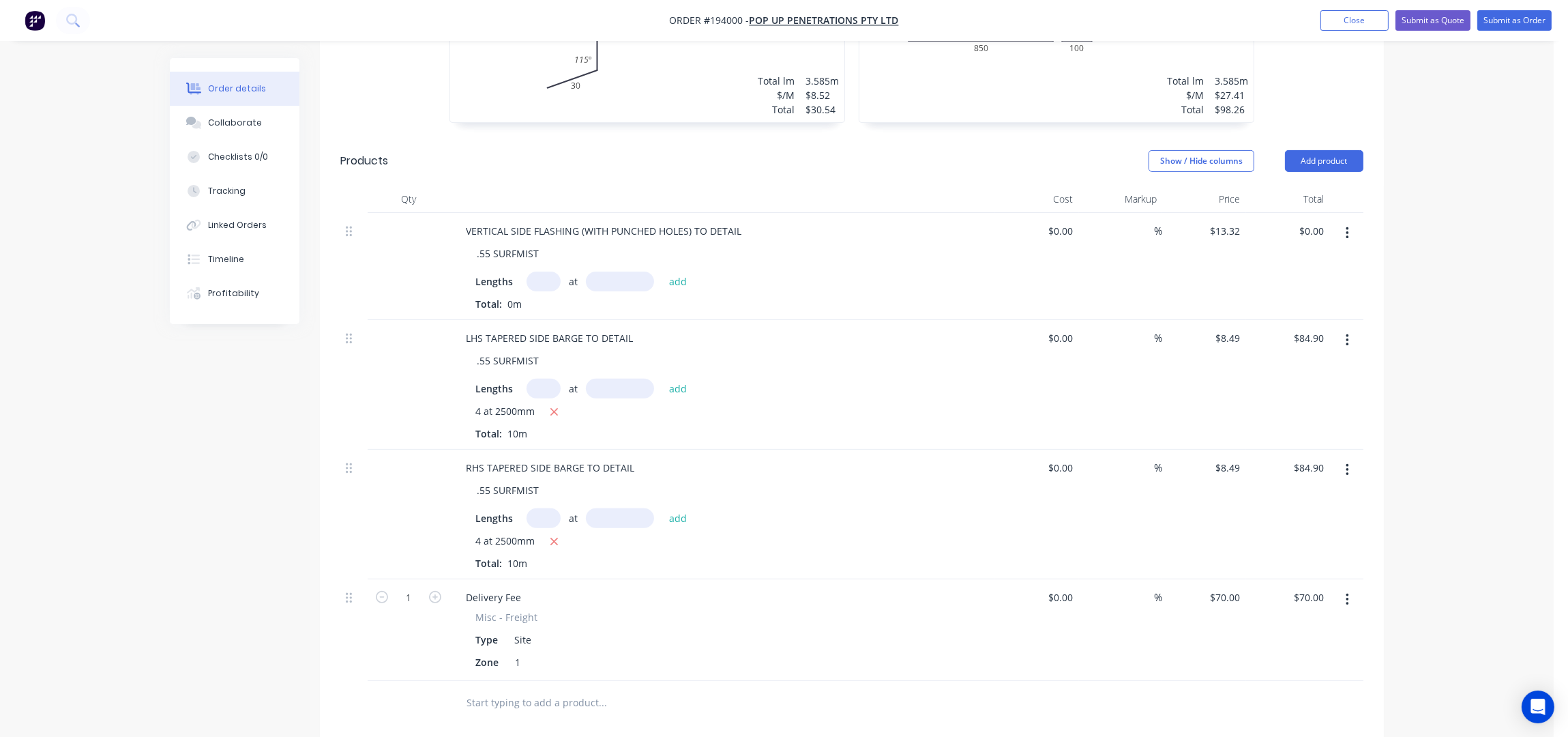
click at [542, 272] on input "text" at bounding box center [543, 281] width 34 height 20
click at [662, 272] on button "add" at bounding box center [678, 281] width 32 height 18
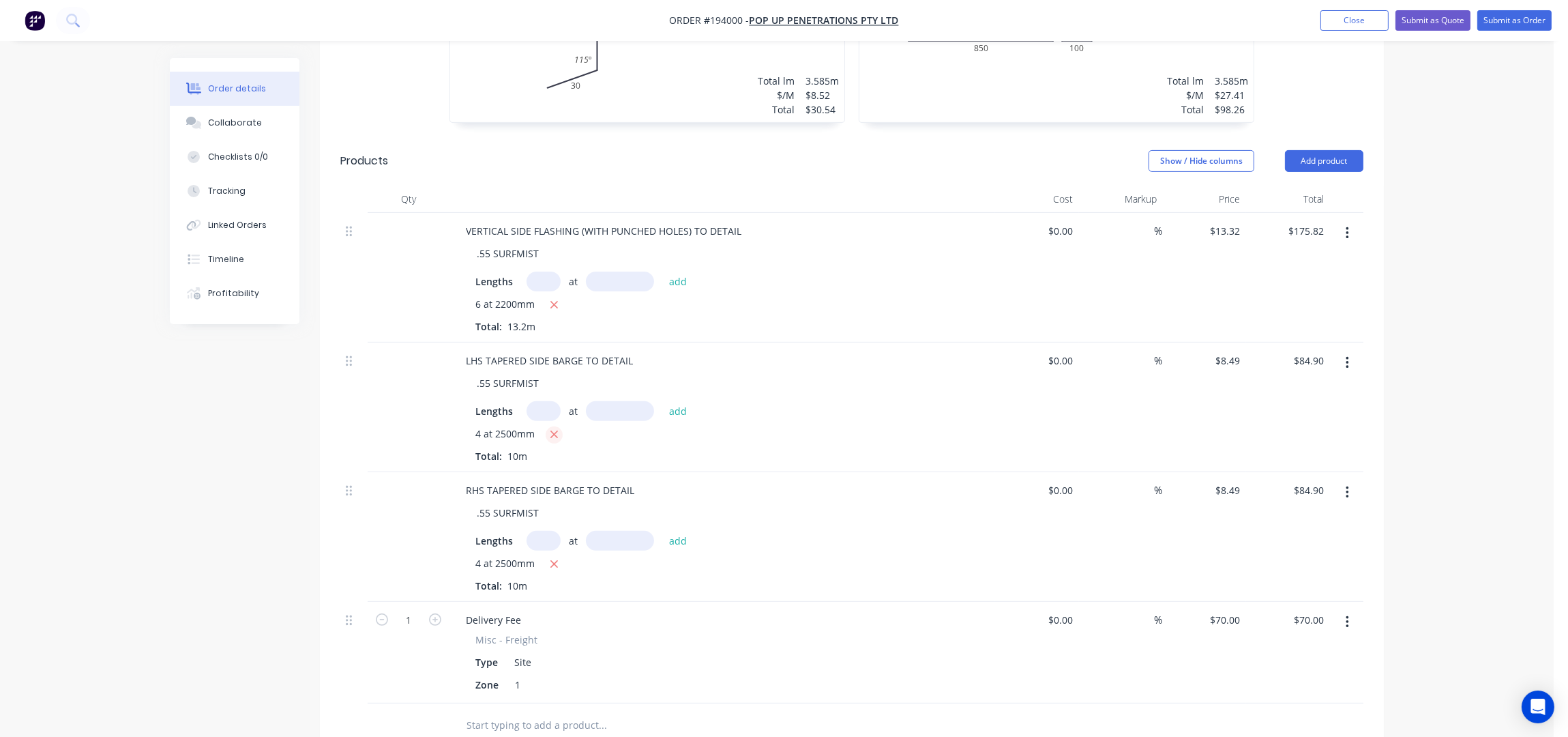
click at [546, 426] on button "button" at bounding box center [554, 435] width 17 height 17
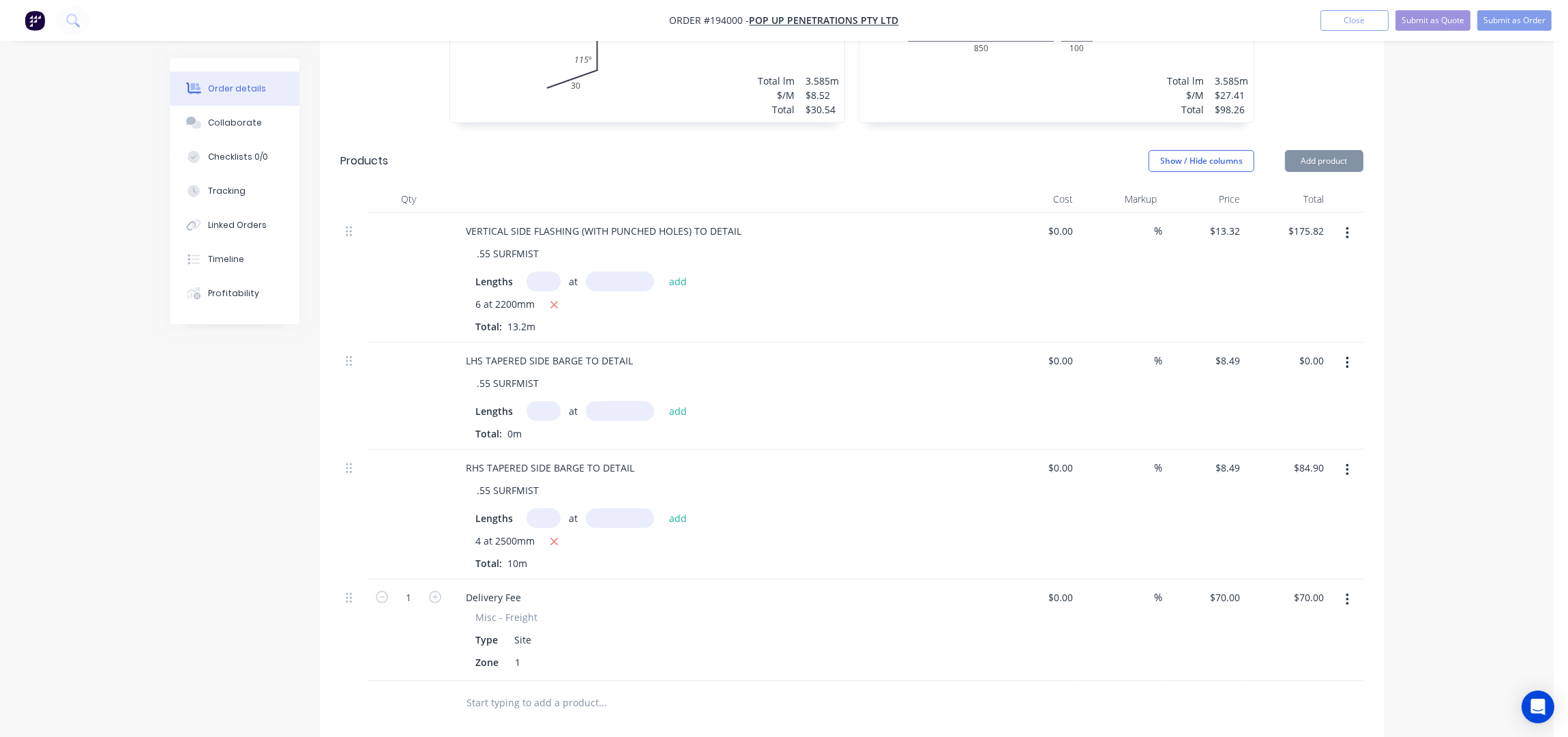
click at [538, 401] on input "text" at bounding box center [543, 410] width 34 height 20
click at [662, 401] on button "add" at bounding box center [678, 409] width 32 height 18
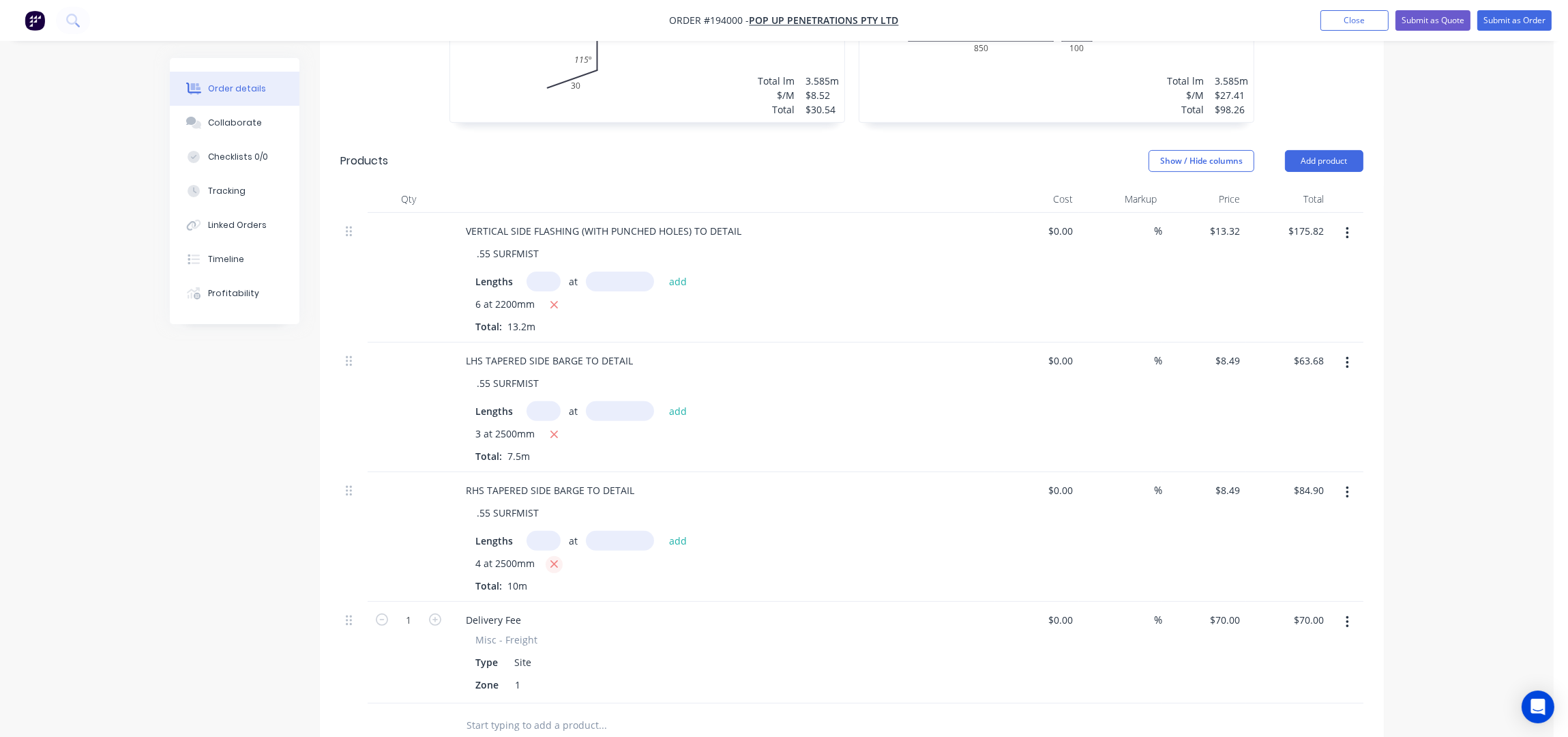
click at [553, 558] on icon "button" at bounding box center [554, 565] width 9 height 12
click at [542, 531] on input "text" at bounding box center [543, 540] width 34 height 20
click at [662, 531] on button "add" at bounding box center [678, 539] width 32 height 18
click at [1477, 254] on div "Order details Collaborate Checklists 0/0 Tracking Linked Orders Timeline Profit…" at bounding box center [777, 138] width 1554 height 1914
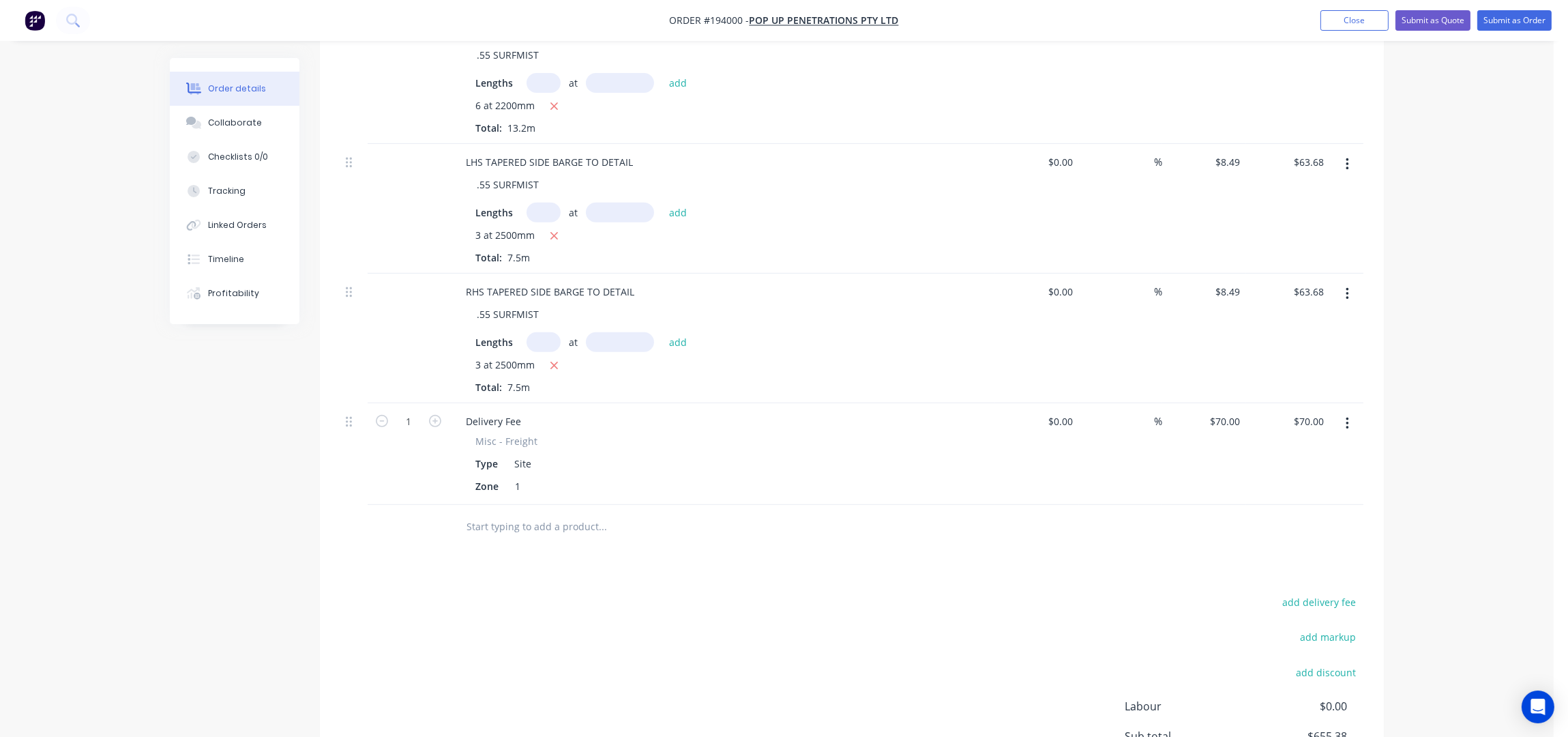
scroll to position [887, 0]
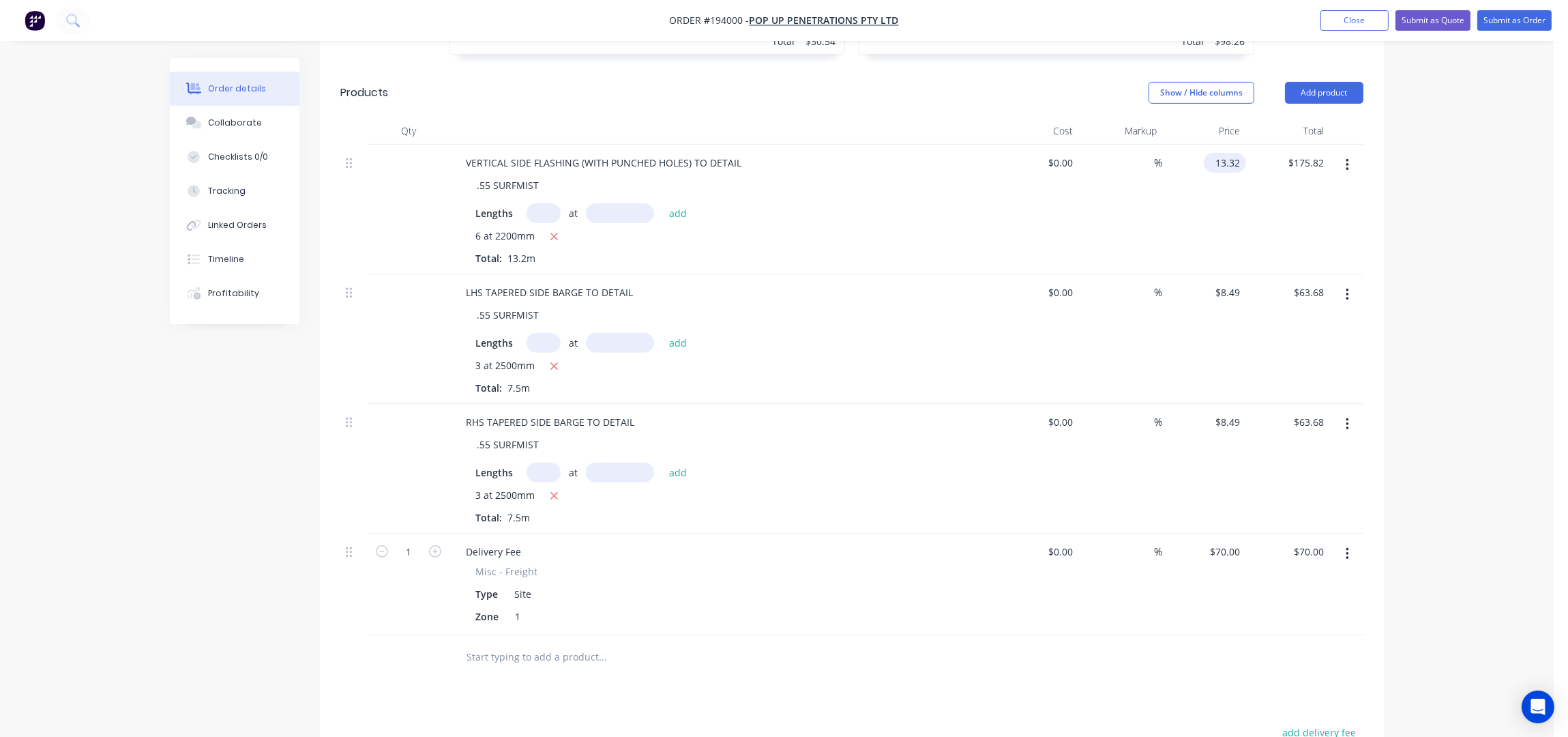
click at [1236, 152] on input "13.32" at bounding box center [1227, 162] width 37 height 20
click at [1227, 282] on input "8.49" at bounding box center [1231, 292] width 31 height 20
click at [1239, 412] on input "8.49" at bounding box center [1231, 422] width 31 height 20
click at [1233, 542] on input "70" at bounding box center [1227, 551] width 37 height 20
click at [1343, 542] on button "button" at bounding box center [1347, 554] width 32 height 24
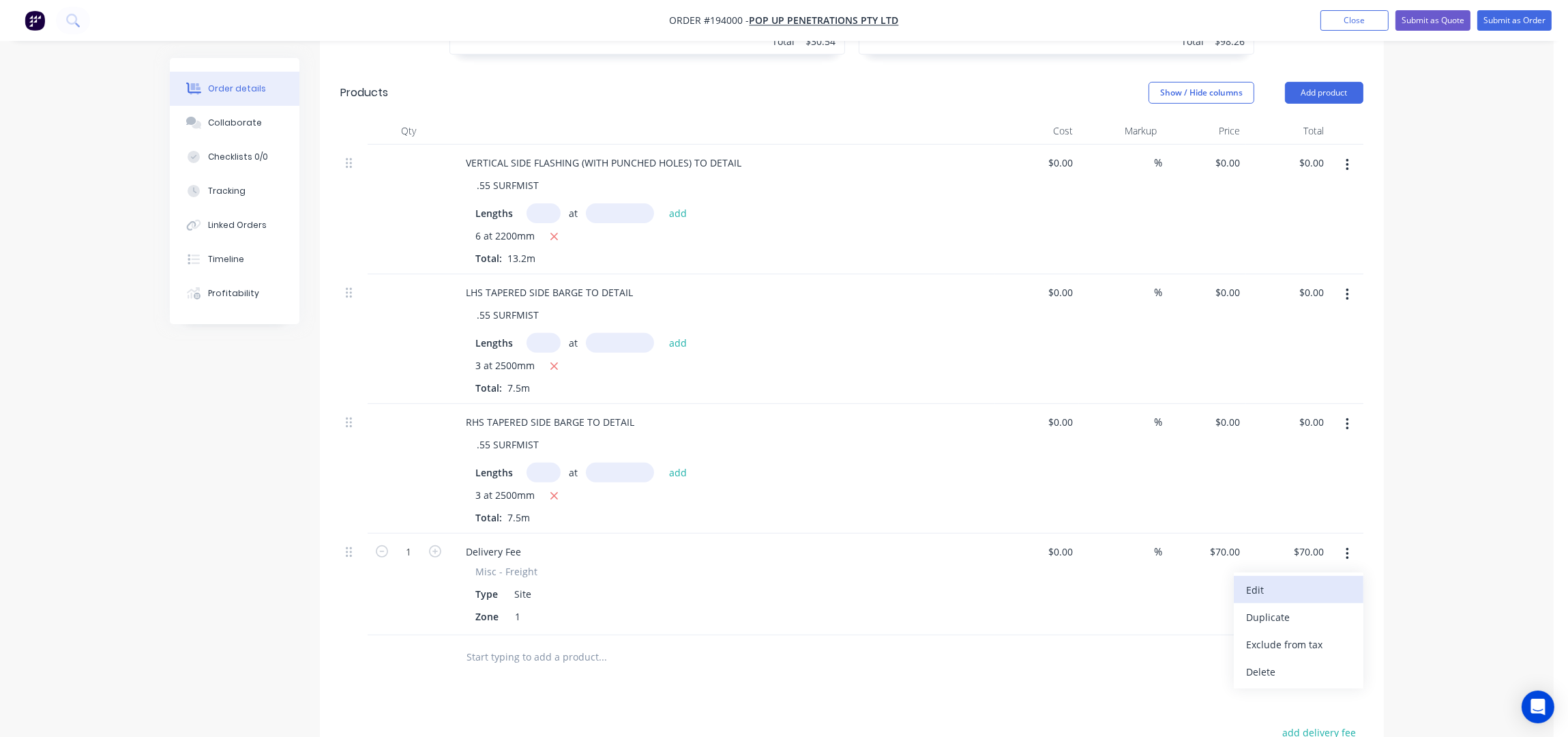
click at [1278, 580] on div "Edit" at bounding box center [1299, 590] width 105 height 20
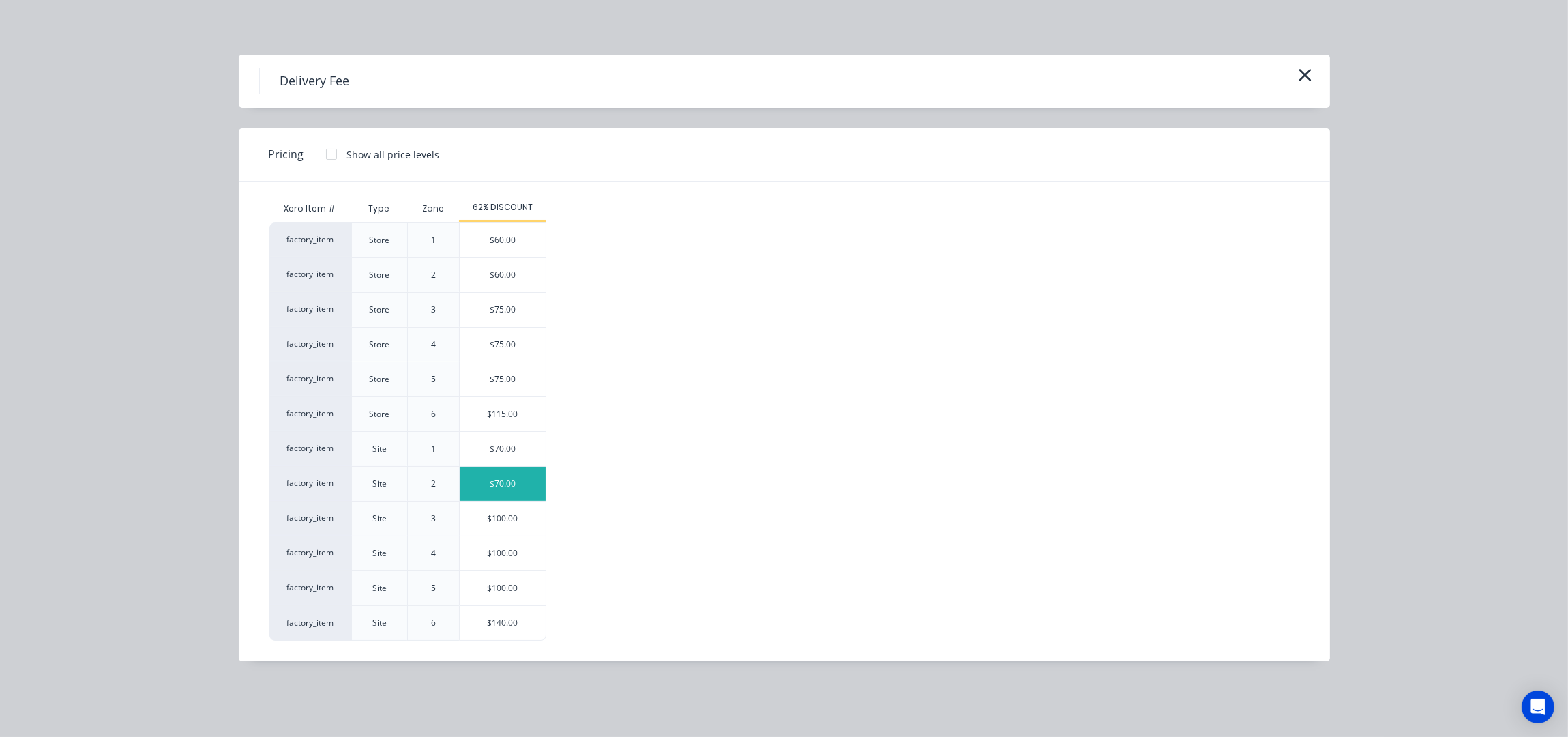
click at [513, 484] on div "$70.00" at bounding box center [503, 483] width 86 height 34
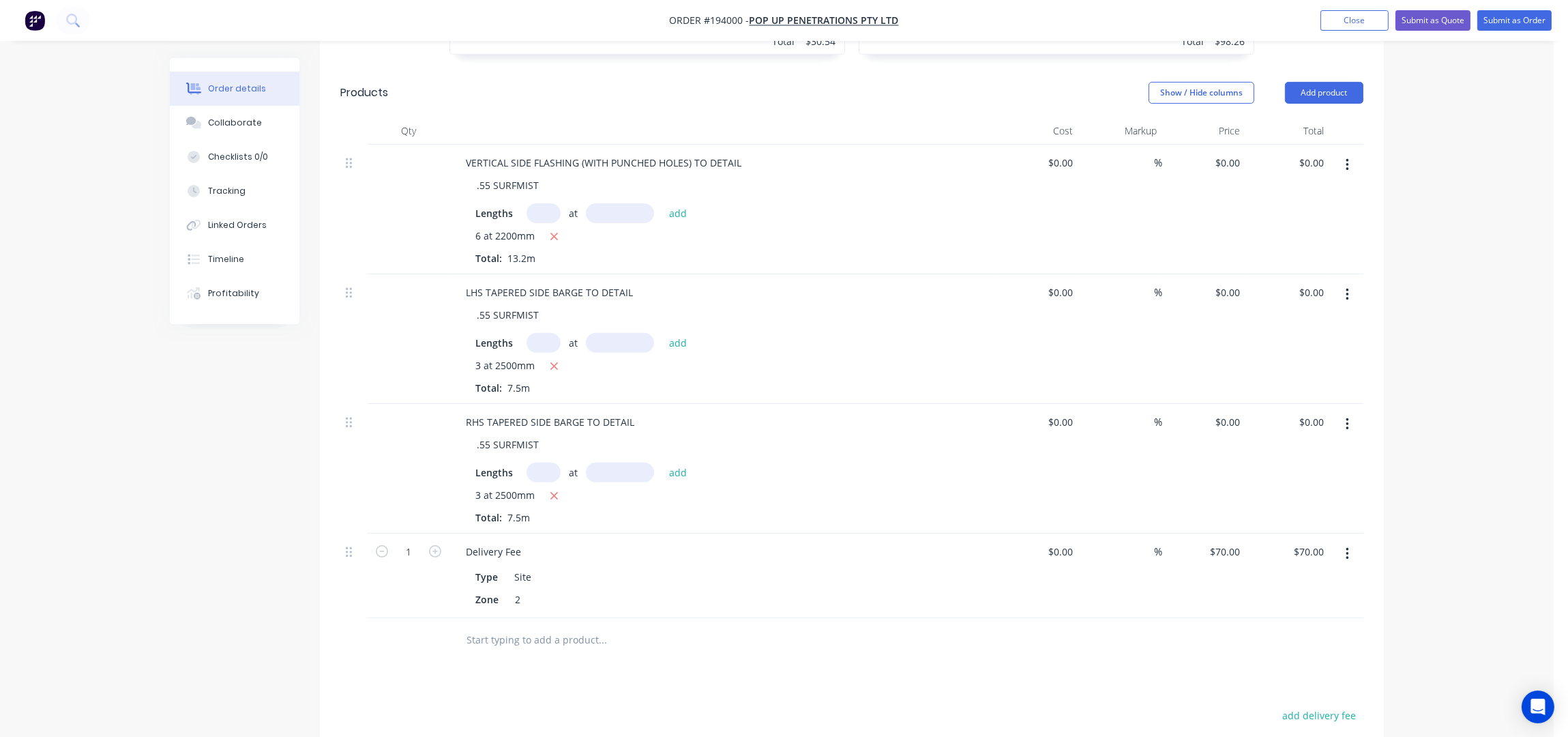
click at [1461, 337] on div "Order details Collaborate Checklists 0/0 Tracking Linked Orders Timeline Profit…" at bounding box center [777, 62] width 1554 height 1897
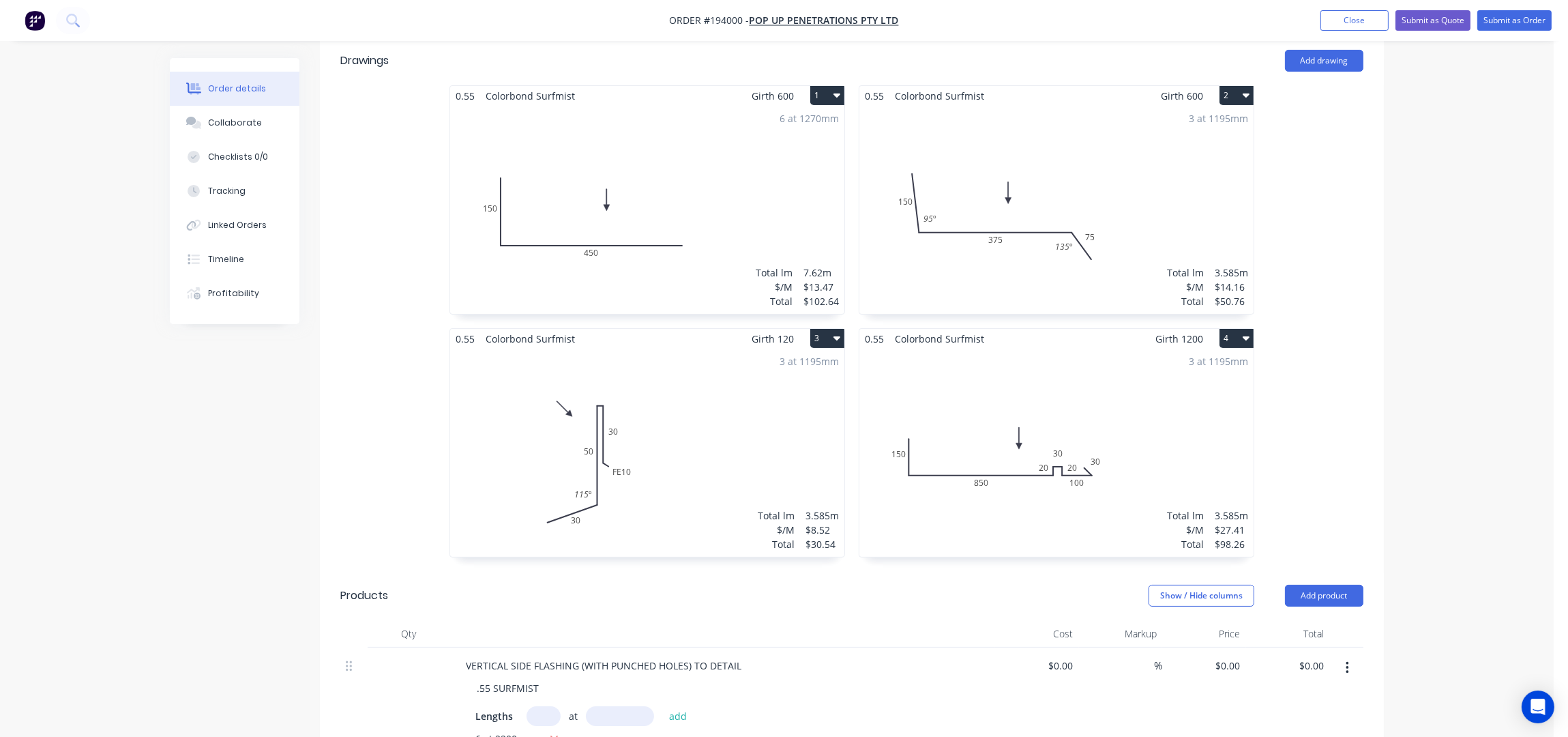
scroll to position [341, 0]
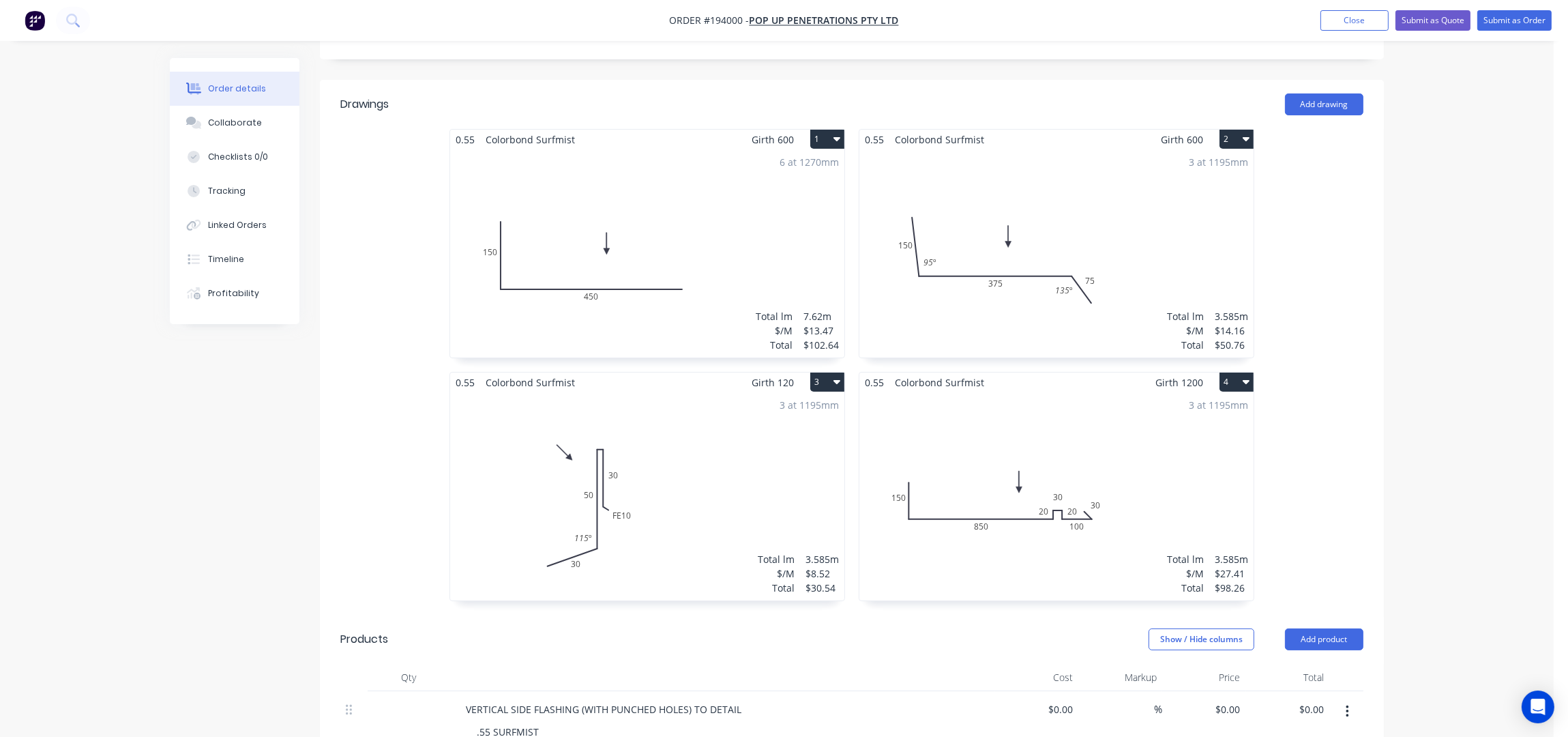
click at [835, 133] on icon "button" at bounding box center [837, 139] width 7 height 11
click at [772, 190] on div "Duplicate" at bounding box center [780, 199] width 105 height 20
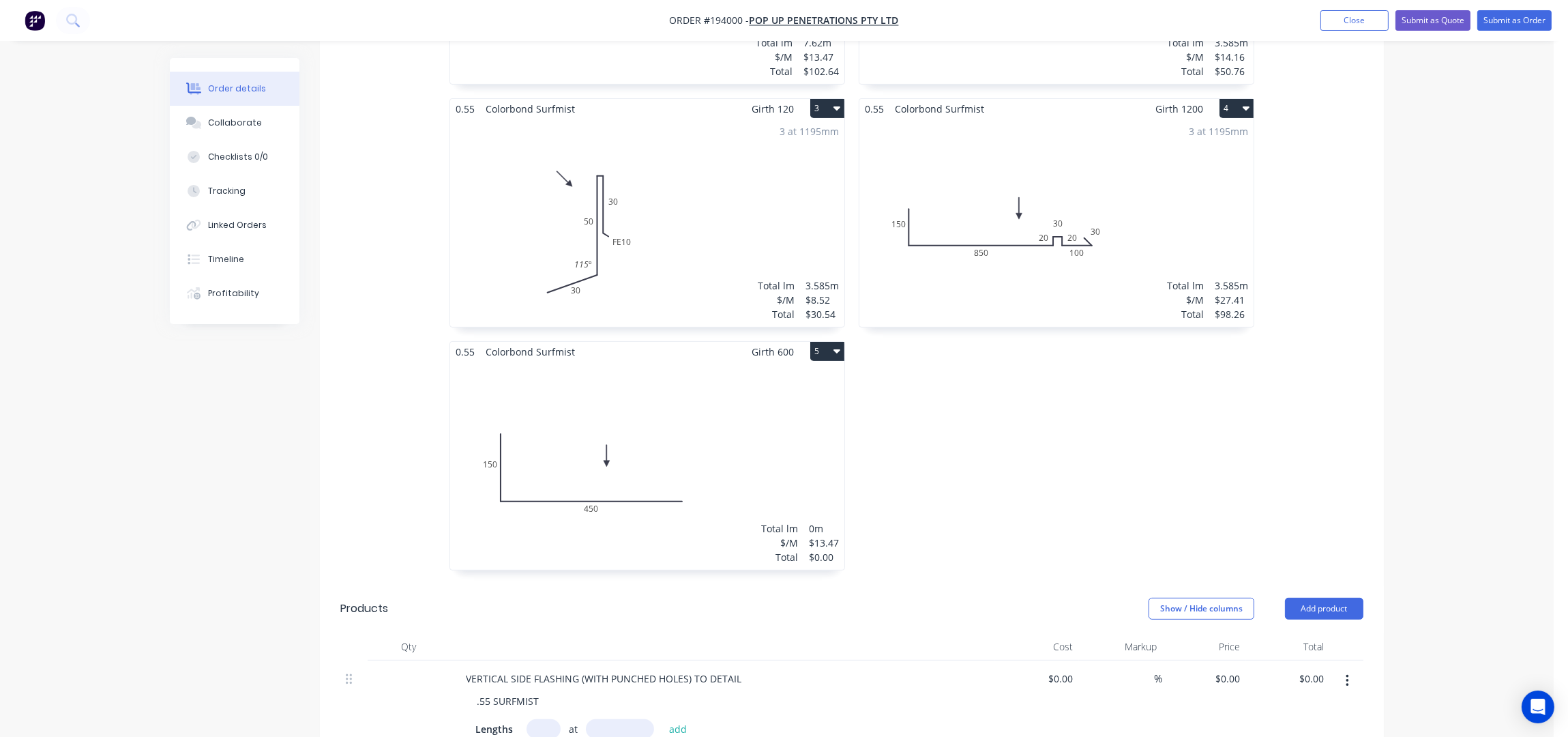
click at [828, 426] on div "Total lm $/M Total 0m $13.47 $0.00" at bounding box center [647, 465] width 395 height 208
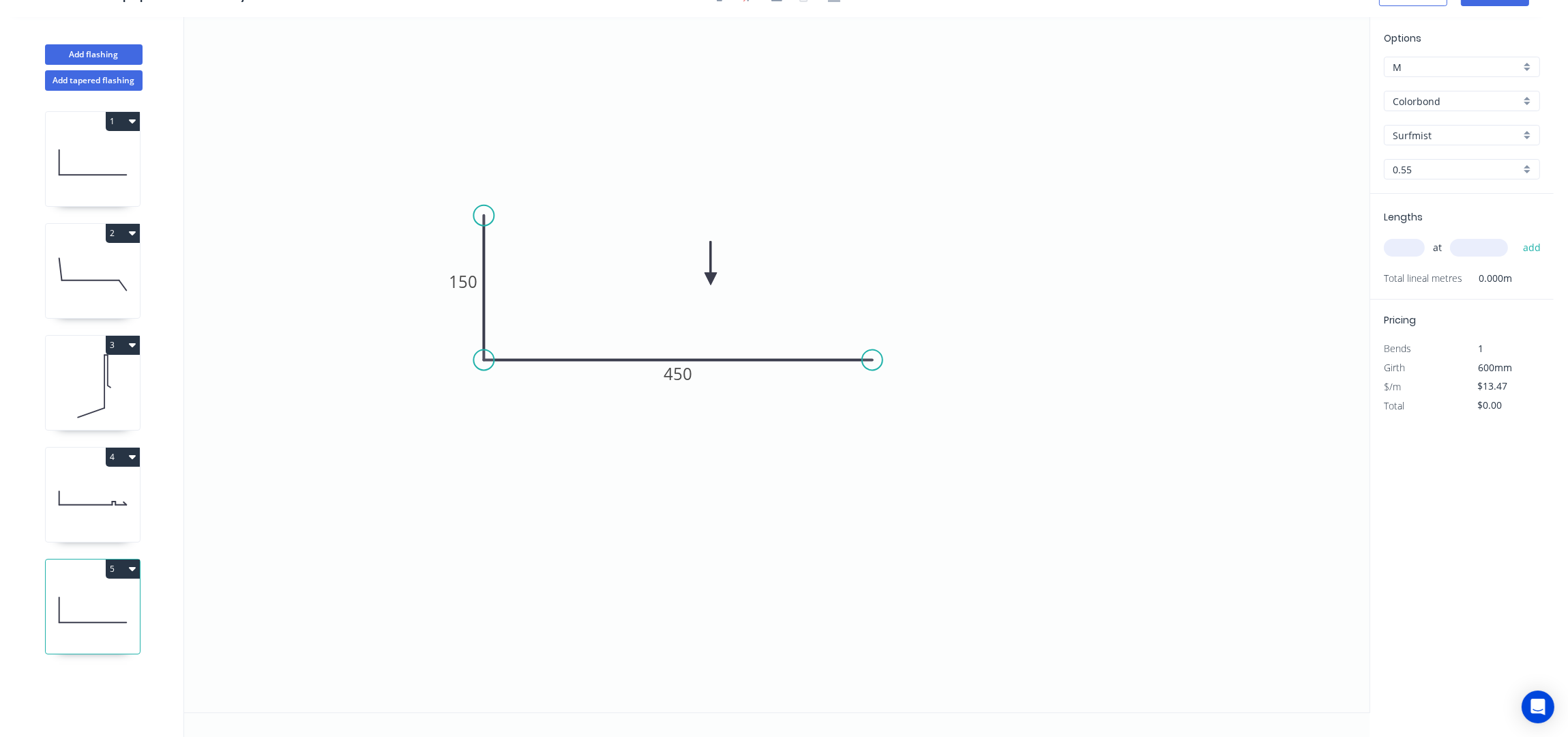
scroll to position [26, 0]
click at [1409, 243] on input "text" at bounding box center [1404, 247] width 41 height 17
click at [1517, 236] on button "add" at bounding box center [1532, 247] width 32 height 24
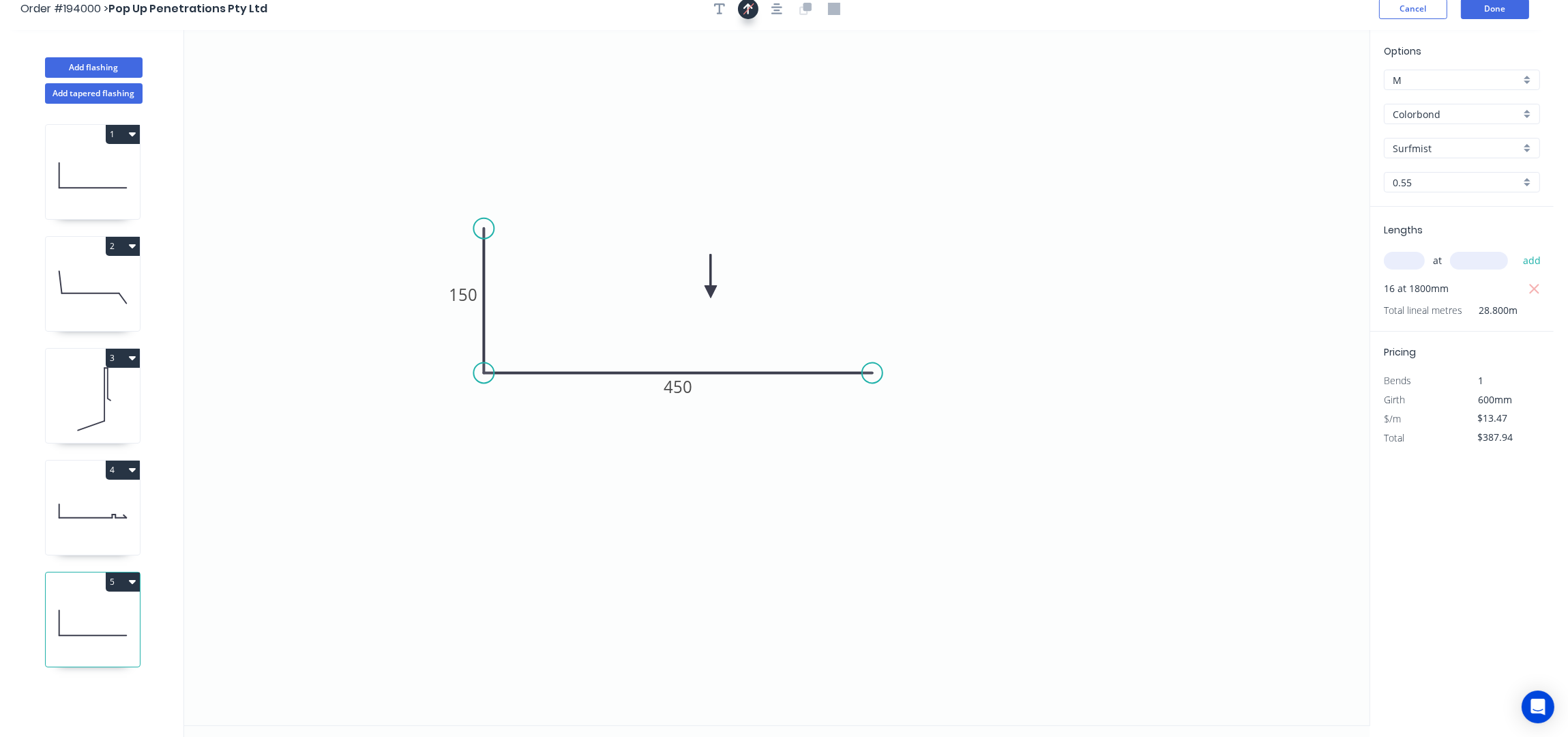
scroll to position [0, 0]
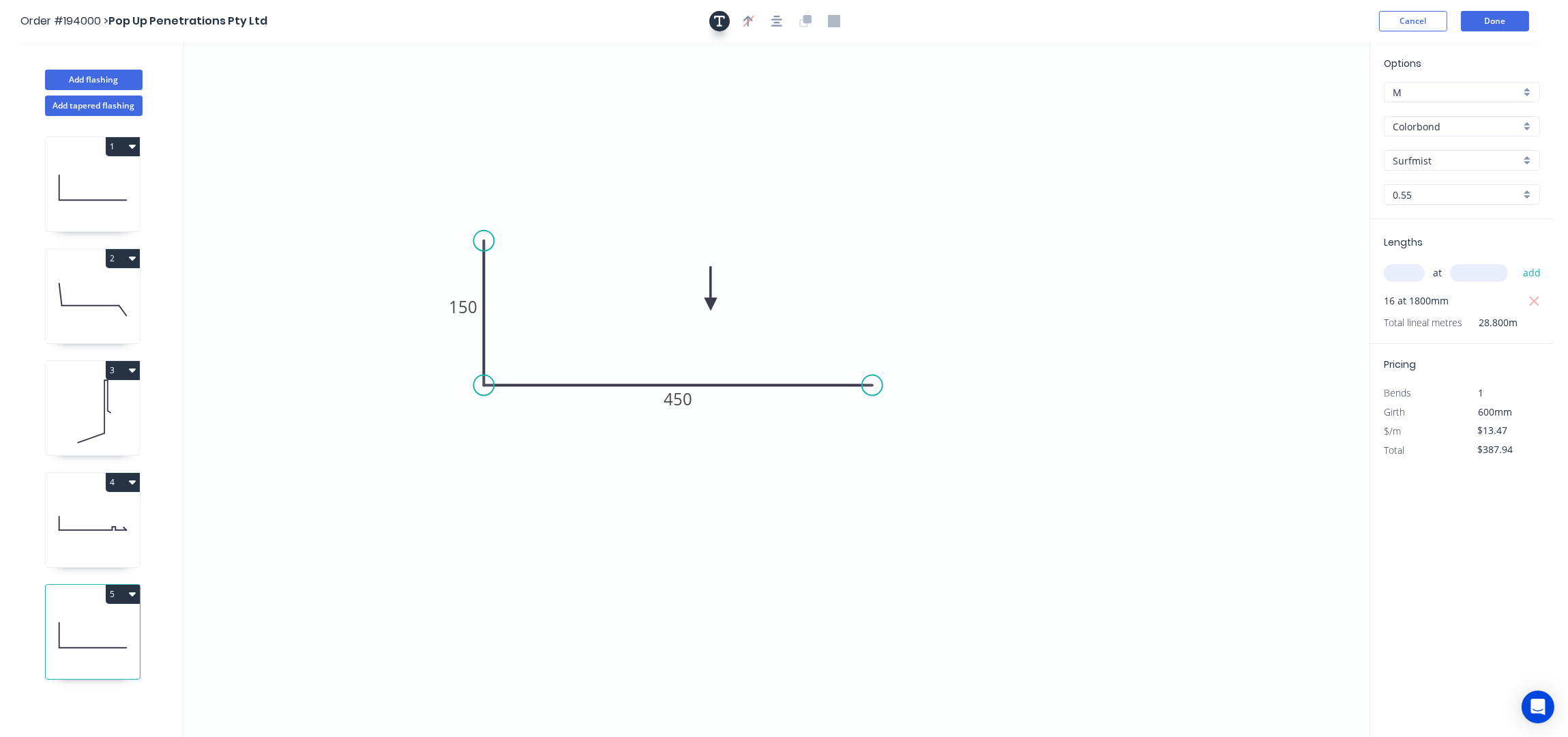
click at [724, 17] on icon "button" at bounding box center [720, 21] width 11 height 11
click at [272, 96] on textarea at bounding box center [272, 96] width 111 height 51
click at [78, 199] on icon at bounding box center [92, 187] width 94 height 87
click at [92, 193] on icon at bounding box center [92, 187] width 94 height 87
click at [722, 21] on icon "button" at bounding box center [720, 21] width 11 height 12
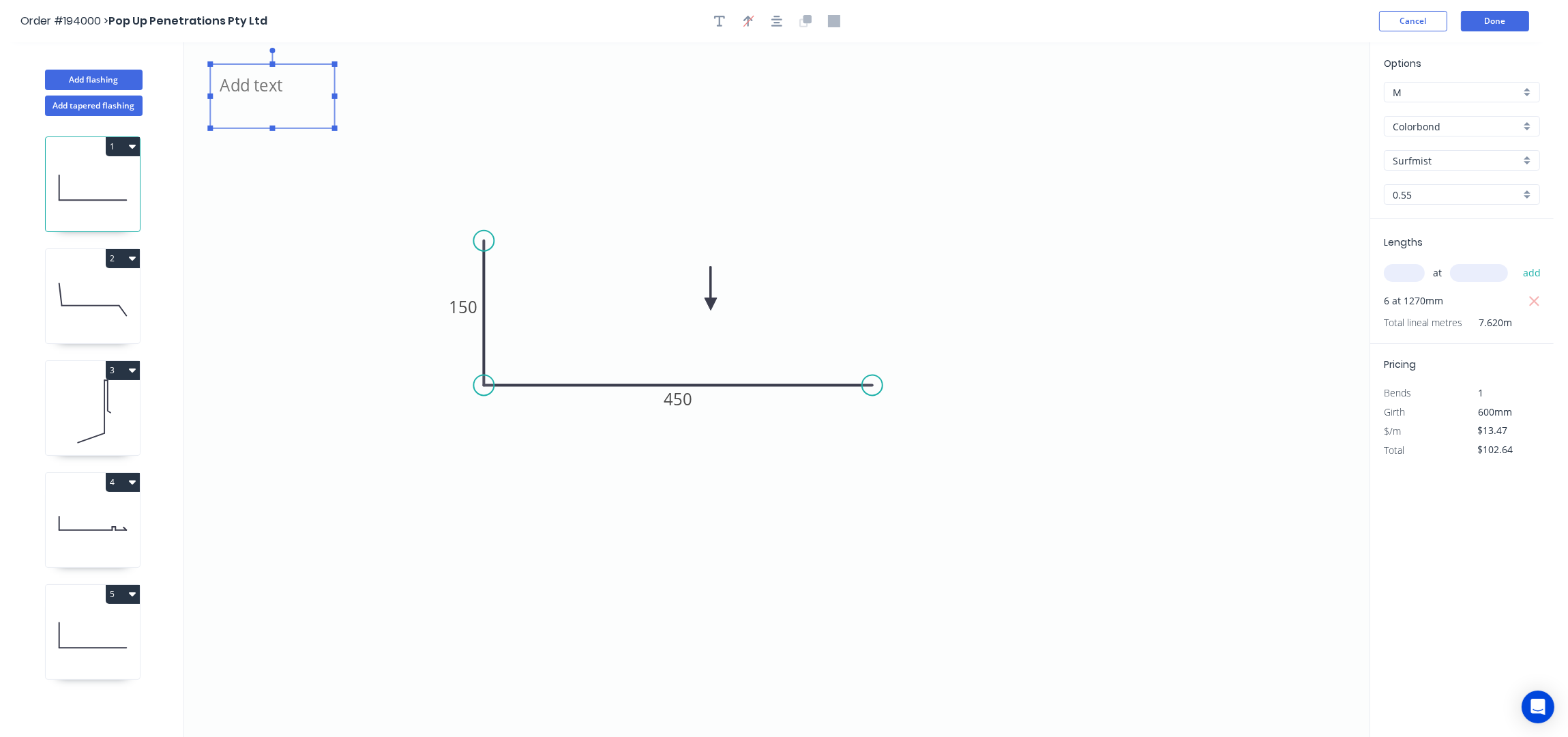
click at [301, 102] on textarea at bounding box center [272, 96] width 111 height 51
click at [110, 274] on icon at bounding box center [92, 300] width 94 height 87
click at [118, 274] on icon at bounding box center [92, 300] width 94 height 87
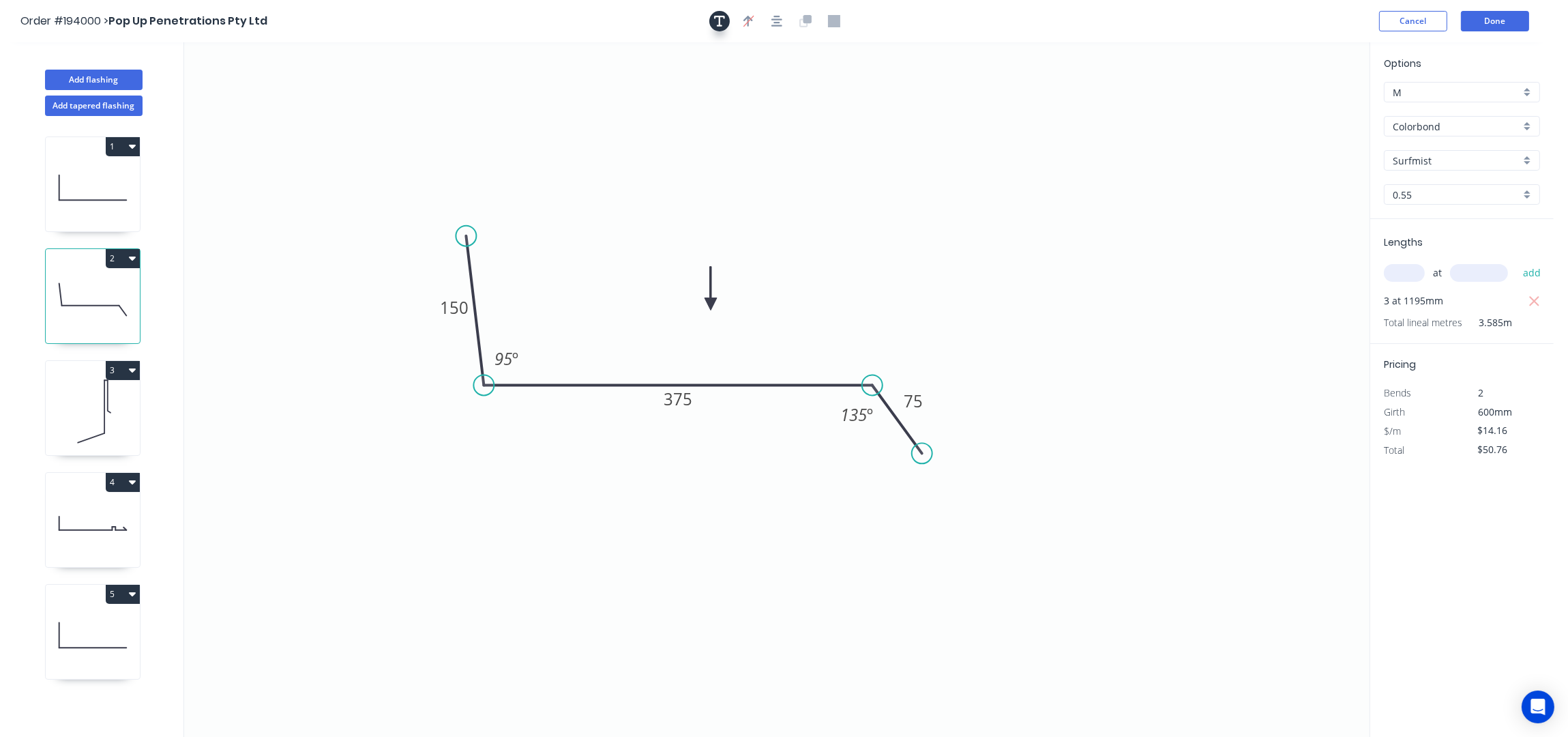
click at [722, 17] on icon "button" at bounding box center [720, 21] width 11 height 11
click at [282, 99] on textarea at bounding box center [272, 96] width 111 height 51
click at [108, 429] on icon at bounding box center [92, 411] width 94 height 87
click at [108, 429] on icon at bounding box center [92, 411] width 94 height 87
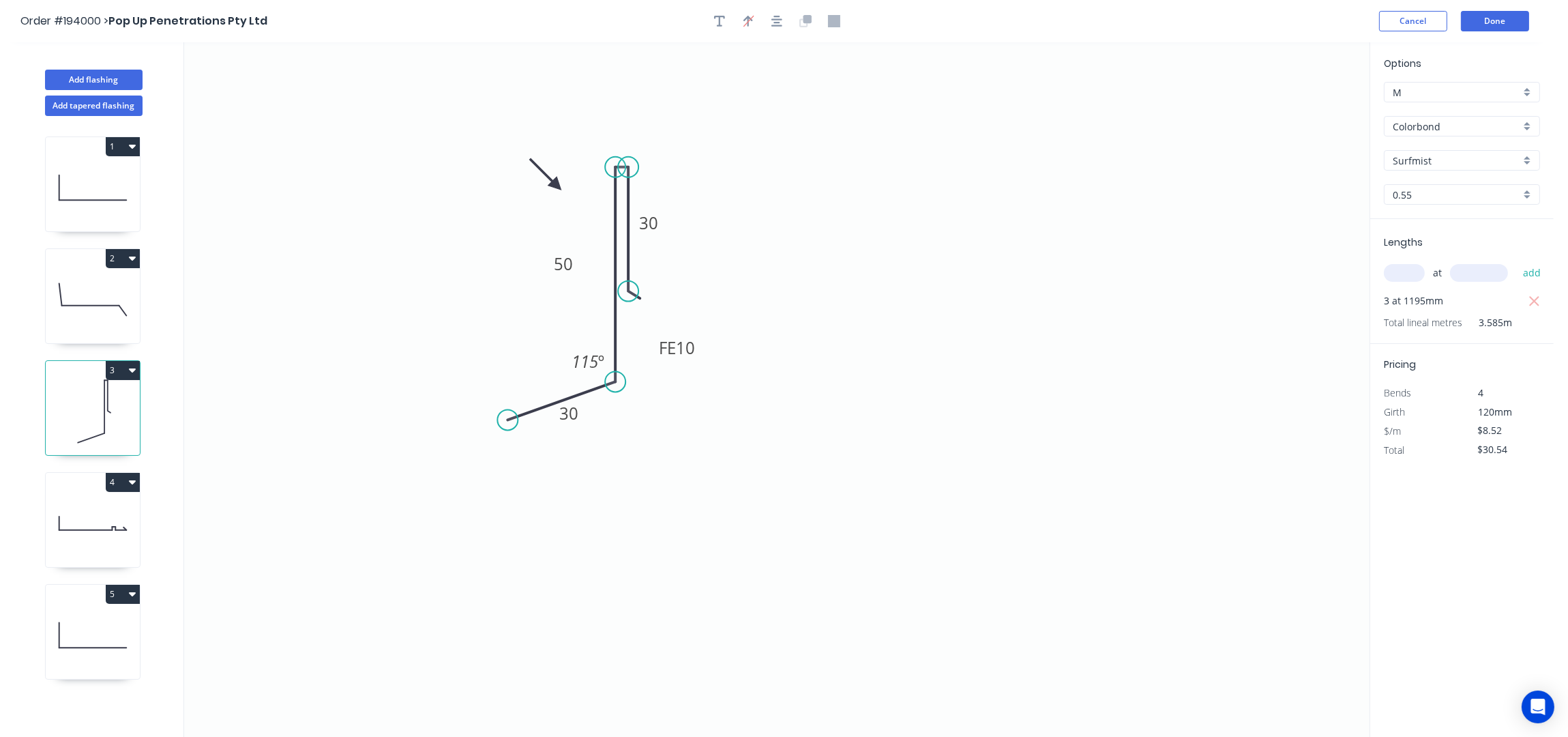
click at [729, 17] on div at bounding box center [777, 21] width 143 height 20
click at [723, 19] on icon "button" at bounding box center [720, 21] width 11 height 12
click at [271, 103] on textarea at bounding box center [272, 96] width 111 height 51
click at [102, 516] on icon at bounding box center [92, 523] width 94 height 87
click at [105, 514] on icon at bounding box center [92, 523] width 94 height 87
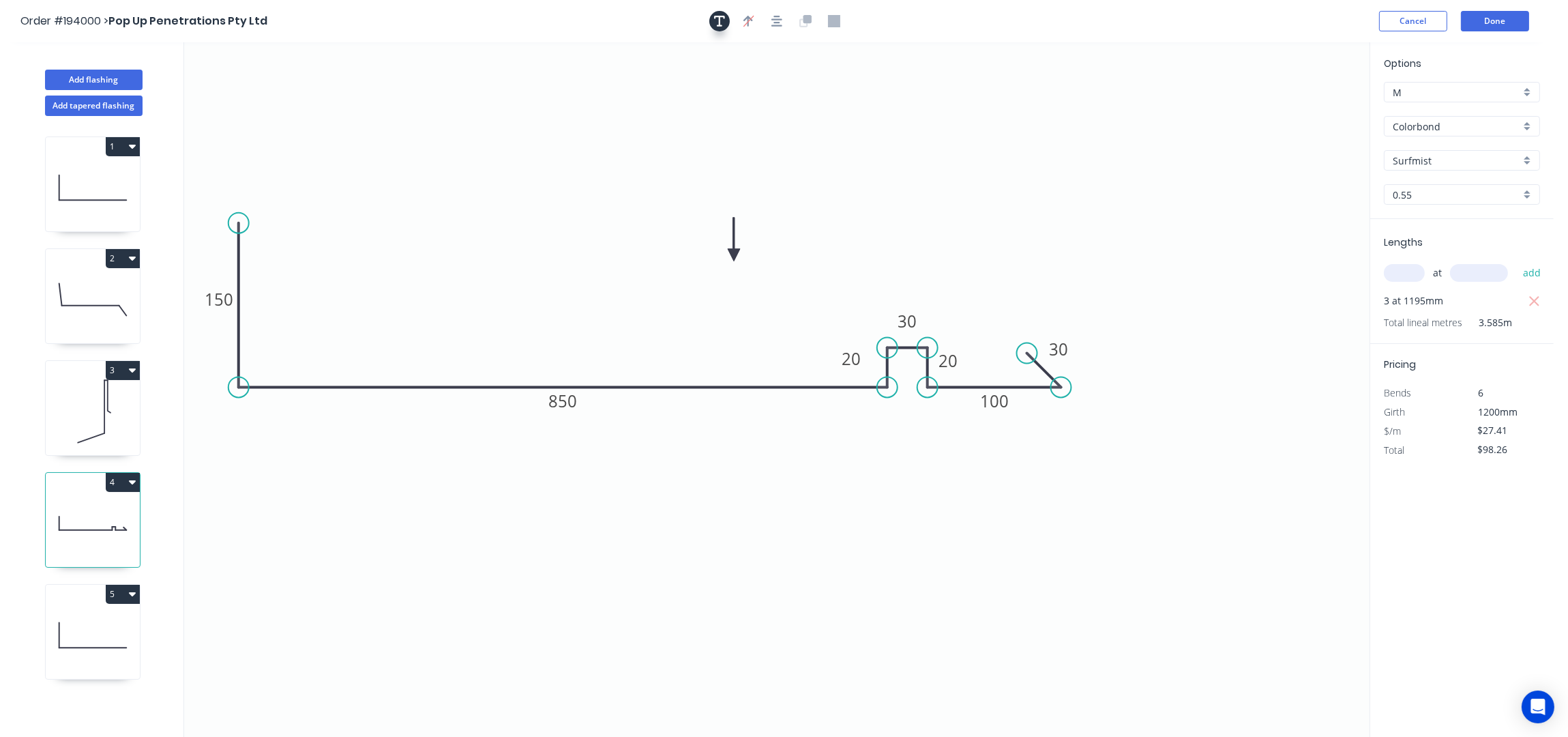
click at [717, 15] on icon "button" at bounding box center [720, 21] width 11 height 12
click at [252, 85] on textarea at bounding box center [272, 96] width 111 height 51
click at [113, 625] on icon at bounding box center [92, 635] width 94 height 87
click at [102, 301] on icon at bounding box center [92, 300] width 94 height 87
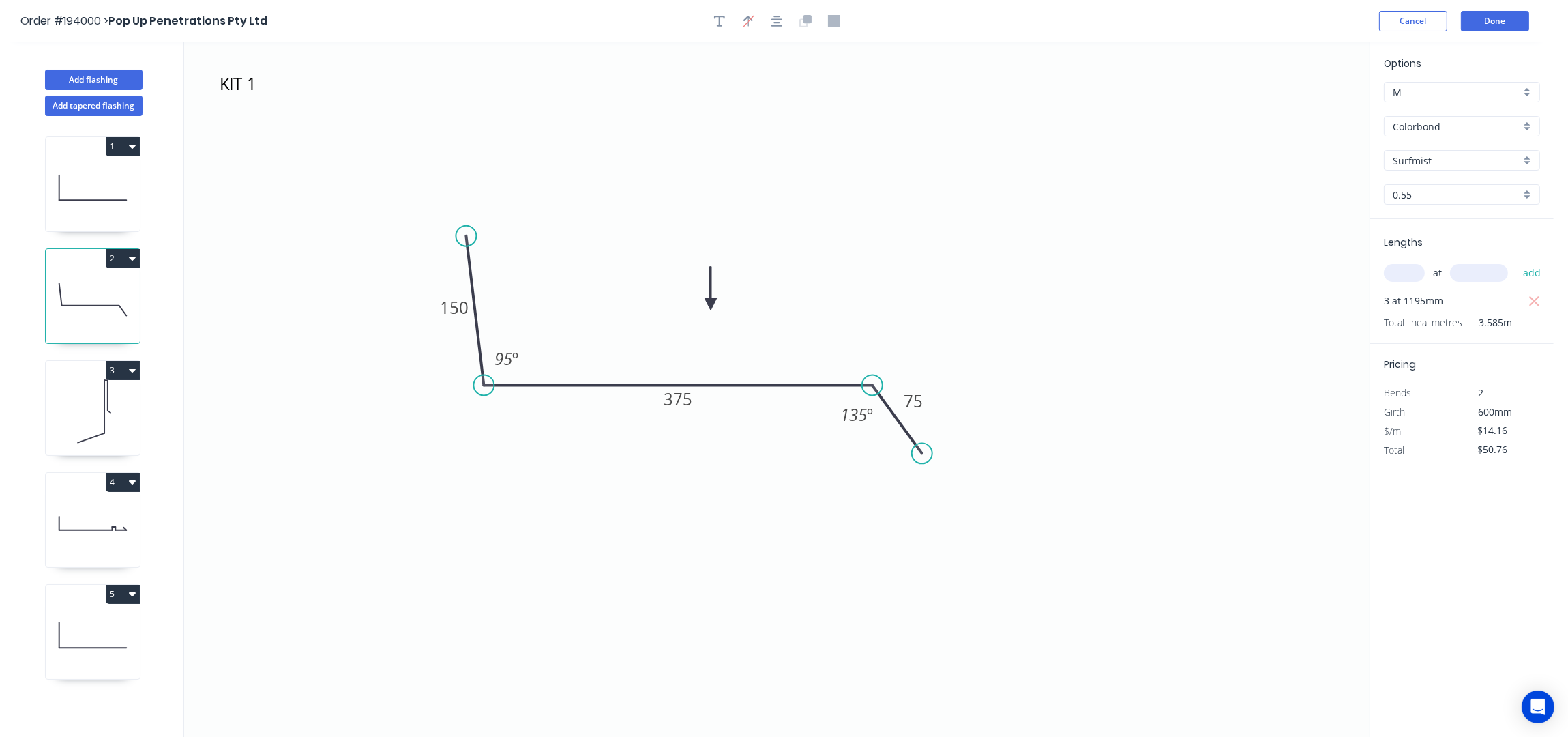
click at [121, 252] on button "2" at bounding box center [122, 259] width 34 height 19
click at [105, 285] on div "Duplicate" at bounding box center [75, 292] width 105 height 20
click at [260, 98] on textarea "KIT 1" at bounding box center [272, 96] width 111 height 51
click at [617, 116] on icon "2 150 375 75 95 º 135 º" at bounding box center [776, 390] width 1186 height 695
click at [1408, 261] on div "at add" at bounding box center [1463, 273] width 159 height 37
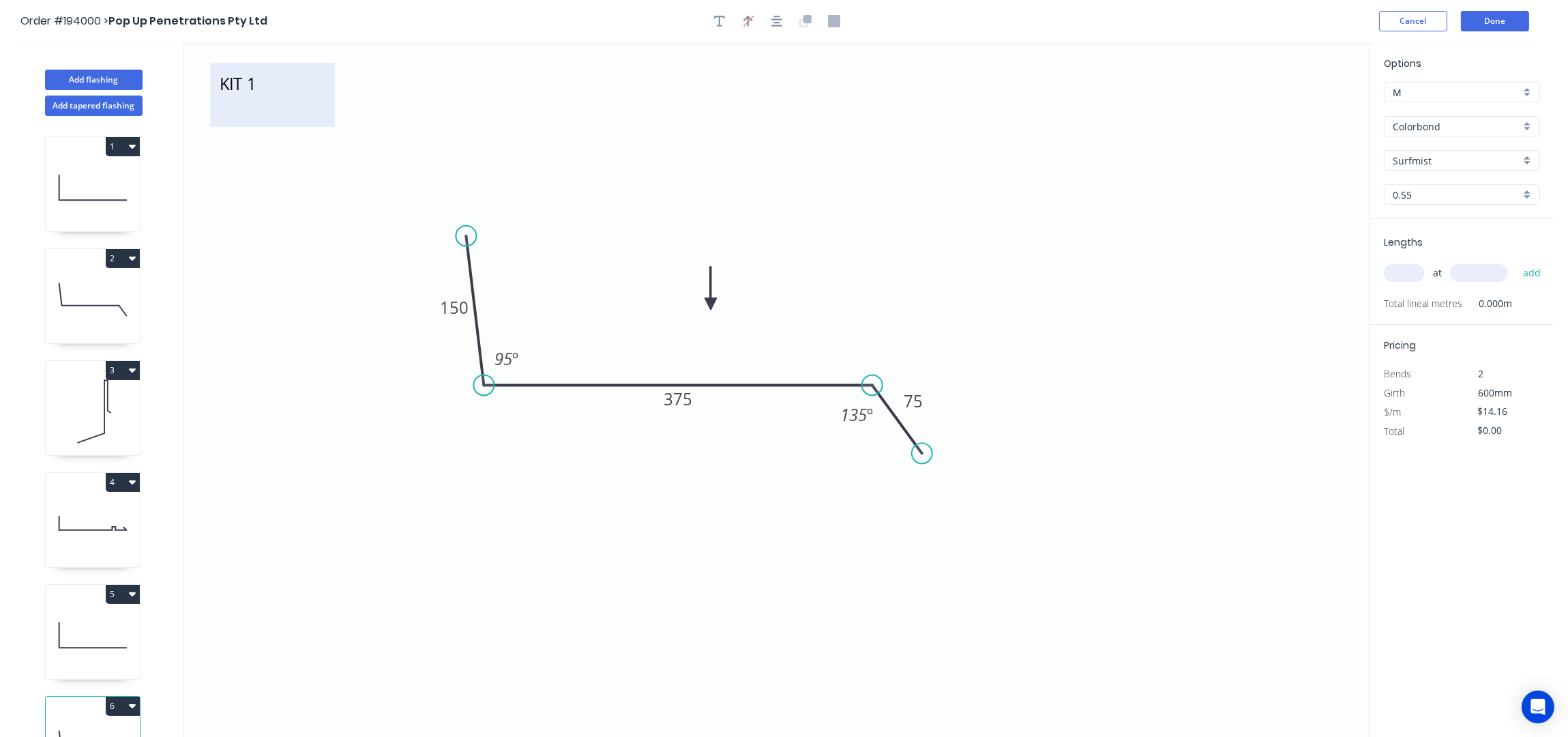
click at [260, 102] on textarea "2" at bounding box center [272, 95] width 111 height 51
click at [1412, 271] on input "text" at bounding box center [1404, 273] width 41 height 17
click at [1517, 261] on button "add" at bounding box center [1532, 273] width 32 height 24
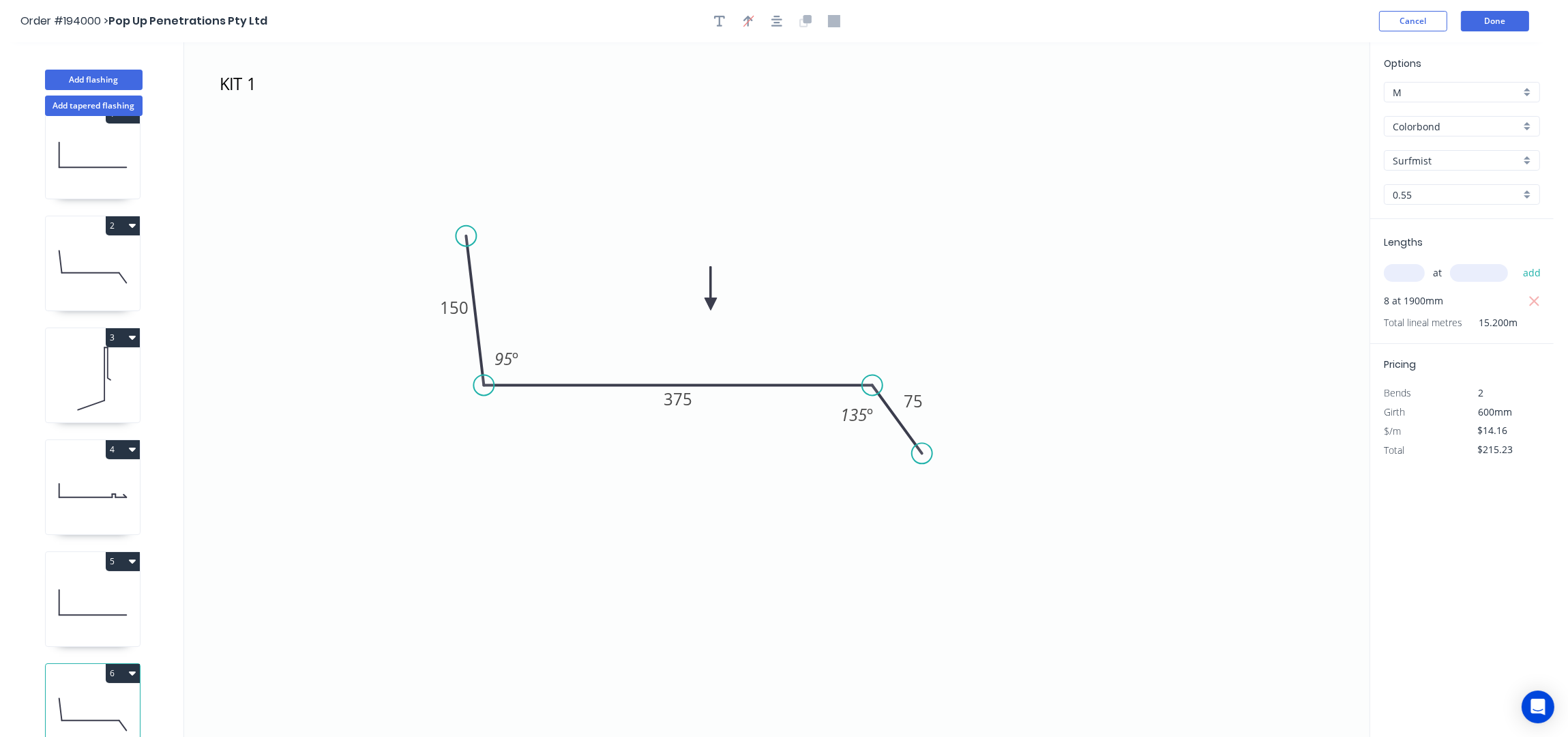
scroll to position [58, 0]
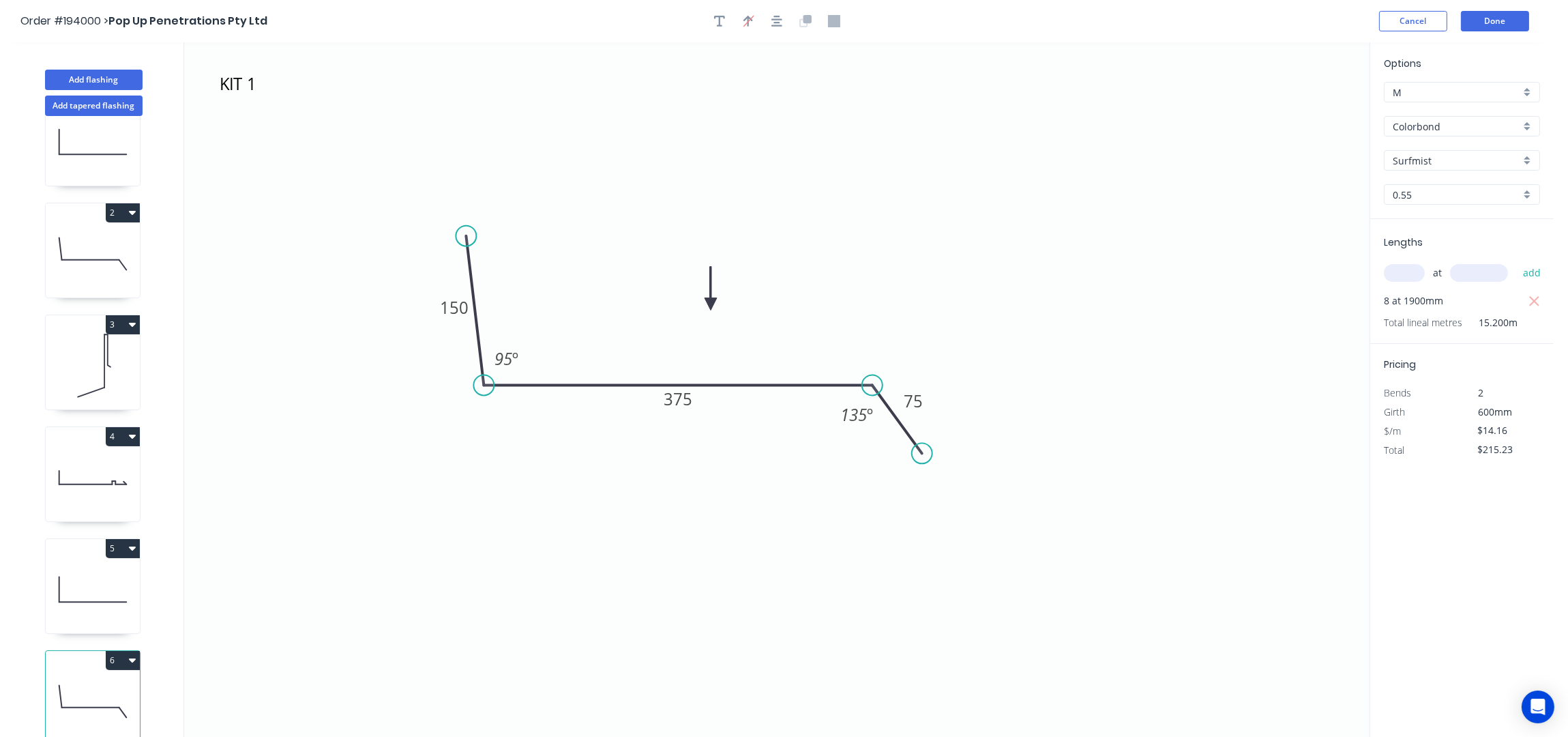
click at [115, 315] on button "3" at bounding box center [122, 325] width 34 height 19
click at [64, 352] on div "Duplicate" at bounding box center [75, 358] width 105 height 20
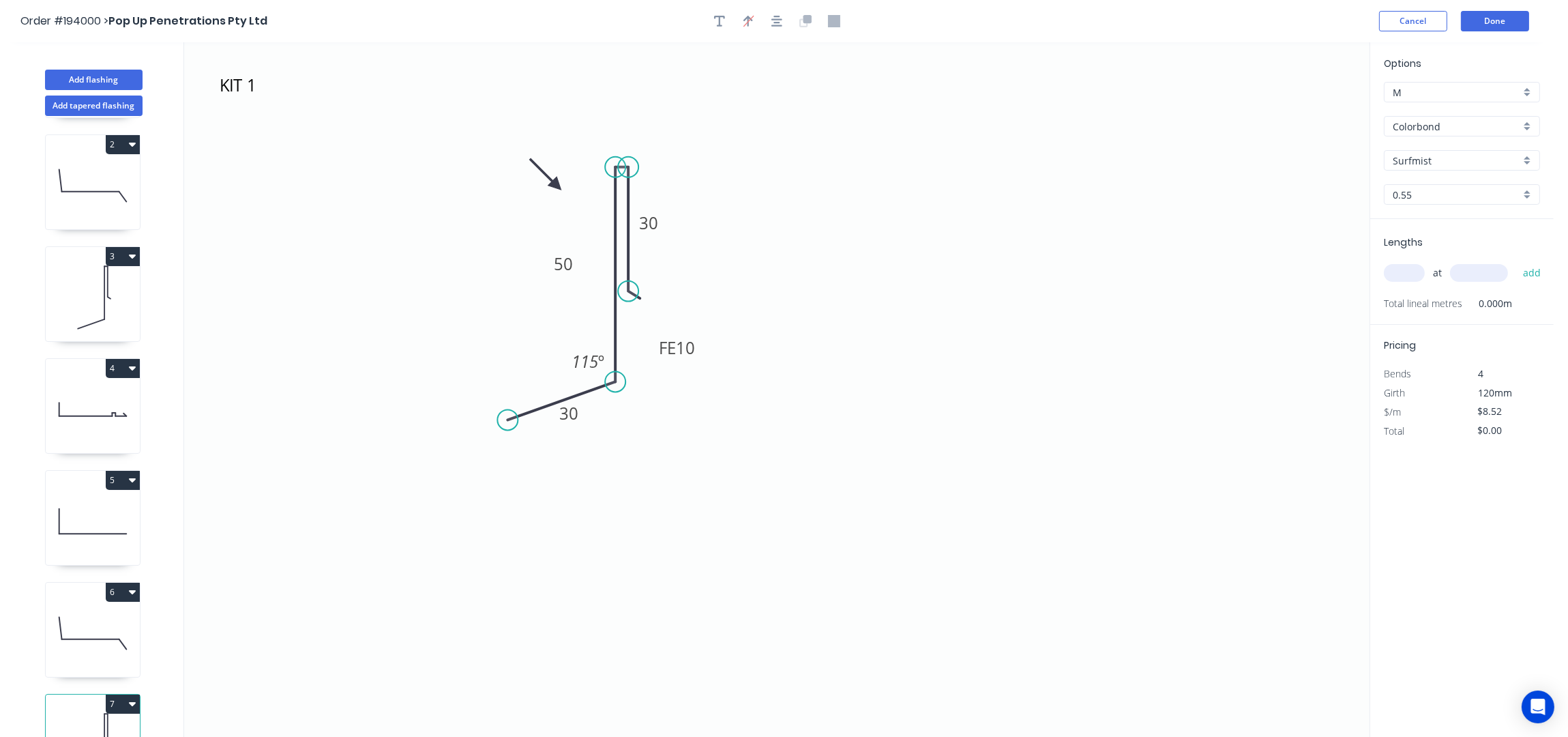
scroll to position [170, 0]
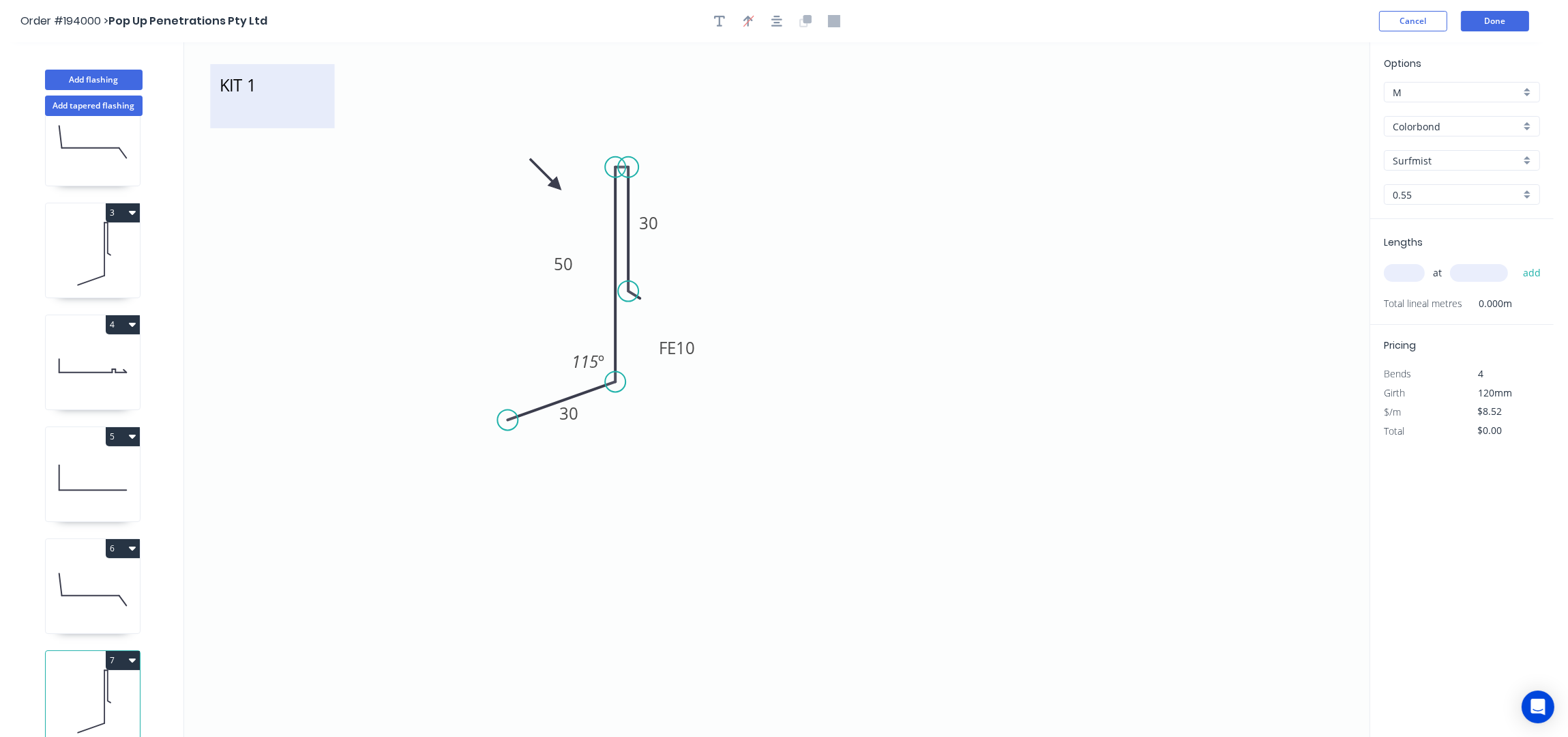
click at [266, 91] on textarea "KIT 1" at bounding box center [272, 96] width 111 height 51
click at [259, 89] on textarea "KIT 1" at bounding box center [272, 96] width 111 height 51
click at [1409, 270] on input "text" at bounding box center [1404, 273] width 41 height 17
click at [1517, 261] on button "add" at bounding box center [1532, 273] width 32 height 24
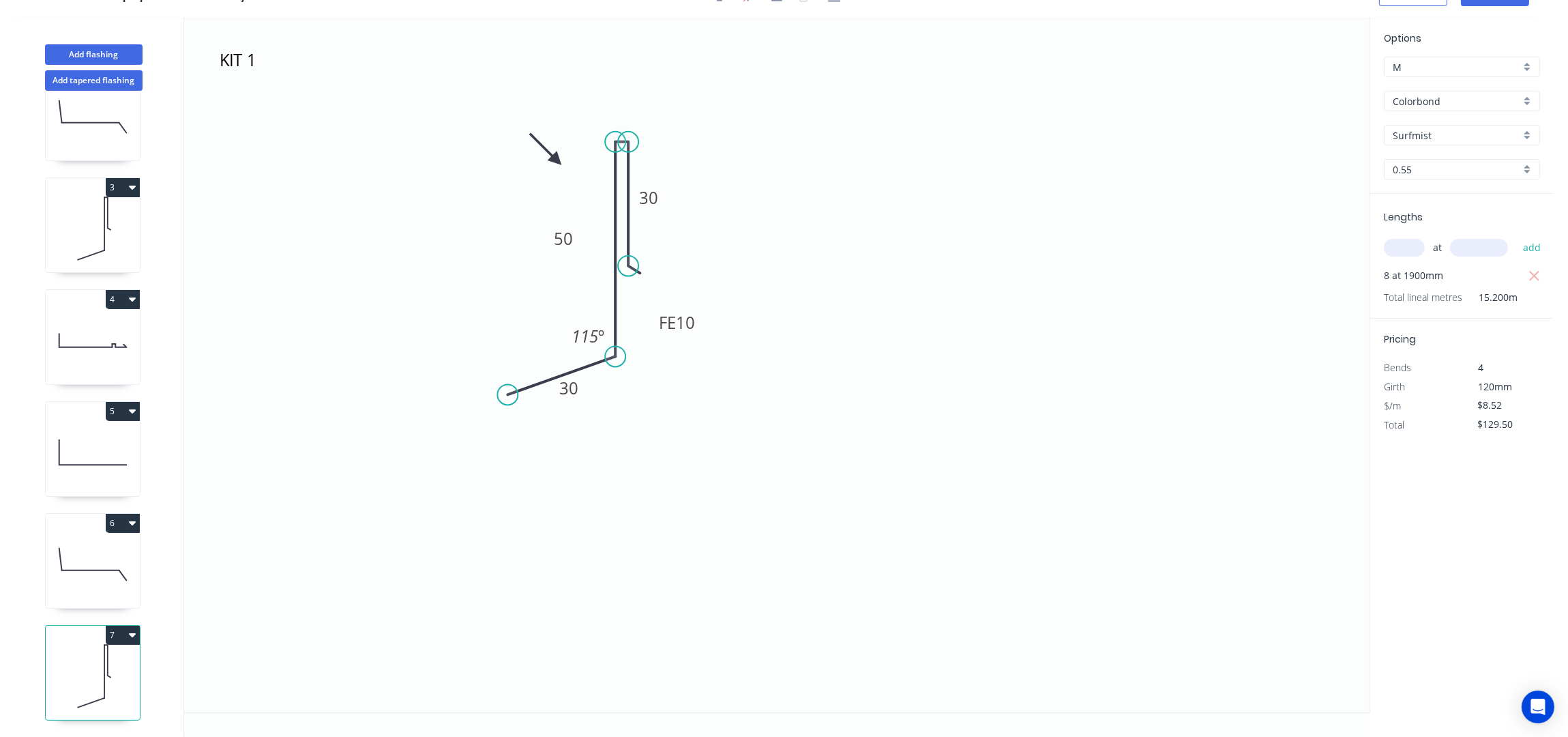
click at [105, 547] on icon at bounding box center [92, 564] width 94 height 87
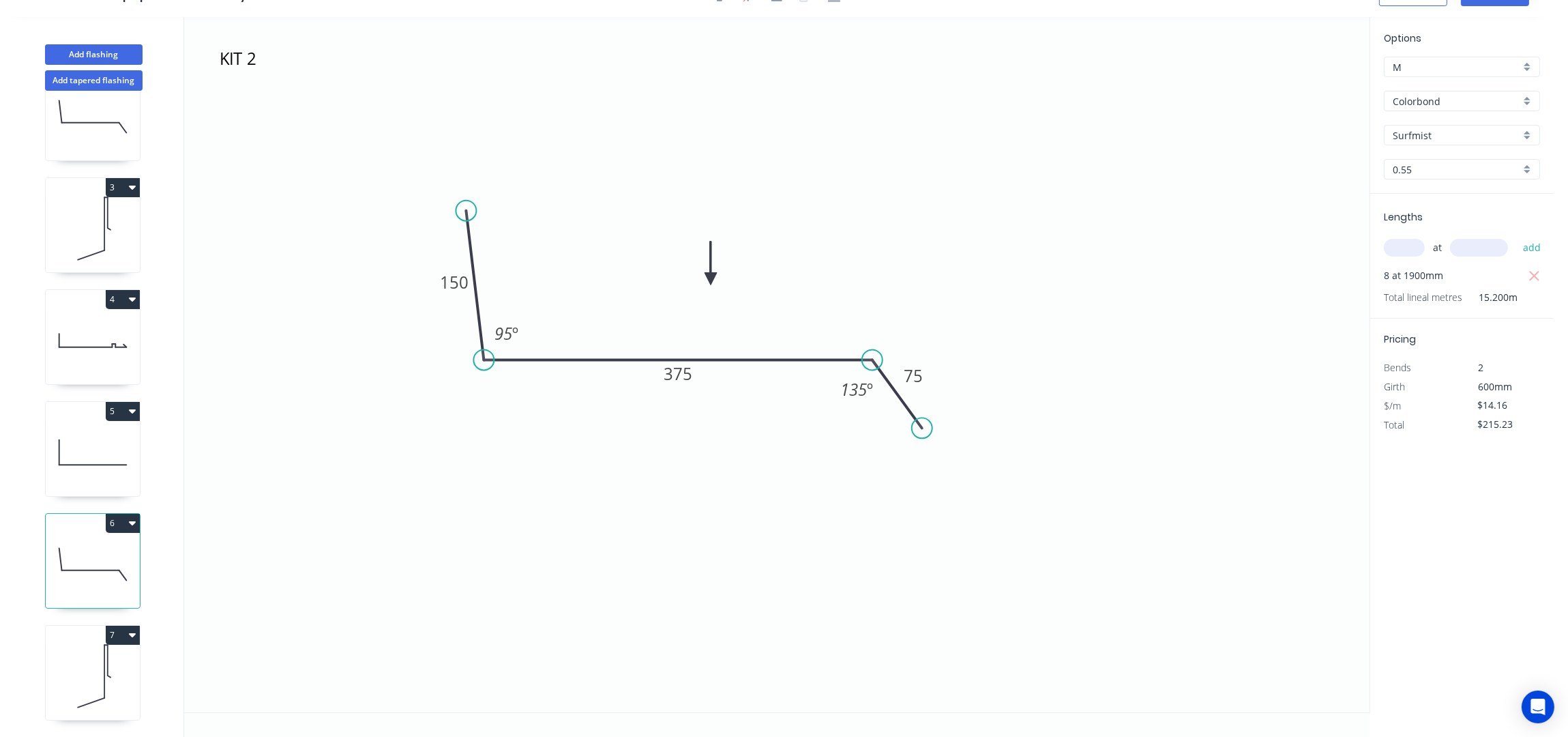
click at [106, 455] on icon at bounding box center [92, 452] width 94 height 87
click at [90, 546] on icon at bounding box center [92, 564] width 94 height 87
click at [80, 639] on icon at bounding box center [92, 676] width 94 height 87
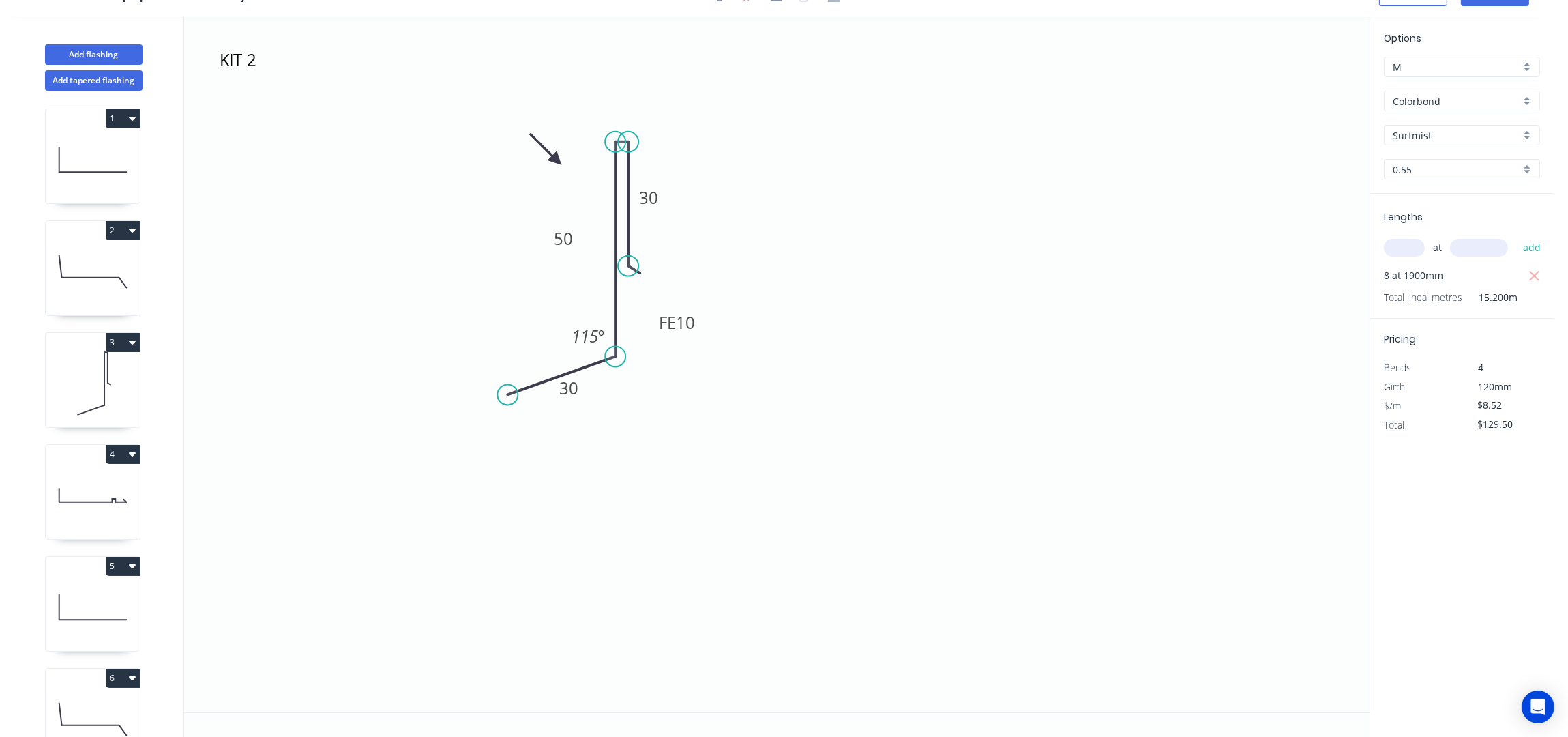
scroll to position [0, 0]
click at [132, 450] on button "4" at bounding box center [122, 457] width 34 height 19
click at [84, 493] on div "Duplicate" at bounding box center [75, 490] width 105 height 20
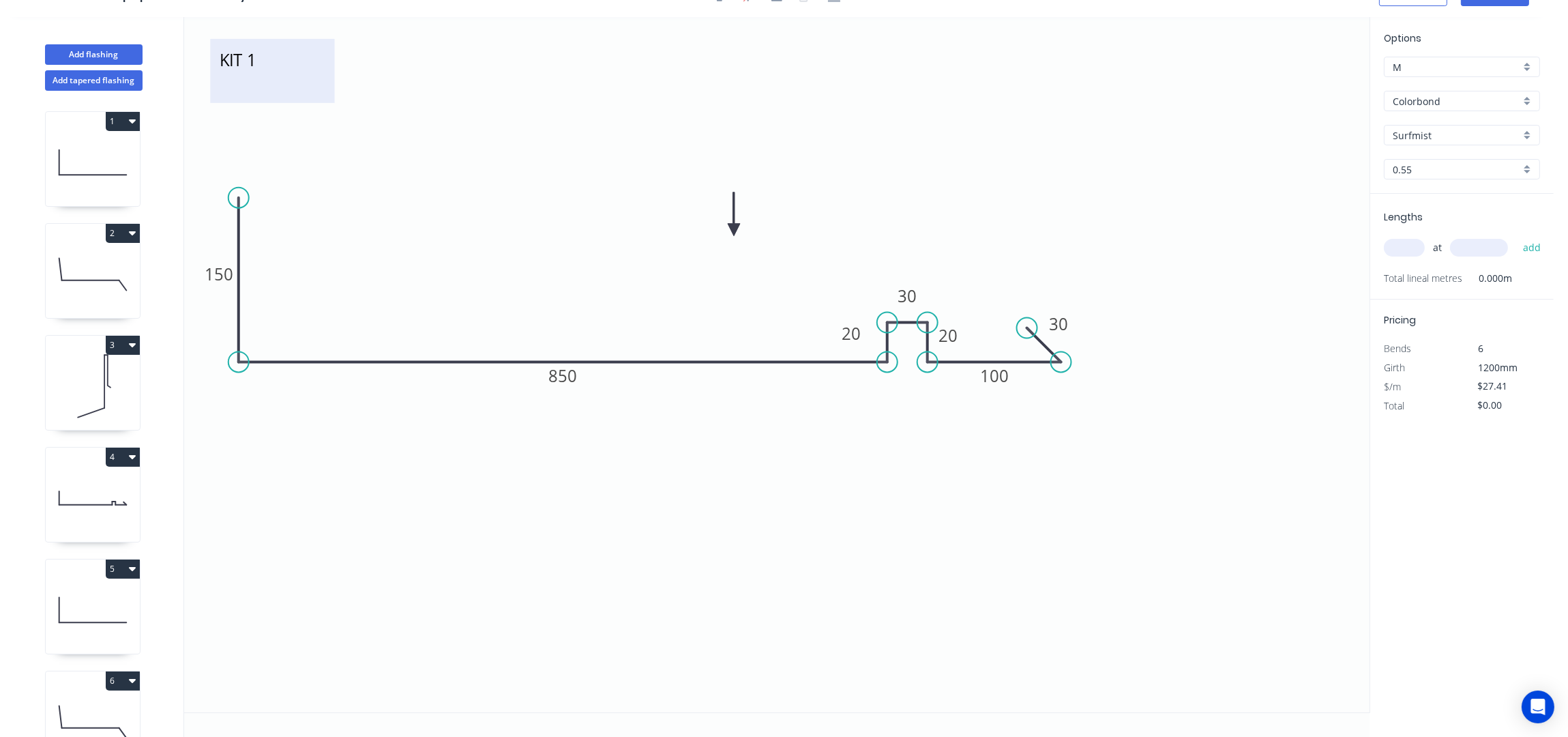
click at [262, 67] on textarea "KIT 1" at bounding box center [272, 71] width 111 height 51
click at [287, 69] on textarea "KIT 1" at bounding box center [272, 71] width 111 height 51
click at [279, 55] on textarea "KIT 1" at bounding box center [272, 71] width 111 height 51
click at [1412, 244] on input "text" at bounding box center [1404, 247] width 41 height 17
click at [1517, 236] on button "add" at bounding box center [1532, 247] width 32 height 24
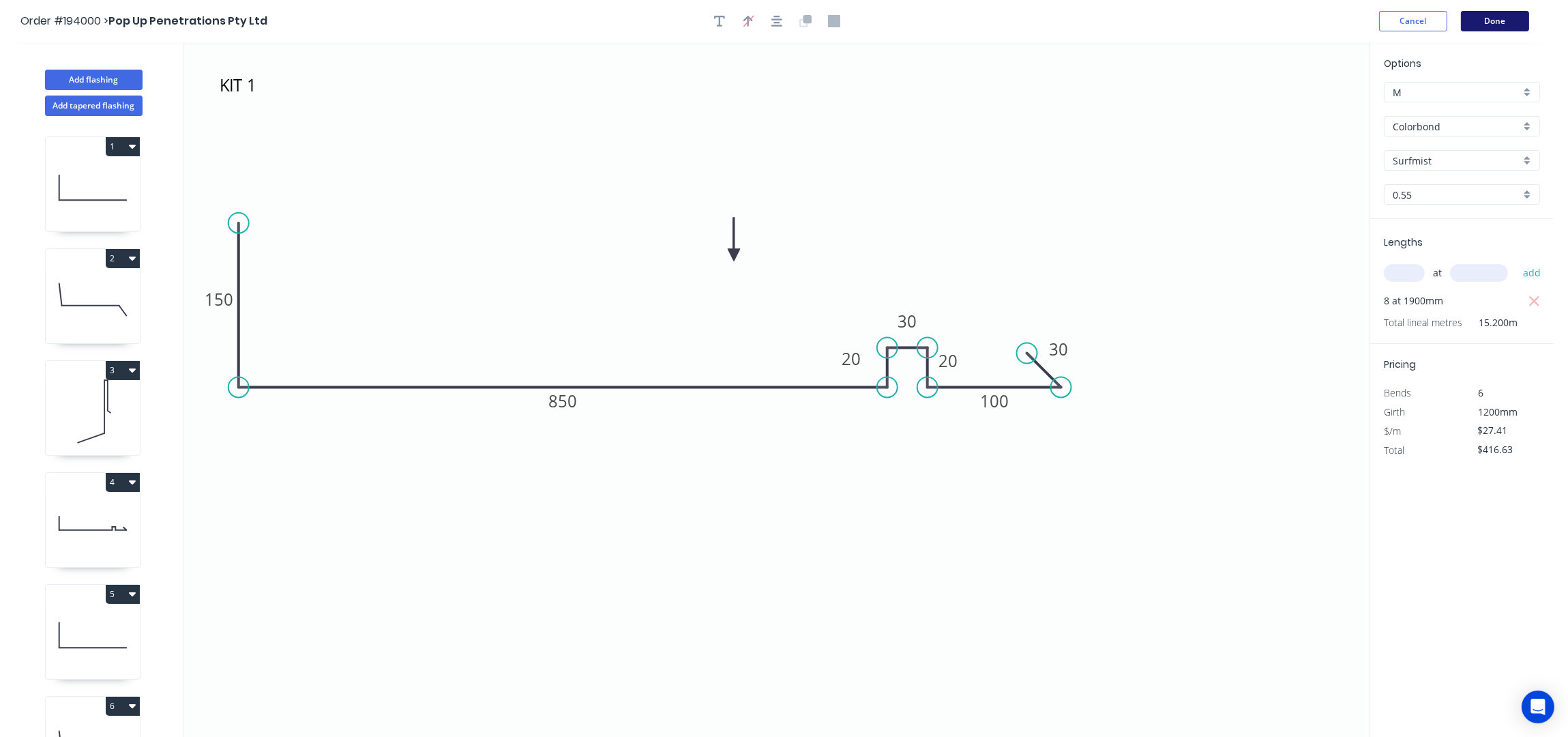
click at [1486, 19] on button "Done" at bounding box center [1495, 21] width 68 height 20
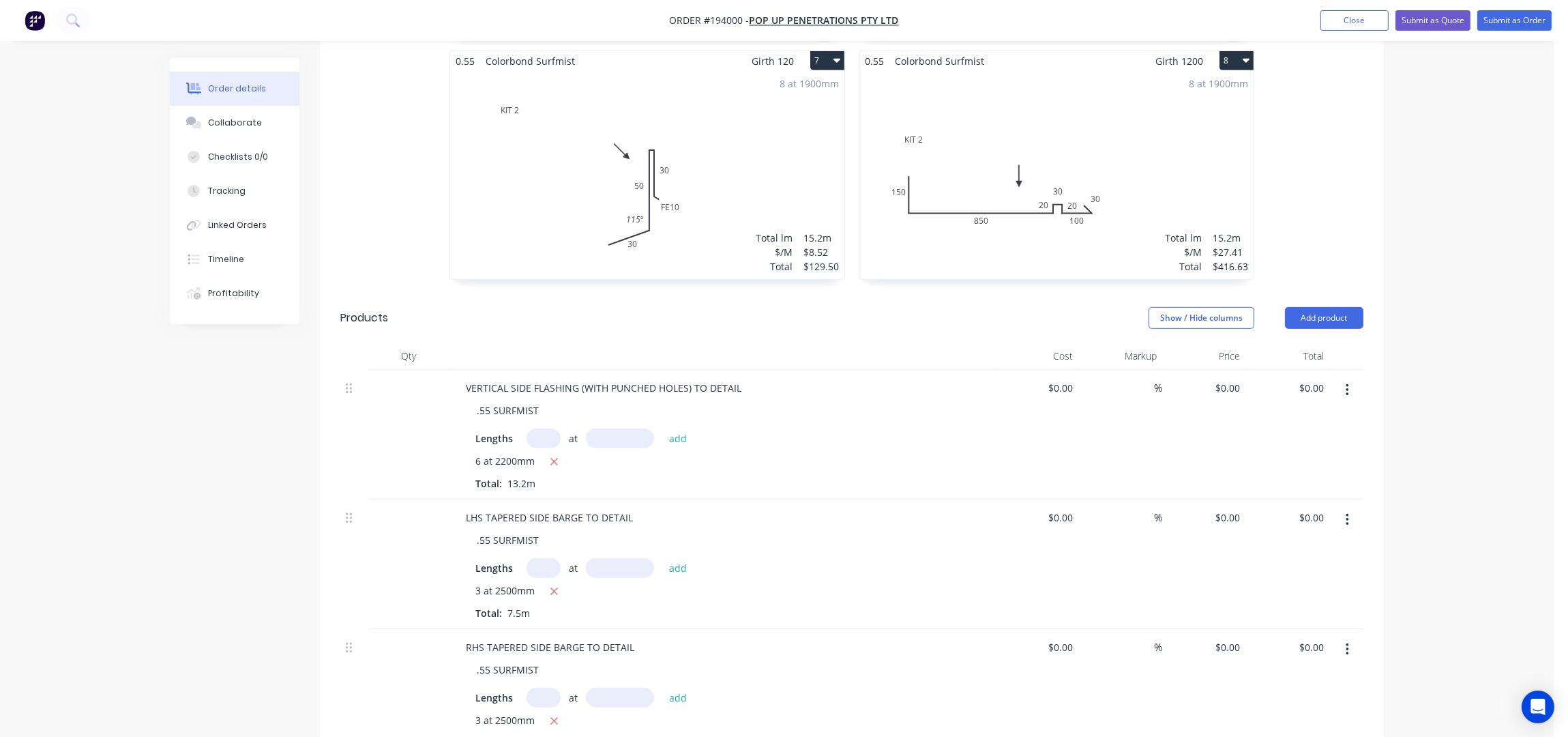
scroll to position [1273, 0]
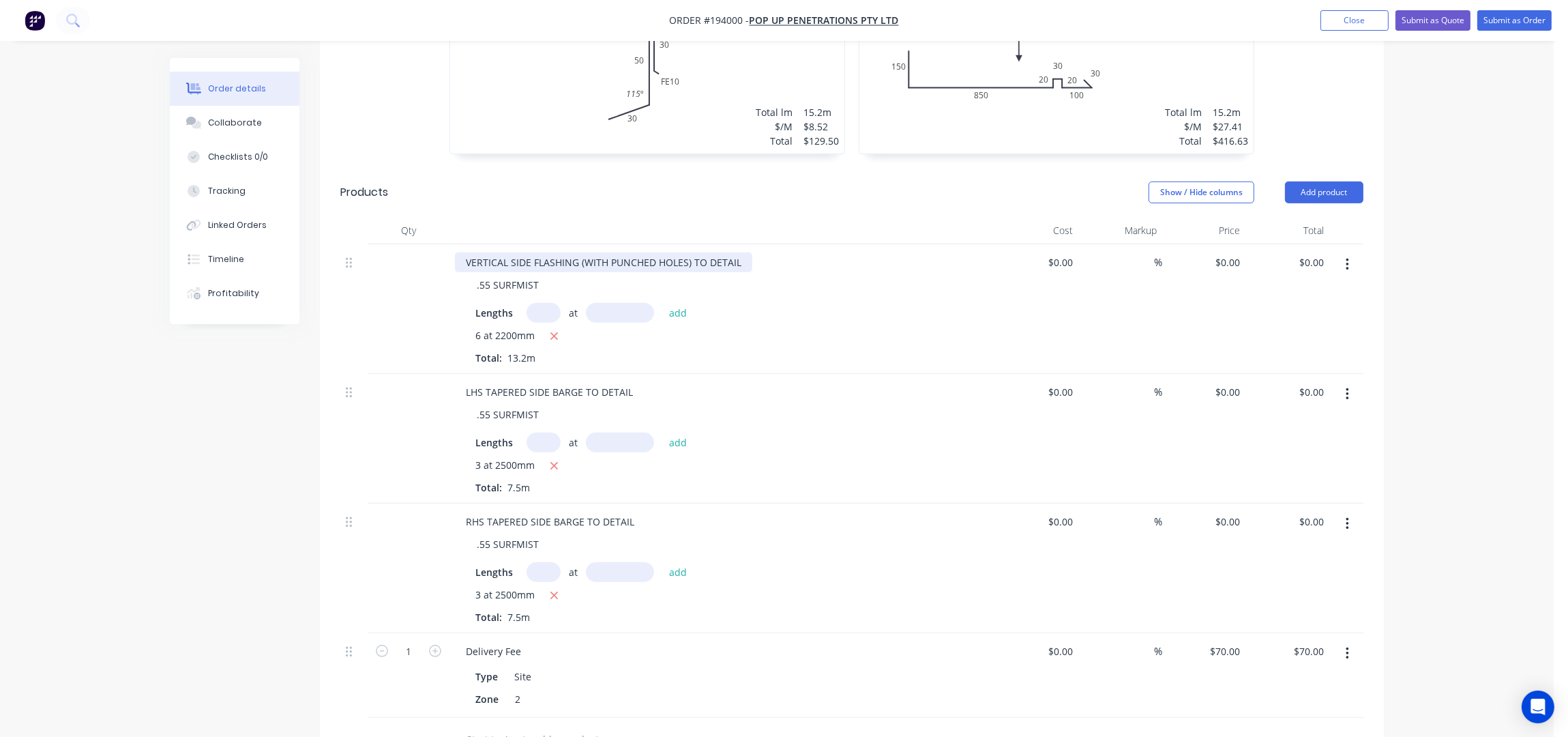
click at [740, 253] on div "VERTICAL SIDE FLASHING (WITH PUNCHED HOLES) TO DETAIL" at bounding box center [603, 262] width 297 height 20
drag, startPoint x: 628, startPoint y: 375, endPoint x: 639, endPoint y: 397, distance: 24.6
click at [628, 382] on div "LHS TAPERED SIDE BARGE TO DETAIL" at bounding box center [549, 391] width 189 height 20
click at [633, 382] on div "LHS TAPERED SIDE BARGE TO DETAIL" at bounding box center [549, 391] width 189 height 20
click at [632, 504] on div "RHS TAPERED SIDE BARGE TO DETAIL .55 SURFMIST Lengths at add 3 at 2500mm Total:…" at bounding box center [722, 568] width 545 height 130
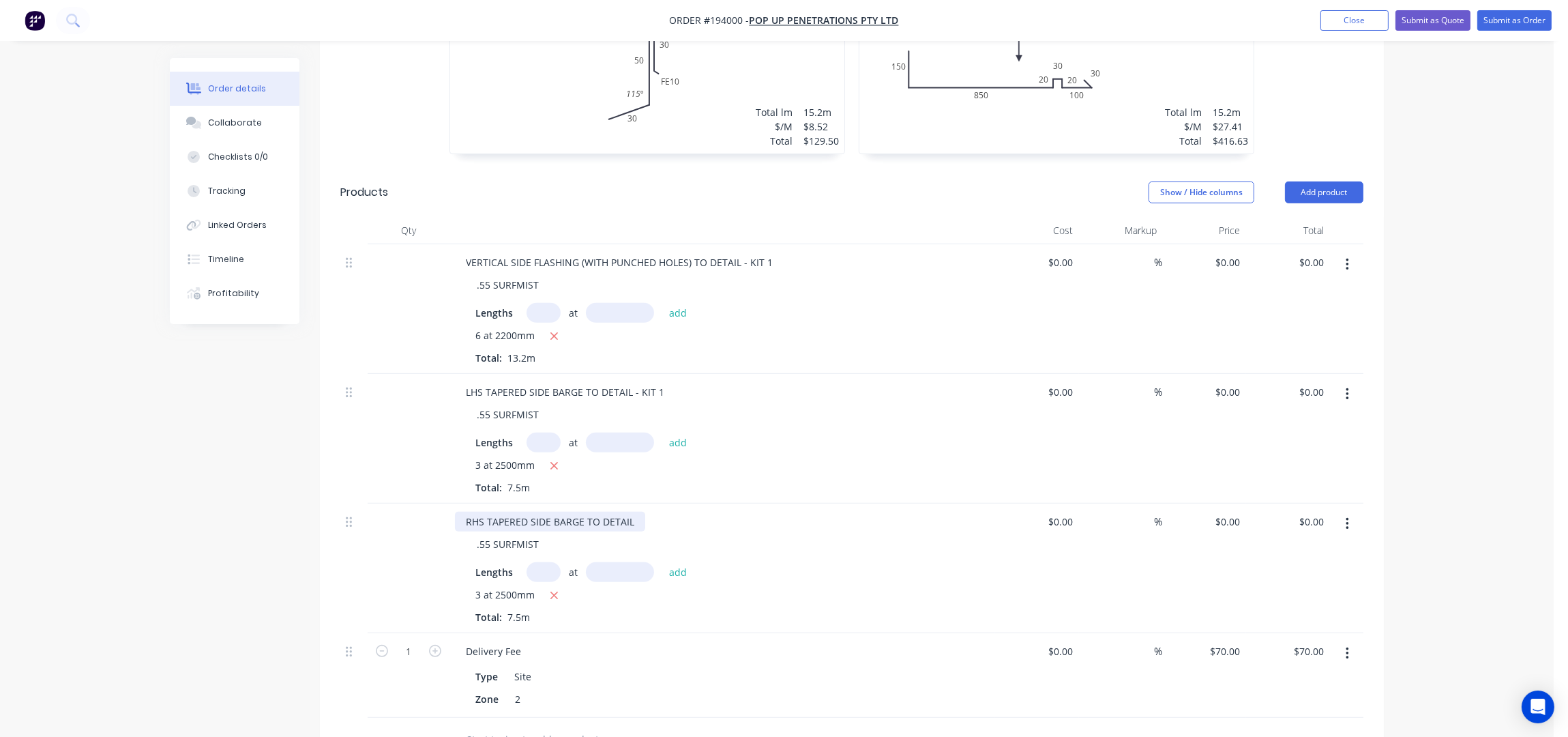
click at [632, 511] on div "RHS TAPERED SIDE BARGE TO DETAIL" at bounding box center [550, 521] width 190 height 20
click at [1346, 255] on button "button" at bounding box center [1347, 265] width 32 height 24
click at [1299, 291] on div "Duplicate" at bounding box center [1299, 301] width 105 height 20
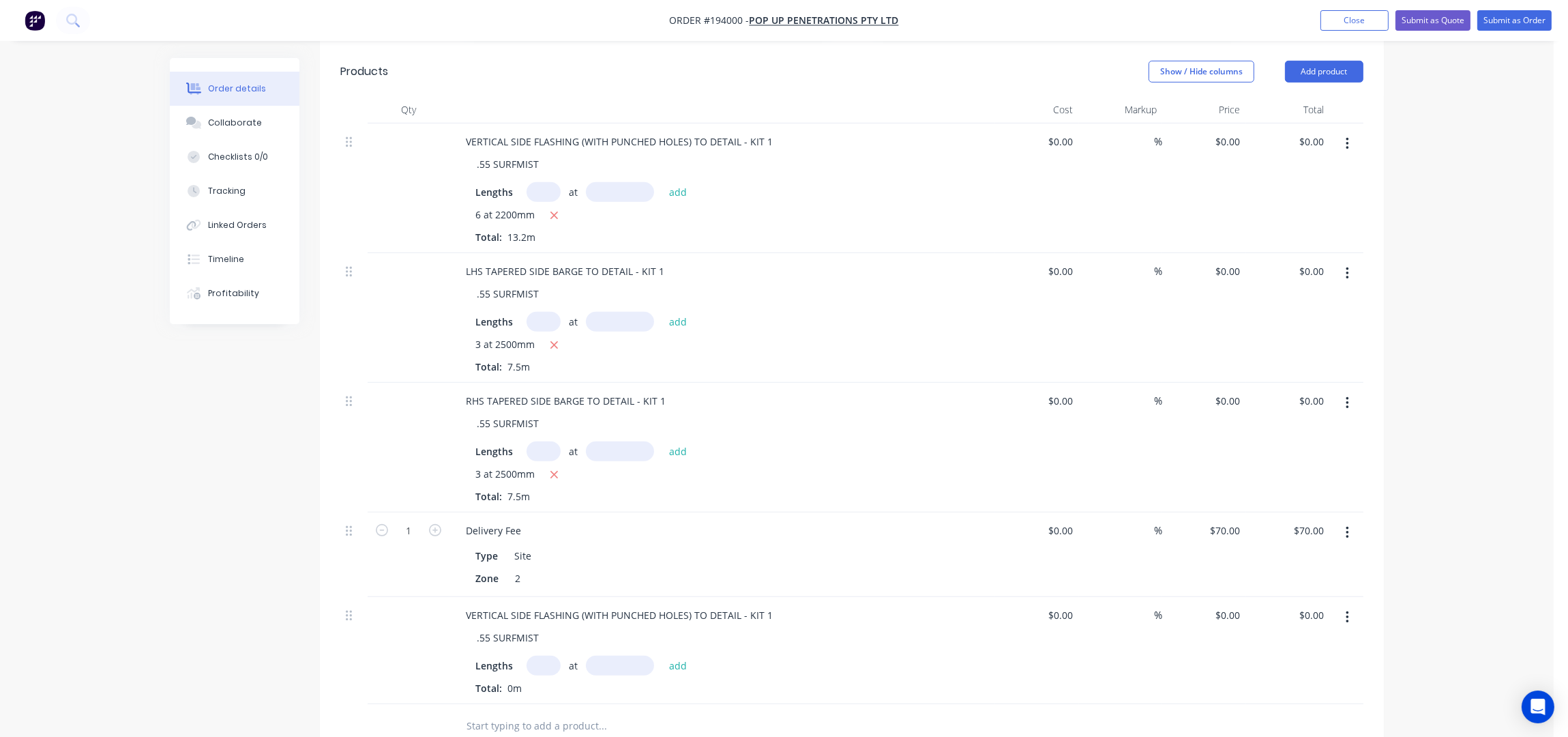
scroll to position [1455, 0]
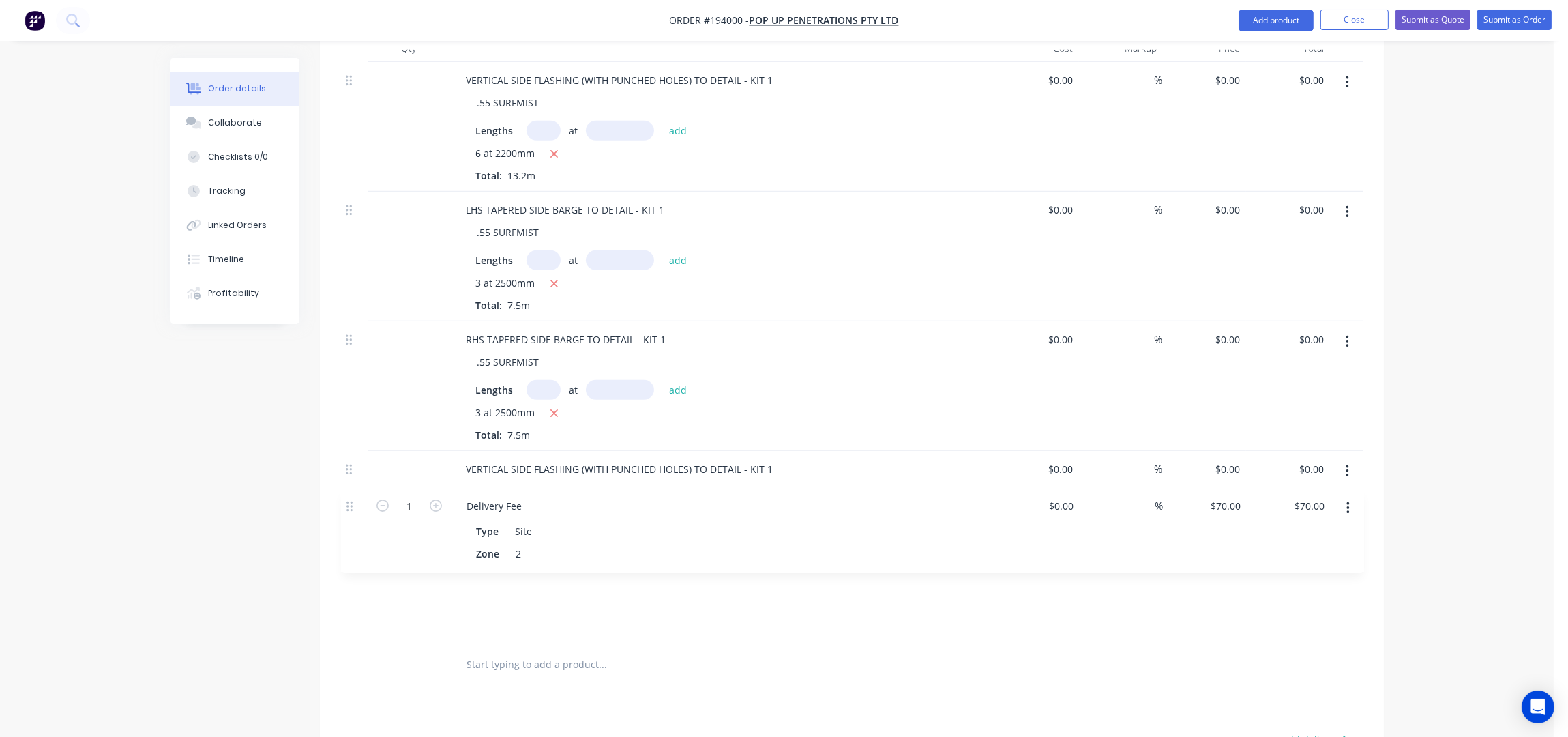
drag, startPoint x: 350, startPoint y: 457, endPoint x: 352, endPoint y: 545, distance: 88.0
click at [352, 545] on div "VERTICAL SIDE FLASHING (WITH PUNCHED HOLES) TO DETAIL - KIT 1 .55 SURFMIST Leng…" at bounding box center [852, 352] width 1024 height 580
click at [770, 459] on div "VERTICAL SIDE FLASHING (WITH PUNCHED HOLES) TO DETAIL - KIT 1" at bounding box center [618, 469] width 328 height 20
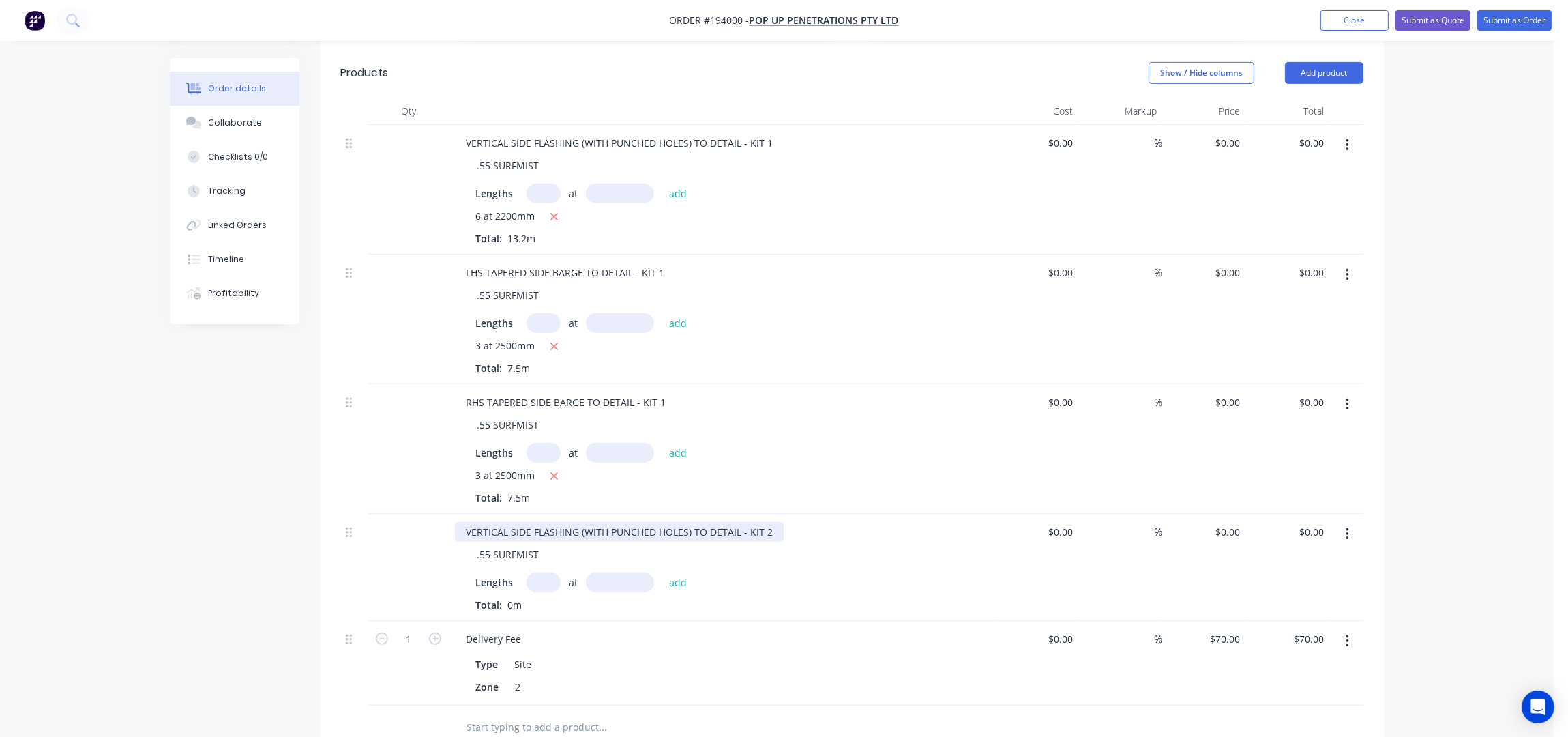
scroll to position [1273, 0]
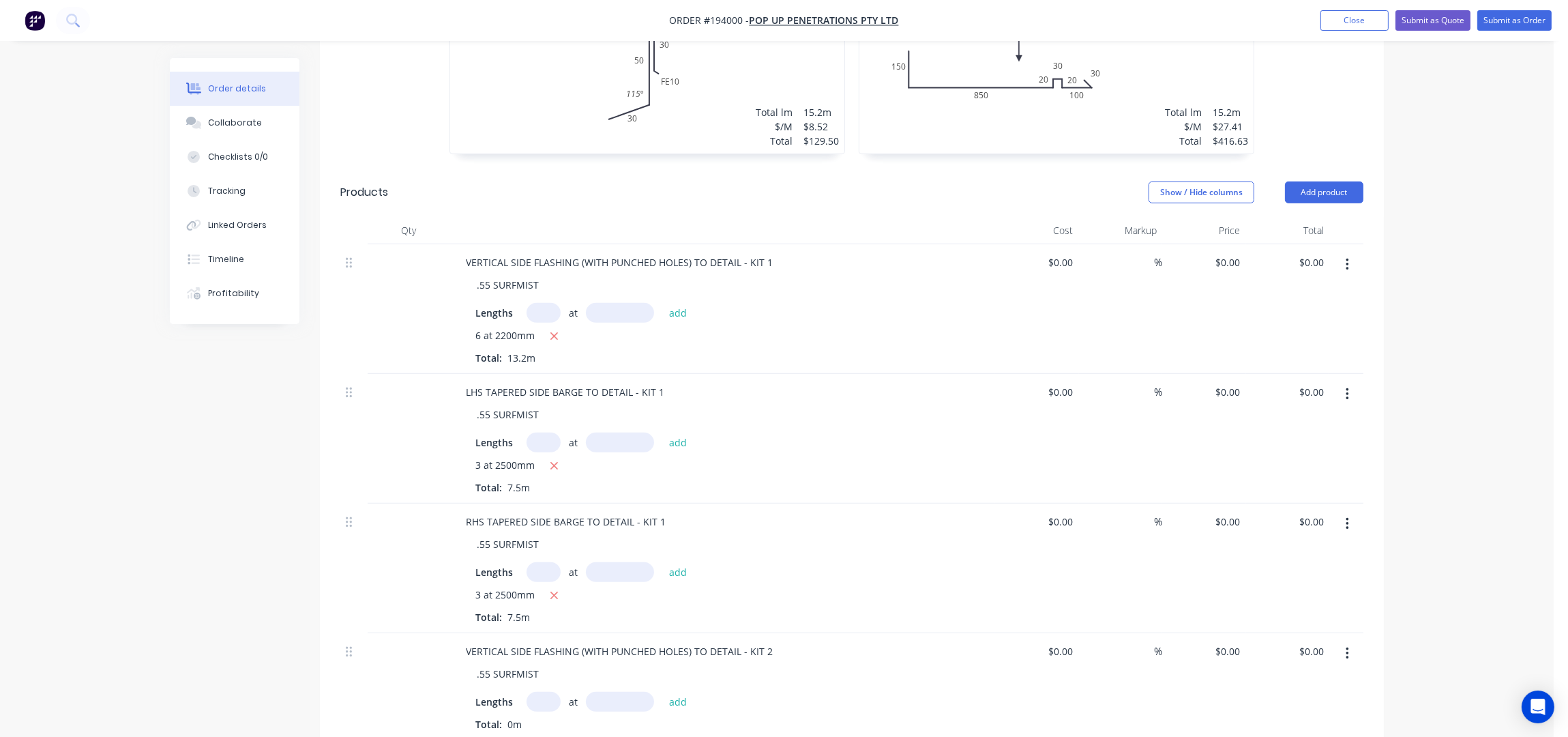
click at [1348, 382] on button "button" at bounding box center [1347, 394] width 32 height 24
click at [1297, 420] on div "Duplicate" at bounding box center [1299, 429] width 105 height 20
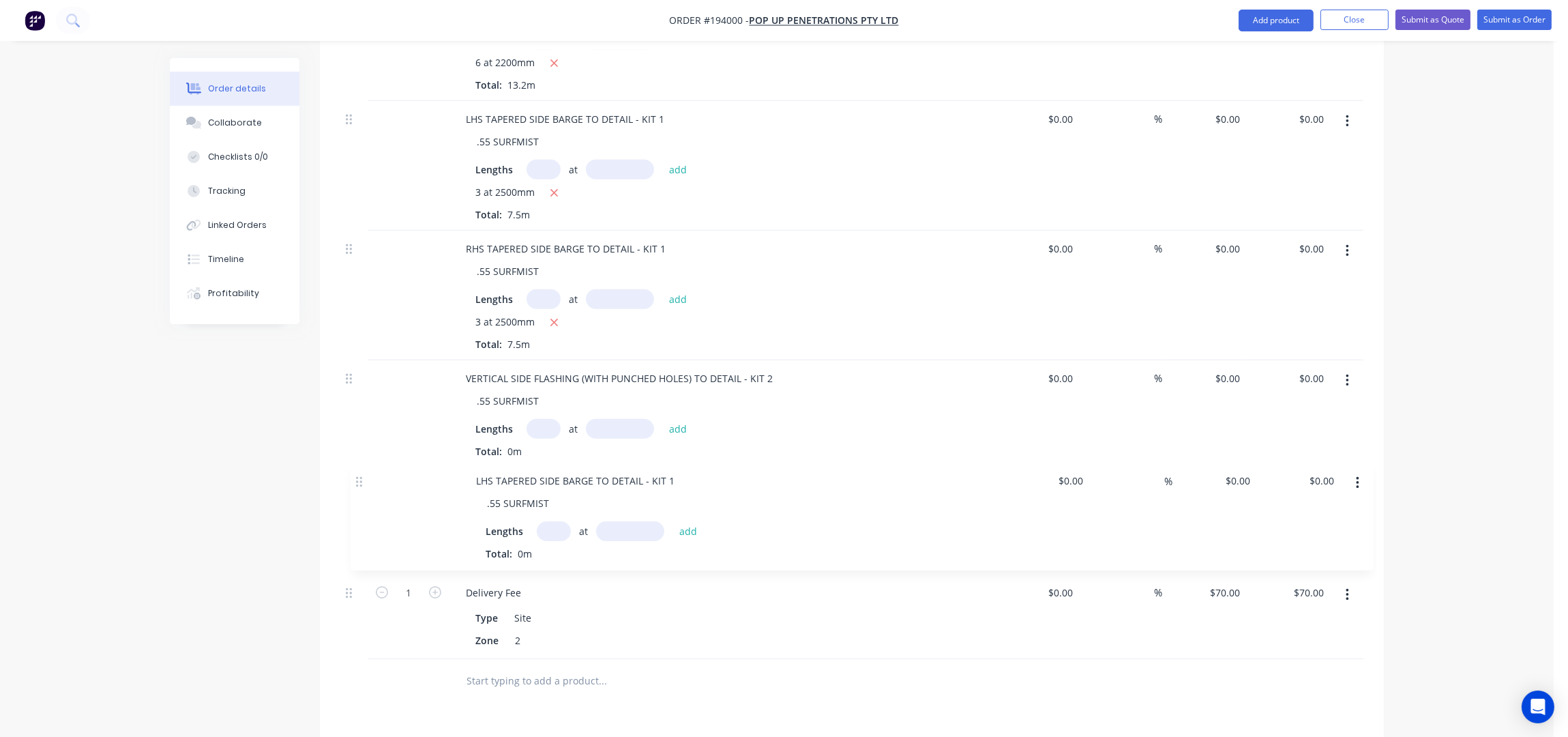
scroll to position [1547, 0]
drag, startPoint x: 349, startPoint y: 558, endPoint x: 364, endPoint y: 461, distance: 98.2
click at [363, 463] on div "VERTICAL SIDE FLASHING (WITH PUNCHED HOLES) TO DETAIL - KIT 1 .55 SURFMIST Leng…" at bounding box center [852, 314] width 1024 height 687
click at [661, 474] on div "LHS TAPERED SIDE BARGE TO DETAIL - KIT 1" at bounding box center [564, 483] width 220 height 20
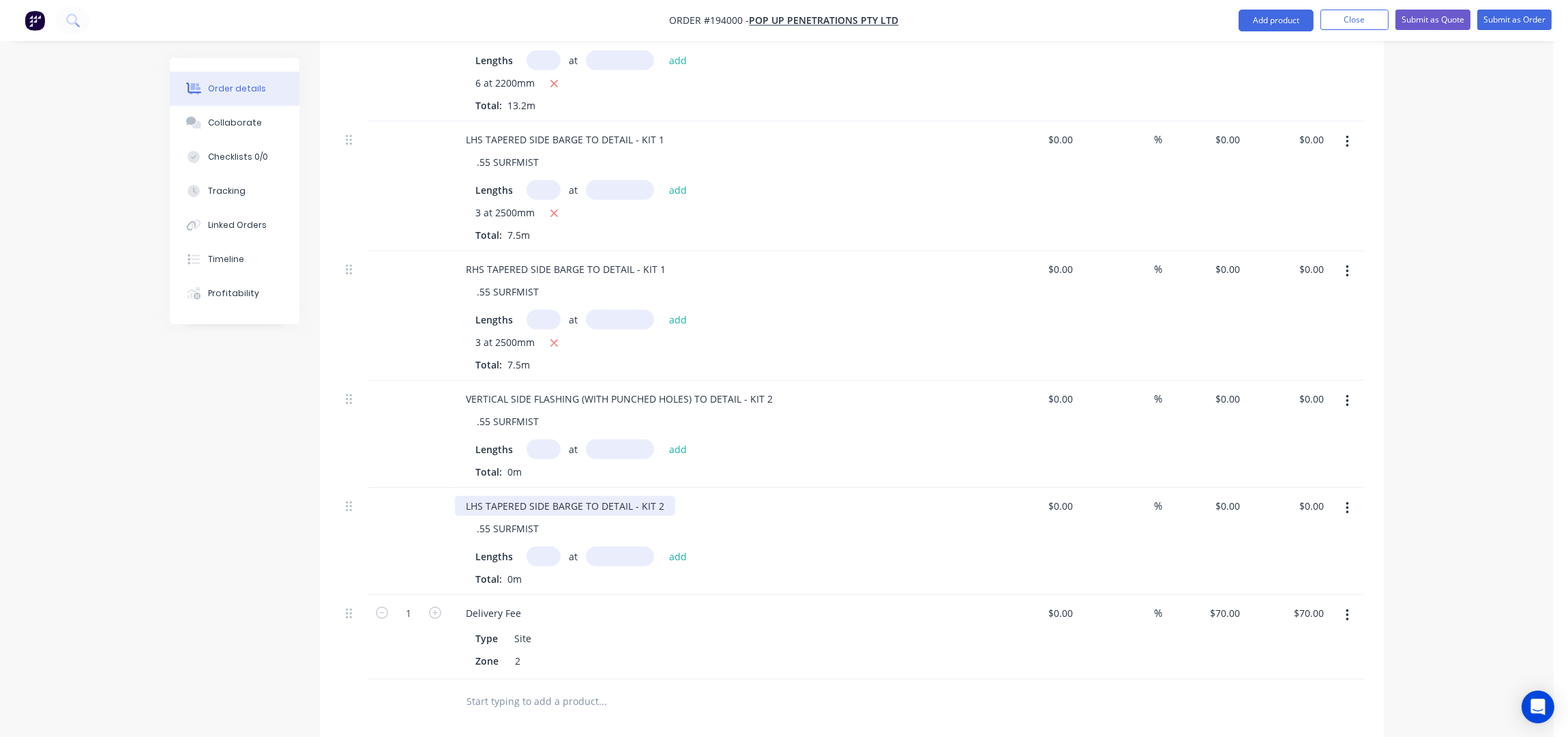
scroll to position [1457, 0]
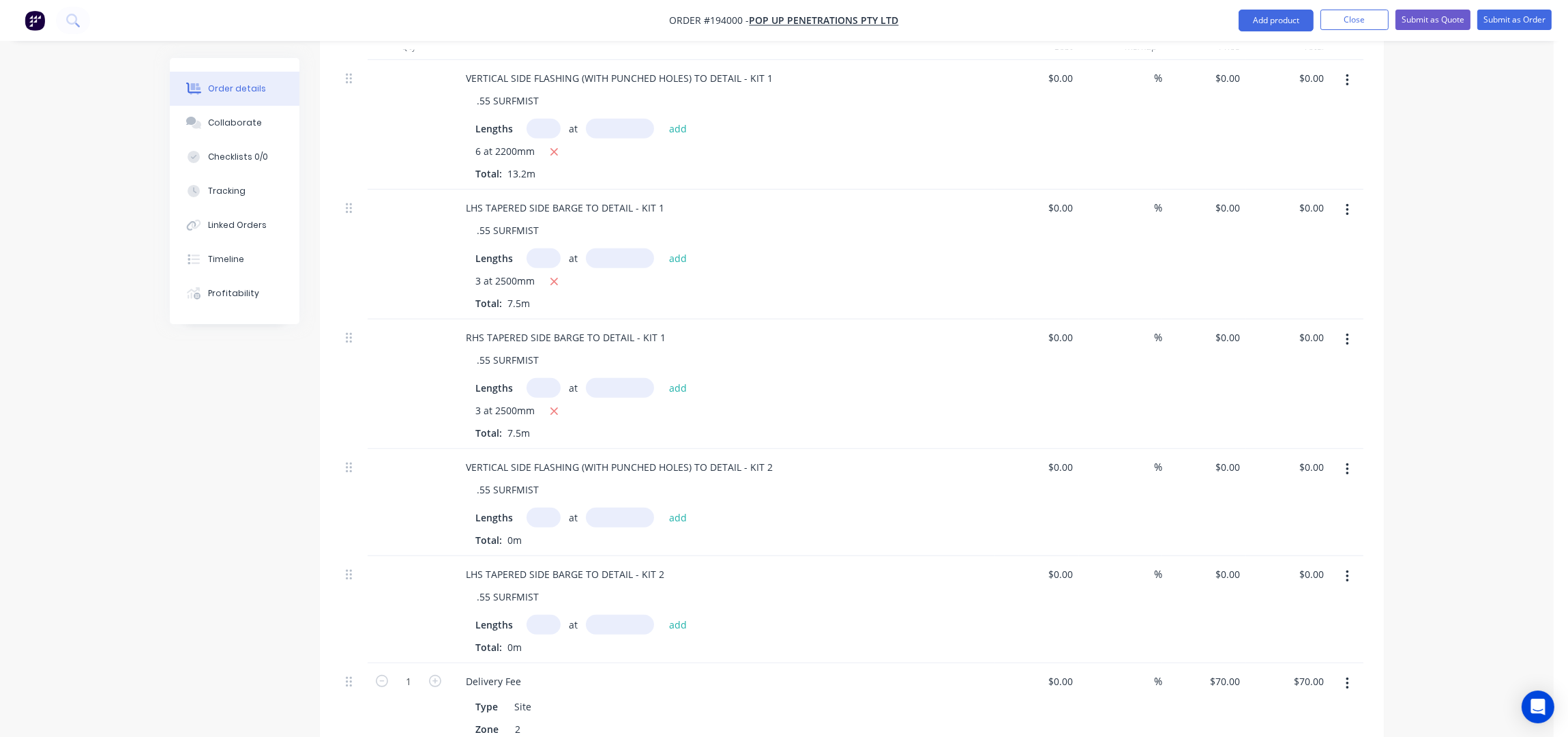
click at [1346, 332] on icon "button" at bounding box center [1348, 339] width 3 height 15
click at [1277, 366] on div "Duplicate" at bounding box center [1299, 375] width 105 height 20
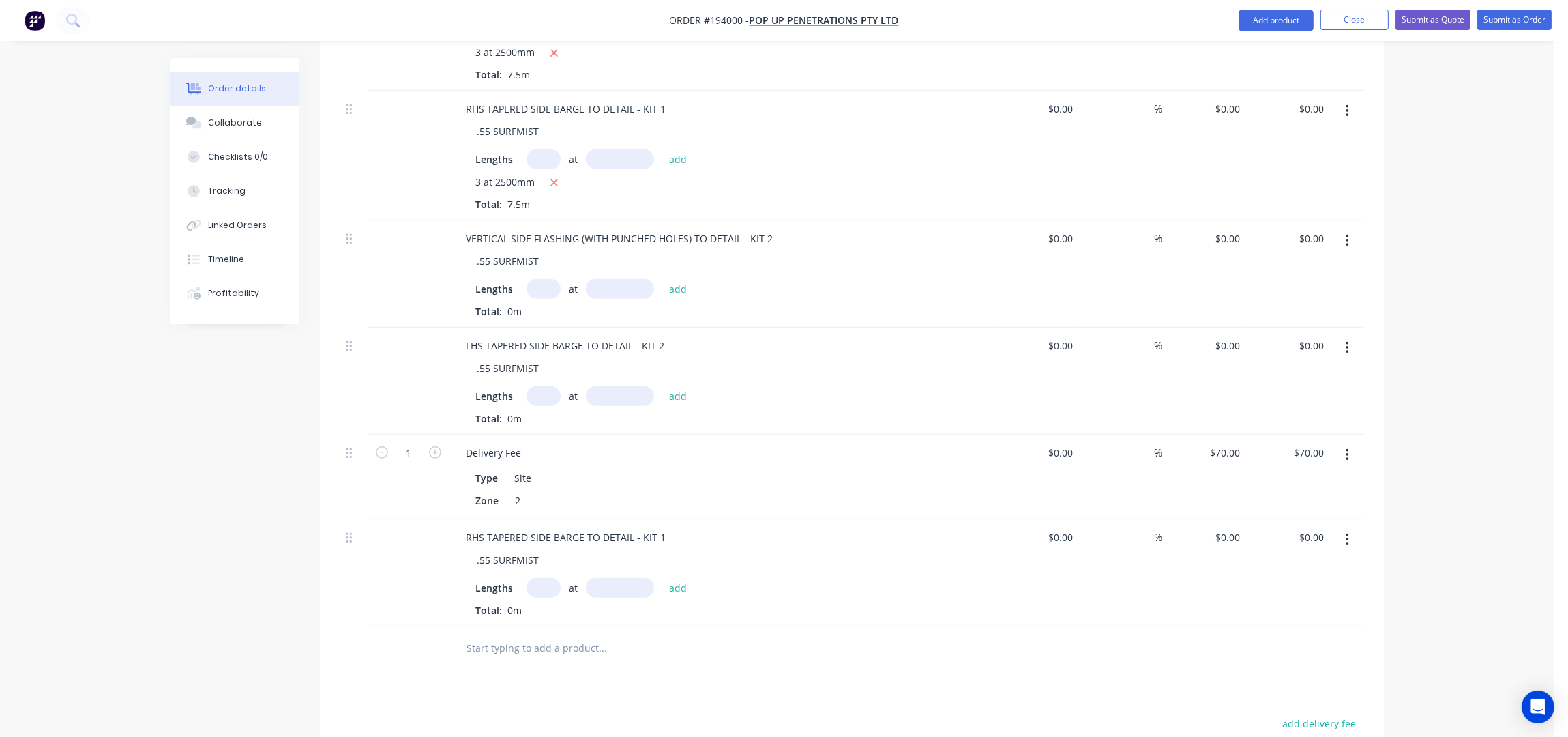
scroll to position [1729, 0]
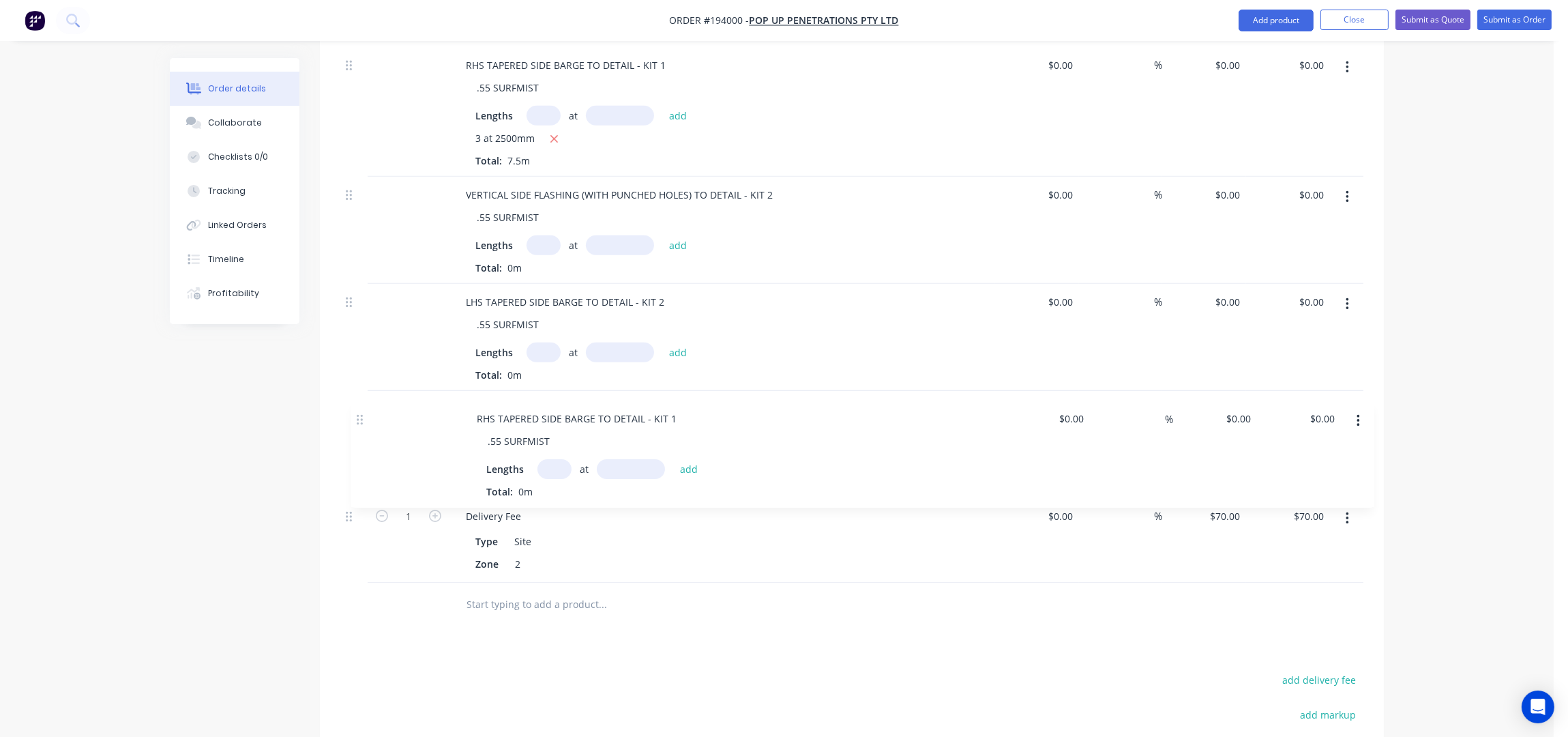
drag, startPoint x: 351, startPoint y: 477, endPoint x: 375, endPoint y: 389, distance: 91.2
click at [366, 388] on div "VERTICAL SIDE FLASHING (WITH PUNCHED HOLES) TO DETAIL - KIT 1 .55 SURFMIST Leng…" at bounding box center [852, 185] width 1024 height 794
click at [661, 399] on div "RHS TAPERED SIDE BARGE TO DETAIL - KIT 1" at bounding box center [565, 409] width 221 height 20
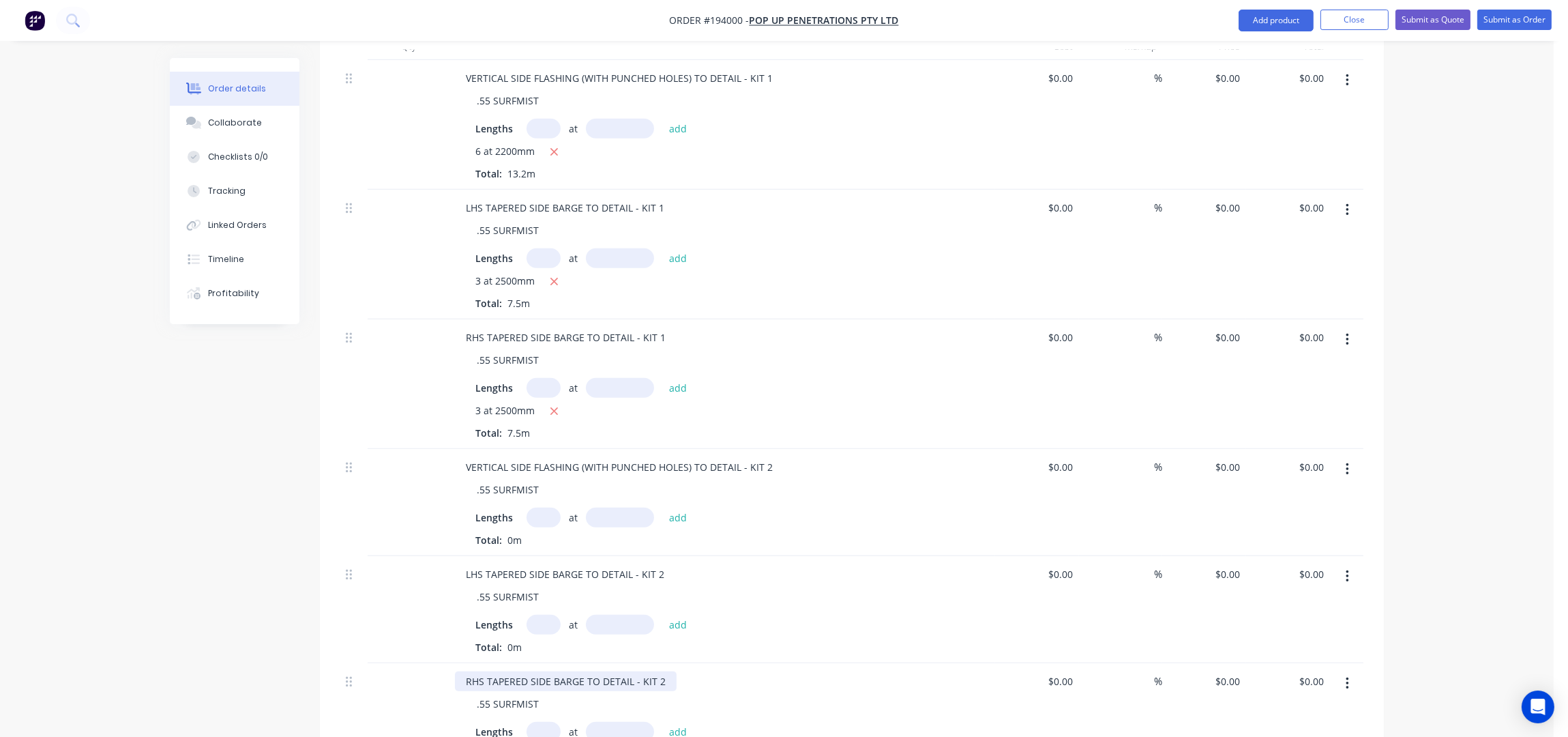
scroll to position [1547, 0]
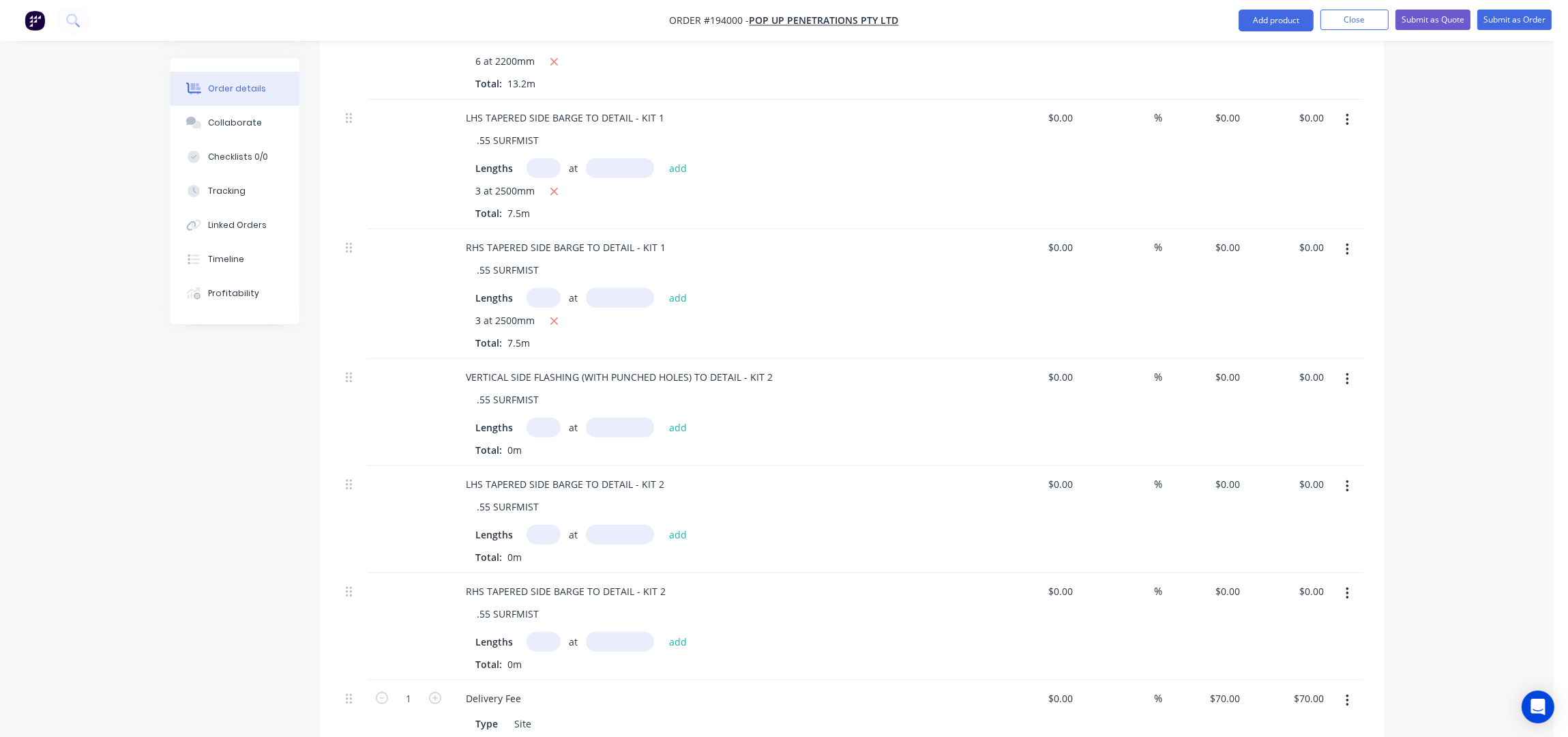
click at [536, 417] on input "text" at bounding box center [543, 427] width 34 height 20
click at [662, 417] on button "add" at bounding box center [678, 426] width 32 height 18
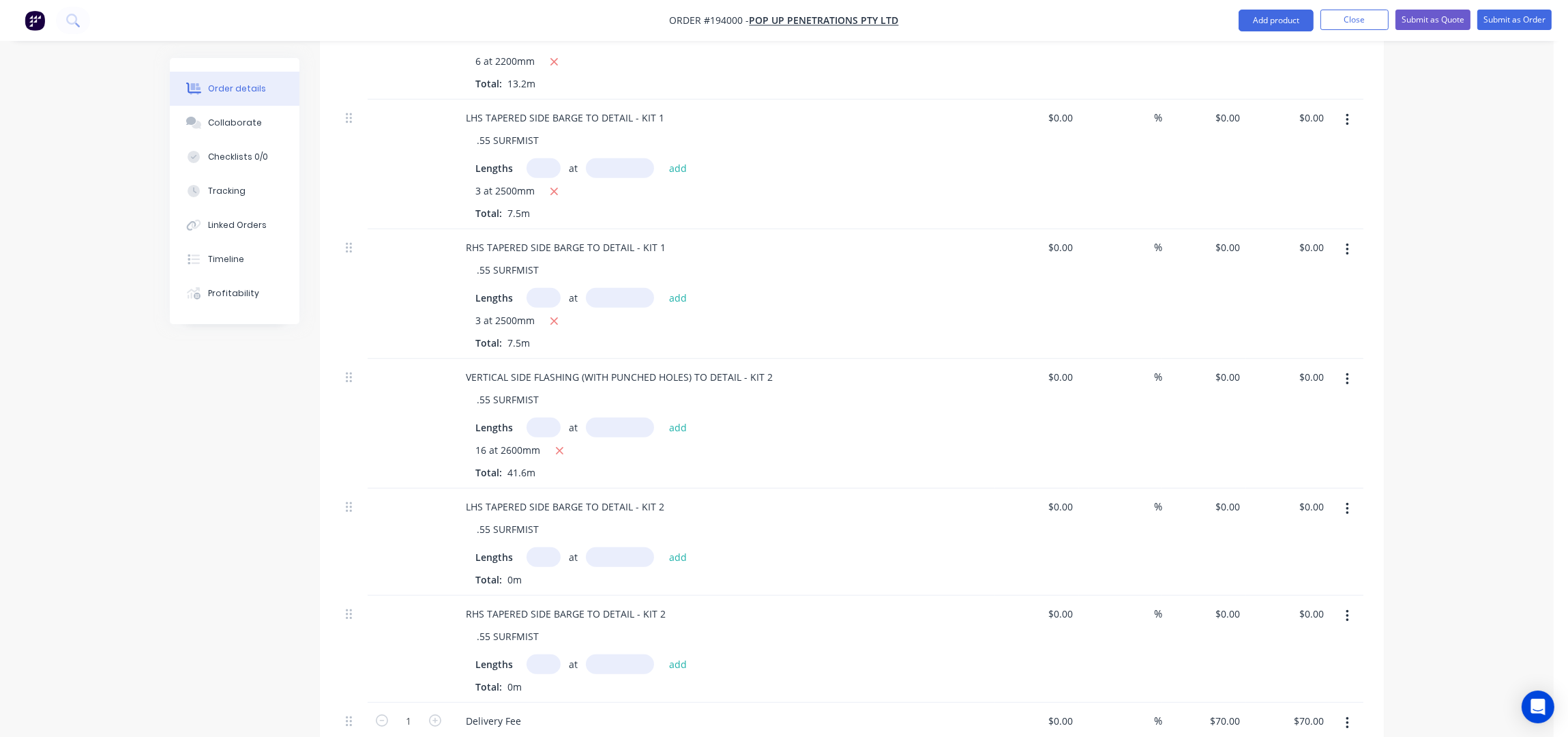
click at [553, 547] on input "text" at bounding box center [543, 557] width 34 height 20
click at [662, 547] on button "add" at bounding box center [678, 556] width 32 height 18
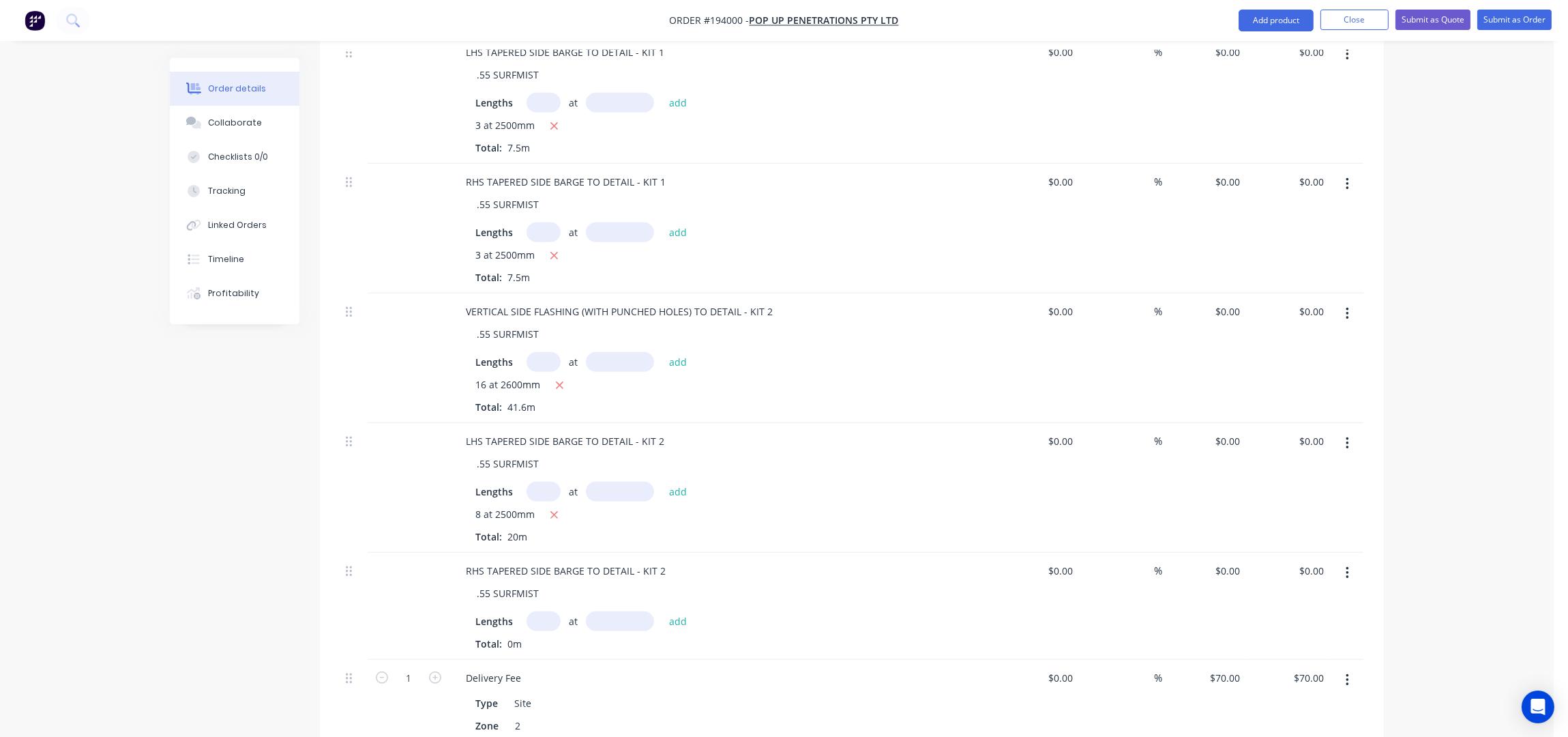
scroll to position [1729, 0]
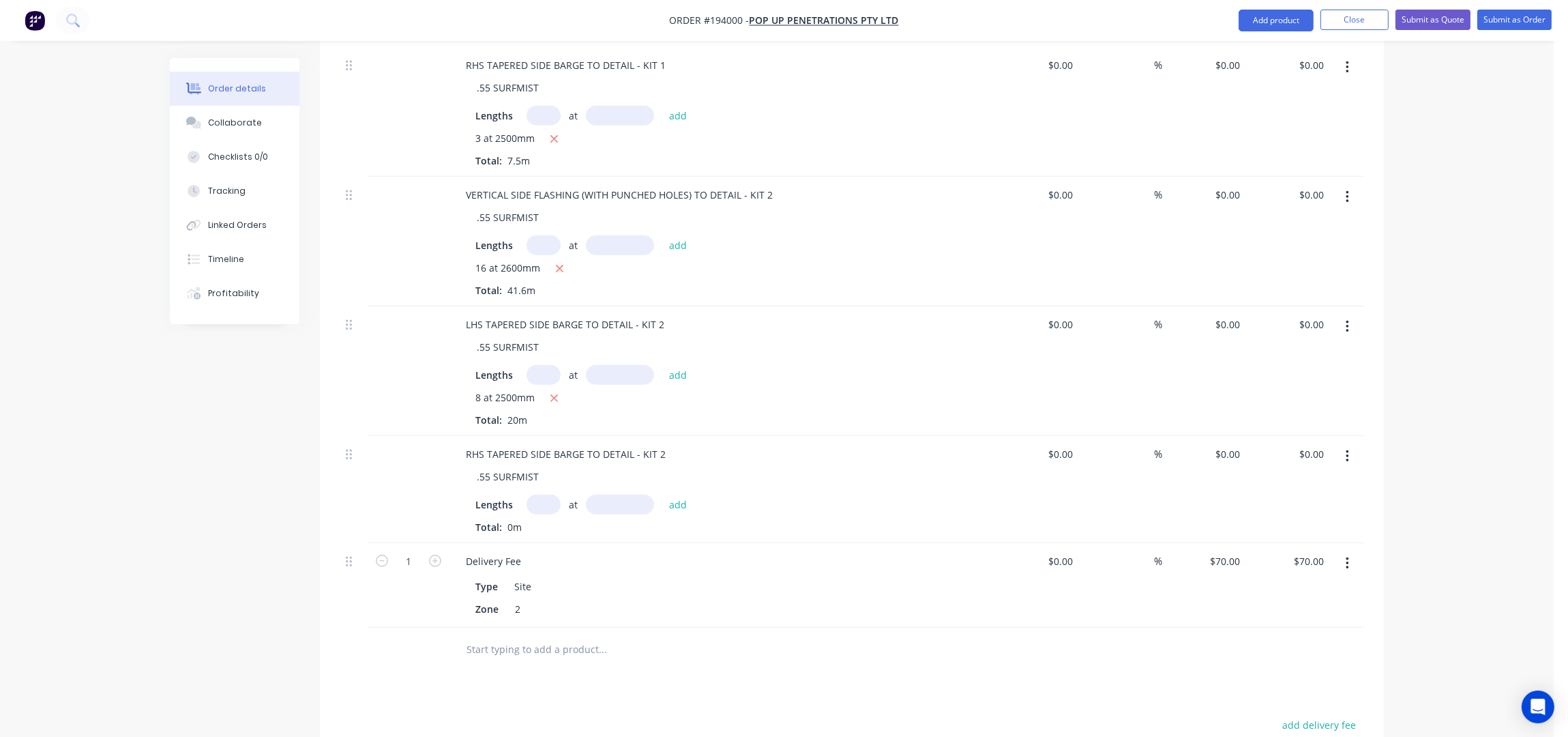
click at [549, 495] on input "text" at bounding box center [543, 504] width 34 height 20
click at [662, 495] on button "add" at bounding box center [678, 504] width 32 height 18
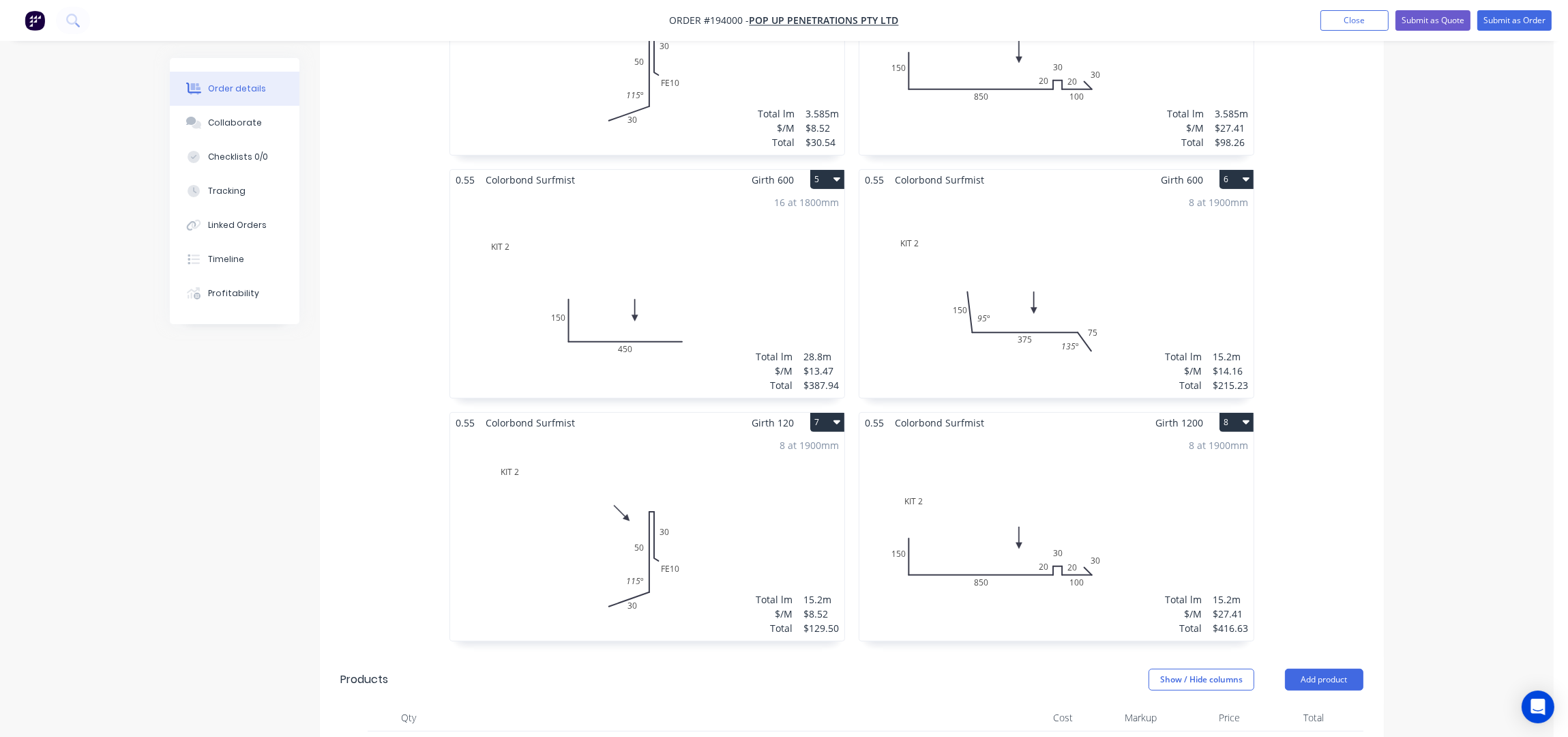
scroll to position [562, 0]
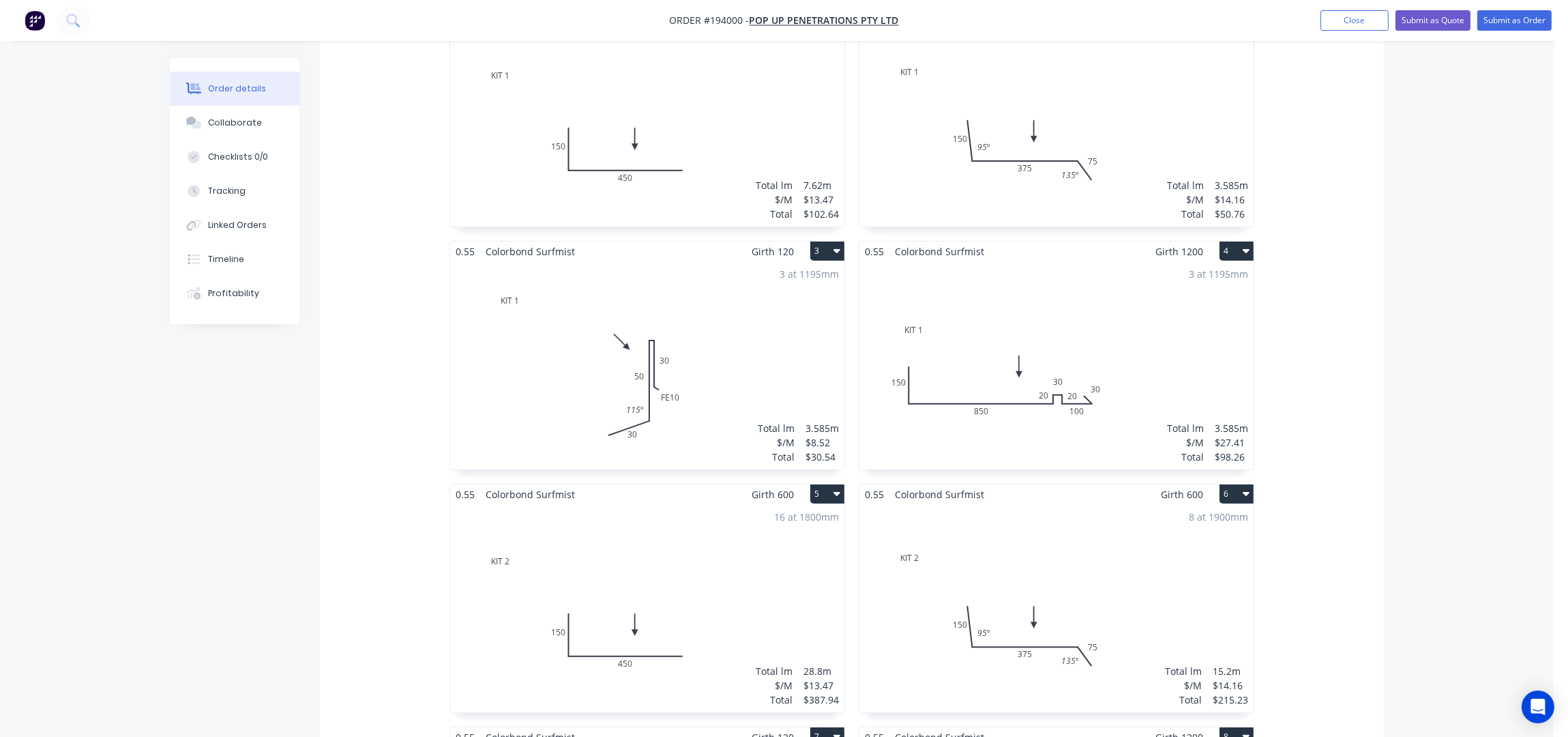
scroll to position [199, 0]
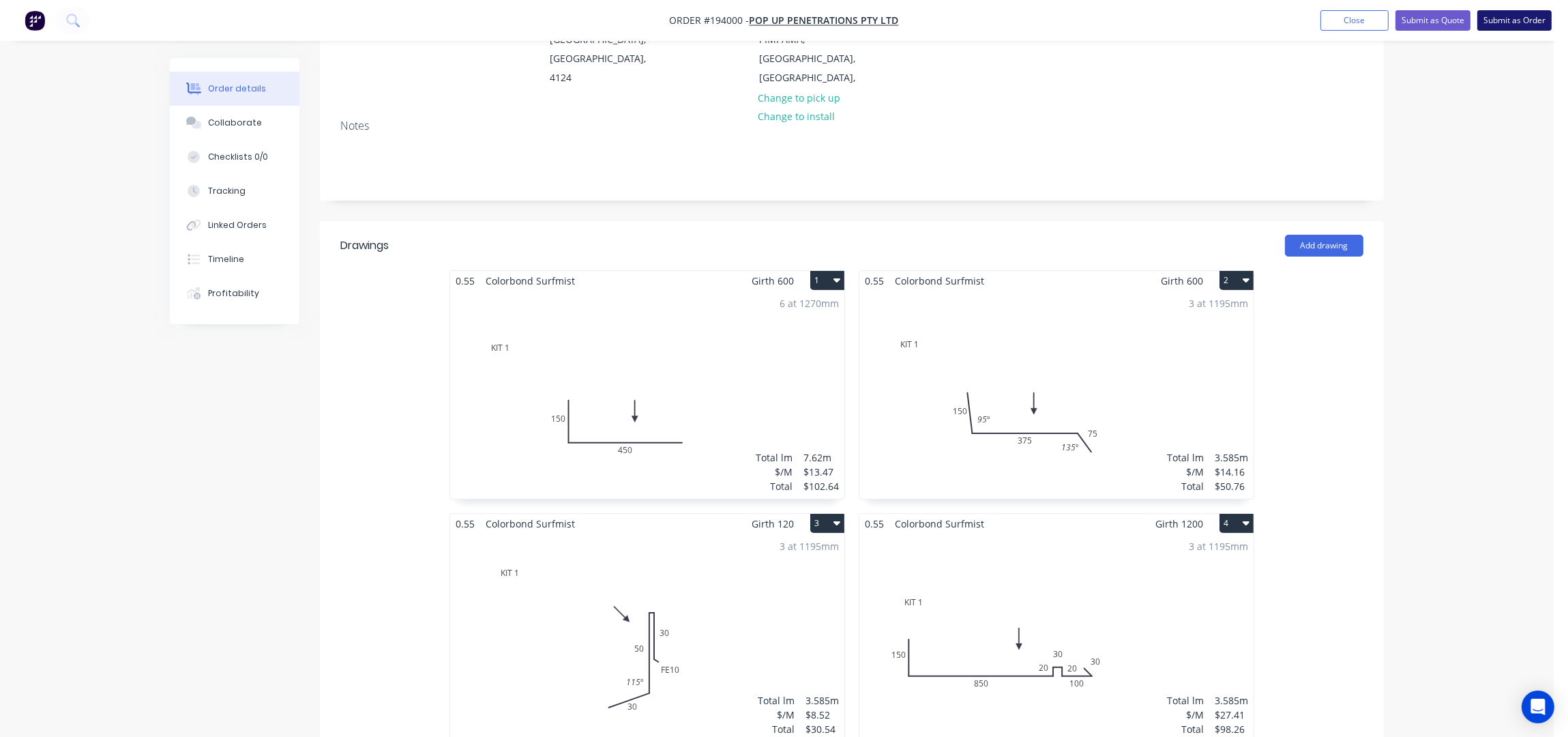
click at [1511, 24] on button "Submit as Order" at bounding box center [1514, 20] width 74 height 20
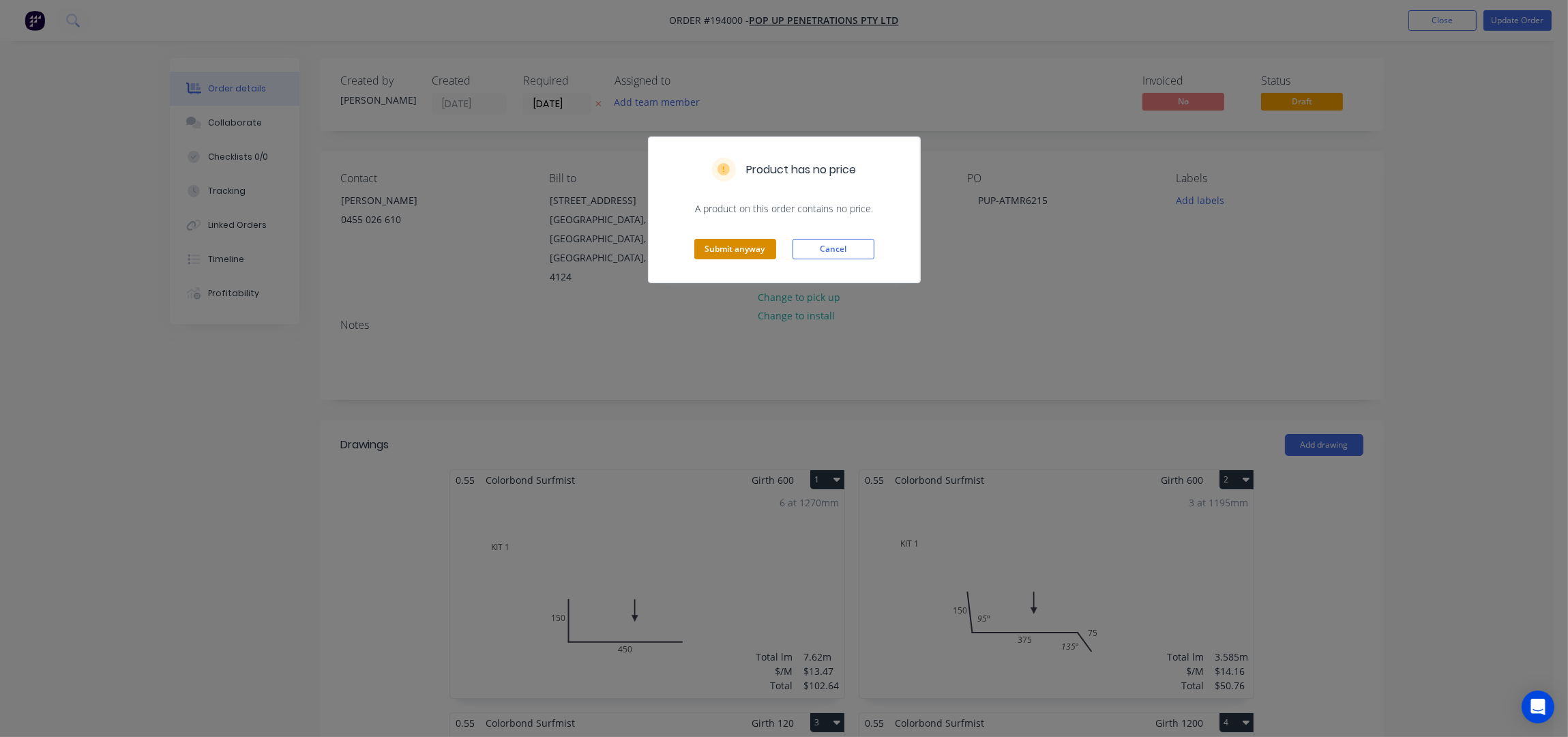
click at [759, 247] on button "Submit anyway" at bounding box center [735, 248] width 82 height 20
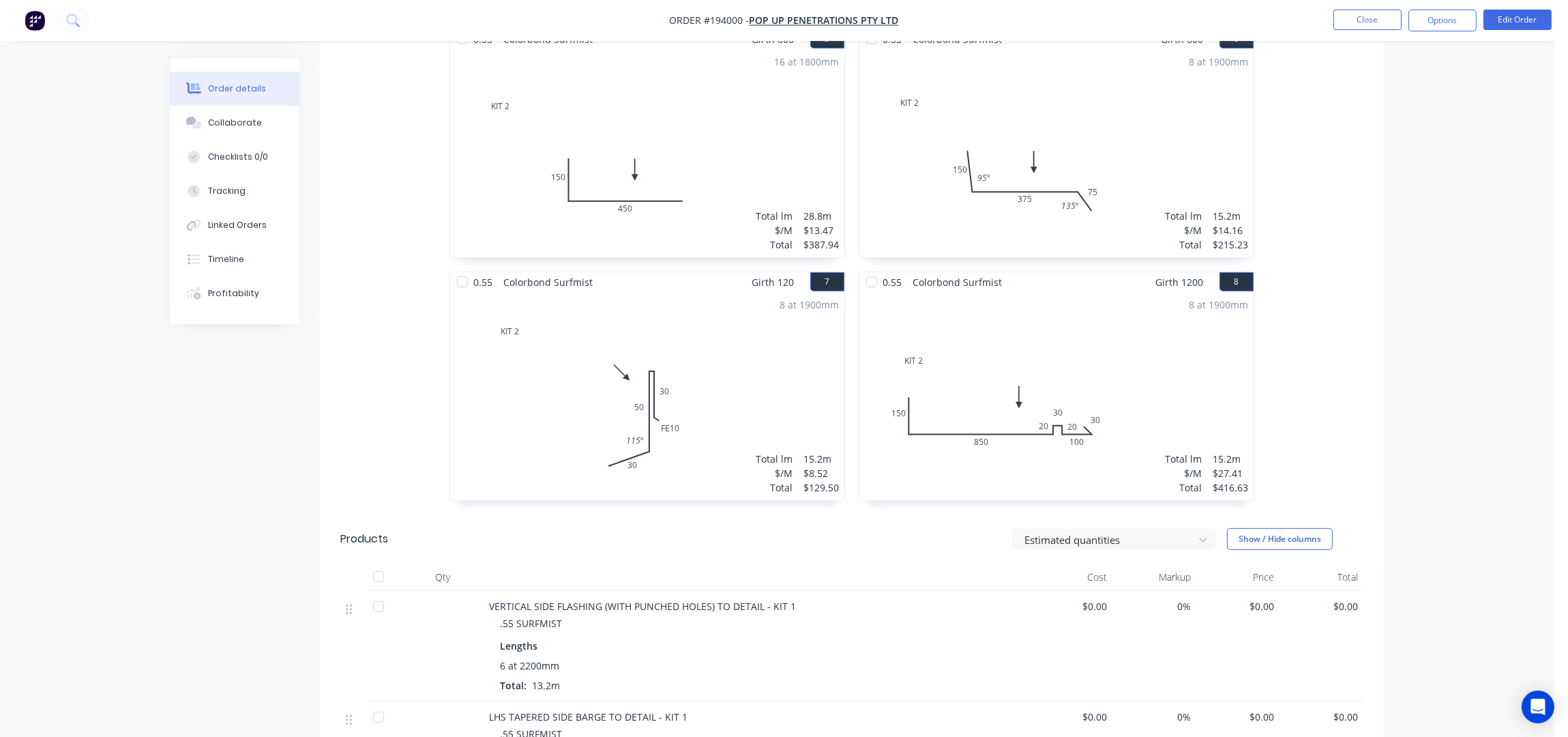
scroll to position [797, 0]
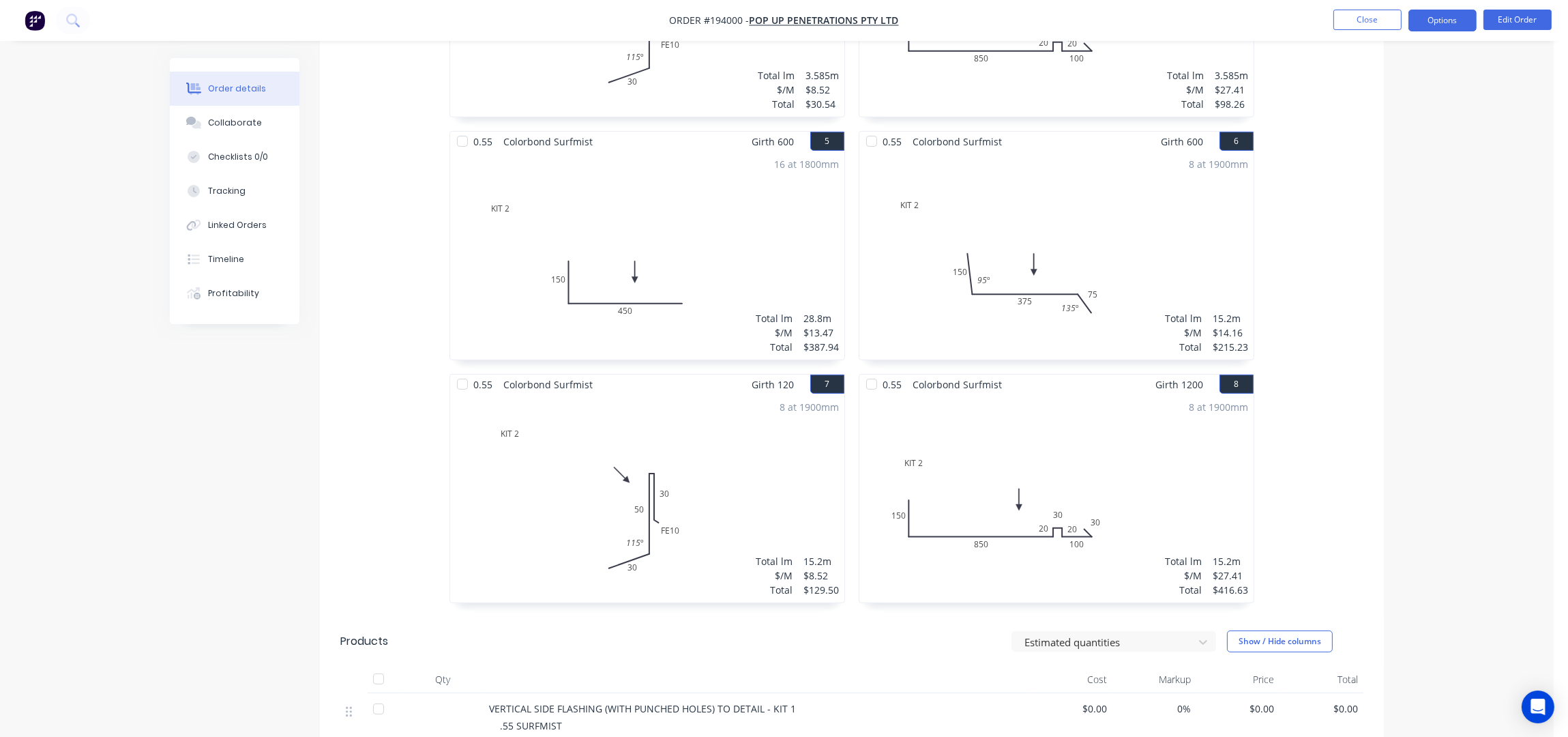
click at [1453, 16] on button "Options" at bounding box center [1443, 20] width 68 height 22
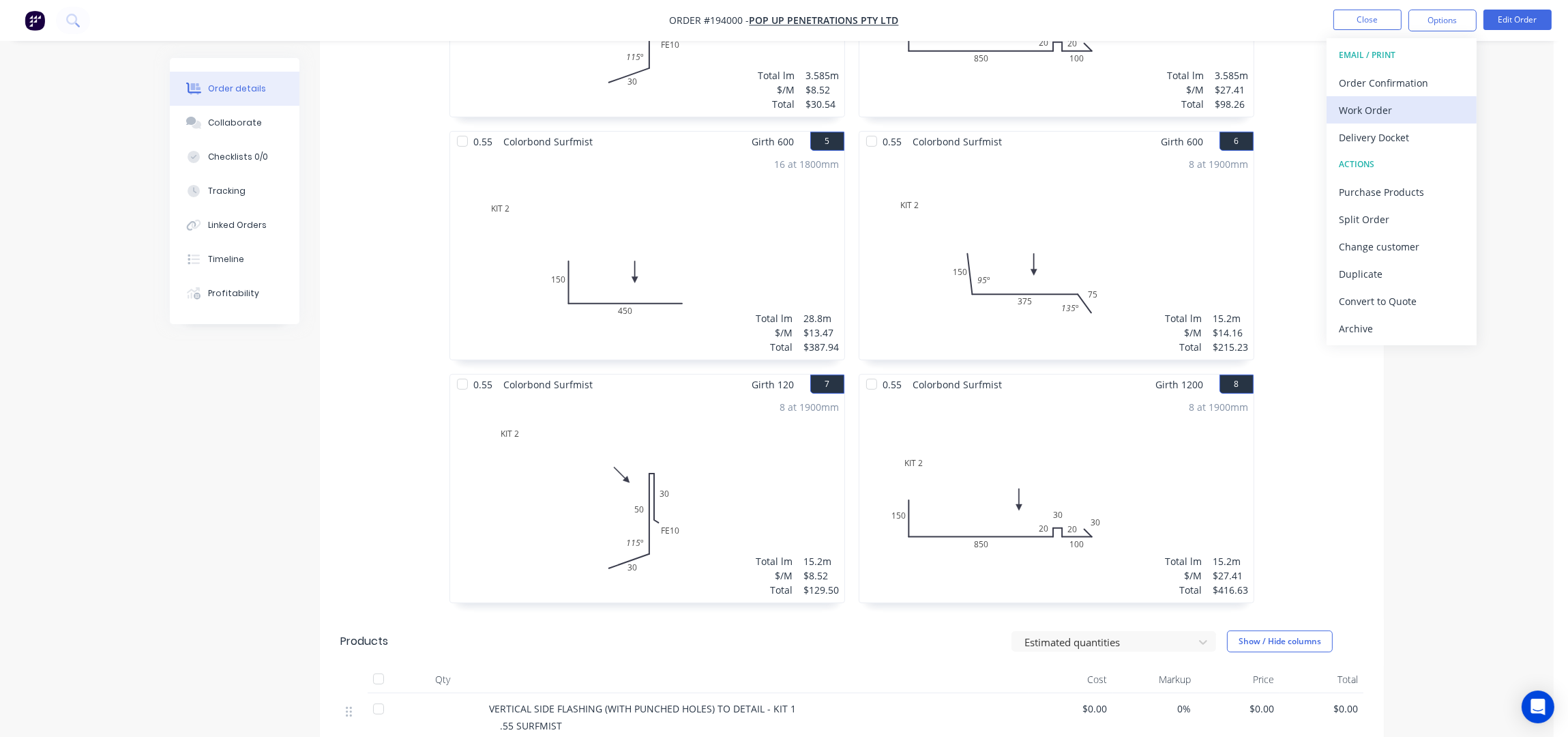
click at [1363, 111] on div "Work Order" at bounding box center [1402, 110] width 125 height 20
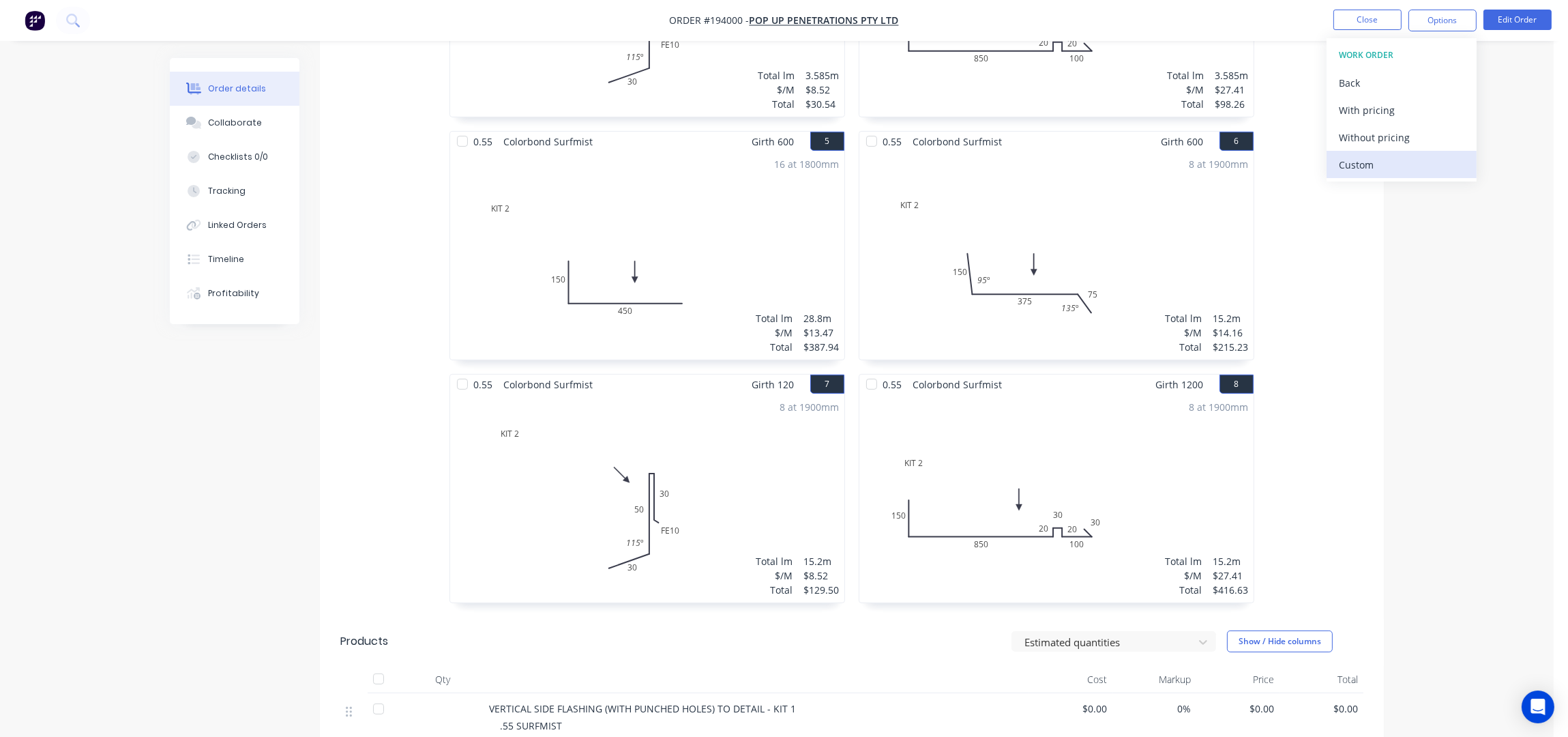
drag, startPoint x: 1396, startPoint y: 145, endPoint x: 1429, endPoint y: 159, distance: 35.8
click at [1396, 144] on div "Without pricing" at bounding box center [1402, 137] width 125 height 20
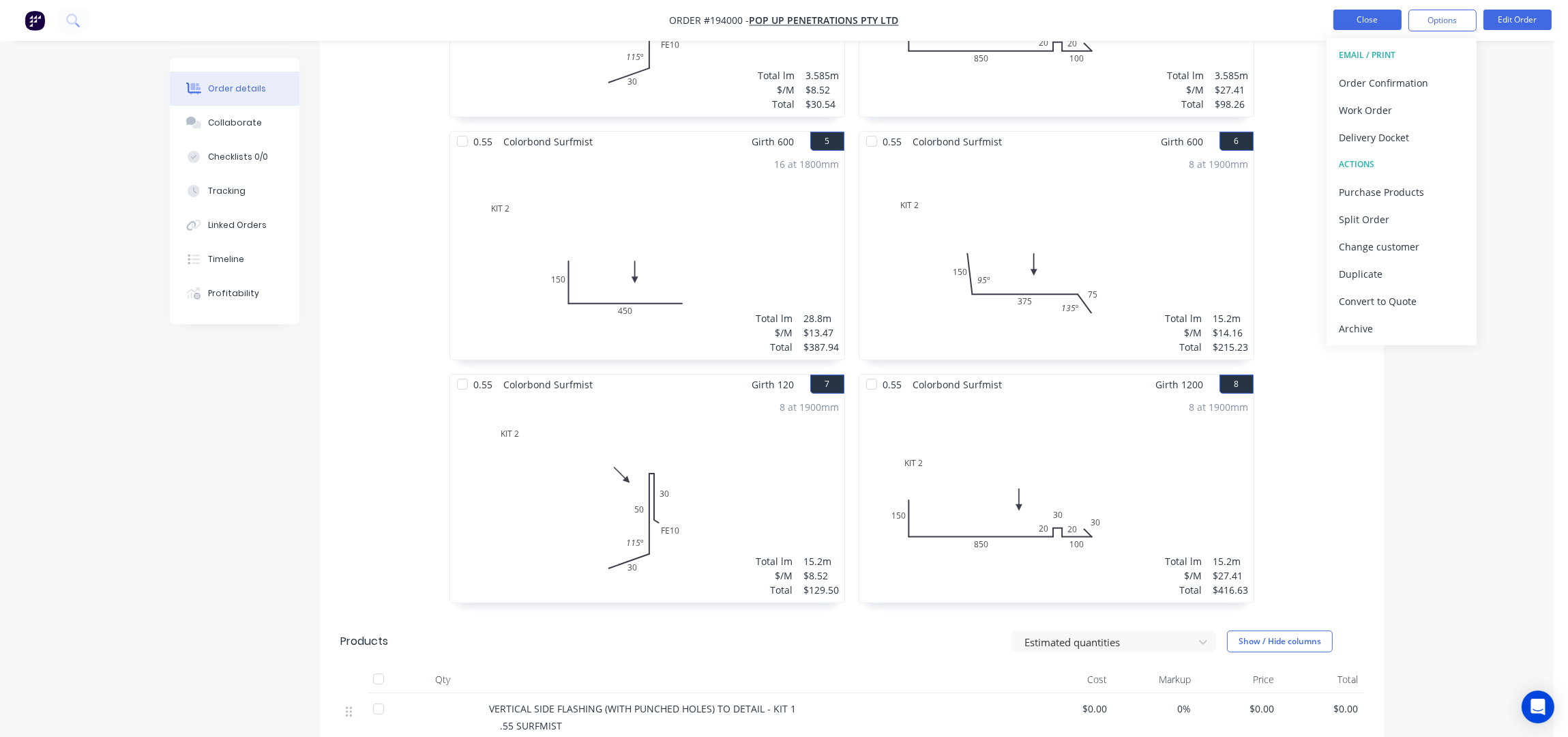
click at [1362, 20] on button "Close" at bounding box center [1368, 19] width 68 height 20
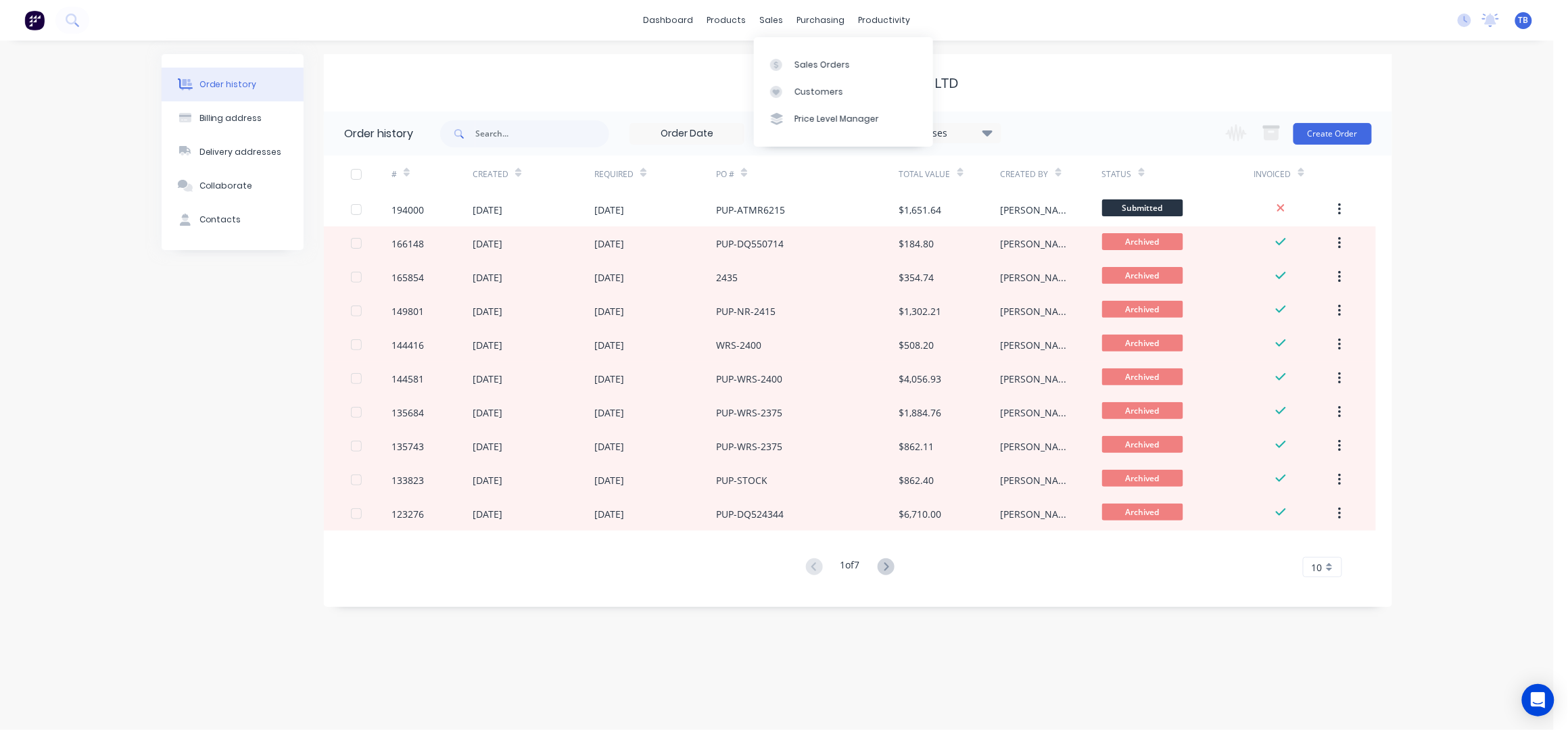
click at [811, 50] on div "Sales Orders Customers Price Level Manager" at bounding box center [843, 91] width 179 height 109
click at [812, 53] on link "Sales Orders" at bounding box center [843, 64] width 179 height 27
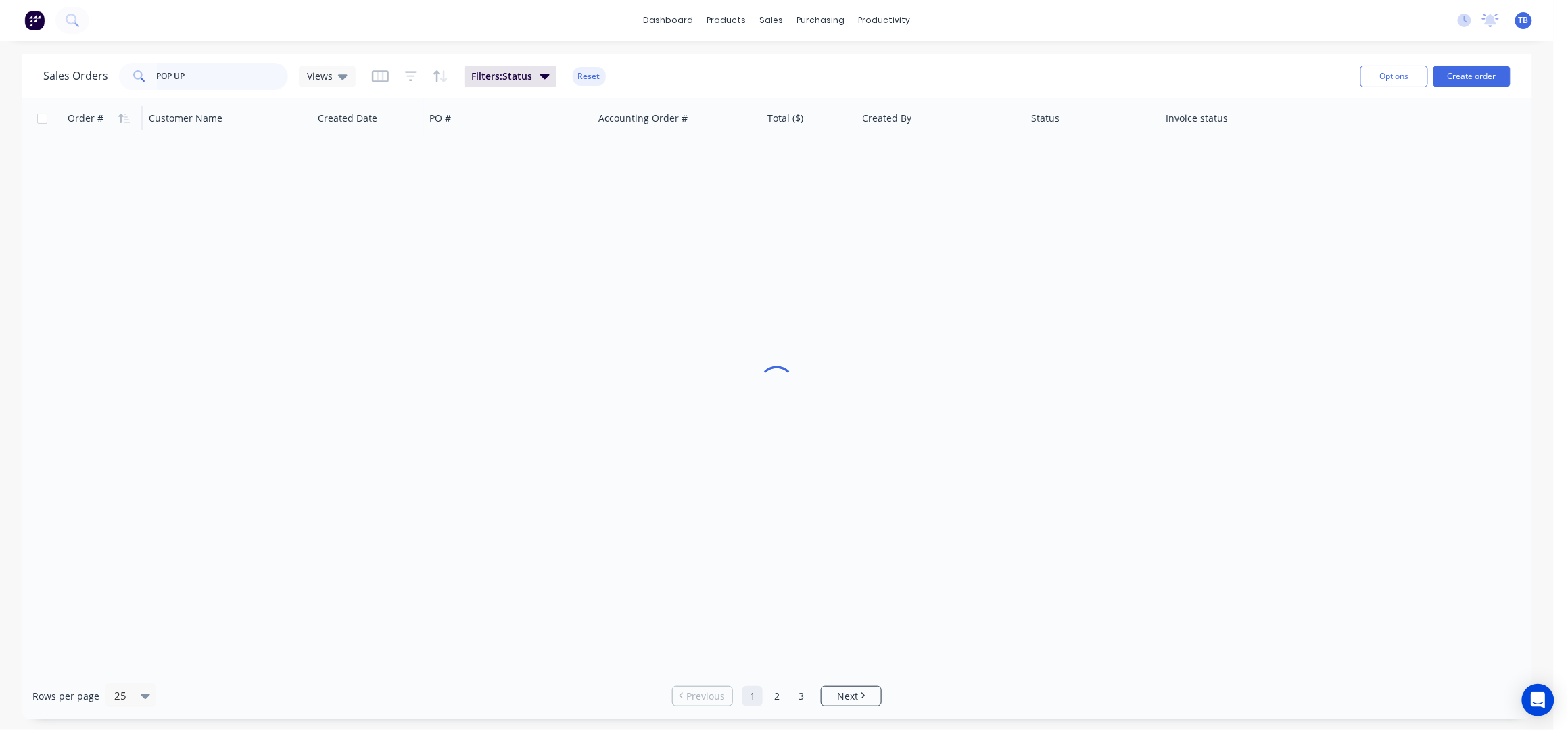
drag, startPoint x: 267, startPoint y: 72, endPoint x: 80, endPoint y: 116, distance: 192.1
click at [80, 110] on div "Sales Orders POP UP Views Filters: Status Reset Options Create order Order # Cu…" at bounding box center [776, 387] width 1510 height 664
click at [587, 76] on button "Reset" at bounding box center [589, 77] width 33 height 19
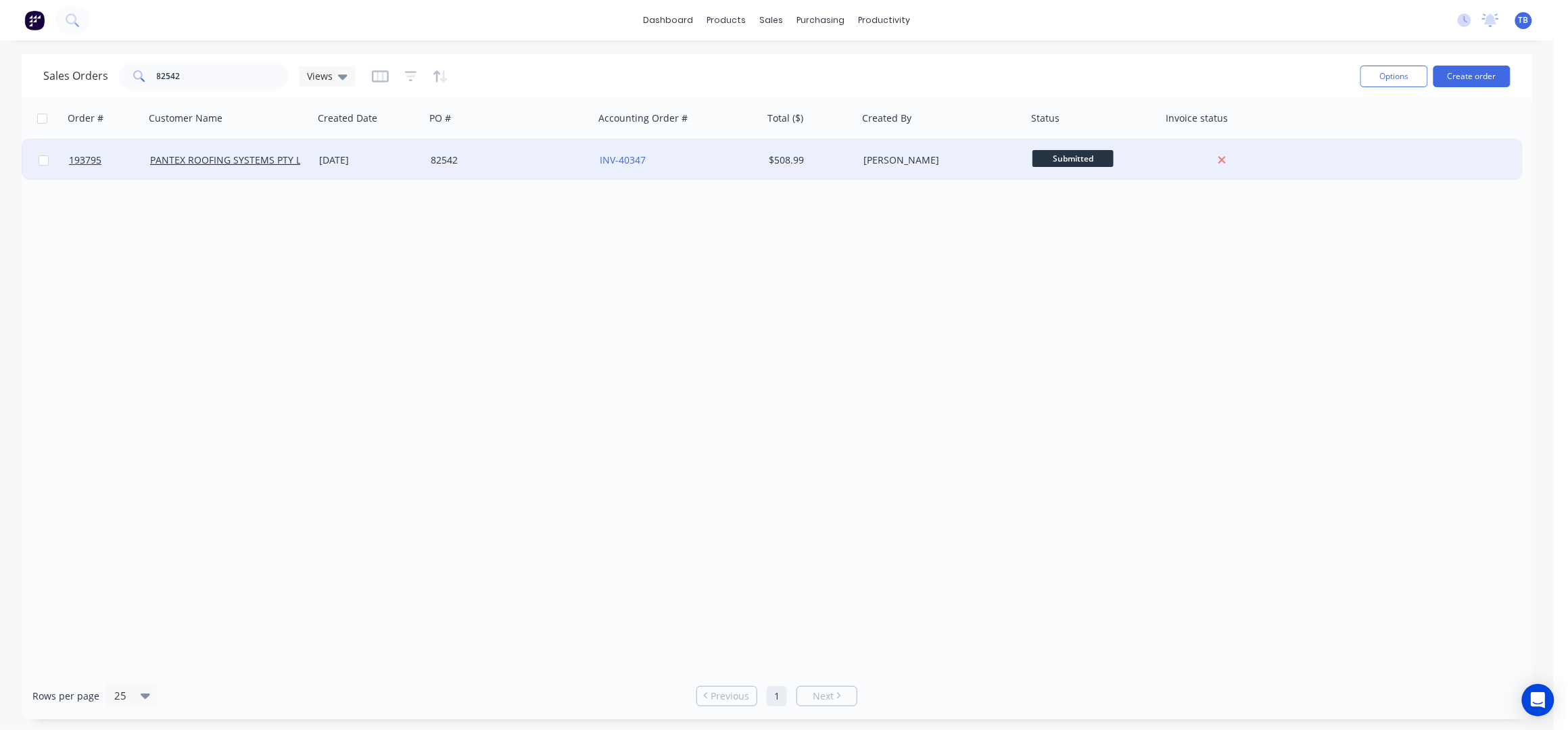
click at [525, 173] on div "82542" at bounding box center [510, 160] width 169 height 41
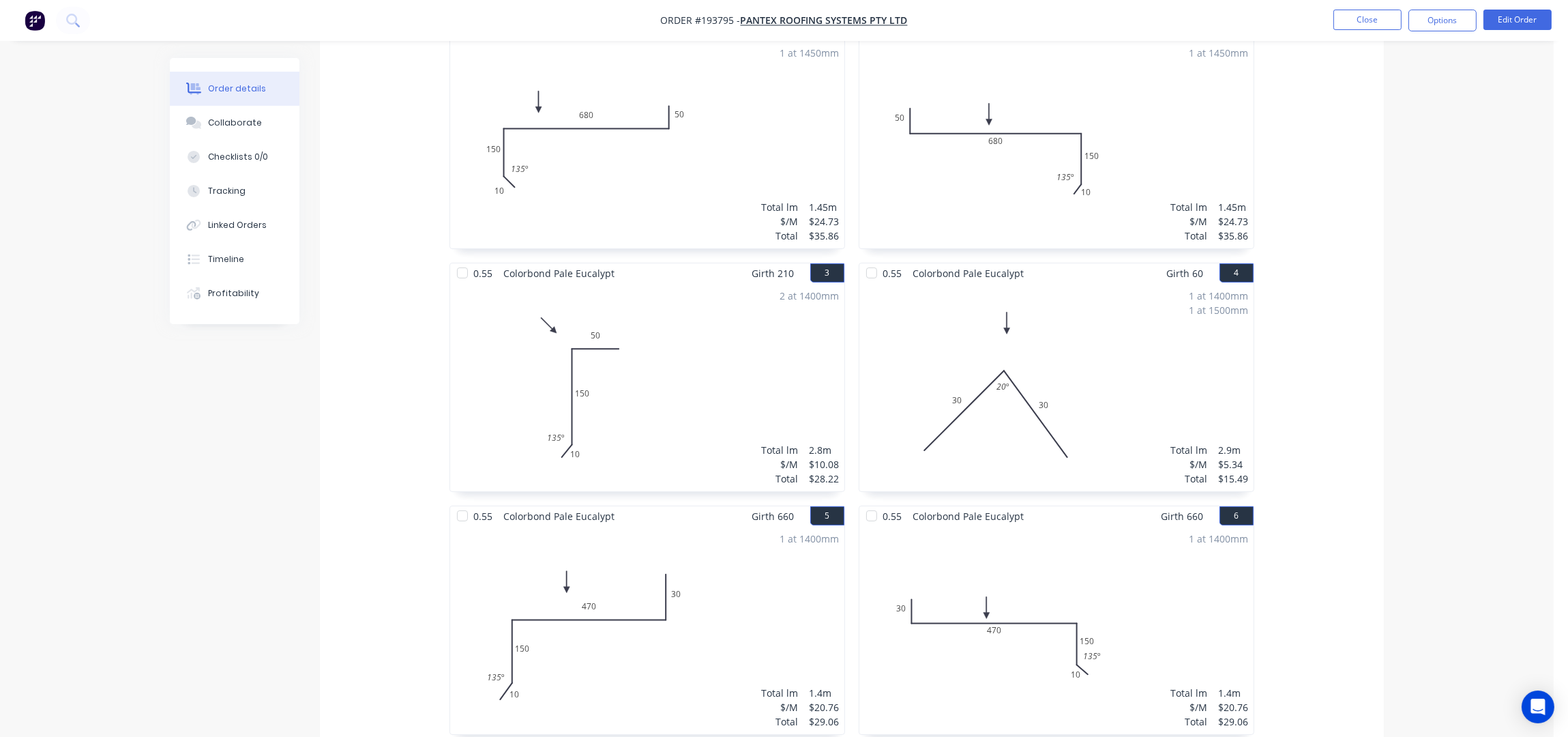
scroll to position [181, 0]
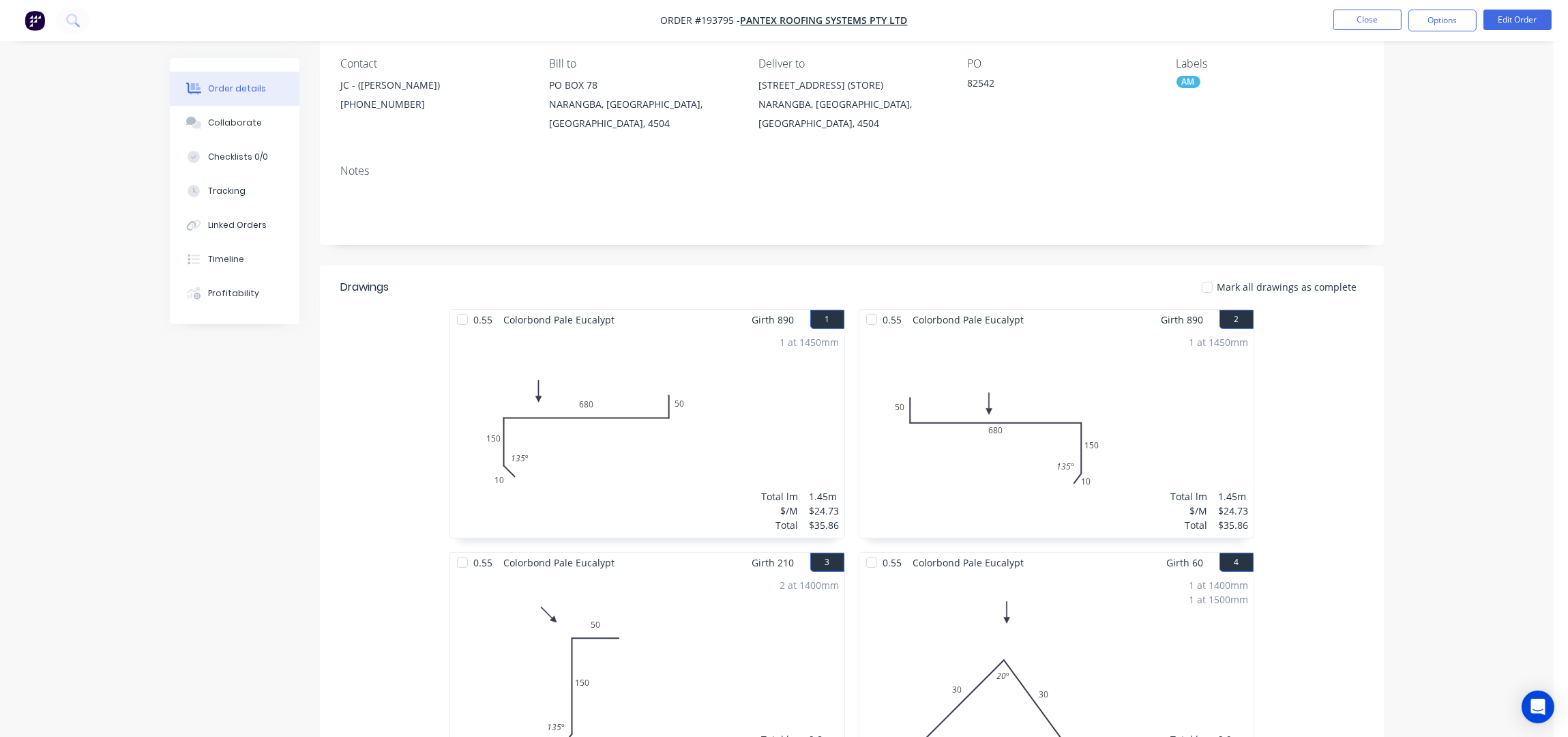
scroll to position [0, 0]
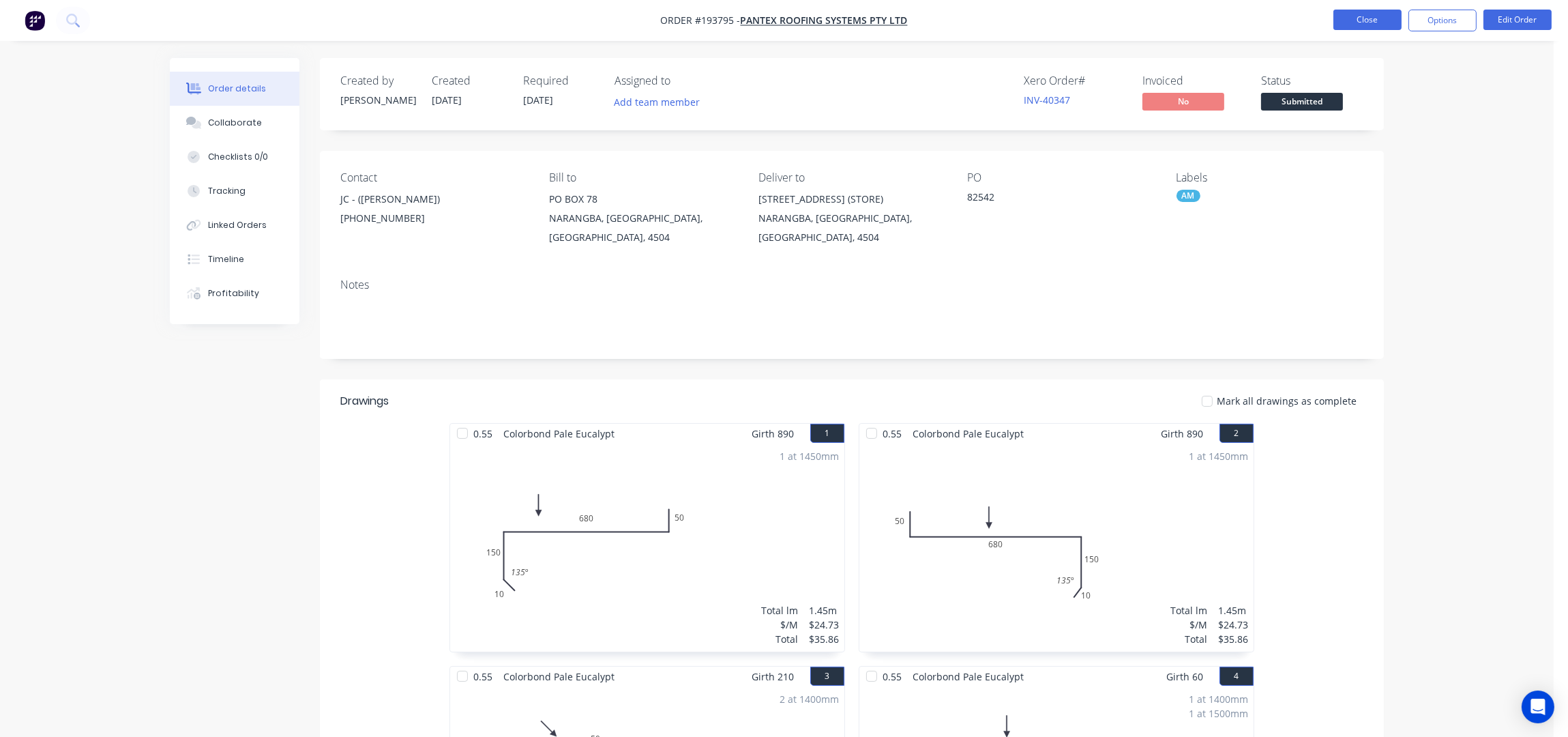
click at [1391, 11] on button "Close" at bounding box center [1368, 19] width 68 height 20
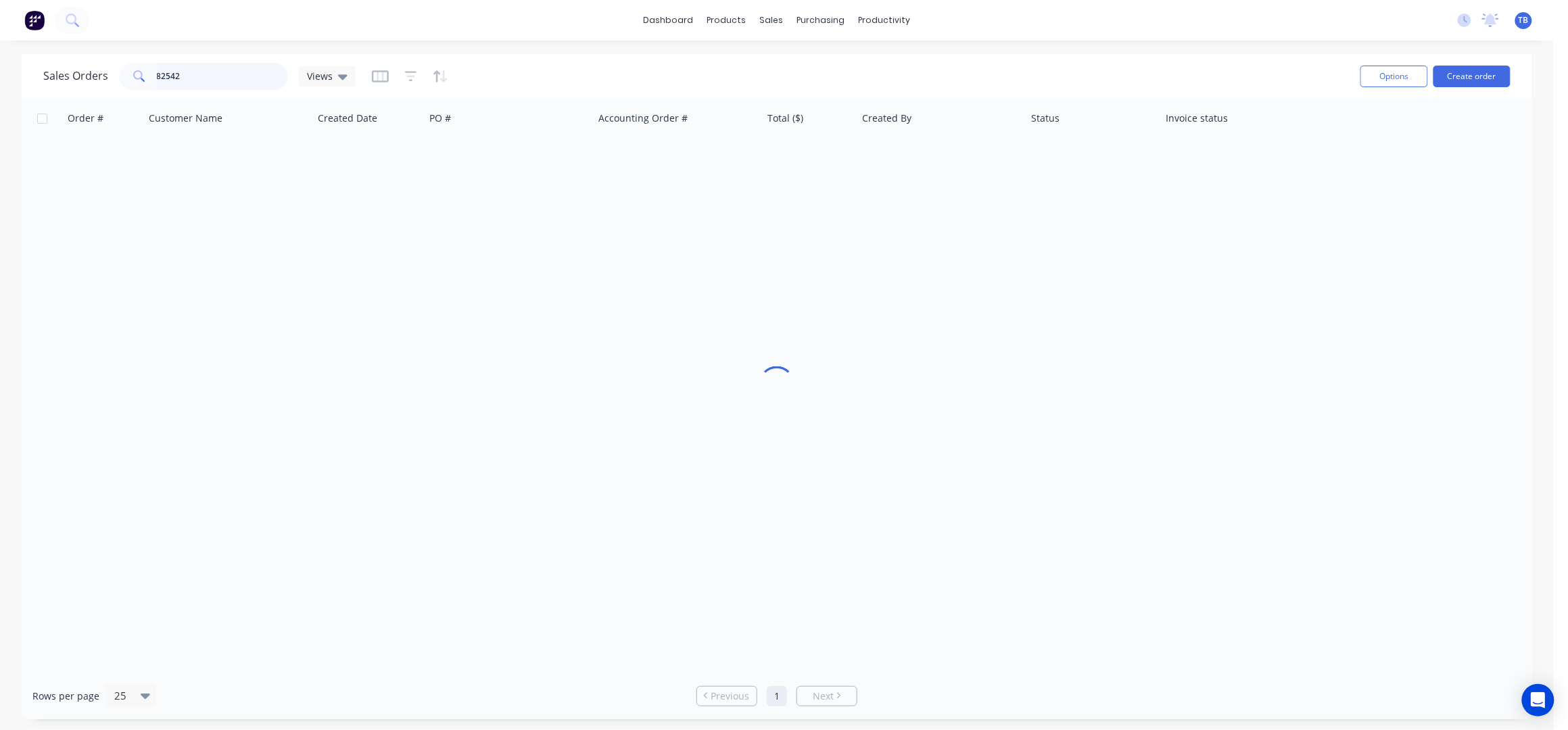
click at [4, 70] on div "Sales Orders 82542 Views Options Create order Order # Customer Name Created Dat…" at bounding box center [776, 387] width 1553 height 664
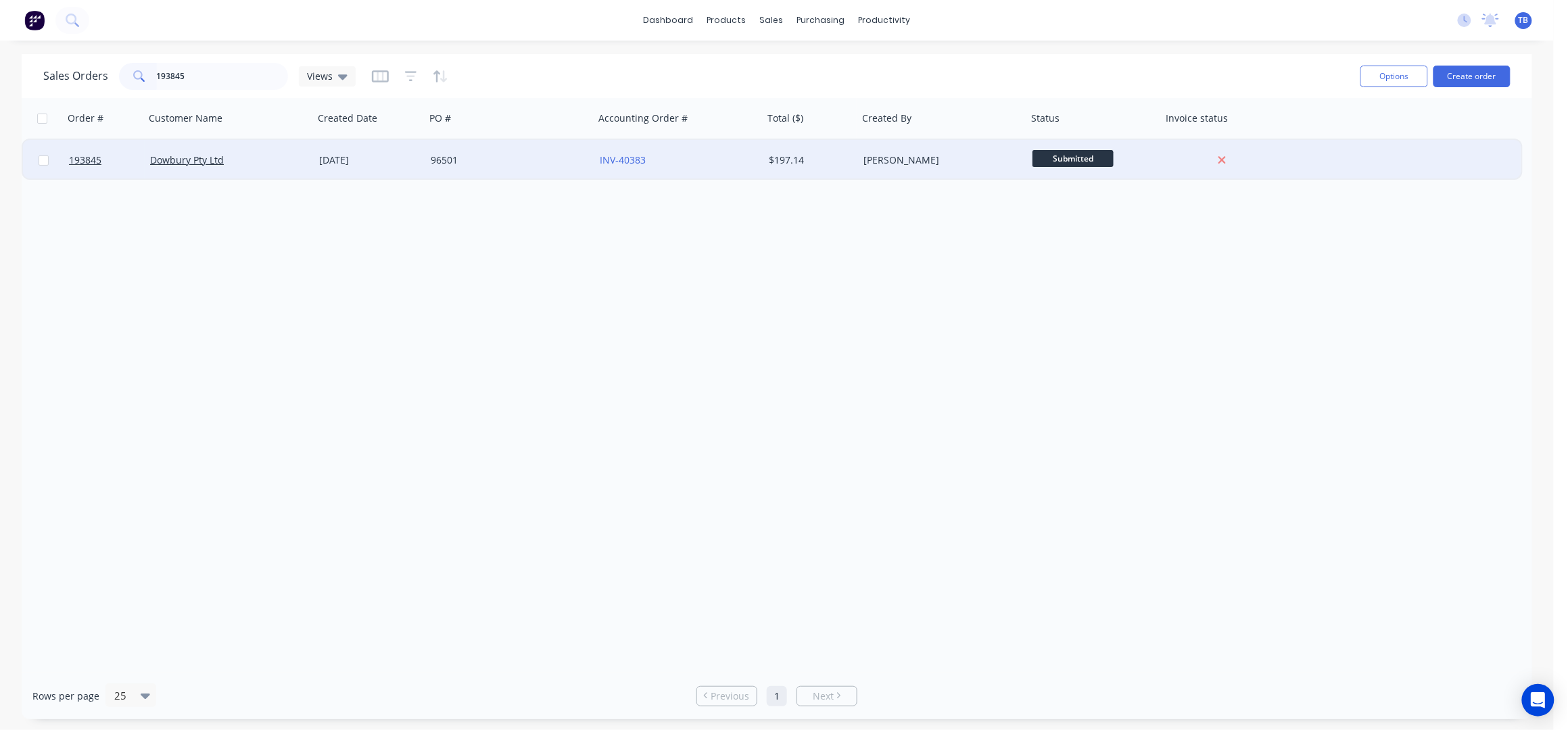
click at [703, 154] on div "INV-40383" at bounding box center [675, 160] width 150 height 14
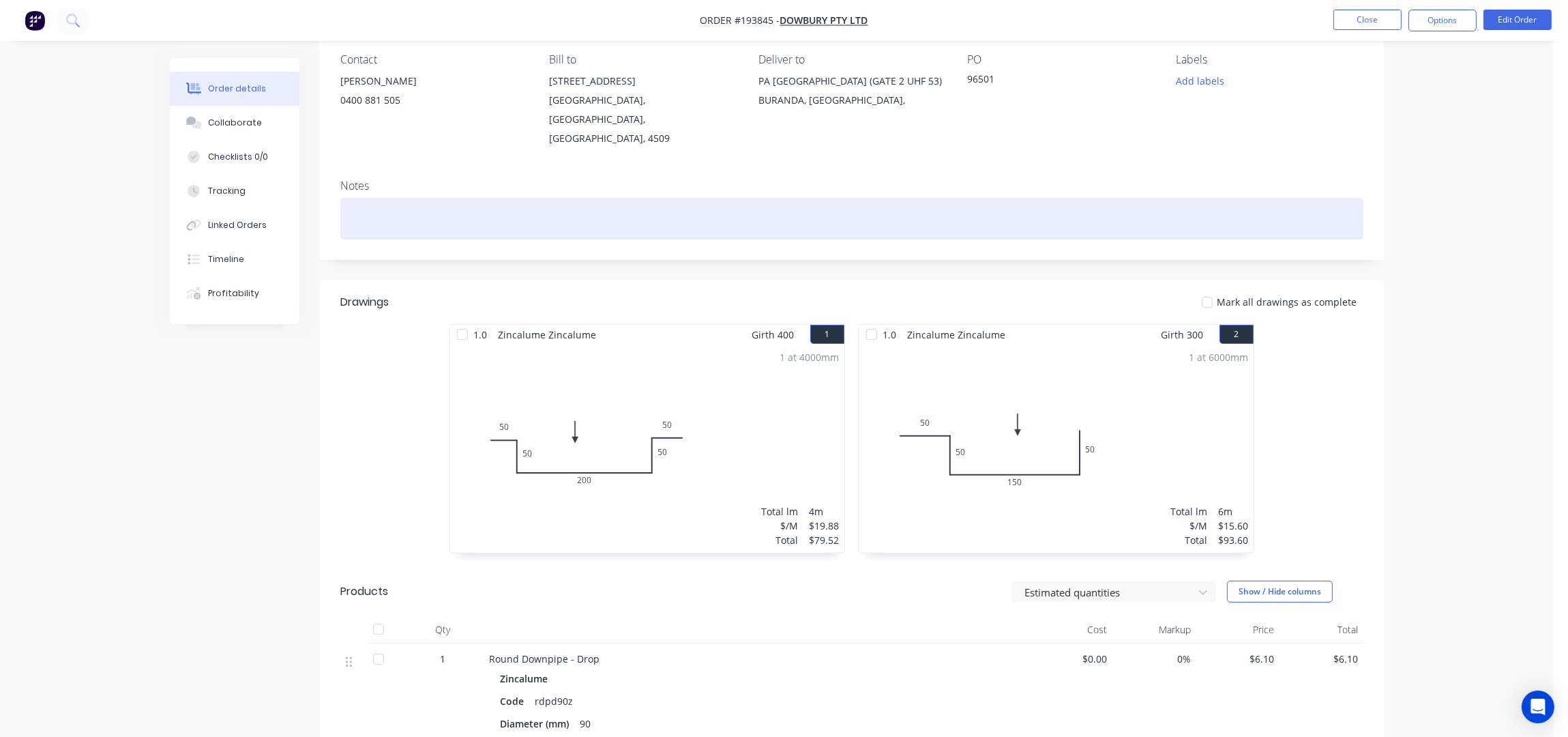
scroll to position [272, 0]
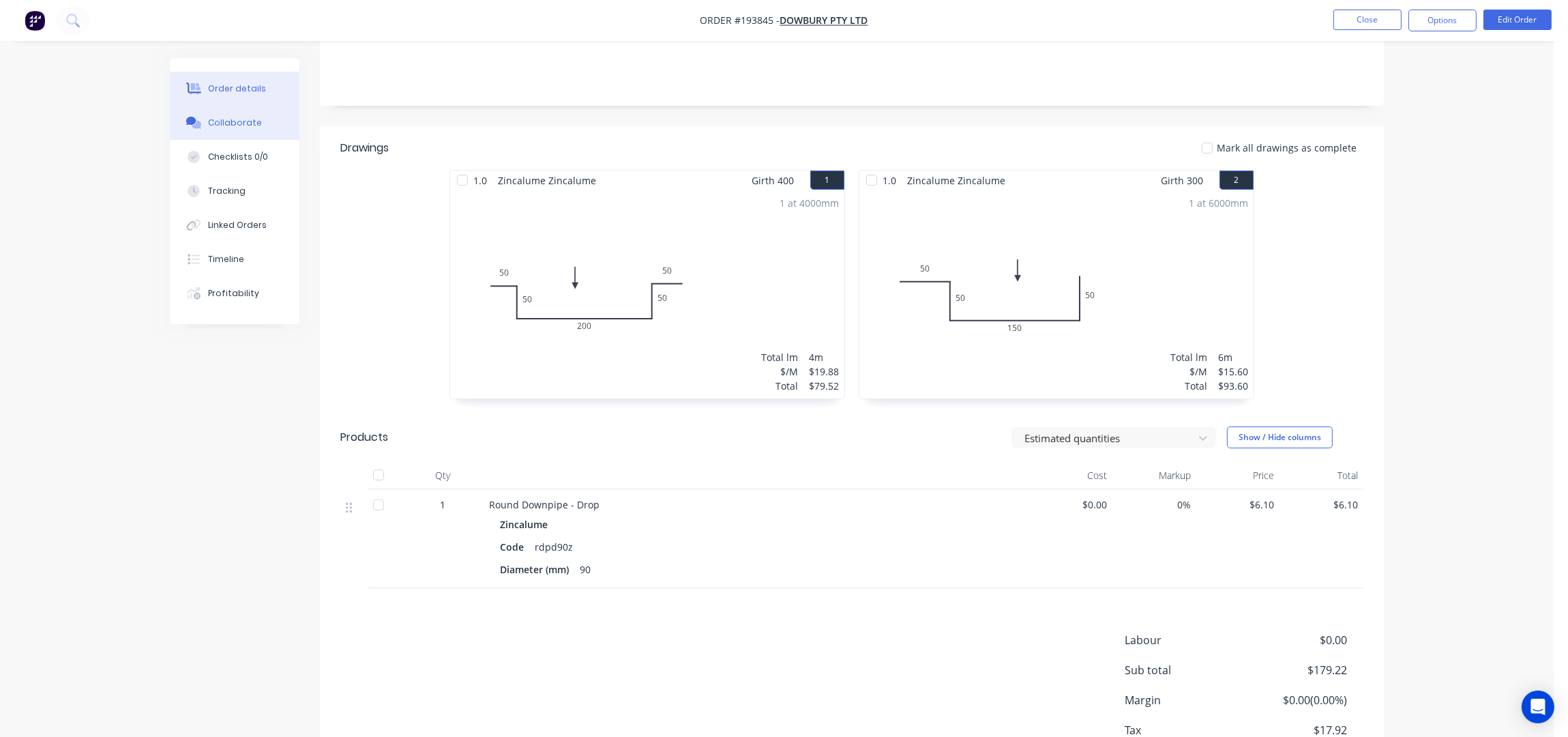
click at [213, 130] on button "Collaborate" at bounding box center [234, 122] width 130 height 34
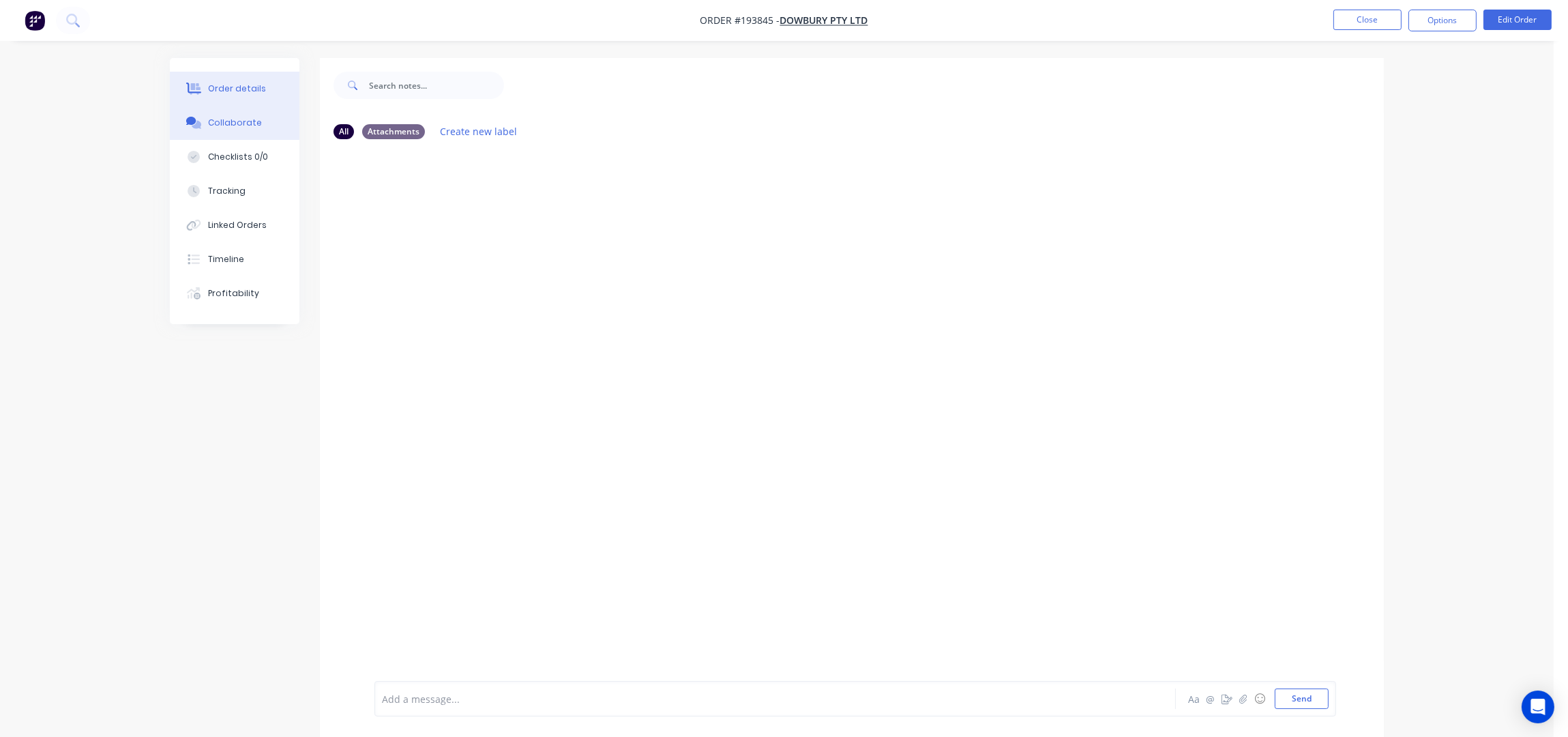
click at [220, 96] on button "Order details" at bounding box center [234, 88] width 130 height 34
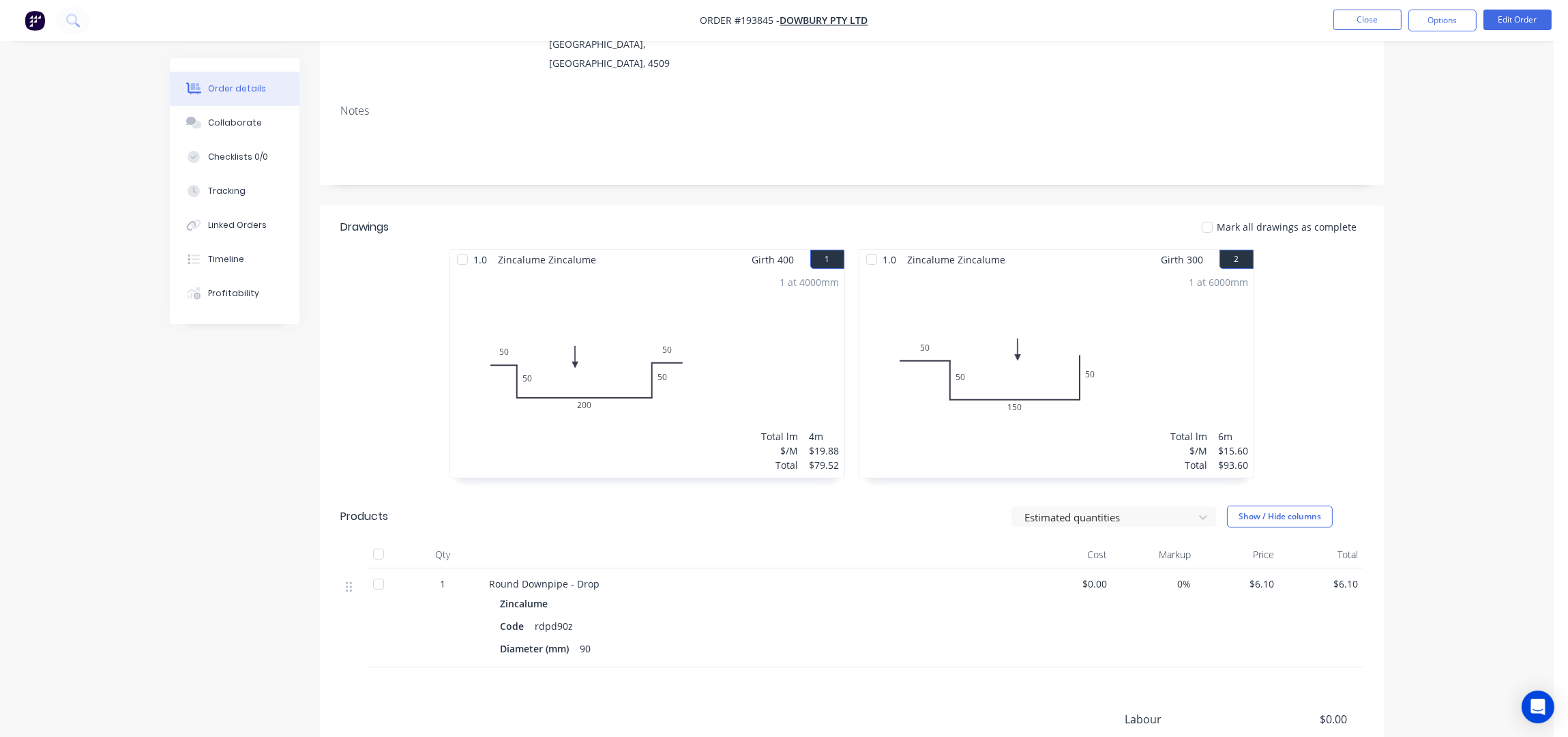
scroll to position [348, 0]
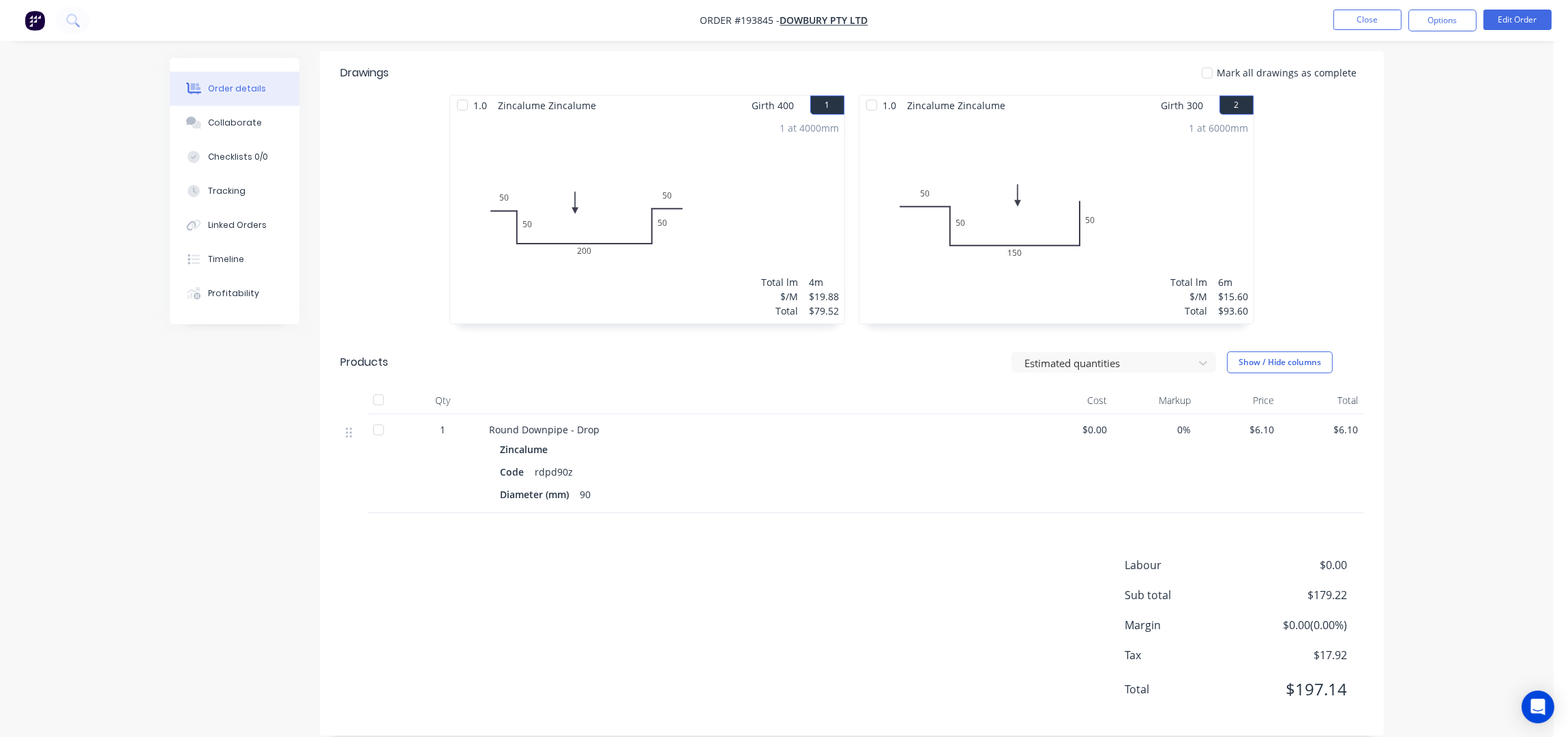
click at [1482, 198] on div "Order details Collaborate Checklists 0/0 Tracking Linked Orders Timeline Profit…" at bounding box center [777, 204] width 1554 height 1103
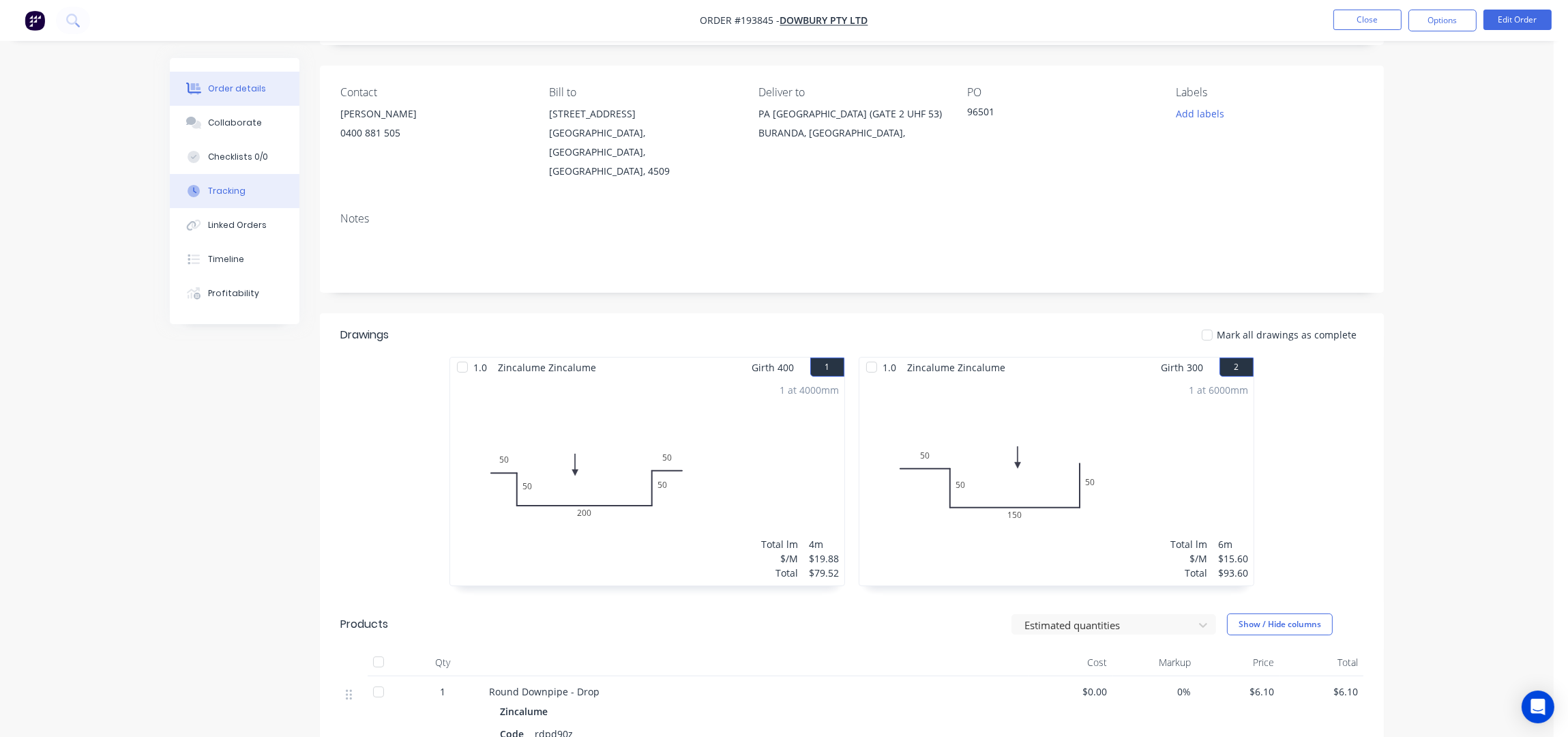
scroll to position [0, 0]
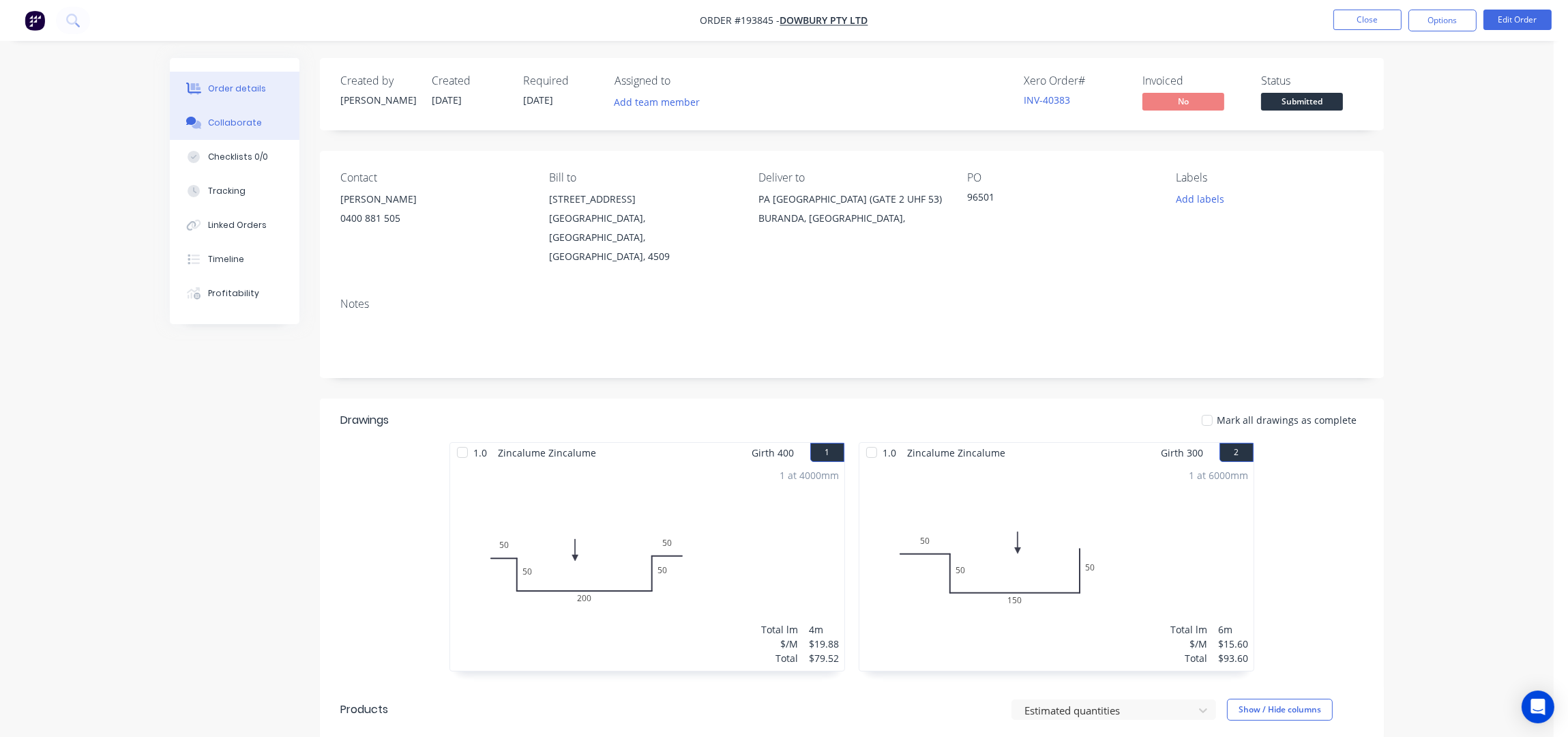
click at [215, 125] on div "Collaborate" at bounding box center [235, 123] width 54 height 12
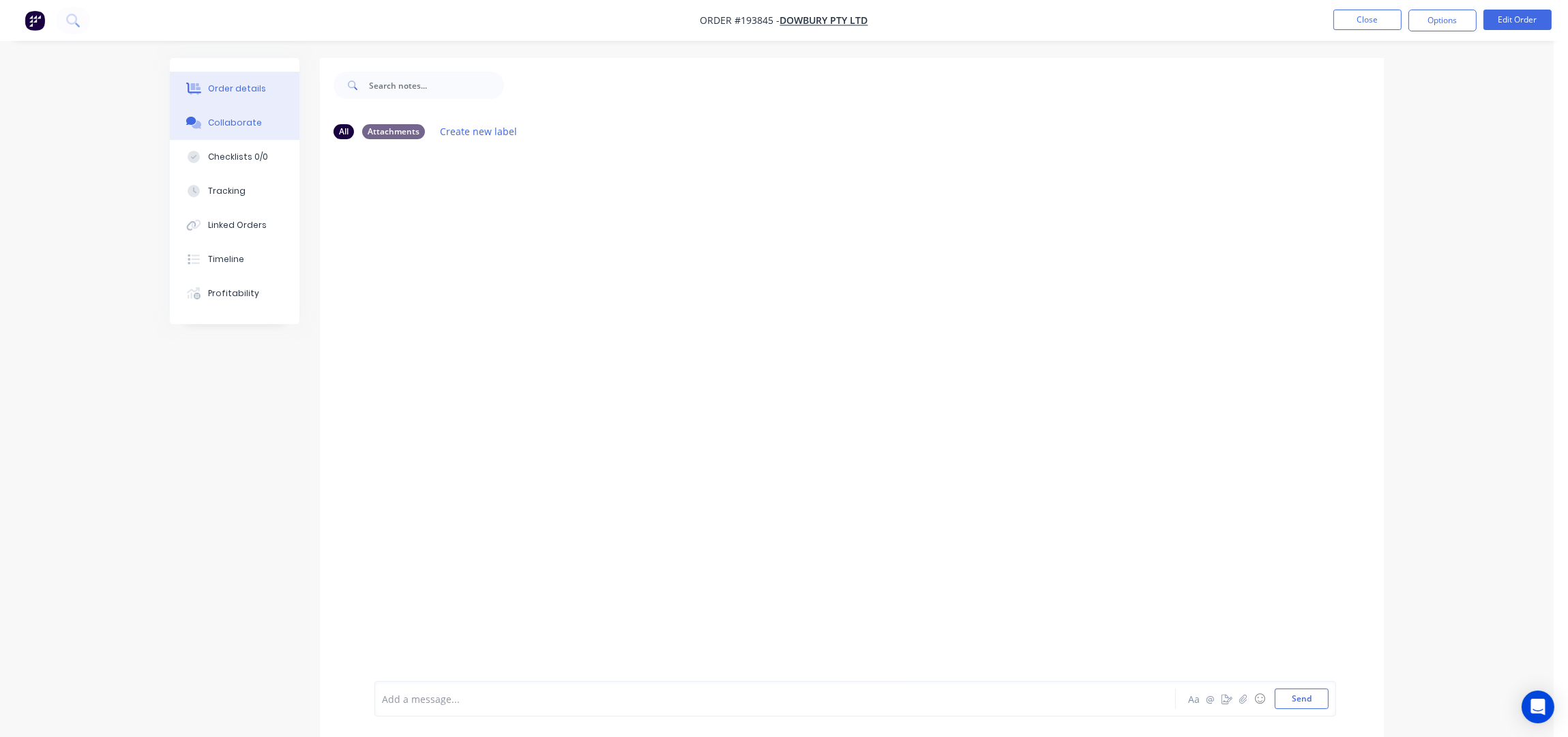
click at [240, 96] on button "Order details" at bounding box center [234, 88] width 130 height 34
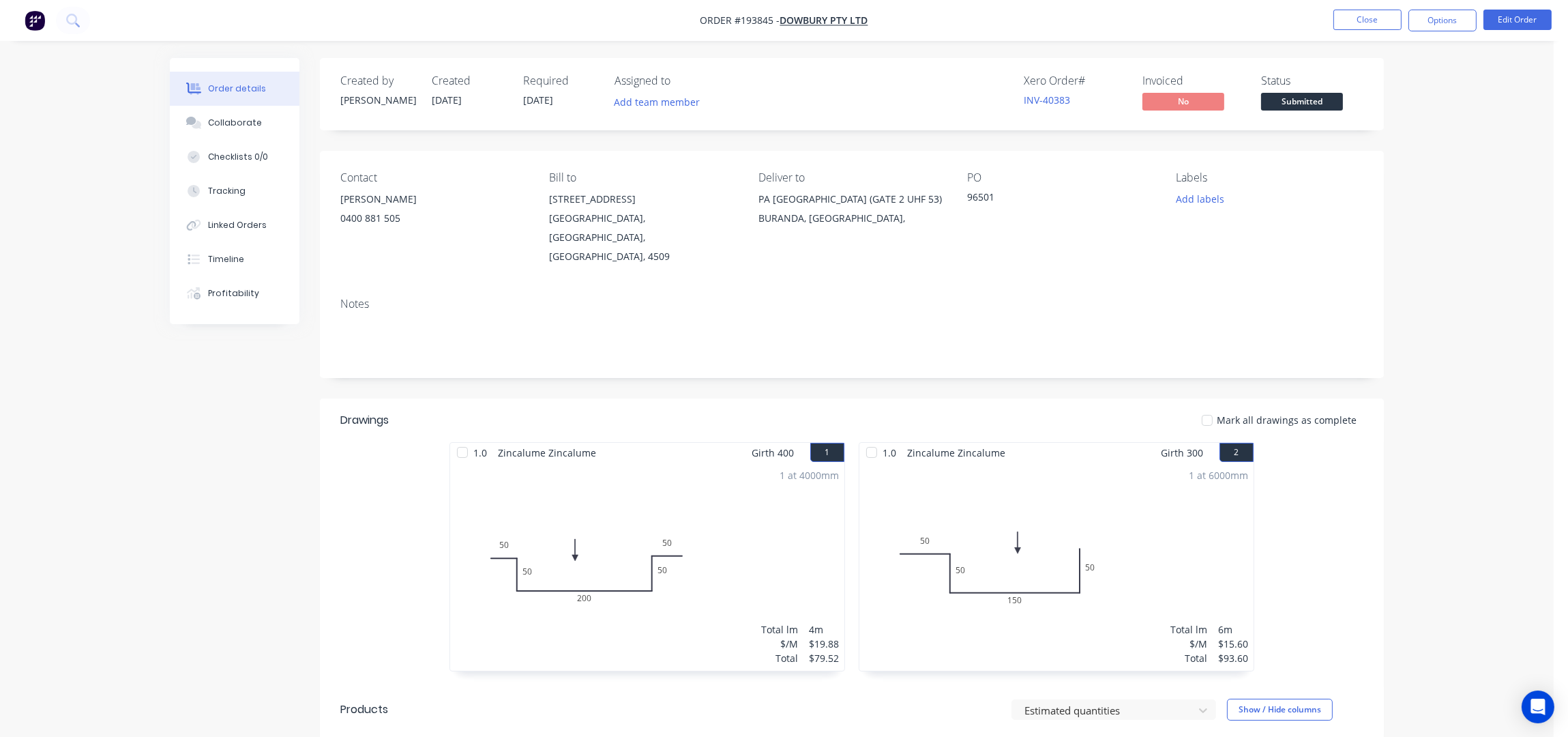
click at [153, 508] on div "Order details Collaborate Checklists 0/0 Tracking Linked Orders Timeline Profit…" at bounding box center [777, 551] width 1554 height 1103
click at [1477, 211] on div "Order details Collaborate Checklists 0/0 Tracking Linked Orders Timeline Profit…" at bounding box center [777, 551] width 1554 height 1103
click at [1203, 199] on button "Add labels" at bounding box center [1200, 199] width 63 height 18
click at [1234, 233] on div "6:30 am" at bounding box center [1233, 229] width 42 height 15
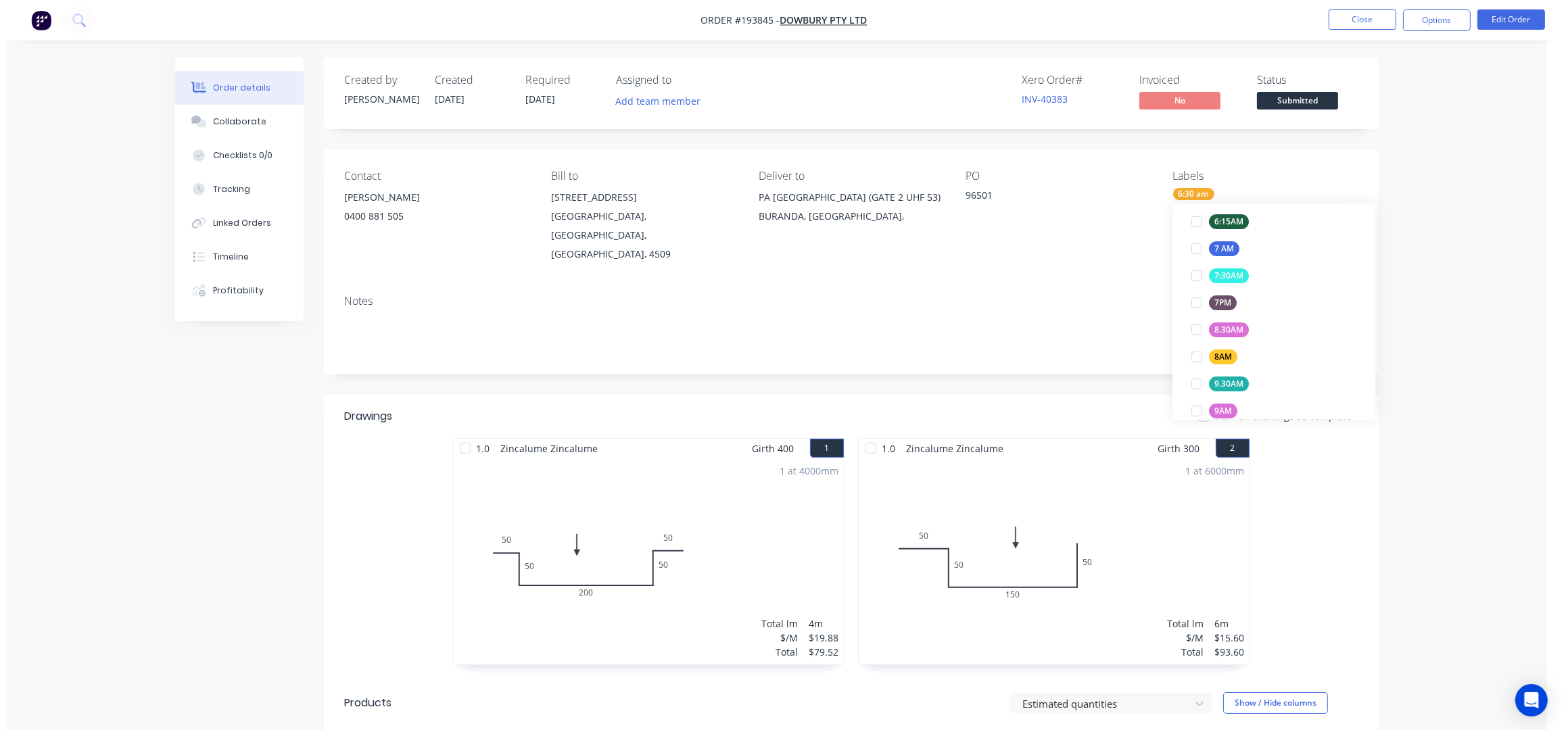
scroll to position [89, 0]
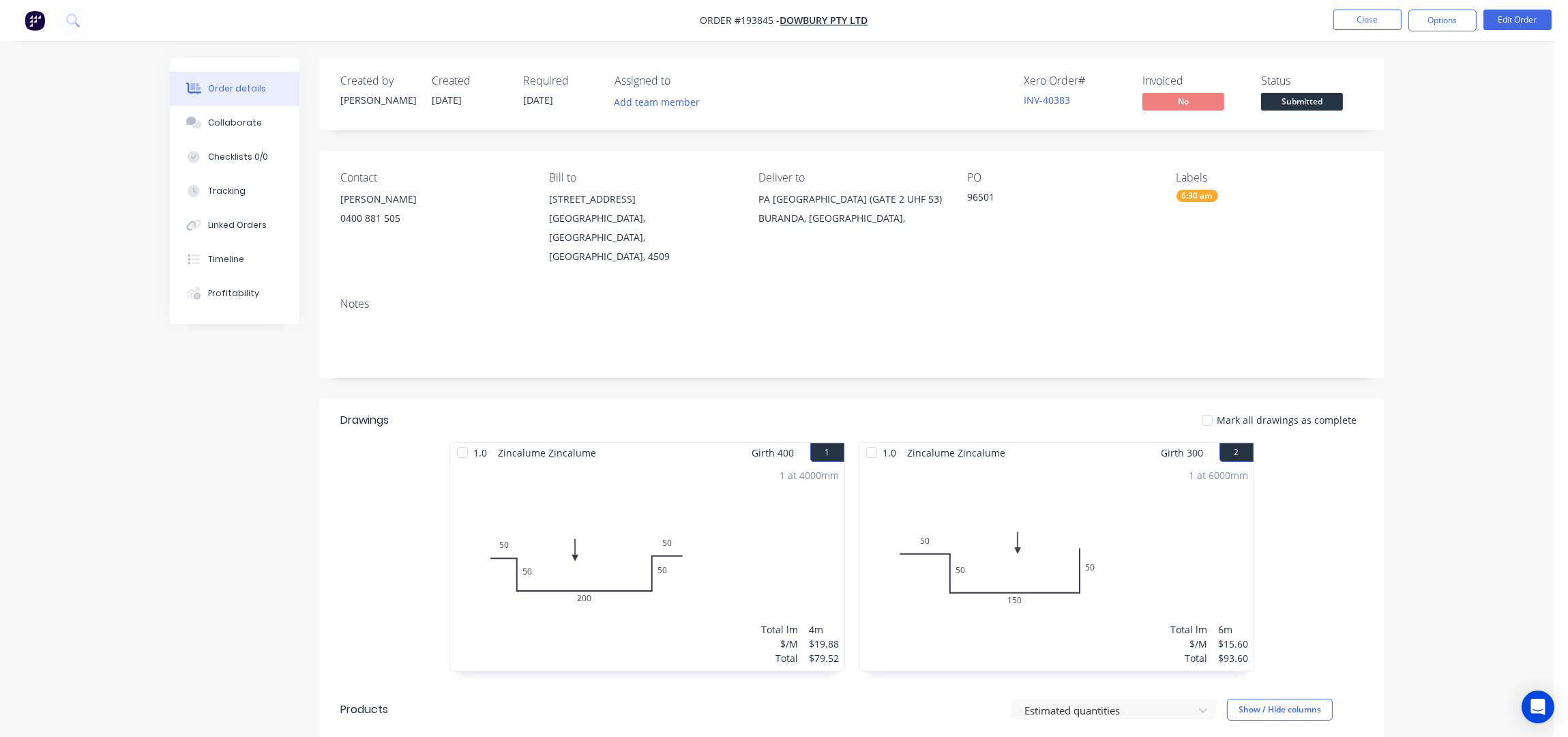
click at [1435, 190] on div "Order details Collaborate Checklists 0/0 Tracking Linked Orders Timeline Profit…" at bounding box center [777, 551] width 1554 height 1103
click at [1386, 17] on button "Close" at bounding box center [1368, 19] width 68 height 20
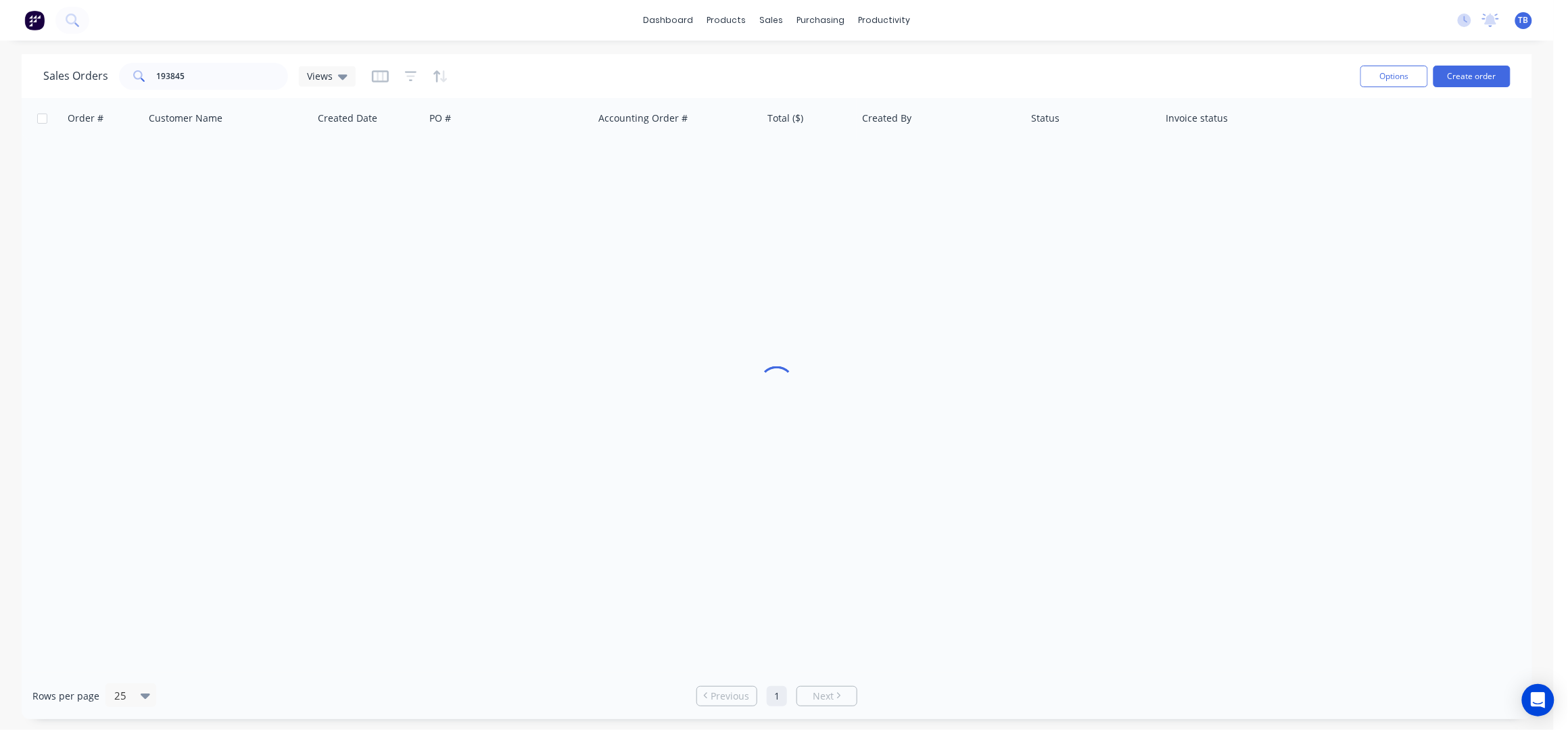
drag, startPoint x: 218, startPoint y: 93, endPoint x: 151, endPoint y: 85, distance: 67.5
click at [151, 85] on div "Sales Orders 193845 Views Options Create order" at bounding box center [776, 76] width 1510 height 44
click at [199, 78] on input "193845" at bounding box center [223, 76] width 132 height 27
drag, startPoint x: 211, startPoint y: 72, endPoint x: 158, endPoint y: 70, distance: 53.0
click at [159, 70] on input "\" at bounding box center [223, 76] width 132 height 27
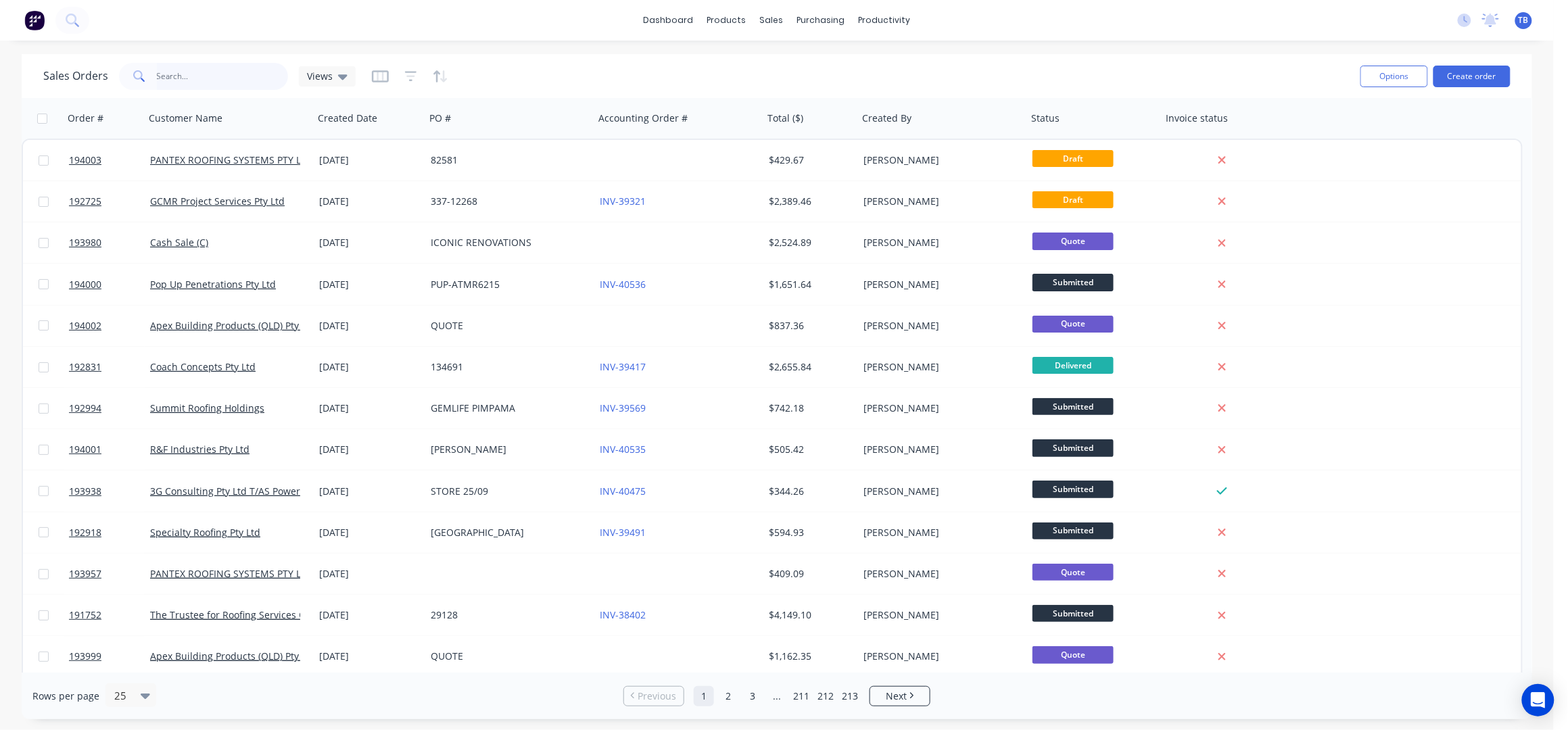
click at [202, 70] on input "text" at bounding box center [223, 76] width 132 height 27
click at [819, 64] on div "Sales Orders" at bounding box center [822, 65] width 55 height 12
click at [244, 68] on input "text" at bounding box center [223, 76] width 132 height 27
drag, startPoint x: 211, startPoint y: 73, endPoint x: 211, endPoint y: 64, distance: 9.0
click at [211, 72] on input "text" at bounding box center [223, 76] width 132 height 27
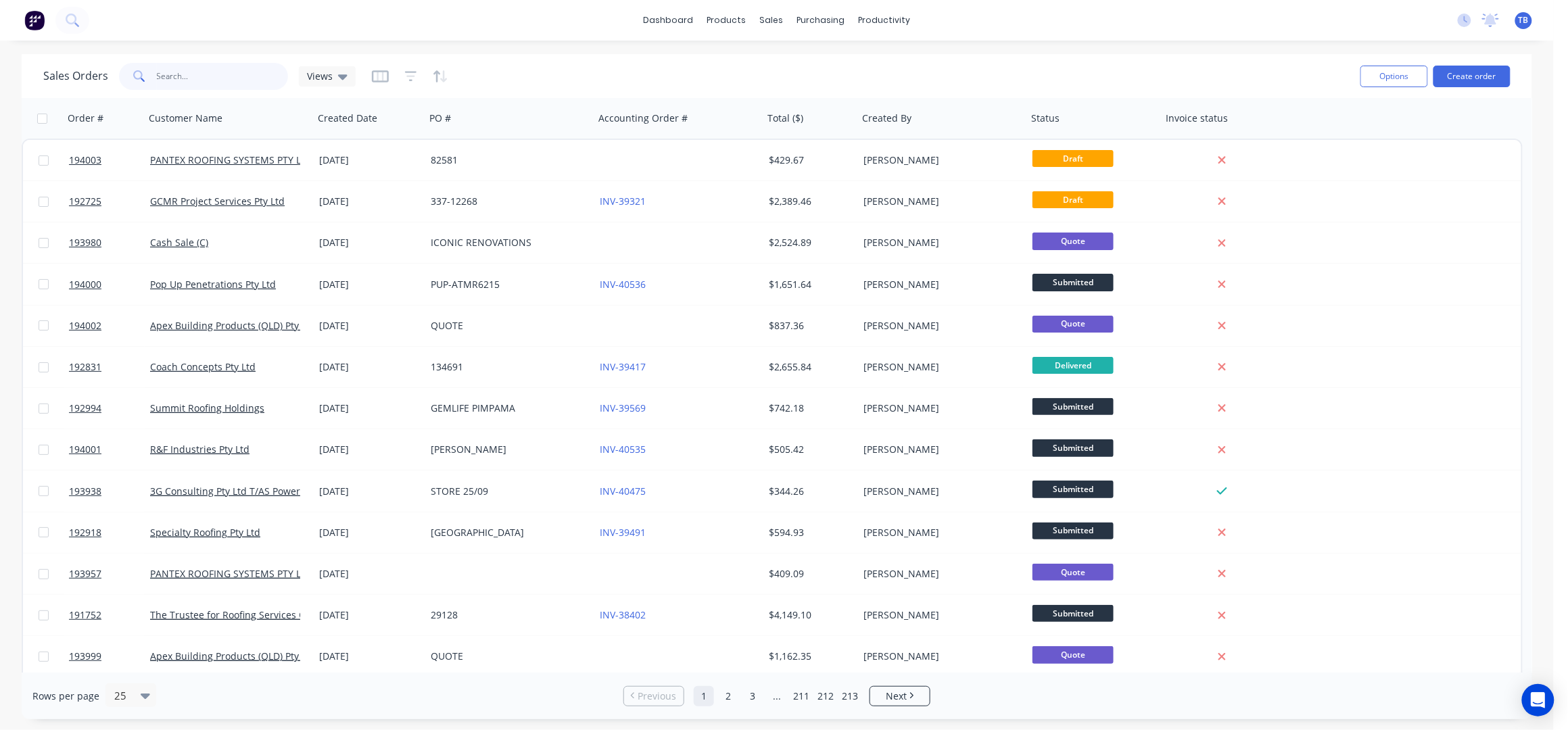
click at [217, 79] on input "text" at bounding box center [223, 76] width 132 height 27
click at [209, 82] on input "text" at bounding box center [223, 76] width 132 height 27
click at [187, 70] on input "text" at bounding box center [223, 76] width 132 height 27
click at [658, 71] on div "Sales Orders Views" at bounding box center [696, 76] width 1306 height 33
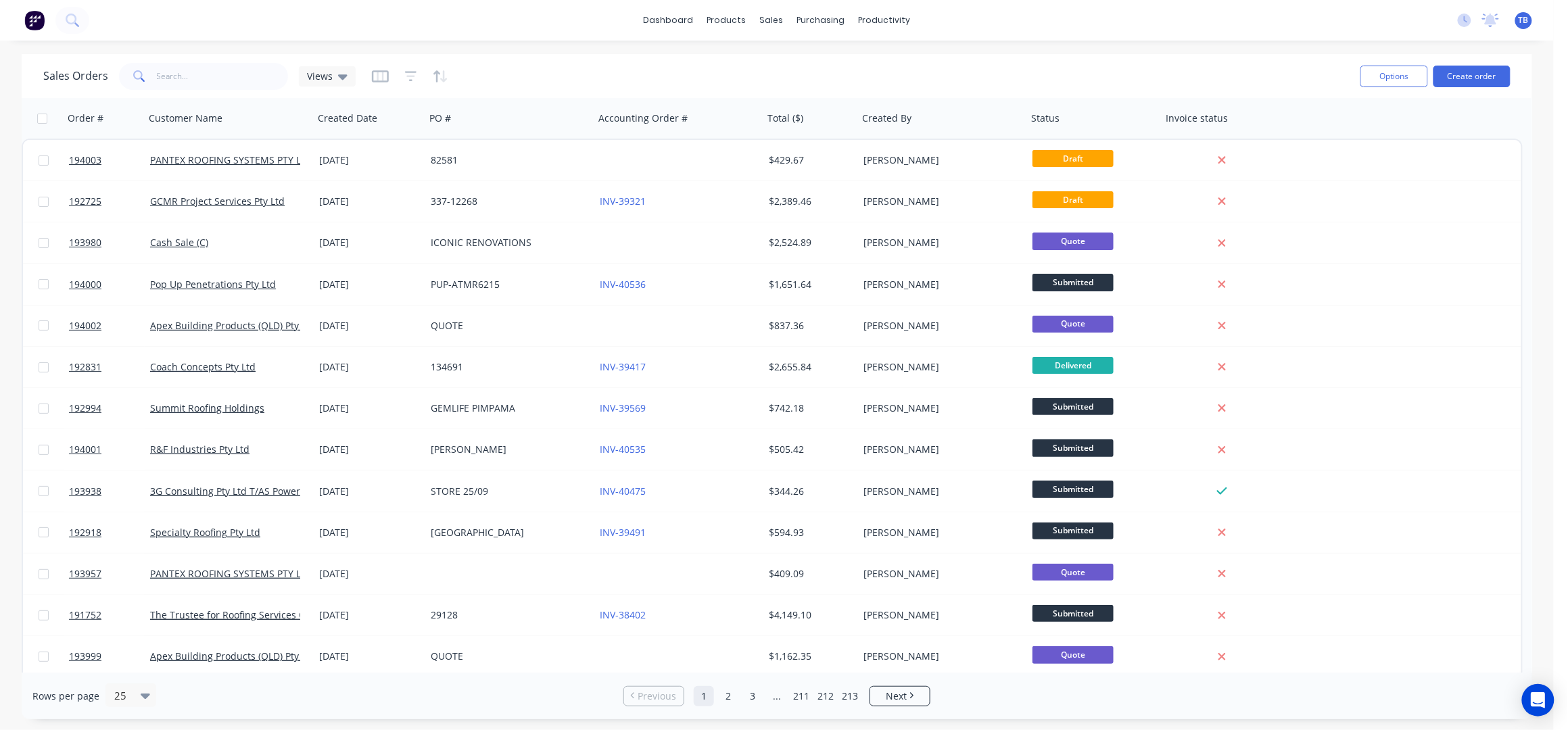
click at [657, 70] on div "Sales Orders Views" at bounding box center [696, 76] width 1306 height 33
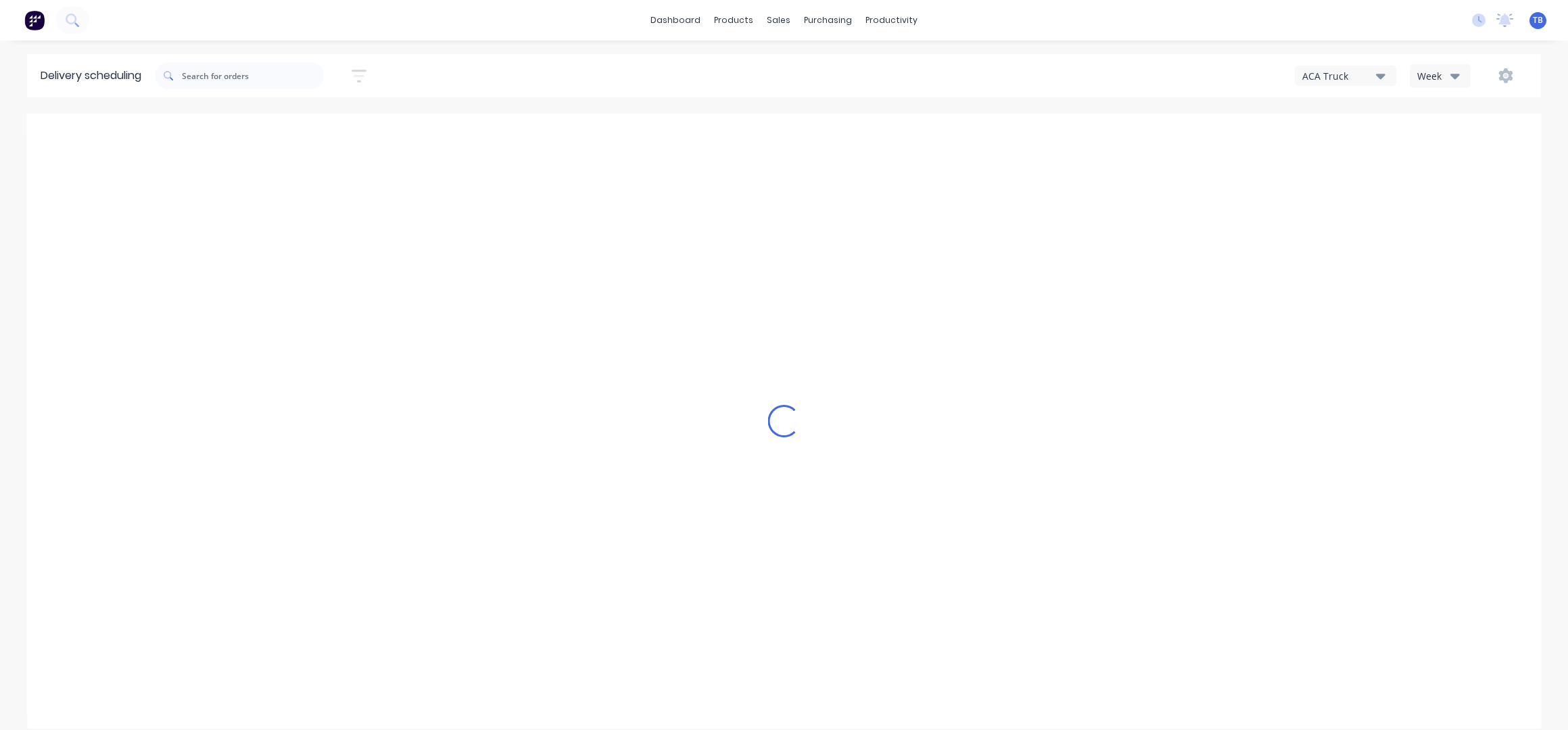
click at [1445, 73] on div "Week" at bounding box center [1436, 76] width 39 height 14
click at [1453, 138] on div "Vehicle" at bounding box center [1476, 138] width 134 height 27
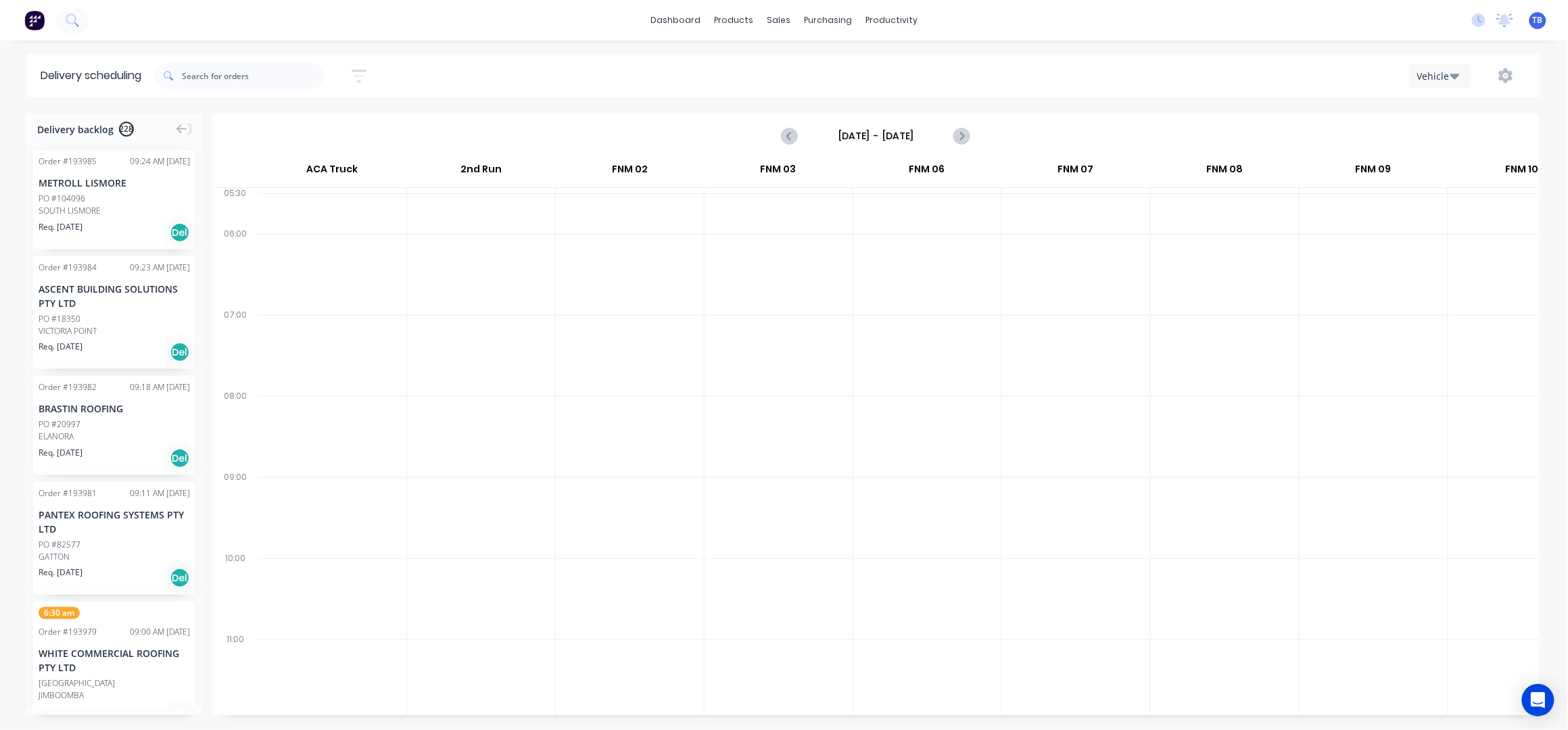
click at [859, 127] on input "Sunday - 21/09/25" at bounding box center [875, 135] width 134 height 20
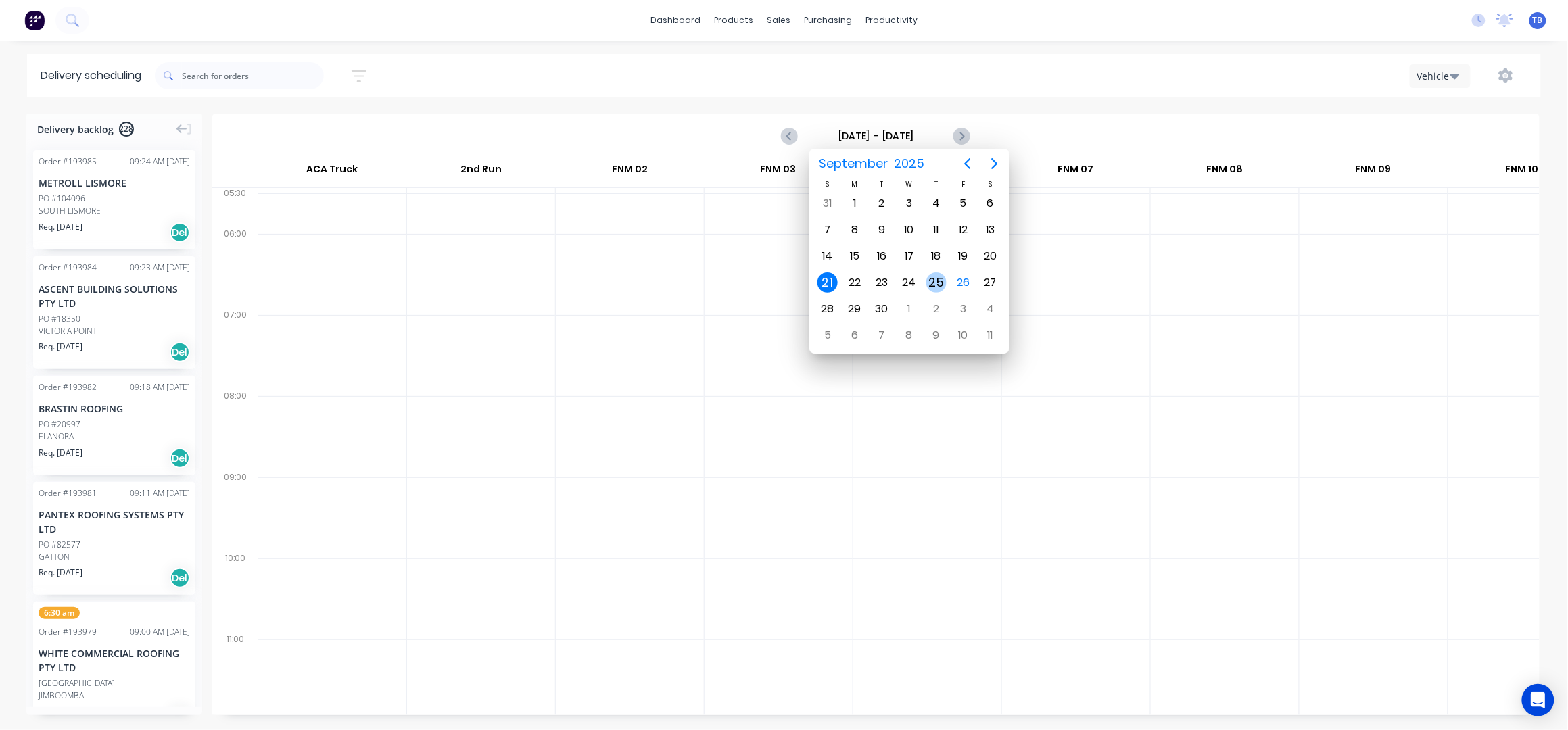
click at [941, 279] on div "25" at bounding box center [936, 282] width 20 height 20
type input "[DATE] - [DATE]"
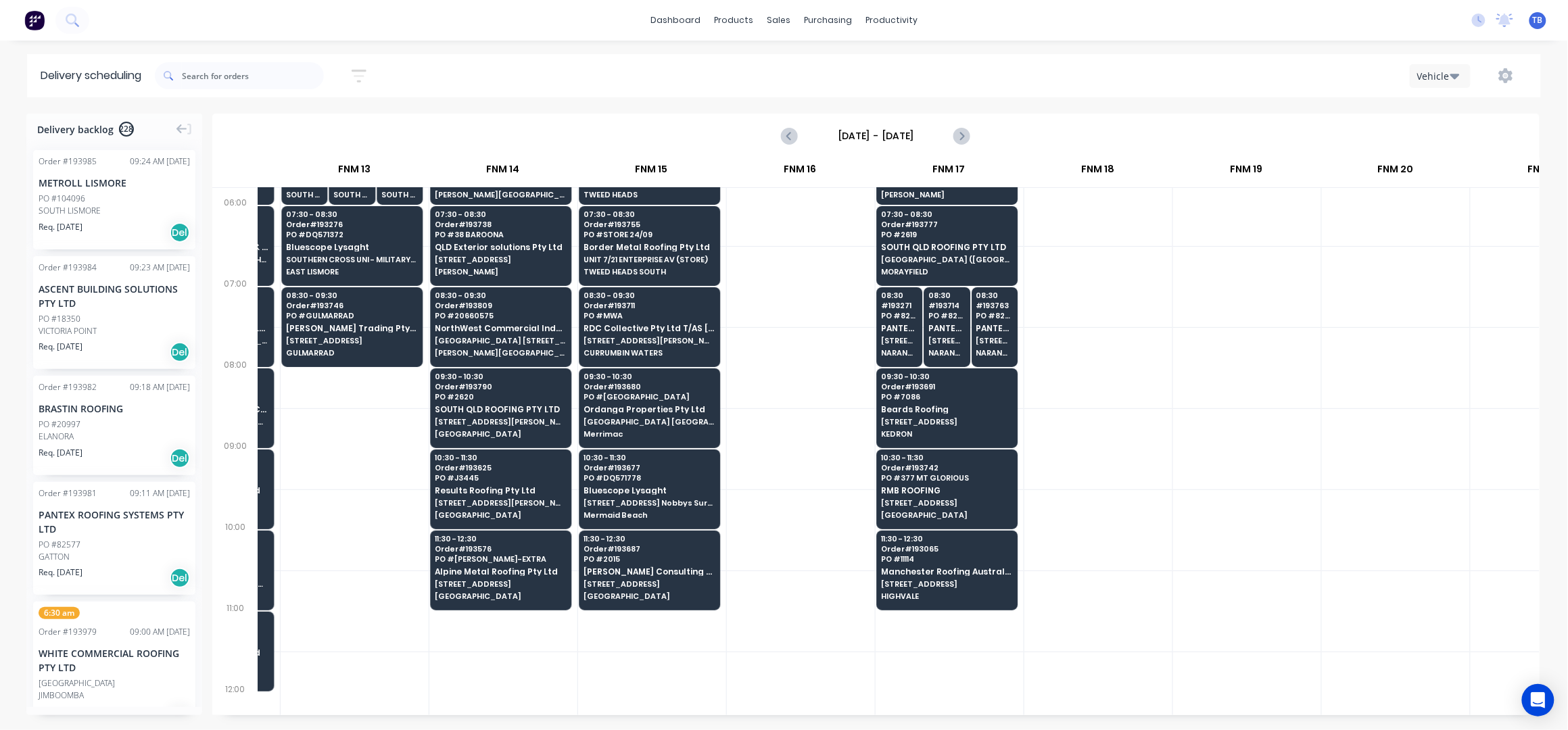
scroll to position [0, 1466]
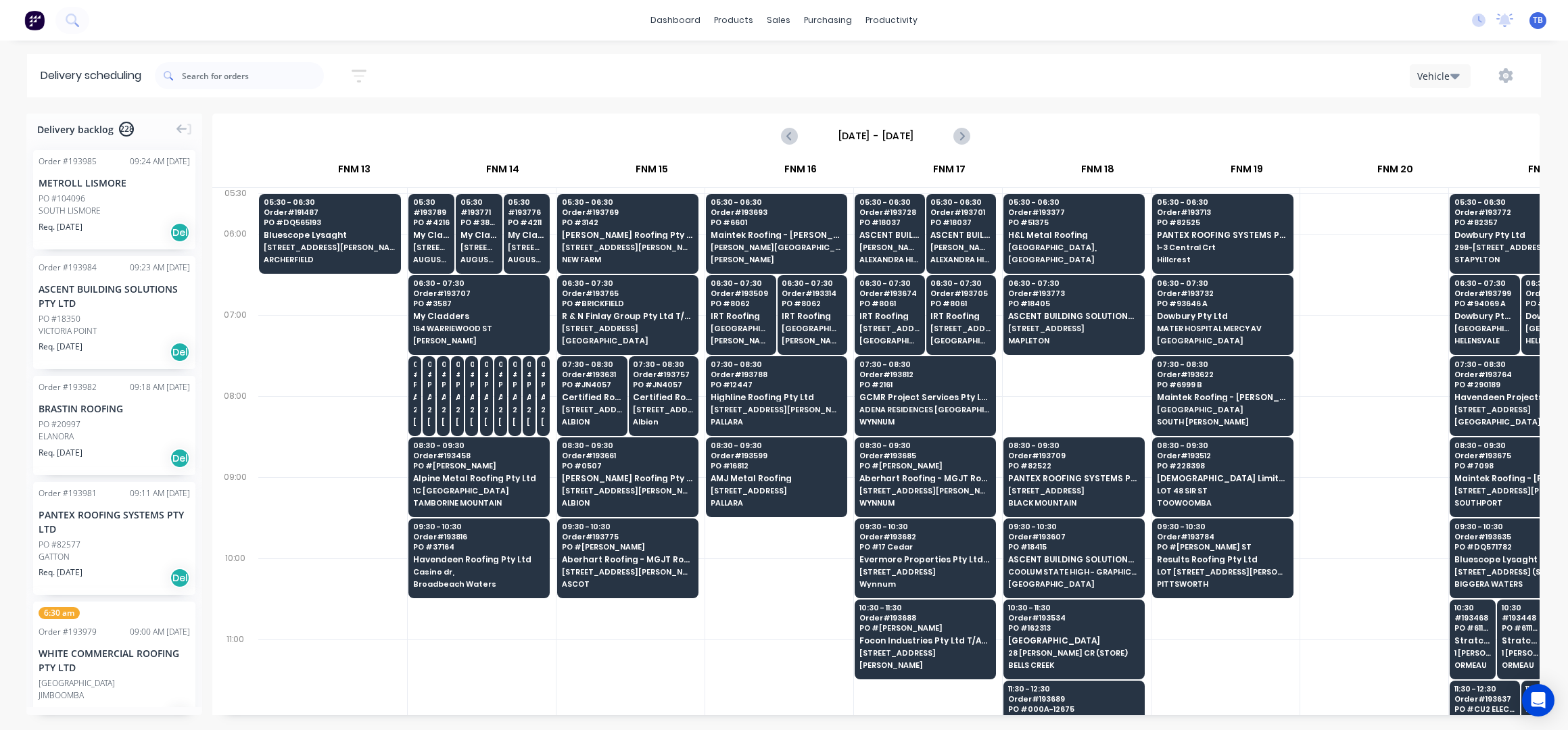
click at [1160, 42] on div "dashboard products sales purchasing productivity dashboard products Product Cat…" at bounding box center [784, 365] width 1568 height 730
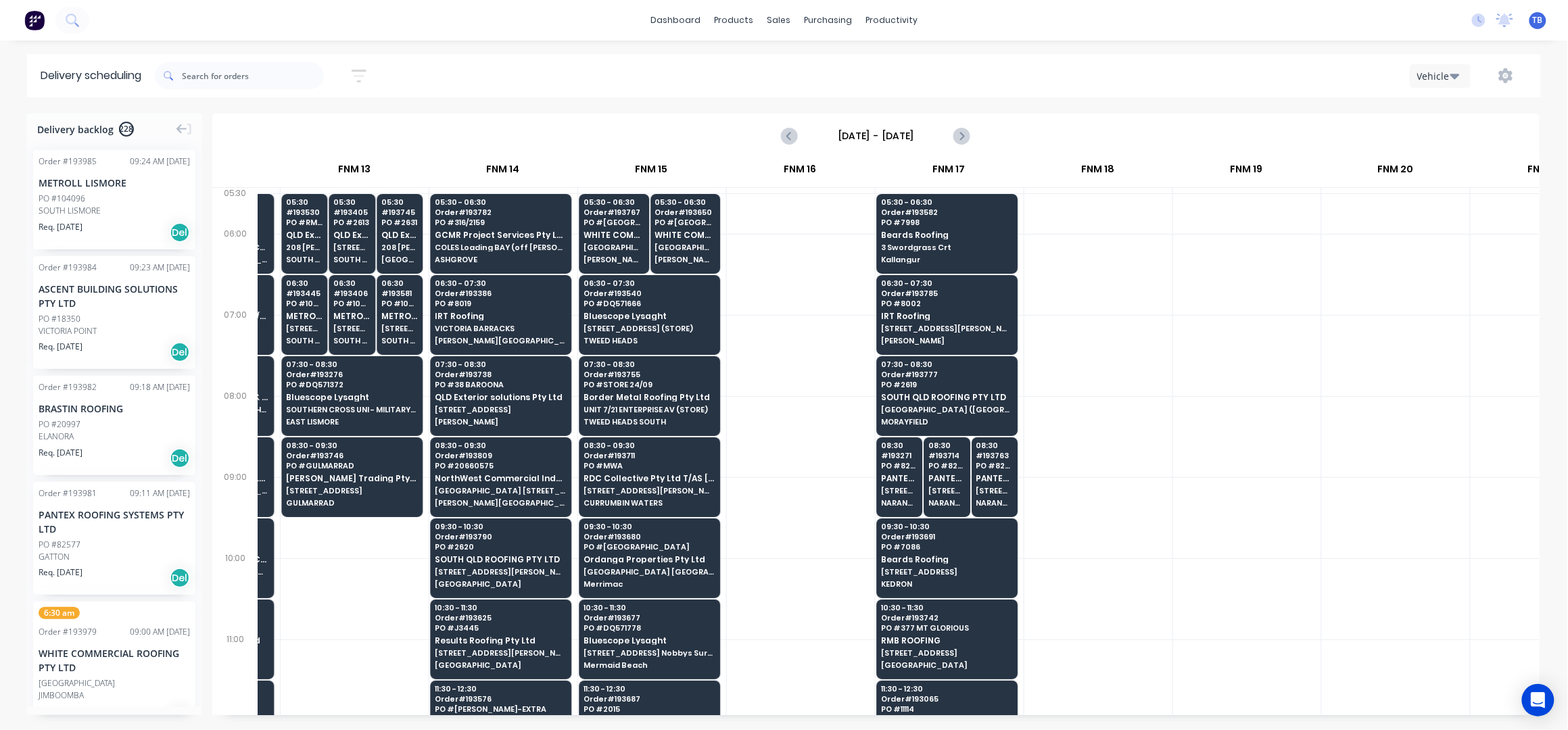
click at [1104, 38] on div "dashboard products sales purchasing productivity dashboard products Product Cat…" at bounding box center [784, 20] width 1568 height 41
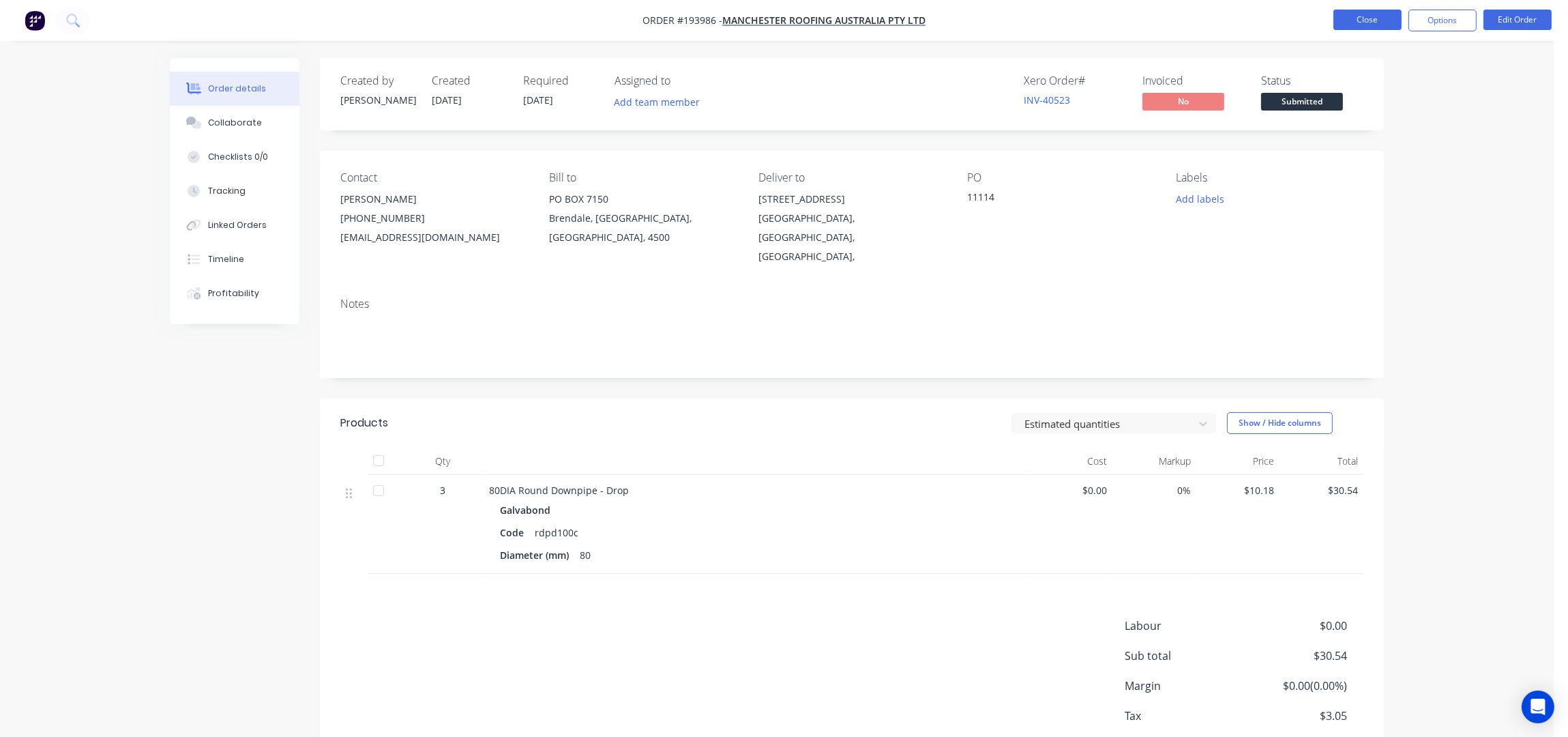
click at [1360, 23] on button "Close" at bounding box center [1368, 19] width 68 height 20
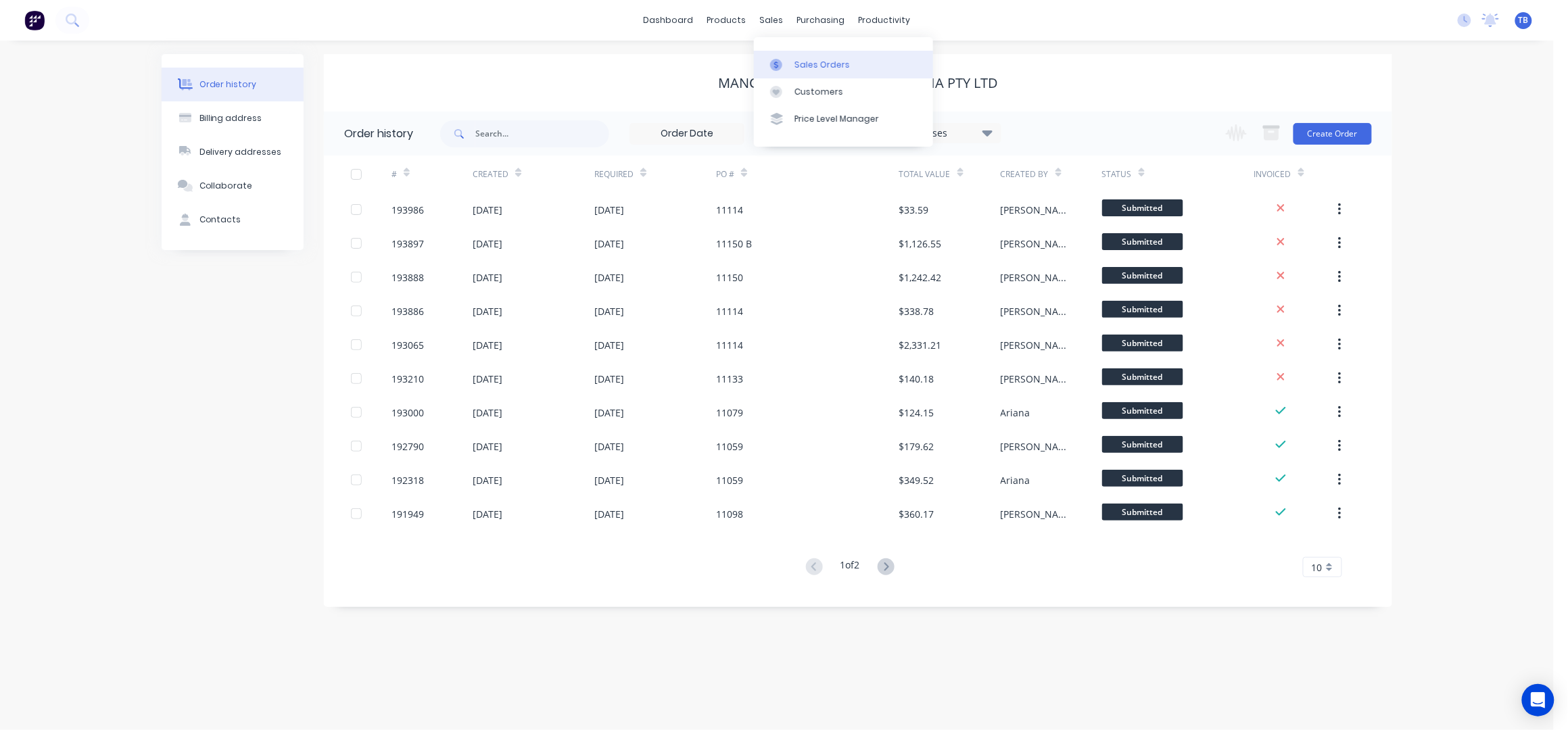
click at [811, 56] on link "Sales Orders" at bounding box center [843, 64] width 179 height 27
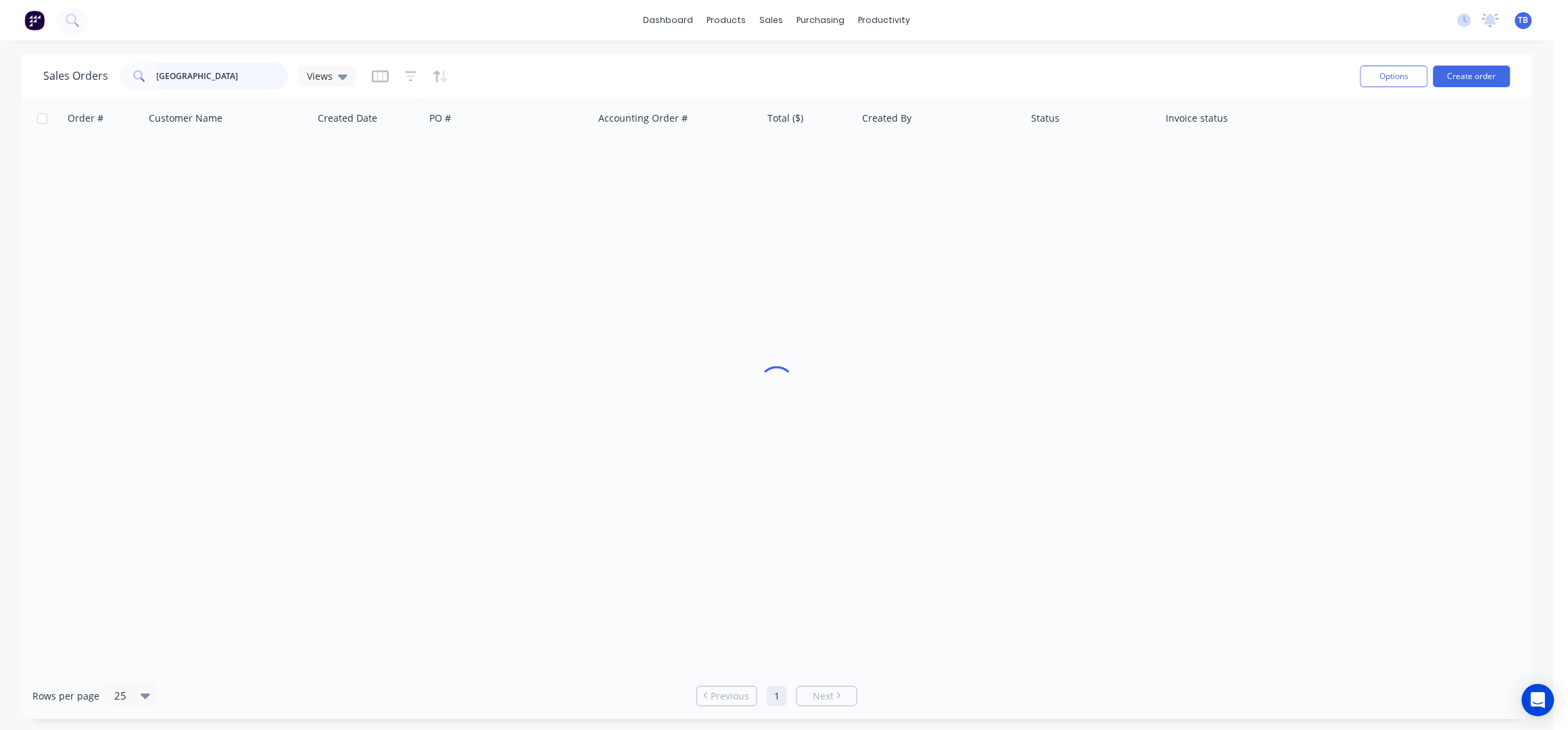
drag, startPoint x: 247, startPoint y: 79, endPoint x: 67, endPoint y: 91, distance: 180.4
click at [247, 78] on input "[GEOGRAPHIC_DATA]" at bounding box center [223, 76] width 132 height 27
click at [101, 95] on div "Sales Orders manchester Views Options Create order" at bounding box center [776, 76] width 1510 height 44
type input "POP UP"
click at [815, 86] on div "Customers" at bounding box center [819, 91] width 48 height 12
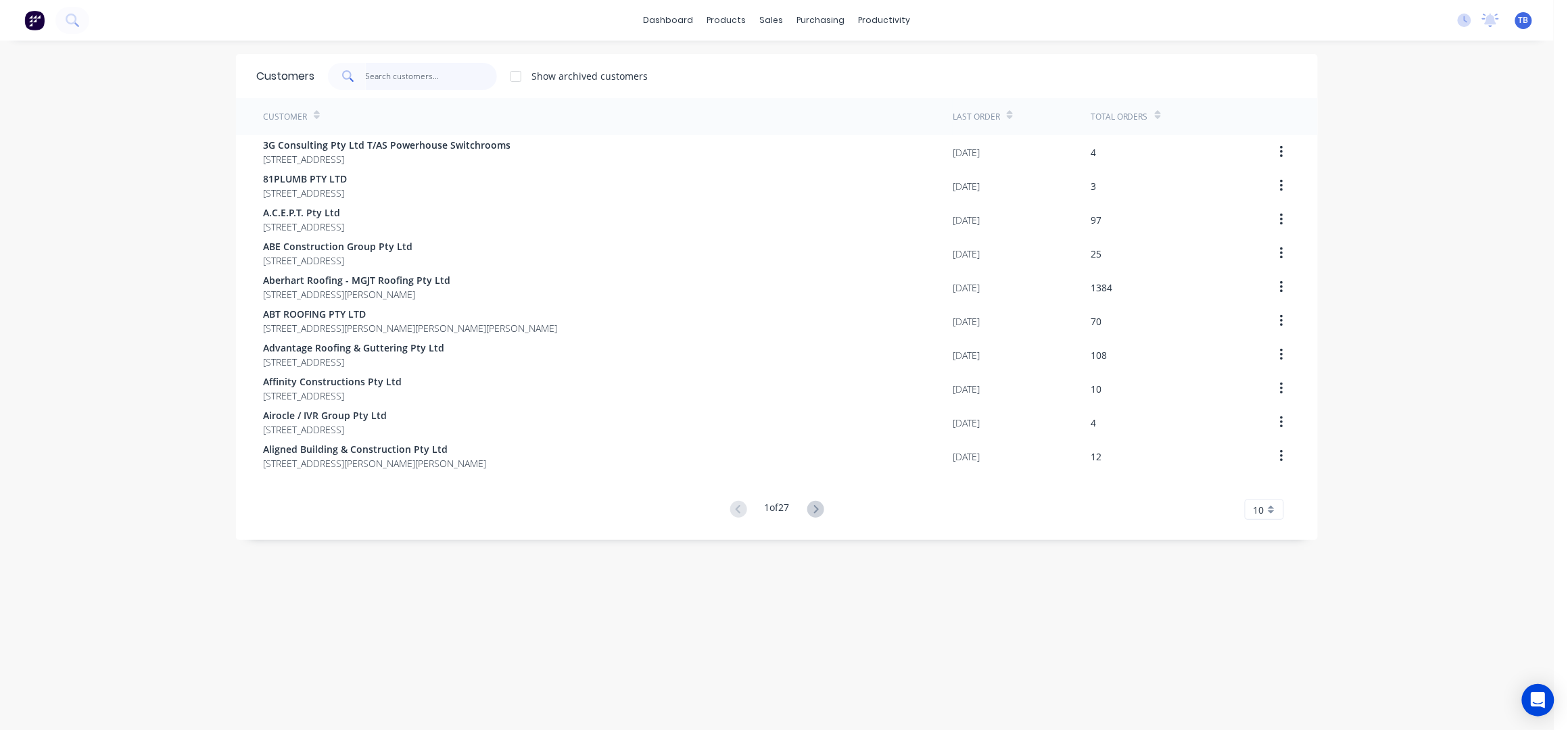
click at [382, 83] on input "text" at bounding box center [432, 76] width 132 height 27
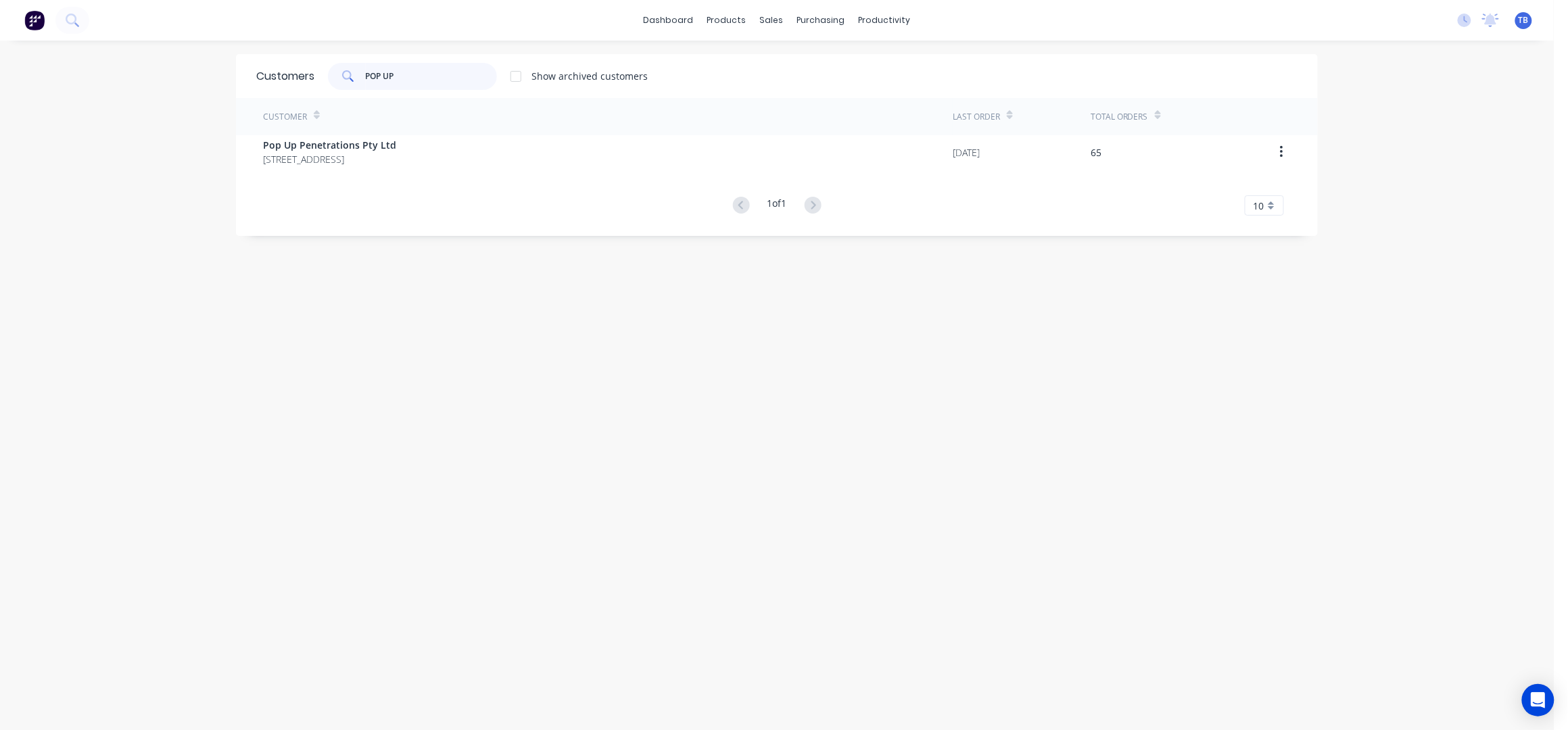
type input "POP UP"
click at [389, 131] on div "Customer" at bounding box center [608, 116] width 690 height 37
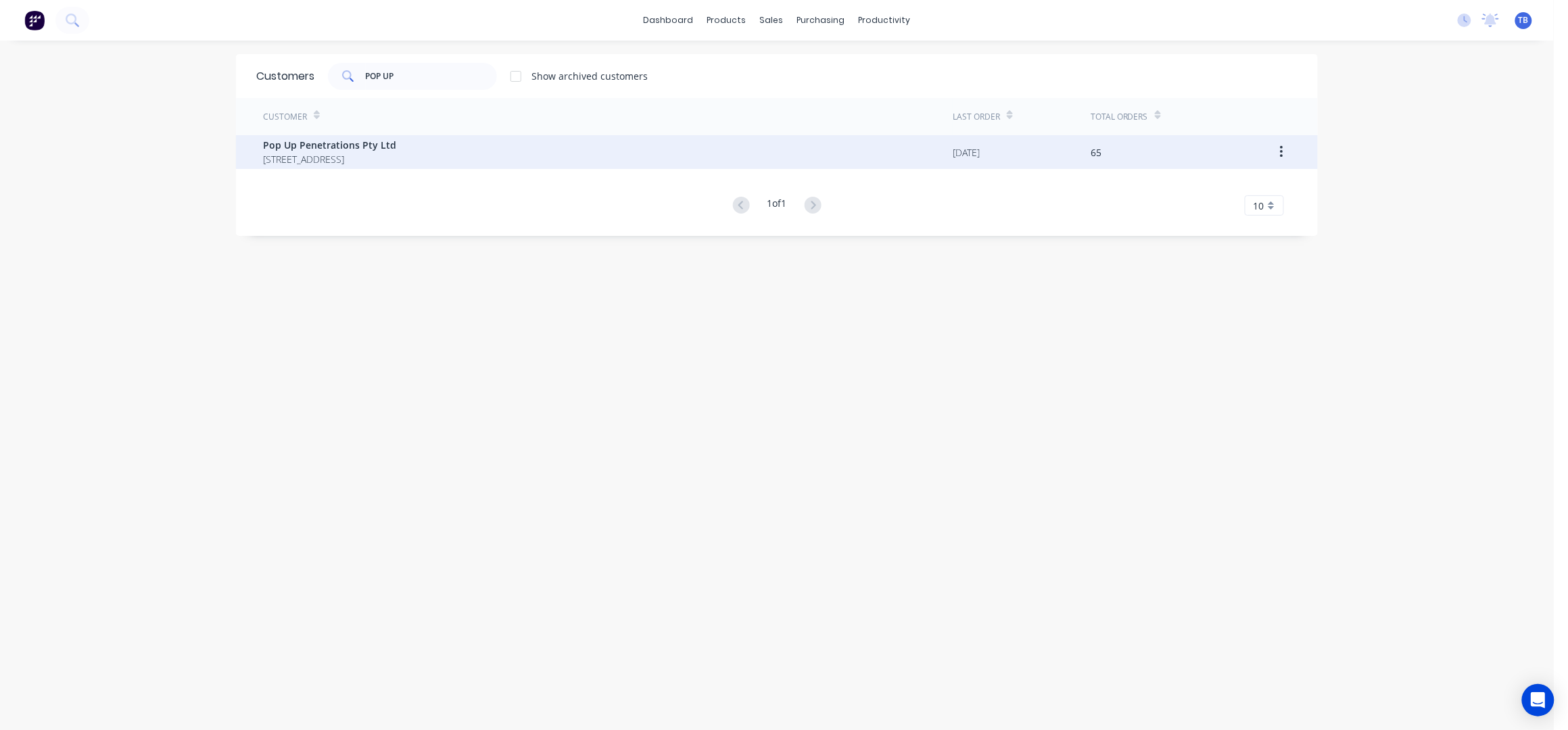
click at [392, 149] on span "Pop Up Penetrations Pty Ltd" at bounding box center [330, 145] width 133 height 14
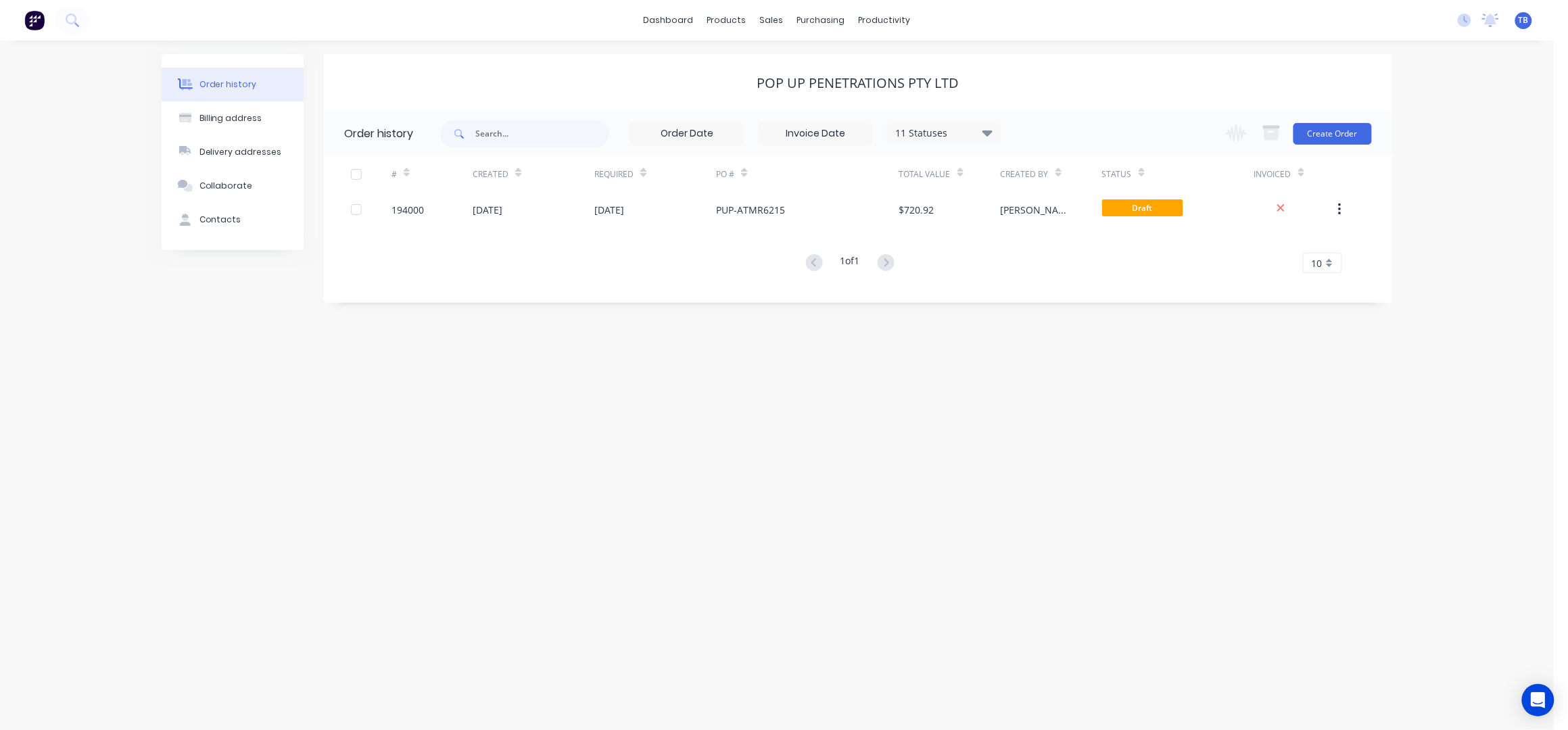
click at [974, 129] on div "11 Statuses" at bounding box center [944, 133] width 114 height 15
click at [1055, 288] on label at bounding box center [1055, 288] width 0 height 0
click at [1055, 296] on input "checkbox" at bounding box center [1060, 294] width 11 height 13
checkbox input "true"
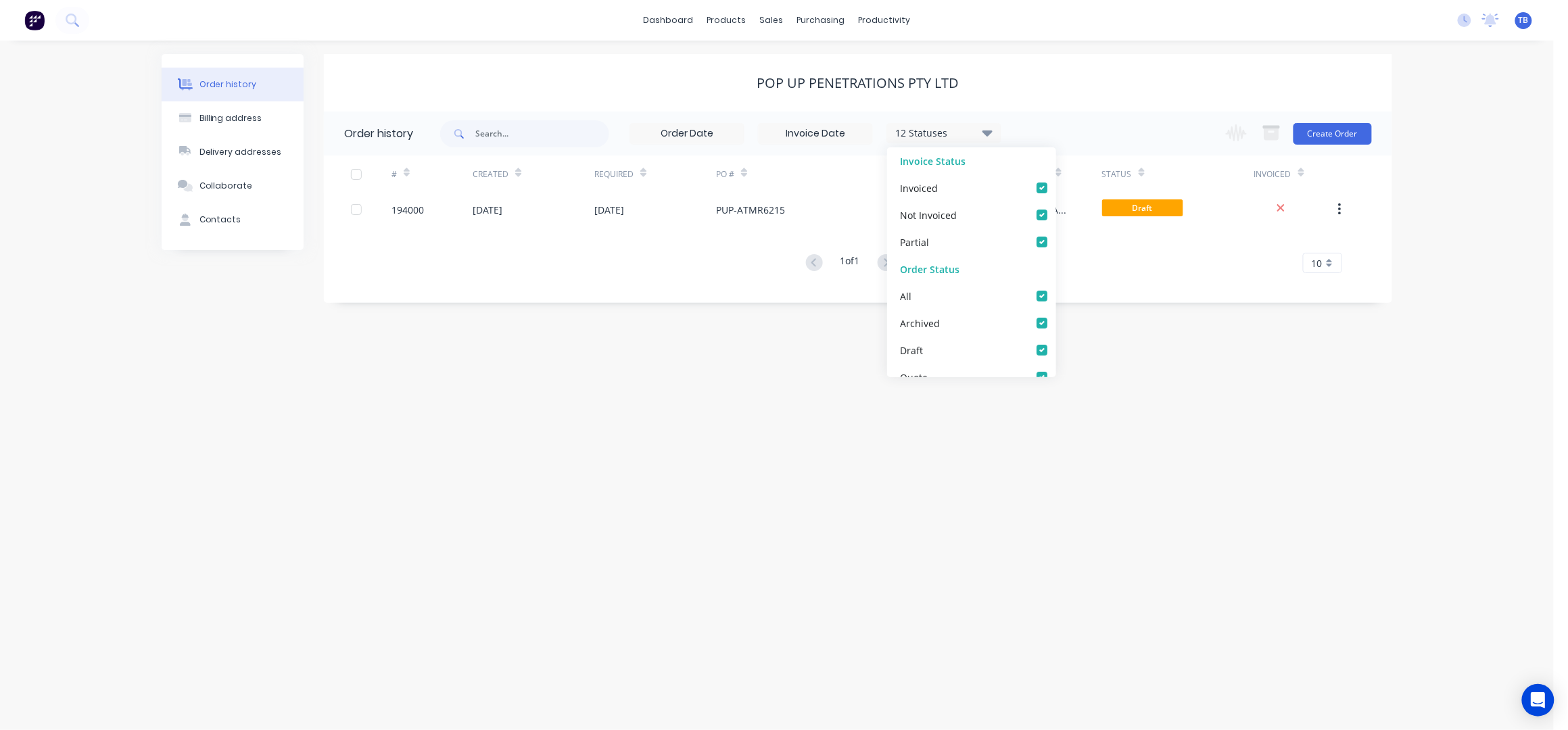
click at [1177, 75] on div "Pop Up Penetrations Pty Ltd" at bounding box center [857, 83] width 1068 height 16
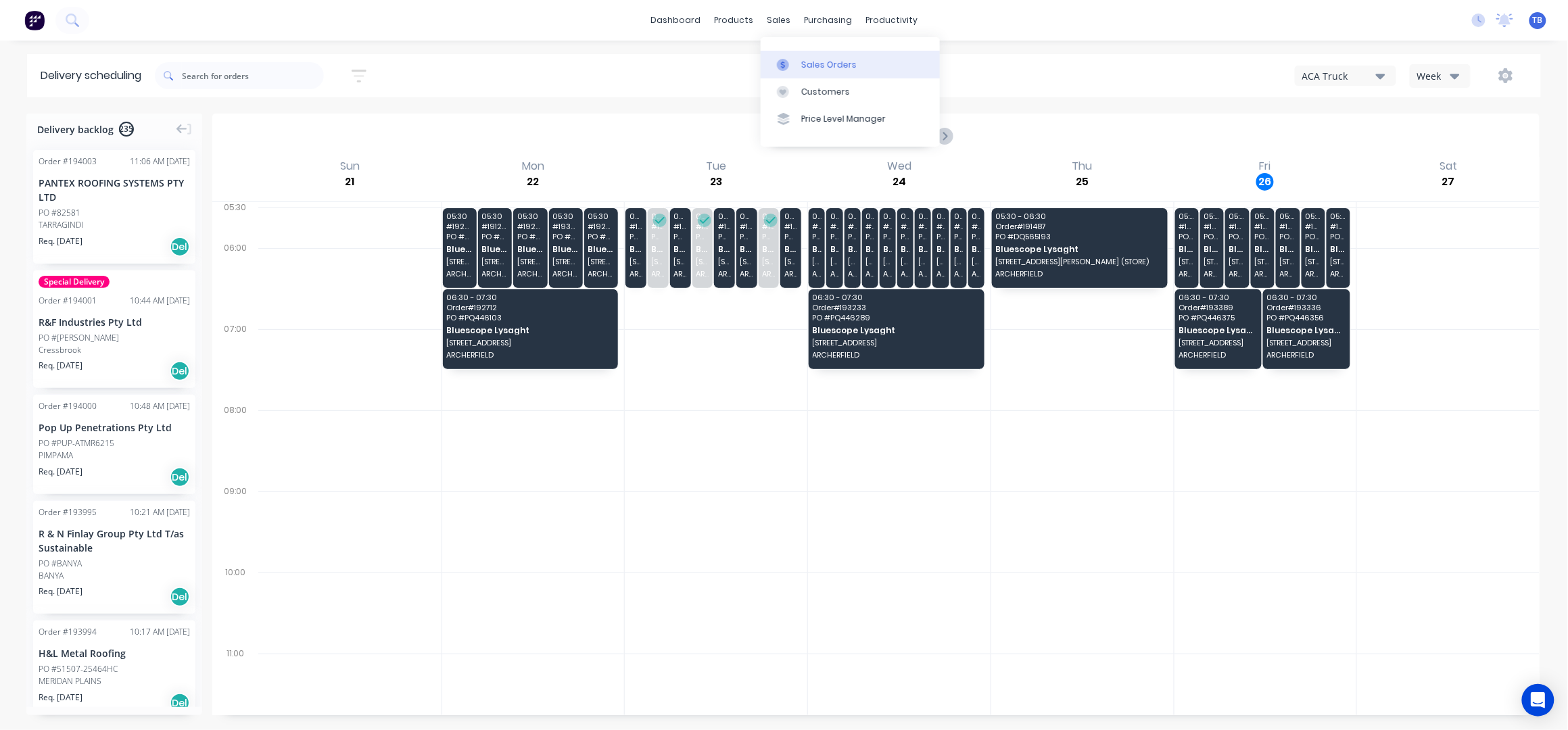
click at [806, 70] on div "Sales Orders" at bounding box center [829, 65] width 55 height 12
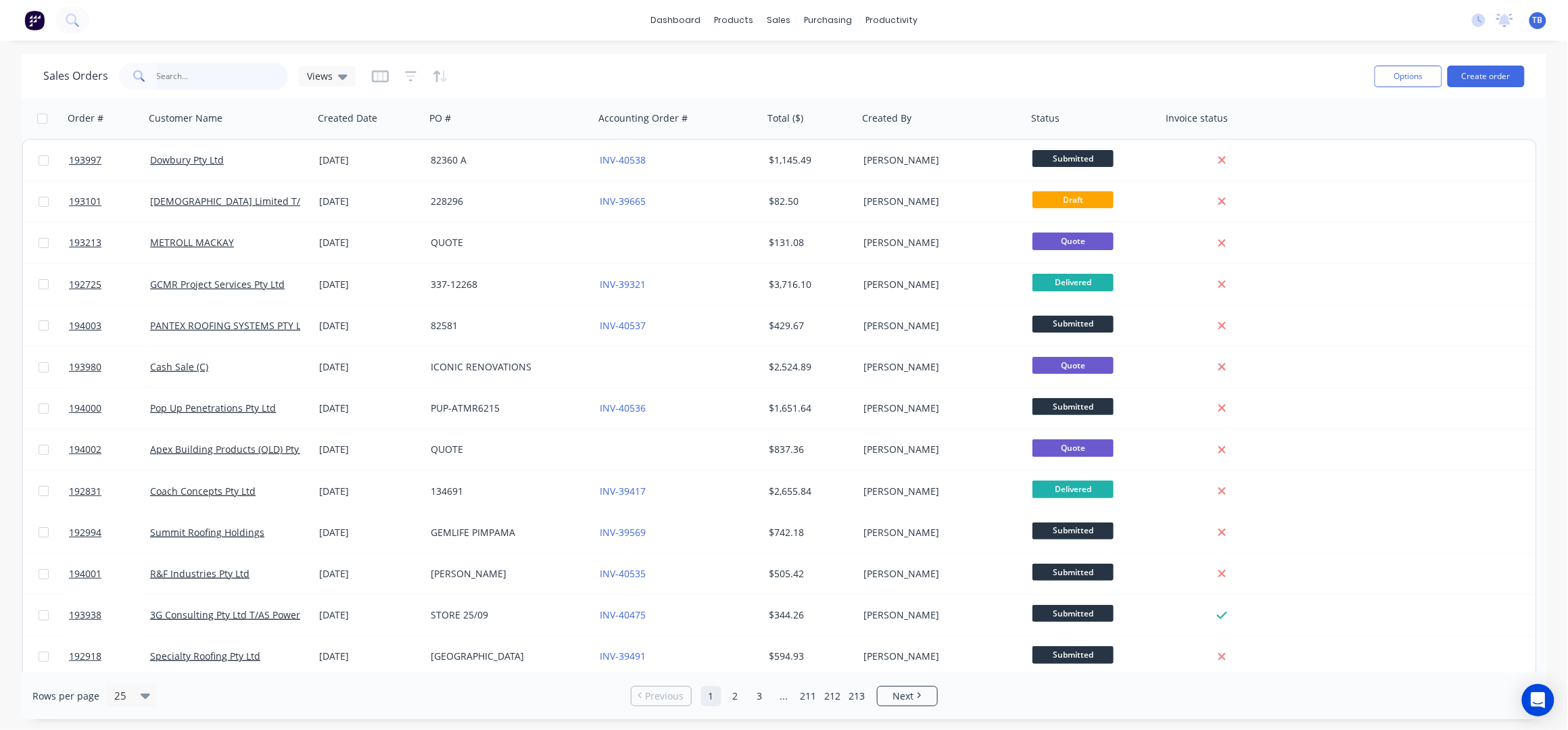
click at [182, 66] on input "text" at bounding box center [223, 76] width 132 height 27
click at [182, 64] on input "text" at bounding box center [223, 76] width 132 height 27
click at [183, 72] on input "text" at bounding box center [223, 76] width 132 height 27
click at [180, 78] on input "text" at bounding box center [223, 76] width 132 height 27
click at [248, 72] on input "text" at bounding box center [223, 76] width 132 height 27
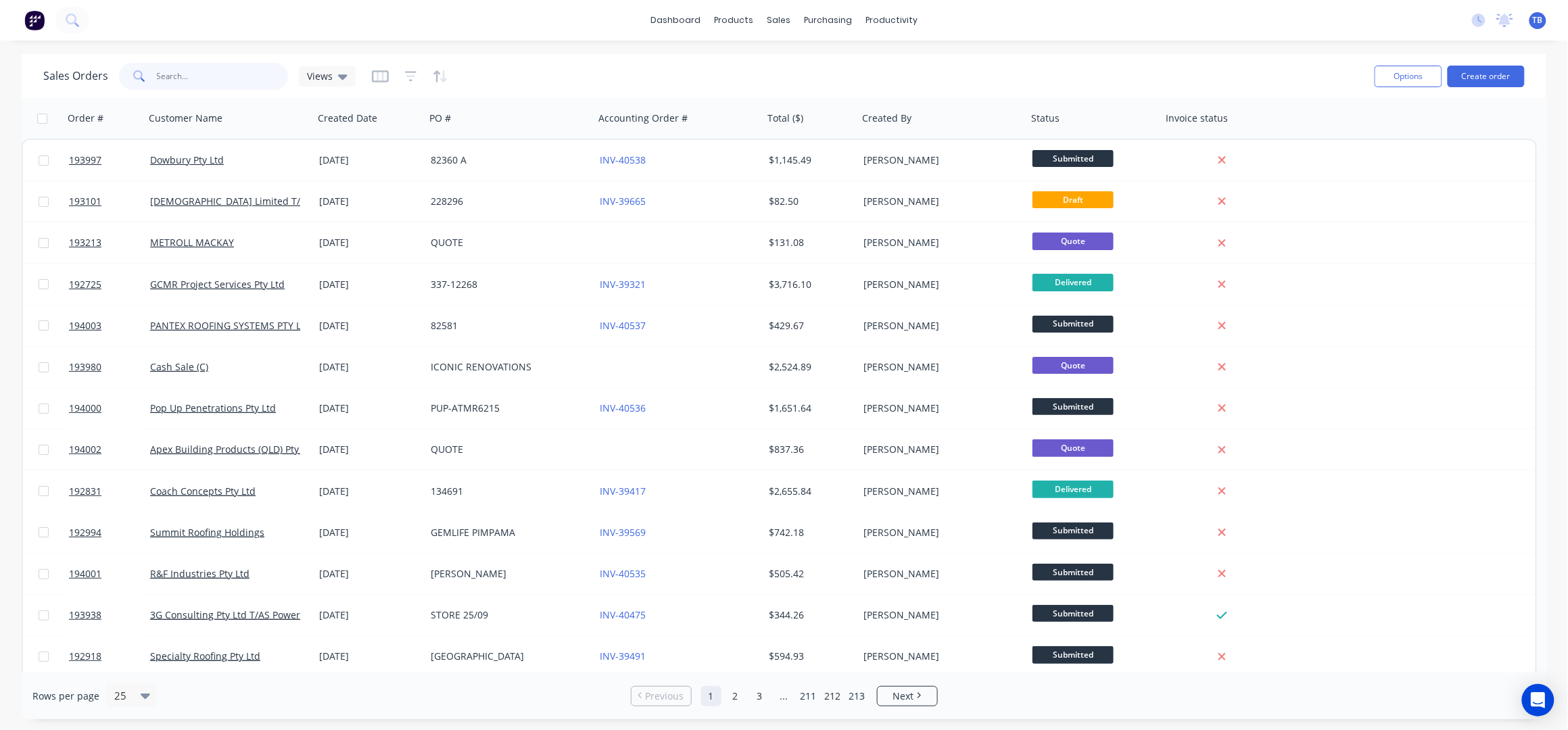
click at [247, 72] on input "text" at bounding box center [223, 76] width 132 height 27
click at [199, 74] on input "text" at bounding box center [223, 76] width 132 height 27
click at [199, 67] on input "text" at bounding box center [223, 76] width 132 height 27
click at [201, 67] on input "text" at bounding box center [223, 76] width 132 height 27
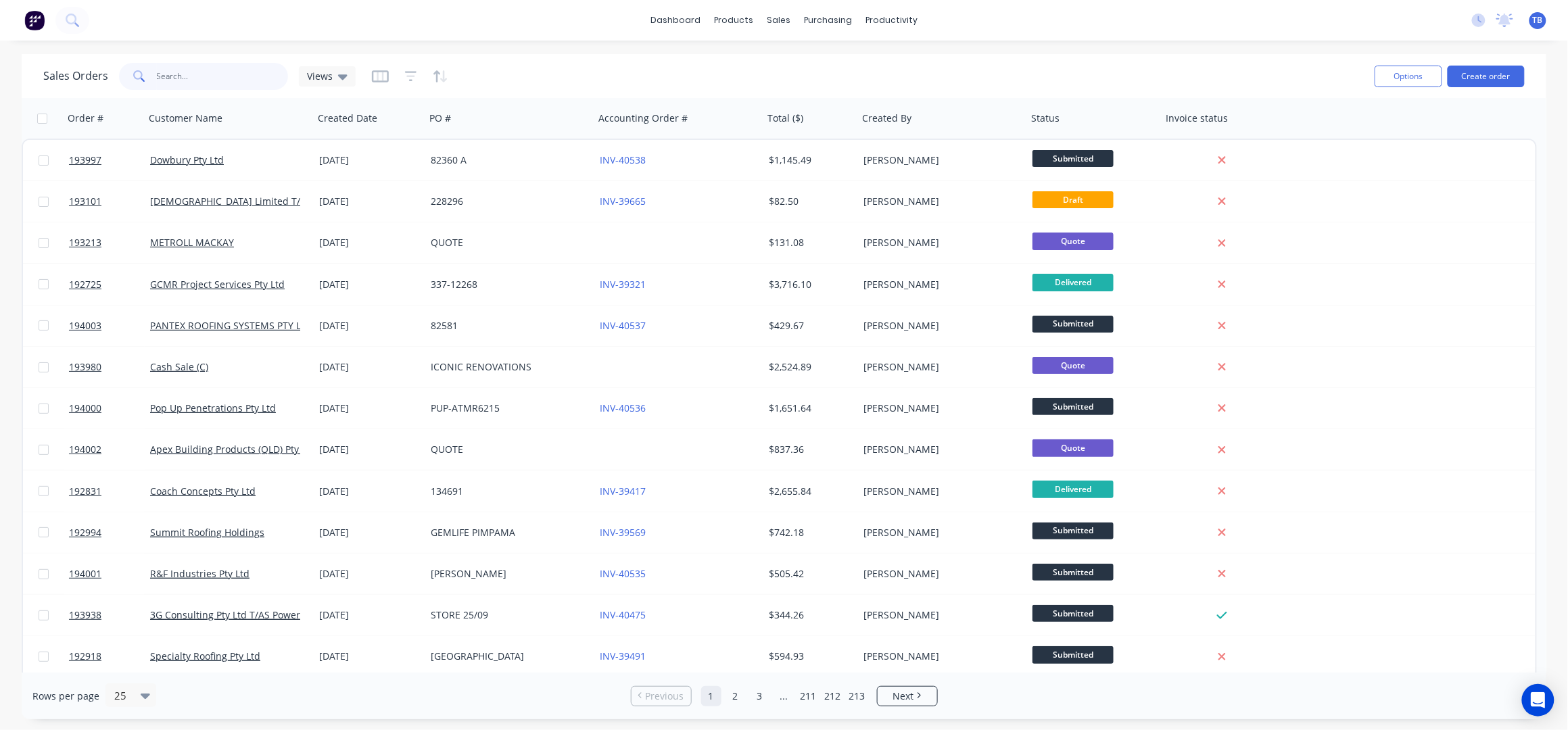
click at [201, 67] on input "text" at bounding box center [223, 76] width 132 height 27
click at [785, 23] on div "sales" at bounding box center [778, 20] width 37 height 20
click at [859, 70] on link "Sales Orders" at bounding box center [850, 64] width 179 height 27
click at [1507, 66] on button "Create order" at bounding box center [1485, 76] width 77 height 22
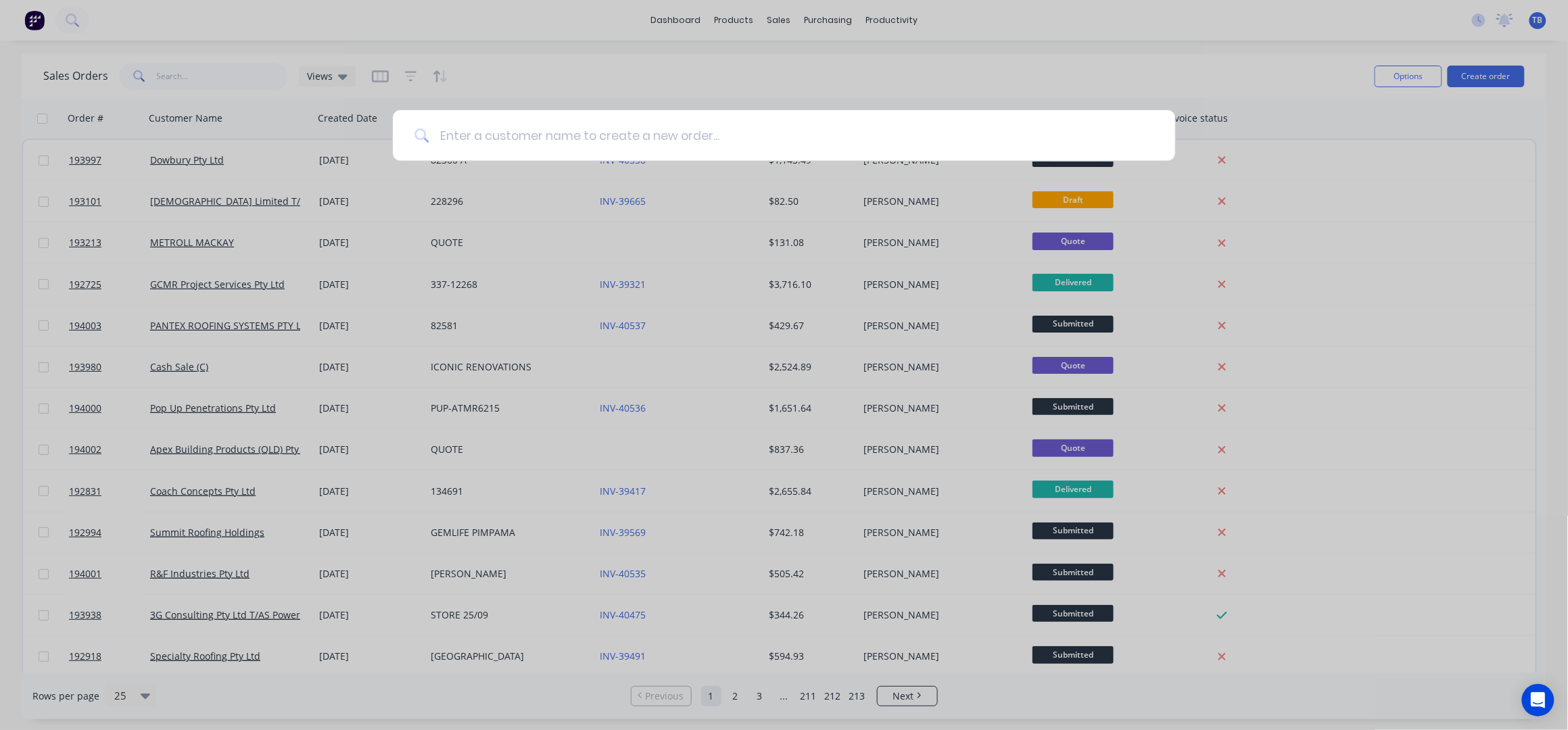
click at [641, 148] on input at bounding box center [790, 135] width 724 height 51
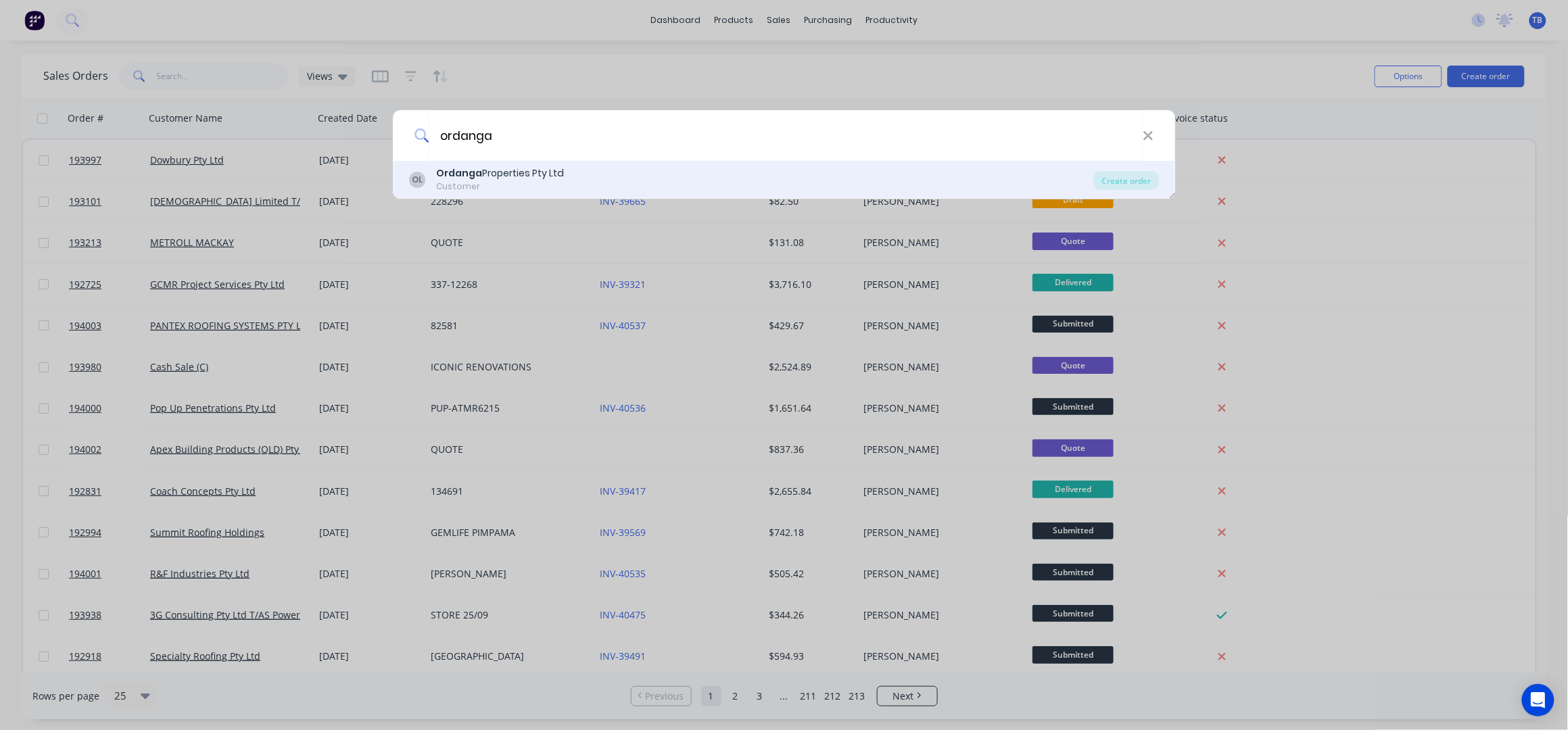
type input "ordanga"
click at [544, 173] on div "Ordanga Properties Pty Ltd" at bounding box center [500, 173] width 128 height 14
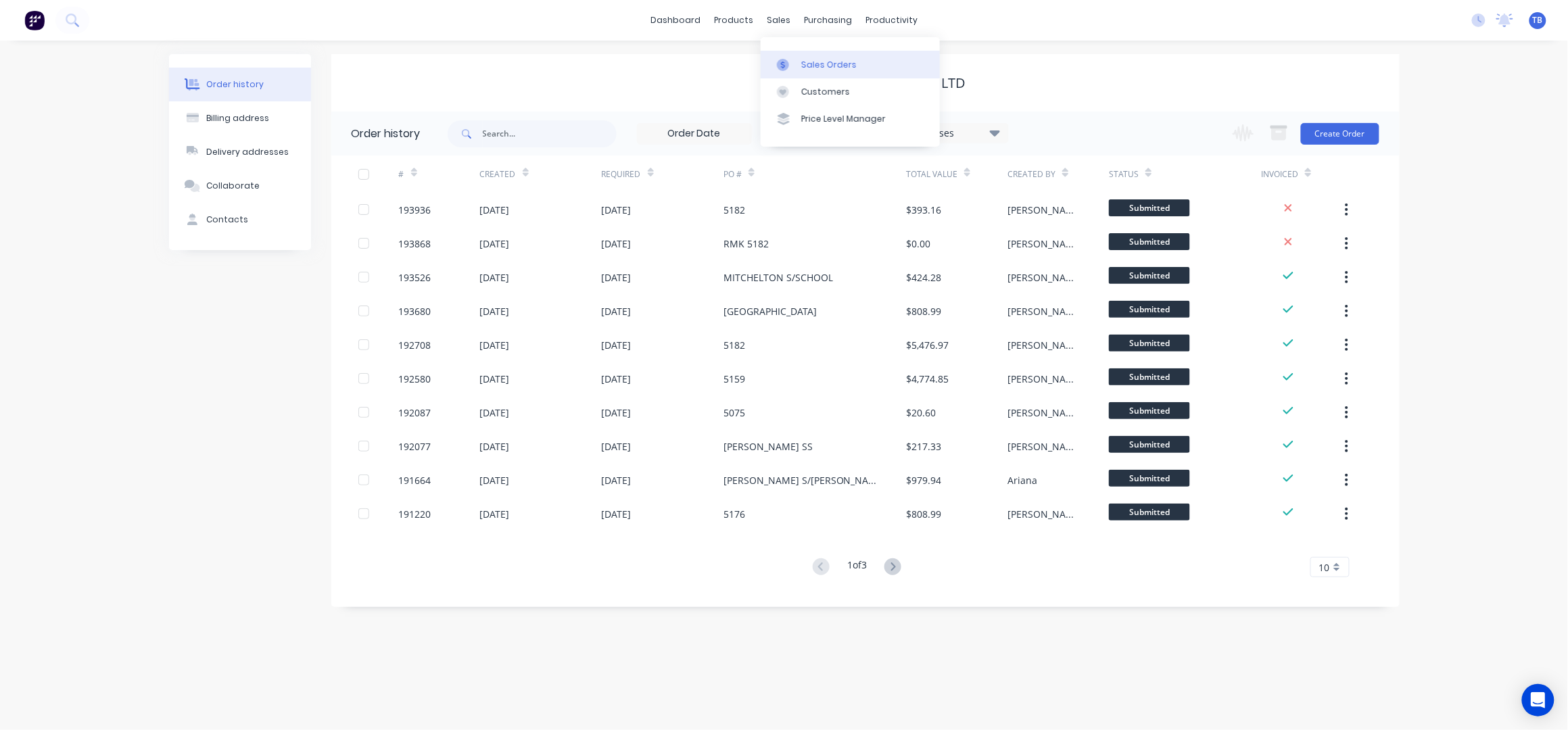
click at [801, 59] on div "Sales Orders" at bounding box center [829, 65] width 55 height 12
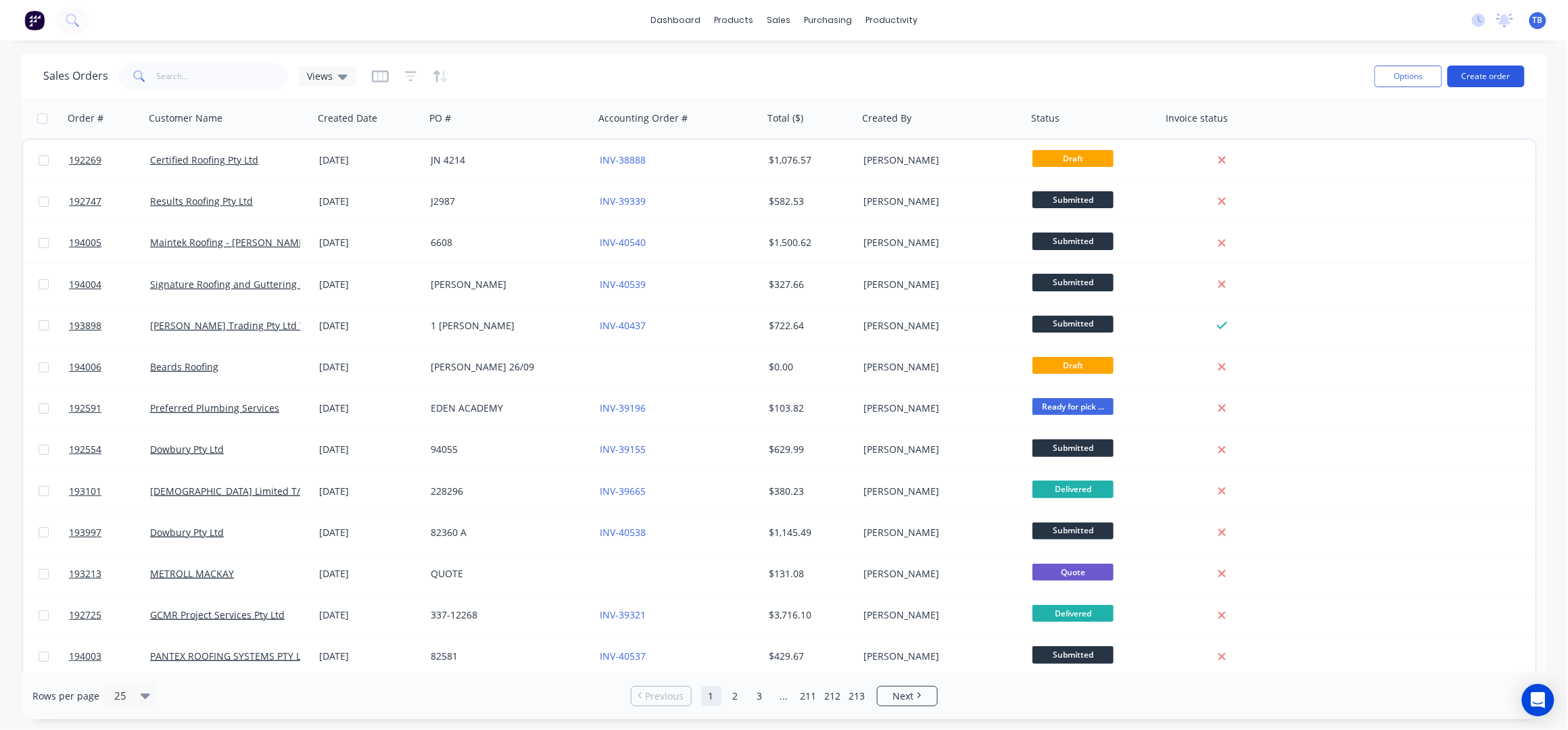
click at [1479, 72] on button "Create order" at bounding box center [1485, 76] width 77 height 22
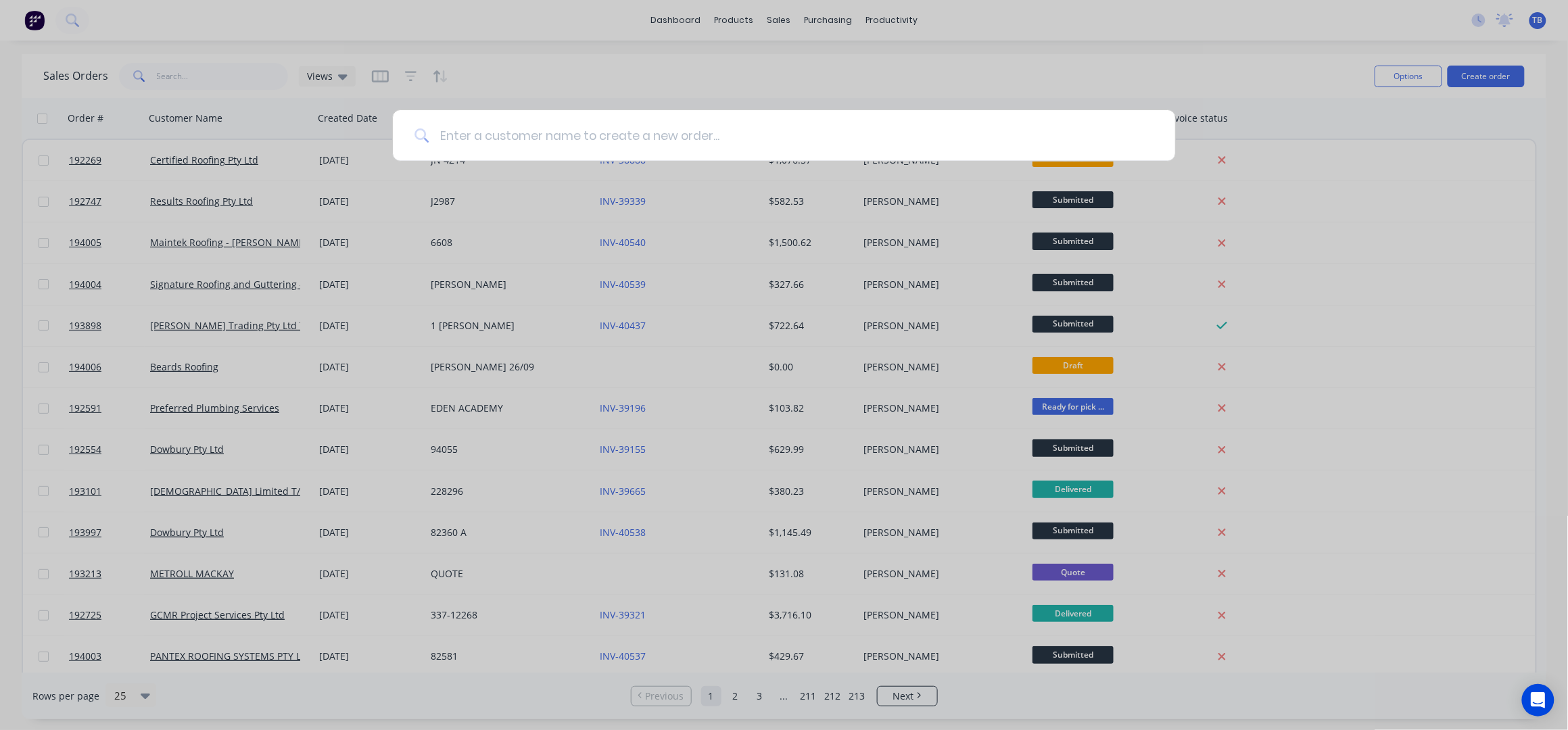
click at [518, 127] on input at bounding box center [790, 135] width 724 height 51
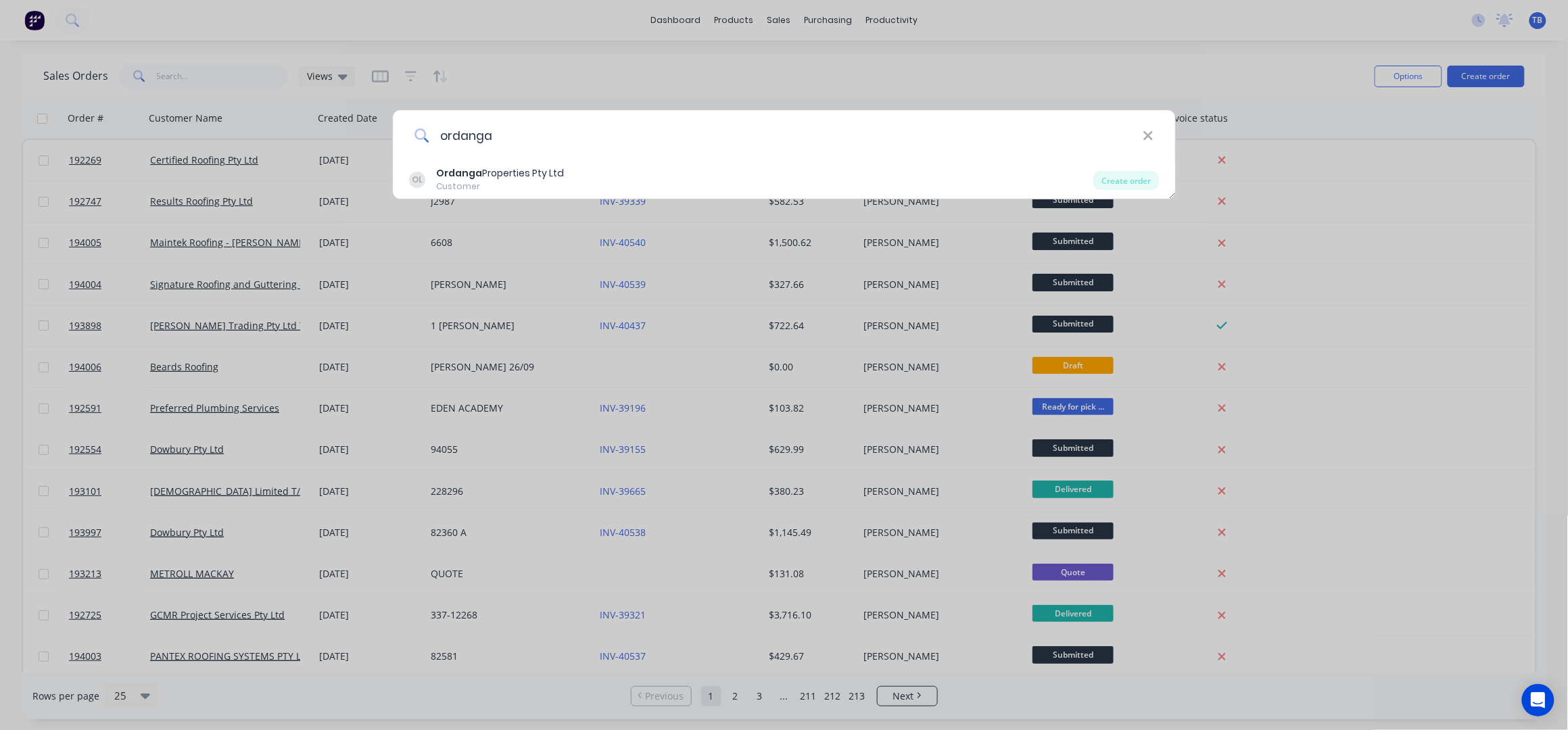
click at [528, 158] on input "ordanga" at bounding box center [785, 135] width 714 height 51
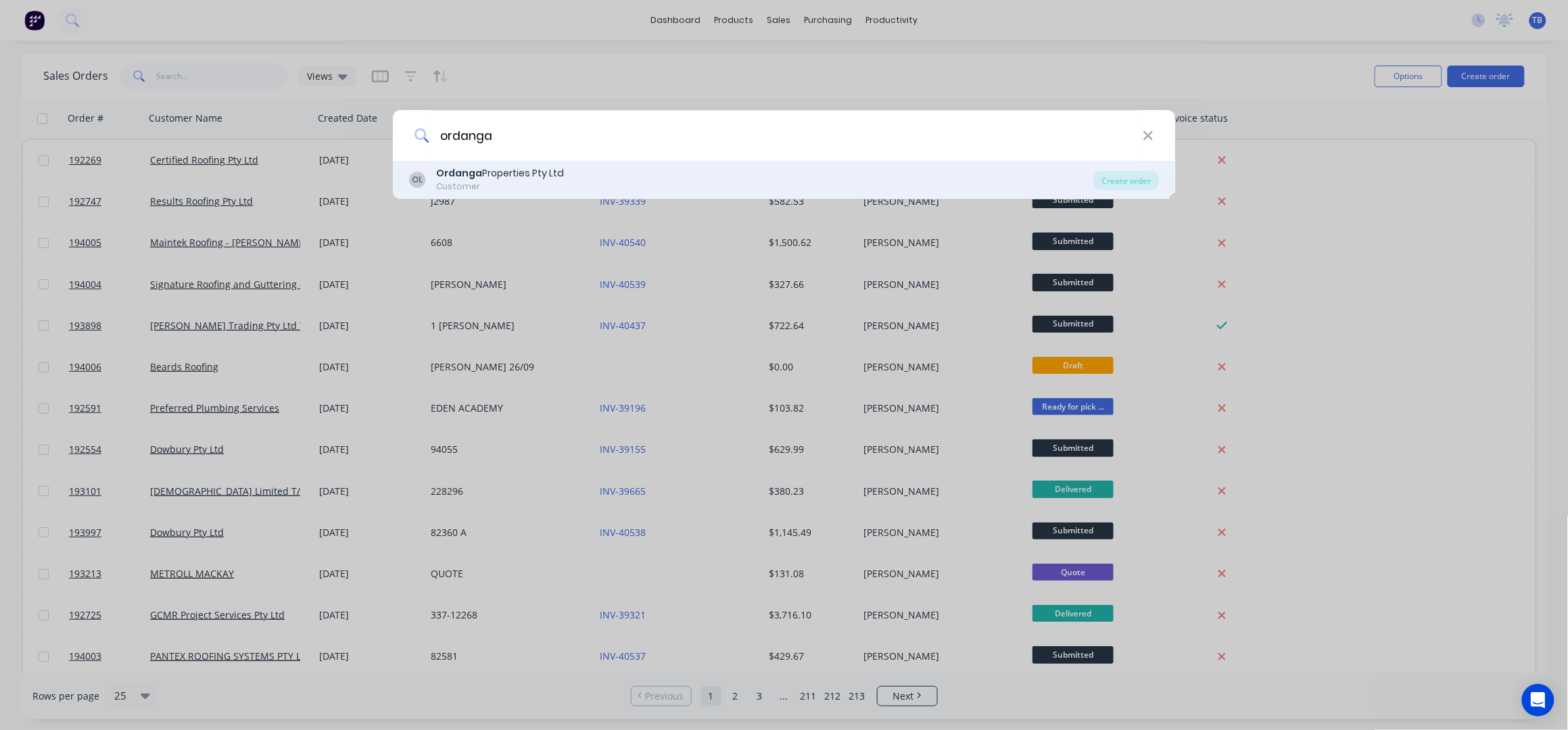
type input "ordanga"
click at [534, 167] on div "Ordanga Properties Pty Ltd" at bounding box center [500, 173] width 128 height 14
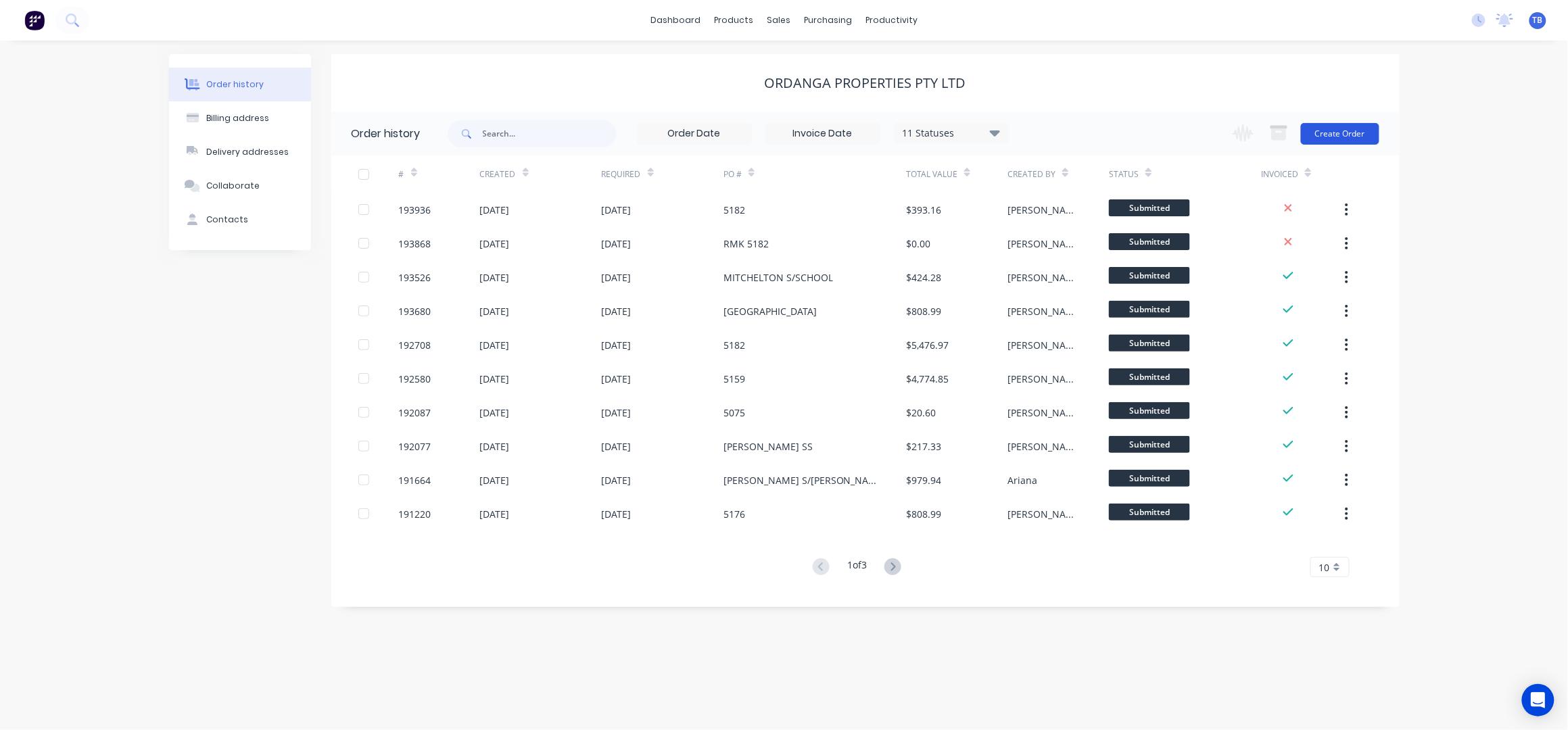
click at [1338, 131] on button "Create Order" at bounding box center [1340, 134] width 79 height 22
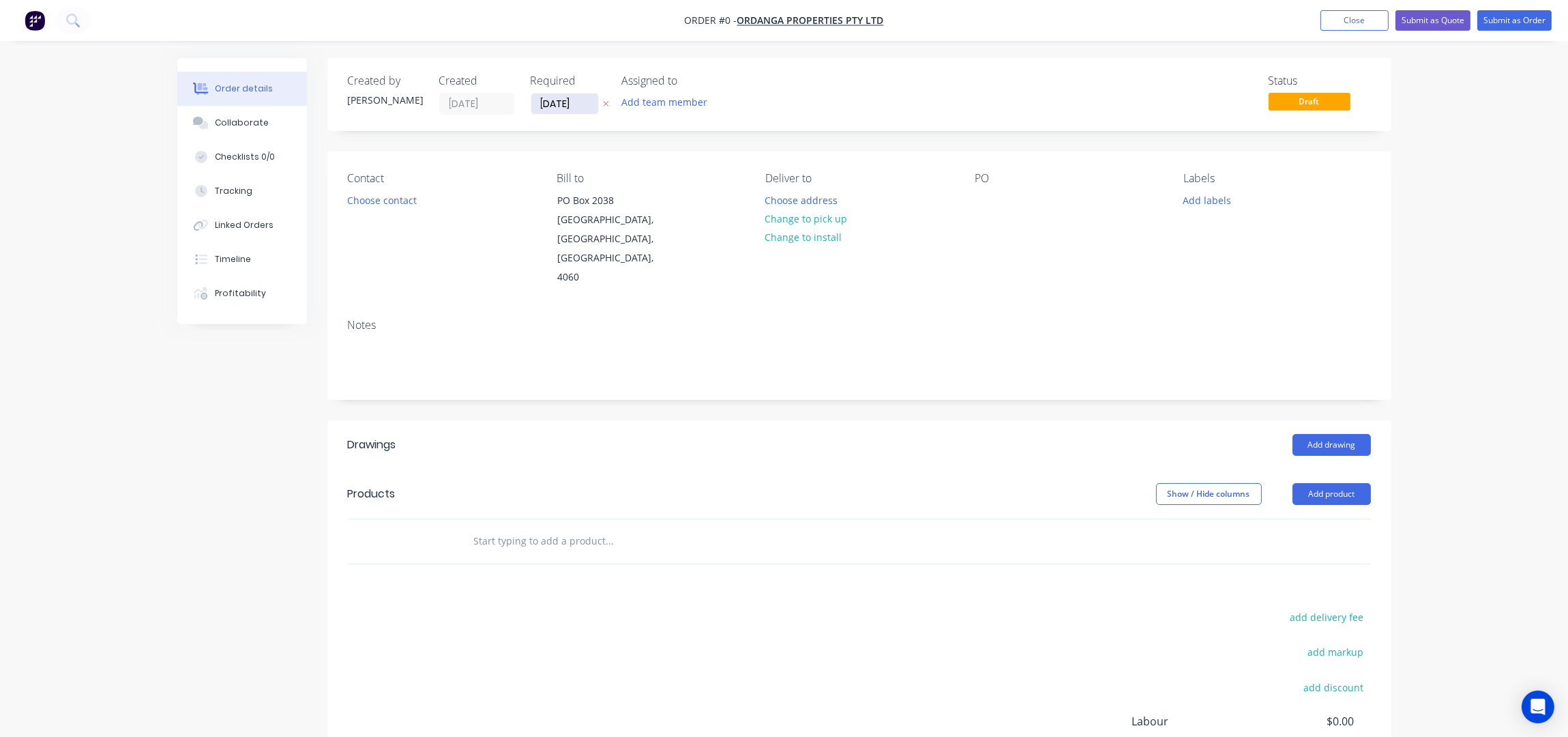
click at [541, 99] on input "[DATE]" at bounding box center [564, 103] width 67 height 20
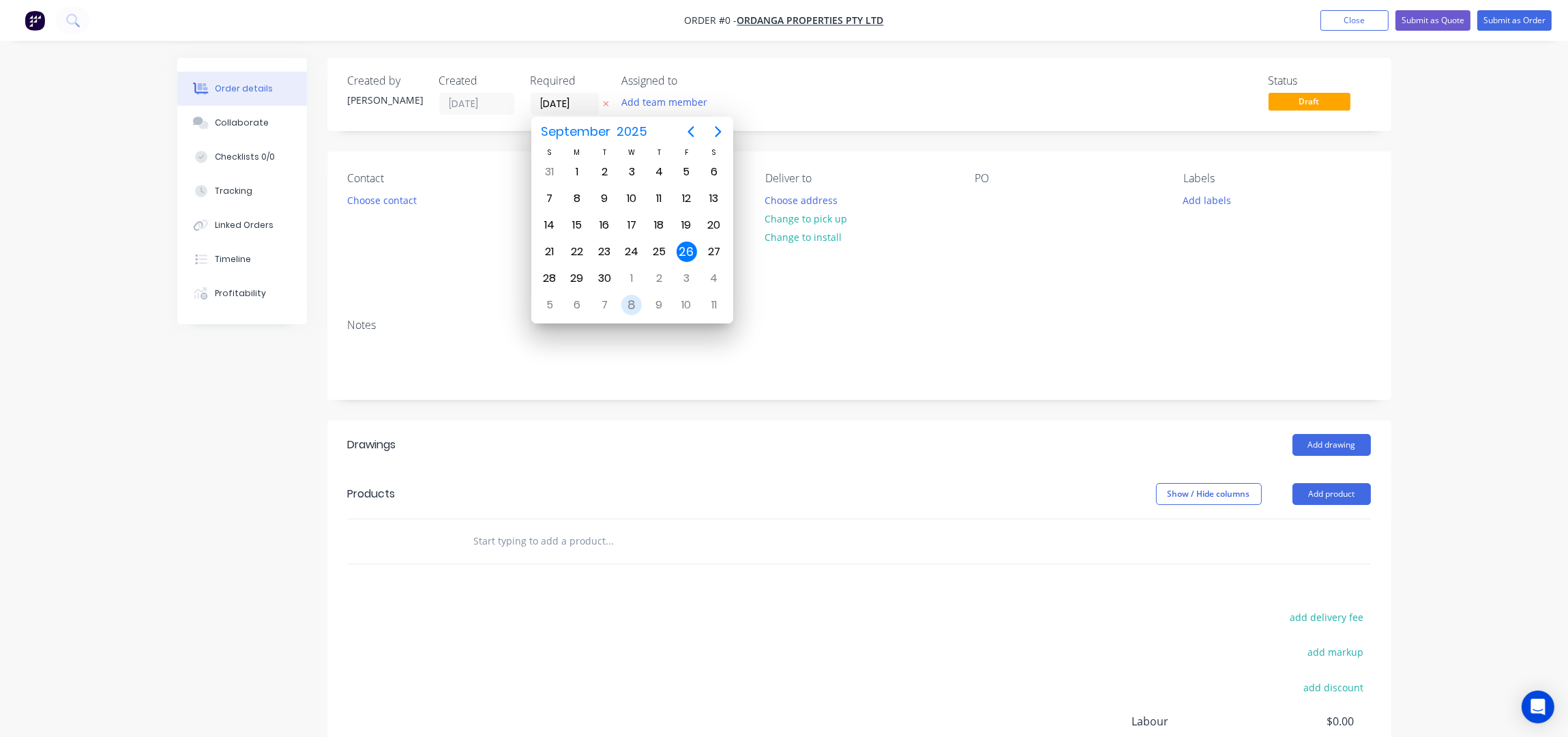
click at [624, 303] on div "8" at bounding box center [631, 304] width 20 height 20
type input "[DATE]"
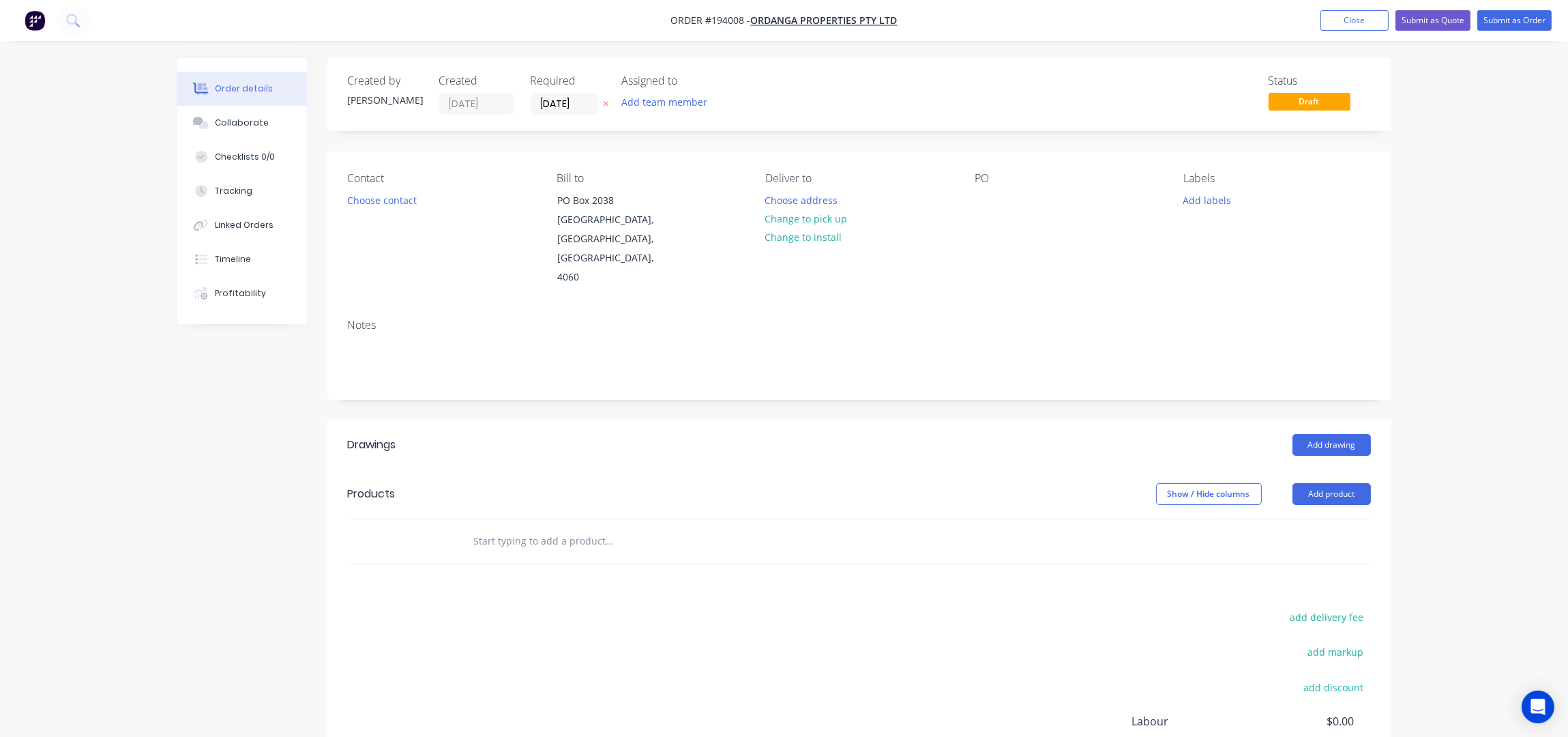
click at [368, 204] on button "Choose contact" at bounding box center [382, 199] width 84 height 18
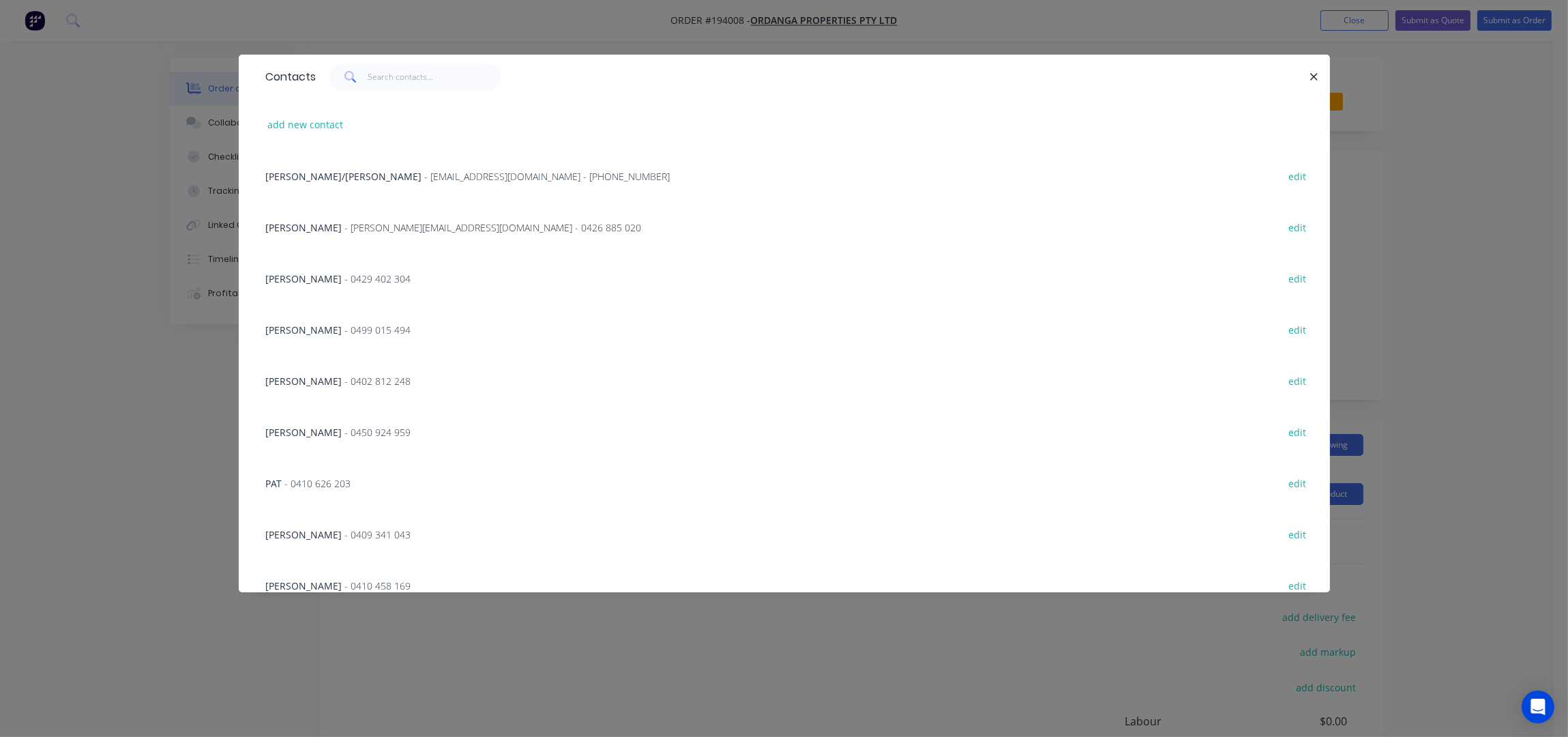
click at [344, 315] on div "[PERSON_NAME] - 0499 015 494 edit" at bounding box center [785, 328] width 1051 height 51
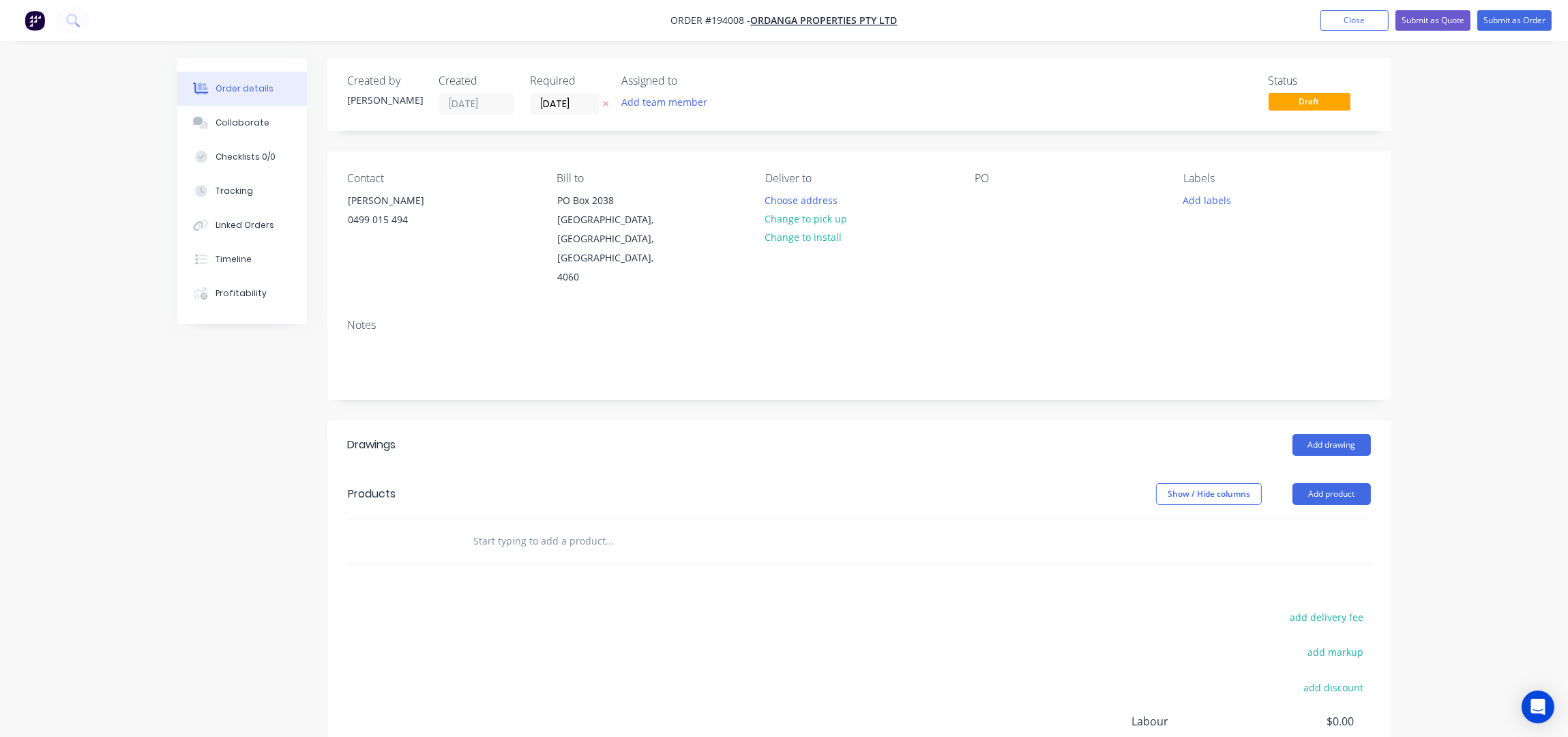
click at [820, 189] on div "Deliver to Choose address Change to pick up Change to install" at bounding box center [859, 229] width 187 height 115
click at [815, 195] on button "Choose address" at bounding box center [801, 199] width 87 height 18
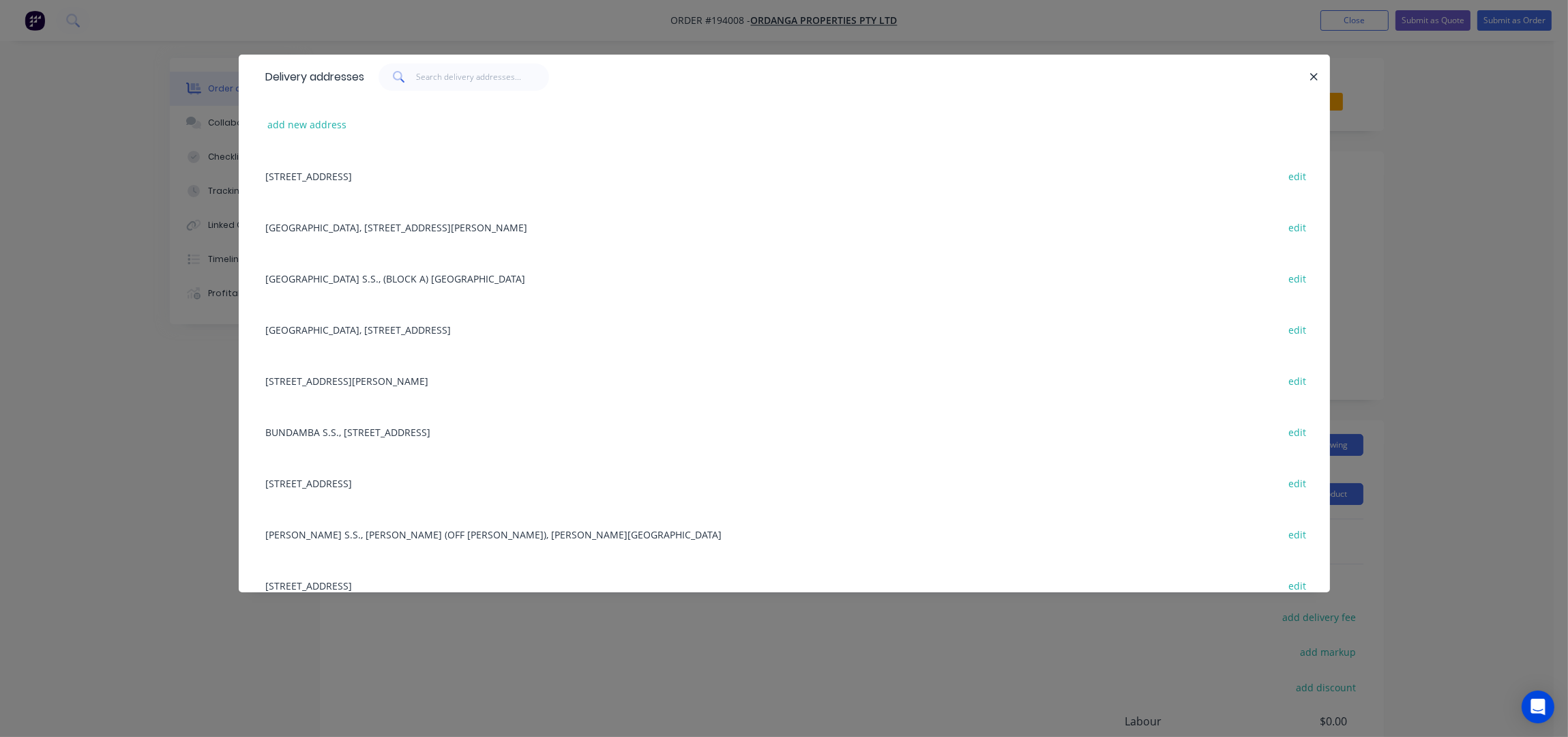
click at [312, 137] on div "add new address" at bounding box center [785, 125] width 1051 height 51
click at [304, 127] on button "add new address" at bounding box center [307, 124] width 93 height 18
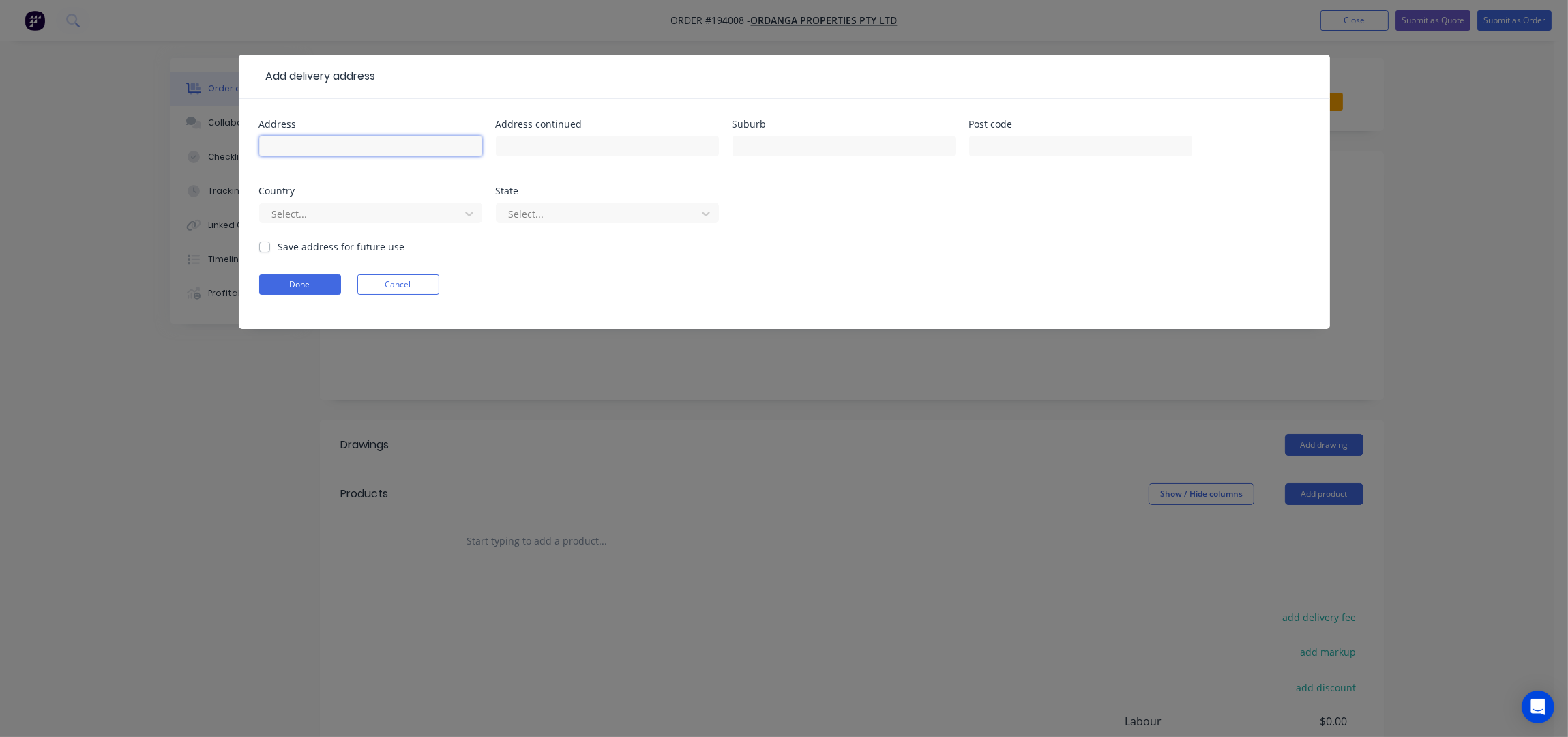
click at [313, 140] on input "text" at bounding box center [371, 145] width 223 height 20
type input "h"
type input "[PERSON_NAME][GEOGRAPHIC_DATA]"
type input "[PERSON_NAME]"
click at [328, 285] on button "Done" at bounding box center [301, 284] width 82 height 20
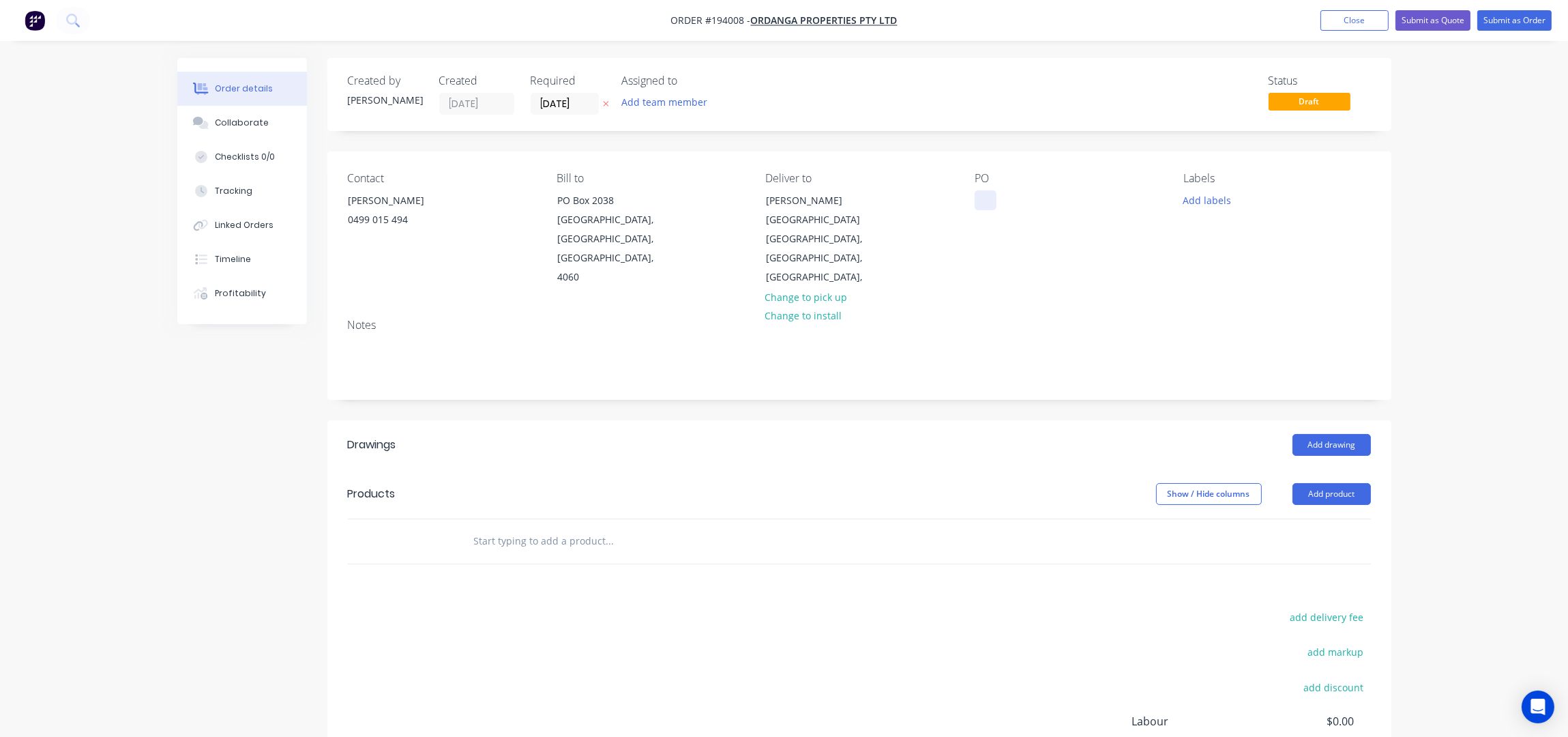
click at [985, 206] on div at bounding box center [985, 199] width 22 height 20
click at [1020, 282] on div "Contact [PERSON_NAME] [PHONE_NUMBER] Bill to [GEOGRAPHIC_DATA] Deliver to [PERS…" at bounding box center [860, 229] width 1064 height 156
click at [1375, 470] on header "Products Show / Hide columns Add product" at bounding box center [860, 494] width 1064 height 49
drag, startPoint x: 1366, startPoint y: 470, endPoint x: 1359, endPoint y: 477, distance: 9.9
click at [1363, 483] on button "Add product" at bounding box center [1332, 493] width 78 height 22
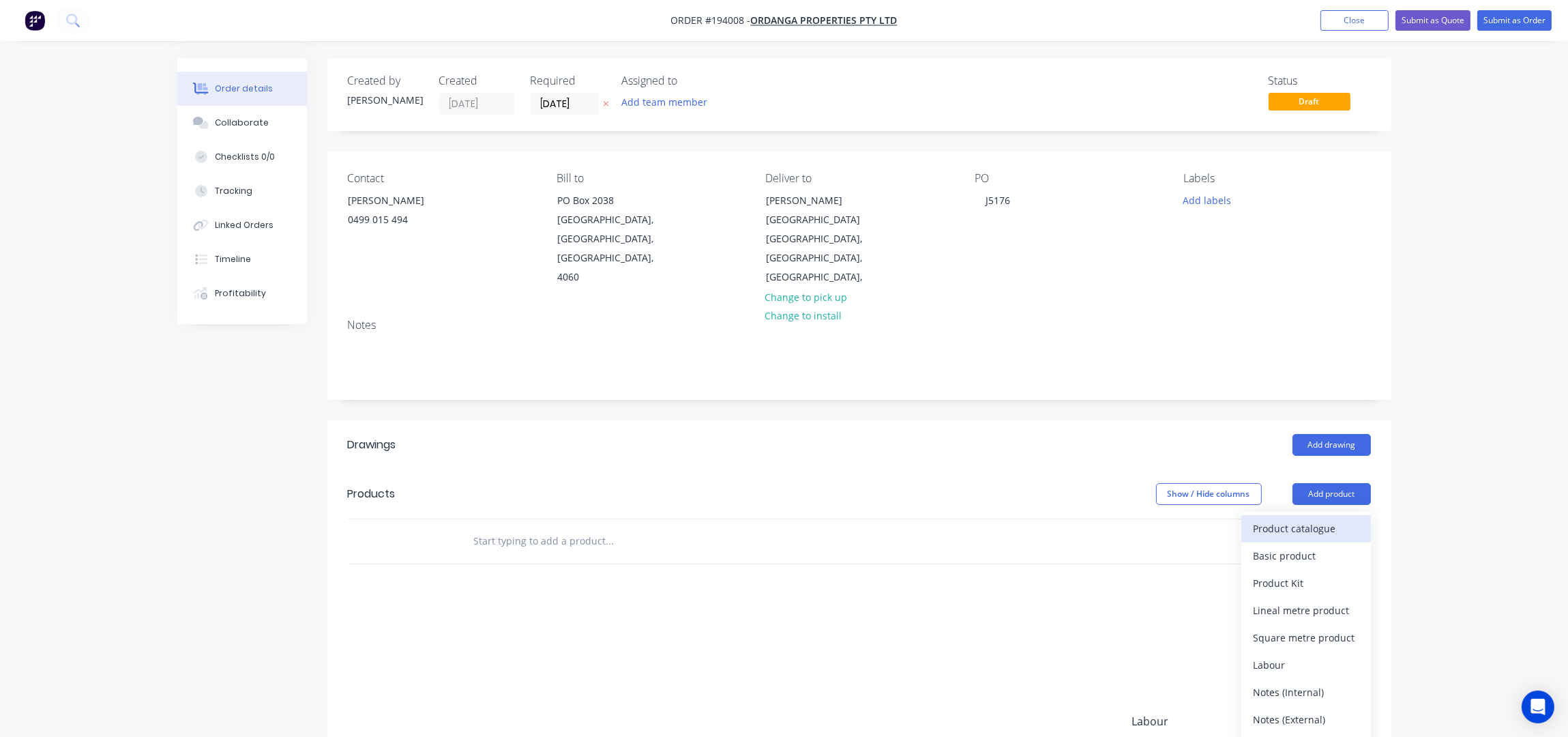
click at [1308, 519] on div "Product catalogue" at bounding box center [1306, 528] width 105 height 20
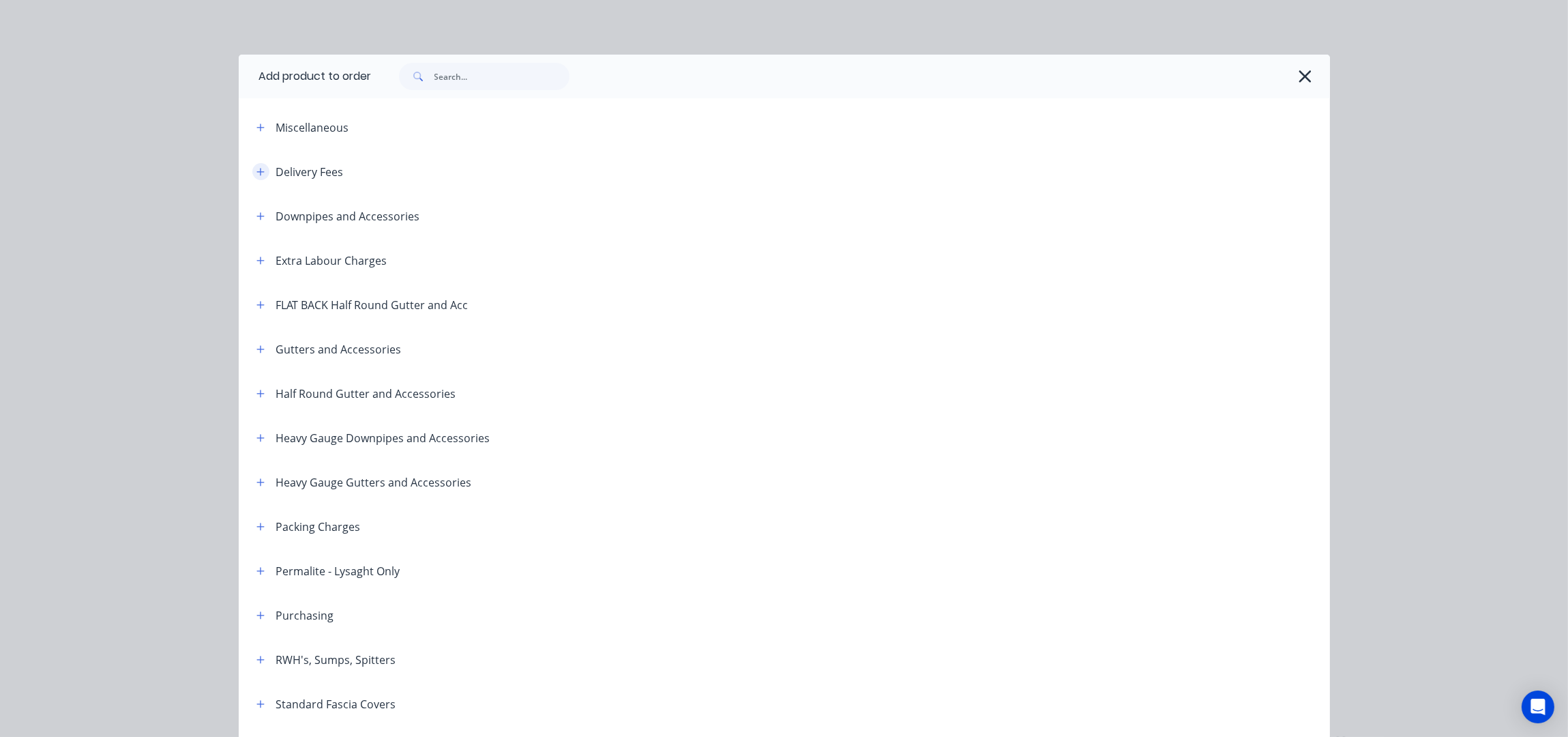
click at [256, 172] on icon "button" at bounding box center [260, 172] width 8 height 10
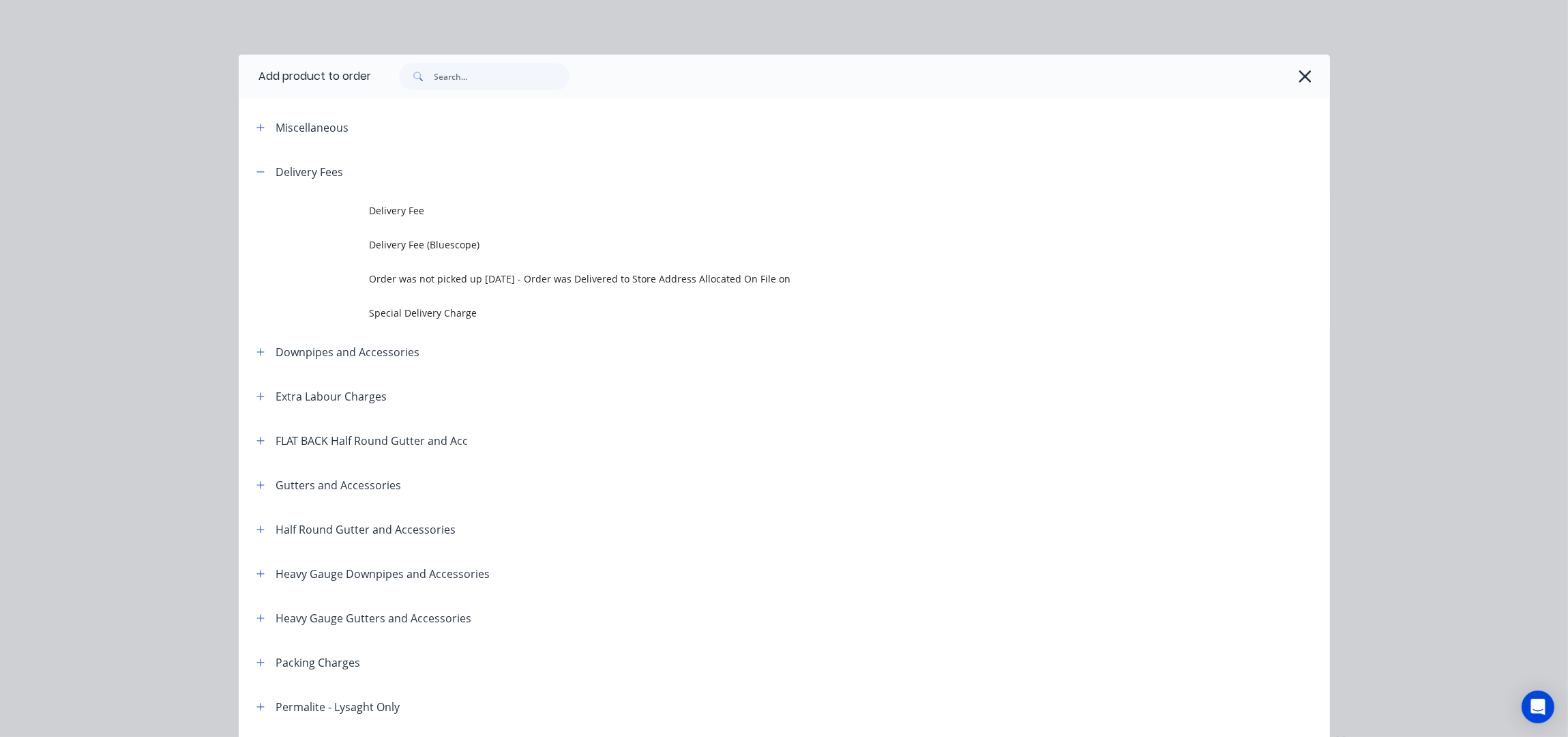
drag, startPoint x: 287, startPoint y: 184, endPoint x: 418, endPoint y: 204, distance: 132.5
click at [399, 197] on td "Delivery Fee" at bounding box center [849, 210] width 960 height 34
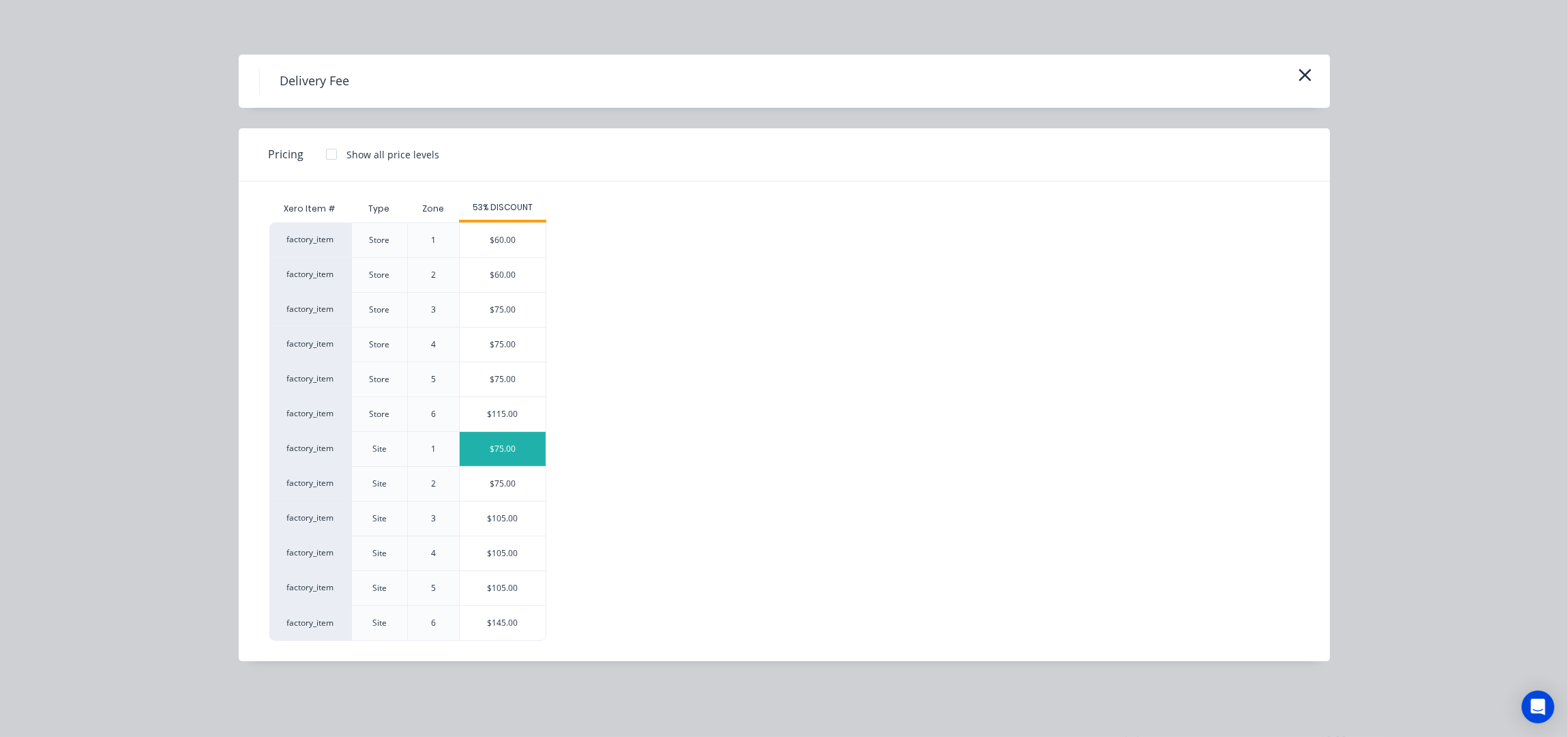
click at [487, 455] on div "$75.00" at bounding box center [503, 449] width 86 height 34
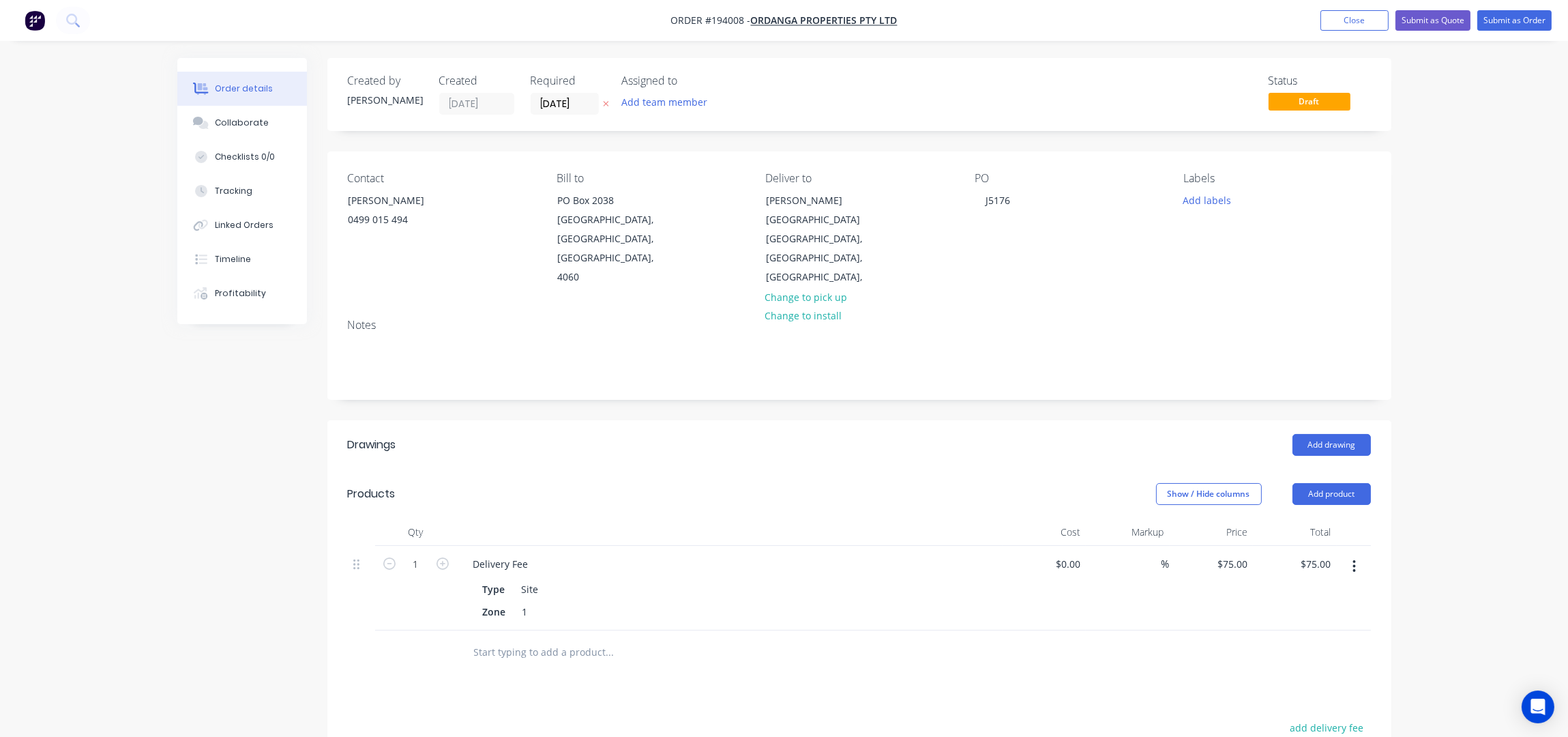
click at [923, 434] on div "Add drawing" at bounding box center [967, 444] width 806 height 22
click at [1338, 470] on header "Products Show / Hide columns Add product" at bounding box center [860, 494] width 1064 height 49
click at [1315, 483] on button "Add product" at bounding box center [1332, 493] width 78 height 22
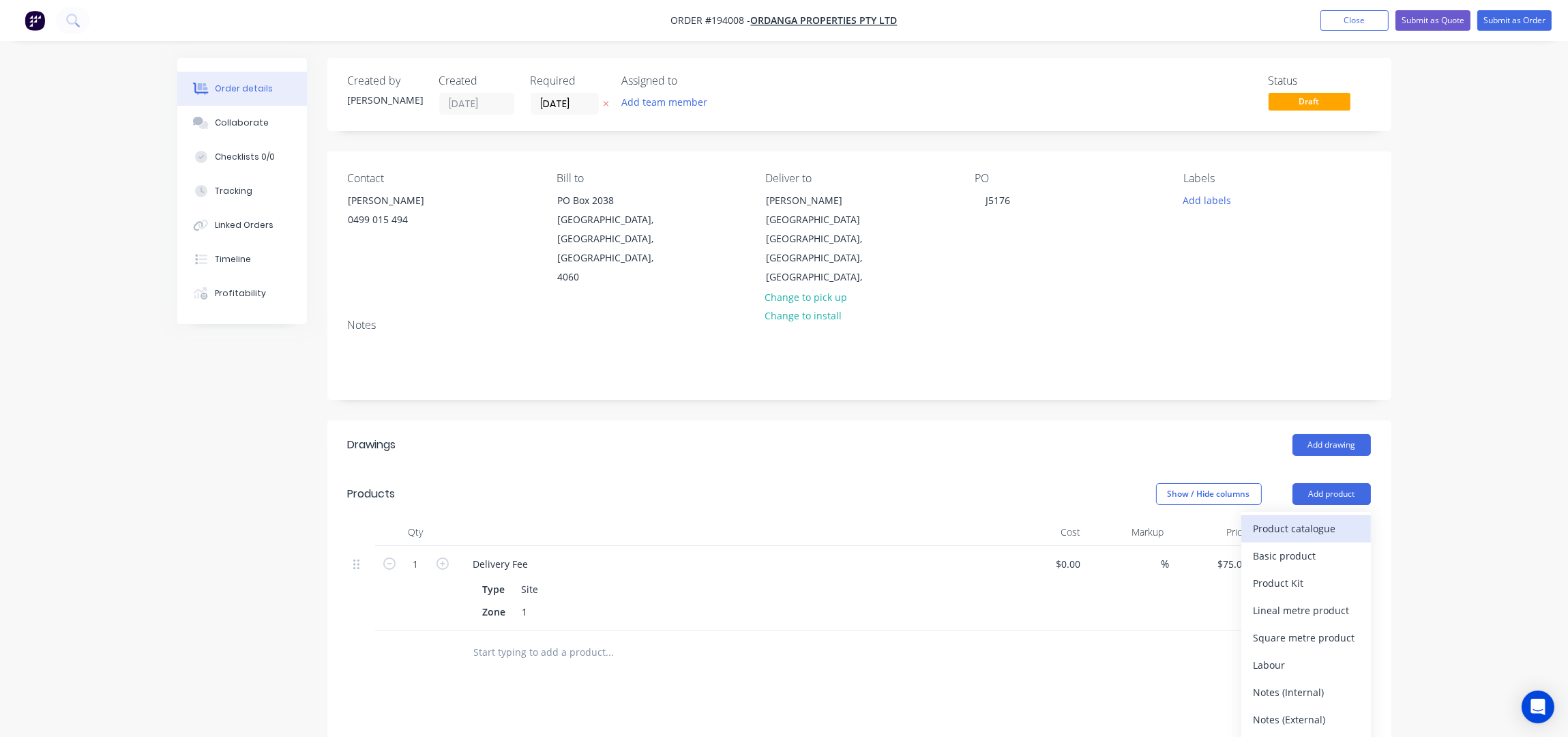
click at [1304, 518] on div "Product catalogue" at bounding box center [1306, 528] width 105 height 20
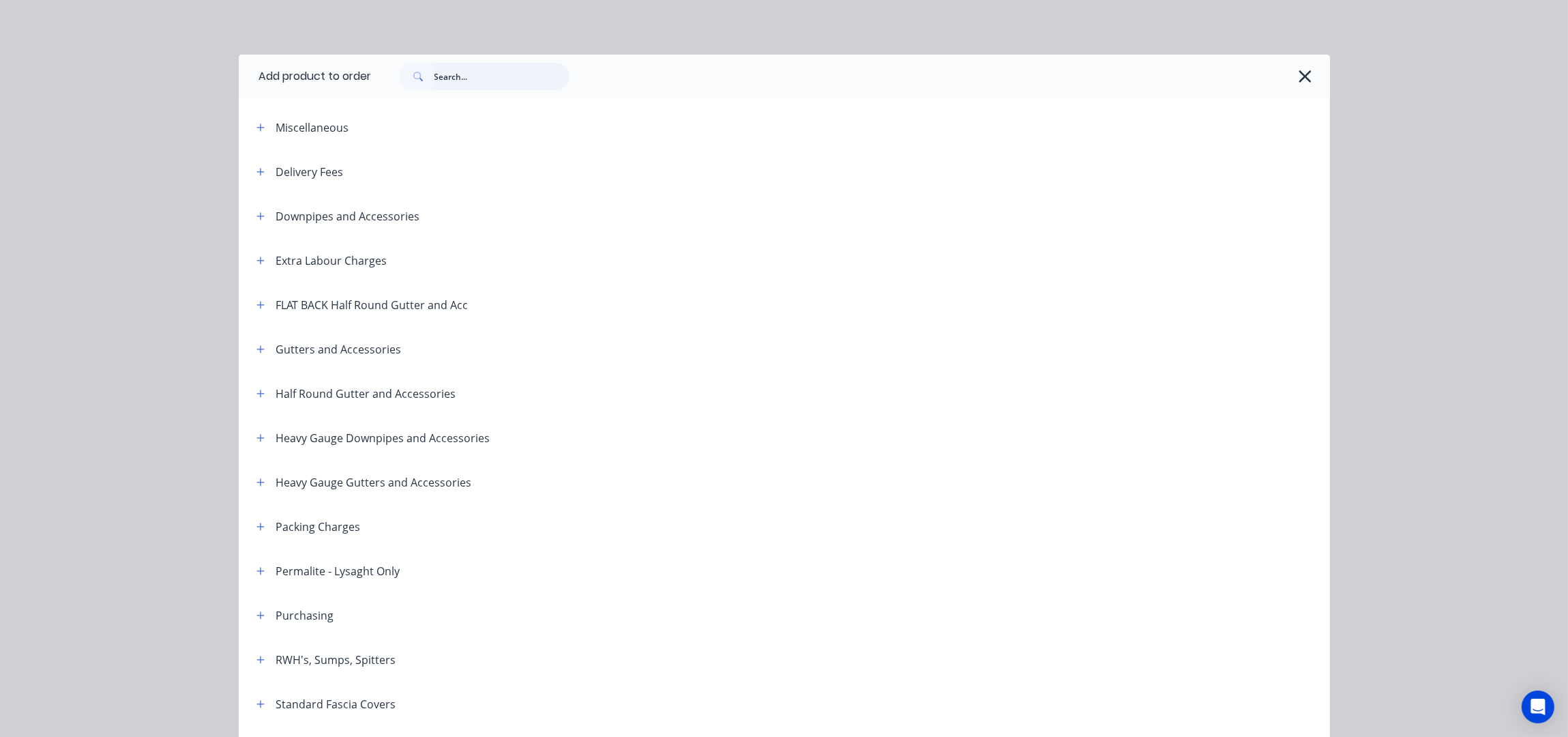
drag, startPoint x: 451, startPoint y: 64, endPoint x: 455, endPoint y: 71, distance: 8.1
click at [451, 64] on input "text" at bounding box center [502, 76] width 135 height 27
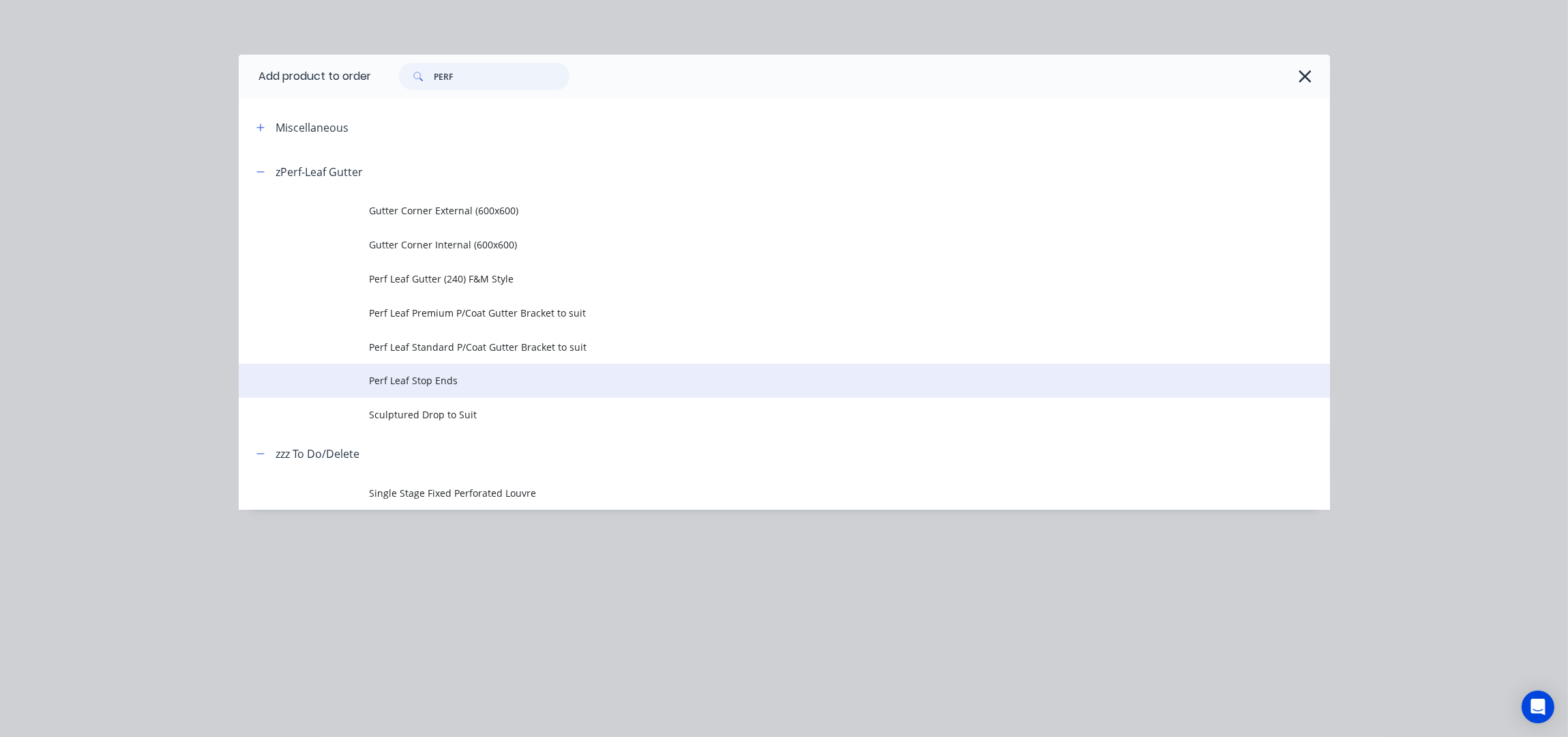
type input "PERF"
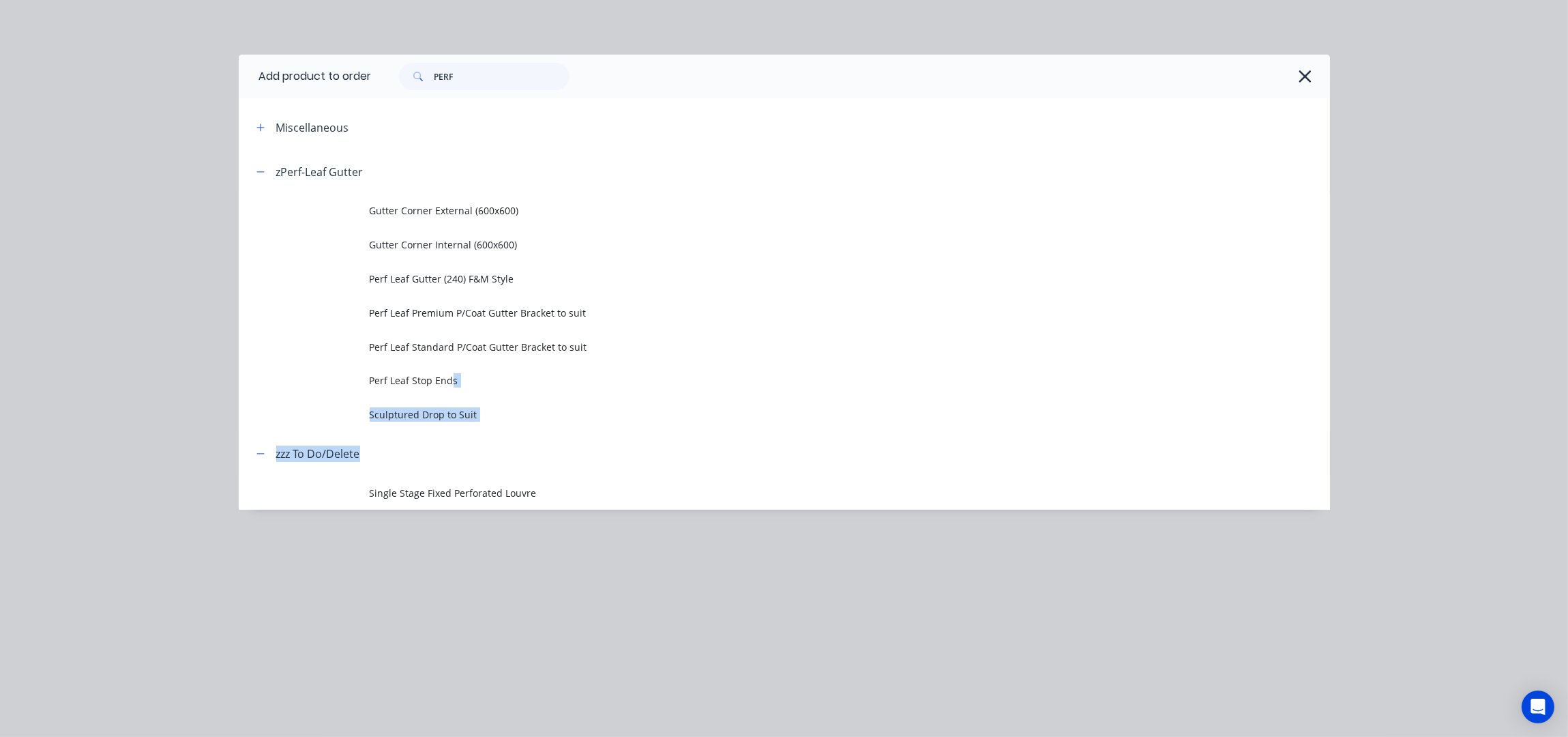
drag, startPoint x: 449, startPoint y: 389, endPoint x: 498, endPoint y: 464, distance: 89.6
click at [498, 464] on div "Miscellaneous zPerf-Leaf Gutter Gutter Corner External (600x600) Gutter Corner …" at bounding box center [784, 308] width 1092 height 404
click at [470, 277] on span "Perf Leaf Gutter (240) F&M Style" at bounding box center [754, 279] width 768 height 14
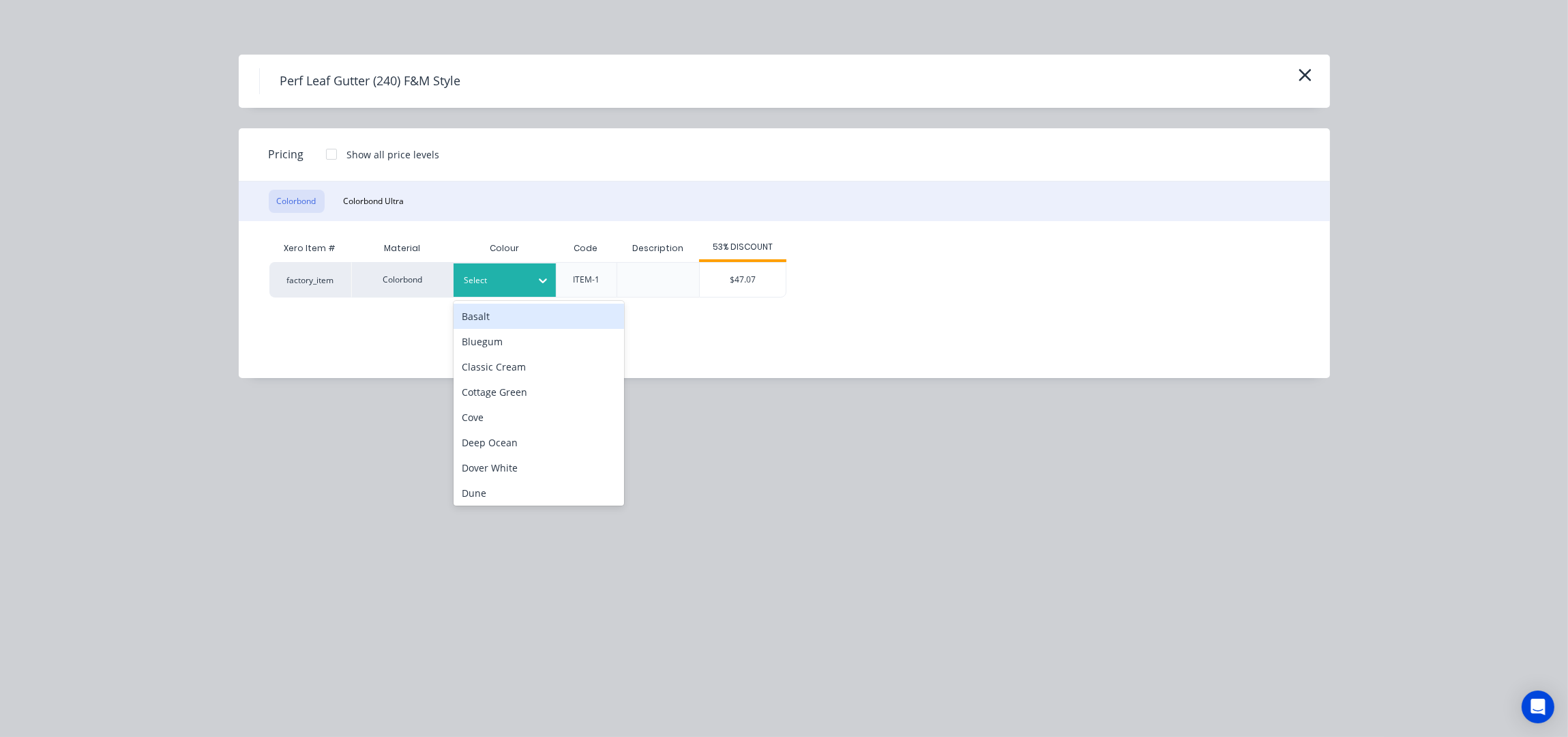
click at [490, 272] on div "Select" at bounding box center [492, 281] width 77 height 17
click at [513, 443] on div "Deep Ocean" at bounding box center [539, 442] width 171 height 25
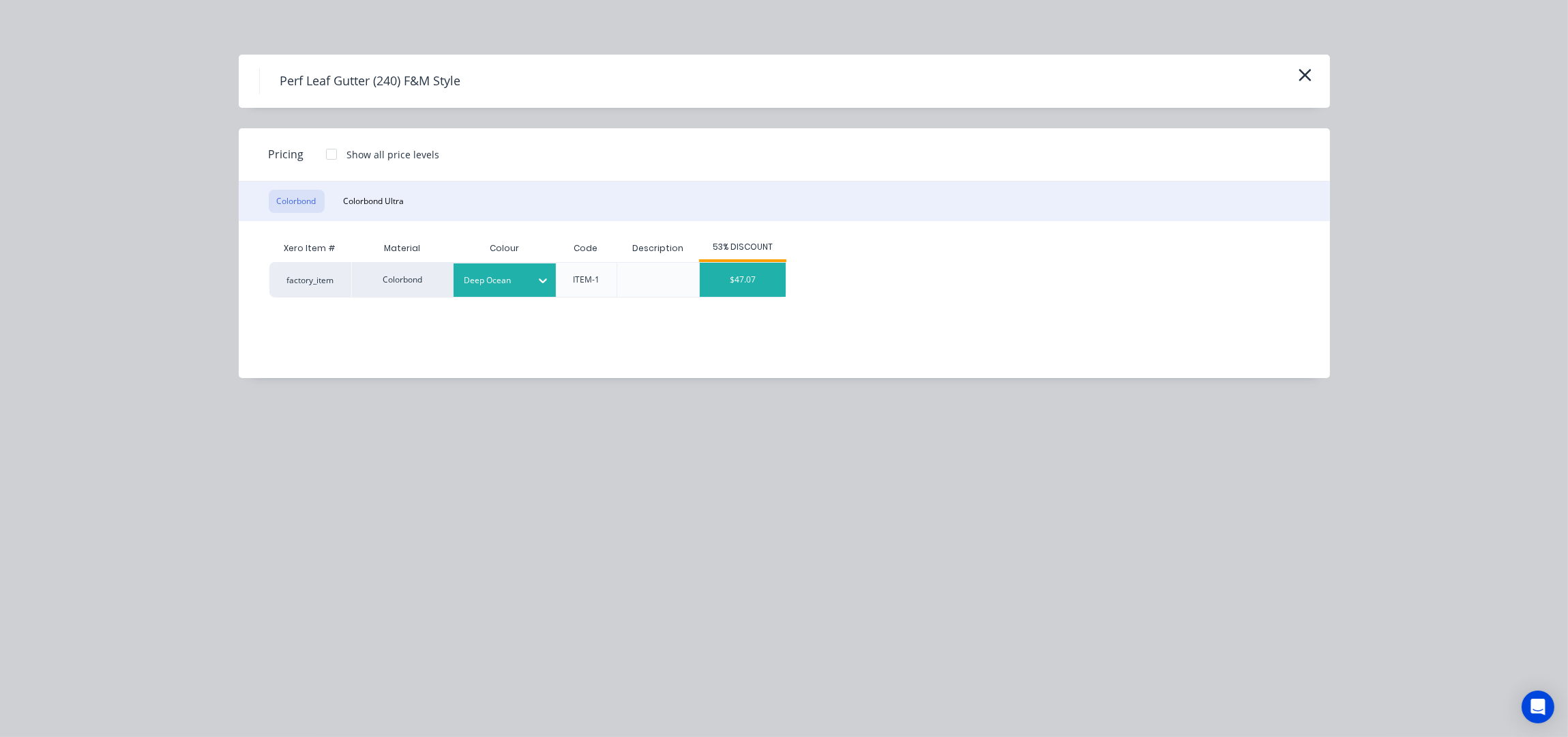
click at [720, 290] on div "$47.07" at bounding box center [742, 279] width 86 height 34
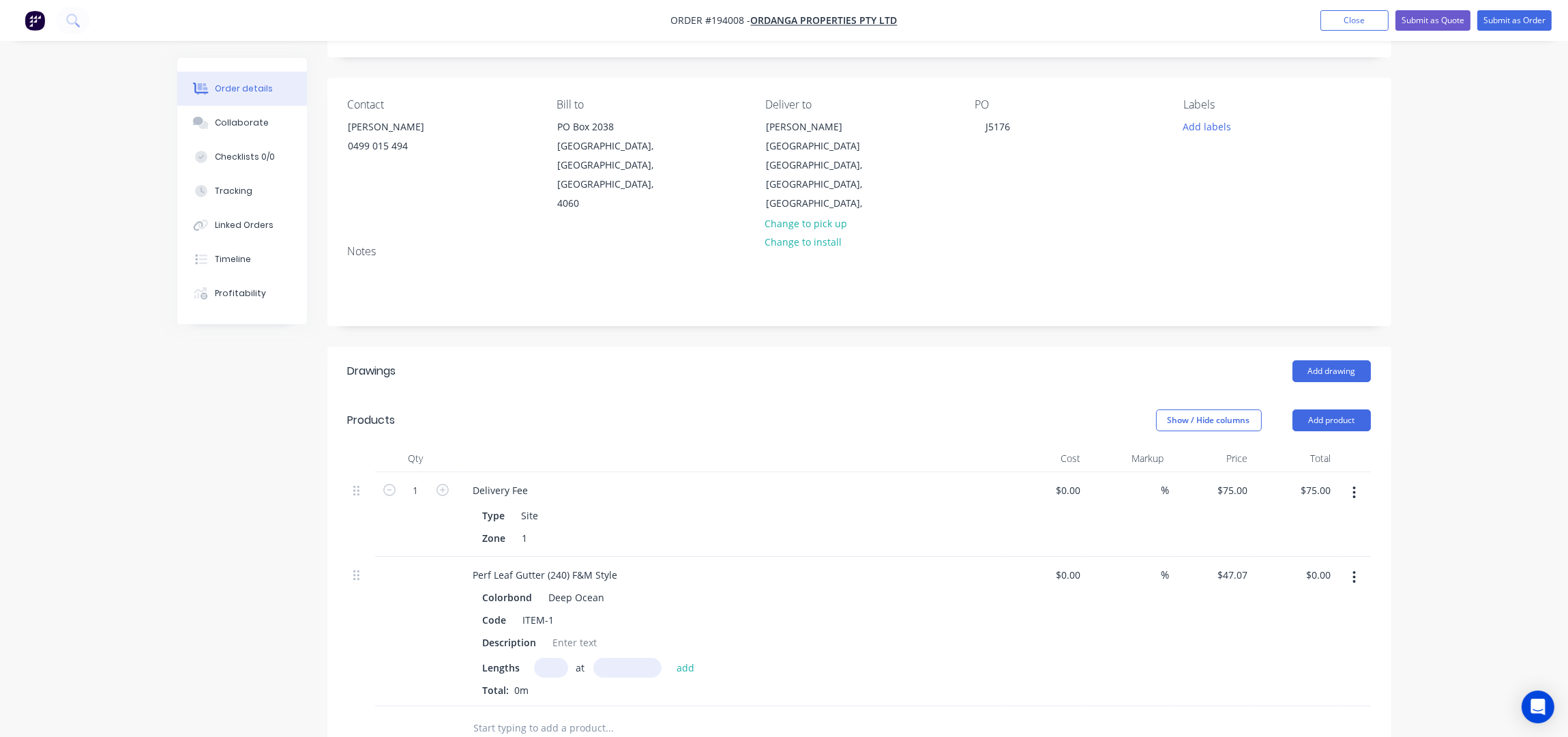
scroll to position [181, 0]
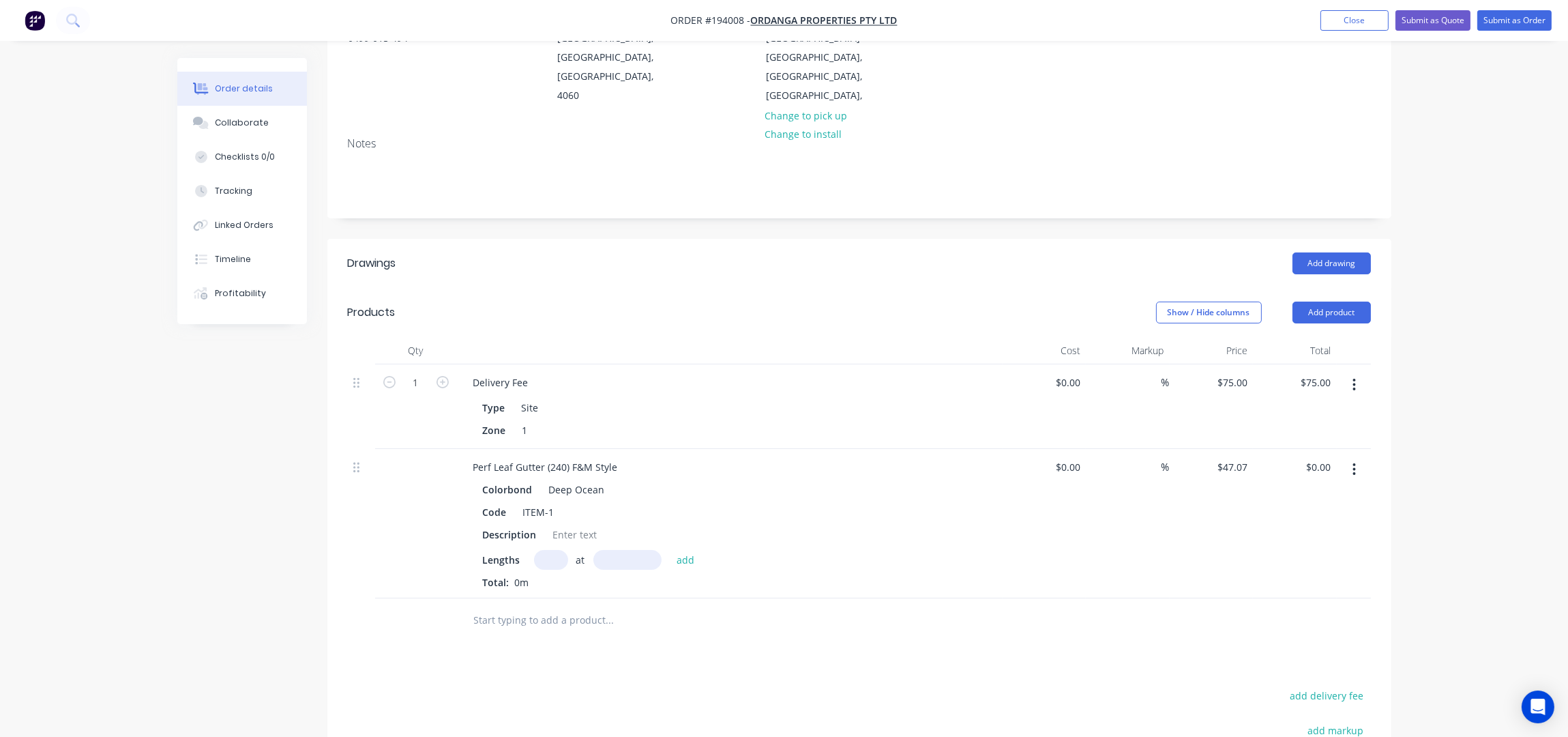
click at [543, 550] on input "text" at bounding box center [551, 559] width 34 height 20
type input "16"
type input "4300"
click at [670, 550] on button "add" at bounding box center [686, 558] width 32 height 18
type input "$3,238.42"
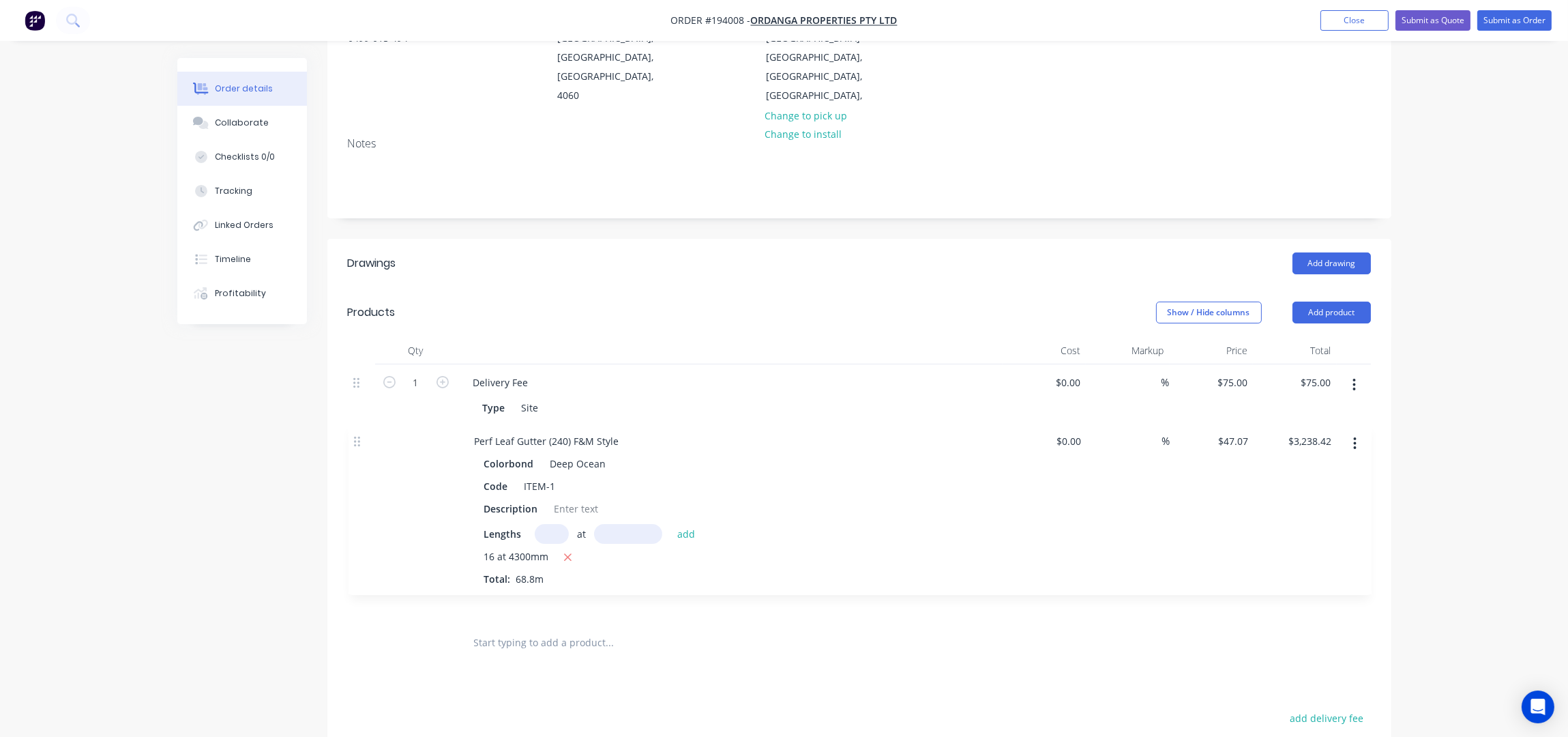
drag, startPoint x: 362, startPoint y: 445, endPoint x: 374, endPoint y: 341, distance: 104.7
click at [371, 364] on div "1 Delivery Fee Type Site Zone 1 $0.00 $0.00 % $75.00 $75.00 $75.00 $75.00 Perf …" at bounding box center [859, 492] width 1024 height 256
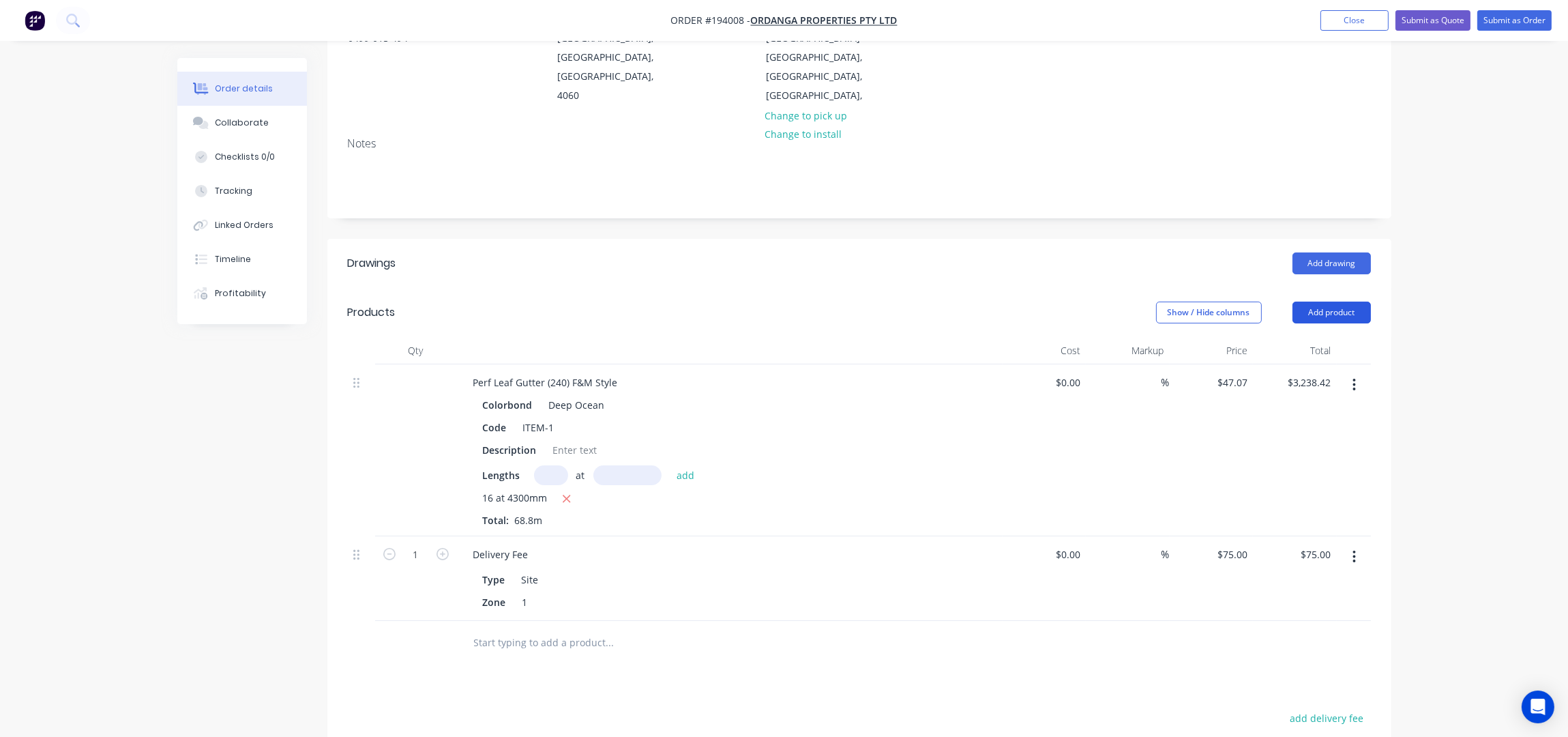
click at [1341, 301] on button "Add product" at bounding box center [1332, 312] width 78 height 22
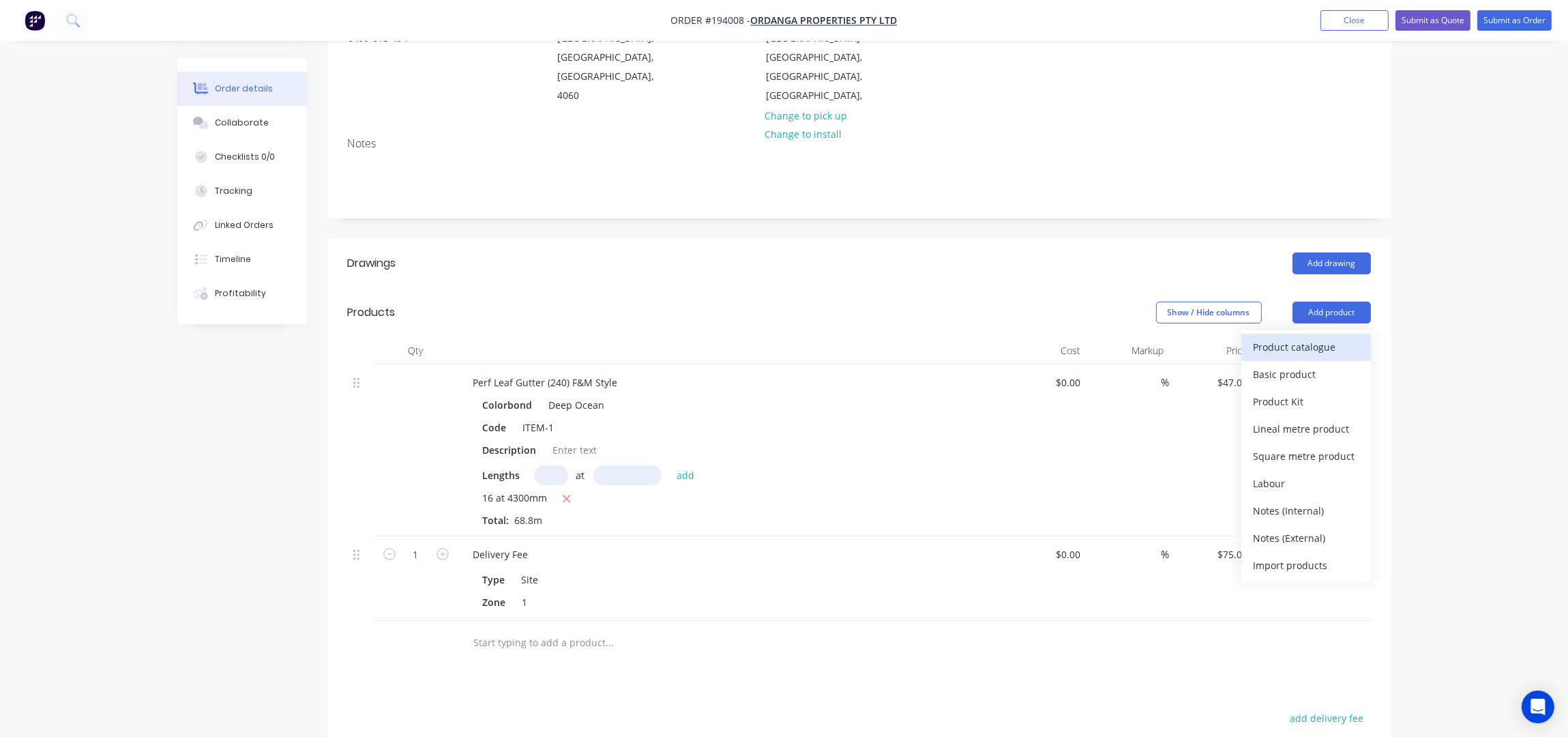
click at [1313, 337] on div "Product catalogue" at bounding box center [1306, 347] width 105 height 20
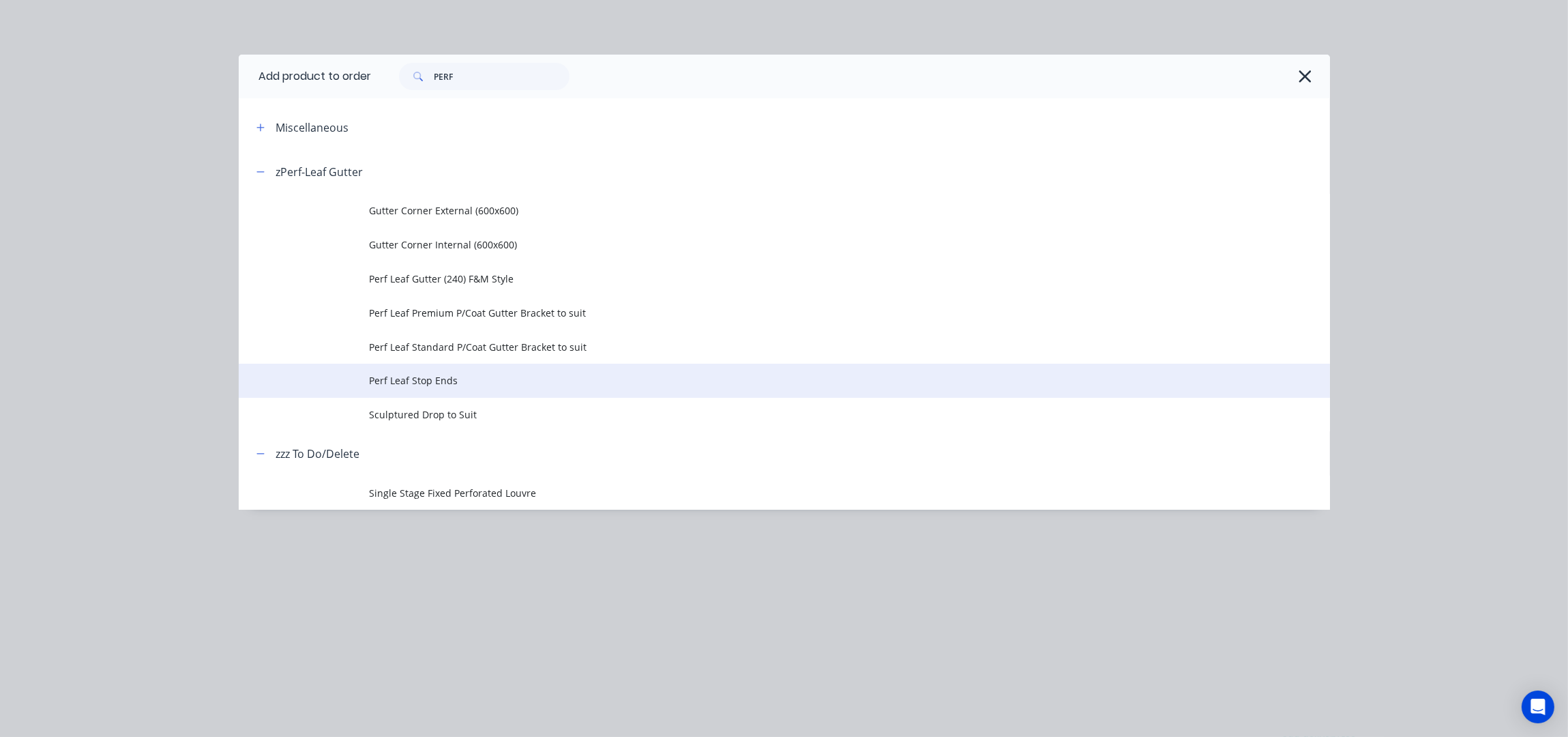
click at [457, 390] on td "Perf Leaf Stop Ends" at bounding box center [849, 380] width 960 height 34
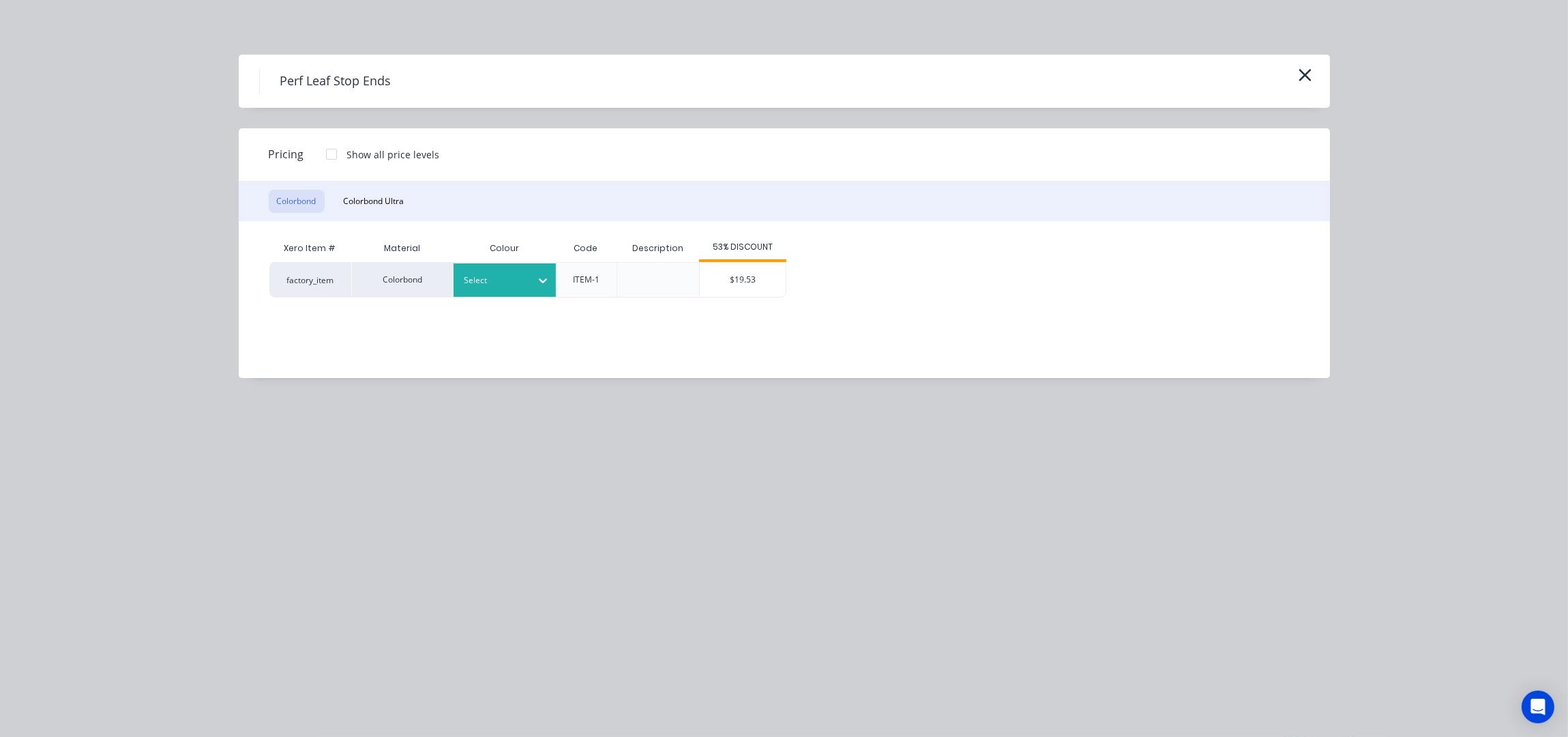
click at [507, 287] on div at bounding box center [494, 280] width 61 height 15
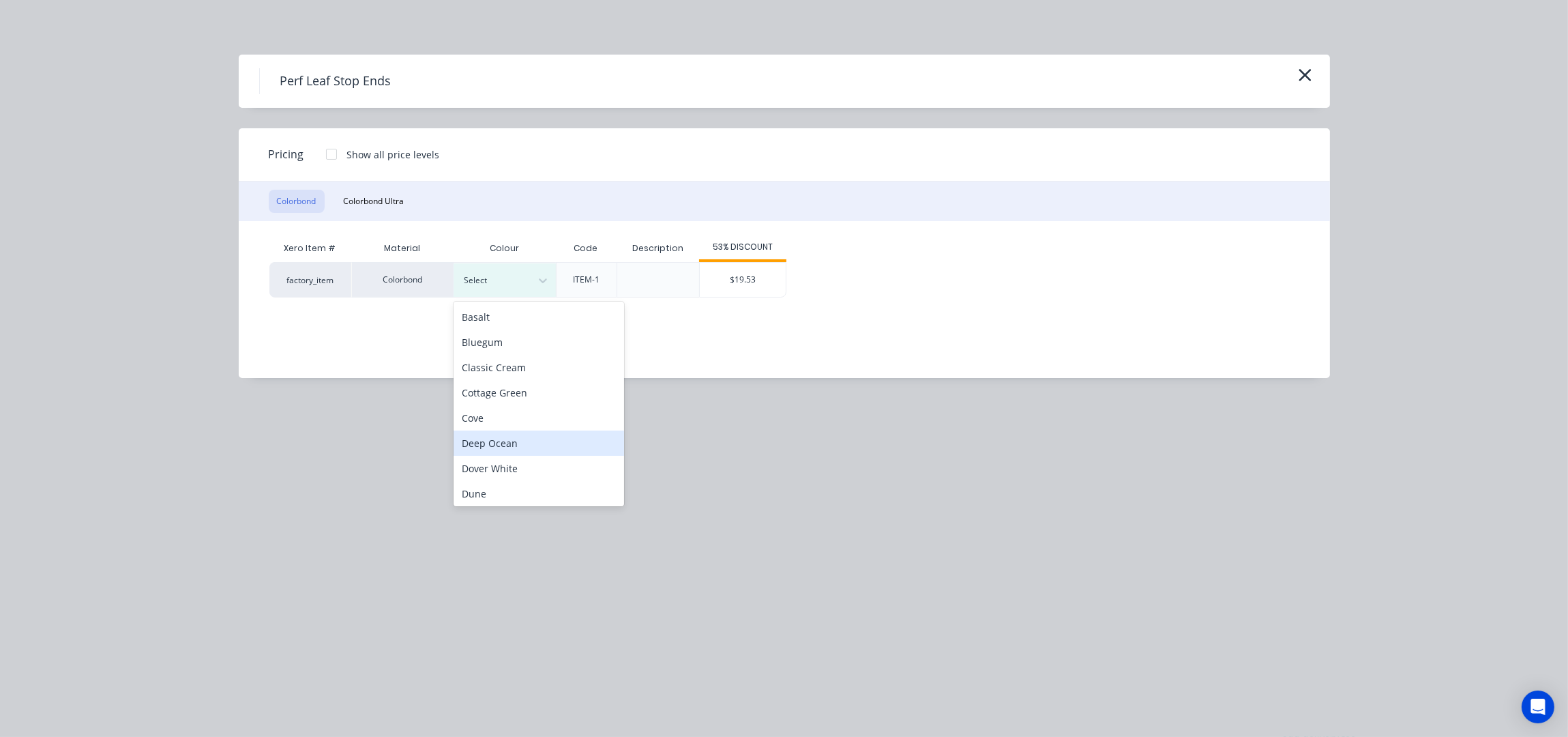
click at [491, 450] on div "Deep Ocean" at bounding box center [539, 443] width 171 height 25
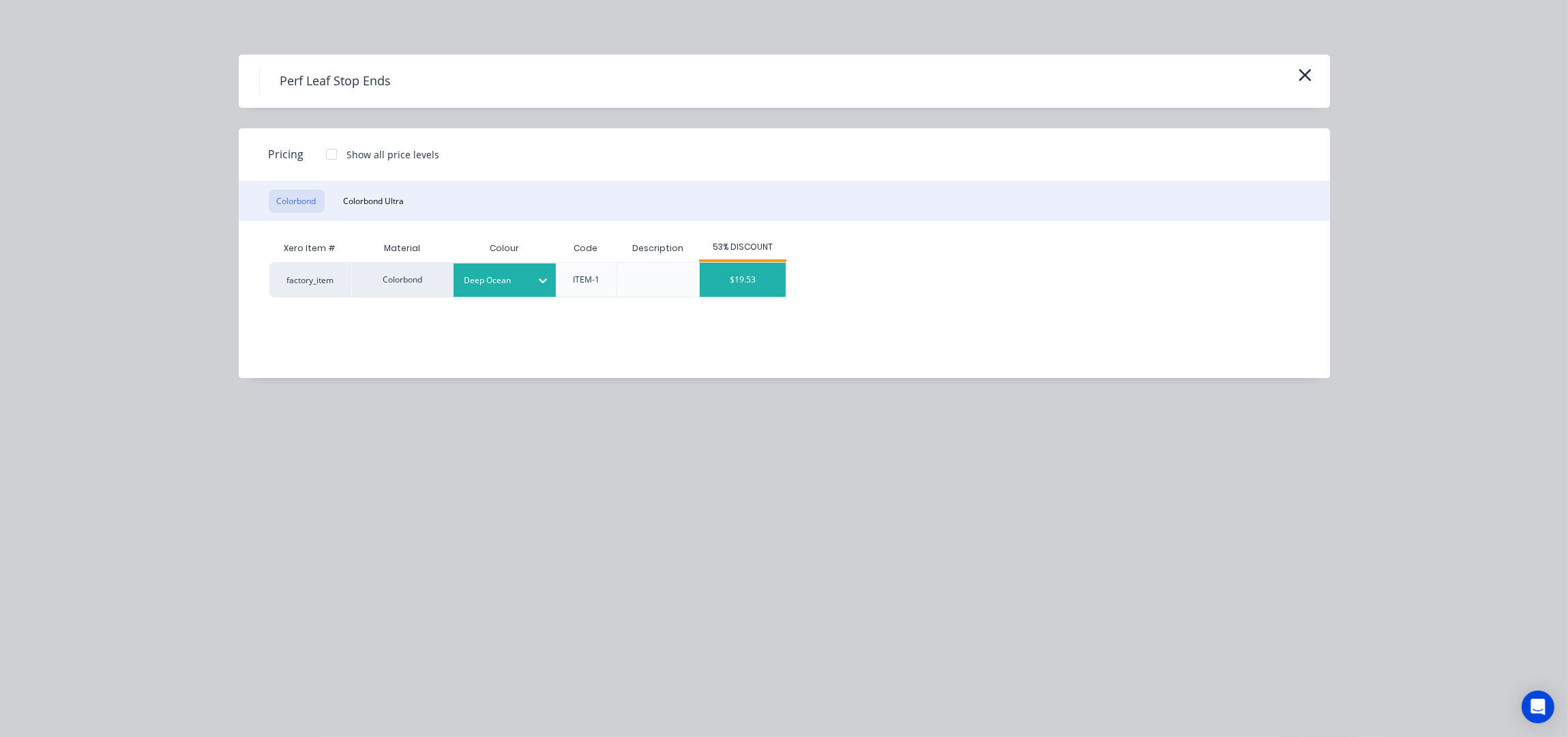
click at [740, 267] on div "$19.53" at bounding box center [742, 279] width 86 height 34
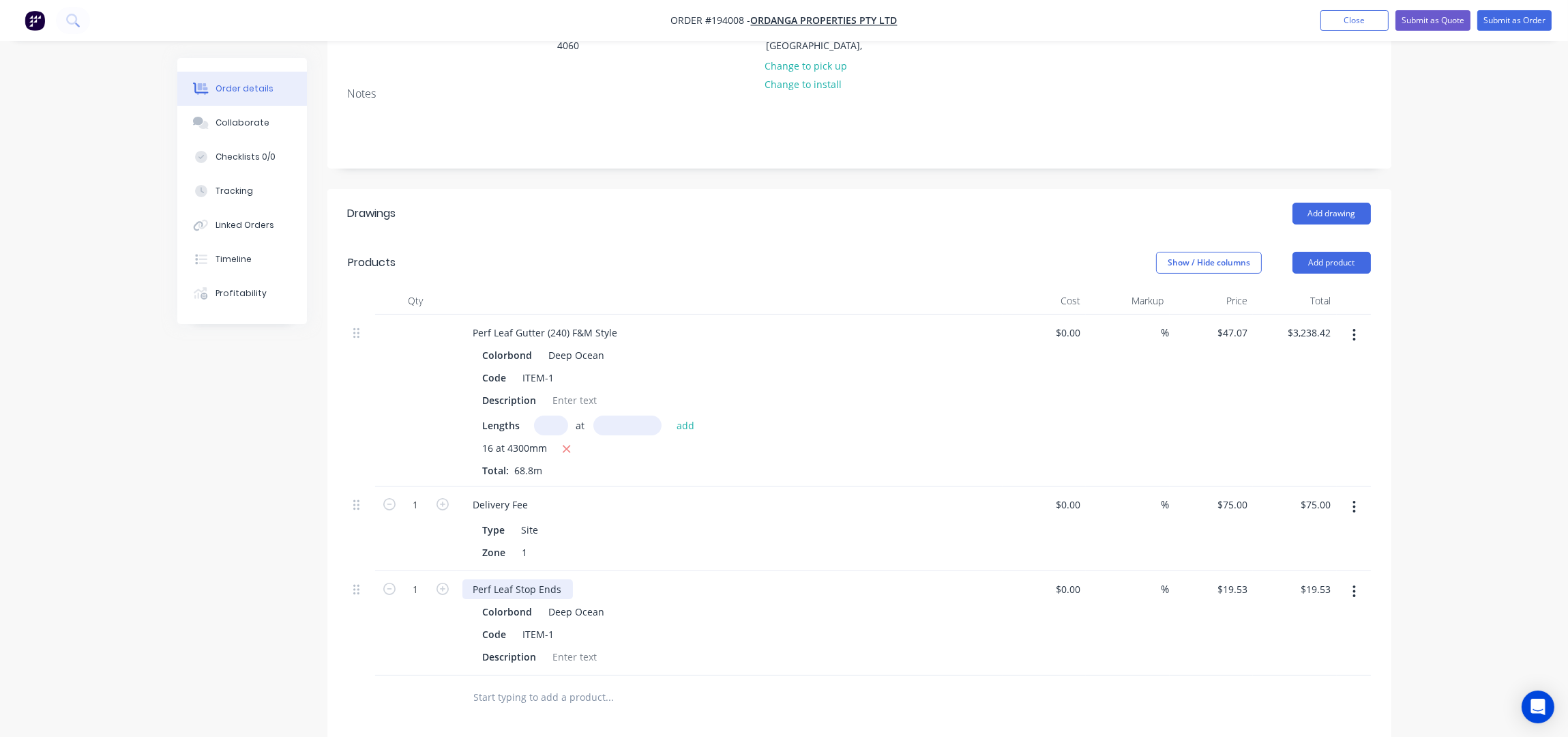
scroll to position [272, 0]
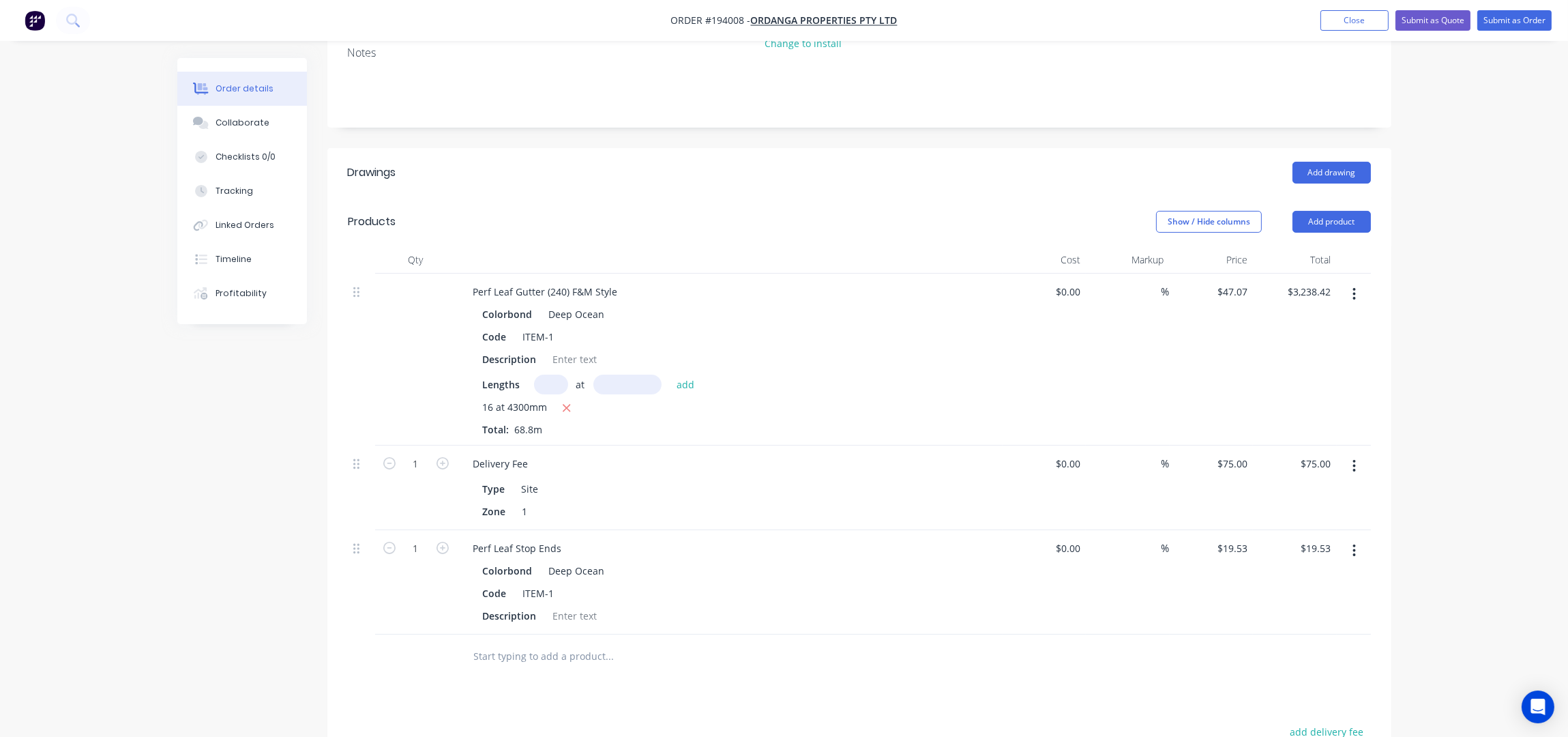
click at [449, 539] on button "button" at bounding box center [443, 546] width 17 height 14
type input "2"
type input "$39.06"
click at [449, 539] on button "button" at bounding box center [443, 546] width 17 height 14
type input "3"
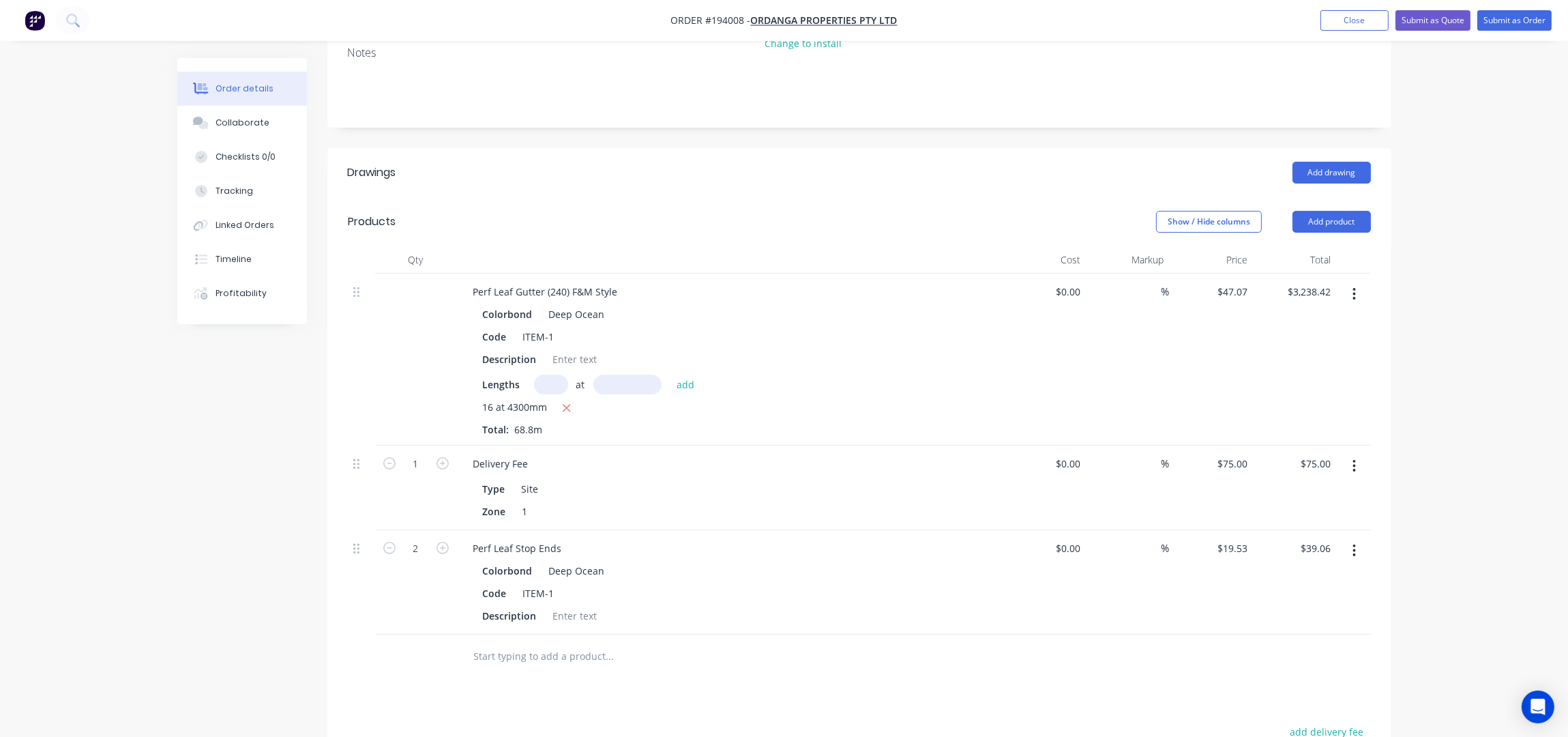
type input "$58.59"
click at [449, 539] on button "button" at bounding box center [443, 546] width 17 height 14
type input "4"
type input "$78.12"
drag, startPoint x: 362, startPoint y: 529, endPoint x: 386, endPoint y: 425, distance: 106.7
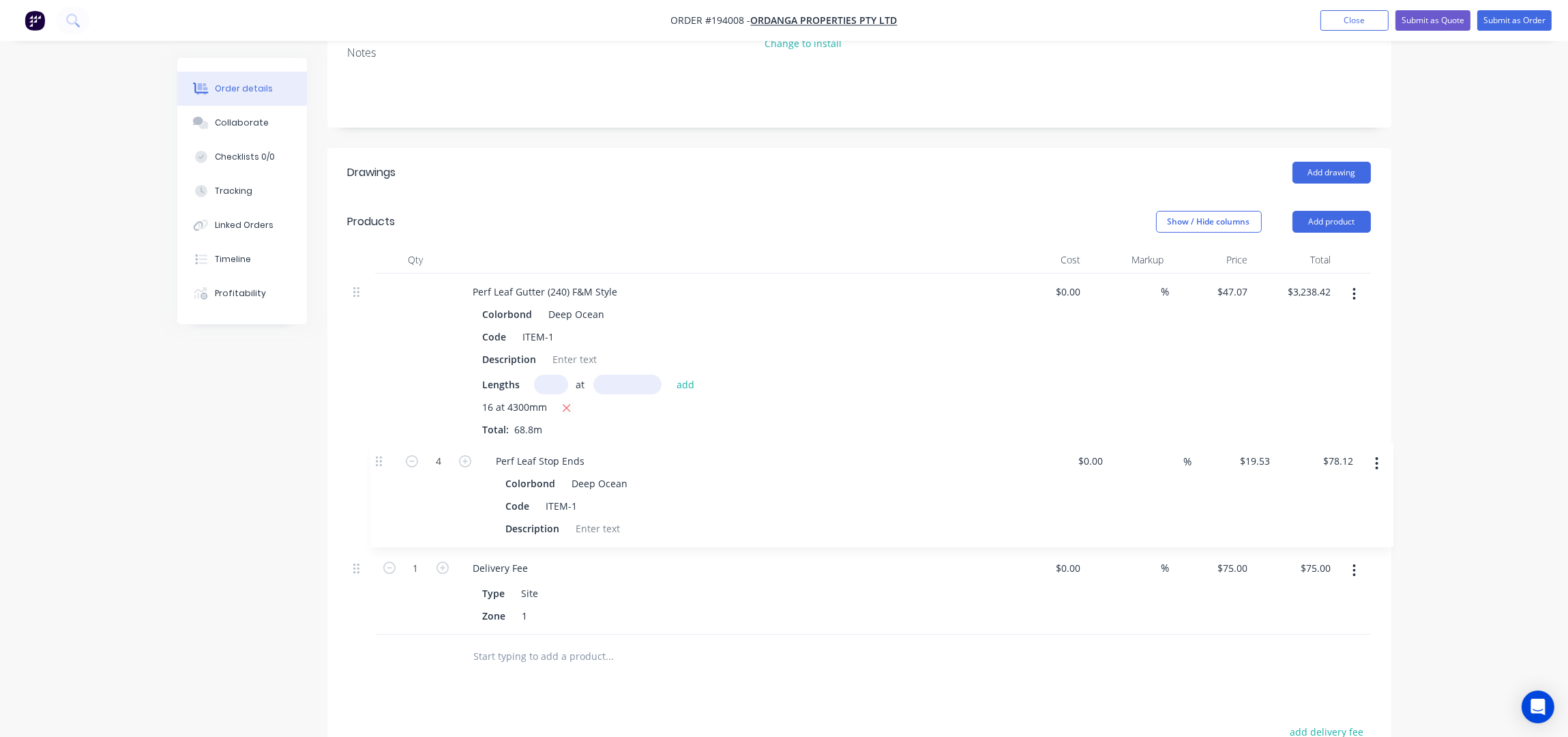
click at [386, 429] on div "Perf Leaf Gutter (240) F&M Style Colorbond Deep Ocean Code ITEM-1 Description L…" at bounding box center [859, 454] width 1024 height 361
click at [558, 643] on input "text" at bounding box center [609, 656] width 273 height 27
click at [1338, 211] on button "Add product" at bounding box center [1332, 221] width 78 height 22
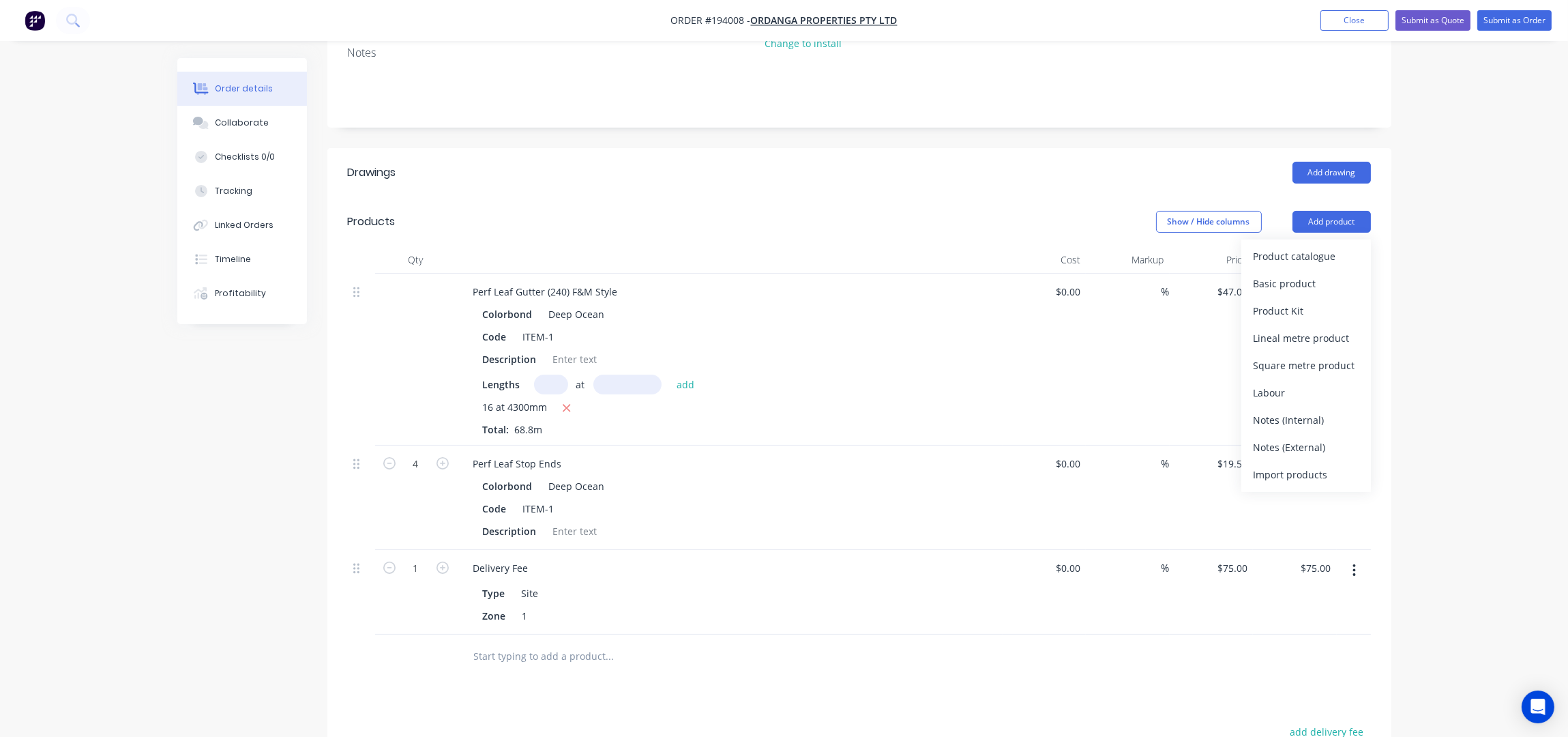
click at [1328, 247] on div "Product catalogue" at bounding box center [1306, 256] width 105 height 20
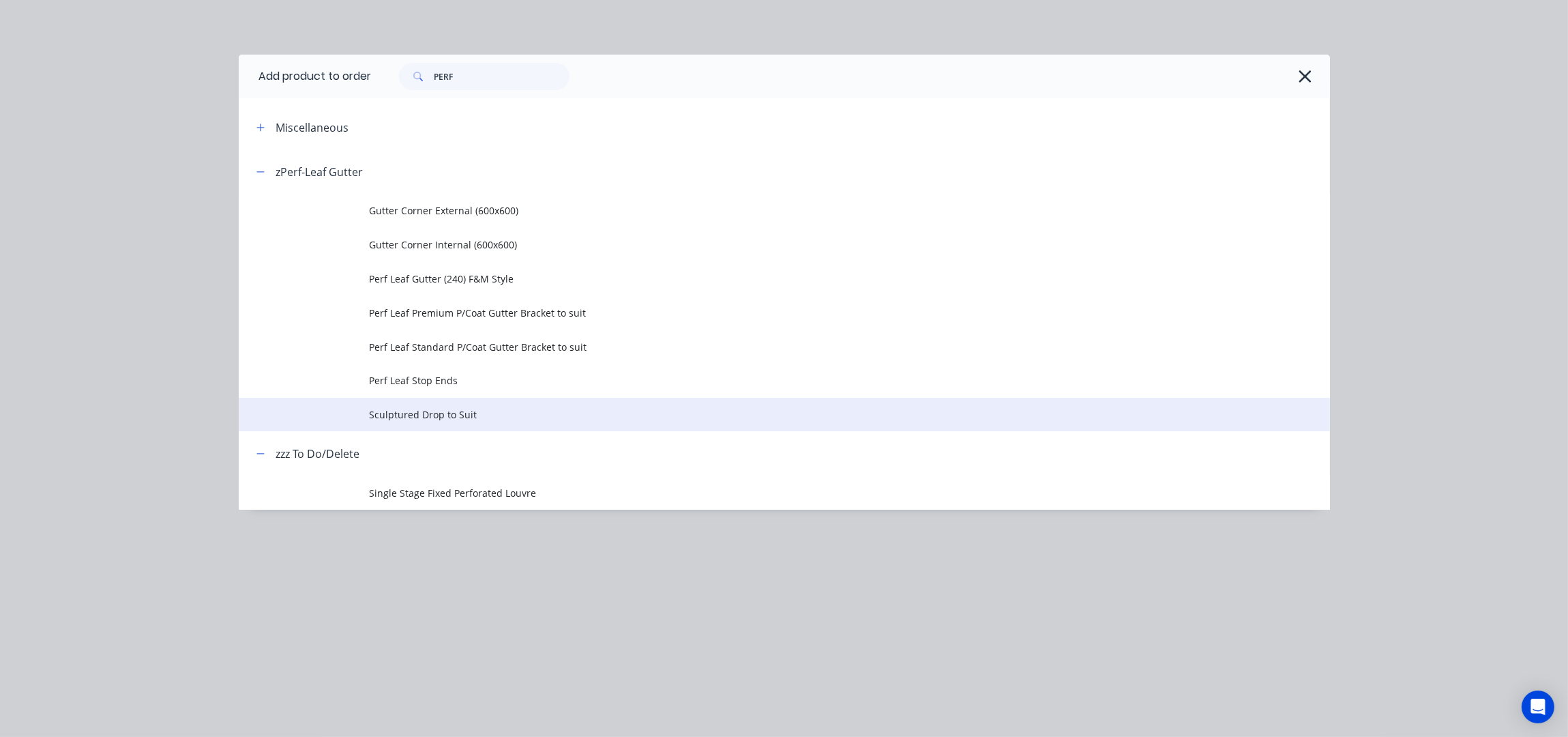
click at [429, 423] on td "Sculptured Drop to Suit" at bounding box center [849, 414] width 960 height 34
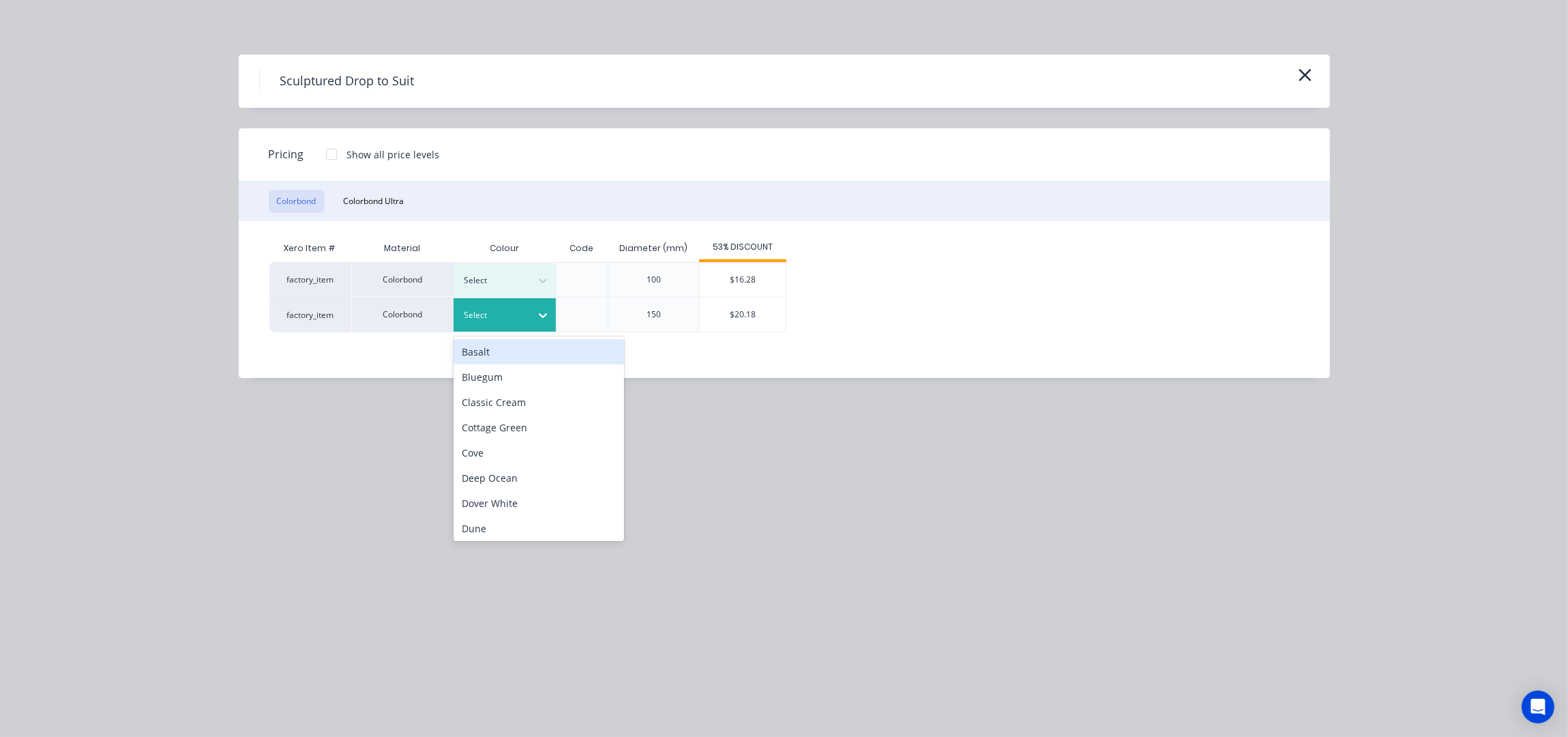
click at [531, 326] on div at bounding box center [543, 315] width 24 height 33
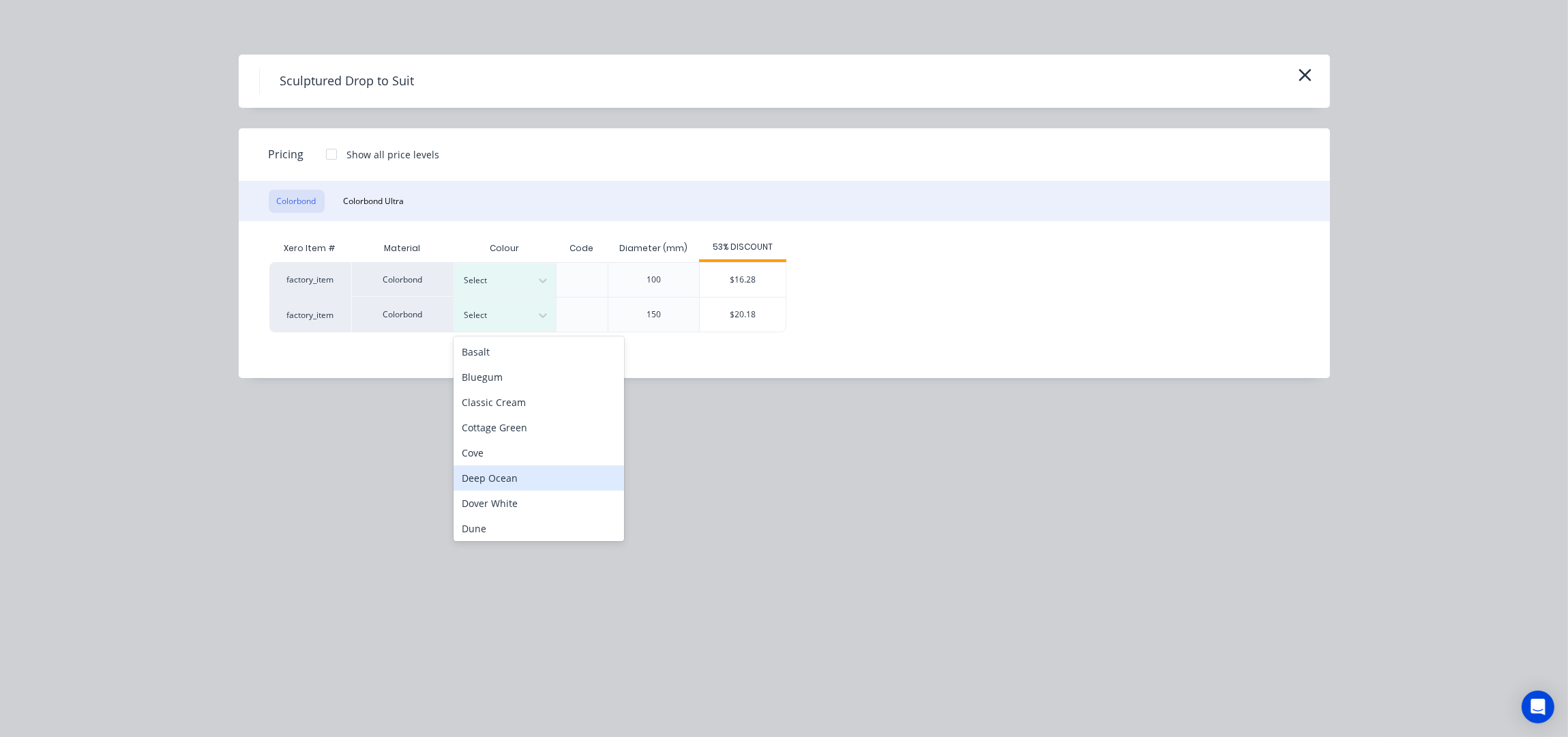
click at [510, 482] on div "Deep Ocean" at bounding box center [539, 477] width 171 height 25
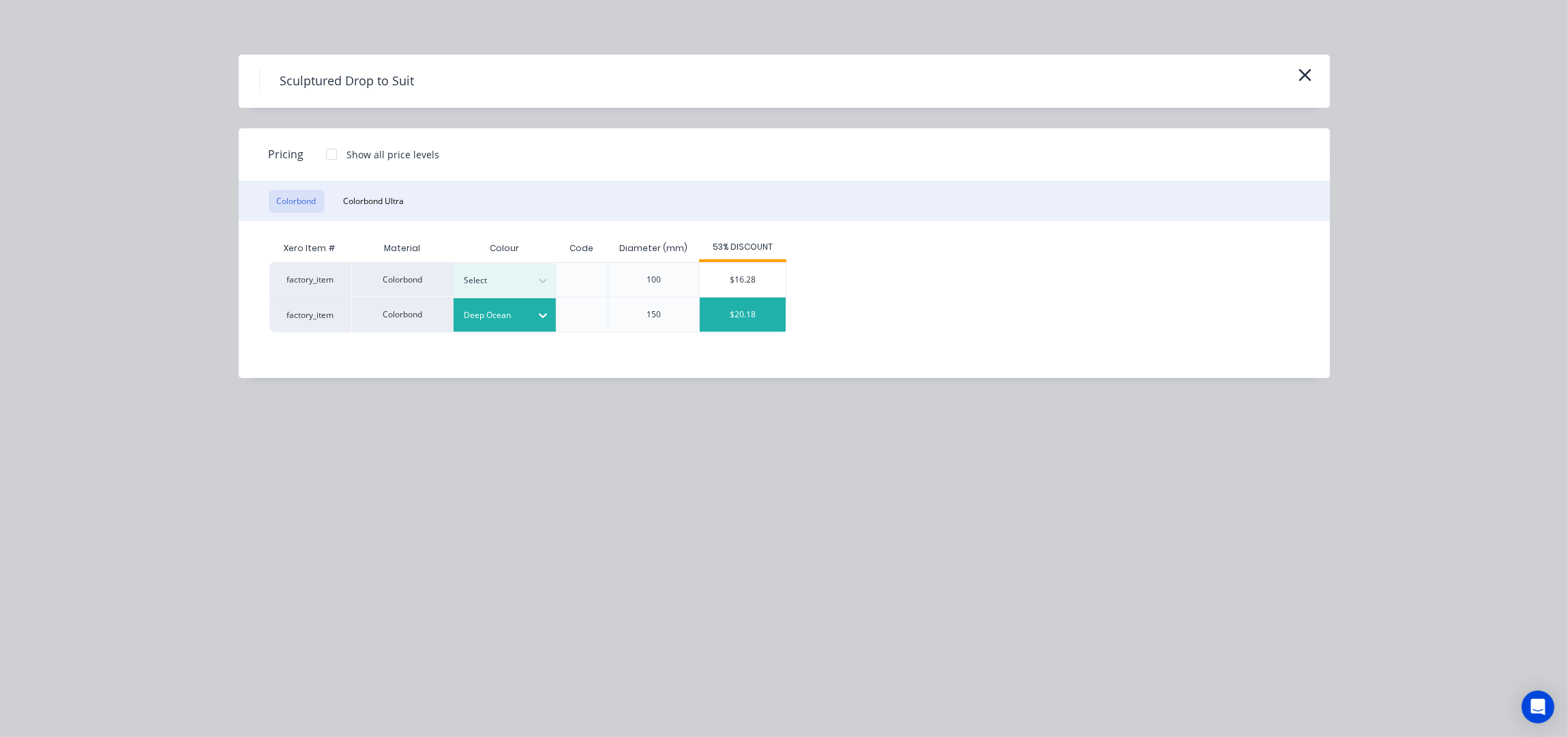
click at [751, 317] on div "$20.18" at bounding box center [742, 314] width 86 height 34
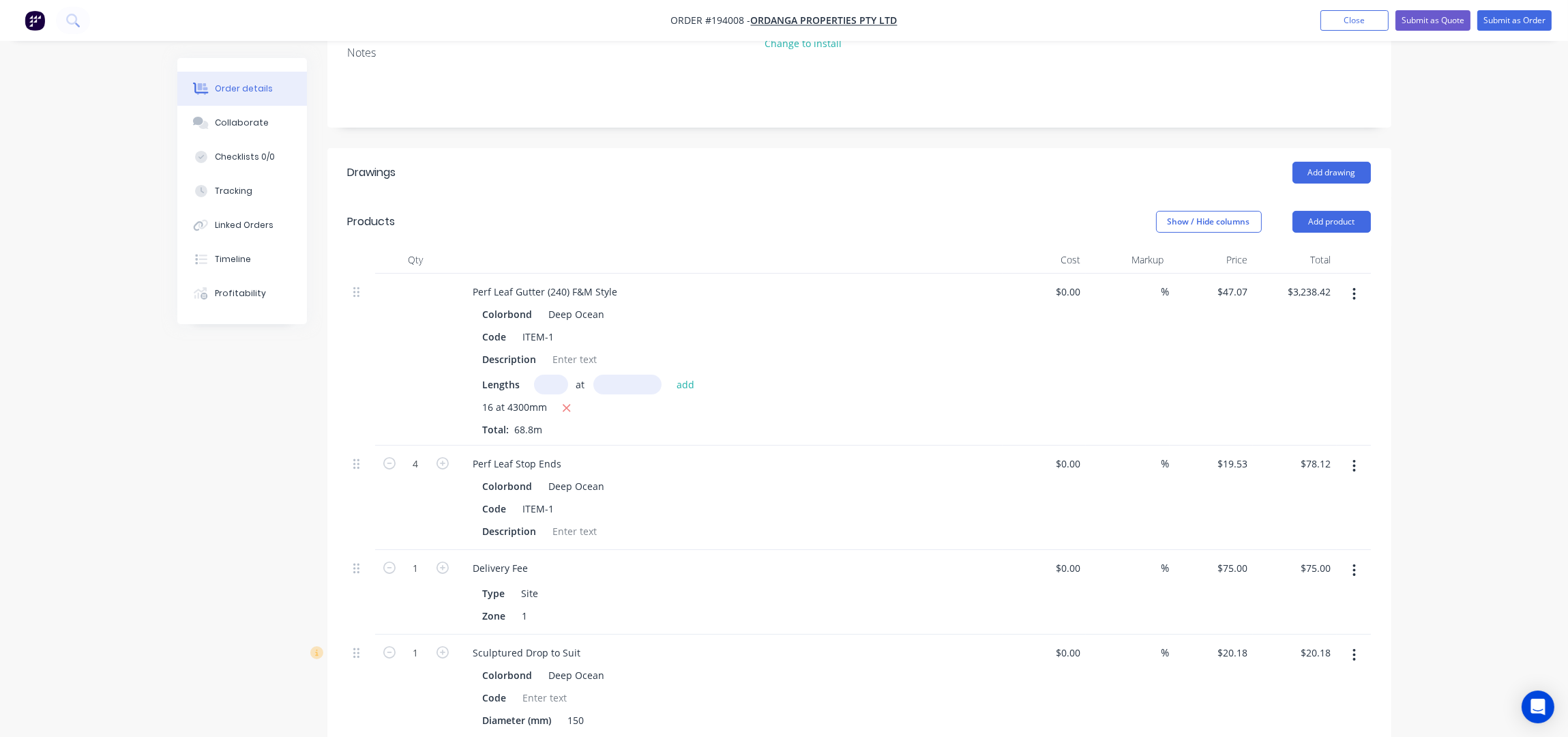
click at [1470, 429] on div "Order details Collaborate Checklists 0/0 Tracking Linked Orders Timeline Profit…" at bounding box center [784, 429] width 1568 height 1403
click at [439, 646] on icon "button" at bounding box center [443, 652] width 12 height 12
type input "2"
type input "$40.36"
click at [439, 646] on icon "button" at bounding box center [443, 652] width 12 height 12
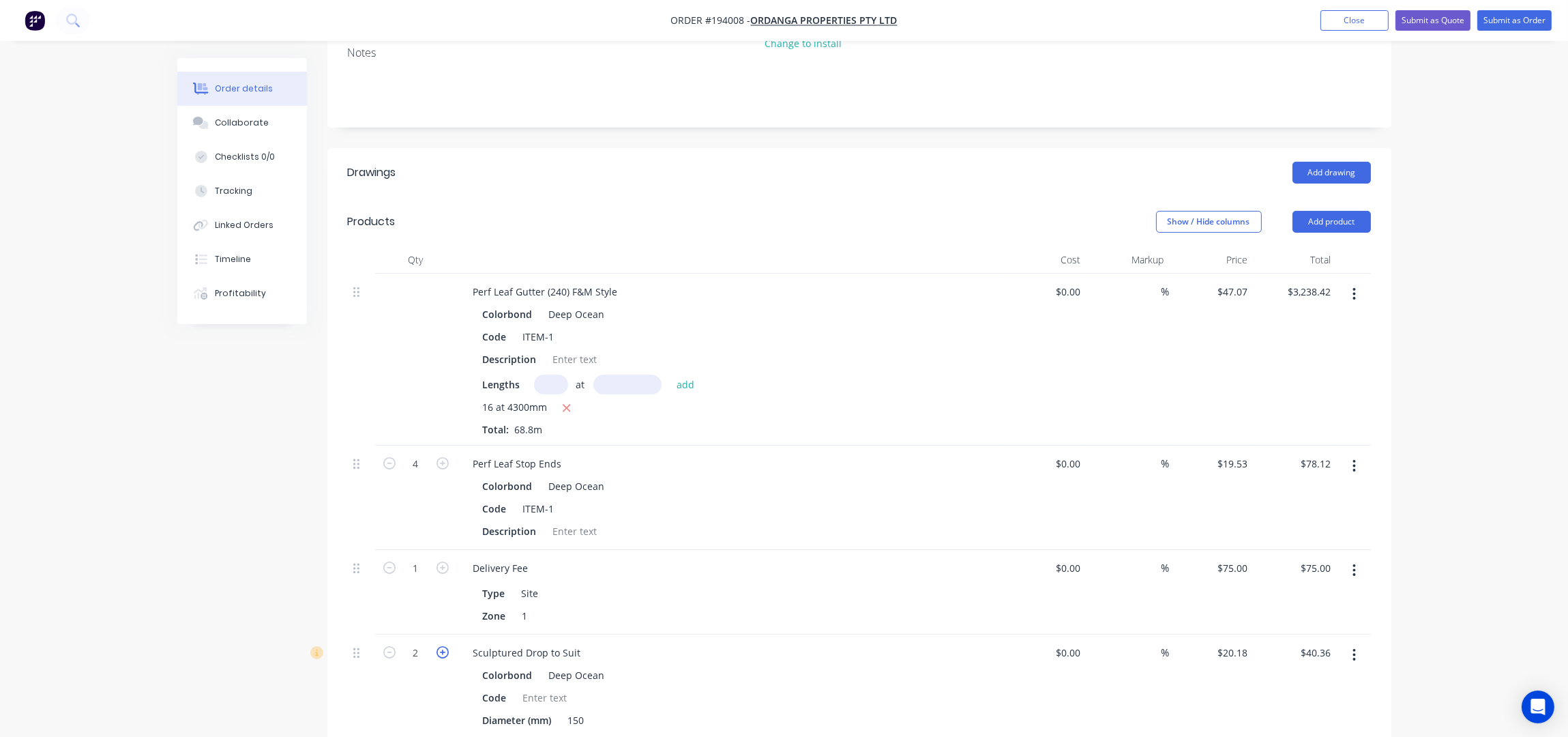
type input "3"
type input "$60.54"
click at [439, 646] on icon "button" at bounding box center [443, 652] width 12 height 12
type input "4"
type input "$80.72"
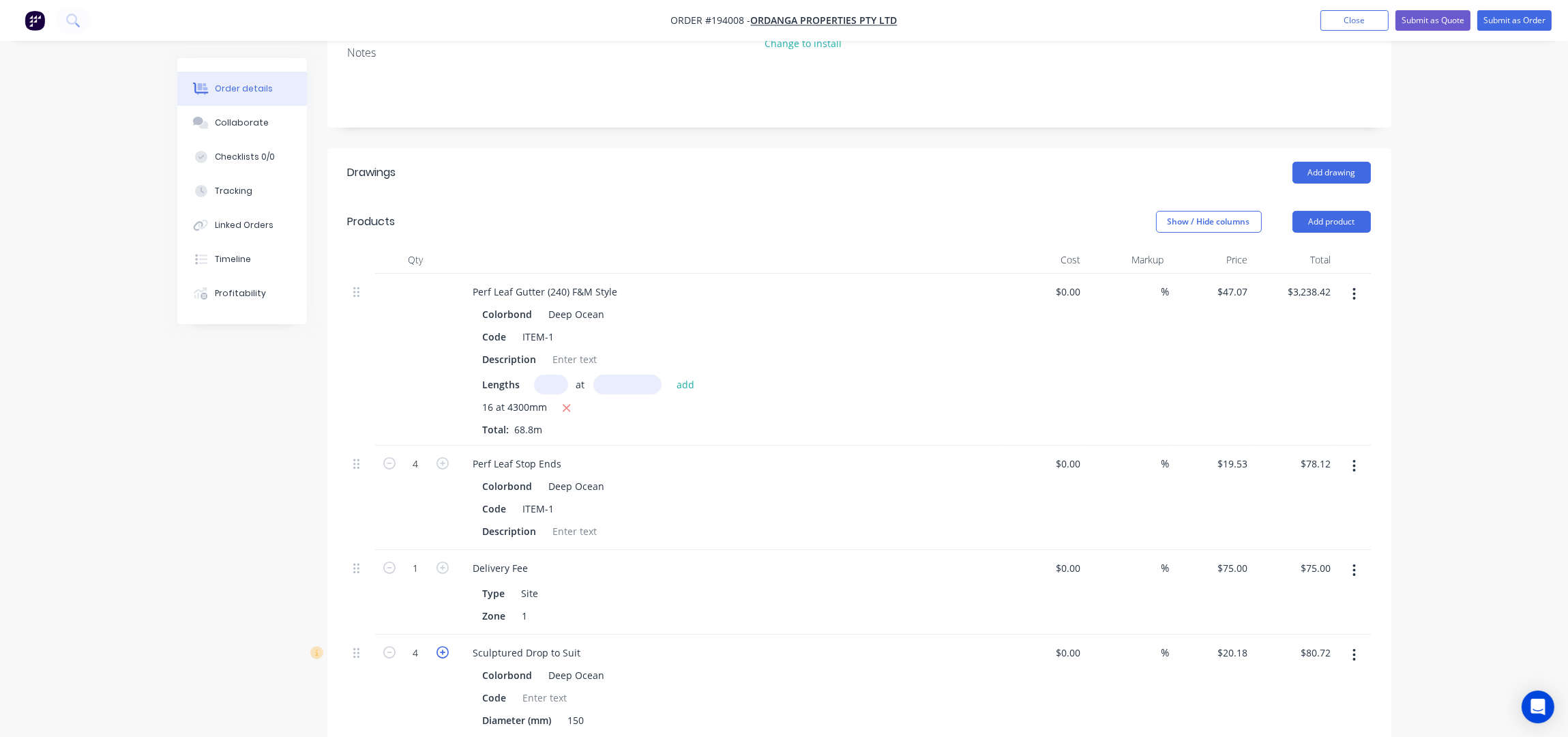
click at [439, 646] on icon "button" at bounding box center [443, 652] width 12 height 12
type input "5"
type input "$100.90"
click at [439, 646] on icon "button" at bounding box center [443, 652] width 12 height 12
type input "6"
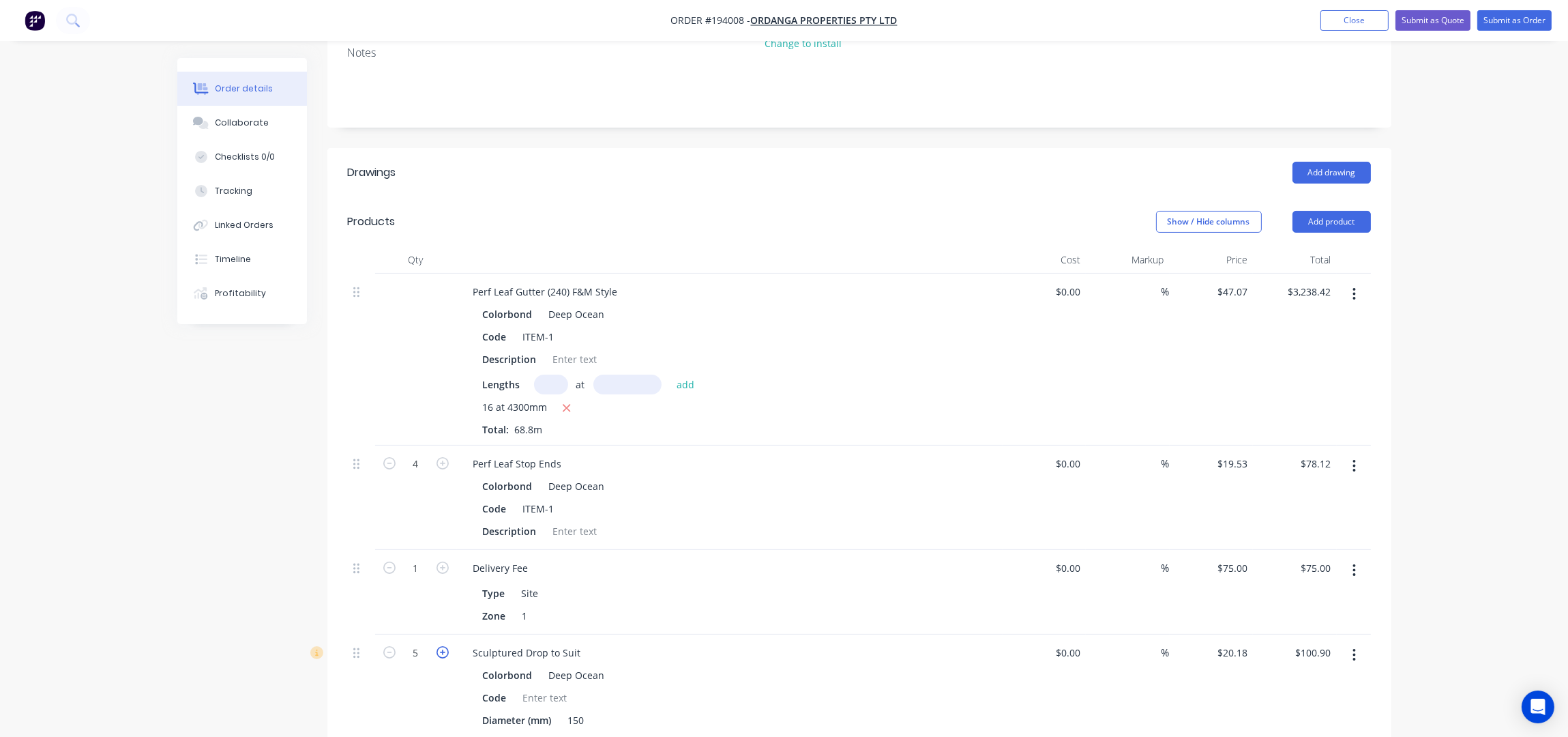
type input "$121.08"
click at [439, 646] on icon "button" at bounding box center [443, 652] width 12 height 12
type input "7"
type input "$141.26"
click at [439, 646] on icon "button" at bounding box center [443, 652] width 12 height 12
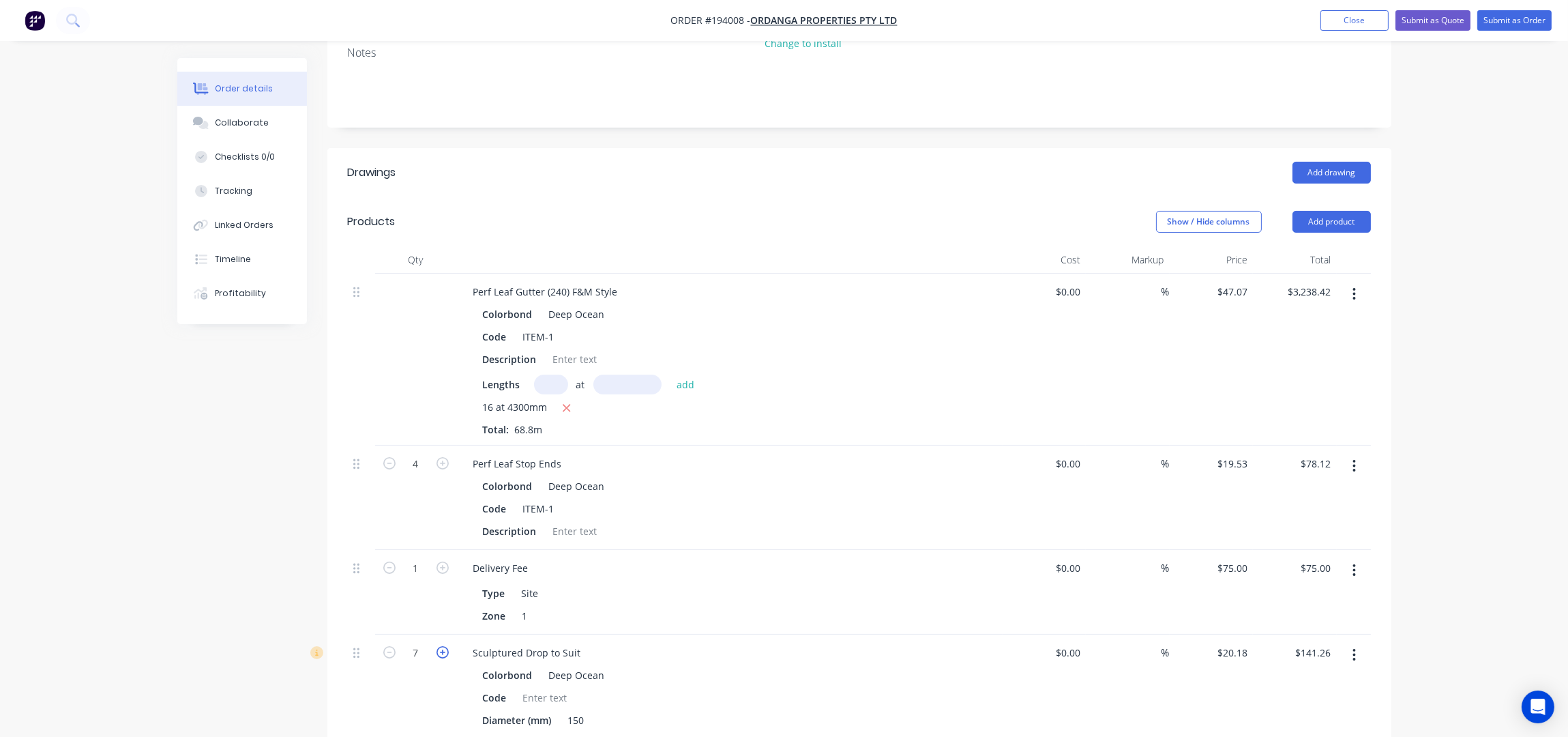
type input "8"
type input "$161.44"
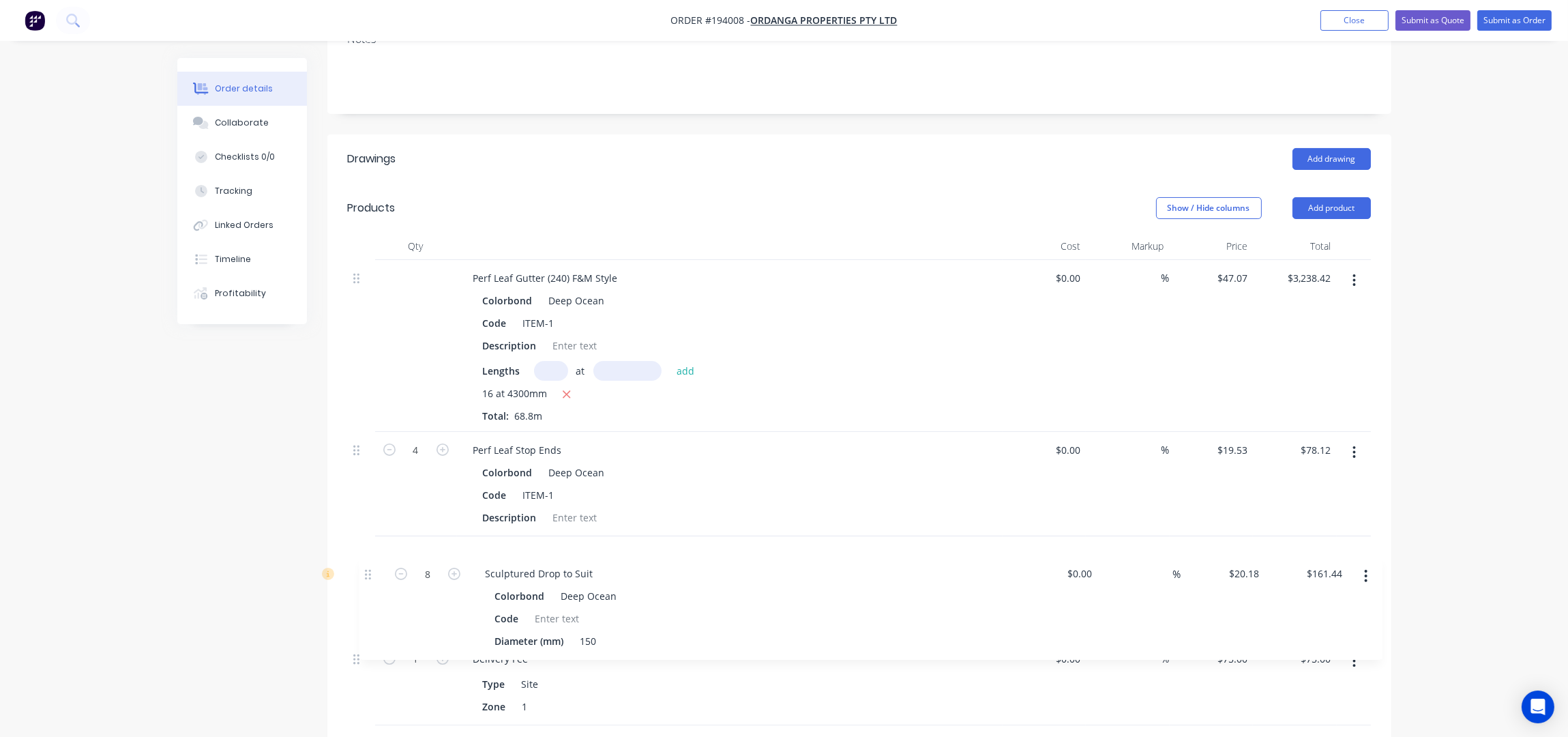
drag, startPoint x: 357, startPoint y: 638, endPoint x: 391, endPoint y: 505, distance: 137.3
click at [391, 505] on div "Perf Leaf Gutter (240) F&M Style Colorbond Deep Ocean Code ITEM-1 Description L…" at bounding box center [859, 492] width 1024 height 465
click at [584, 612] on div "150" at bounding box center [576, 621] width 27 height 20
click at [580, 544] on div "Sculptured Drop to Suit" at bounding box center [527, 553] width 130 height 20
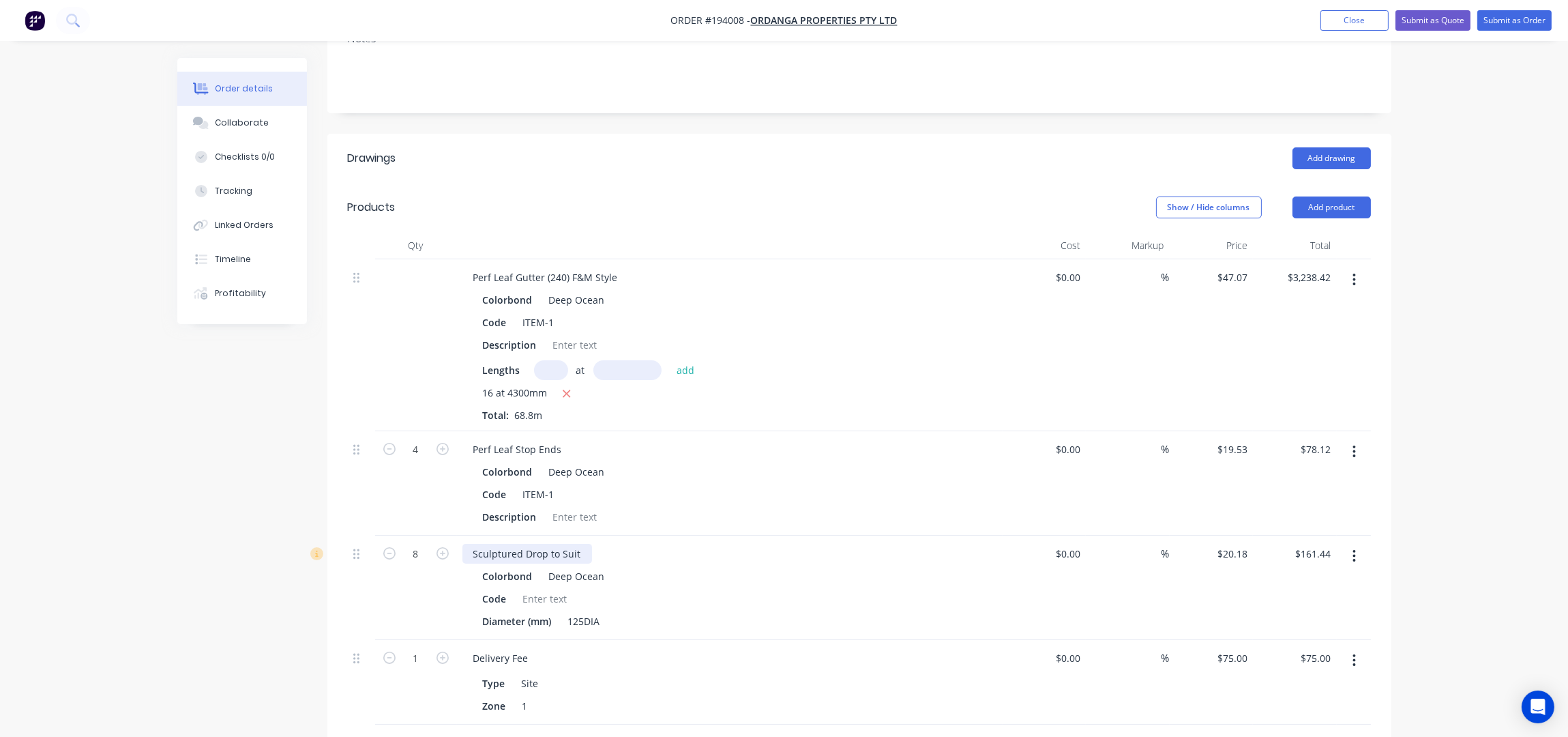
click at [476, 544] on div "Sculptured Drop to Suit" at bounding box center [527, 553] width 130 height 20
click at [582, 544] on div "Sculptured Drop to Suit" at bounding box center [527, 553] width 130 height 20
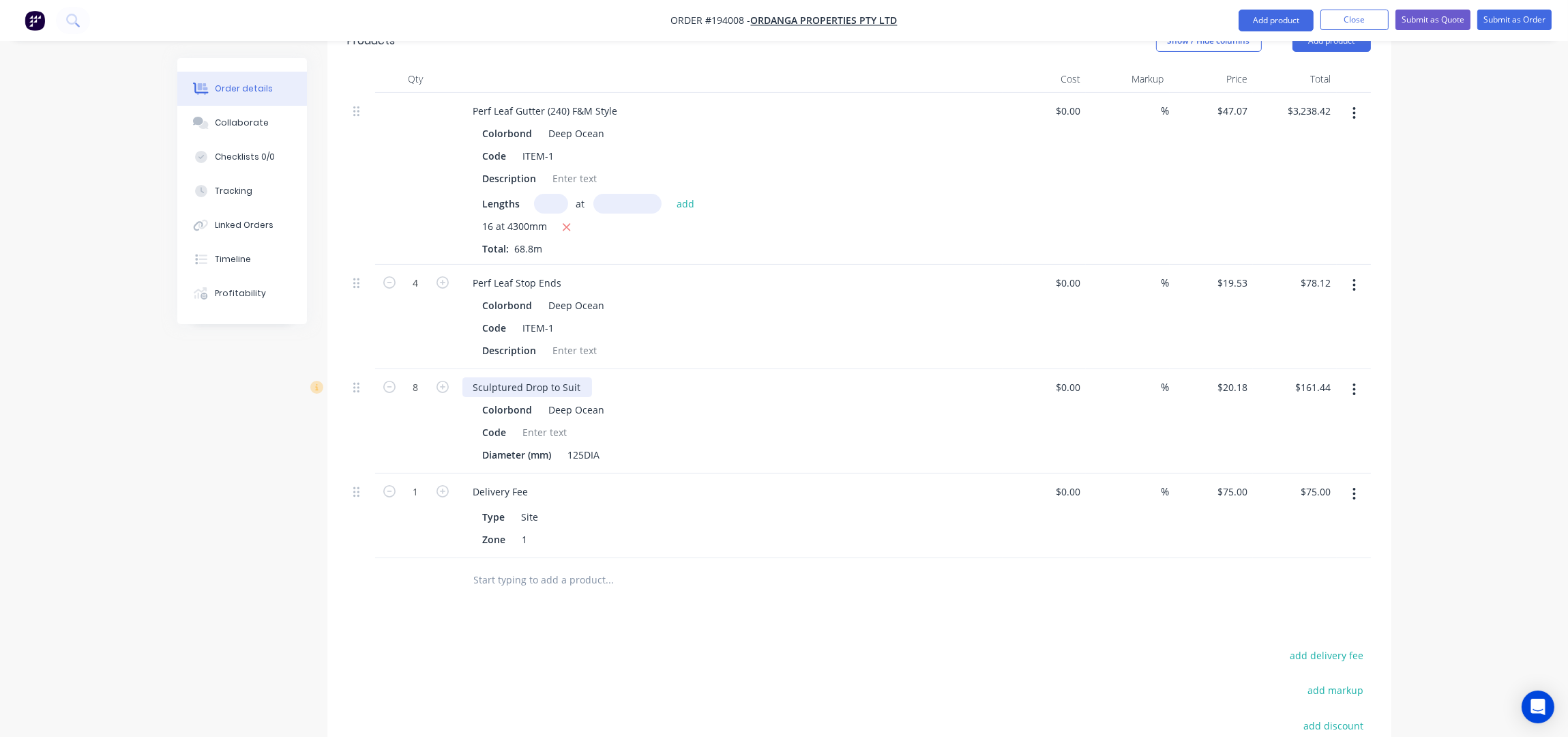
scroll to position [648, 0]
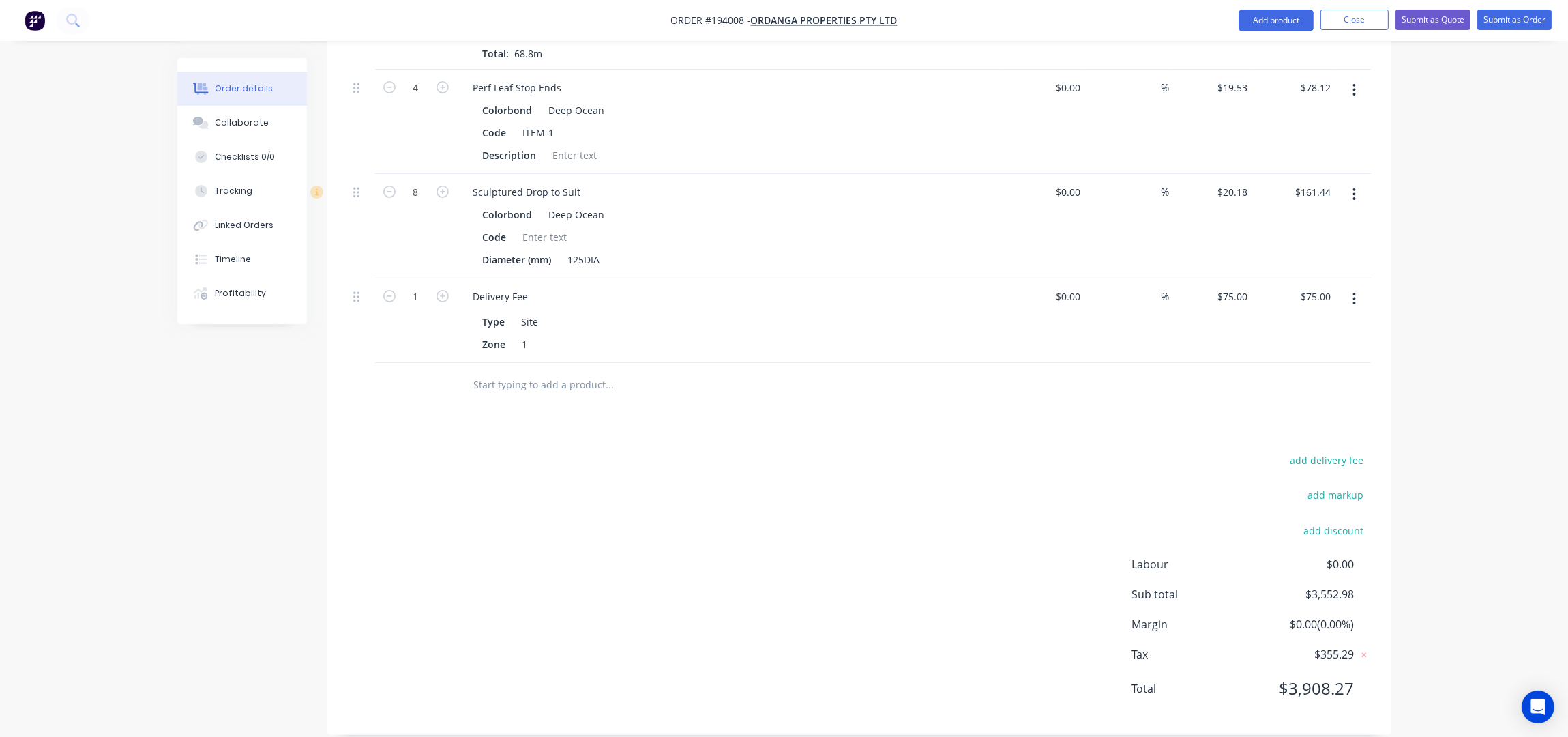
click at [604, 371] on input "text" at bounding box center [609, 384] width 273 height 27
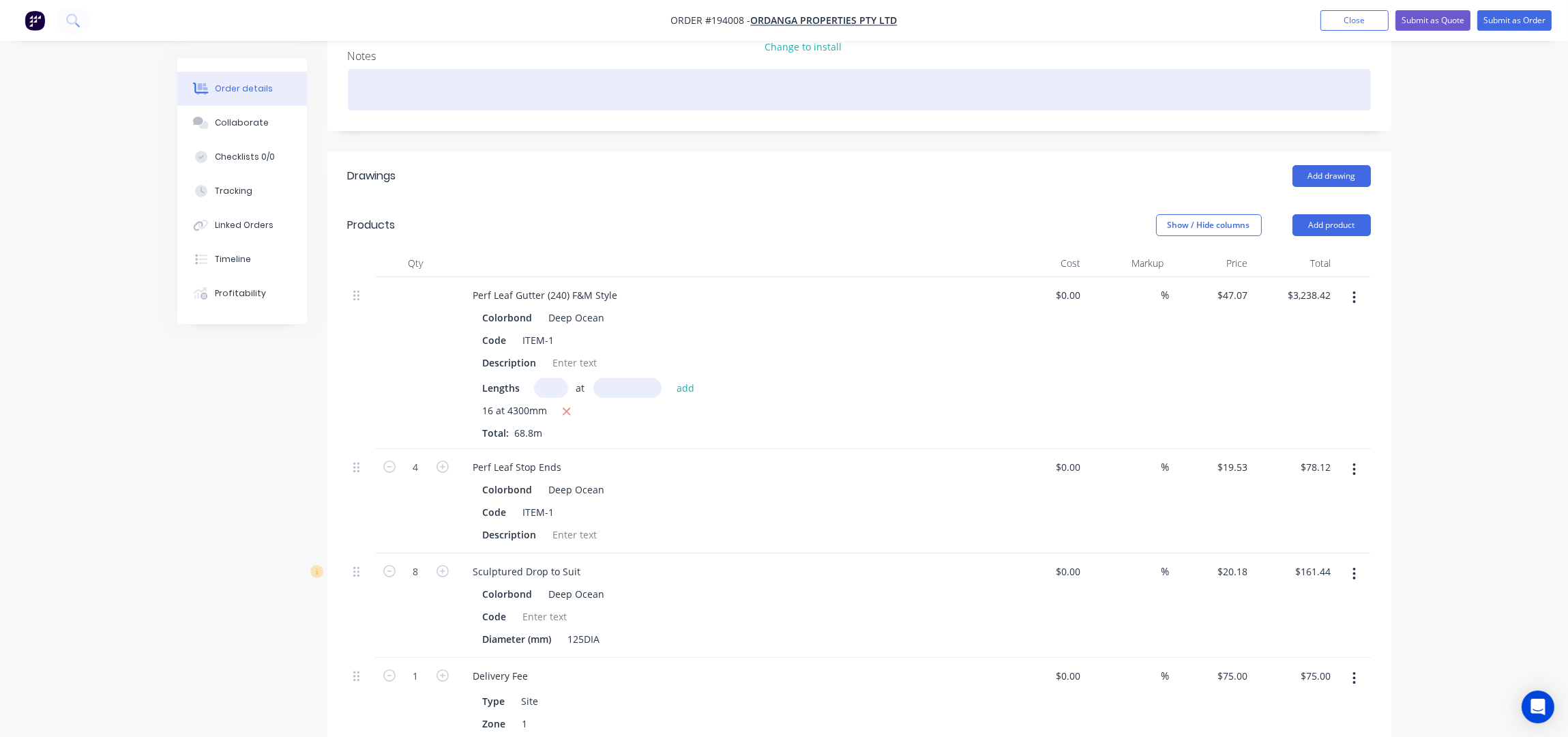
scroll to position [193, 0]
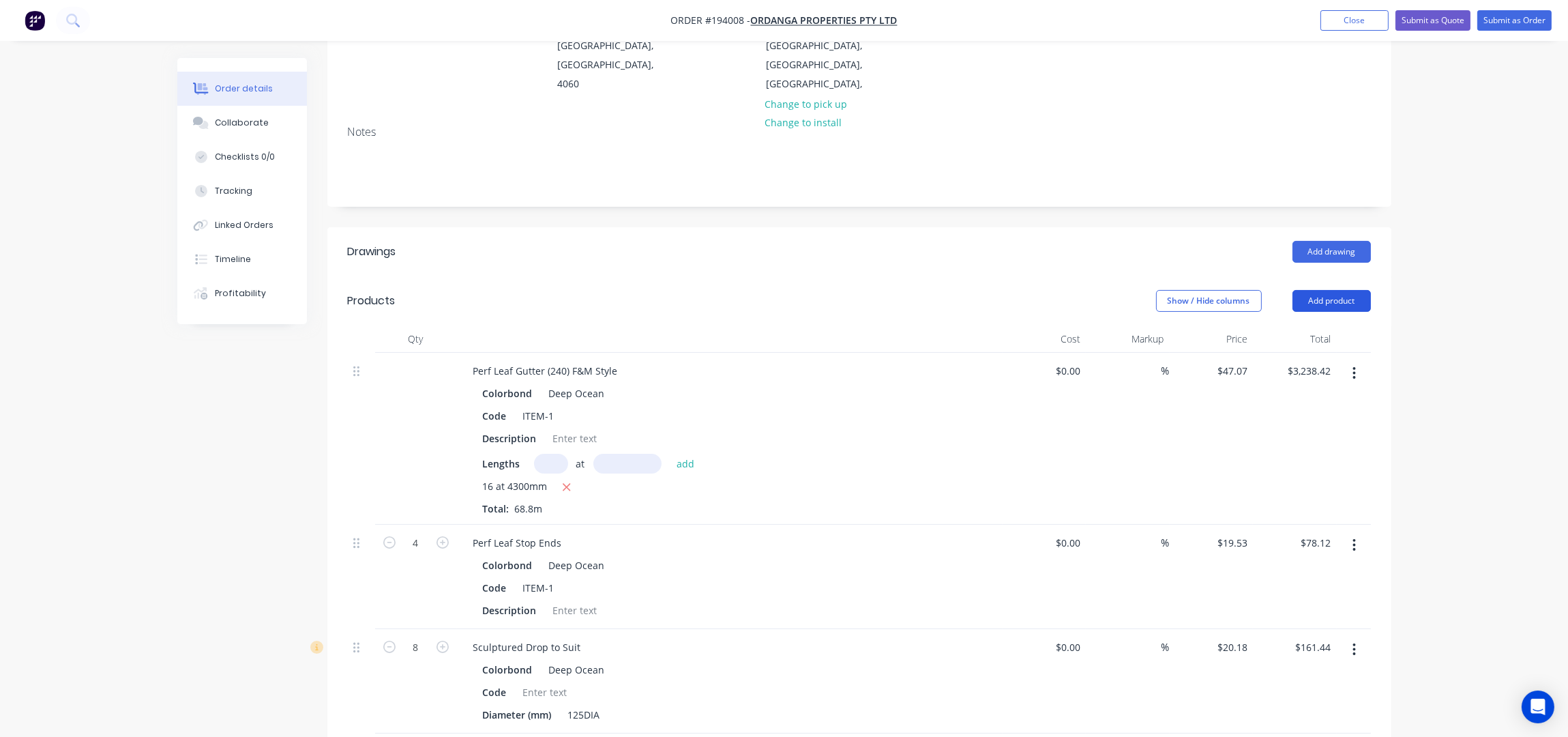
click at [1315, 290] on button "Add product" at bounding box center [1332, 301] width 78 height 22
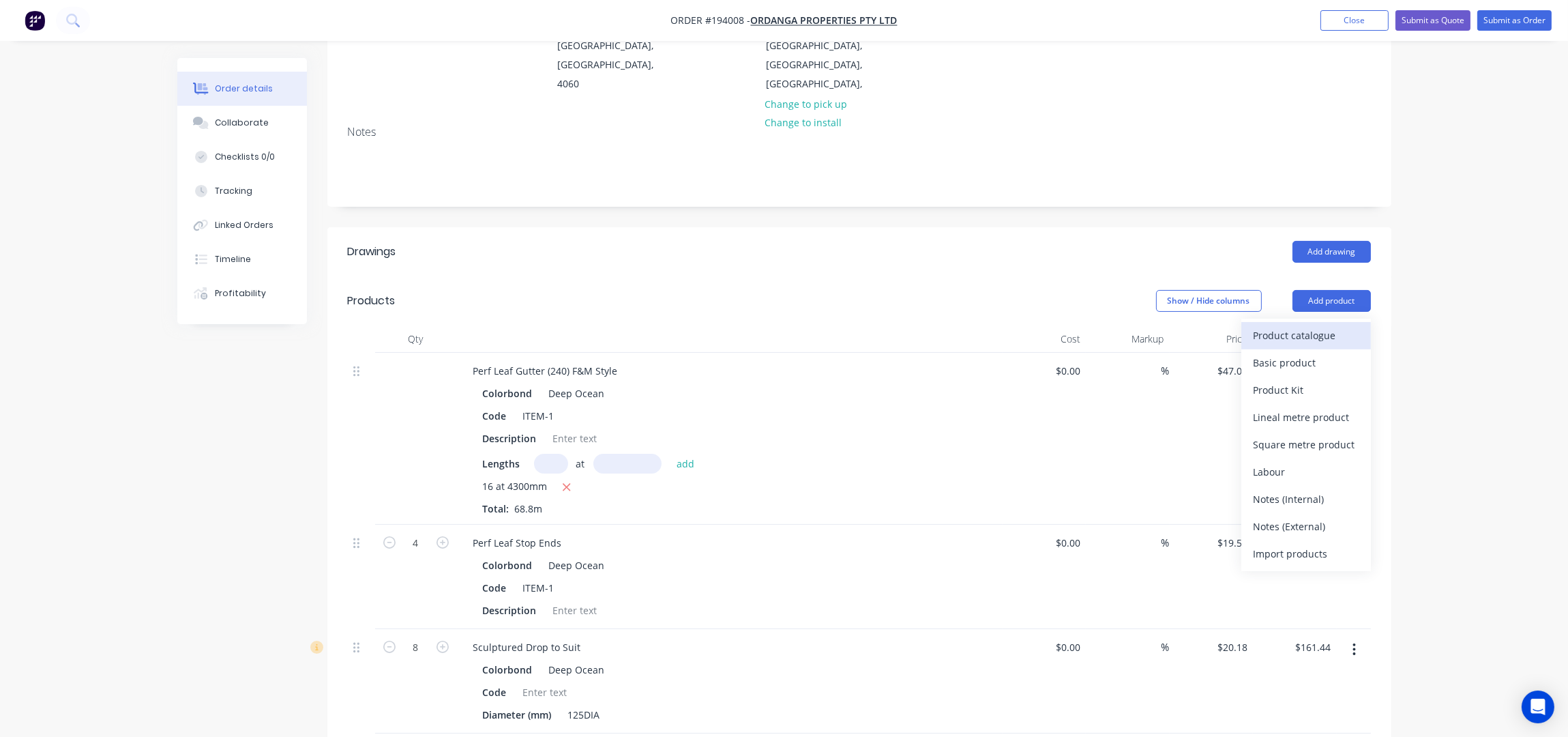
click at [1315, 325] on div "Product catalogue" at bounding box center [1306, 335] width 105 height 20
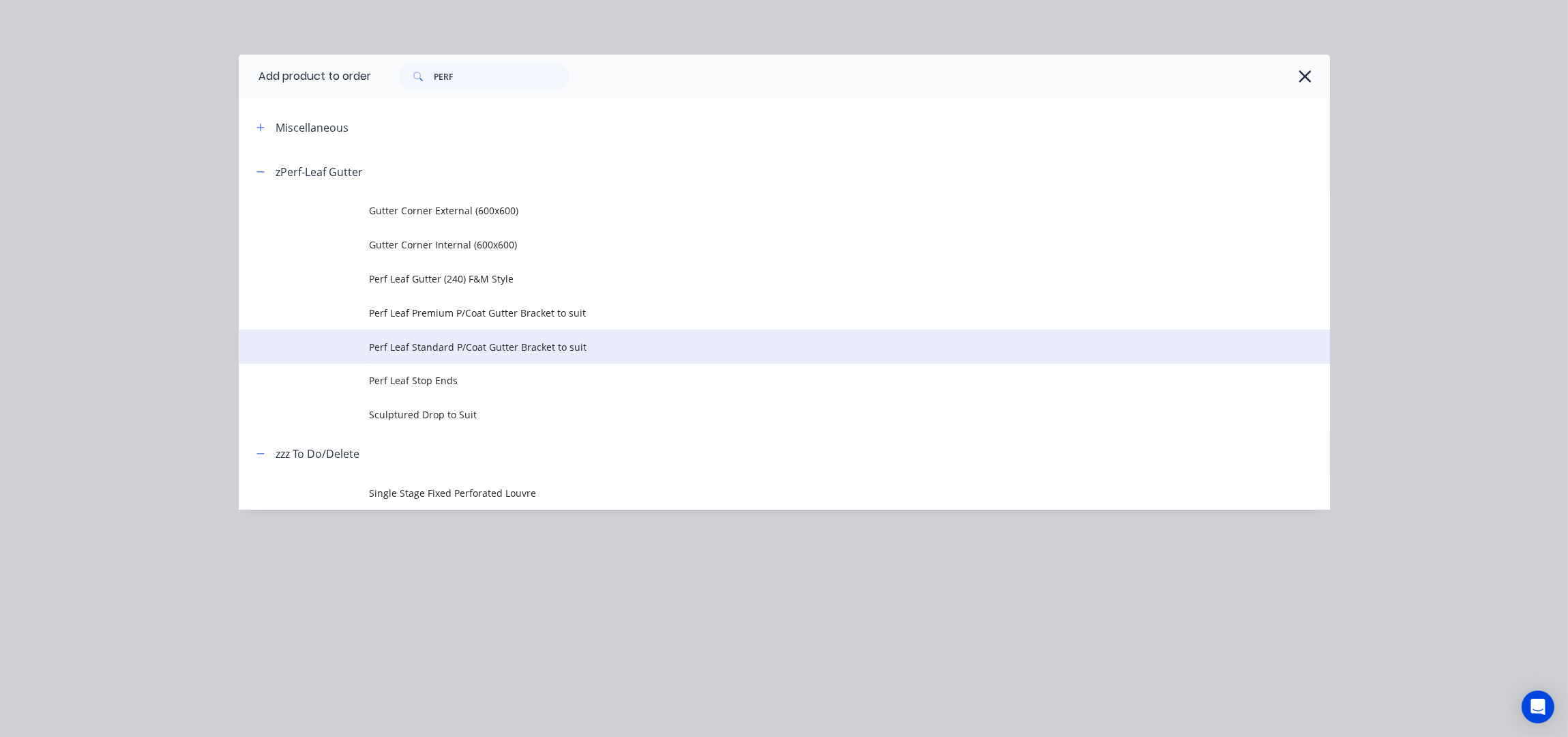
click at [571, 347] on span "Perf Leaf Standard P/Coat Gutter Bracket to suit" at bounding box center [754, 347] width 768 height 14
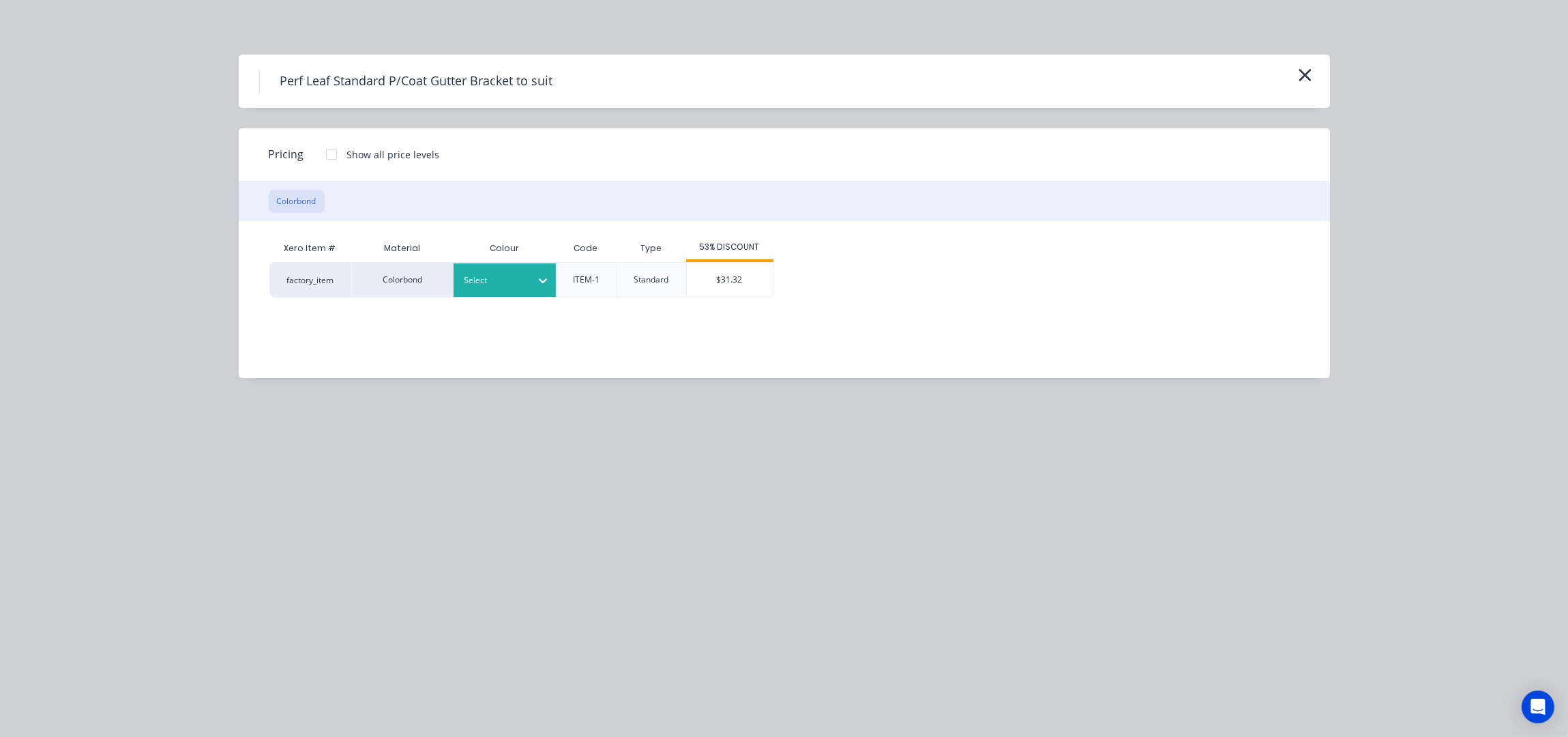
click at [532, 285] on div at bounding box center [543, 280] width 24 height 22
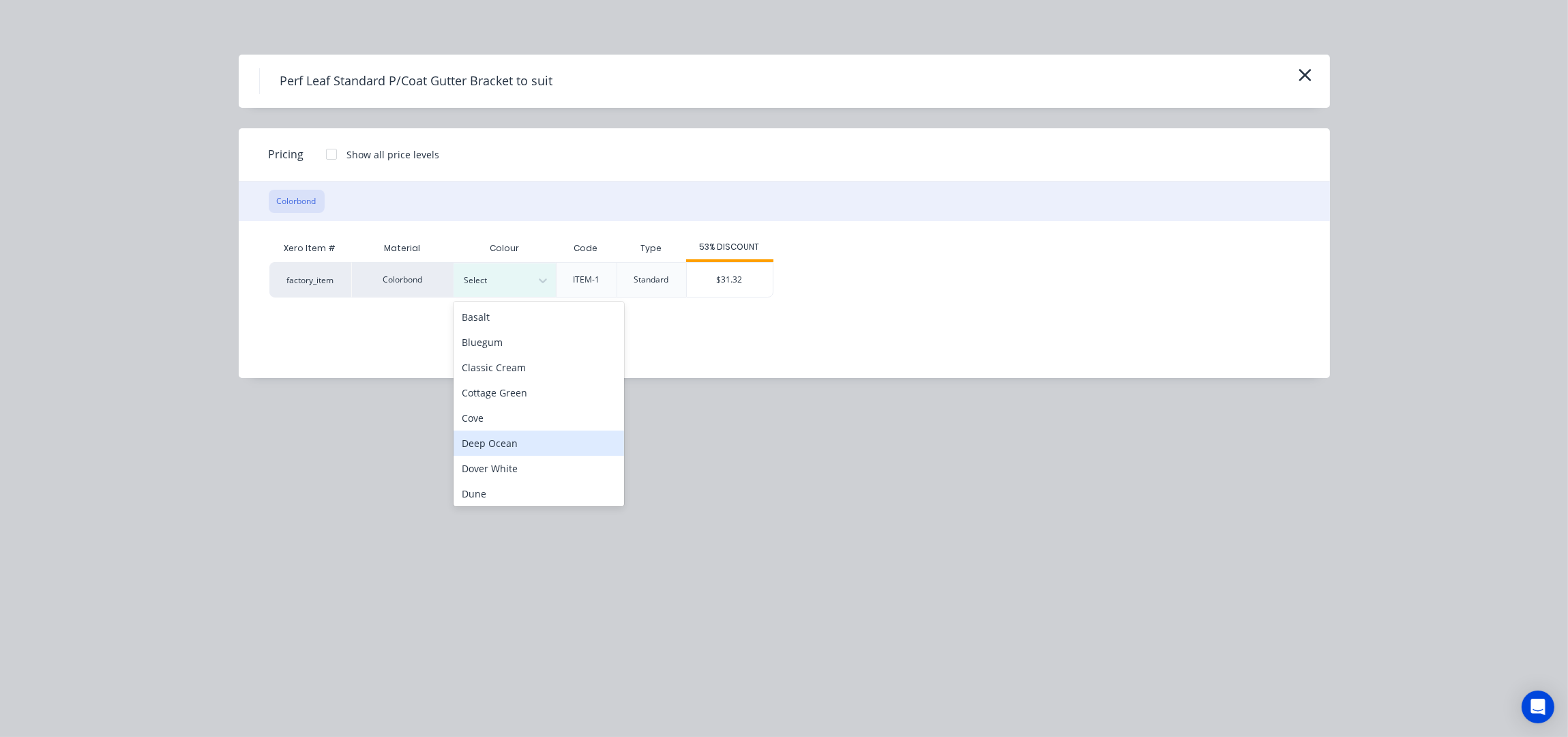
click at [514, 444] on div "Deep Ocean" at bounding box center [539, 443] width 171 height 25
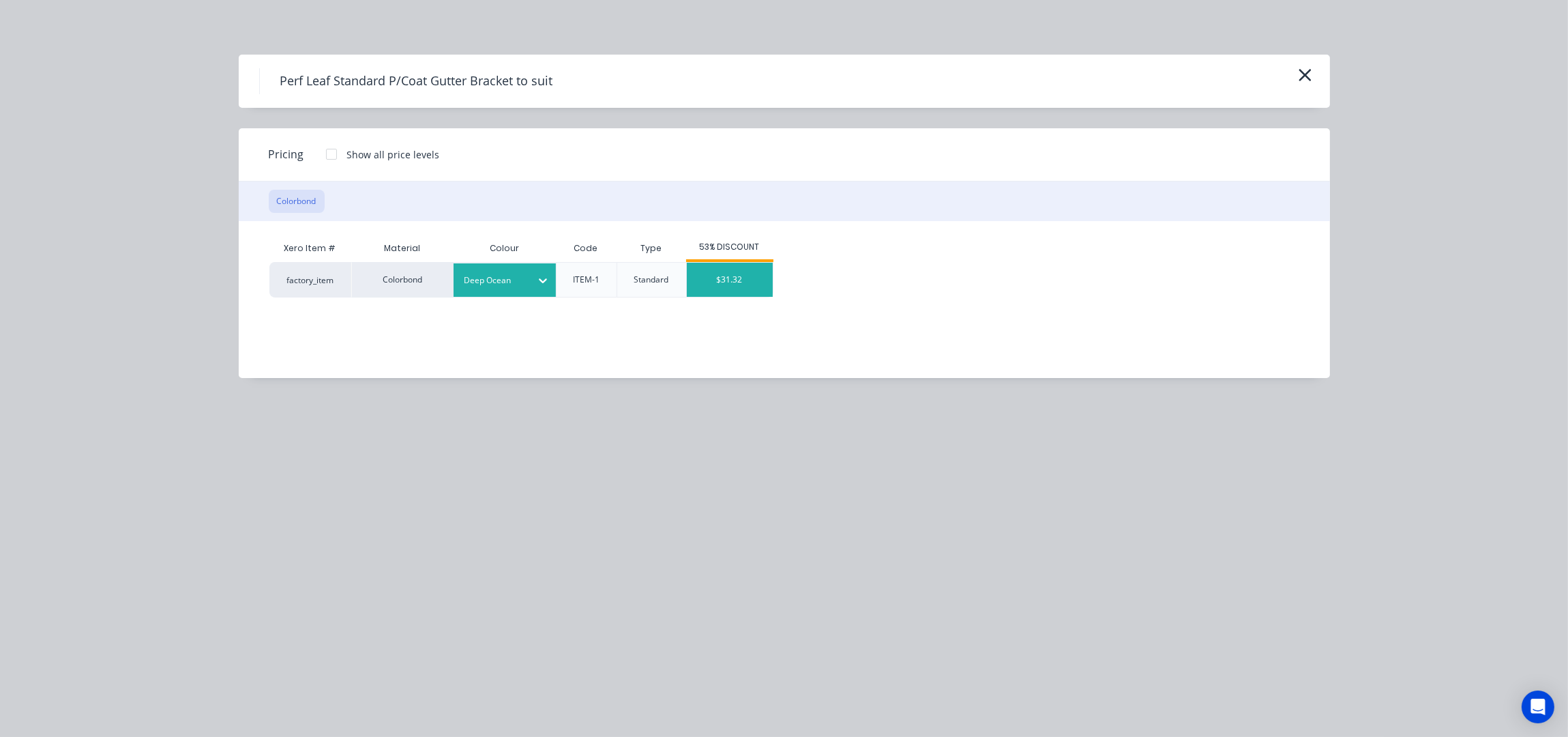
click at [724, 277] on div "$31.32" at bounding box center [729, 279] width 86 height 34
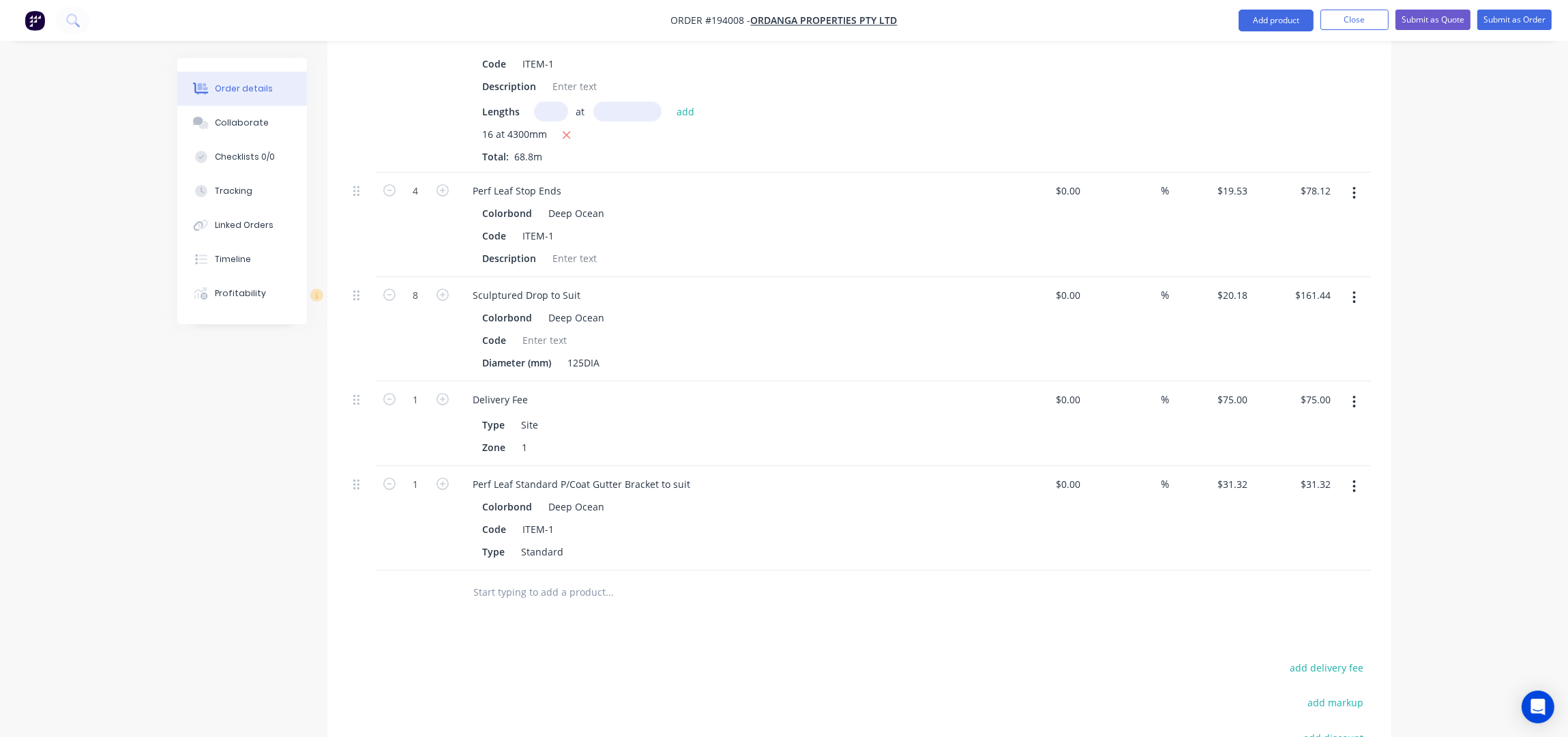
scroll to position [558, 0]
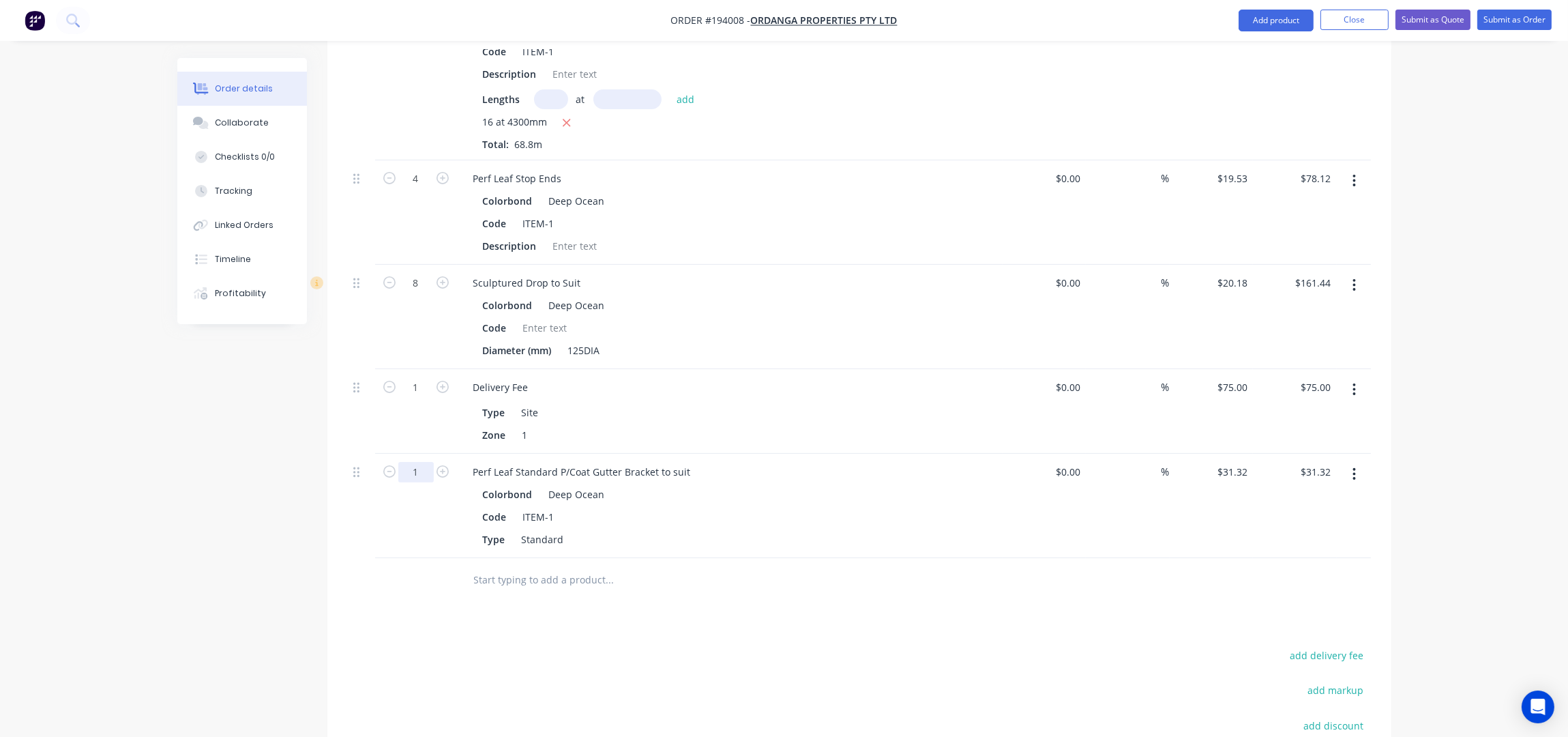
click at [425, 462] on input "1" at bounding box center [416, 471] width 36 height 20
type input "72"
type input "$2,255.04"
click at [764, 573] on div at bounding box center [667, 579] width 409 height 27
drag, startPoint x: 355, startPoint y: 454, endPoint x: 355, endPoint y: 355, distance: 99.0
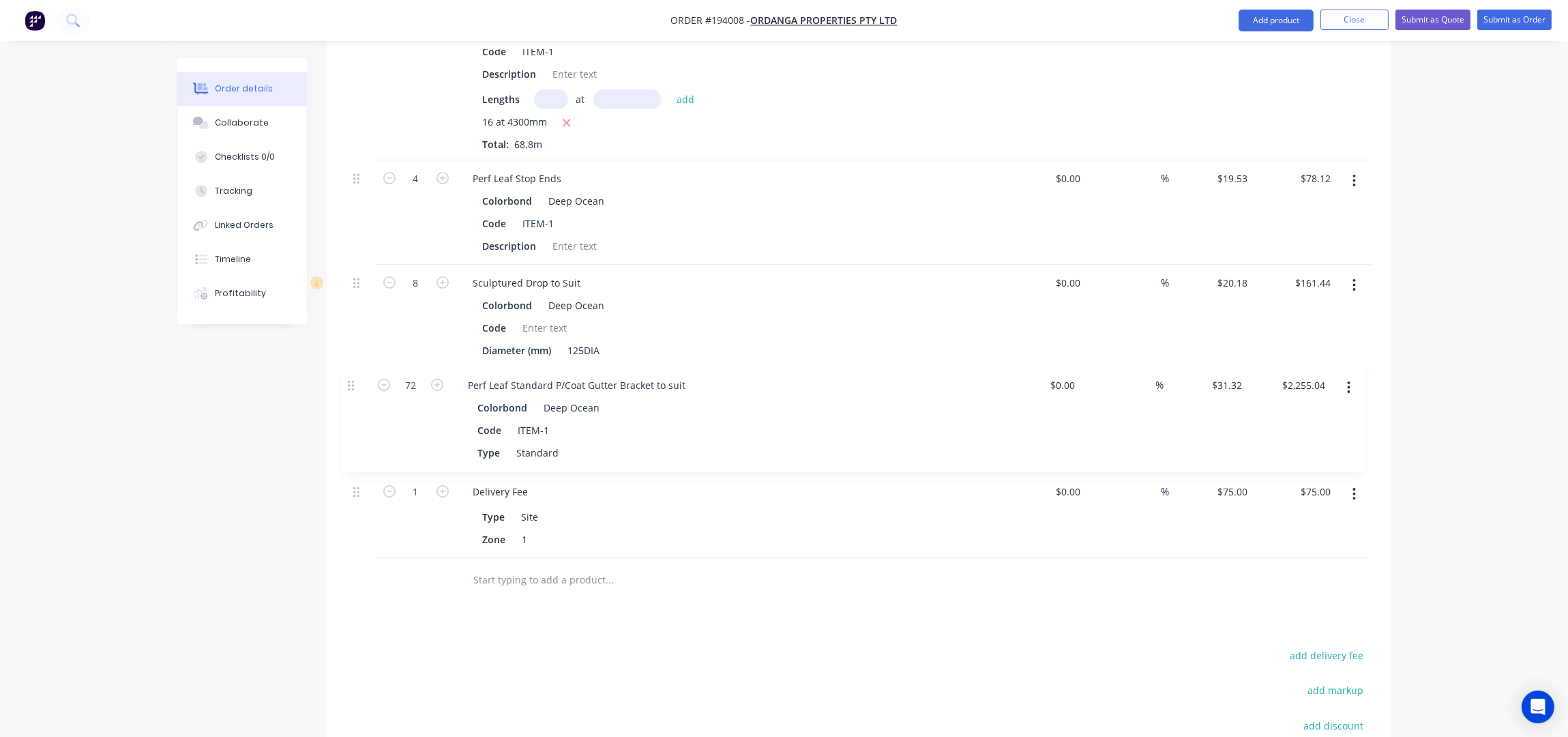
click at [355, 355] on div "Perf Leaf Gutter (240) F&M Style Colorbond Deep Ocean Code ITEM-1 Description L…" at bounding box center [859, 274] width 1024 height 570
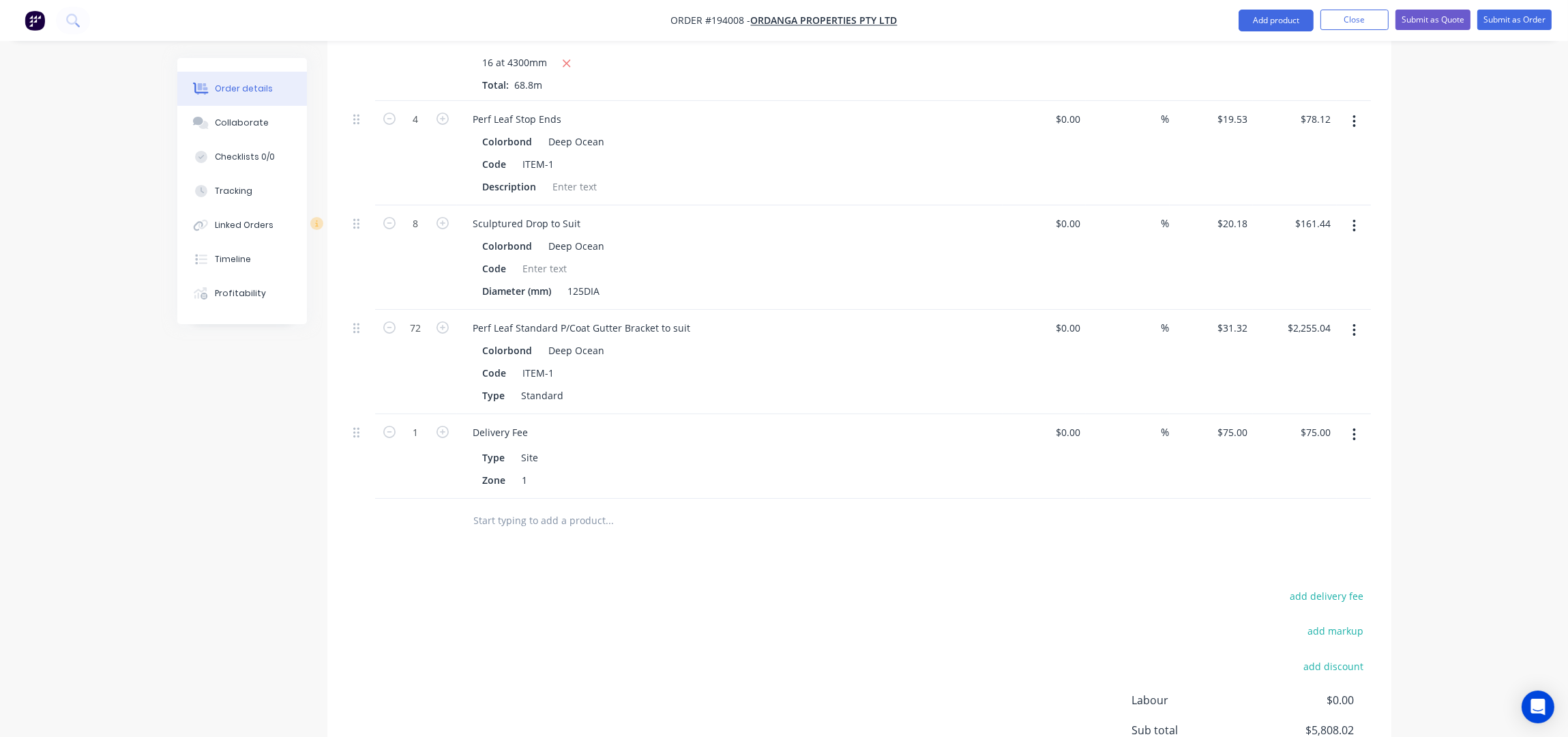
scroll to position [739, 0]
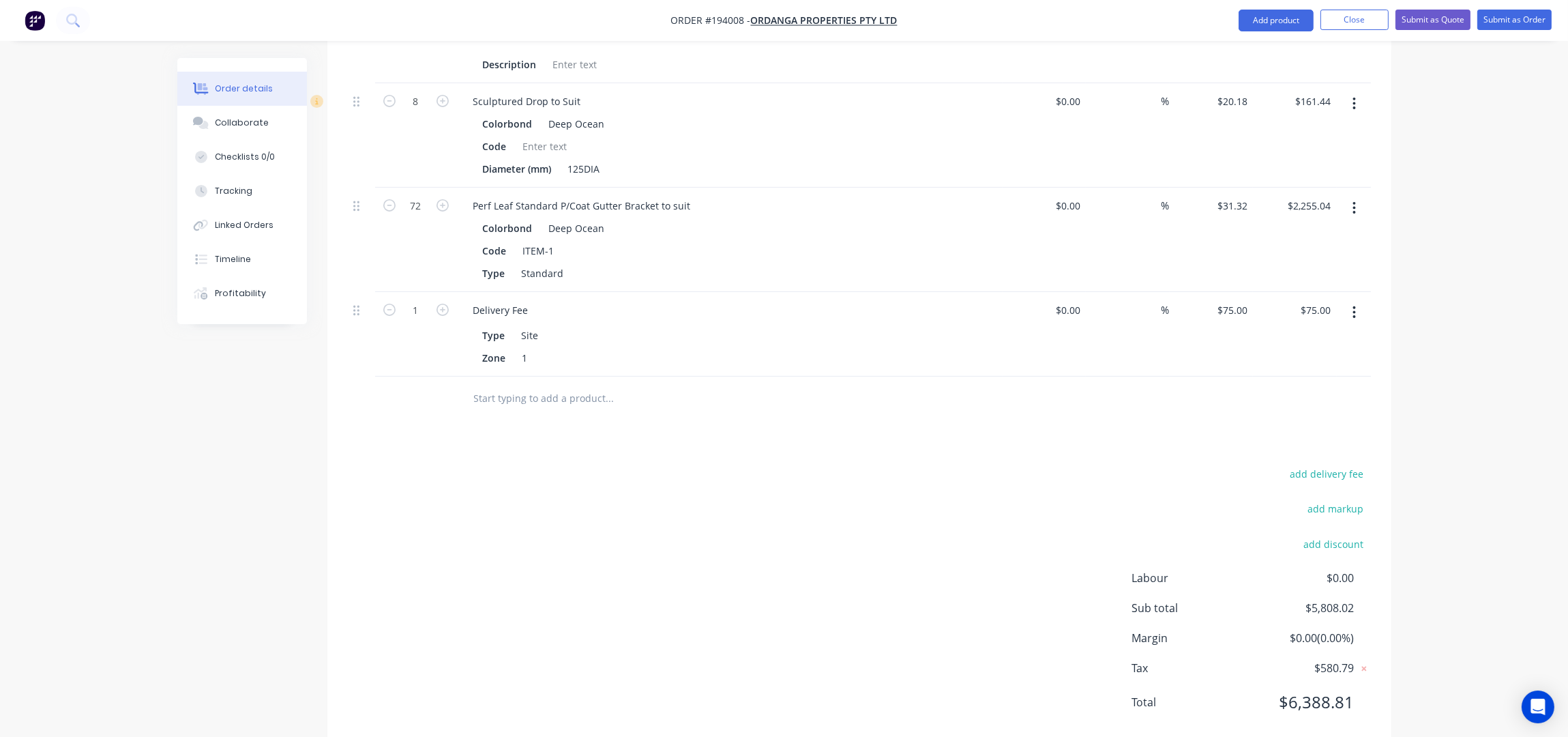
click at [545, 385] on input "text" at bounding box center [609, 398] width 273 height 27
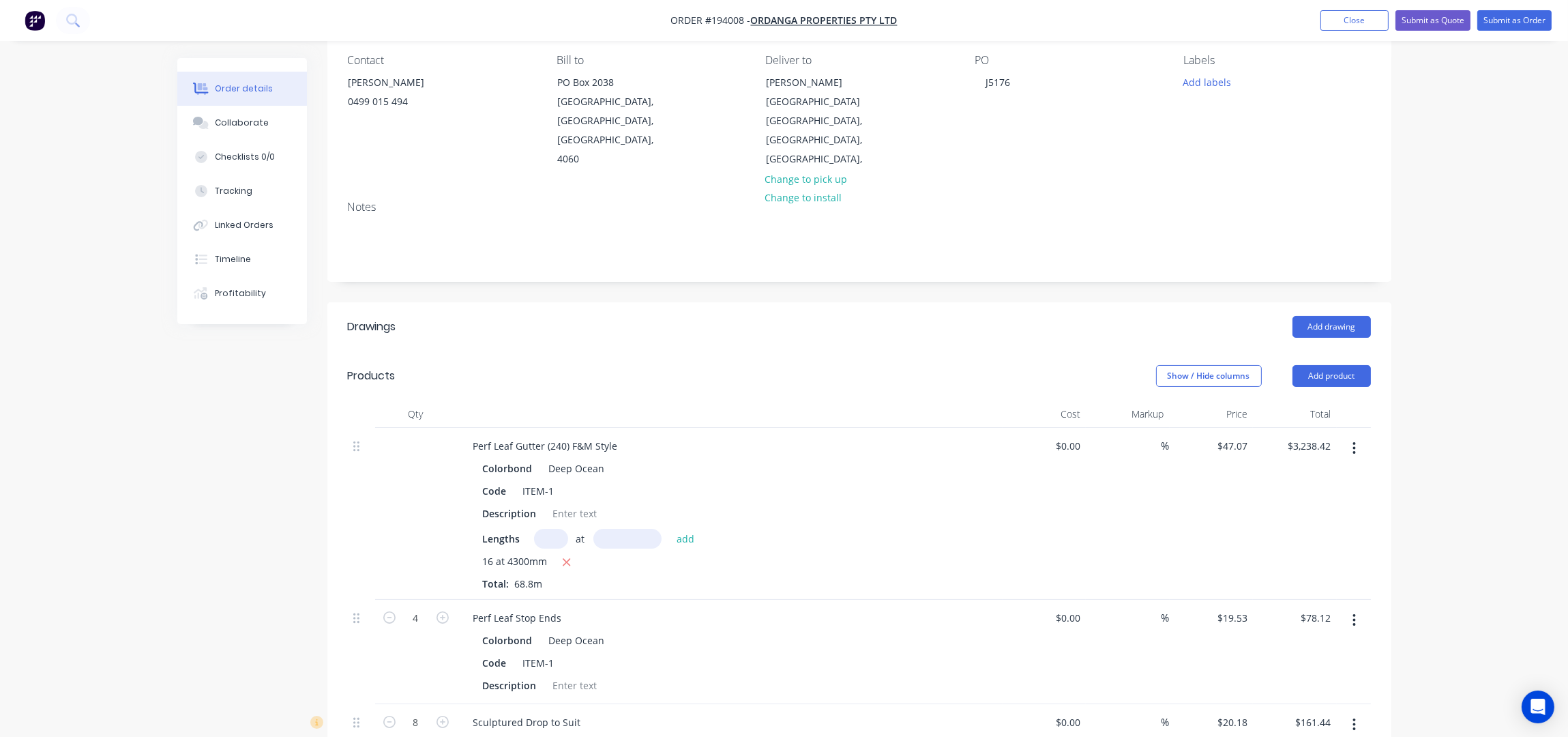
scroll to position [11, 0]
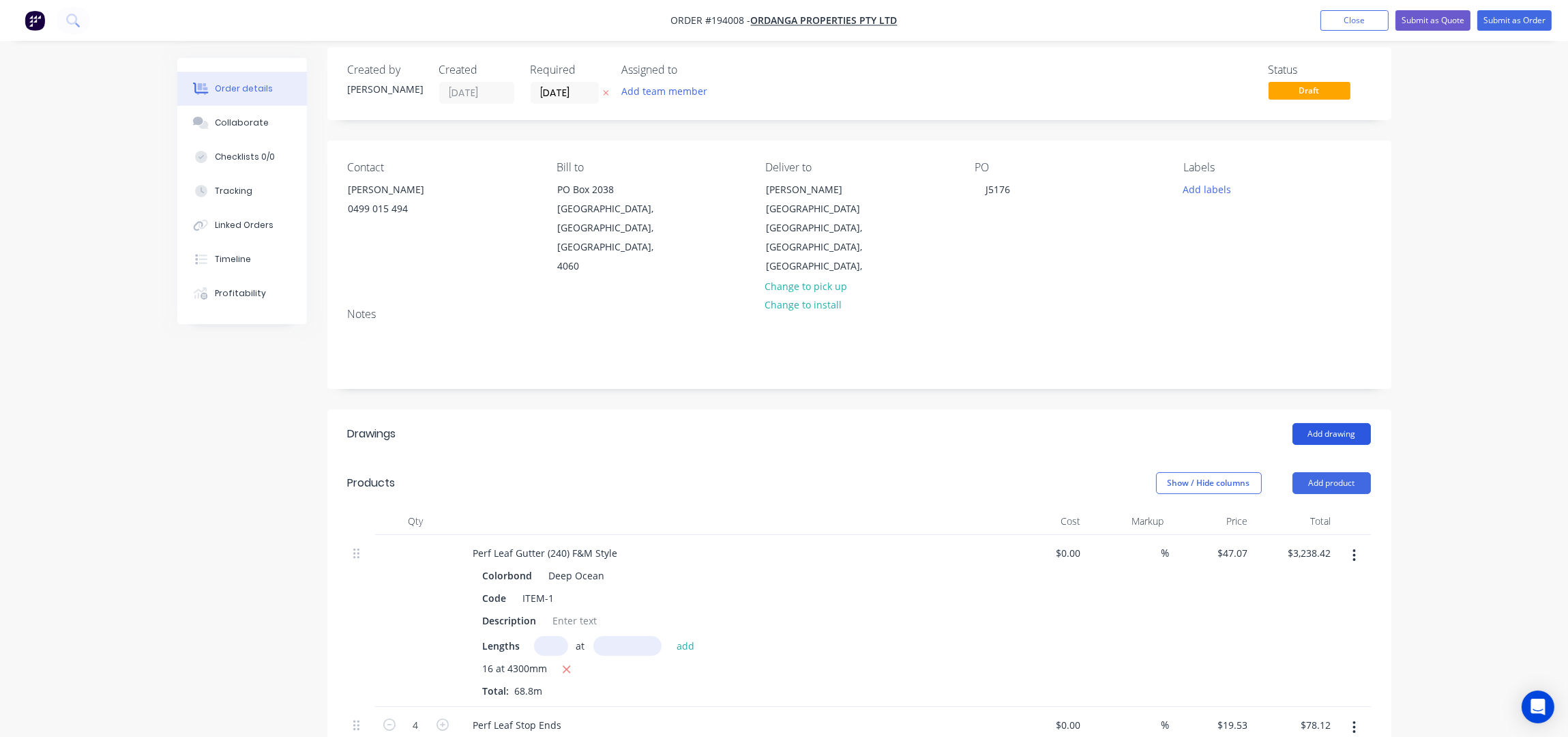
click at [1325, 423] on button "Add drawing" at bounding box center [1332, 433] width 78 height 22
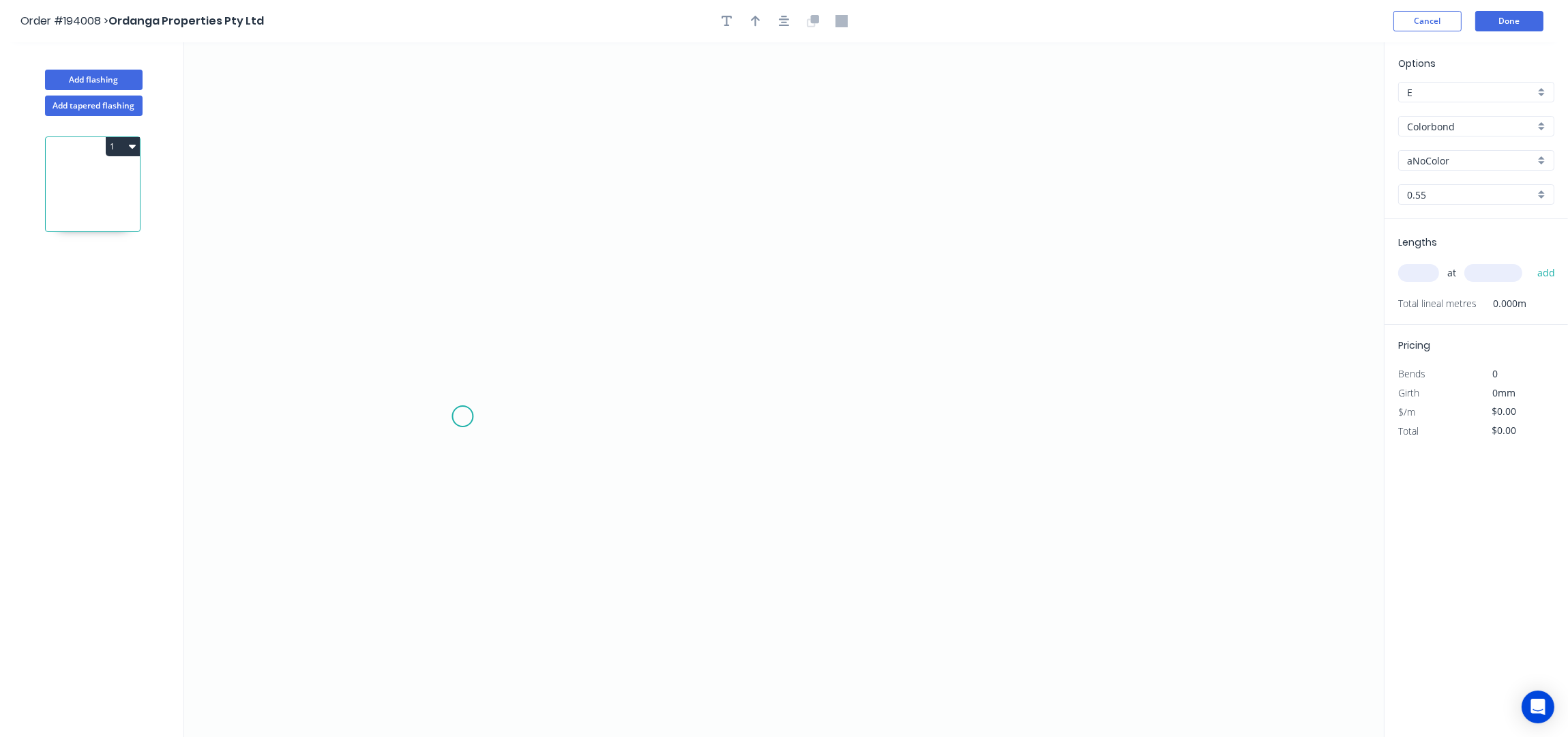
click at [463, 416] on icon "0" at bounding box center [783, 390] width 1200 height 695
click at [495, 357] on icon at bounding box center [479, 386] width 33 height 58
click at [882, 324] on icon "0 ?" at bounding box center [783, 390] width 1200 height 695
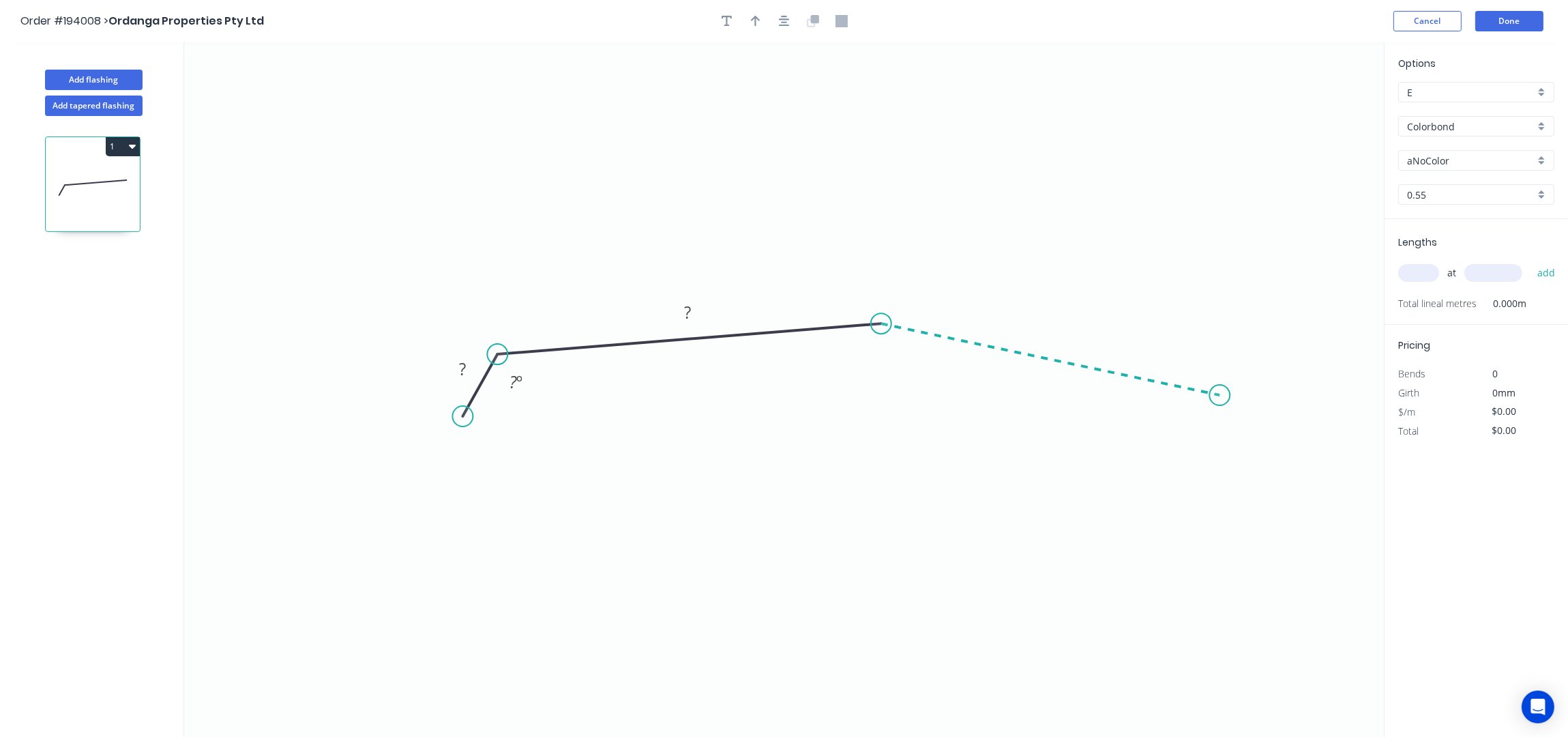
click at [1220, 396] on icon "0 ? ? ? º" at bounding box center [783, 390] width 1200 height 695
click at [1255, 457] on icon "0 ? ? ? ? º ? º" at bounding box center [783, 390] width 1200 height 695
click at [862, 321] on circle at bounding box center [861, 319] width 20 height 20
drag, startPoint x: 1220, startPoint y: 394, endPoint x: 1222, endPoint y: 379, distance: 15.1
click at [1222, 379] on circle at bounding box center [1221, 379] width 20 height 20
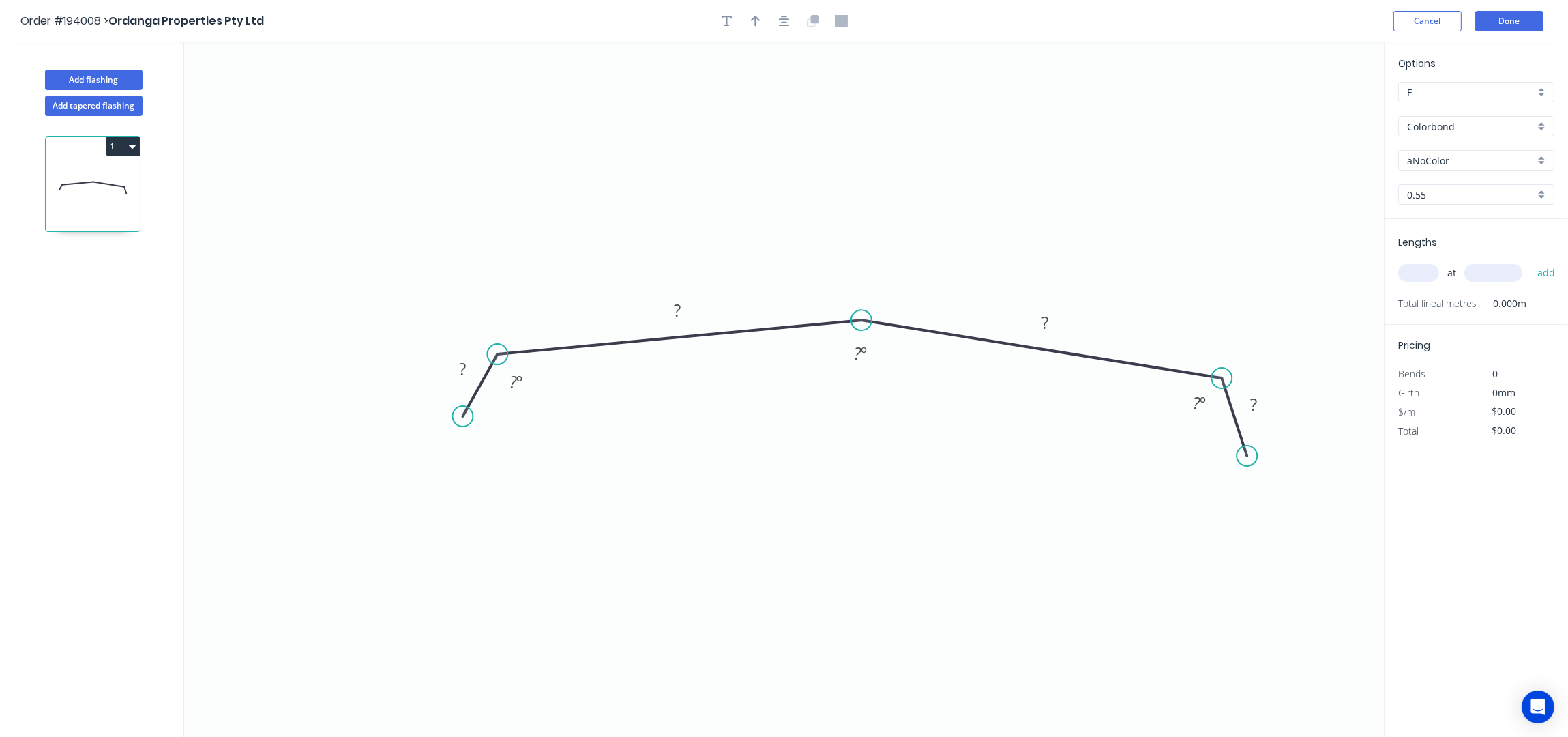
click at [1247, 456] on circle at bounding box center [1247, 455] width 20 height 20
click at [788, 21] on icon "button" at bounding box center [784, 21] width 11 height 12
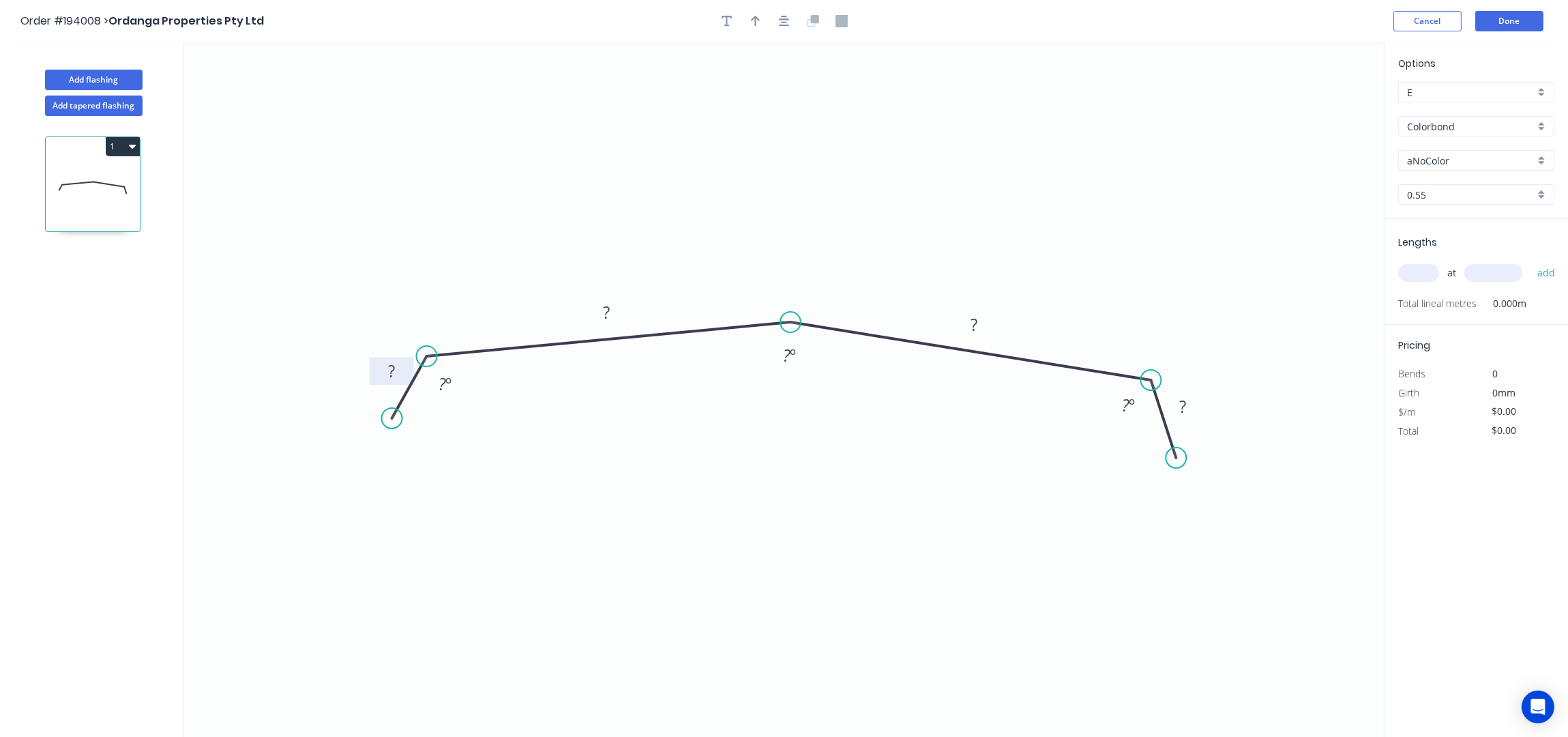
click at [398, 375] on rect at bounding box center [391, 372] width 27 height 19
type input "$18.36"
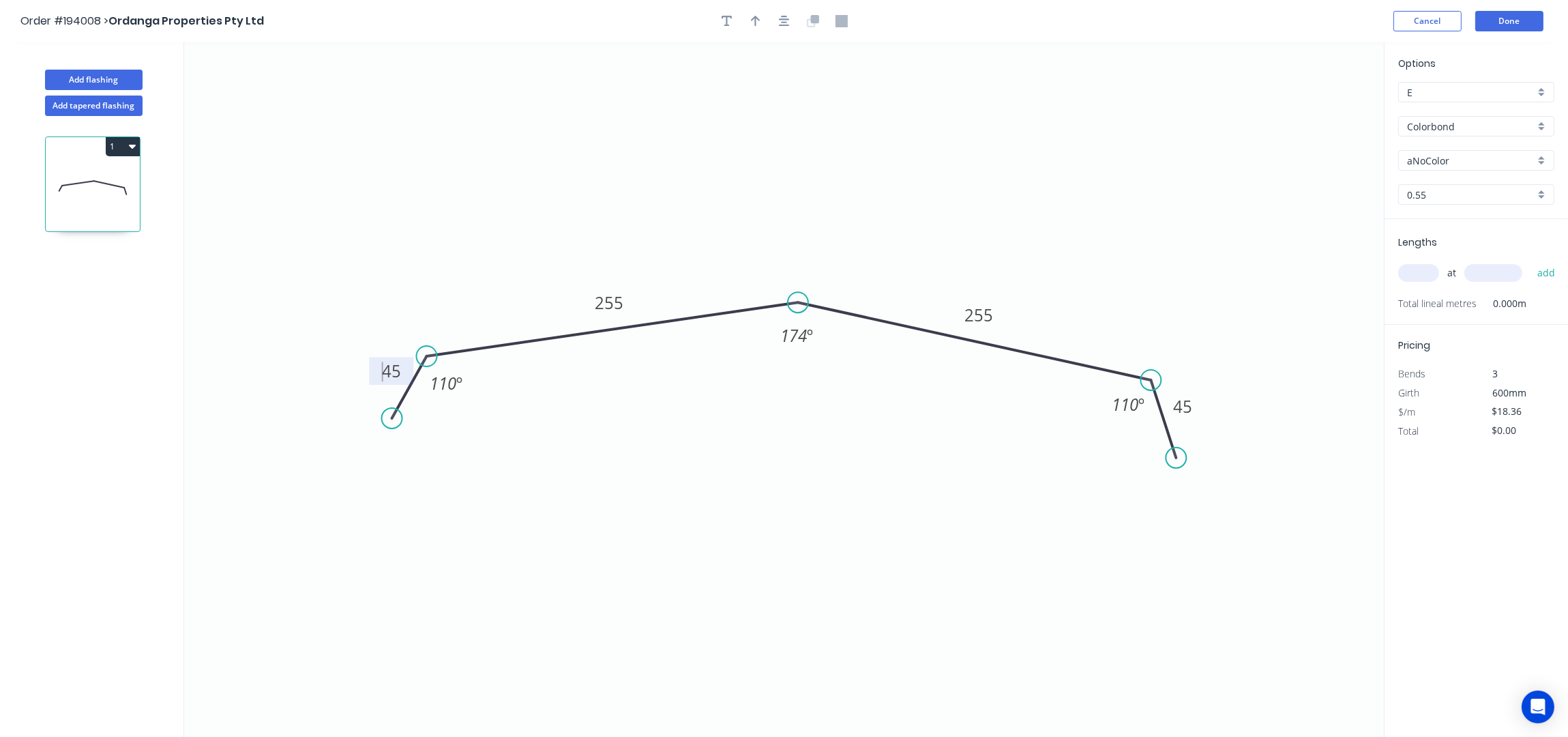
drag, startPoint x: 795, startPoint y: 328, endPoint x: 808, endPoint y: 294, distance: 36.4
click at [798, 302] on circle at bounding box center [797, 301] width 20 height 20
click at [767, 16] on div at bounding box center [784, 21] width 143 height 20
click at [784, 25] on icon "button" at bounding box center [784, 21] width 11 height 11
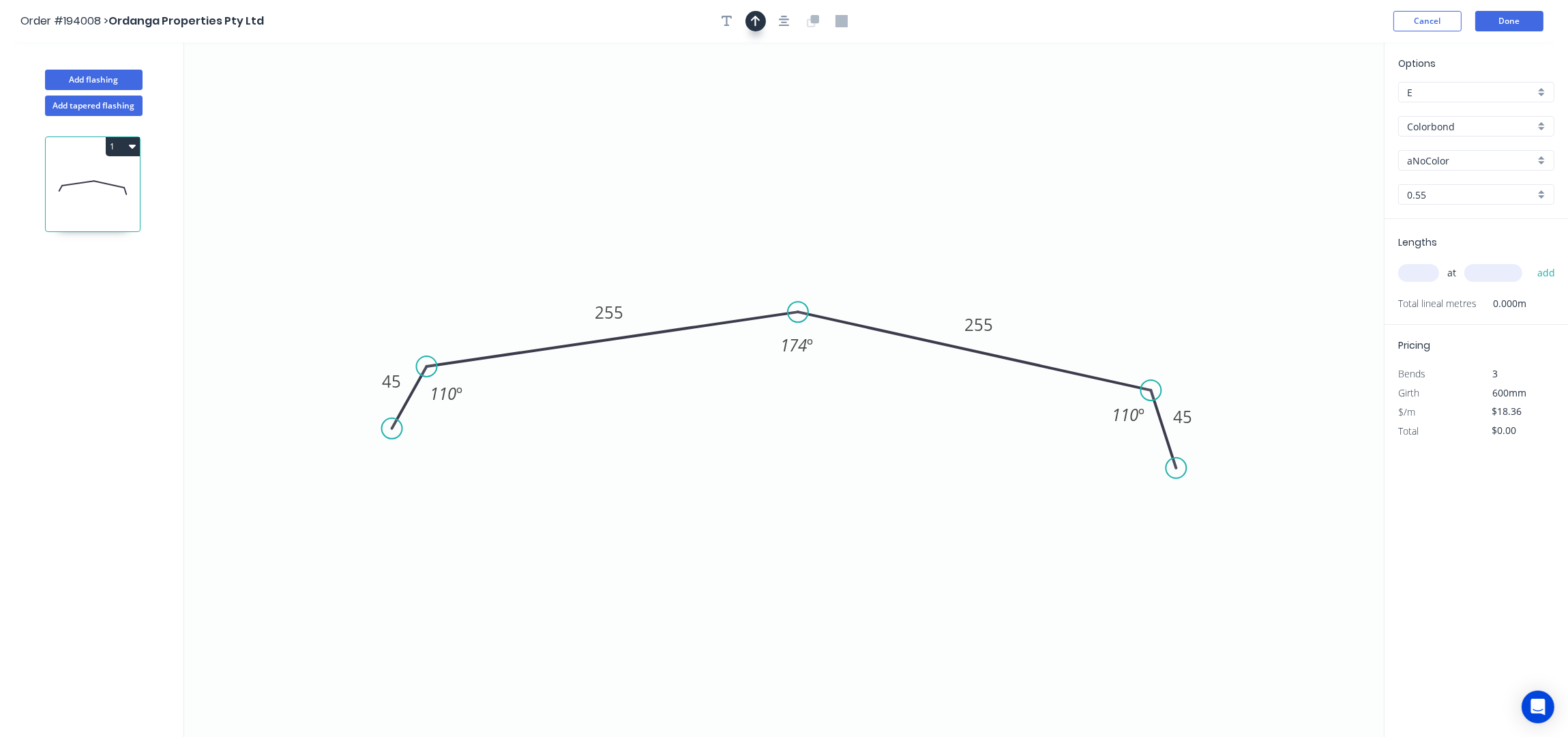
click at [765, 24] on button "button" at bounding box center [755, 21] width 20 height 20
drag, startPoint x: 1316, startPoint y: 105, endPoint x: 808, endPoint y: 252, distance: 528.8
click at [813, 253] on icon at bounding box center [819, 235] width 12 height 44
click at [1457, 154] on input "aNoColor" at bounding box center [1470, 160] width 127 height 14
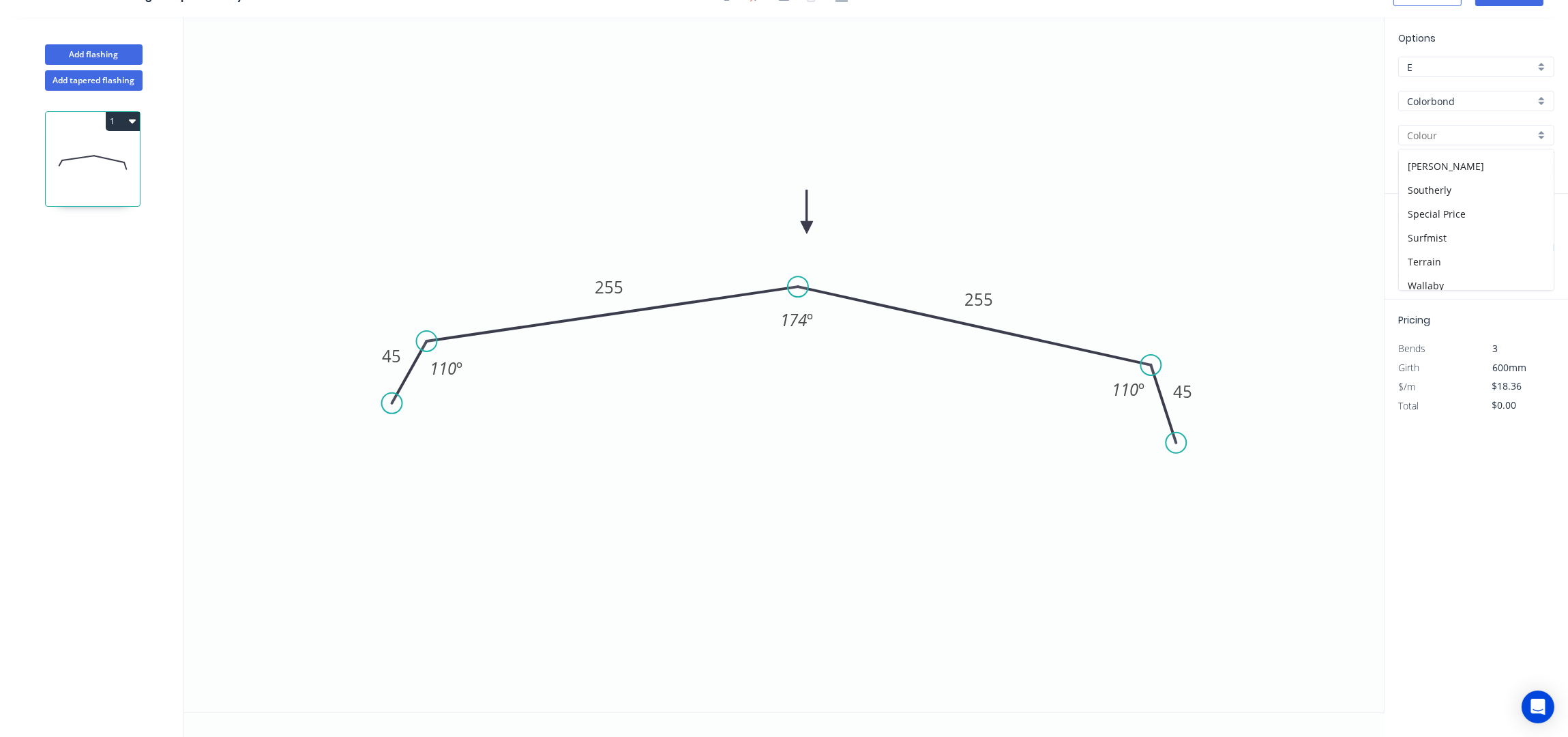
scroll to position [536, 0]
click at [1450, 154] on div "Surfmist" at bounding box center [1477, 158] width 155 height 24
type input "Surfmist"
click at [1423, 250] on input "text" at bounding box center [1418, 247] width 41 height 17
type input "7"
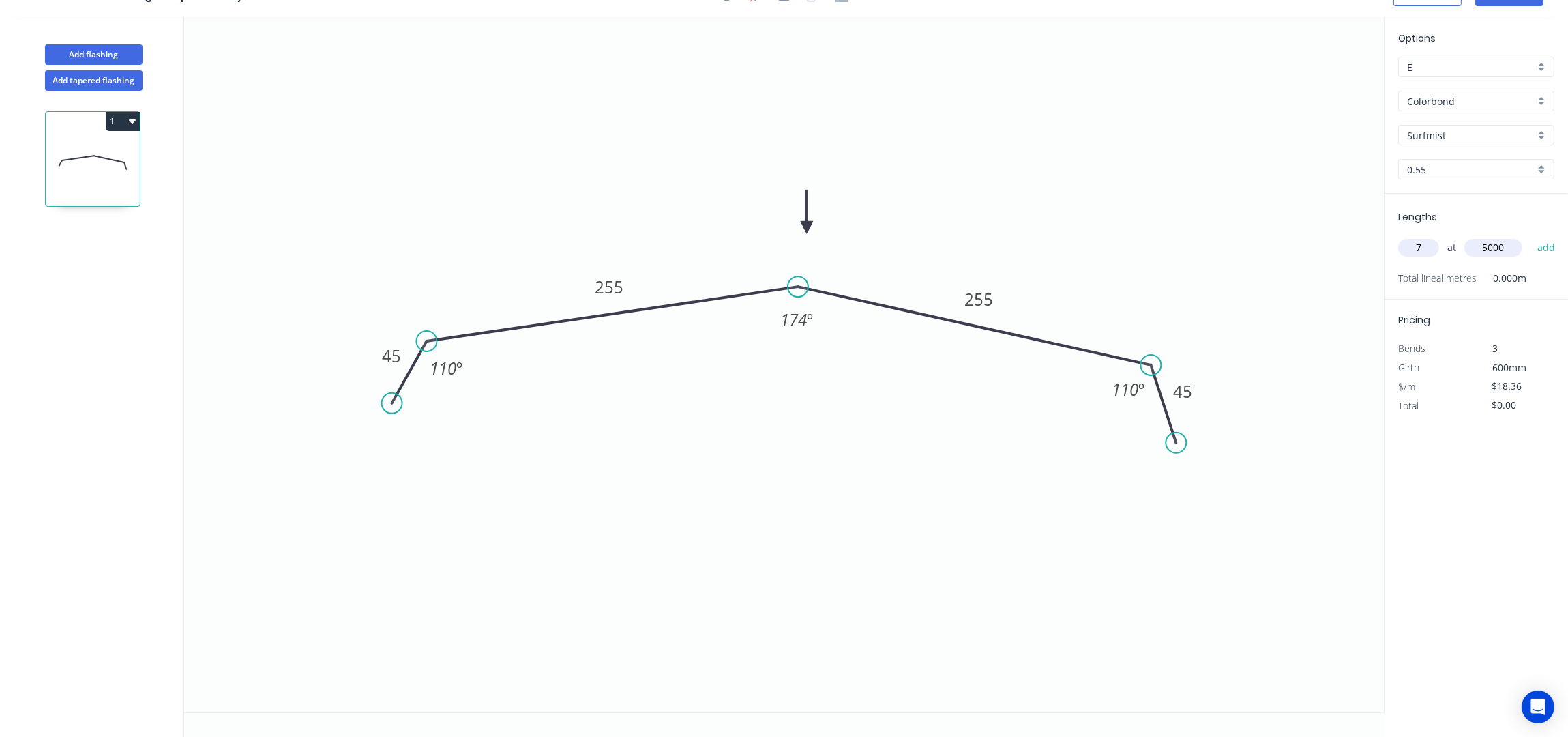
type input "5000"
click at [1531, 236] on button "add" at bounding box center [1546, 247] width 32 height 24
type input "$642.60"
click at [655, 388] on icon "0 45 255 255 45 110 º 174 º 110 º" at bounding box center [783, 365] width 1200 height 695
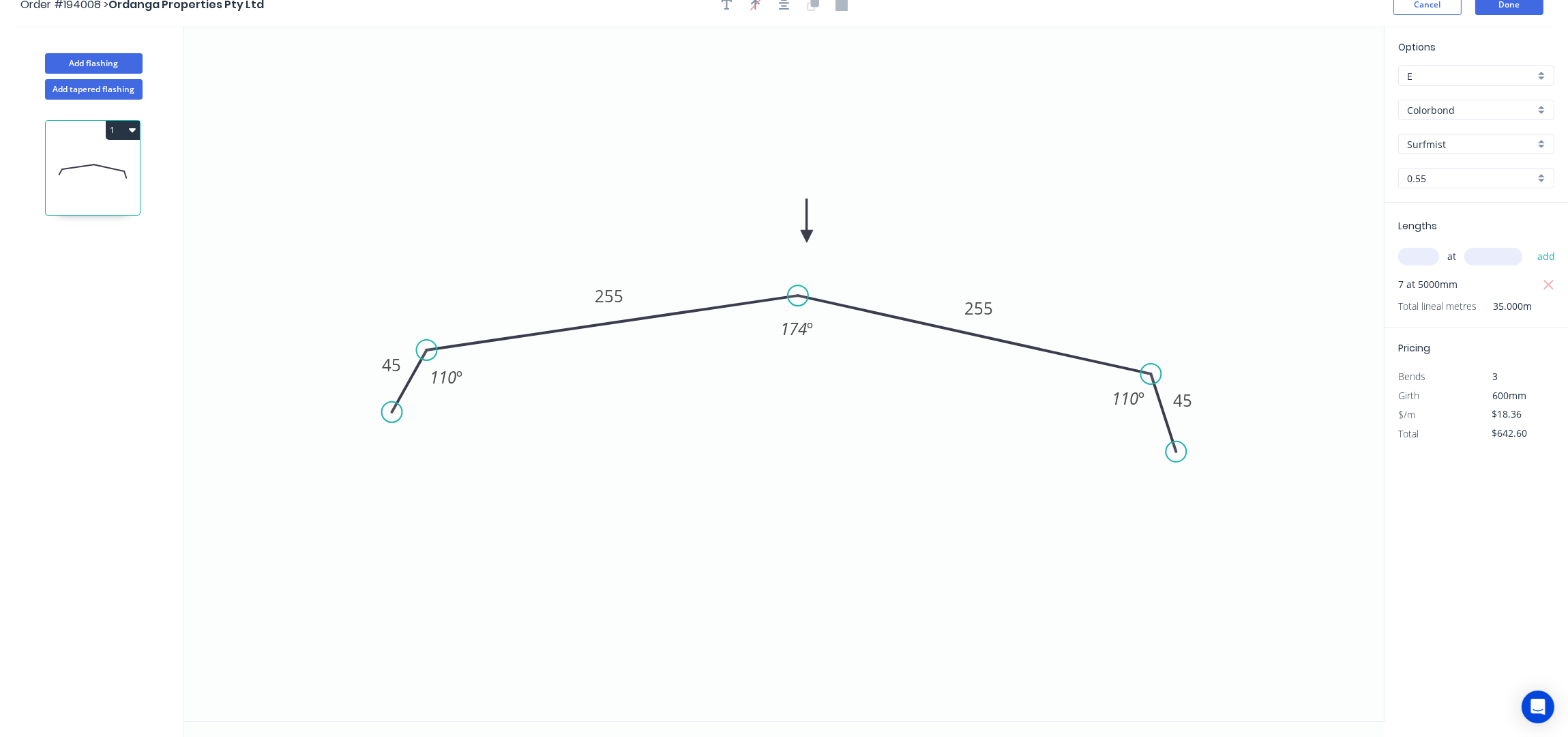
scroll to position [0, 0]
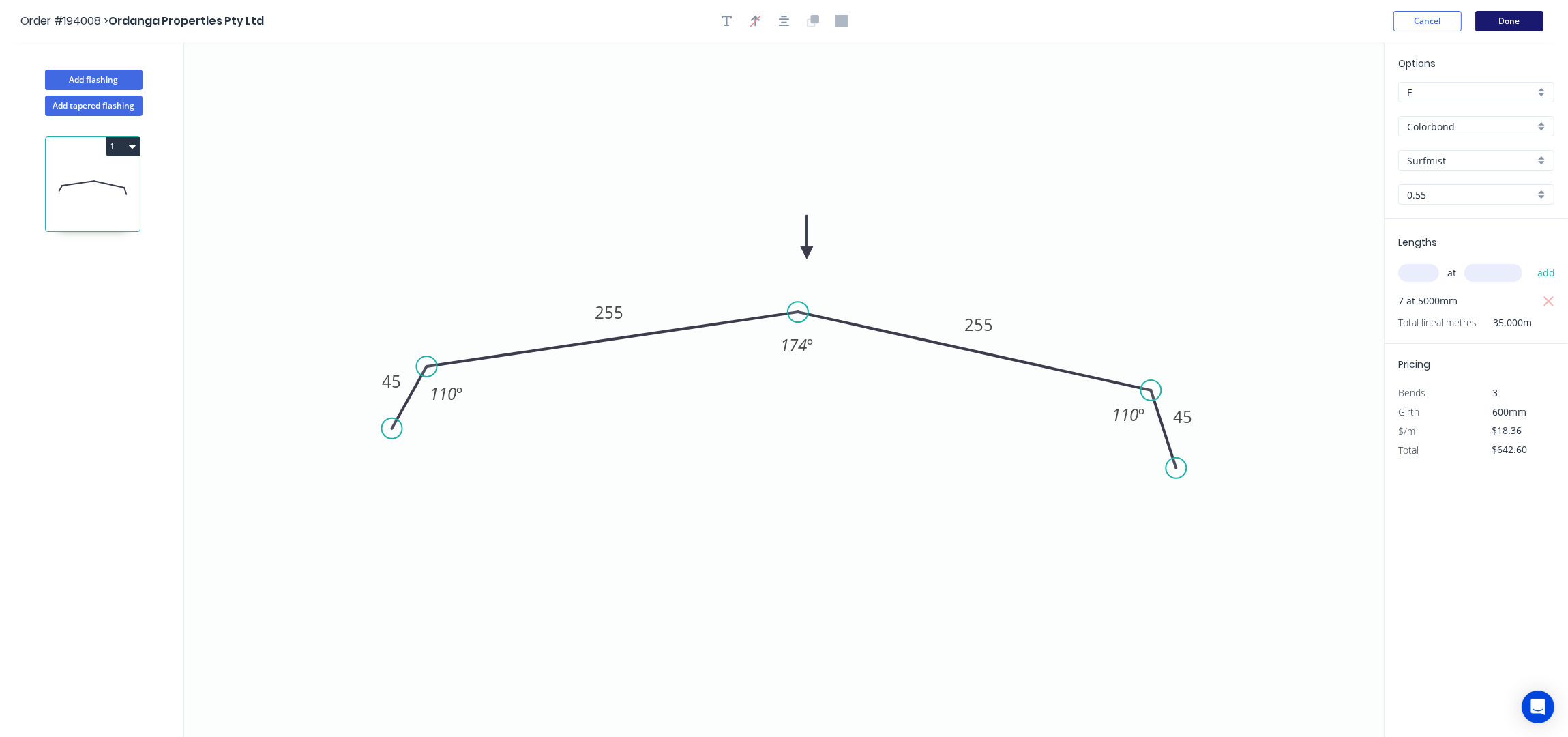
click at [1497, 16] on button "Done" at bounding box center [1510, 21] width 68 height 20
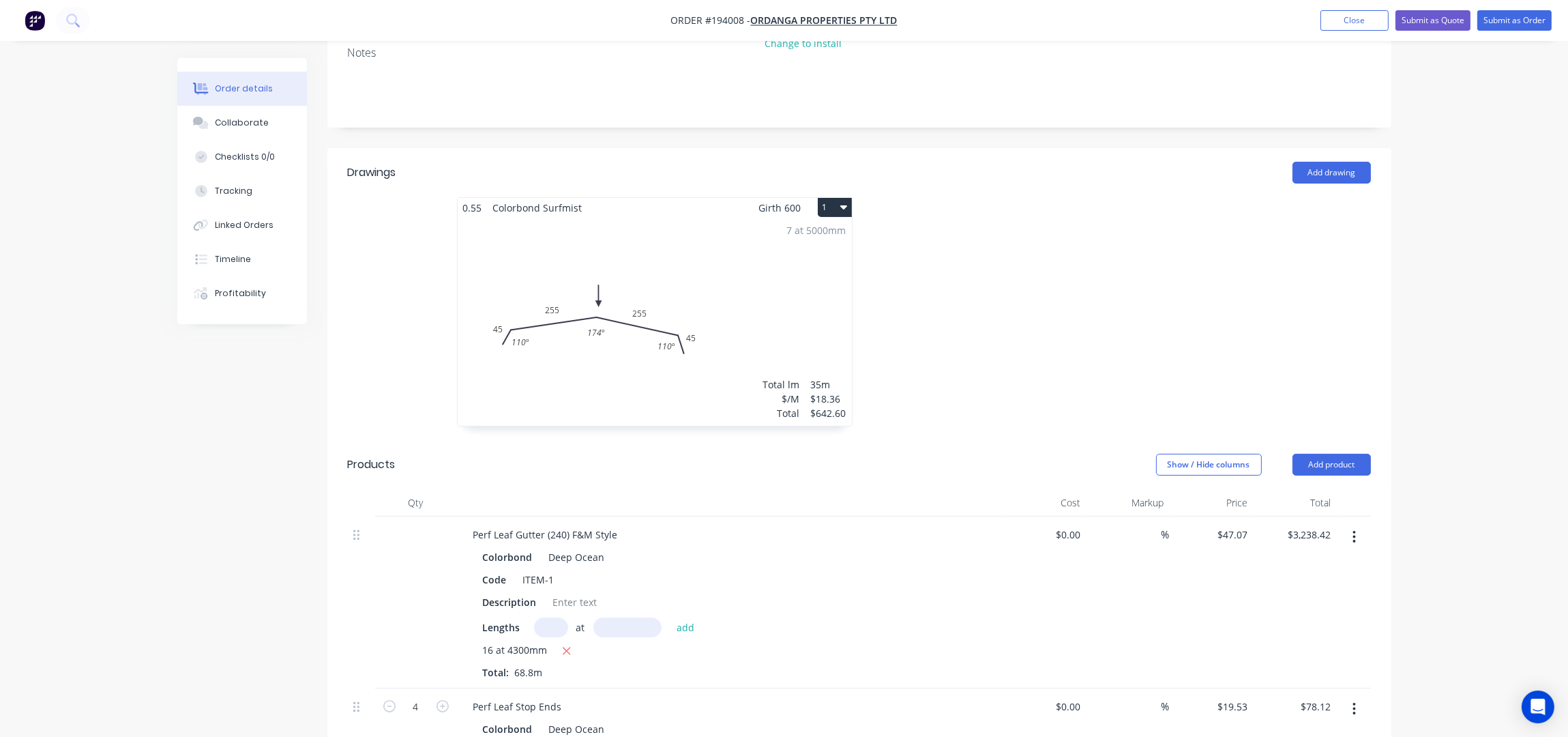
scroll to position [363, 0]
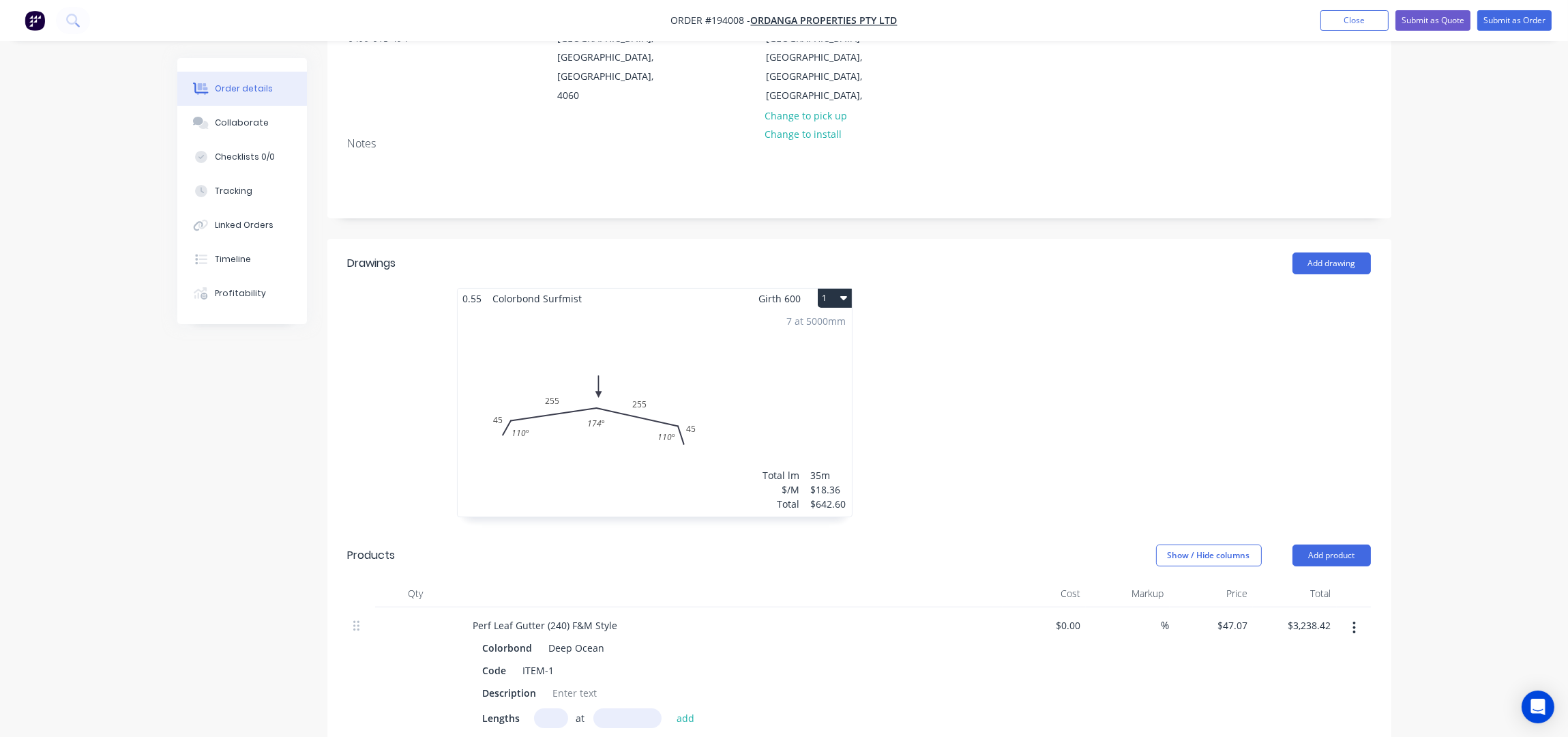
click at [794, 350] on div "7 at 5000mm Total lm $/M Total 35m $18.36 $642.60" at bounding box center [654, 412] width 395 height 208
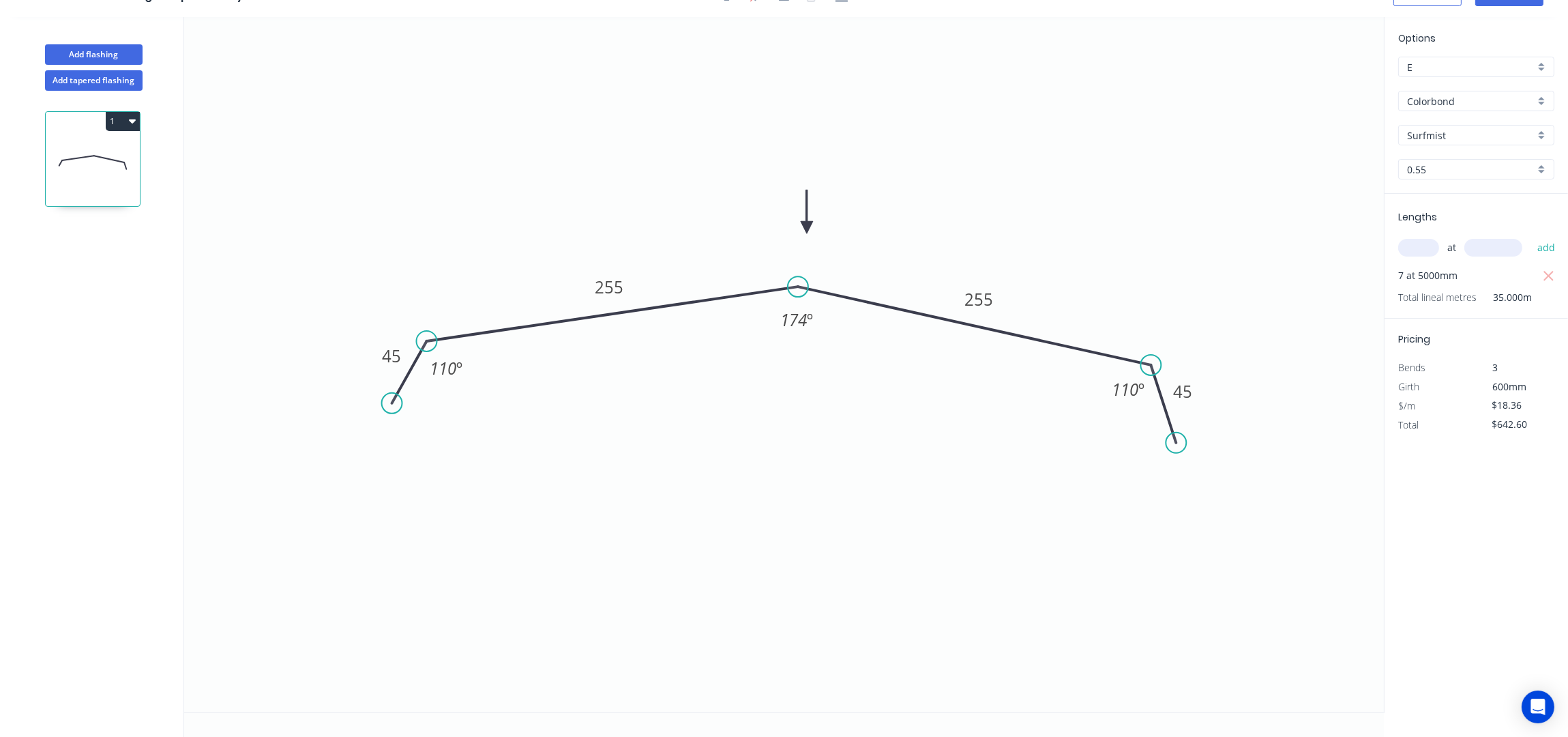
scroll to position [26, 0]
click at [108, 40] on div "Add flashing" at bounding box center [94, 44] width 179 height 41
click at [114, 48] on button "Add flashing" at bounding box center [94, 54] width 98 height 20
type input "$0.00"
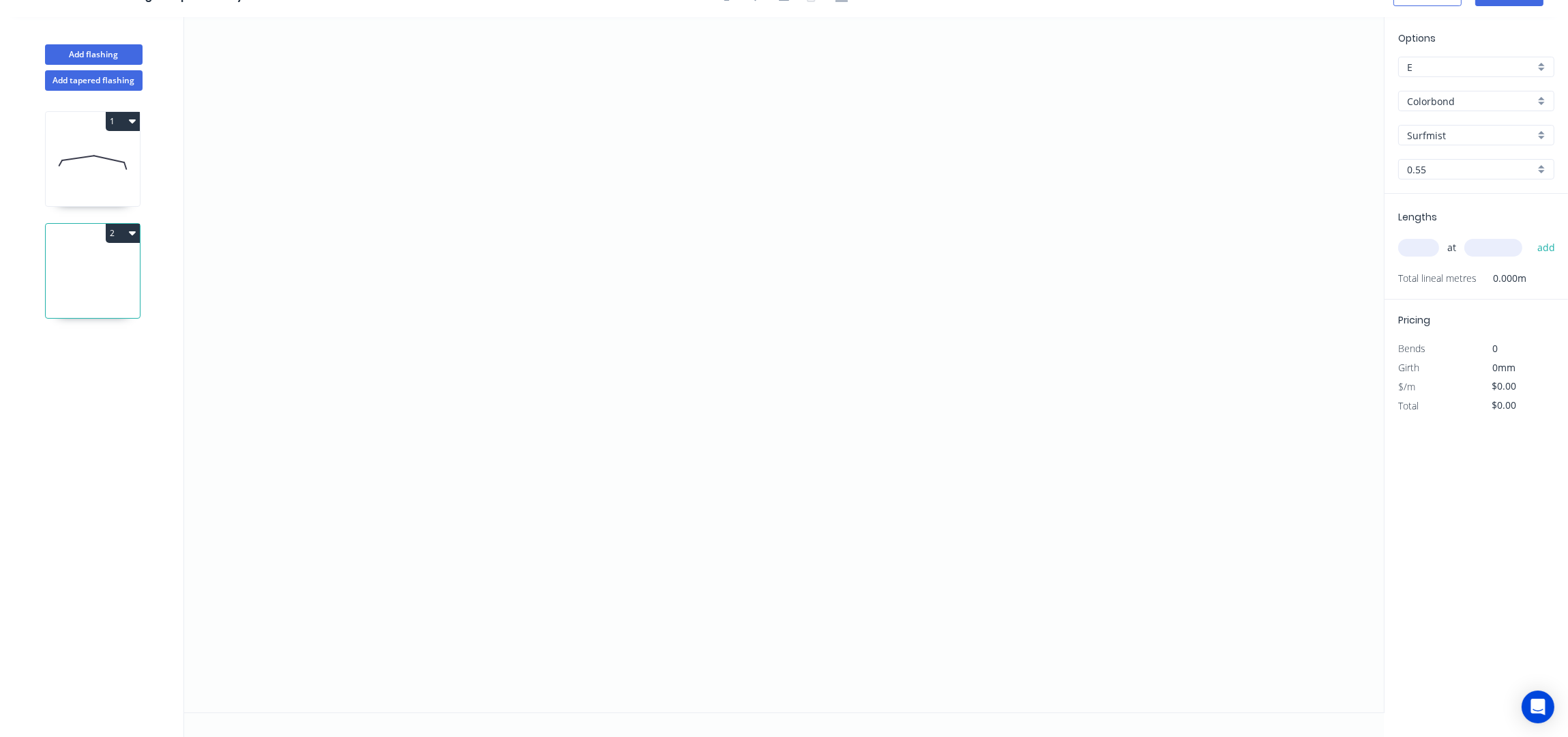
click at [1485, 136] on input "Surfmist" at bounding box center [1470, 135] width 127 height 14
click at [1490, 270] on div "Deep Ocean" at bounding box center [1477, 281] width 155 height 24
type input "Deep Ocean"
click at [898, 85] on icon "0" at bounding box center [783, 365] width 1200 height 695
click at [886, 366] on icon "0" at bounding box center [783, 365] width 1200 height 695
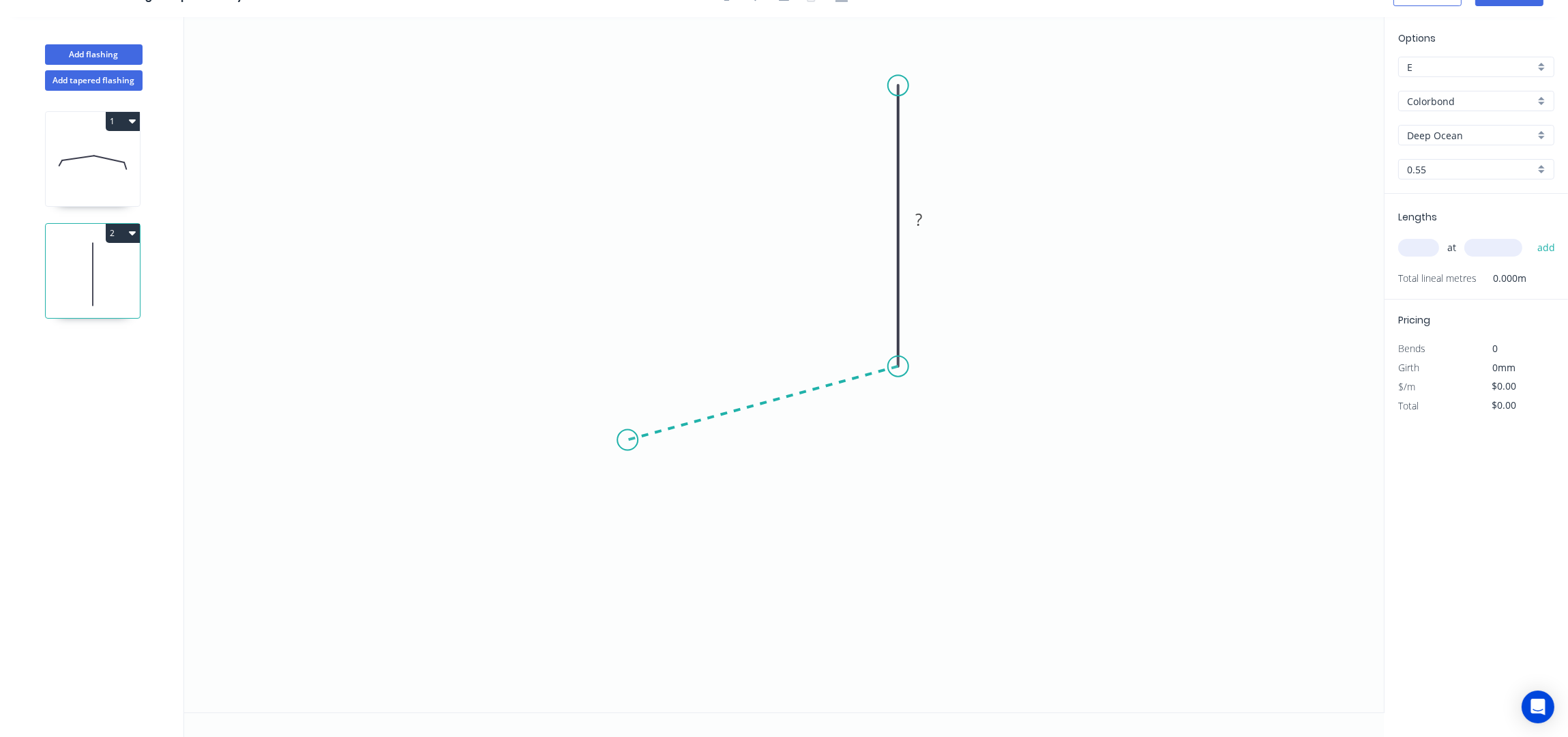
click at [625, 439] on icon "0 ?" at bounding box center [783, 365] width 1200 height 695
click at [601, 473] on icon "0 ? ? ? º" at bounding box center [783, 365] width 1200 height 695
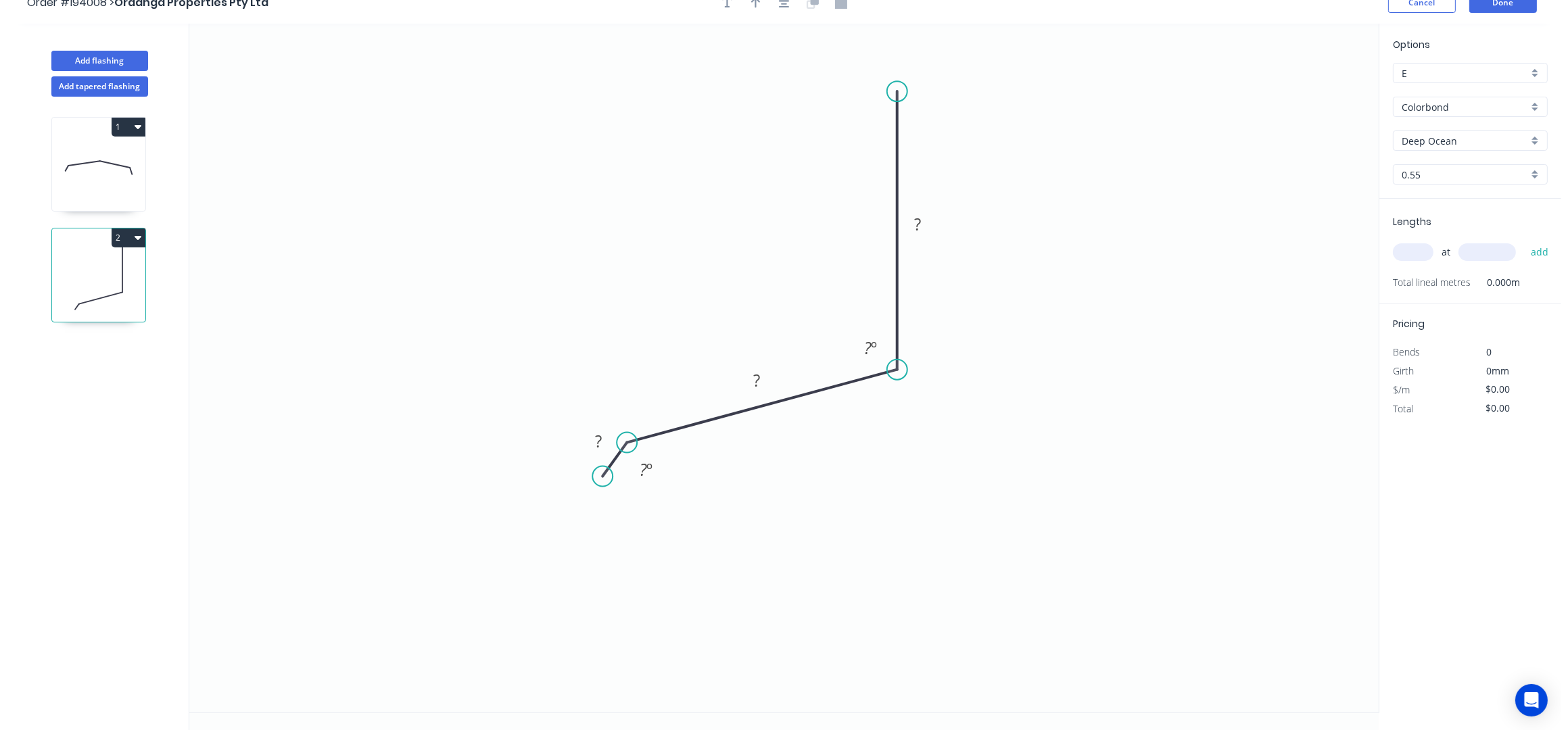
scroll to position [0, 0]
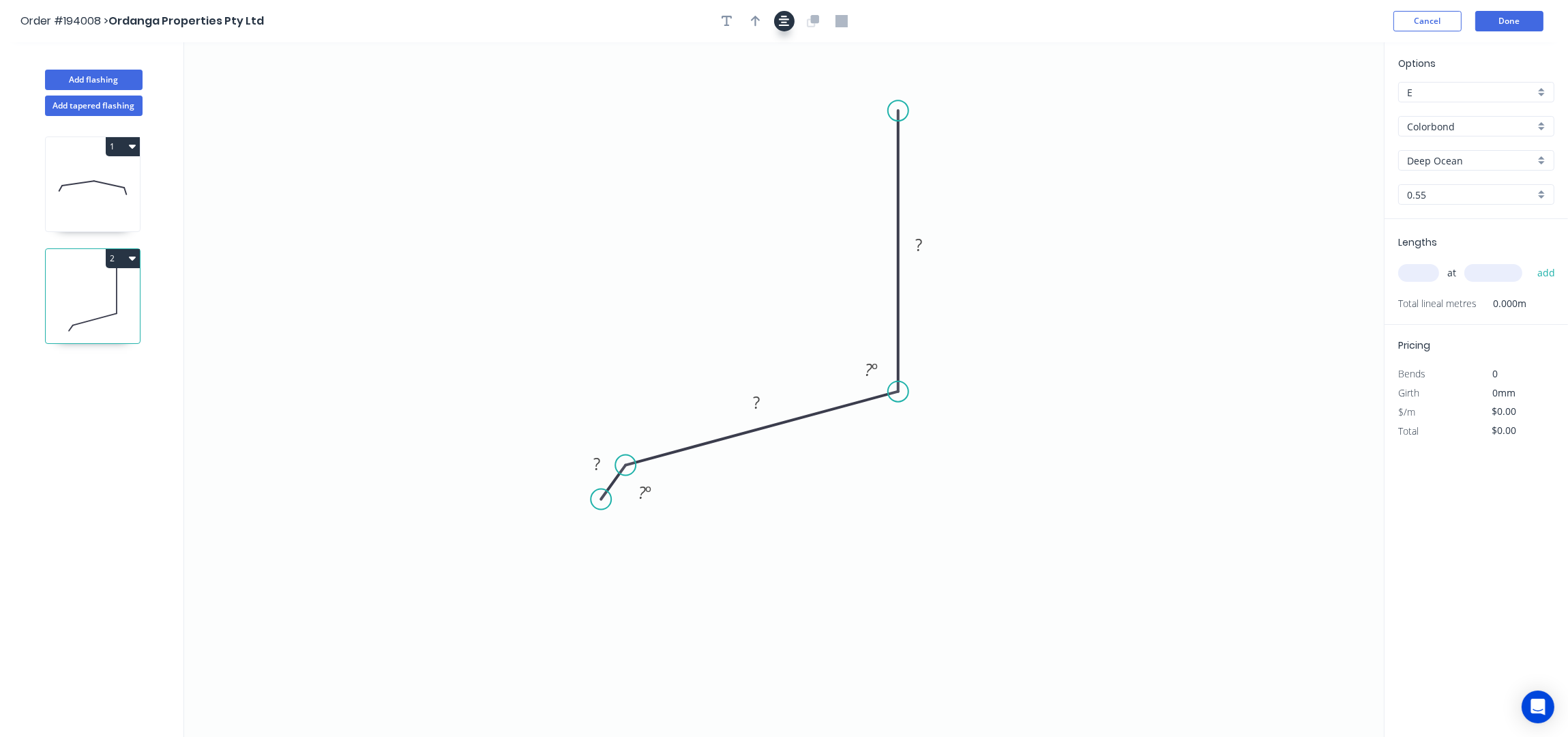
click at [784, 16] on icon "button" at bounding box center [784, 21] width 11 height 12
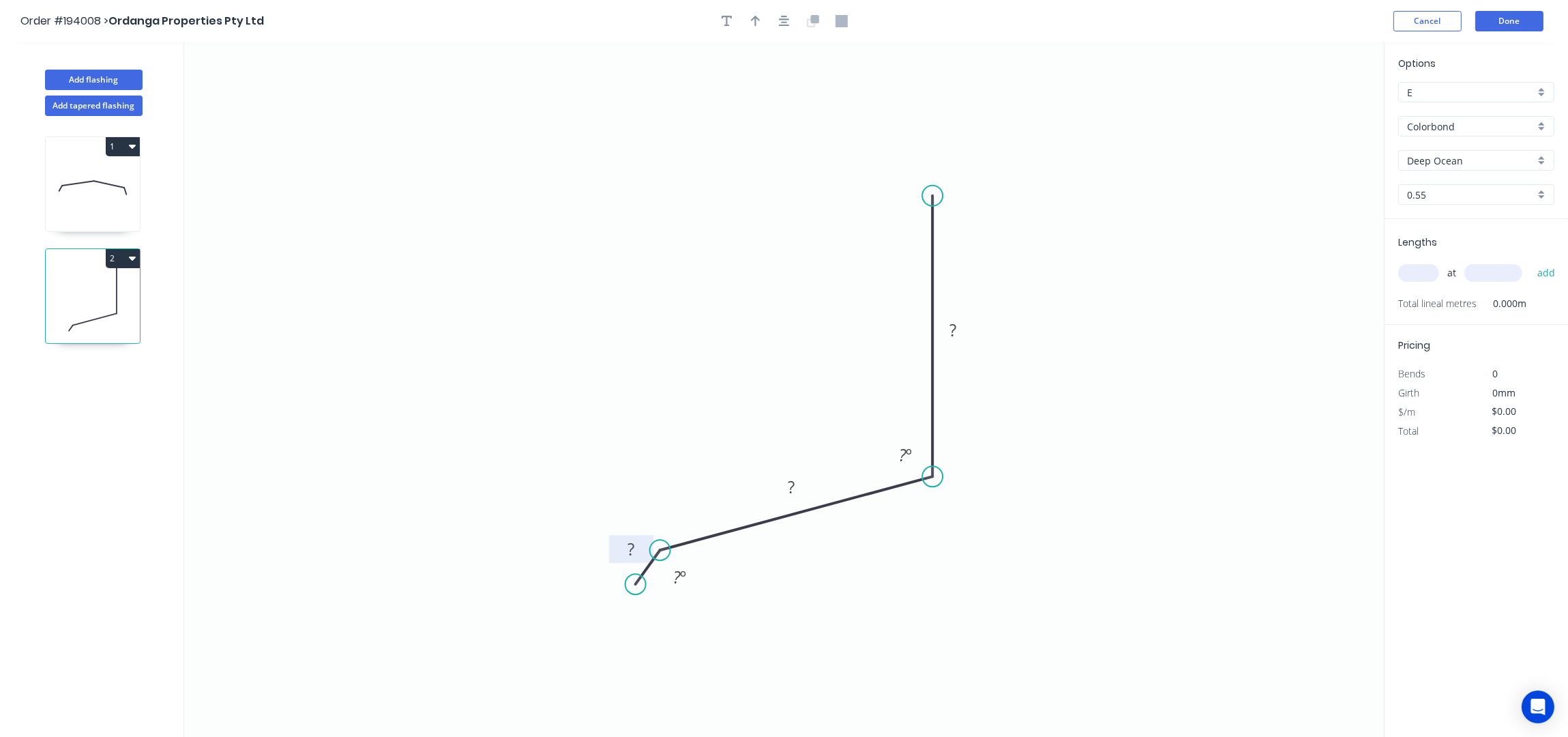
click at [631, 551] on tspan "?" at bounding box center [631, 549] width 7 height 23
type input "$11.02"
click at [712, 611] on div "Hide angle" at bounding box center [746, 621] width 137 height 28
click at [779, 13] on button "button" at bounding box center [784, 21] width 20 height 20
click at [759, 16] on icon "button" at bounding box center [755, 21] width 10 height 12
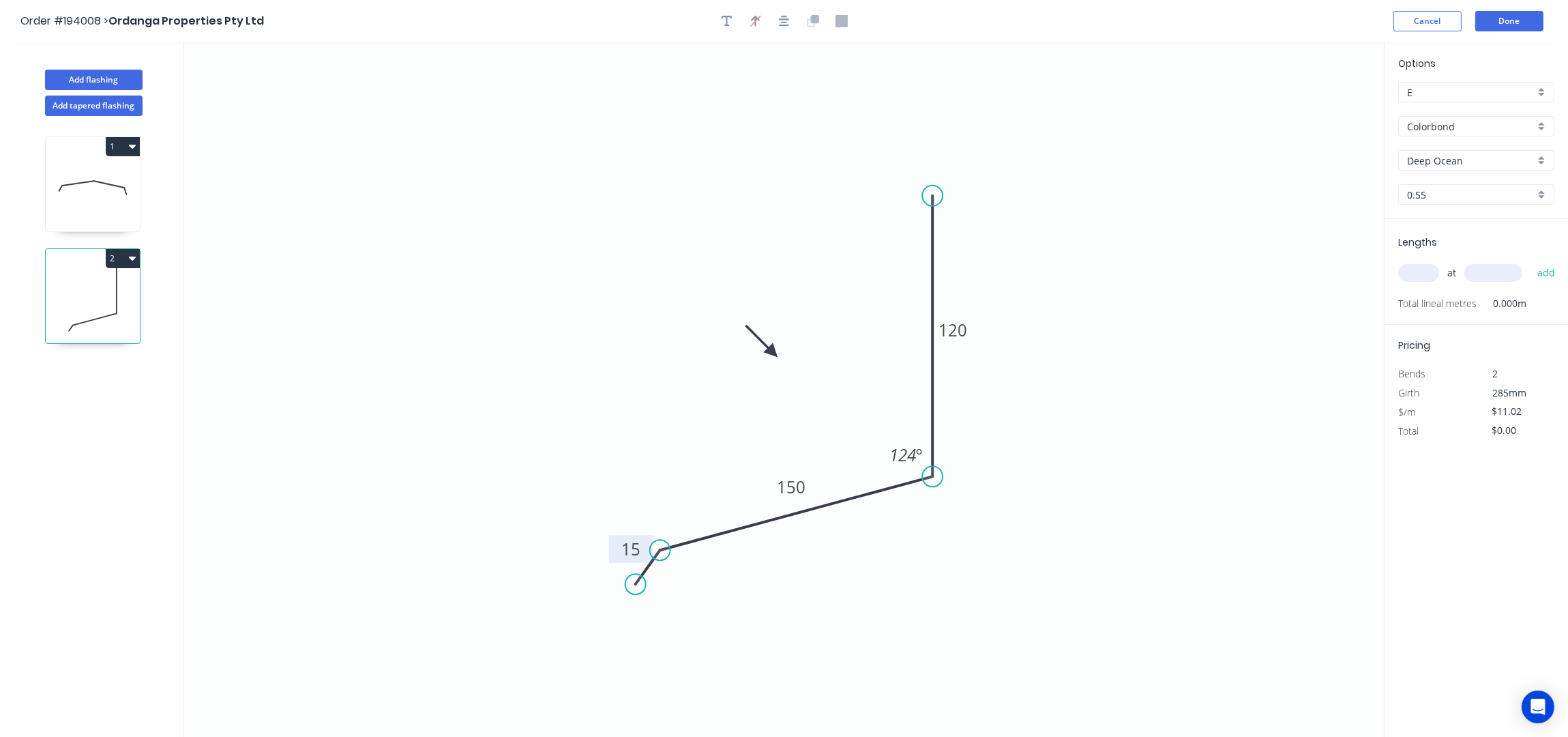
drag, startPoint x: 1315, startPoint y: 108, endPoint x: 773, endPoint y: 353, distance: 594.8
click at [773, 353] on icon at bounding box center [761, 341] width 39 height 39
click at [1423, 261] on div "at add" at bounding box center [1477, 273] width 159 height 37
type input "2400"
click at [1531, 261] on button "add" at bounding box center [1546, 273] width 32 height 24
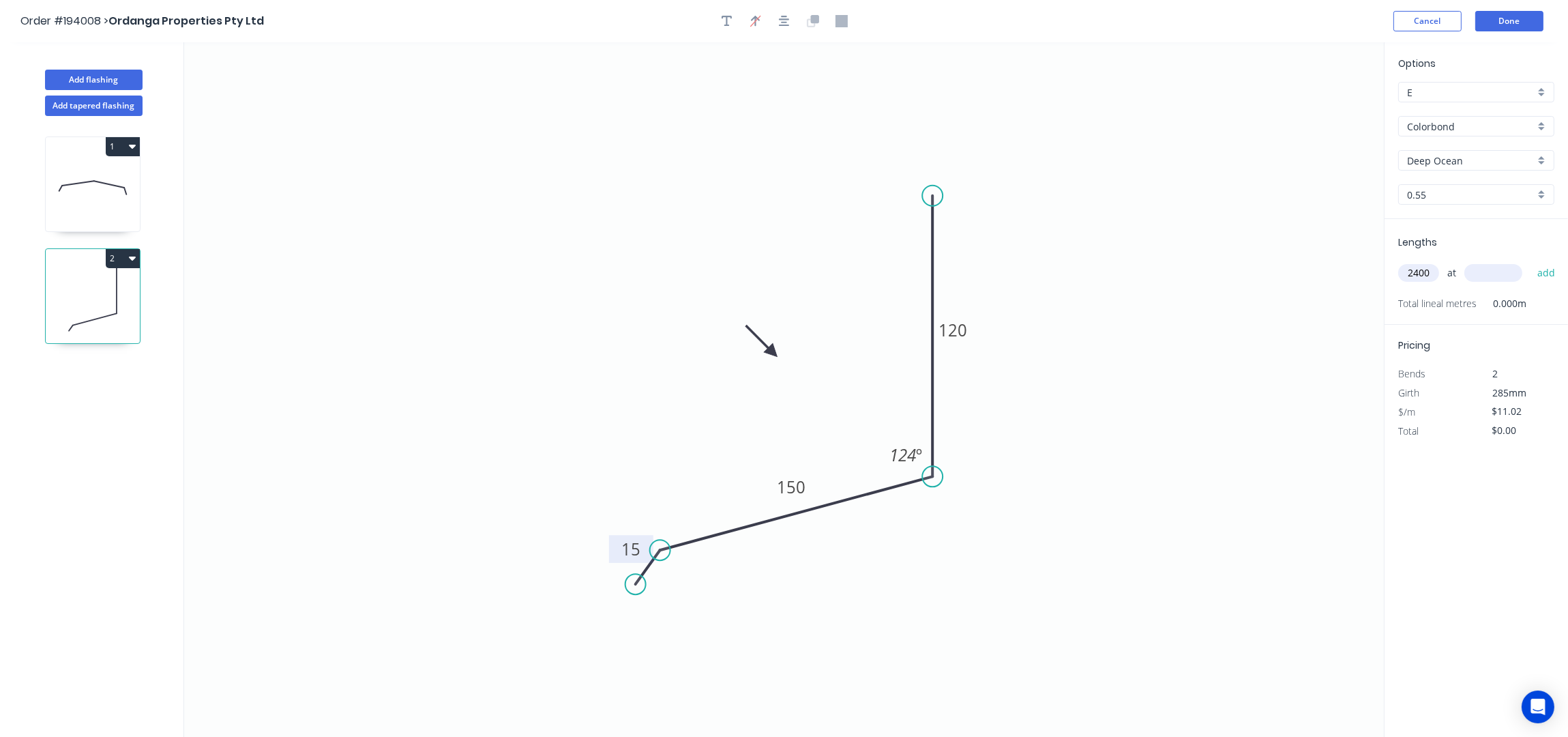
drag, startPoint x: 1432, startPoint y: 273, endPoint x: 1378, endPoint y: 273, distance: 54.0
click at [1378, 273] on div "Add flashing Add tapered flashing 1 2 0 15 150 120 124 º Options E E Colorbond …" at bounding box center [784, 402] width 1568 height 720
type input "2"
type input "2400"
click at [1531, 261] on button "add" at bounding box center [1546, 273] width 32 height 24
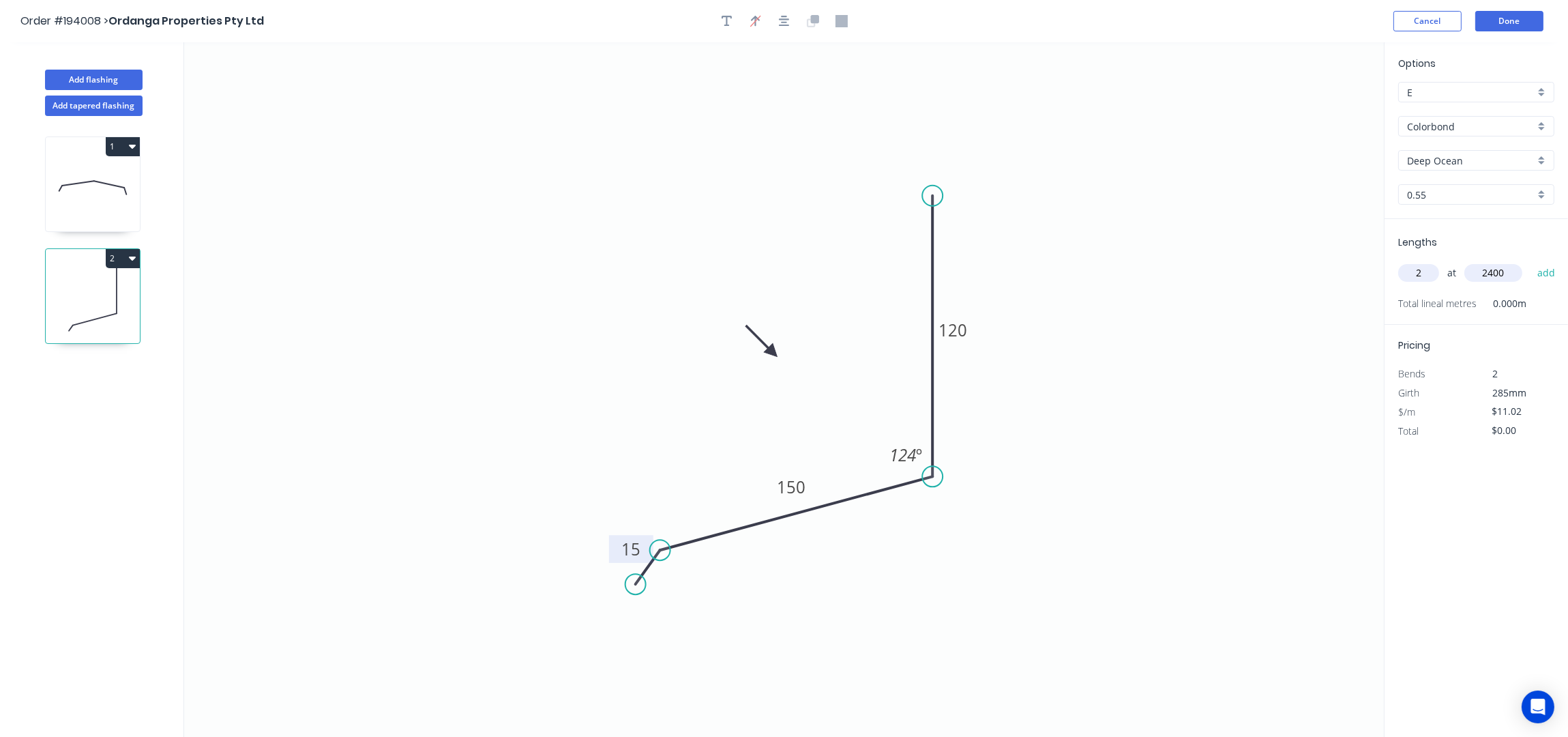
type input "$52.90"
click at [94, 85] on button "Add flashing" at bounding box center [94, 79] width 98 height 20
type input "$0.00"
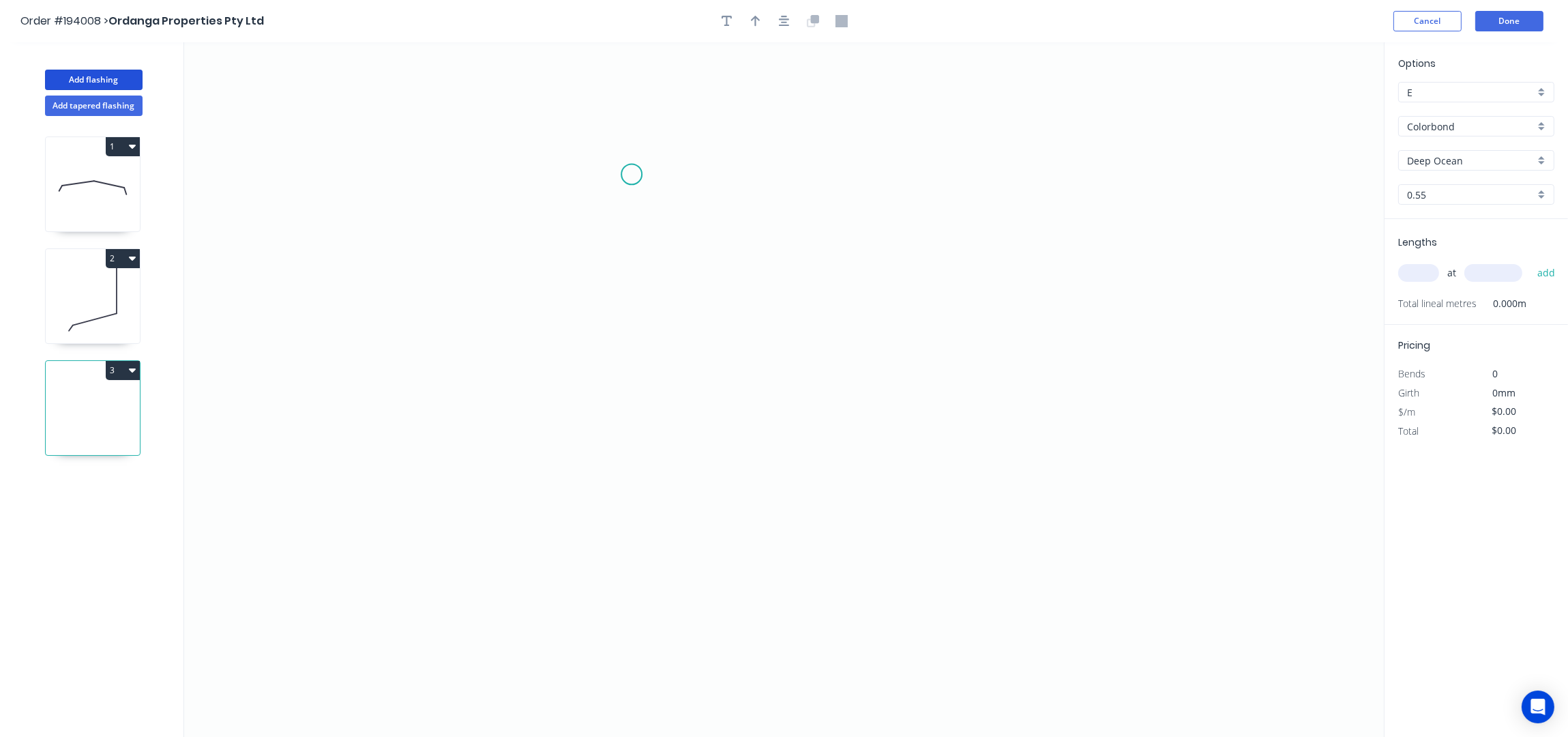
click at [617, 178] on icon "0" at bounding box center [783, 390] width 1200 height 695
click at [1010, 174] on icon "0" at bounding box center [783, 390] width 1200 height 695
click at [1013, 304] on icon "0 ?" at bounding box center [783, 390] width 1200 height 695
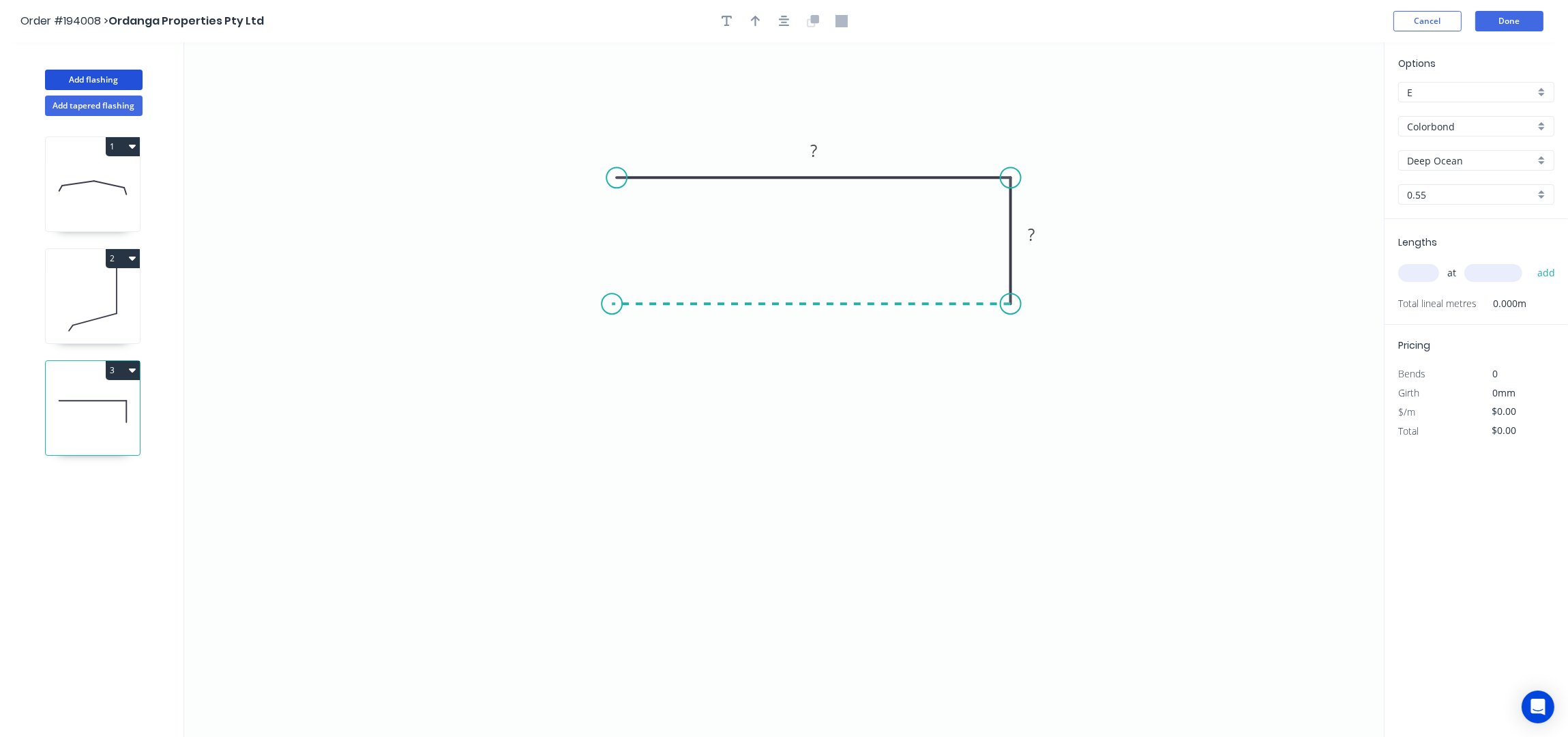
click at [612, 301] on icon "0 ? ?" at bounding box center [783, 390] width 1200 height 695
drag, startPoint x: 612, startPoint y: 186, endPoint x: 605, endPoint y: 184, distance: 7.3
click at [605, 184] on circle at bounding box center [605, 177] width 20 height 20
click at [782, 39] on header "Order #194008 > Ordanga Properties Pty Ltd Cancel Done" at bounding box center [784, 21] width 1568 height 43
click at [783, 28] on button "button" at bounding box center [784, 21] width 20 height 20
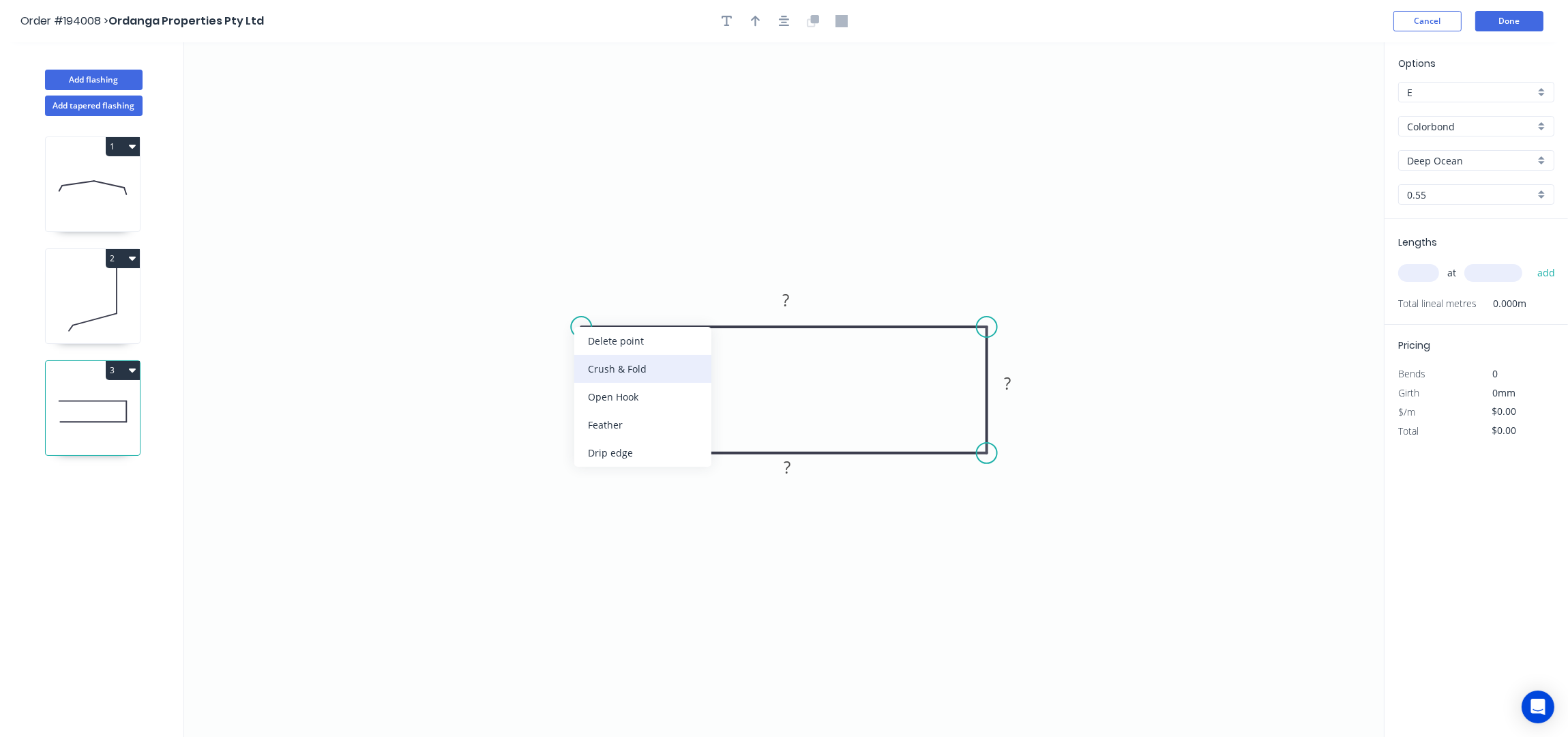
click at [626, 372] on div "Crush & Fold" at bounding box center [642, 368] width 137 height 28
click at [617, 492] on div "Crush & Fold" at bounding box center [654, 494] width 137 height 28
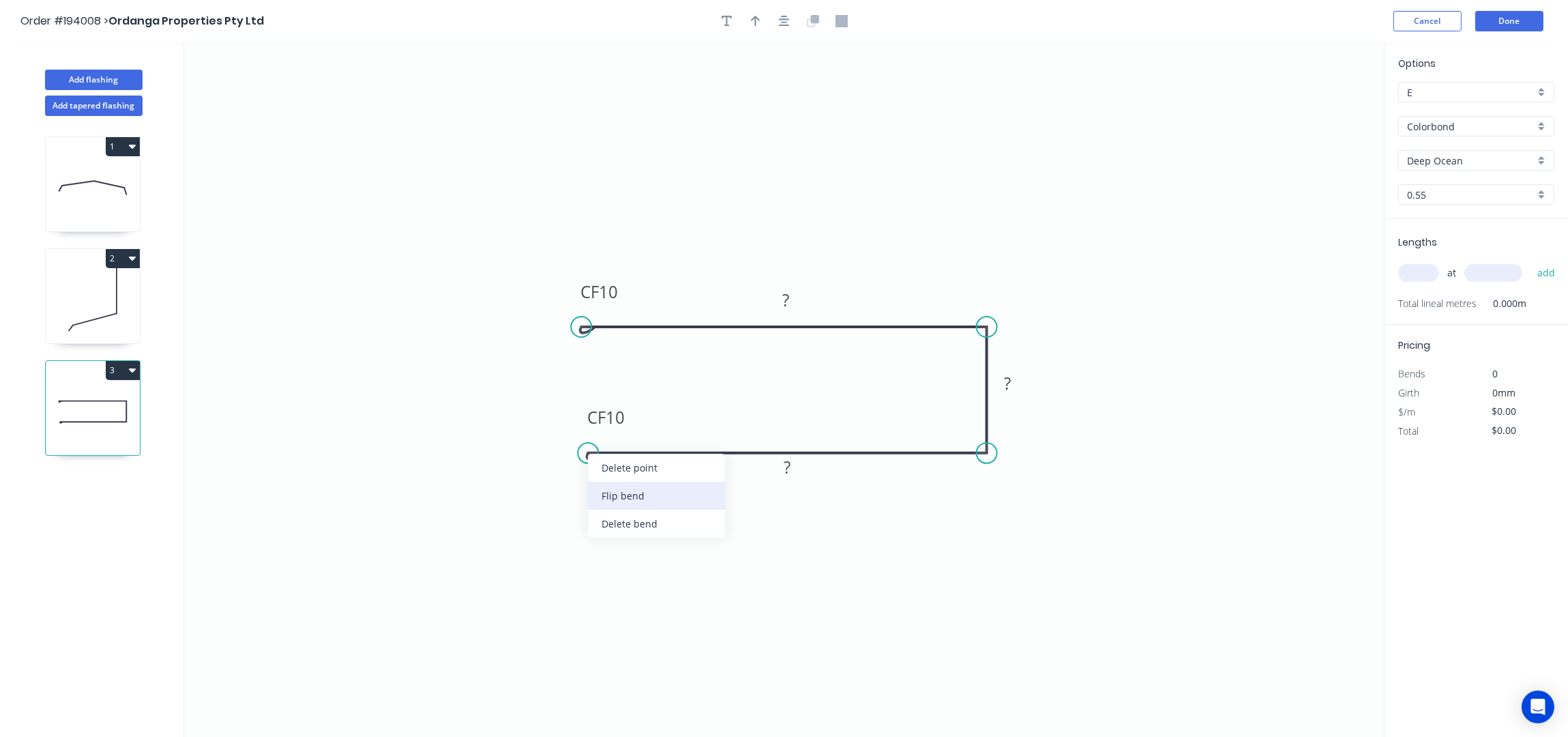
click at [616, 489] on div "Flip bend" at bounding box center [656, 496] width 137 height 28
drag, startPoint x: 625, startPoint y: 479, endPoint x: 568, endPoint y: 408, distance: 91.0
click at [569, 409] on rect at bounding box center [561, 416] width 55 height 28
drag, startPoint x: 625, startPoint y: 290, endPoint x: 568, endPoint y: 360, distance: 90.3
click at [568, 360] on rect at bounding box center [543, 362] width 55 height 28
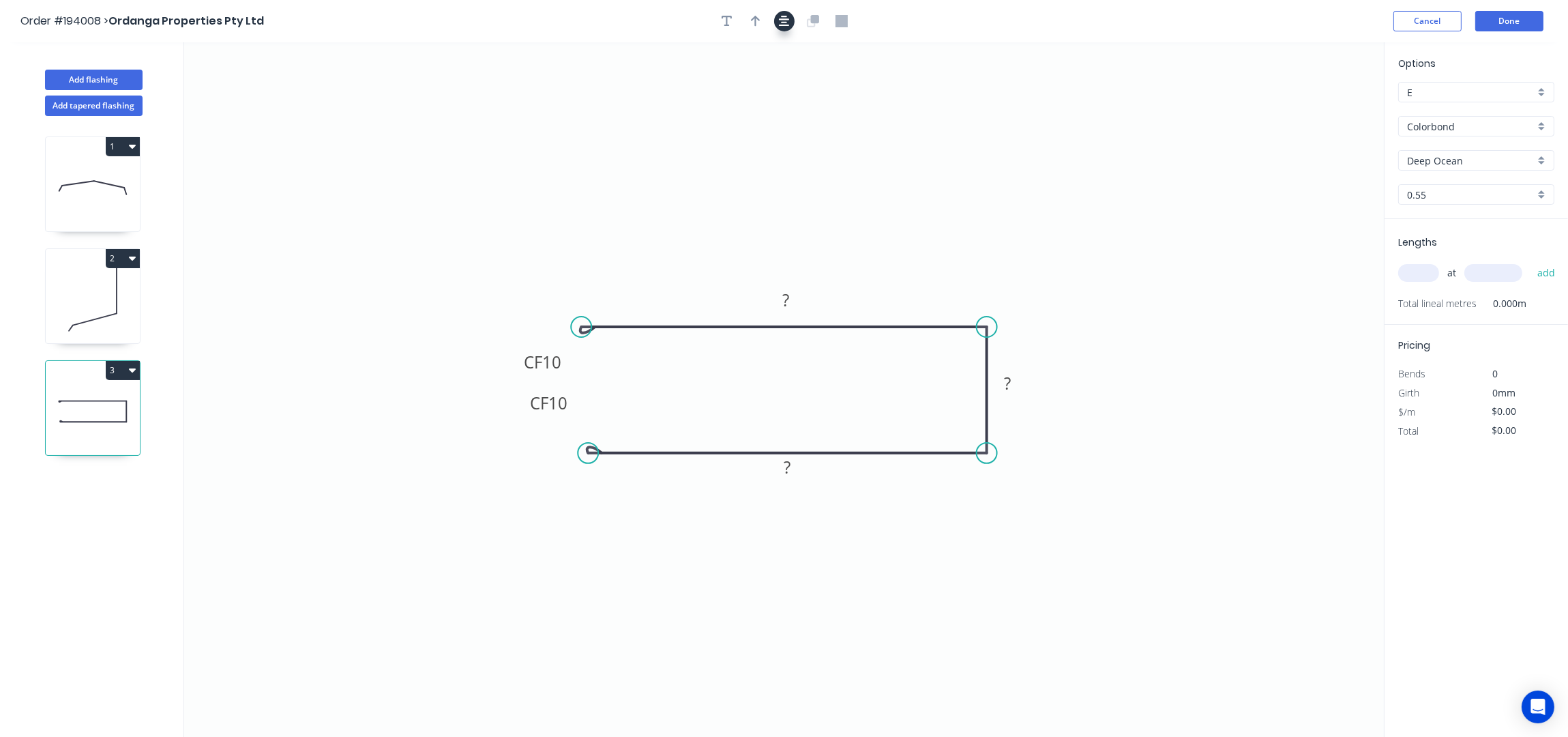
click at [779, 24] on icon "button" at bounding box center [784, 21] width 11 height 12
drag, startPoint x: 573, startPoint y: 406, endPoint x: 566, endPoint y: 396, distance: 12.2
click at [566, 396] on rect at bounding box center [541, 394] width 55 height 28
click at [564, 374] on rect at bounding box center [543, 368] width 55 height 28
click at [558, 368] on tspan "10" at bounding box center [551, 368] width 19 height 23
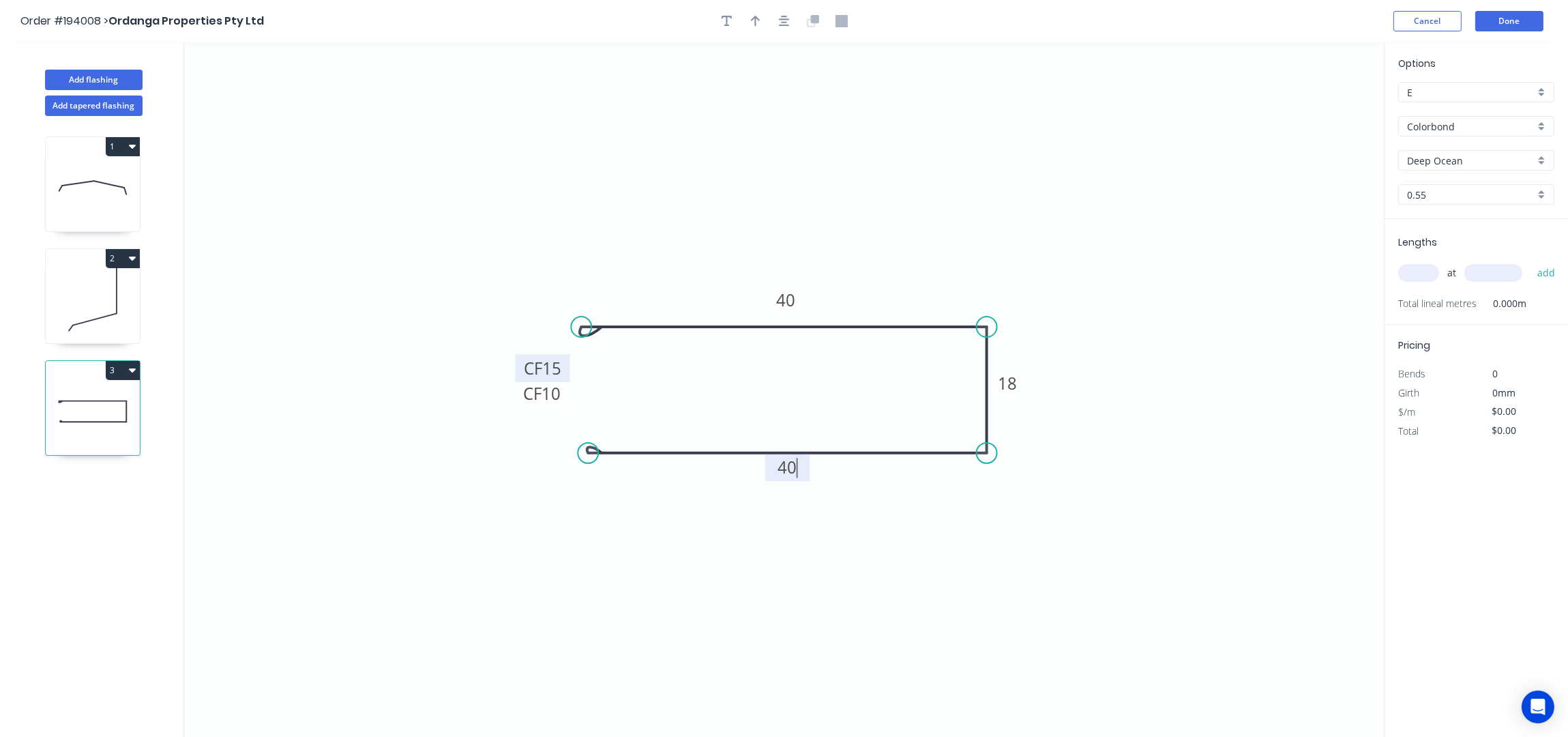
type input "$12.23"
click at [781, 11] on button "button" at bounding box center [784, 21] width 20 height 20
click at [766, 18] on div at bounding box center [784, 21] width 143 height 20
click at [760, 23] on button "button" at bounding box center [755, 21] width 20 height 20
click at [1314, 105] on icon at bounding box center [1315, 95] width 12 height 44
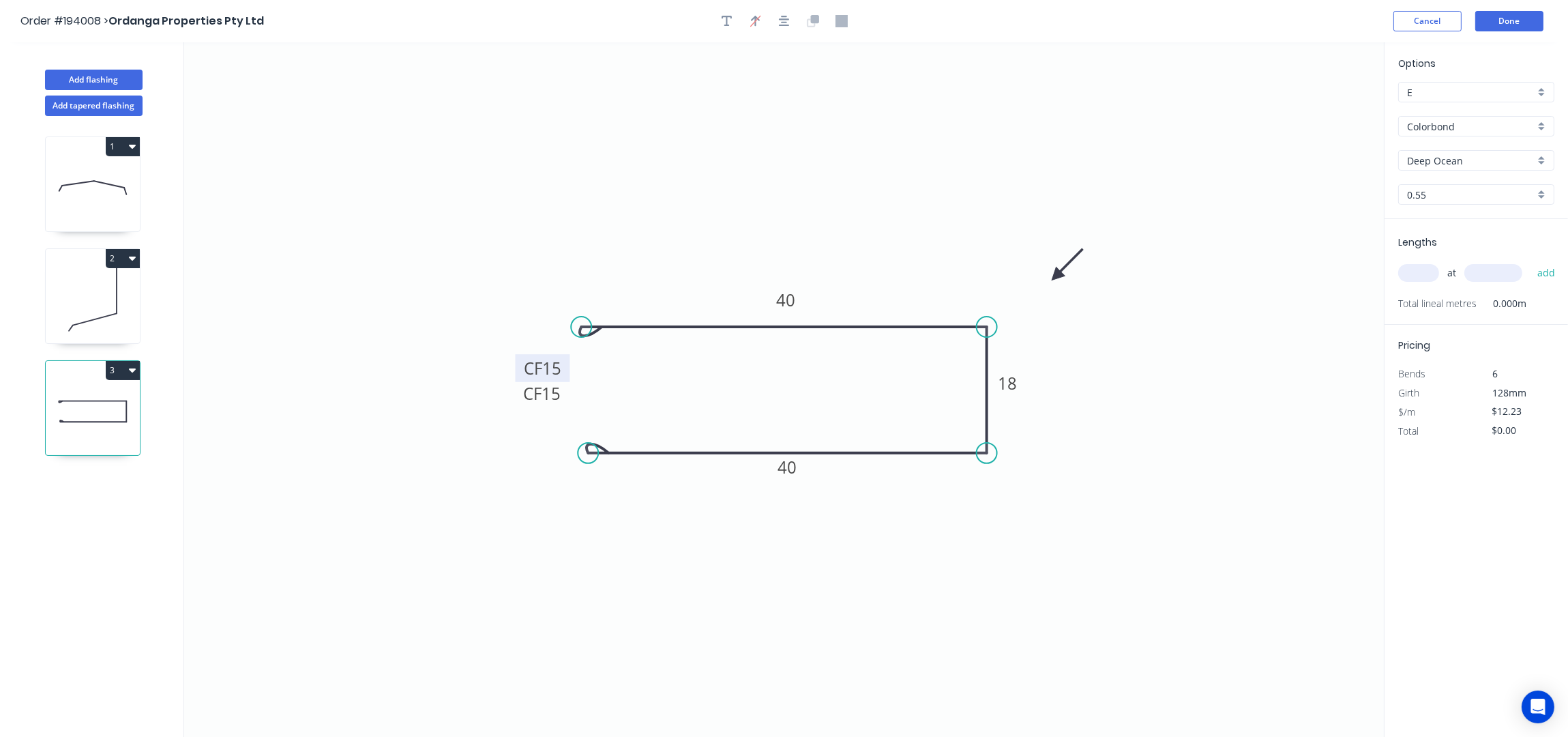
drag, startPoint x: 1158, startPoint y: 174, endPoint x: 1044, endPoint y: 282, distance: 157.0
click at [1055, 278] on icon at bounding box center [1067, 264] width 39 height 39
click at [1412, 279] on input "text" at bounding box center [1418, 273] width 41 height 17
type input "3"
type input "4"
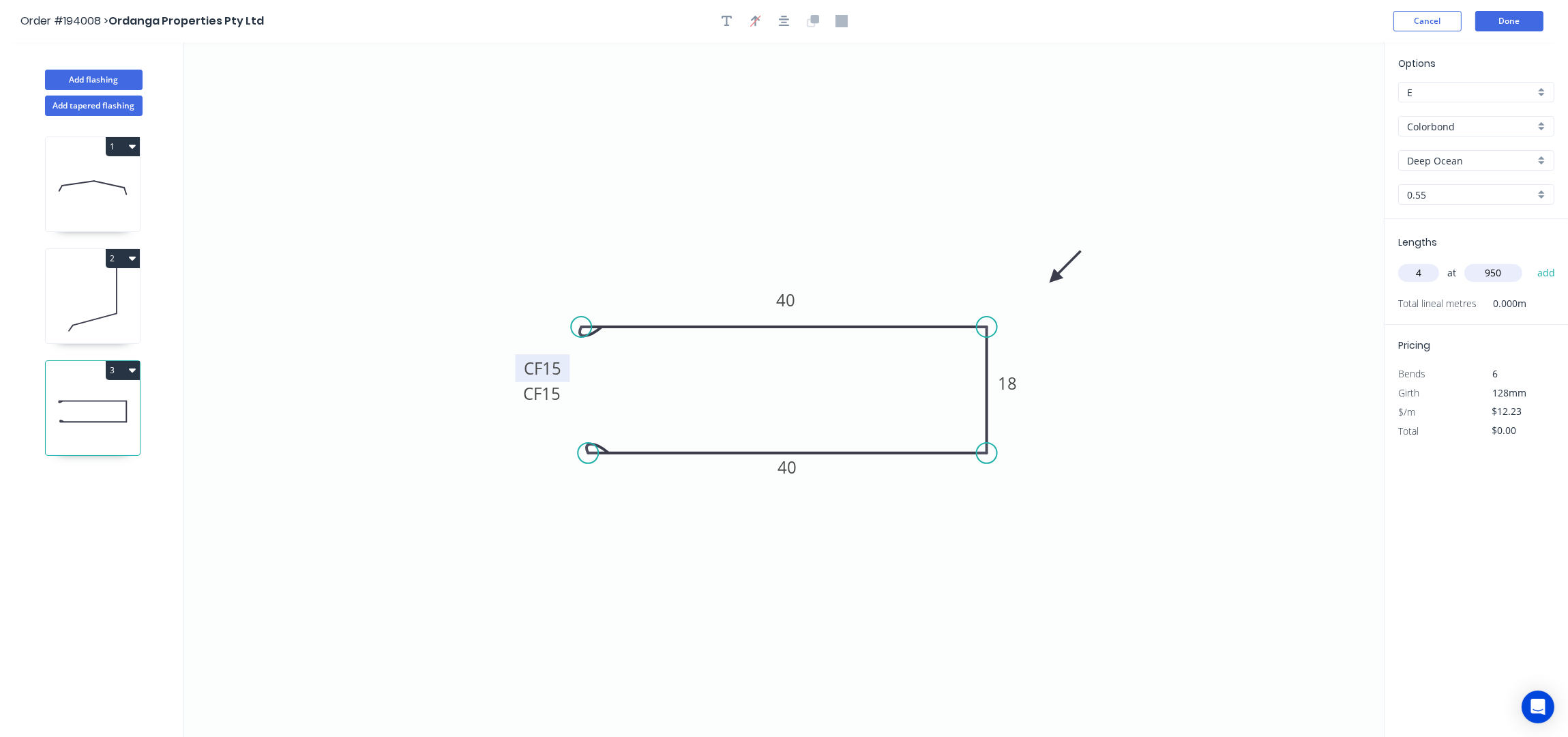
type input "950"
click at [1531, 261] on button "add" at bounding box center [1546, 273] width 32 height 24
type input "$48.92"
click at [1425, 275] on input "text" at bounding box center [1418, 273] width 41 height 17
type input "2"
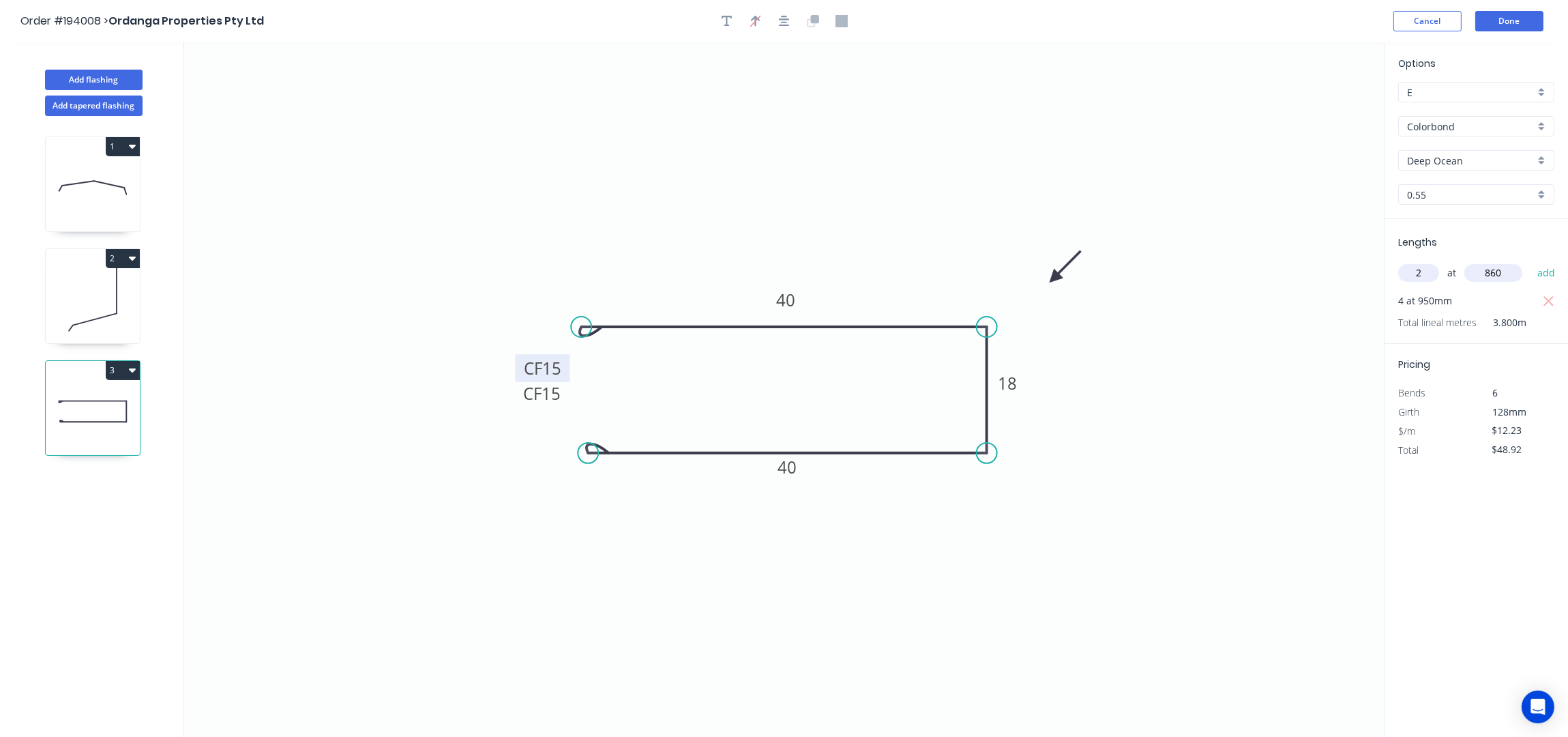
type input "860"
click at [1531, 261] on button "add" at bounding box center [1546, 273] width 32 height 24
type input "$73.38"
click at [127, 260] on button "2" at bounding box center [122, 259] width 34 height 19
click at [112, 282] on div "Duplicate" at bounding box center [75, 292] width 105 height 20
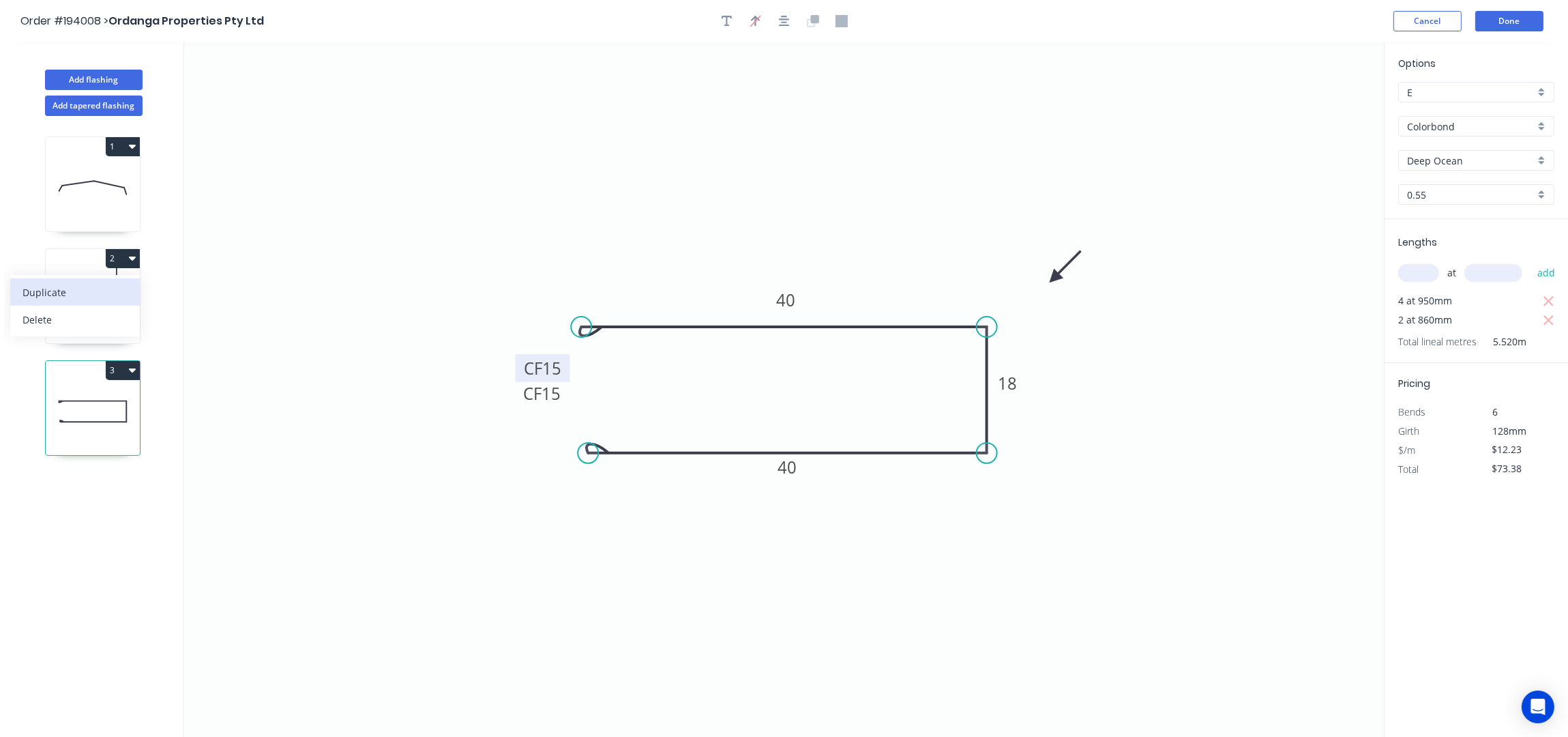
type input "$11.02"
type input "$0.00"
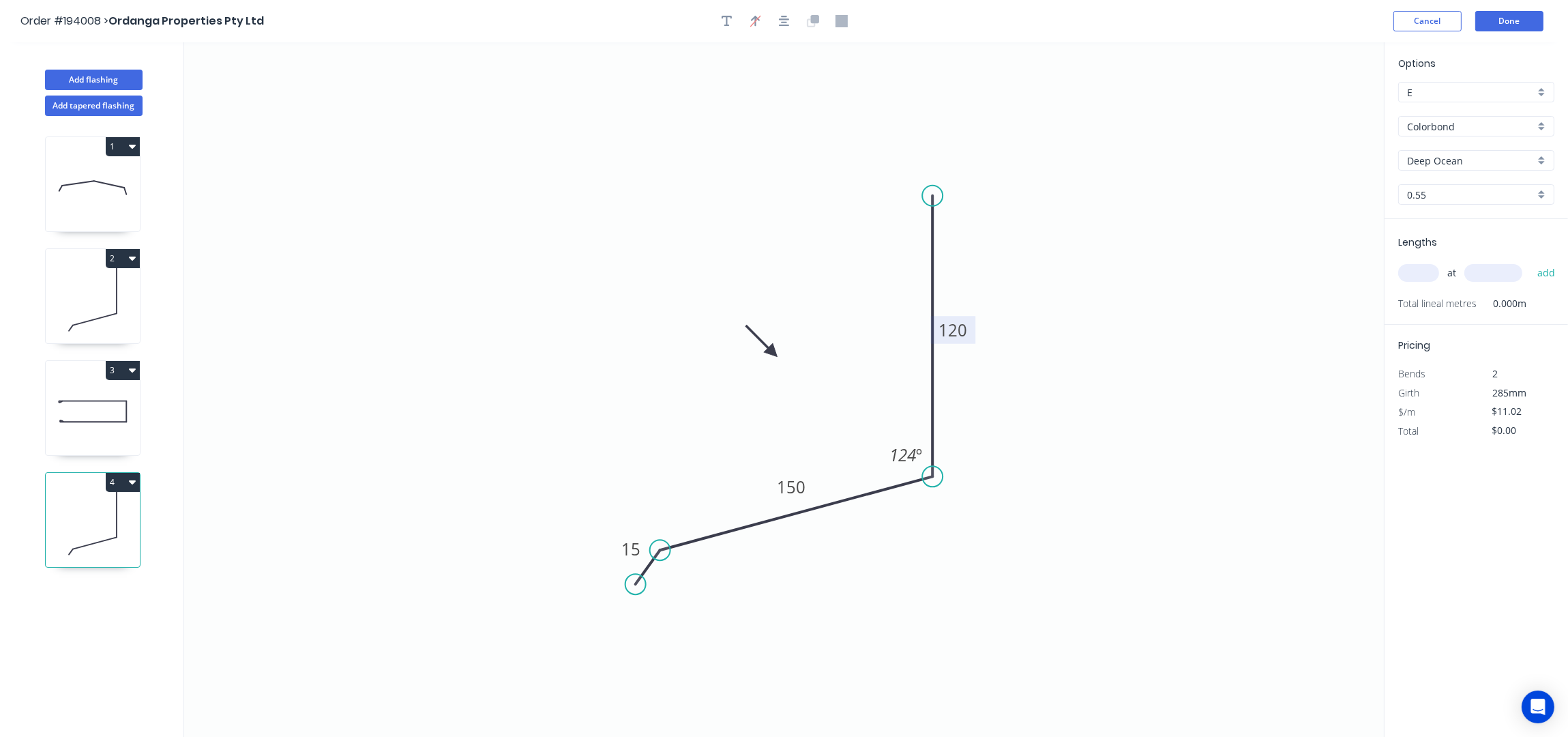
click at [973, 332] on rect at bounding box center [953, 330] width 45 height 28
click at [964, 330] on tspan "120" at bounding box center [952, 330] width 29 height 23
click at [1416, 271] on input "text" at bounding box center [1418, 273] width 41 height 17
type input "1"
type input "2400"
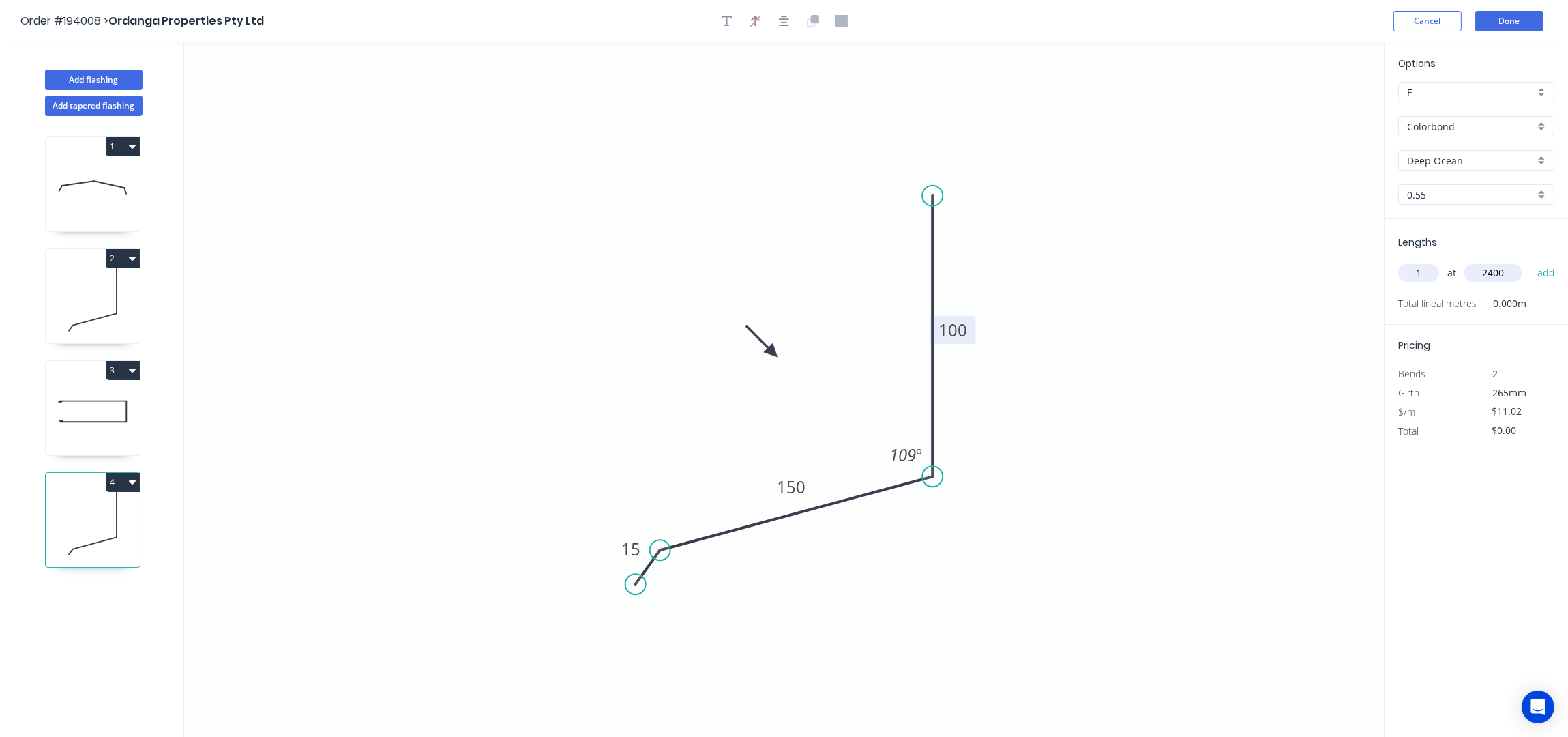
click at [1531, 261] on button "add" at bounding box center [1546, 273] width 32 height 24
type input "$26.45"
click at [1517, 17] on button "Done" at bounding box center [1510, 21] width 68 height 20
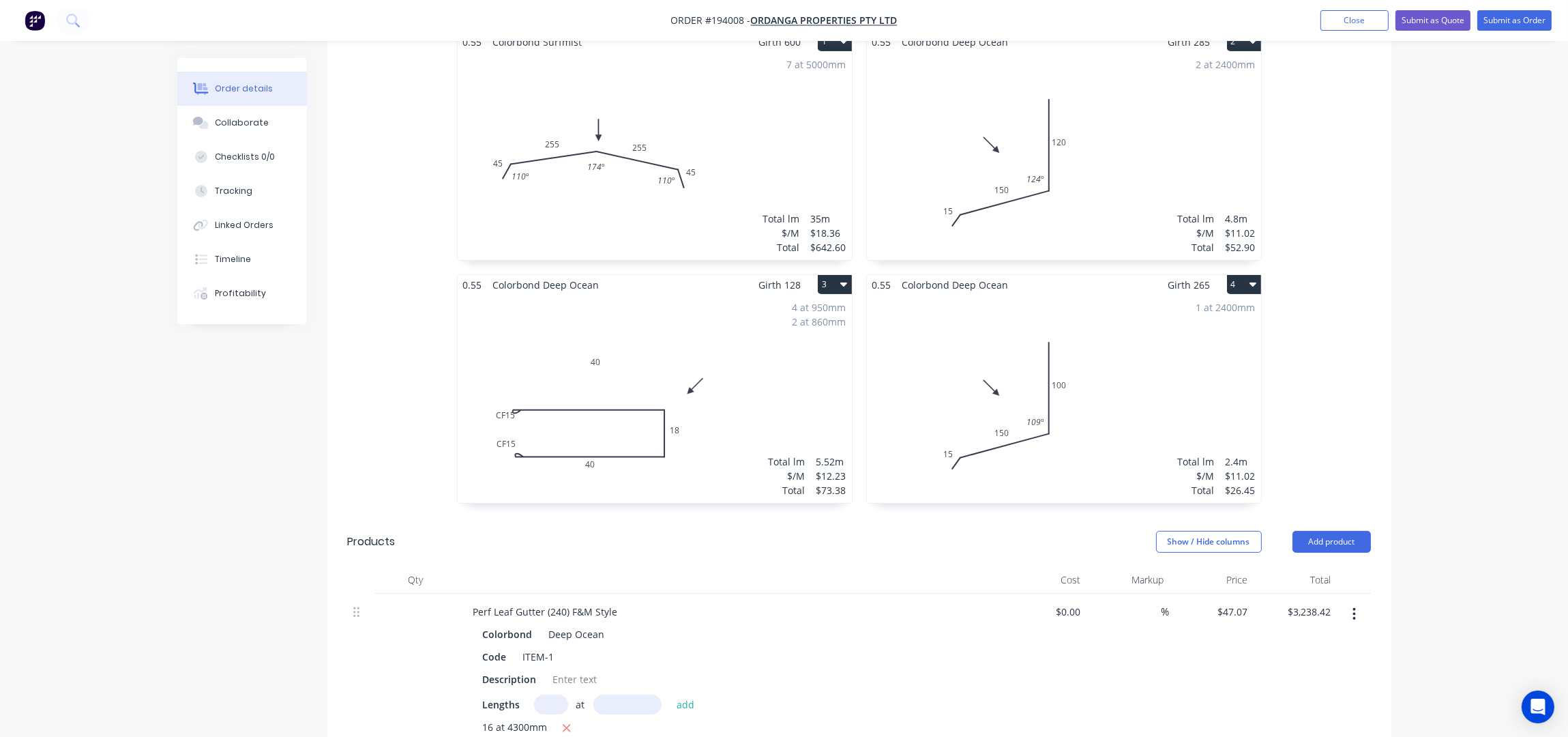
scroll to position [454, 0]
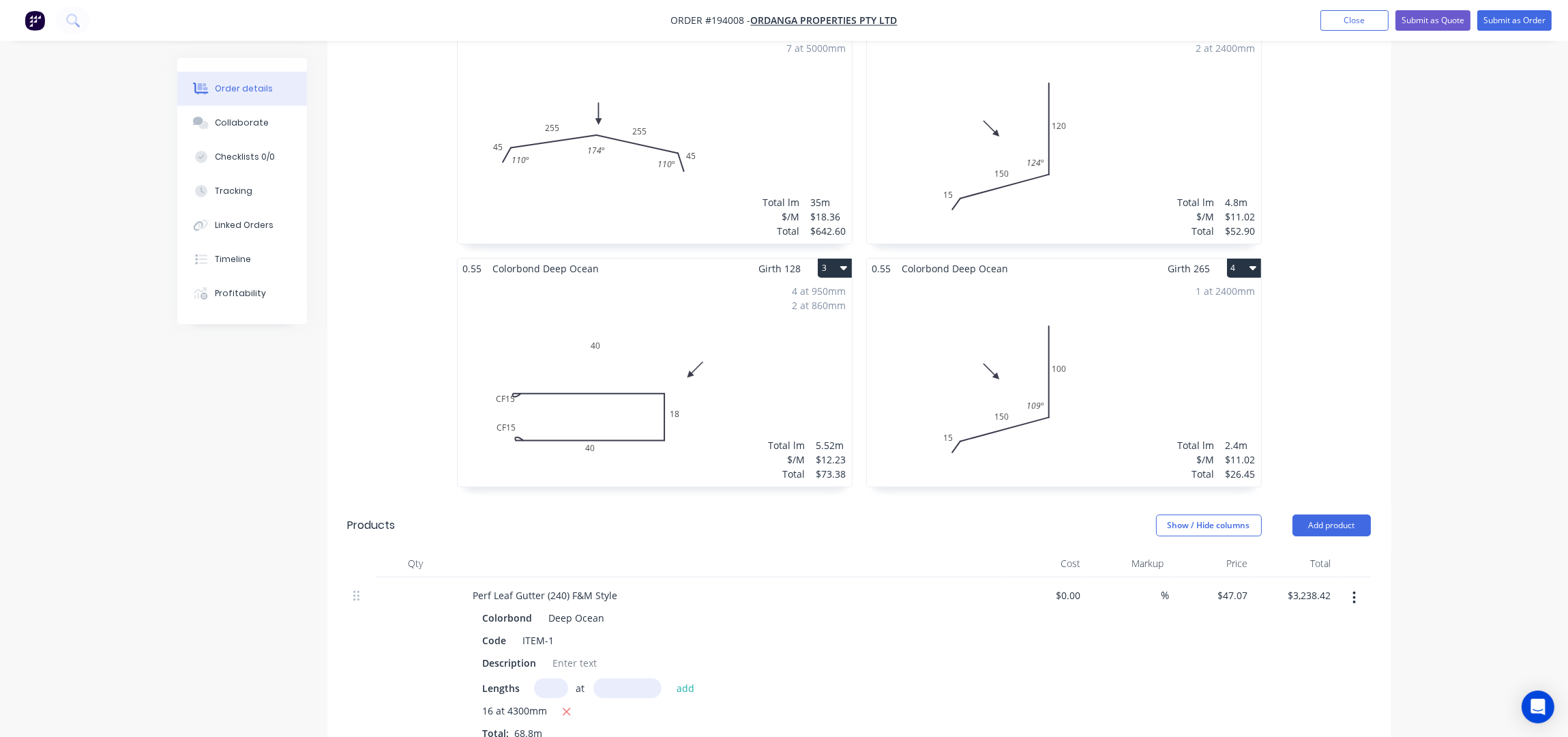
click at [700, 287] on div "4 at 950mm 2 at 860mm Total lm $/M Total 5.52m $12.23 $73.38" at bounding box center [654, 382] width 395 height 208
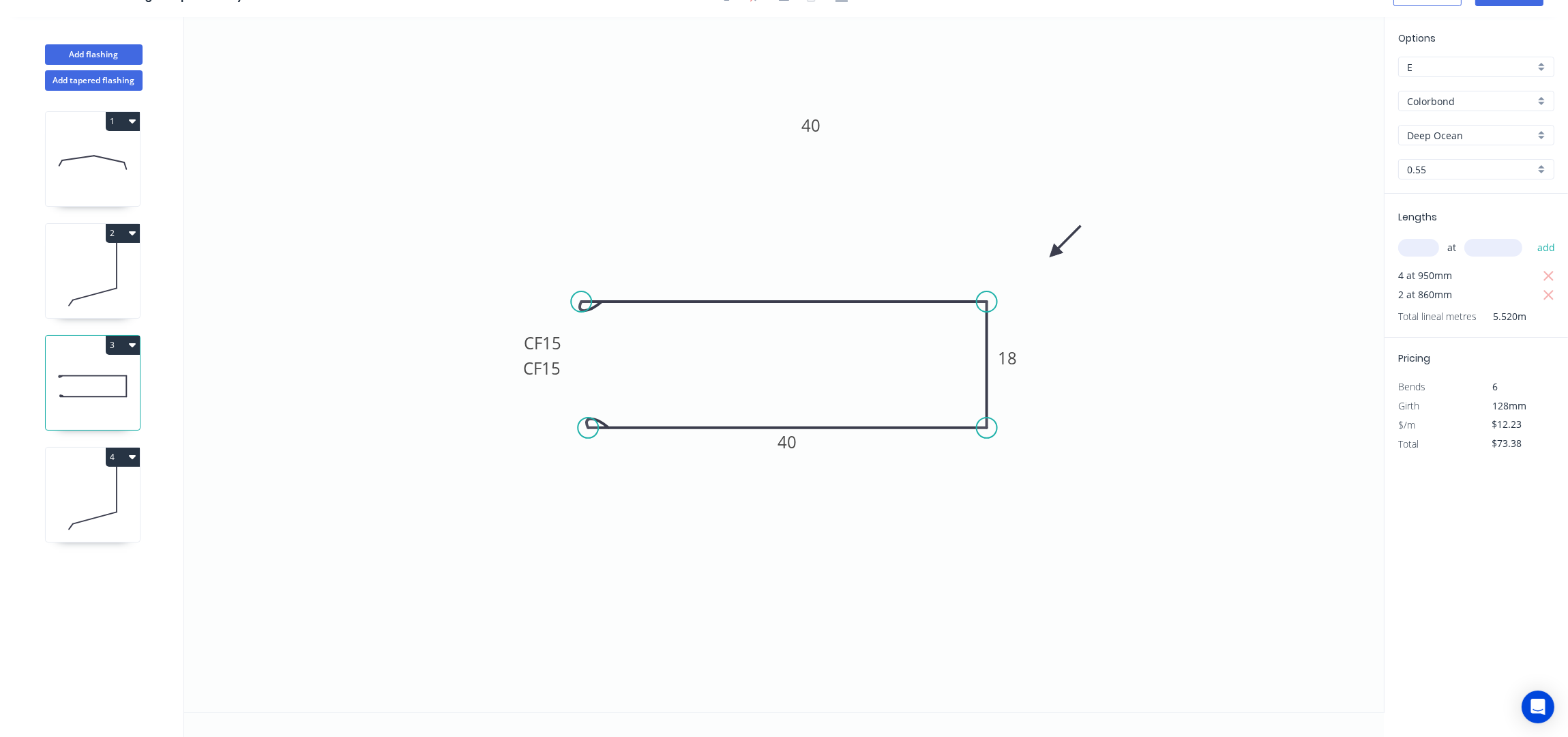
scroll to position [26, 0]
drag, startPoint x: 517, startPoint y: 357, endPoint x: 499, endPoint y: 357, distance: 18.0
click at [499, 357] on rect at bounding box center [473, 355] width 55 height 28
drag, startPoint x: 571, startPoint y: 368, endPoint x: 510, endPoint y: 392, distance: 65.6
click at [510, 392] on icon "0 CF 15 40 18 CF 15 40" at bounding box center [783, 365] width 1200 height 695
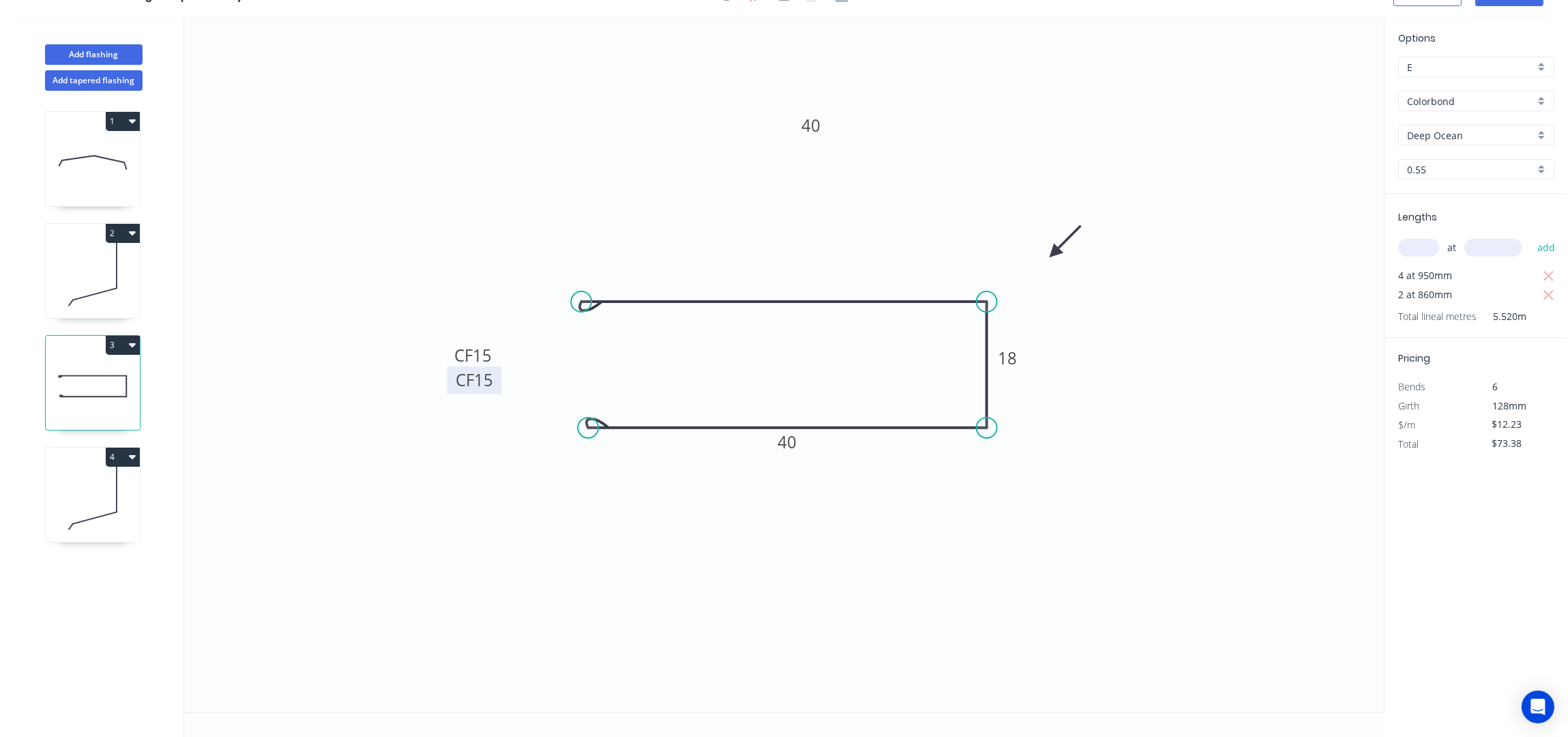
drag, startPoint x: 569, startPoint y: 369, endPoint x: 502, endPoint y: 382, distance: 68.2
click at [502, 382] on rect at bounding box center [475, 380] width 55 height 28
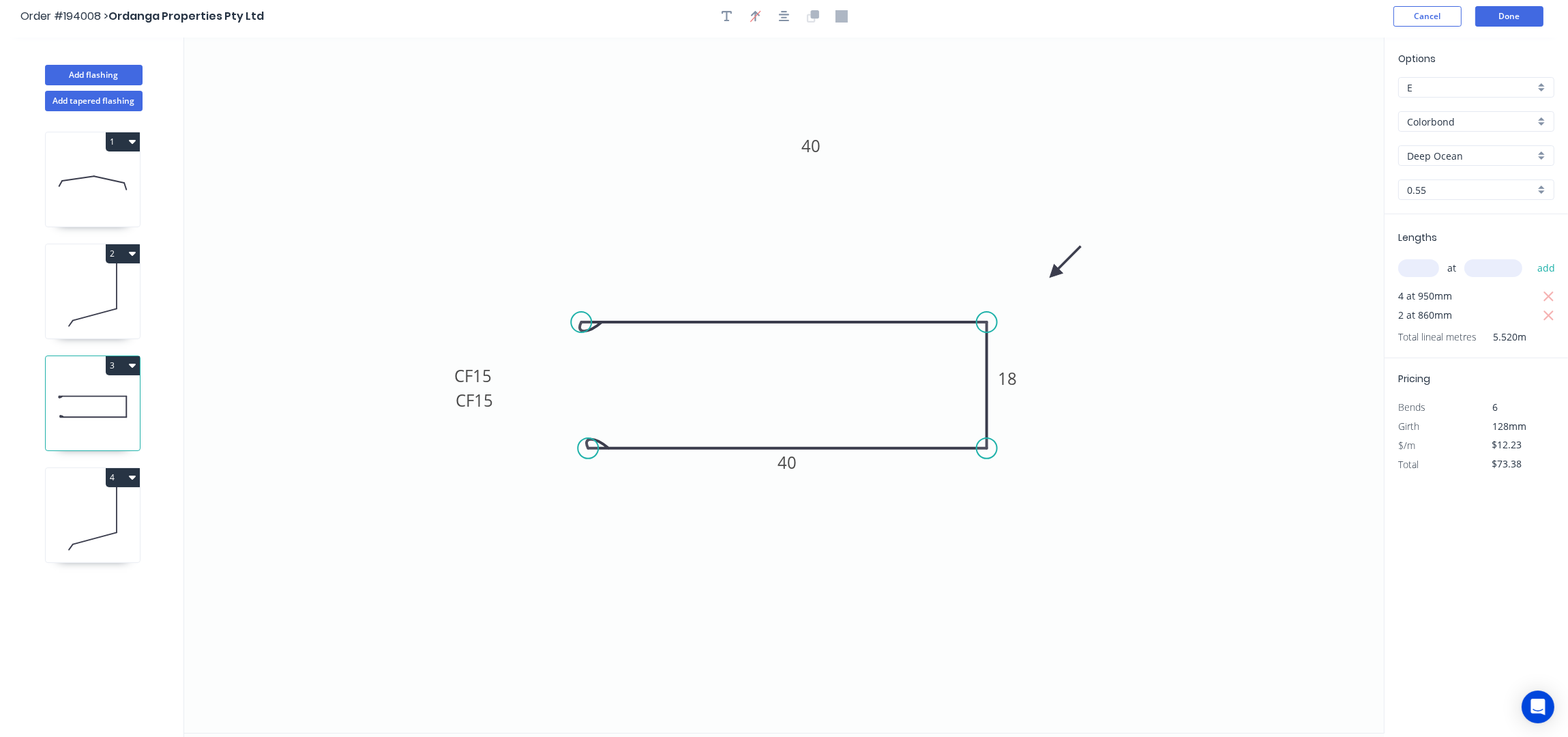
scroll to position [0, 0]
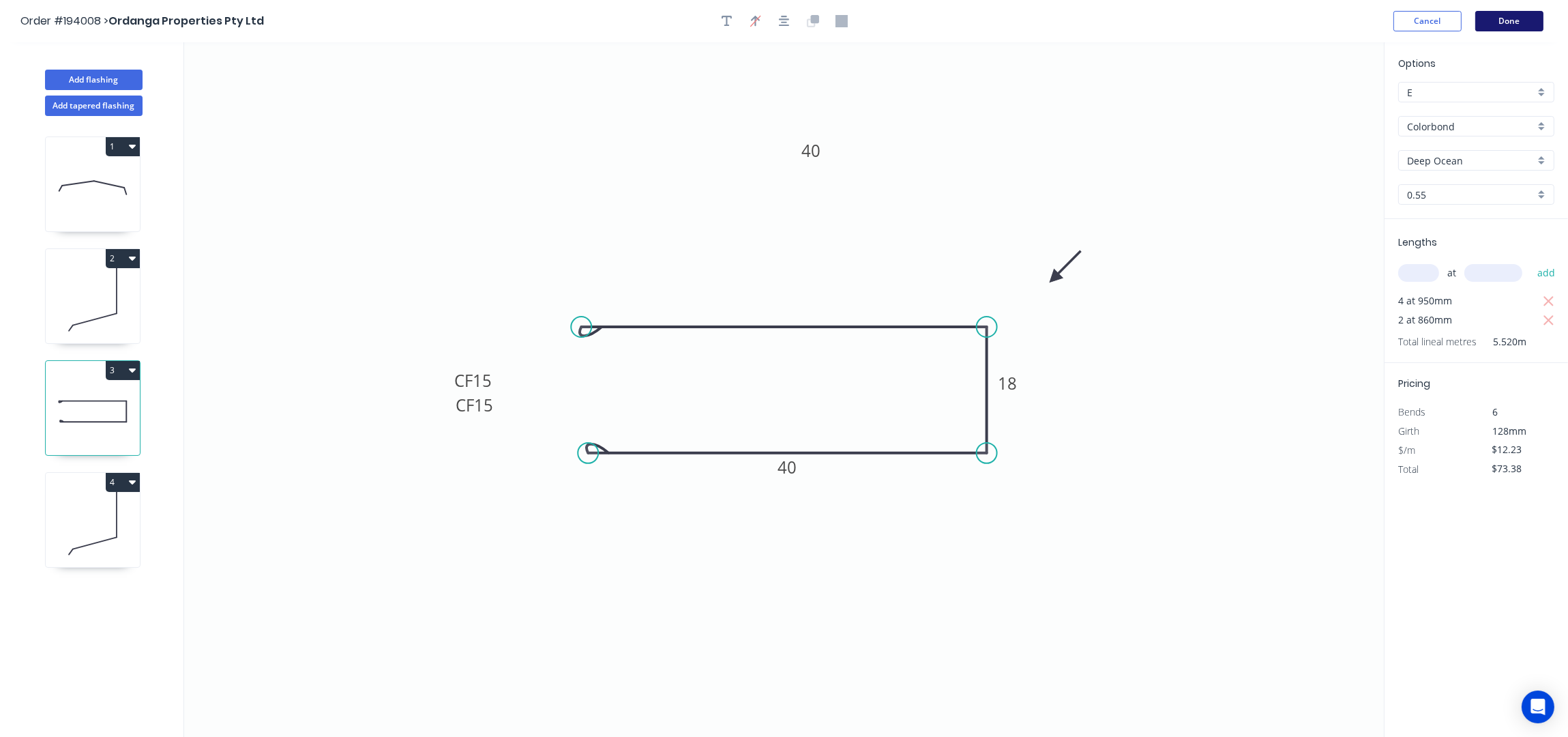
click at [1510, 17] on button "Done" at bounding box center [1510, 21] width 68 height 20
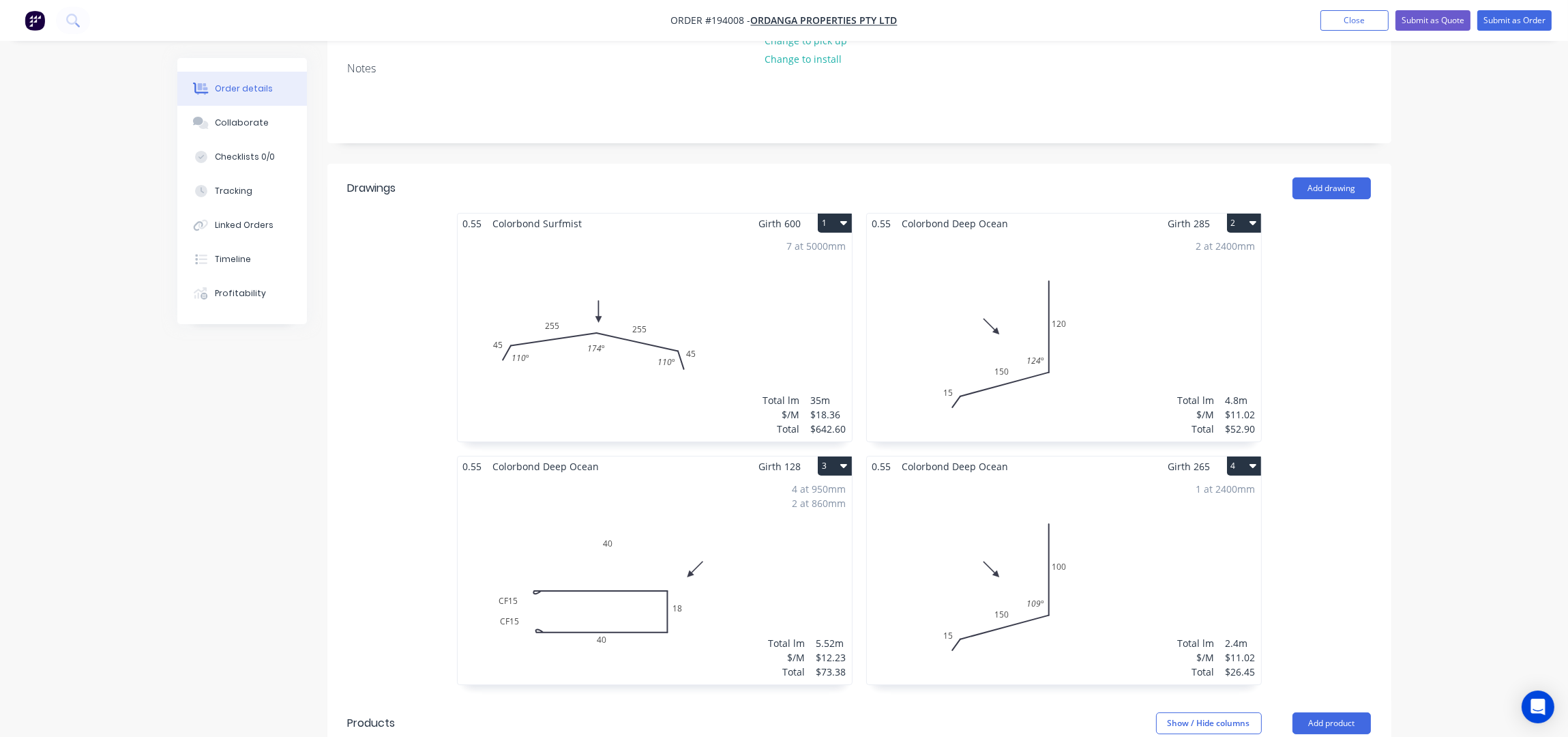
scroll to position [363, 0]
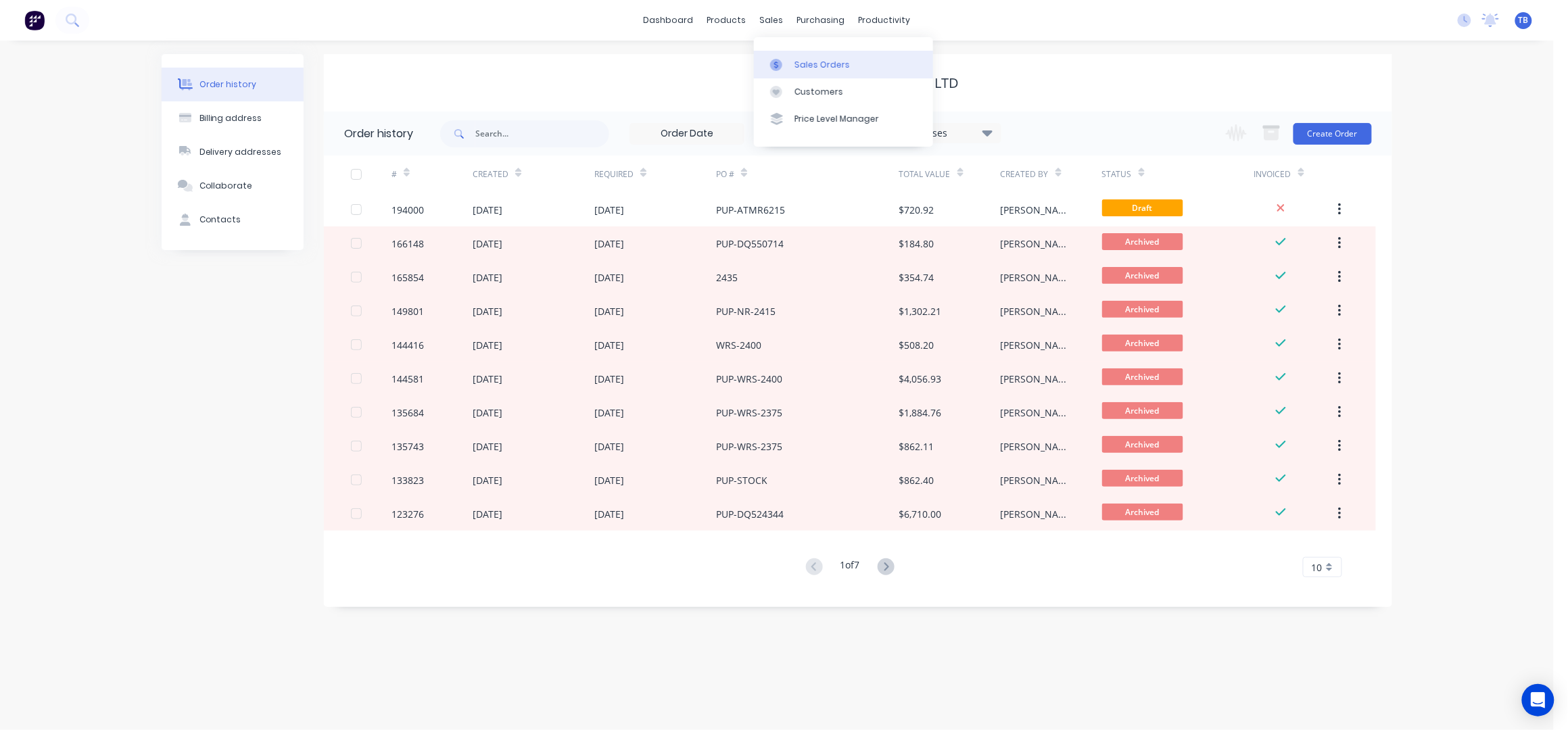
click at [808, 59] on div "Sales Orders" at bounding box center [822, 65] width 55 height 12
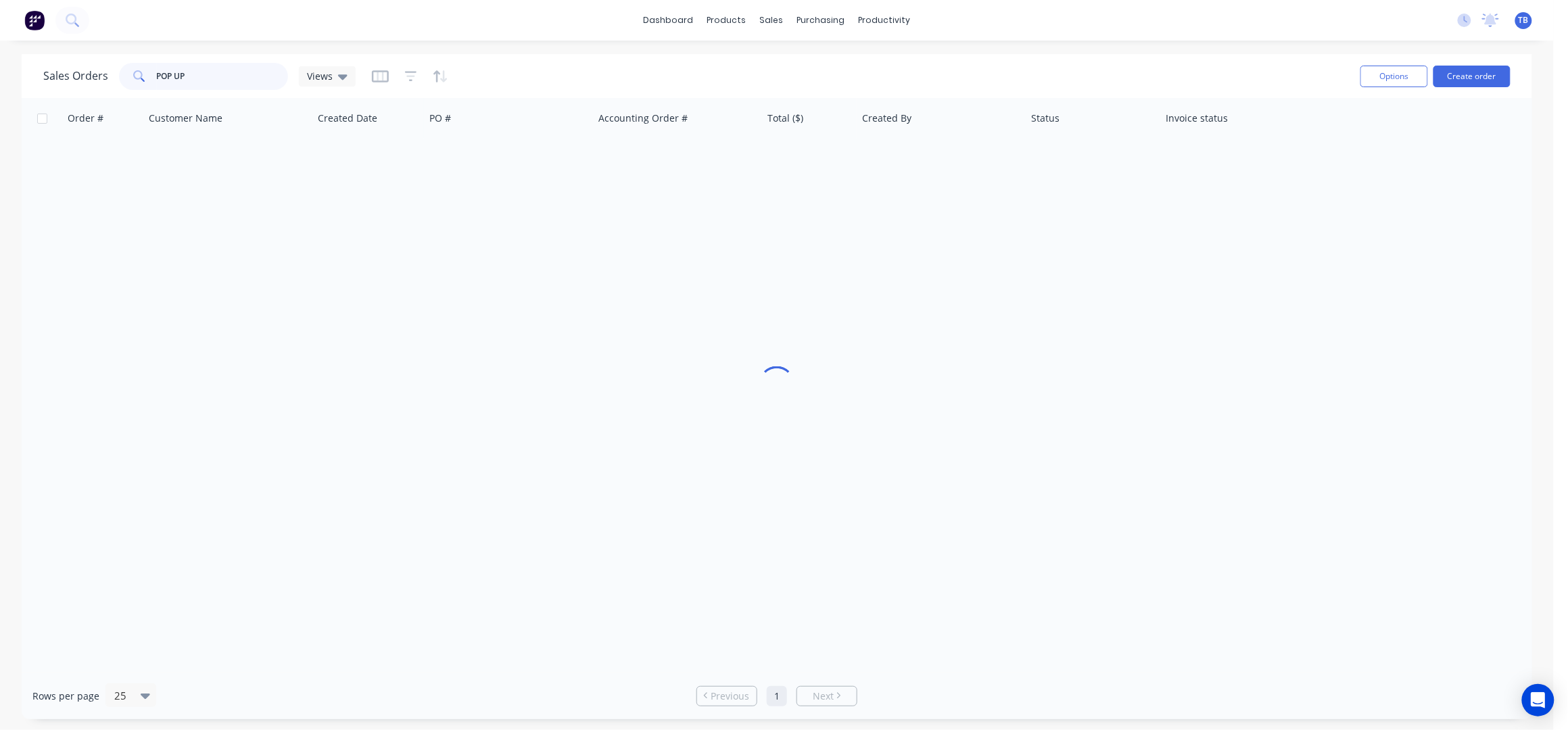
click at [219, 75] on input "POP UP" at bounding box center [223, 76] width 132 height 27
drag, startPoint x: 219, startPoint y: 75, endPoint x: 120, endPoint y: 66, distance: 99.4
click at [120, 66] on div "POP UP" at bounding box center [204, 76] width 169 height 27
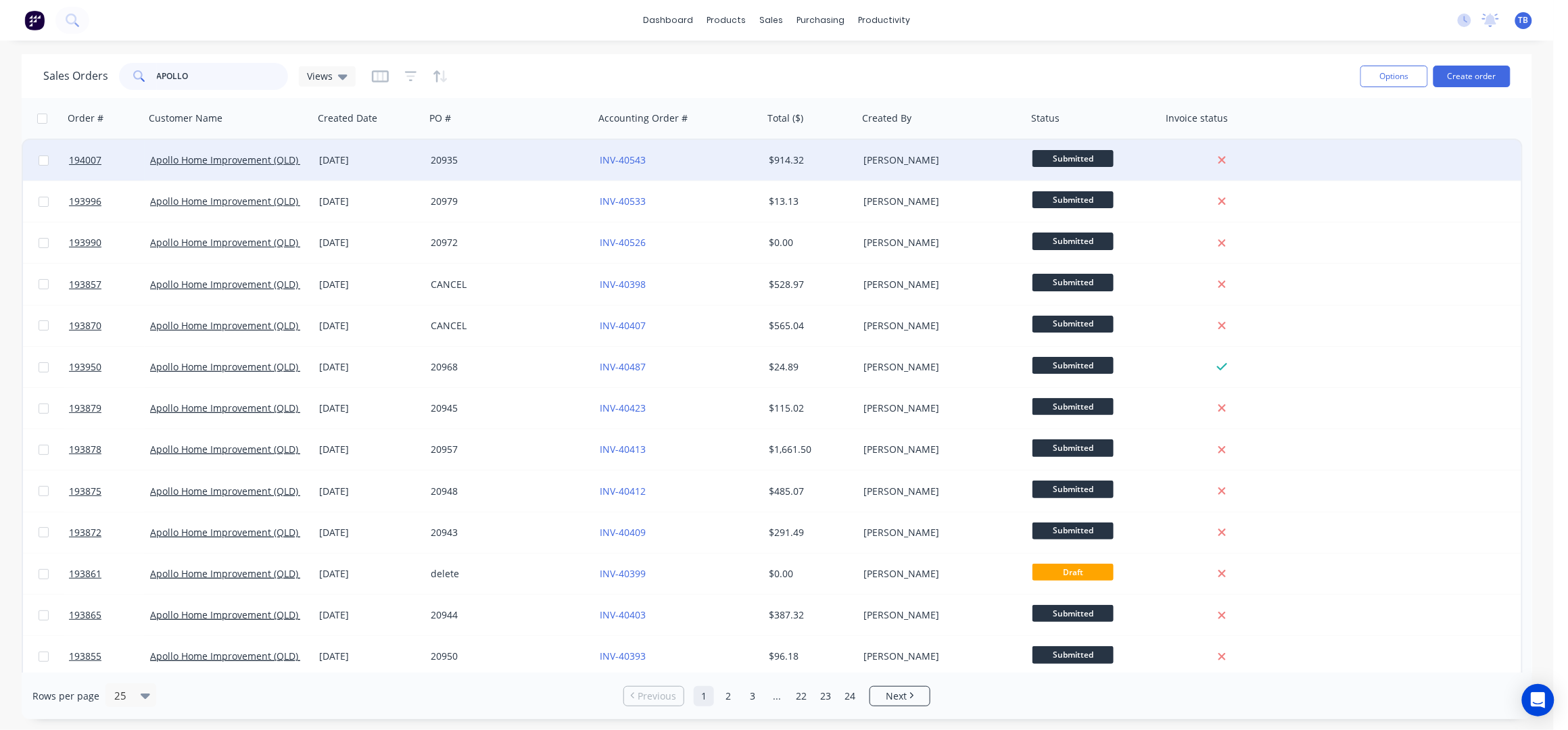
type input "APOLLO"
click at [519, 169] on div "20935" at bounding box center [510, 160] width 169 height 41
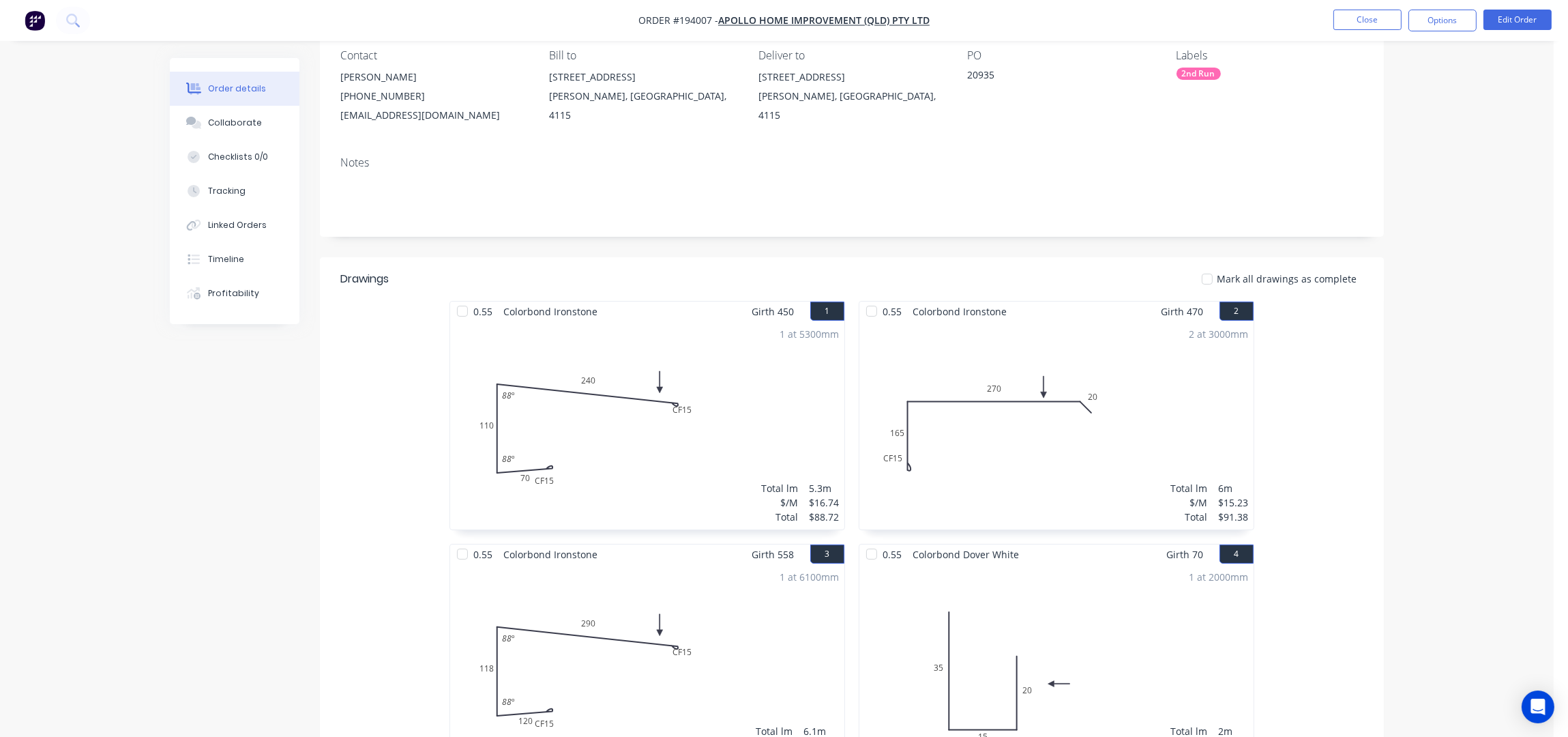
scroll to position [90, 0]
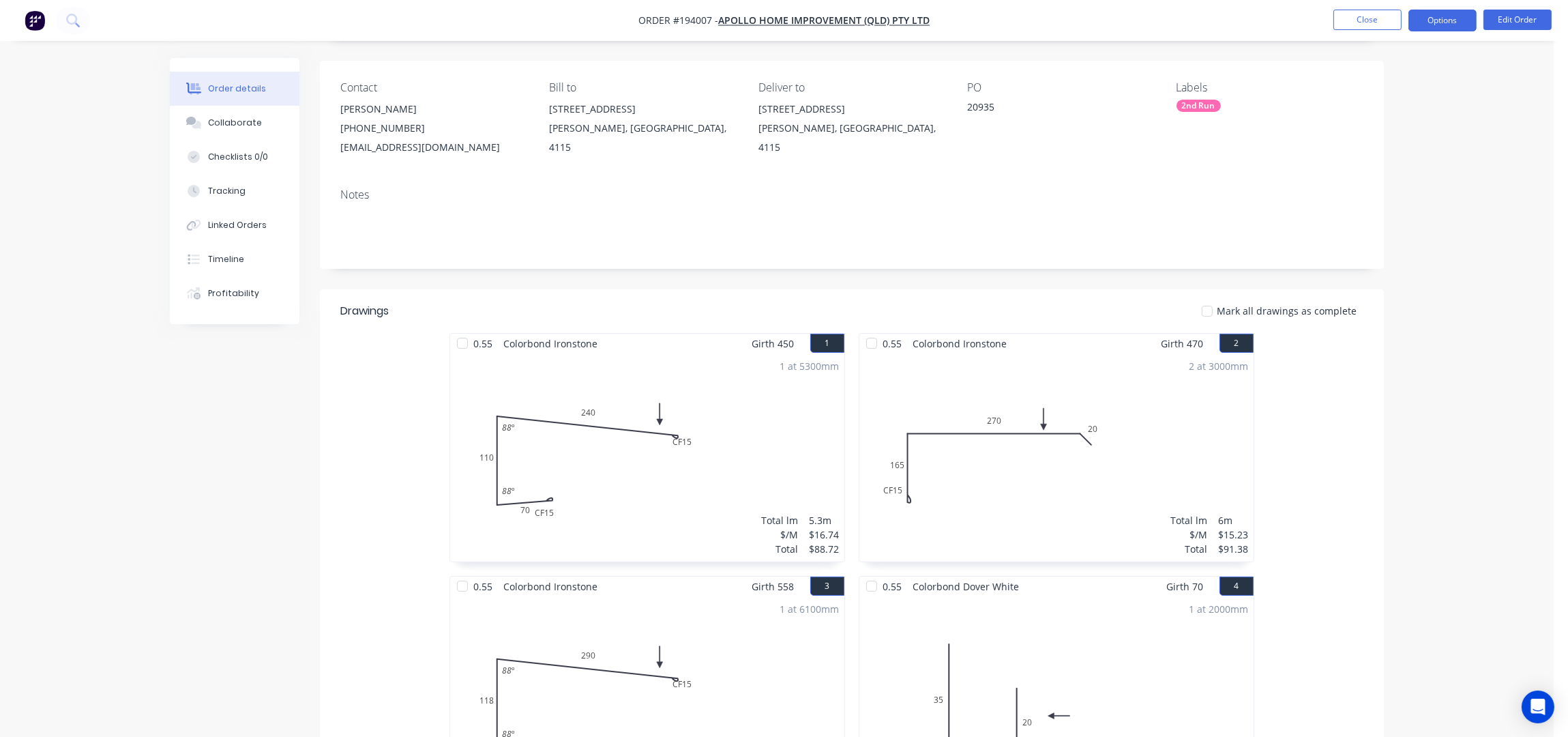
click at [1431, 27] on button "Options" at bounding box center [1443, 20] width 68 height 22
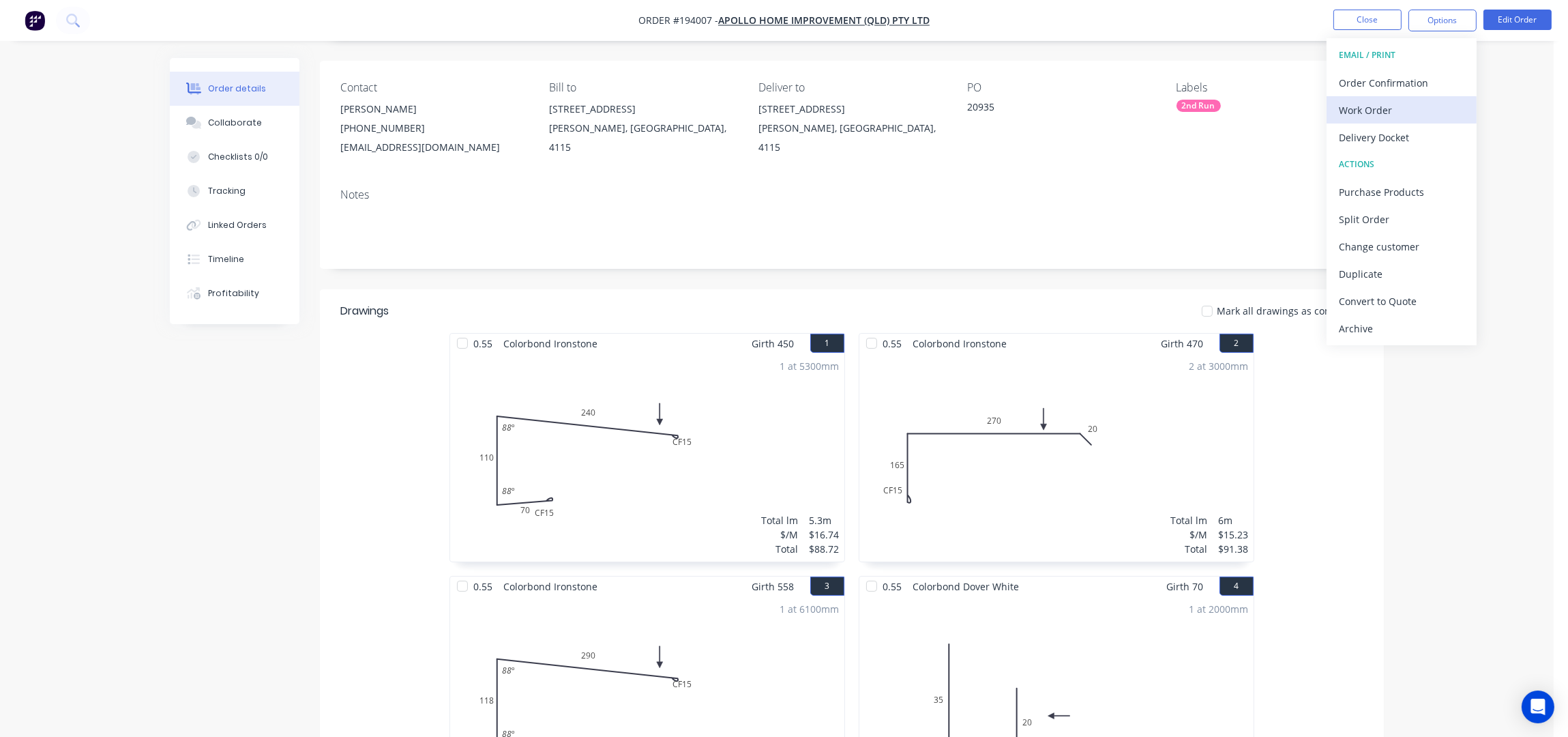
click at [1394, 114] on div "Work Order" at bounding box center [1402, 110] width 125 height 20
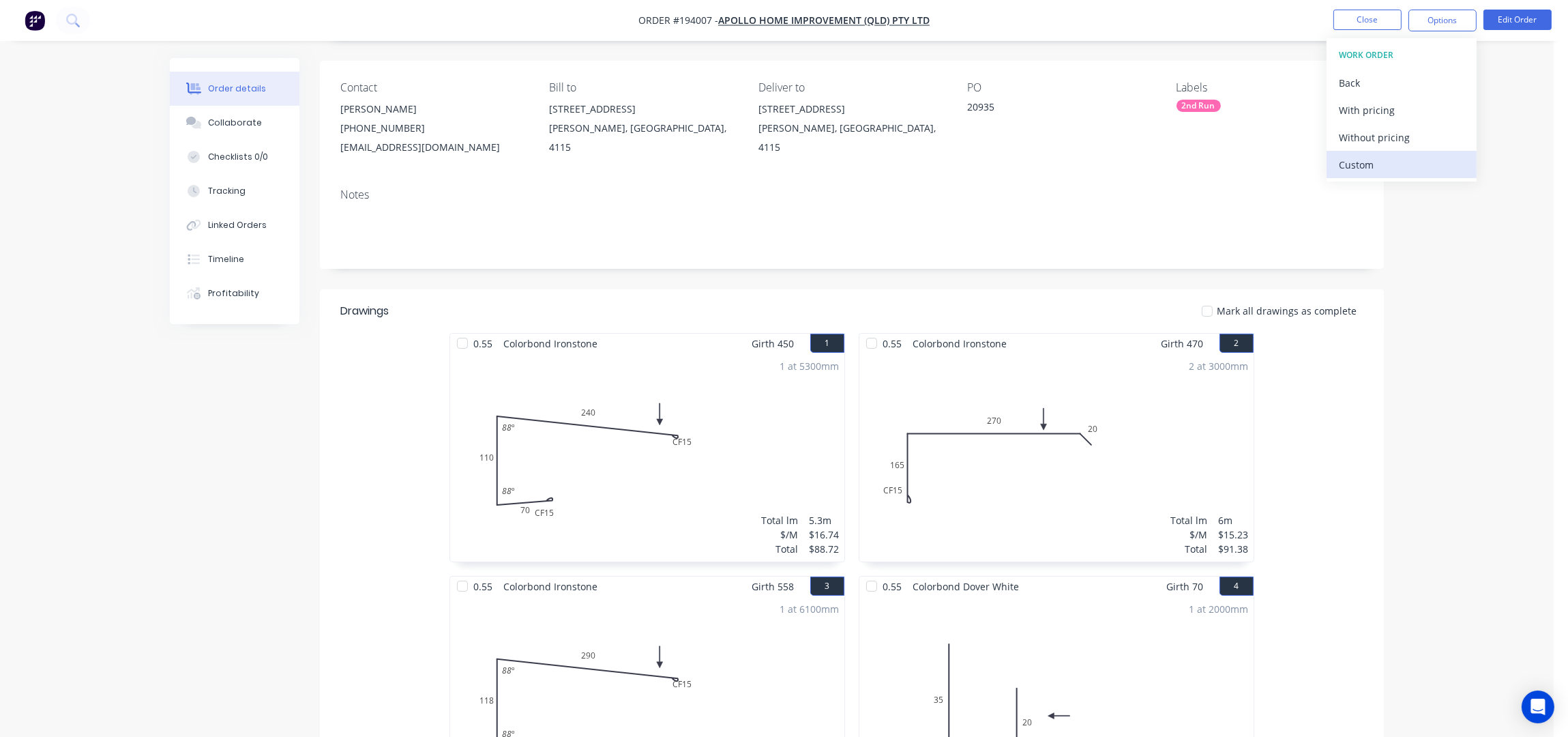
click at [1405, 155] on div "Custom" at bounding box center [1402, 165] width 125 height 20
click at [1391, 132] on div "Without pricing" at bounding box center [1402, 137] width 125 height 20
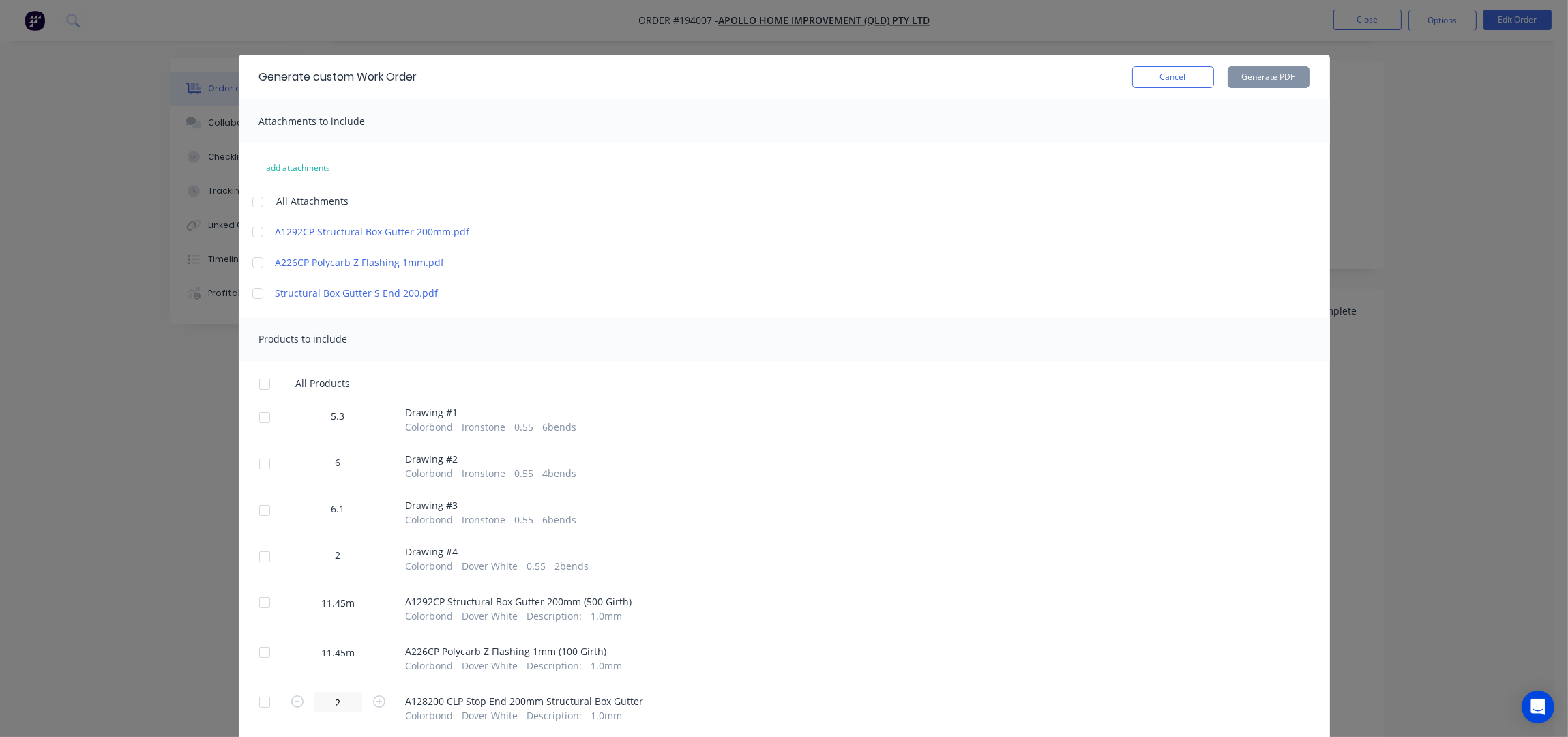
click at [256, 198] on div at bounding box center [257, 201] width 27 height 27
click at [257, 376] on div at bounding box center [264, 383] width 27 height 27
click at [1263, 77] on button "Generate PDF" at bounding box center [1268, 77] width 82 height 22
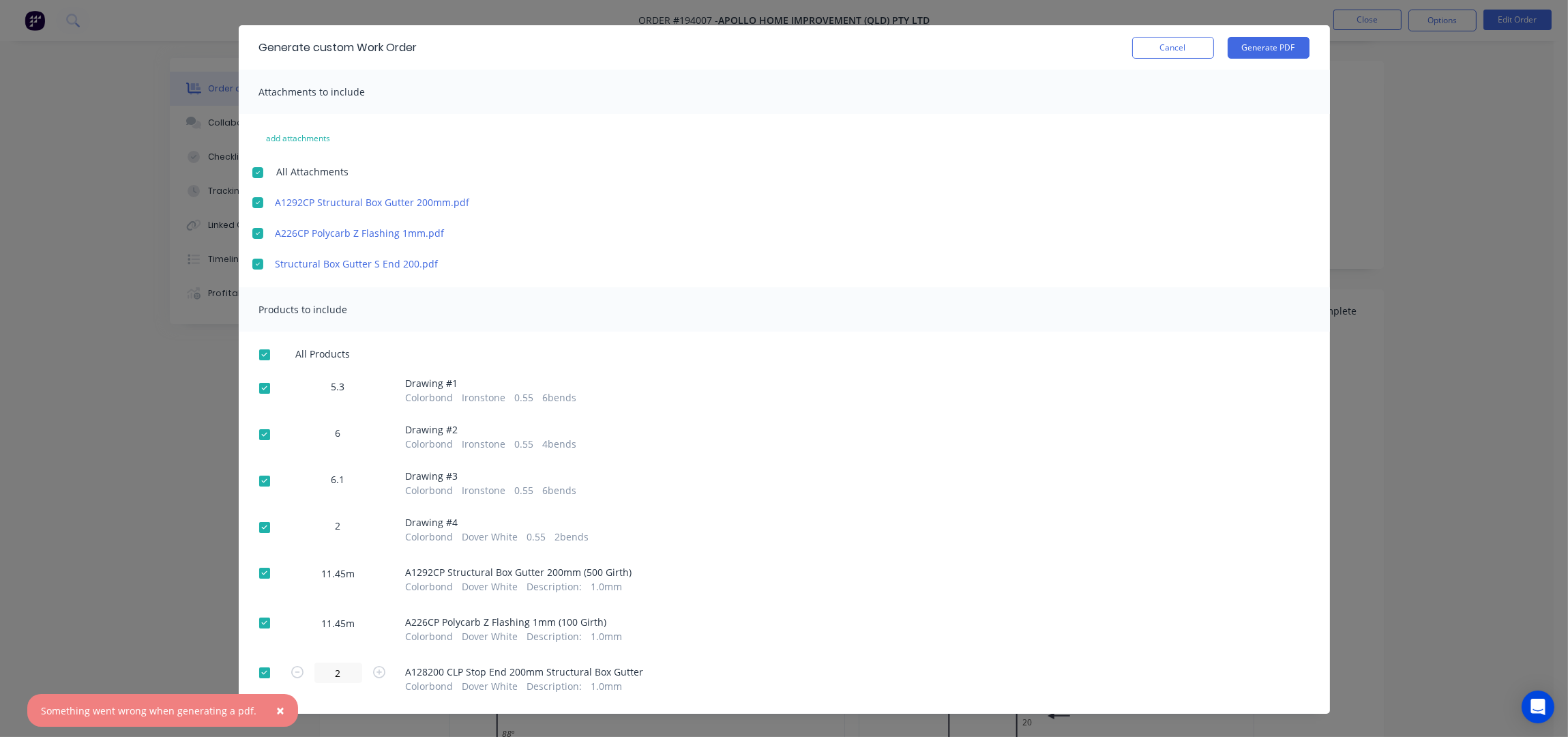
scroll to position [45, 0]
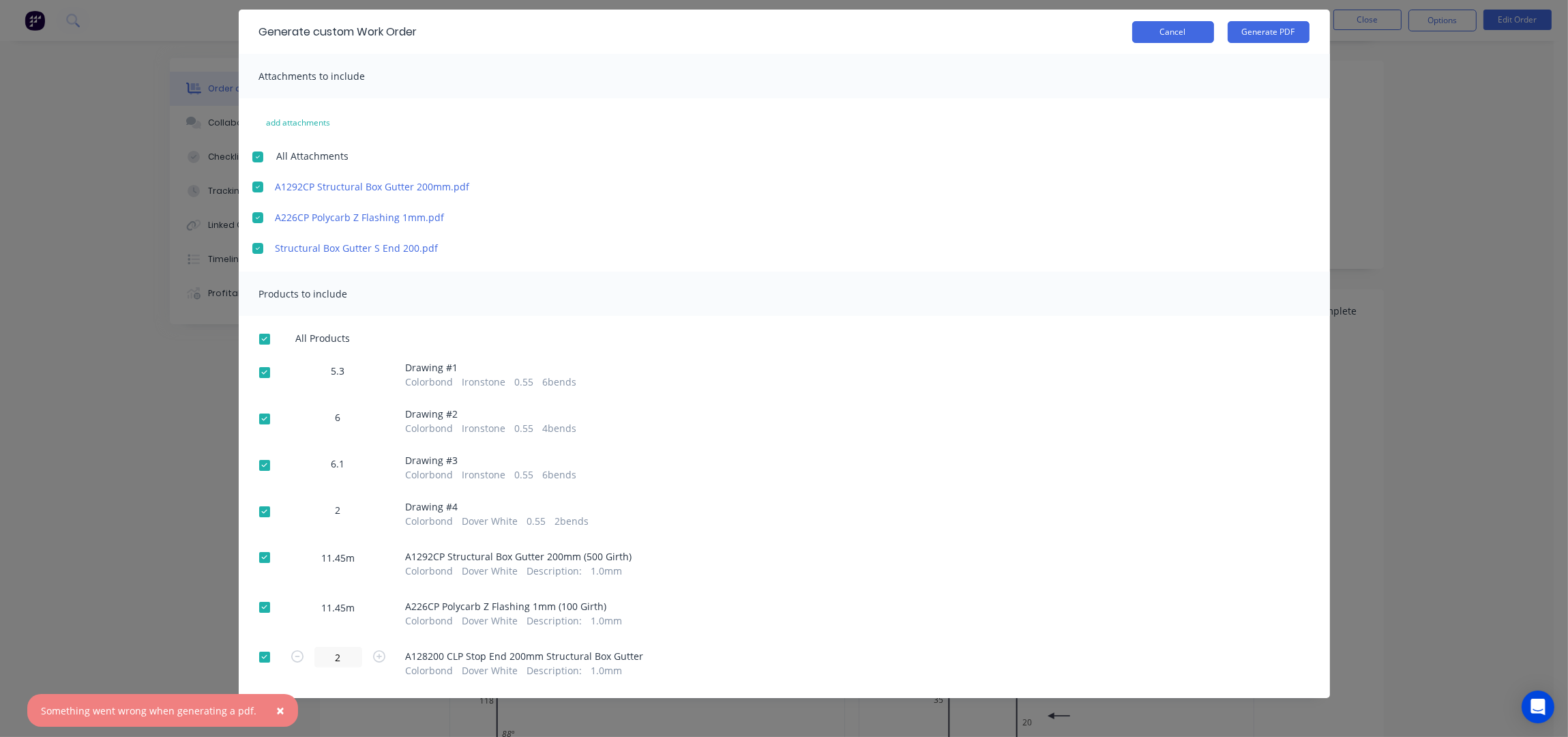
click at [1154, 35] on button "Cancel" at bounding box center [1173, 31] width 82 height 22
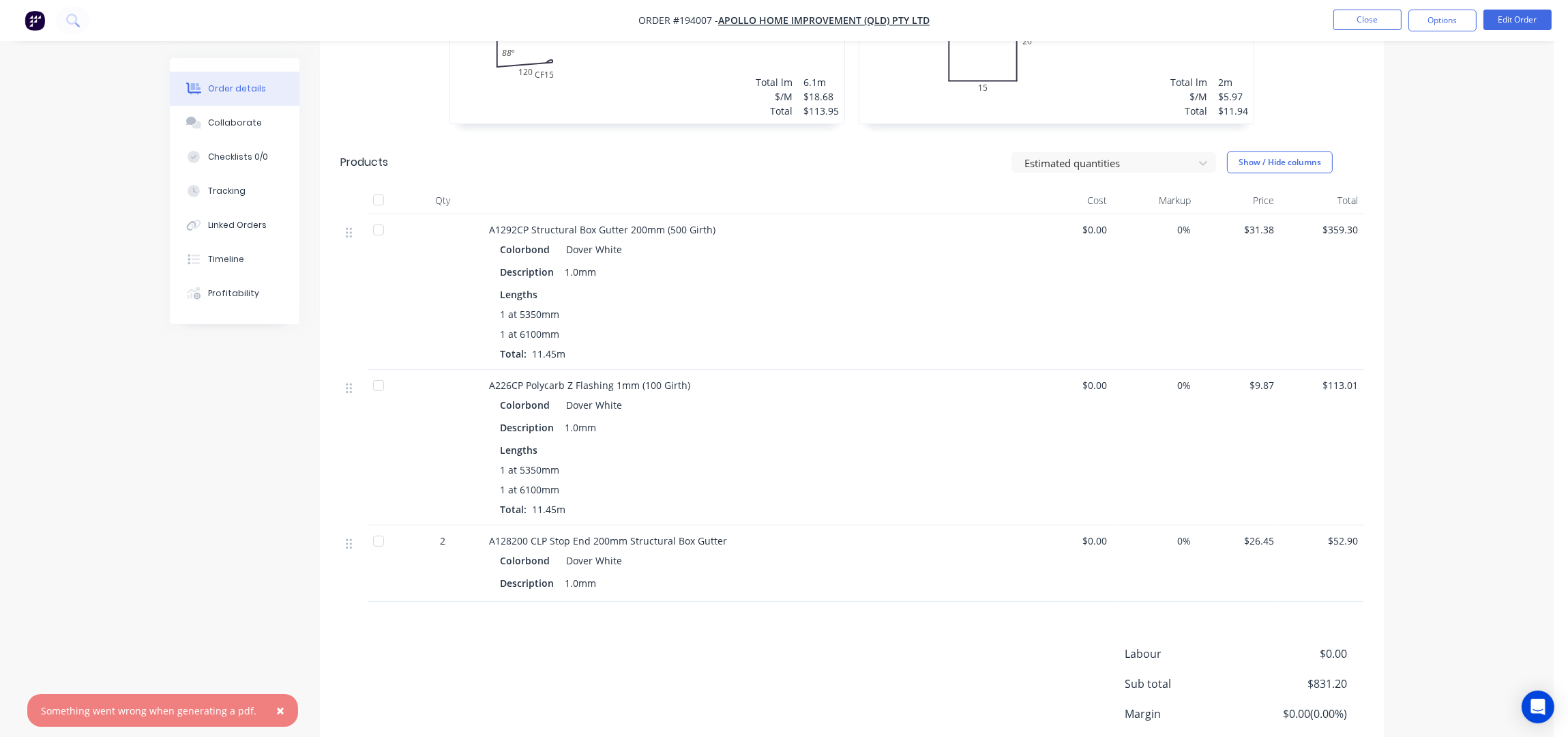
scroll to position [879, 0]
